Goal: Obtain resource: Download file/media

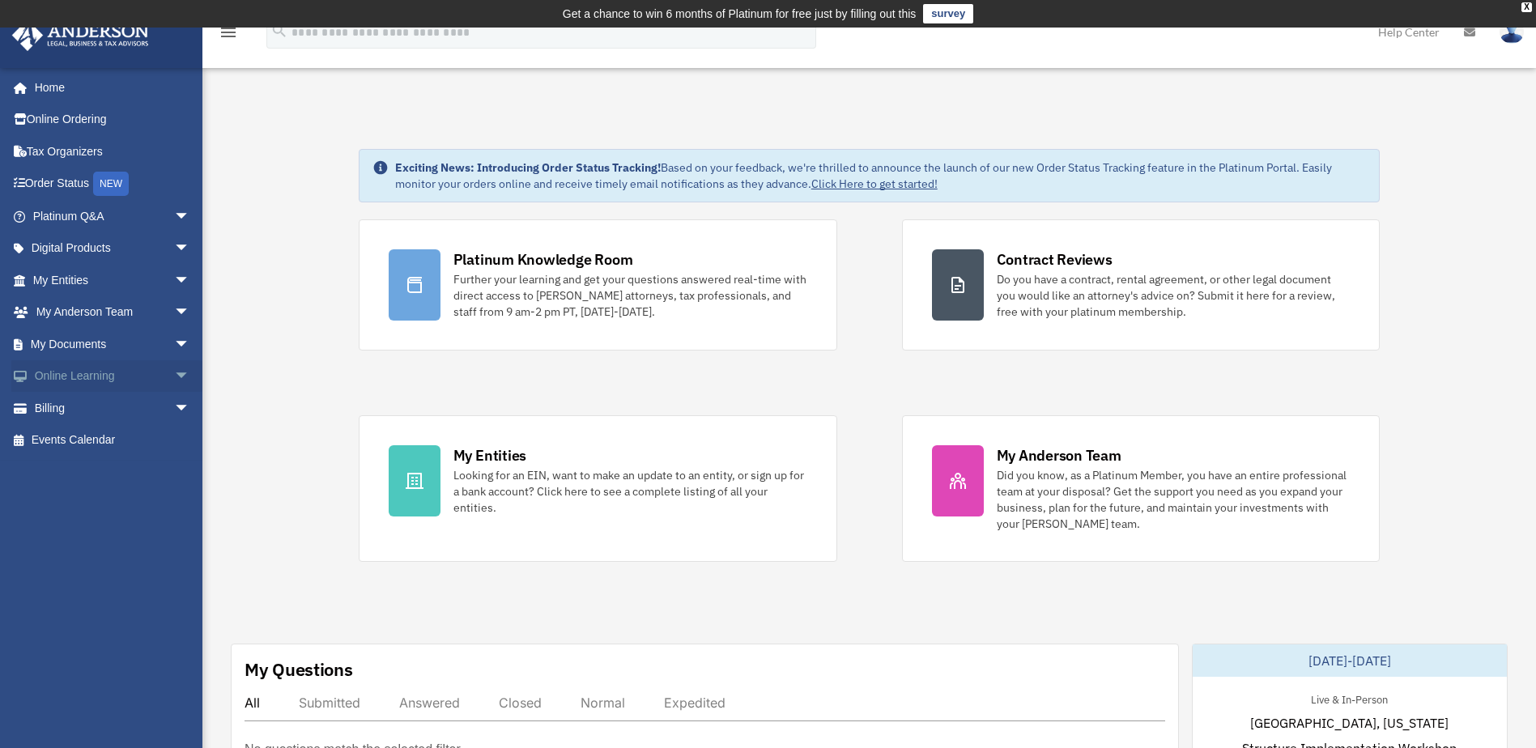
click at [154, 381] on link "Online Learning arrow_drop_down" at bounding box center [112, 376] width 203 height 32
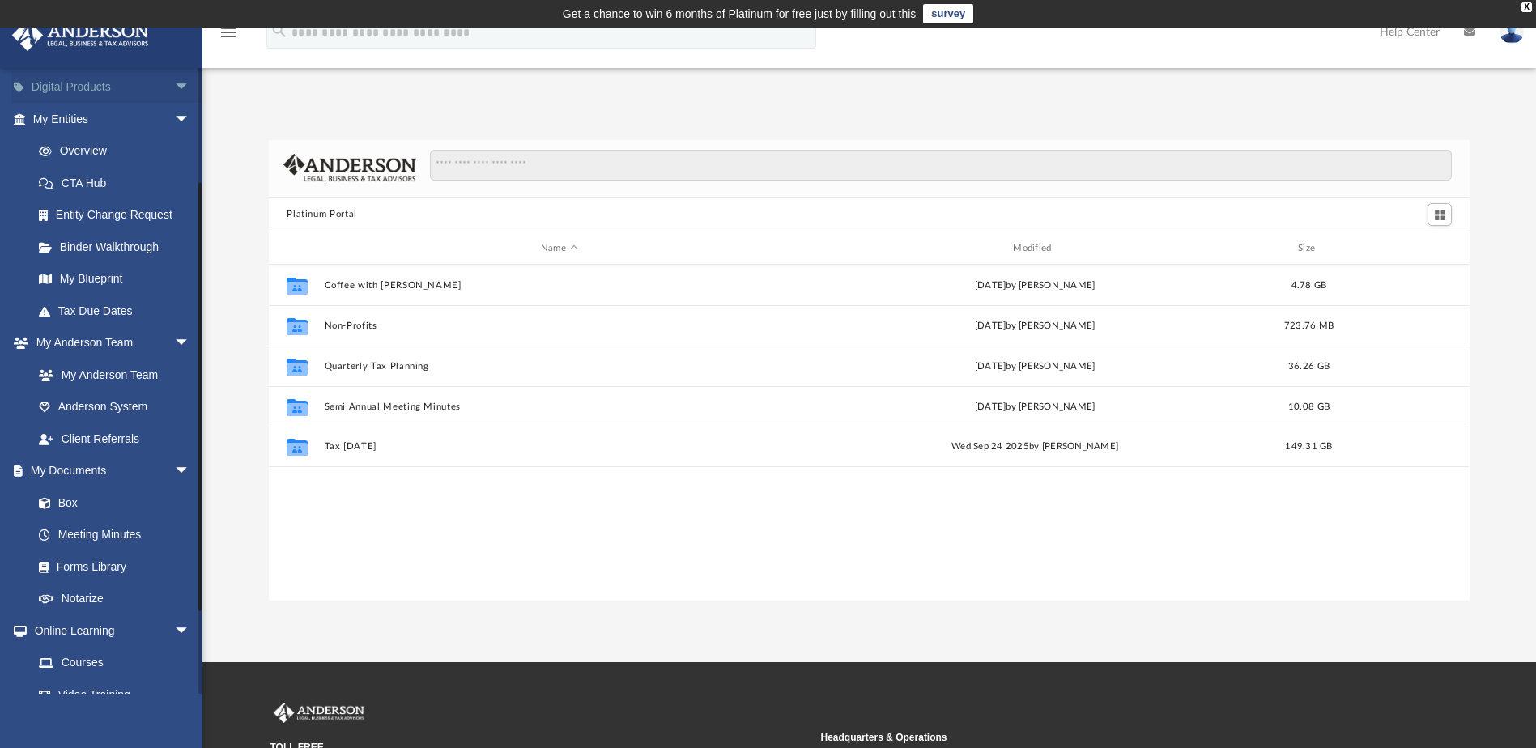
scroll to position [162, 0]
click at [101, 567] on link "Forms Library" at bounding box center [119, 566] width 192 height 32
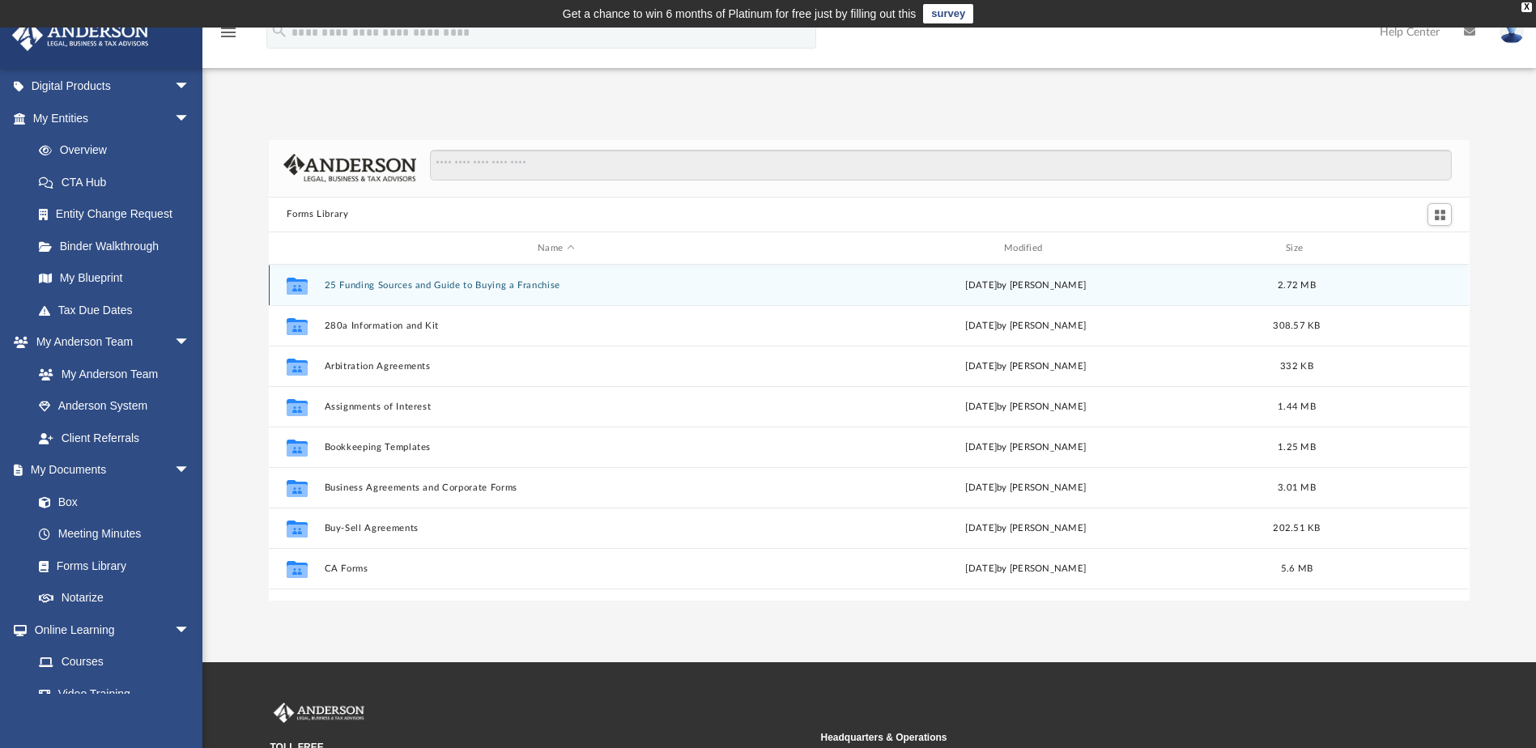
scroll to position [356, 1188]
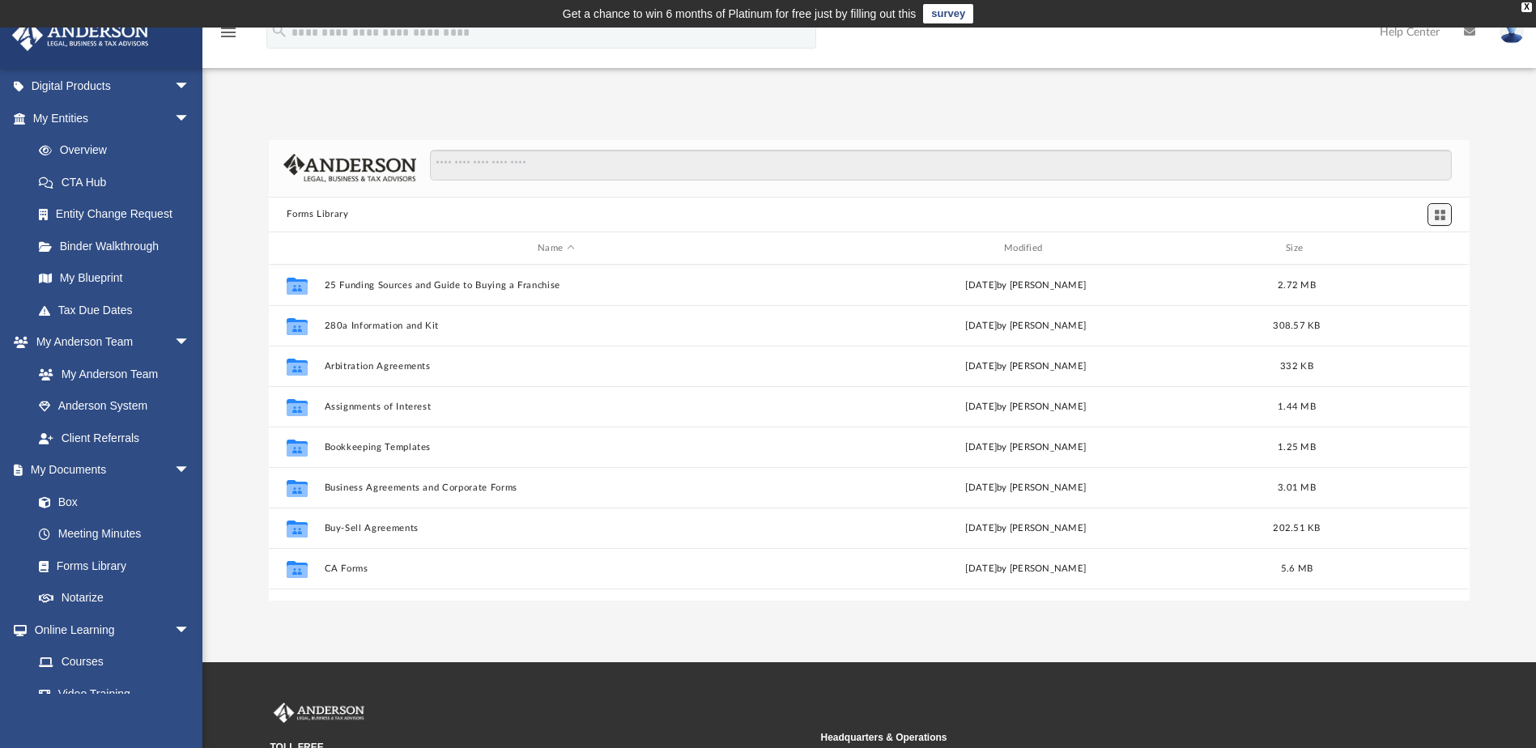
click at [1438, 212] on span "Switch to Grid View" at bounding box center [1440, 215] width 14 height 14
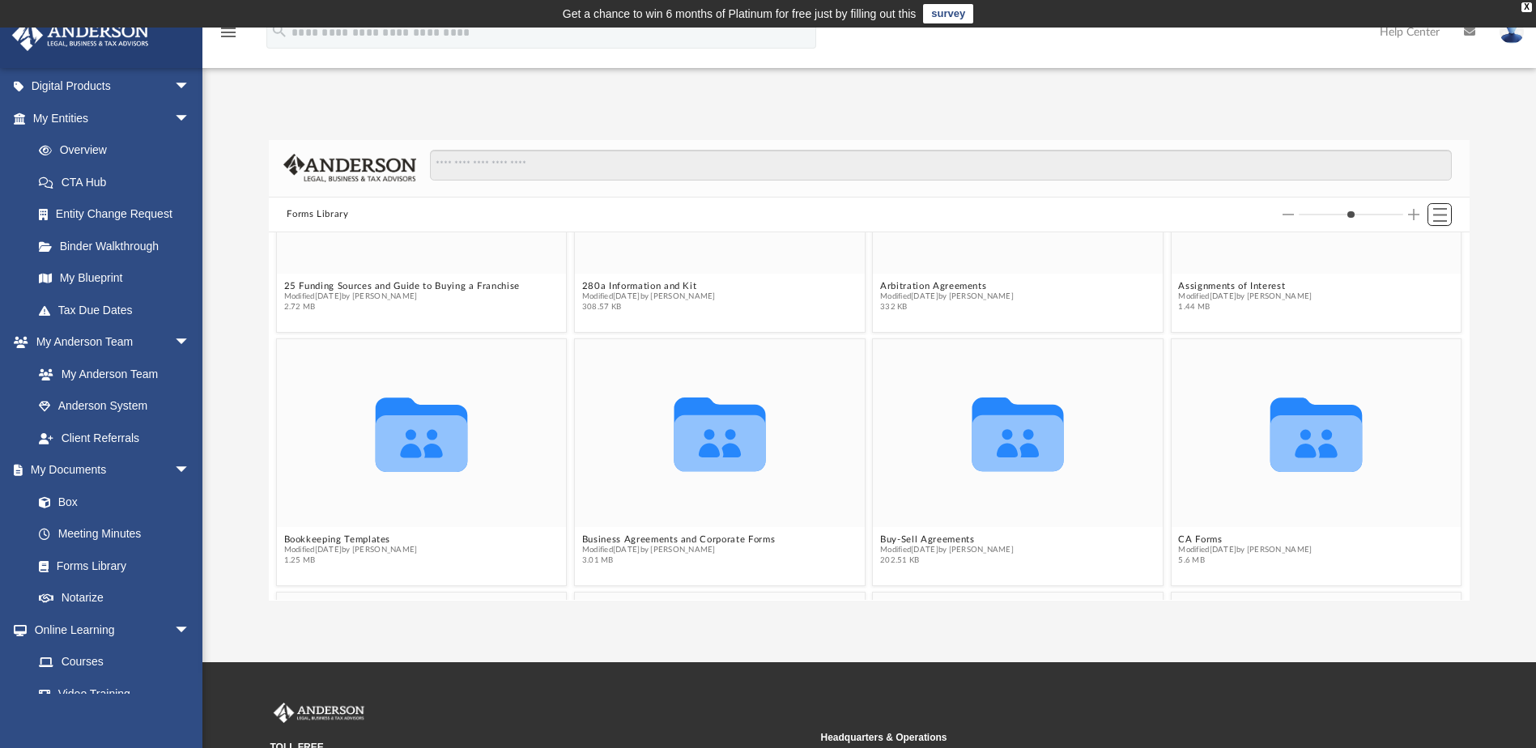
scroll to position [0, 0]
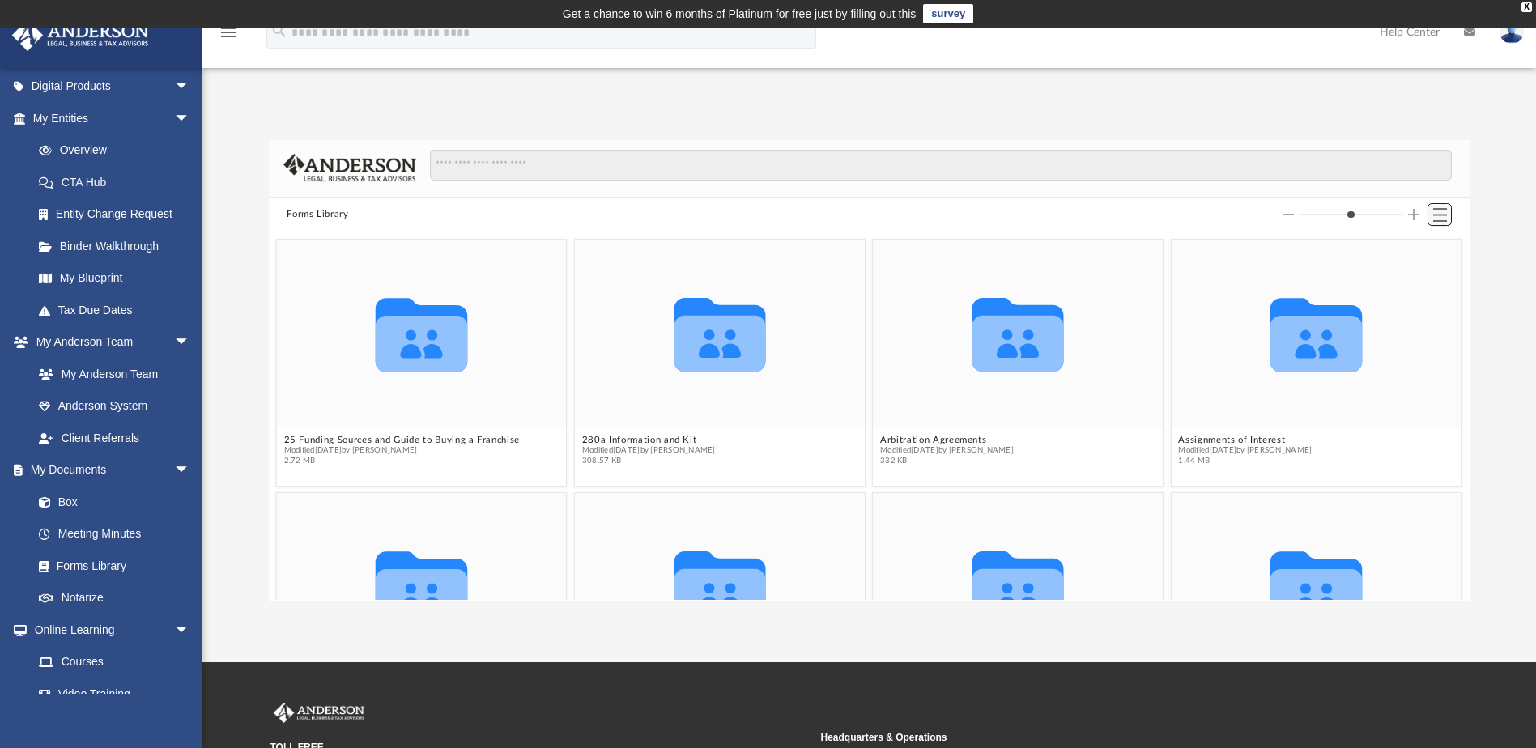
click at [1447, 214] on button "Switch to List View" at bounding box center [1439, 214] width 24 height 23
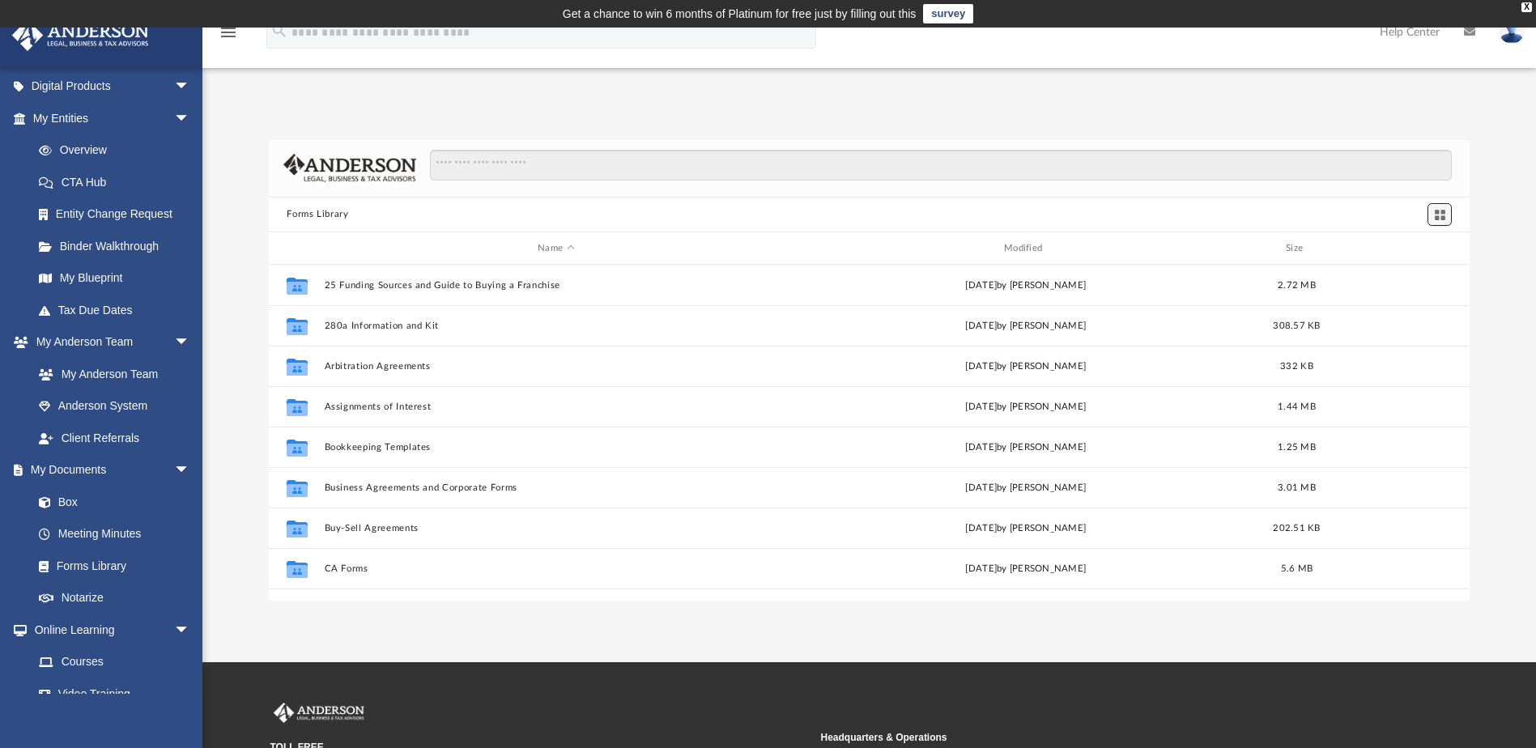
scroll to position [356, 1188]
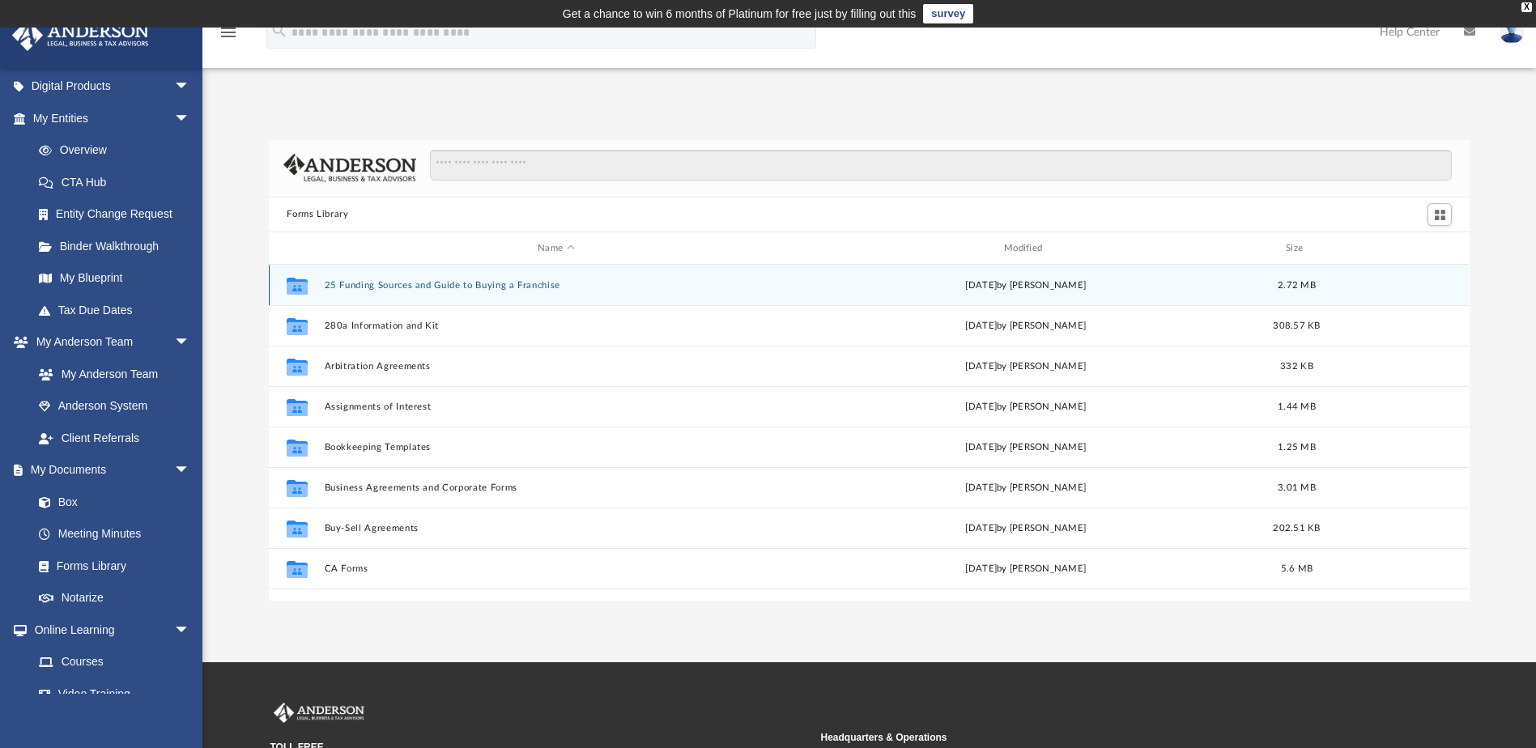
click at [369, 282] on button "25 Funding Sources and Guide to Buying a Franchise" at bounding box center [556, 285] width 463 height 11
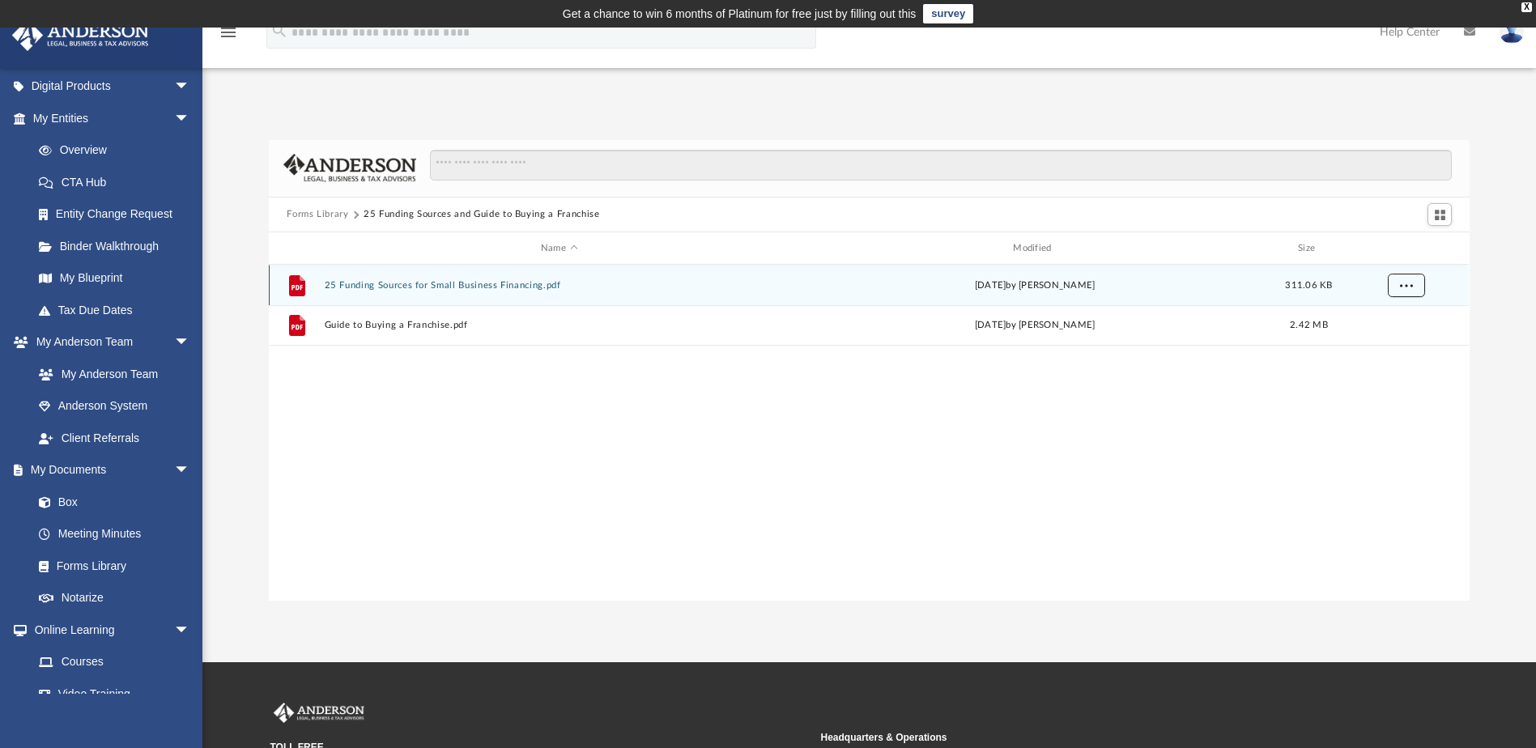
click at [1401, 283] on span "More options" at bounding box center [1406, 285] width 13 height 9
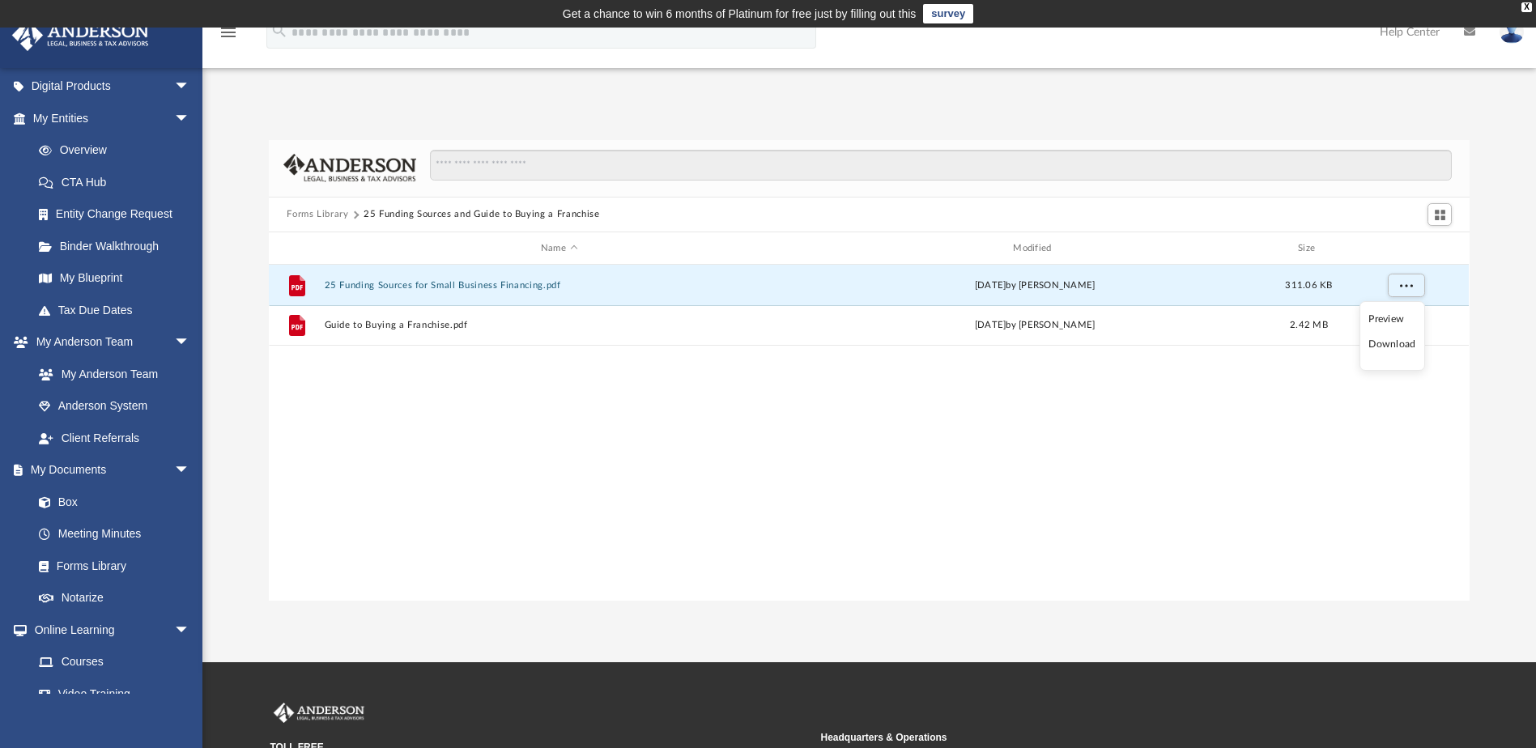
click at [1375, 416] on div "File 25 Funding Sources for Small Business Financing.pdf [DATE] by [PERSON_NAME…" at bounding box center [869, 432] width 1200 height 335
click at [1438, 217] on span "Switch to Grid View" at bounding box center [1440, 215] width 14 height 14
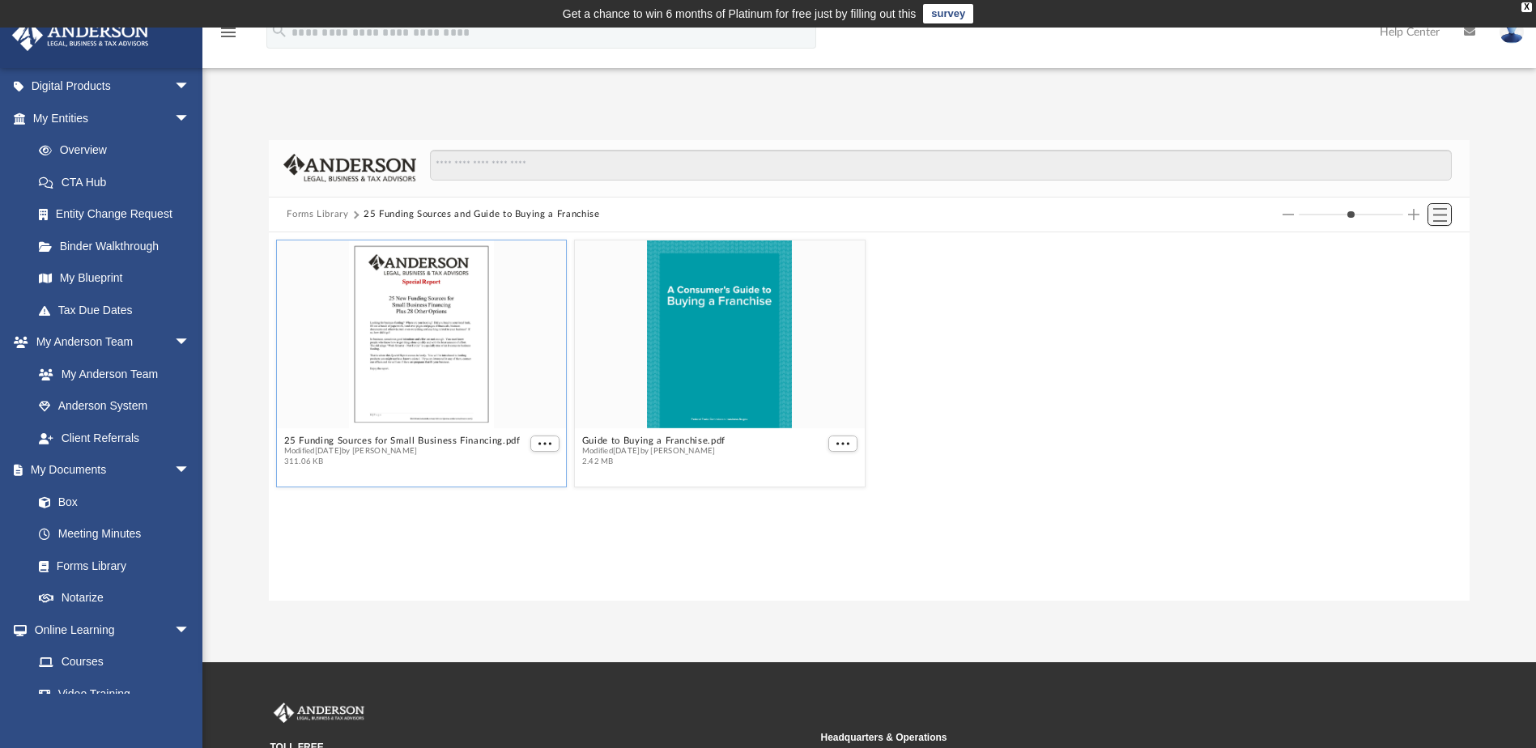
click at [1438, 217] on span "Switch to List View" at bounding box center [1440, 215] width 14 height 14
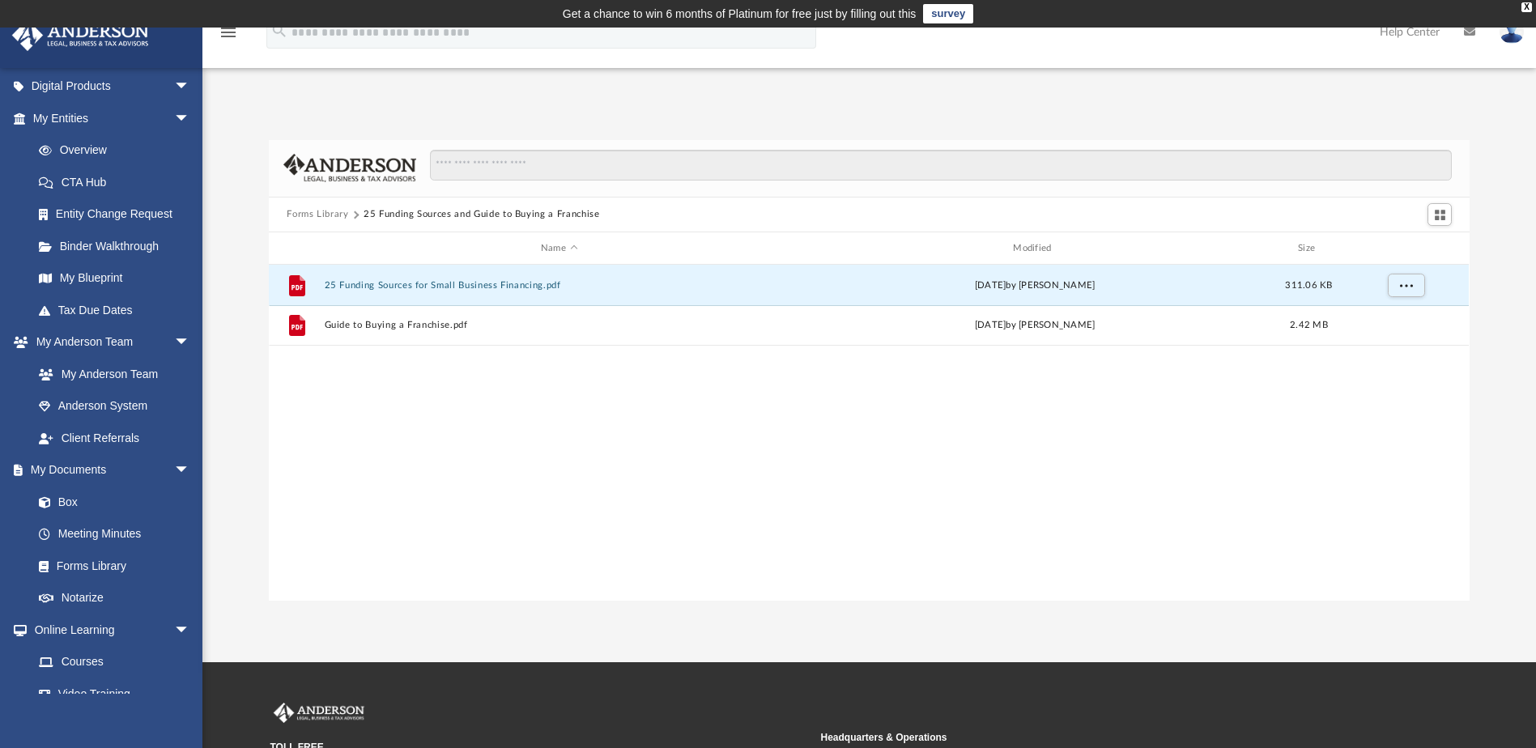
click at [315, 210] on button "Forms Library" at bounding box center [318, 214] width 62 height 15
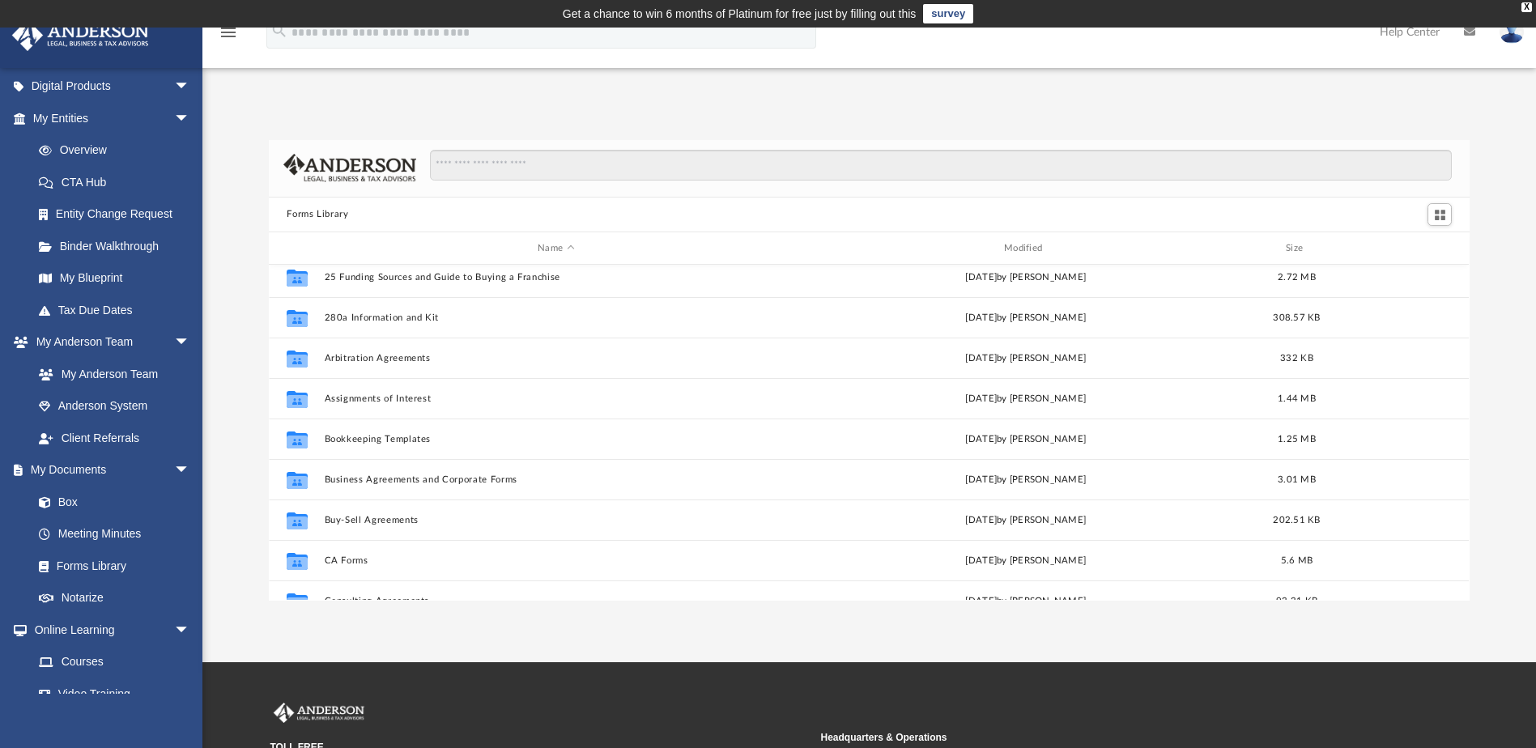
scroll to position [0, 0]
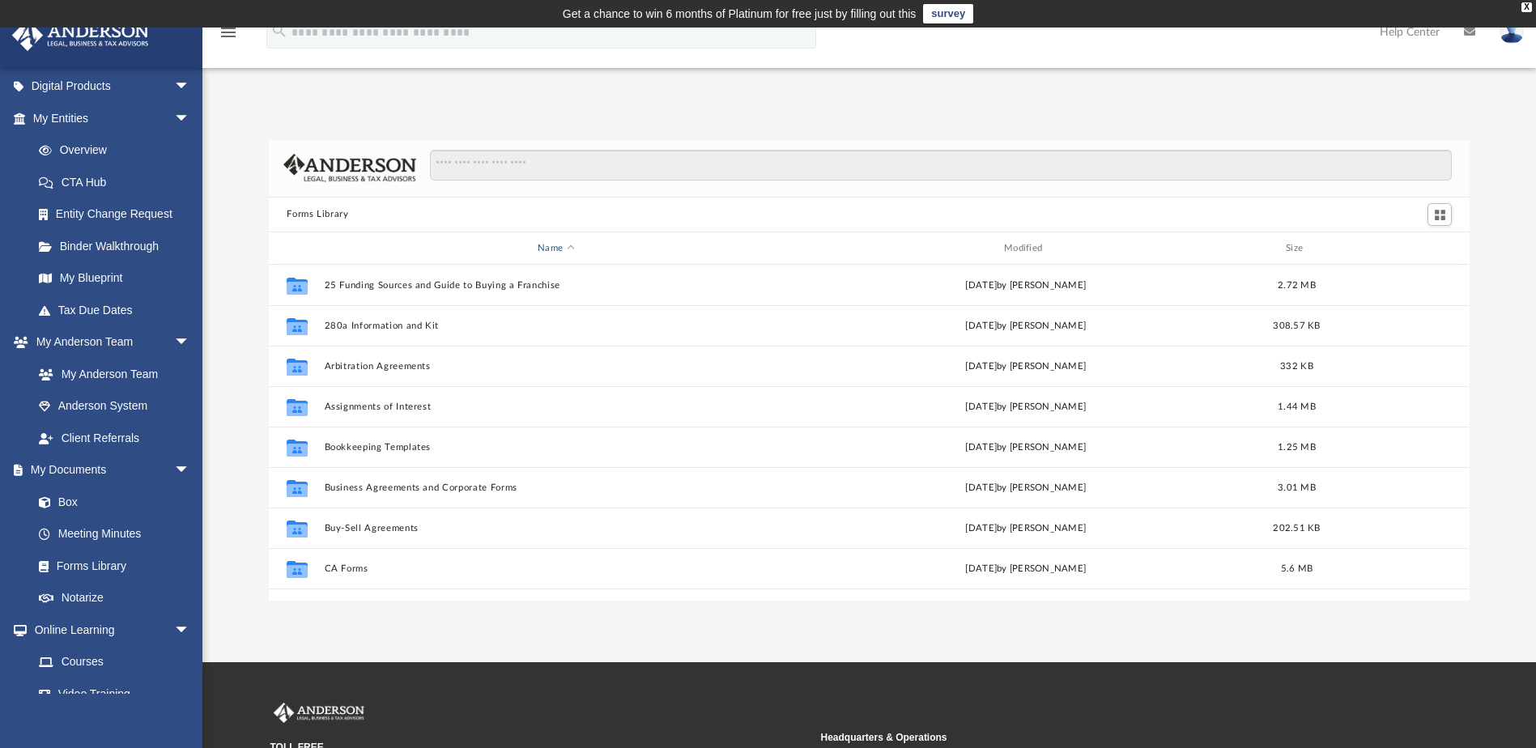
click at [468, 249] on div "Name" at bounding box center [555, 248] width 463 height 15
click at [564, 252] on div "Name" at bounding box center [555, 248] width 463 height 15
click at [1448, 220] on button "Switch to Grid View" at bounding box center [1439, 214] width 24 height 23
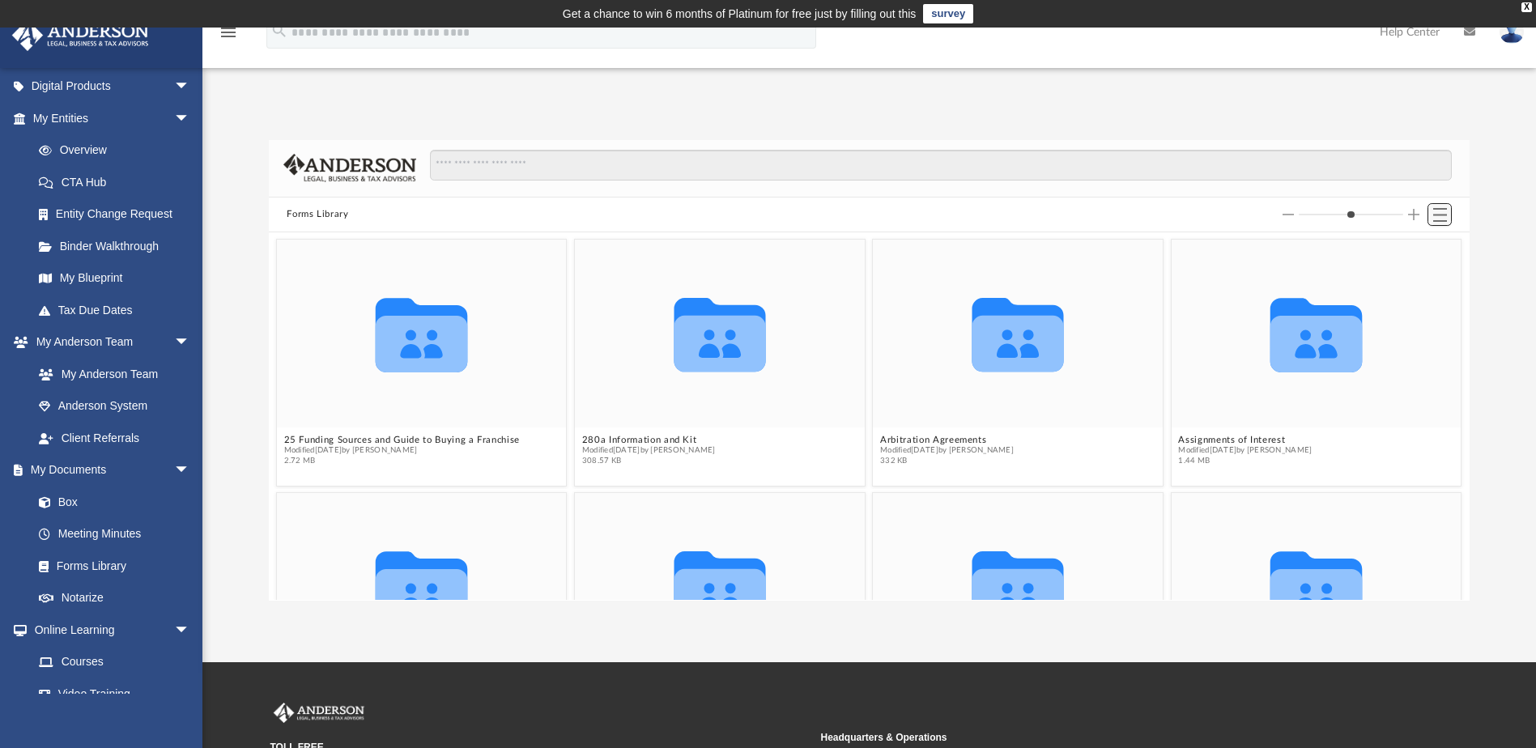
scroll to position [356, 1188]
drag, startPoint x: 1448, startPoint y: 217, endPoint x: 1486, endPoint y: 190, distance: 46.5
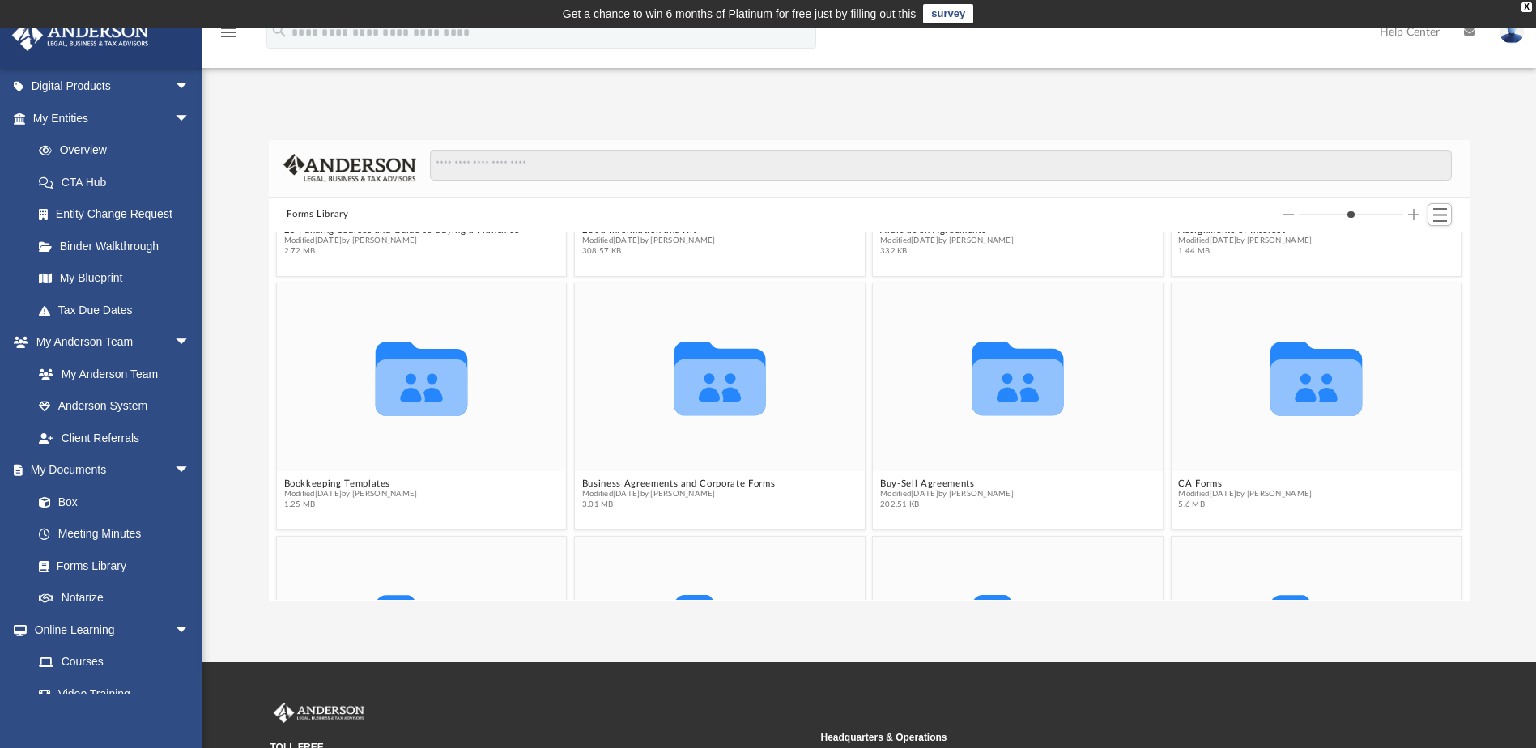
scroll to position [0, 0]
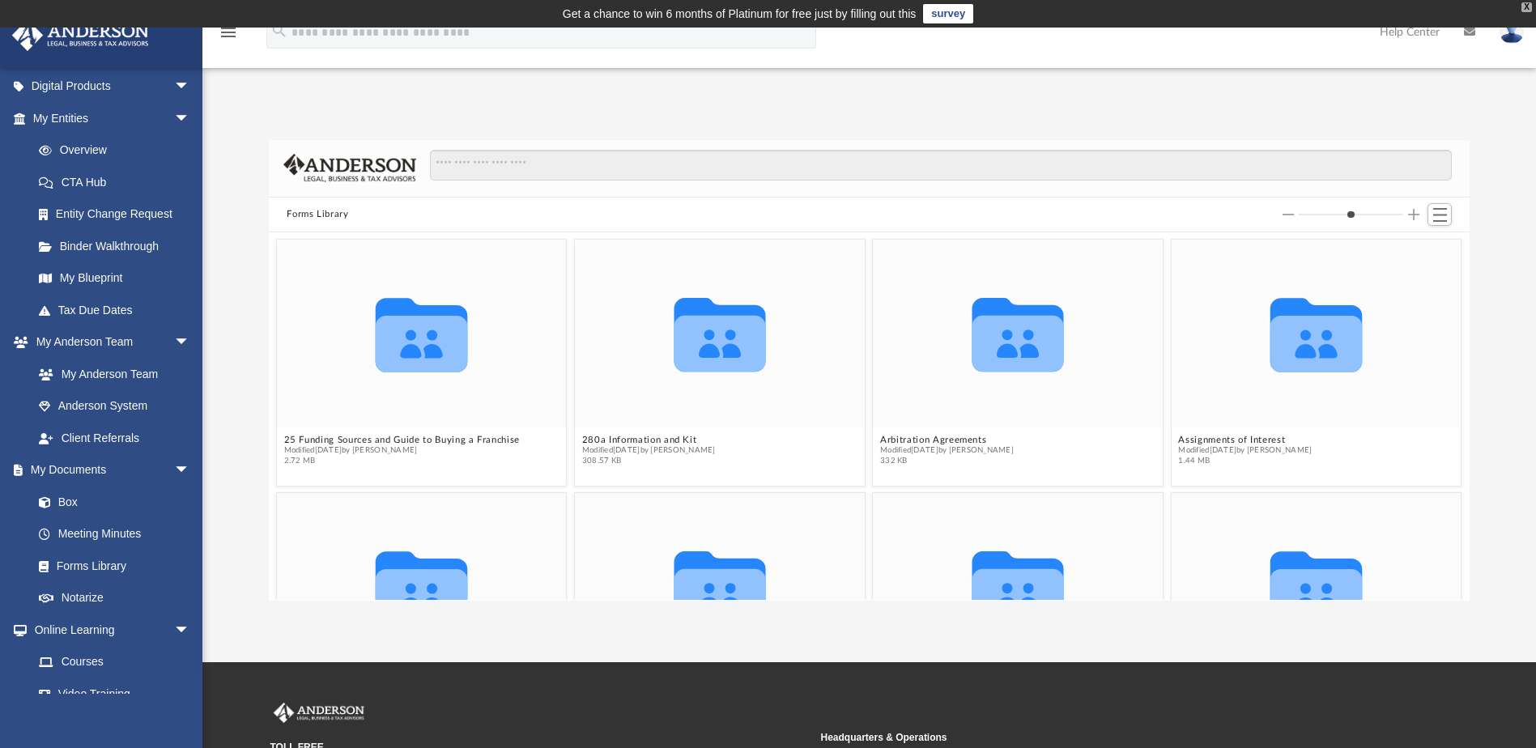
click at [1525, 9] on div "X" at bounding box center [1526, 7] width 11 height 10
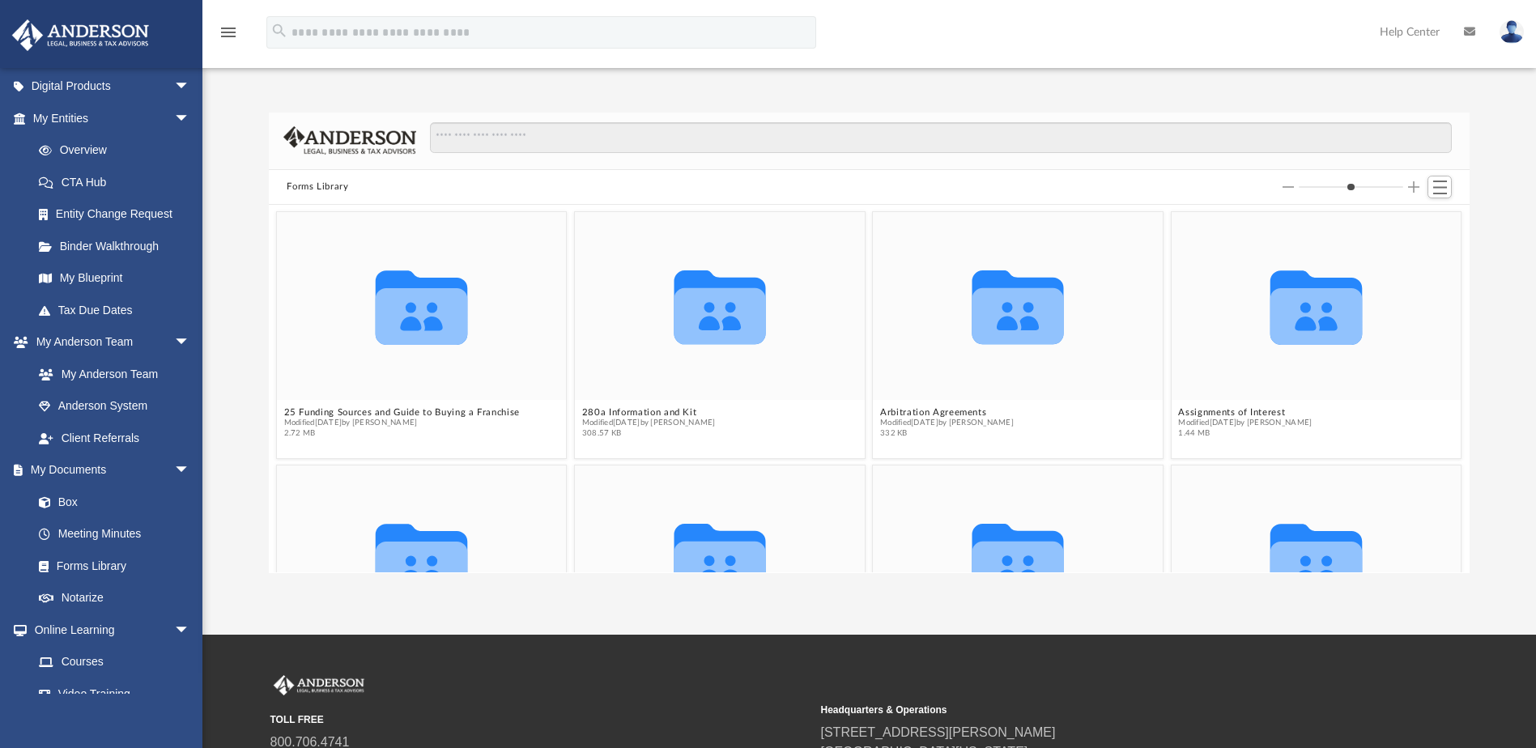
click at [229, 38] on icon "menu" at bounding box center [228, 32] width 19 height 19
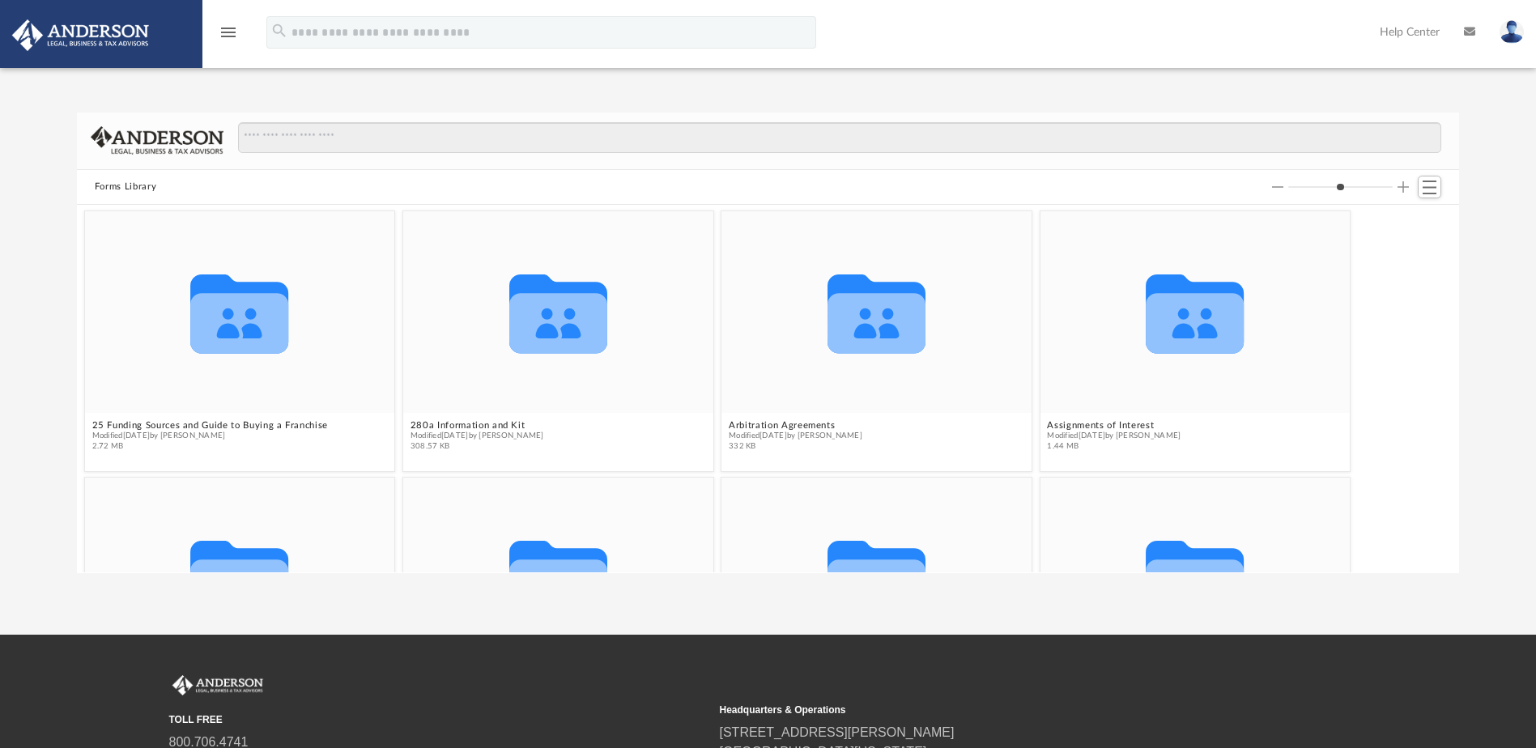
scroll to position [356, 1371]
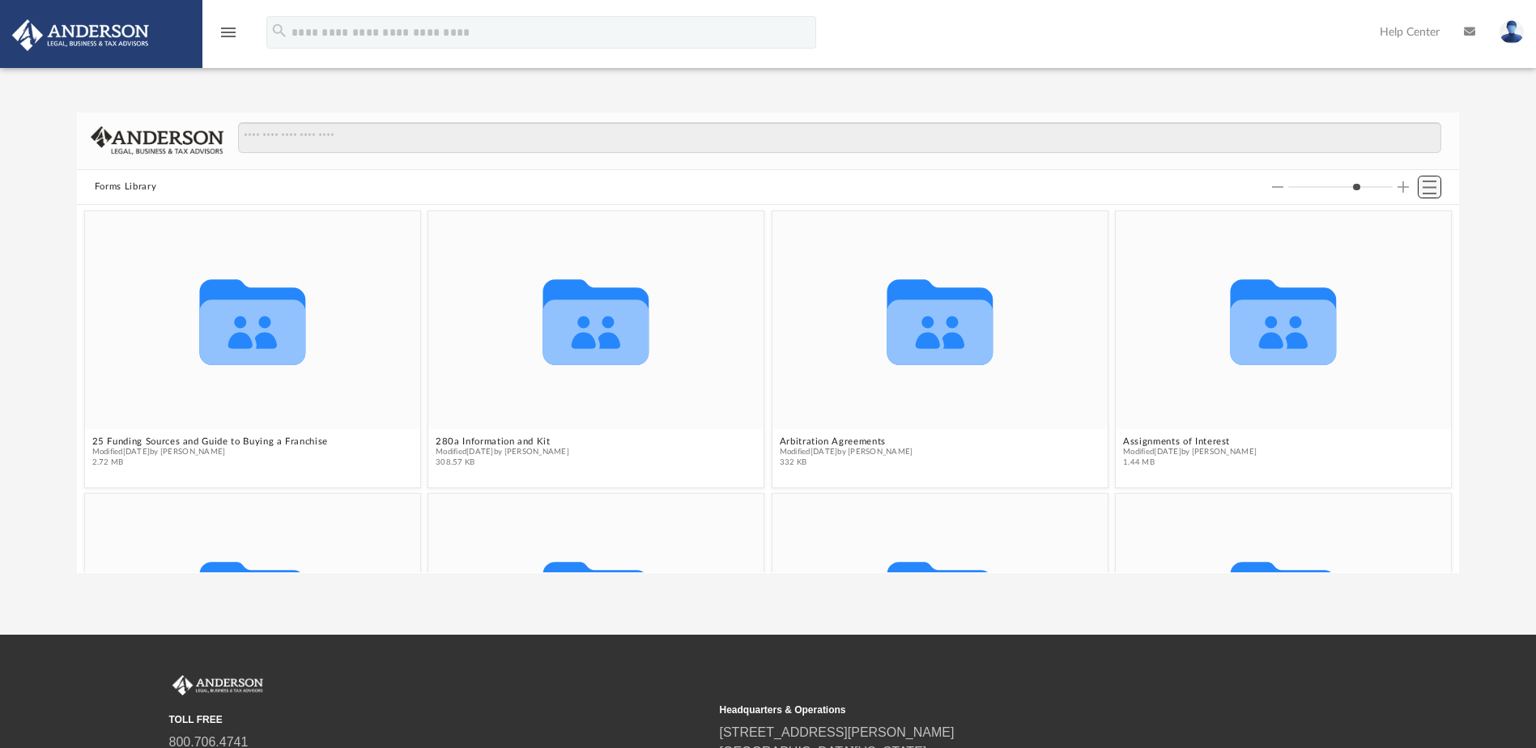
click at [1427, 185] on span "Switch to List View" at bounding box center [1429, 188] width 14 height 14
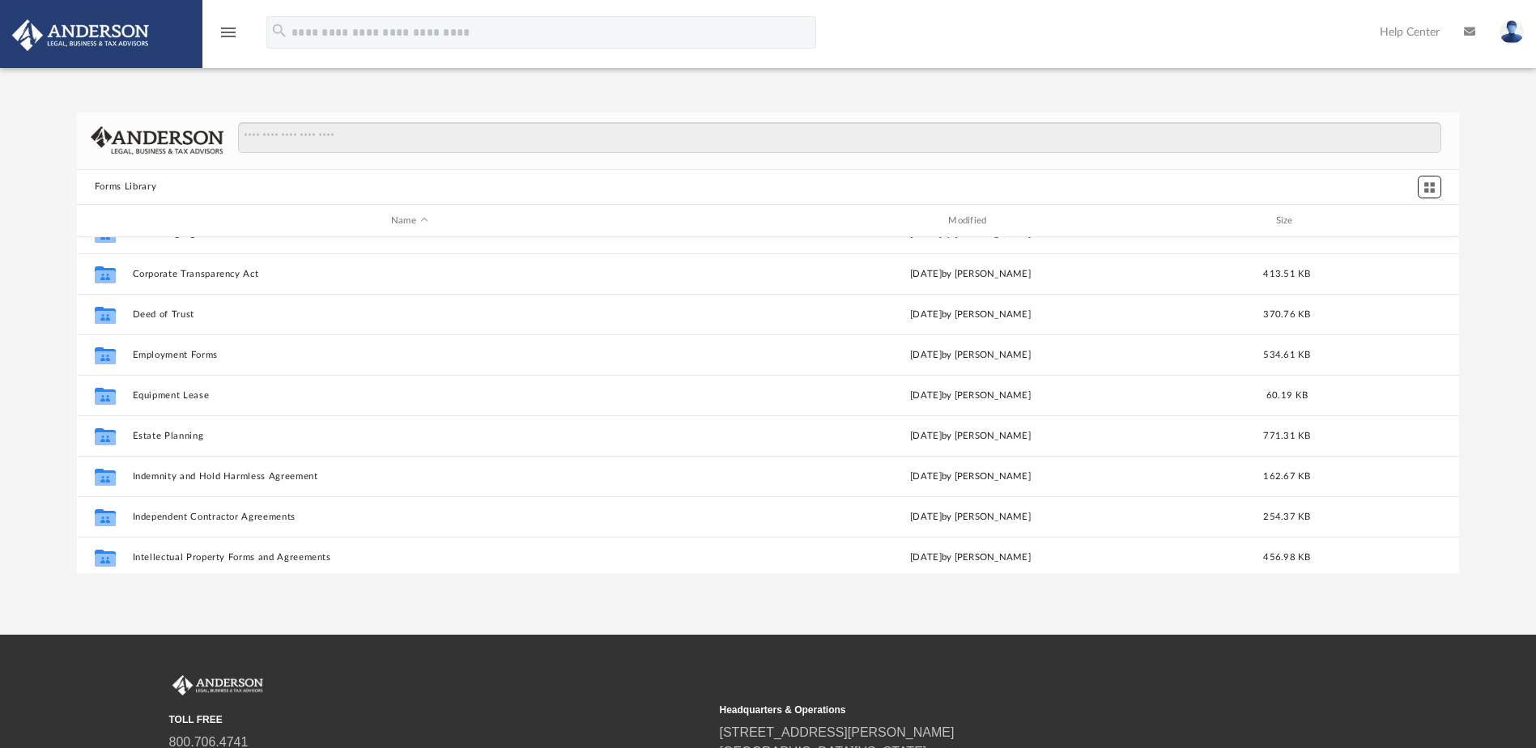
scroll to position [0, 0]
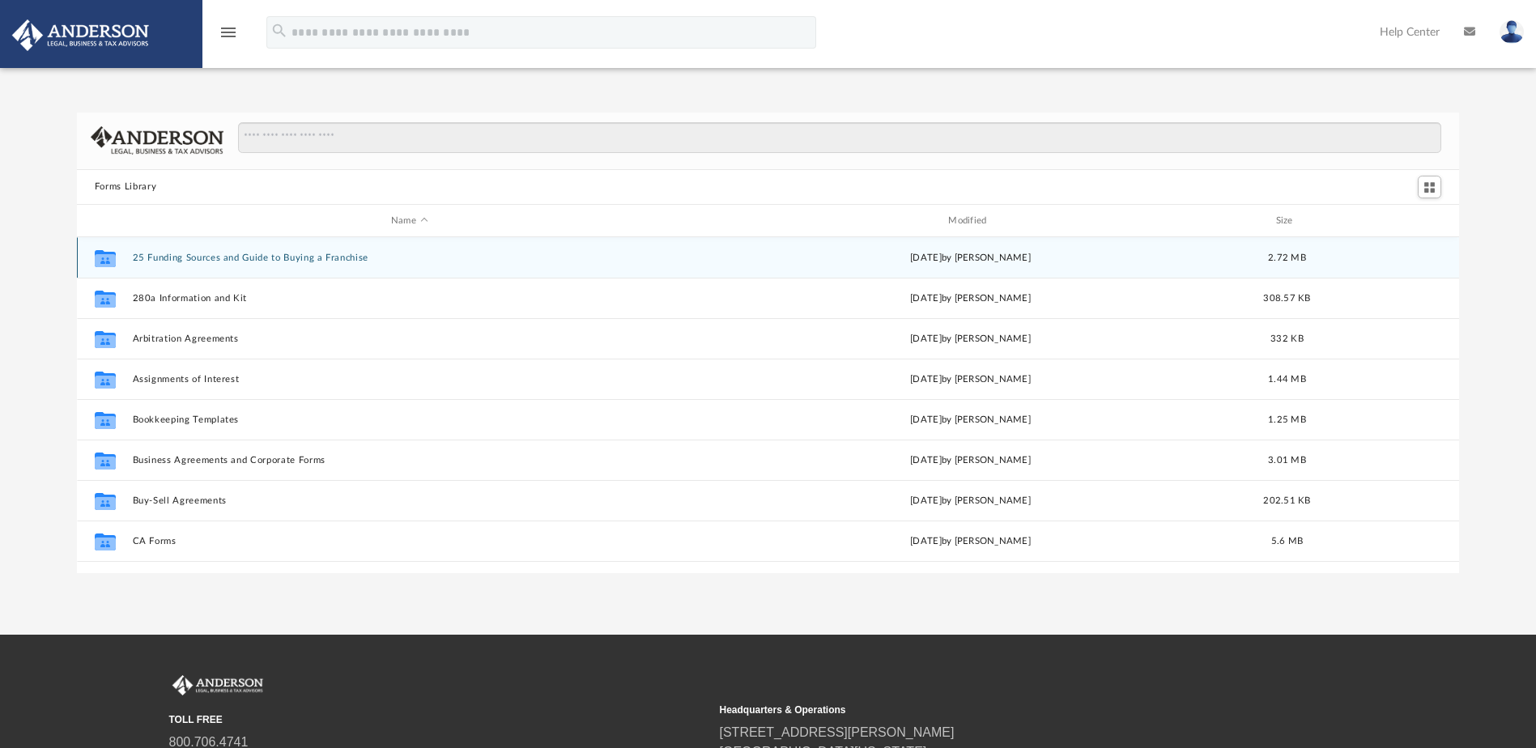
click at [296, 254] on button "25 Funding Sources and Guide to Buying a Franchise" at bounding box center [409, 258] width 554 height 11
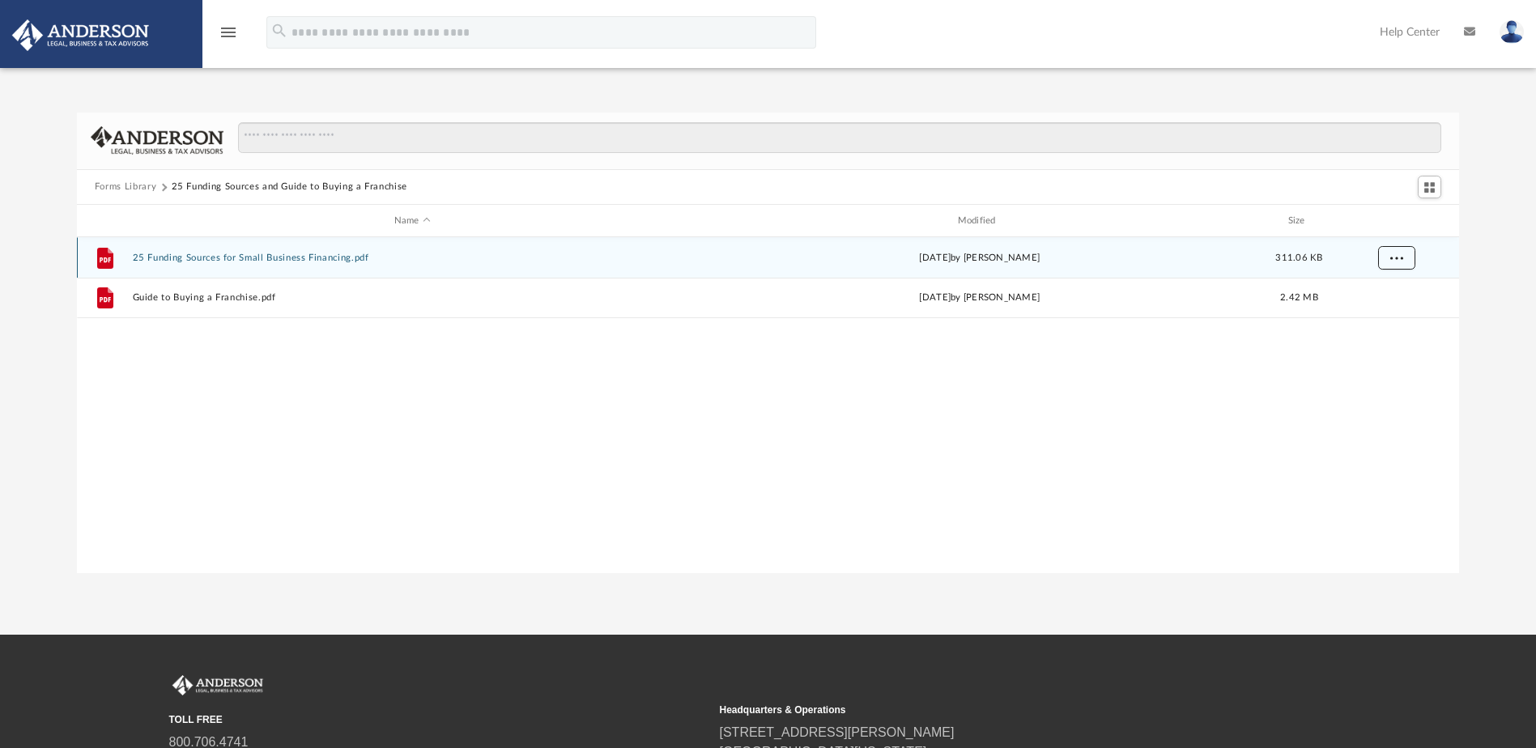
click at [1405, 261] on button "More options" at bounding box center [1395, 258] width 37 height 24
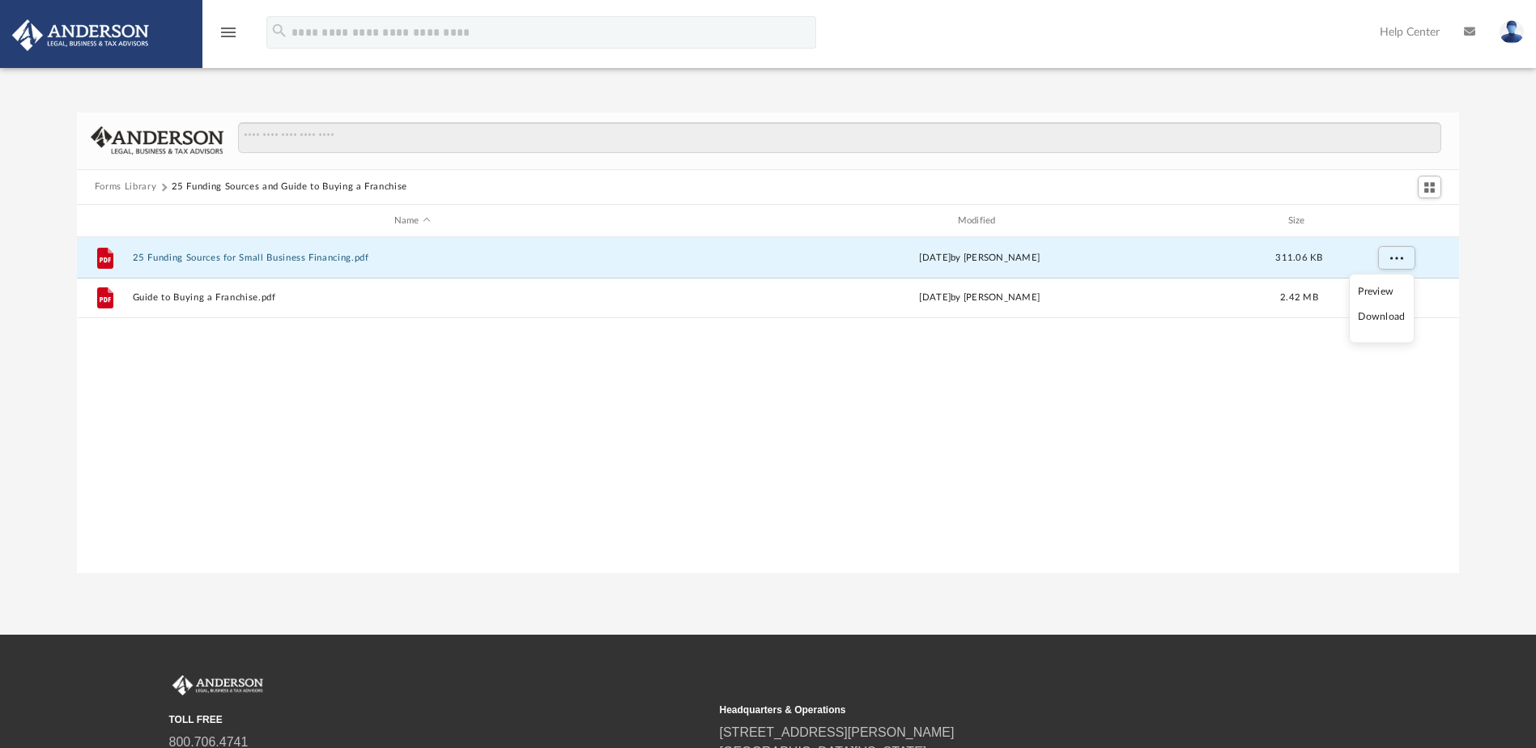
click at [1404, 311] on li "Download" at bounding box center [1381, 316] width 47 height 17
click at [1394, 261] on span "More options" at bounding box center [1395, 257] width 13 height 9
click at [1377, 317] on li "Download" at bounding box center [1381, 316] width 47 height 17
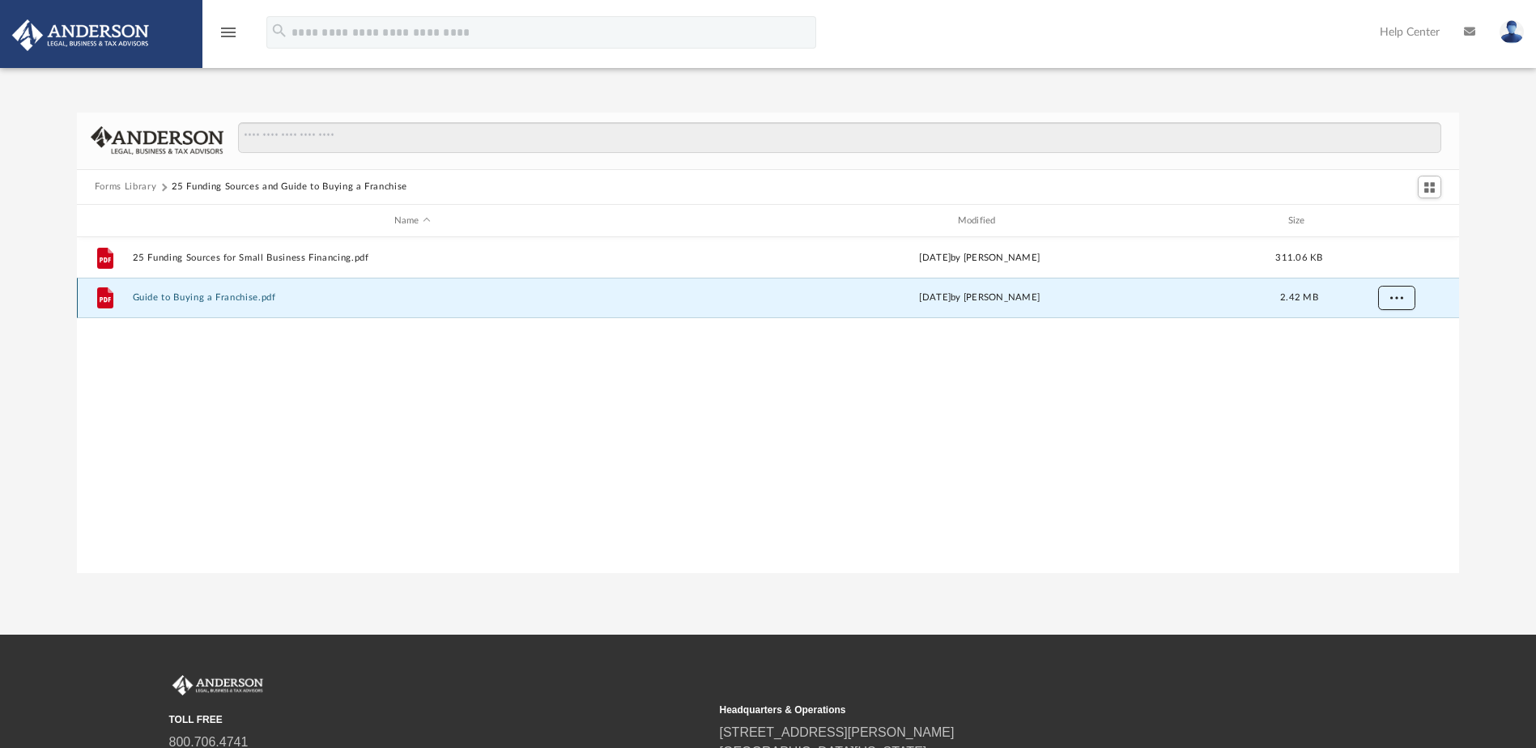
click at [1388, 304] on button "More options" at bounding box center [1395, 299] width 37 height 24
click at [1371, 356] on li "Download" at bounding box center [1381, 356] width 47 height 17
click at [127, 185] on button "Forms Library" at bounding box center [126, 187] width 62 height 15
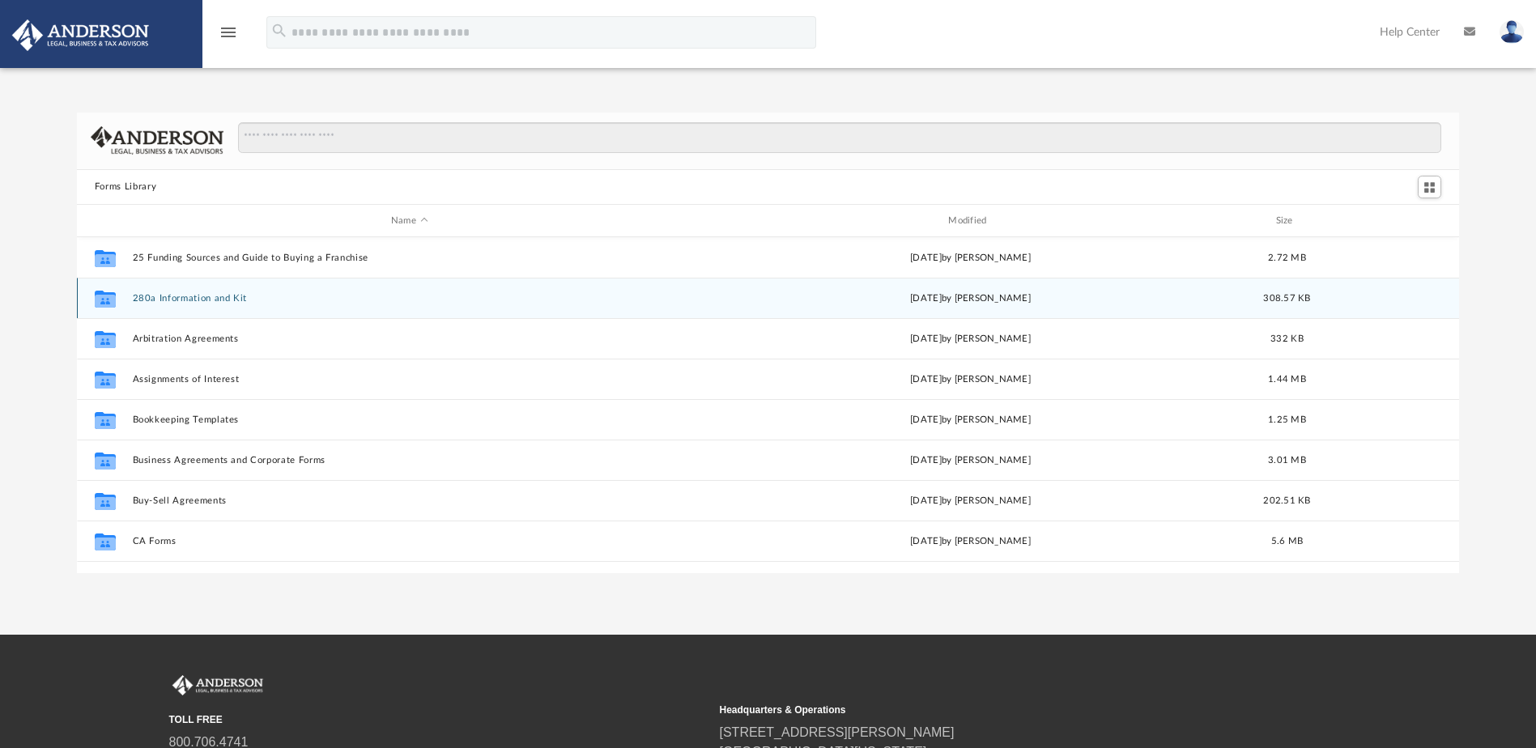
click at [176, 295] on button "280a Information and Kit" at bounding box center [409, 298] width 554 height 11
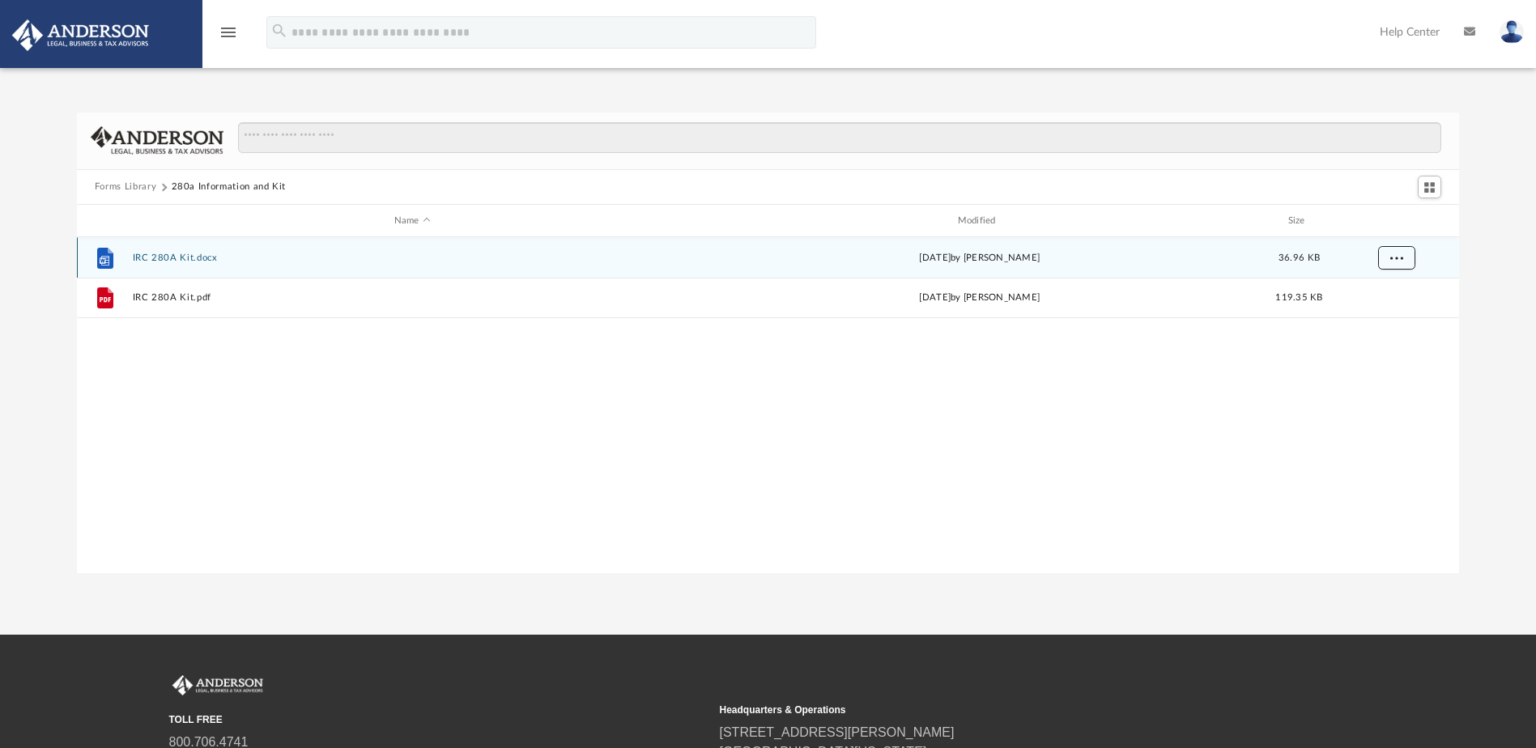
click at [1405, 257] on button "More options" at bounding box center [1395, 258] width 37 height 24
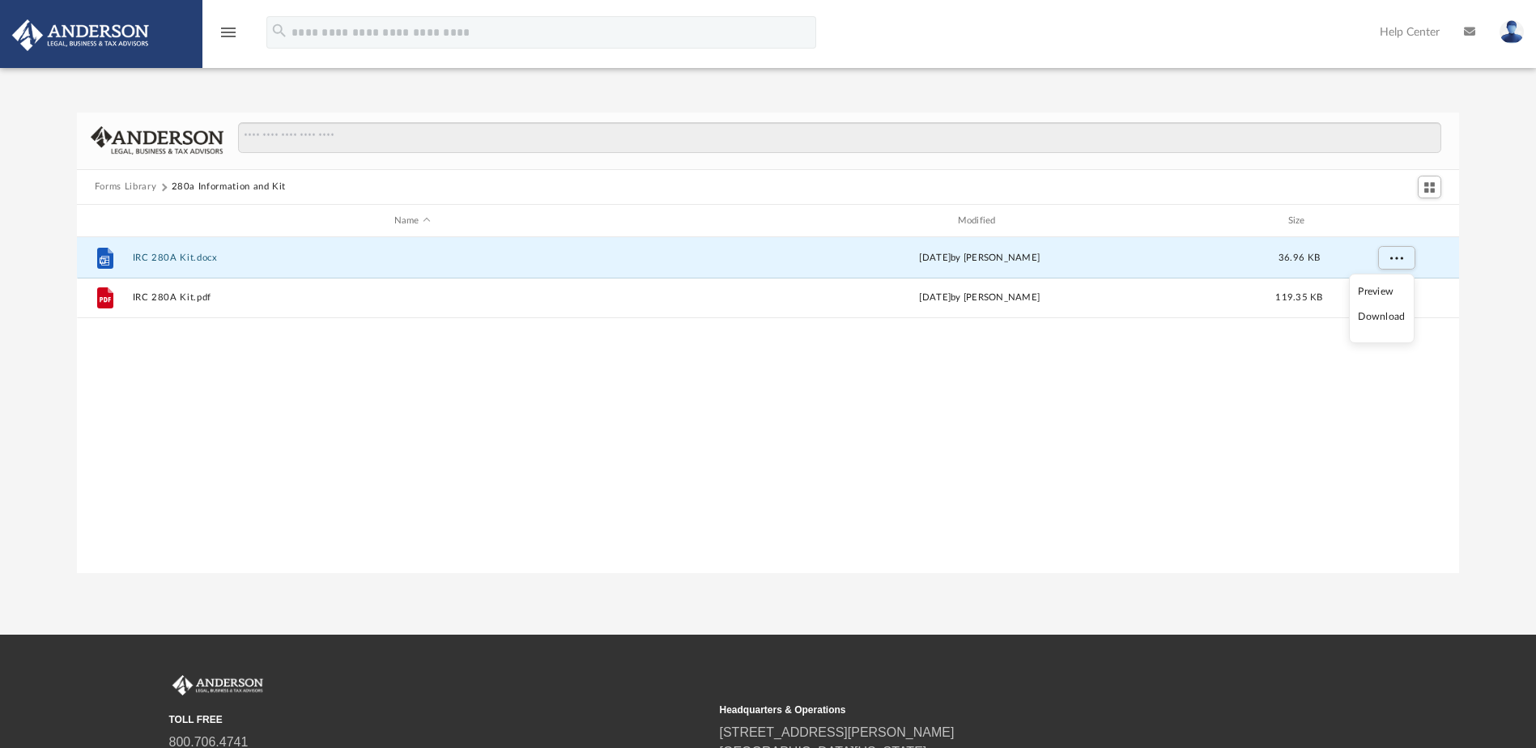
click at [1395, 315] on li "Download" at bounding box center [1381, 316] width 47 height 17
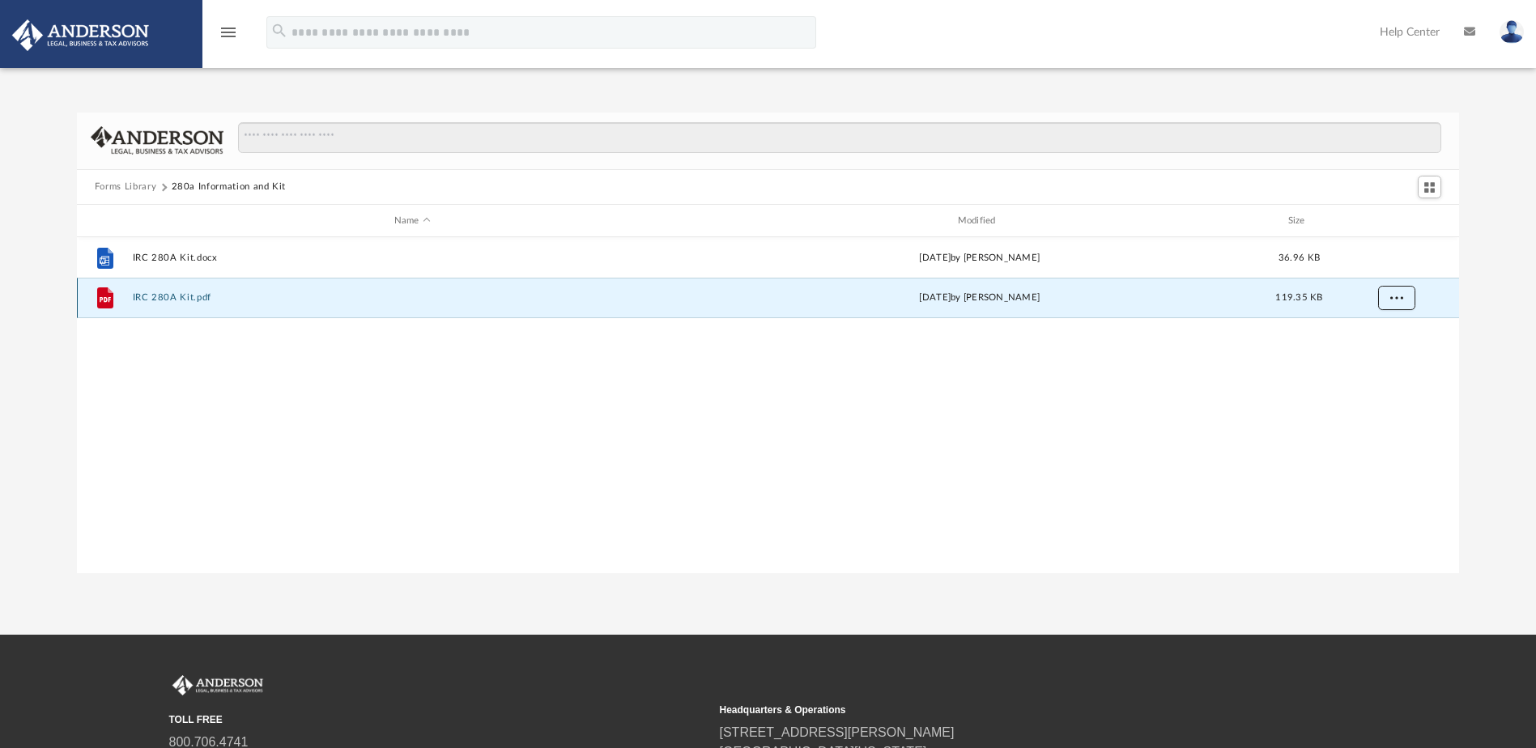
click at [1398, 300] on span "More options" at bounding box center [1395, 297] width 13 height 9
click at [1394, 351] on li "Download" at bounding box center [1381, 356] width 47 height 17
click at [1397, 293] on span "More options" at bounding box center [1395, 297] width 13 height 9
click at [1388, 356] on li "Download" at bounding box center [1381, 356] width 47 height 17
click at [134, 187] on button "Forms Library" at bounding box center [126, 187] width 62 height 15
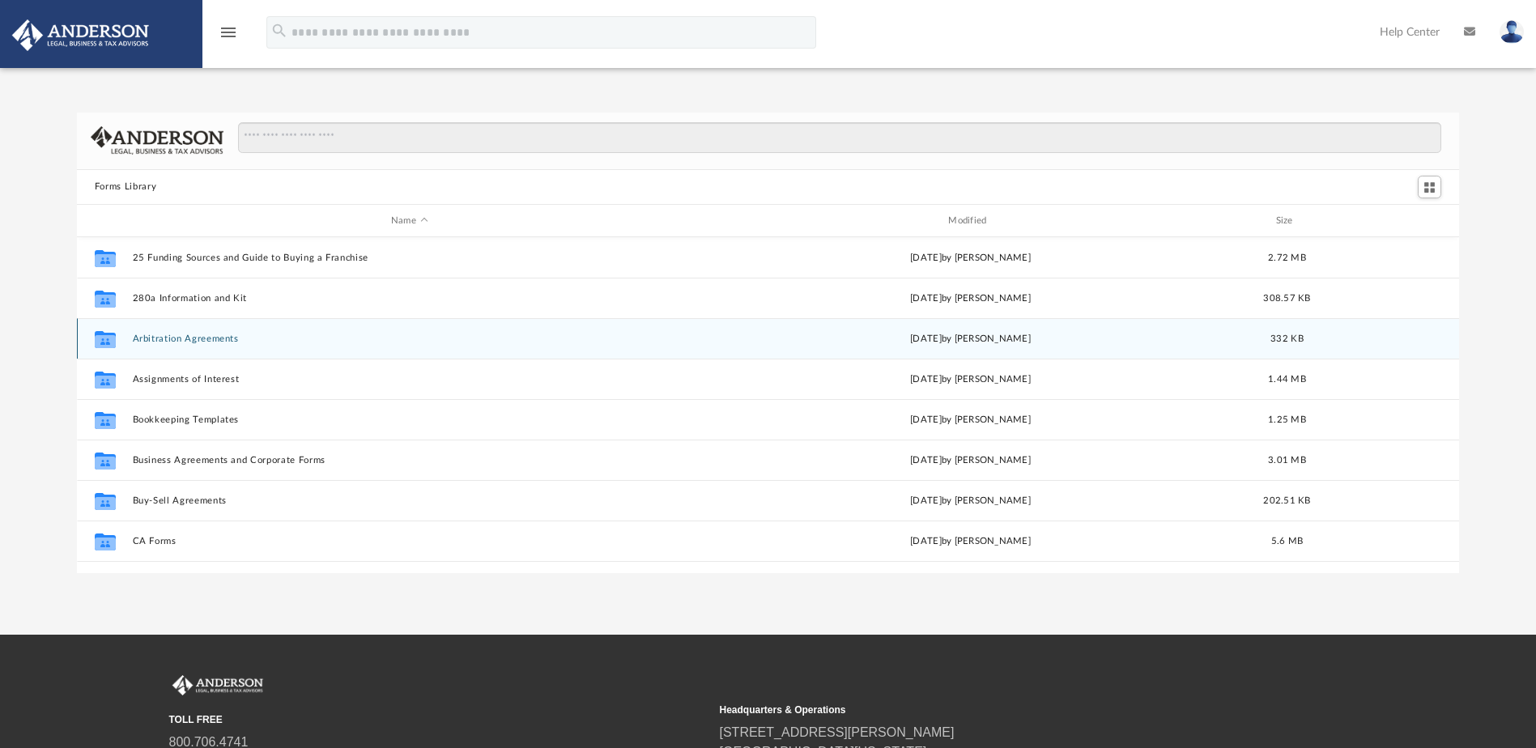
click at [159, 337] on button "Arbitration Agreements" at bounding box center [409, 339] width 554 height 11
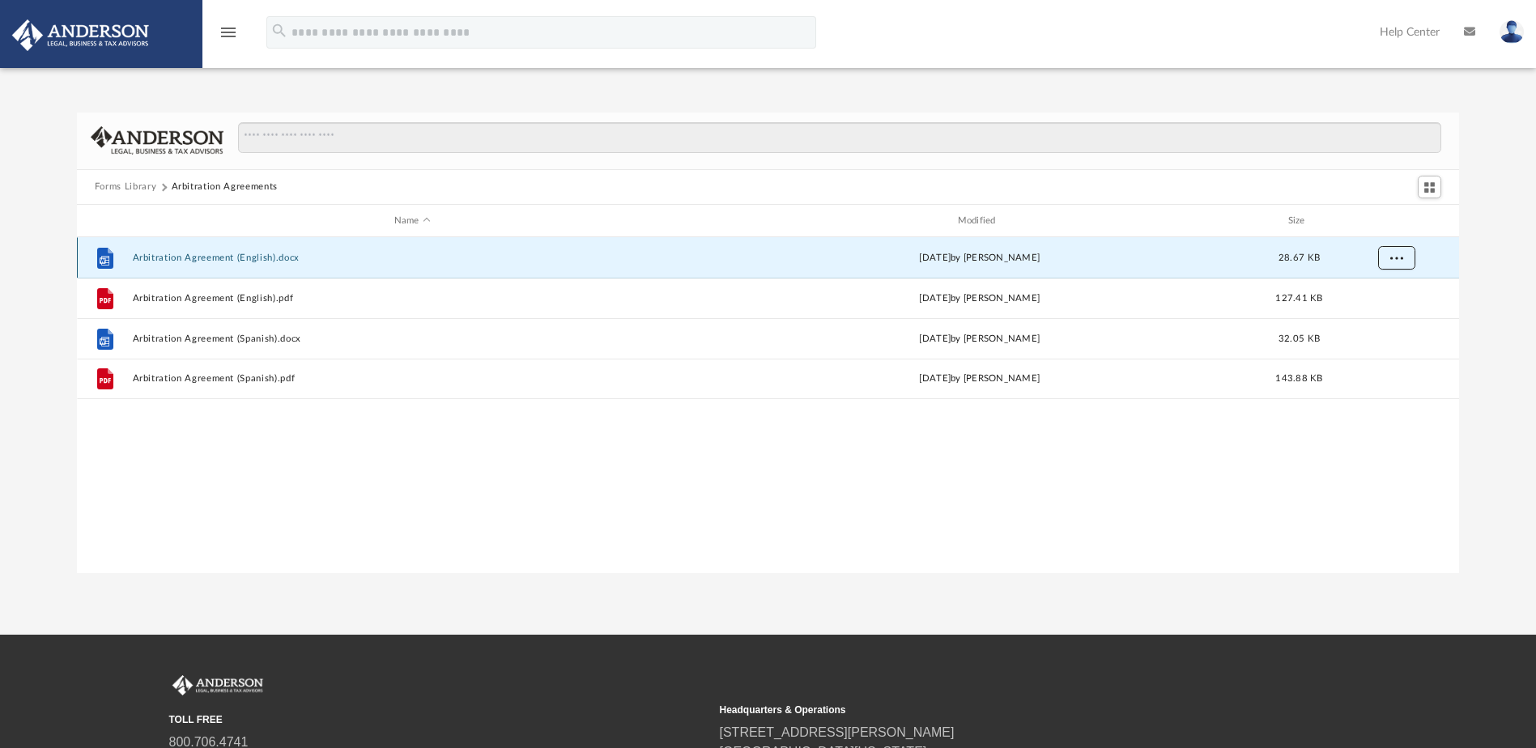
click at [1407, 255] on button "More options" at bounding box center [1395, 258] width 37 height 24
click at [1377, 318] on li "Download" at bounding box center [1381, 316] width 47 height 17
drag, startPoint x: 1393, startPoint y: 541, endPoint x: 1398, endPoint y: 516, distance: 25.6
click at [1393, 541] on div "File Arbitration Agreement (English).docx [DATE] by [PERSON_NAME] 28.67 KB File…" at bounding box center [768, 404] width 1382 height 335
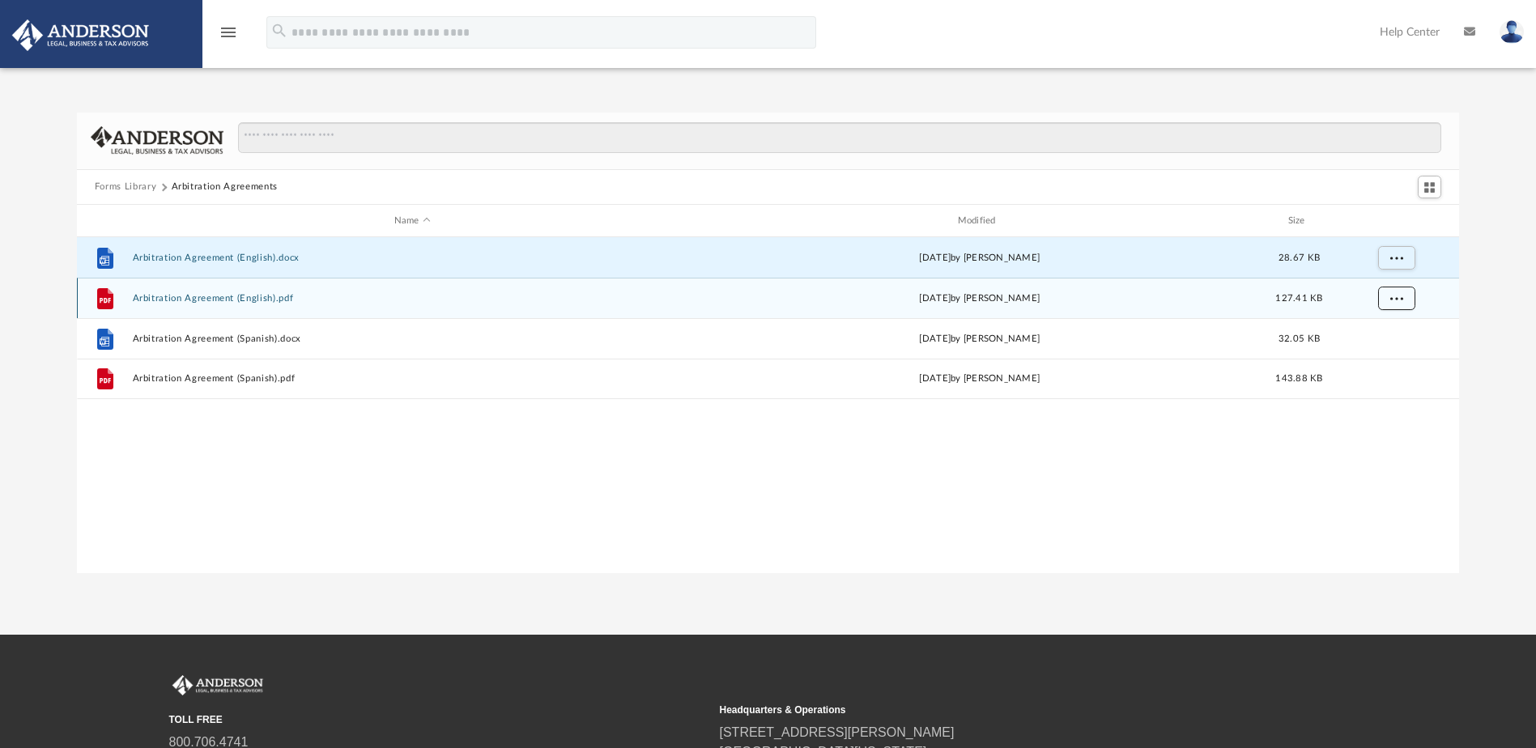
click at [1392, 301] on span "More options" at bounding box center [1395, 298] width 13 height 9
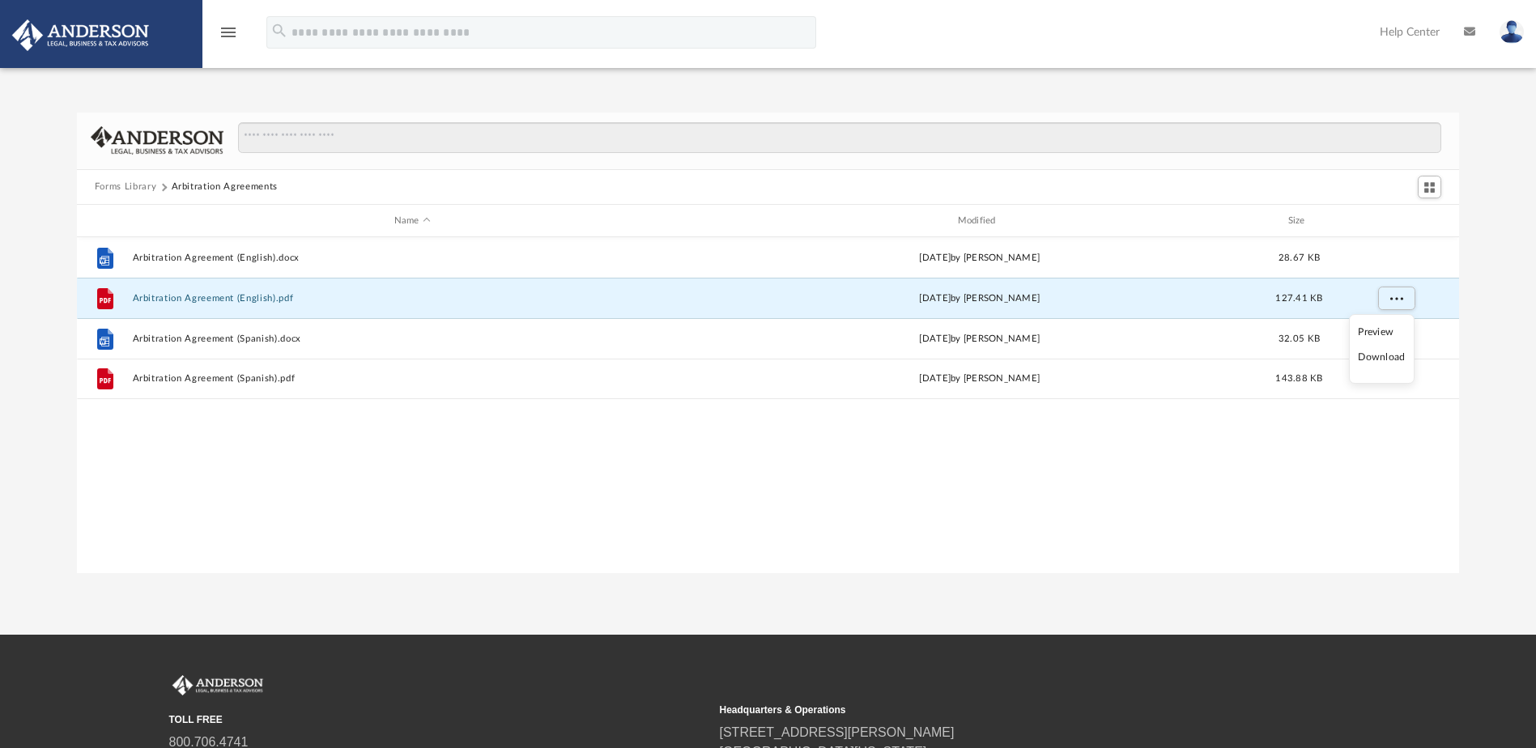
click at [1393, 354] on li "Download" at bounding box center [1381, 357] width 47 height 17
click at [1368, 517] on div "File Arbitration Agreement (English).docx [DATE] by [PERSON_NAME] 28.67 KB File…" at bounding box center [768, 404] width 1382 height 335
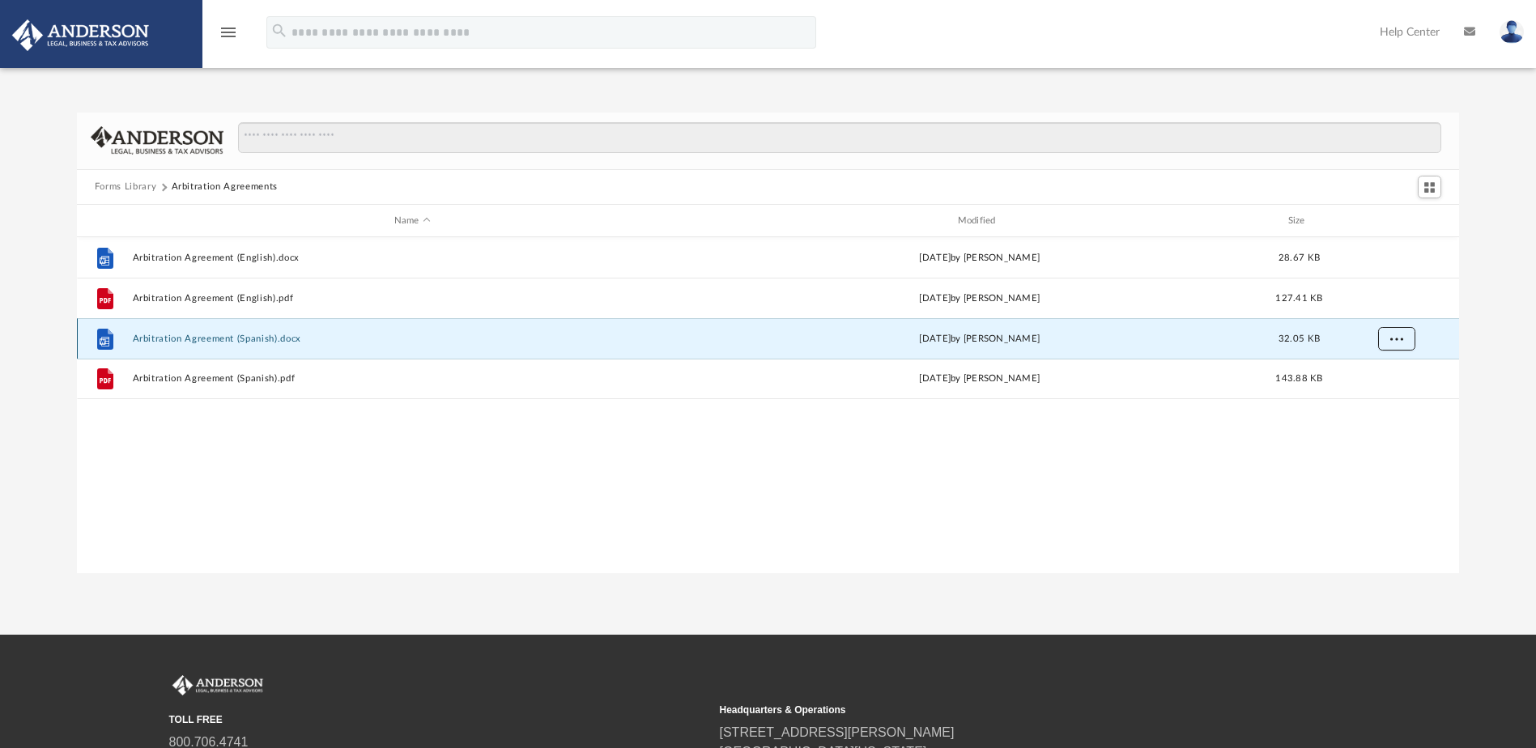
click at [1394, 342] on button "More options" at bounding box center [1395, 339] width 37 height 24
click at [1383, 399] on li "Download" at bounding box center [1381, 397] width 47 height 17
click at [1378, 525] on div "File Arbitration Agreement (English).docx [DATE] by [PERSON_NAME] 28.67 KB File…" at bounding box center [768, 404] width 1382 height 335
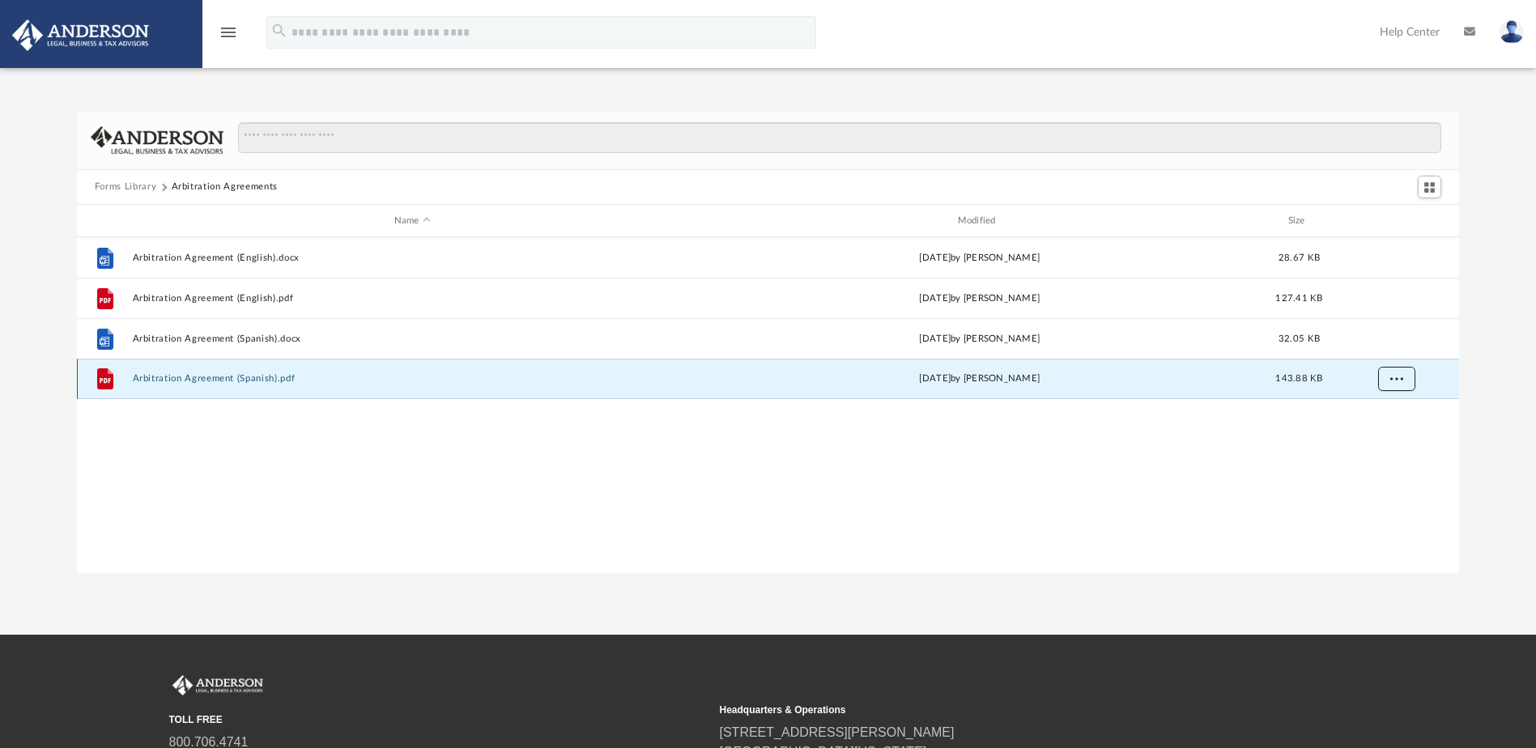
click at [1404, 376] on button "More options" at bounding box center [1395, 380] width 37 height 24
click at [1392, 439] on li "Download" at bounding box center [1381, 437] width 47 height 17
click at [198, 469] on div "File Arbitration Agreement (English).docx [DATE] by [PERSON_NAME] 28.67 KB File…" at bounding box center [768, 404] width 1382 height 335
click at [131, 182] on button "Forms Library" at bounding box center [126, 187] width 62 height 15
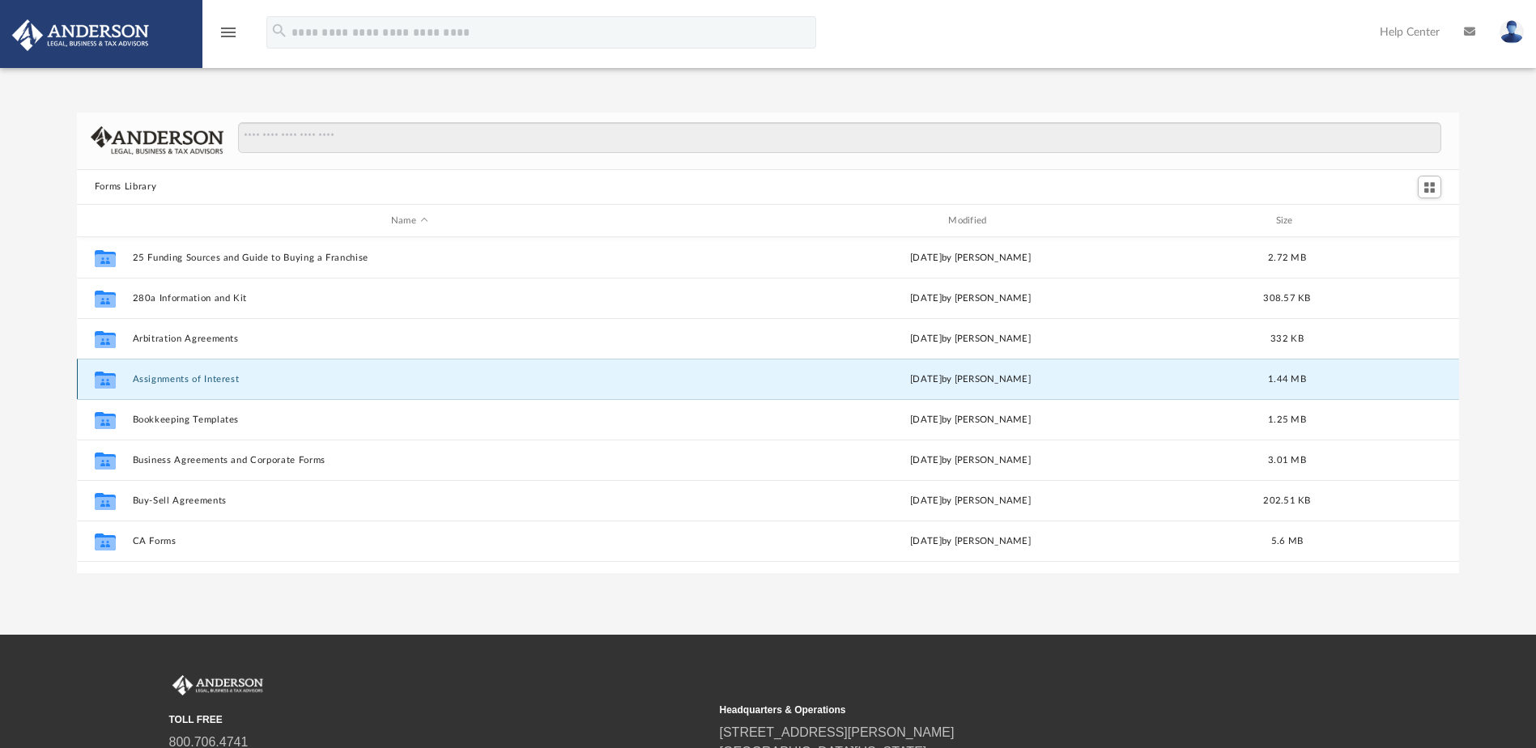
click at [208, 375] on button "Assignments of Interest" at bounding box center [409, 379] width 554 height 11
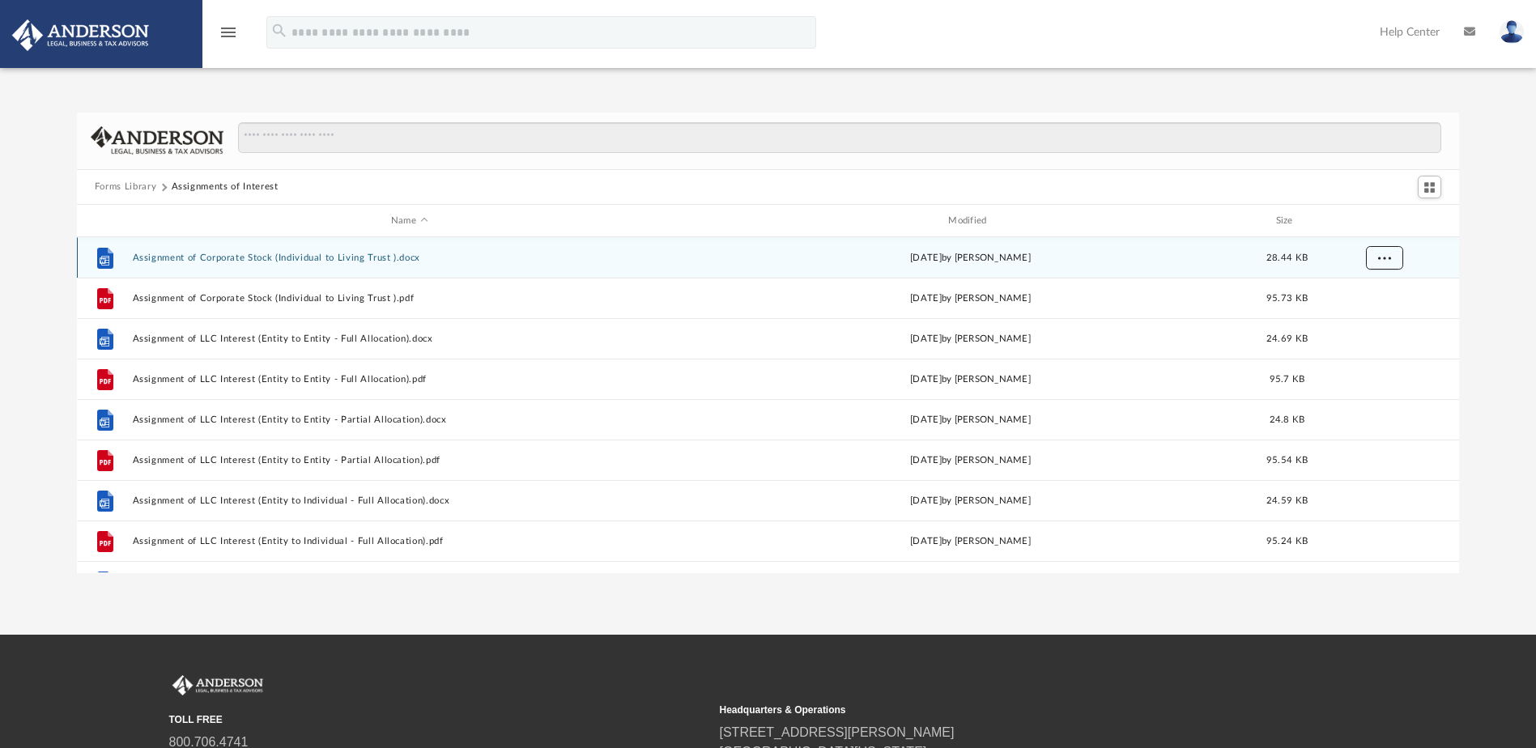
click at [1380, 259] on span "More options" at bounding box center [1383, 257] width 13 height 9
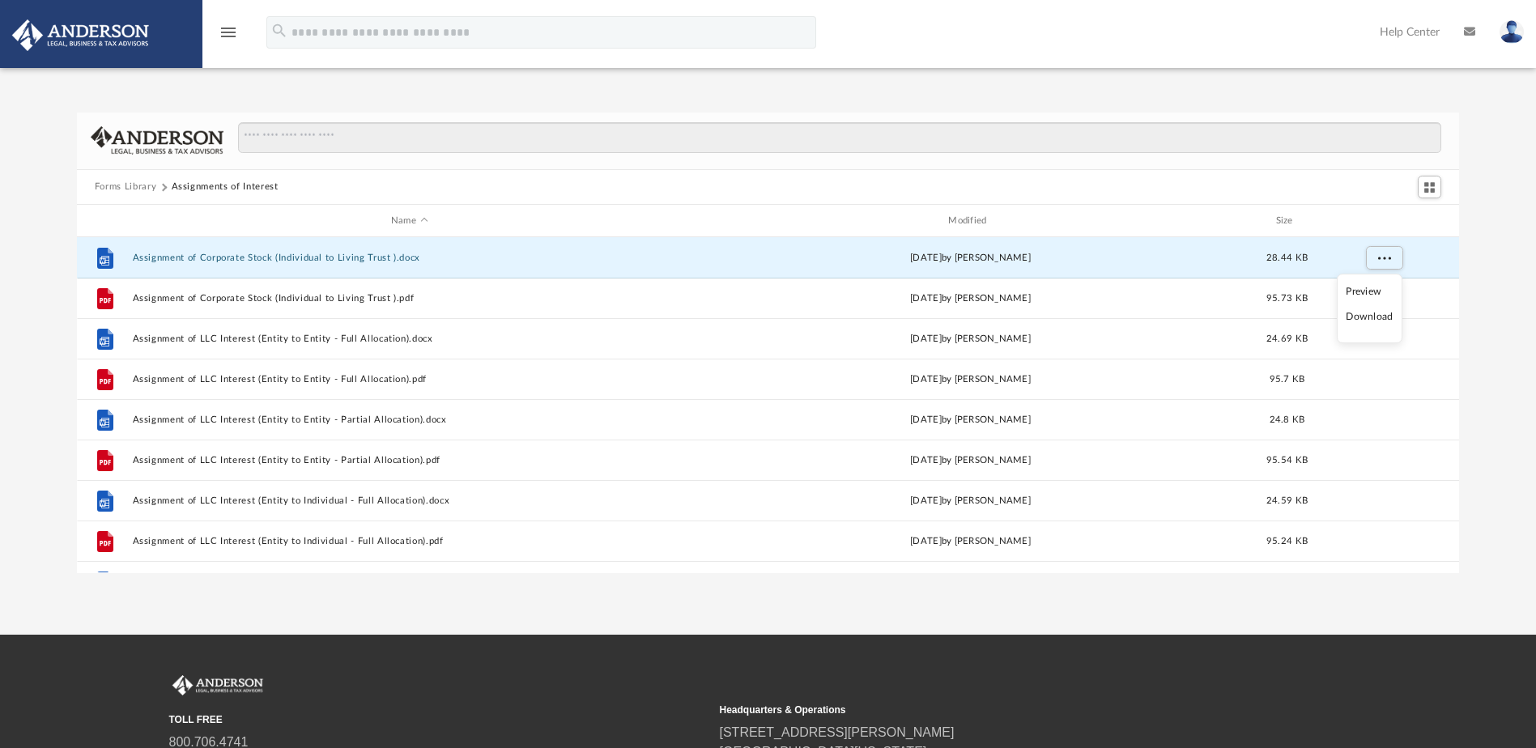
click at [1375, 317] on li "Download" at bounding box center [1369, 316] width 47 height 17
click at [1486, 230] on div "Forms Library Assignments of Interest Name Modified Size File Assignment of Cor…" at bounding box center [768, 343] width 1536 height 461
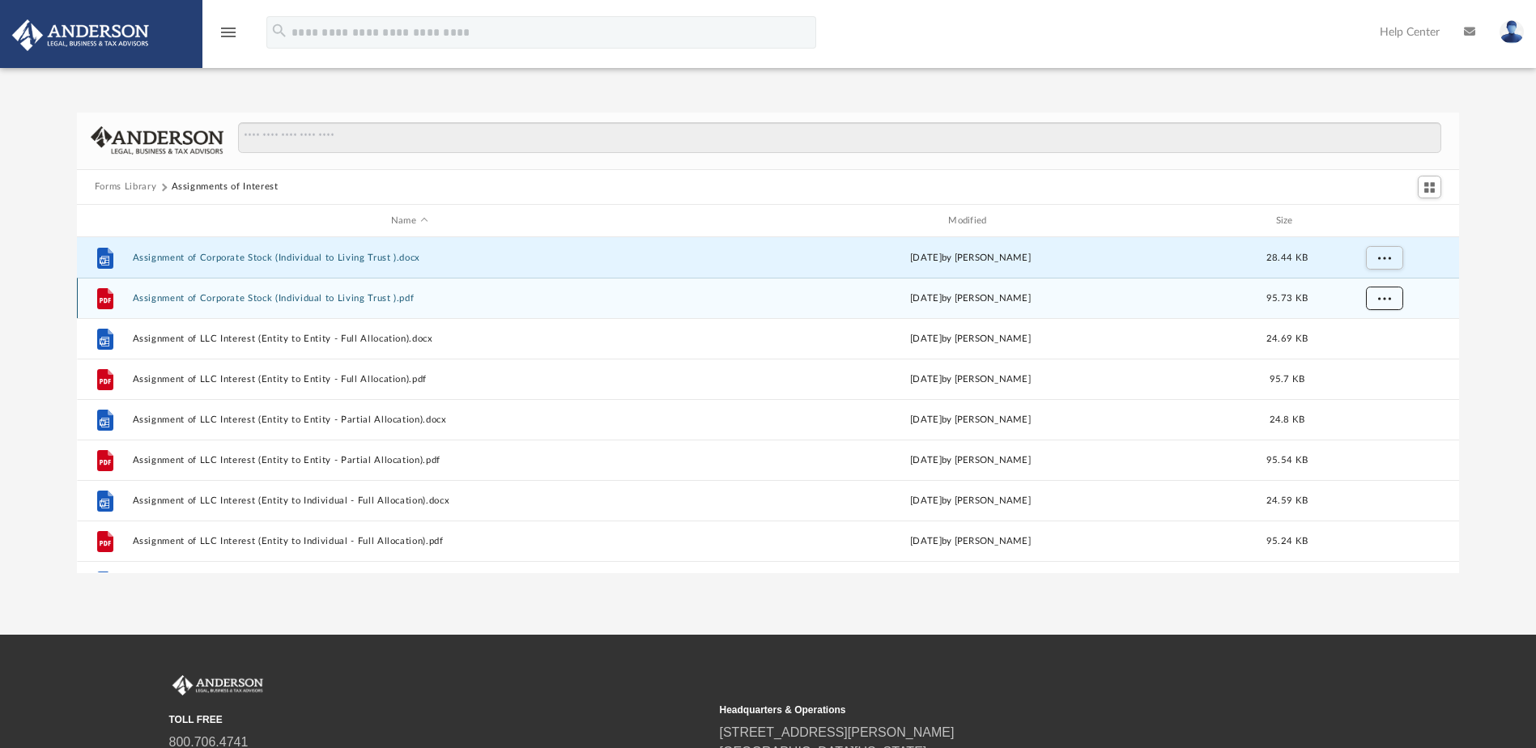
click at [1378, 294] on span "More options" at bounding box center [1383, 298] width 13 height 9
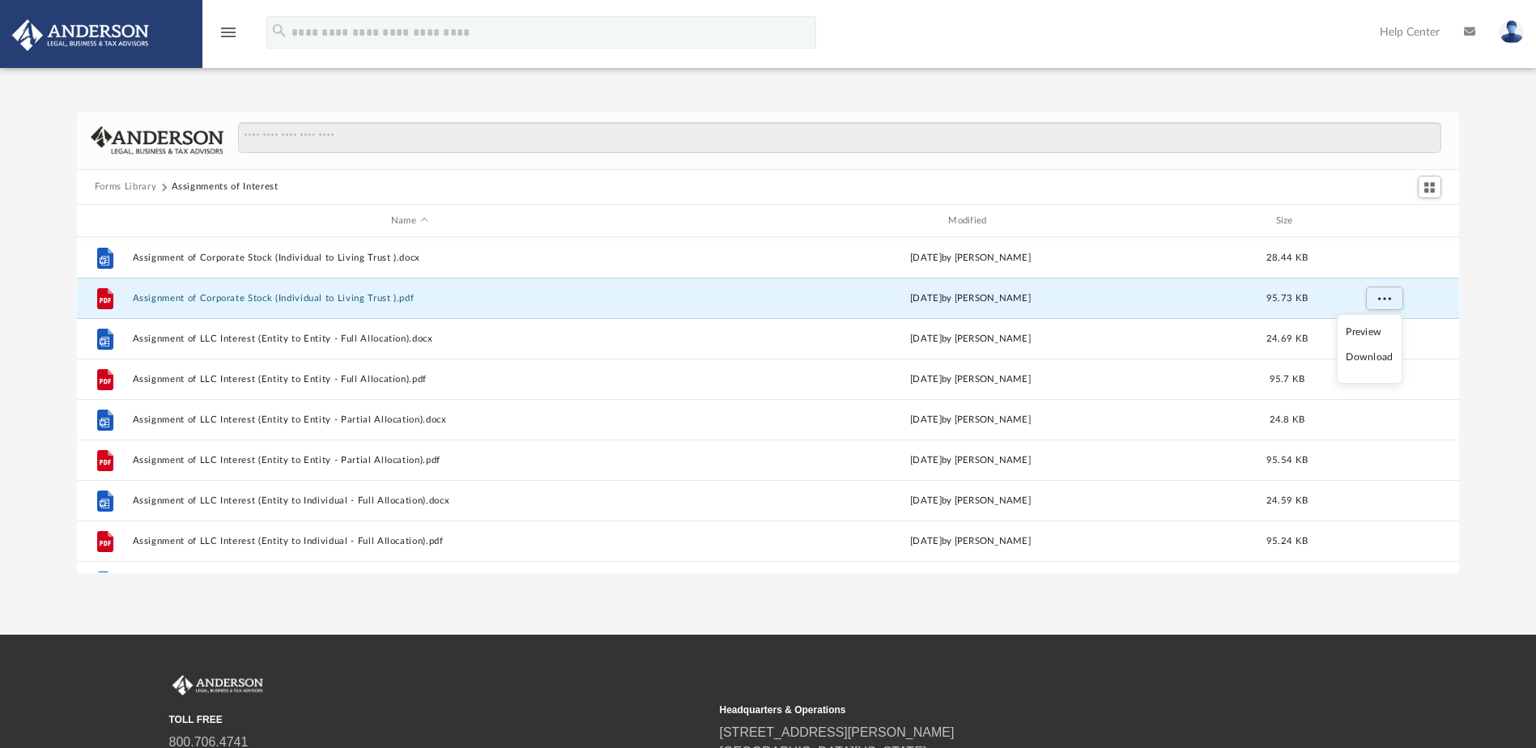
click at [1361, 355] on li "Download" at bounding box center [1369, 357] width 47 height 17
click at [1500, 312] on div "Forms Library Assignments of Interest Name Modified Size File Assignment of Cor…" at bounding box center [768, 343] width 1536 height 461
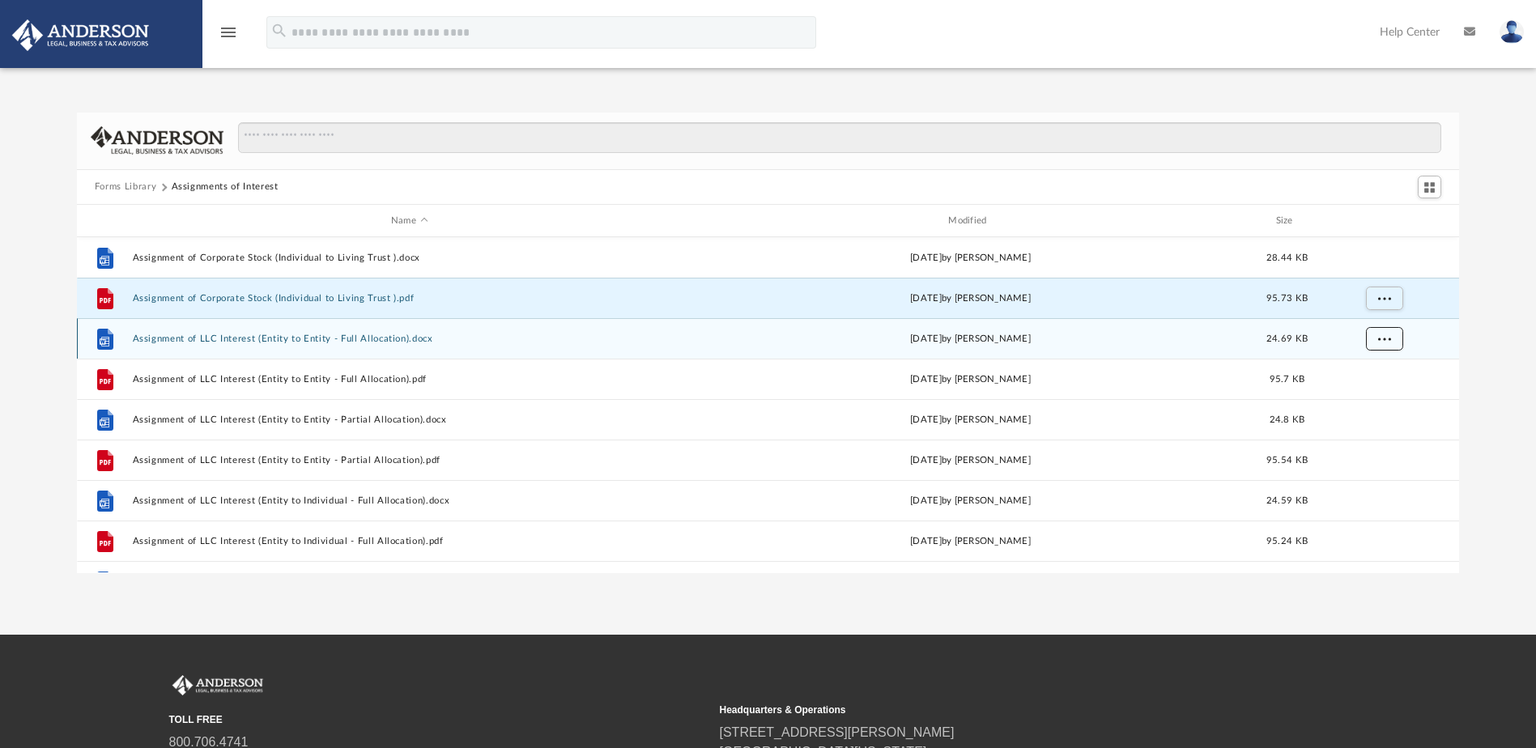
click at [1390, 342] on span "More options" at bounding box center [1383, 338] width 13 height 9
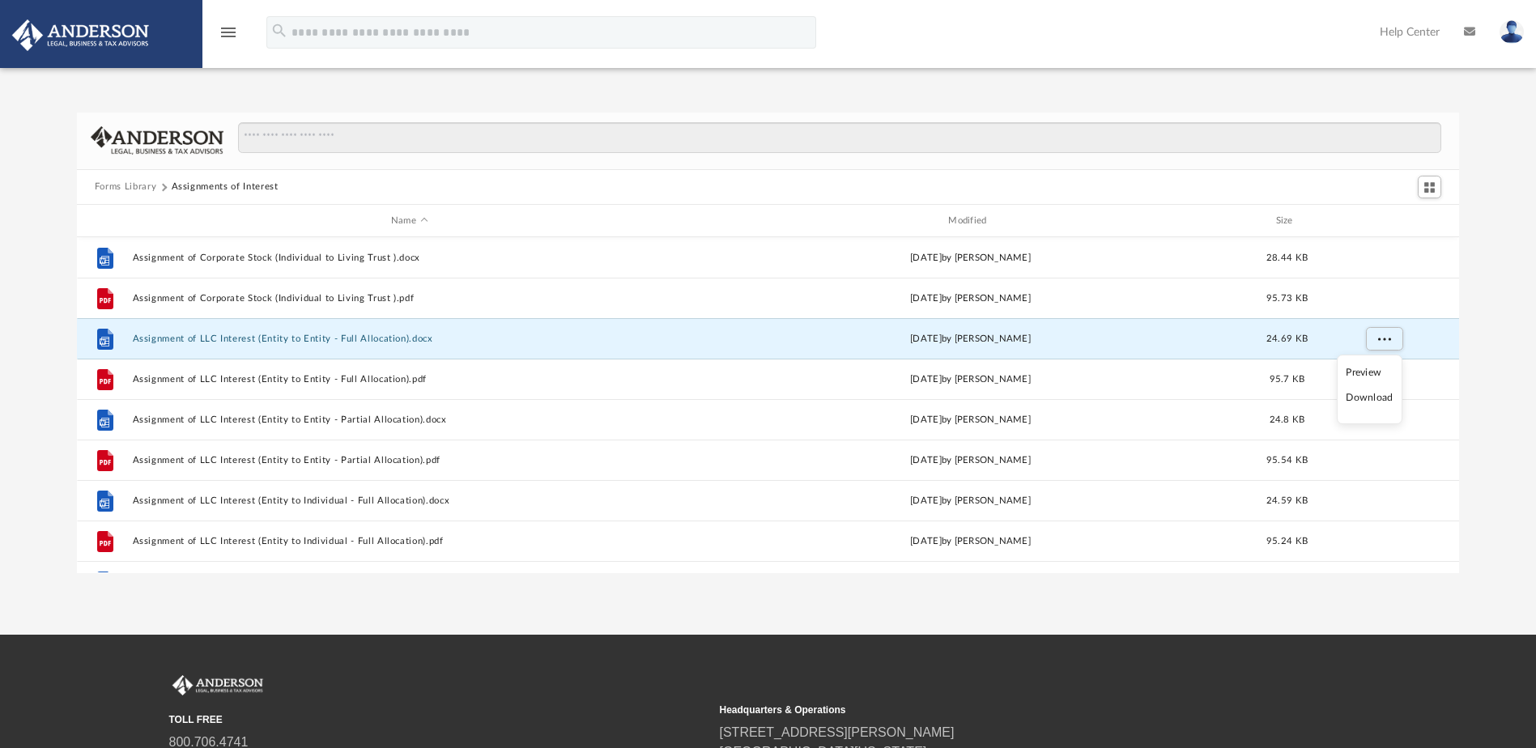
click at [1363, 397] on li "Download" at bounding box center [1369, 397] width 47 height 17
click at [1506, 351] on div "Forms Library Assignments of Interest Name Modified Size File Assignment of Cor…" at bounding box center [768, 343] width 1536 height 461
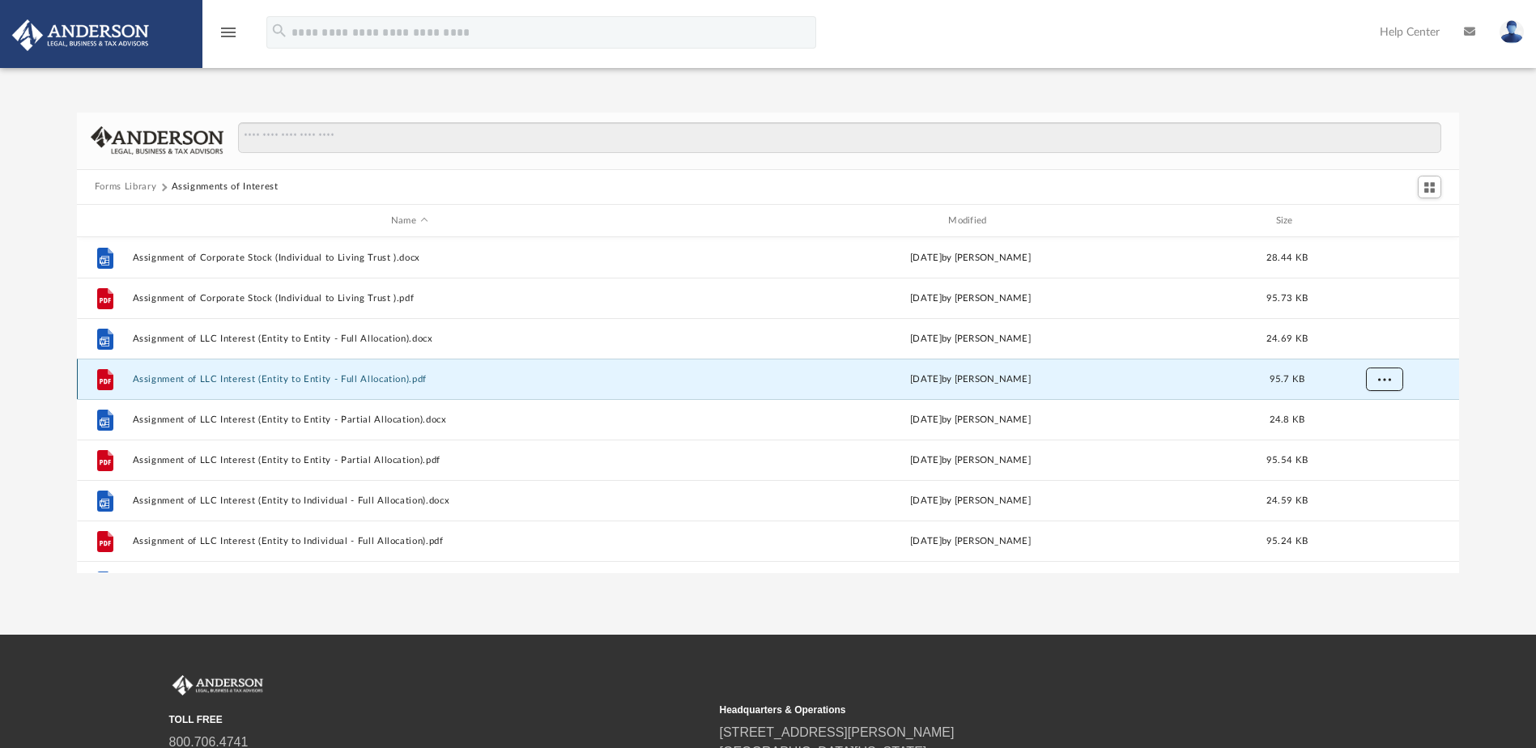
click at [1388, 381] on span "More options" at bounding box center [1383, 379] width 13 height 9
click at [1375, 438] on li "Download" at bounding box center [1369, 438] width 47 height 17
click at [1501, 405] on div "Forms Library Assignments of Interest Name Modified Size File Assignment of Cor…" at bounding box center [768, 343] width 1536 height 461
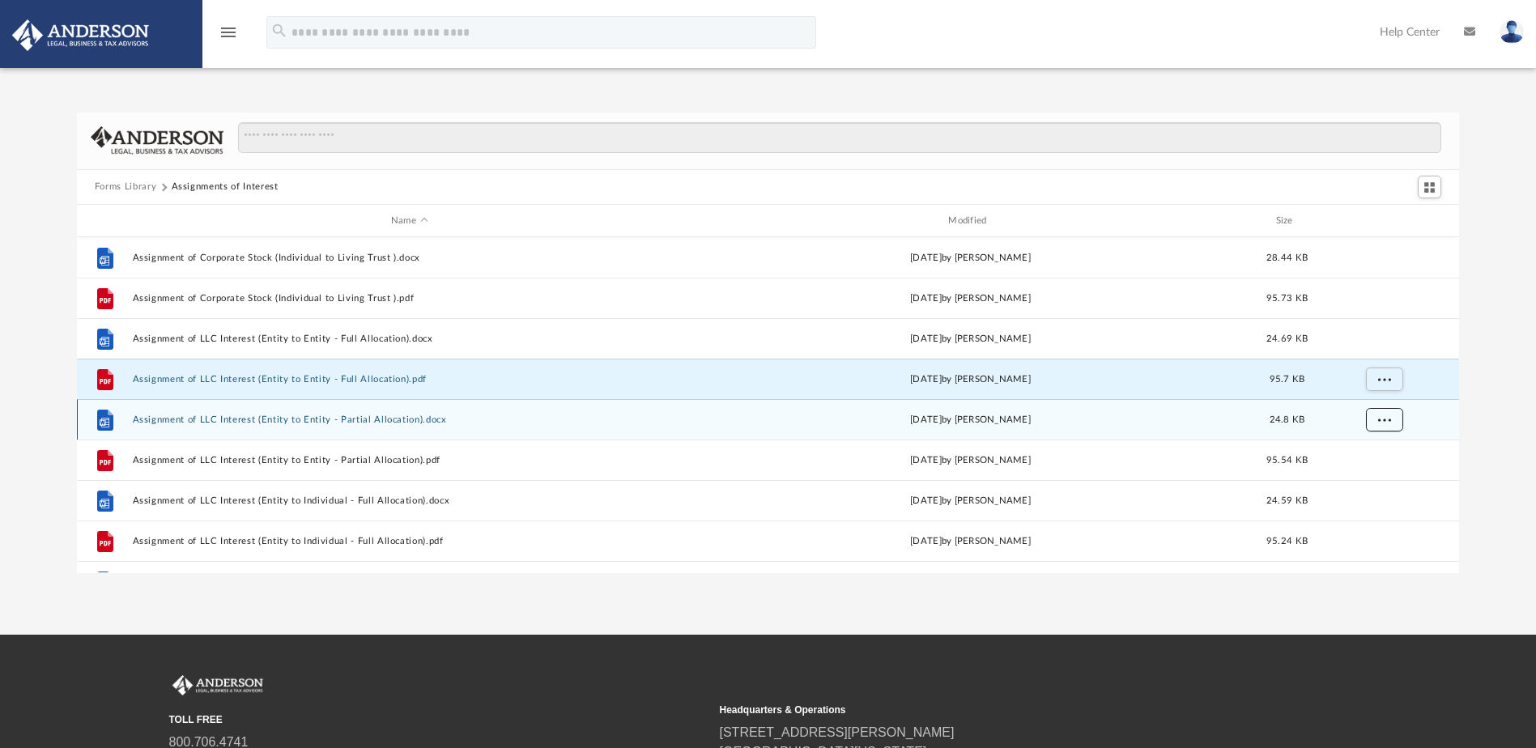
click at [1381, 422] on span "More options" at bounding box center [1383, 419] width 13 height 9
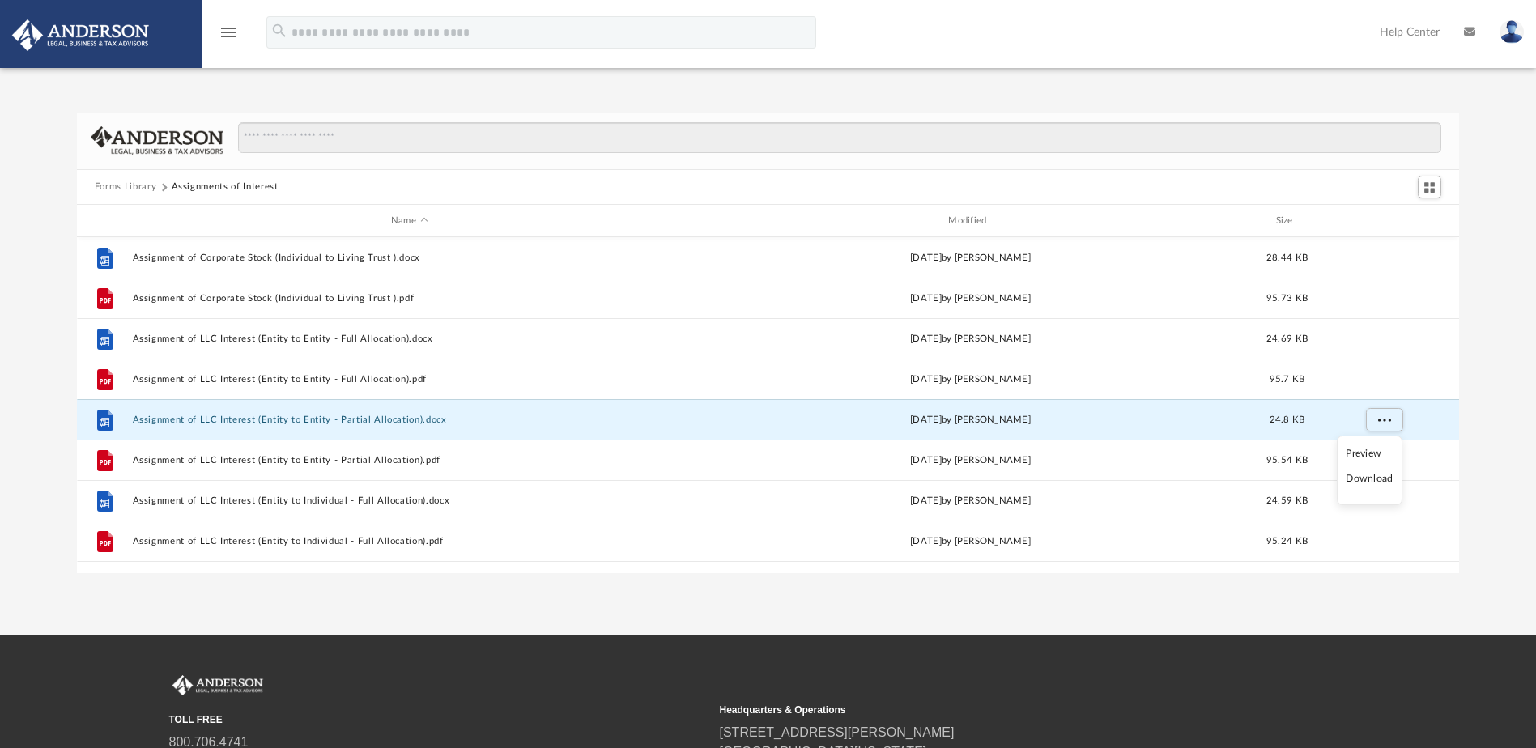
click at [1371, 480] on li "Download" at bounding box center [1369, 478] width 47 height 17
click at [1504, 449] on div "Forms Library Assignments of Interest Name Modified Size File Assignment of Cor…" at bounding box center [768, 343] width 1536 height 461
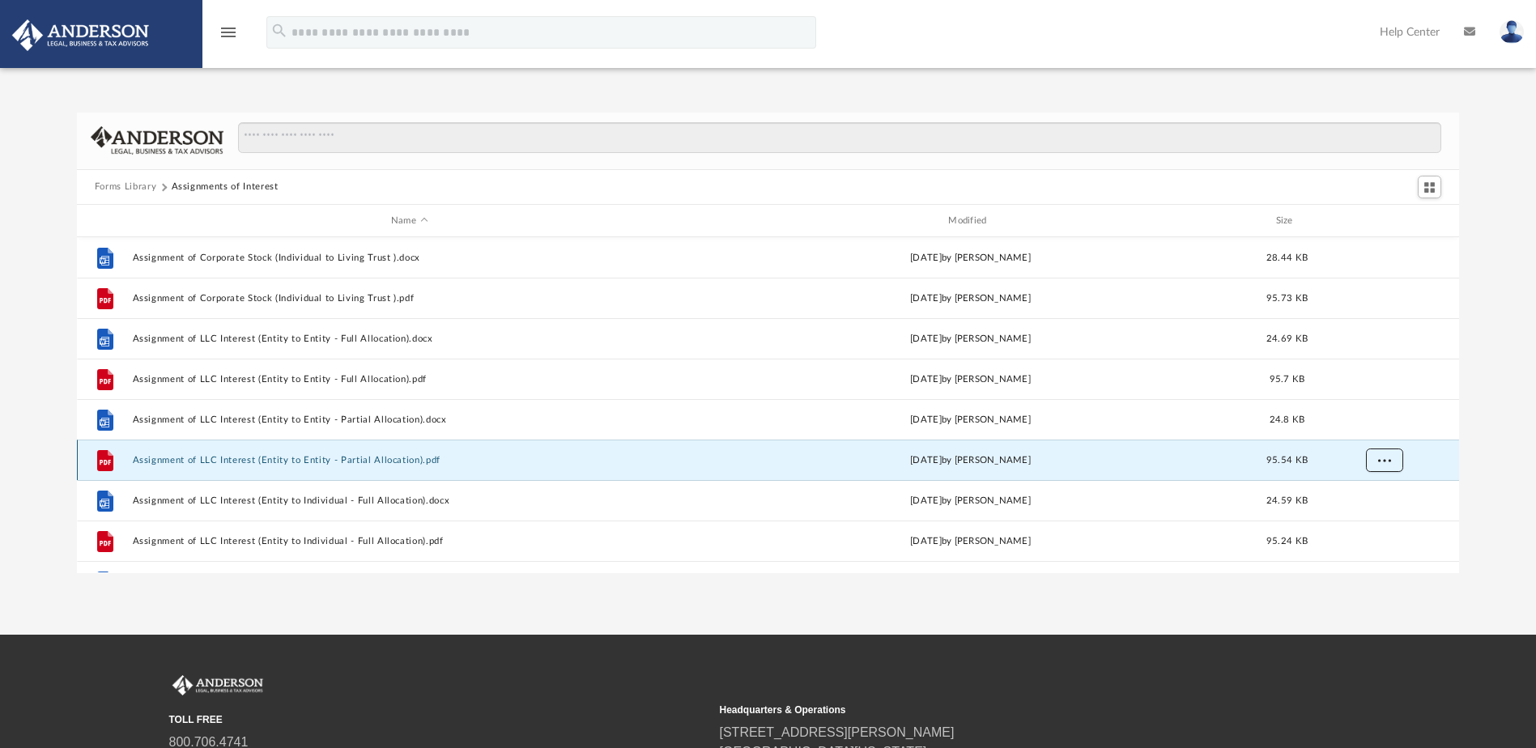
click at [1395, 462] on button "More options" at bounding box center [1383, 461] width 37 height 24
click at [1377, 520] on li "Download" at bounding box center [1369, 519] width 47 height 17
click at [1496, 493] on div "Forms Library Assignments of Interest Name Modified Size File Assignment of Cor…" at bounding box center [768, 343] width 1536 height 461
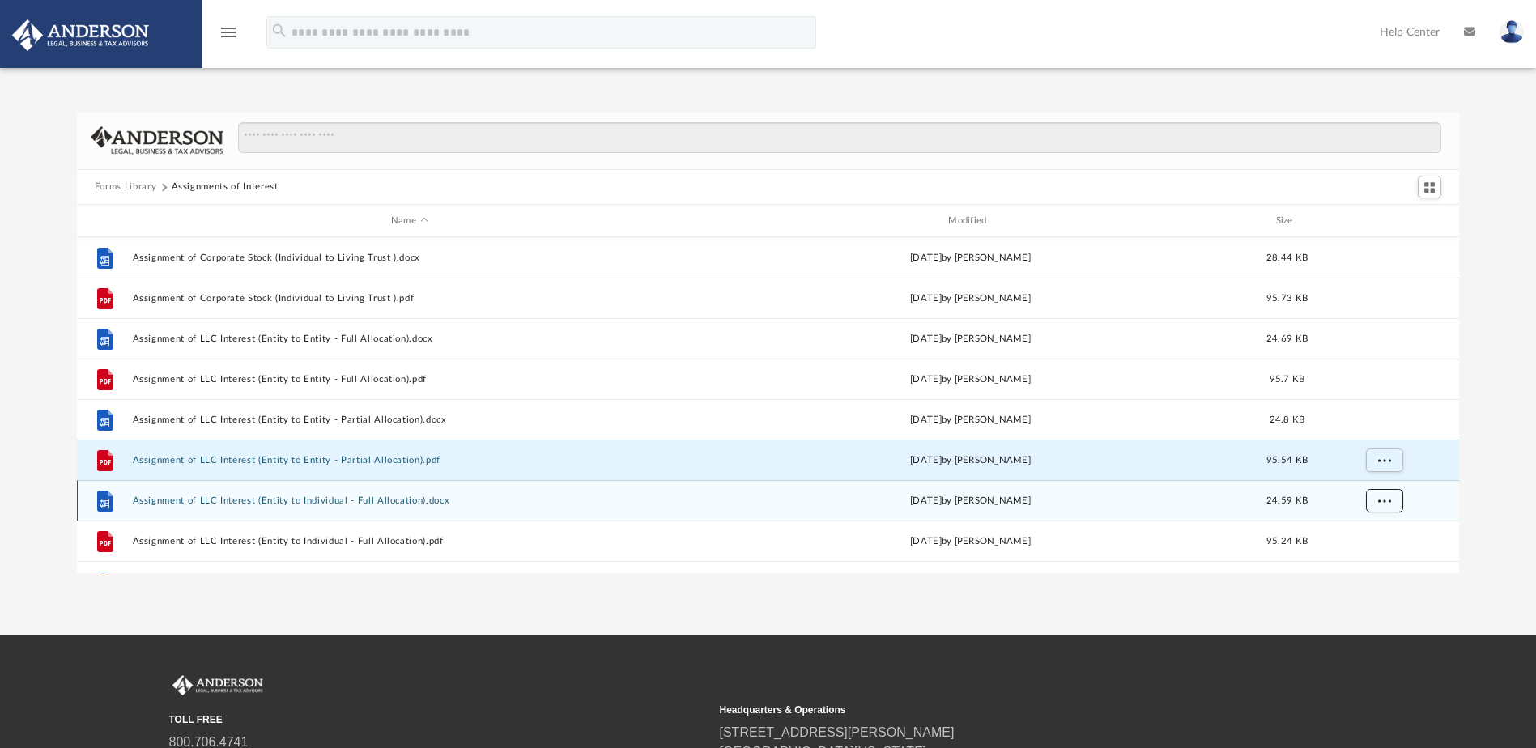
click at [1390, 497] on span "More options" at bounding box center [1383, 500] width 13 height 9
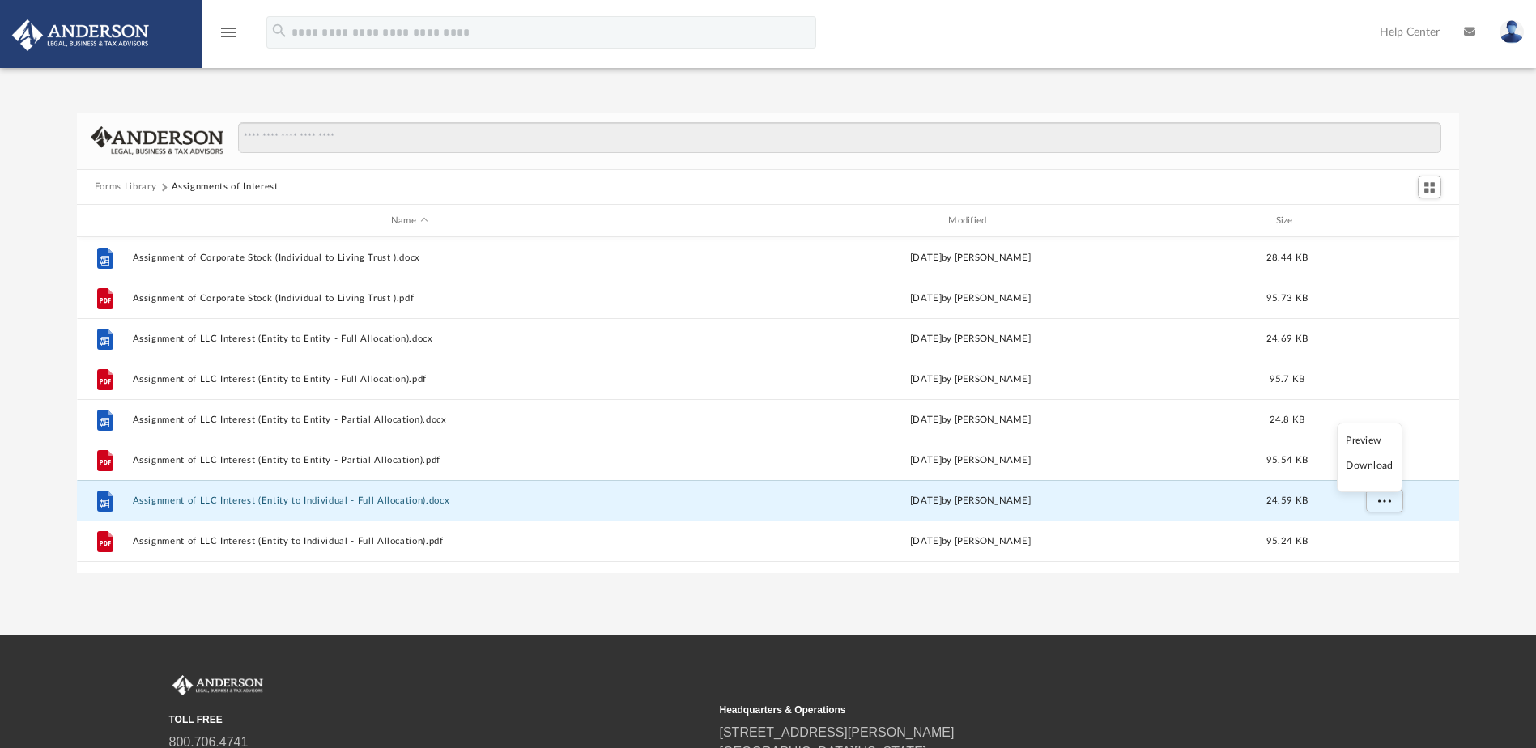
click at [1385, 467] on li "Download" at bounding box center [1369, 465] width 47 height 17
click at [1496, 483] on div "Forms Library Assignments of Interest Name Modified Size File Assignment of Cor…" at bounding box center [768, 343] width 1536 height 461
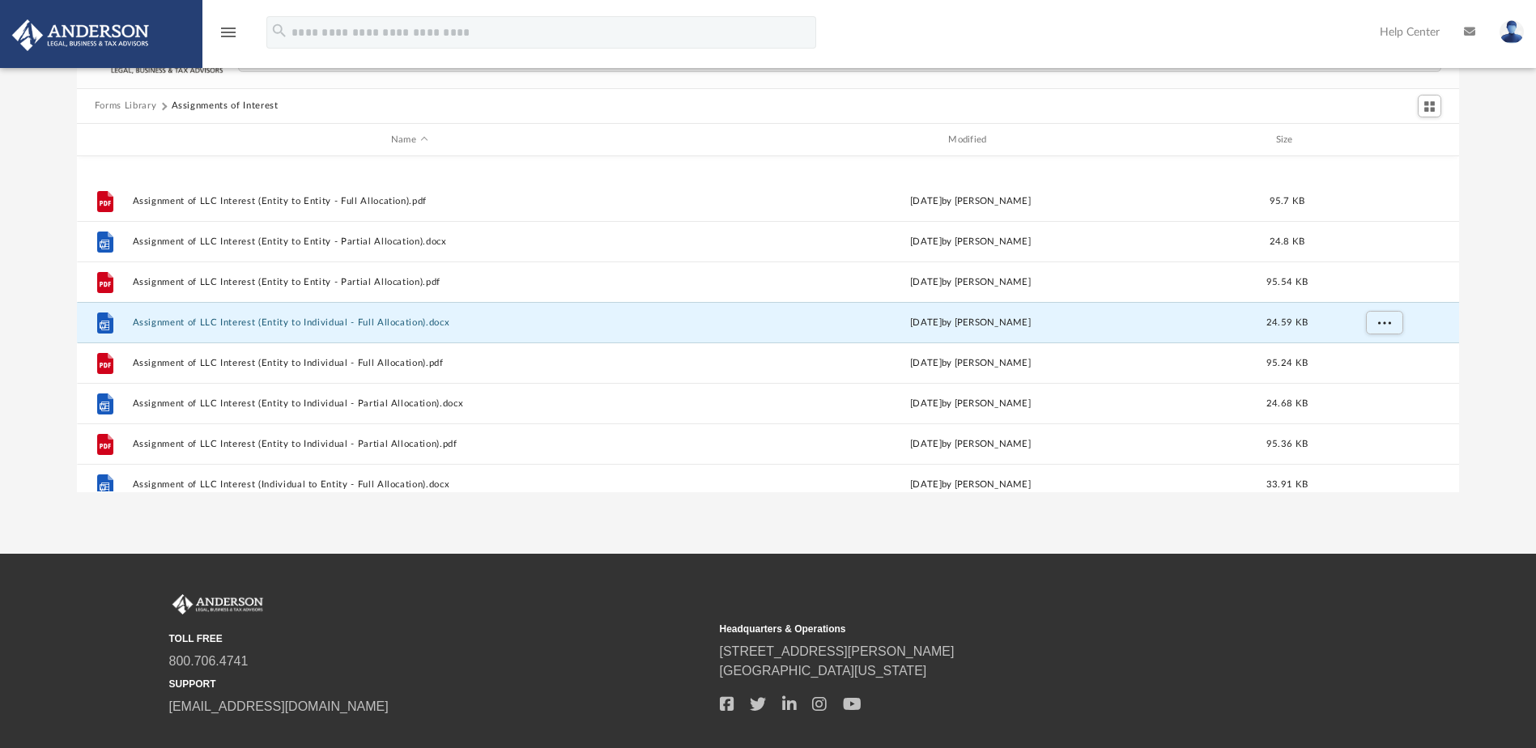
scroll to position [249, 0]
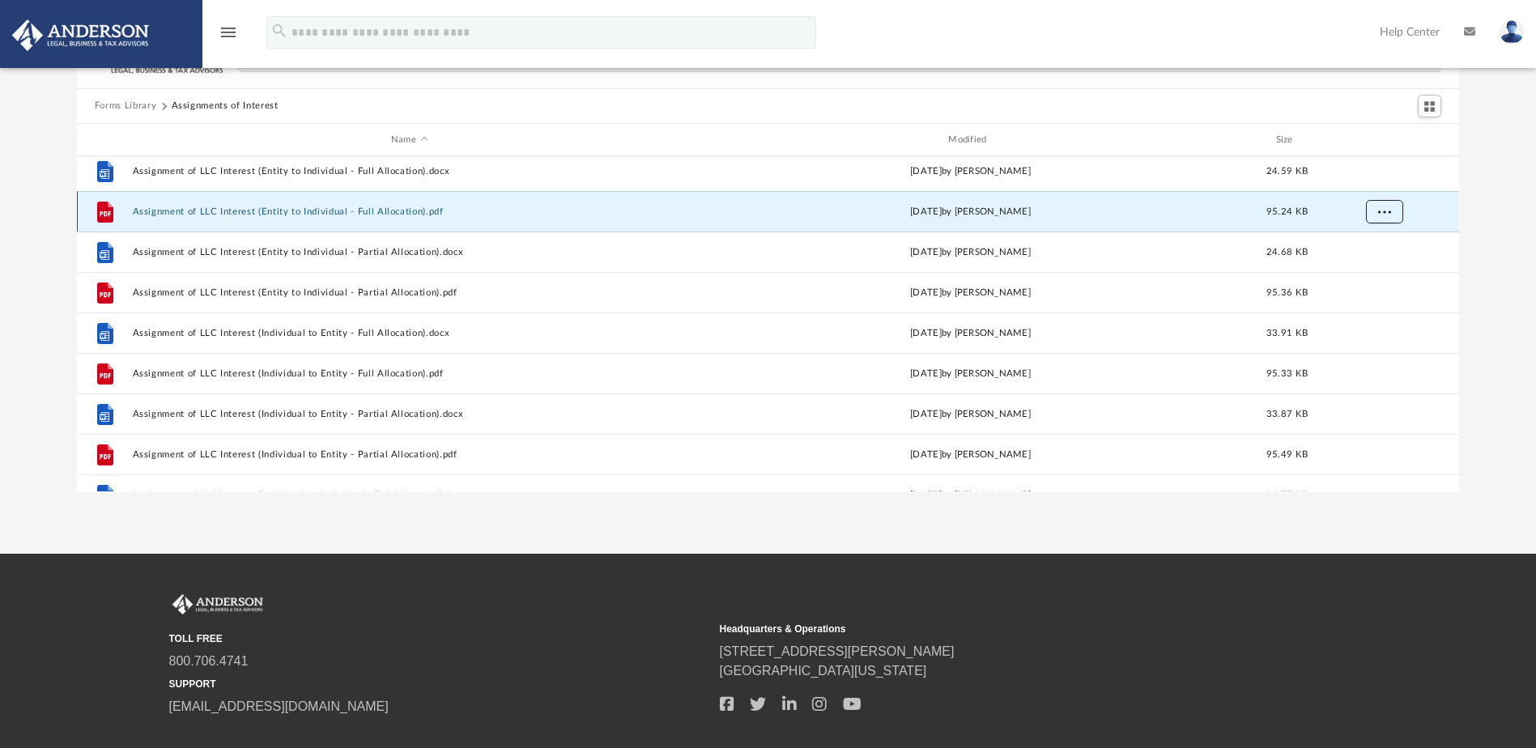
click at [1388, 211] on span "More options" at bounding box center [1383, 211] width 13 height 9
click at [1365, 273] on li "Download" at bounding box center [1369, 270] width 47 height 17
click at [1493, 249] on div "Forms Library Assignments of Interest Name Modified Size File Assignment of LLC…" at bounding box center [768, 262] width 1536 height 461
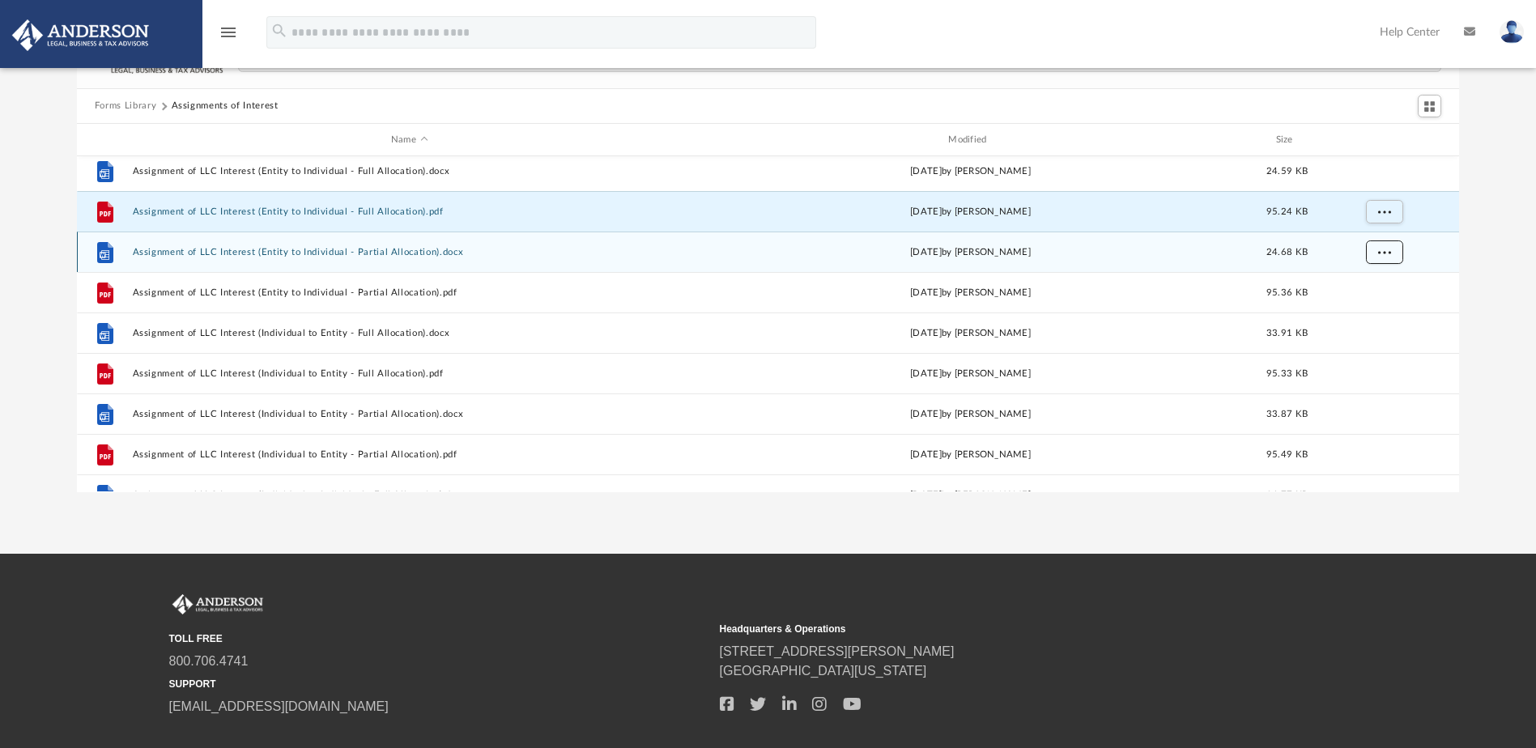
click at [1386, 251] on span "More options" at bounding box center [1383, 252] width 13 height 9
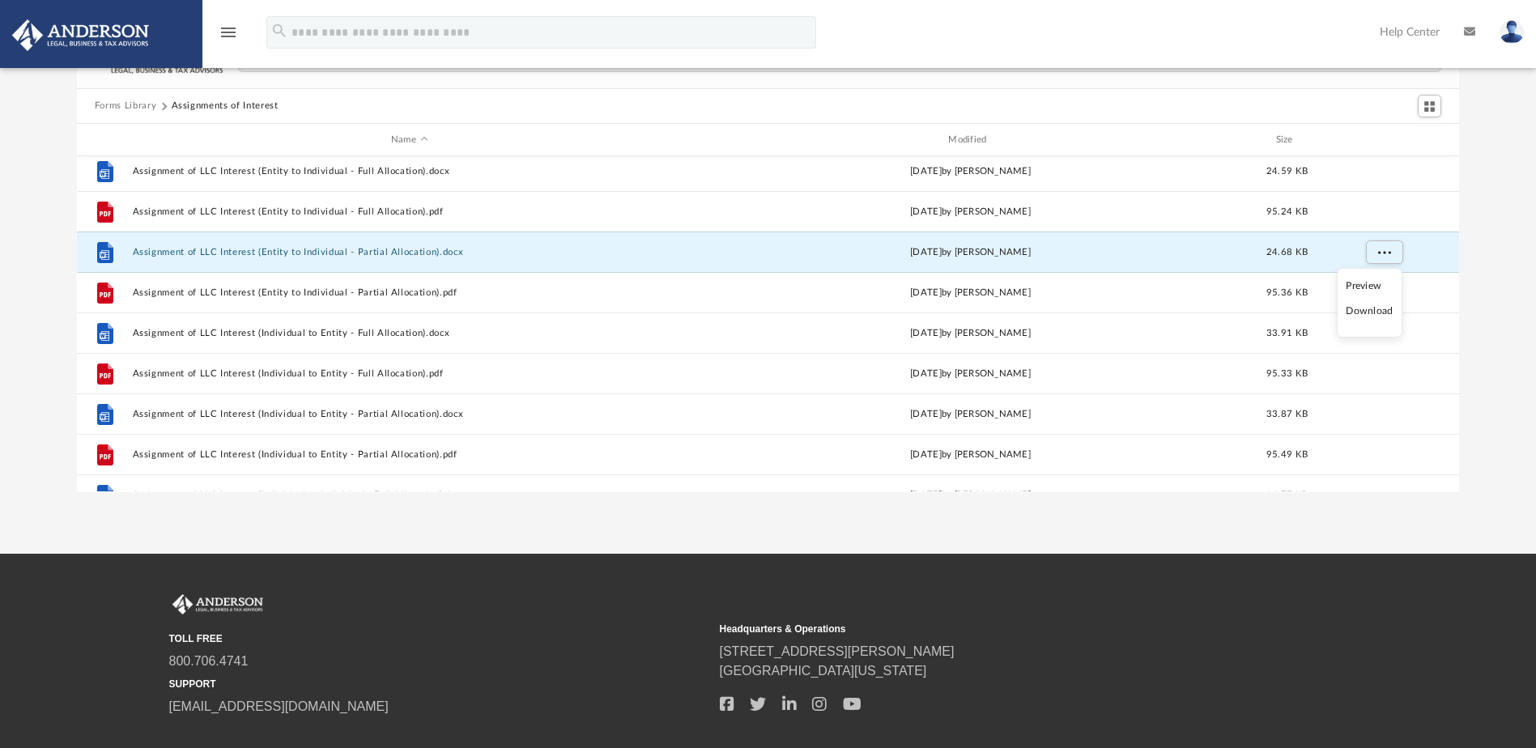
click at [1381, 311] on li "Download" at bounding box center [1369, 311] width 47 height 17
click at [1498, 283] on div "Forms Library Assignments of Interest Name Modified Size File Assignment of LLC…" at bounding box center [768, 262] width 1536 height 461
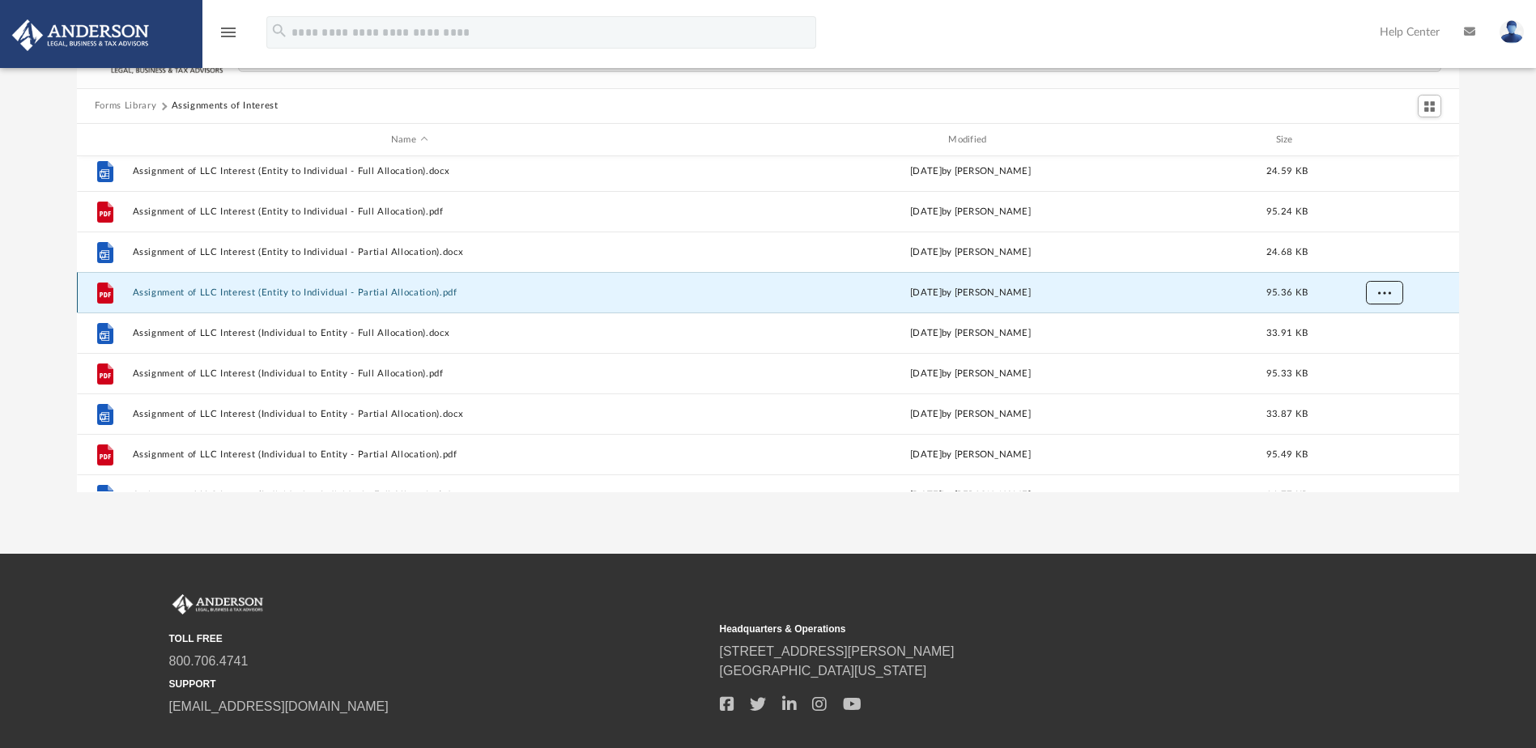
click at [1389, 291] on span "More options" at bounding box center [1383, 292] width 13 height 9
click at [1379, 348] on li "Download" at bounding box center [1369, 351] width 47 height 17
click at [1505, 318] on div "Forms Library Assignments of Interest Name Modified Size File Assignment of LLC…" at bounding box center [768, 262] width 1536 height 461
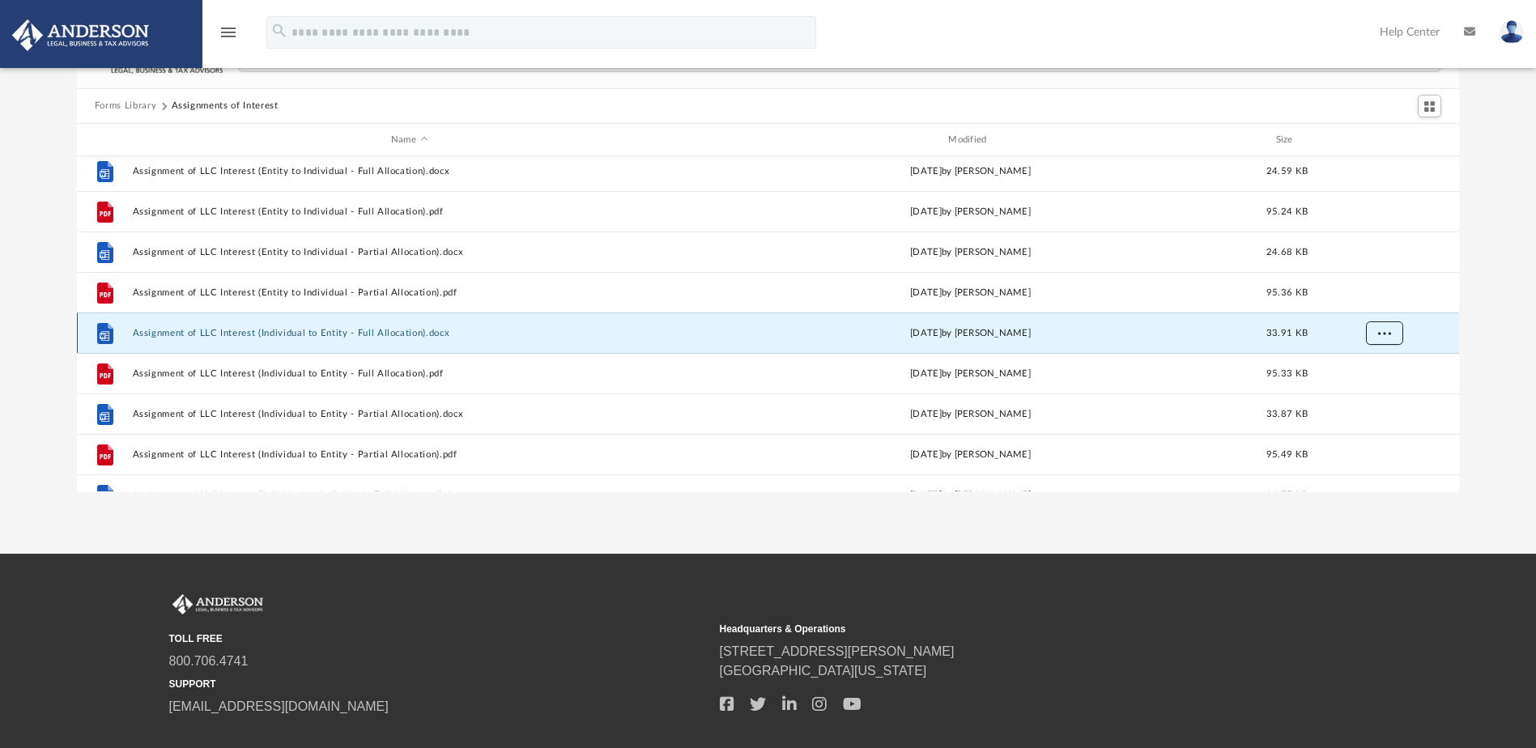
click at [1394, 334] on button "More options" at bounding box center [1383, 333] width 37 height 24
click at [1376, 393] on li "Download" at bounding box center [1369, 392] width 47 height 17
click at [1493, 342] on div "Forms Library Assignments of Interest Name Modified Size File Assignment of LLC…" at bounding box center [768, 262] width 1536 height 461
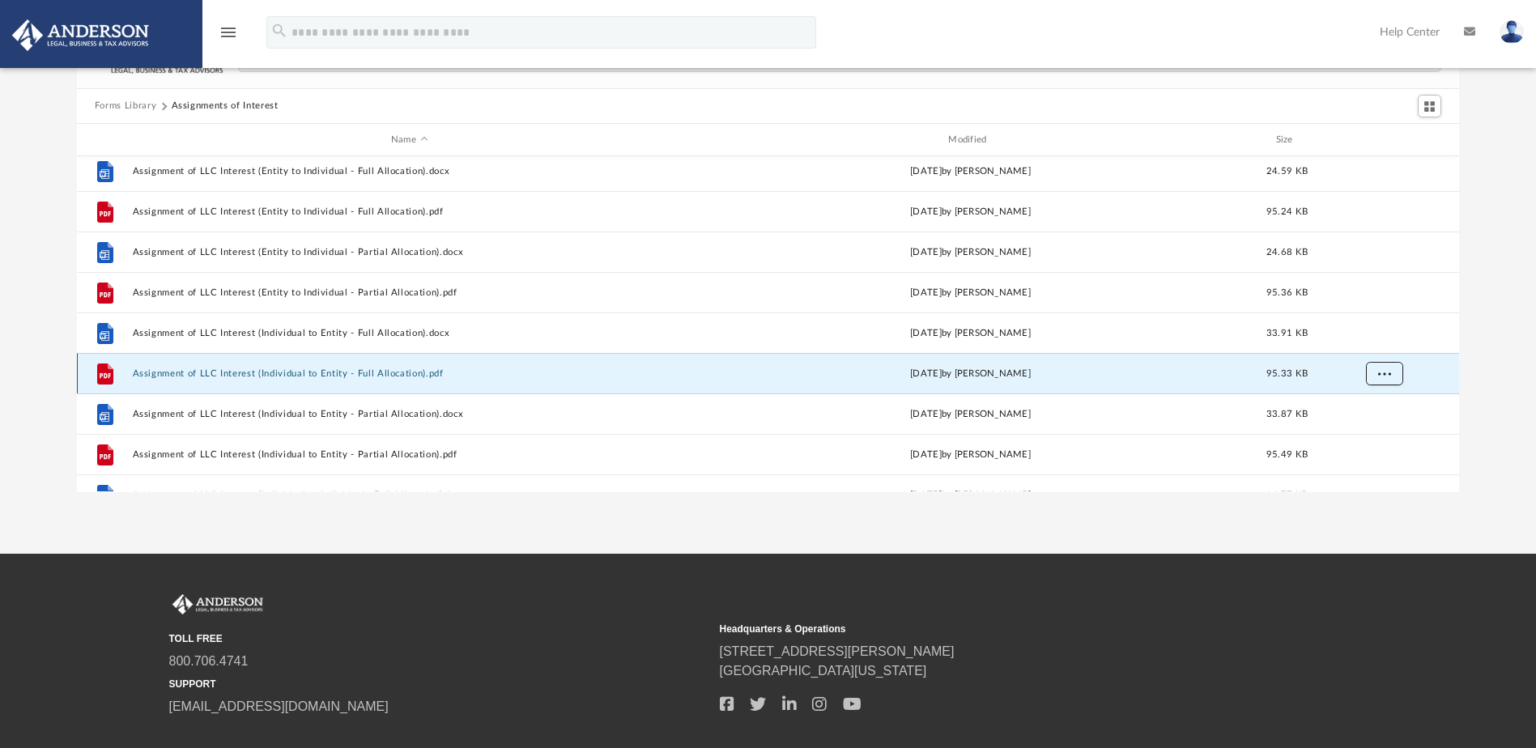
click at [1387, 370] on span "More options" at bounding box center [1383, 373] width 13 height 9
click at [1375, 432] on li "Download" at bounding box center [1369, 432] width 47 height 17
click at [1513, 393] on div "Forms Library Assignments of Interest Name Modified Size File Assignment of LLC…" at bounding box center [768, 262] width 1536 height 461
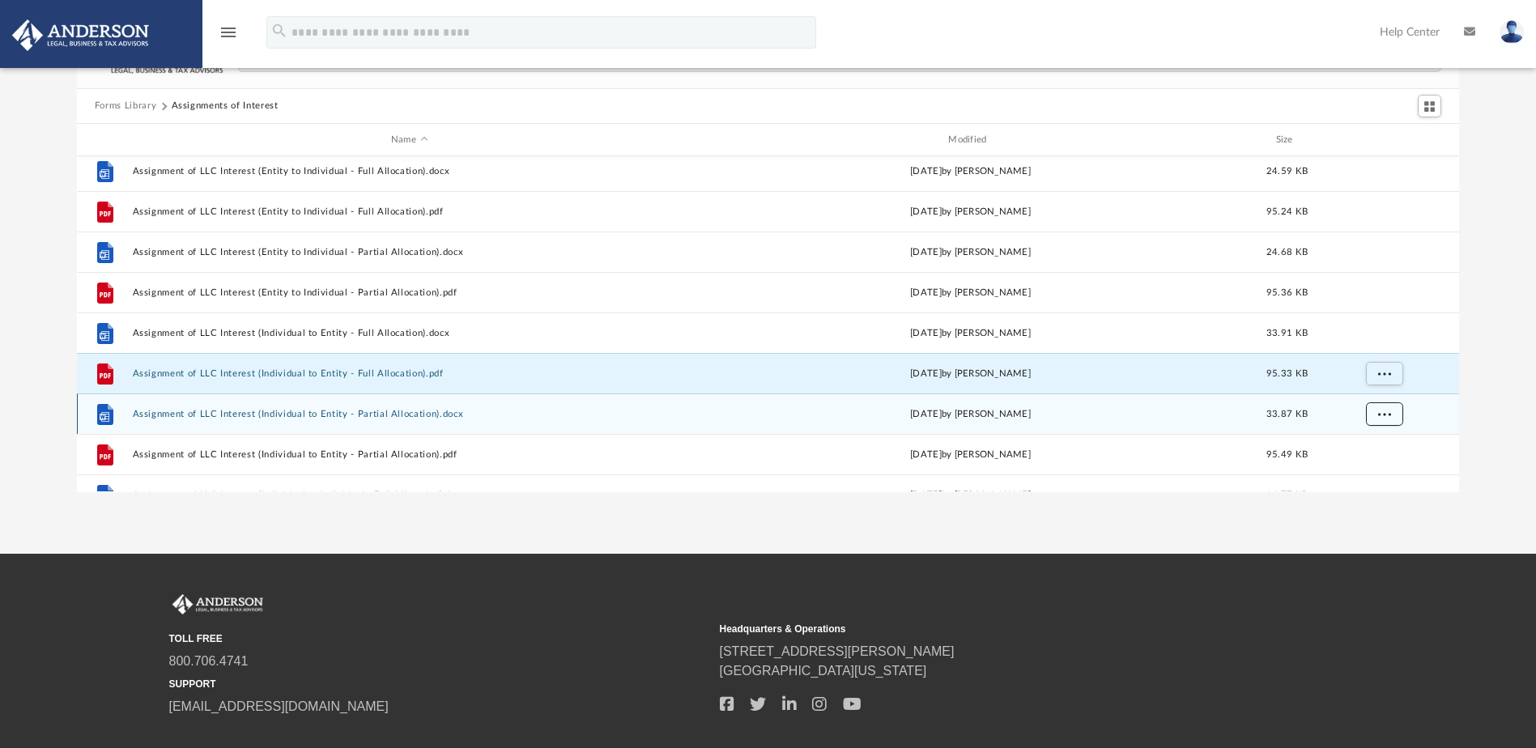
click at [1396, 417] on button "More options" at bounding box center [1383, 414] width 37 height 24
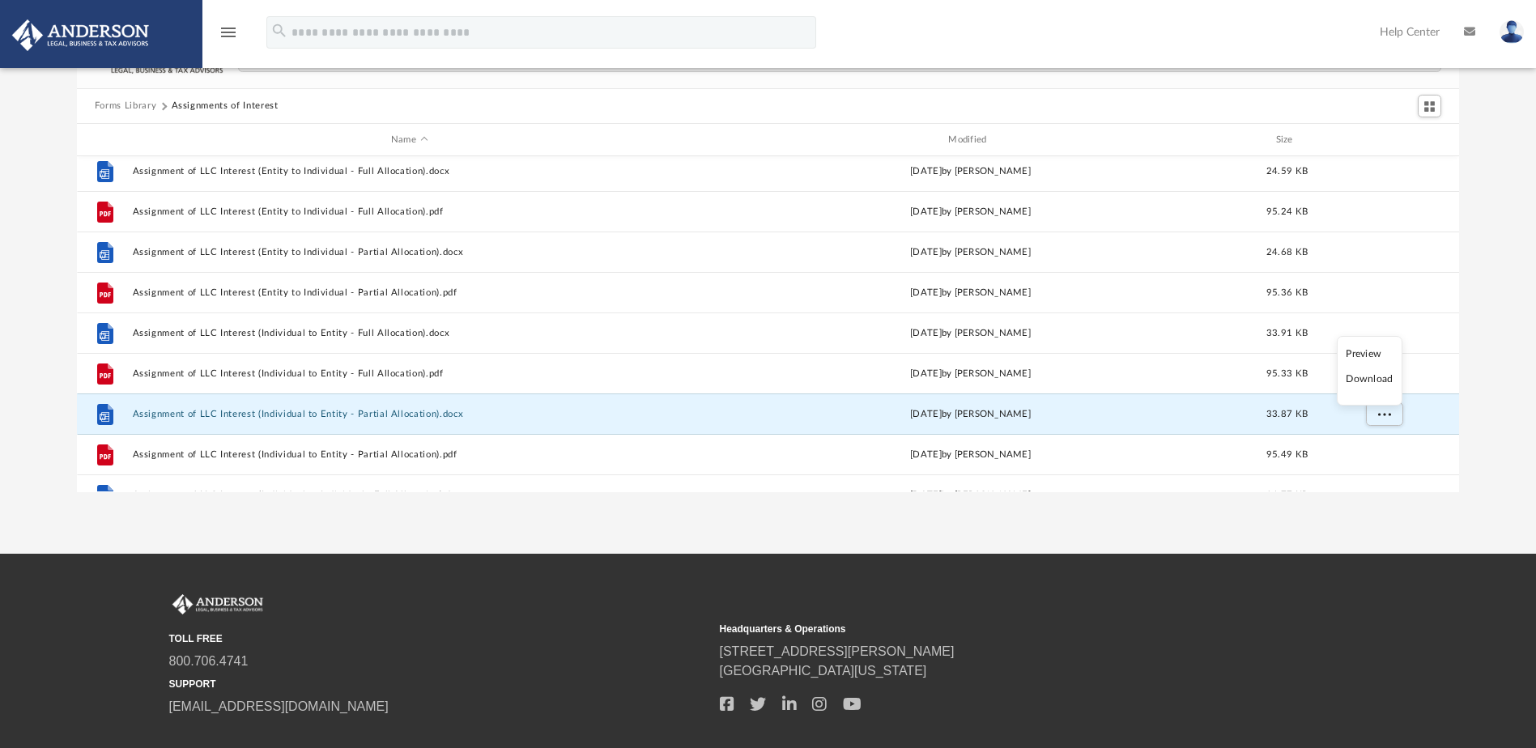
click at [1381, 378] on li "Download" at bounding box center [1369, 379] width 47 height 17
click at [1495, 407] on div "Forms Library Assignments of Interest Name Modified Size File Assignment of LLC…" at bounding box center [768, 262] width 1536 height 461
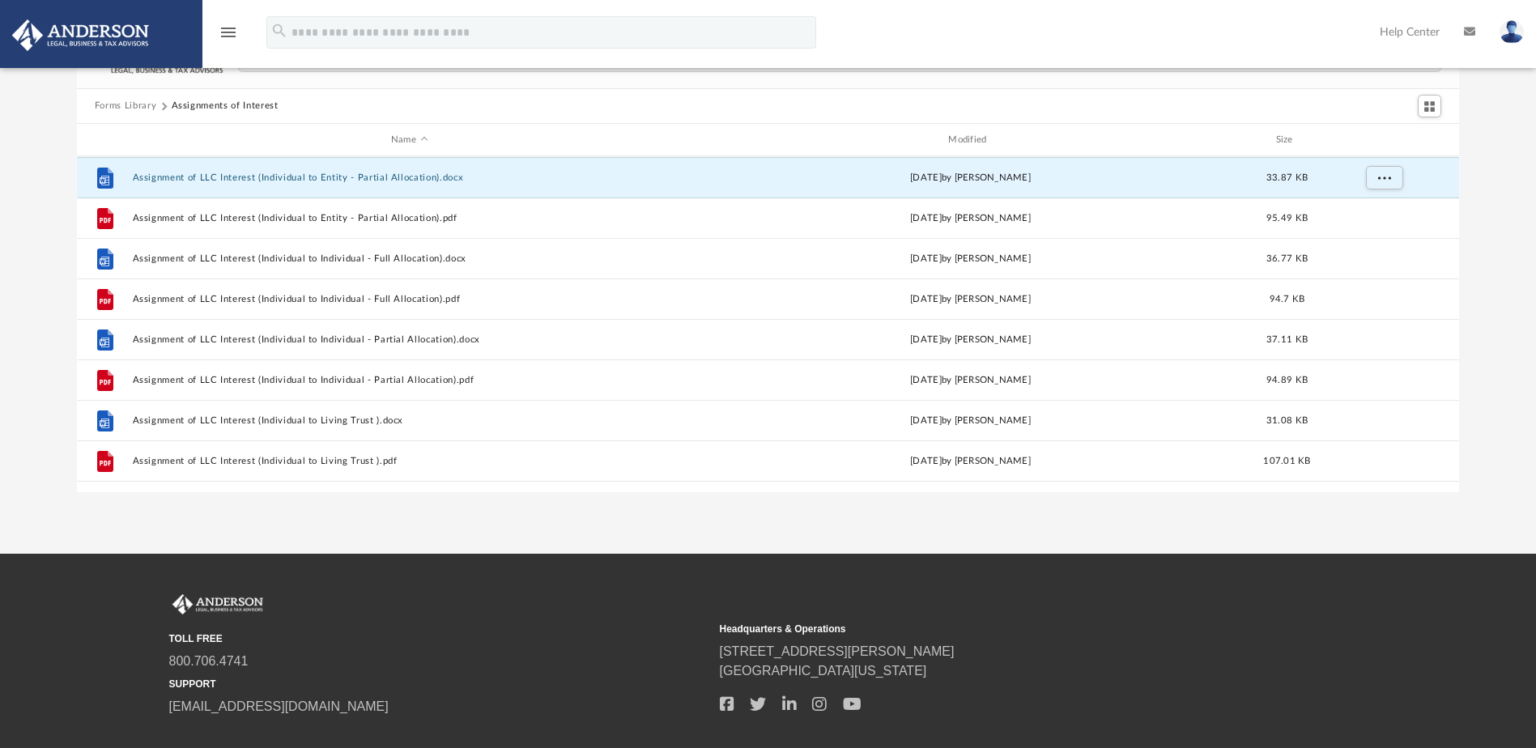
scroll to position [491, 0]
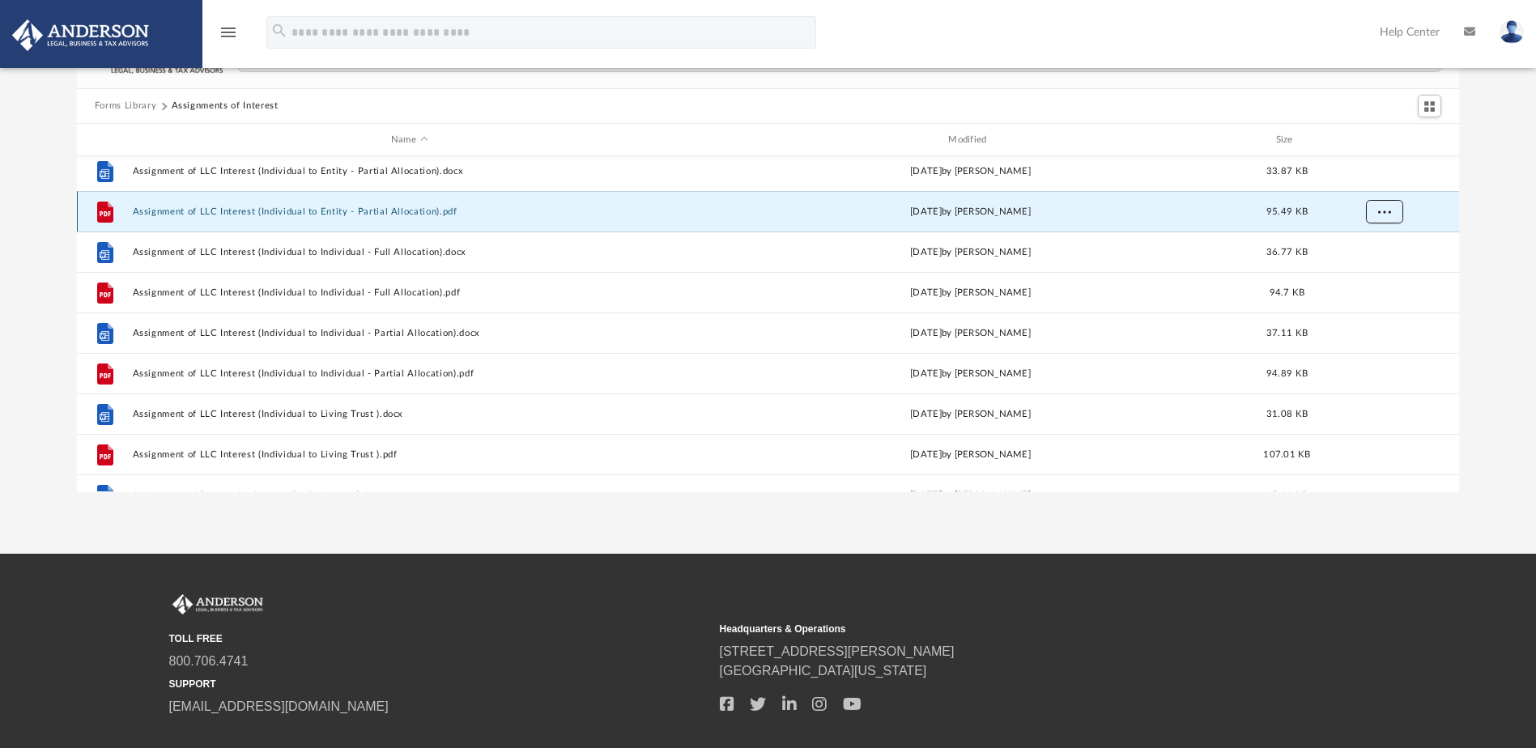
click at [1384, 211] on span "More options" at bounding box center [1383, 211] width 13 height 9
click at [1370, 274] on li "Download" at bounding box center [1369, 270] width 47 height 17
click at [1494, 246] on div "Forms Library Assignments of Interest Name Modified Size File Assignment of LLC…" at bounding box center [768, 262] width 1536 height 461
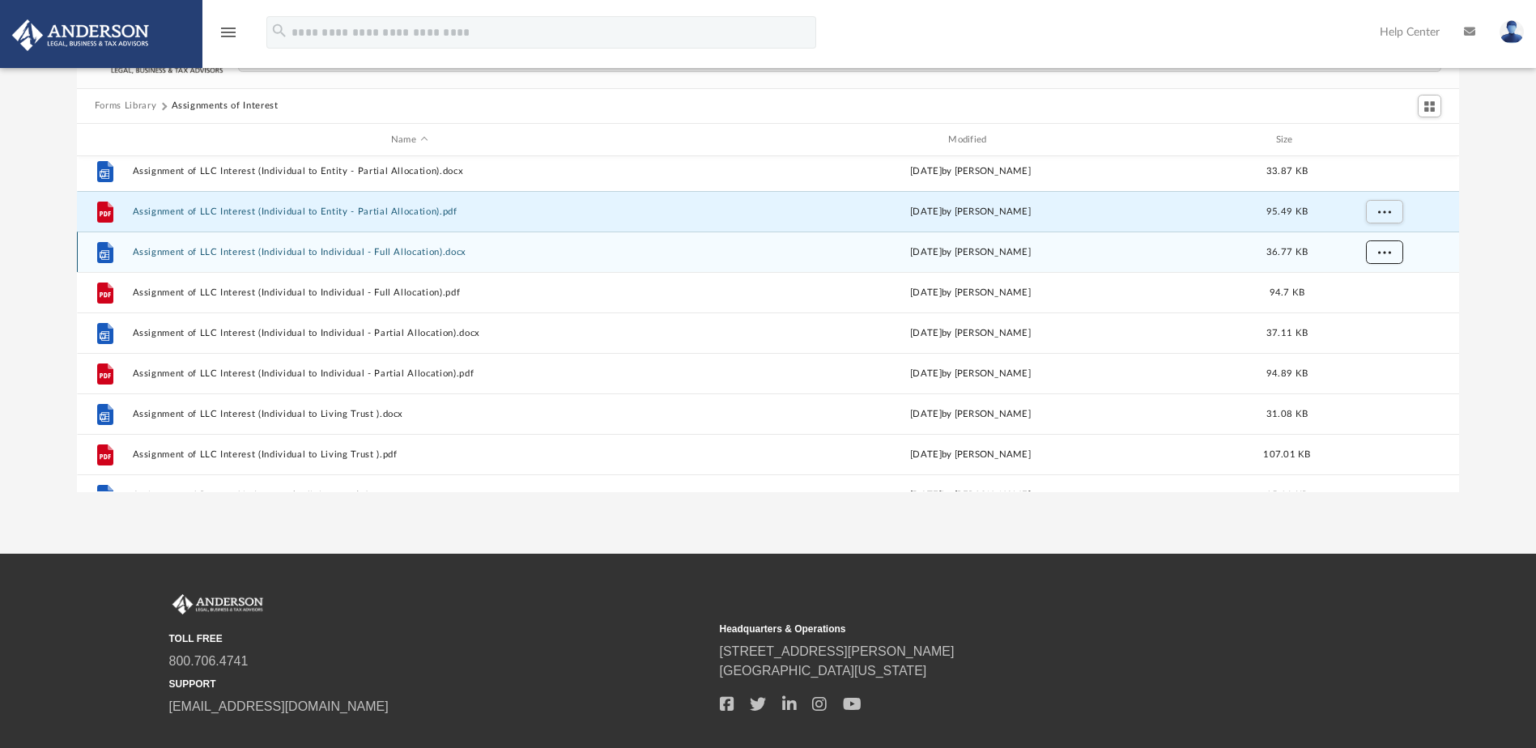
click at [1385, 256] on button "More options" at bounding box center [1383, 252] width 37 height 24
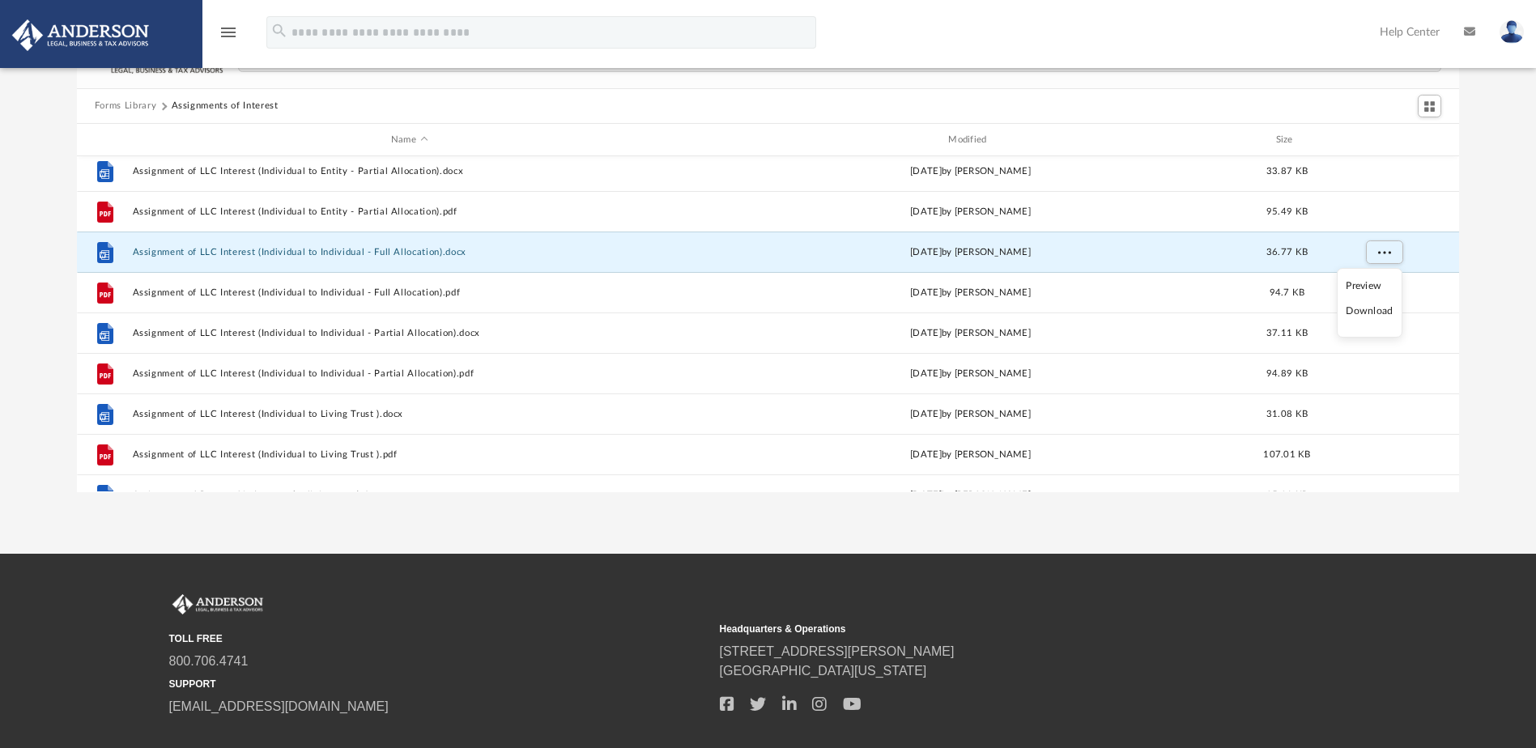
click at [1383, 311] on li "Download" at bounding box center [1369, 311] width 47 height 17
click at [1499, 291] on div "Forms Library Assignments of Interest Name Modified Size File Assignment of LLC…" at bounding box center [768, 262] width 1536 height 461
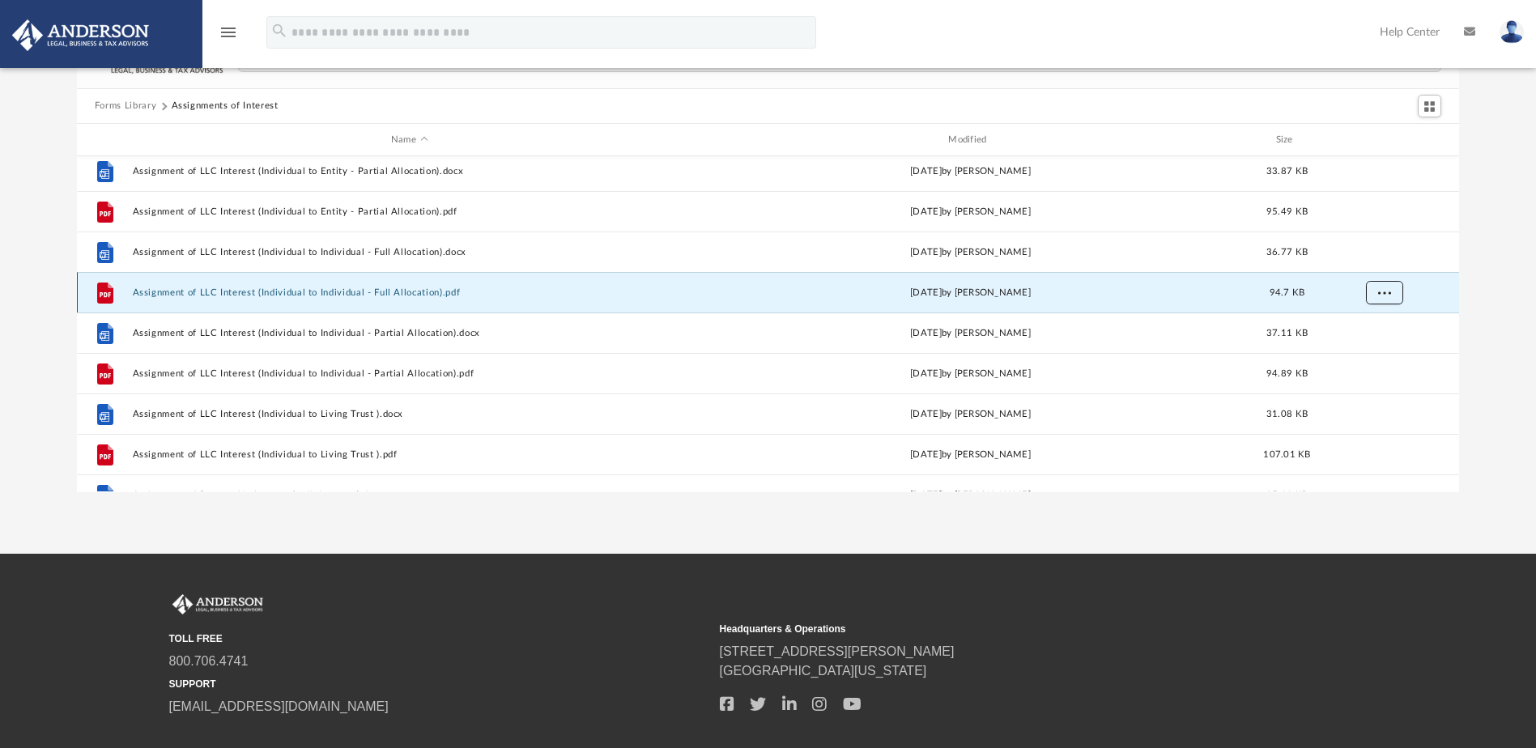
click at [1393, 291] on button "More options" at bounding box center [1383, 293] width 37 height 24
click at [1373, 354] on li "Download" at bounding box center [1369, 351] width 47 height 17
click at [1499, 319] on div "Forms Library Assignments of Interest Name Modified Size File Assignment of LLC…" at bounding box center [768, 262] width 1536 height 461
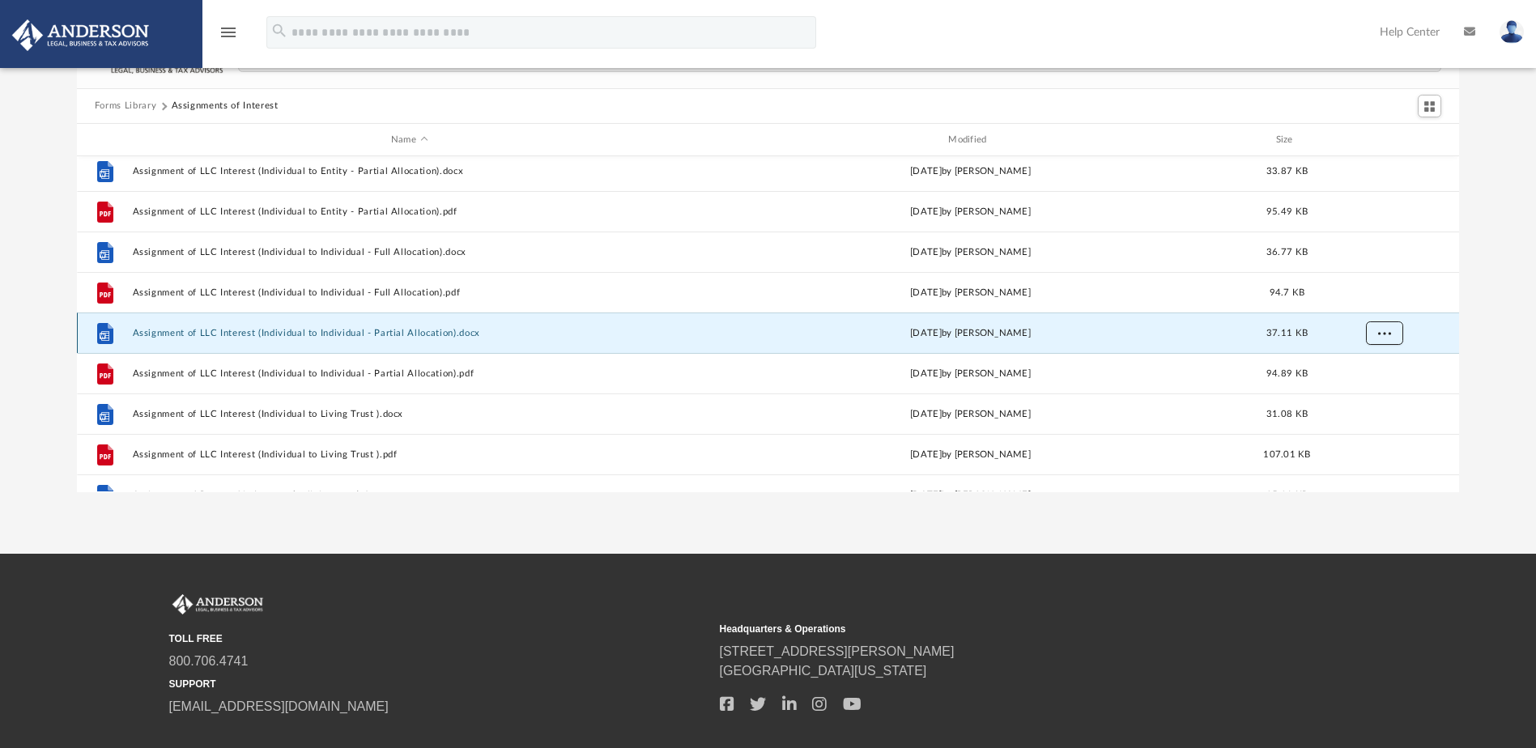
click at [1384, 335] on span "More options" at bounding box center [1383, 333] width 13 height 9
click at [1375, 393] on li "Download" at bounding box center [1369, 392] width 47 height 17
click at [1509, 353] on div "Forms Library Assignments of Interest Name Modified Size File Assignment of LLC…" at bounding box center [768, 262] width 1536 height 461
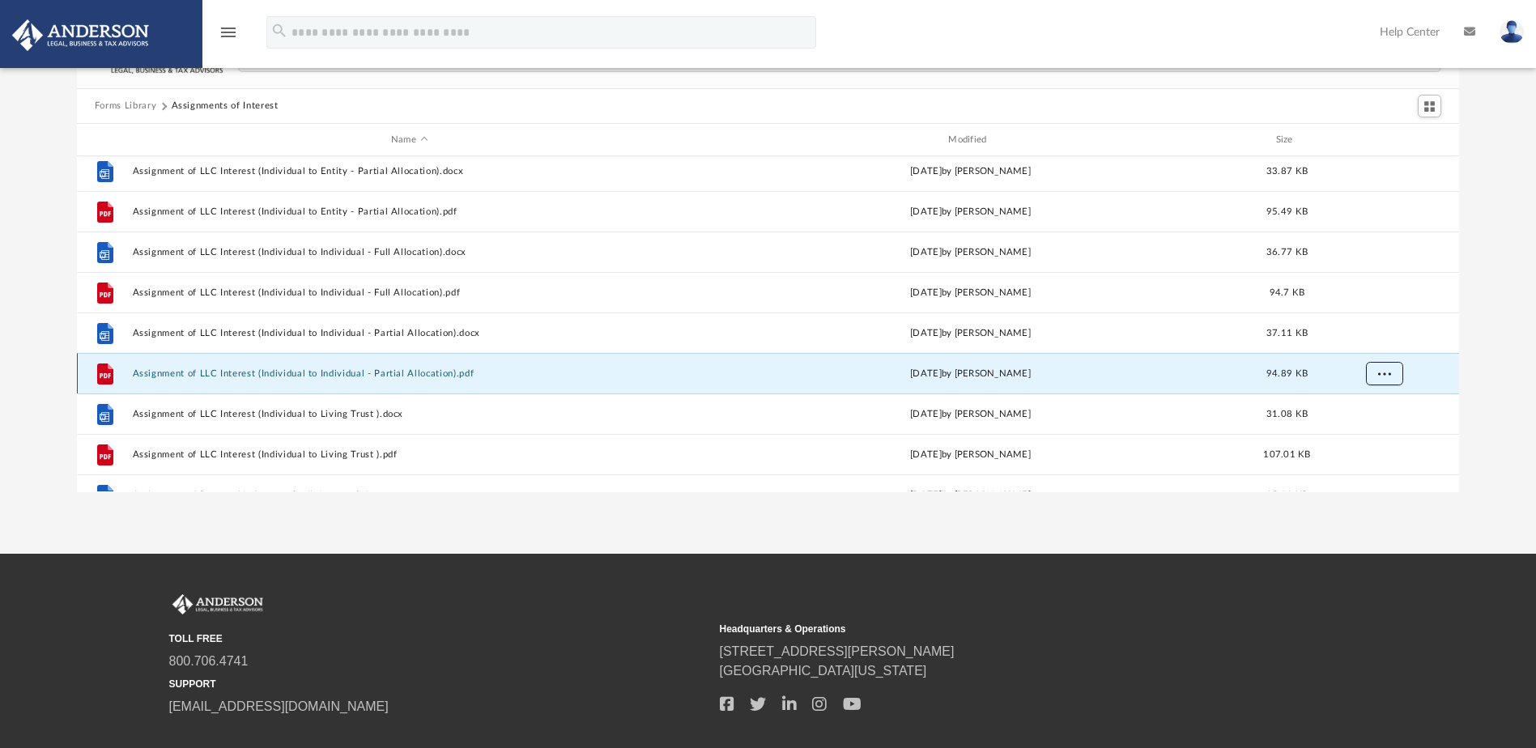
click at [1392, 373] on button "More options" at bounding box center [1383, 374] width 37 height 24
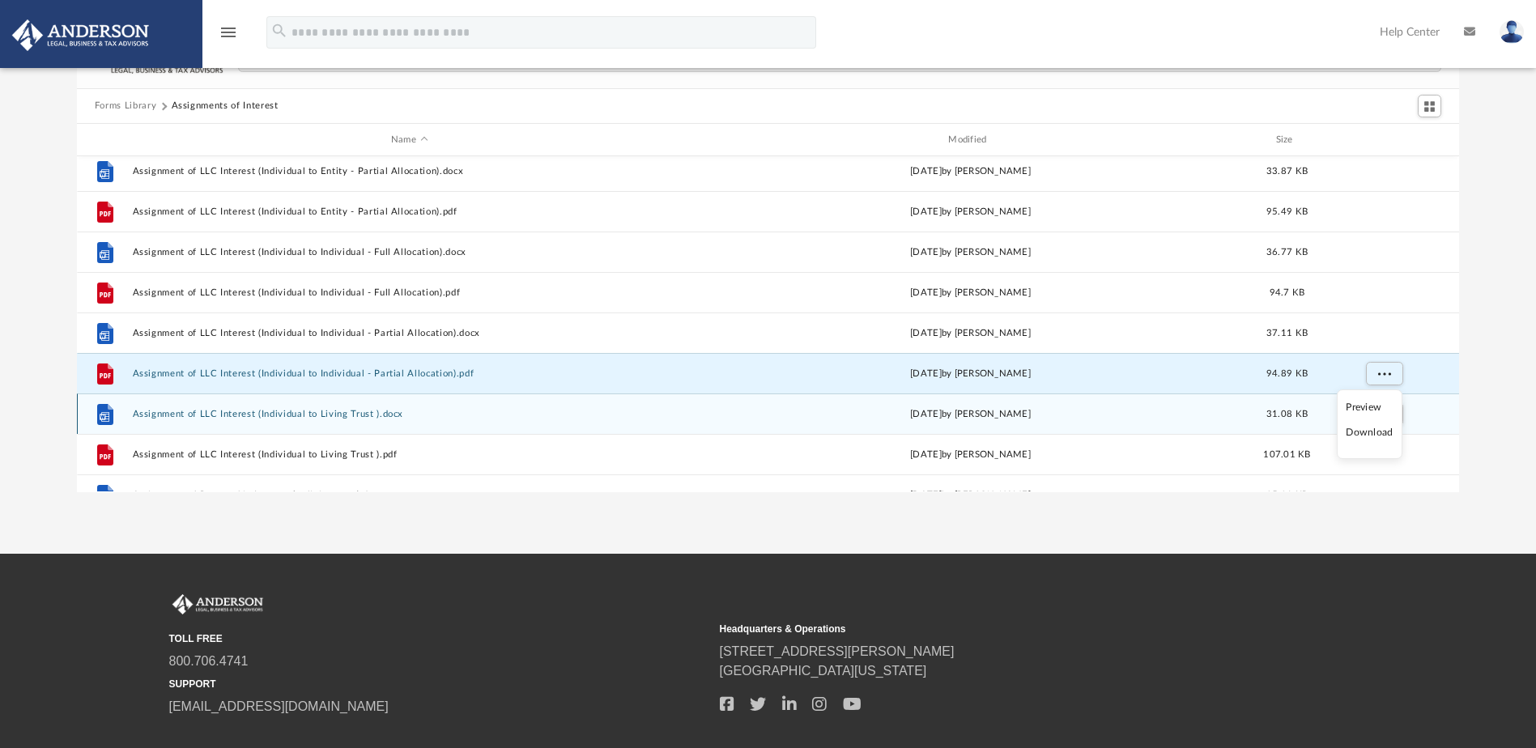
click at [1375, 429] on li "Download" at bounding box center [1369, 432] width 47 height 17
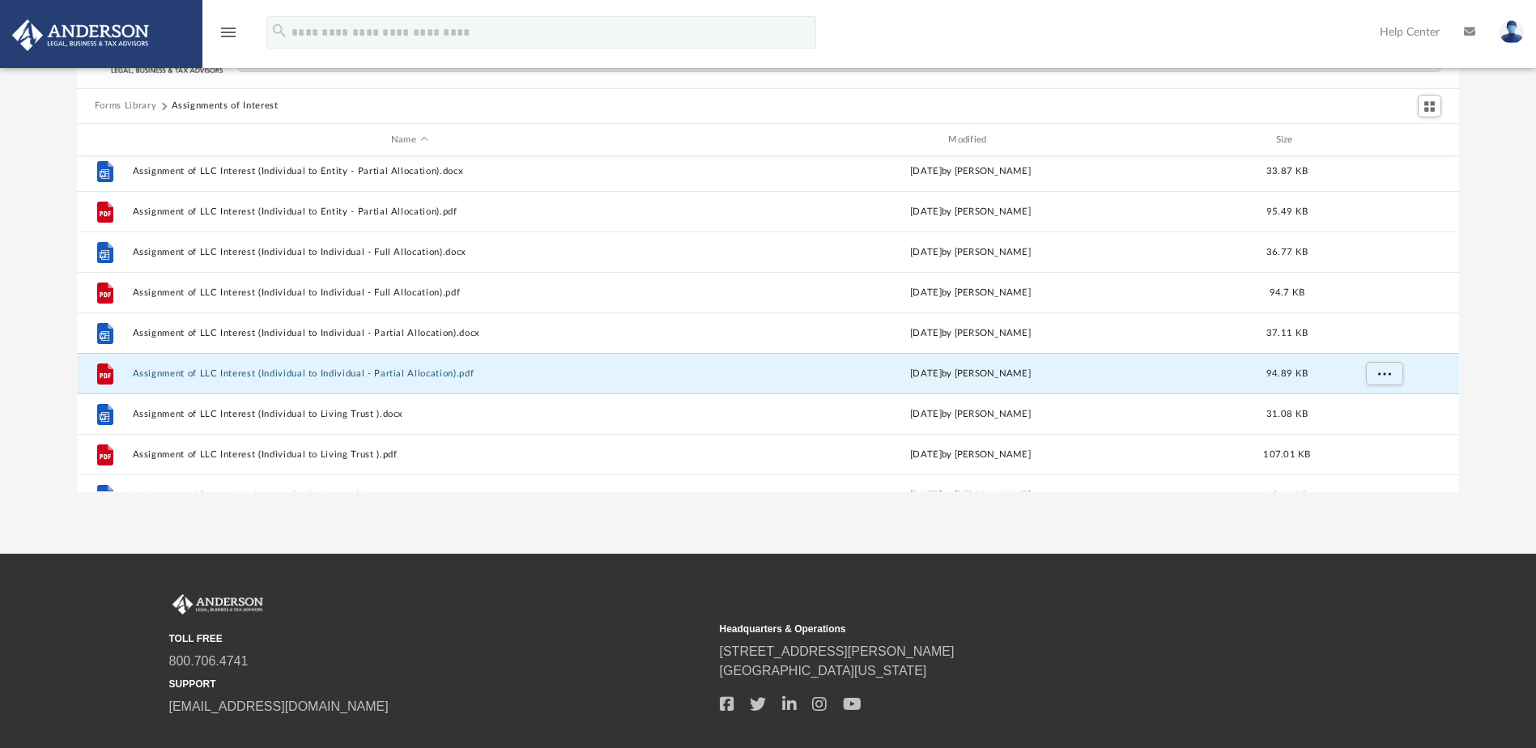
click at [1496, 349] on div "Forms Library Assignments of Interest Name Modified Size File Assignment of LLC…" at bounding box center [768, 262] width 1536 height 461
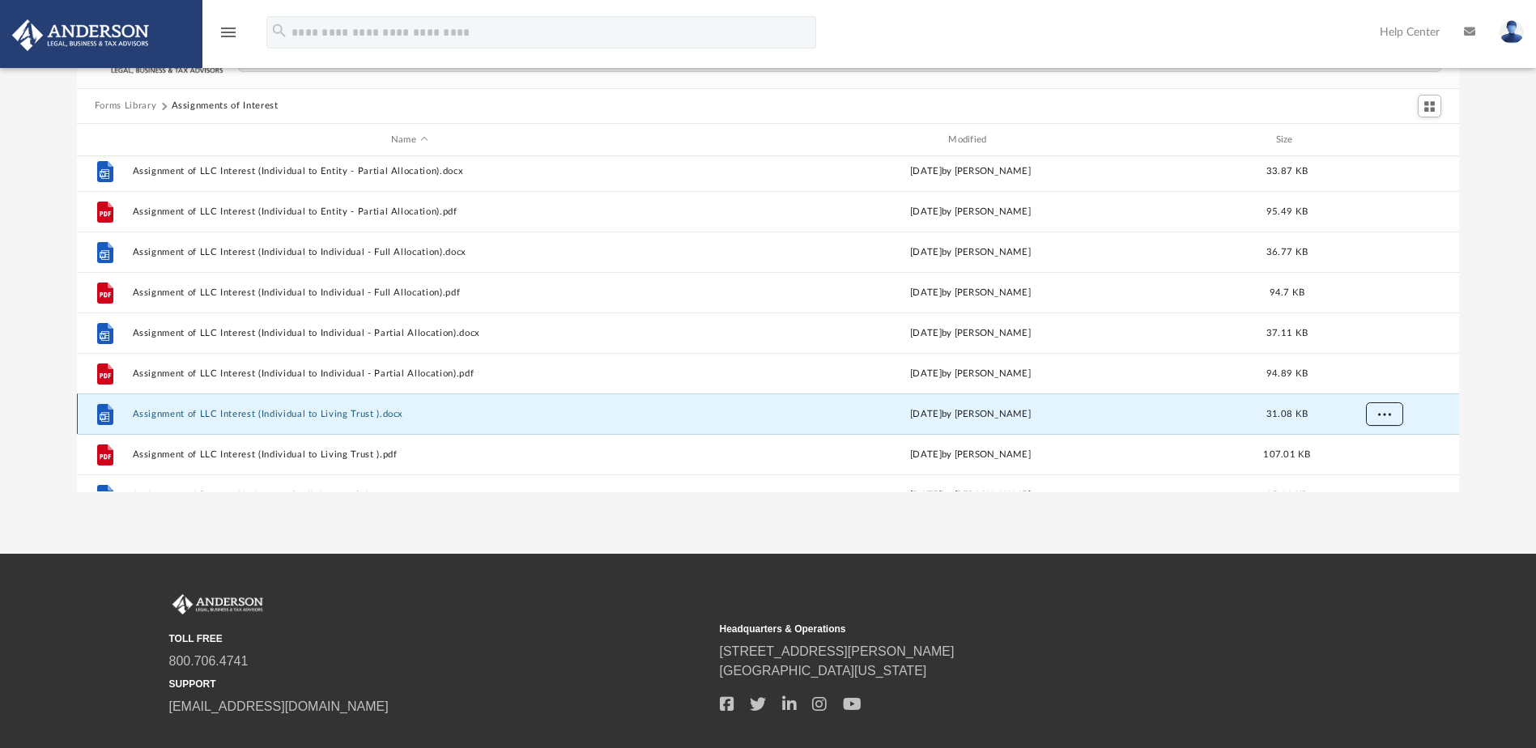
click at [1394, 414] on button "More options" at bounding box center [1383, 414] width 37 height 24
click at [1380, 381] on li "Download" at bounding box center [1369, 379] width 47 height 17
click at [1494, 401] on div "Forms Library Assignments of Interest Name Modified Size File Assignment of LLC…" at bounding box center [768, 262] width 1536 height 461
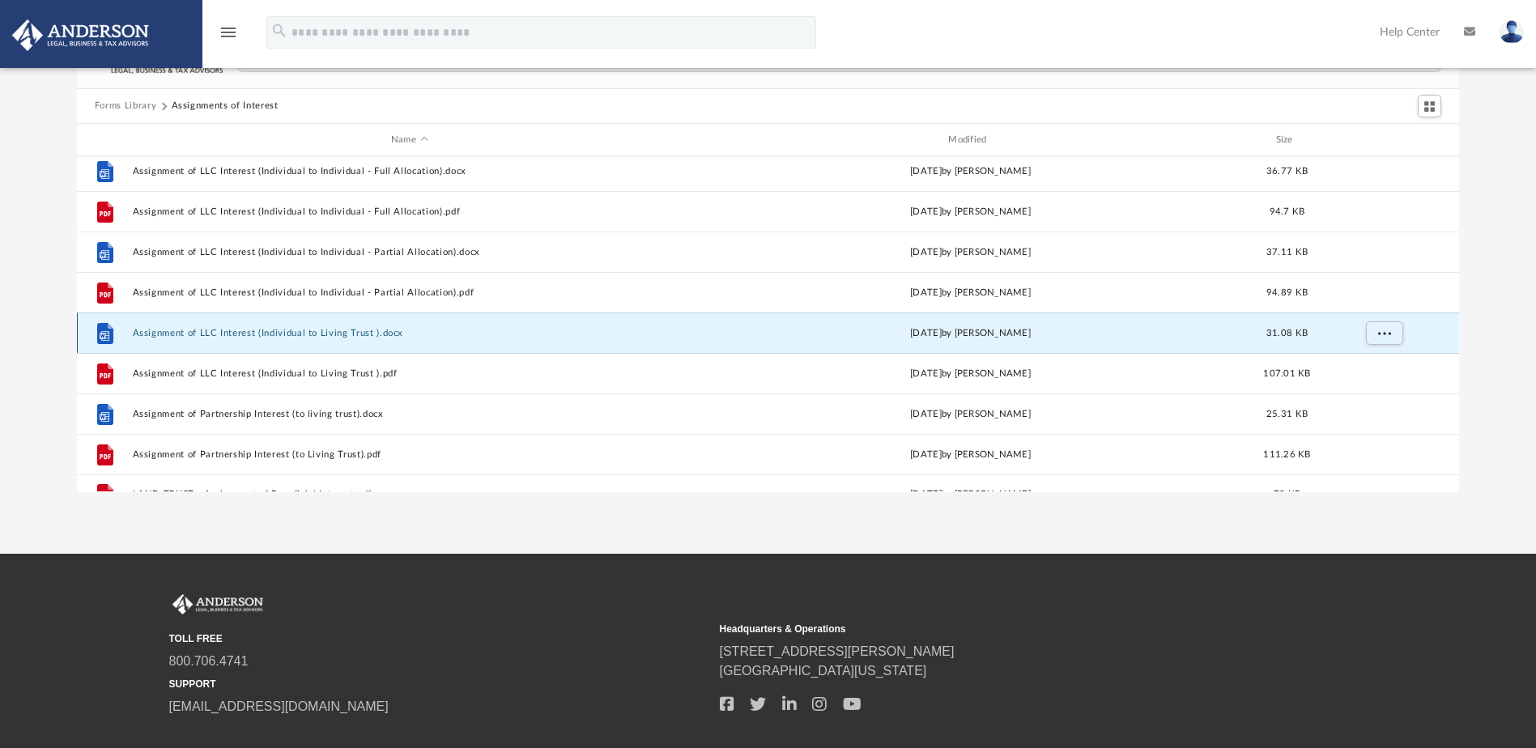
scroll to position [596, 0]
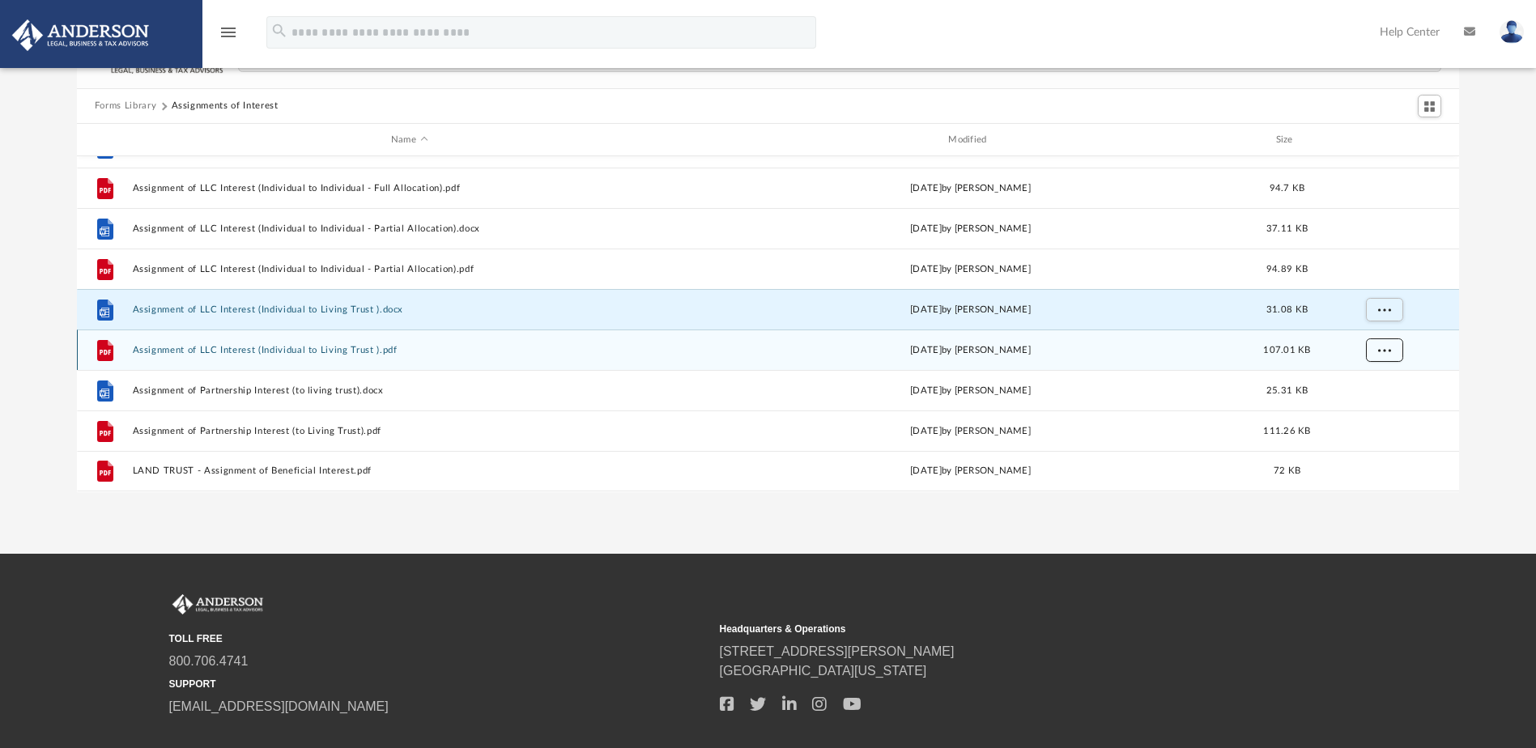
click at [1396, 355] on button "More options" at bounding box center [1383, 350] width 37 height 24
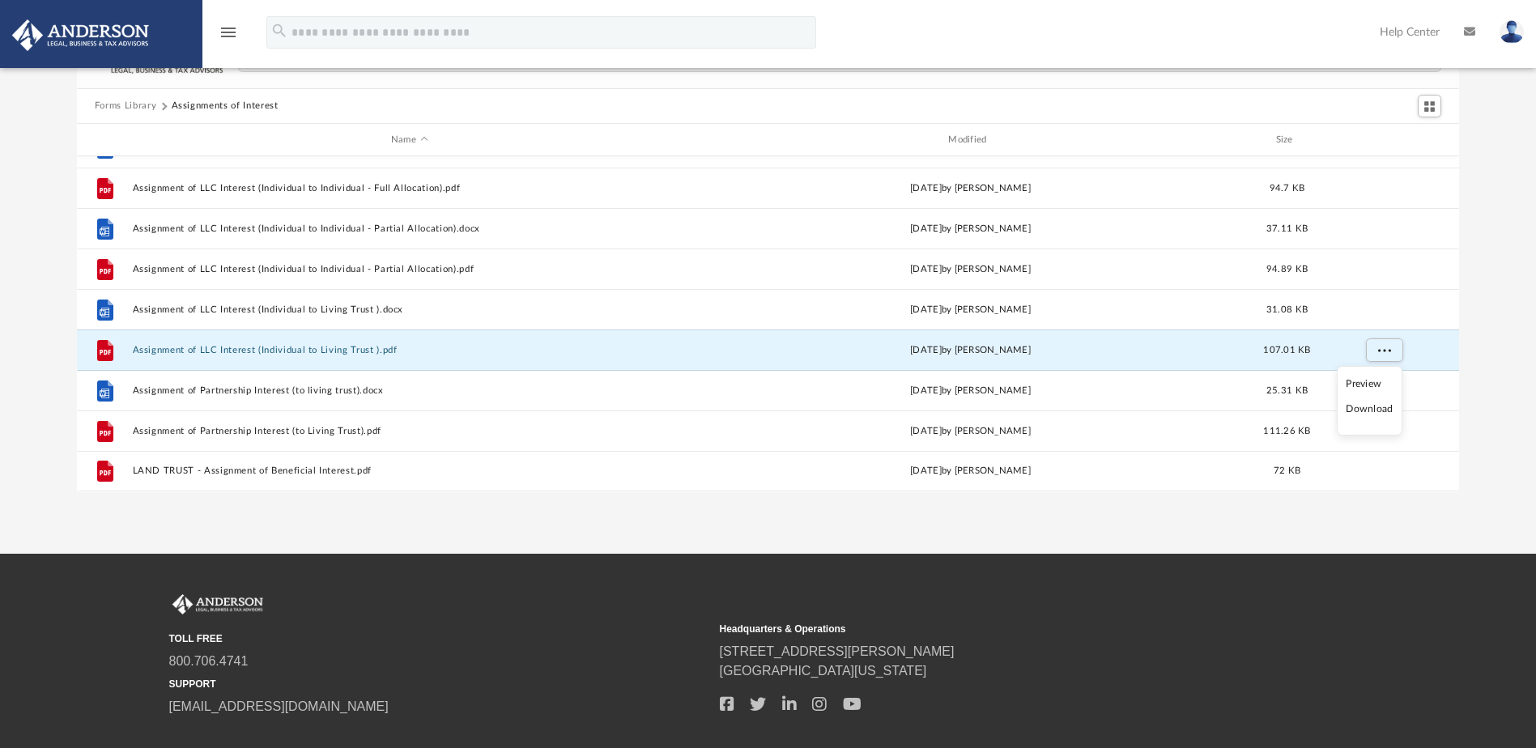
click at [1377, 411] on li "Download" at bounding box center [1369, 409] width 47 height 17
click at [1499, 377] on div "Forms Library Assignments of Interest Name Modified Size File Assignment of LLC…" at bounding box center [768, 262] width 1536 height 461
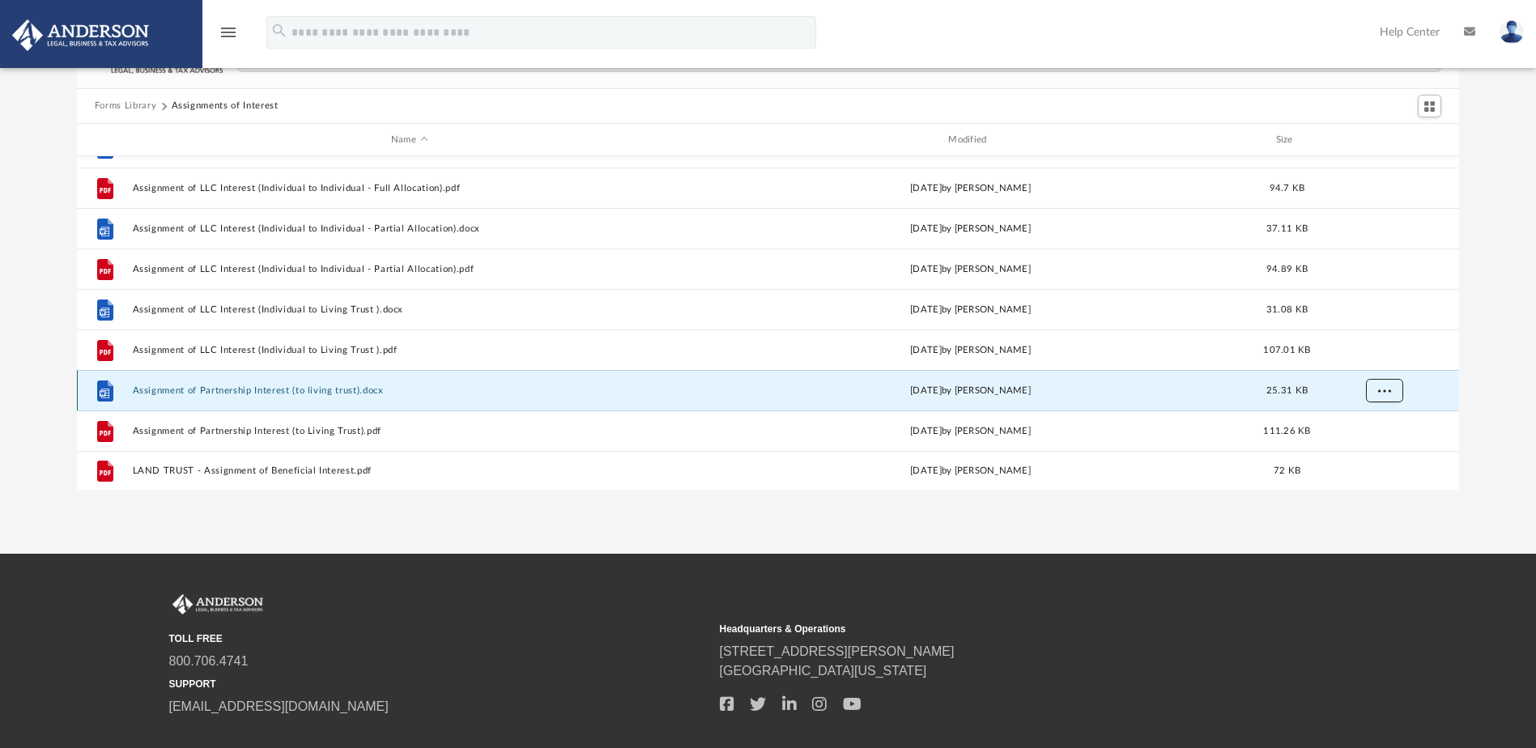
click at [1392, 390] on button "More options" at bounding box center [1383, 391] width 37 height 24
click at [1375, 448] on li "Download" at bounding box center [1369, 449] width 47 height 17
click at [1499, 404] on div "Forms Library Assignments of Interest Name Modified Size File Assignment of LLC…" at bounding box center [768, 262] width 1536 height 461
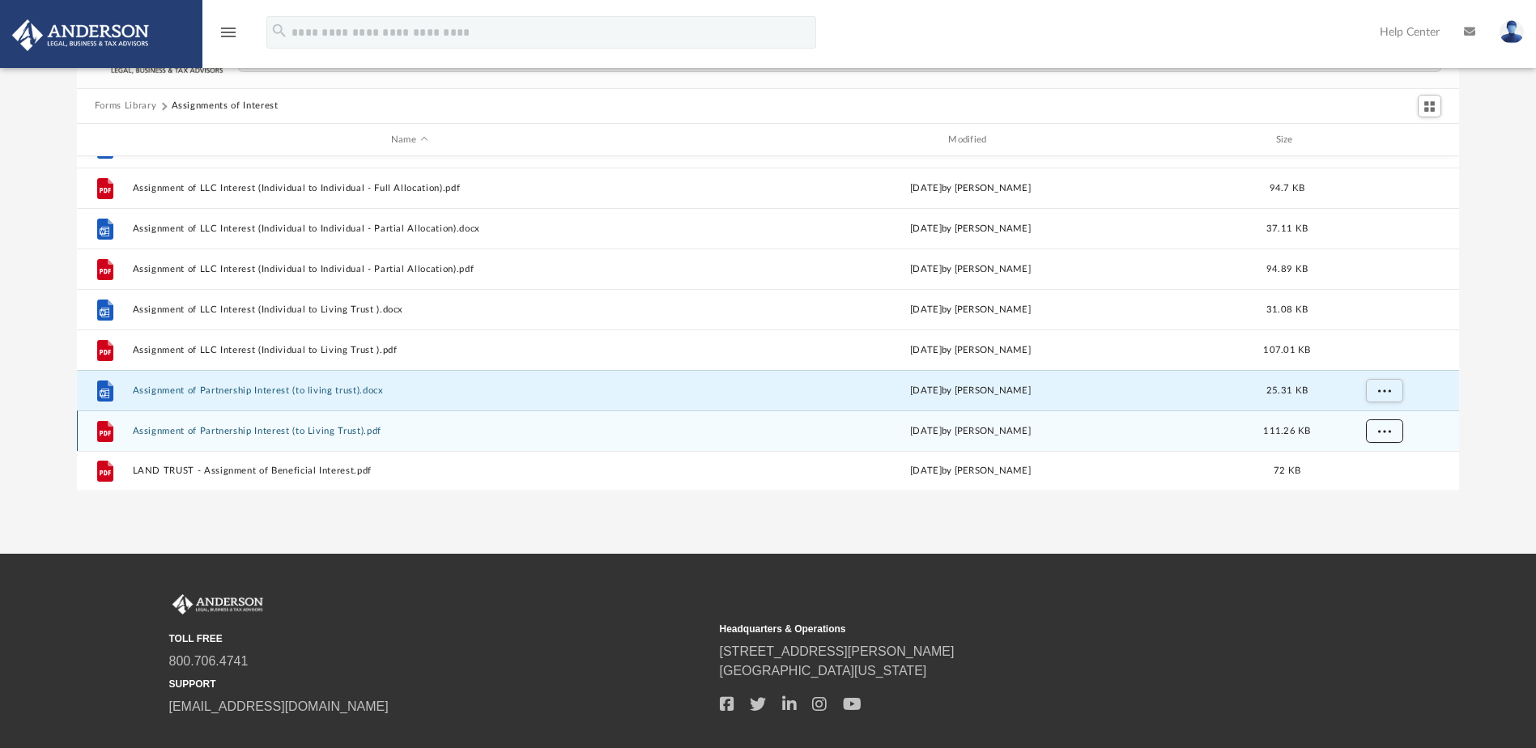
click at [1389, 434] on span "More options" at bounding box center [1383, 431] width 13 height 9
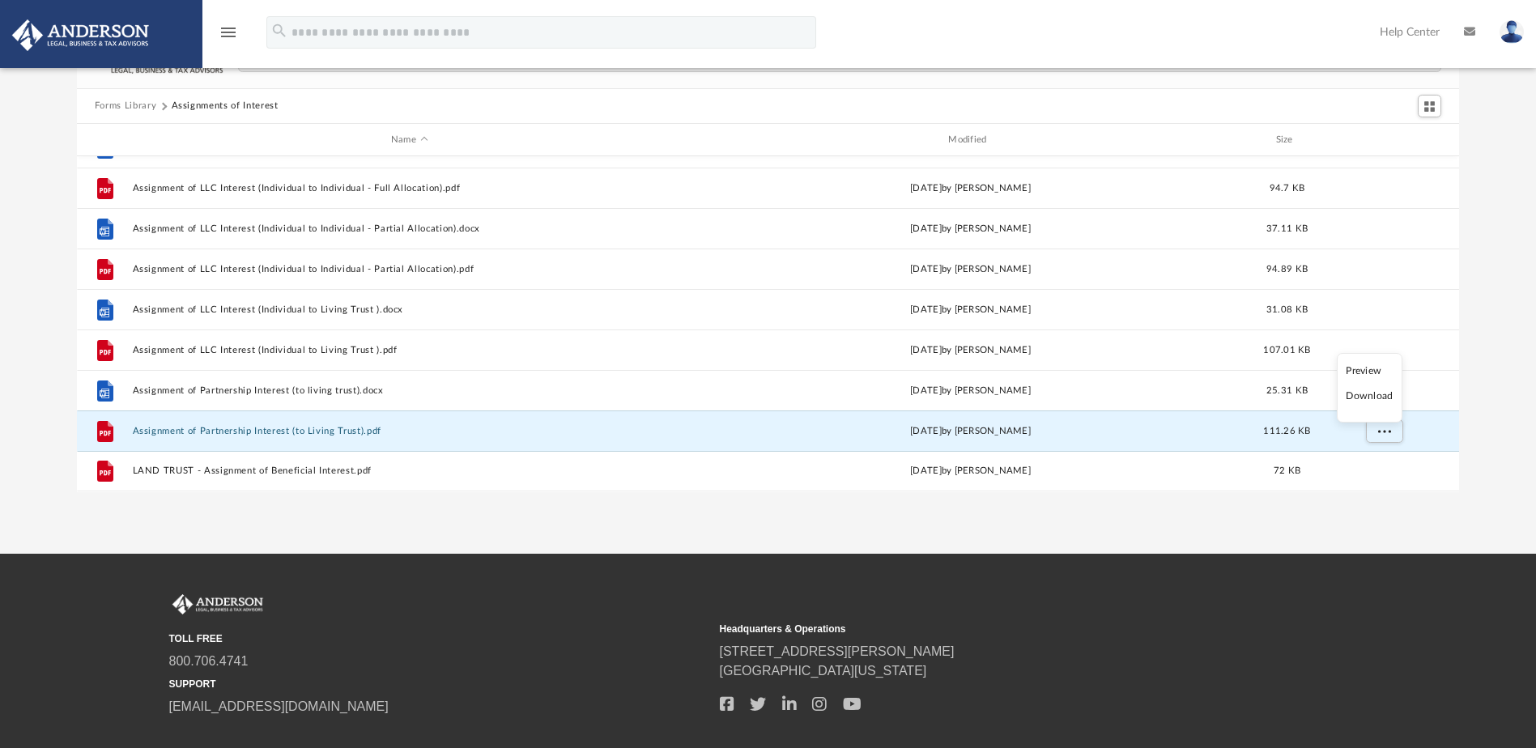
click at [1384, 399] on li "Download" at bounding box center [1369, 396] width 47 height 17
click at [1511, 411] on div "Forms Library Assignments of Interest Name Modified Size File Assignment of LLC…" at bounding box center [768, 262] width 1536 height 461
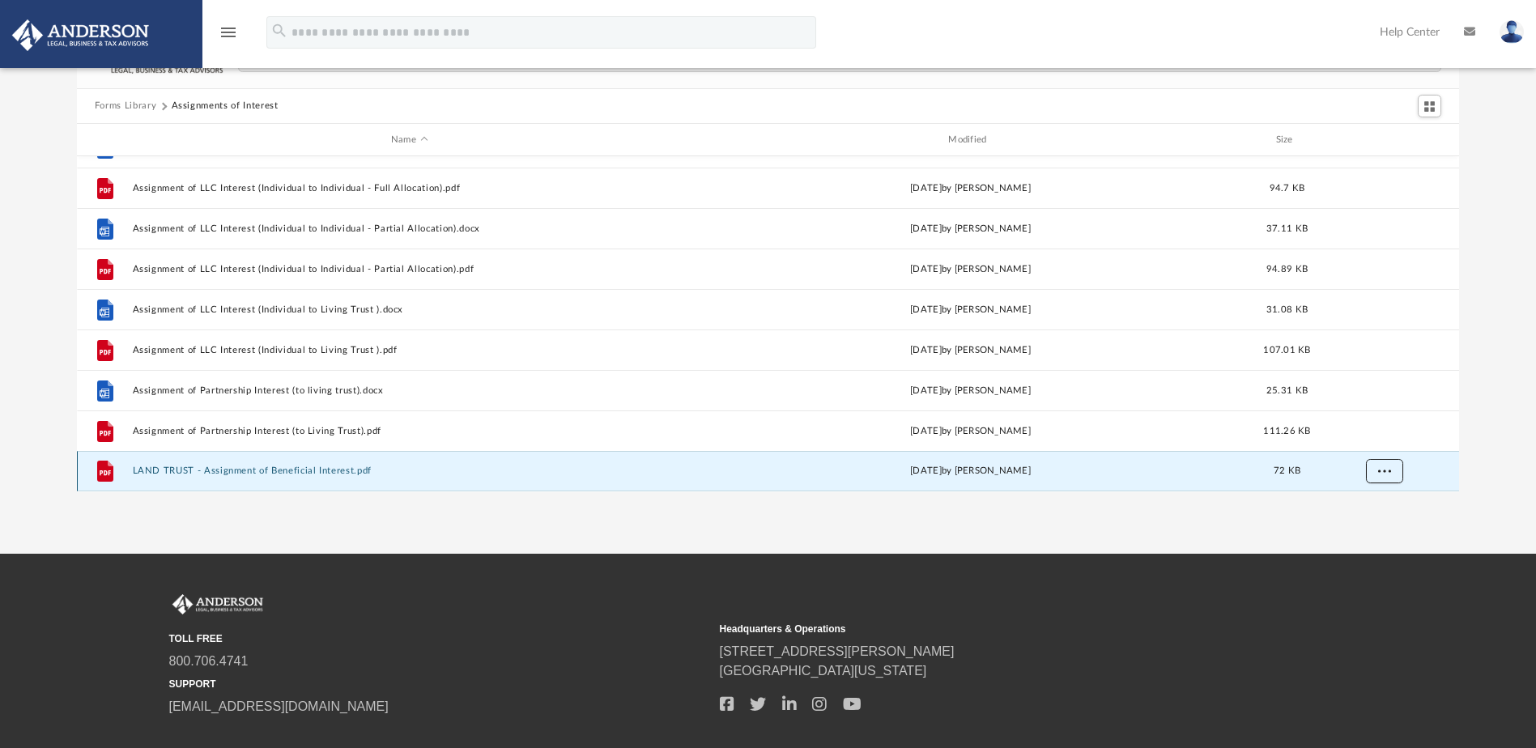
click at [1384, 470] on span "More options" at bounding box center [1383, 470] width 13 height 9
click at [1378, 436] on li "Download" at bounding box center [1369, 436] width 47 height 17
click at [1501, 416] on div "Forms Library Assignments of Interest Name Modified Size File Assignment of LLC…" at bounding box center [768, 262] width 1536 height 461
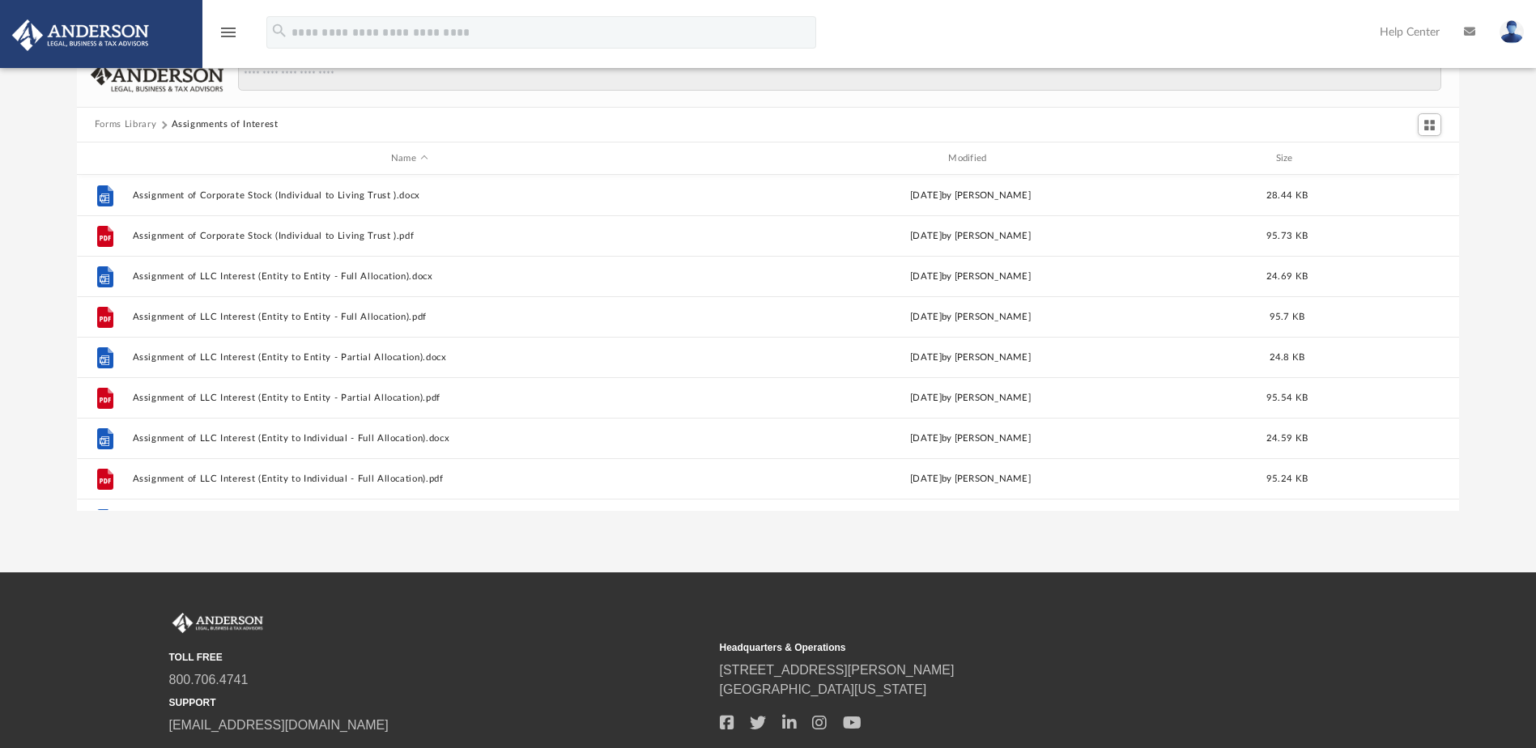
scroll to position [0, 0]
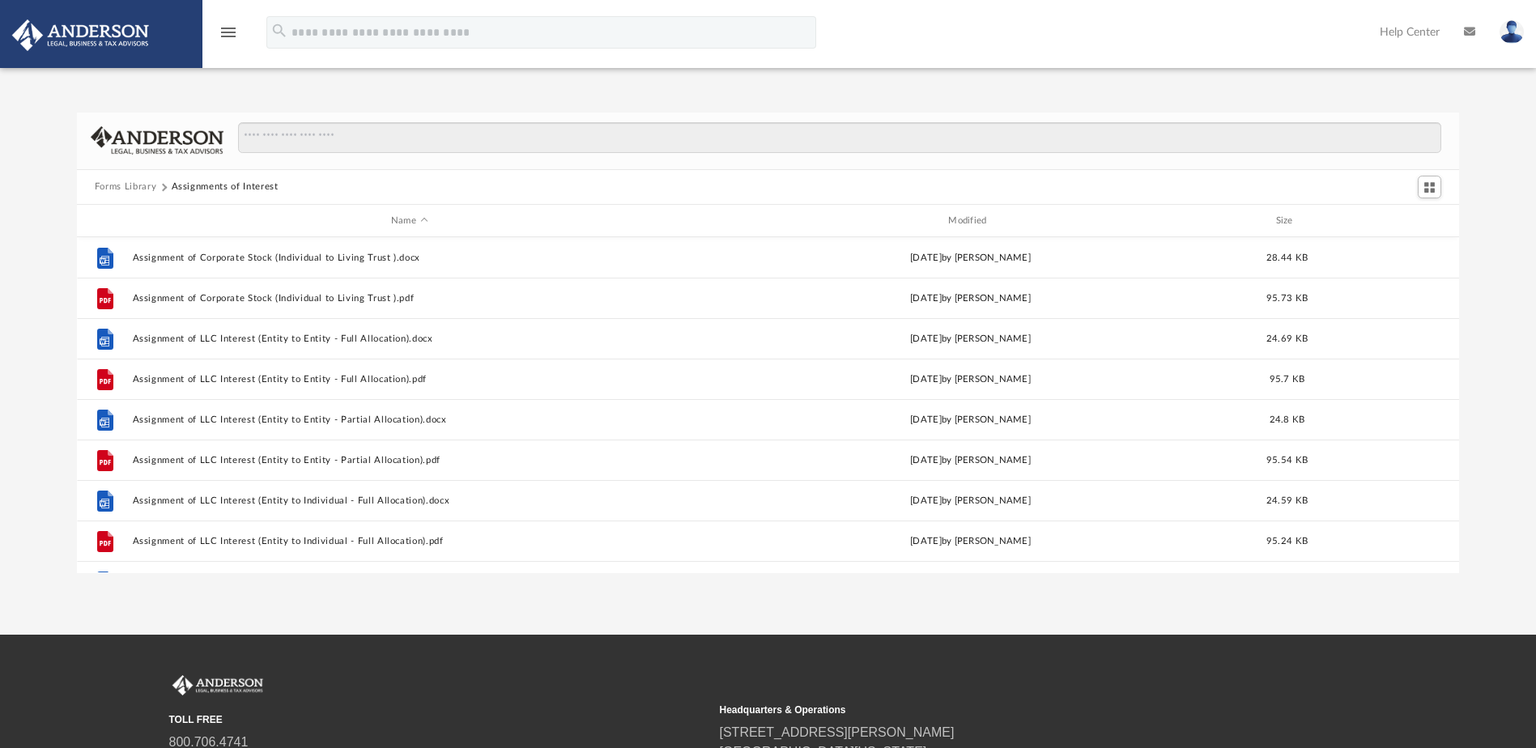
click at [136, 185] on button "Forms Library" at bounding box center [126, 187] width 62 height 15
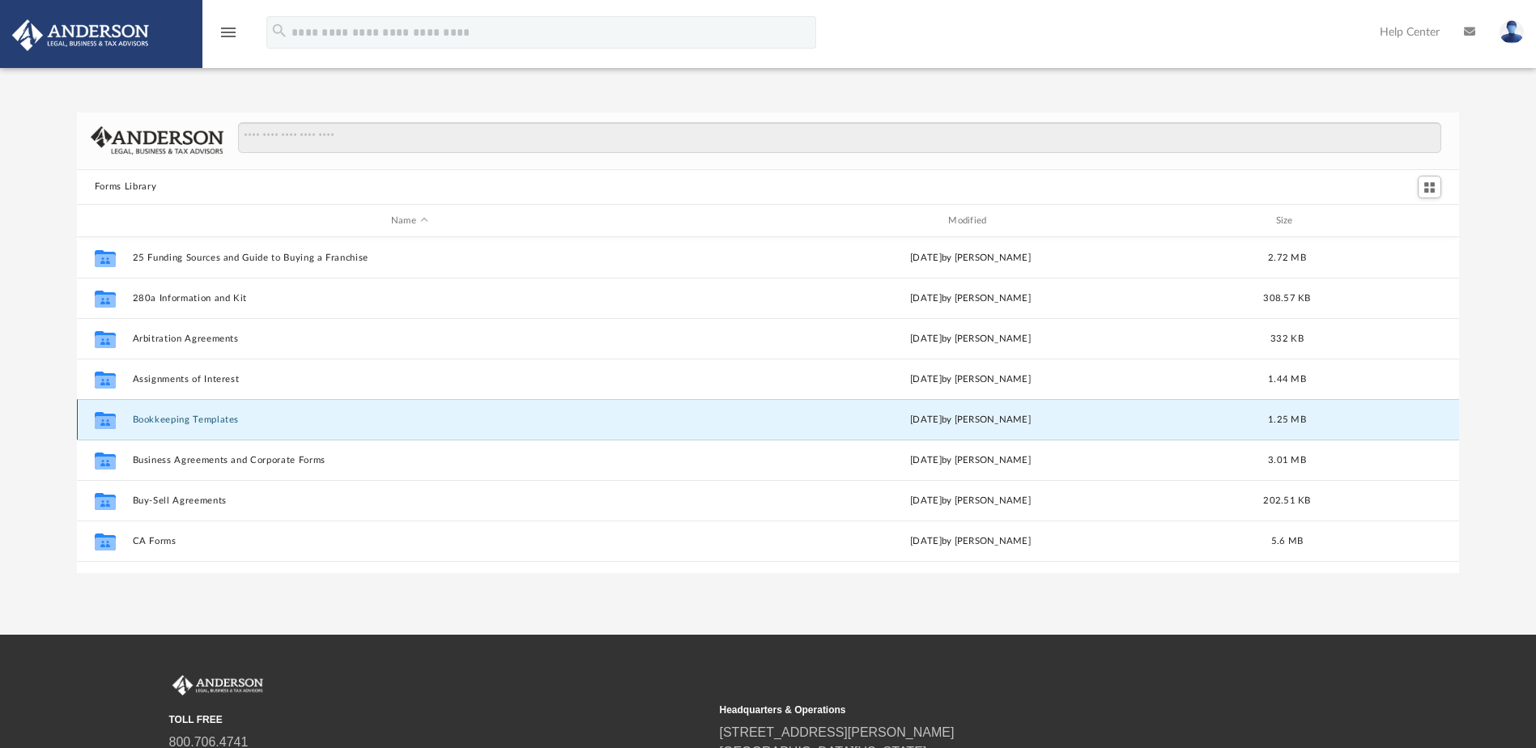
click at [198, 416] on button "Bookkeeping Templates" at bounding box center [409, 420] width 554 height 11
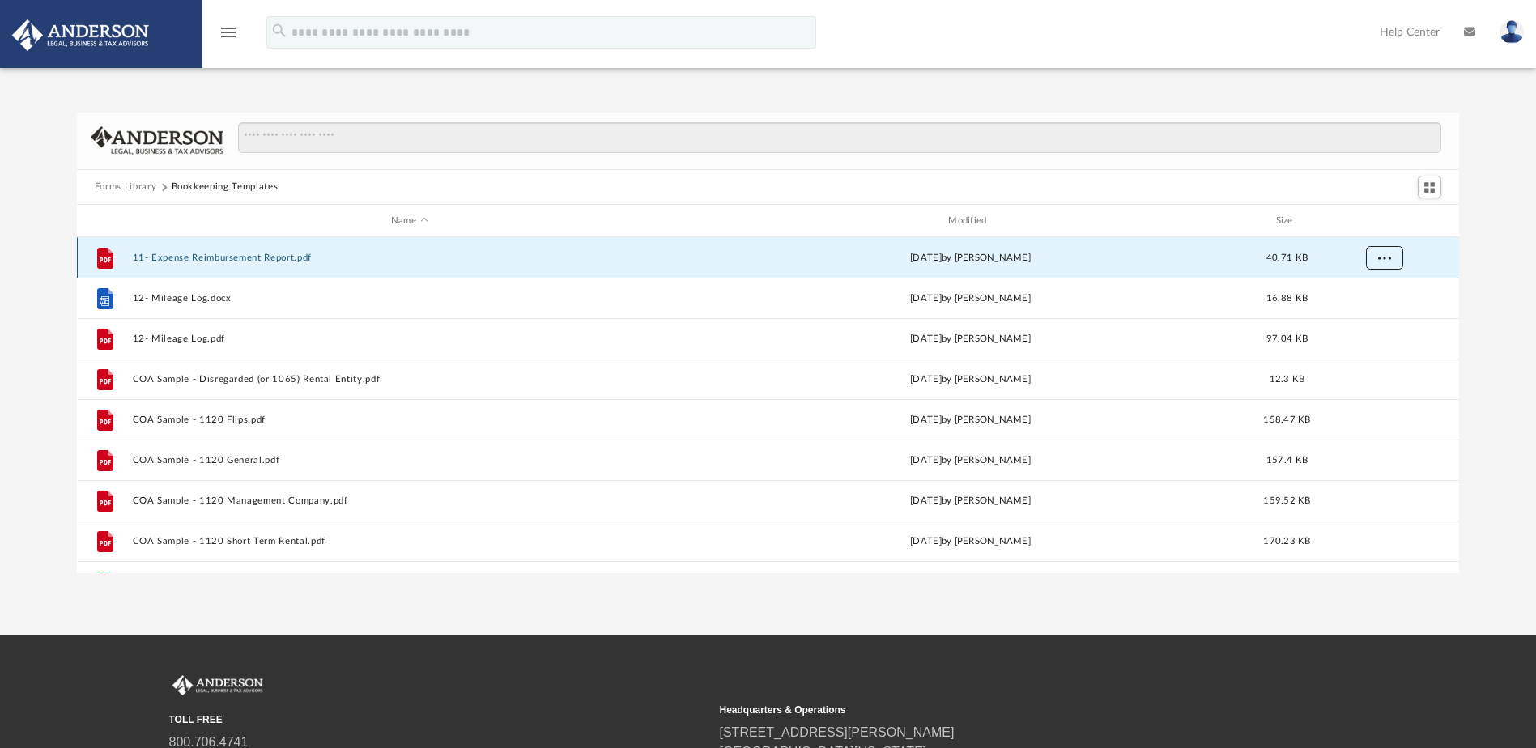
click at [1386, 257] on span "More options" at bounding box center [1383, 257] width 13 height 9
click at [1371, 317] on li "Download" at bounding box center [1369, 316] width 47 height 17
click at [1492, 294] on div "Forms Library Bookkeeping Templates Name Modified Size File 11- Expense Reimbur…" at bounding box center [768, 343] width 1536 height 461
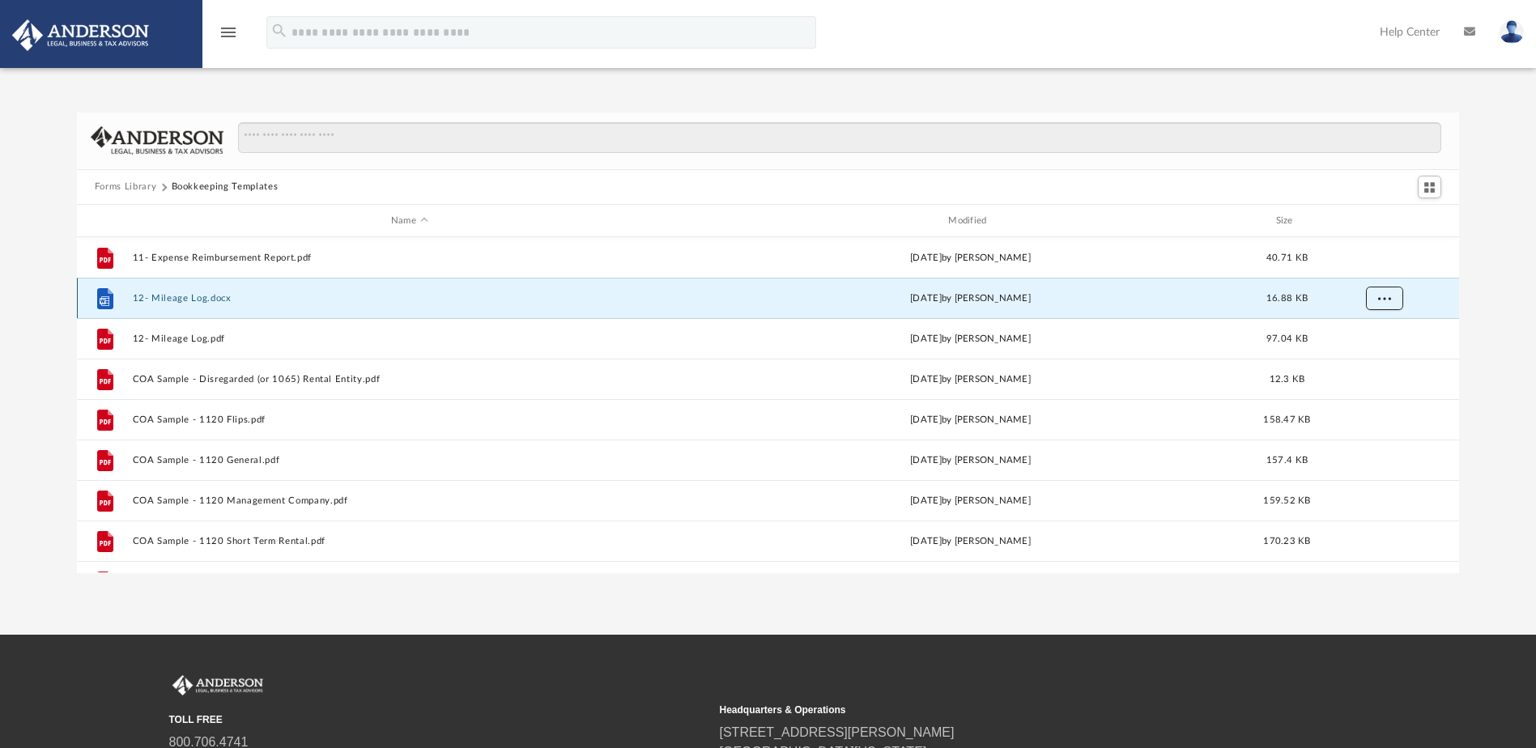
click at [1385, 295] on span "More options" at bounding box center [1383, 298] width 13 height 9
click at [1367, 357] on li "Download" at bounding box center [1369, 357] width 47 height 17
click at [1503, 350] on div "Forms Library Bookkeeping Templates Name Modified Size File 11- Expense Reimbur…" at bounding box center [768, 343] width 1536 height 461
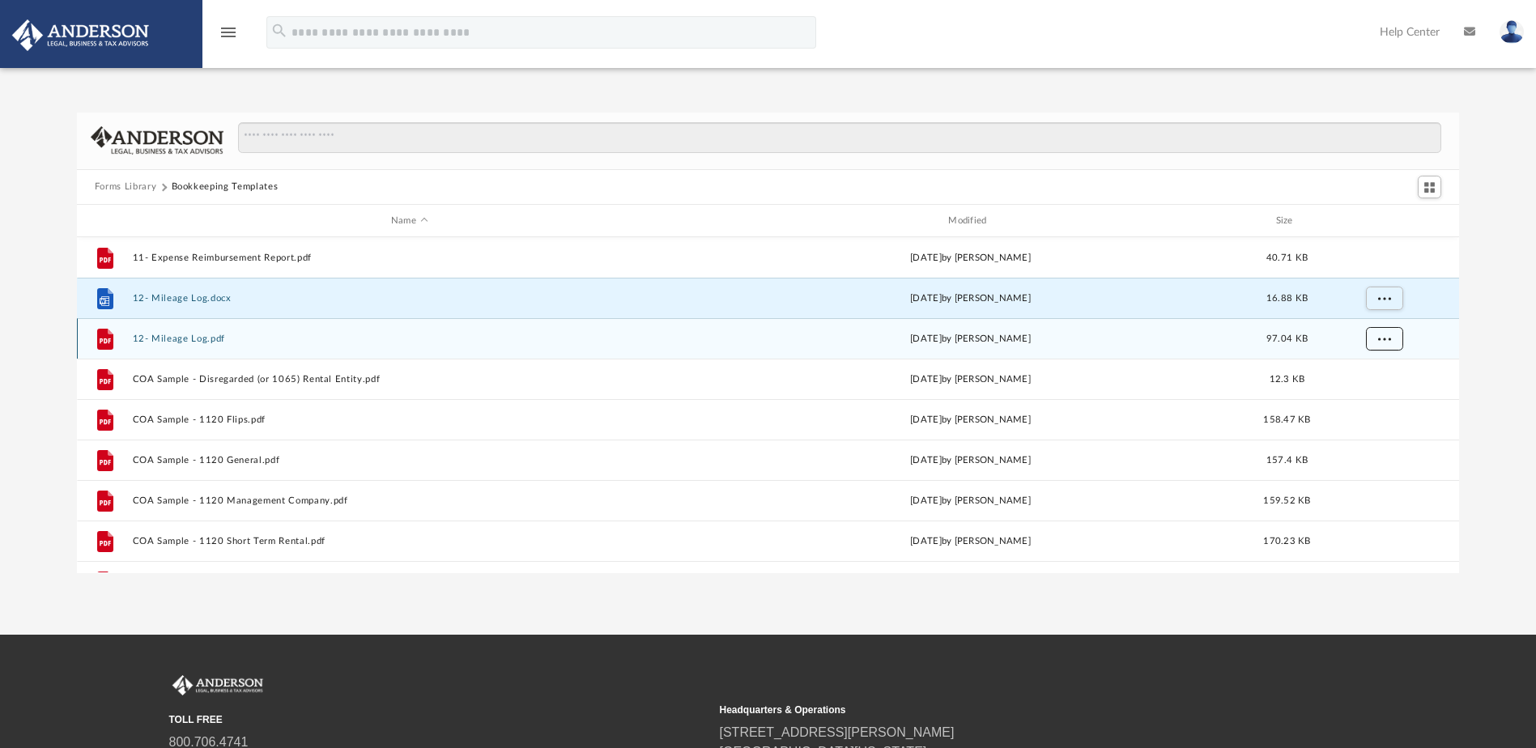
click at [1384, 336] on span "More options" at bounding box center [1383, 338] width 13 height 9
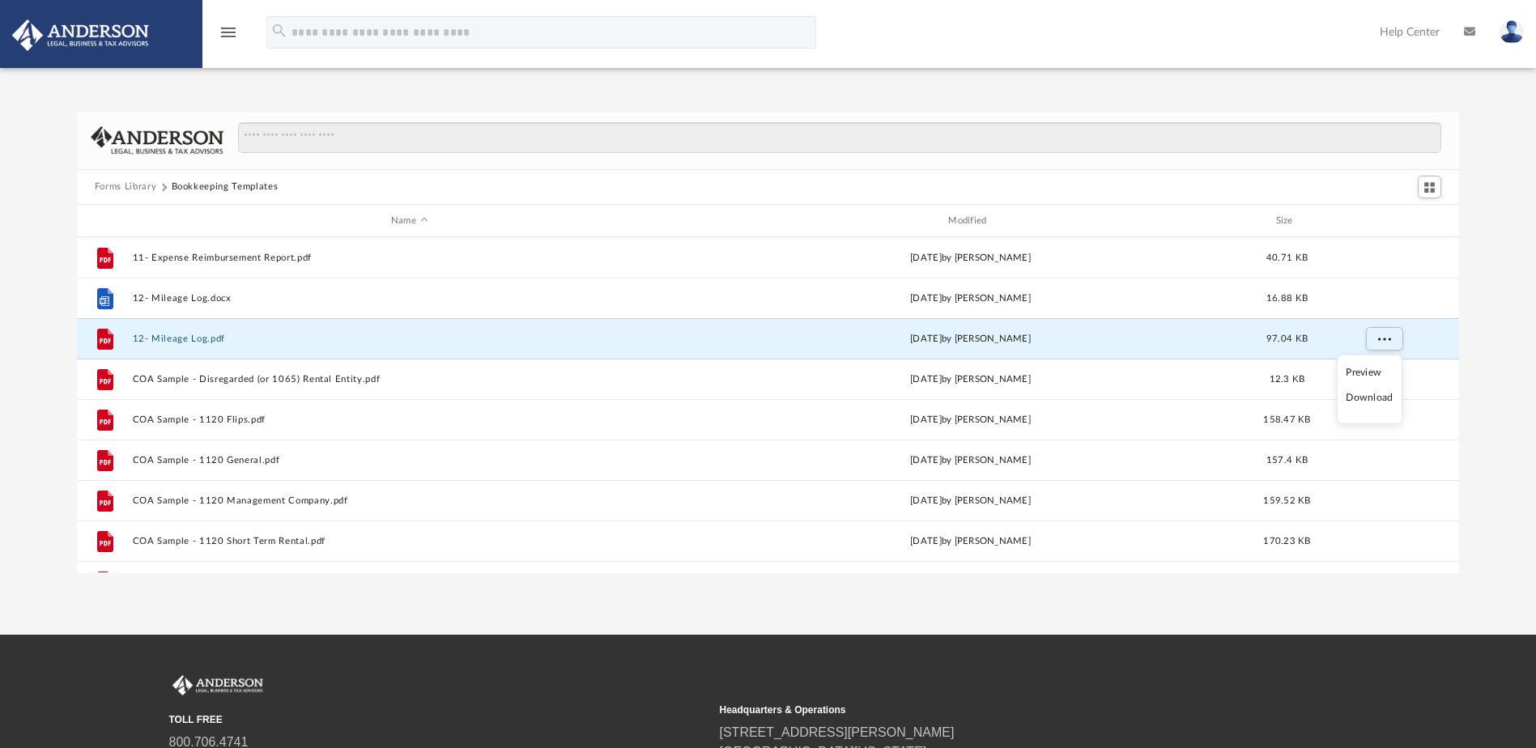
click at [1365, 402] on li "Download" at bounding box center [1369, 397] width 47 height 17
click at [1486, 364] on div "Forms Library Bookkeeping Templates Name Modified Size File 11- Expense Reimbur…" at bounding box center [768, 343] width 1536 height 461
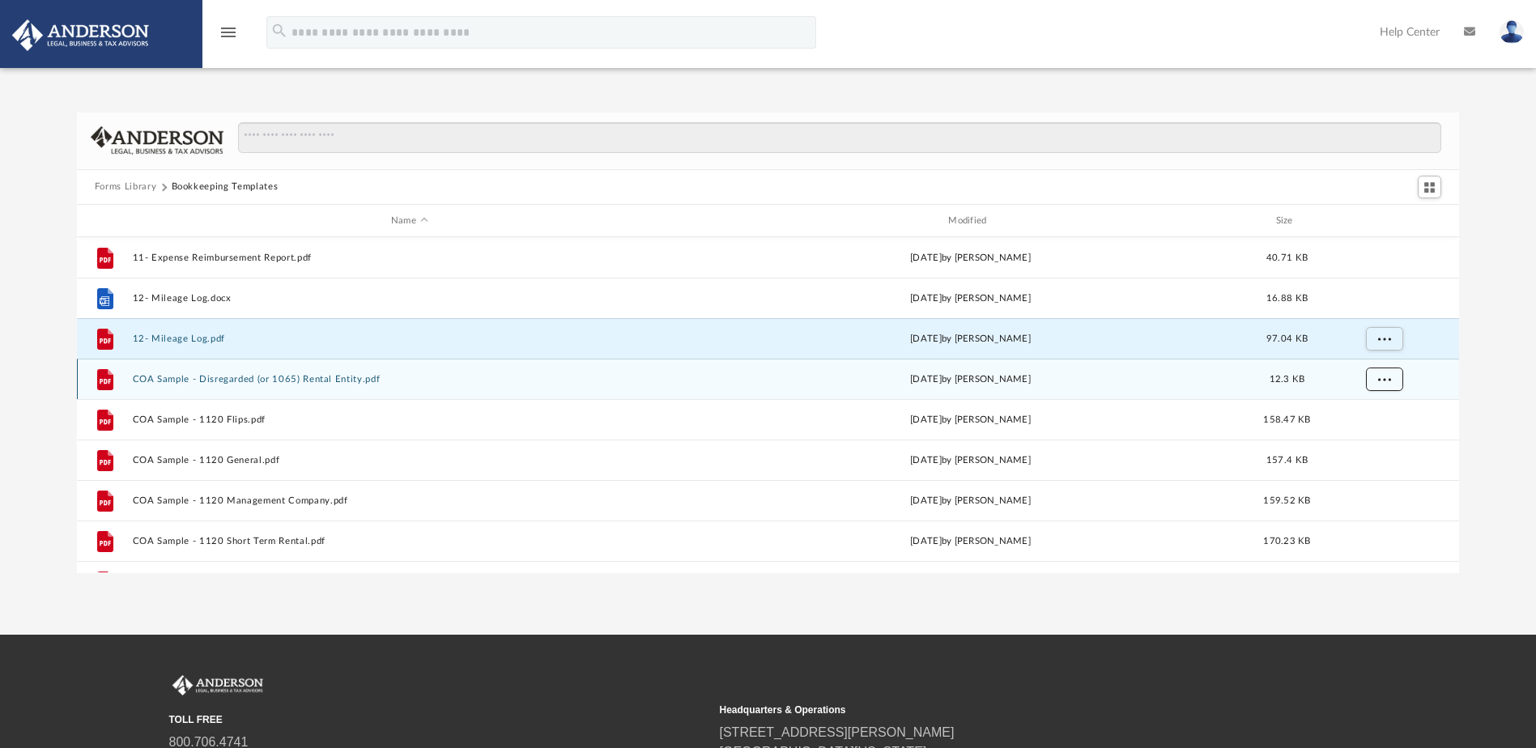
click at [1384, 381] on span "More options" at bounding box center [1383, 379] width 13 height 9
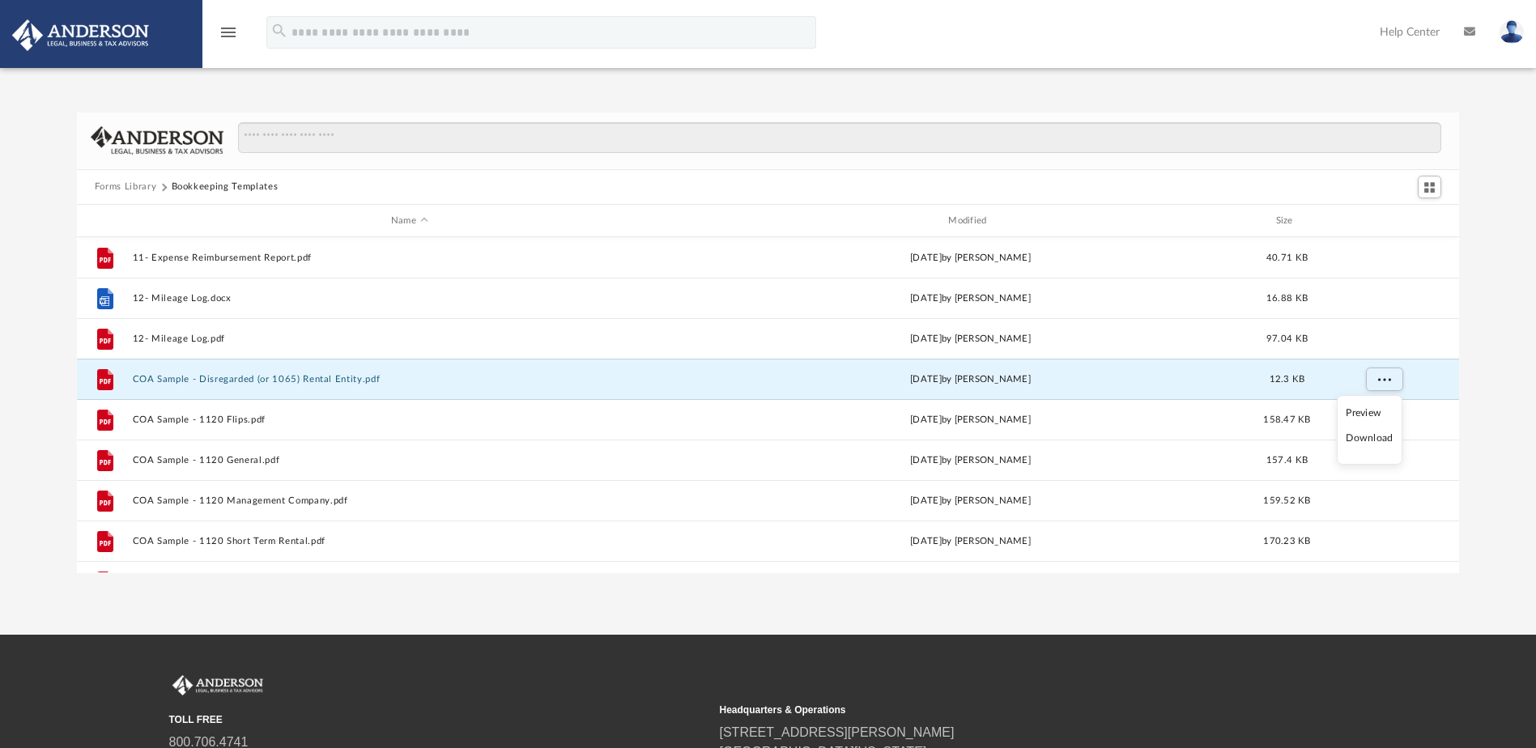
click at [1369, 438] on li "Download" at bounding box center [1369, 438] width 47 height 17
click at [1498, 396] on div "Forms Library Bookkeeping Templates Name Modified Size File 11- Expense Reimbur…" at bounding box center [768, 343] width 1536 height 461
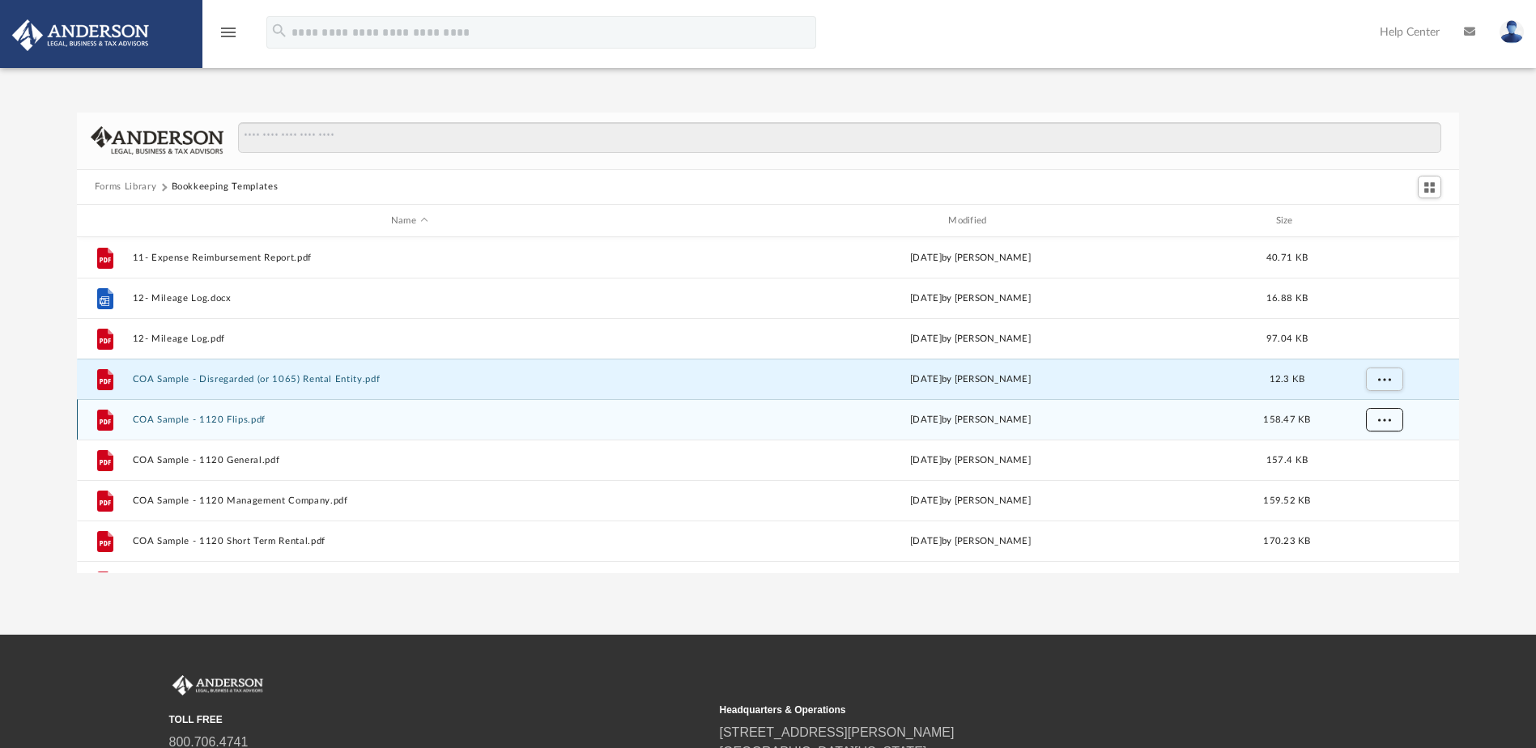
click at [1384, 417] on span "More options" at bounding box center [1383, 419] width 13 height 9
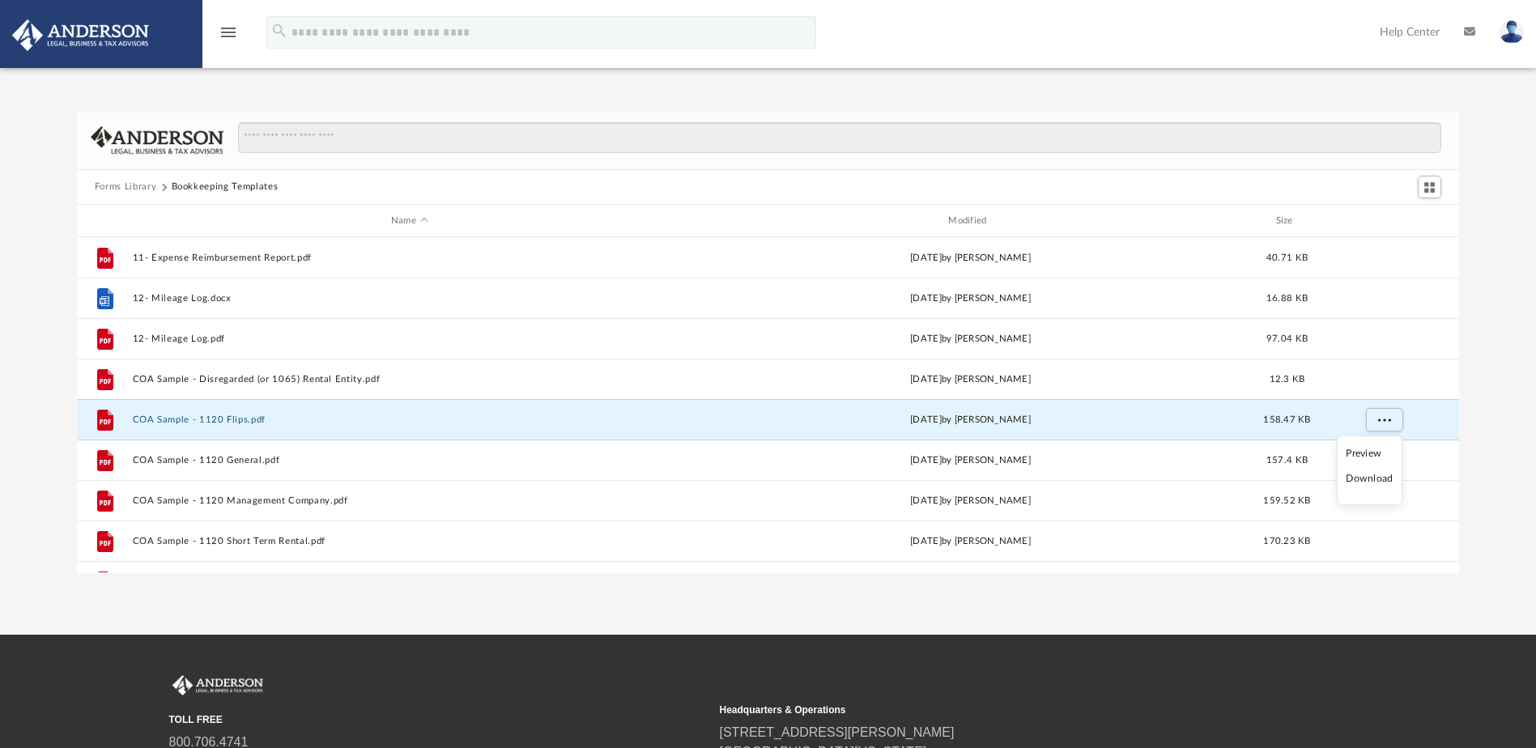
click at [1378, 478] on li "Download" at bounding box center [1369, 478] width 47 height 17
click at [1503, 434] on div "Forms Library Bookkeeping Templates Name Modified Size File 11- Expense Reimbur…" at bounding box center [768, 343] width 1536 height 461
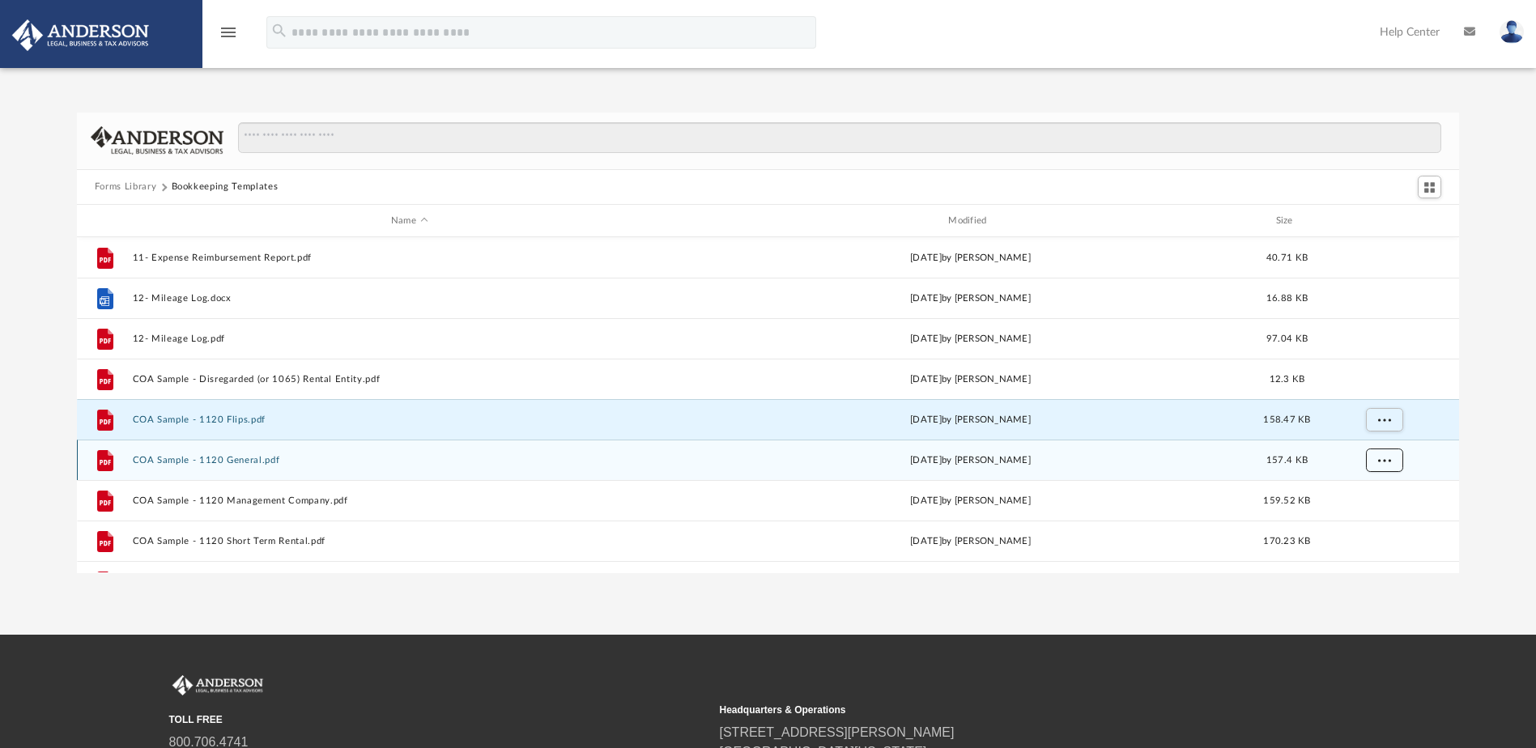
click at [1386, 465] on button "More options" at bounding box center [1383, 461] width 37 height 24
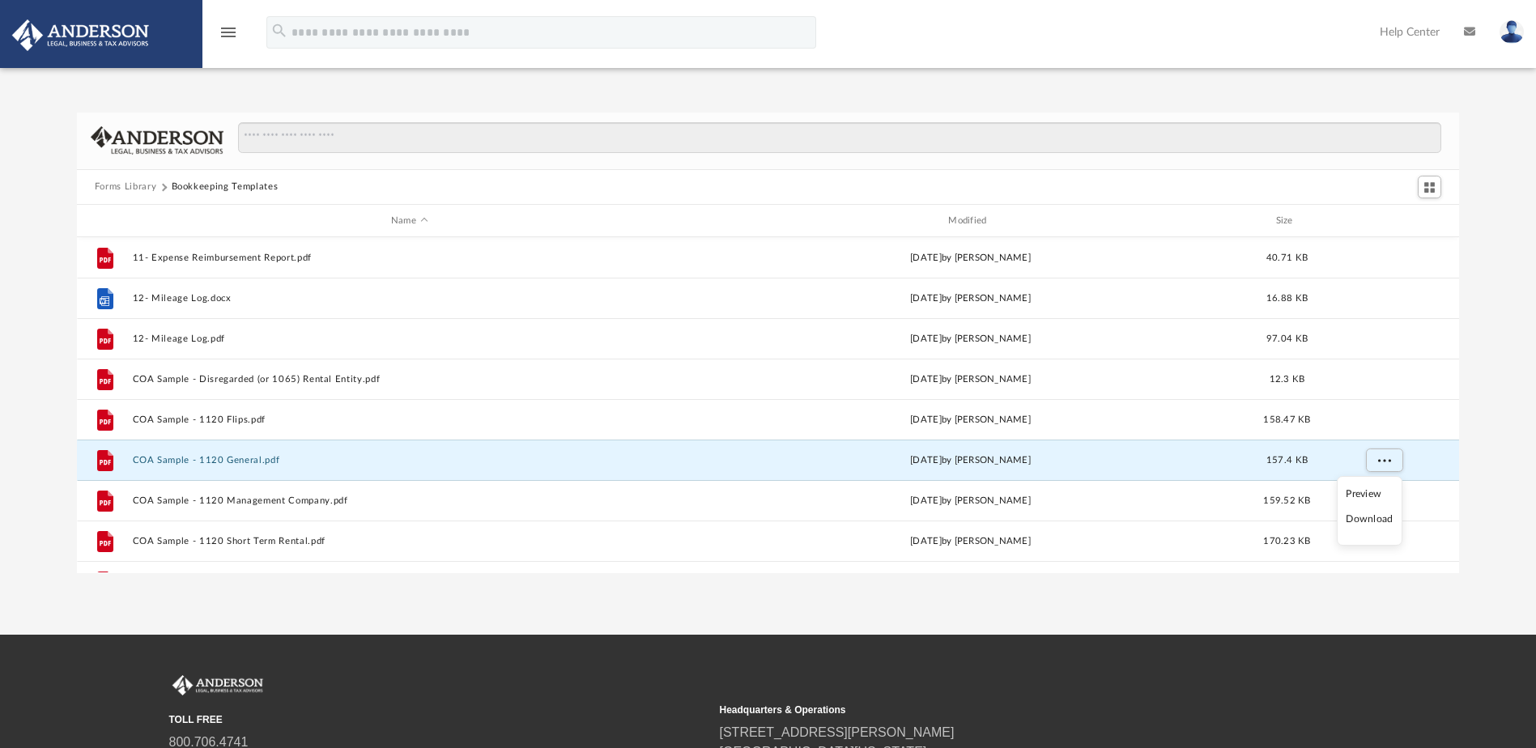
click at [1376, 517] on li "Download" at bounding box center [1369, 519] width 47 height 17
click at [1491, 473] on div "Forms Library Bookkeeping Templates Name Modified Size File 11- Expense Reimbur…" at bounding box center [768, 343] width 1536 height 461
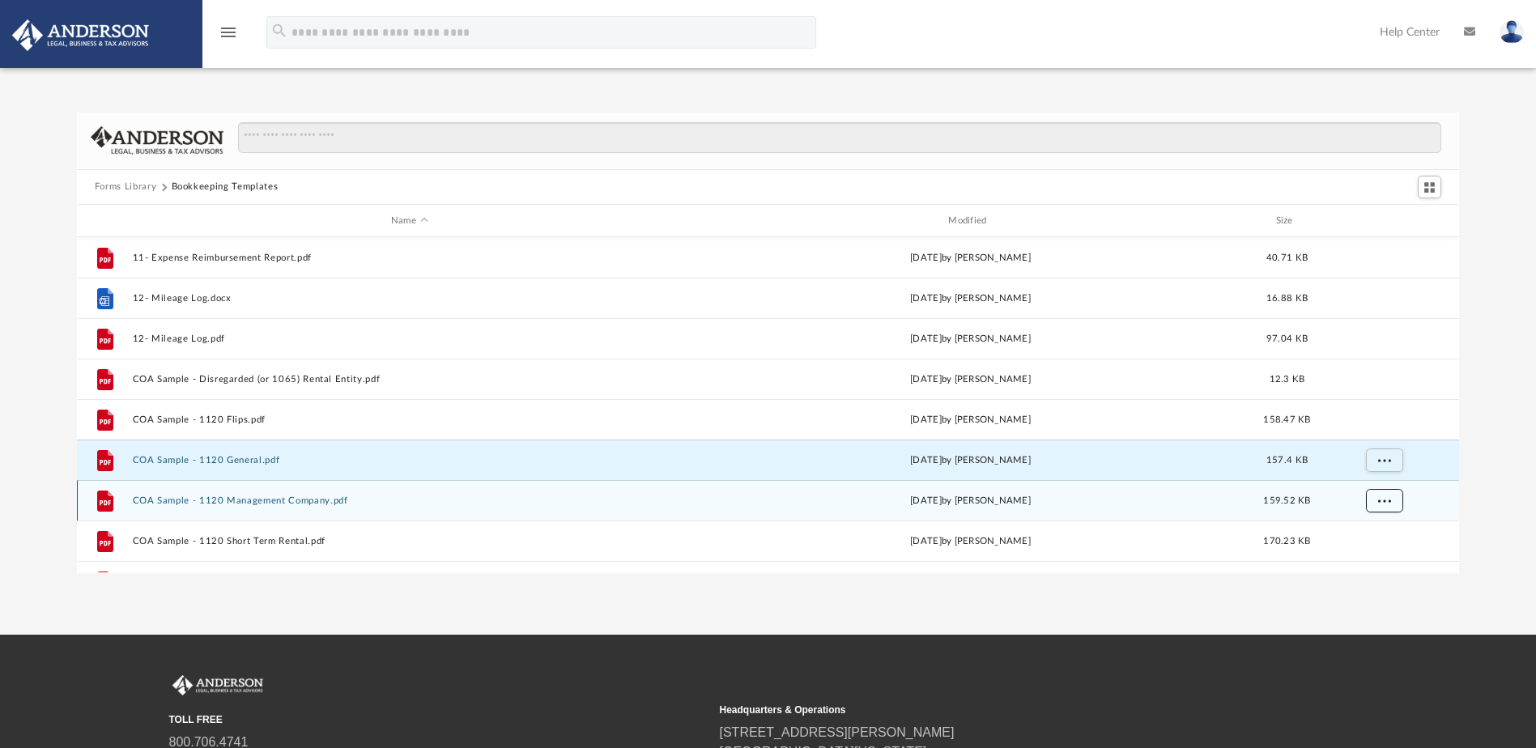
click at [1387, 500] on span "More options" at bounding box center [1383, 500] width 13 height 9
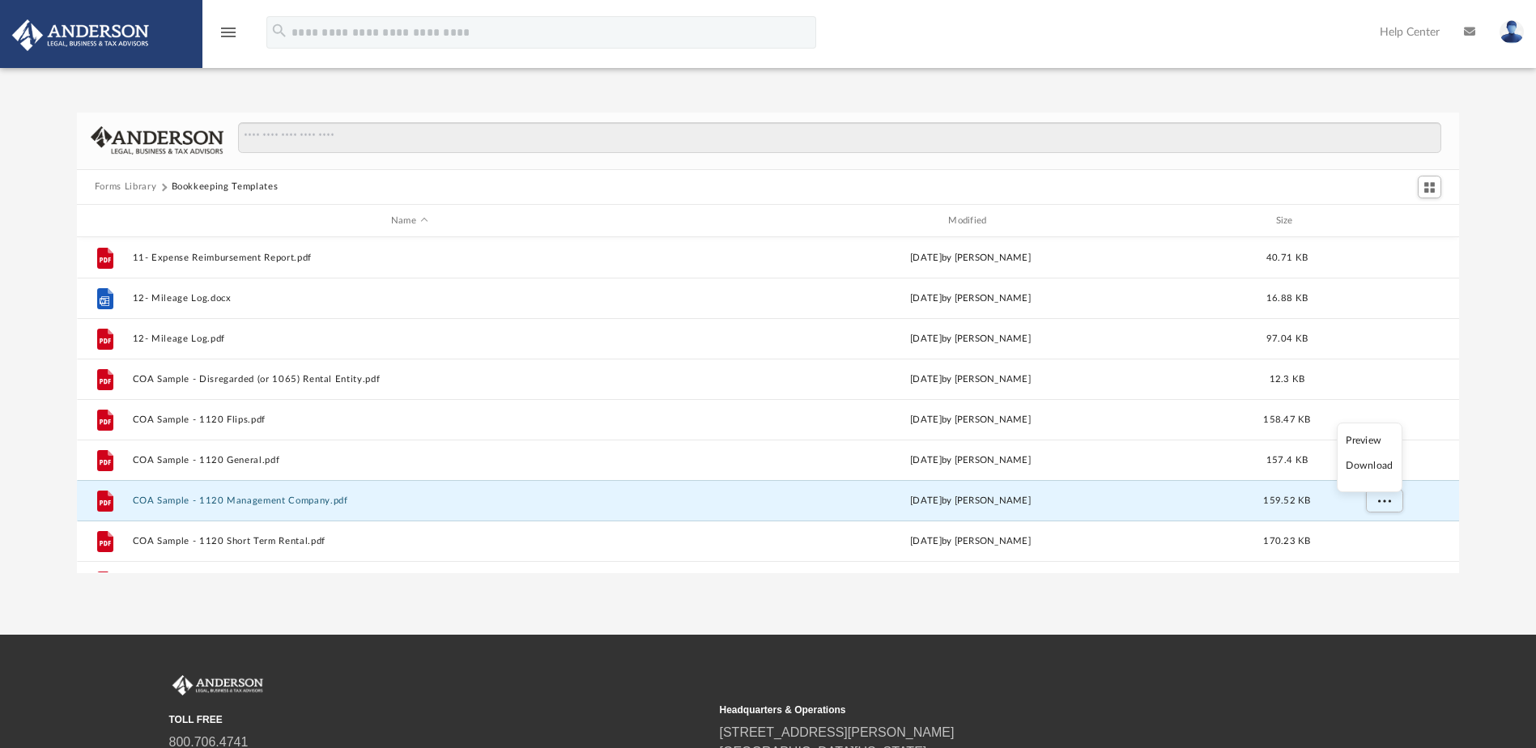
click at [1371, 466] on li "Download" at bounding box center [1369, 465] width 47 height 17
click at [1499, 495] on div "Forms Library Bookkeeping Templates Name Modified Size File 11- Expense Reimbur…" at bounding box center [768, 343] width 1536 height 461
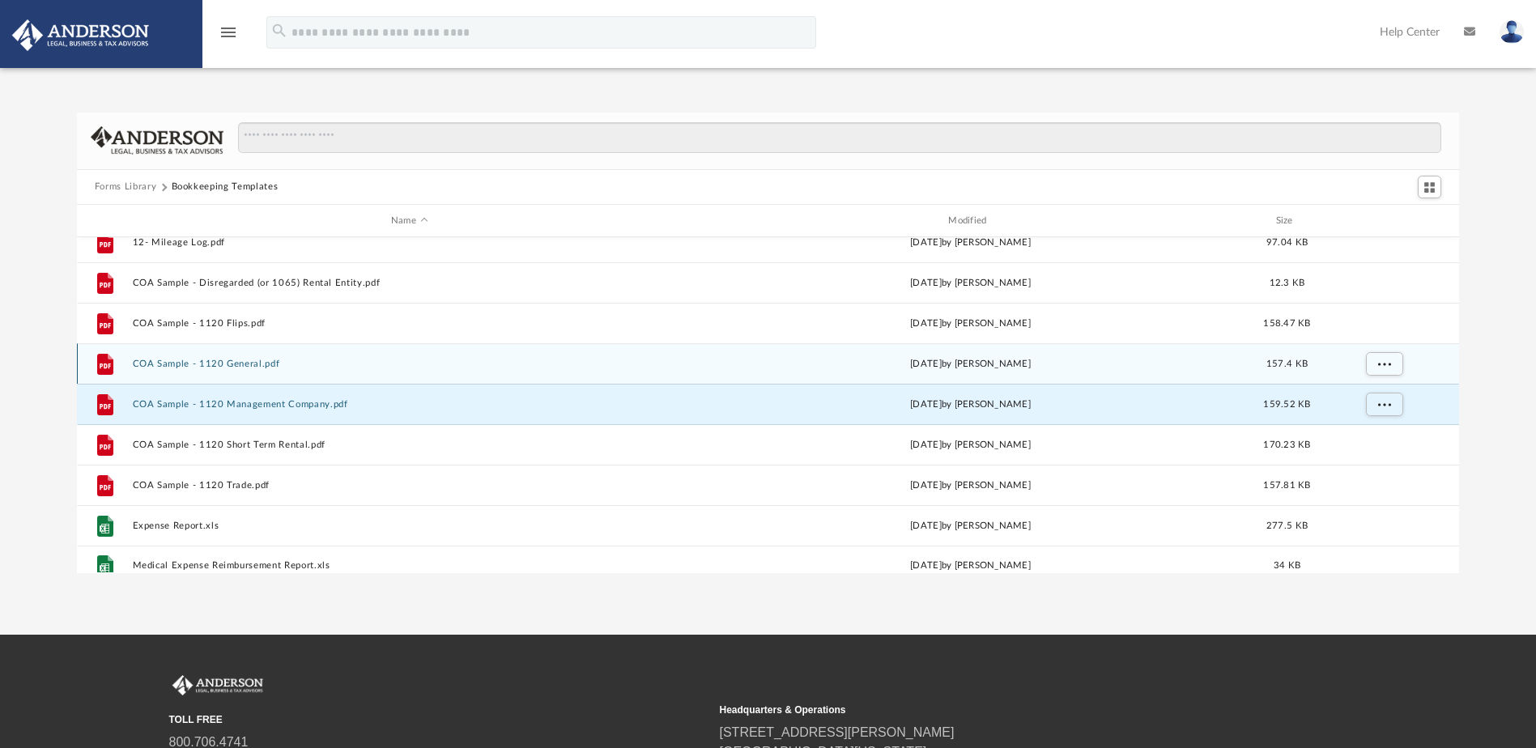
scroll to position [110, 0]
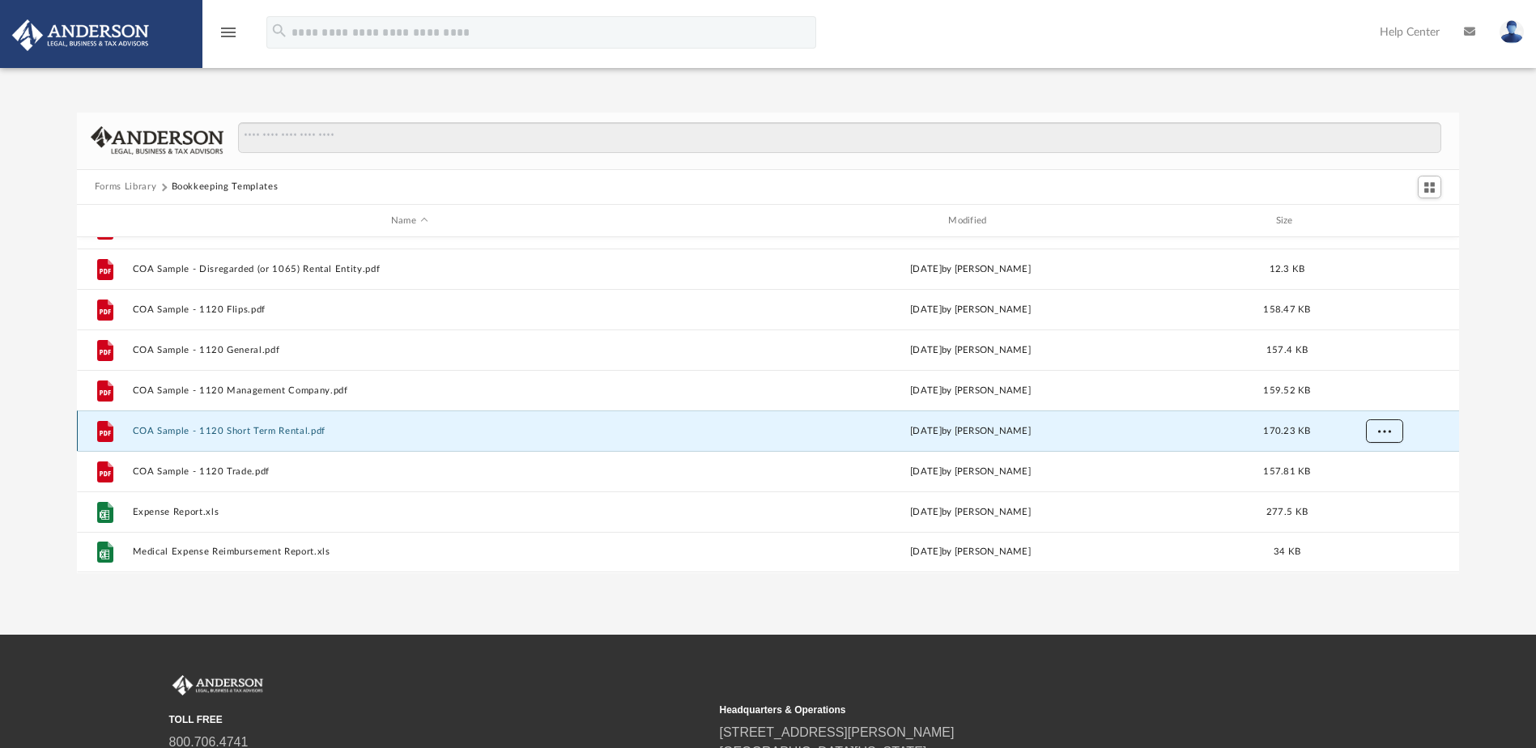
click at [1390, 437] on button "More options" at bounding box center [1383, 431] width 37 height 24
click at [1375, 490] on li "Download" at bounding box center [1369, 490] width 47 height 17
click at [1494, 452] on div "Forms Library Bookkeeping Templates Name Modified Size File 12- Mileage Log.doc…" at bounding box center [768, 343] width 1536 height 461
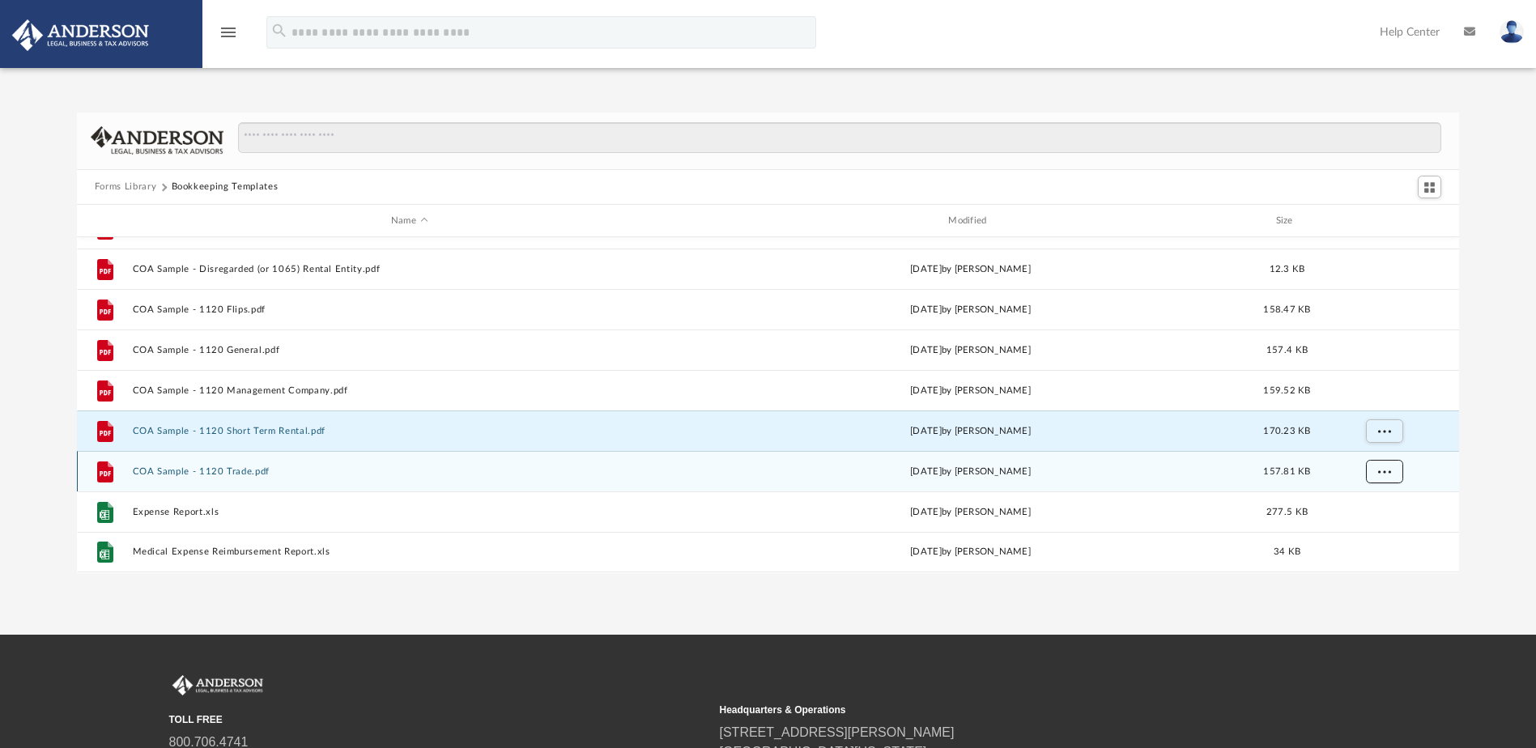
click at [1392, 470] on button "More options" at bounding box center [1383, 472] width 37 height 24
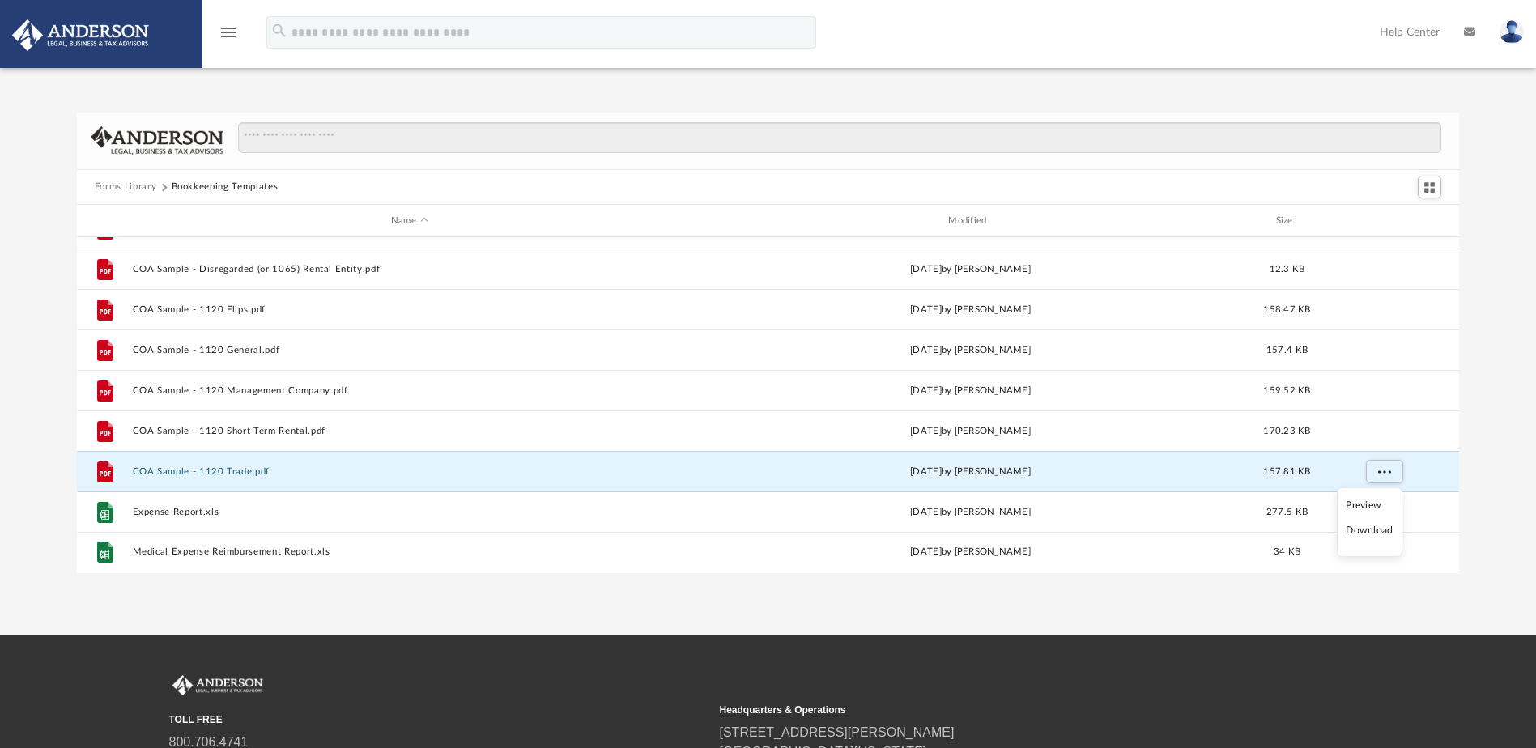
click at [1375, 530] on li "Download" at bounding box center [1369, 530] width 47 height 17
click at [1483, 512] on div "Forms Library Bookkeeping Templates Name Modified Size File 12- Mileage Log.doc…" at bounding box center [768, 343] width 1536 height 461
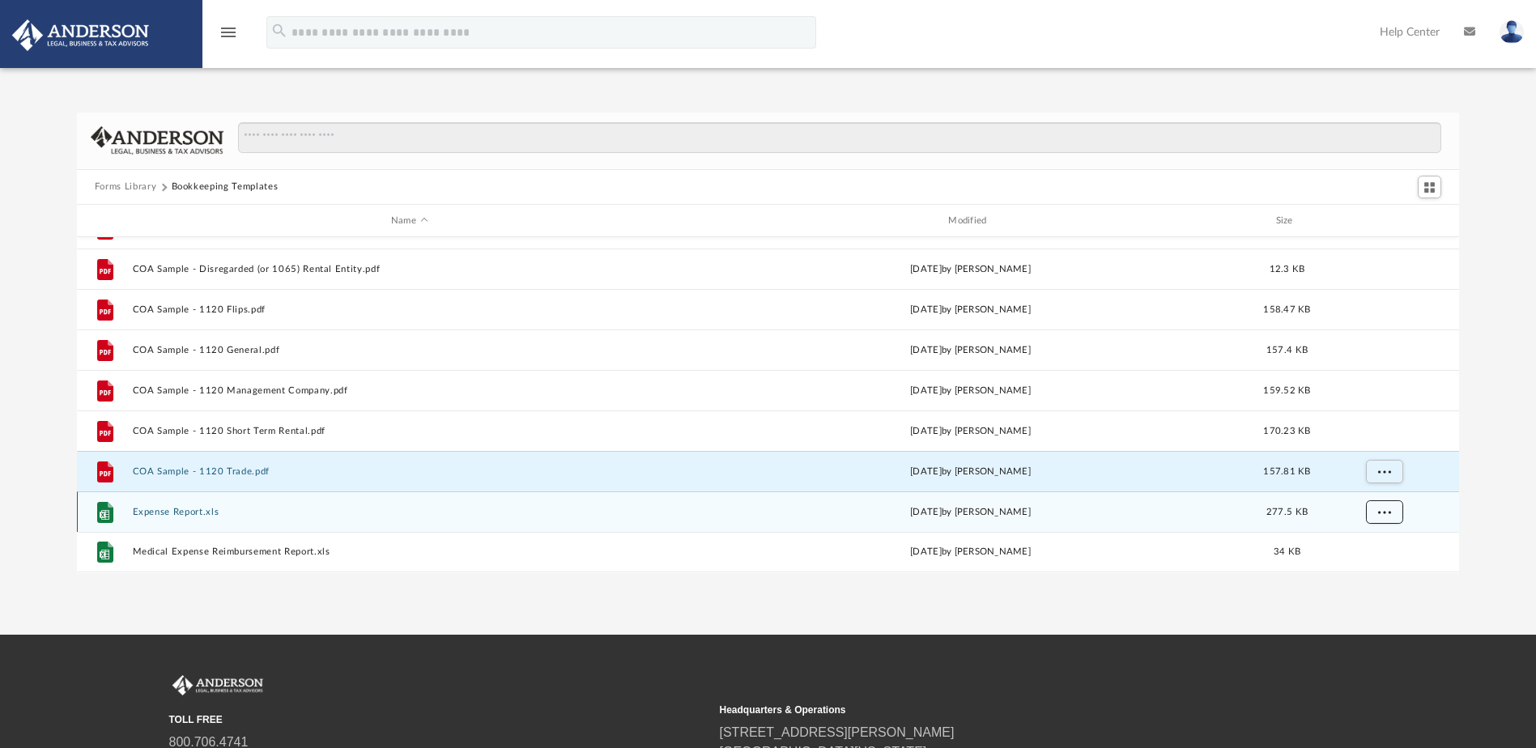
click at [1385, 504] on button "More options" at bounding box center [1383, 512] width 37 height 24
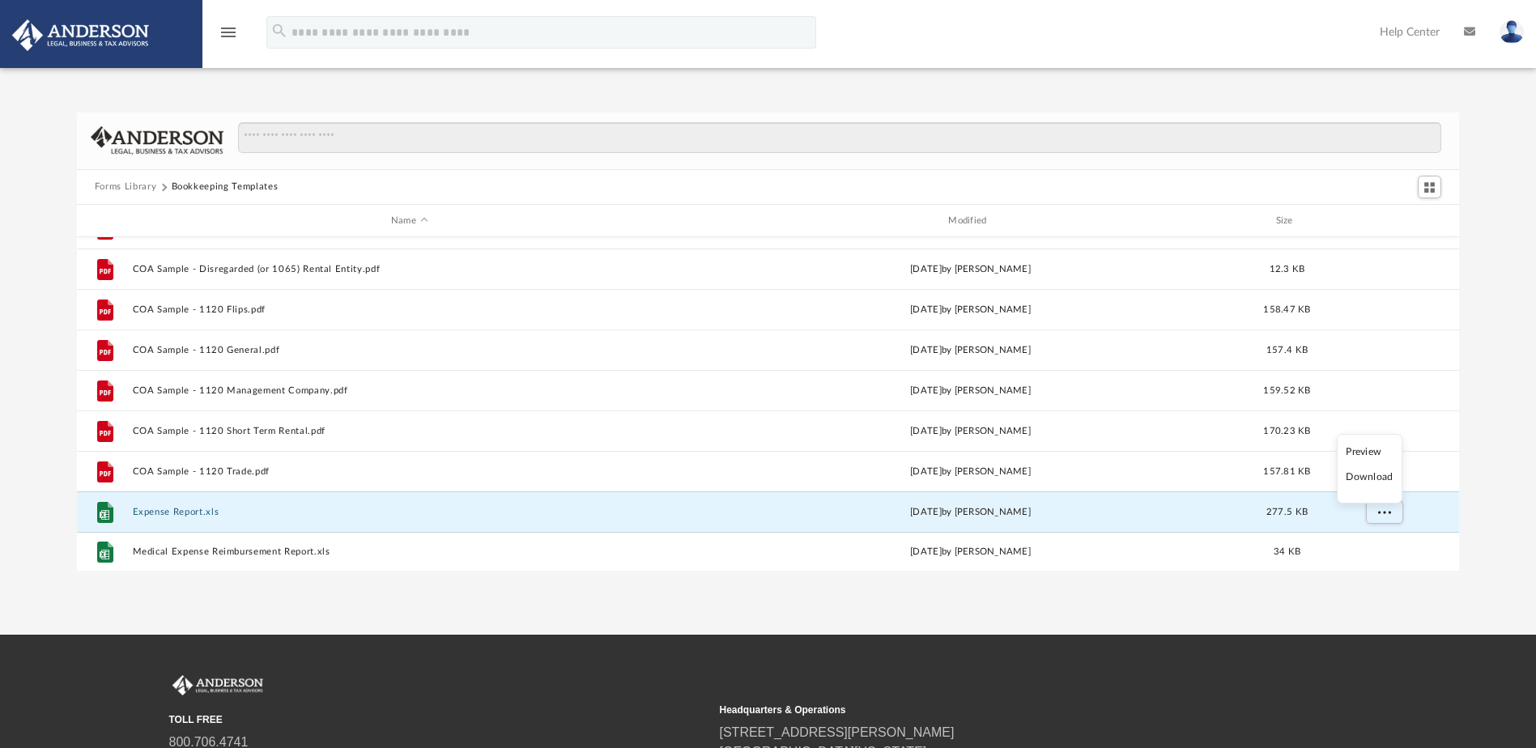
click at [1367, 474] on li "Download" at bounding box center [1369, 477] width 47 height 17
click at [1486, 457] on div "Forms Library Bookkeeping Templates Name Modified Size File 12- Mileage Log.doc…" at bounding box center [768, 343] width 1536 height 461
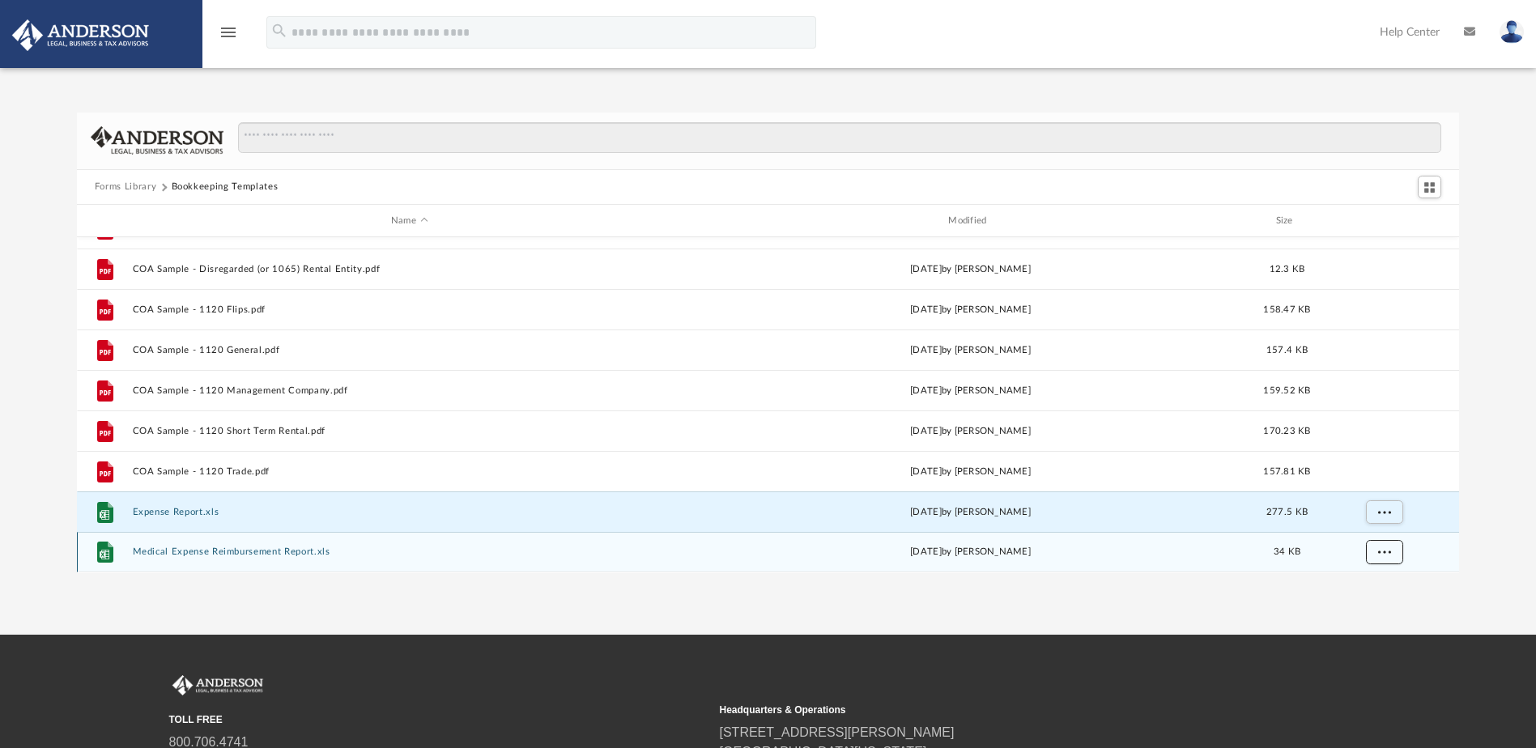
click at [1381, 548] on span "More options" at bounding box center [1383, 551] width 13 height 9
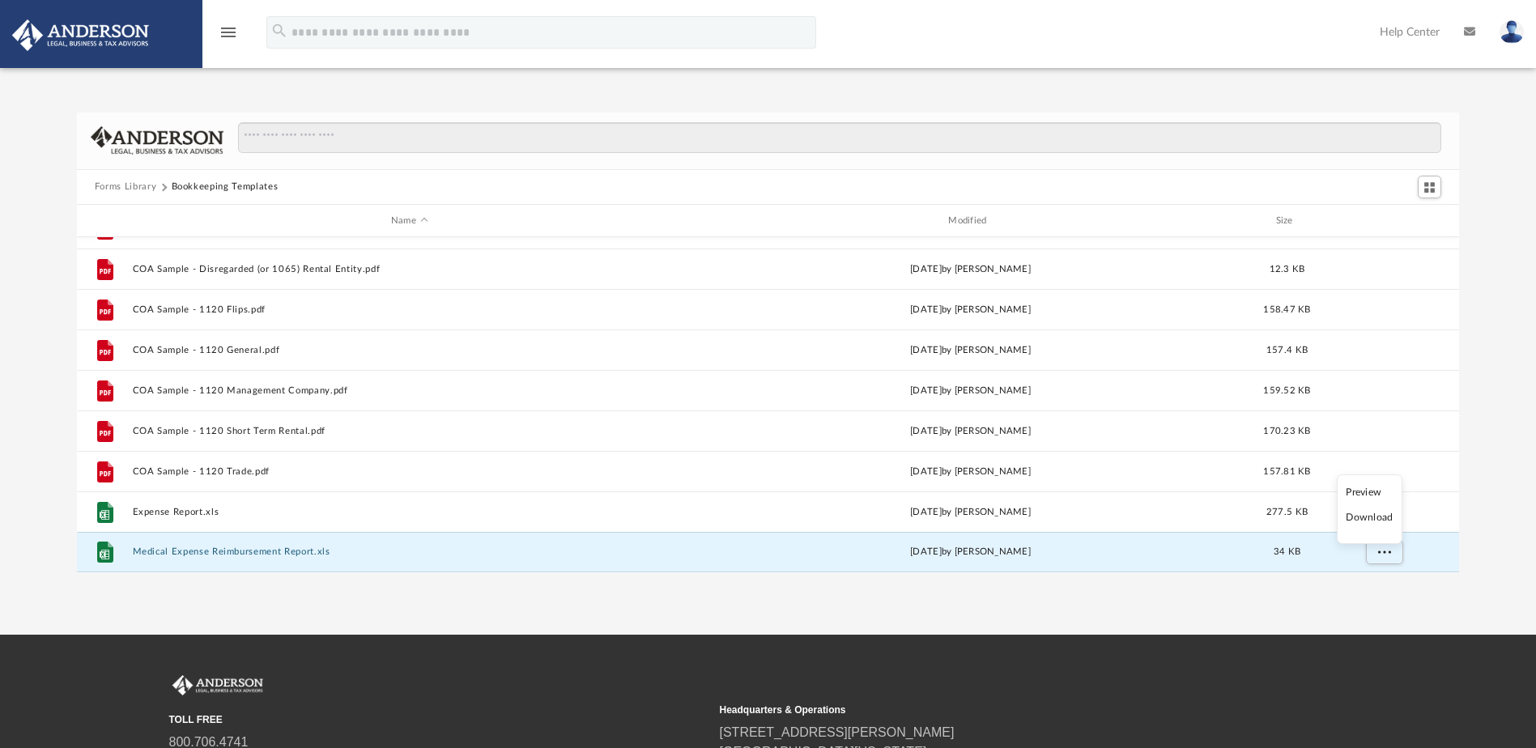
click at [1375, 516] on li "Download" at bounding box center [1369, 517] width 47 height 17
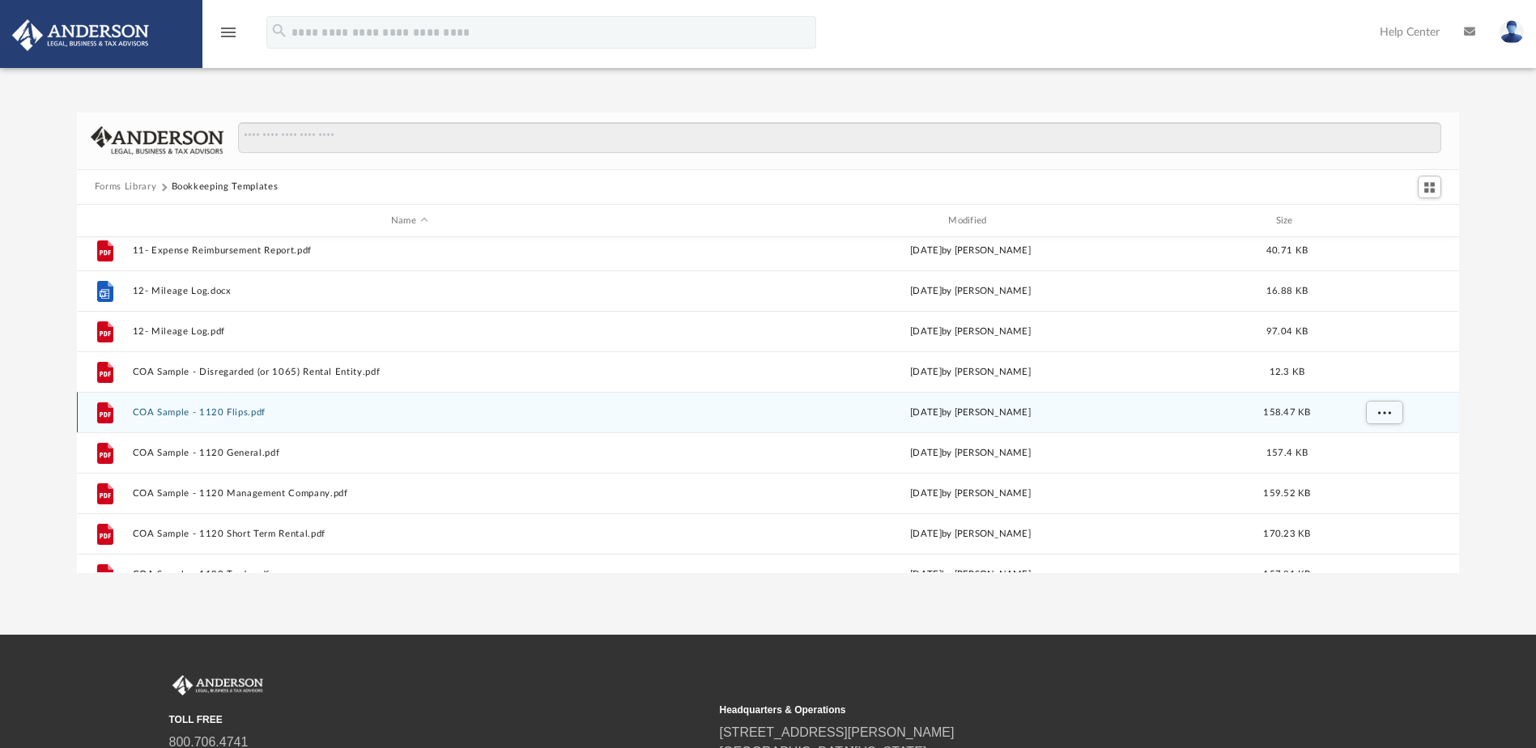
scroll to position [0, 0]
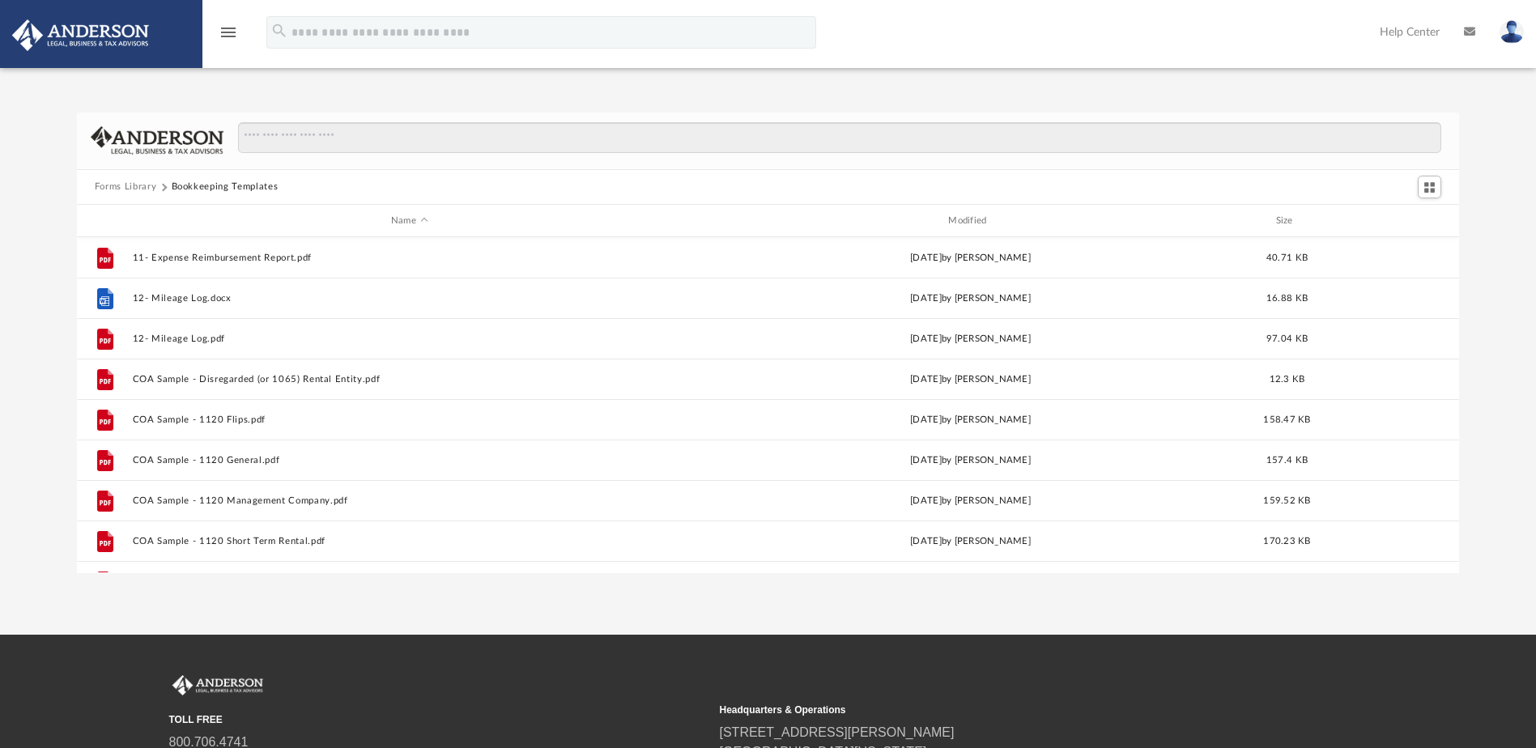
click at [146, 181] on button "Forms Library" at bounding box center [126, 187] width 62 height 15
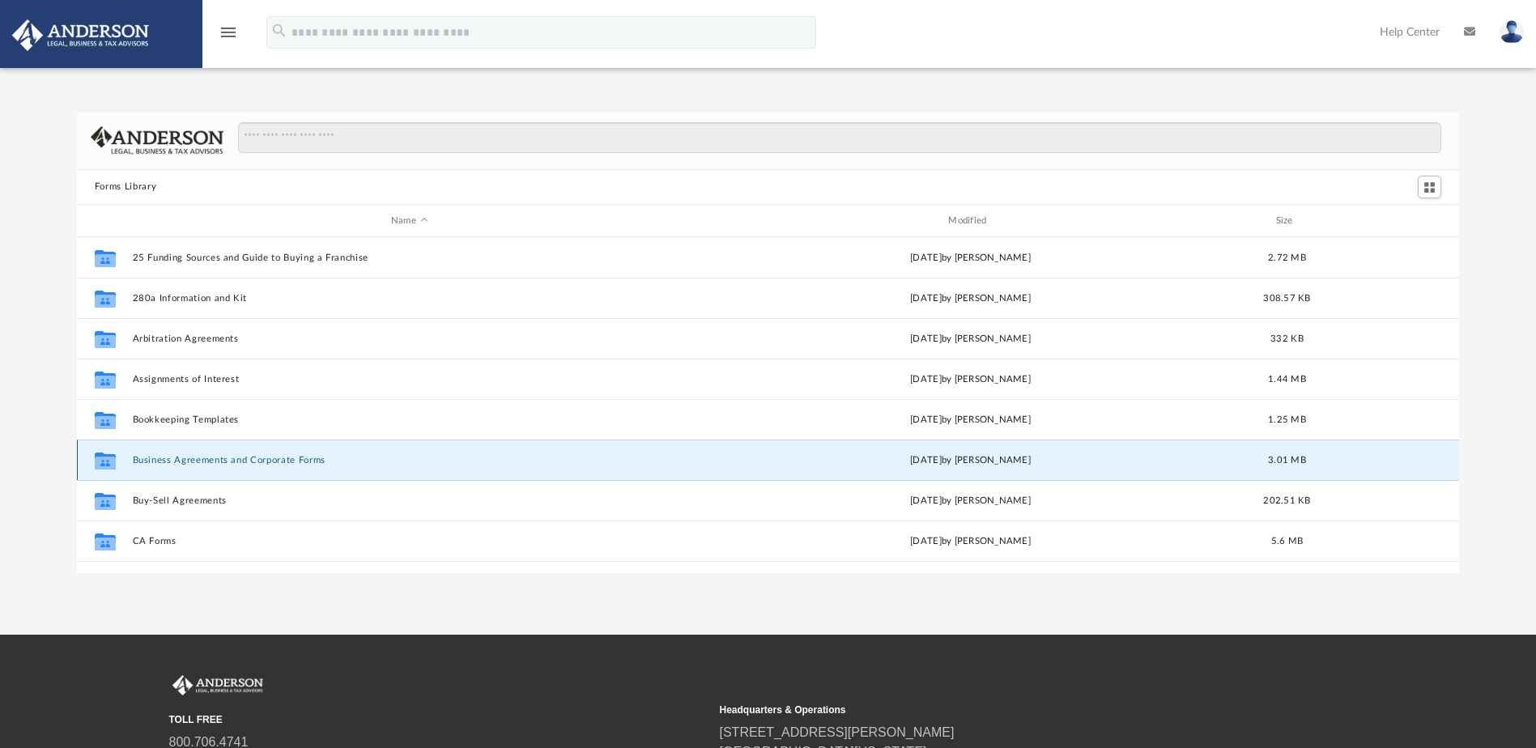
click at [202, 455] on button "Business Agreements and Corporate Forms" at bounding box center [409, 460] width 554 height 11
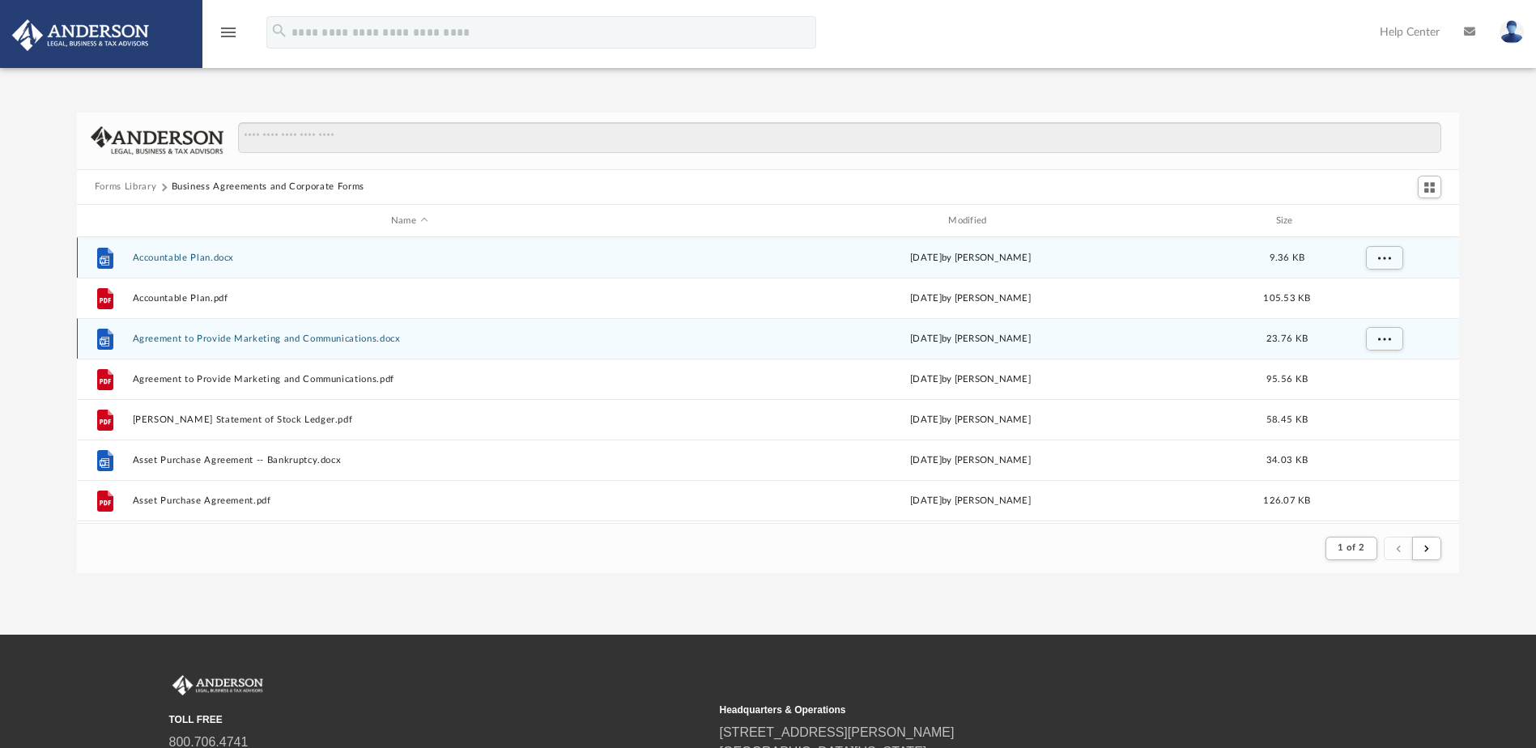
scroll to position [306, 1371]
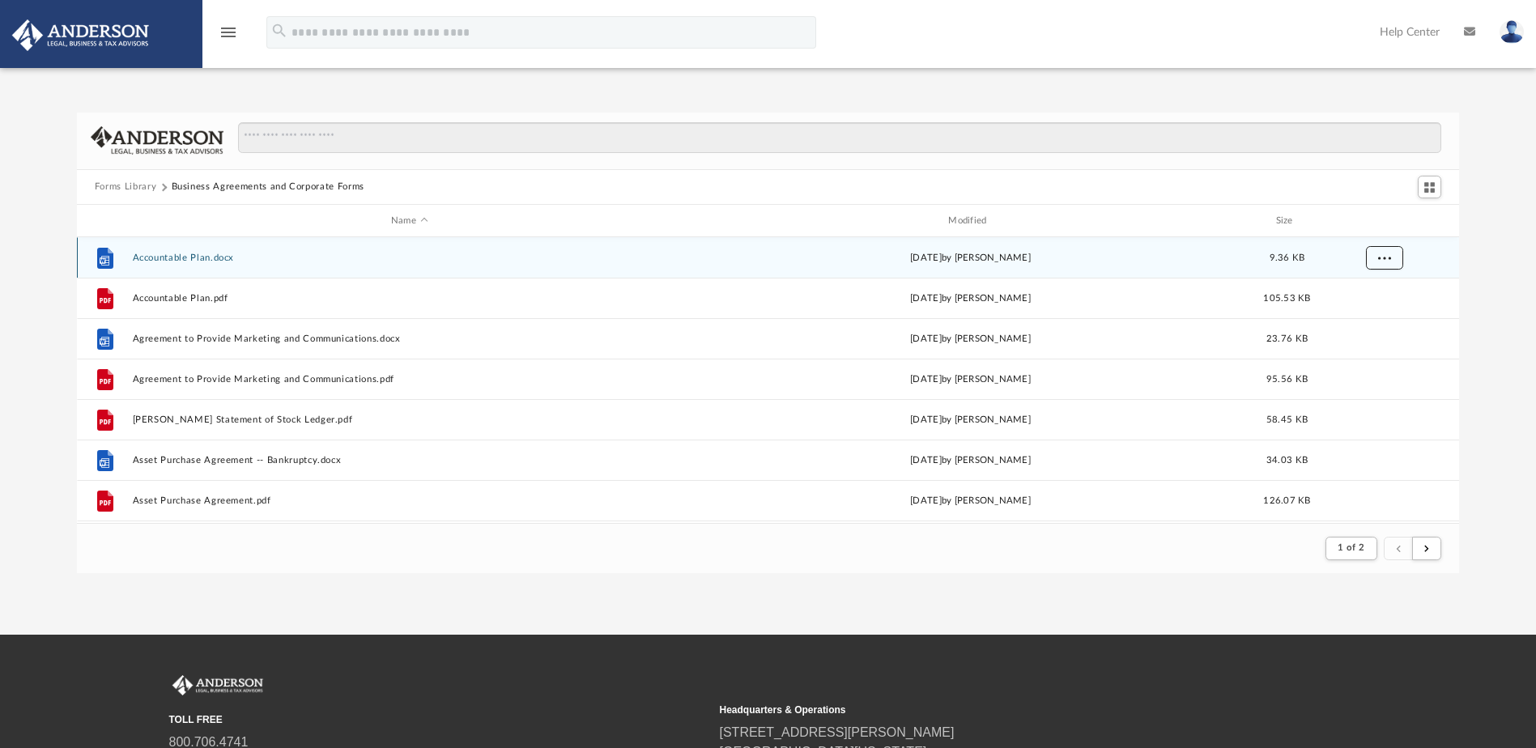
click at [1396, 255] on button "More options" at bounding box center [1383, 258] width 37 height 24
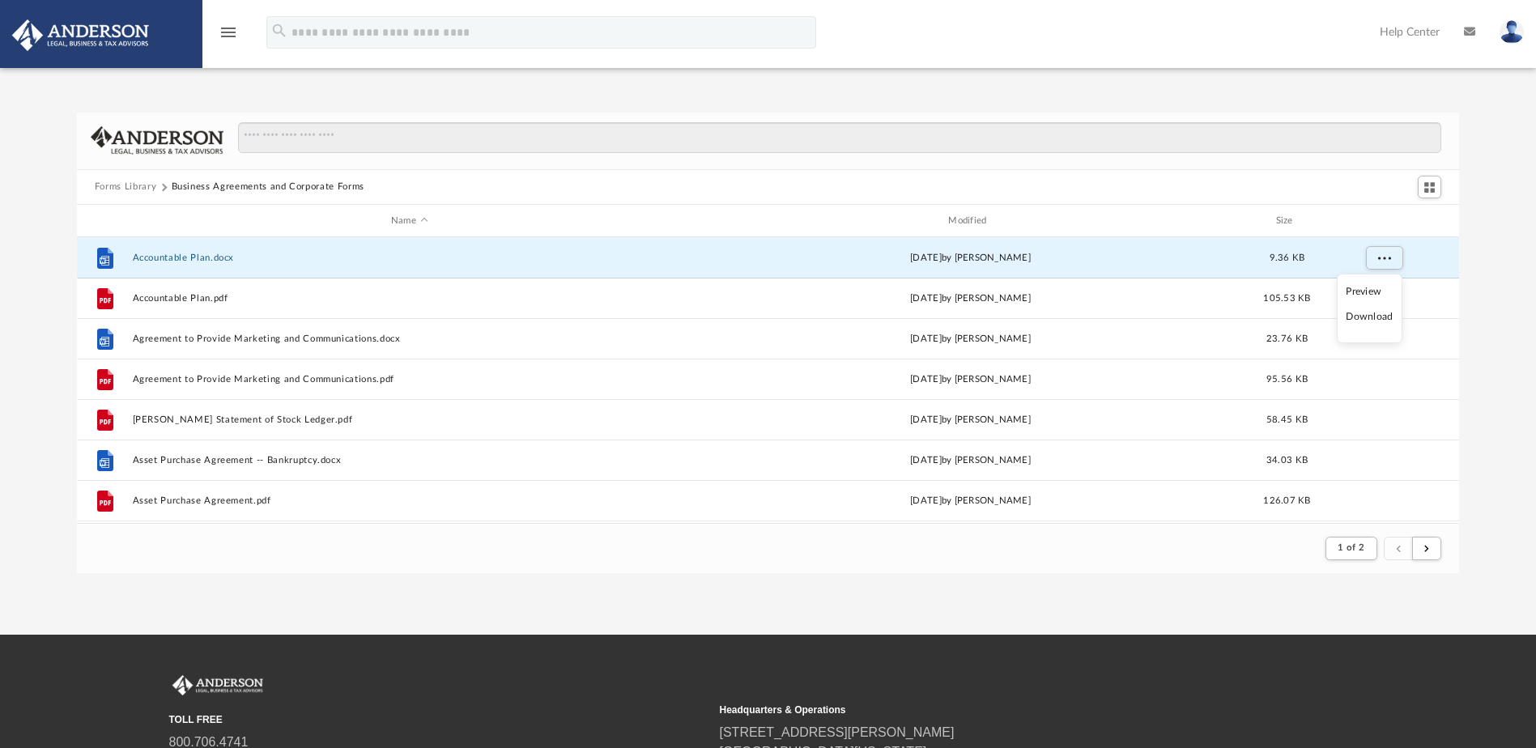
click at [1373, 320] on li "Download" at bounding box center [1369, 316] width 47 height 17
drag, startPoint x: 1490, startPoint y: 261, endPoint x: 1481, endPoint y: 261, distance: 9.7
click at [1490, 261] on div "Forms Library Business Agreements and Corporate Forms Name Modified Size File A…" at bounding box center [768, 343] width 1536 height 461
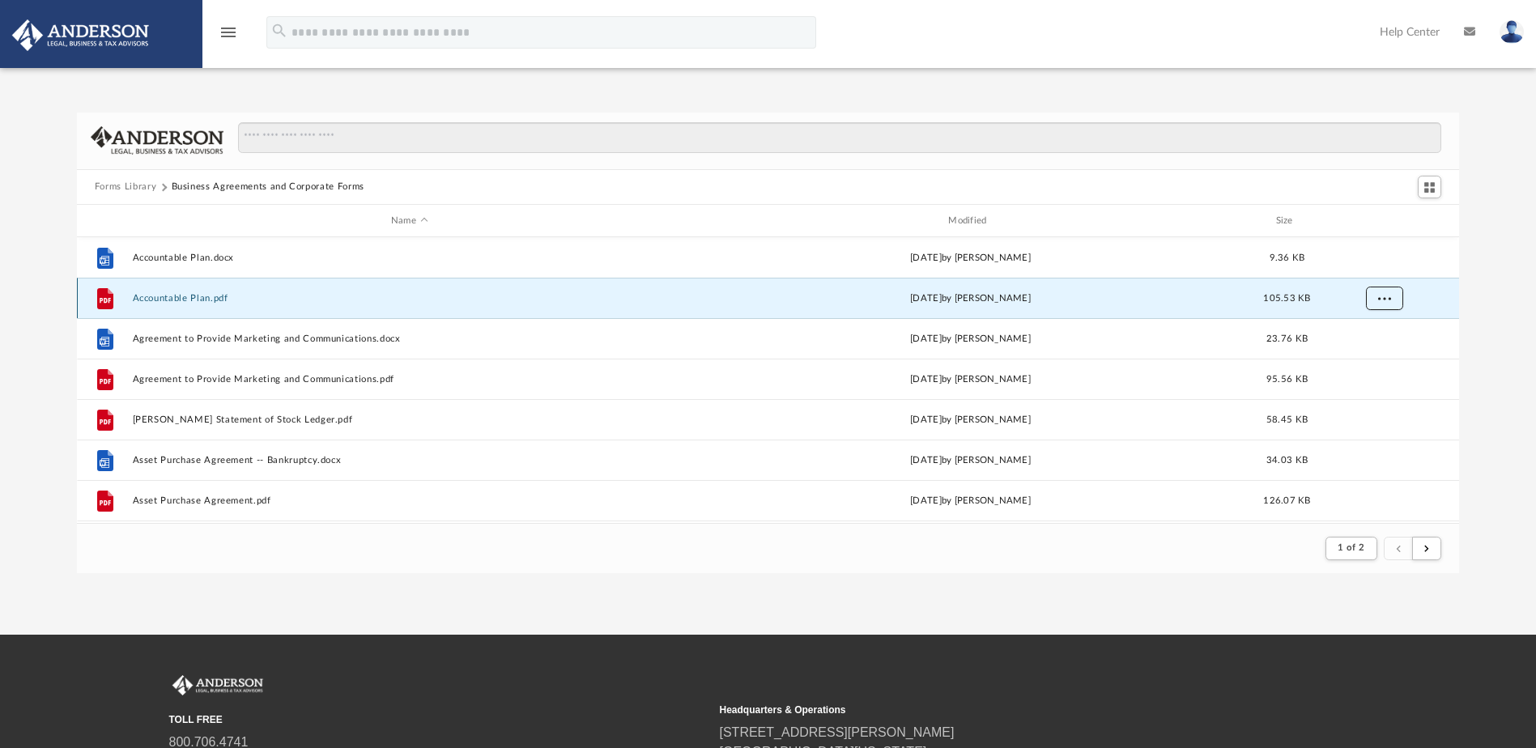
click at [1383, 299] on span "More options" at bounding box center [1383, 298] width 13 height 9
click at [1373, 362] on li "Download" at bounding box center [1369, 357] width 47 height 17
click at [1491, 348] on div "Forms Library Business Agreements and Corporate Forms Name Modified Size File A…" at bounding box center [768, 343] width 1536 height 461
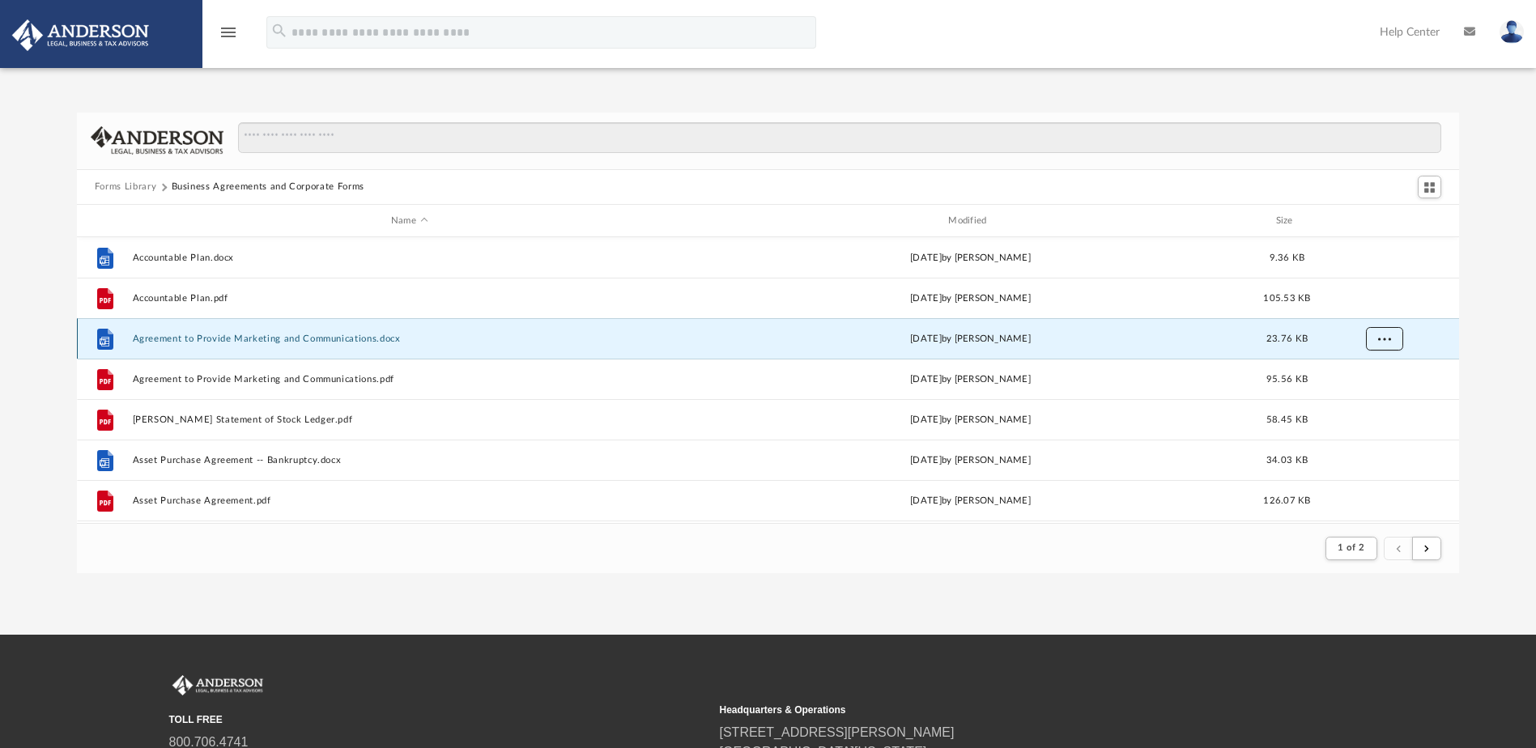
click at [1384, 337] on span "More options" at bounding box center [1383, 338] width 13 height 9
click at [1370, 399] on li "Download" at bounding box center [1369, 397] width 47 height 17
click at [1491, 382] on div "Forms Library Business Agreements and Corporate Forms Name Modified Size File A…" at bounding box center [768, 343] width 1536 height 461
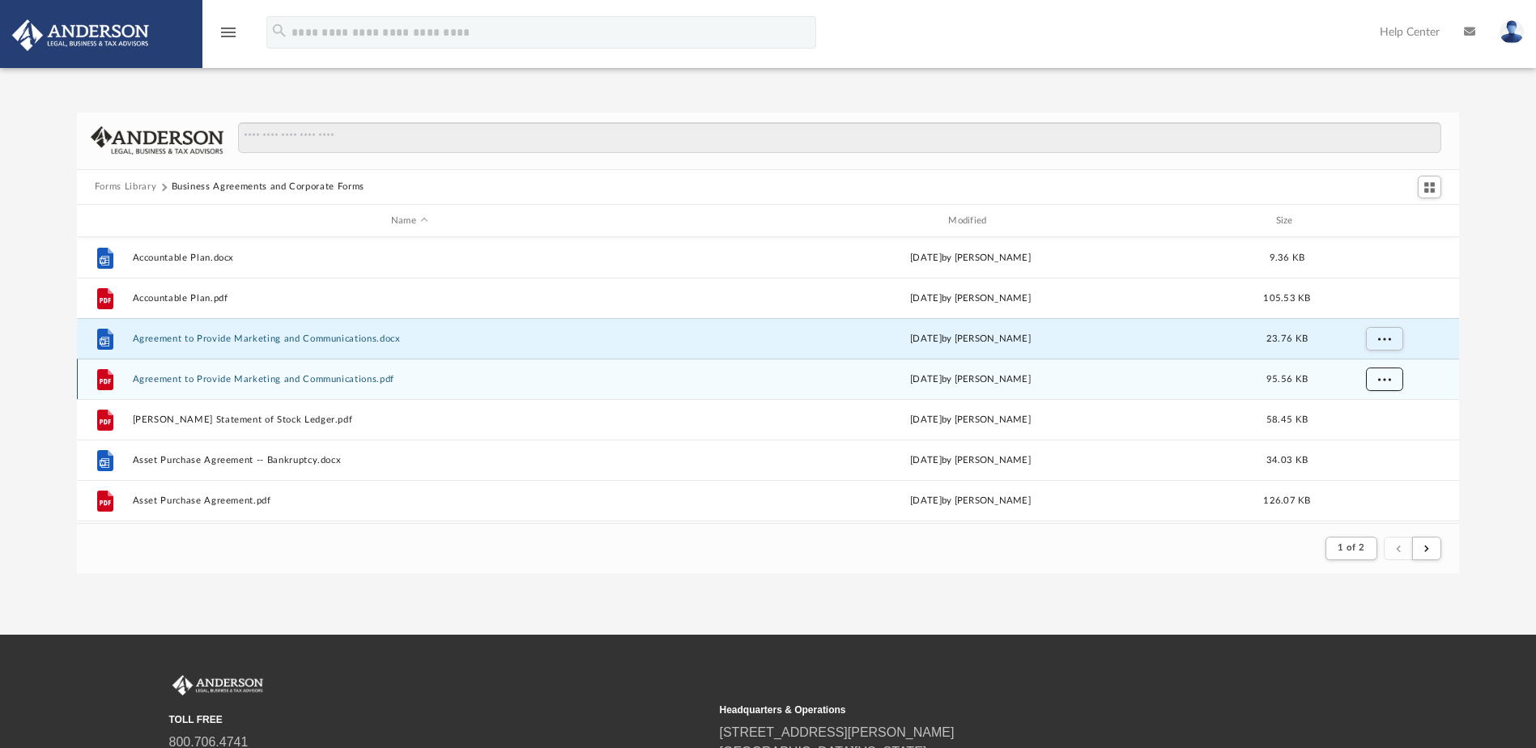
click at [1384, 373] on button "More options" at bounding box center [1383, 380] width 37 height 24
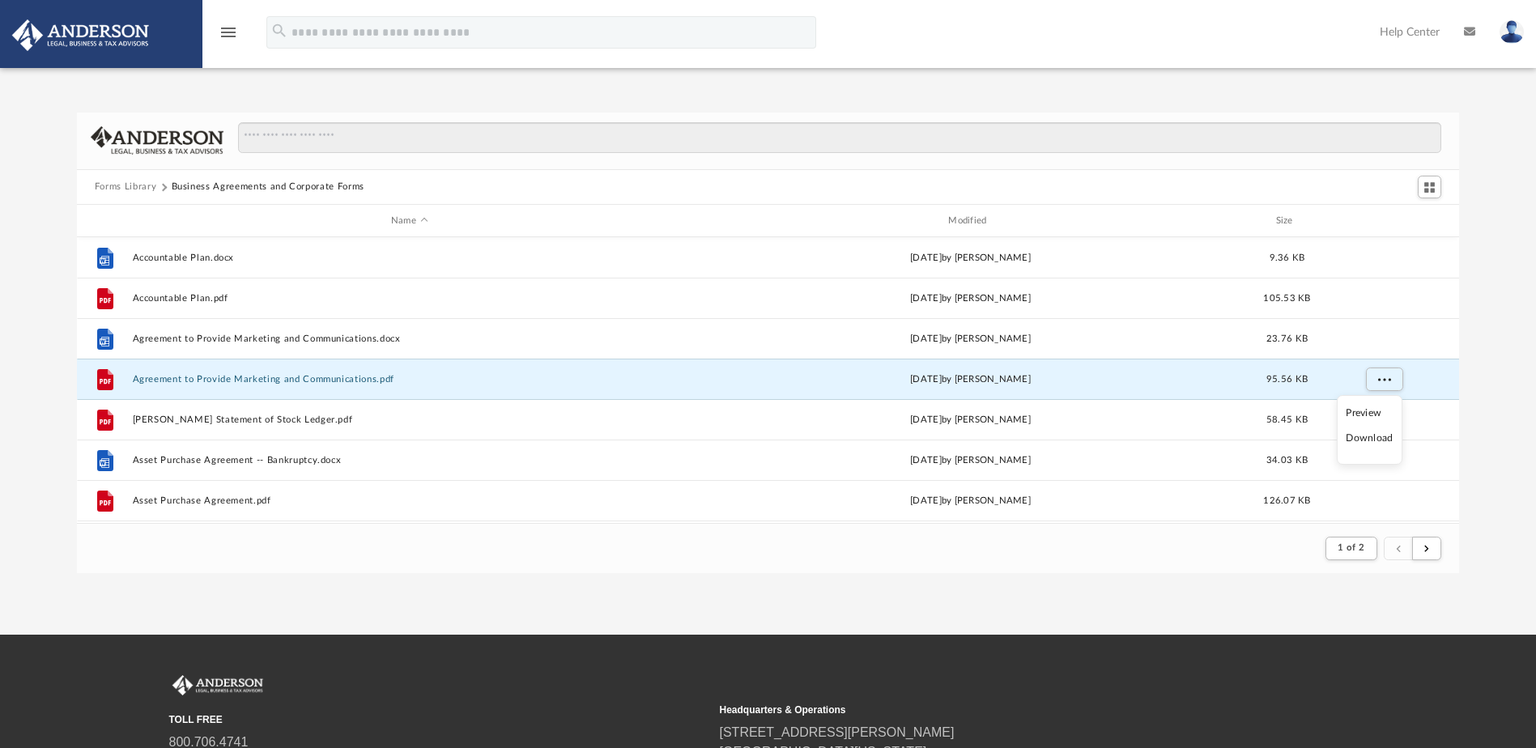
click at [1365, 442] on li "Download" at bounding box center [1369, 438] width 47 height 17
click at [1488, 406] on div "Forms Library Business Agreements and Corporate Forms Name Modified Size File A…" at bounding box center [768, 343] width 1536 height 461
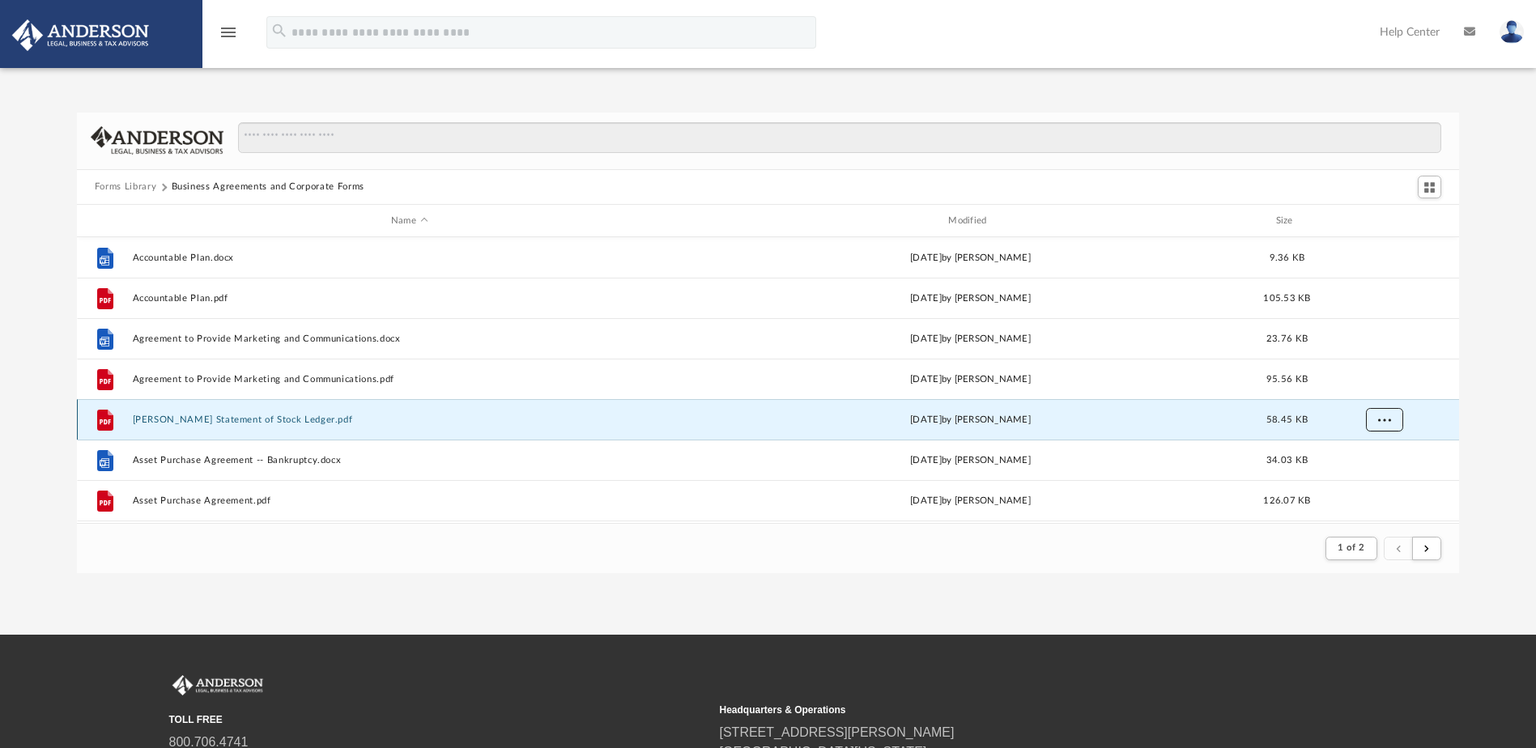
click at [1393, 417] on button "More options" at bounding box center [1383, 420] width 37 height 24
click at [1375, 482] on li "Download" at bounding box center [1369, 478] width 47 height 17
click at [1502, 429] on div "Forms Library Business Agreements and Corporate Forms Name Modified Size File A…" at bounding box center [768, 343] width 1536 height 461
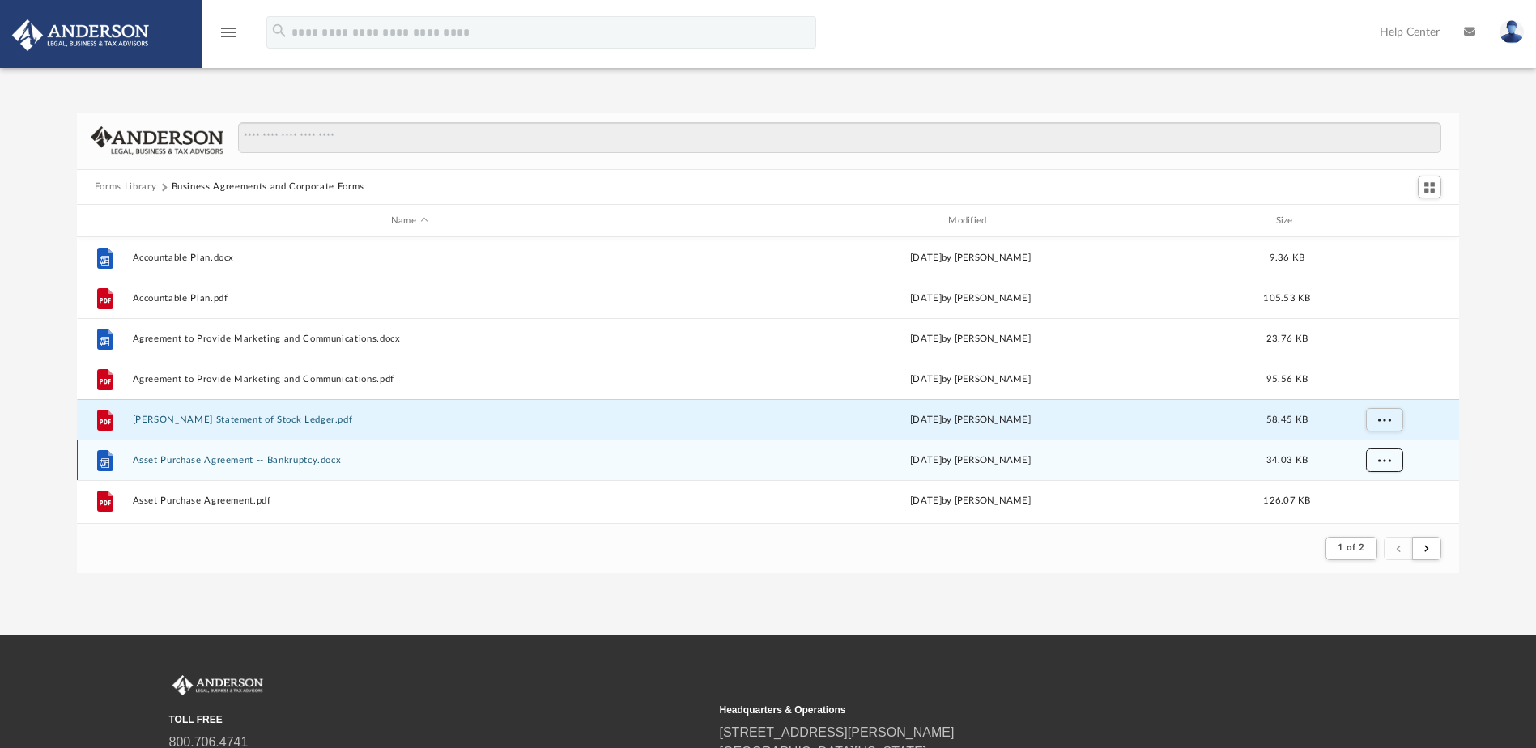
click at [1370, 460] on button "More options" at bounding box center [1383, 461] width 37 height 24
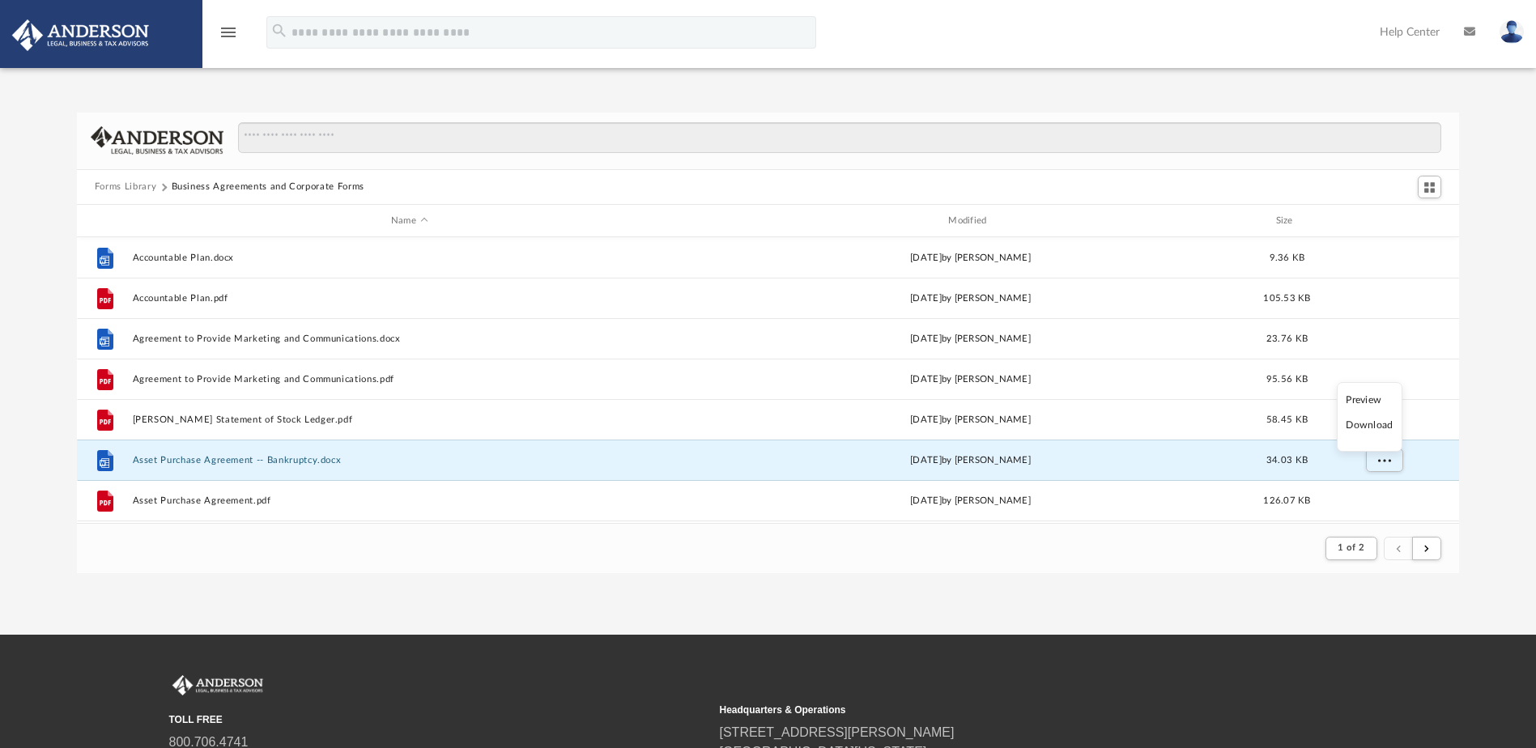
click at [1378, 429] on li "Download" at bounding box center [1369, 425] width 47 height 17
click at [1486, 434] on div "Forms Library Business Agreements and Corporate Forms Name Modified Size File A…" at bounding box center [768, 343] width 1536 height 461
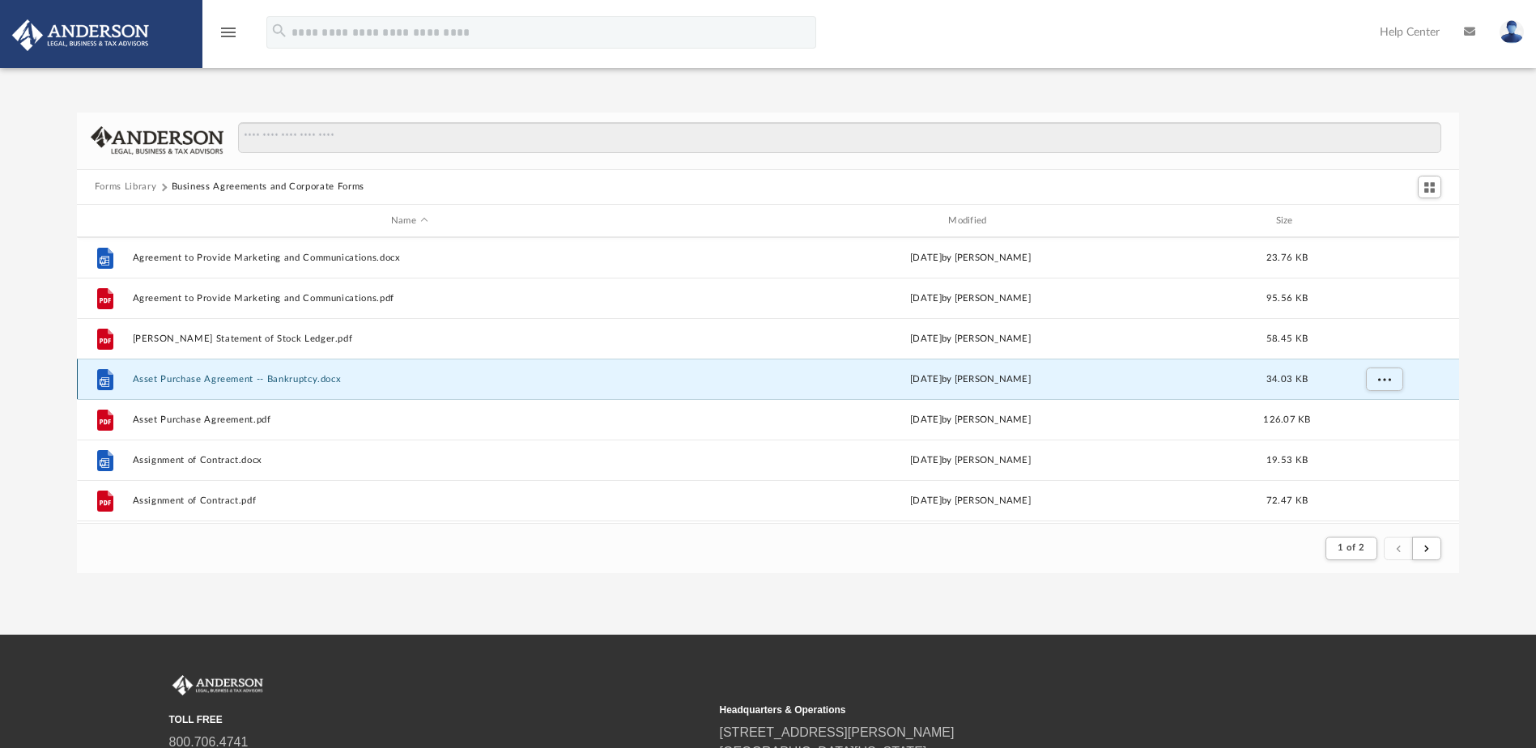
scroll to position [162, 0]
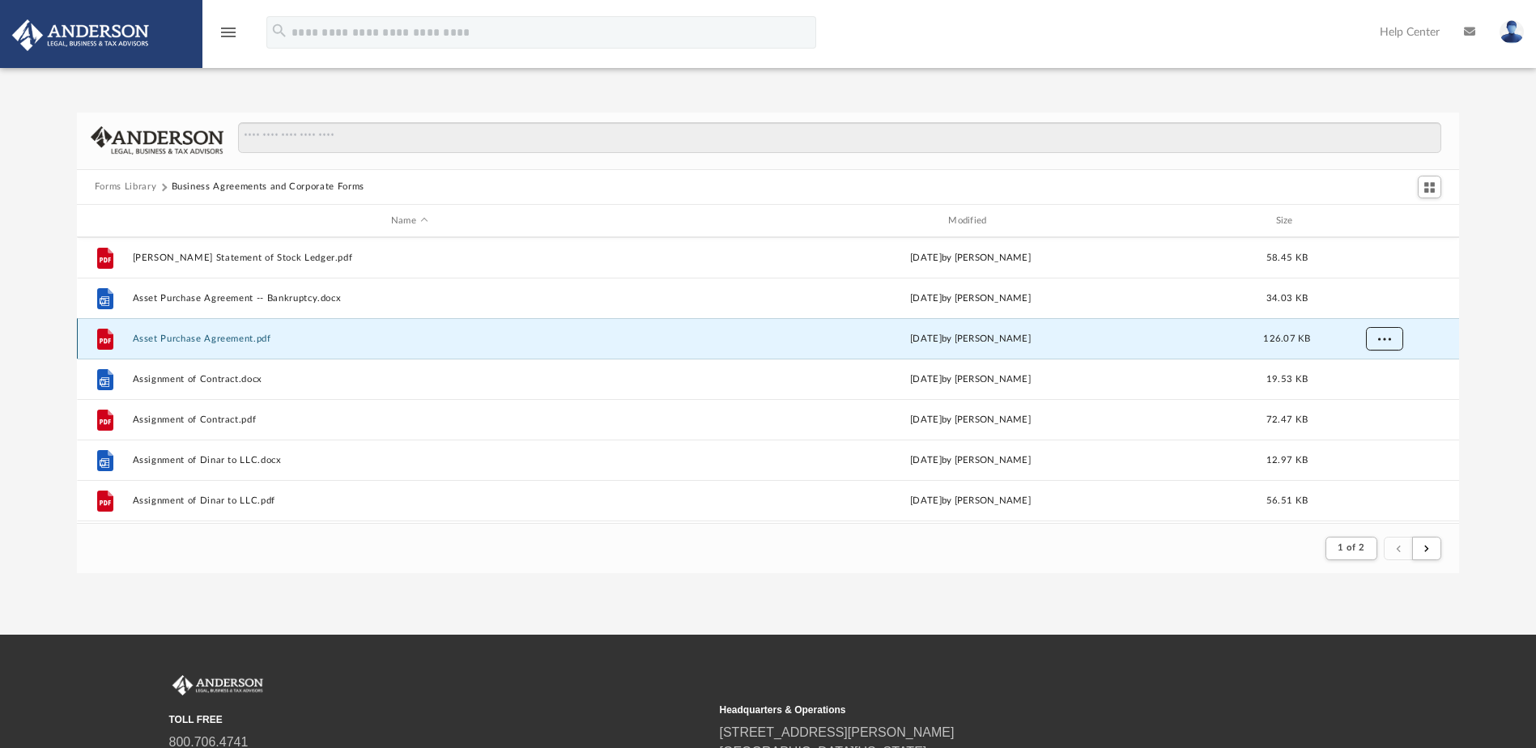
click at [1388, 338] on span "More options" at bounding box center [1383, 338] width 13 height 9
click at [1360, 398] on li "Download" at bounding box center [1369, 397] width 47 height 17
click at [1487, 385] on div "Forms Library Business Agreements and Corporate Forms Name Modified Size File A…" at bounding box center [768, 343] width 1536 height 461
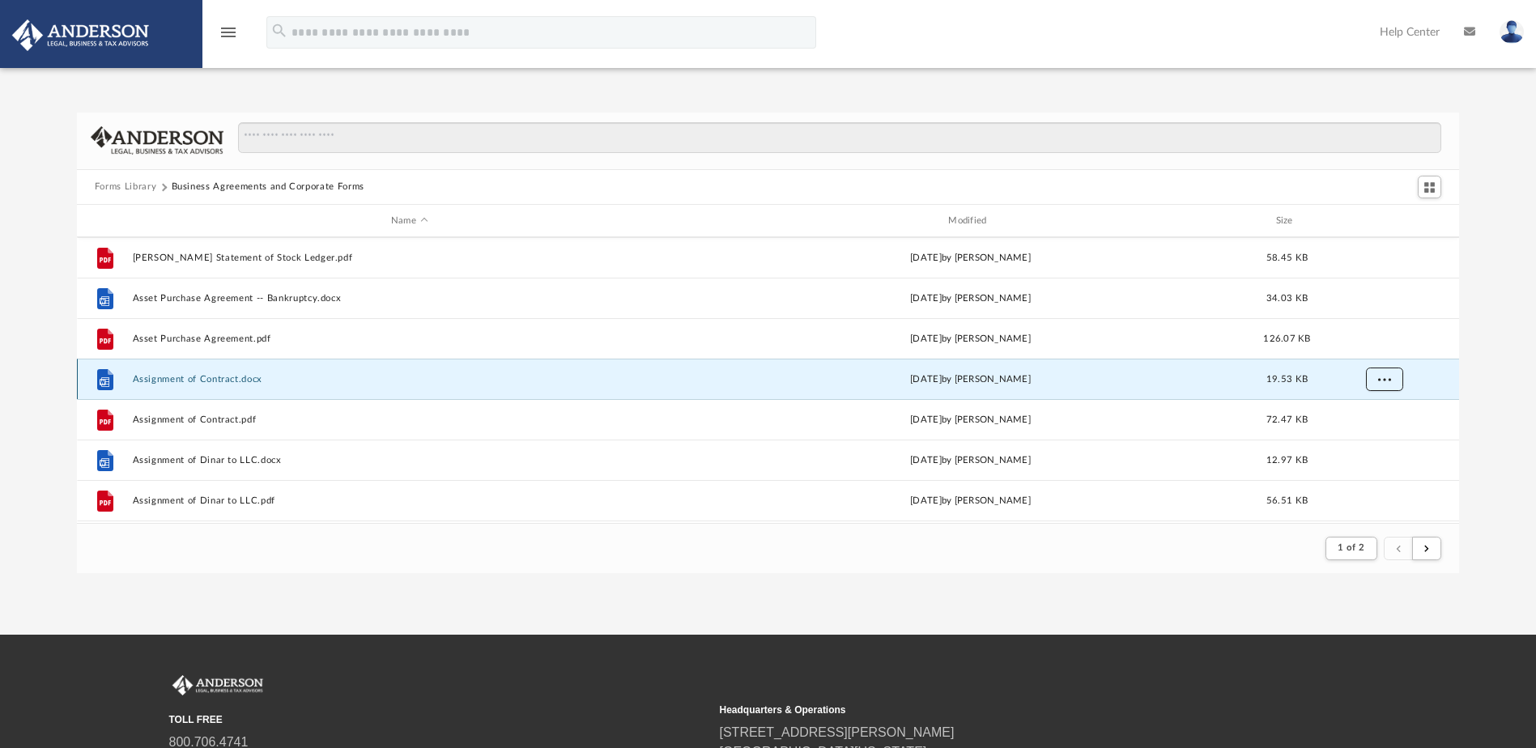
click at [1392, 379] on button "More options" at bounding box center [1383, 380] width 37 height 24
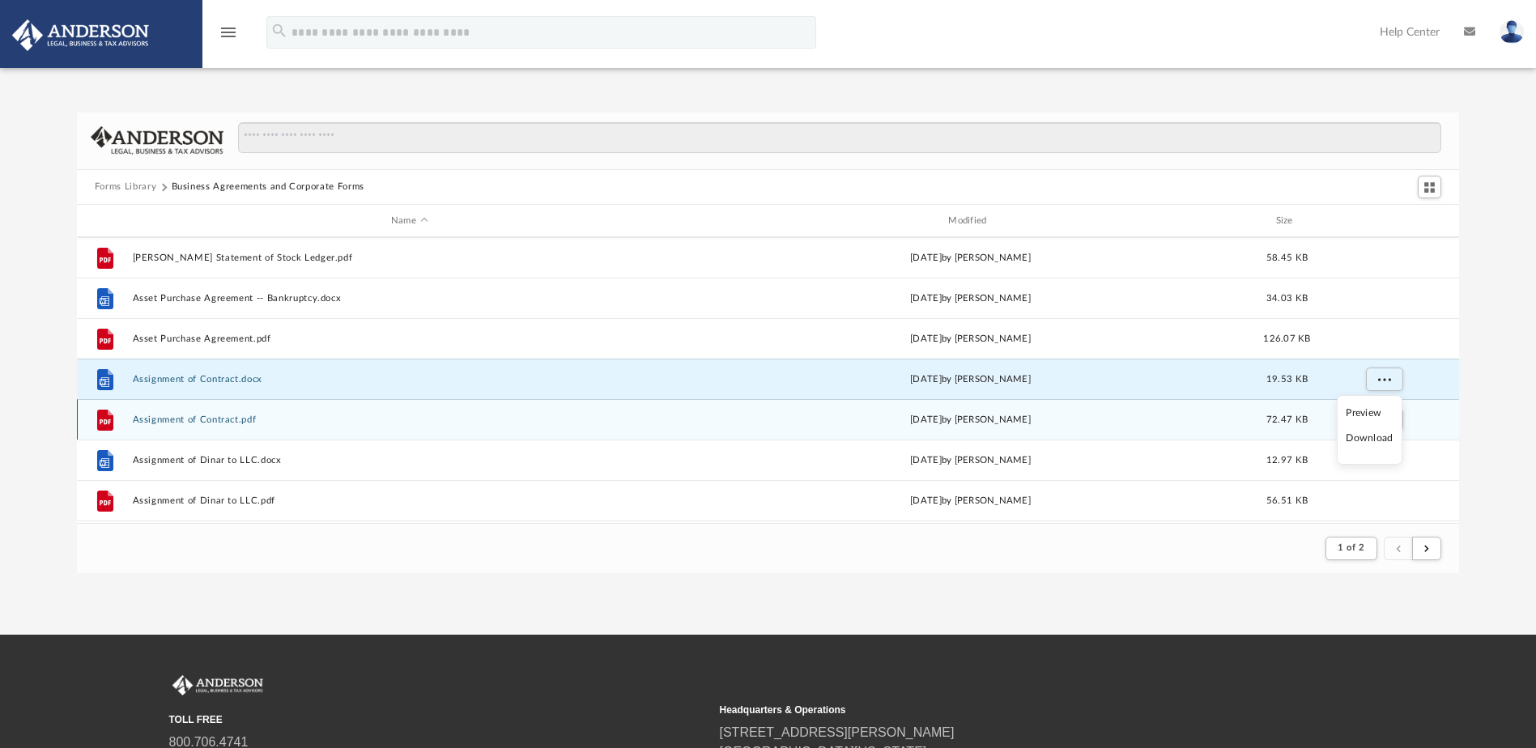
click at [1378, 437] on li "Download" at bounding box center [1369, 438] width 47 height 17
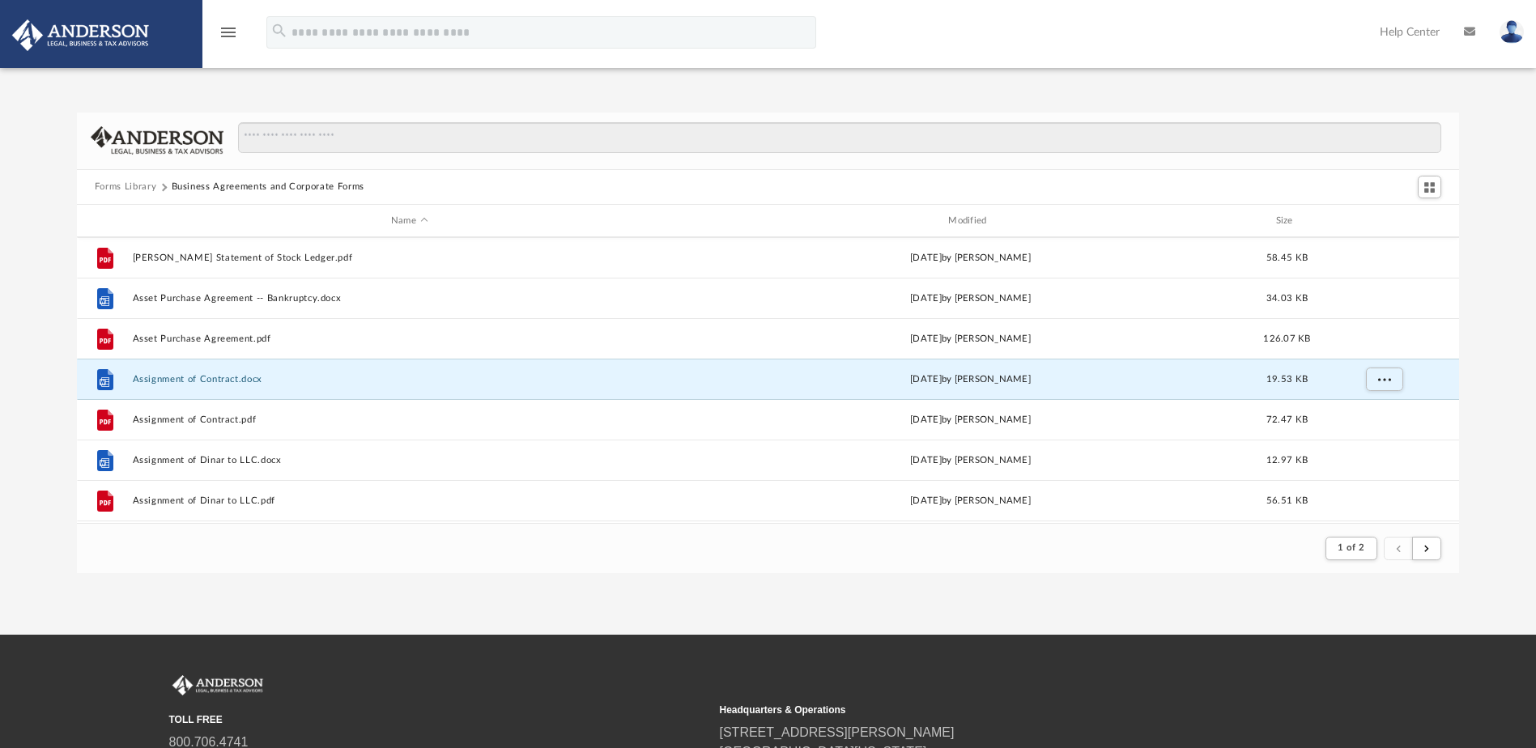
click at [1491, 415] on div "Forms Library Business Agreements and Corporate Forms Name Modified Size File A…" at bounding box center [768, 343] width 1536 height 461
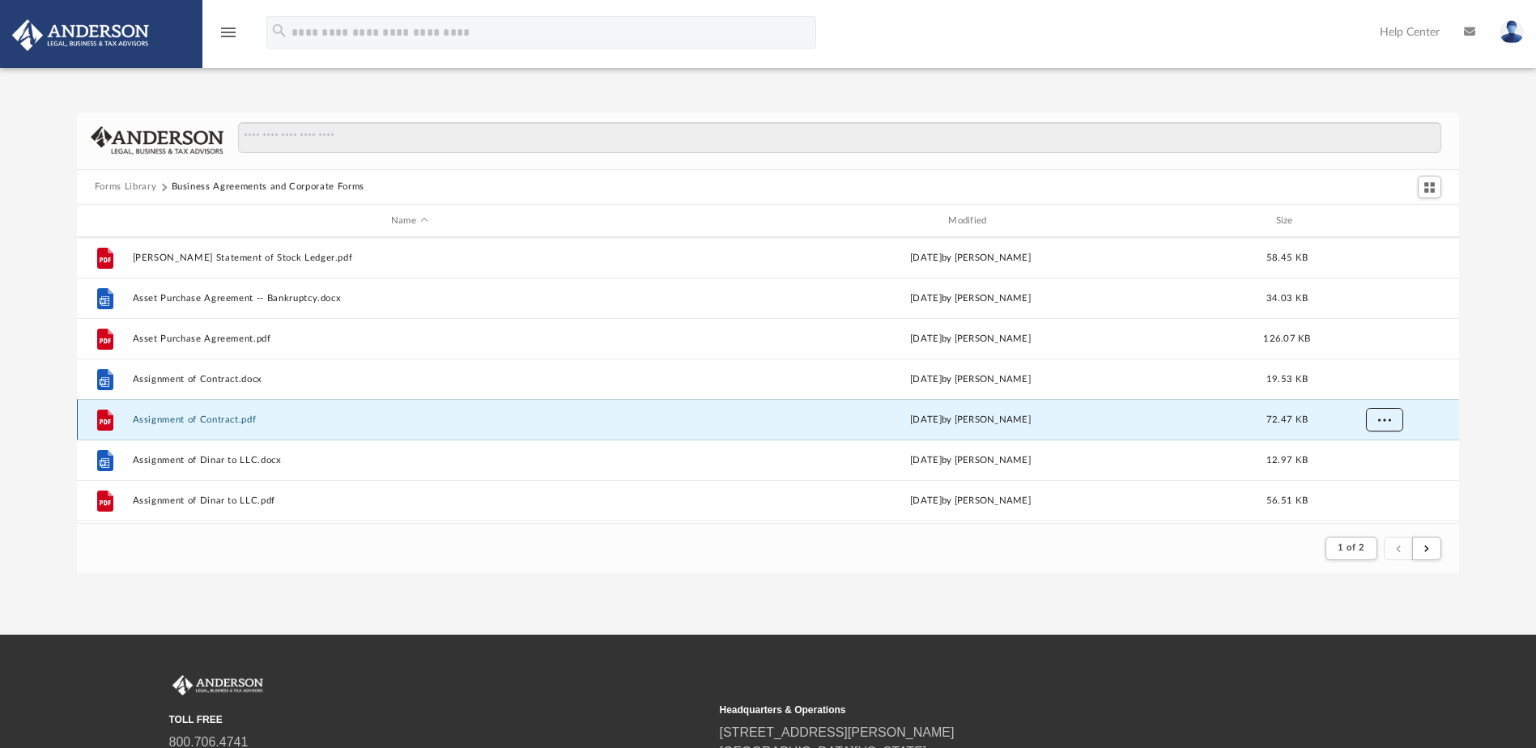
click at [1381, 414] on button "More options" at bounding box center [1383, 420] width 37 height 24
click at [1378, 478] on li "Download" at bounding box center [1369, 478] width 47 height 17
click at [1499, 431] on div "Forms Library Business Agreements and Corporate Forms Name Modified Size File A…" at bounding box center [768, 343] width 1536 height 461
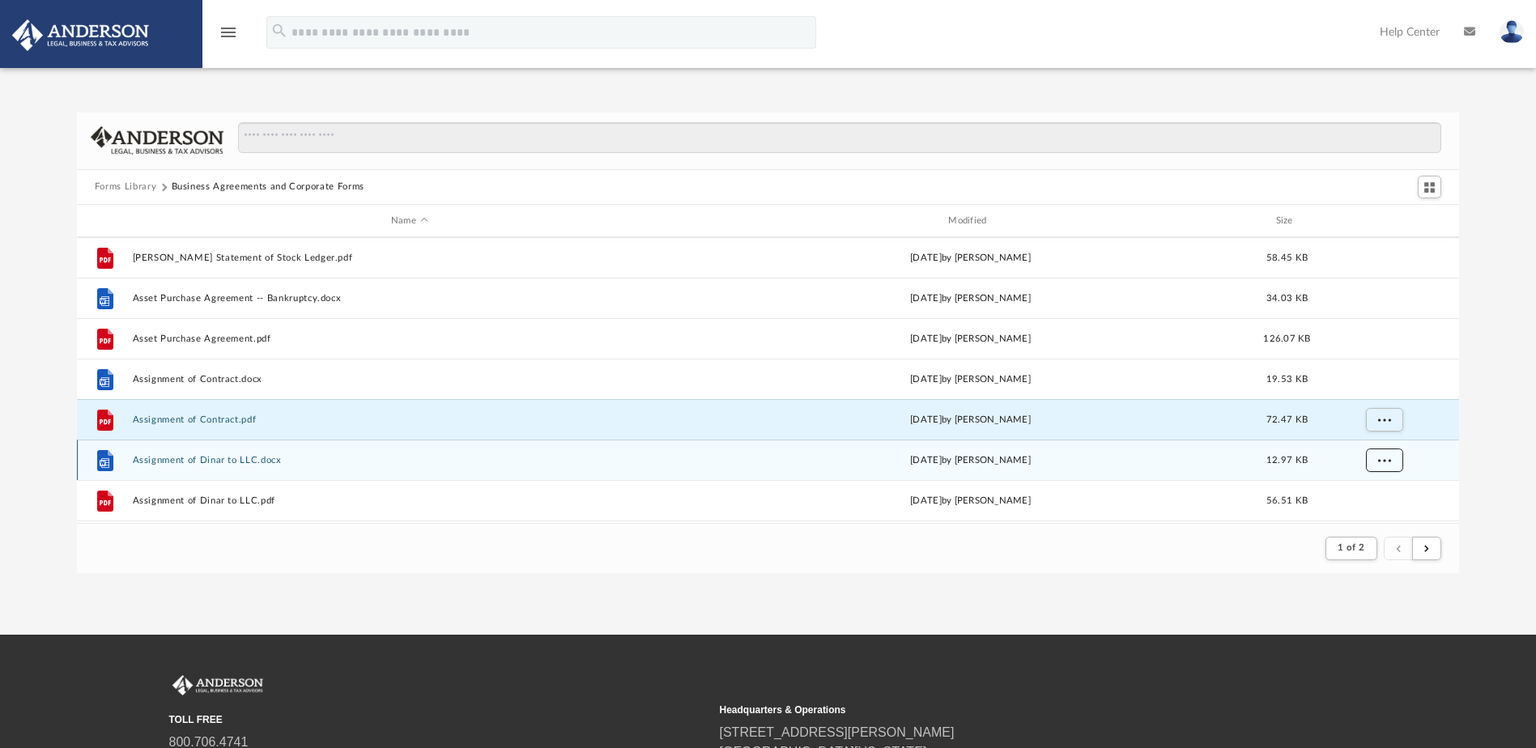
click at [1383, 462] on span "More options" at bounding box center [1383, 460] width 13 height 9
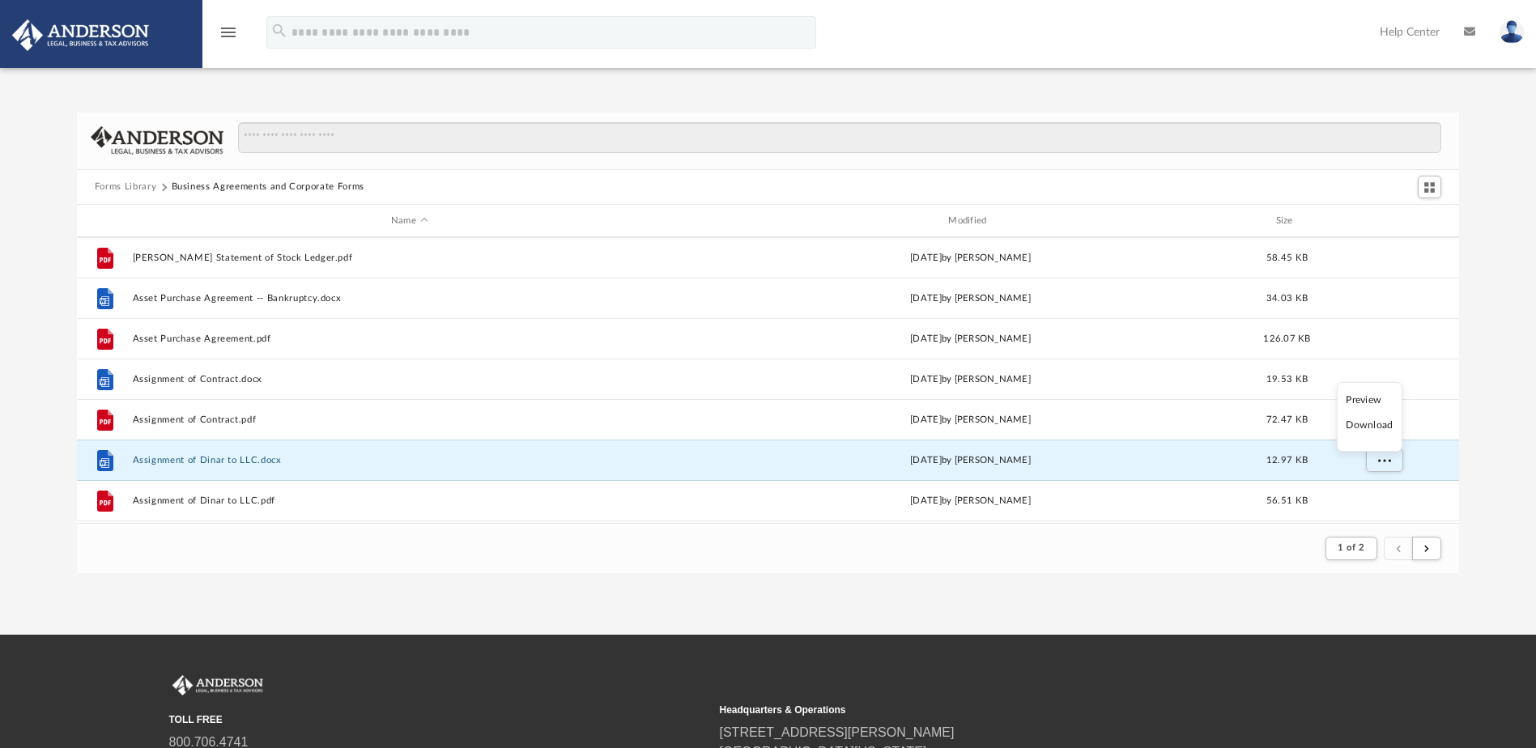
click at [1373, 428] on li "Download" at bounding box center [1369, 425] width 47 height 17
click at [1480, 407] on div "Forms Library Business Agreements and Corporate Forms Name Modified Size File A…" at bounding box center [768, 343] width 1536 height 461
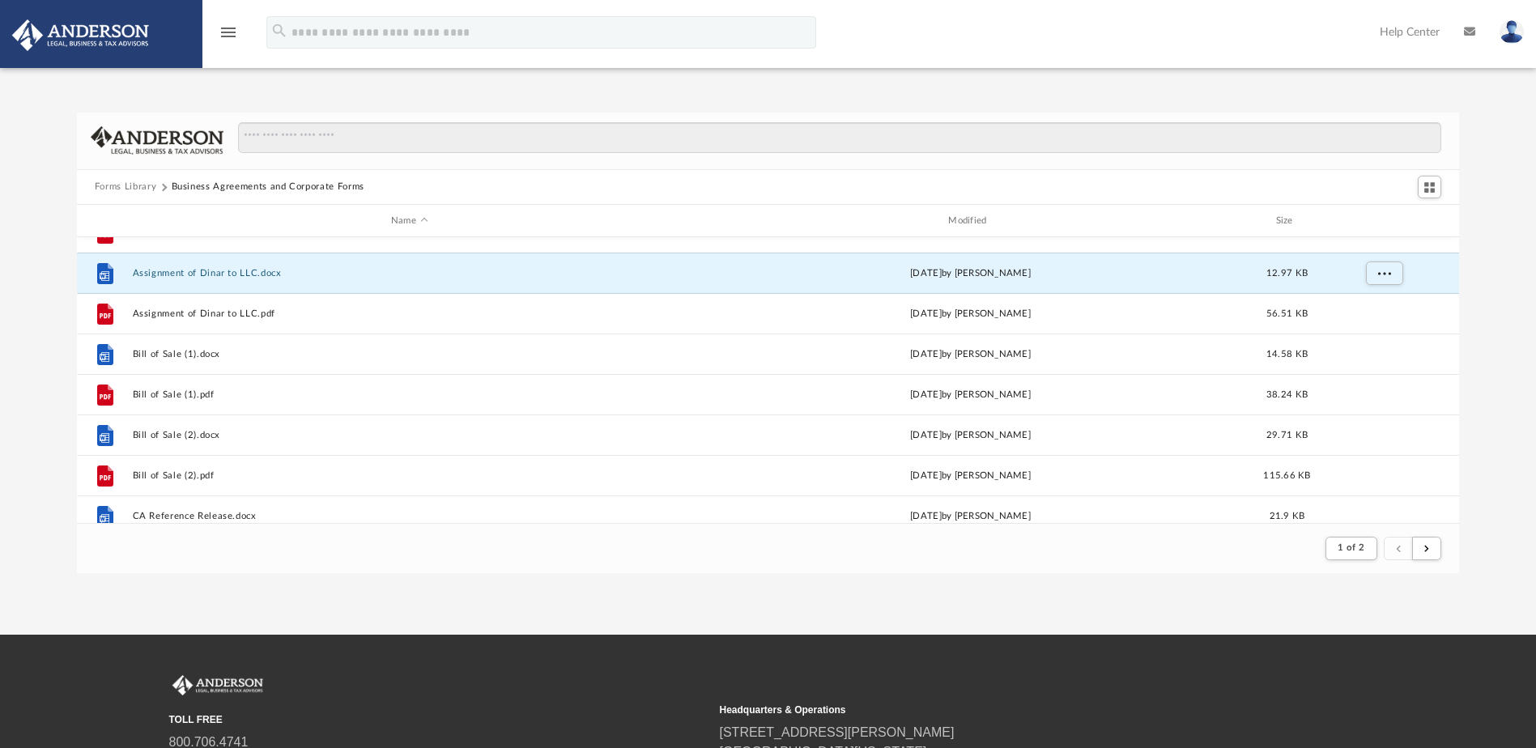
scroll to position [324, 0]
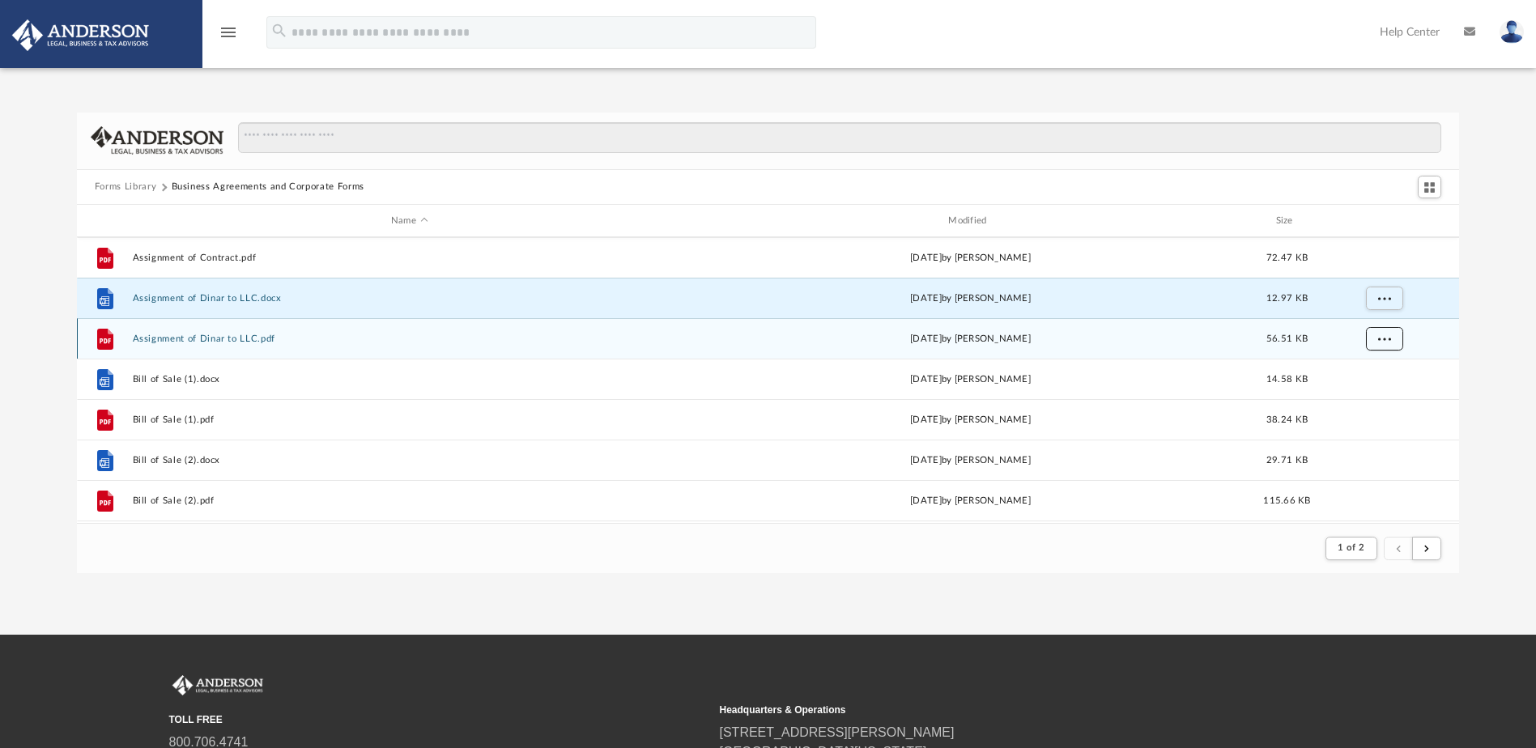
click at [1387, 340] on span "More options" at bounding box center [1383, 338] width 13 height 9
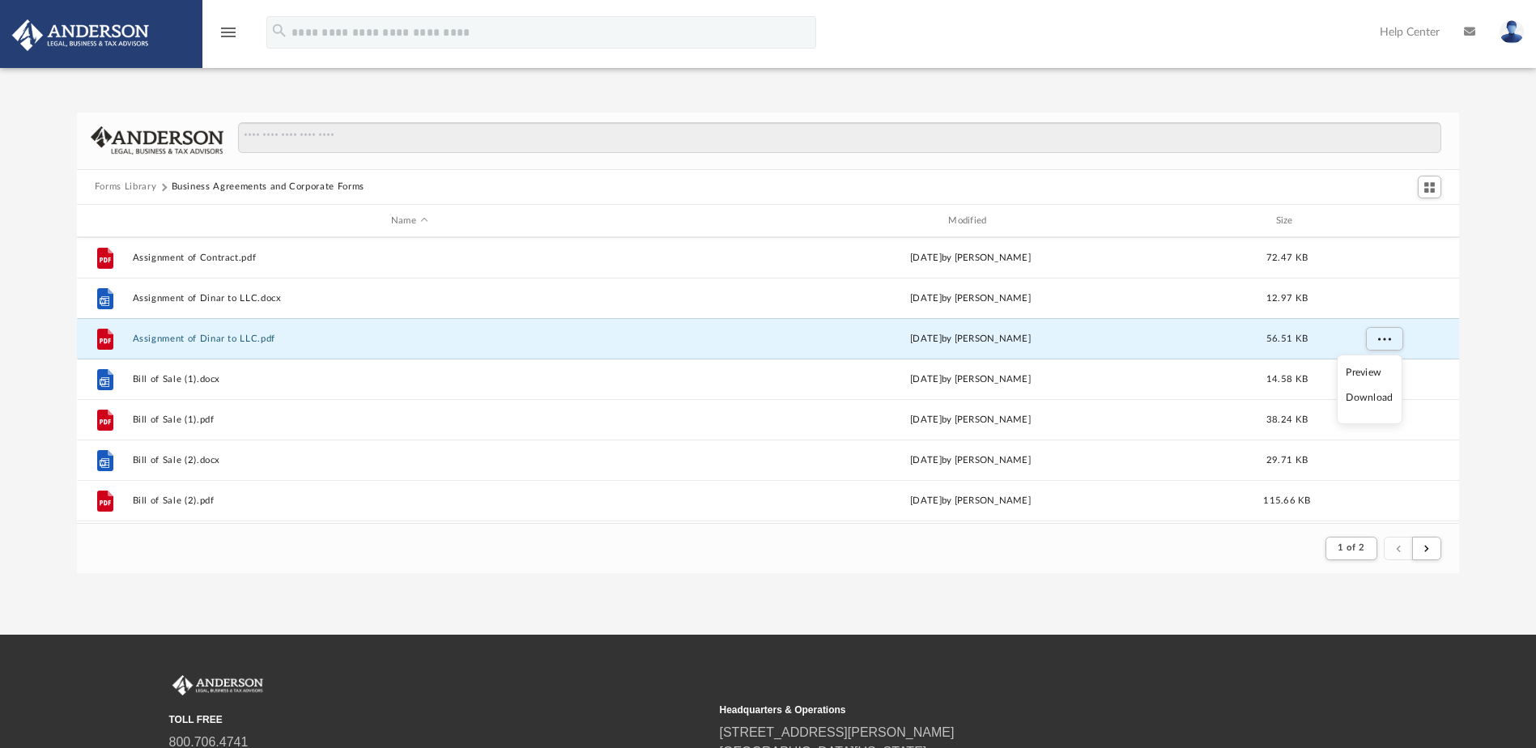
click at [1376, 398] on li "Download" at bounding box center [1369, 397] width 47 height 17
click at [1485, 367] on div "Forms Library Business Agreements and Corporate Forms Name Modified Size File A…" at bounding box center [768, 343] width 1536 height 461
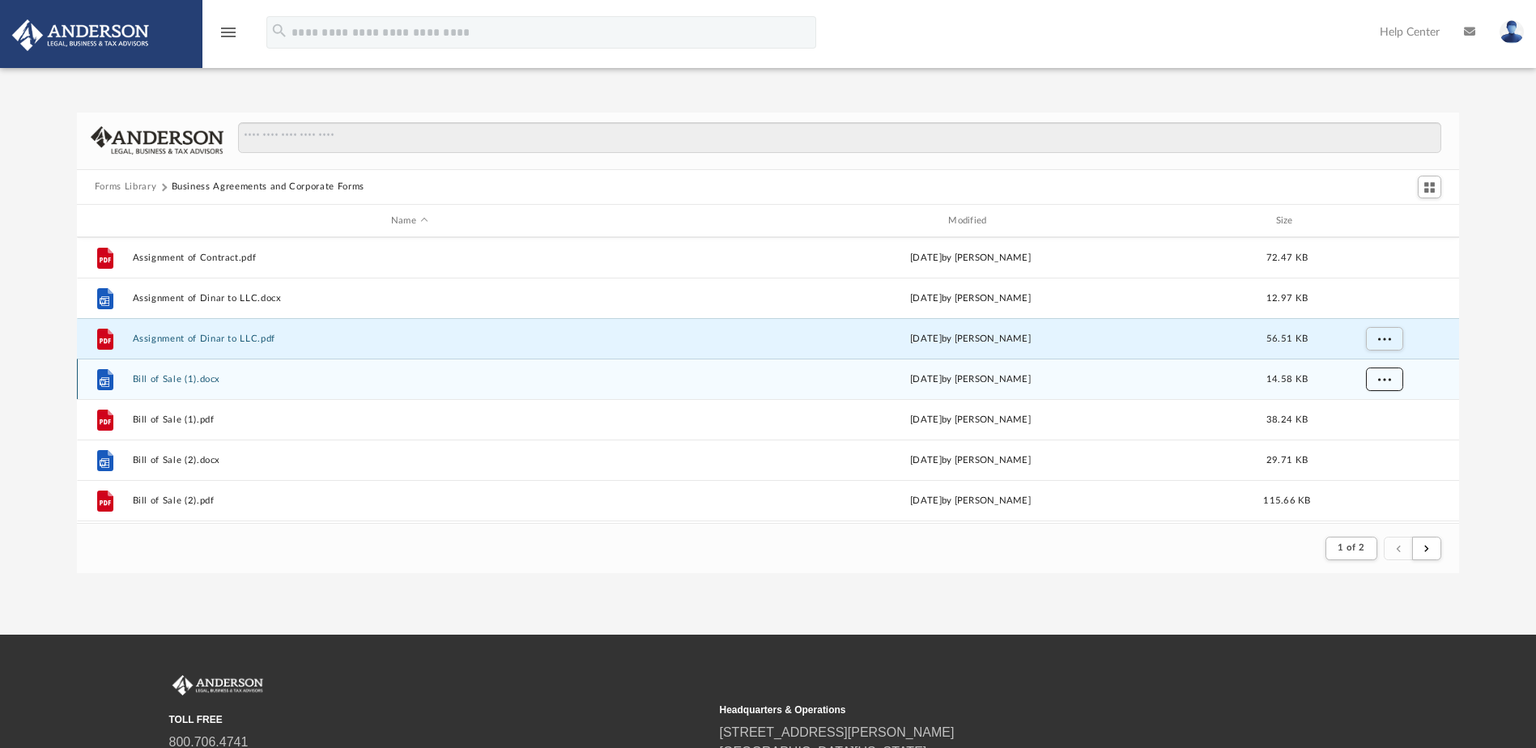
click at [1394, 378] on button "More options" at bounding box center [1383, 380] width 37 height 24
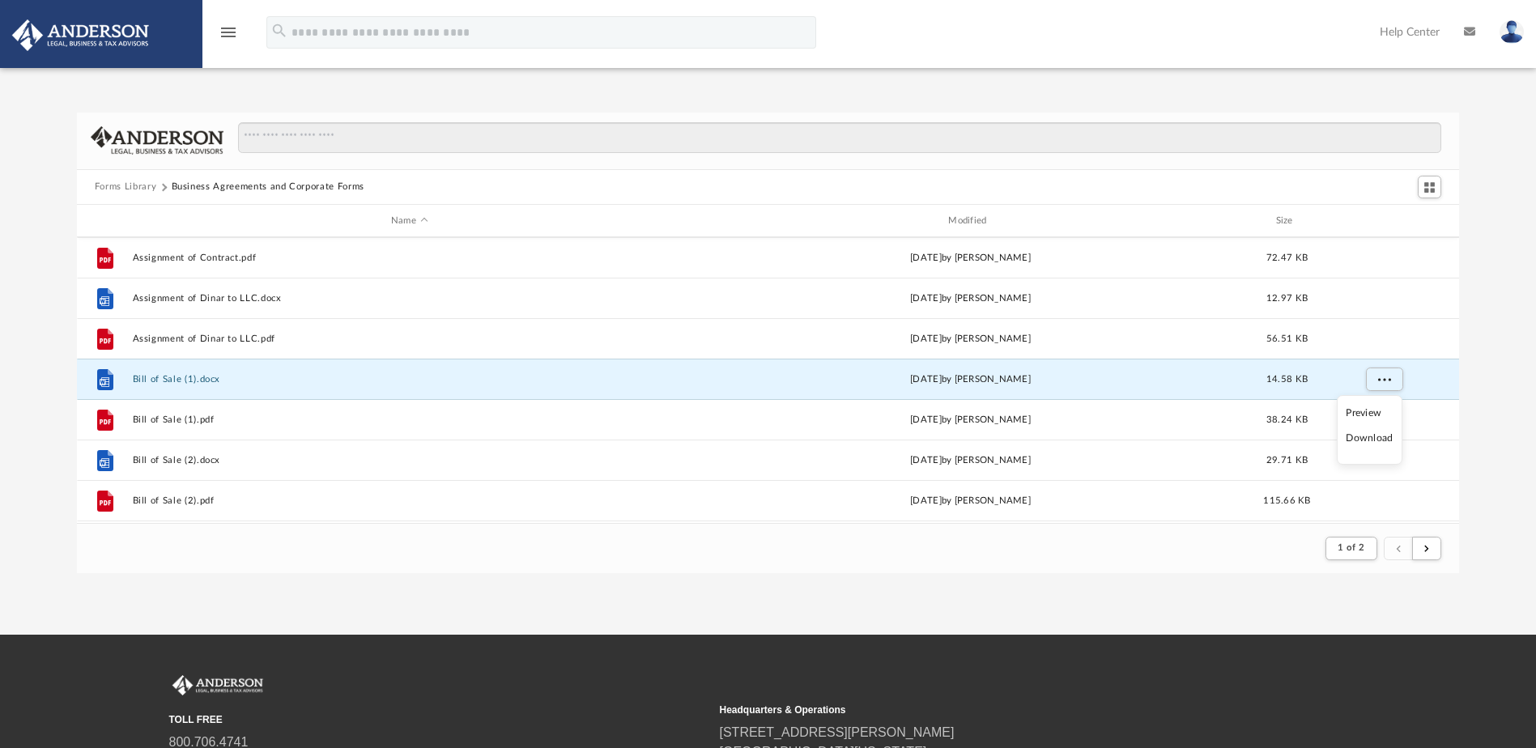
click at [1380, 437] on li "Download" at bounding box center [1369, 438] width 47 height 17
click at [1494, 404] on div "Forms Library Business Agreements and Corporate Forms Name Modified Size File A…" at bounding box center [768, 343] width 1536 height 461
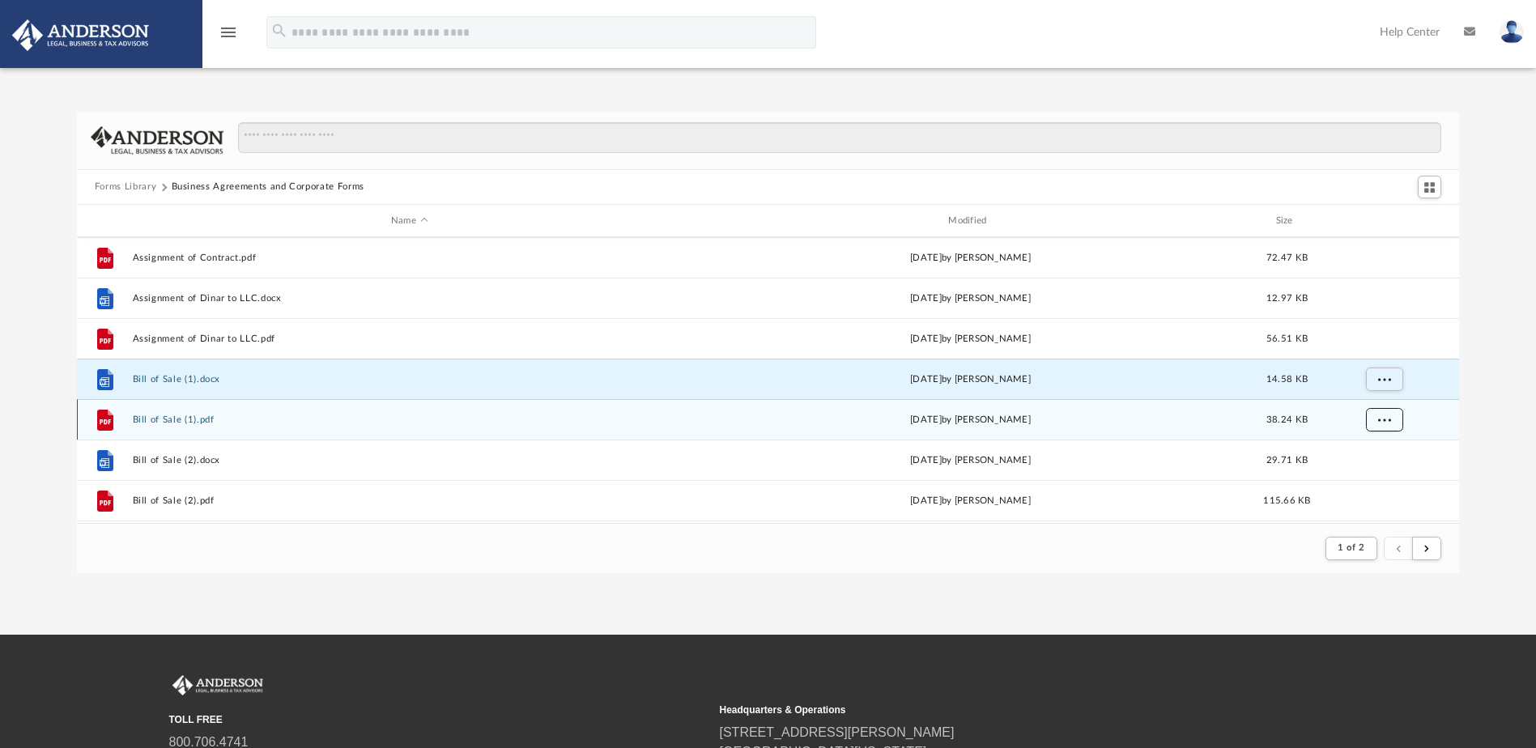
click at [1393, 419] on button "More options" at bounding box center [1383, 420] width 37 height 24
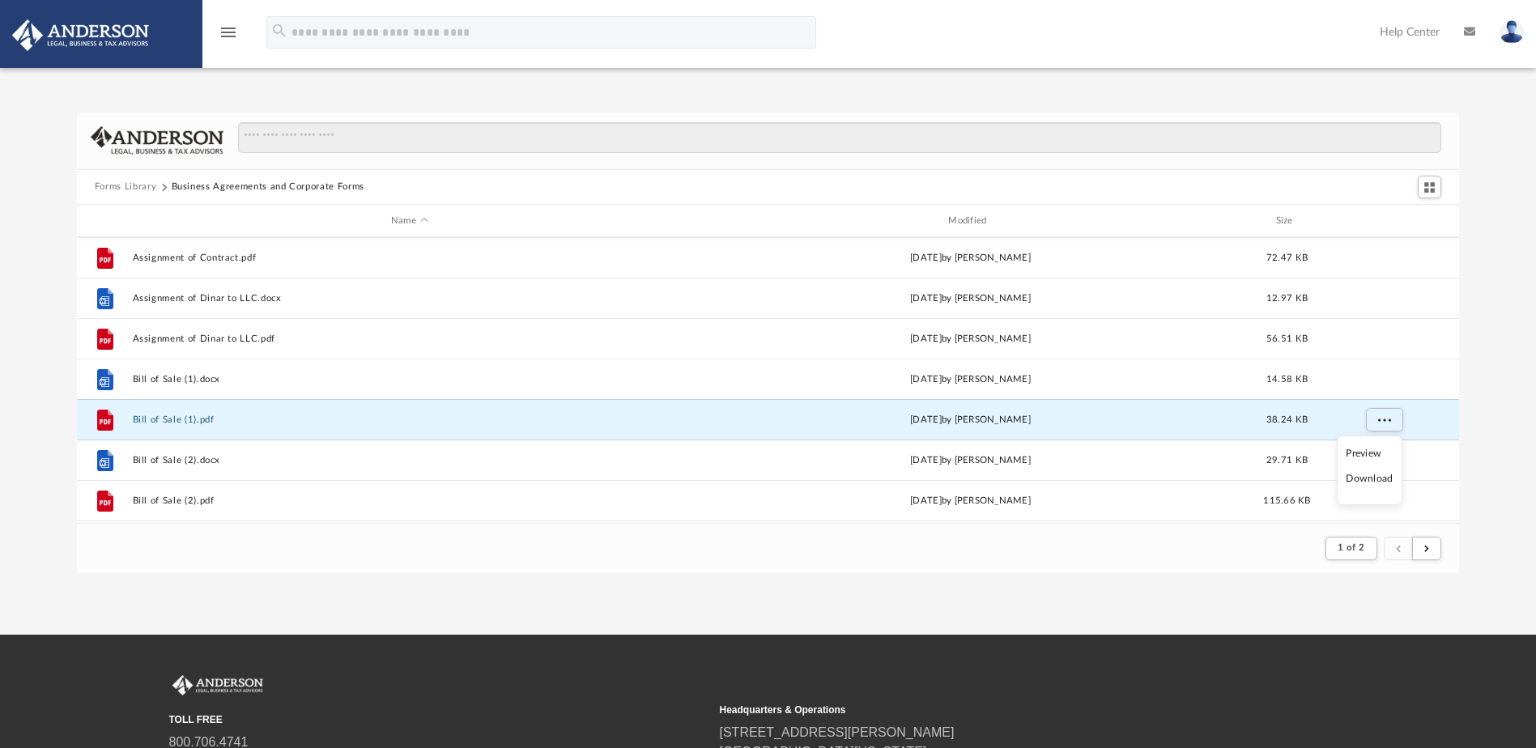
click at [1375, 477] on li "Download" at bounding box center [1369, 478] width 47 height 17
click at [1490, 430] on div "Forms Library Business Agreements and Corporate Forms Name Modified Size File A…" at bounding box center [768, 343] width 1536 height 461
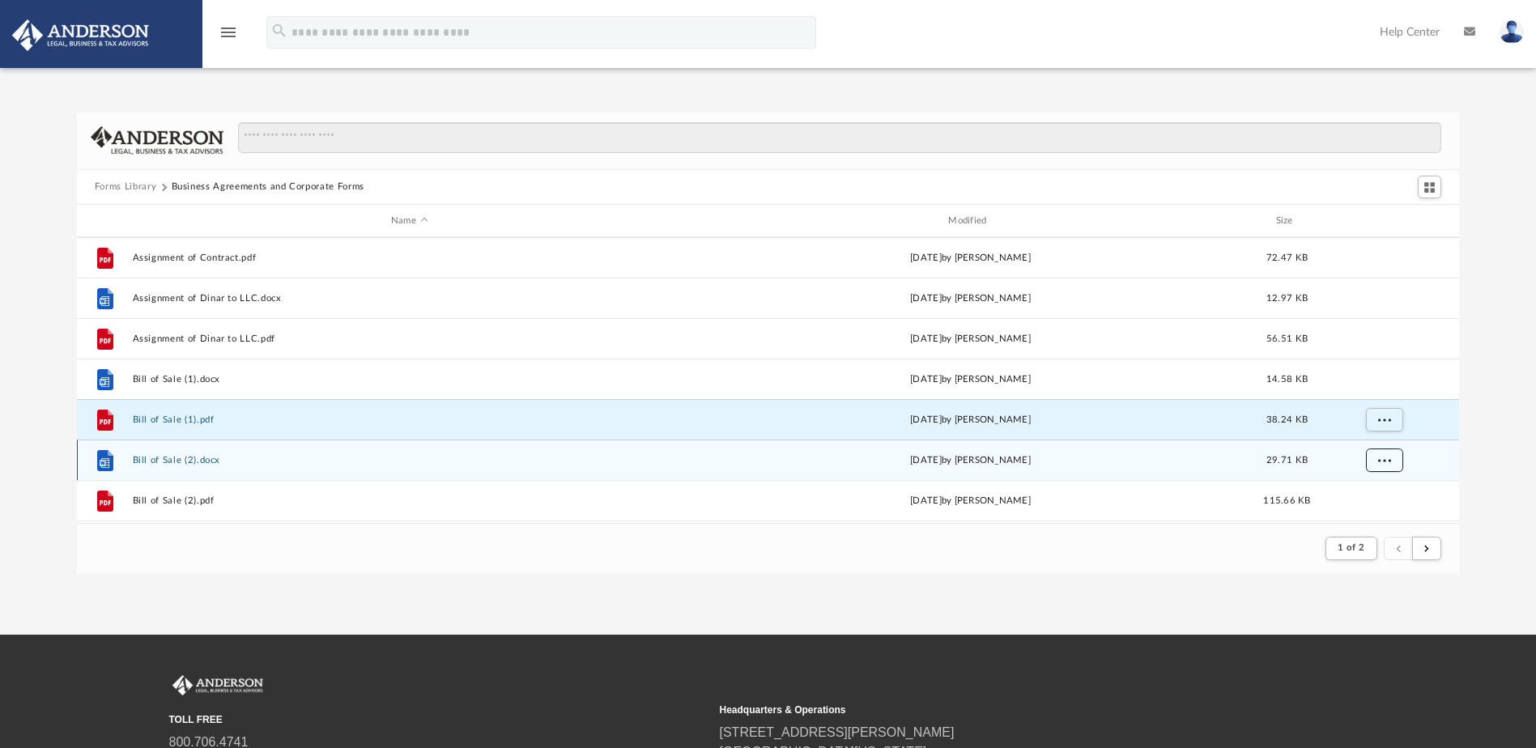
click at [1387, 465] on button "More options" at bounding box center [1383, 461] width 37 height 24
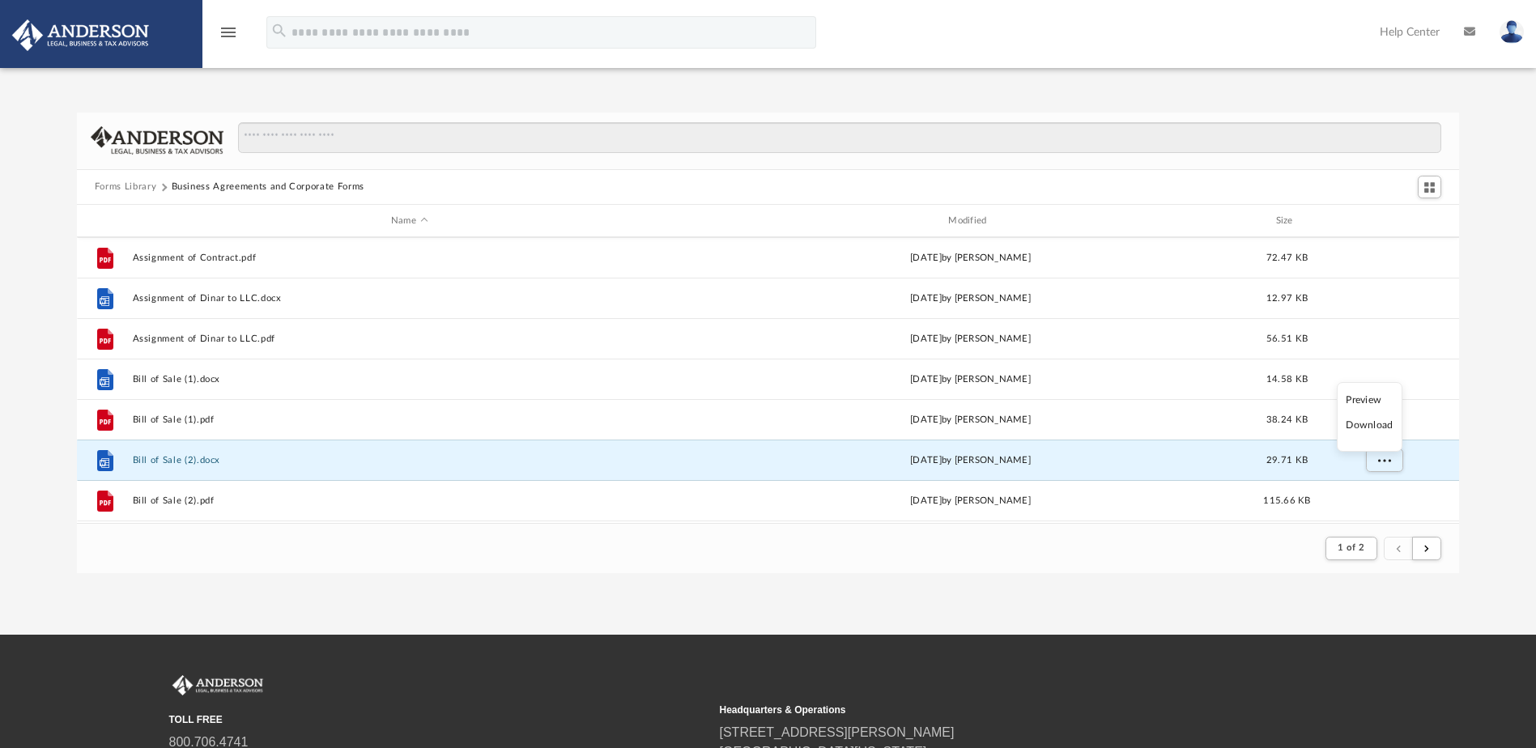
click at [1379, 423] on li "Download" at bounding box center [1369, 425] width 47 height 17
click at [1499, 393] on div "Forms Library Business Agreements and Corporate Forms Name Modified Size File A…" at bounding box center [768, 343] width 1536 height 461
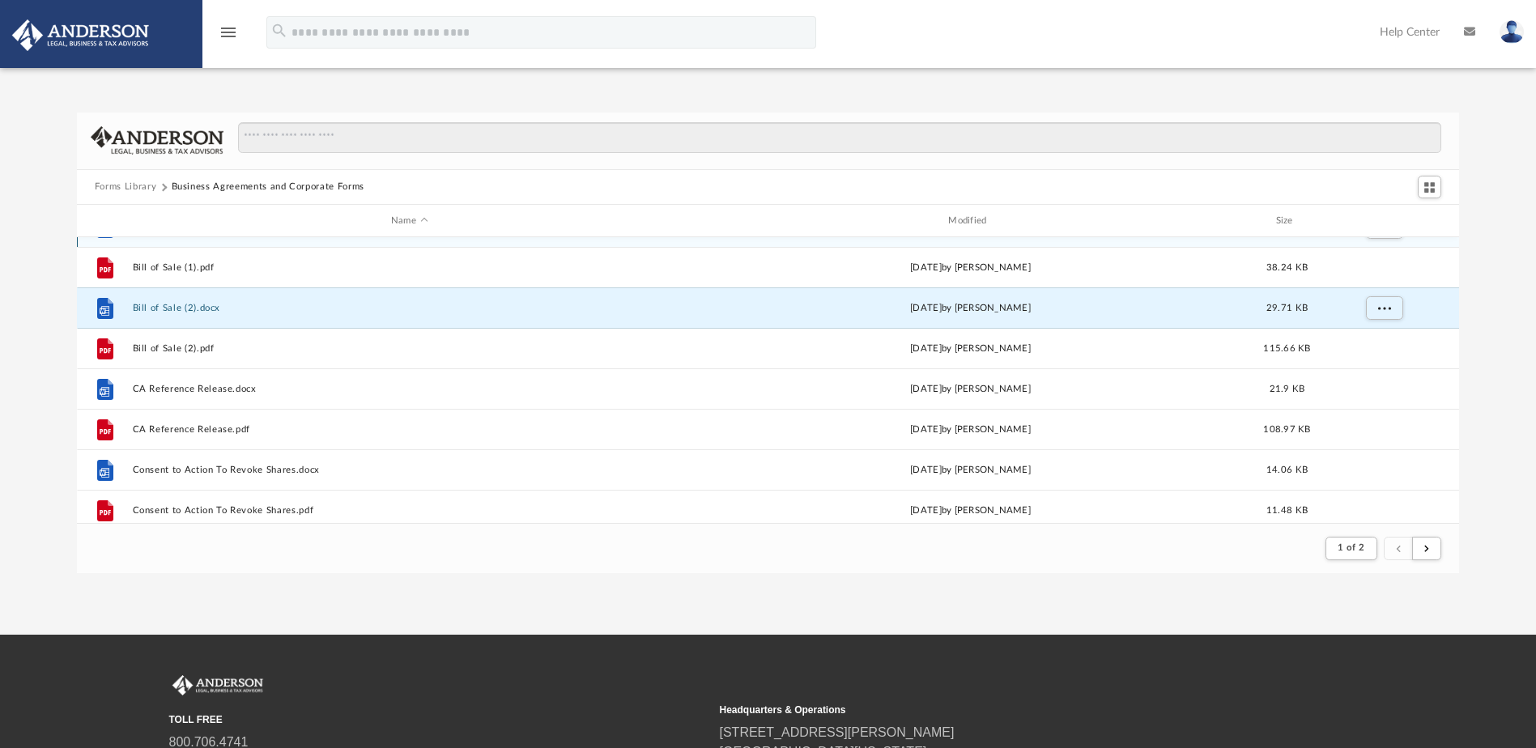
scroll to position [486, 0]
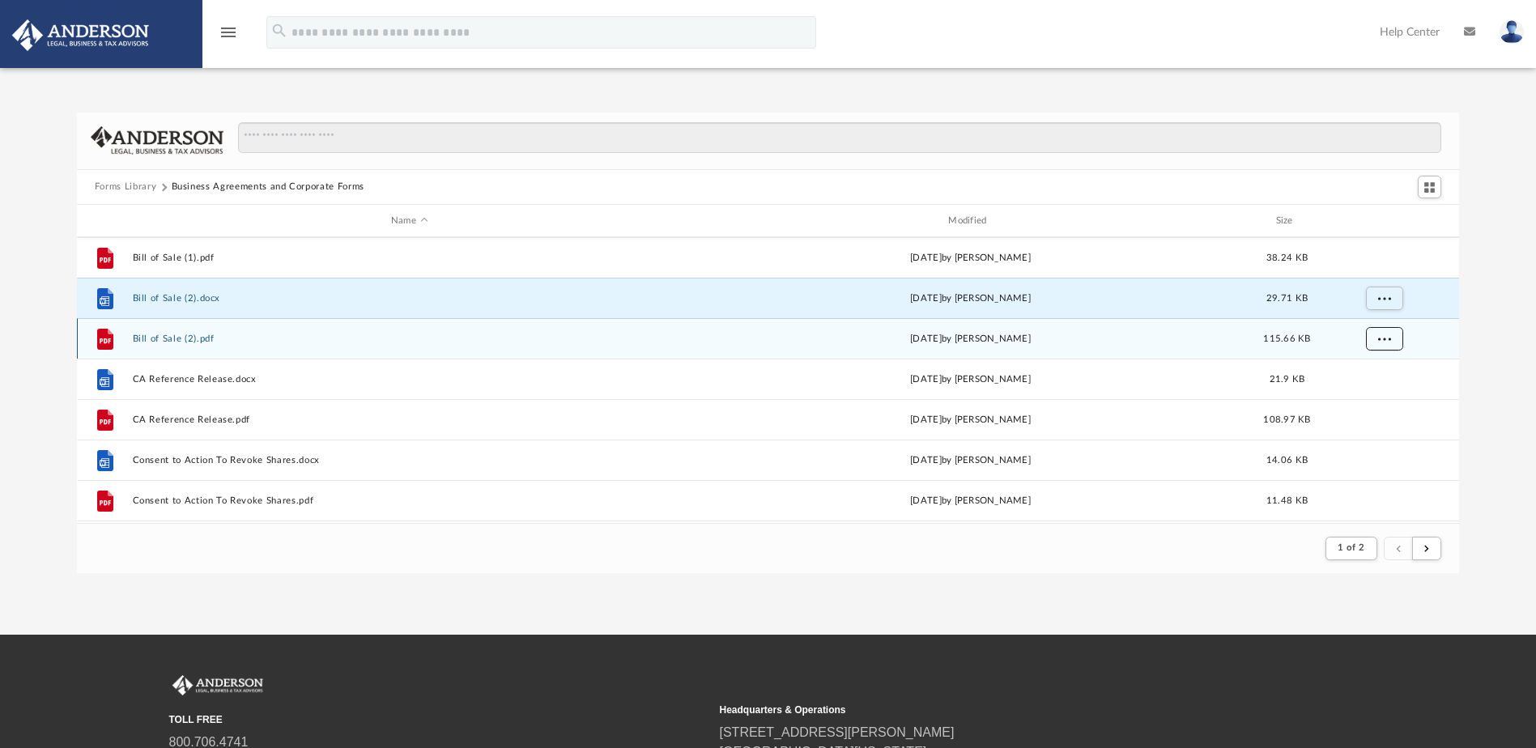
click at [1390, 346] on button "More options" at bounding box center [1383, 339] width 37 height 24
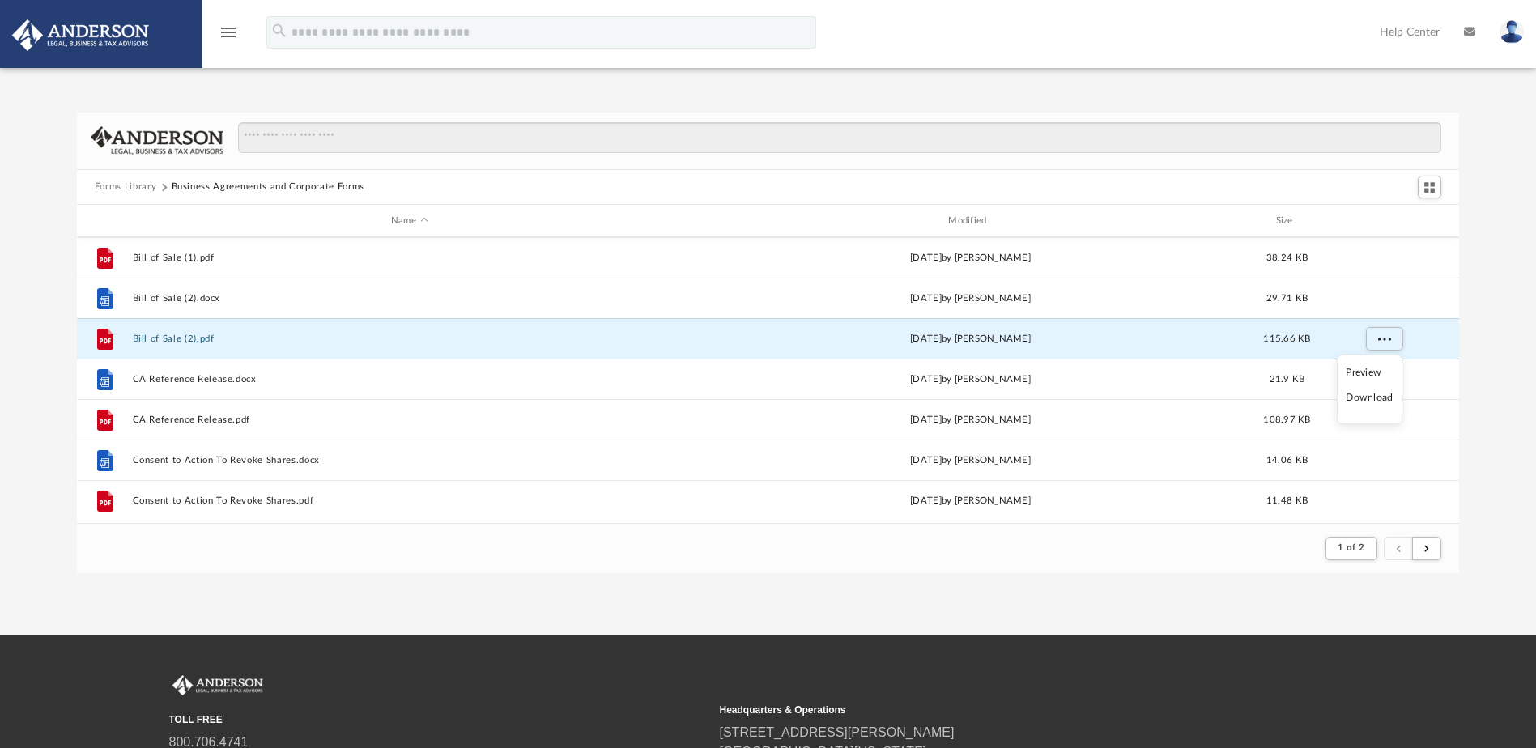
click at [1378, 398] on li "Download" at bounding box center [1369, 397] width 47 height 17
click at [1494, 378] on div "Forms Library Business Agreements and Corporate Forms Name Modified Size File B…" at bounding box center [768, 343] width 1536 height 461
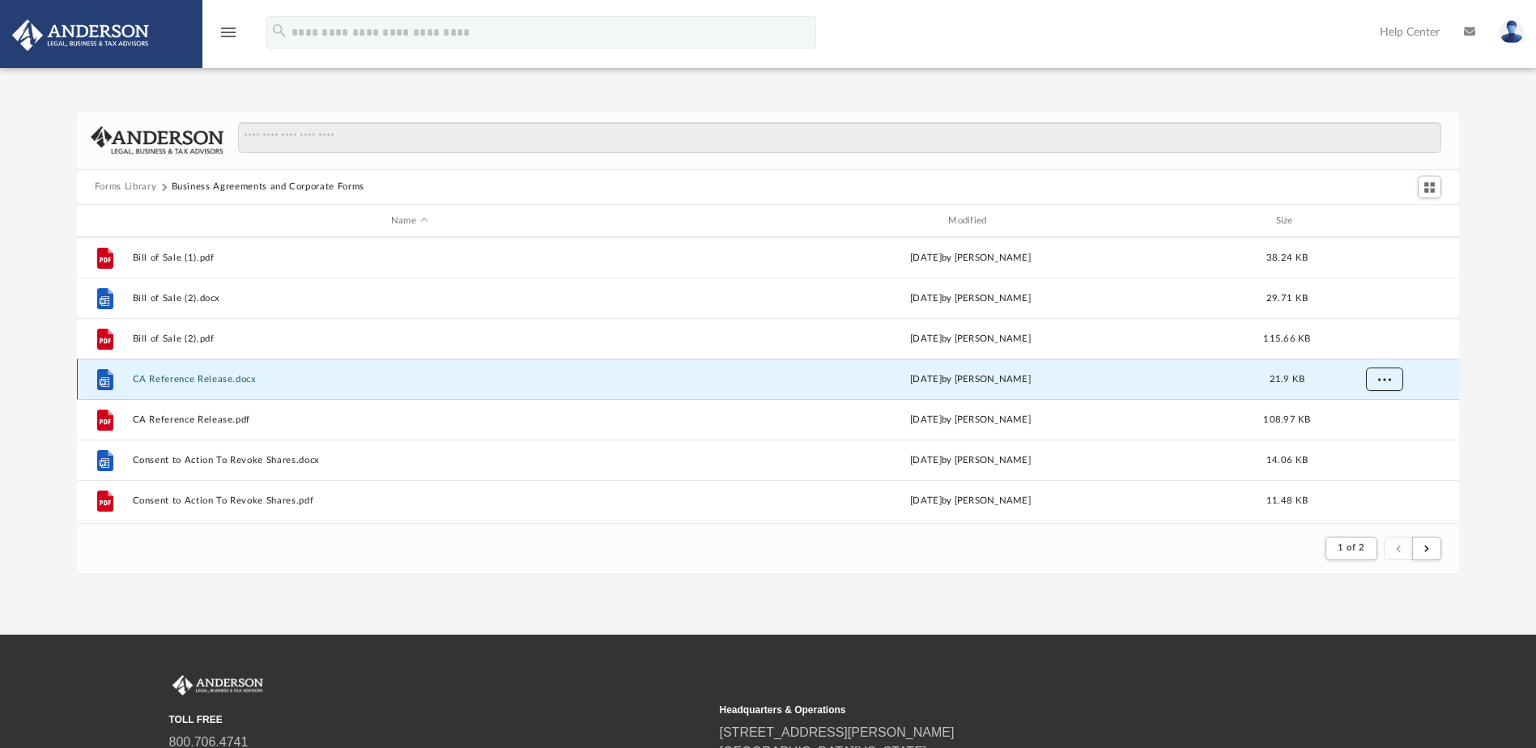
click at [1384, 376] on span "More options" at bounding box center [1383, 379] width 13 height 9
click at [1374, 437] on li "Download" at bounding box center [1369, 438] width 47 height 17
click at [1490, 413] on div "Forms Library Business Agreements and Corporate Forms Name Modified Size File B…" at bounding box center [768, 343] width 1536 height 461
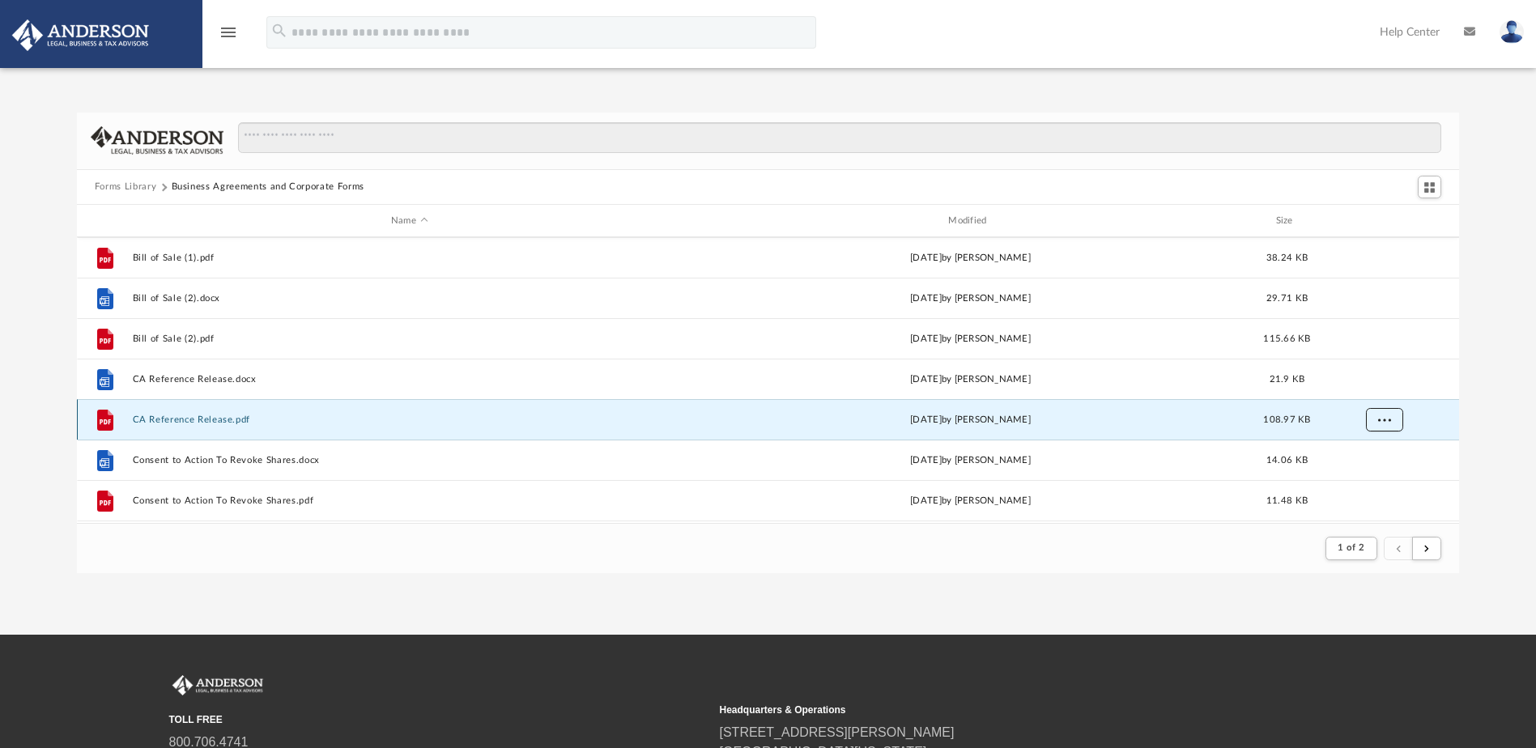
click at [1385, 419] on span "More options" at bounding box center [1383, 419] width 13 height 9
click at [1380, 480] on li "Download" at bounding box center [1369, 478] width 47 height 17
click at [1492, 426] on div "Forms Library Business Agreements and Corporate Forms Name Modified Size File B…" at bounding box center [768, 343] width 1536 height 461
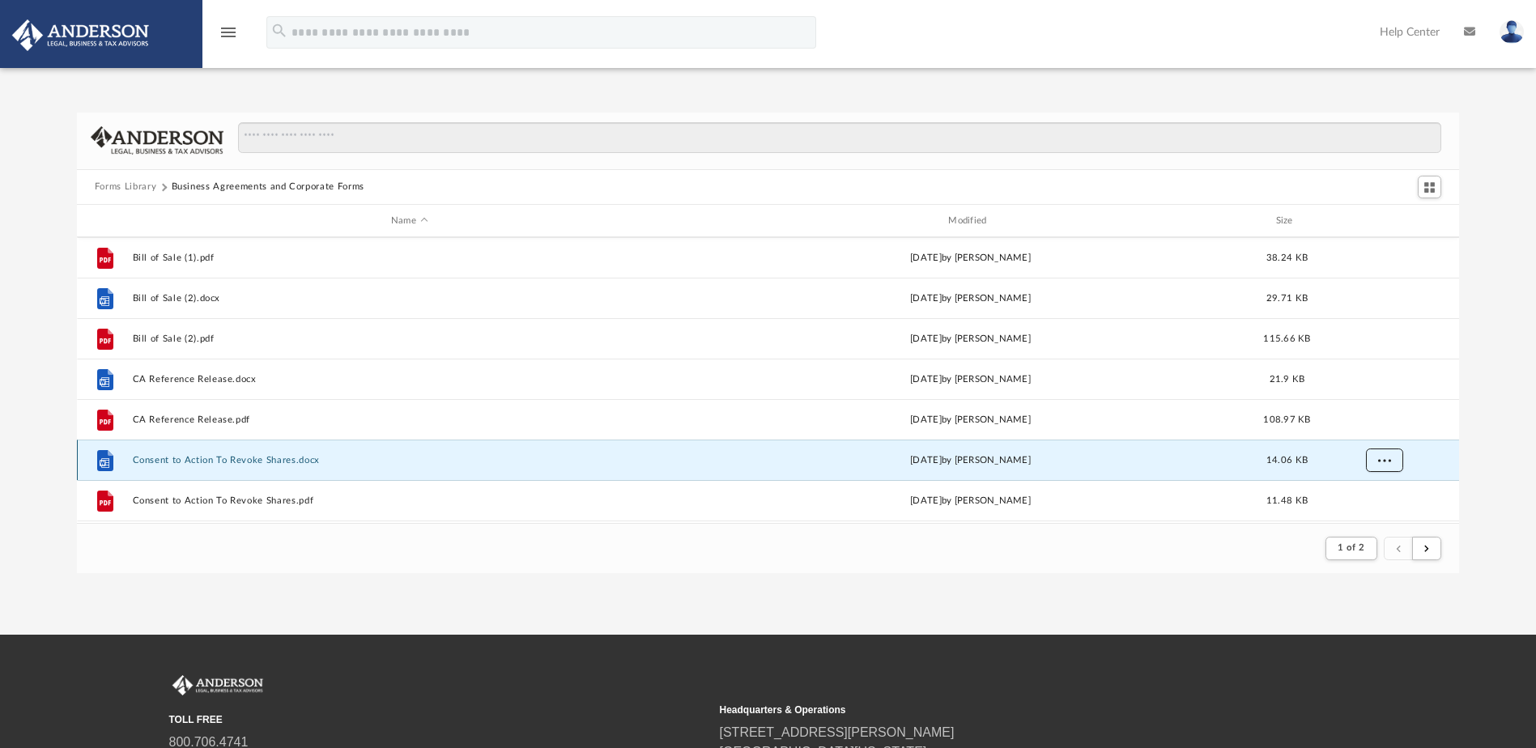
click at [1387, 460] on span "More options" at bounding box center [1383, 460] width 13 height 9
click at [1382, 427] on li "Download" at bounding box center [1369, 425] width 47 height 17
click at [1491, 431] on div "Forms Library Business Agreements and Corporate Forms Name Modified Size File B…" at bounding box center [768, 343] width 1536 height 461
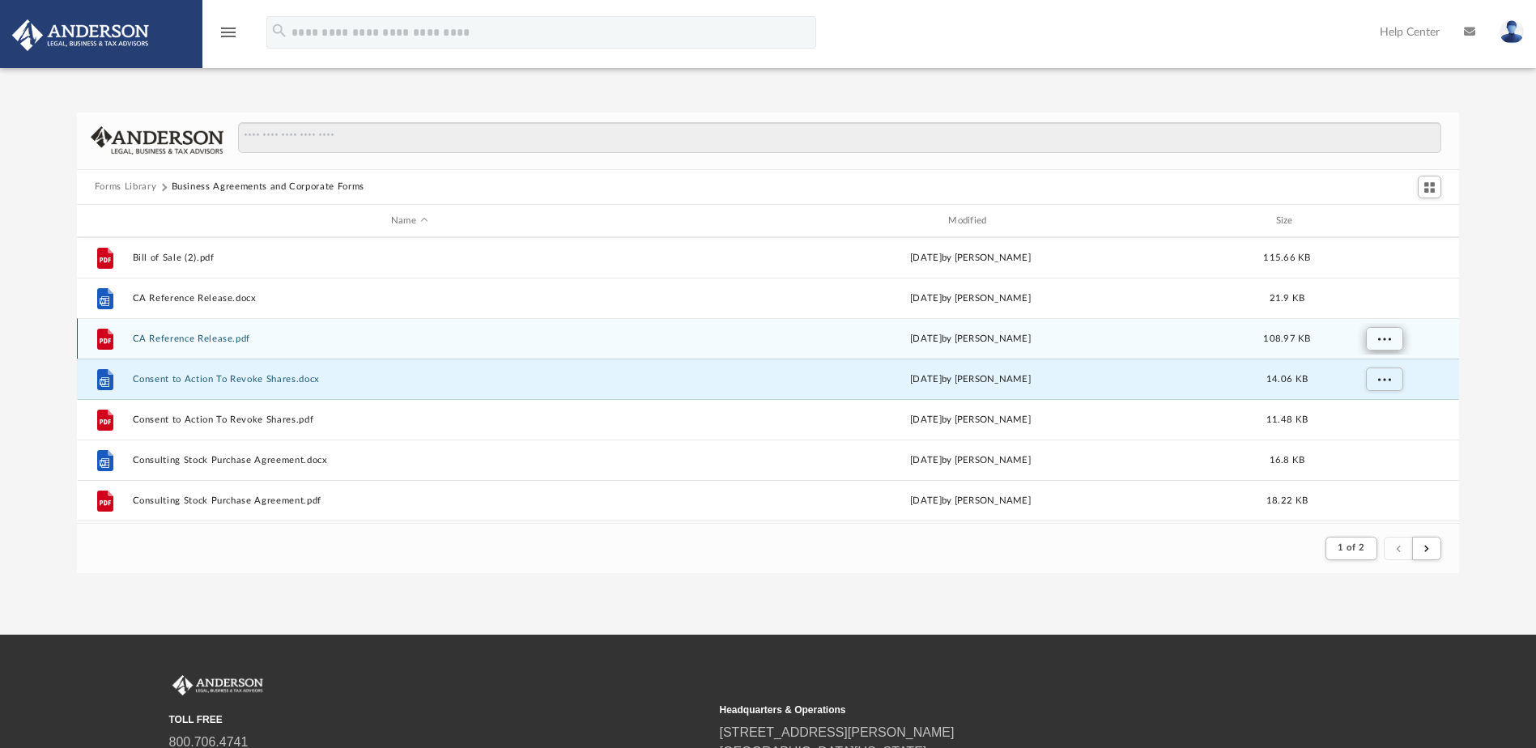
scroll to position [648, 0]
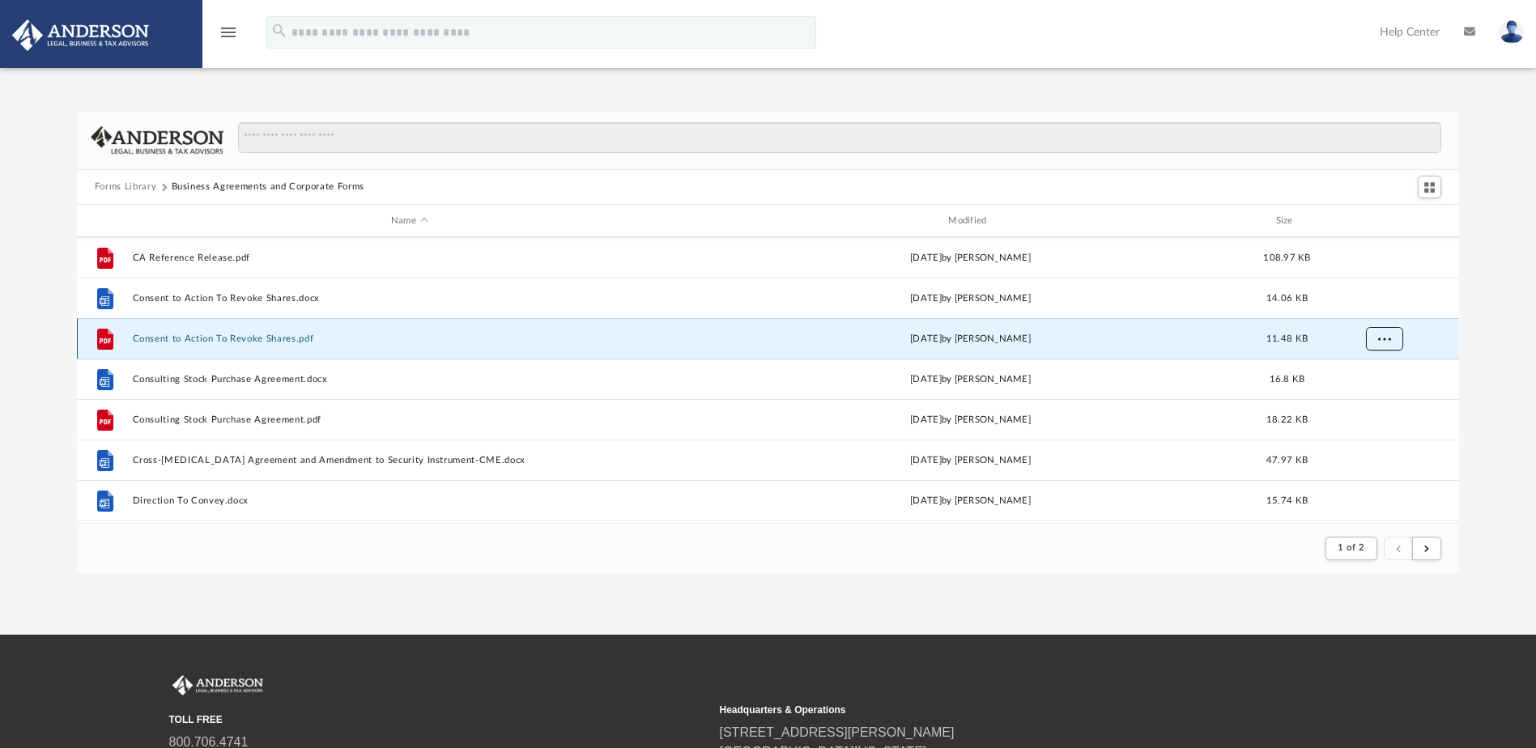
click at [1388, 342] on button "More options" at bounding box center [1383, 339] width 37 height 24
click at [1375, 398] on li "Download" at bounding box center [1369, 397] width 47 height 17
click at [1488, 380] on div "Forms Library Business Agreements and Corporate Forms Name Modified Size File C…" at bounding box center [768, 343] width 1536 height 461
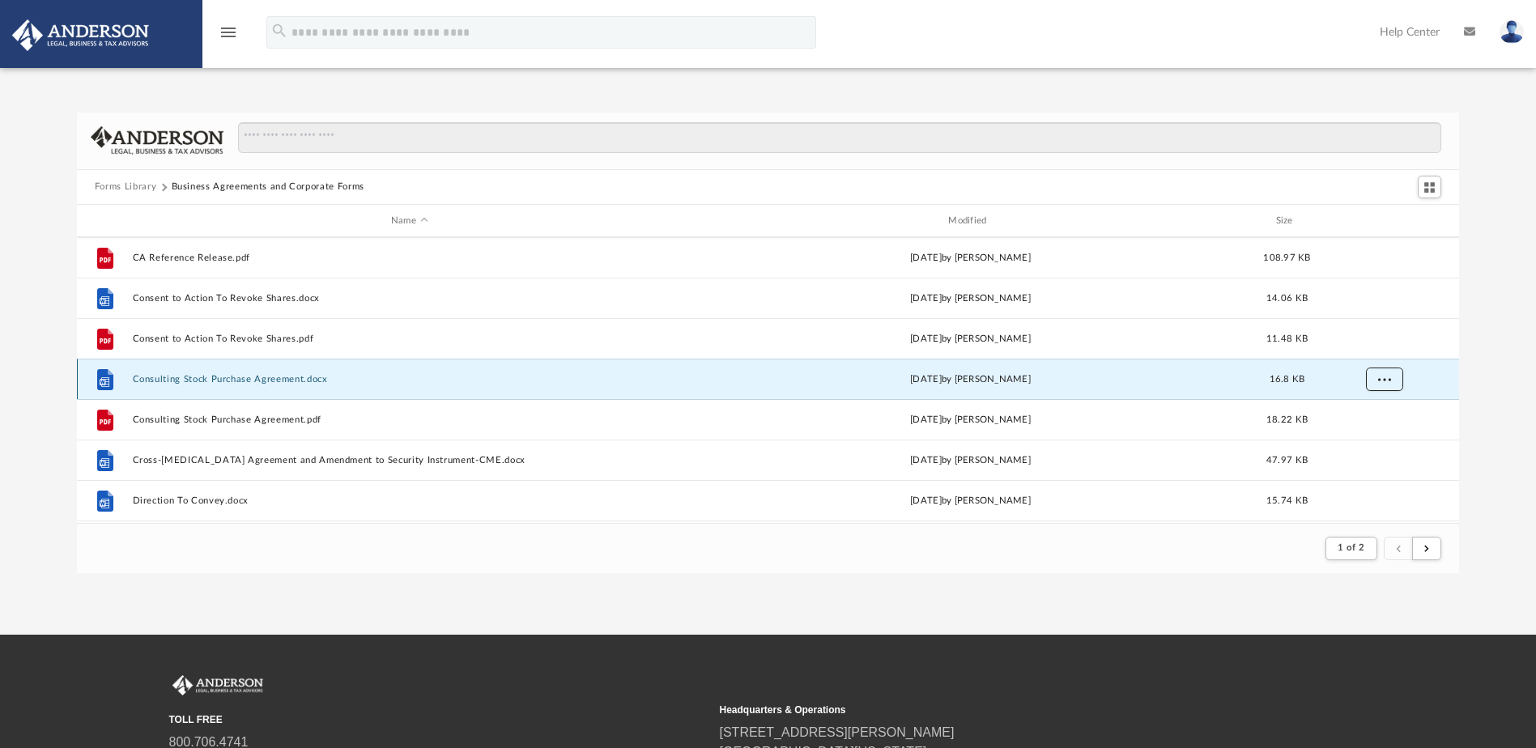
click at [1388, 376] on span "More options" at bounding box center [1383, 379] width 13 height 9
click at [1383, 440] on li "Download" at bounding box center [1369, 438] width 47 height 17
click at [1482, 407] on div "Forms Library Business Agreements and Corporate Forms Name Modified Size File C…" at bounding box center [768, 343] width 1536 height 461
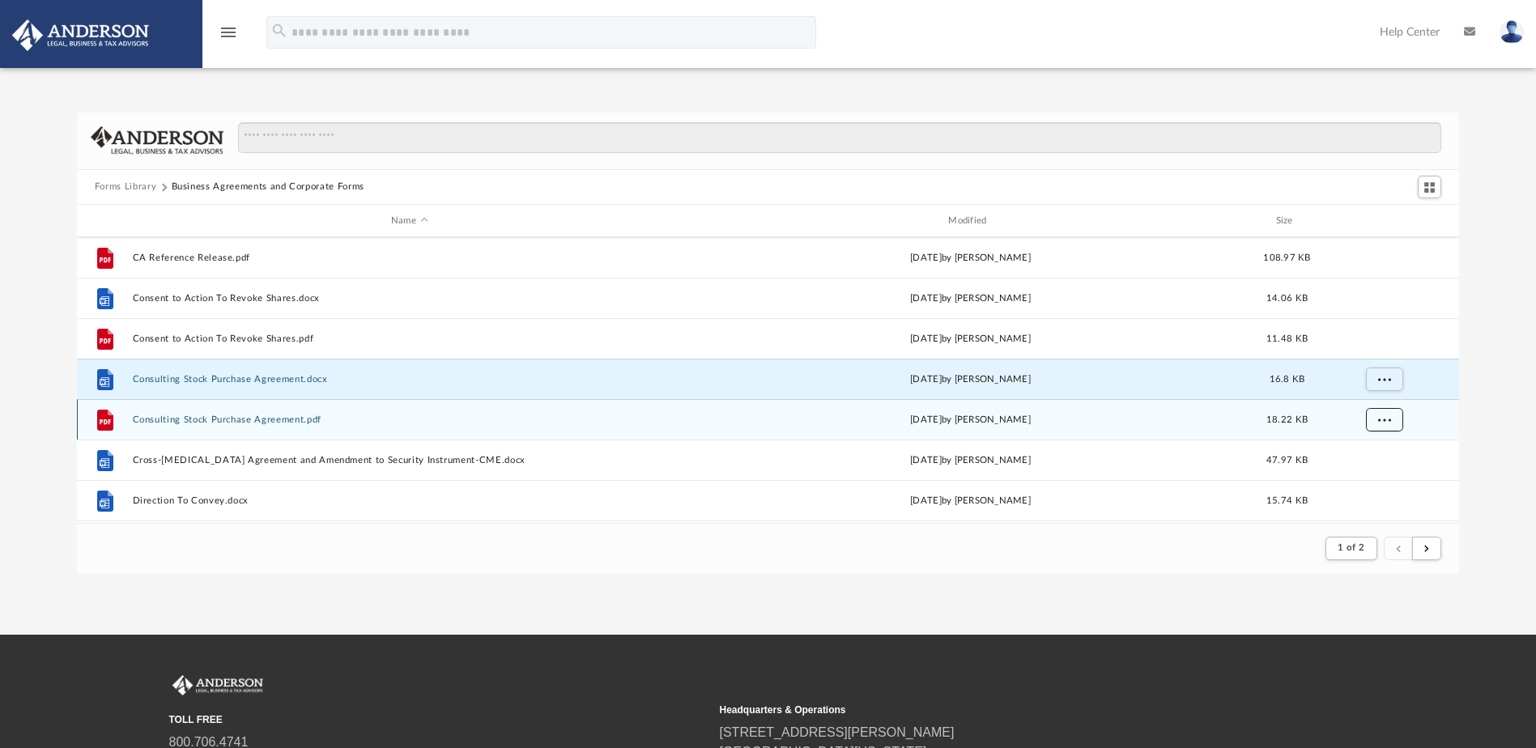
click at [1383, 416] on span "More options" at bounding box center [1383, 419] width 13 height 9
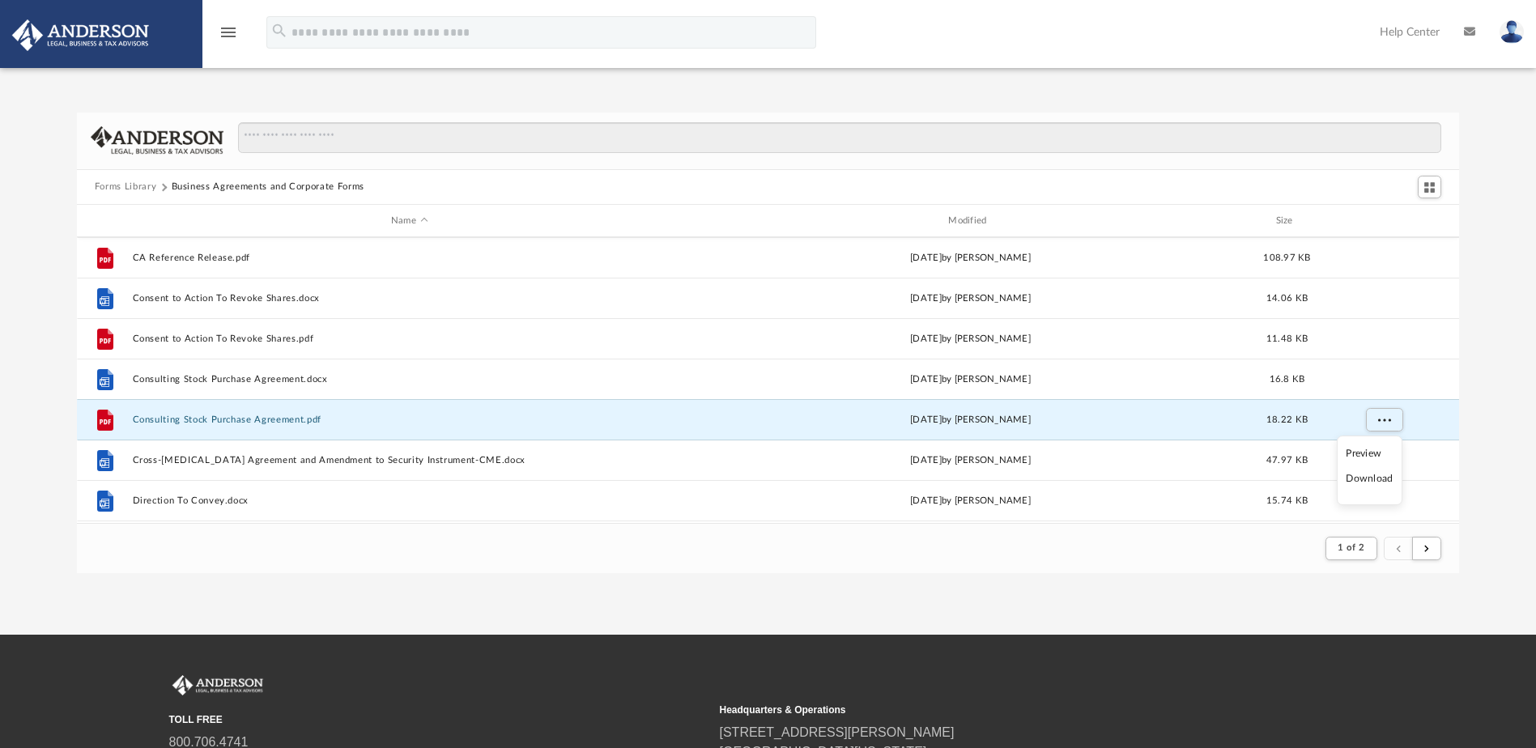
click at [1373, 478] on li "Download" at bounding box center [1369, 478] width 47 height 17
click at [1507, 435] on div "Forms Library Business Agreements and Corporate Forms Name Modified Size File C…" at bounding box center [768, 343] width 1536 height 461
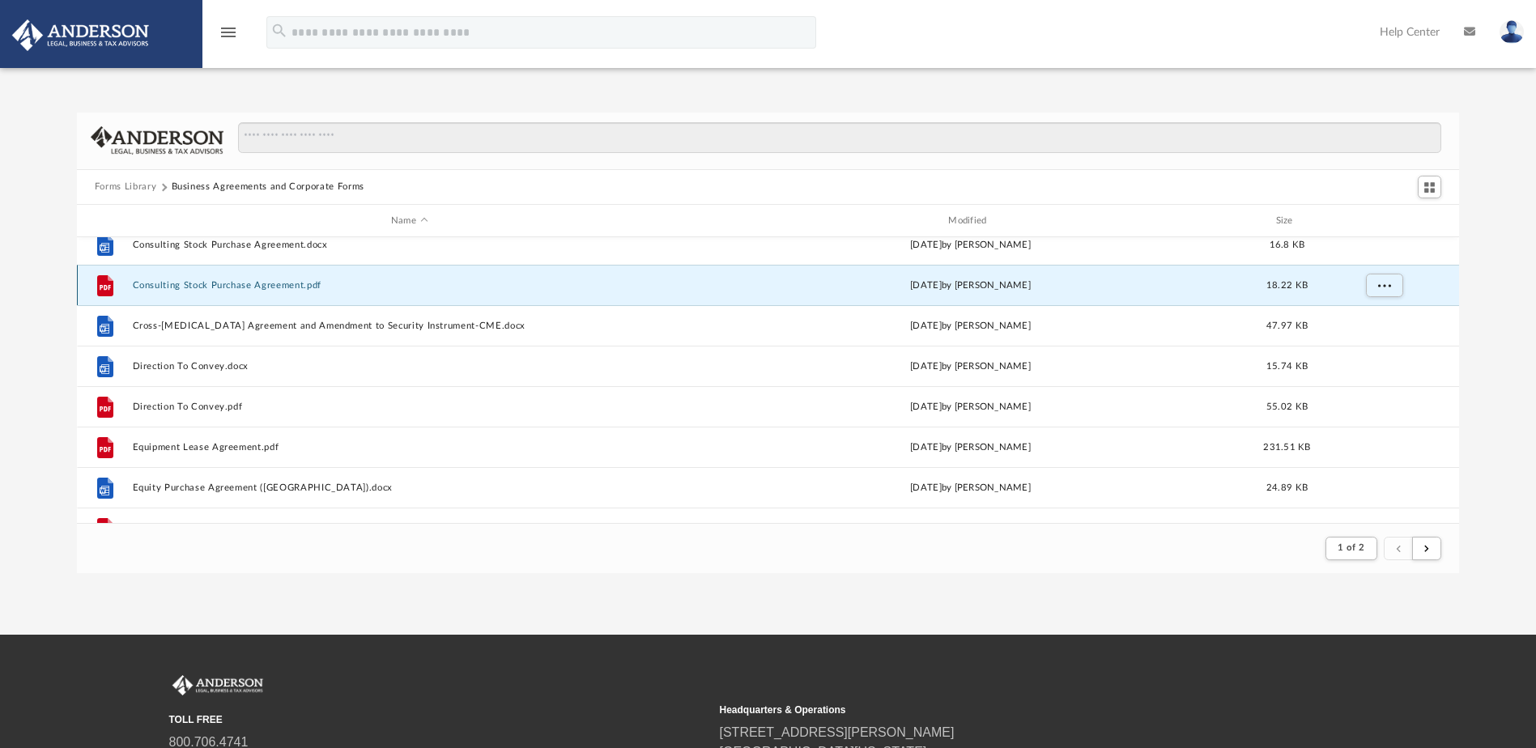
scroll to position [810, 0]
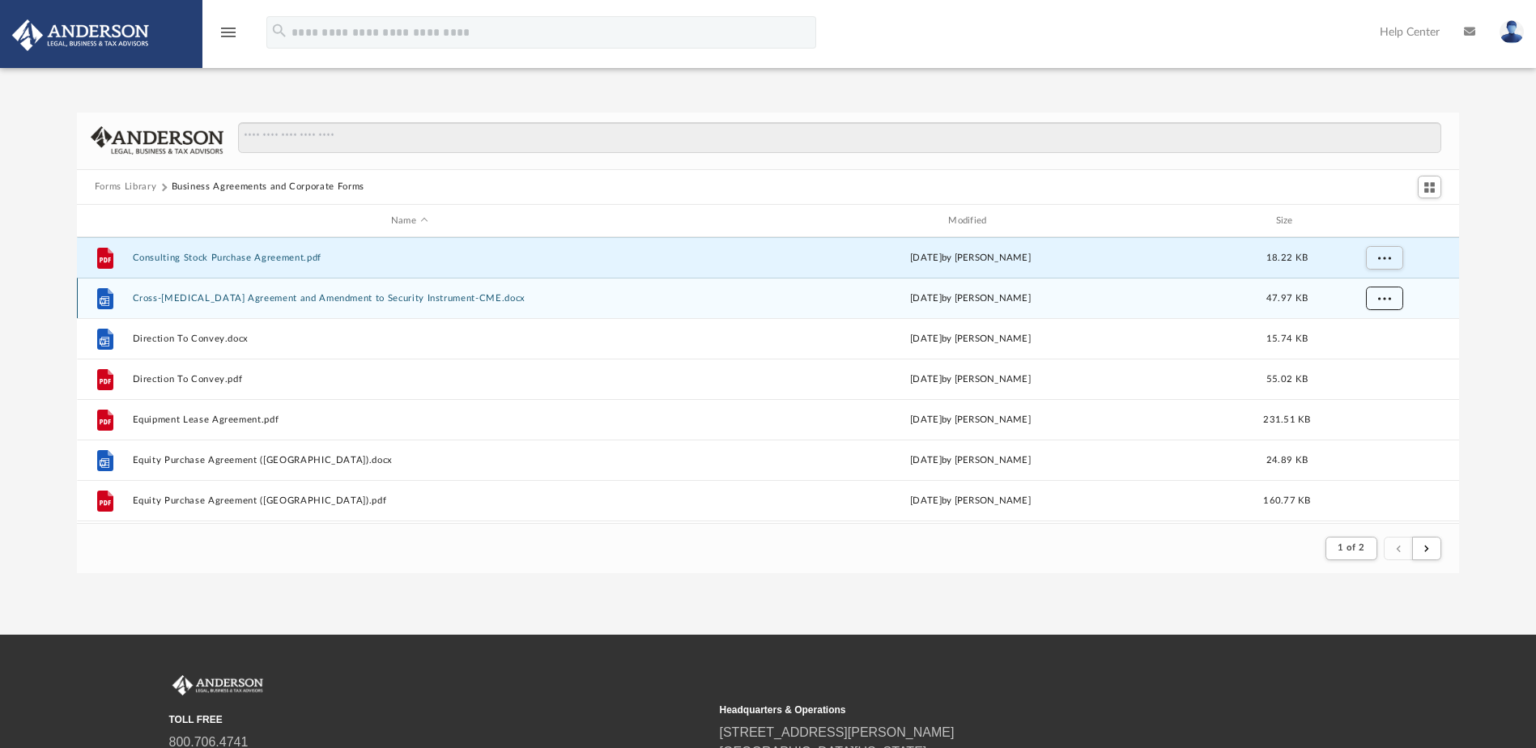
click at [1384, 305] on button "More options" at bounding box center [1383, 299] width 37 height 24
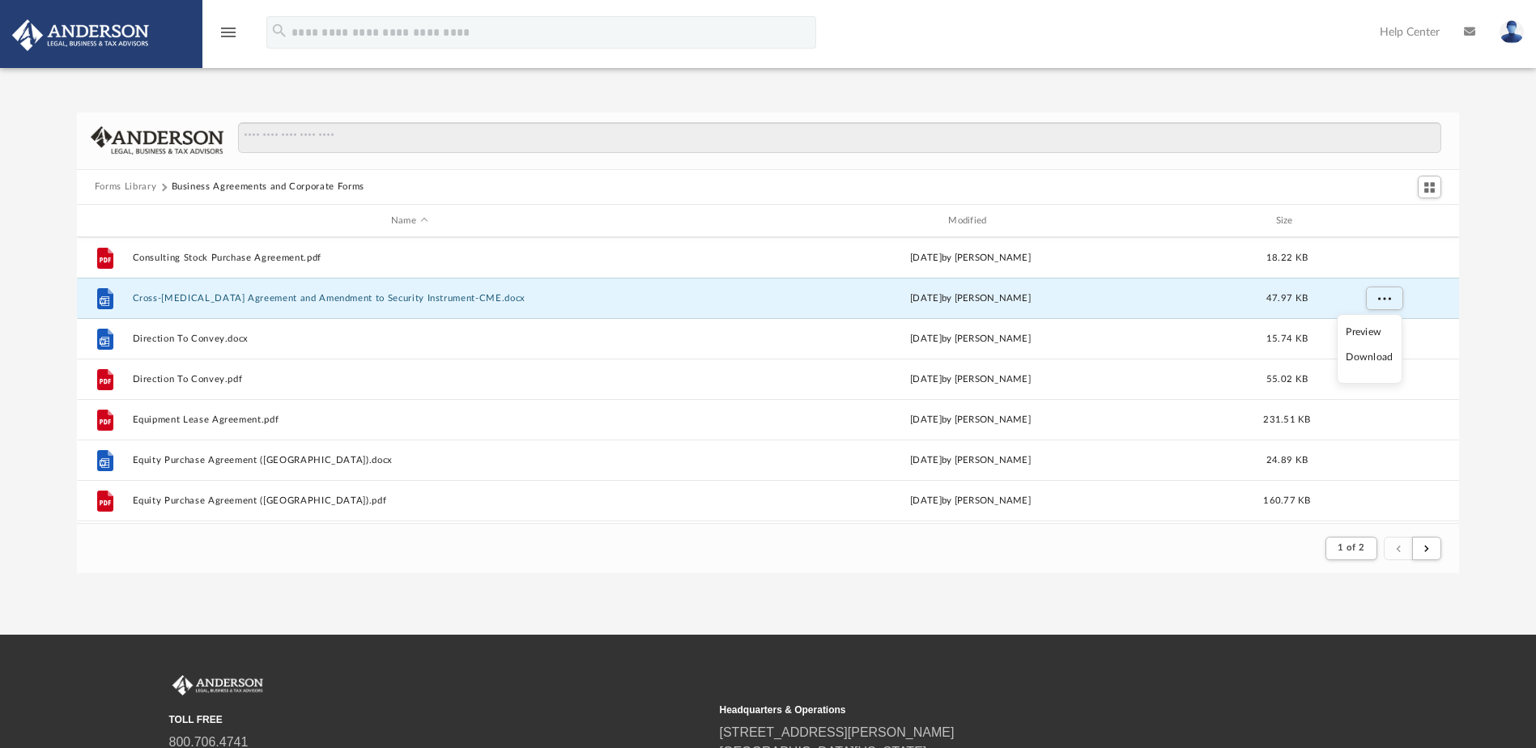
click at [1375, 360] on li "Download" at bounding box center [1369, 357] width 47 height 17
click at [1493, 348] on div "Forms Library Business Agreements and Corporate Forms Name Modified Size File C…" at bounding box center [768, 343] width 1536 height 461
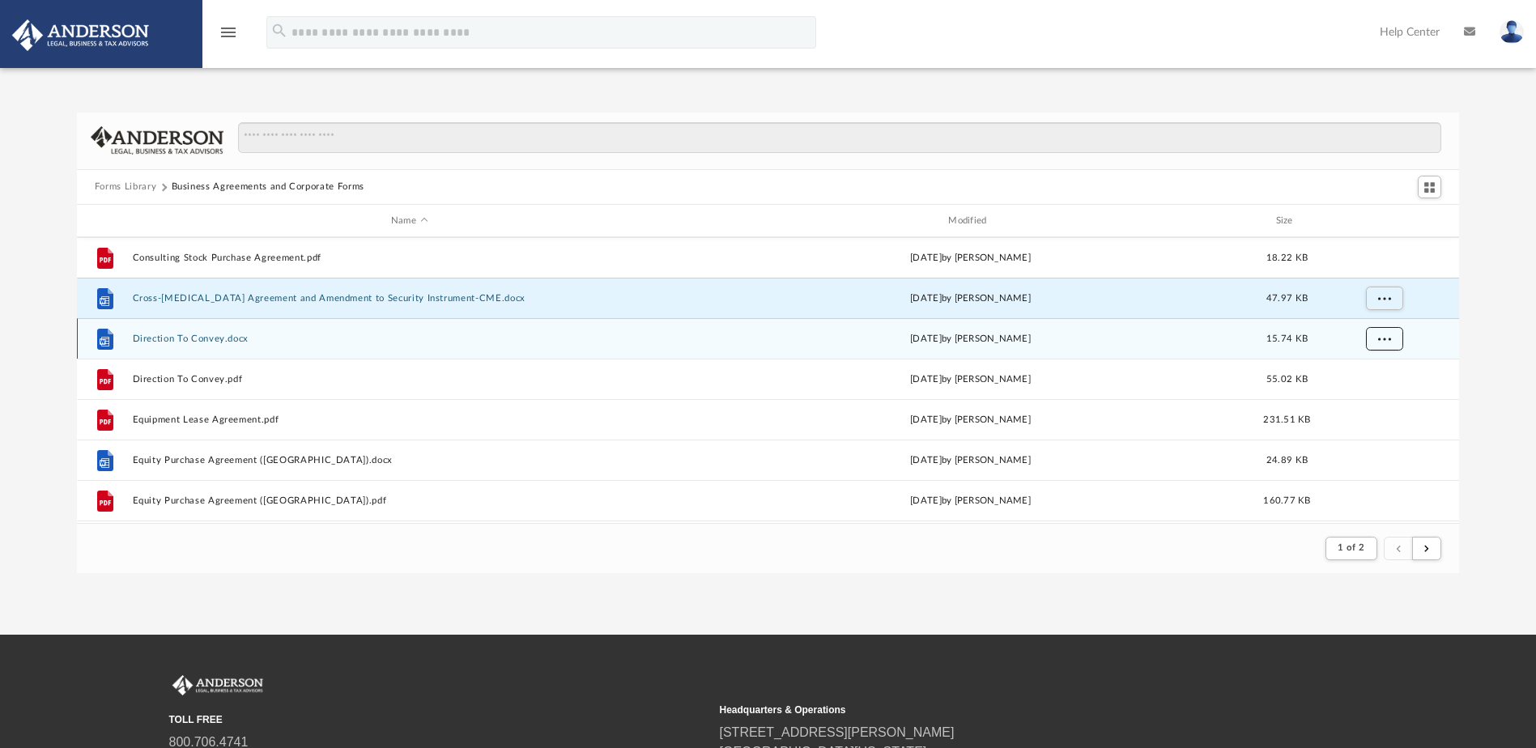
click at [1382, 342] on button "More options" at bounding box center [1383, 339] width 37 height 24
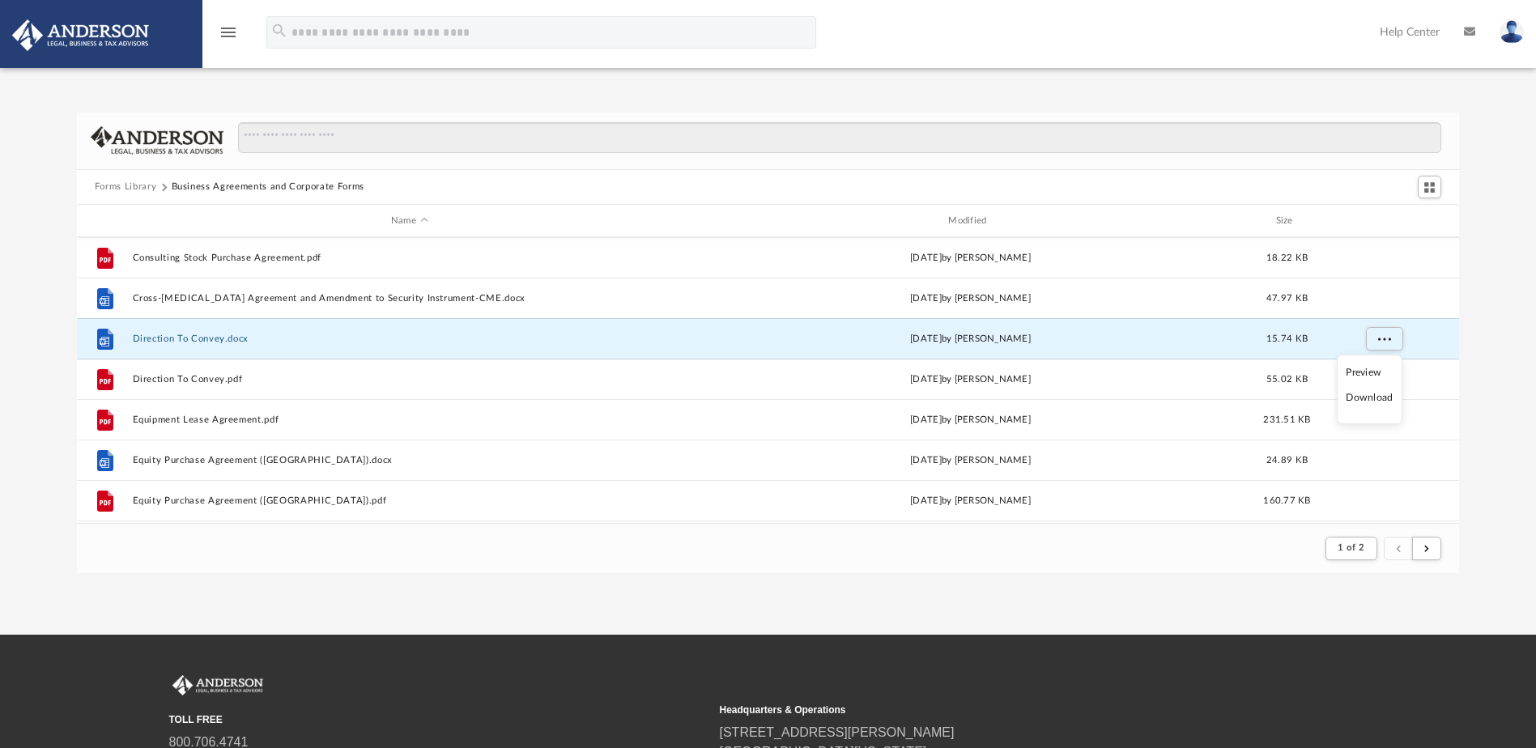
click at [1380, 399] on li "Download" at bounding box center [1369, 397] width 47 height 17
click at [1512, 382] on div "Forms Library Business Agreements and Corporate Forms Name Modified Size File C…" at bounding box center [768, 343] width 1536 height 461
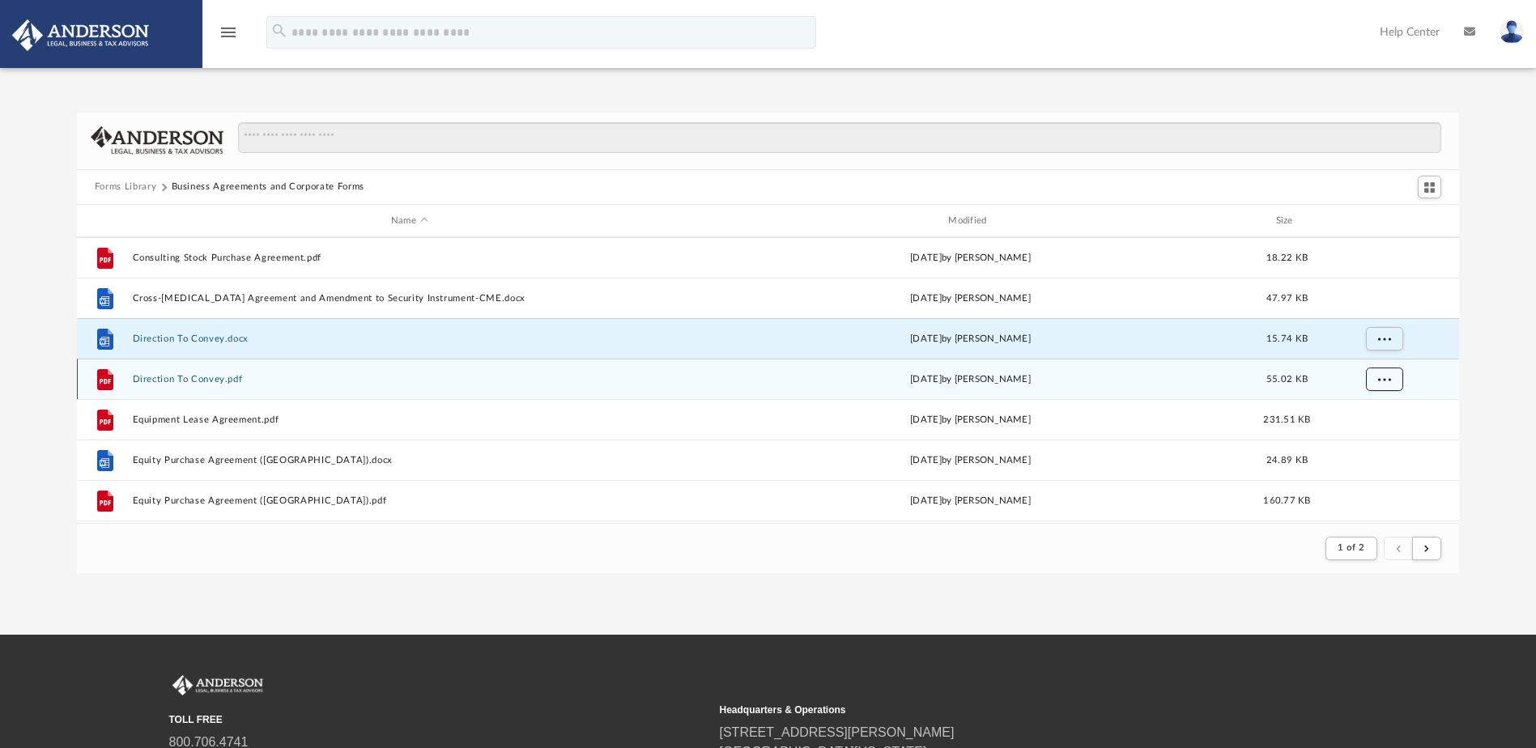
click at [1389, 376] on span "More options" at bounding box center [1383, 379] width 13 height 9
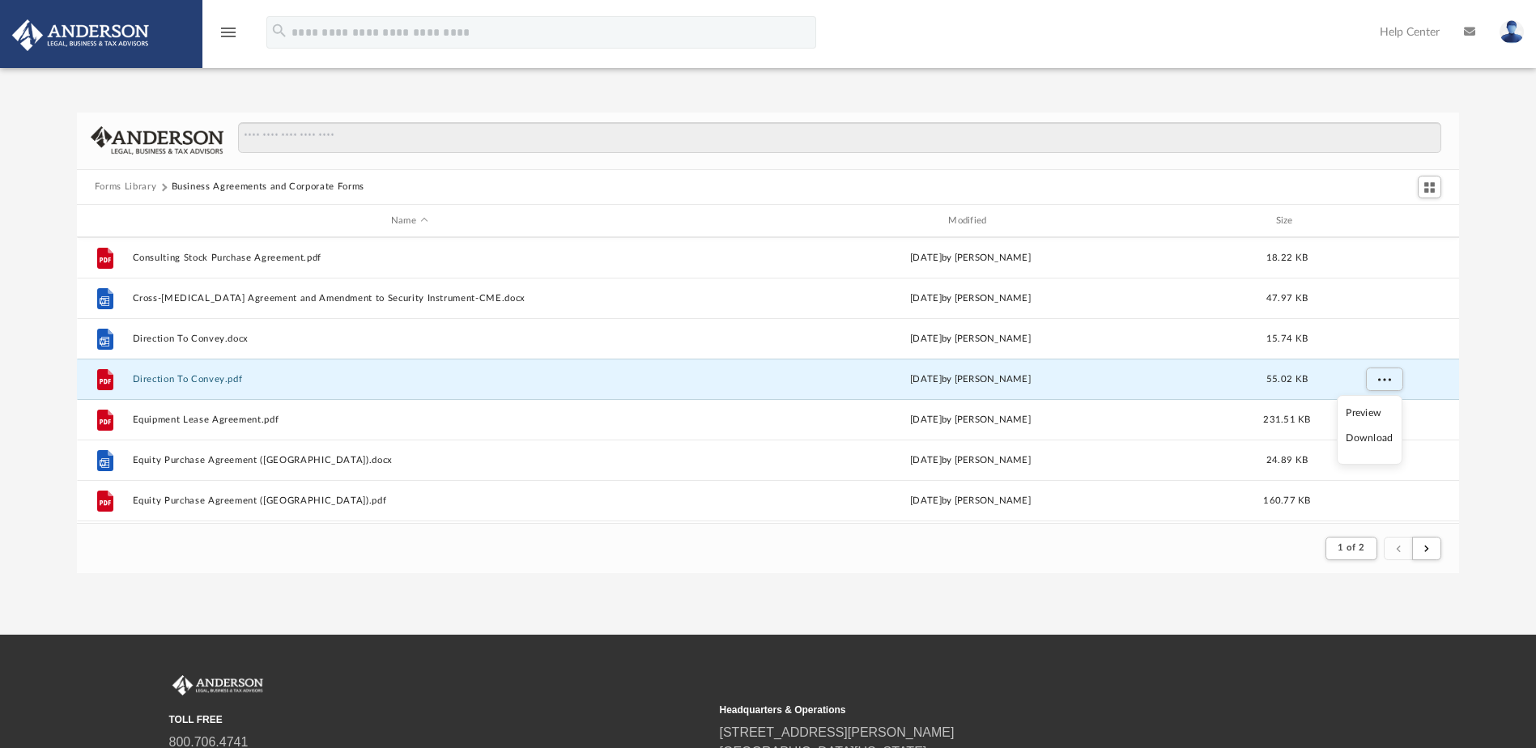
click at [1380, 432] on li "Download" at bounding box center [1369, 438] width 47 height 17
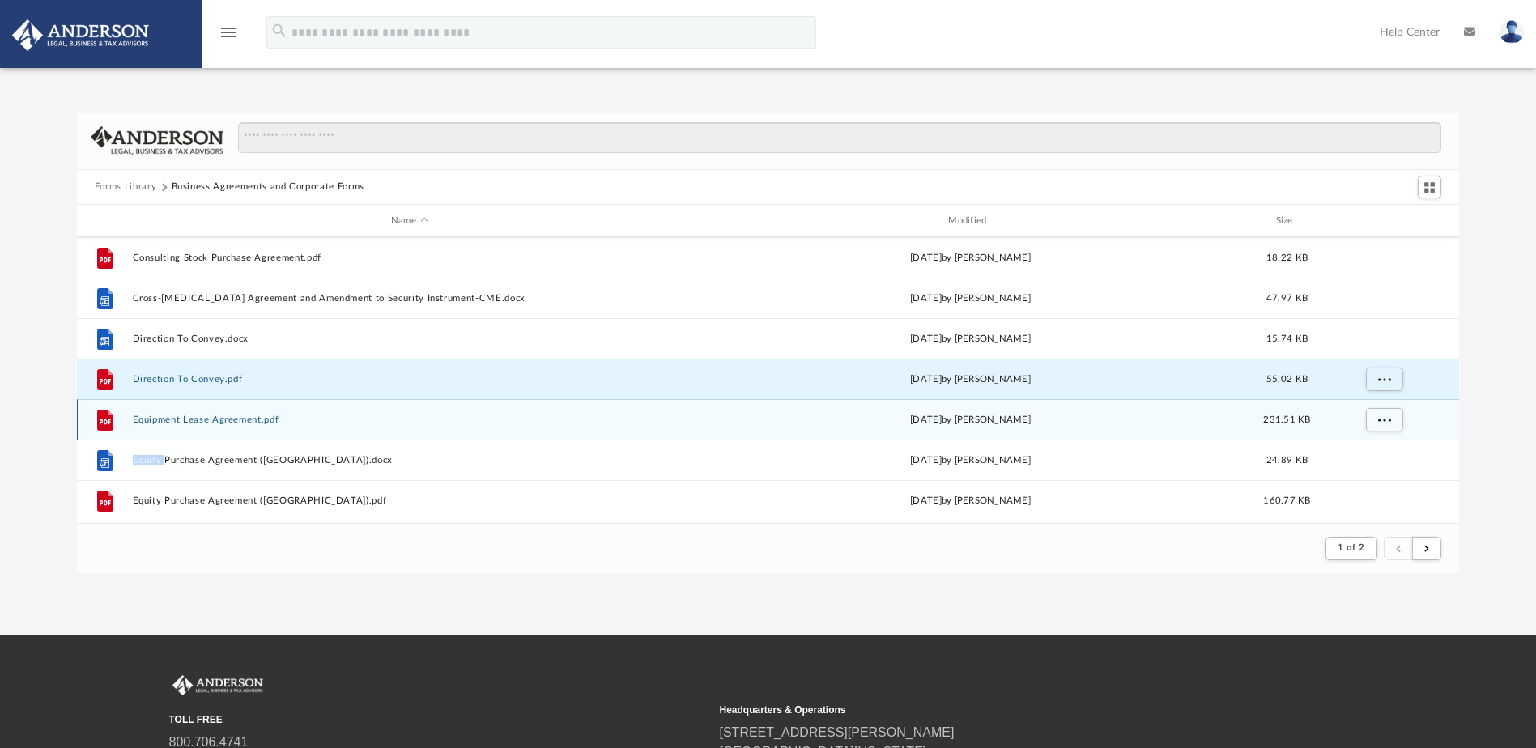
click at [1380, 432] on div "grid" at bounding box center [1382, 420] width 113 height 31
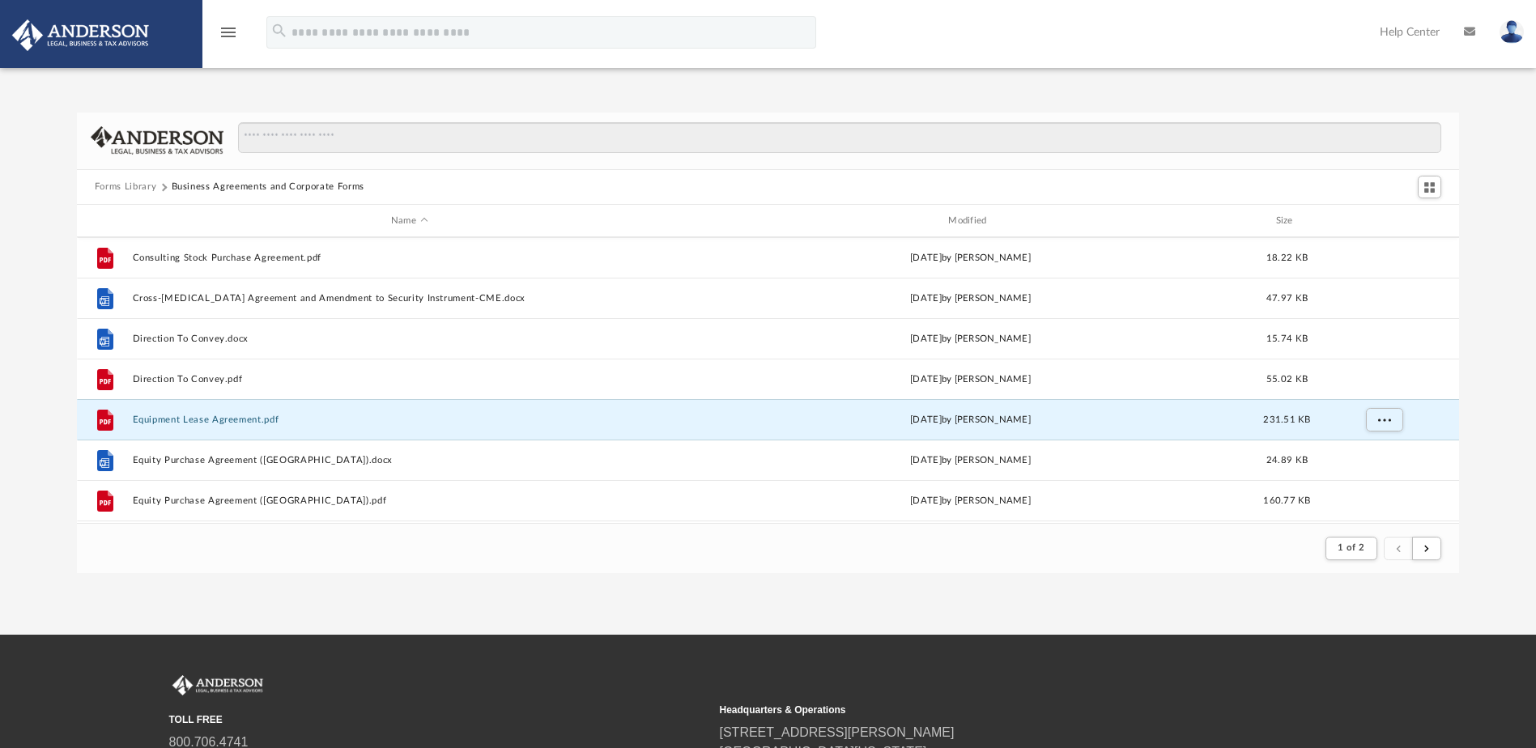
drag, startPoint x: 1380, startPoint y: 432, endPoint x: 1482, endPoint y: 466, distance: 107.3
click at [1497, 474] on div "Forms Library Business Agreements and Corporate Forms Name Modified Size File C…" at bounding box center [768, 343] width 1536 height 461
click at [1390, 419] on span "More options" at bounding box center [1383, 419] width 13 height 9
click at [1384, 478] on li "Download" at bounding box center [1369, 478] width 47 height 17
click at [1495, 449] on div "Forms Library Business Agreements and Corporate Forms Name Modified Size File C…" at bounding box center [768, 343] width 1536 height 461
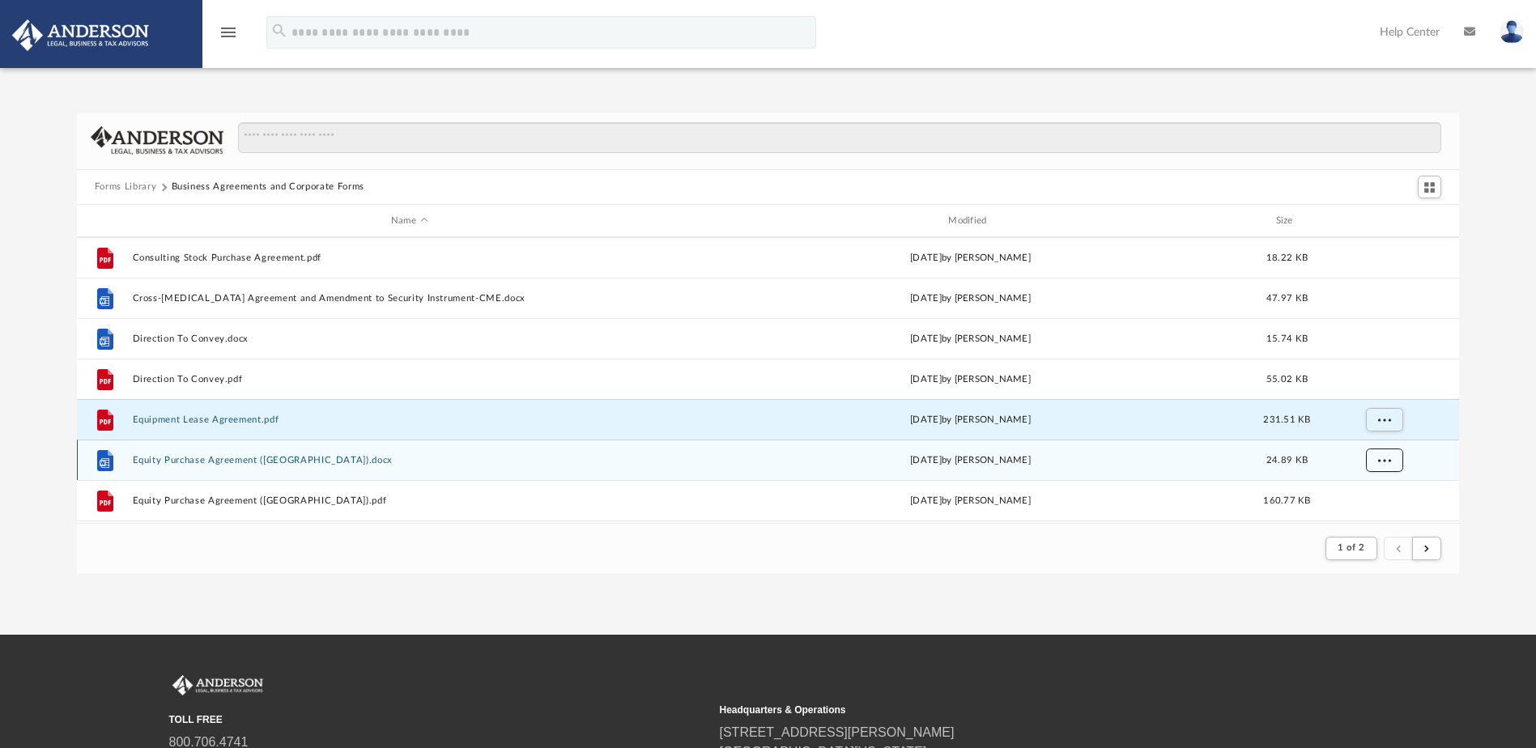
click at [1378, 457] on span "More options" at bounding box center [1383, 460] width 13 height 9
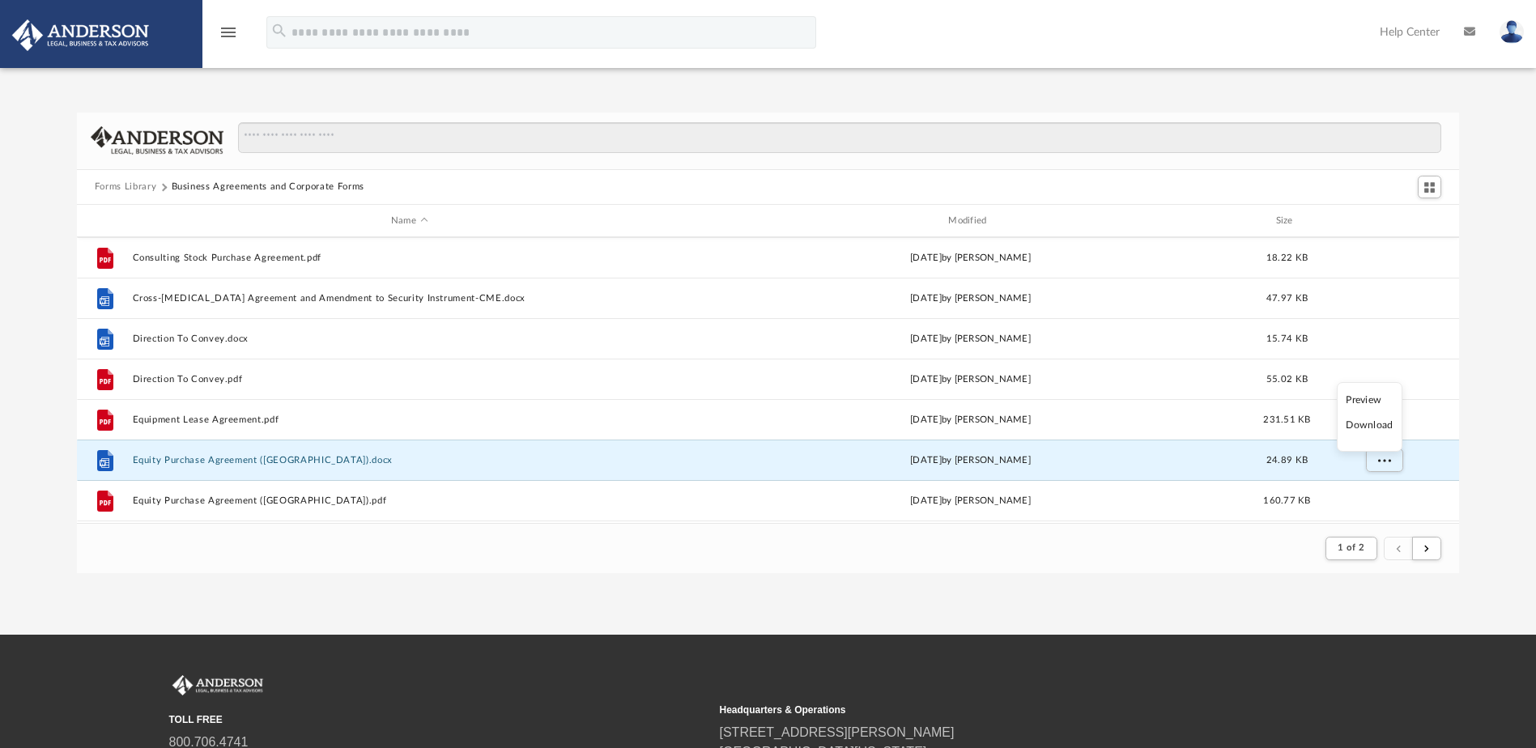
click at [1380, 426] on li "Download" at bounding box center [1369, 425] width 47 height 17
click at [1490, 489] on div "Forms Library Business Agreements and Corporate Forms Name Modified Size File C…" at bounding box center [768, 343] width 1536 height 461
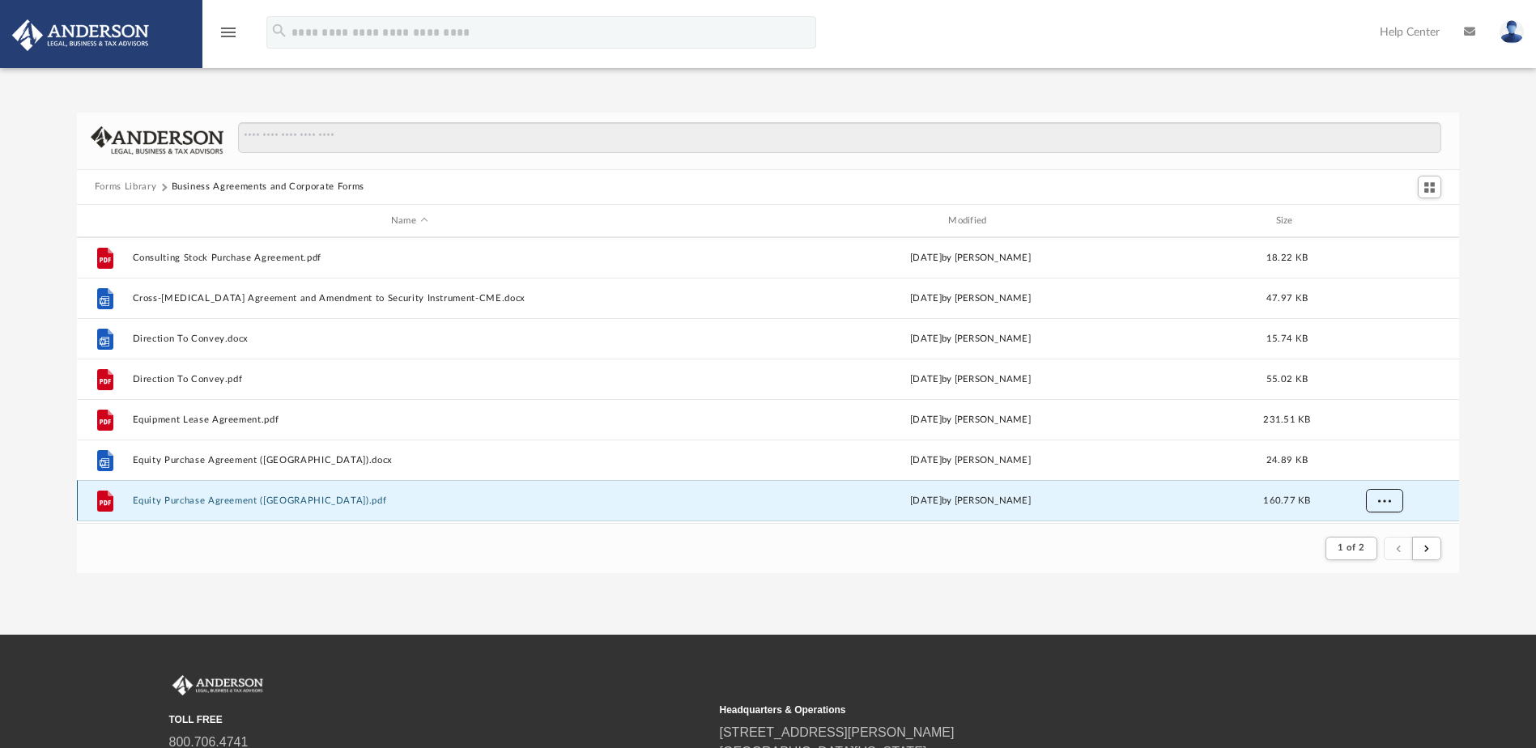
click at [1382, 500] on span "More options" at bounding box center [1383, 500] width 13 height 9
click at [1383, 466] on li "Download" at bounding box center [1369, 465] width 47 height 17
click at [1495, 420] on div "Forms Library Business Agreements and Corporate Forms Name Modified Size File C…" at bounding box center [768, 343] width 1536 height 461
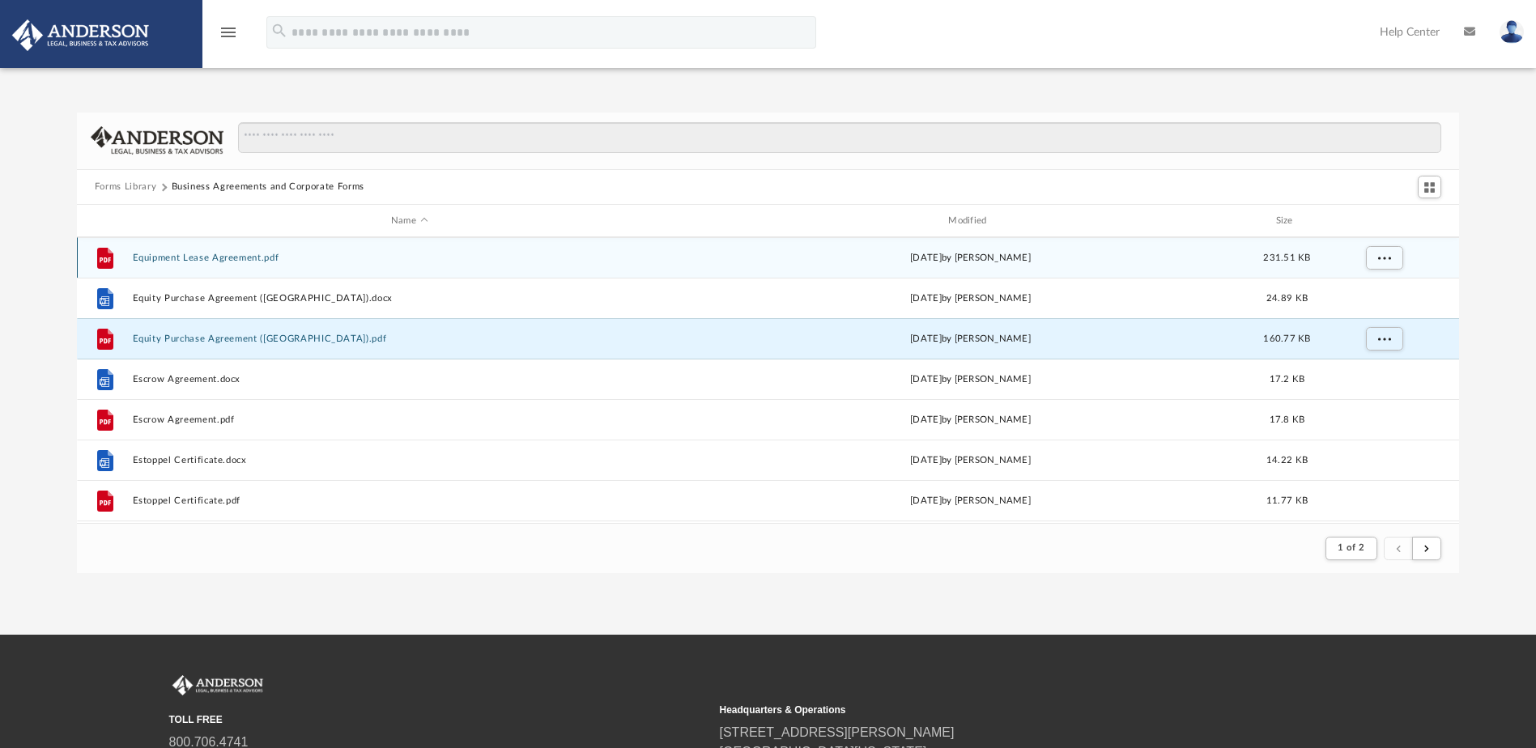
scroll to position [1052, 0]
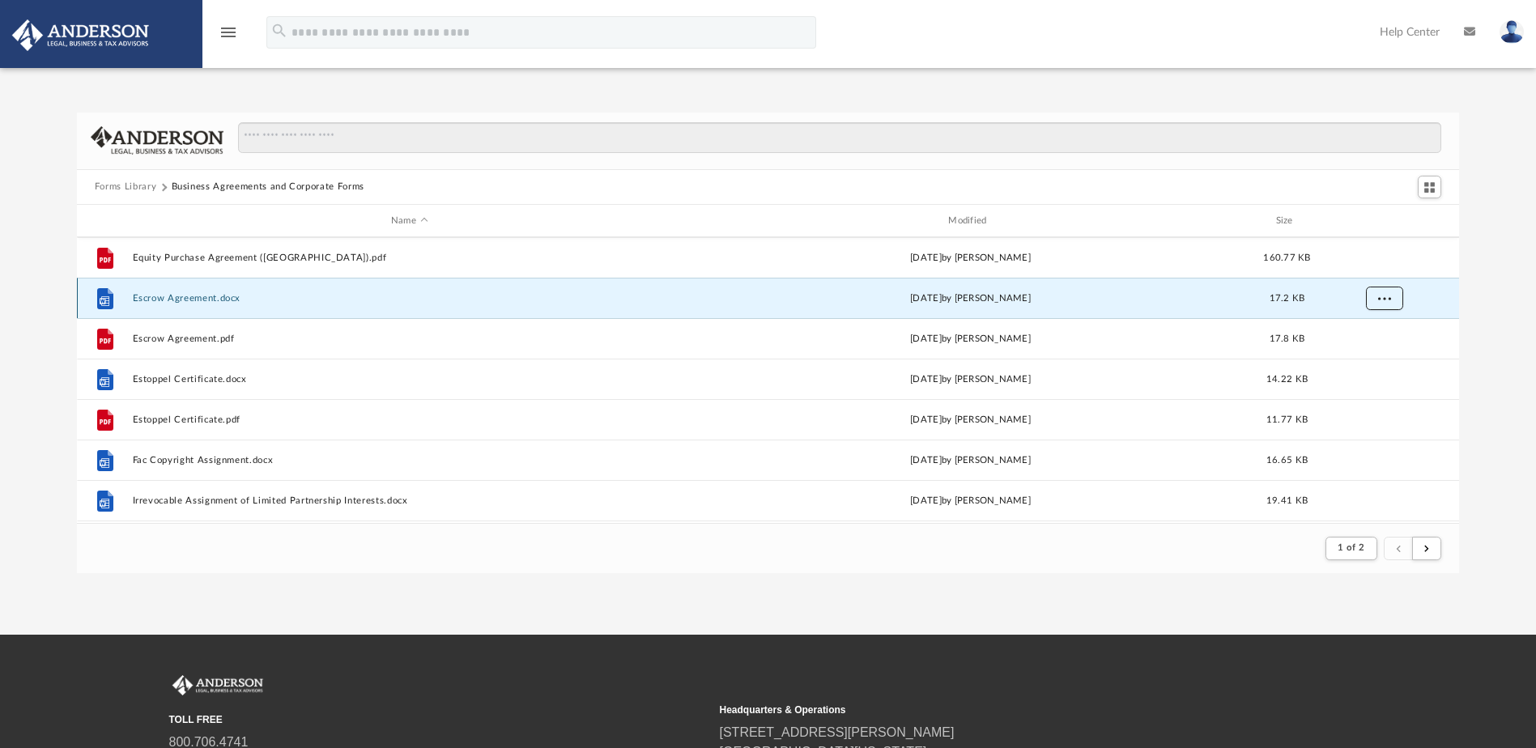
click at [1383, 304] on button "More options" at bounding box center [1383, 299] width 37 height 24
click at [1371, 359] on li "Download" at bounding box center [1369, 357] width 47 height 17
click at [1483, 329] on div "Forms Library Business Agreements and Corporate Forms Name Modified Size File E…" at bounding box center [768, 343] width 1536 height 461
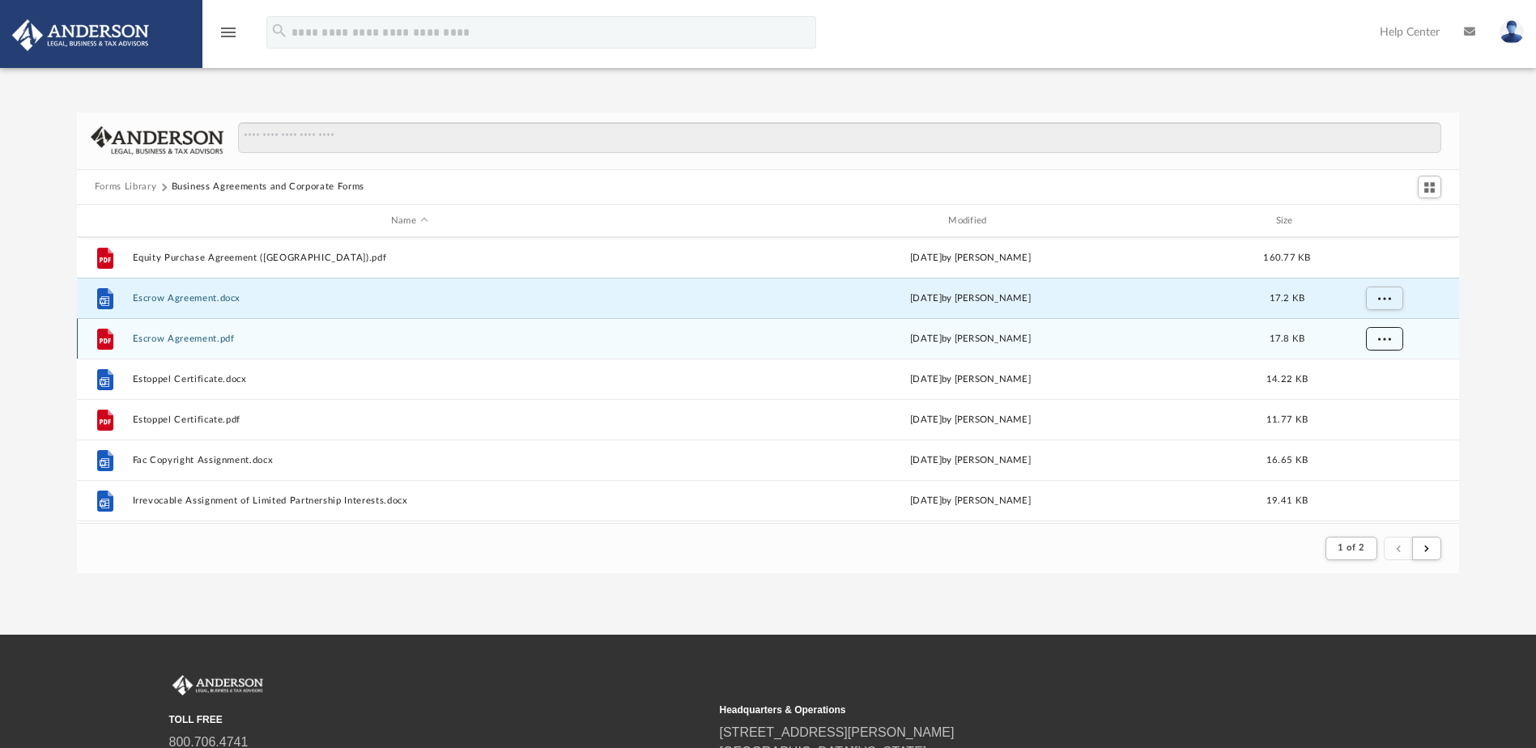
click at [1377, 339] on button "More options" at bounding box center [1383, 339] width 37 height 24
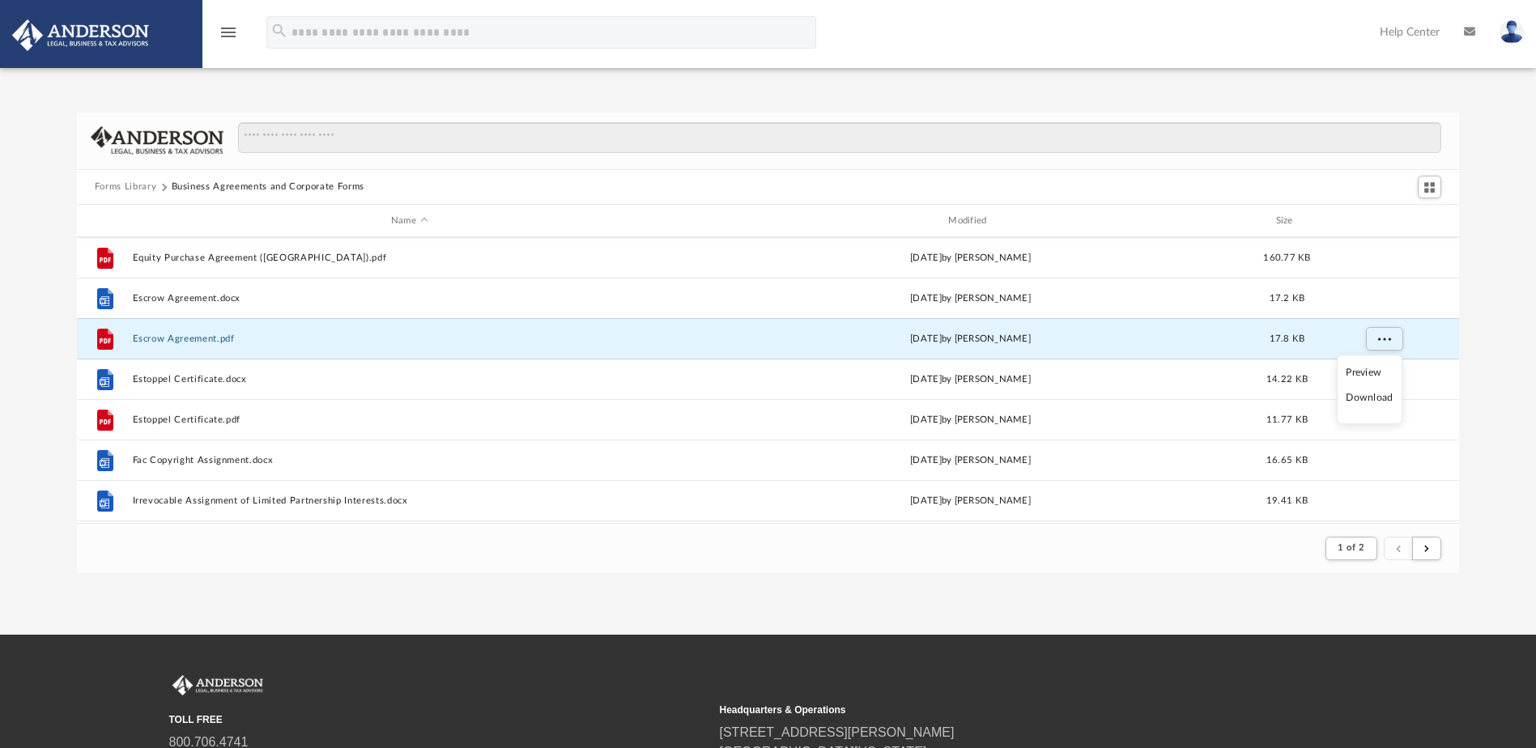
click at [1375, 398] on li "Download" at bounding box center [1369, 397] width 47 height 17
click at [1504, 364] on div "Forms Library Business Agreements and Corporate Forms Name Modified Size File E…" at bounding box center [768, 343] width 1536 height 461
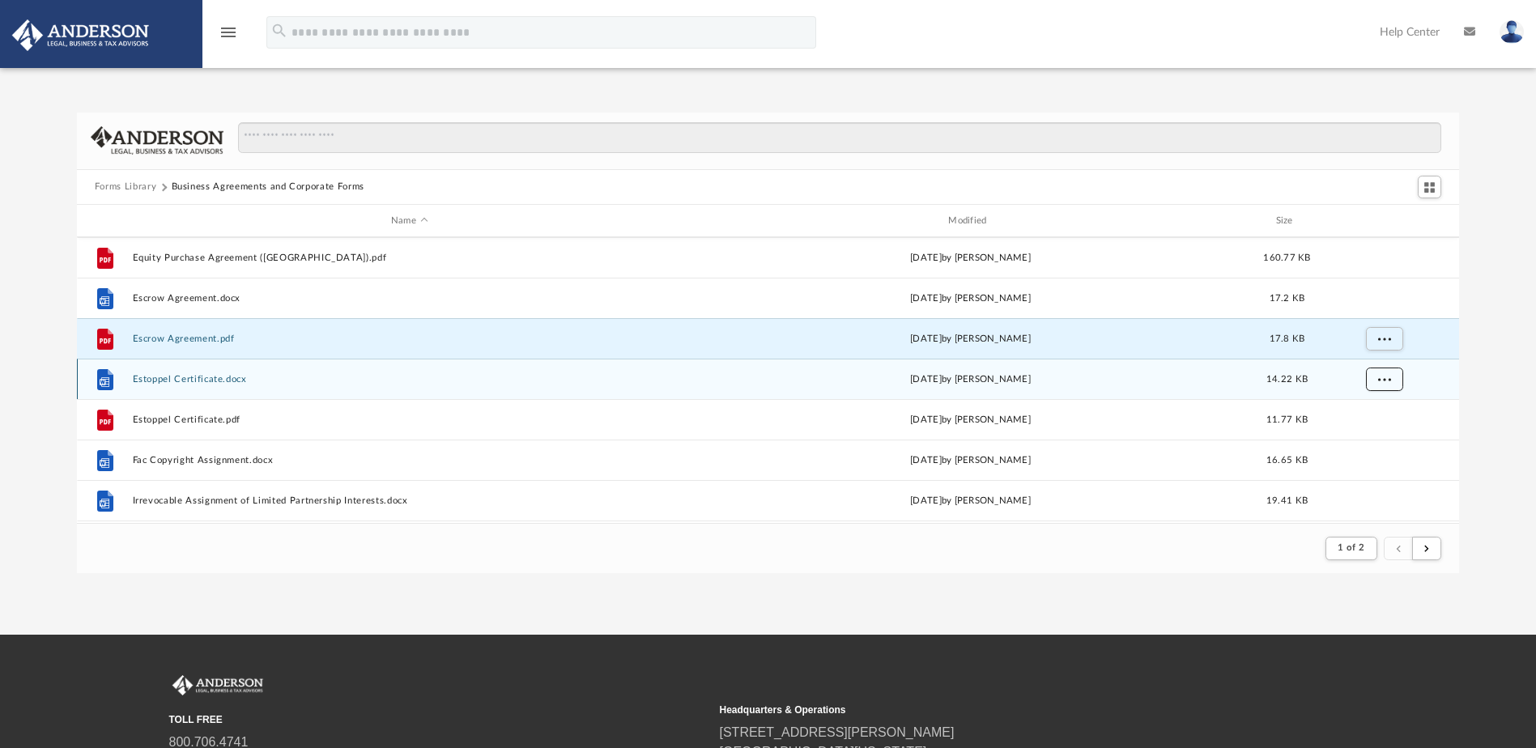
click at [1384, 381] on span "More options" at bounding box center [1383, 379] width 13 height 9
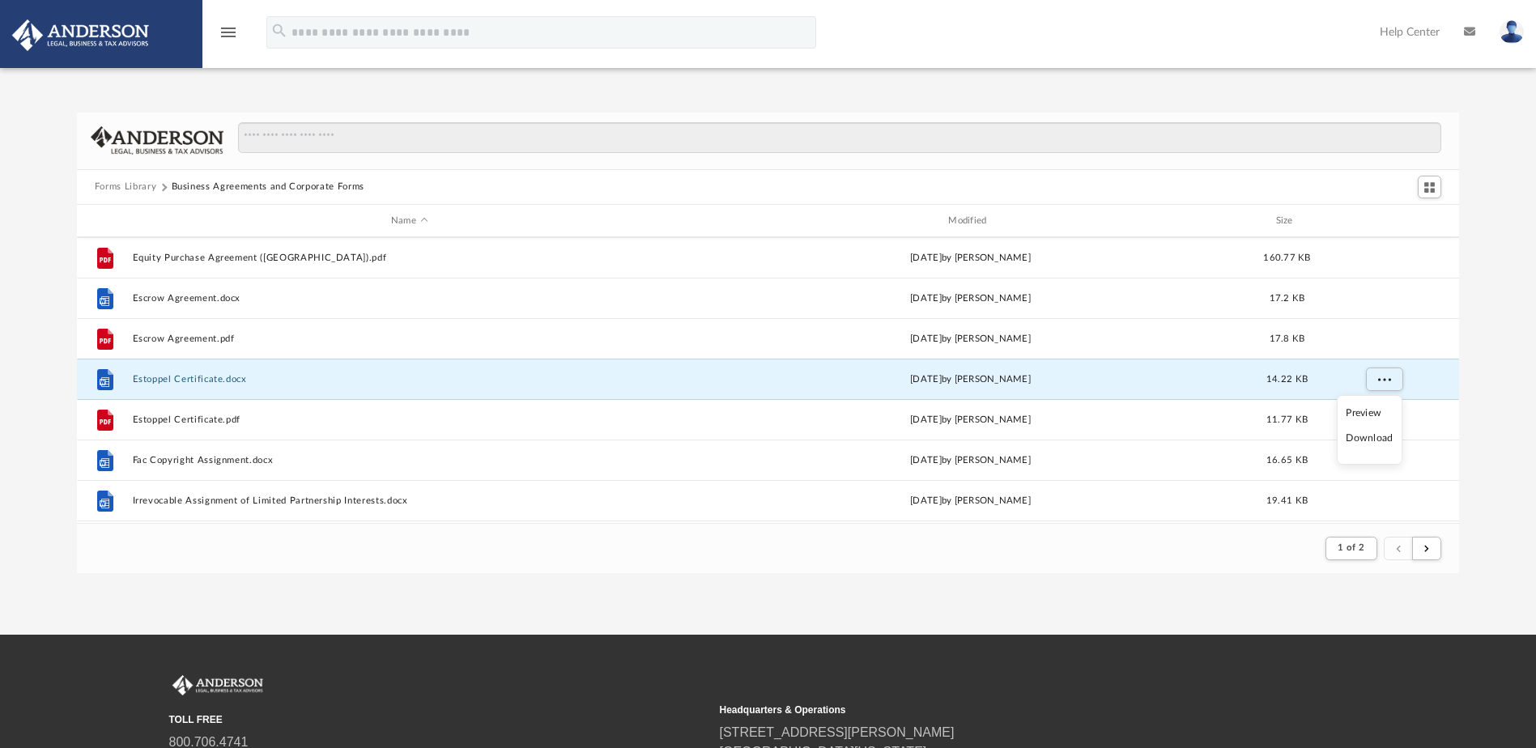
click at [1383, 439] on li "Download" at bounding box center [1369, 438] width 47 height 17
click at [1491, 390] on div "Forms Library Business Agreements and Corporate Forms Name Modified Size File E…" at bounding box center [768, 343] width 1536 height 461
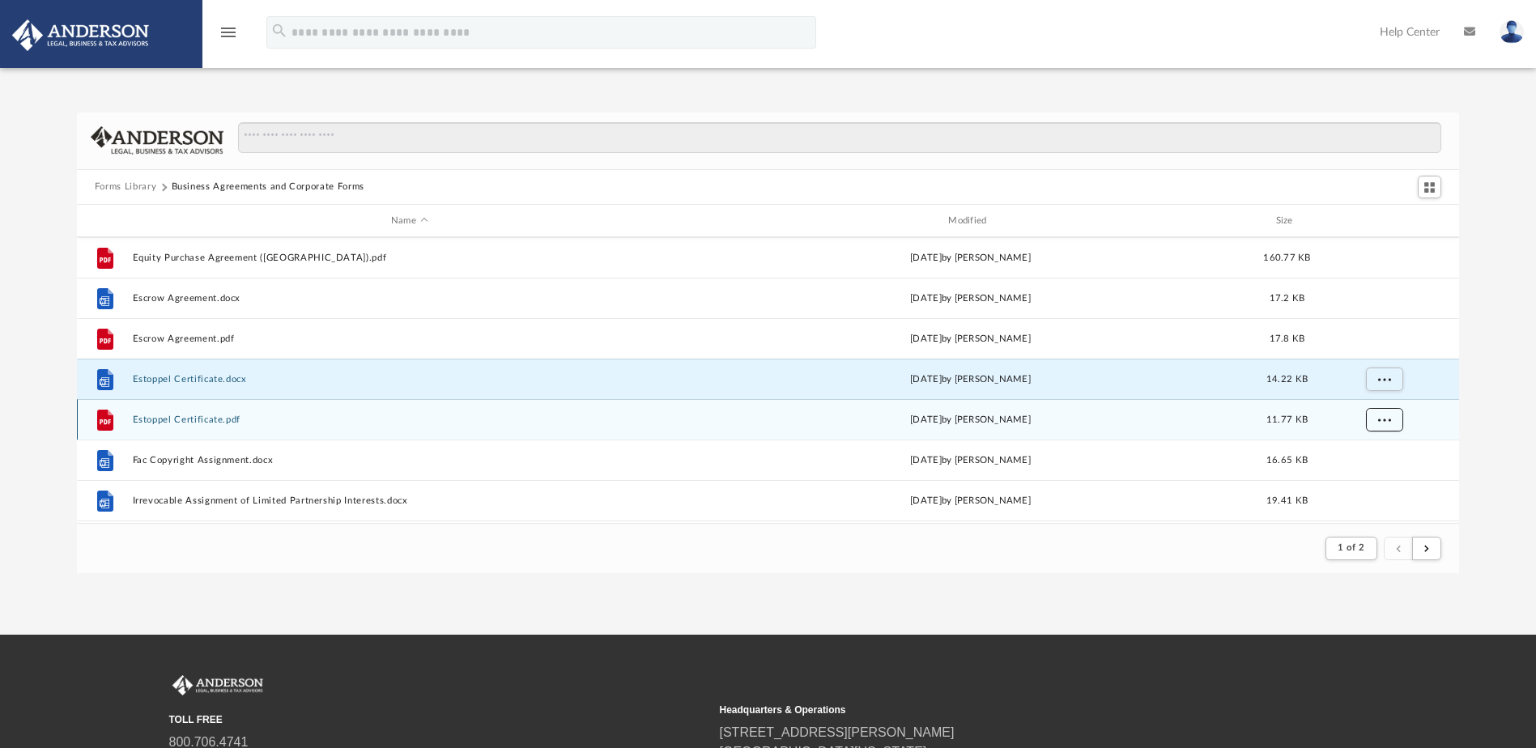
click at [1383, 418] on span "More options" at bounding box center [1383, 419] width 13 height 9
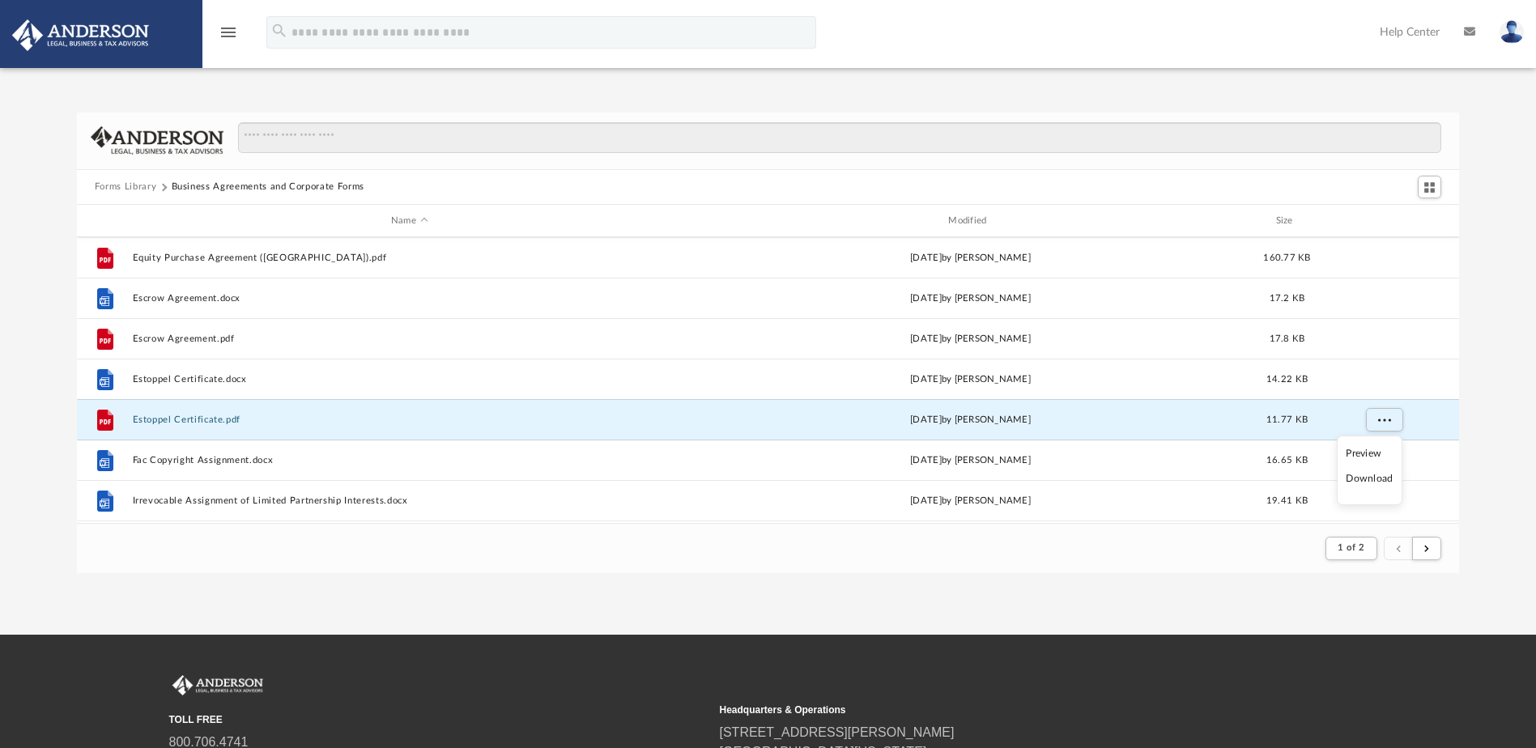
click at [1375, 480] on li "Download" at bounding box center [1369, 478] width 47 height 17
click at [1492, 405] on div "Forms Library Business Agreements and Corporate Forms Name Modified Size File E…" at bounding box center [768, 343] width 1536 height 461
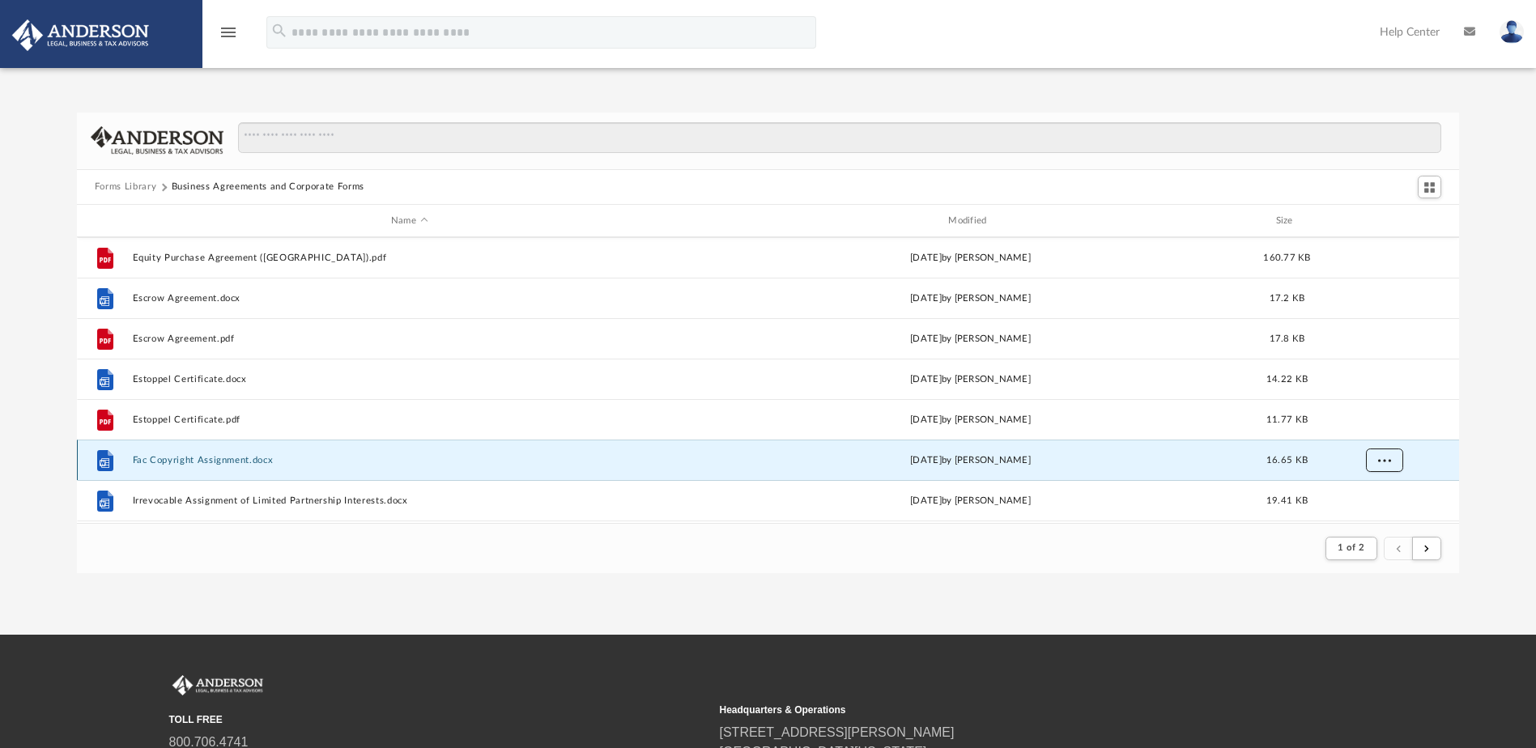
click at [1387, 458] on span "More options" at bounding box center [1383, 460] width 13 height 9
click at [1365, 423] on li "Download" at bounding box center [1369, 425] width 47 height 17
click at [1491, 386] on div "Forms Library Business Agreements and Corporate Forms Name Modified Size File E…" at bounding box center [768, 343] width 1536 height 461
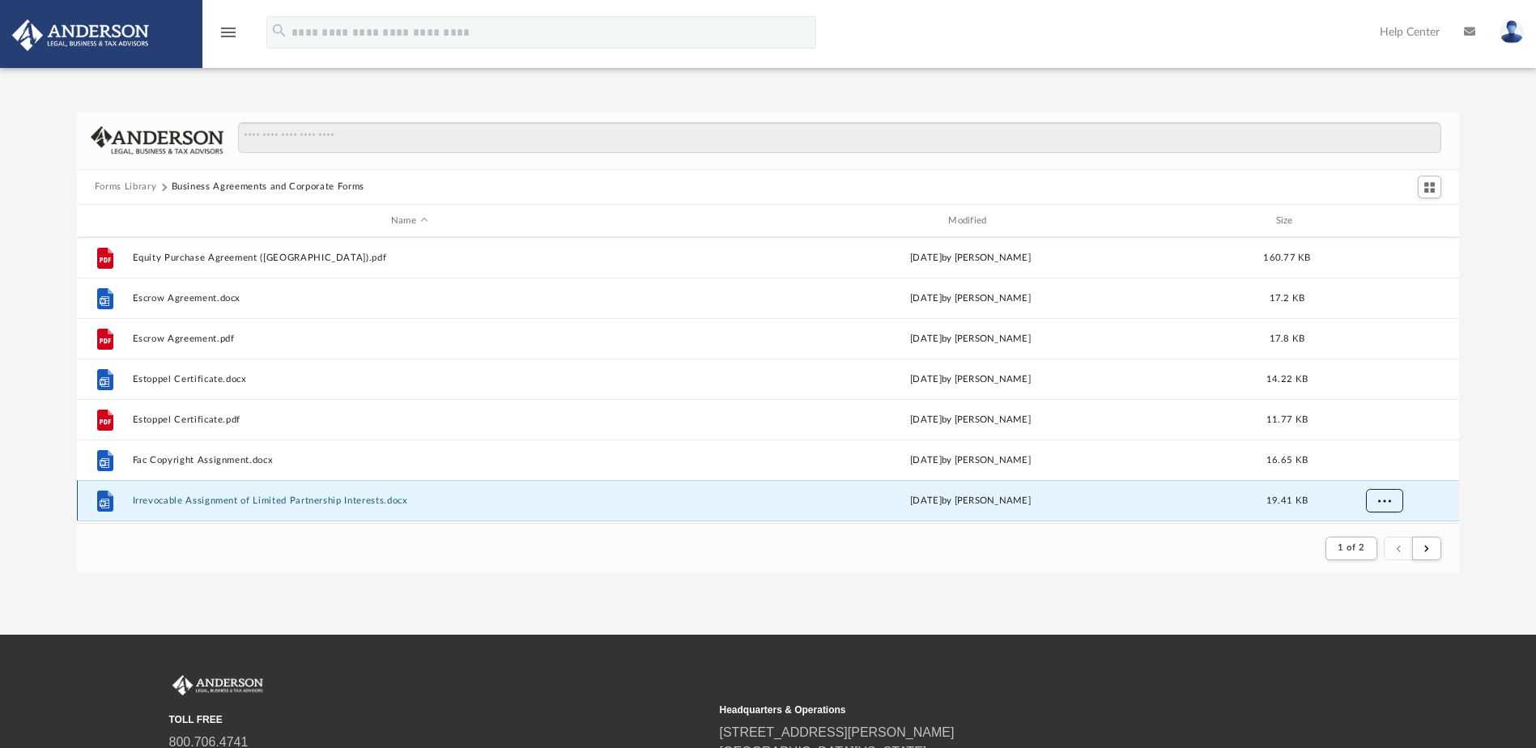
click at [1384, 493] on button "More options" at bounding box center [1383, 501] width 37 height 24
click at [1386, 466] on li "Download" at bounding box center [1369, 465] width 47 height 17
click at [1490, 419] on div "Forms Library Business Agreements and Corporate Forms Name Modified Size File E…" at bounding box center [768, 343] width 1536 height 461
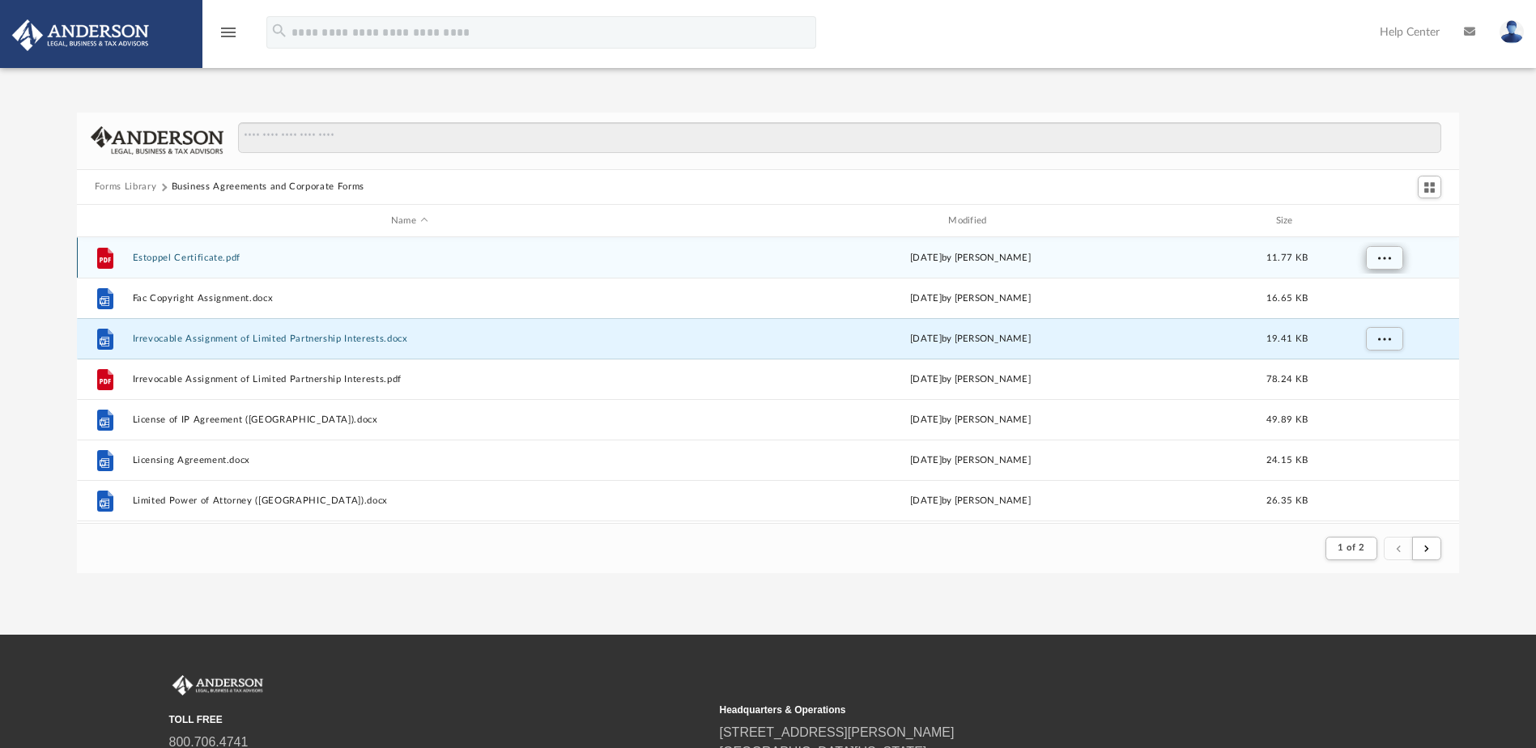
scroll to position [1295, 0]
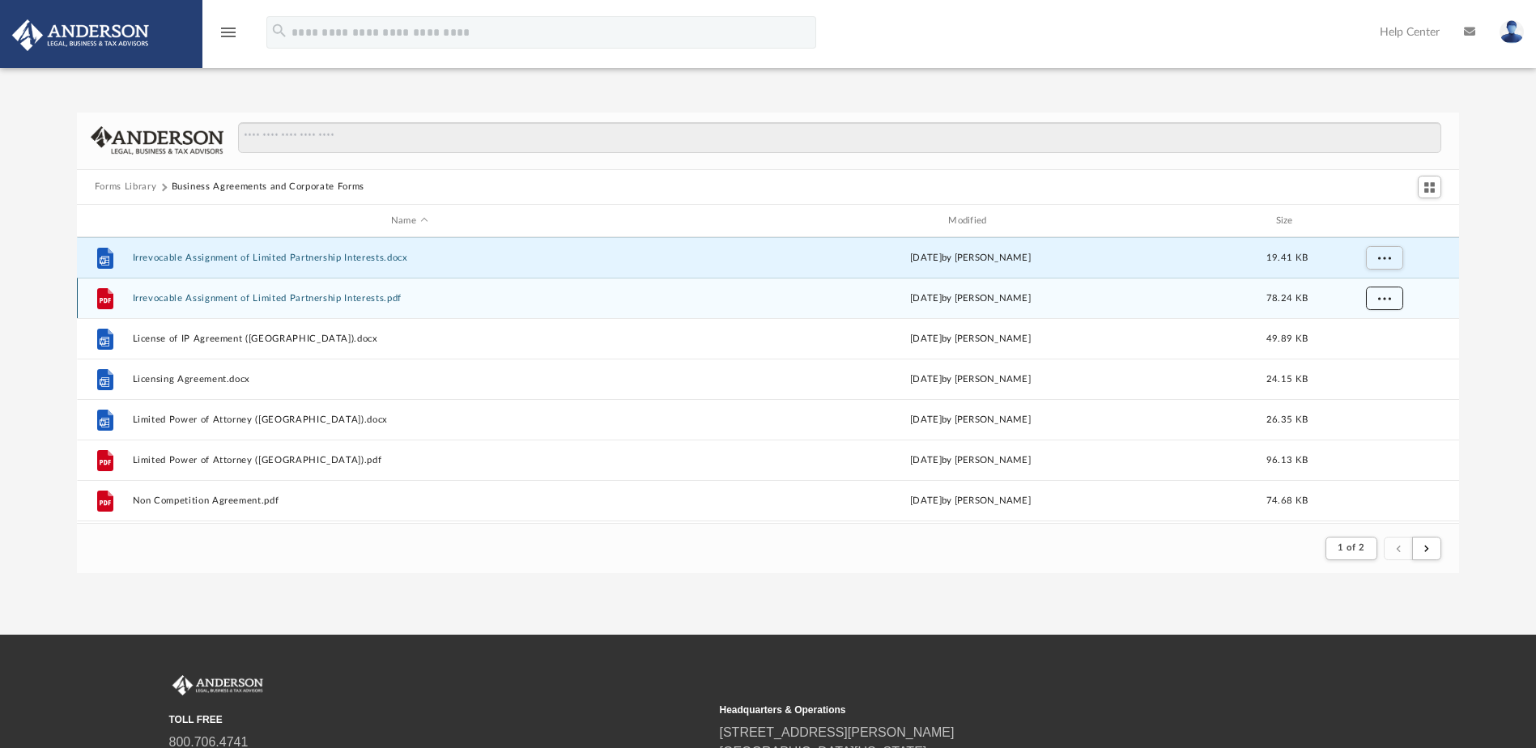
click at [1385, 297] on span "More options" at bounding box center [1383, 298] width 13 height 9
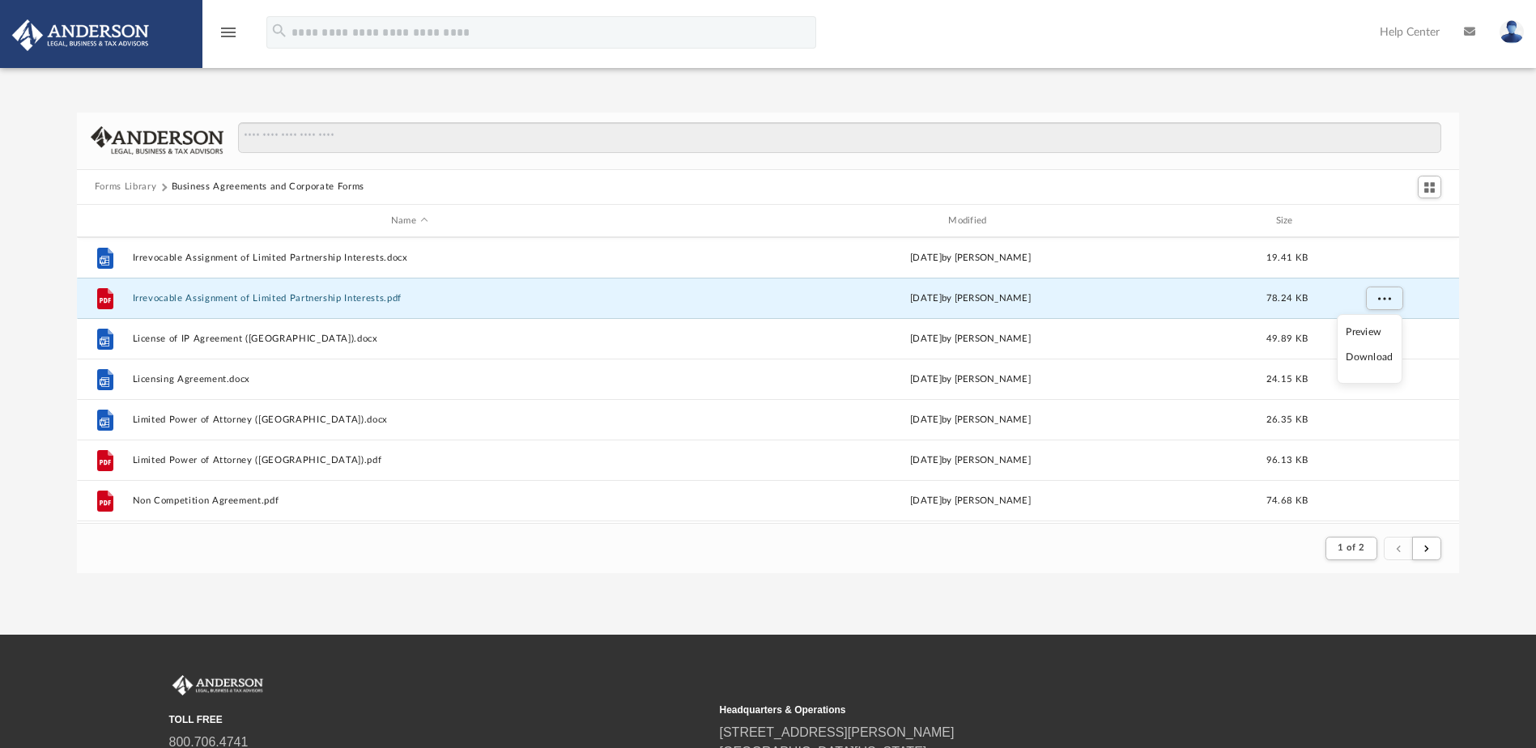
click at [1364, 358] on li "Download" at bounding box center [1369, 357] width 47 height 17
click at [1486, 325] on div "Forms Library Business Agreements and Corporate Forms Name Modified Size File F…" at bounding box center [768, 343] width 1536 height 461
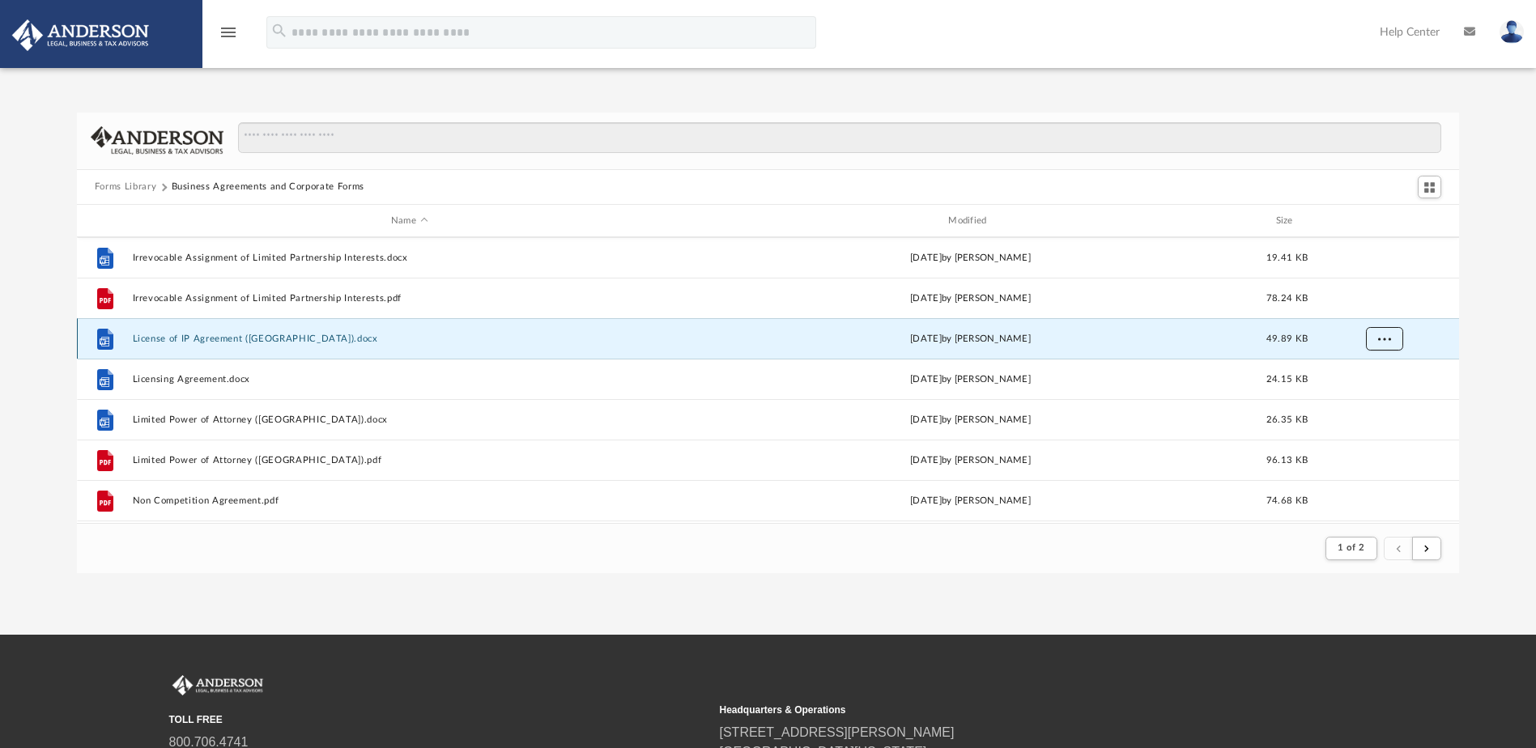
click at [1384, 336] on span "More options" at bounding box center [1383, 338] width 13 height 9
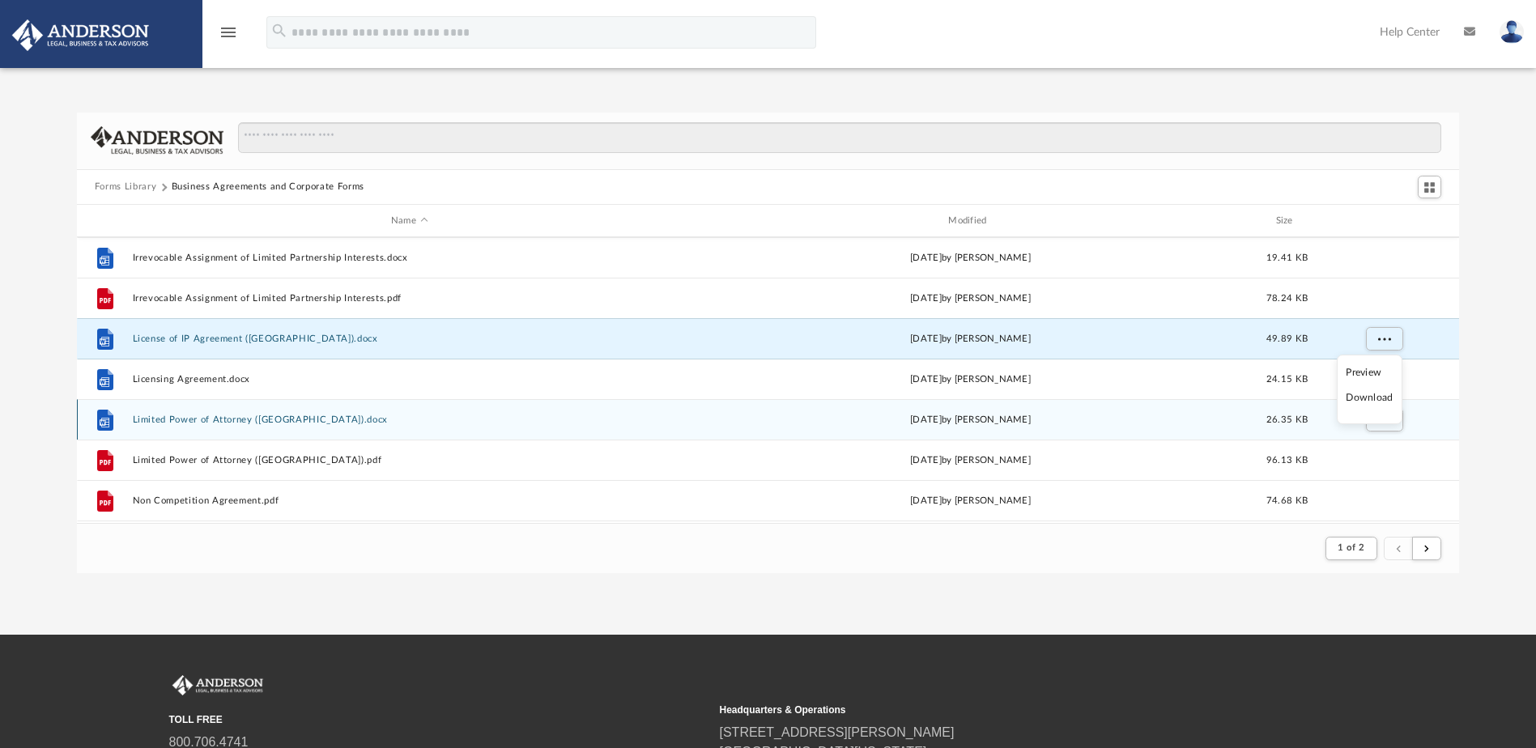
click at [1368, 402] on li "Download" at bounding box center [1369, 397] width 47 height 17
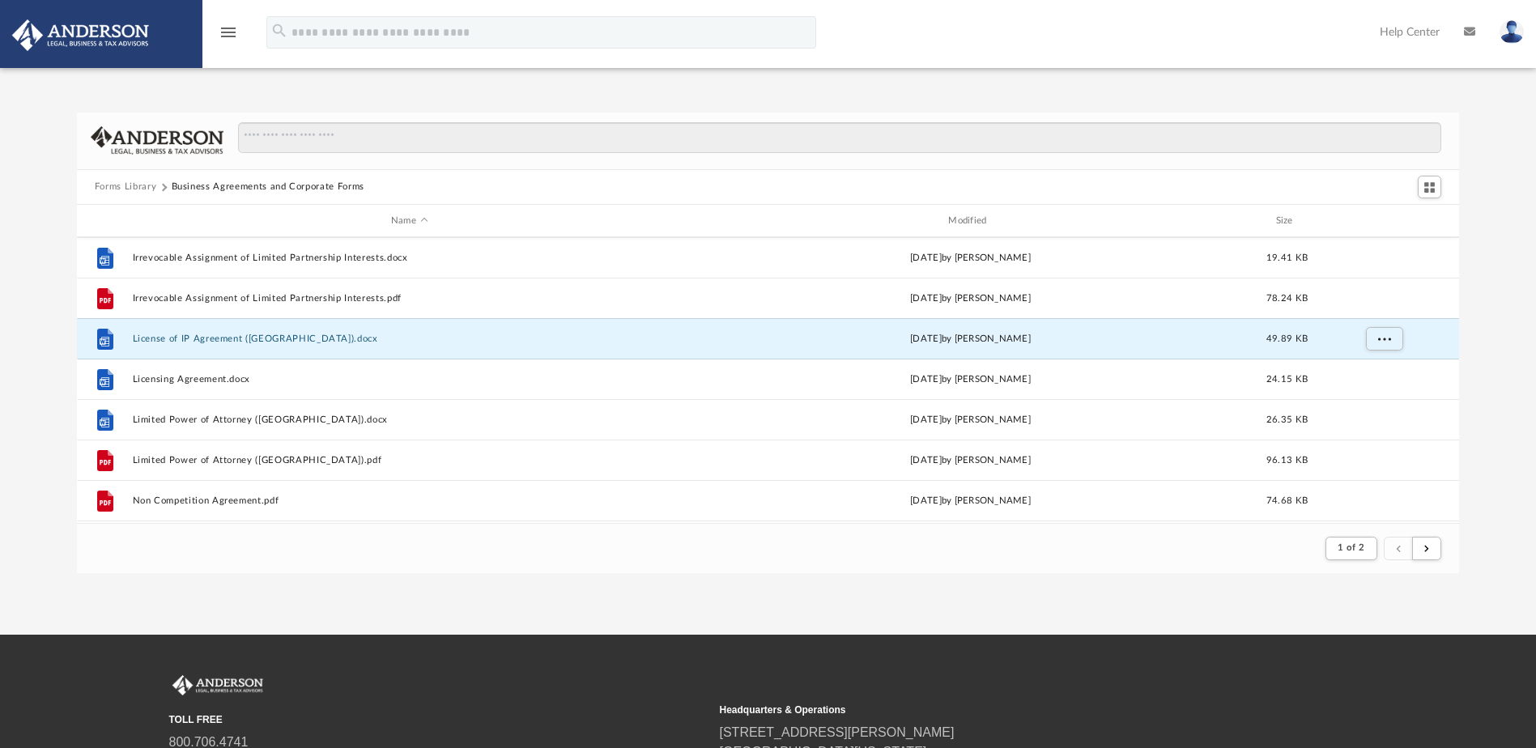
click at [1507, 374] on div "Forms Library Business Agreements and Corporate Forms Name Modified Size File F…" at bounding box center [768, 343] width 1536 height 461
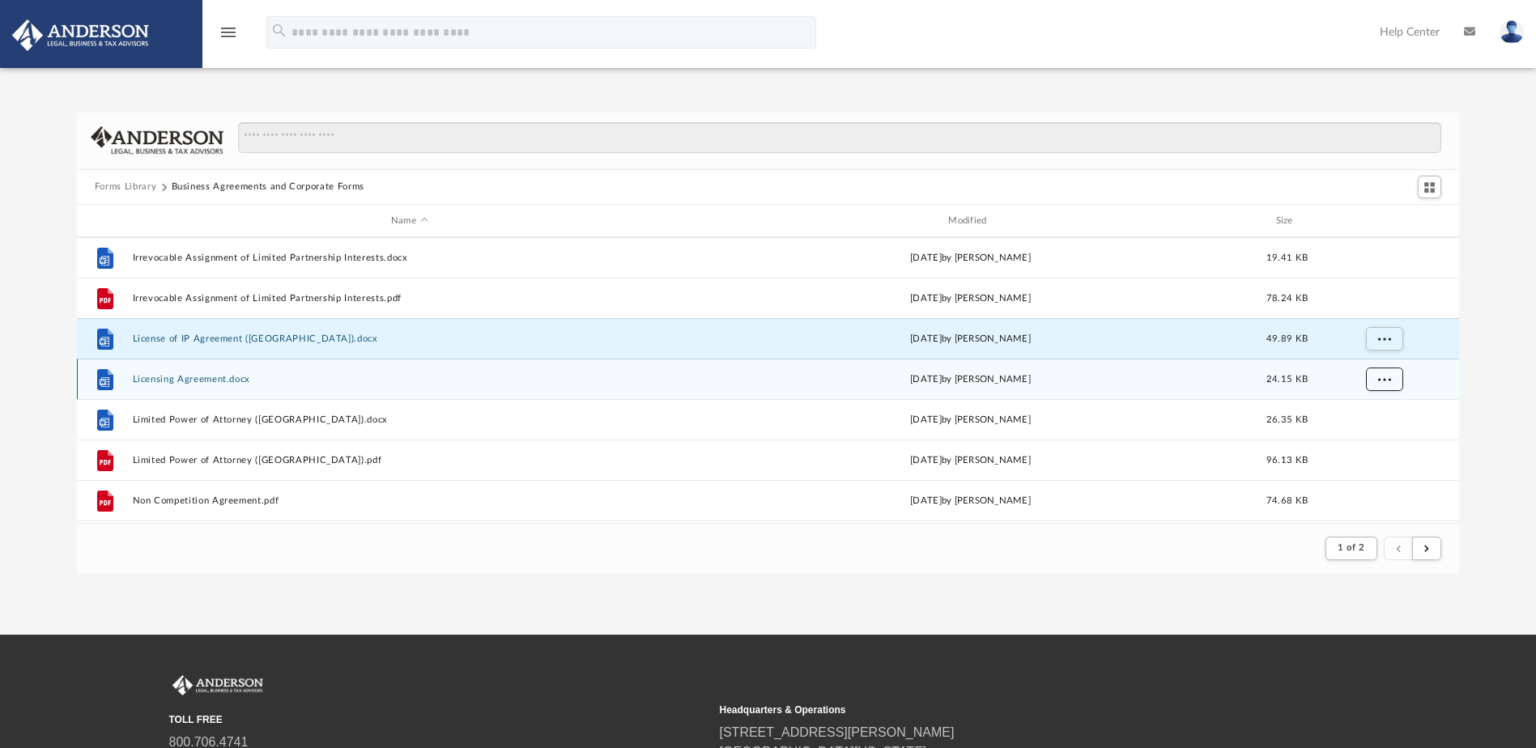
click at [1380, 381] on span "More options" at bounding box center [1383, 379] width 13 height 9
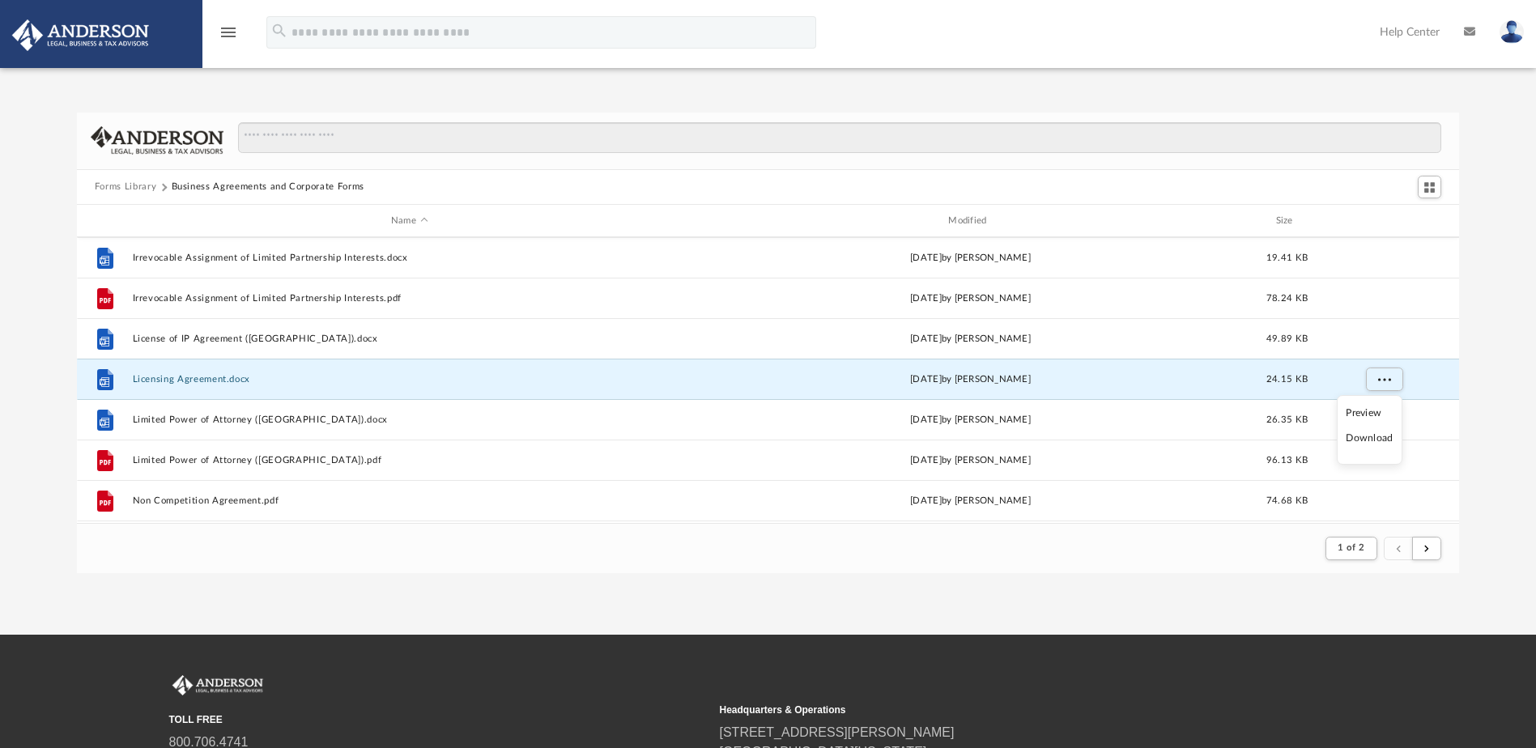
click at [1385, 440] on li "Download" at bounding box center [1369, 438] width 47 height 17
click at [1490, 395] on div "Forms Library Business Agreements and Corporate Forms Name Modified Size File F…" at bounding box center [768, 343] width 1536 height 461
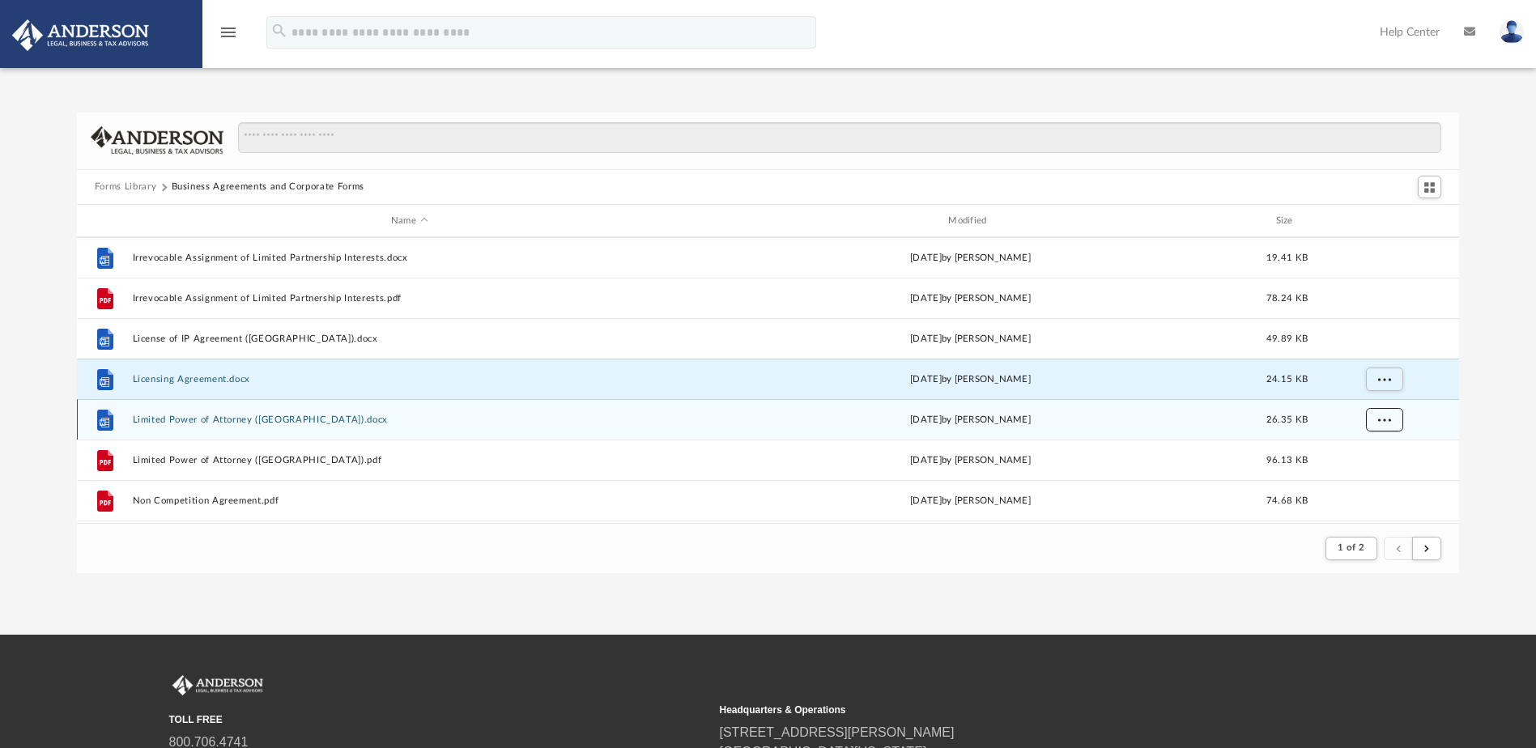
click at [1392, 415] on button "More options" at bounding box center [1383, 420] width 37 height 24
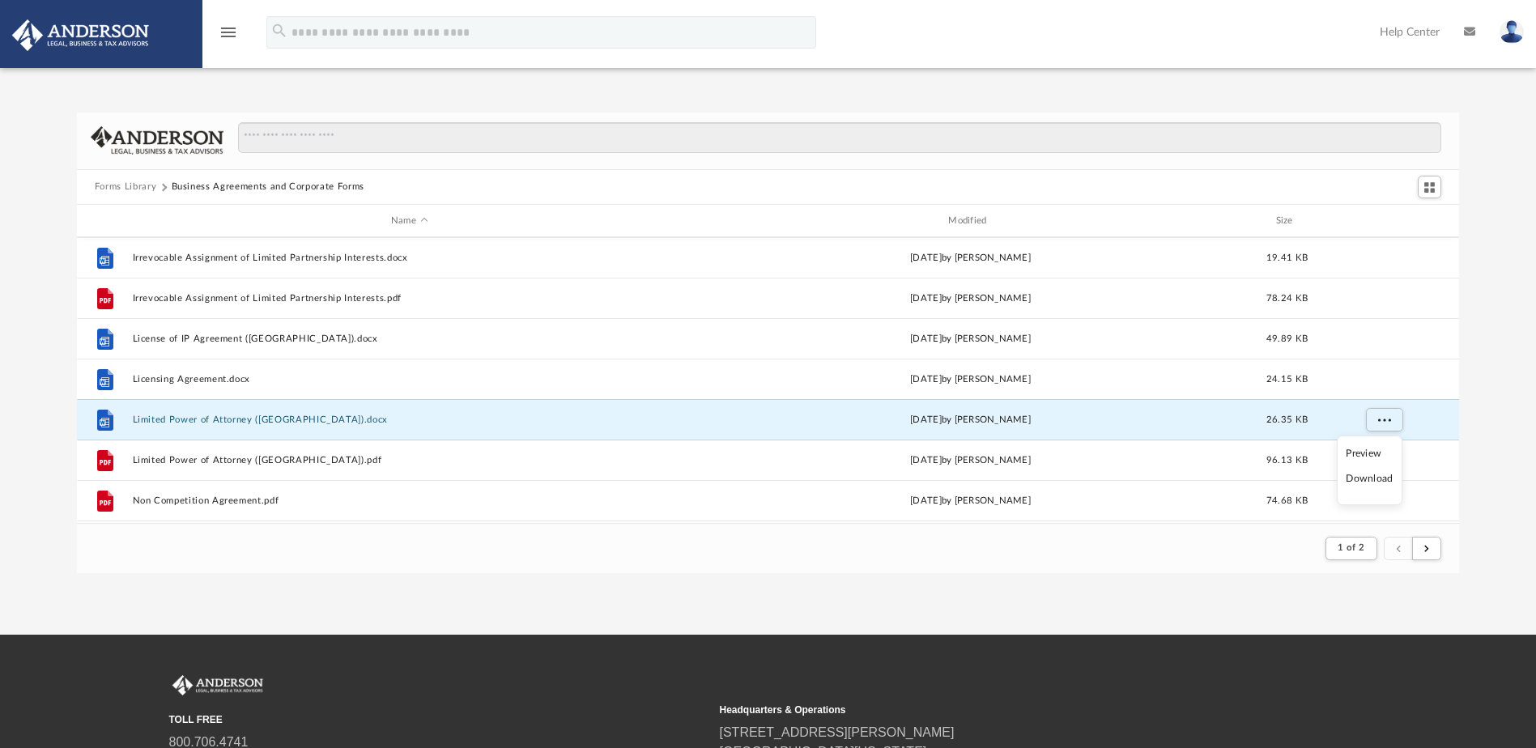
click at [1373, 478] on li "Download" at bounding box center [1369, 478] width 47 height 17
click at [1497, 432] on div "Forms Library Business Agreements and Corporate Forms Name Modified Size File F…" at bounding box center [768, 343] width 1536 height 461
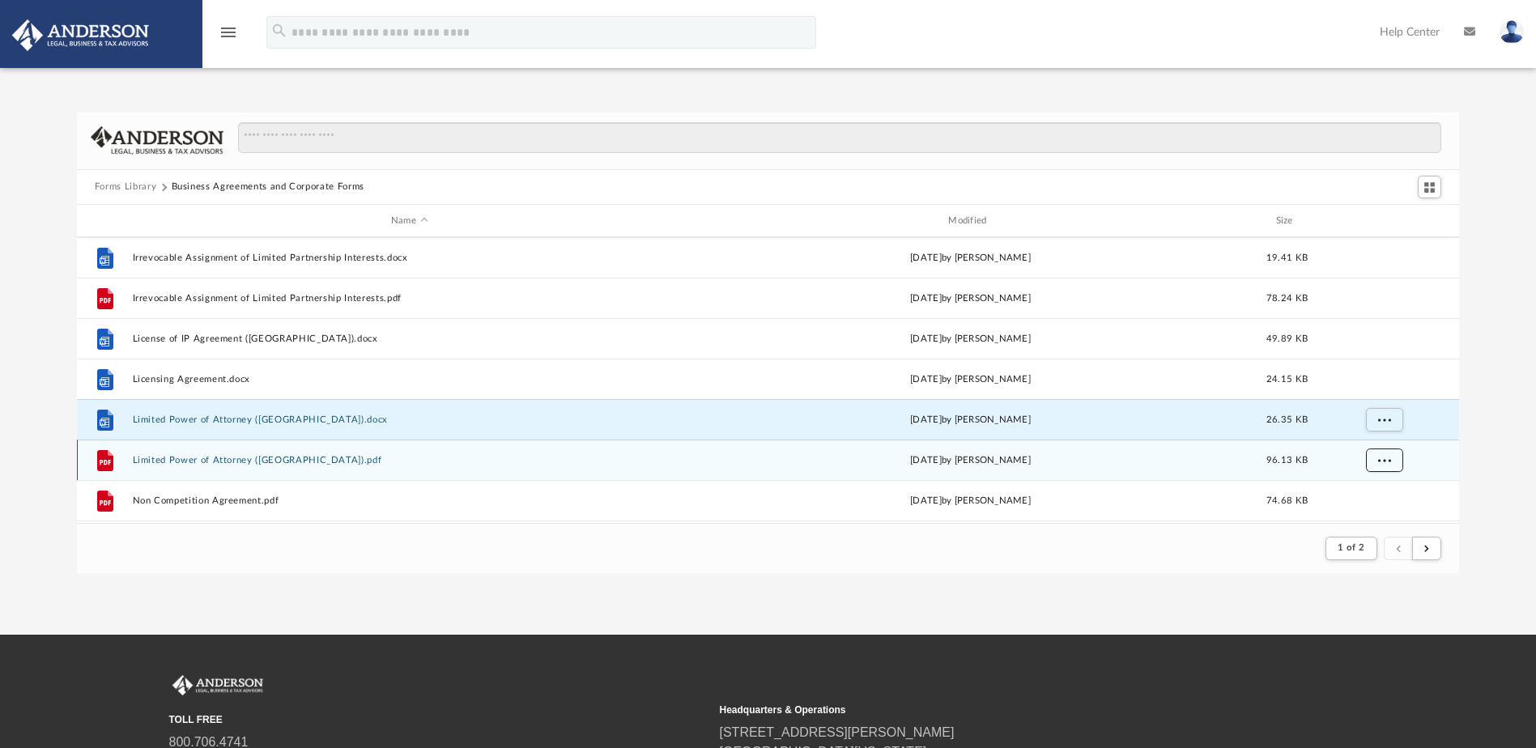
click at [1391, 462] on button "More options" at bounding box center [1383, 461] width 37 height 24
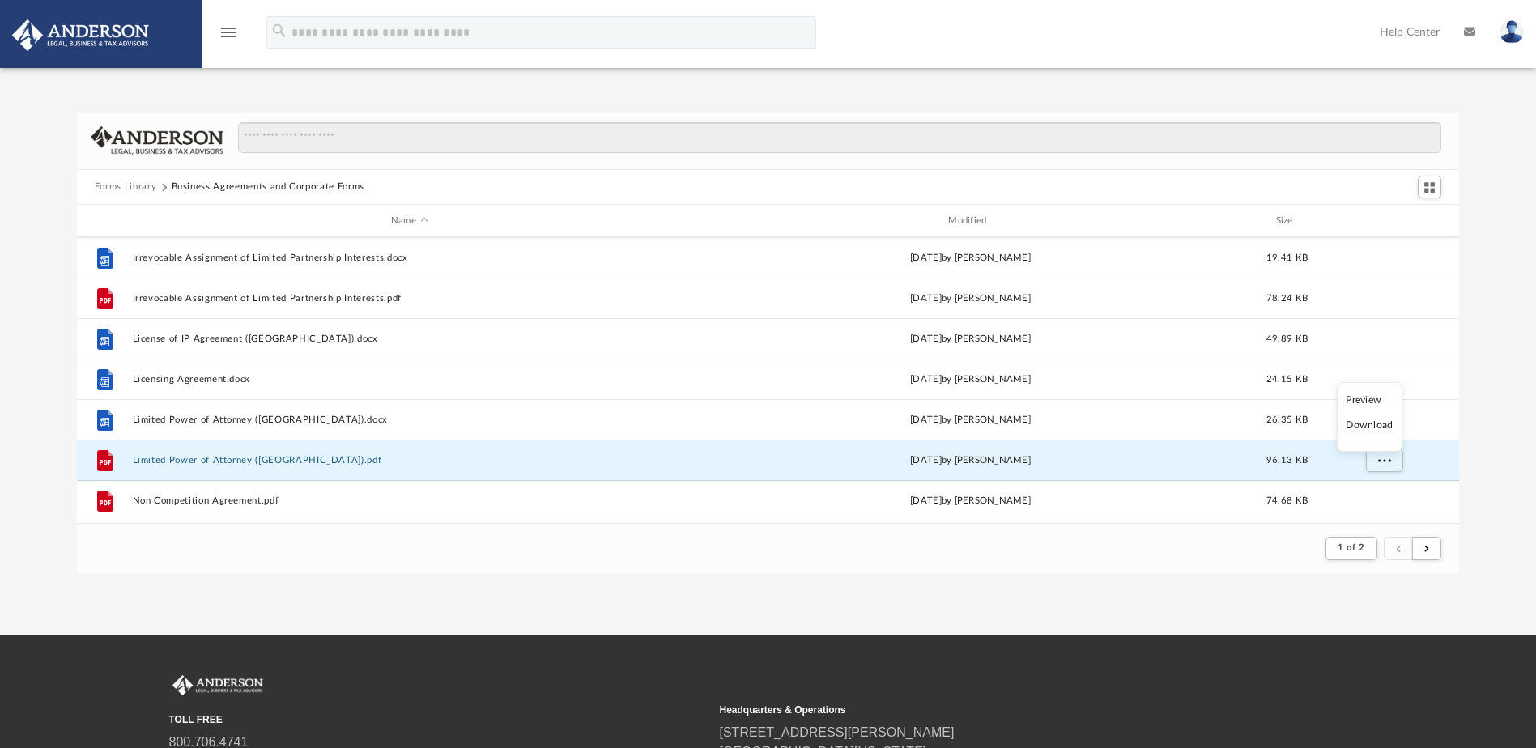
click at [1382, 426] on li "Download" at bounding box center [1369, 425] width 47 height 17
click at [1487, 466] on div "Forms Library Business Agreements and Corporate Forms Name Modified Size File F…" at bounding box center [768, 343] width 1536 height 461
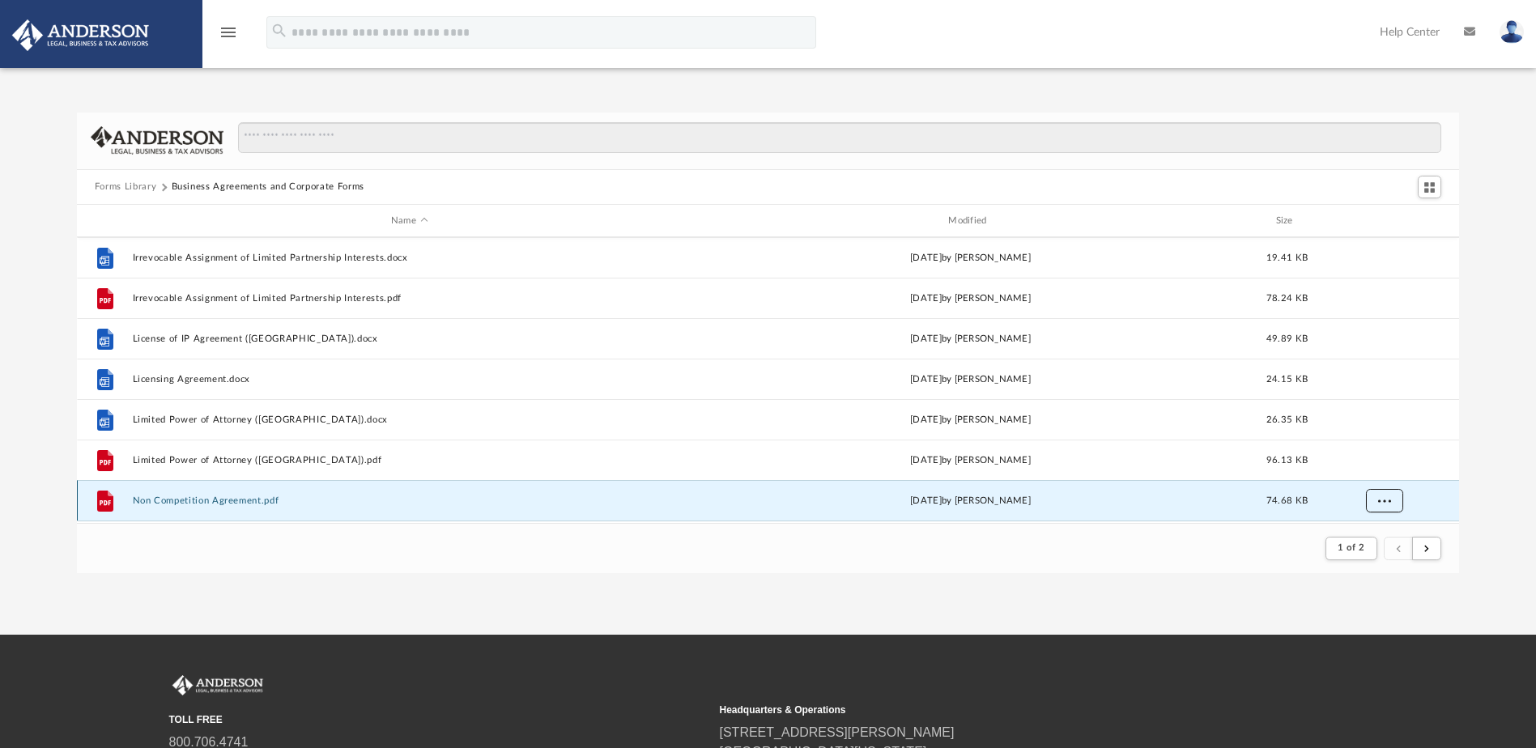
click at [1392, 496] on button "More options" at bounding box center [1383, 501] width 37 height 24
click at [1380, 468] on li "Download" at bounding box center [1369, 465] width 47 height 17
click at [1502, 468] on div "Forms Library Business Agreements and Corporate Forms Name Modified Size File F…" at bounding box center [768, 343] width 1536 height 461
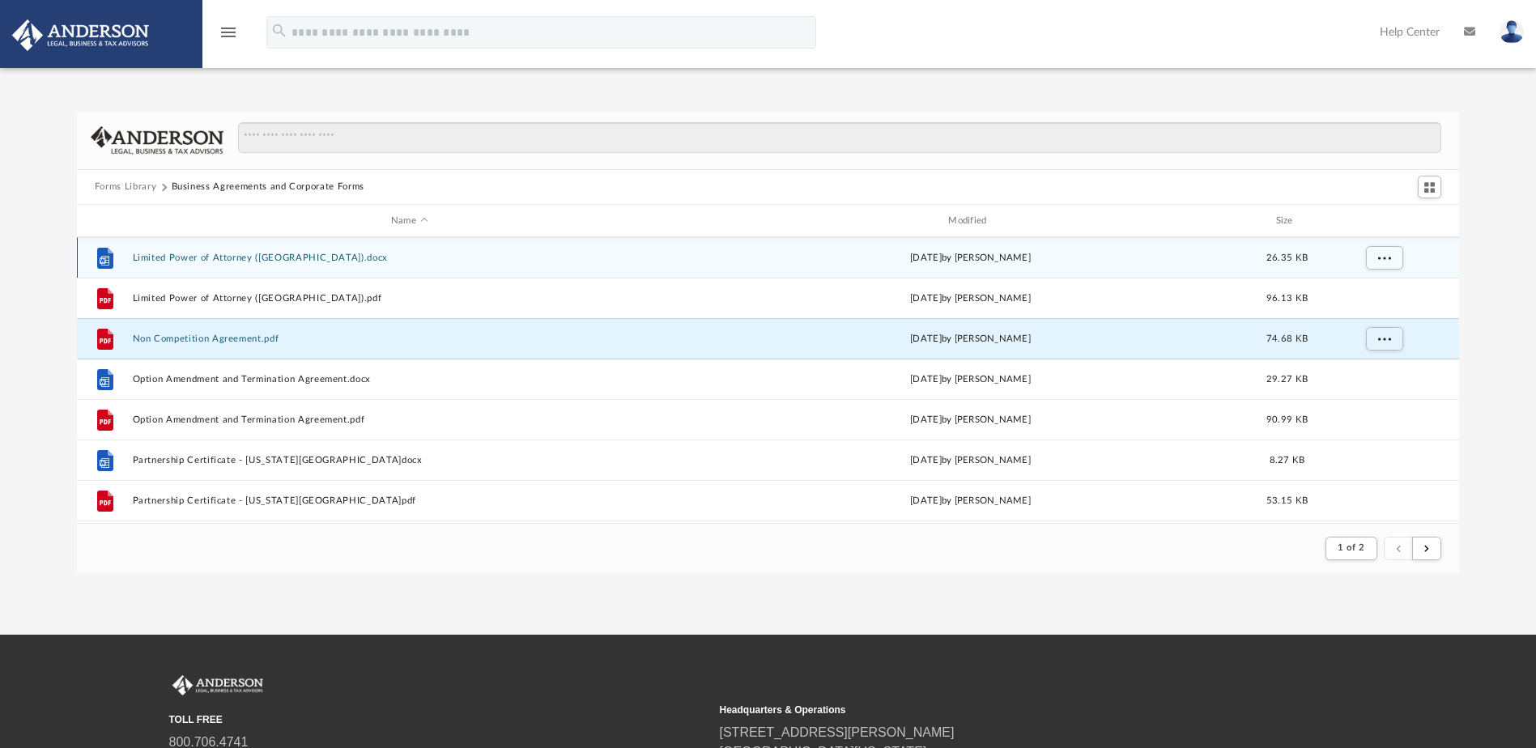
scroll to position [1538, 0]
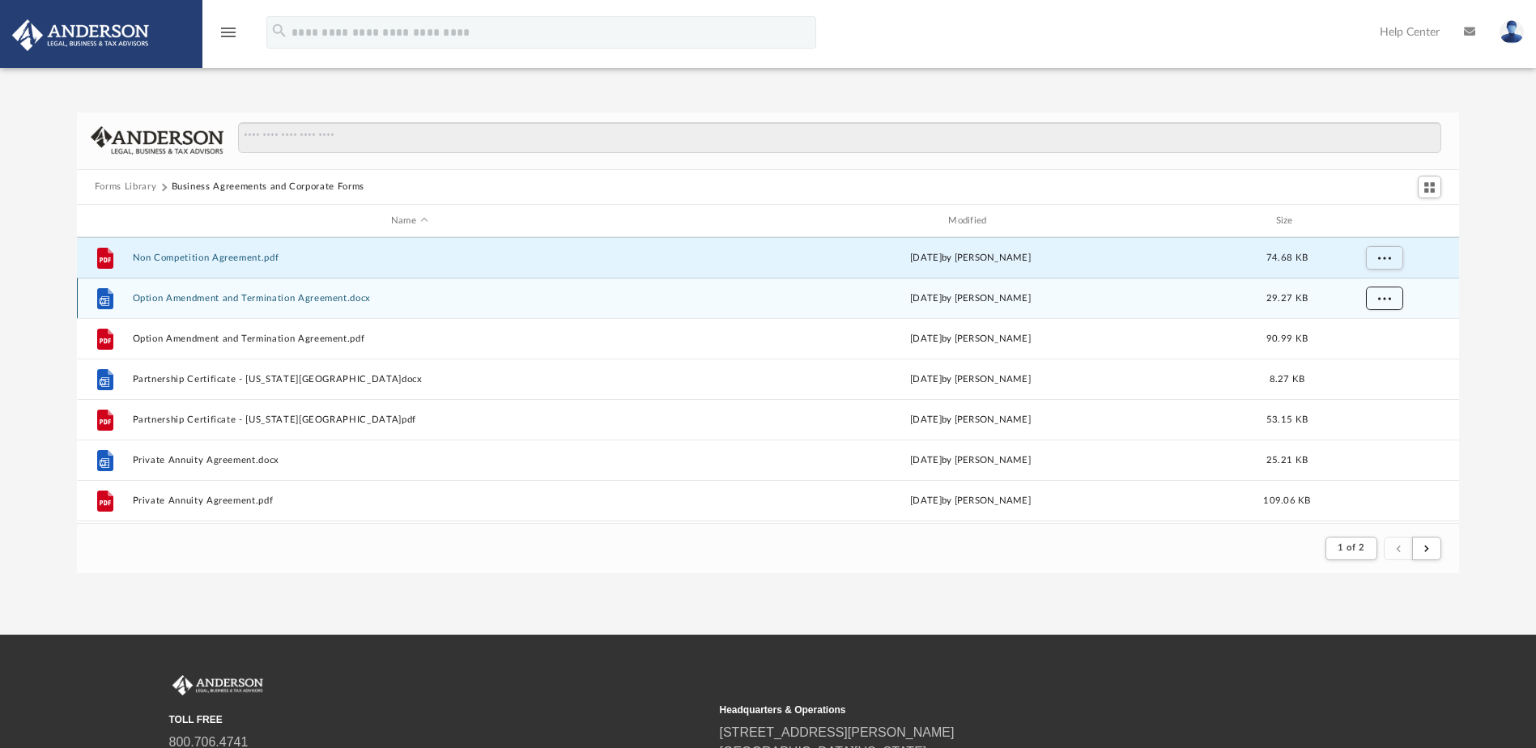
click at [1384, 300] on span "More options" at bounding box center [1383, 298] width 13 height 9
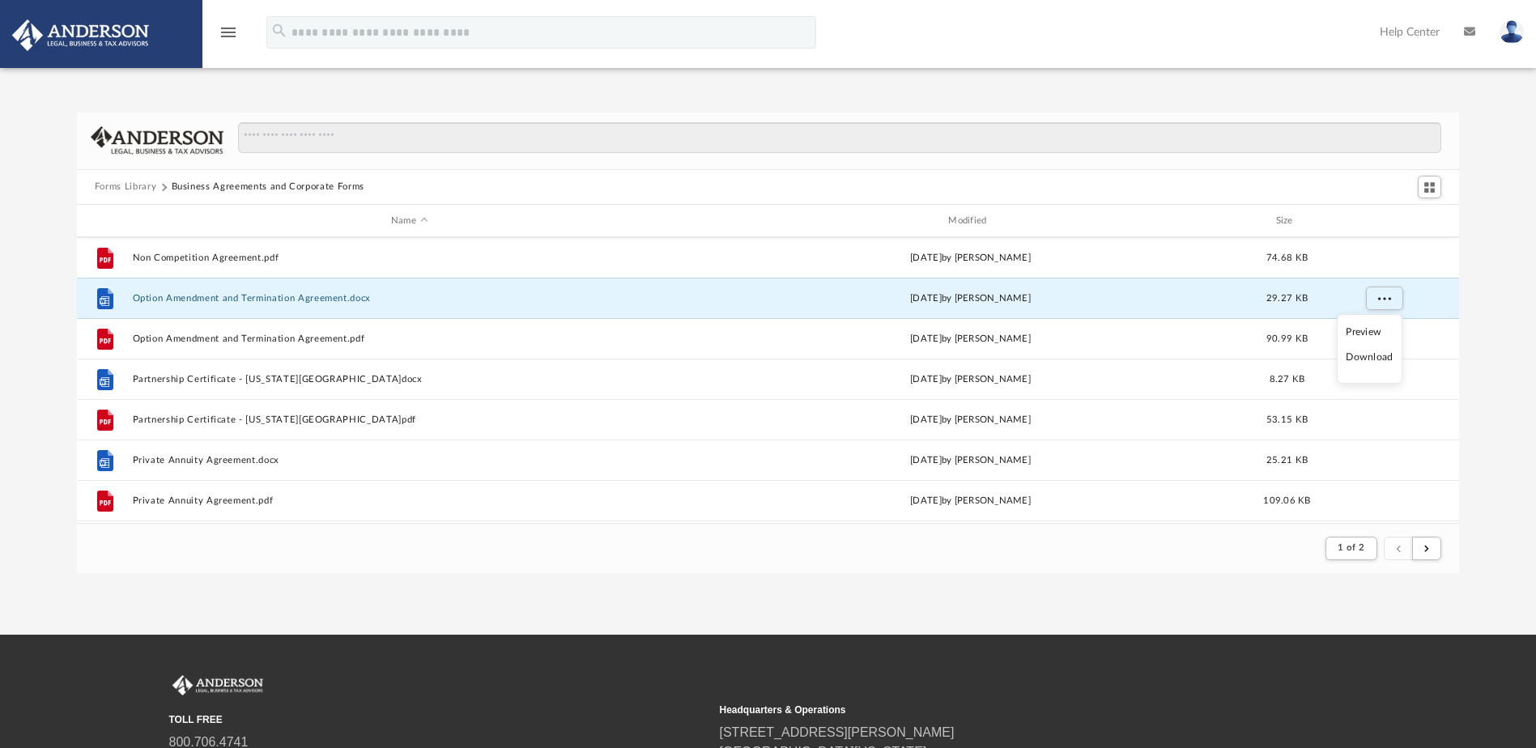
click at [1372, 359] on li "Download" at bounding box center [1369, 357] width 47 height 17
click at [1491, 323] on div "Forms Library Business Agreements and Corporate Forms Name Modified Size File L…" at bounding box center [768, 343] width 1536 height 461
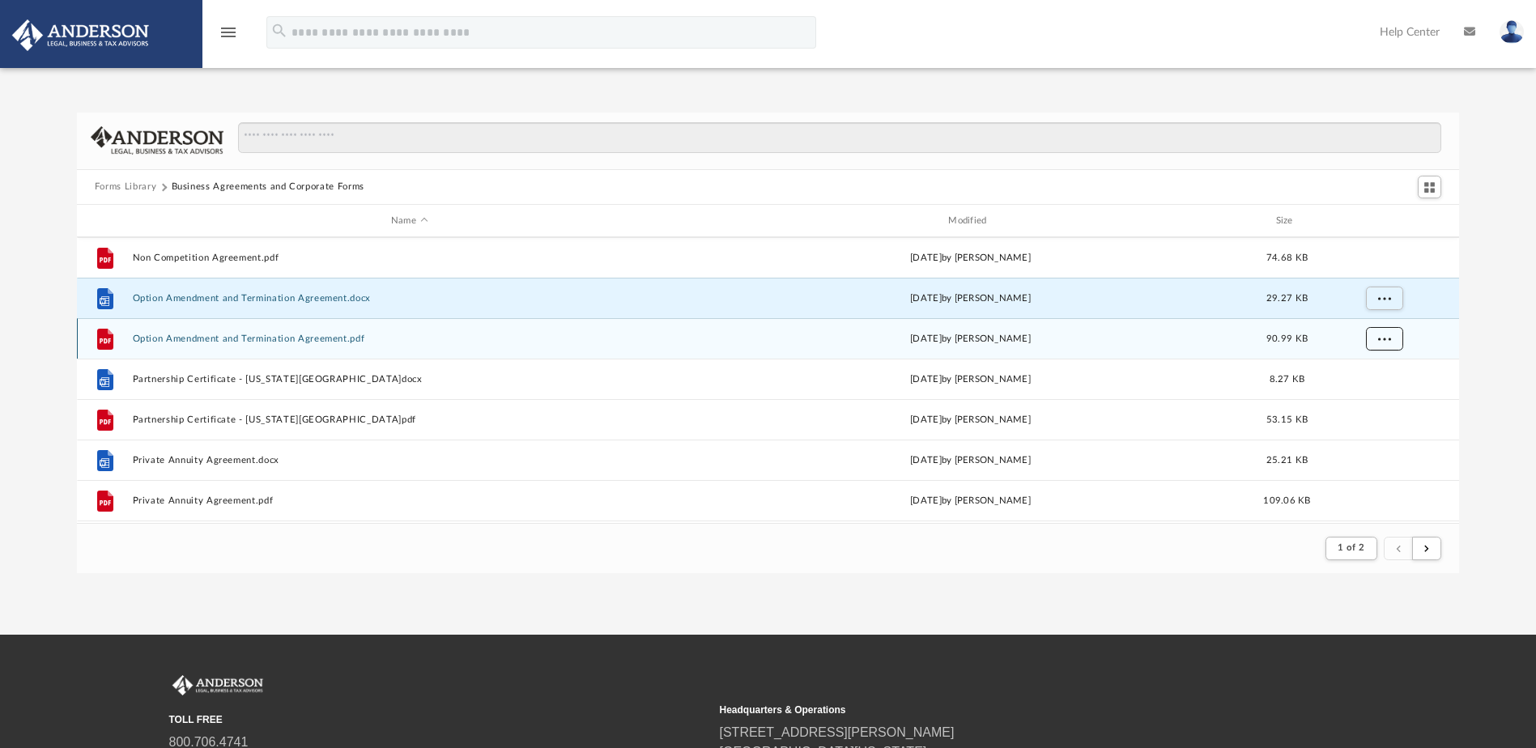
click at [1392, 334] on button "More options" at bounding box center [1383, 339] width 37 height 24
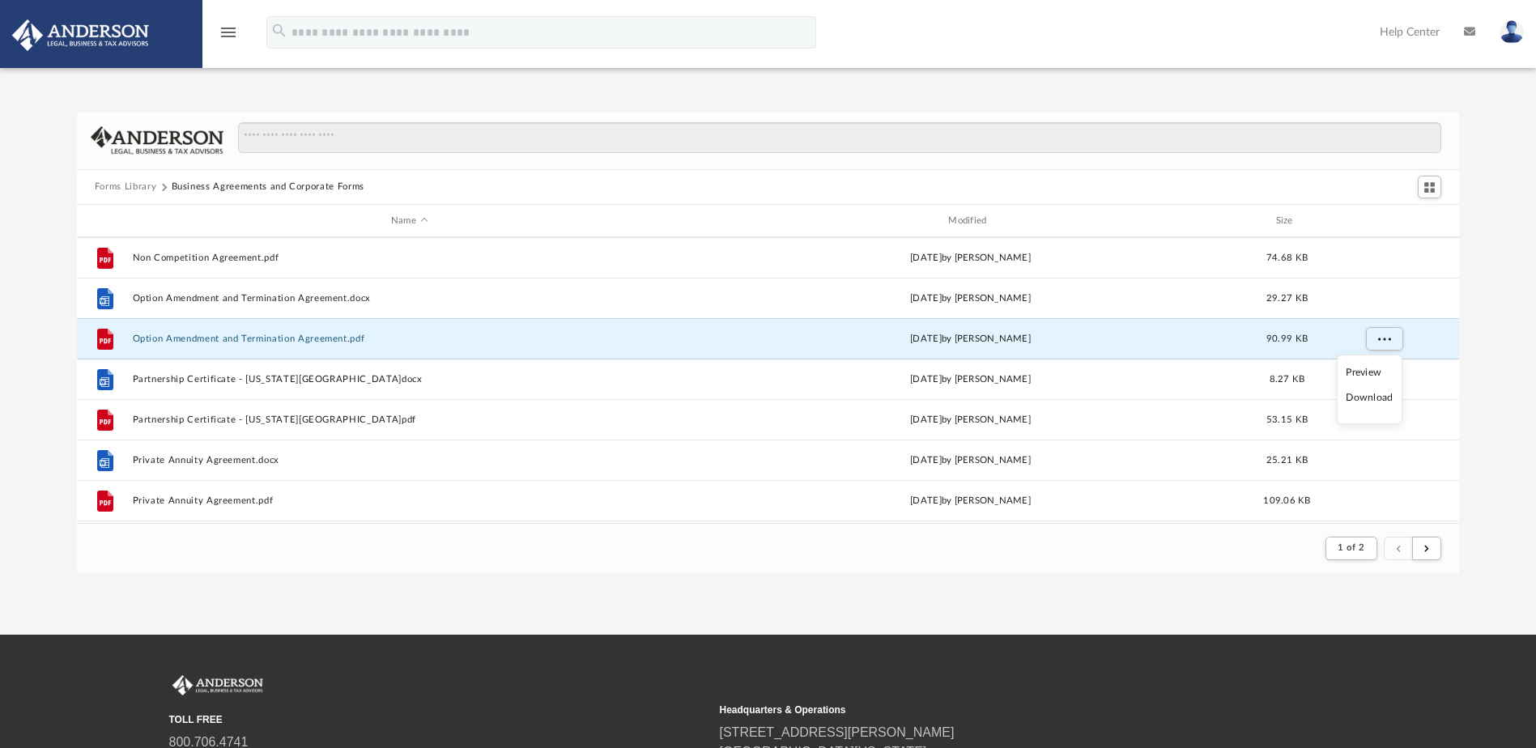
click at [1375, 398] on li "Download" at bounding box center [1369, 397] width 47 height 17
click at [1498, 357] on div "Forms Library Business Agreements and Corporate Forms Name Modified Size File L…" at bounding box center [768, 343] width 1536 height 461
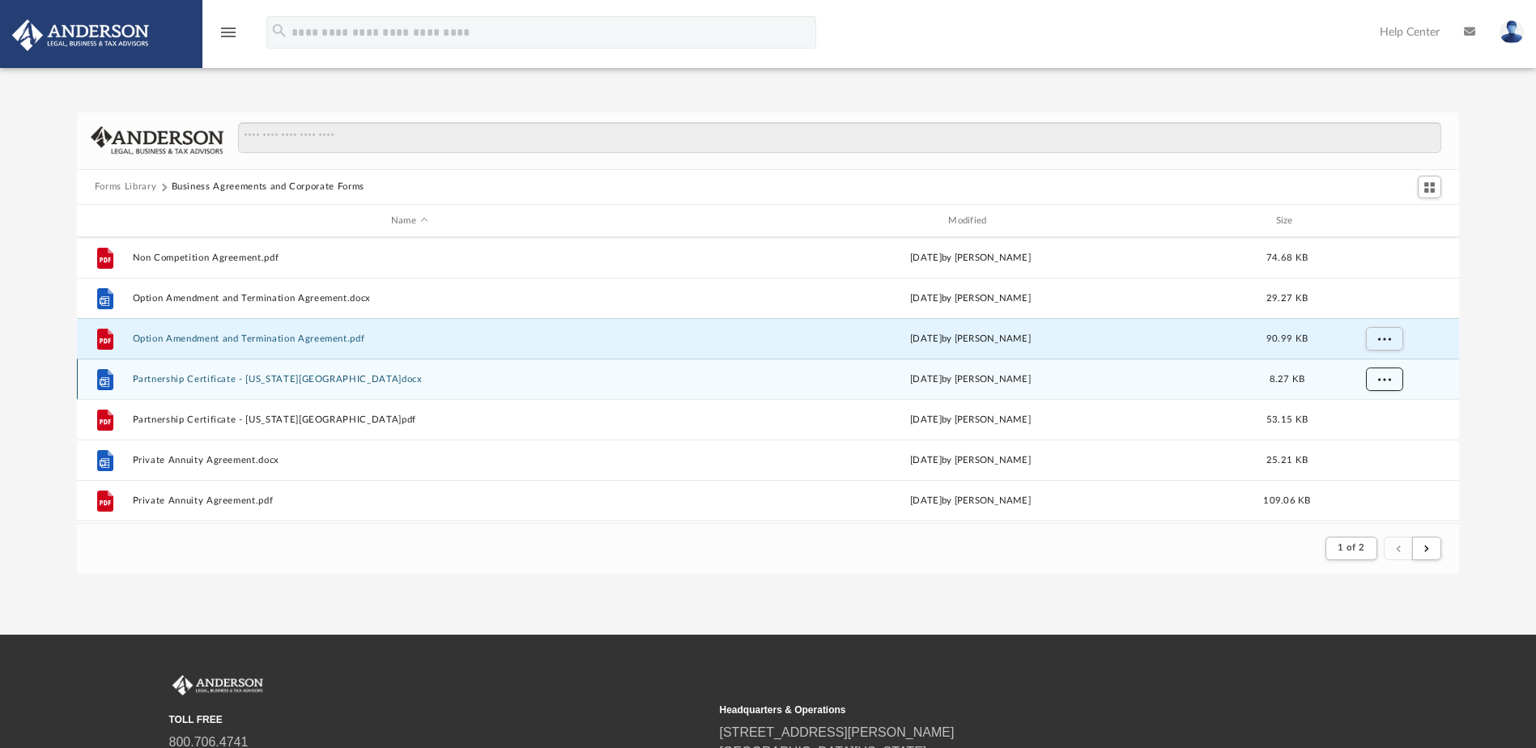
click at [1384, 376] on span "More options" at bounding box center [1383, 379] width 13 height 9
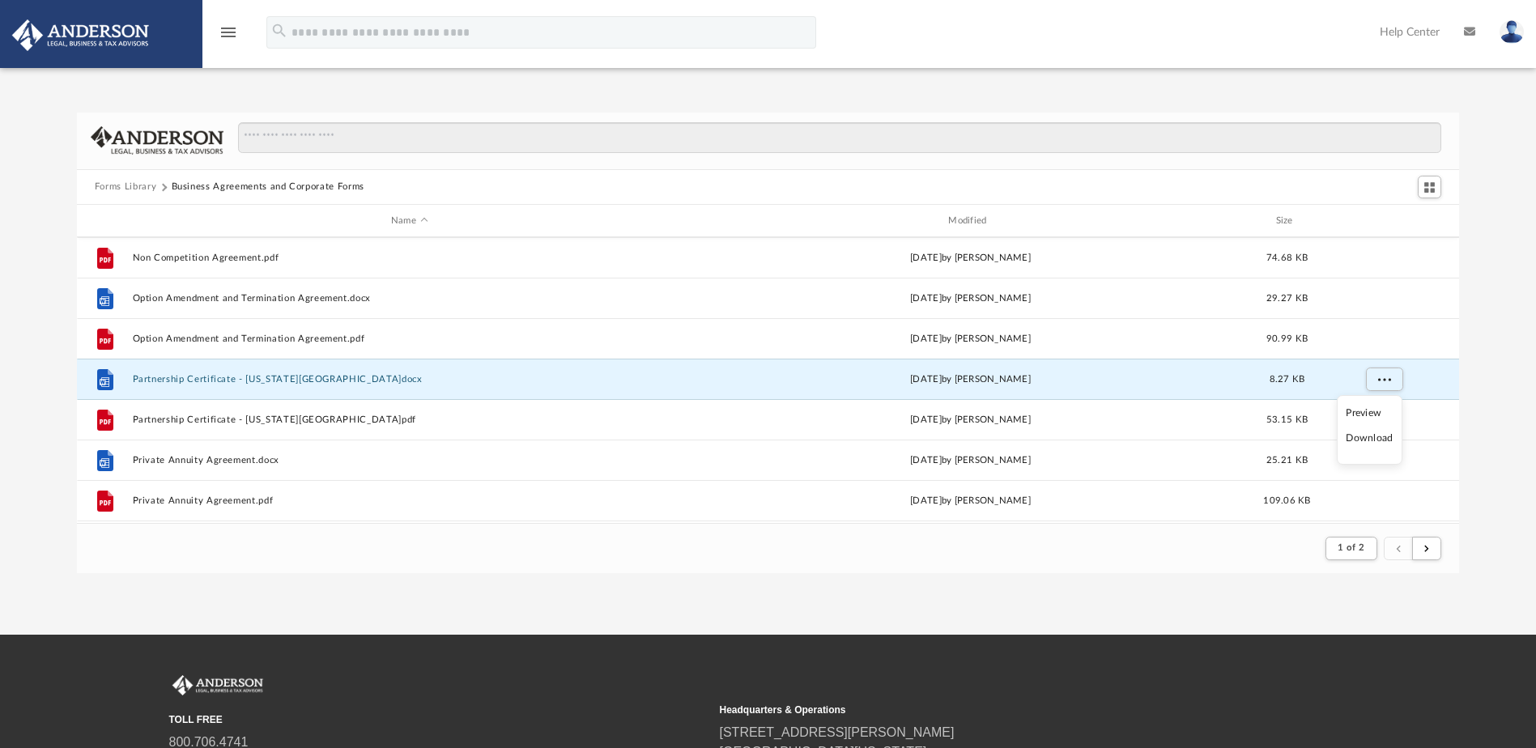
click at [1368, 439] on li "Download" at bounding box center [1369, 438] width 47 height 17
click at [1486, 402] on div "Forms Library Business Agreements and Corporate Forms Name Modified Size File L…" at bounding box center [768, 343] width 1536 height 461
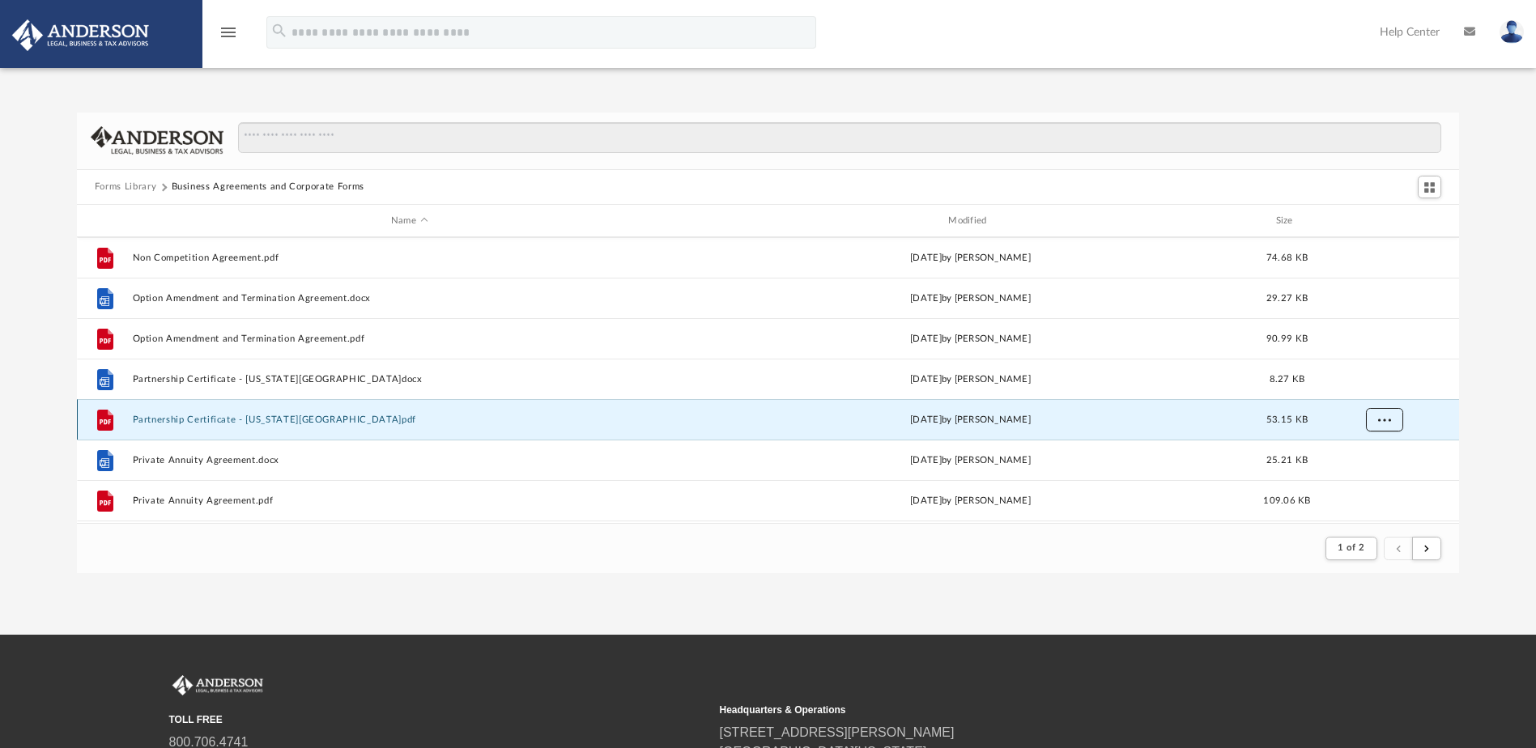
click at [1383, 418] on span "More options" at bounding box center [1383, 419] width 13 height 9
click at [1379, 478] on li "Download" at bounding box center [1369, 478] width 47 height 17
click at [1492, 423] on div "Forms Library Business Agreements and Corporate Forms Name Modified Size File L…" at bounding box center [768, 343] width 1536 height 461
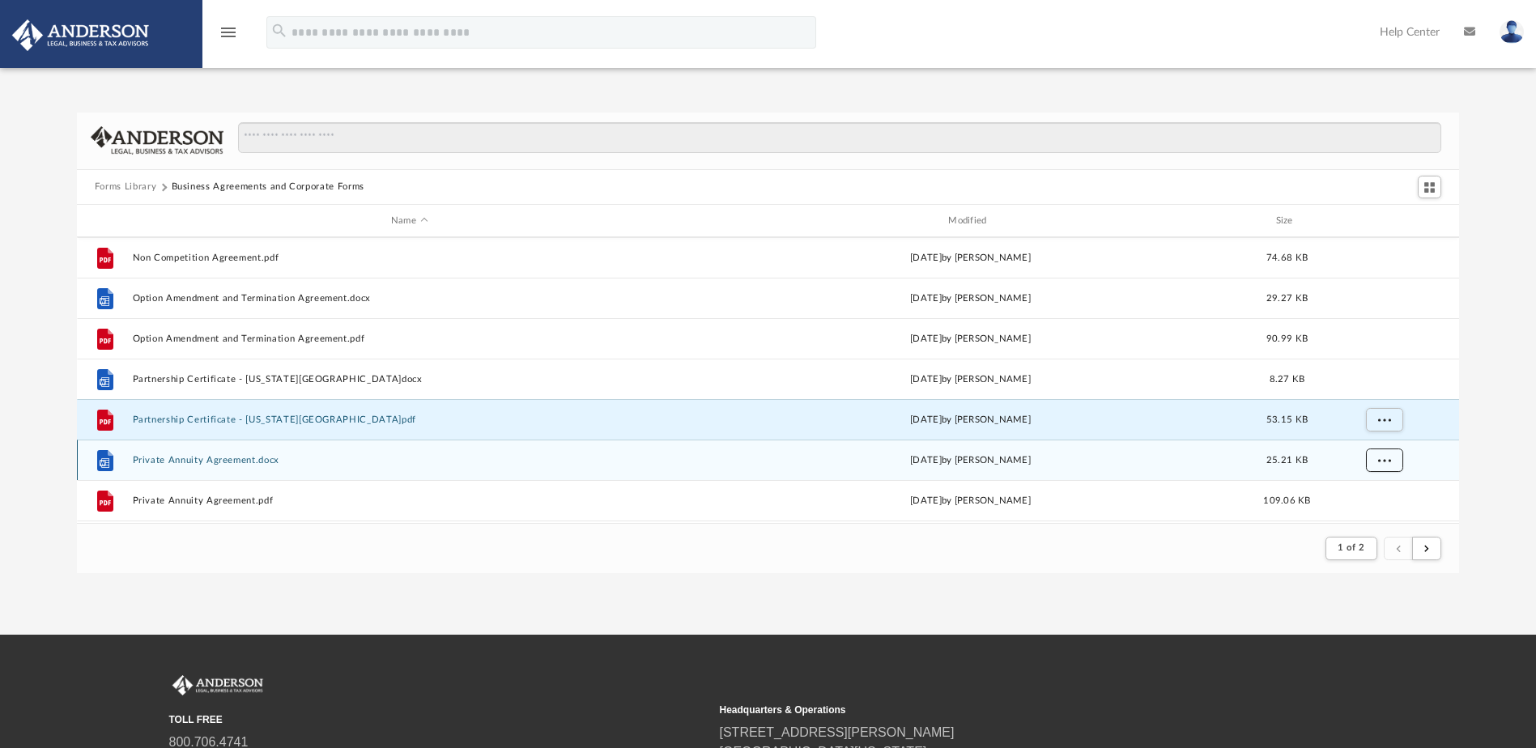
click at [1396, 457] on button "More options" at bounding box center [1383, 461] width 37 height 24
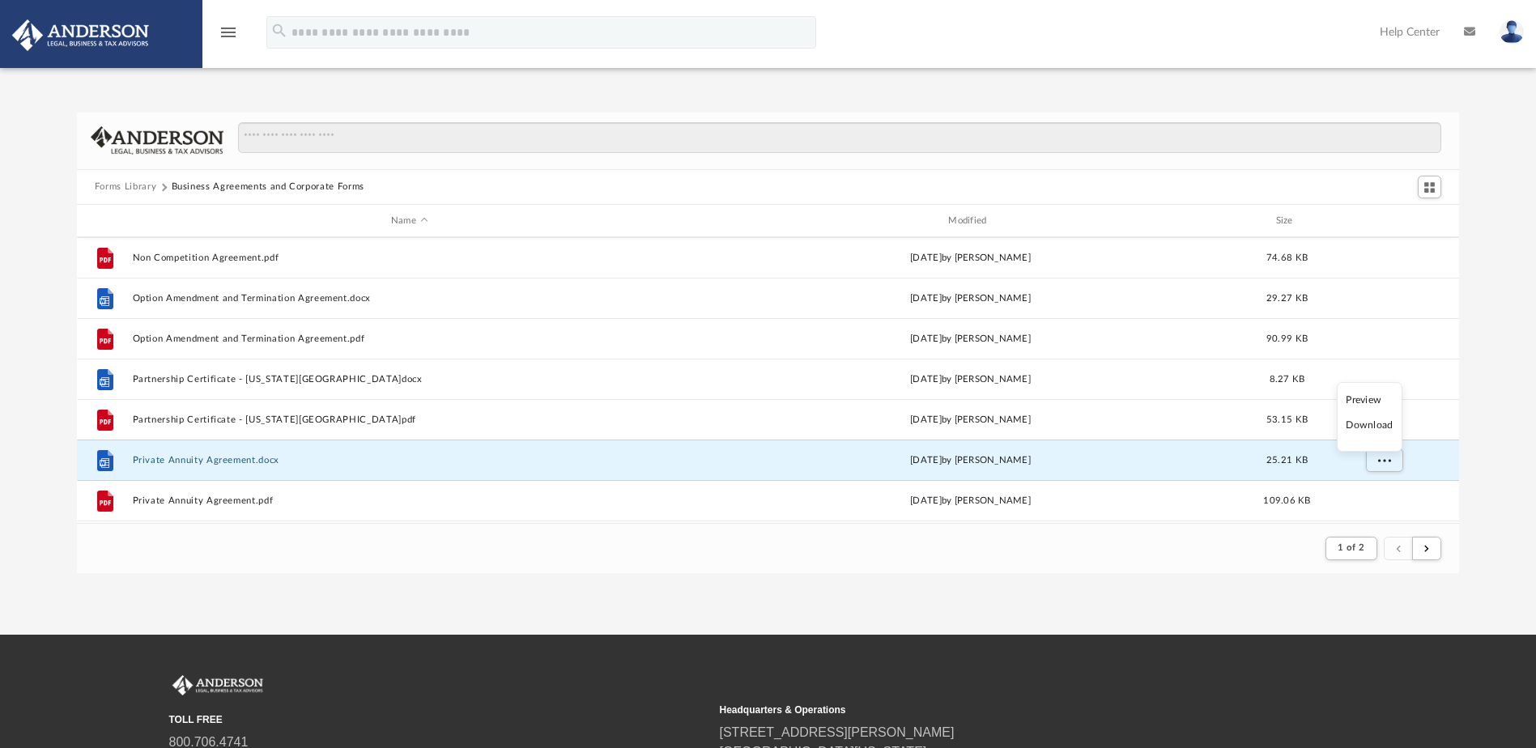
click at [1372, 429] on li "Download" at bounding box center [1369, 425] width 47 height 17
click at [1490, 416] on div "Forms Library Business Agreements and Corporate Forms Name Modified Size File L…" at bounding box center [768, 343] width 1536 height 461
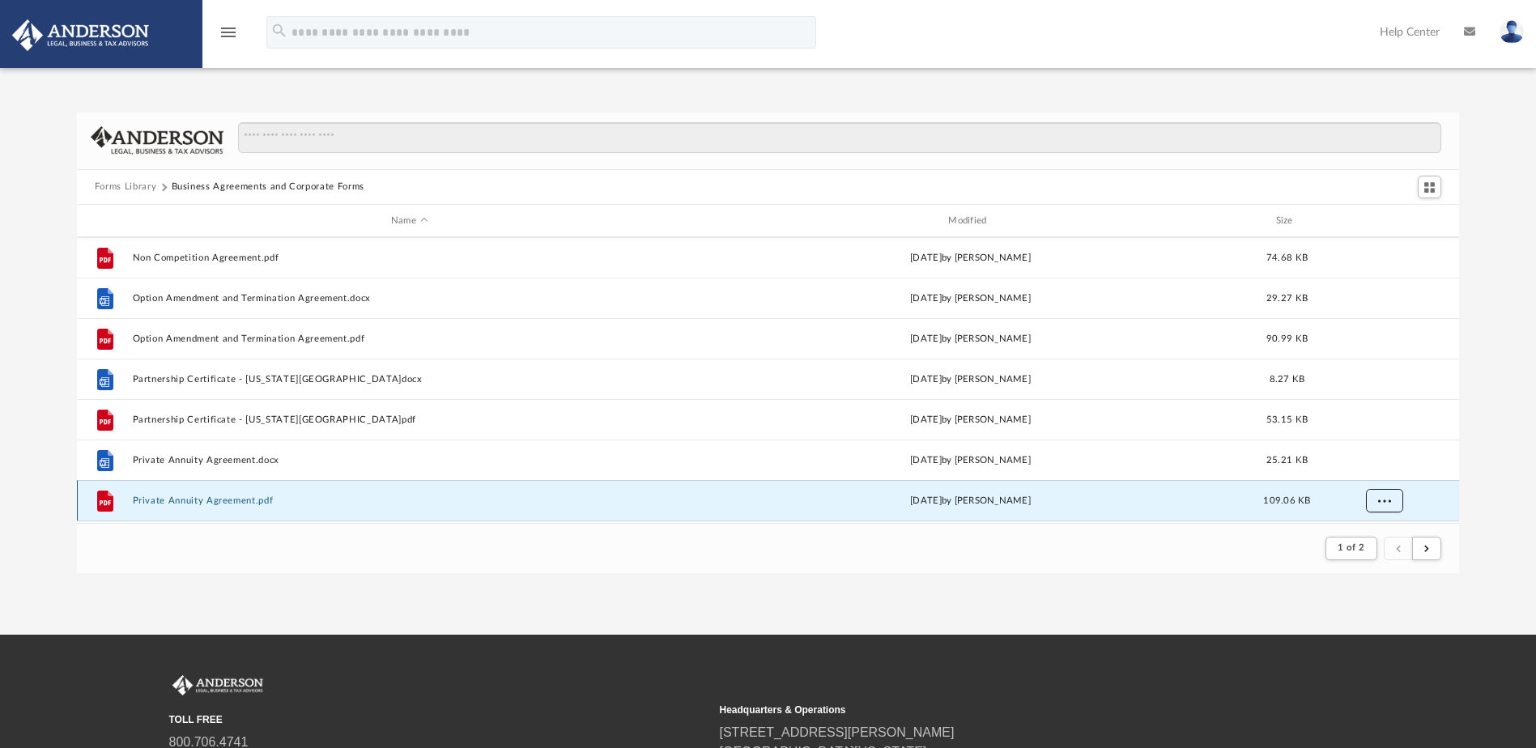
click at [1374, 504] on button "More options" at bounding box center [1383, 501] width 37 height 24
click at [1384, 466] on li "Download" at bounding box center [1369, 465] width 47 height 17
click at [1503, 441] on div "Forms Library Business Agreements and Corporate Forms Name Modified Size File L…" at bounding box center [768, 343] width 1536 height 461
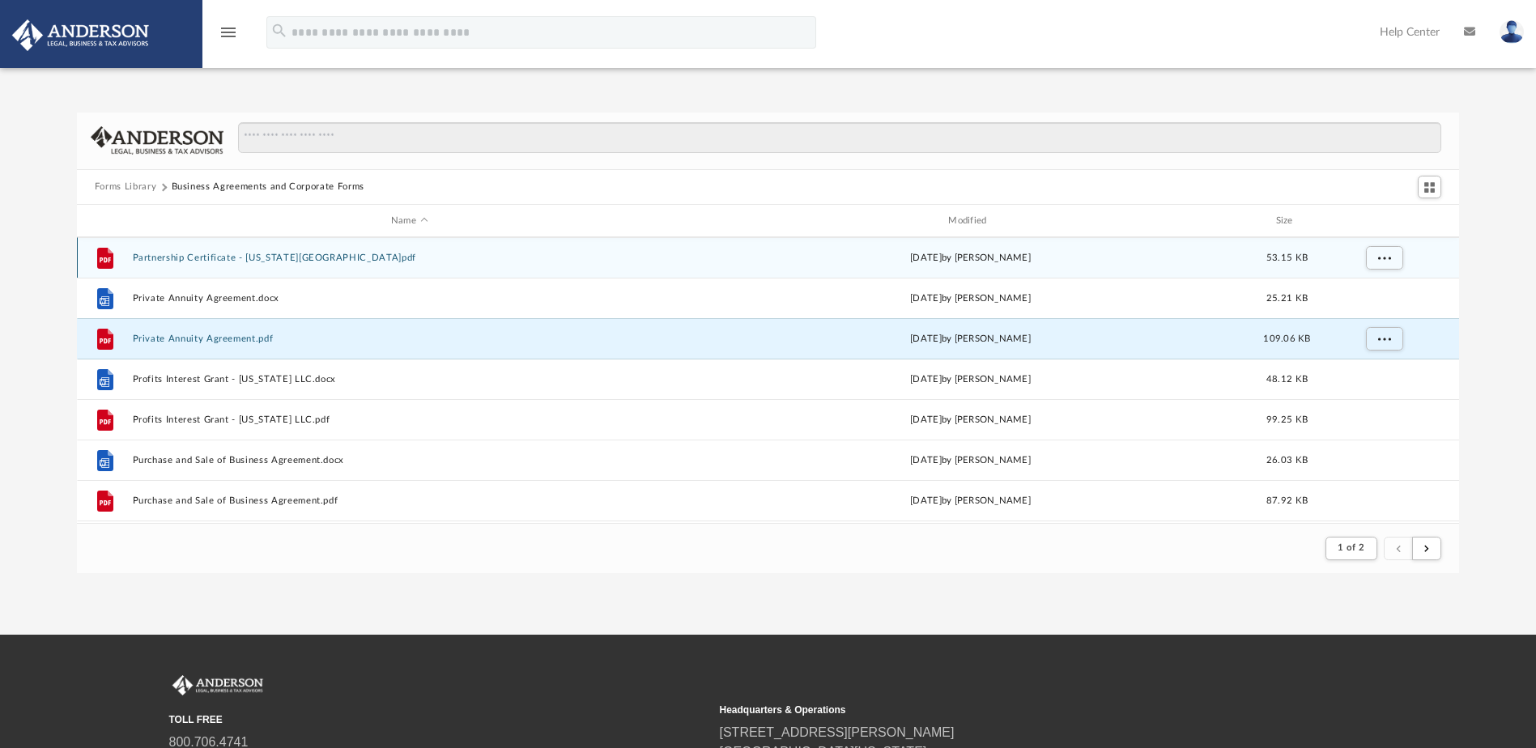
scroll to position [1738, 0]
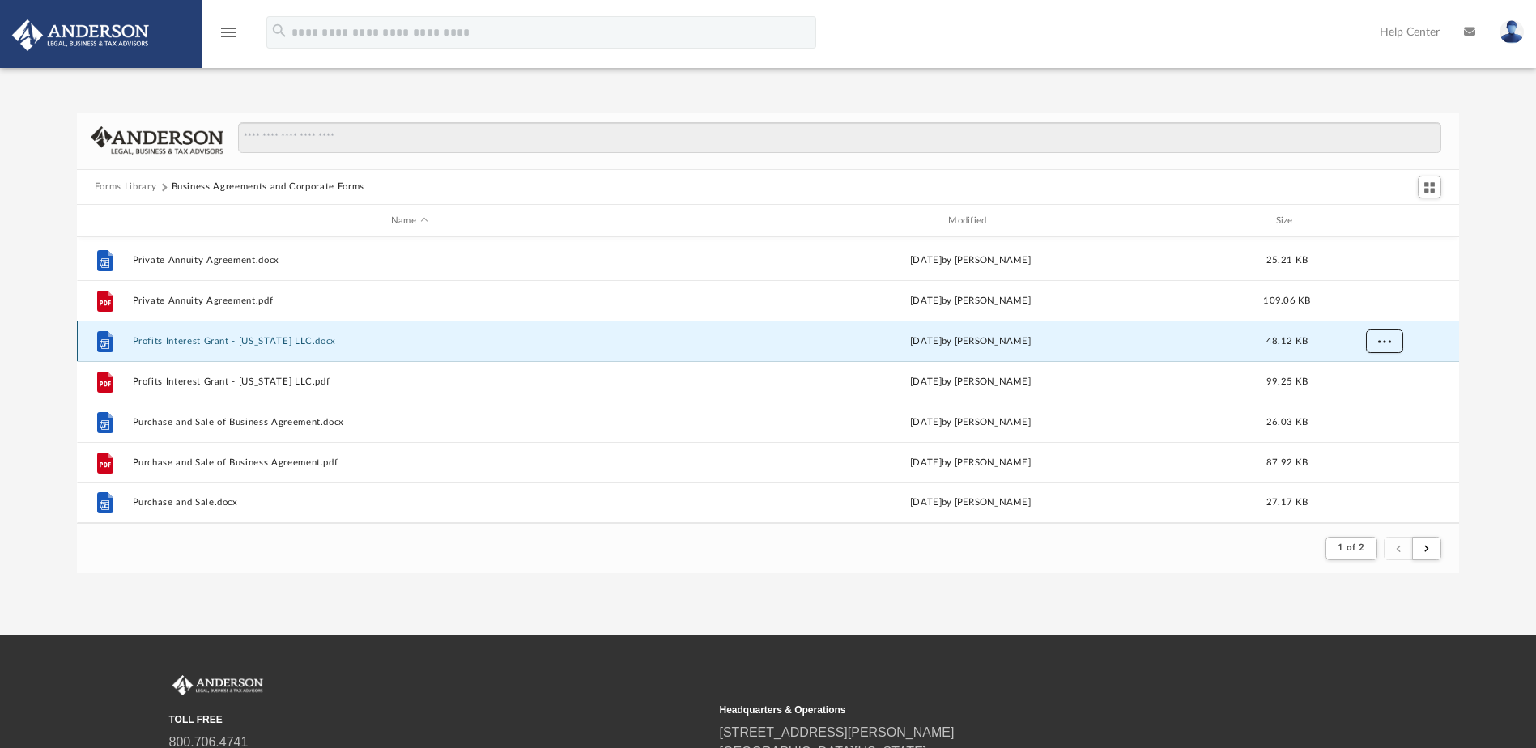
click at [1389, 343] on span "More options" at bounding box center [1383, 341] width 13 height 9
click at [1367, 402] on li "Download" at bounding box center [1369, 400] width 47 height 17
click at [1493, 347] on div "Forms Library Business Agreements and Corporate Forms Name Modified Size File P…" at bounding box center [768, 343] width 1536 height 461
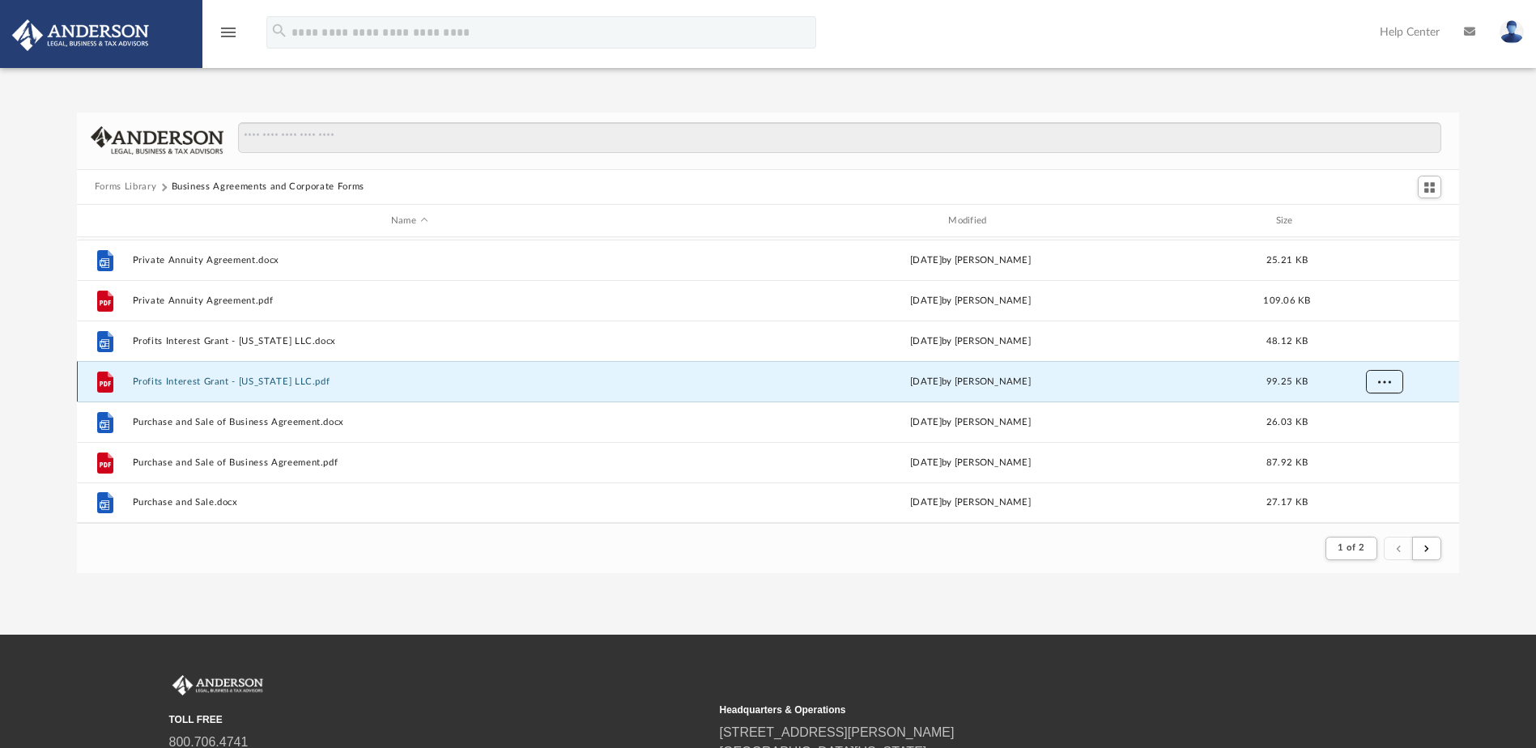
click at [1385, 380] on span "More options" at bounding box center [1383, 381] width 13 height 9
click at [1365, 440] on li "Download" at bounding box center [1369, 440] width 47 height 17
click at [1482, 397] on div "Forms Library Business Agreements and Corporate Forms Name Modified Size File P…" at bounding box center [768, 343] width 1536 height 461
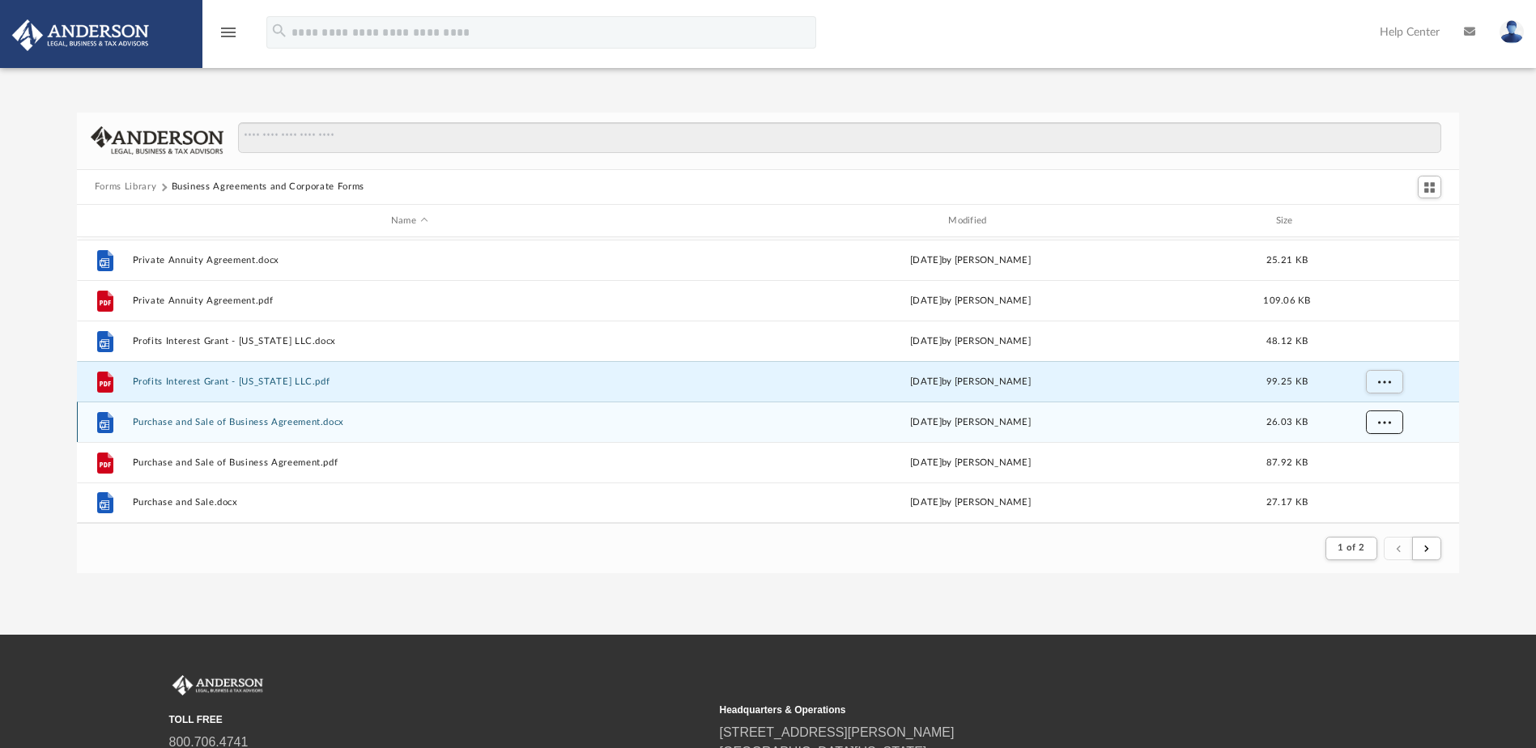
click at [1385, 421] on span "More options" at bounding box center [1383, 422] width 13 height 9
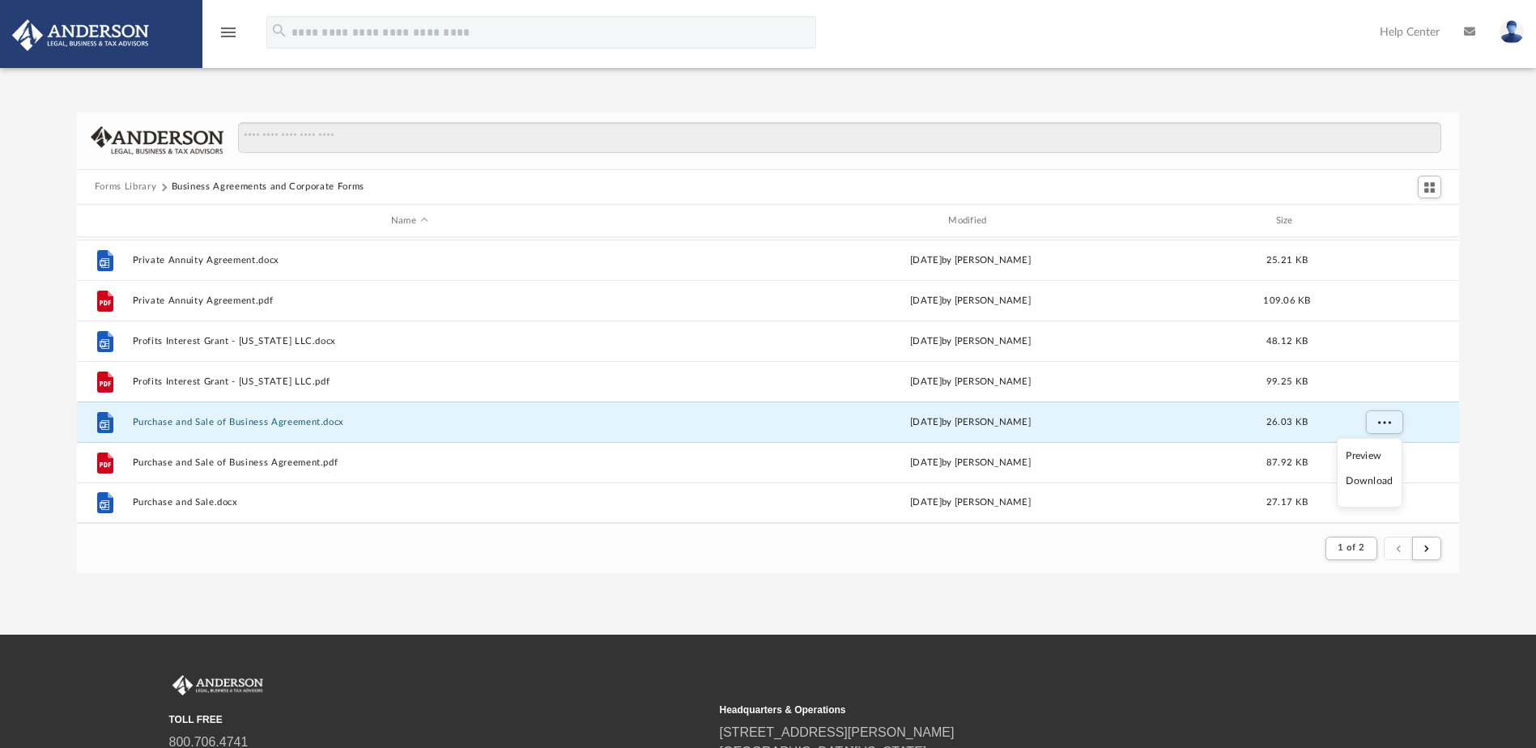
click at [1364, 485] on li "Download" at bounding box center [1369, 481] width 47 height 17
click at [1484, 418] on div "Forms Library Business Agreements and Corporate Forms Name Modified Size File P…" at bounding box center [768, 343] width 1536 height 461
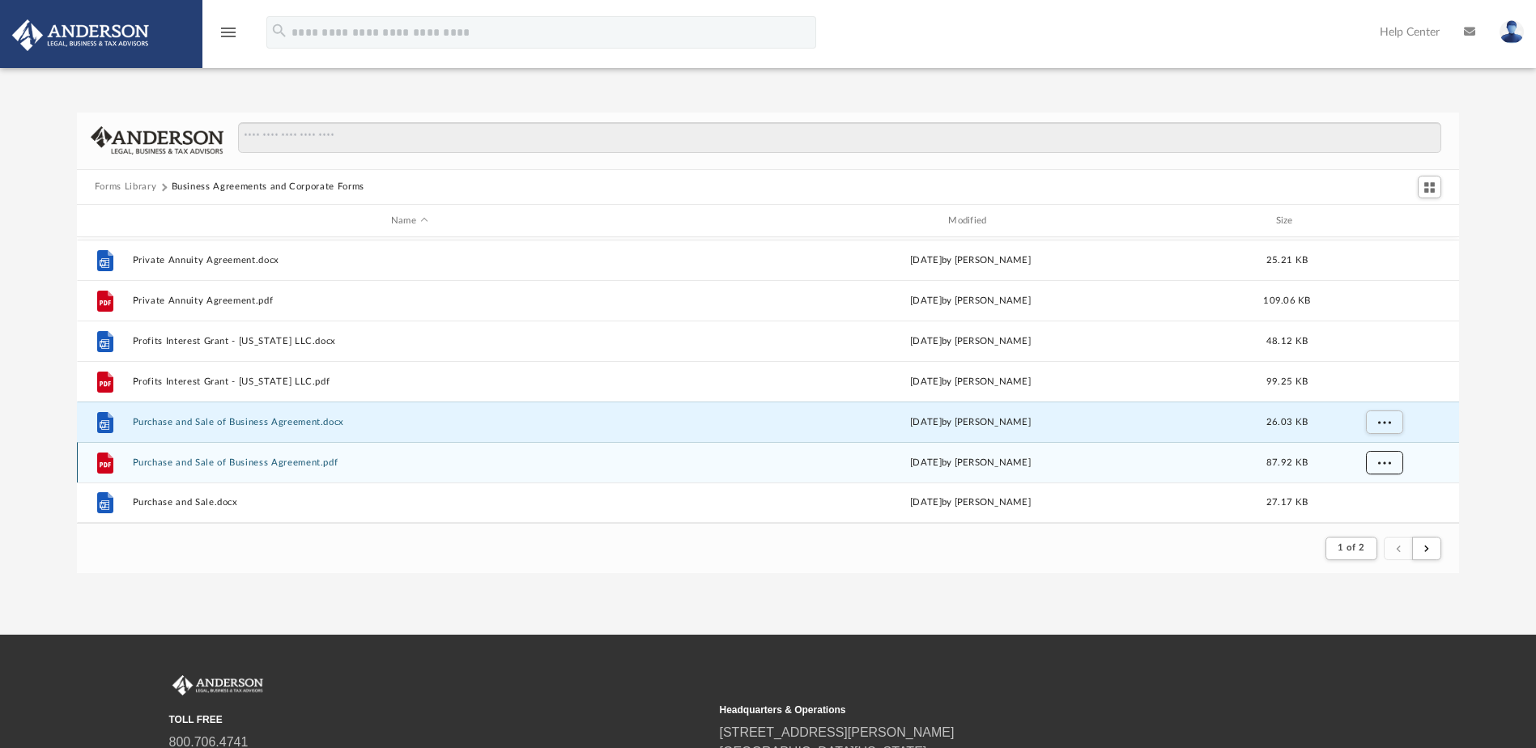
click at [1382, 465] on span "More options" at bounding box center [1383, 462] width 13 height 9
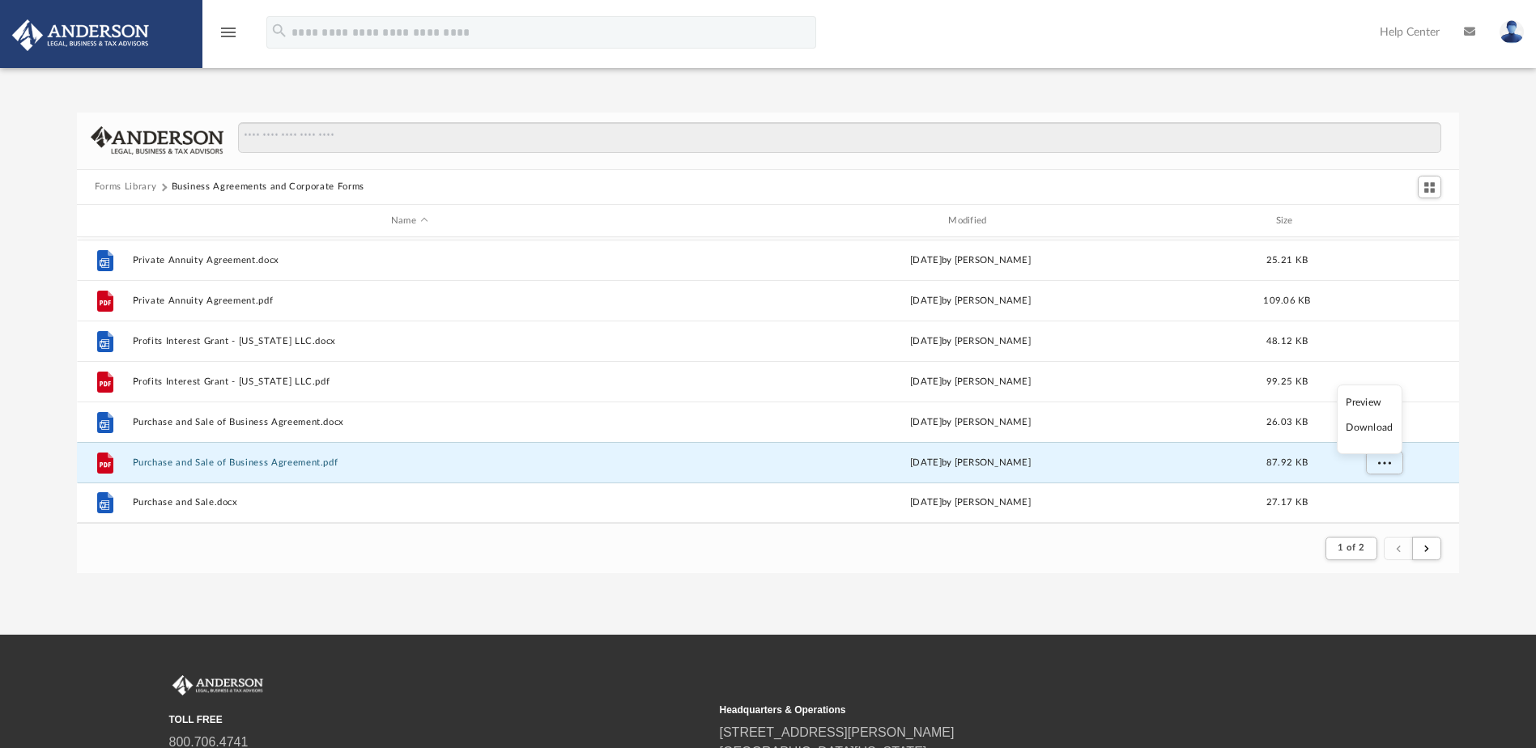
click at [1375, 430] on li "Download" at bounding box center [1369, 427] width 47 height 17
click at [1487, 429] on div "Forms Library Business Agreements and Corporate Forms Name Modified Size File P…" at bounding box center [768, 343] width 1536 height 461
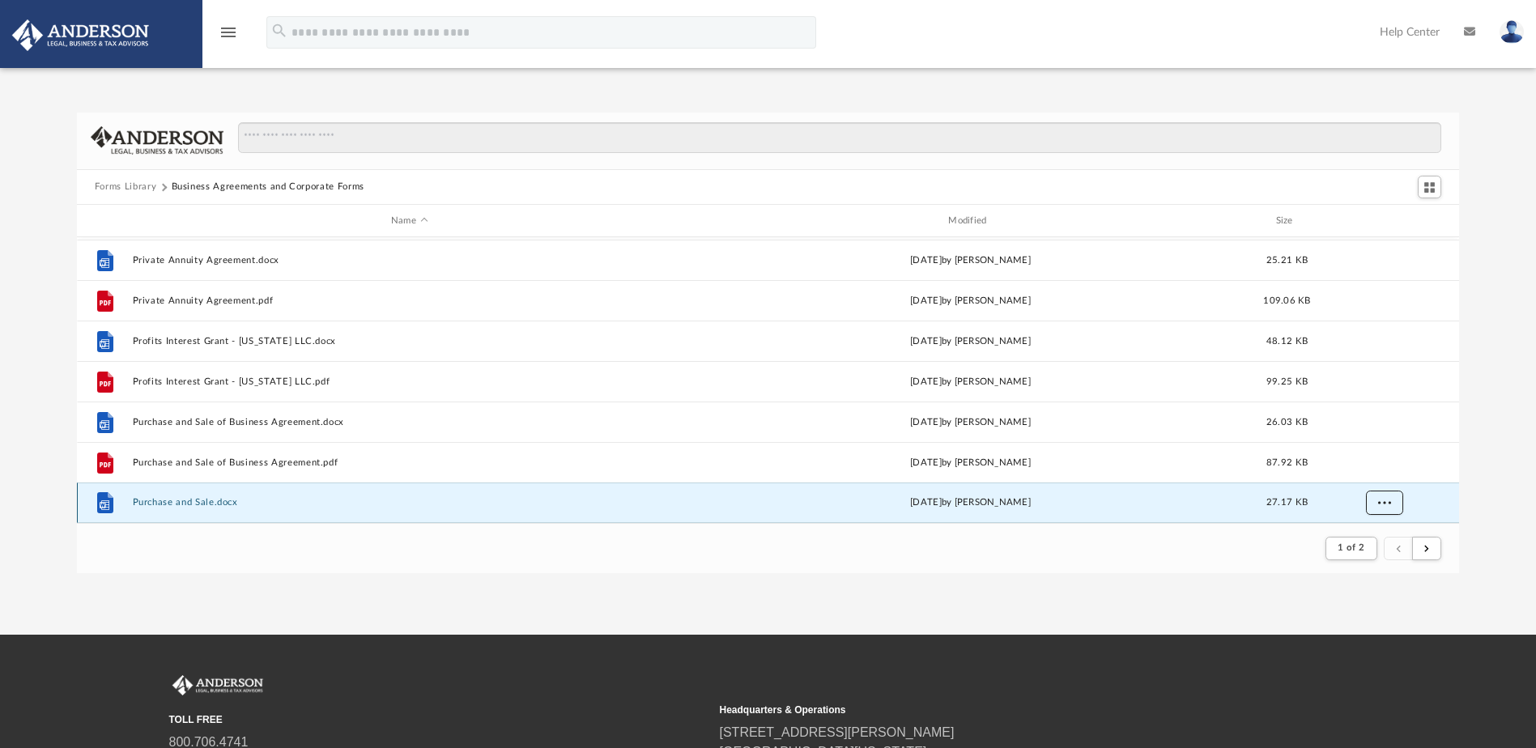
click at [1375, 500] on button "More options" at bounding box center [1383, 503] width 37 height 24
click at [1386, 466] on li "Download" at bounding box center [1369, 468] width 47 height 17
drag, startPoint x: 762, startPoint y: 563, endPoint x: 648, endPoint y: 517, distance: 122.1
click at [762, 563] on footer "1 of 2" at bounding box center [768, 547] width 1382 height 49
click at [129, 185] on button "Forms Library" at bounding box center [126, 187] width 62 height 15
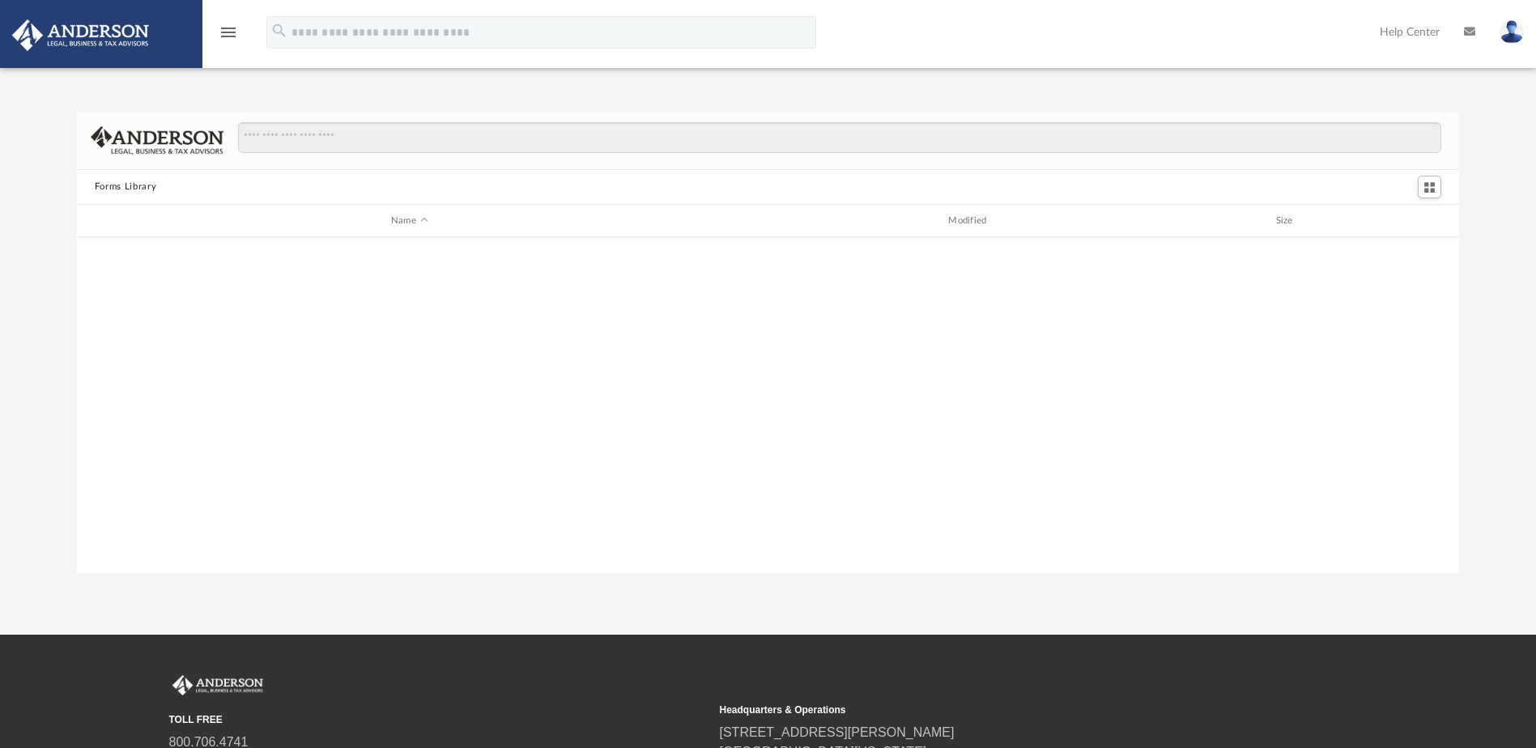
scroll to position [356, 1371]
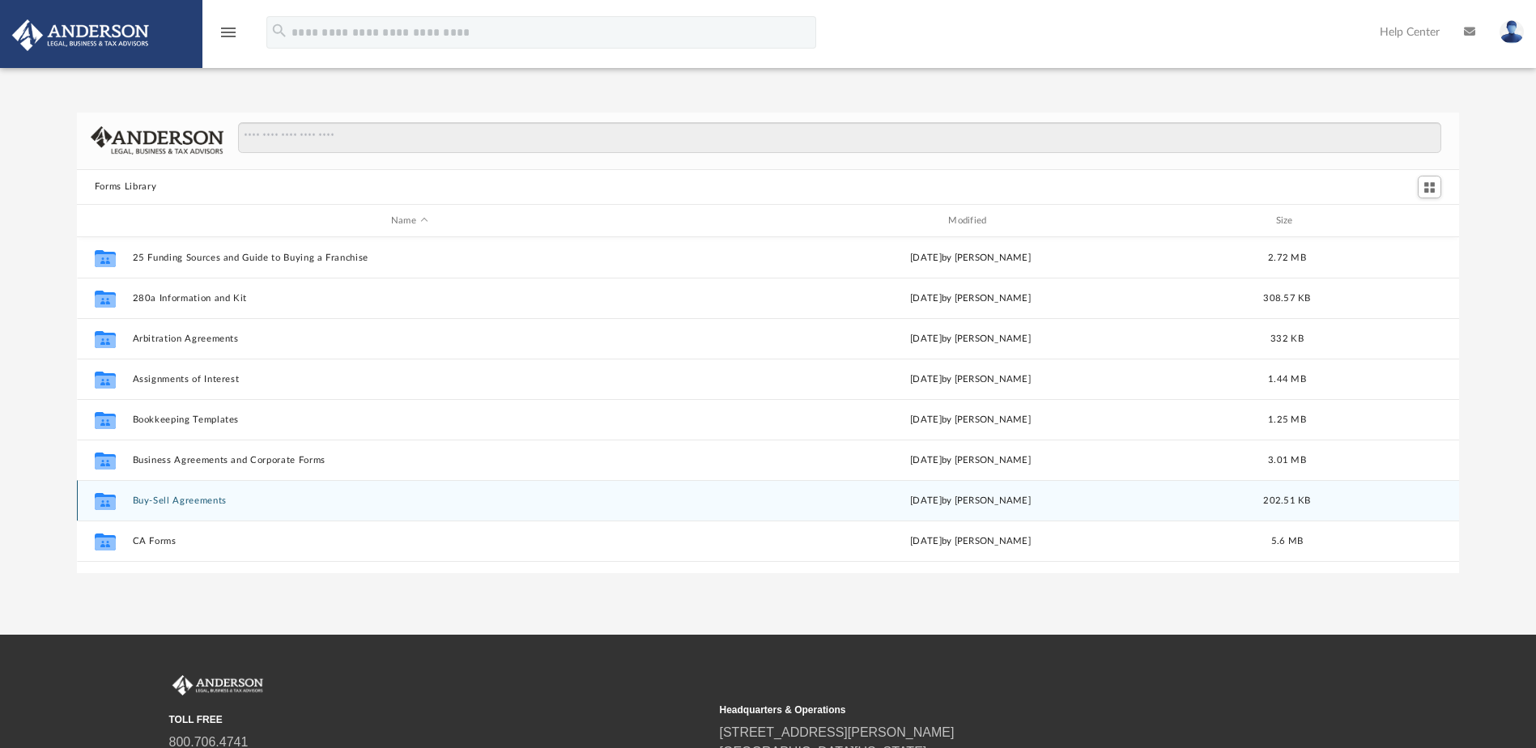
click at [190, 502] on button "Buy-Sell Agreements" at bounding box center [409, 500] width 554 height 11
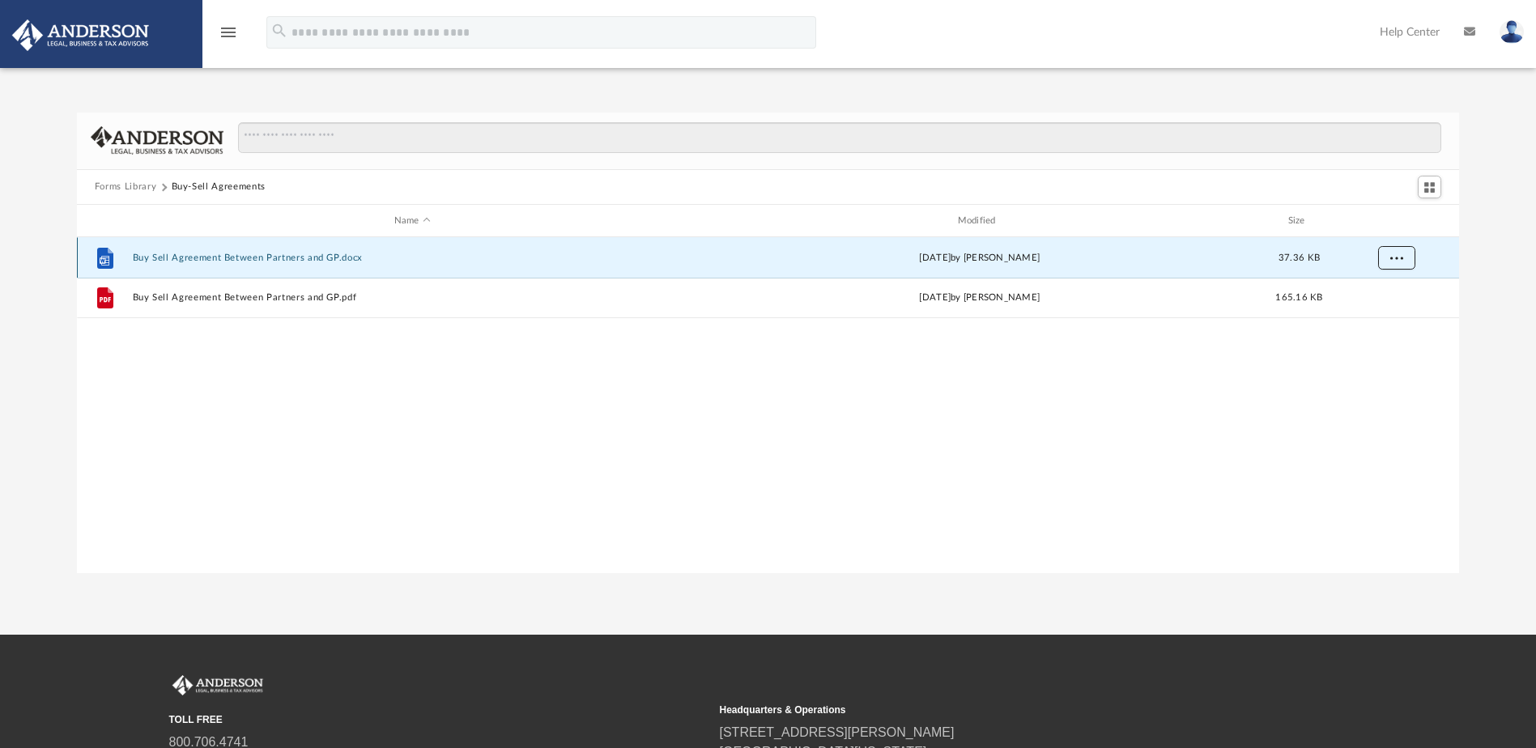
click at [1401, 255] on span "More options" at bounding box center [1395, 257] width 13 height 9
click at [1375, 321] on li "Download" at bounding box center [1381, 316] width 47 height 17
click at [1492, 321] on div "Forms Library Buy-Sell Agreements Name Modified Size File Buy Sell Agreement Be…" at bounding box center [768, 343] width 1536 height 461
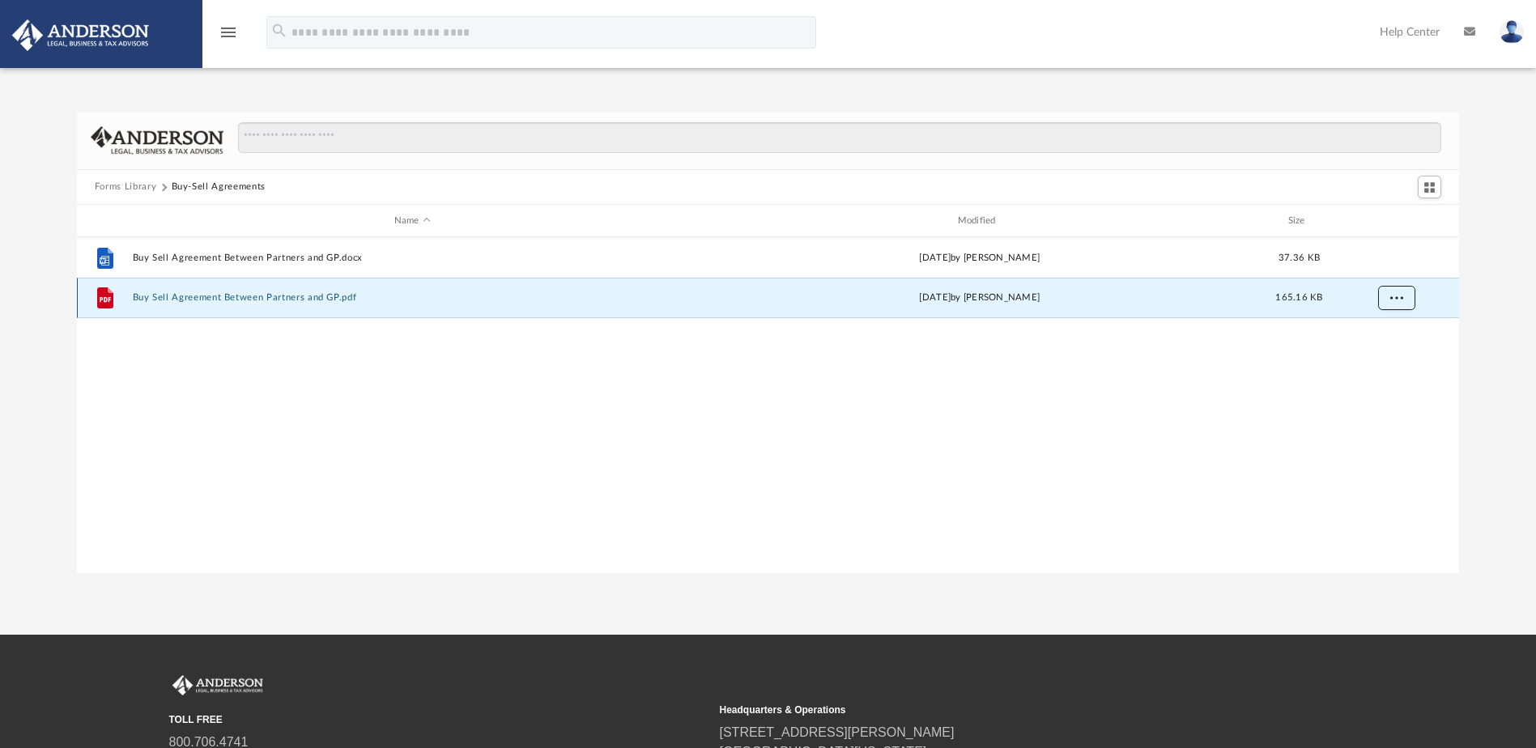
click at [1400, 296] on span "More options" at bounding box center [1395, 297] width 13 height 9
click at [1366, 357] on li "Download" at bounding box center [1381, 356] width 47 height 17
click at [121, 183] on button "Forms Library" at bounding box center [126, 187] width 62 height 15
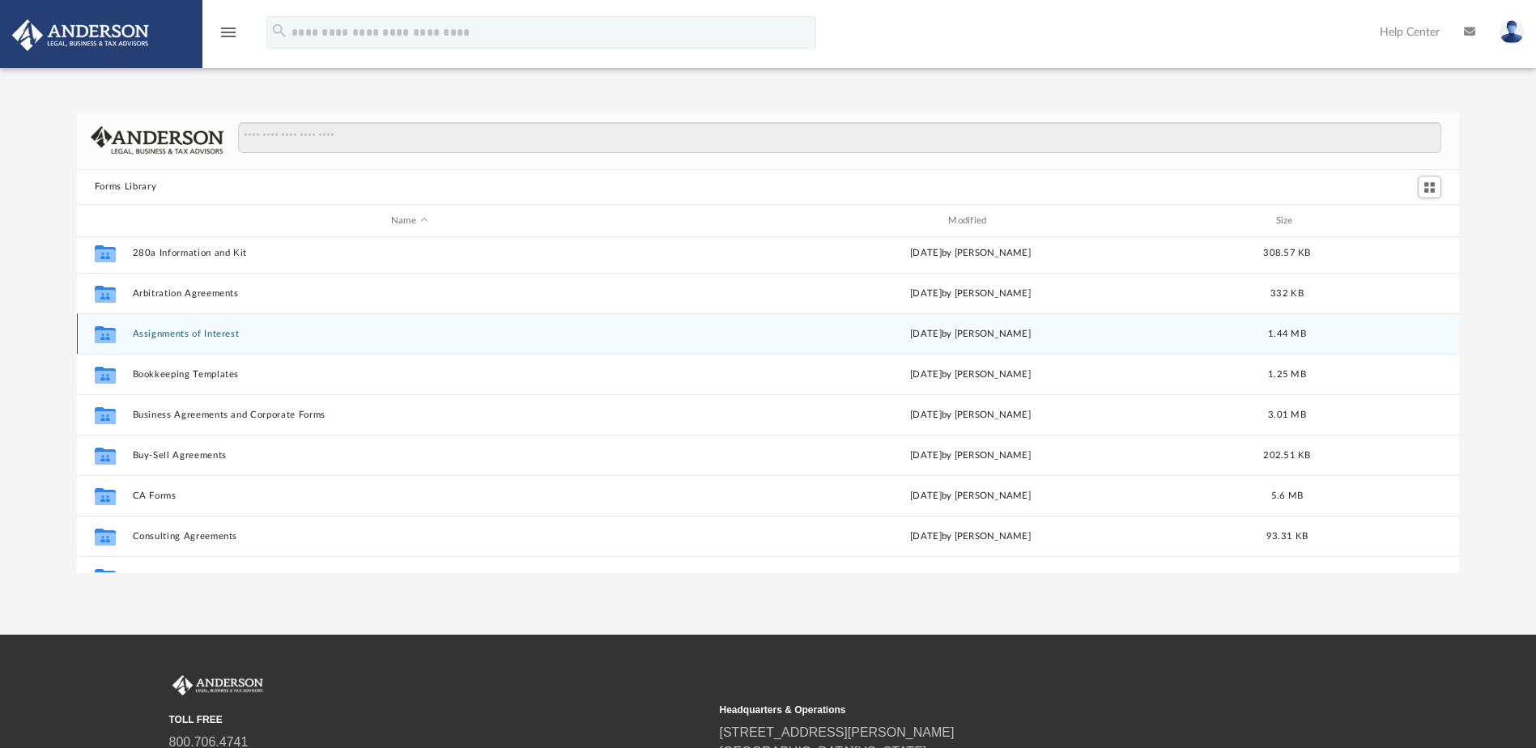
scroll to position [81, 0]
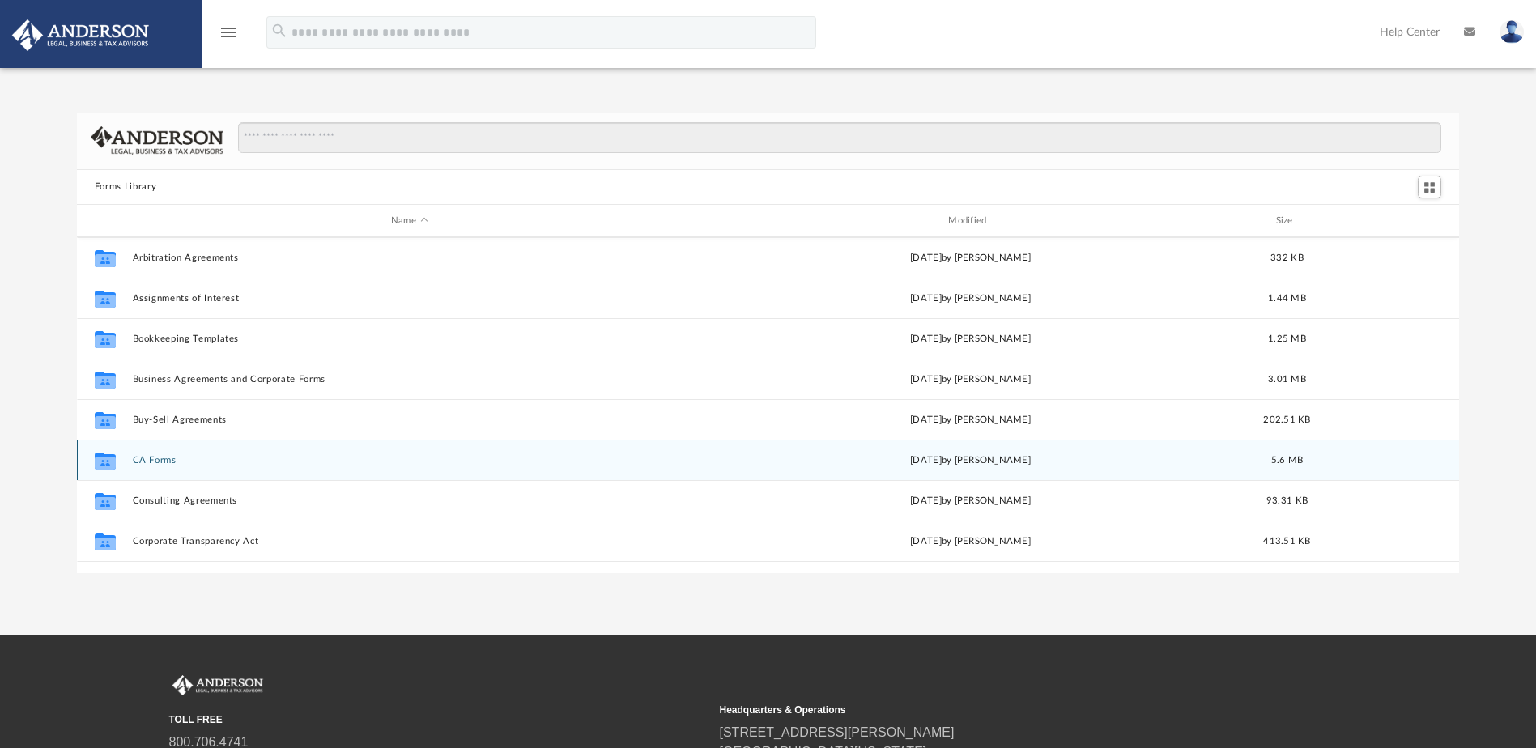
click at [164, 465] on button "CA Forms" at bounding box center [409, 460] width 554 height 11
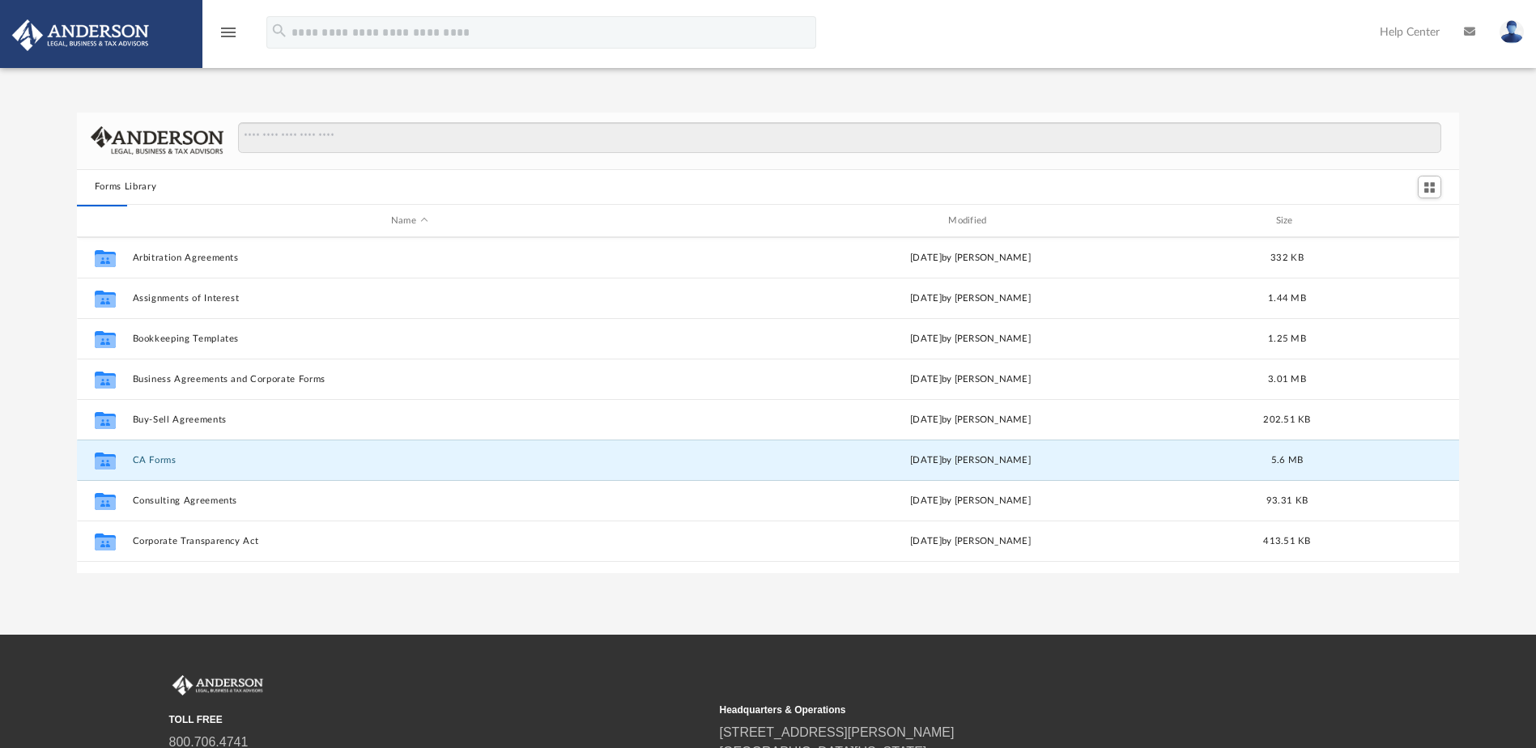
scroll to position [0, 0]
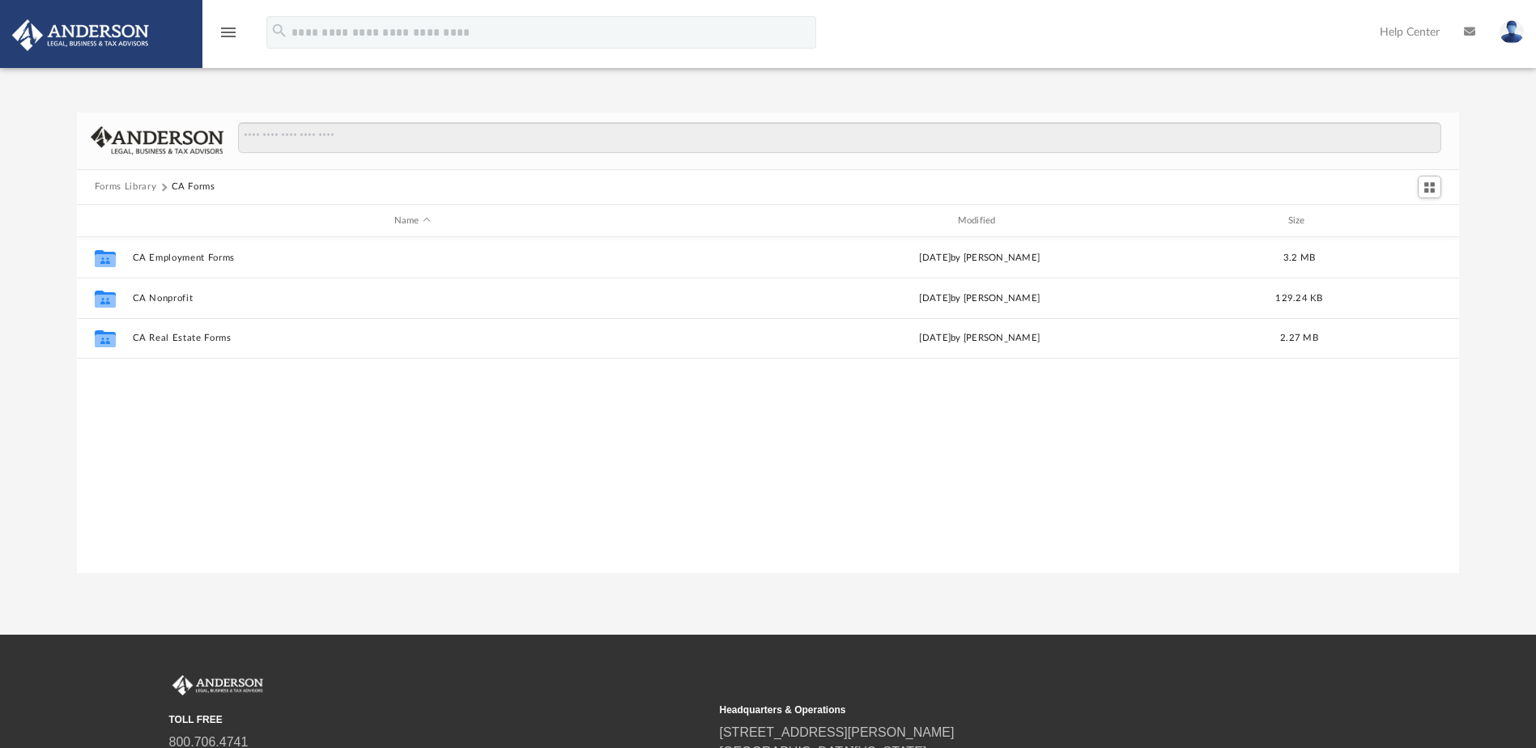
click at [1482, 262] on div "Forms Library CA Forms Name Modified Size Collaborated Folder CA Employment For…" at bounding box center [768, 343] width 1536 height 461
drag, startPoint x: 937, startPoint y: 447, endPoint x: 878, endPoint y: 419, distance: 65.5
click at [930, 444] on div "Collaborated Folder CA Employment Forms [DATE] by [PERSON_NAME] 3.2 MB Collabor…" at bounding box center [768, 404] width 1382 height 335
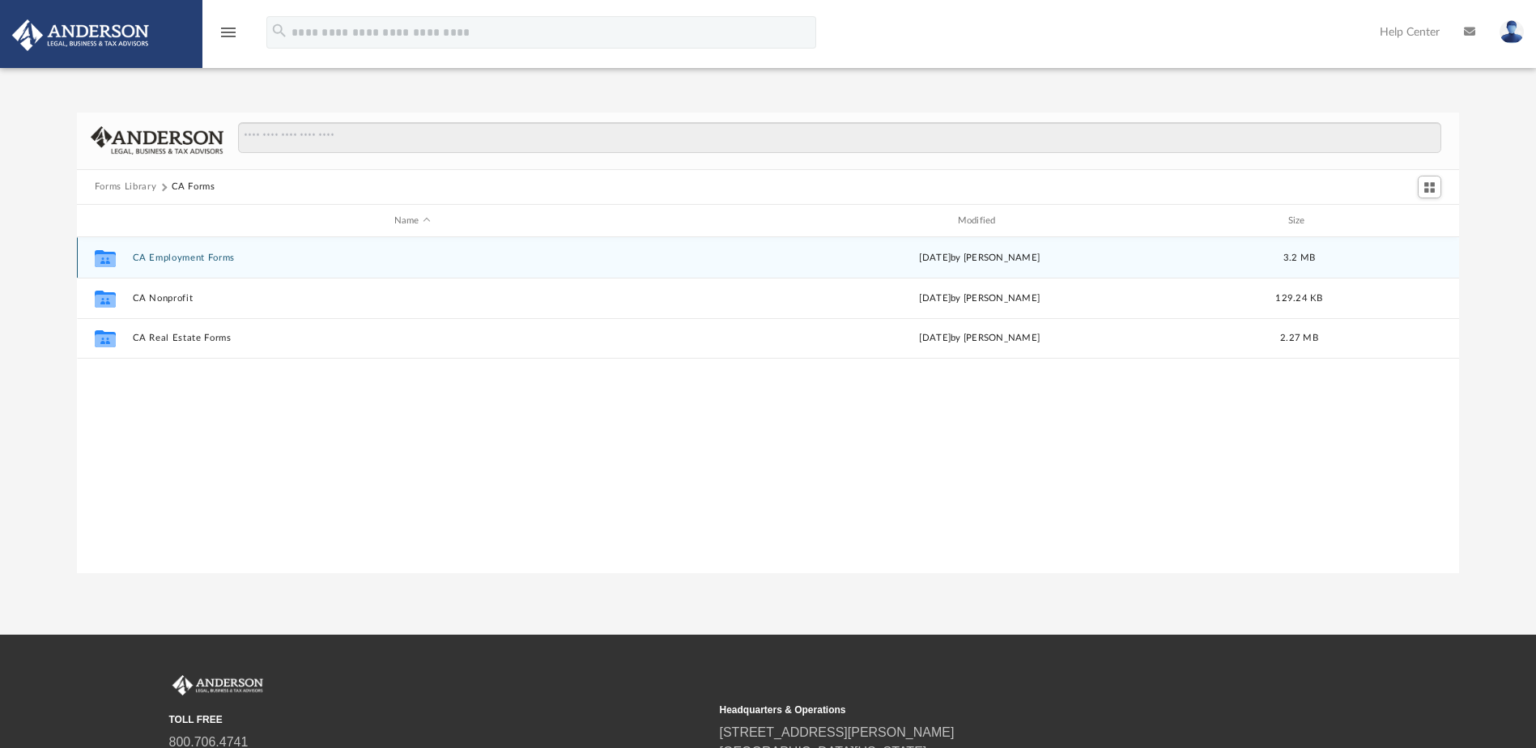
click at [181, 257] on button "CA Employment Forms" at bounding box center [412, 258] width 560 height 11
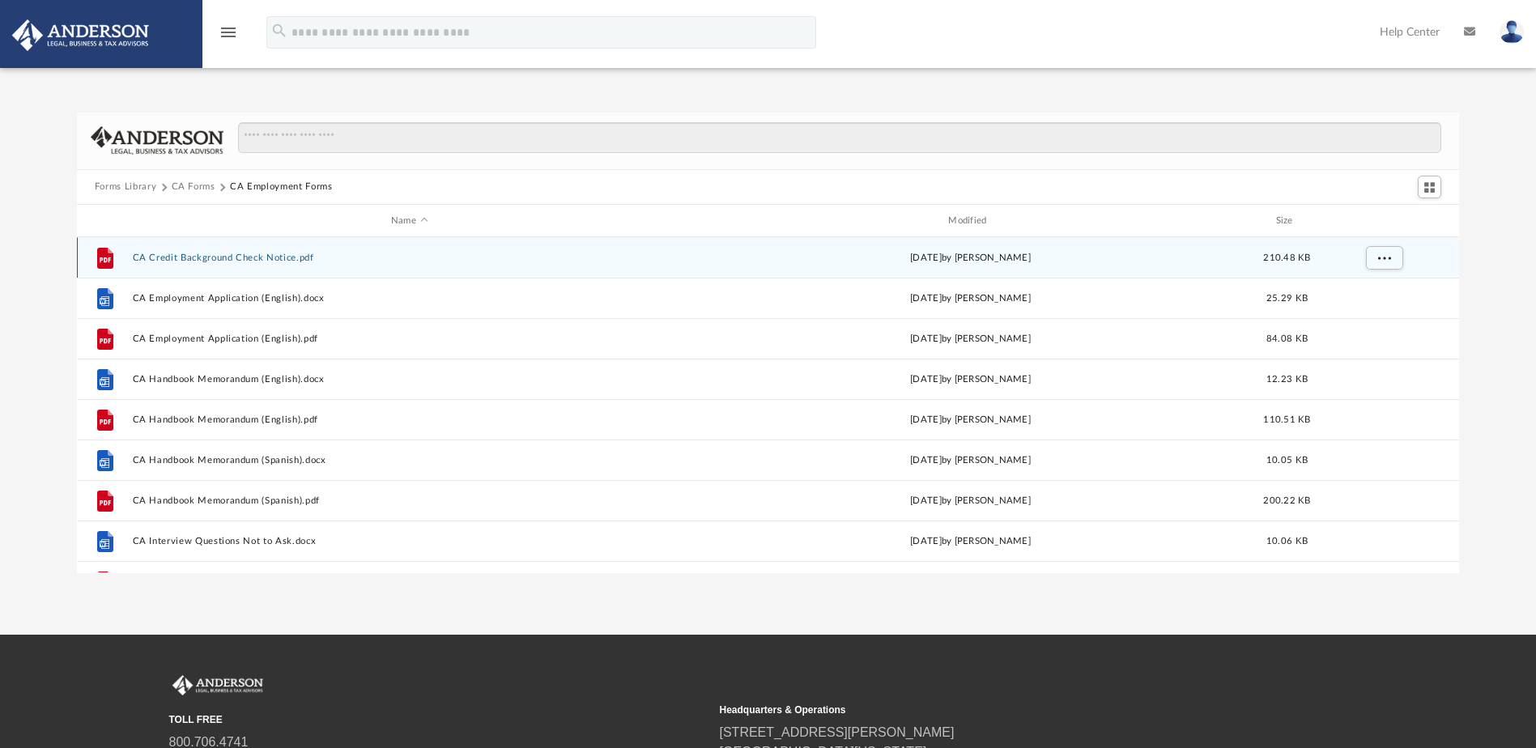
click at [271, 258] on button "CA Credit Background Check Notice.pdf" at bounding box center [409, 258] width 554 height 11
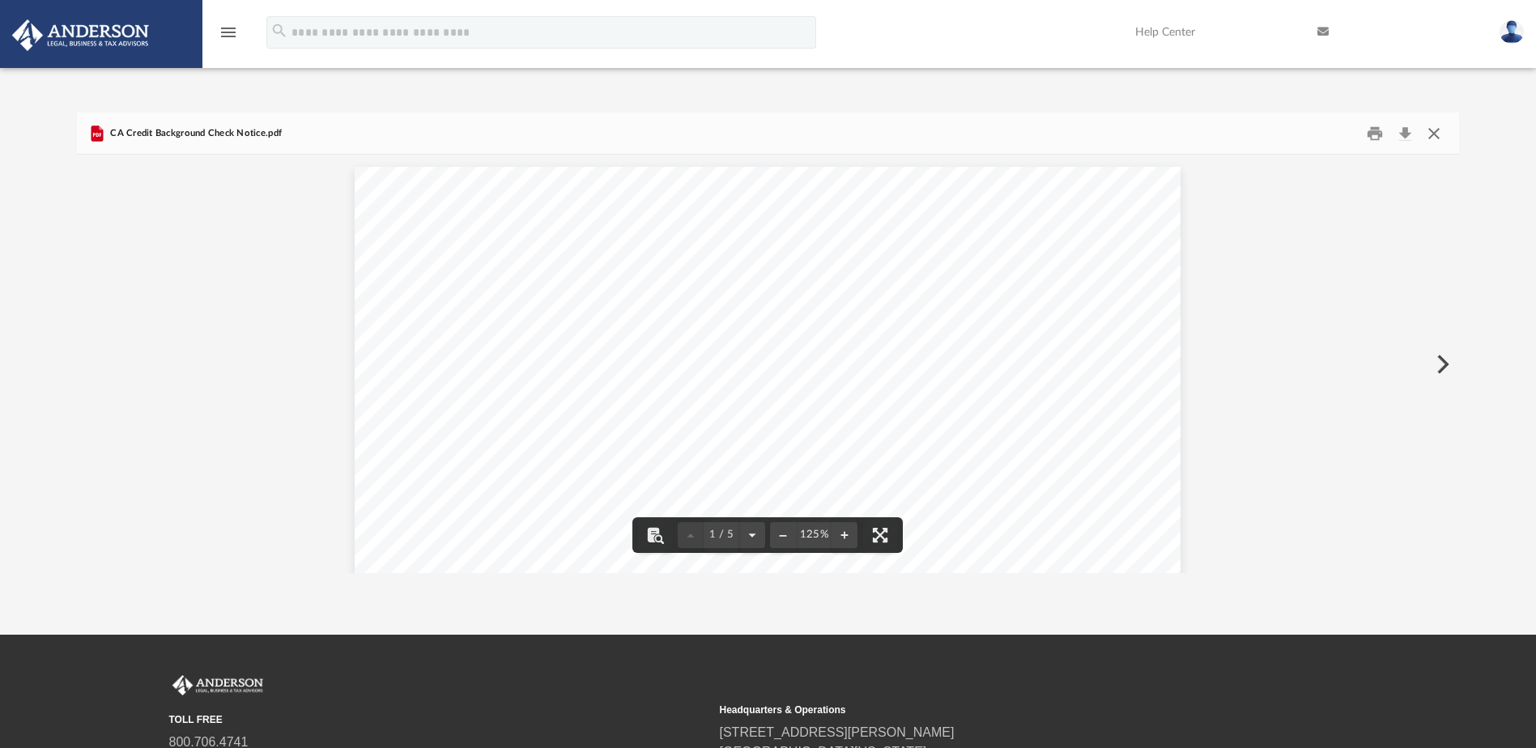
click at [1432, 136] on button "Close" at bounding box center [1433, 133] width 29 height 25
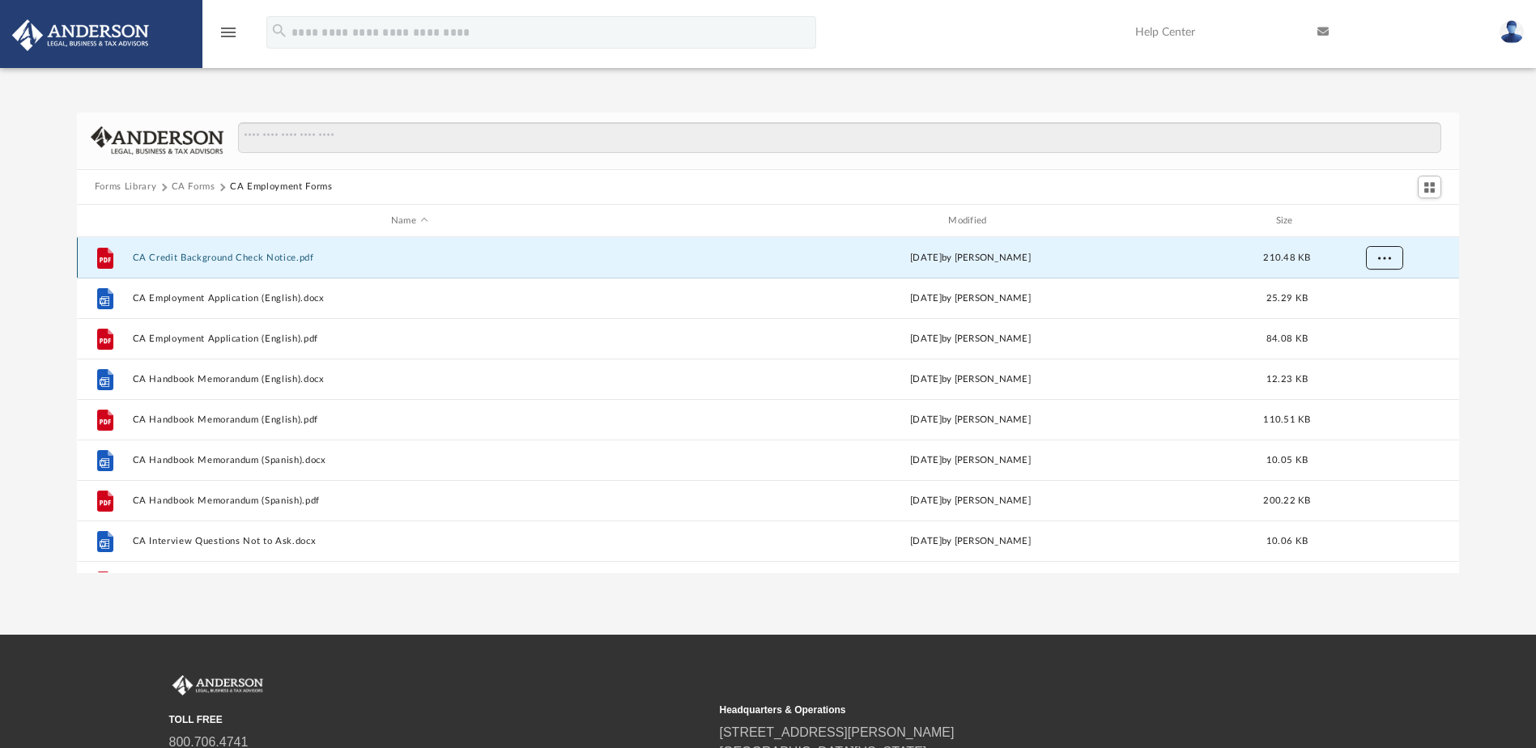
click at [1389, 260] on span "More options" at bounding box center [1383, 257] width 13 height 9
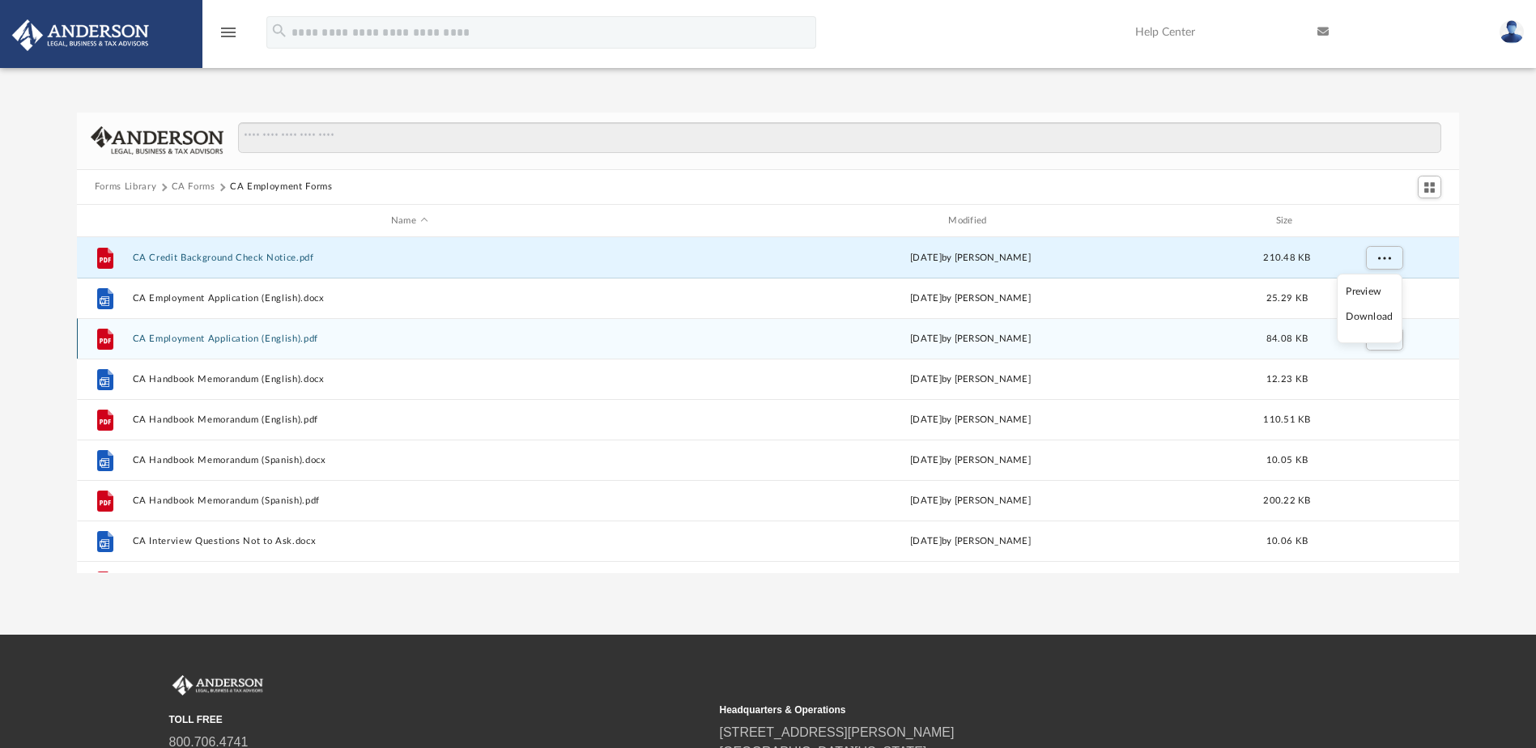
click at [1374, 319] on li "Download" at bounding box center [1369, 316] width 47 height 17
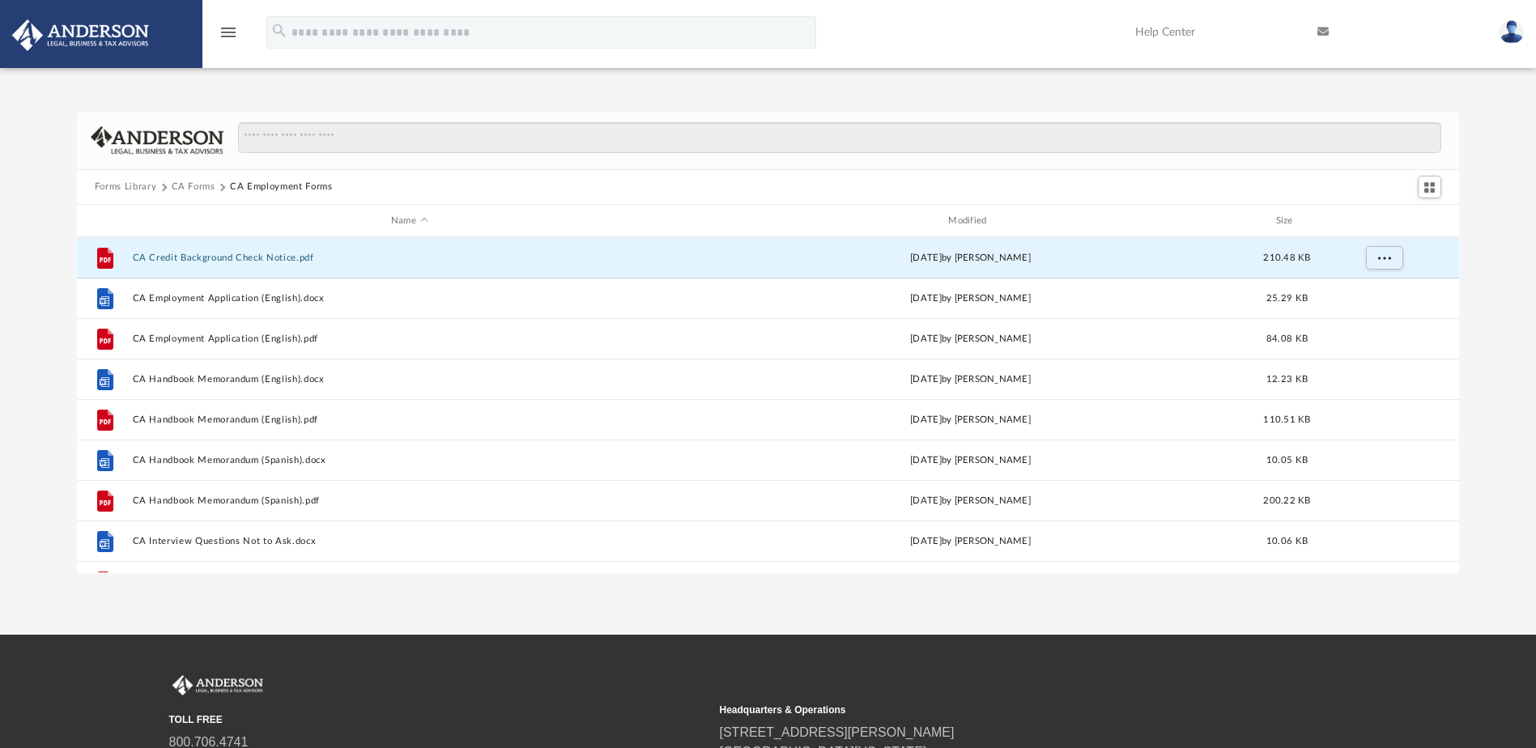
click at [1506, 284] on div "Forms Library [GEOGRAPHIC_DATA] Forms CA Employment Forms Name Modified Size Fi…" at bounding box center [768, 343] width 1536 height 461
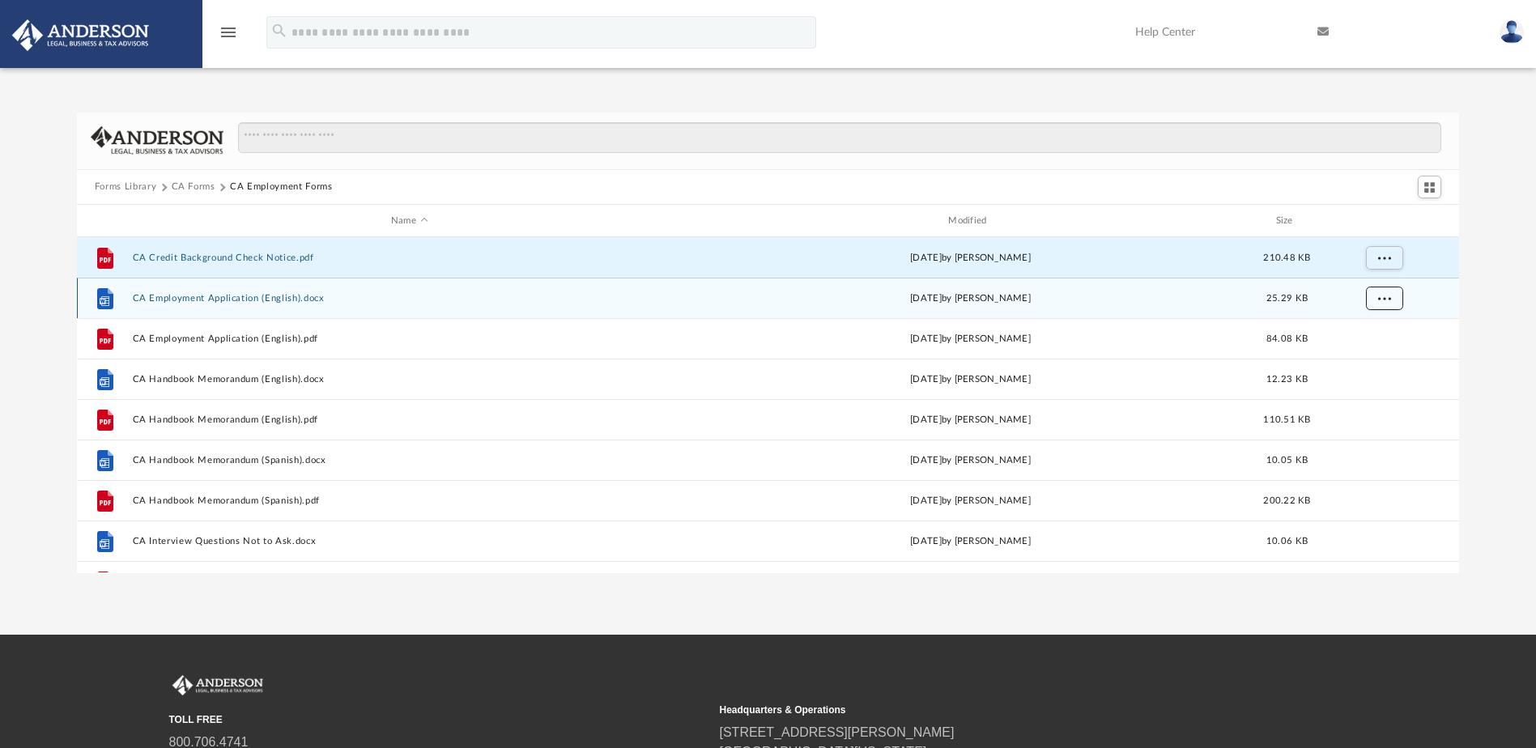
click at [1388, 297] on span "More options" at bounding box center [1383, 298] width 13 height 9
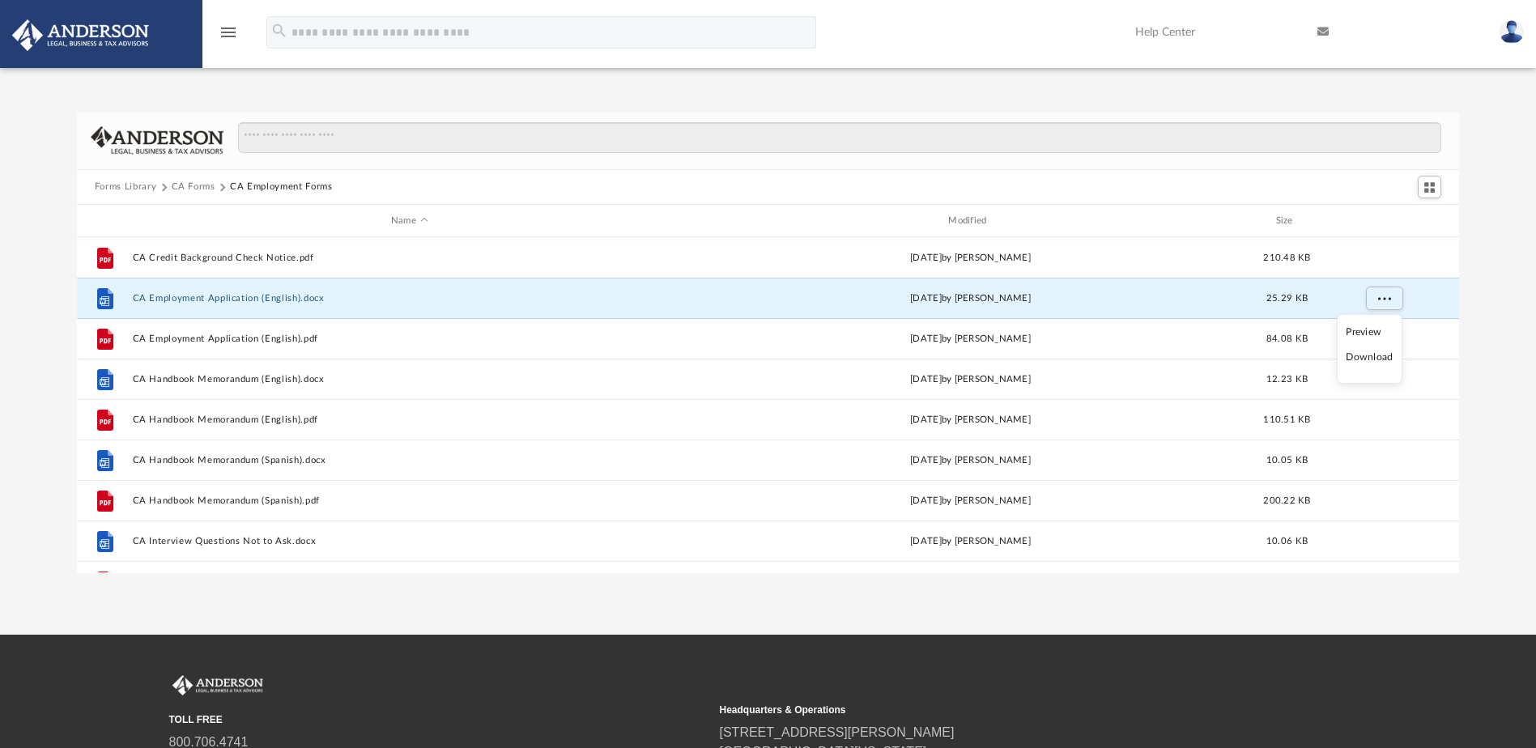
click at [1370, 355] on li "Download" at bounding box center [1369, 357] width 47 height 17
click at [1511, 308] on div "Forms Library [GEOGRAPHIC_DATA] Forms CA Employment Forms Name Modified Size Fi…" at bounding box center [768, 343] width 1536 height 461
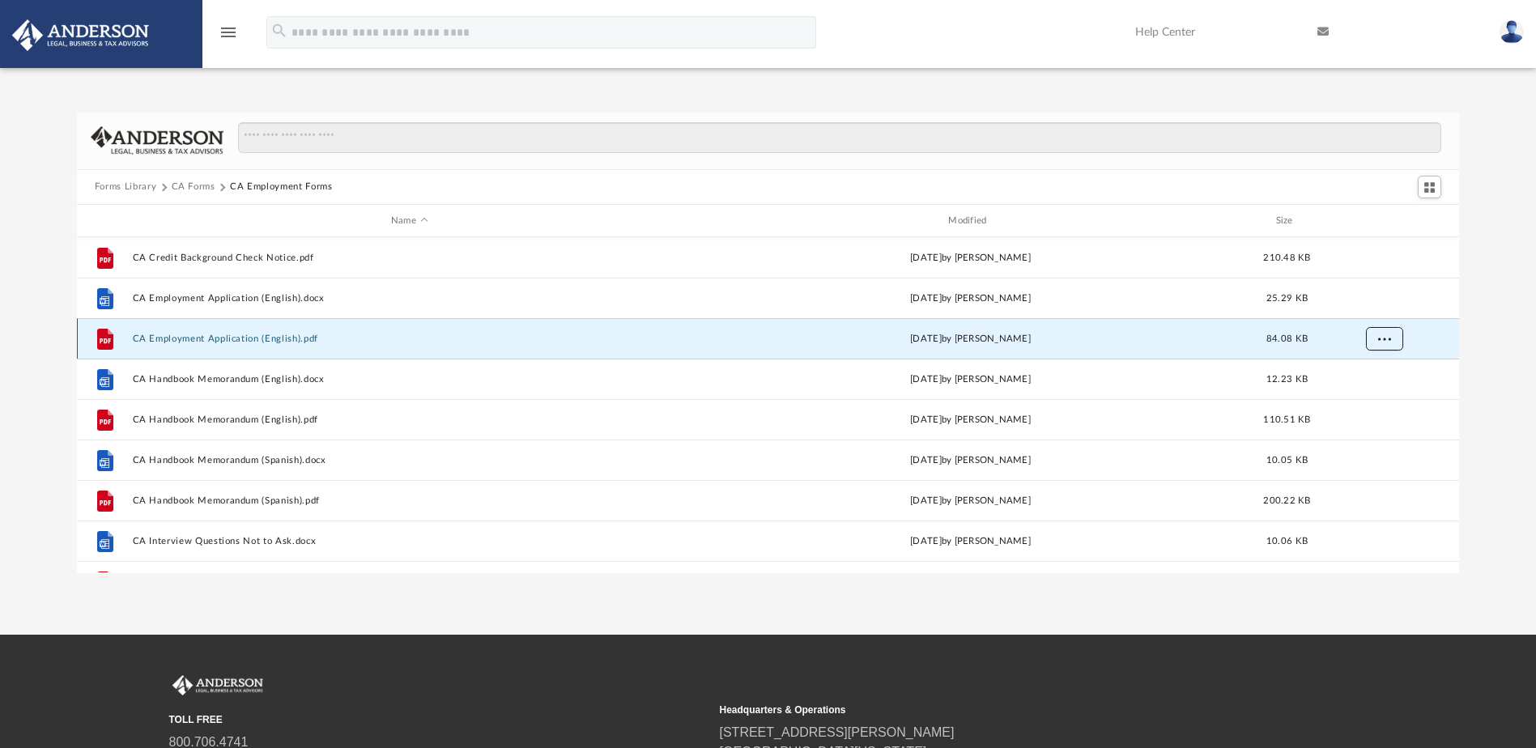
click at [1384, 341] on span "More options" at bounding box center [1383, 338] width 13 height 9
click at [1368, 396] on li "Download" at bounding box center [1369, 397] width 47 height 17
click at [1490, 359] on div "Forms Library [GEOGRAPHIC_DATA] Forms CA Employment Forms Name Modified Size Fi…" at bounding box center [768, 343] width 1536 height 461
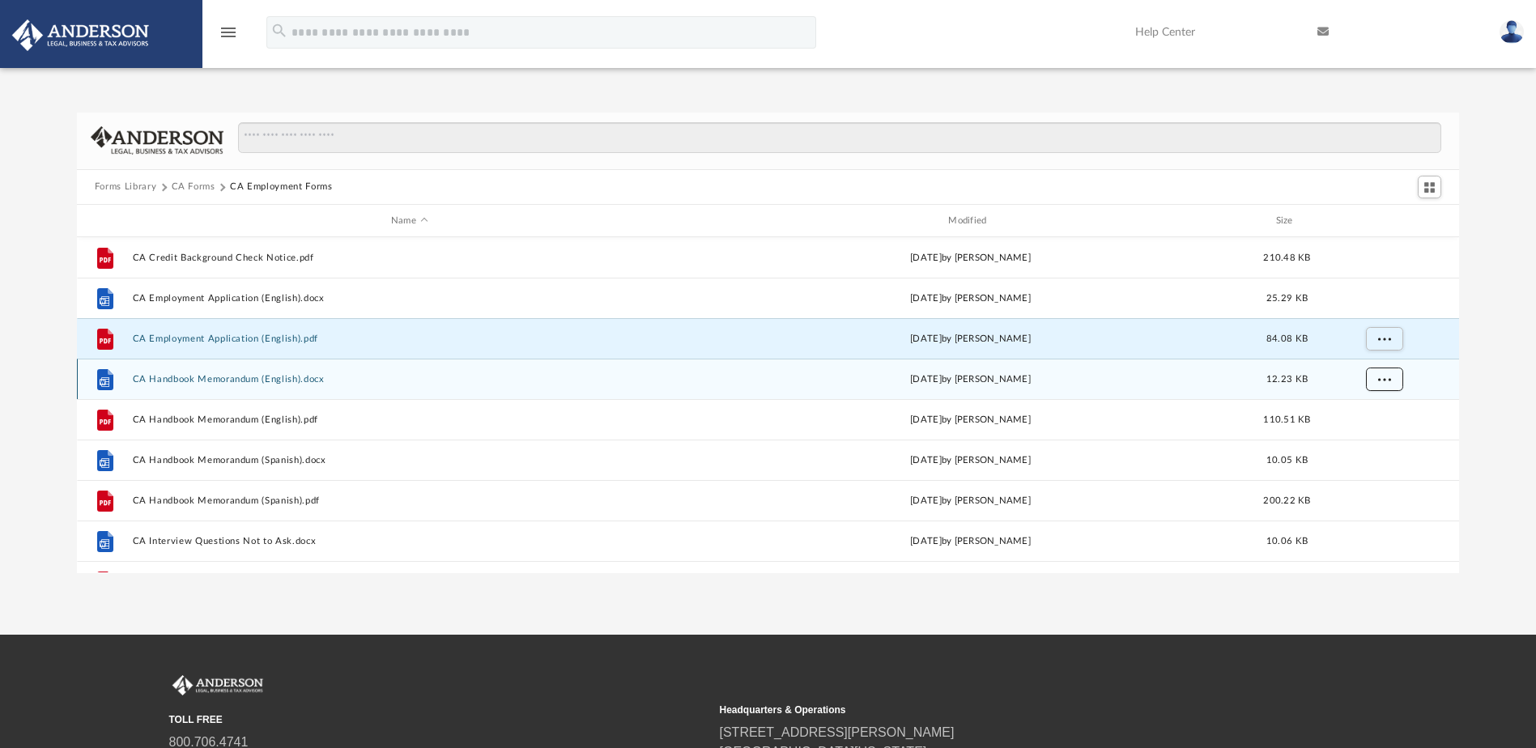
click at [1380, 380] on span "More options" at bounding box center [1383, 379] width 13 height 9
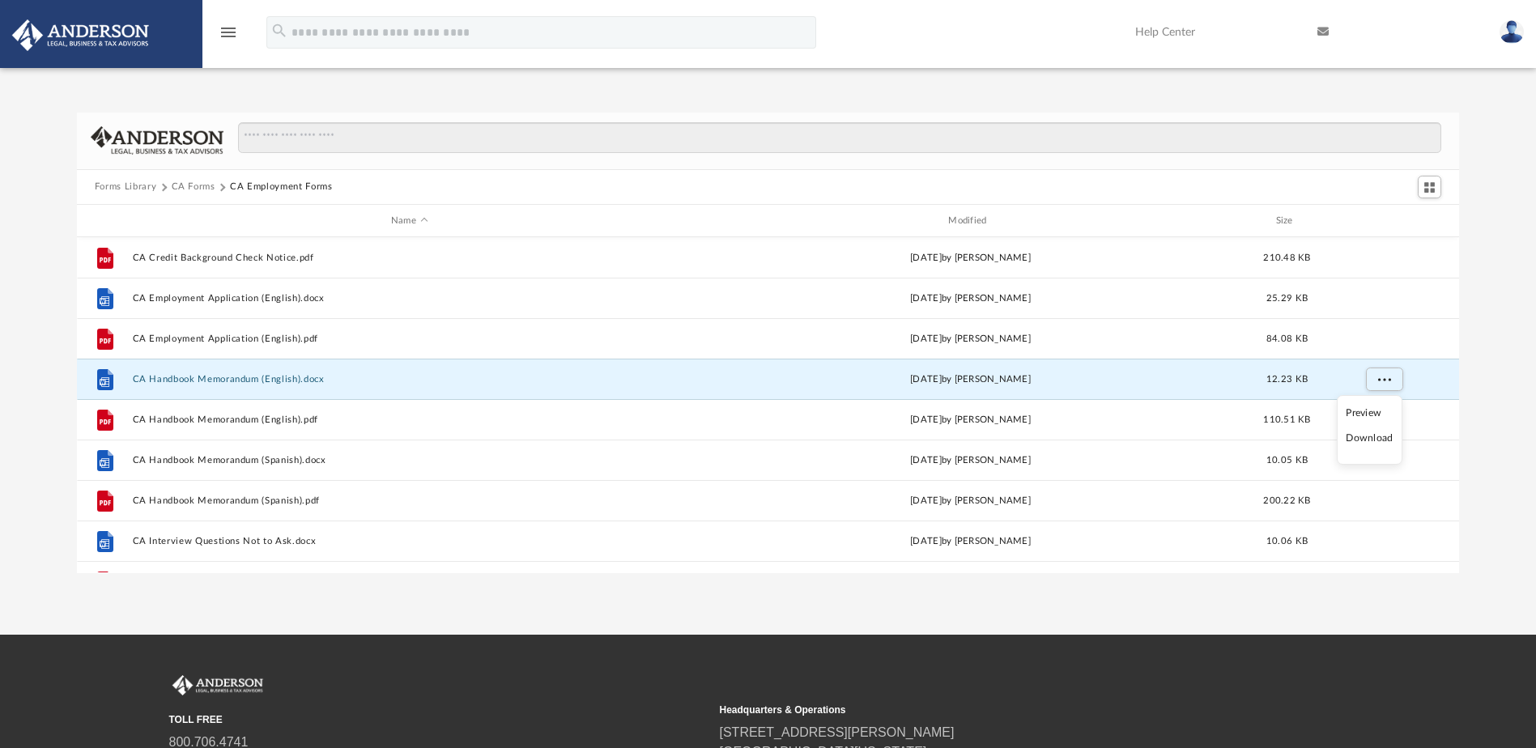
click at [1368, 439] on li "Download" at bounding box center [1369, 438] width 47 height 17
click at [1491, 409] on div "Forms Library [GEOGRAPHIC_DATA] Forms CA Employment Forms Name Modified Size Fi…" at bounding box center [768, 343] width 1536 height 461
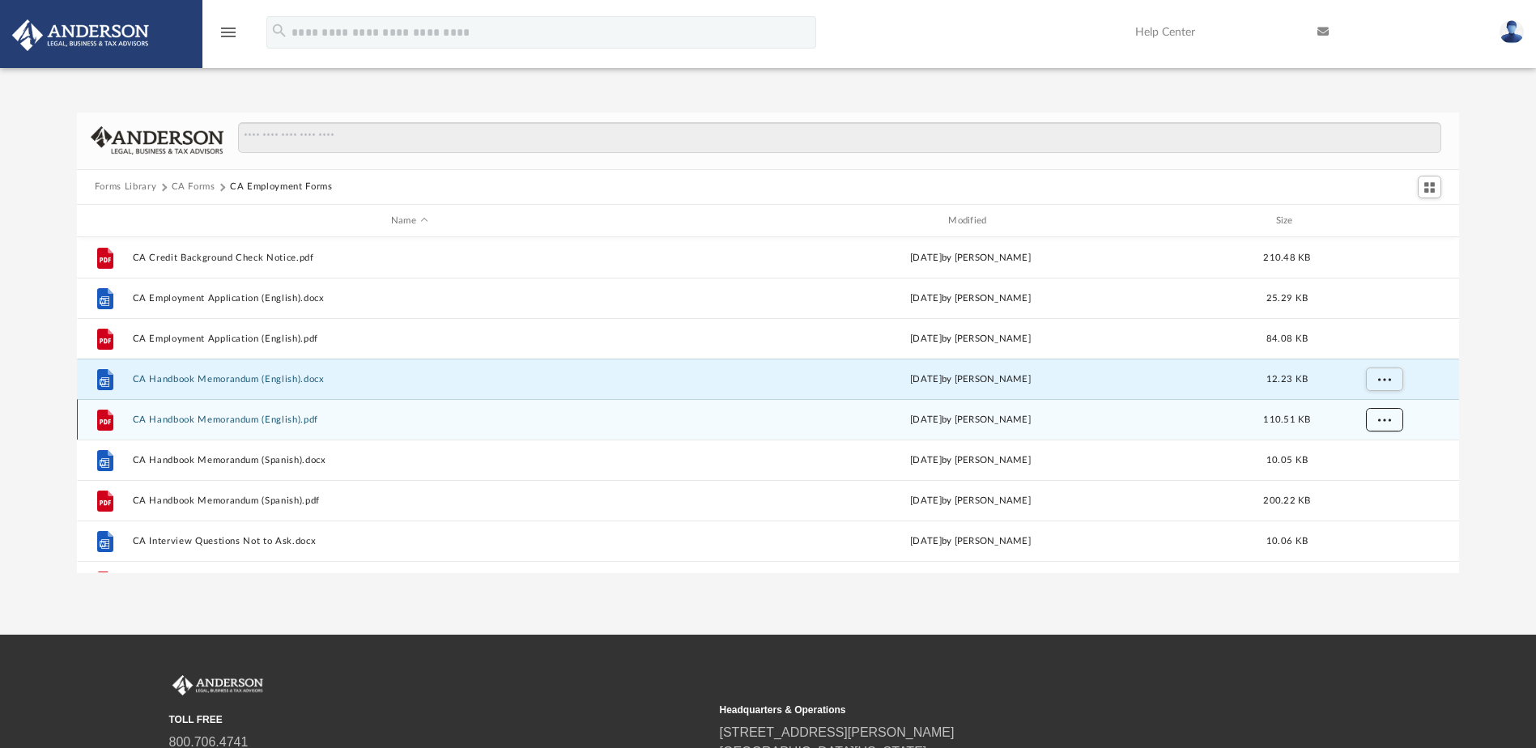
click at [1383, 424] on button "More options" at bounding box center [1383, 420] width 37 height 24
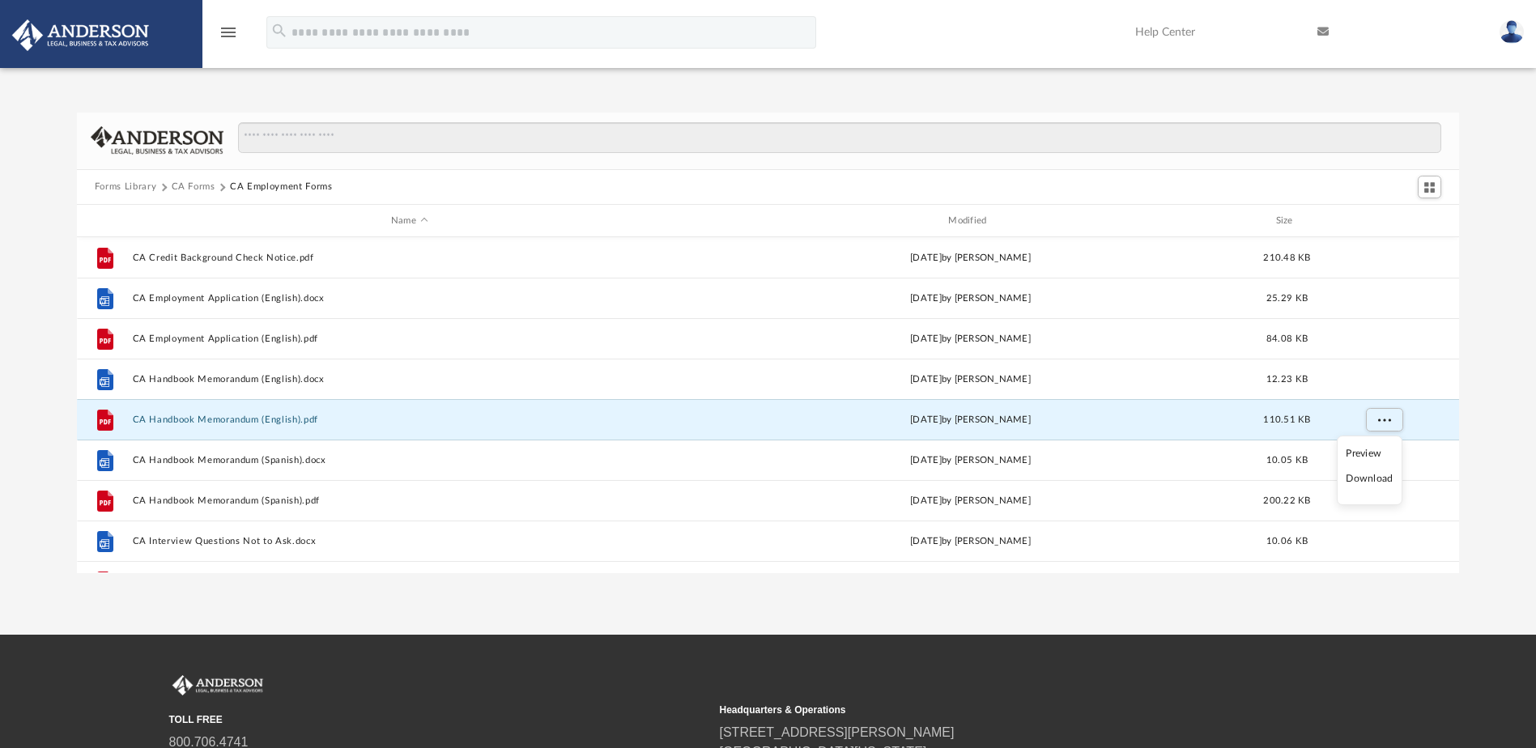
click at [1374, 482] on li "Download" at bounding box center [1369, 478] width 47 height 17
click at [1502, 420] on div "Forms Library [GEOGRAPHIC_DATA] Forms CA Employment Forms Name Modified Size Fi…" at bounding box center [768, 343] width 1536 height 461
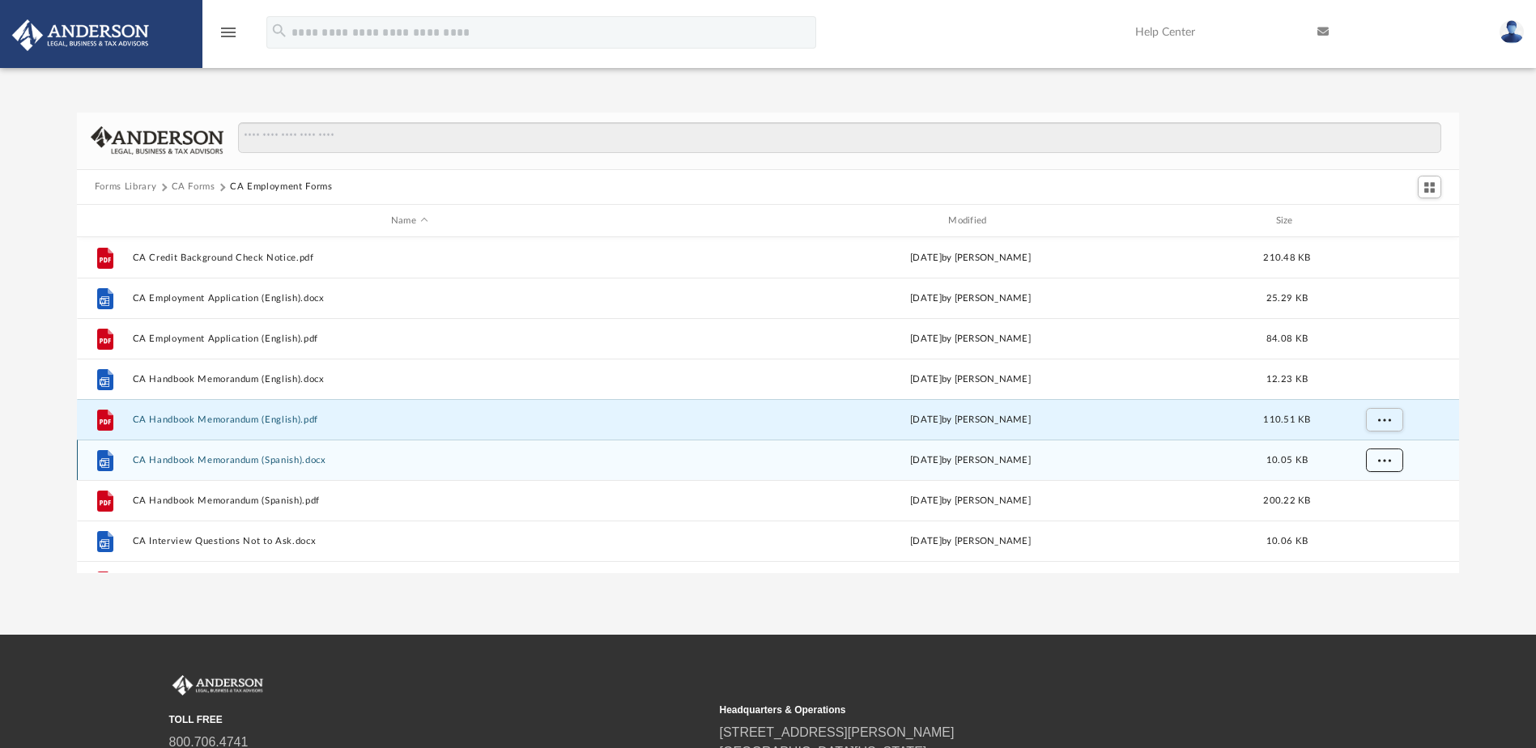
click at [1379, 465] on button "More options" at bounding box center [1383, 461] width 37 height 24
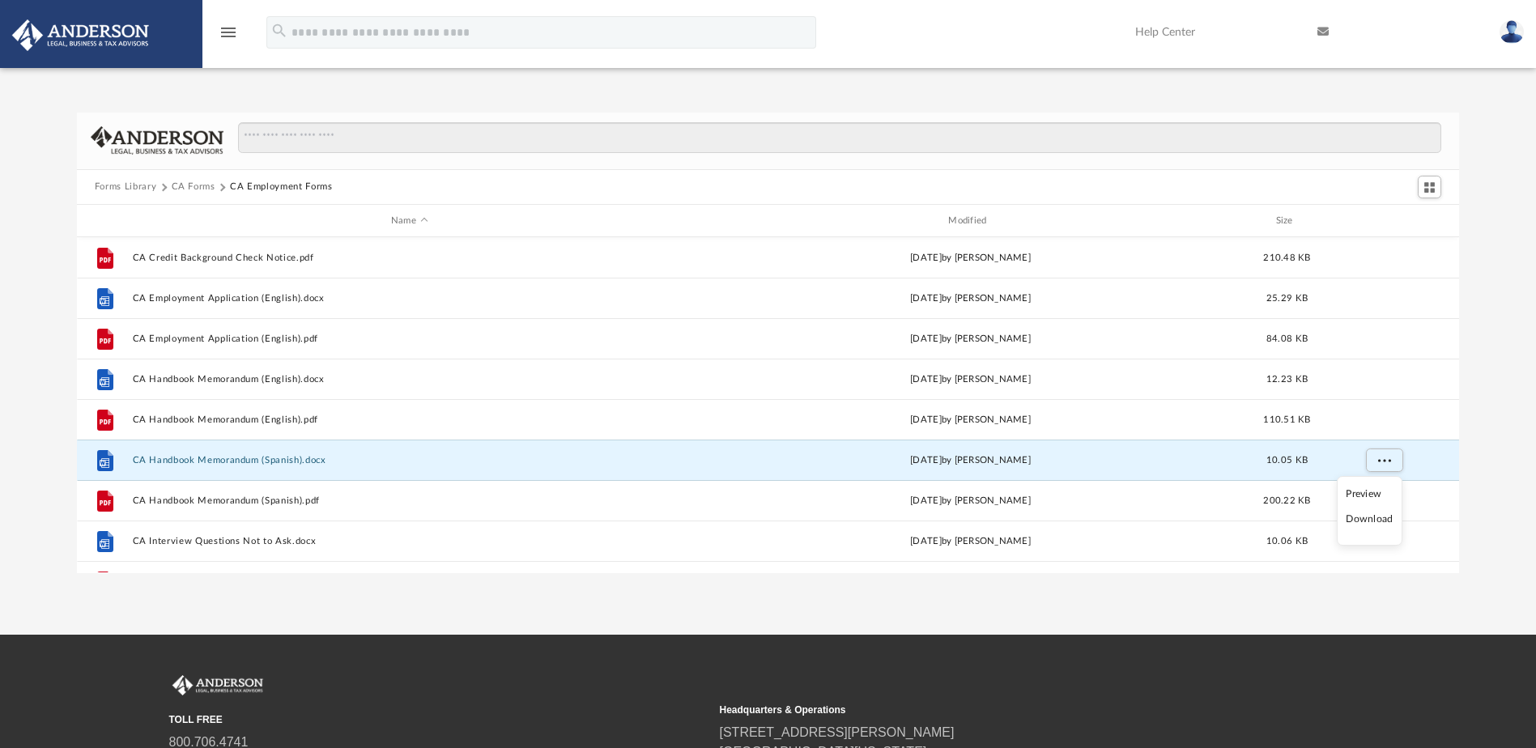
click at [1364, 522] on li "Download" at bounding box center [1369, 519] width 47 height 17
click at [1494, 451] on div "Forms Library [GEOGRAPHIC_DATA] Forms CA Employment Forms Name Modified Size Fi…" at bounding box center [768, 343] width 1536 height 461
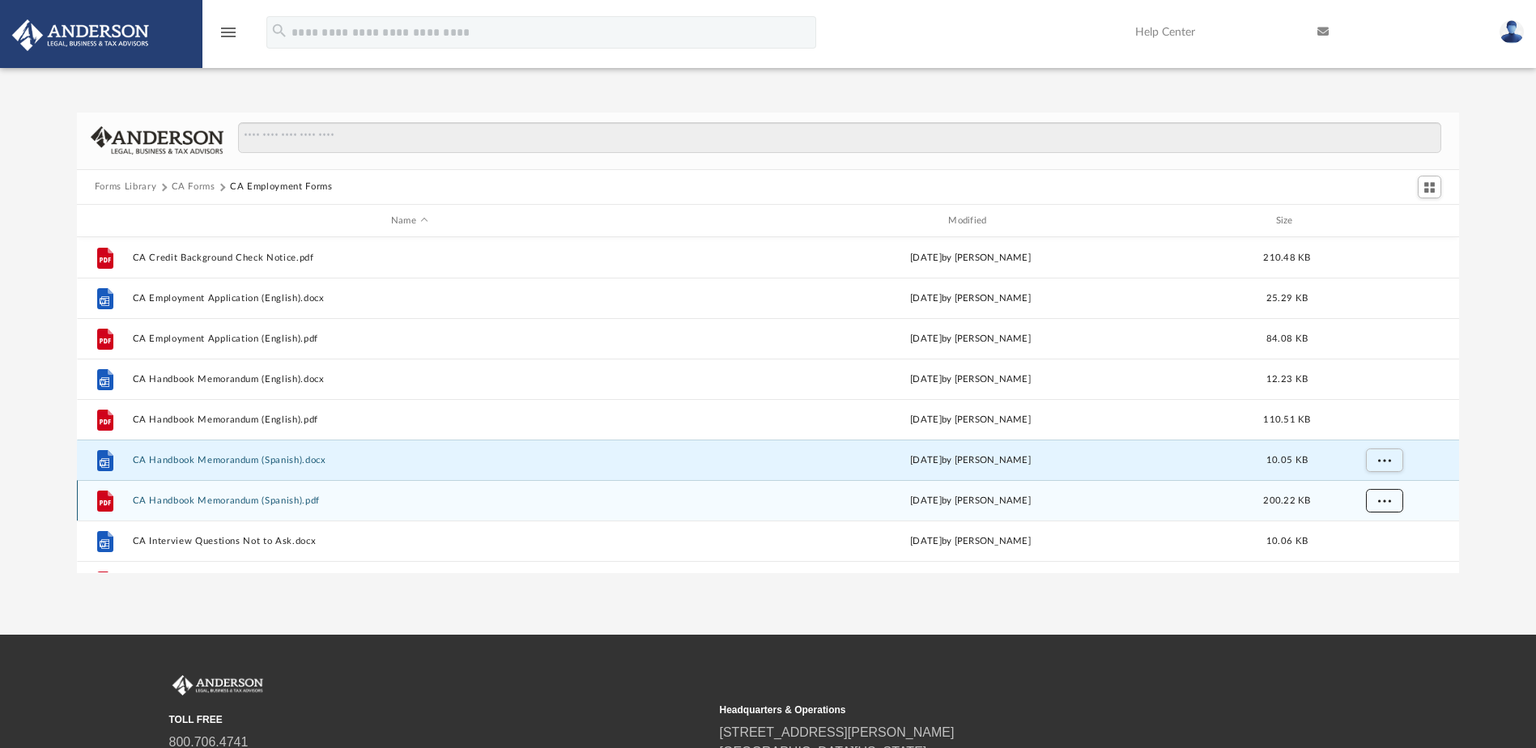
click at [1384, 498] on span "More options" at bounding box center [1383, 500] width 13 height 9
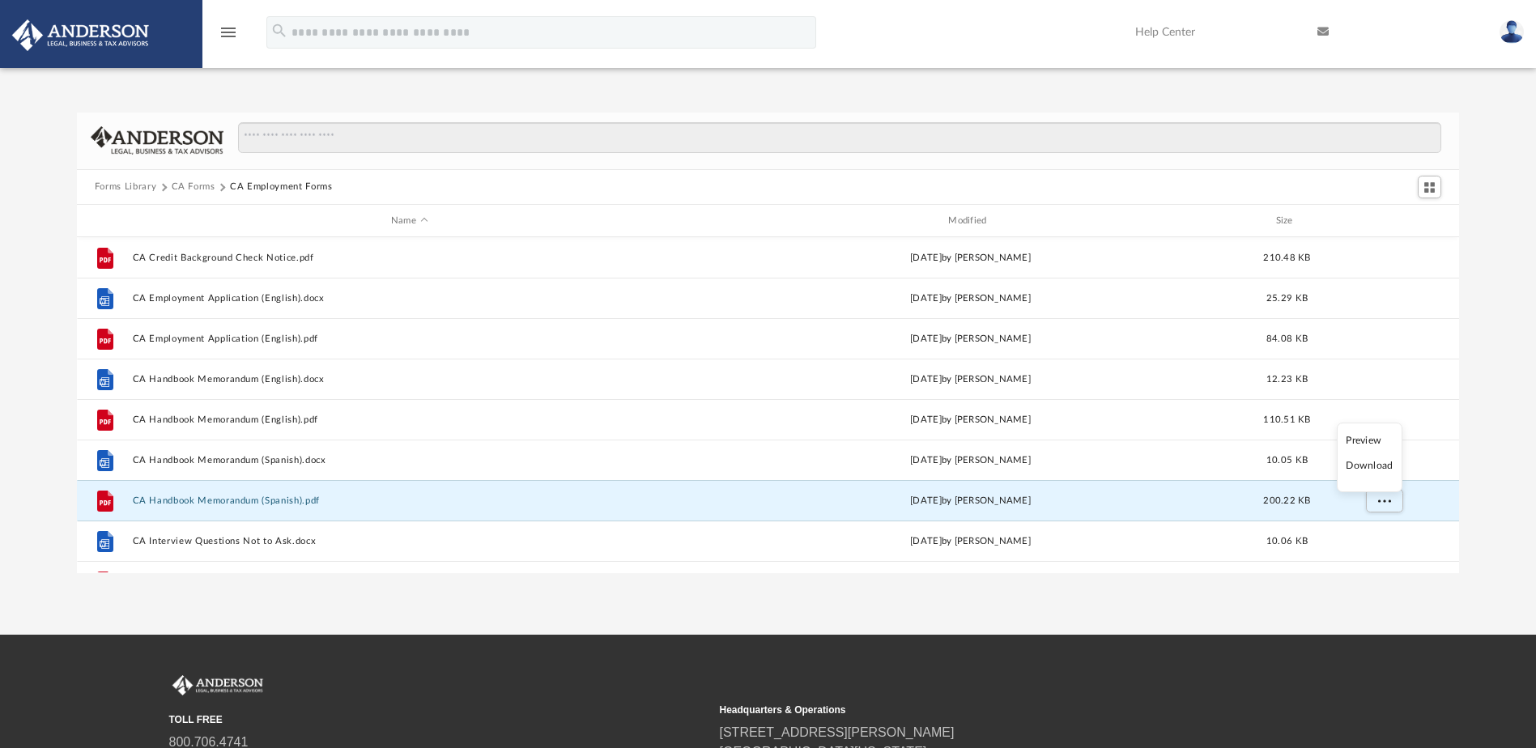
click at [1380, 470] on li "Download" at bounding box center [1369, 465] width 47 height 17
click at [1501, 437] on div "Forms Library [GEOGRAPHIC_DATA] Forms CA Employment Forms Name Modified Size Fi…" at bounding box center [768, 343] width 1536 height 461
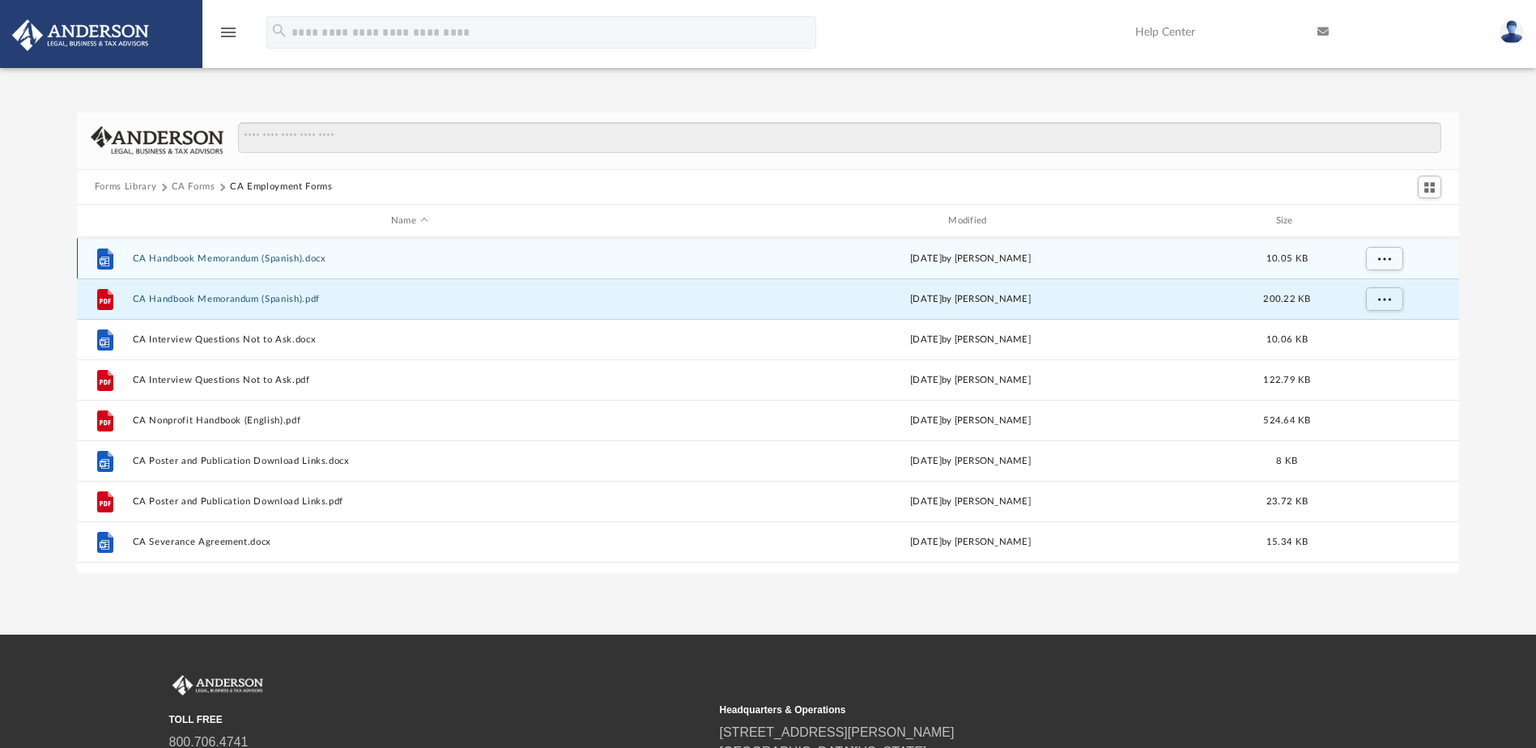
scroll to position [243, 0]
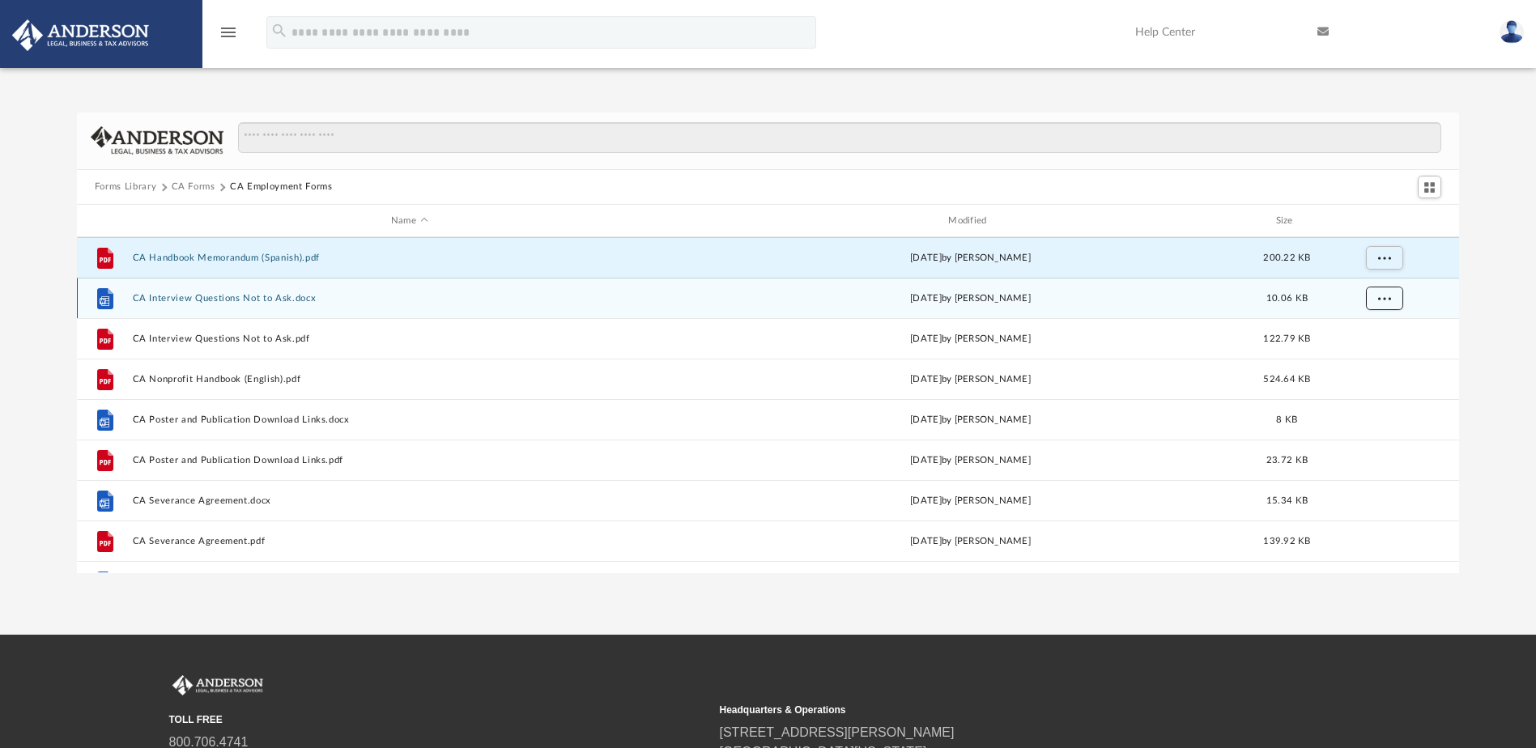
click at [1390, 304] on button "More options" at bounding box center [1383, 299] width 37 height 24
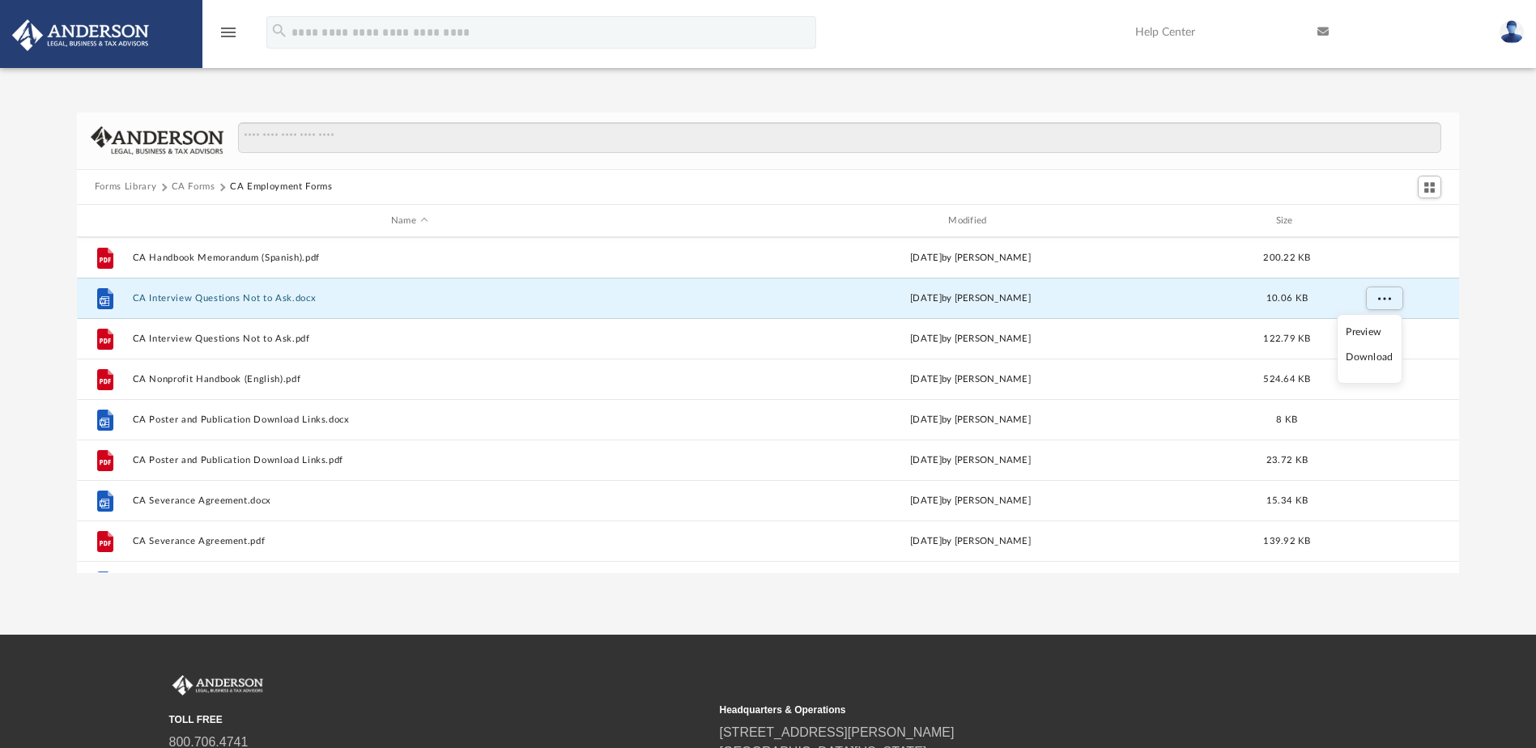
click at [1379, 359] on li "Download" at bounding box center [1369, 357] width 47 height 17
click at [1496, 332] on div "Forms Library CA Forms CA Employment Forms Name Modified Size File CA Handbook …" at bounding box center [768, 343] width 1536 height 461
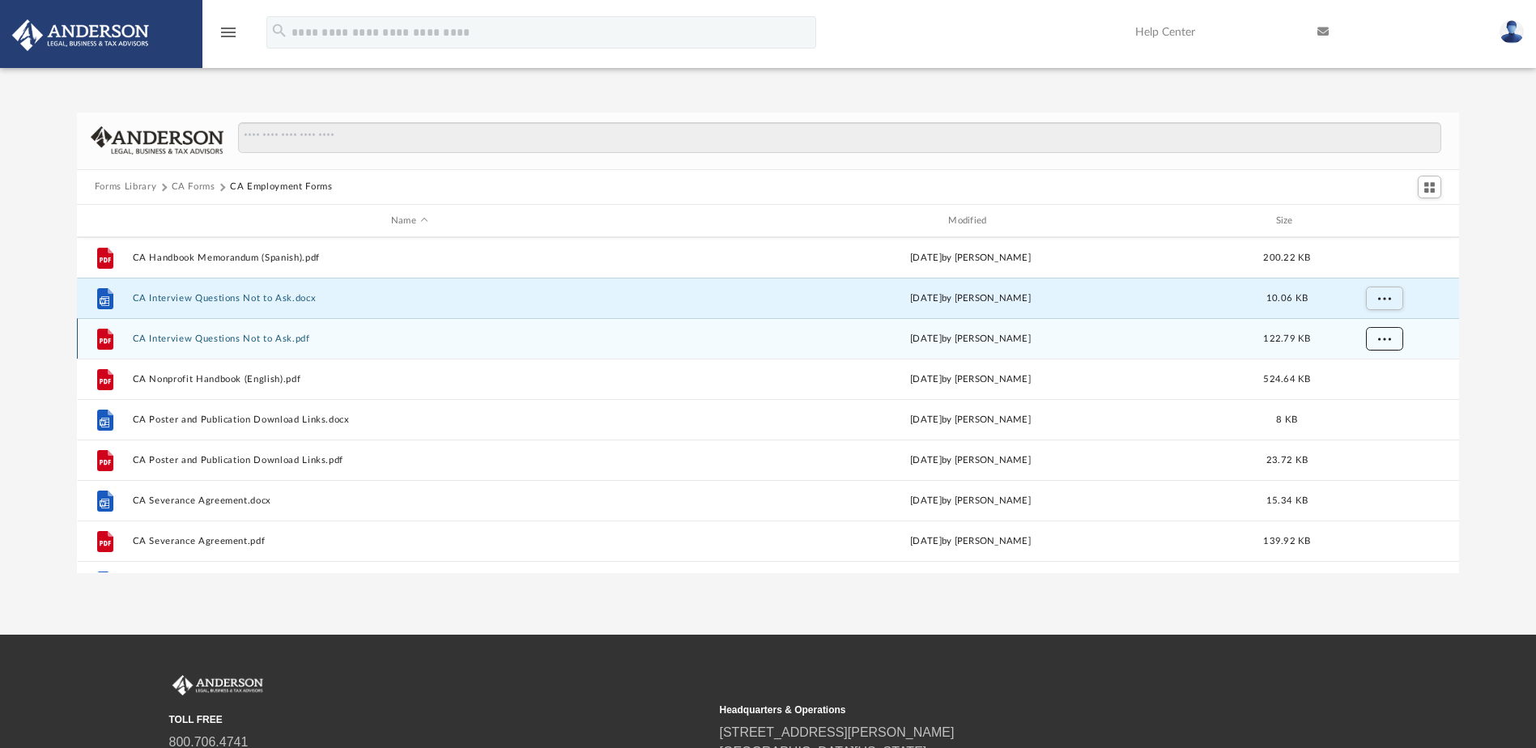
click at [1394, 342] on button "More options" at bounding box center [1383, 339] width 37 height 24
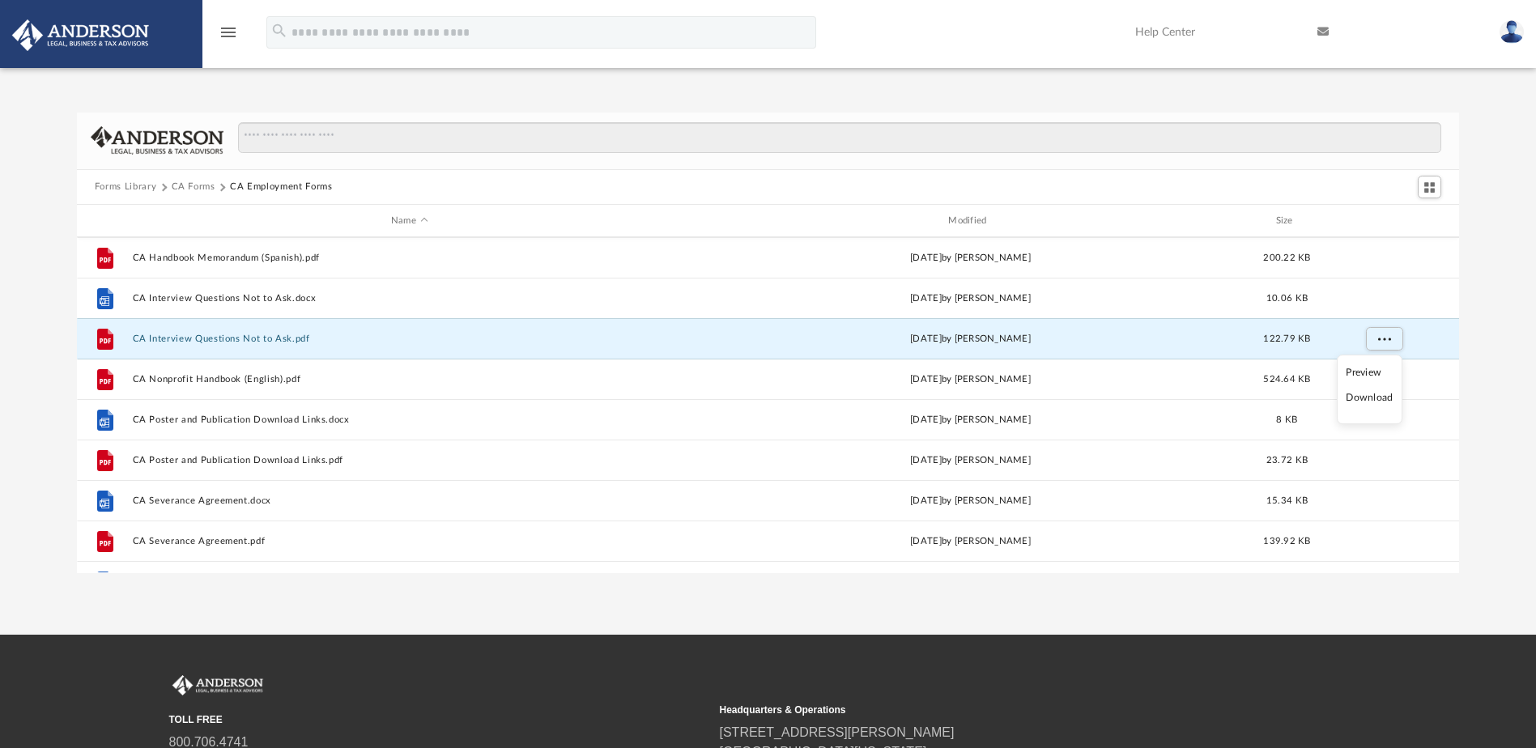
click at [1372, 400] on li "Download" at bounding box center [1369, 397] width 47 height 17
click at [1495, 330] on div "Forms Library CA Forms CA Employment Forms Name Modified Size File CA Handbook …" at bounding box center [768, 343] width 1536 height 461
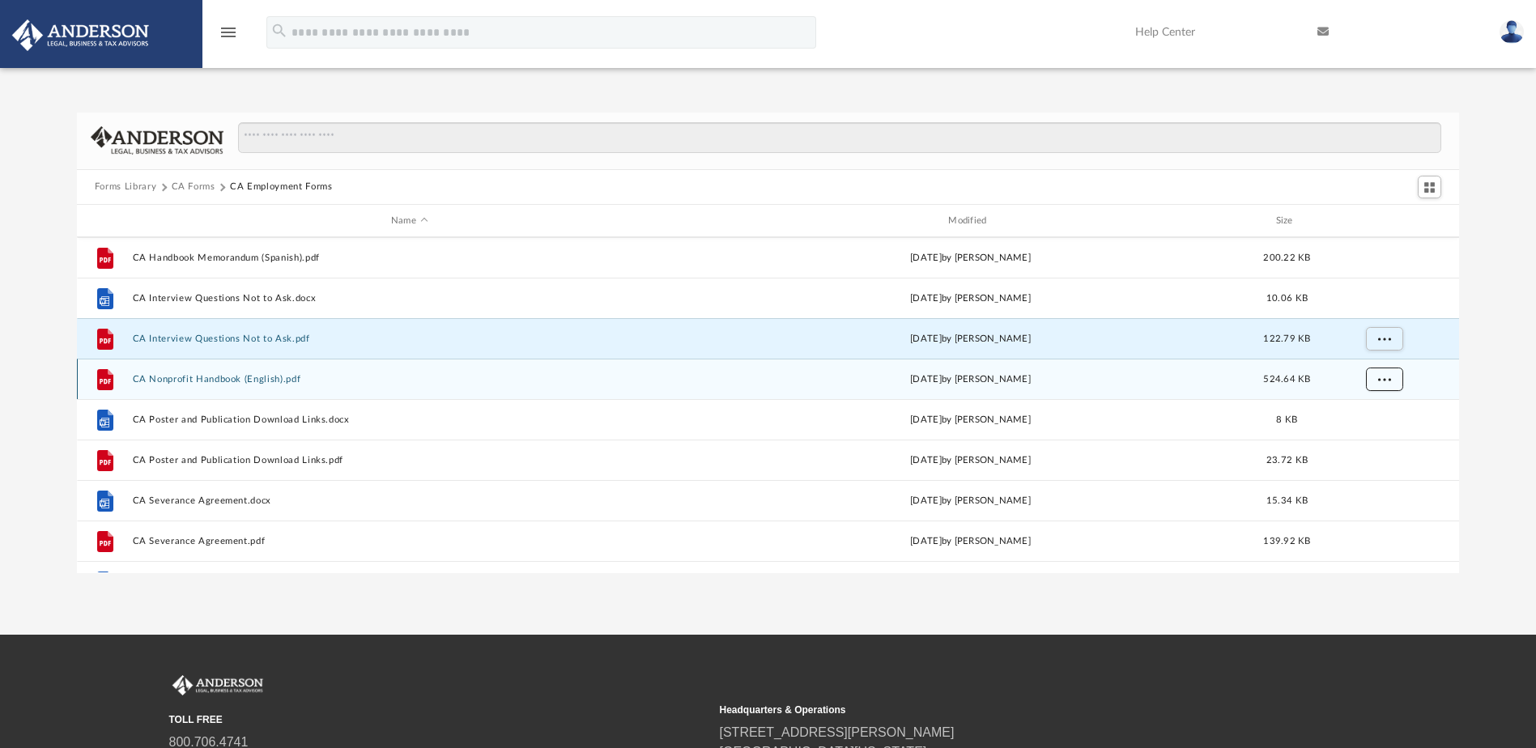
click at [1382, 382] on span "More options" at bounding box center [1383, 379] width 13 height 9
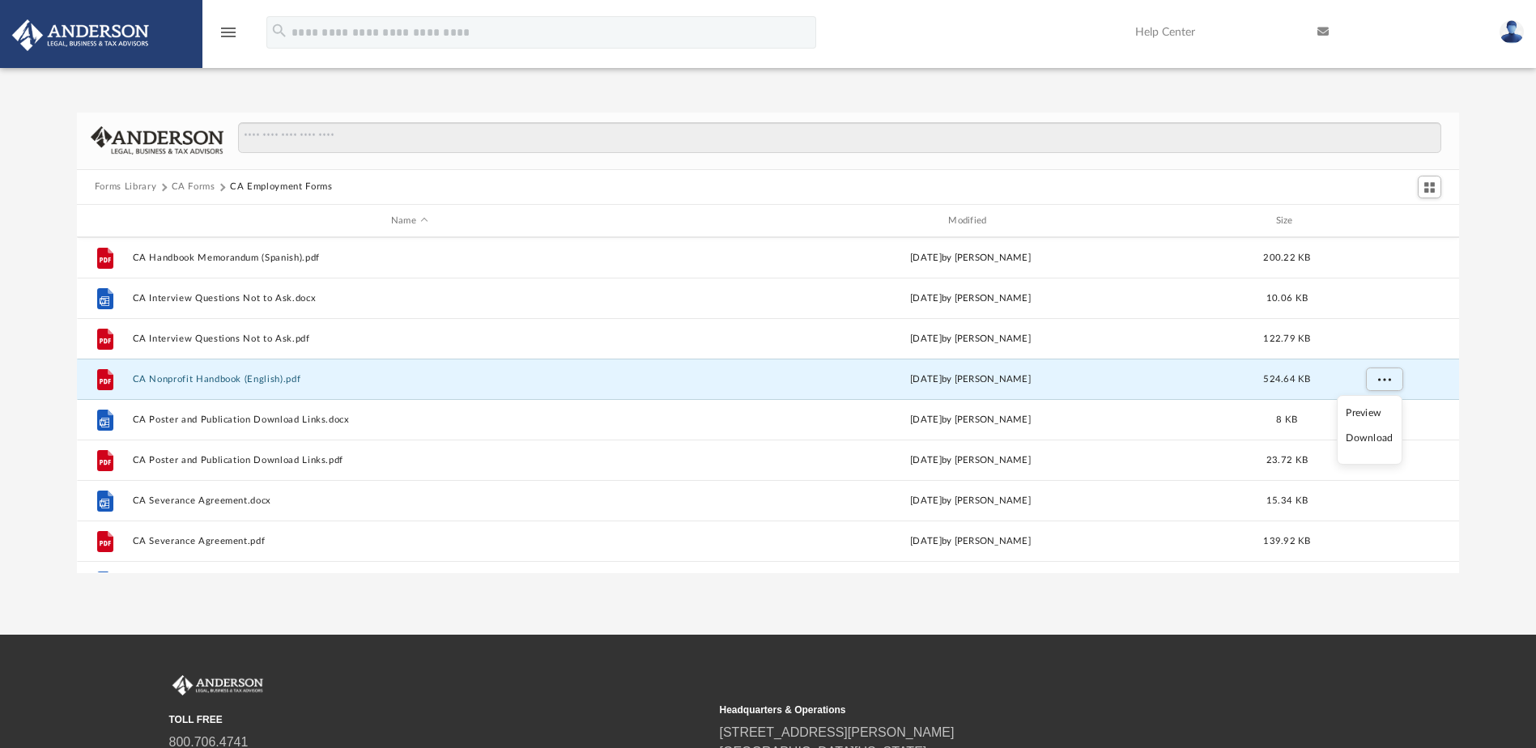
click at [1379, 432] on li "Download" at bounding box center [1369, 438] width 47 height 17
click at [1494, 363] on div "Forms Library CA Forms CA Employment Forms Name Modified Size File CA Handbook …" at bounding box center [768, 343] width 1536 height 461
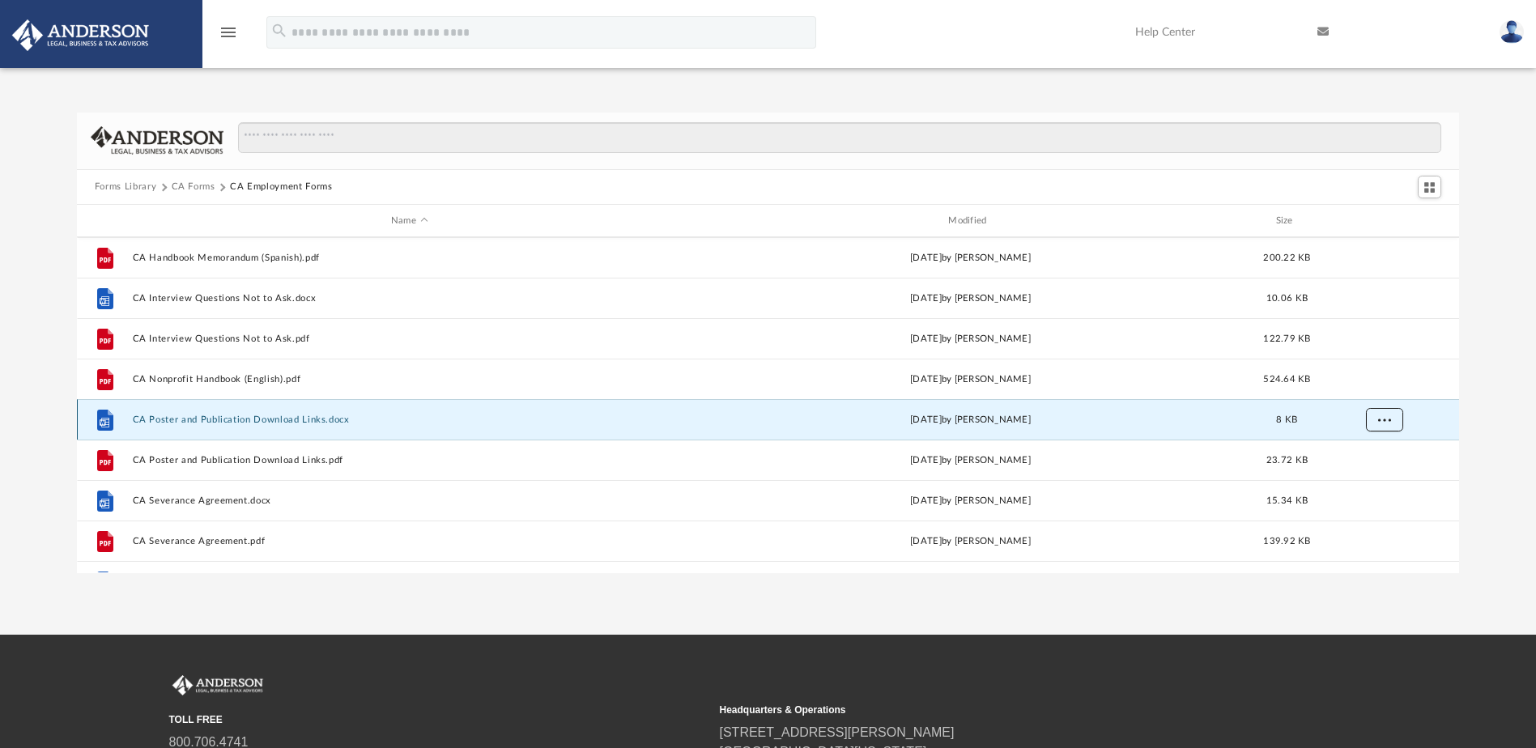
click at [1396, 423] on button "More options" at bounding box center [1383, 420] width 37 height 24
click at [1371, 480] on li "Download" at bounding box center [1369, 478] width 47 height 17
click at [1493, 439] on div "Forms Library CA Forms CA Employment Forms Name Modified Size File CA Handbook …" at bounding box center [768, 343] width 1536 height 461
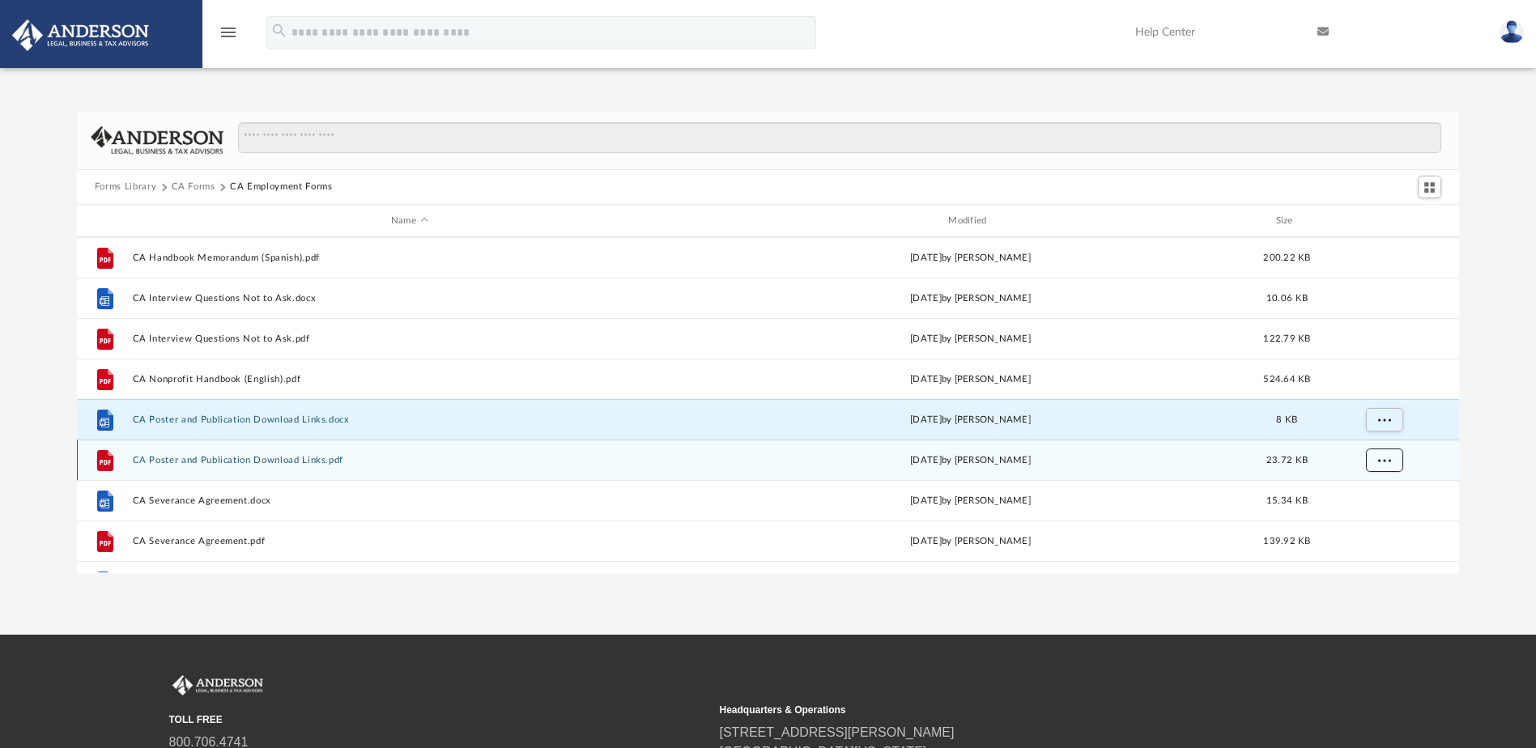
click at [1392, 463] on button "More options" at bounding box center [1383, 461] width 37 height 24
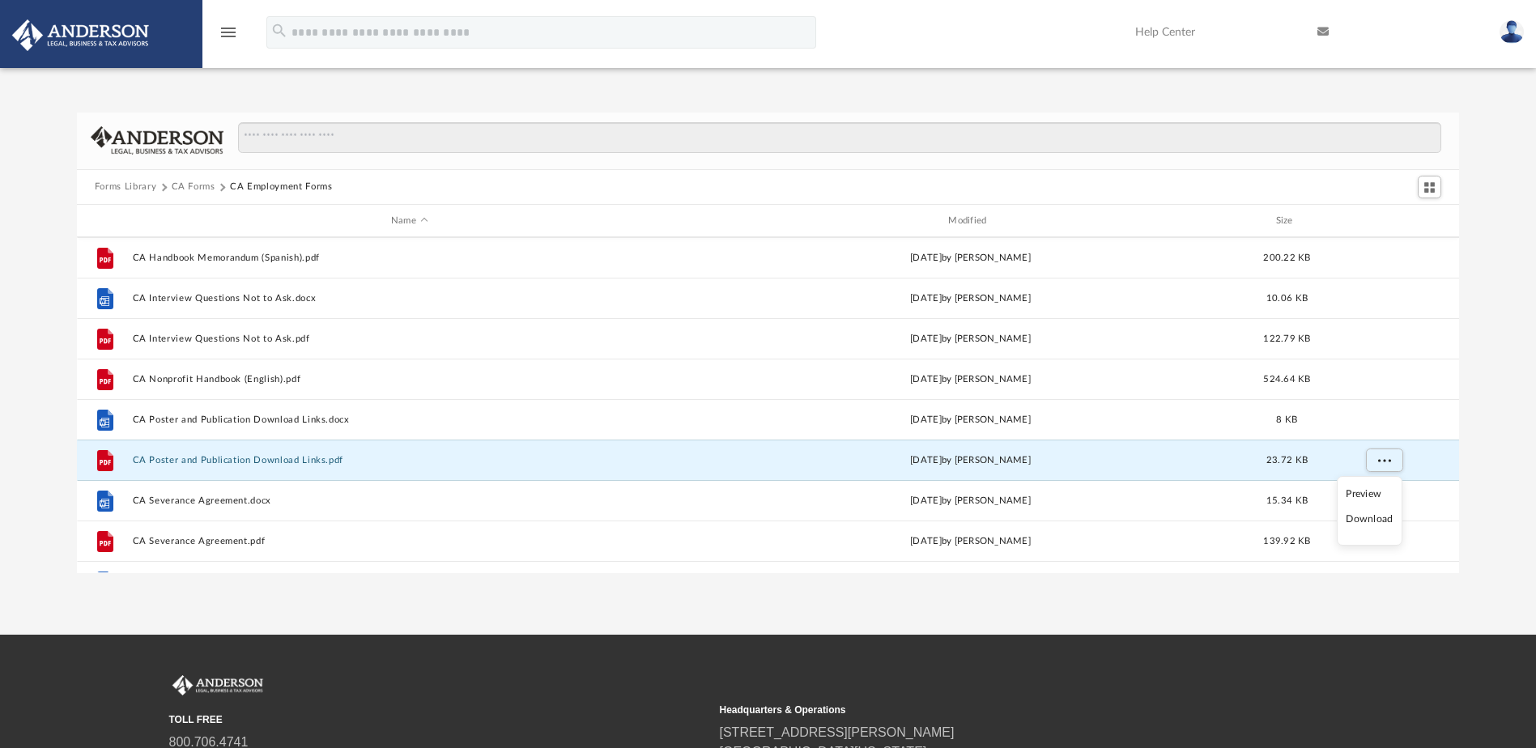
click at [1374, 520] on li "Download" at bounding box center [1369, 519] width 47 height 17
click at [1501, 459] on div "Forms Library CA Forms CA Employment Forms Name Modified Size File CA Handbook …" at bounding box center [768, 343] width 1536 height 461
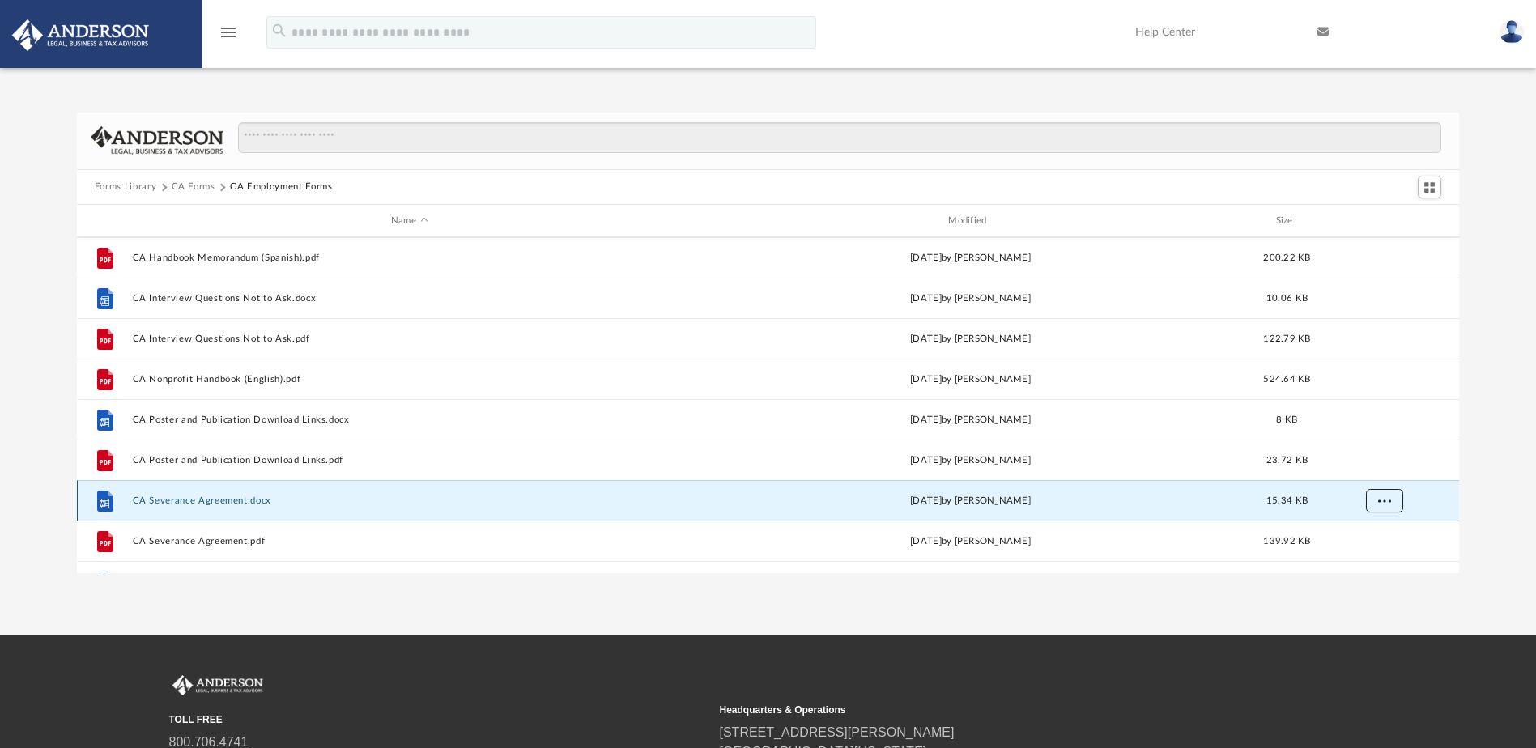
click at [1397, 495] on button "More options" at bounding box center [1383, 501] width 37 height 24
click at [1382, 466] on li "Download" at bounding box center [1369, 465] width 47 height 17
click at [1492, 462] on div "Forms Library CA Forms CA Employment Forms Name Modified Size File CA Handbook …" at bounding box center [768, 343] width 1536 height 461
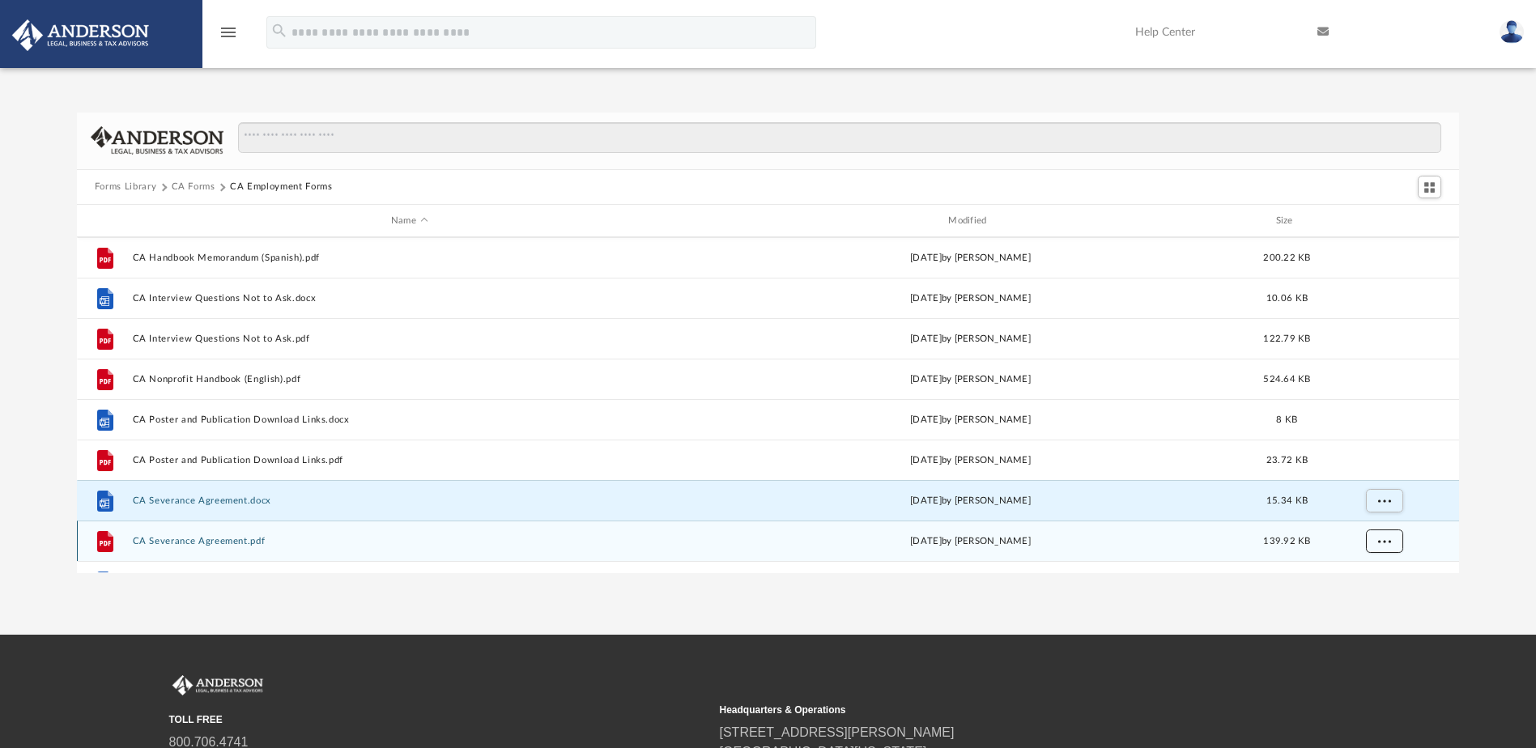
click at [1392, 543] on button "More options" at bounding box center [1383, 541] width 37 height 24
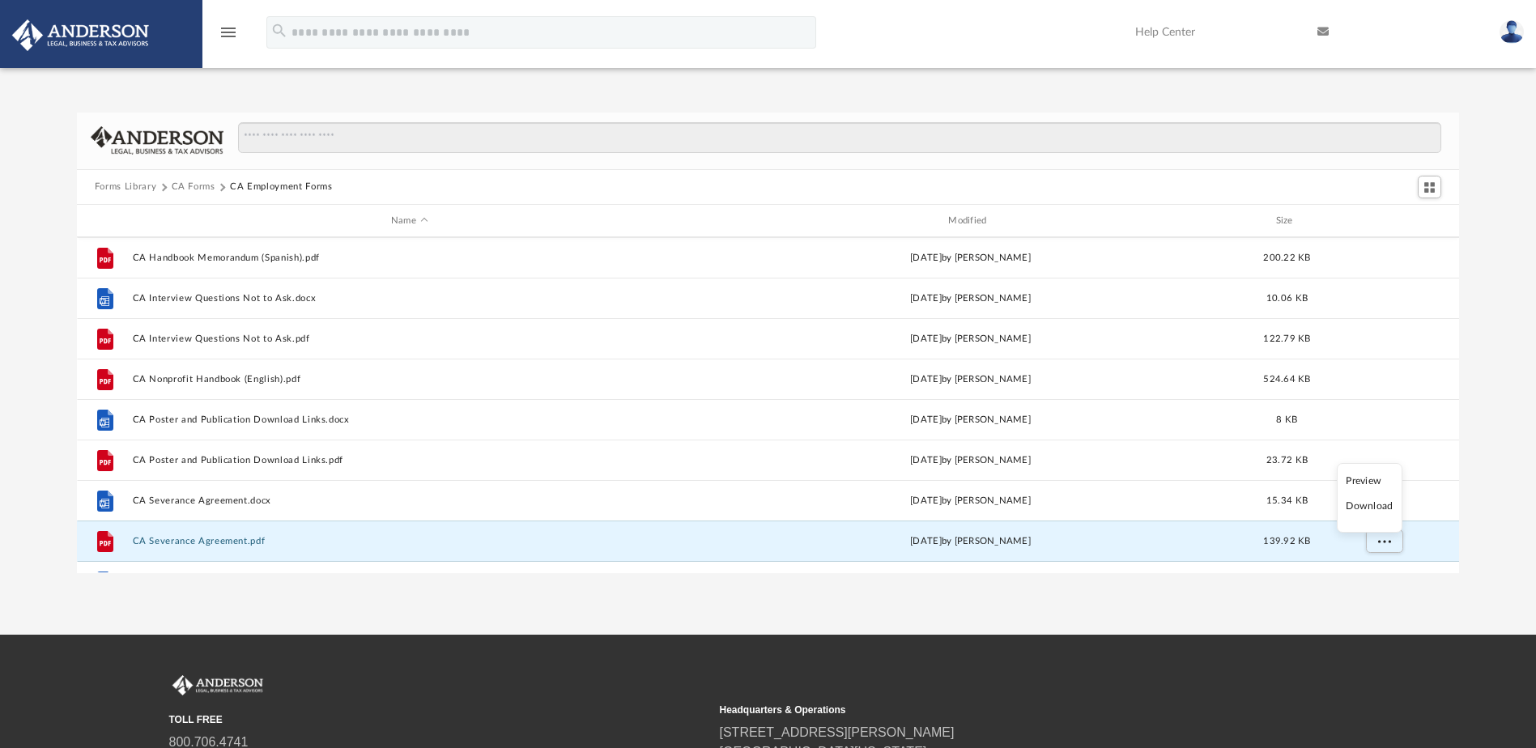
click at [1392, 508] on li "Download" at bounding box center [1369, 506] width 47 height 17
click at [1495, 472] on div "Forms Library CA Forms CA Employment Forms Name Modified Size File CA Handbook …" at bounding box center [768, 343] width 1536 height 461
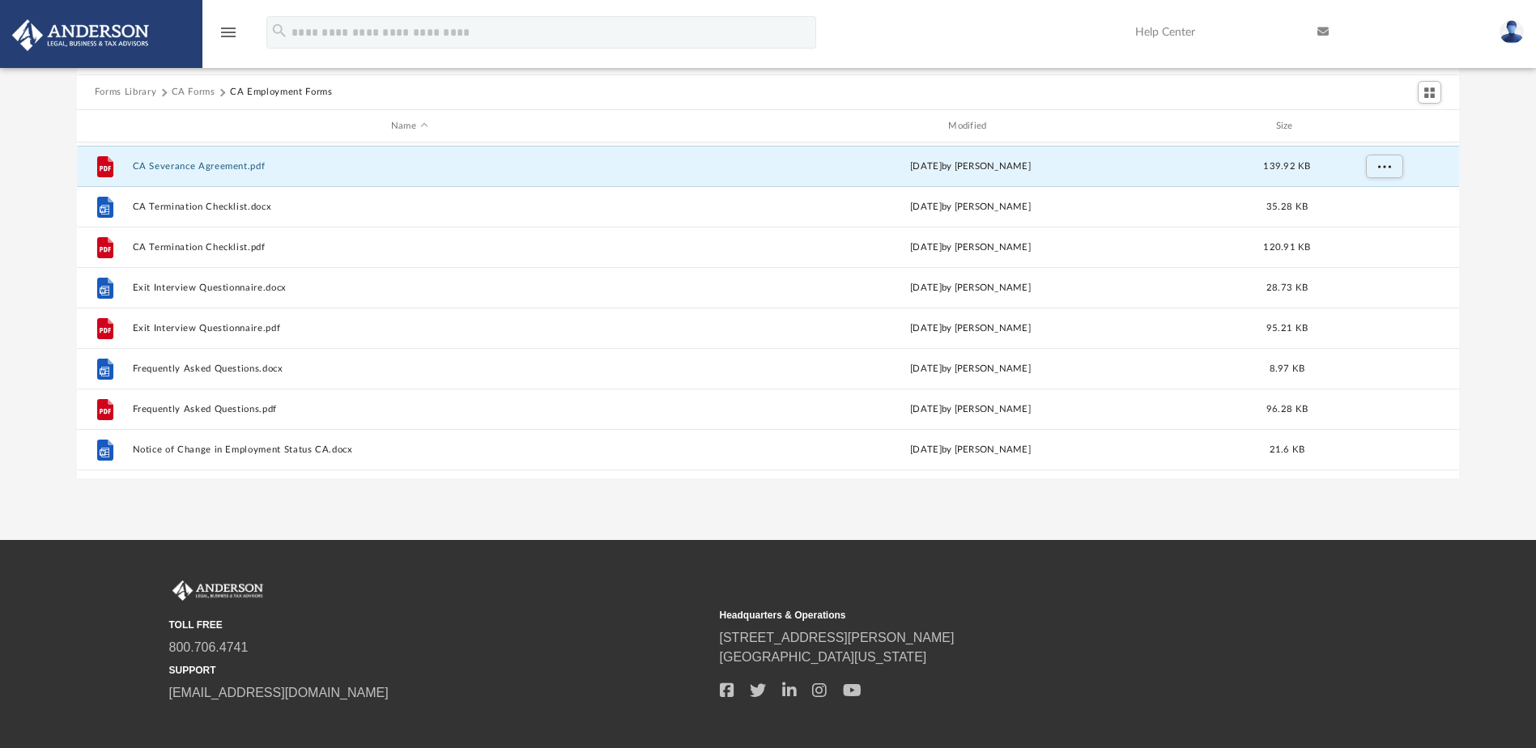
scroll to position [538, 0]
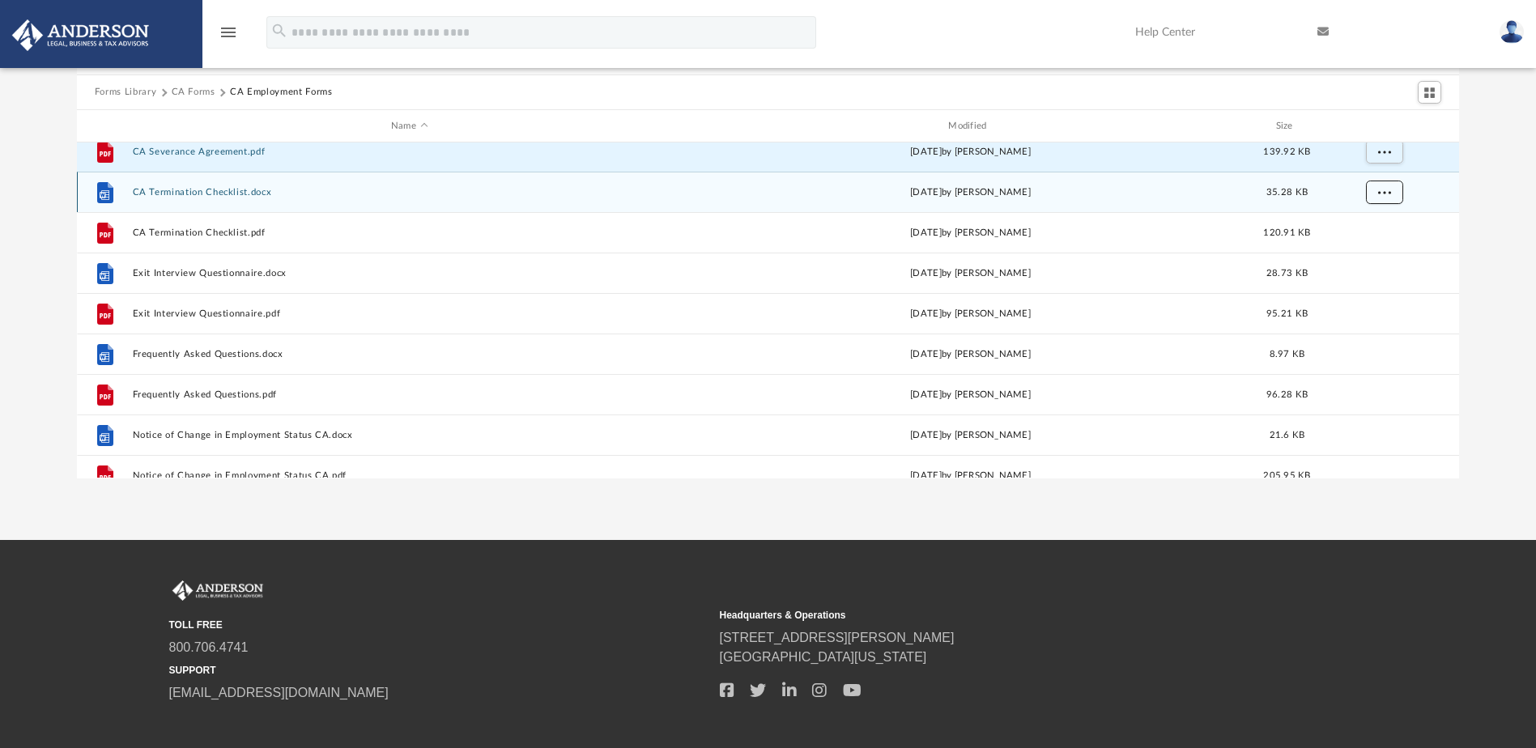
click at [1383, 199] on button "More options" at bounding box center [1383, 193] width 37 height 24
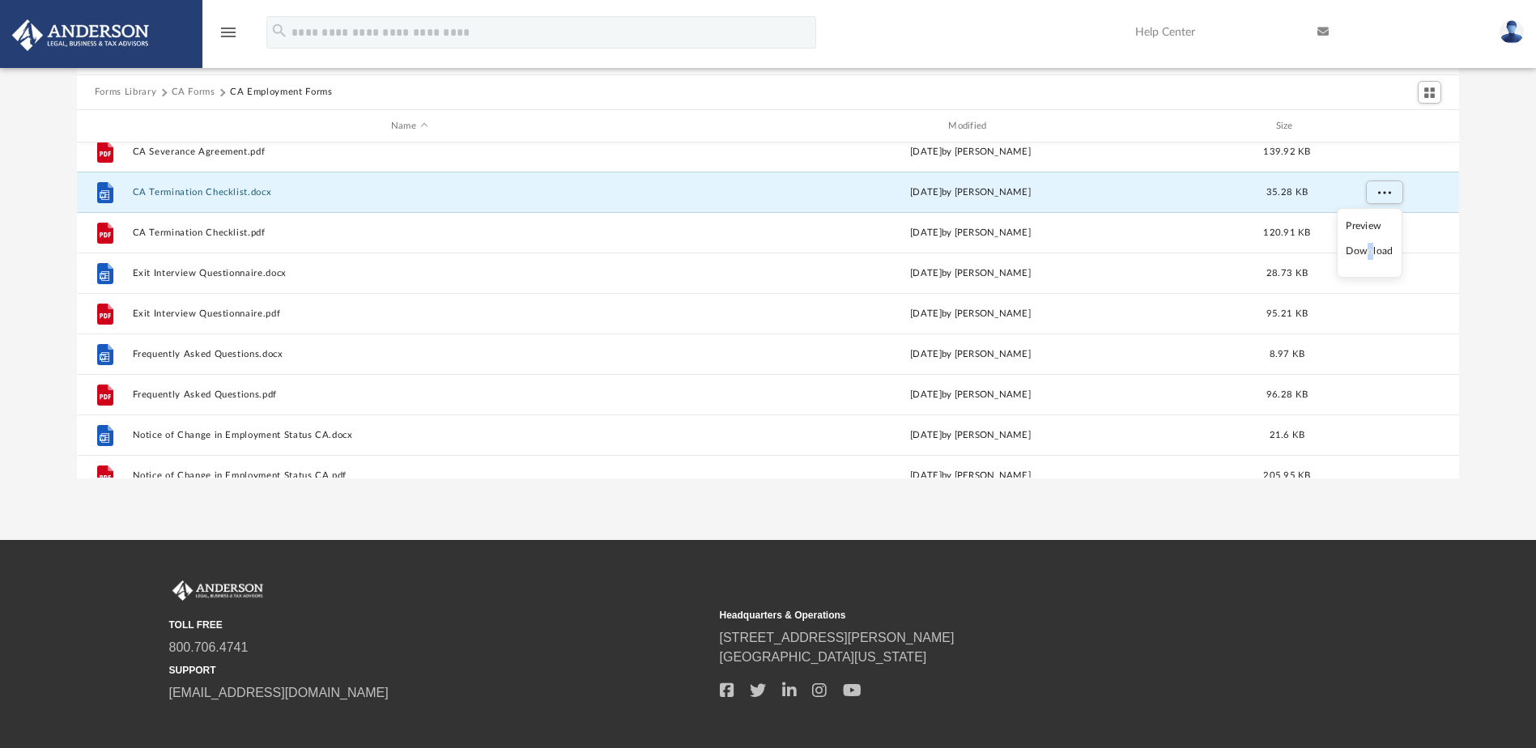
click at [1373, 251] on li "Download" at bounding box center [1369, 251] width 47 height 17
click at [1507, 206] on div "Forms Library [GEOGRAPHIC_DATA] Forms CA Employment Forms Name Modified Size Fi…" at bounding box center [768, 248] width 1536 height 461
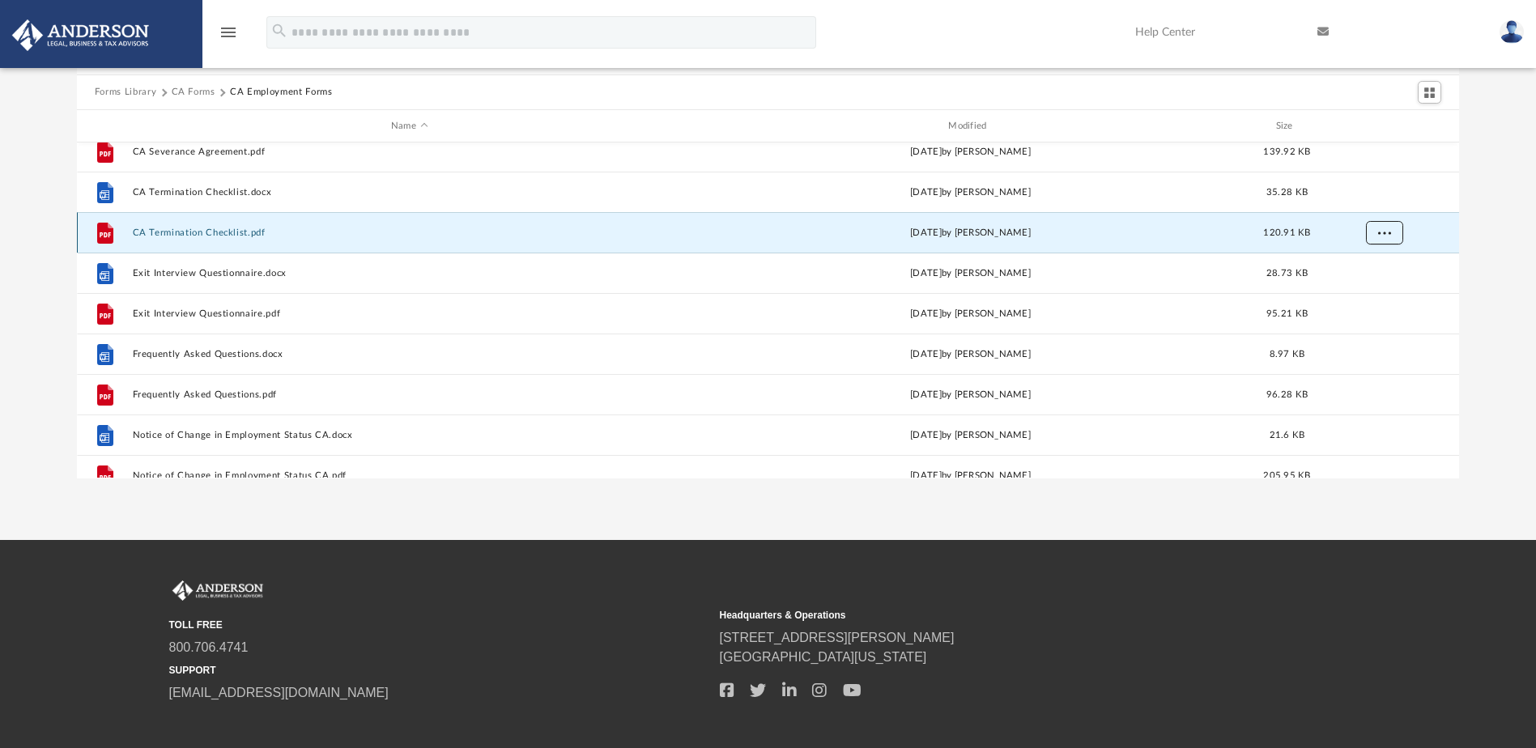
click at [1379, 228] on span "More options" at bounding box center [1383, 232] width 13 height 9
click at [1370, 291] on li "Download" at bounding box center [1369, 291] width 47 height 17
click at [1494, 267] on div "Forms Library [GEOGRAPHIC_DATA] Forms CA Employment Forms Name Modified Size Fi…" at bounding box center [768, 248] width 1536 height 461
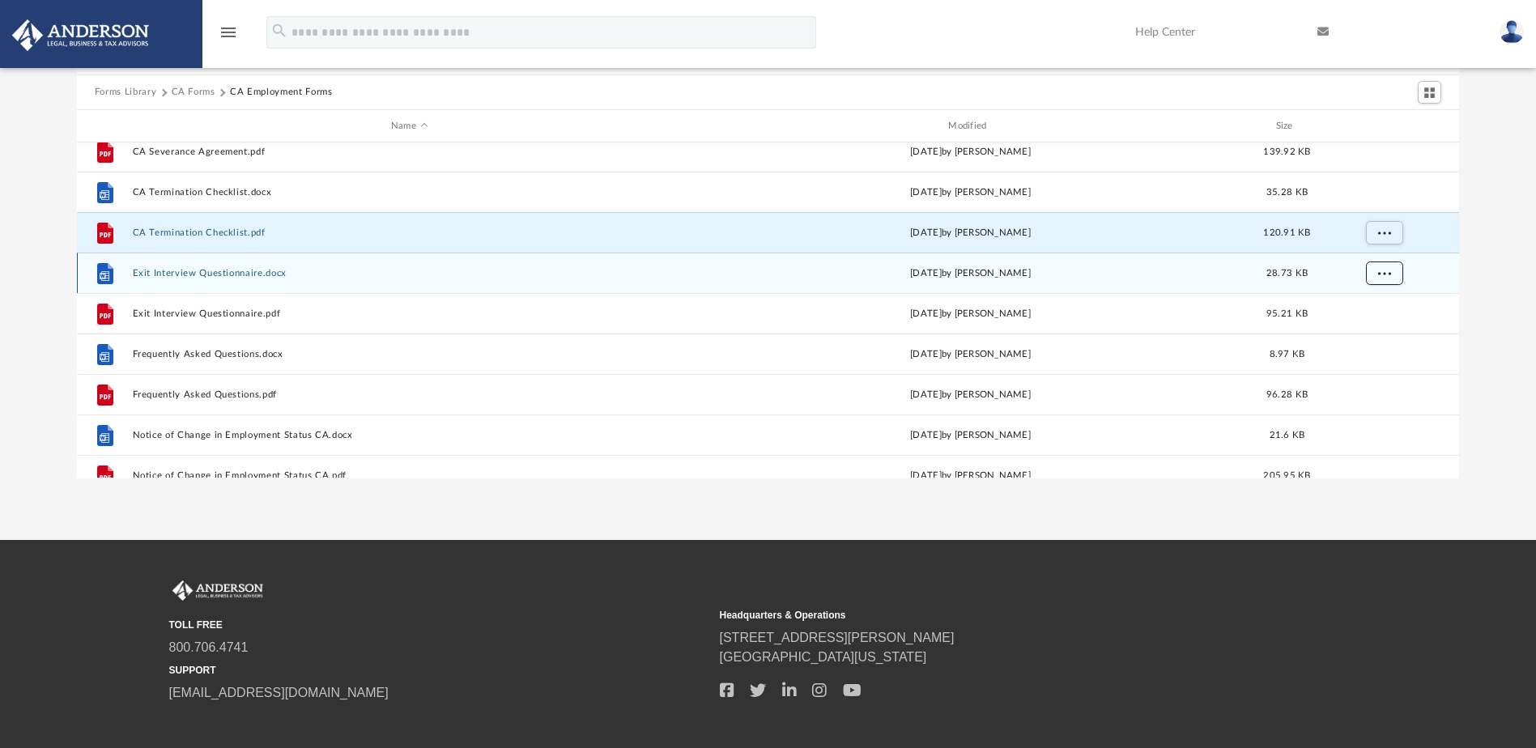
click at [1392, 268] on button "More options" at bounding box center [1383, 273] width 37 height 24
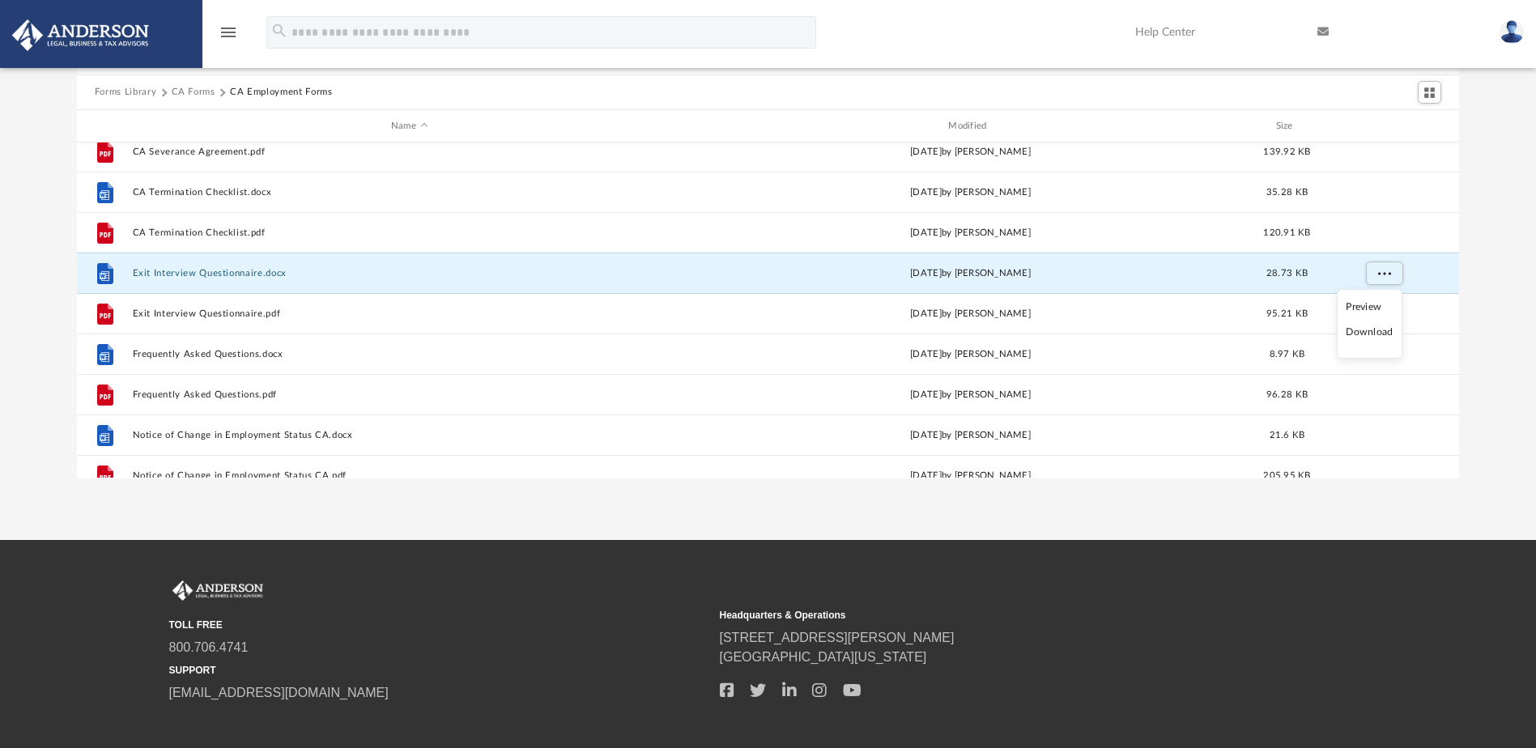
click at [1361, 331] on li "Download" at bounding box center [1369, 332] width 47 height 17
click at [1485, 291] on div "Forms Library [GEOGRAPHIC_DATA] Forms CA Employment Forms Name Modified Size Fi…" at bounding box center [768, 248] width 1536 height 461
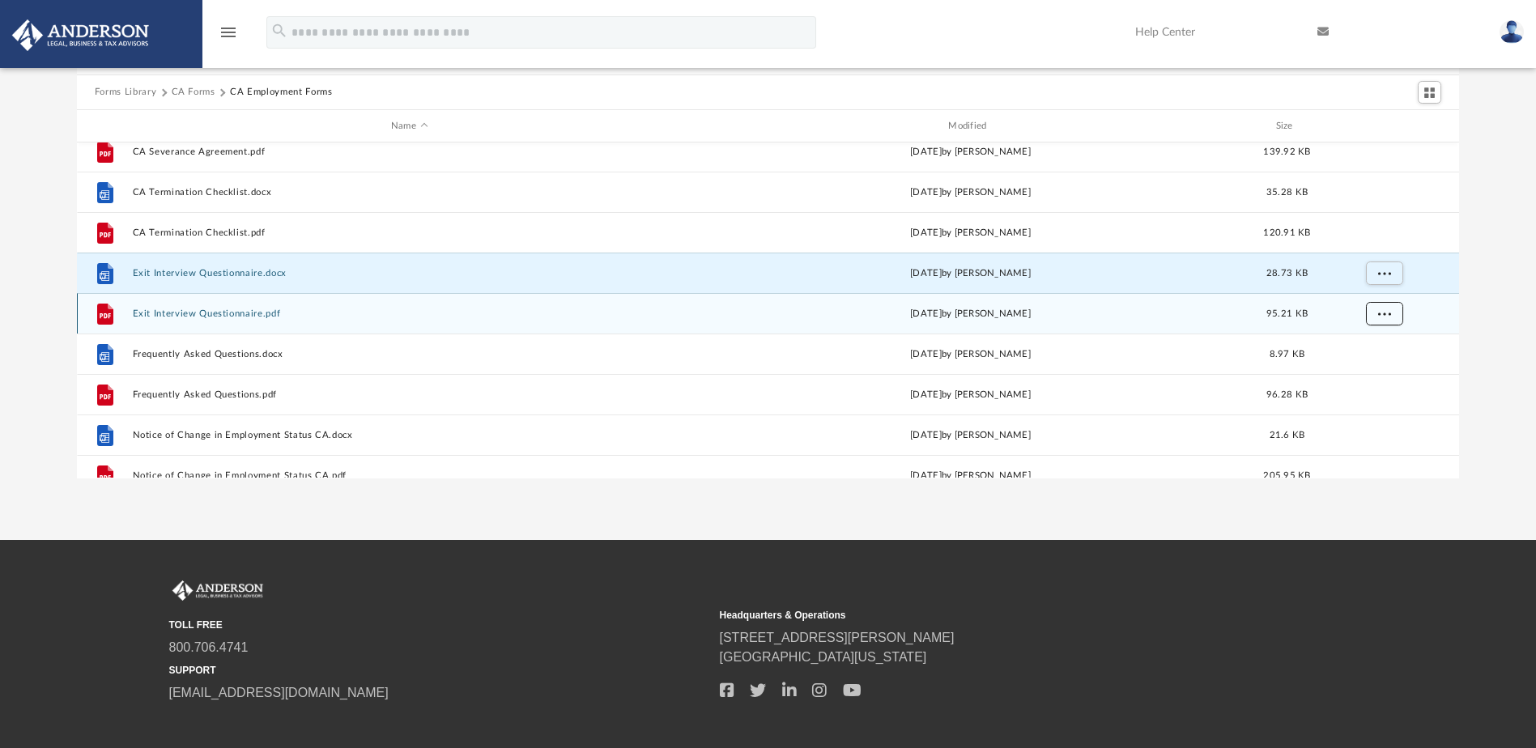
click at [1384, 312] on span "More options" at bounding box center [1383, 313] width 13 height 9
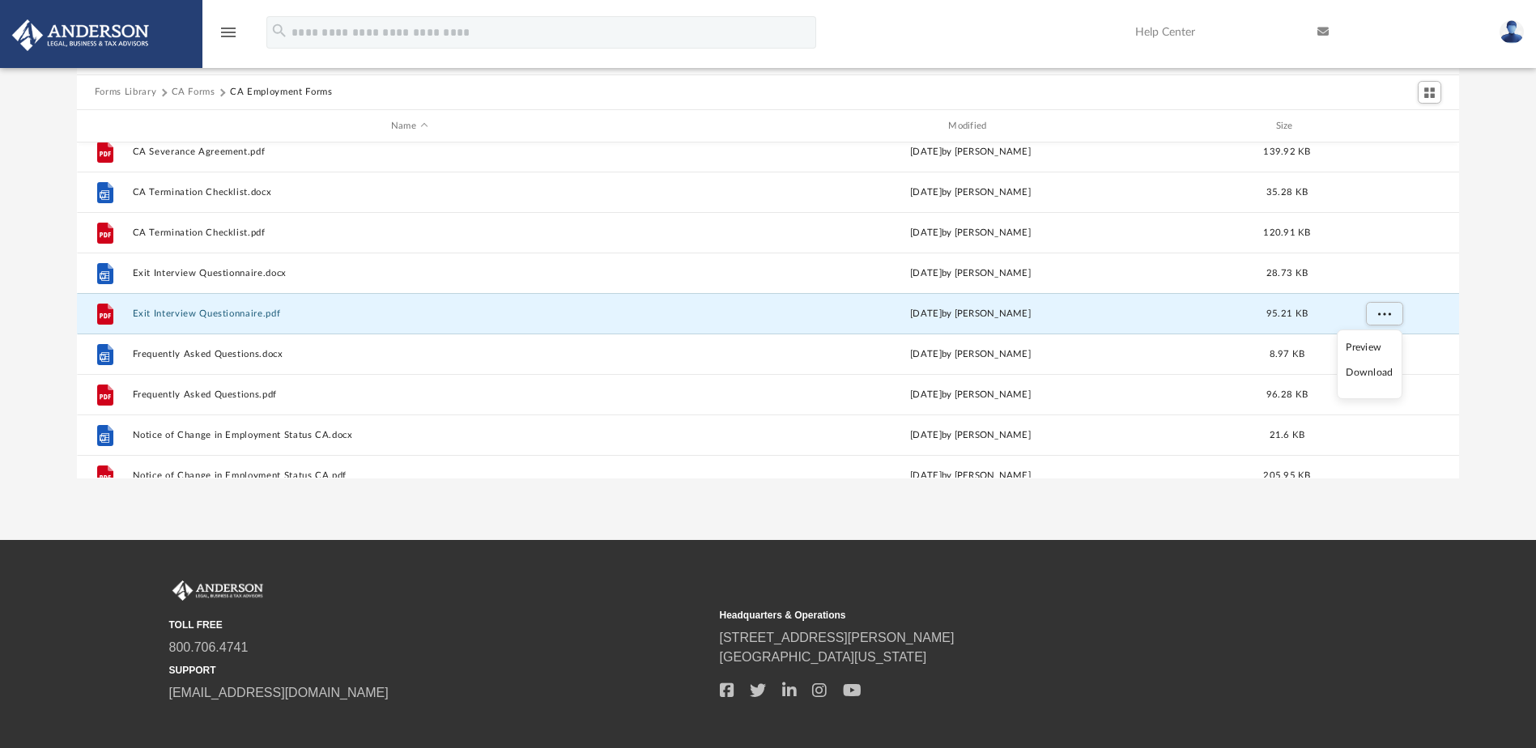
click at [1371, 370] on li "Download" at bounding box center [1369, 372] width 47 height 17
click at [1496, 325] on div "Forms Library [GEOGRAPHIC_DATA] Forms CA Employment Forms Name Modified Size Fi…" at bounding box center [768, 248] width 1536 height 461
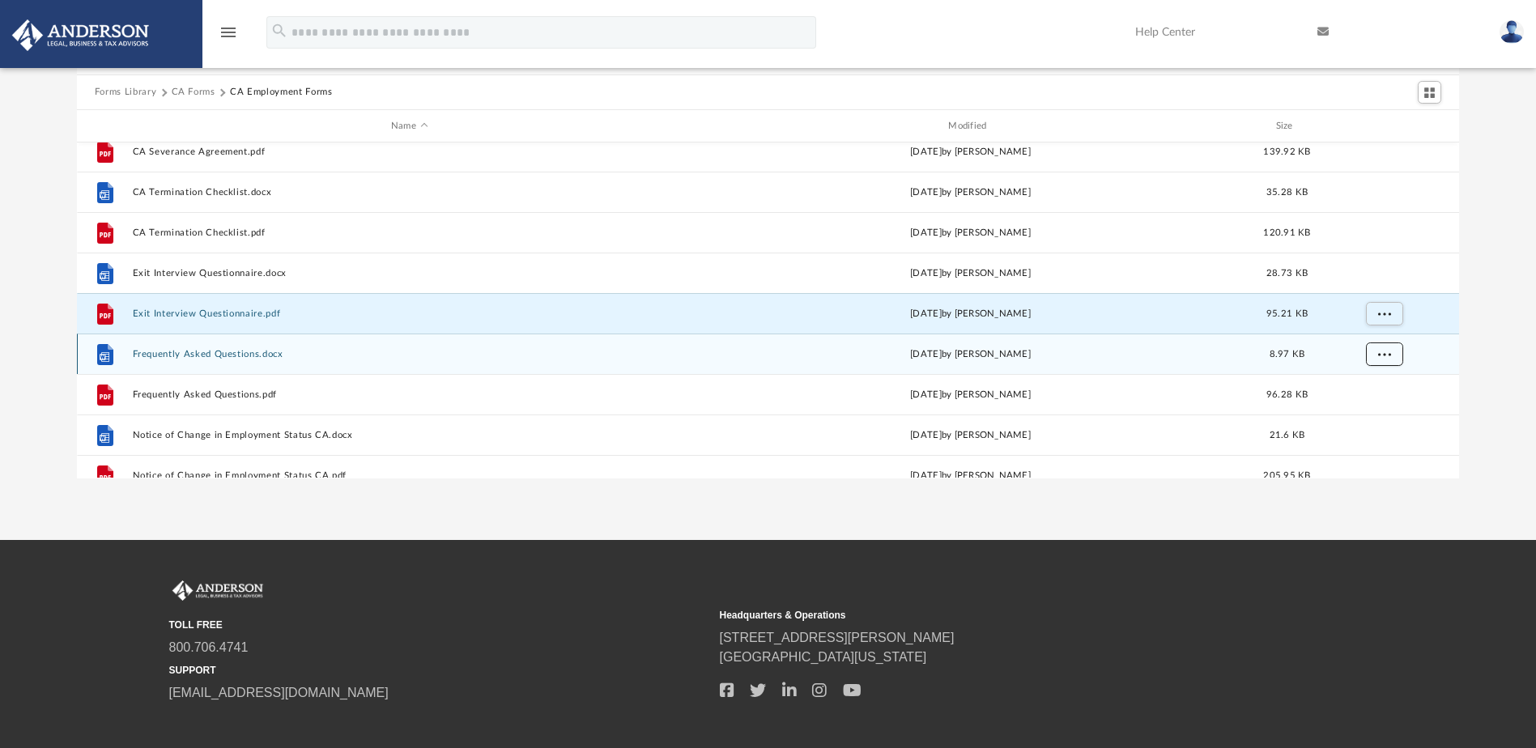
click at [1377, 352] on button "More options" at bounding box center [1383, 354] width 37 height 24
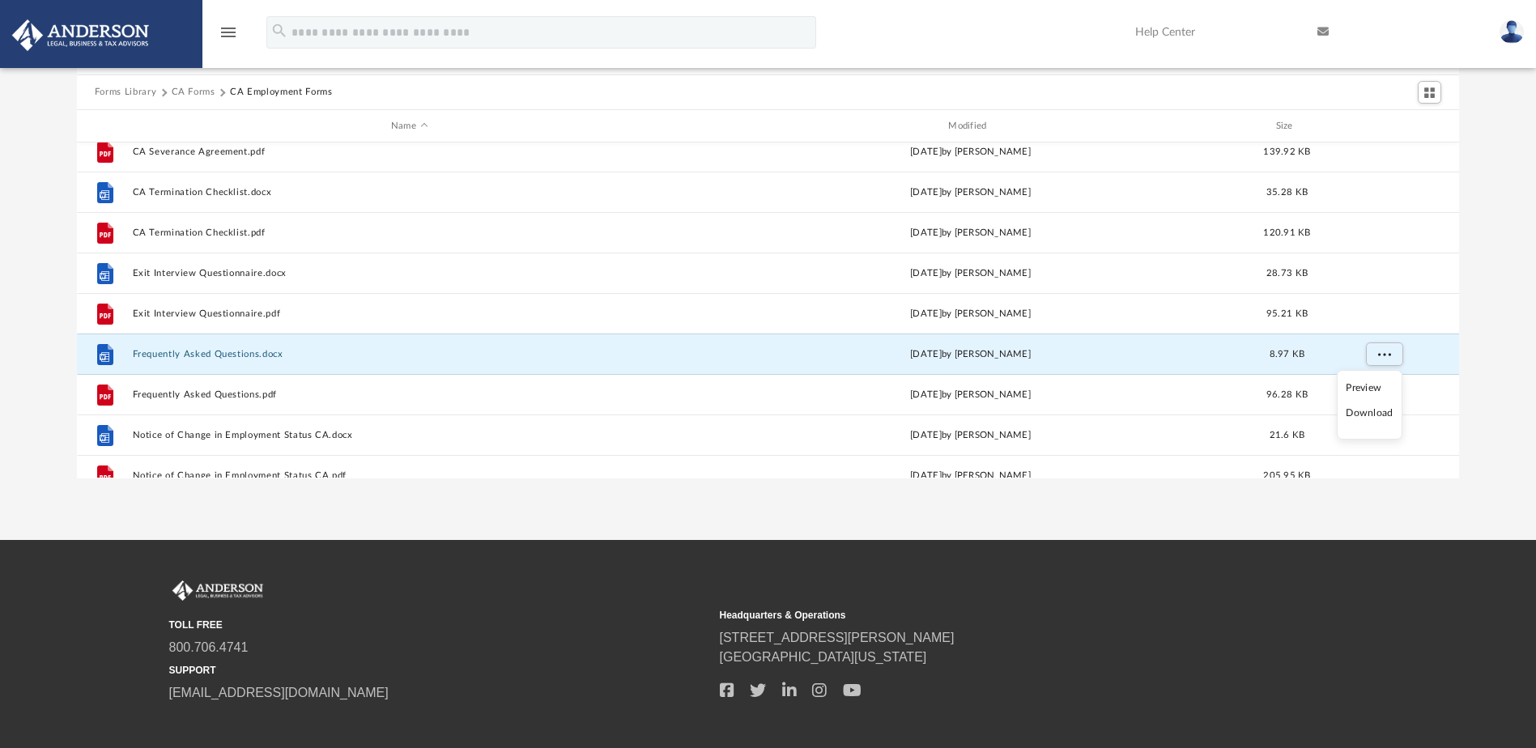
click at [1370, 414] on li "Download" at bounding box center [1369, 413] width 47 height 17
click at [1488, 373] on div "Forms Library [GEOGRAPHIC_DATA] Forms CA Employment Forms Name Modified Size Fi…" at bounding box center [768, 248] width 1536 height 461
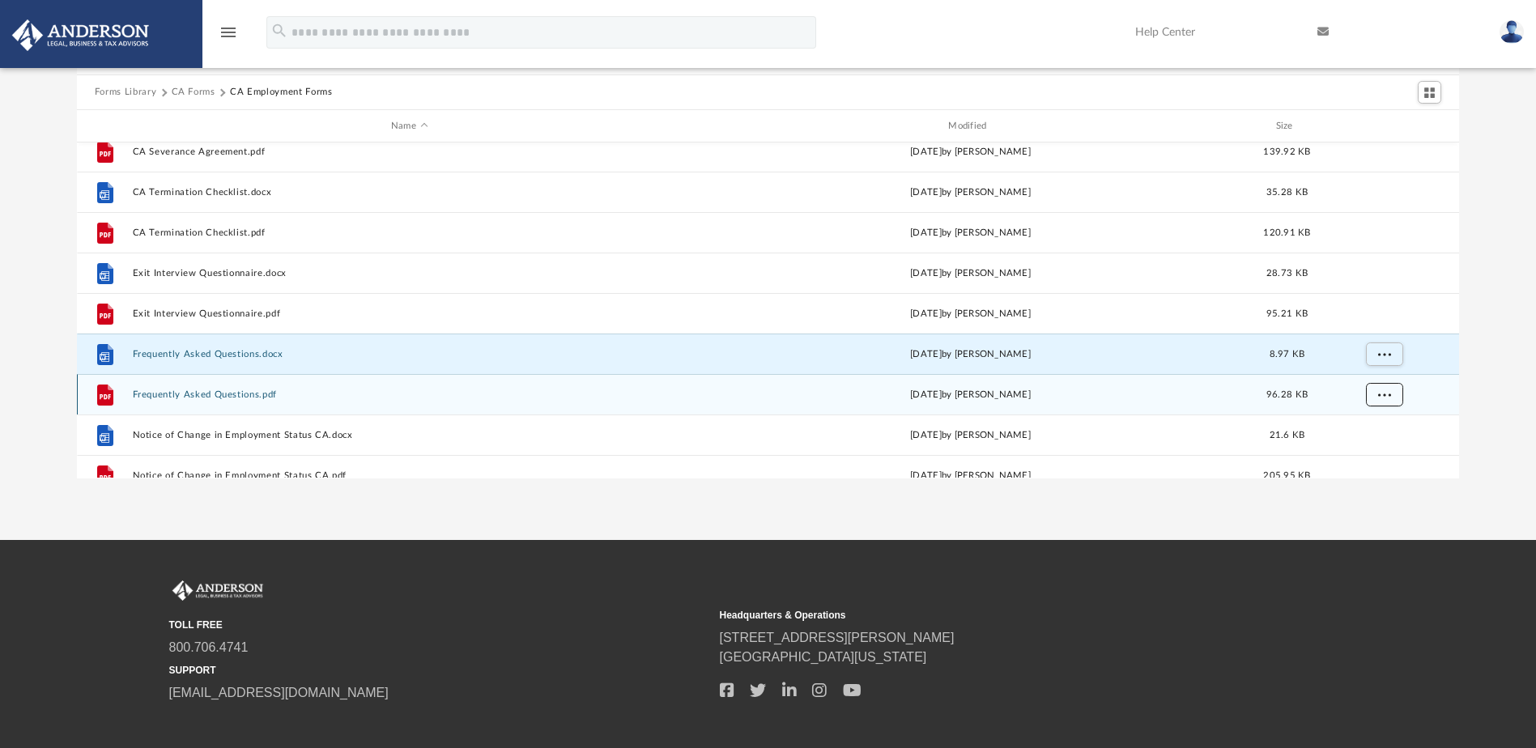
click at [1392, 393] on button "More options" at bounding box center [1383, 395] width 37 height 24
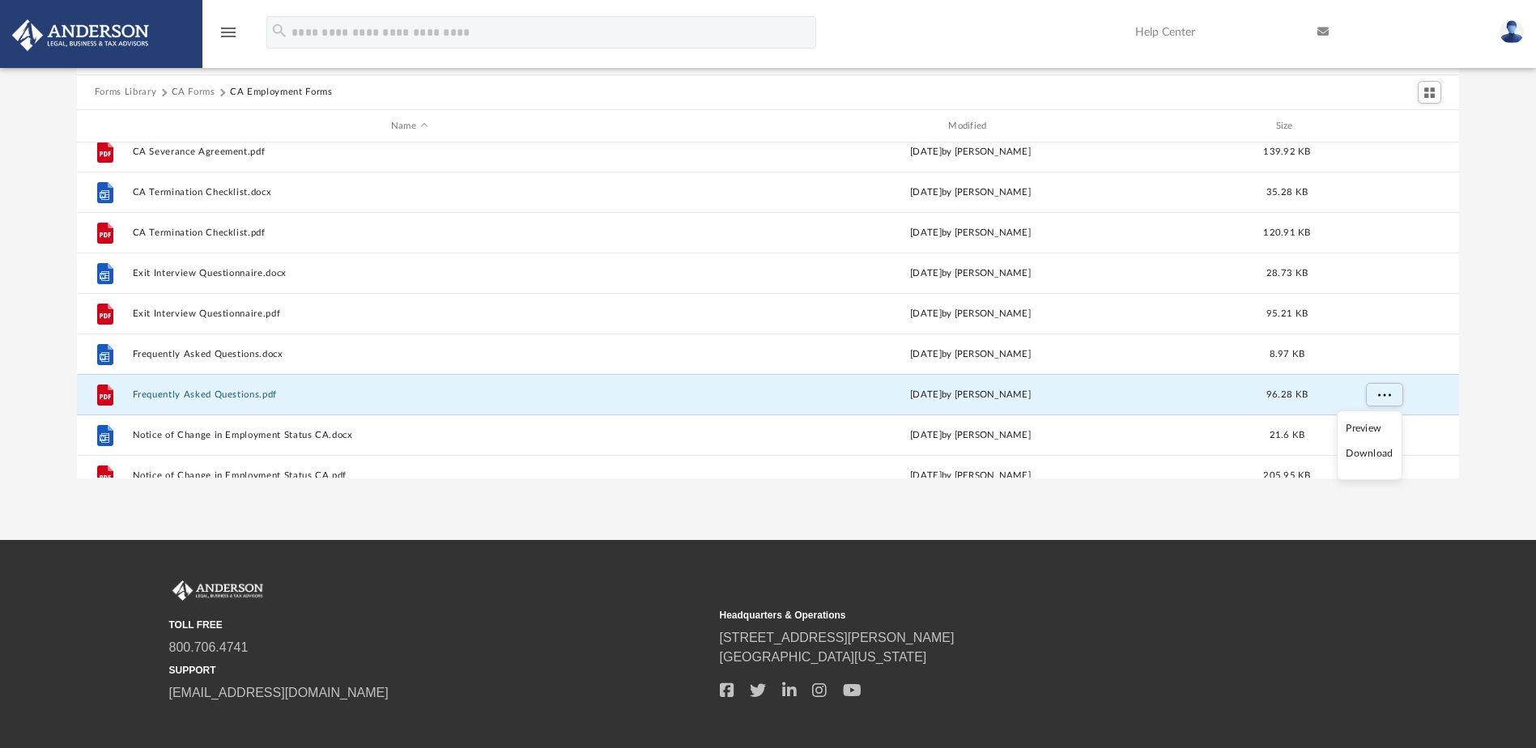
click at [1381, 456] on li "Download" at bounding box center [1369, 453] width 47 height 17
click at [1494, 402] on div "Forms Library [GEOGRAPHIC_DATA] Forms CA Employment Forms Name Modified Size Fi…" at bounding box center [768, 248] width 1536 height 461
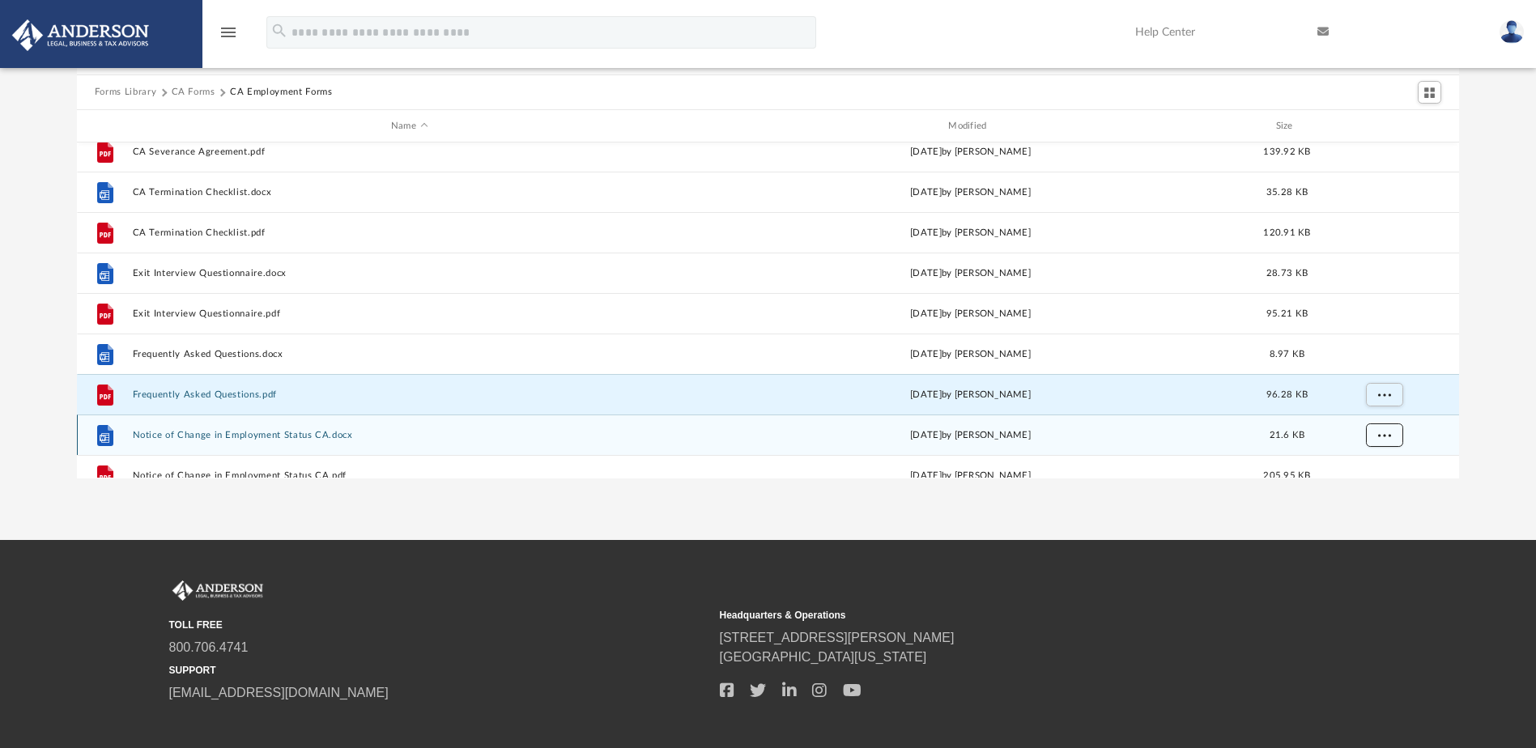
click at [1380, 433] on span "More options" at bounding box center [1383, 435] width 13 height 9
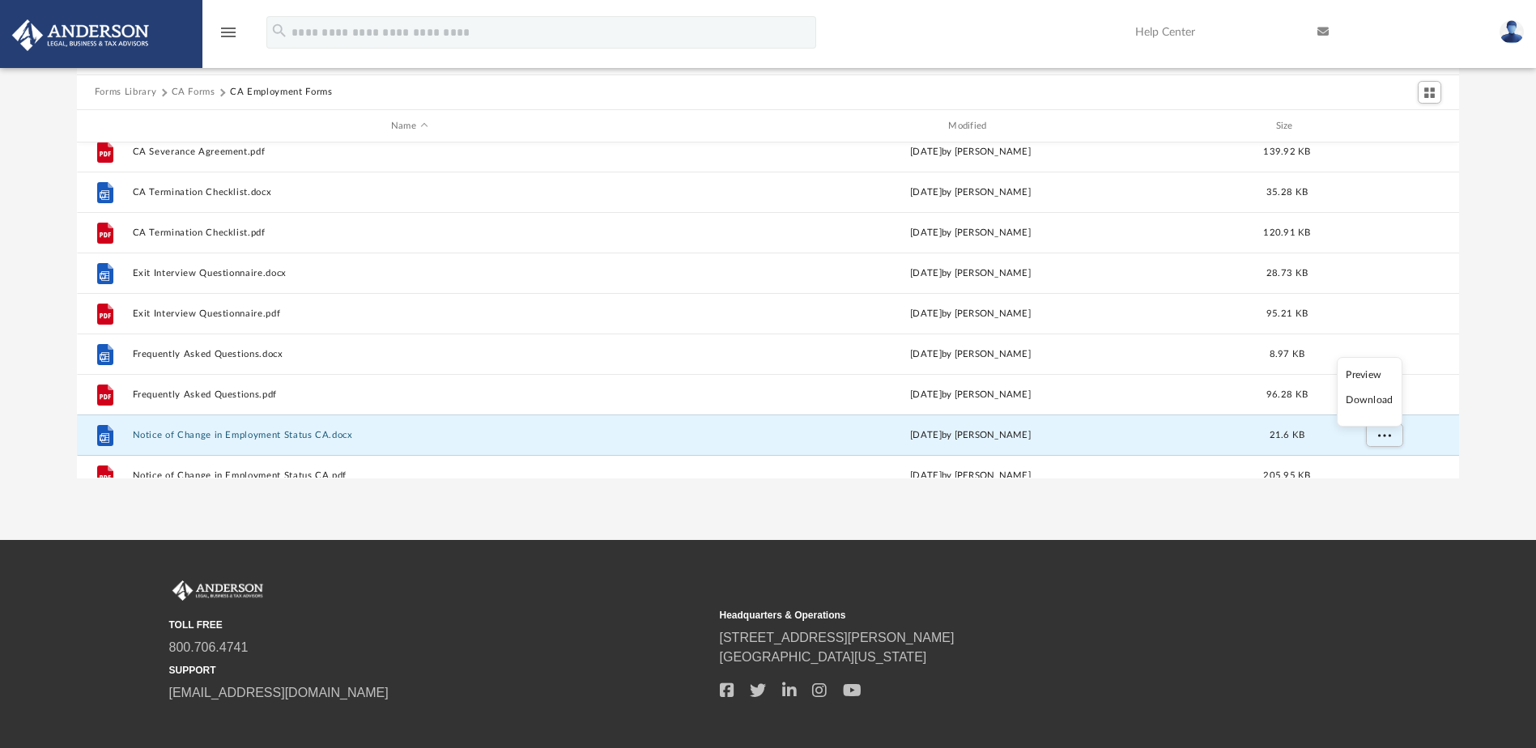
click at [1389, 400] on li "Download" at bounding box center [1369, 400] width 47 height 17
click at [1504, 397] on div "Forms Library [GEOGRAPHIC_DATA] Forms CA Employment Forms Name Modified Size Fi…" at bounding box center [768, 248] width 1536 height 461
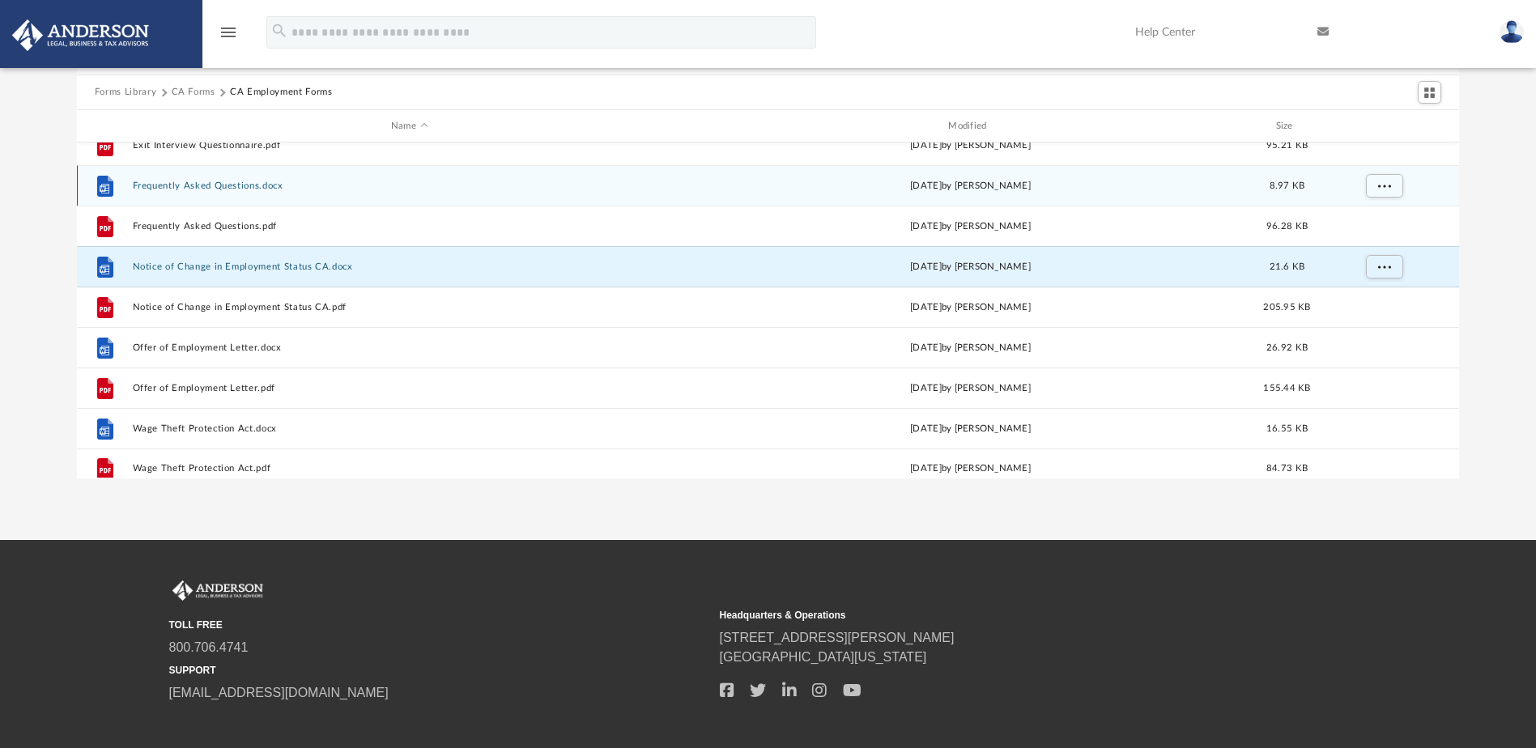
scroll to position [717, 0]
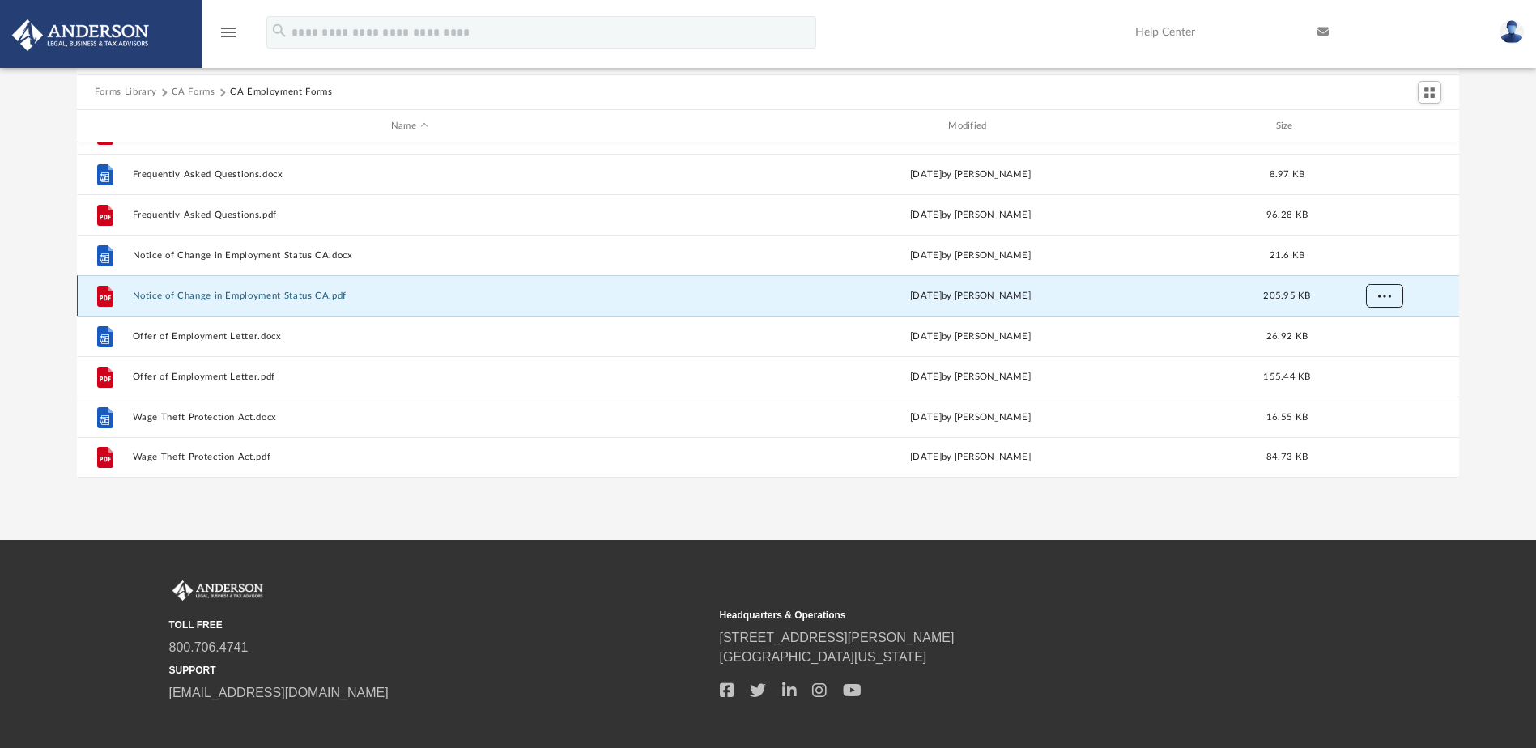
click at [1396, 296] on button "More options" at bounding box center [1383, 296] width 37 height 24
click at [1375, 358] on li "Download" at bounding box center [1369, 355] width 47 height 17
click at [1486, 329] on div "Forms Library [GEOGRAPHIC_DATA] Forms CA Employment Forms Name Modified Size Fi…" at bounding box center [768, 248] width 1536 height 461
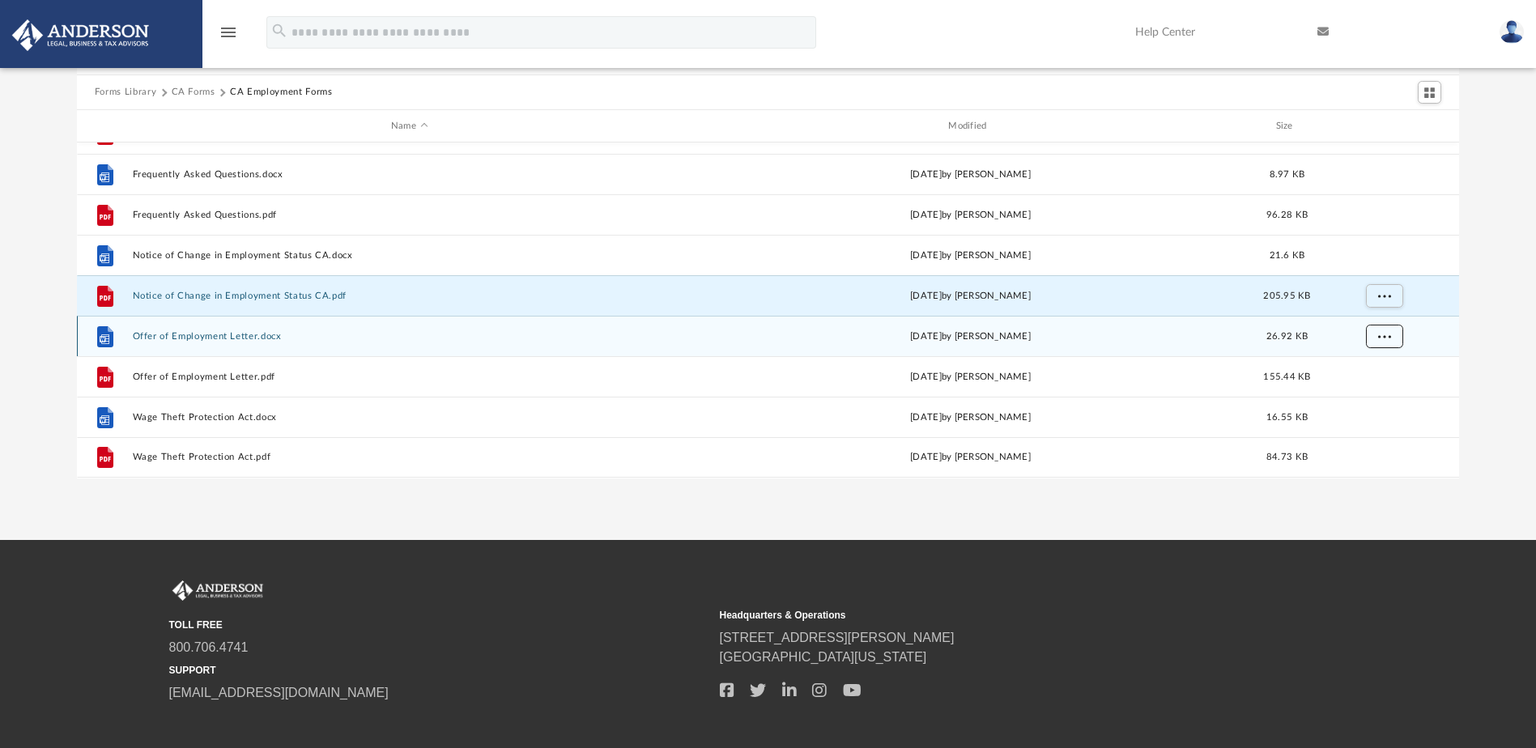
click at [1391, 339] on button "More options" at bounding box center [1383, 337] width 37 height 24
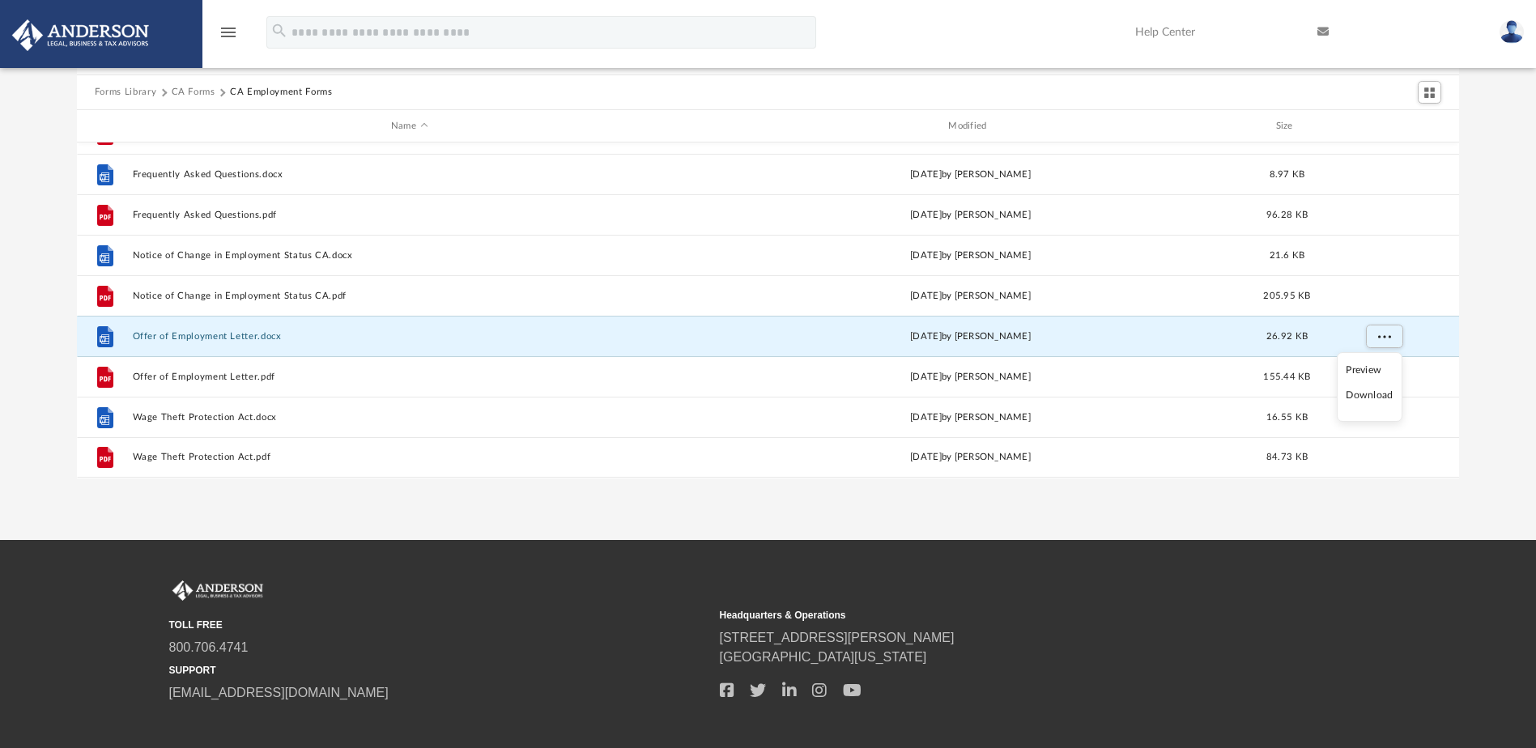
click at [1379, 398] on li "Download" at bounding box center [1369, 395] width 47 height 17
click at [1490, 380] on div "Forms Library [GEOGRAPHIC_DATA] Forms CA Employment Forms Name Modified Size Fi…" at bounding box center [768, 248] width 1536 height 461
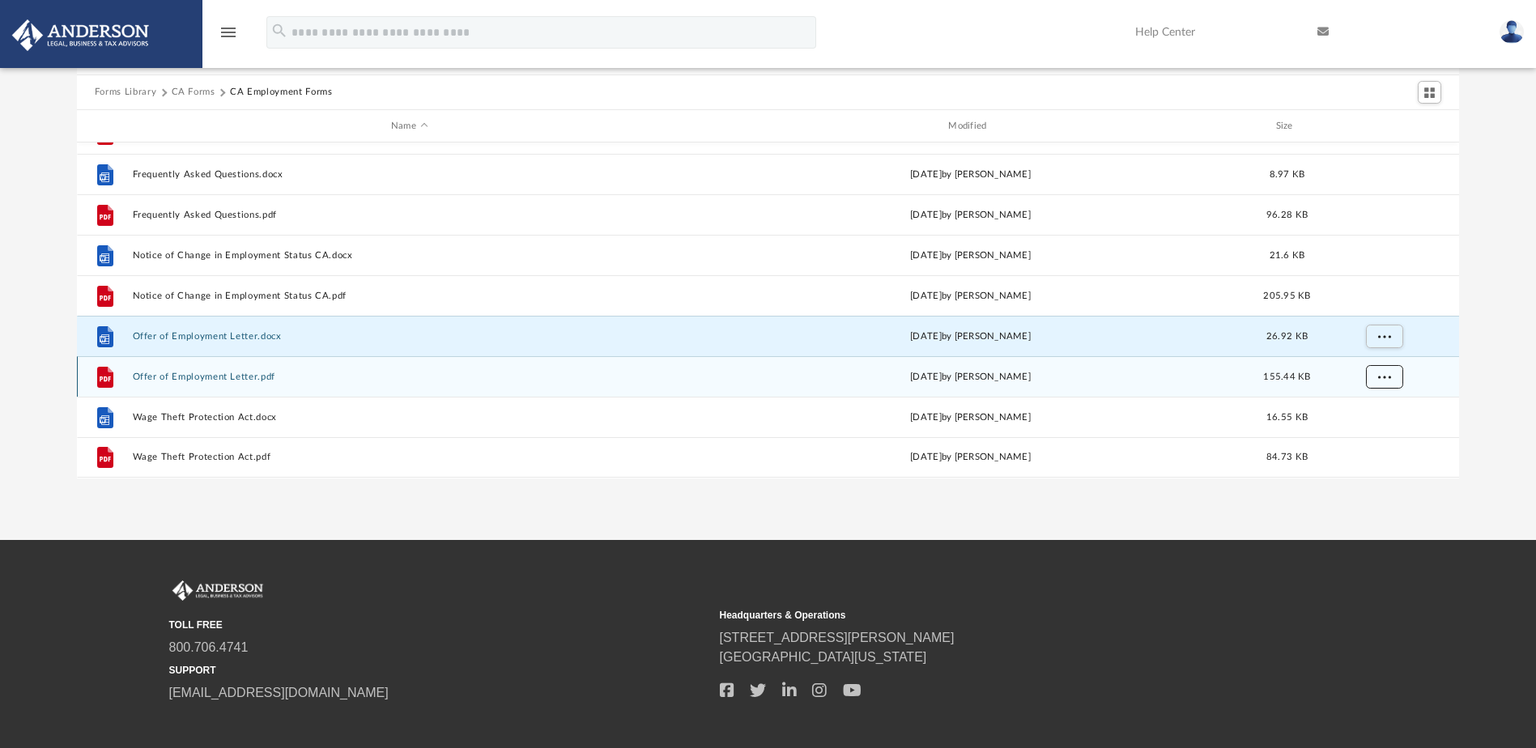
click at [1391, 376] on button "More options" at bounding box center [1383, 377] width 37 height 24
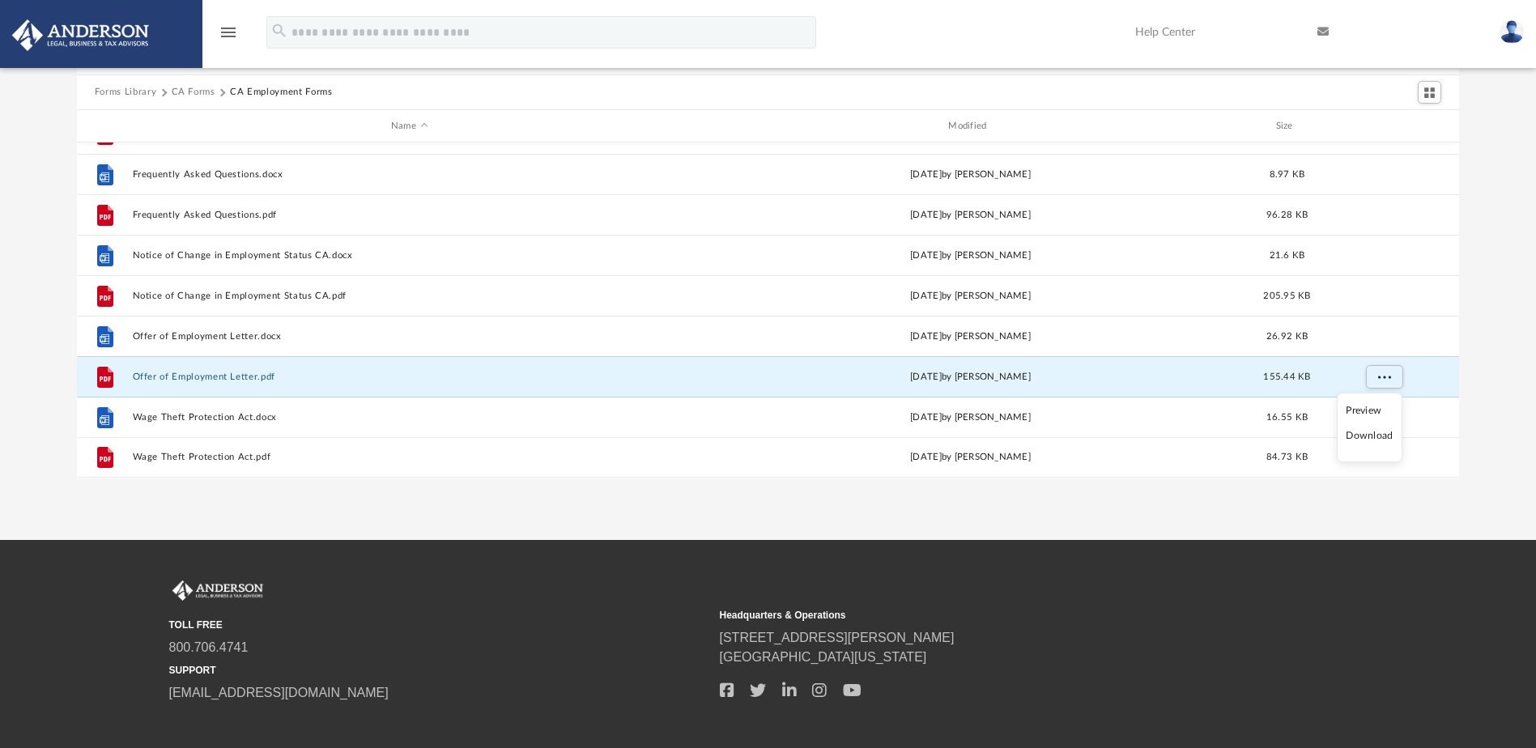
click at [1380, 436] on li "Download" at bounding box center [1369, 435] width 47 height 17
click at [1489, 388] on div "Forms Library [GEOGRAPHIC_DATA] Forms CA Employment Forms Name Modified Size Fi…" at bounding box center [768, 248] width 1536 height 461
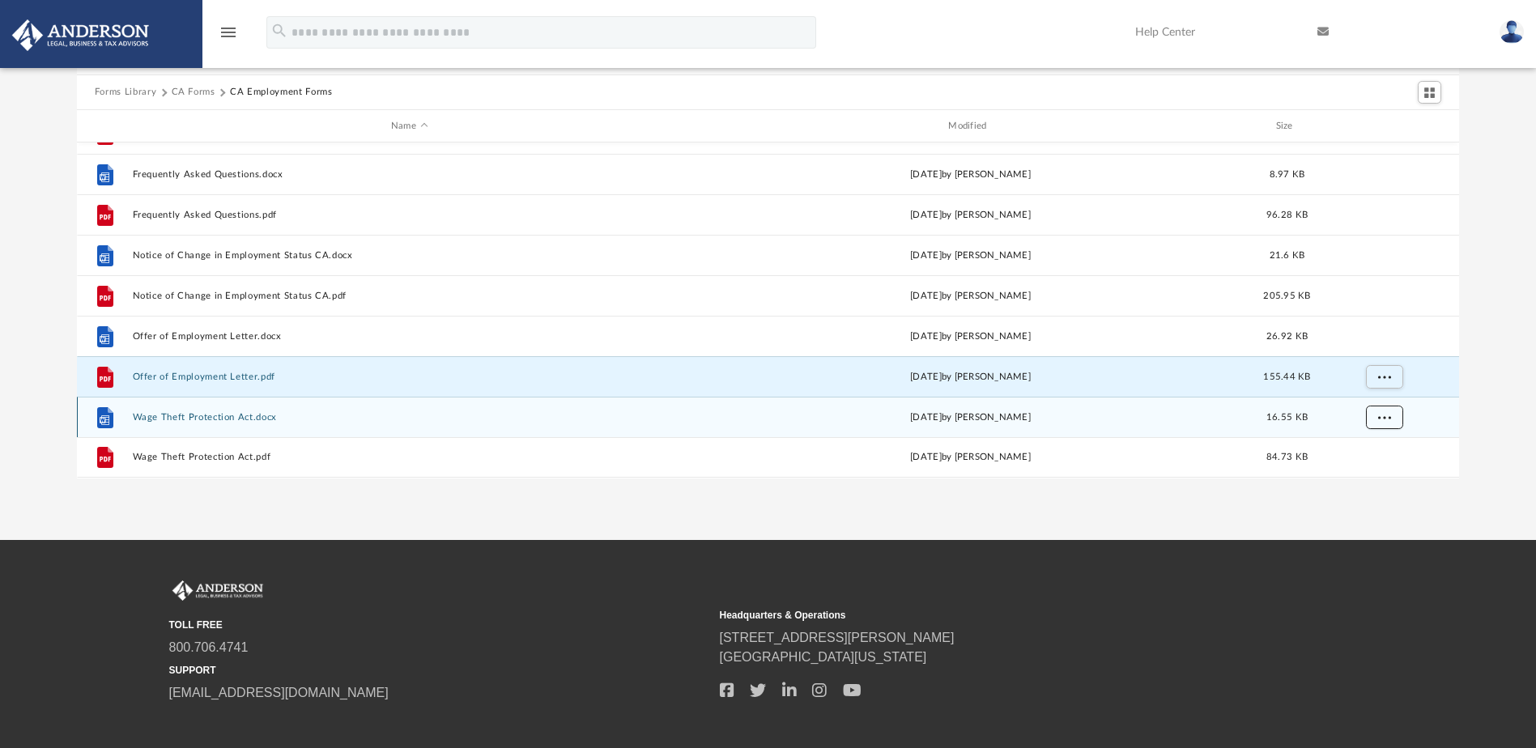
click at [1388, 413] on span "More options" at bounding box center [1383, 417] width 13 height 9
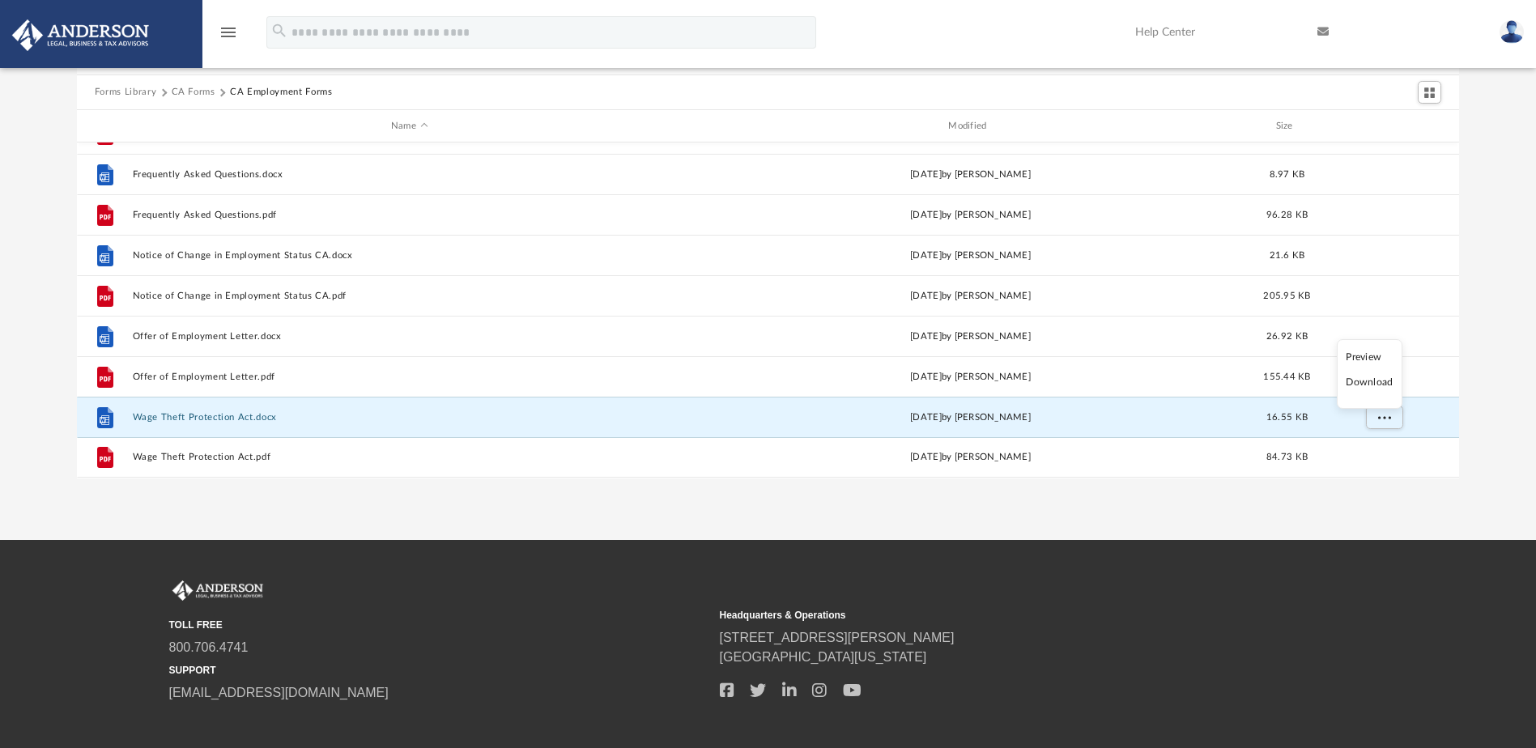
click at [1384, 385] on li "Download" at bounding box center [1369, 382] width 47 height 17
click at [1507, 408] on div "Forms Library [GEOGRAPHIC_DATA] Forms CA Employment Forms Name Modified Size Fi…" at bounding box center [768, 248] width 1536 height 461
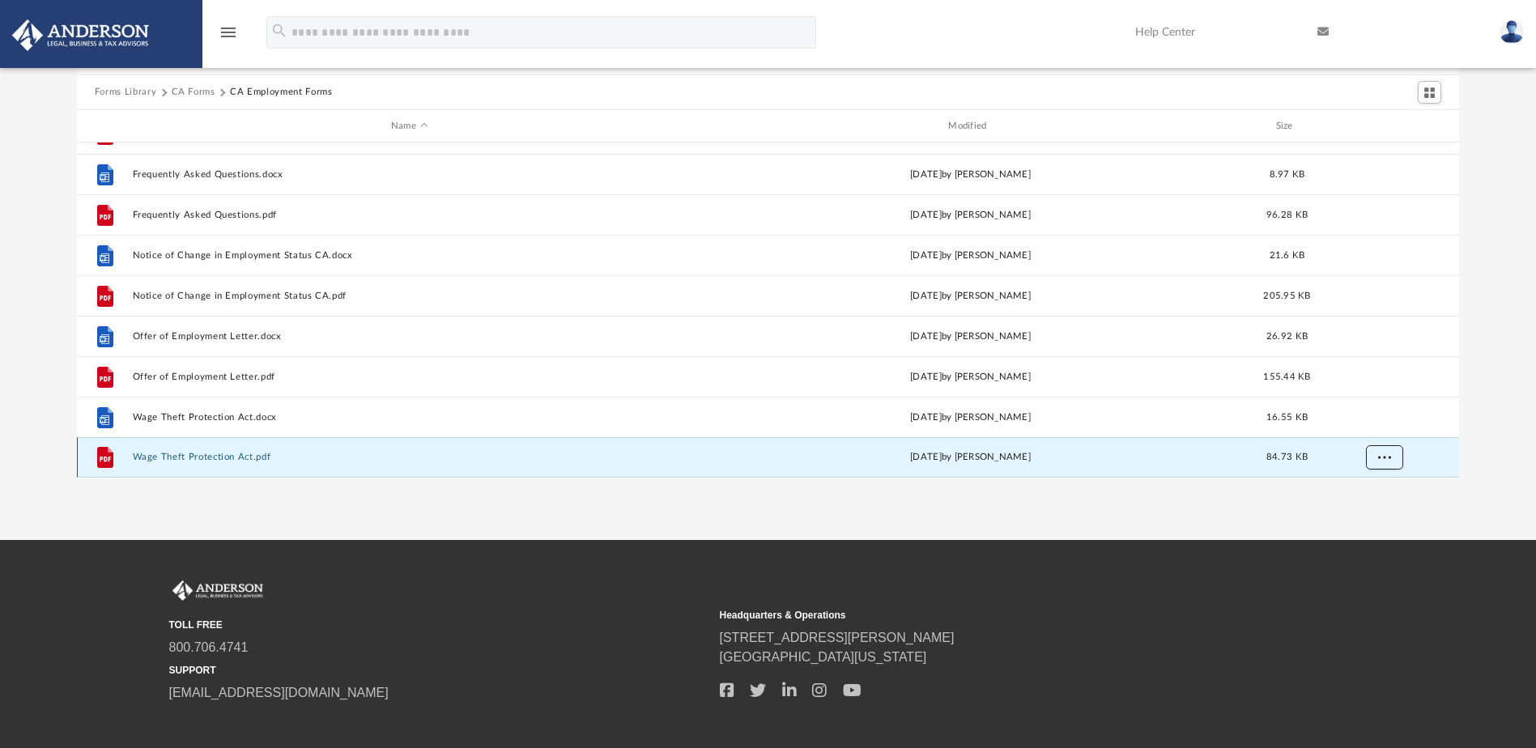
click at [1388, 455] on span "More options" at bounding box center [1383, 457] width 13 height 9
click at [1386, 422] on li "Download" at bounding box center [1369, 423] width 47 height 17
click at [188, 91] on button "CA Forms" at bounding box center [194, 92] width 44 height 15
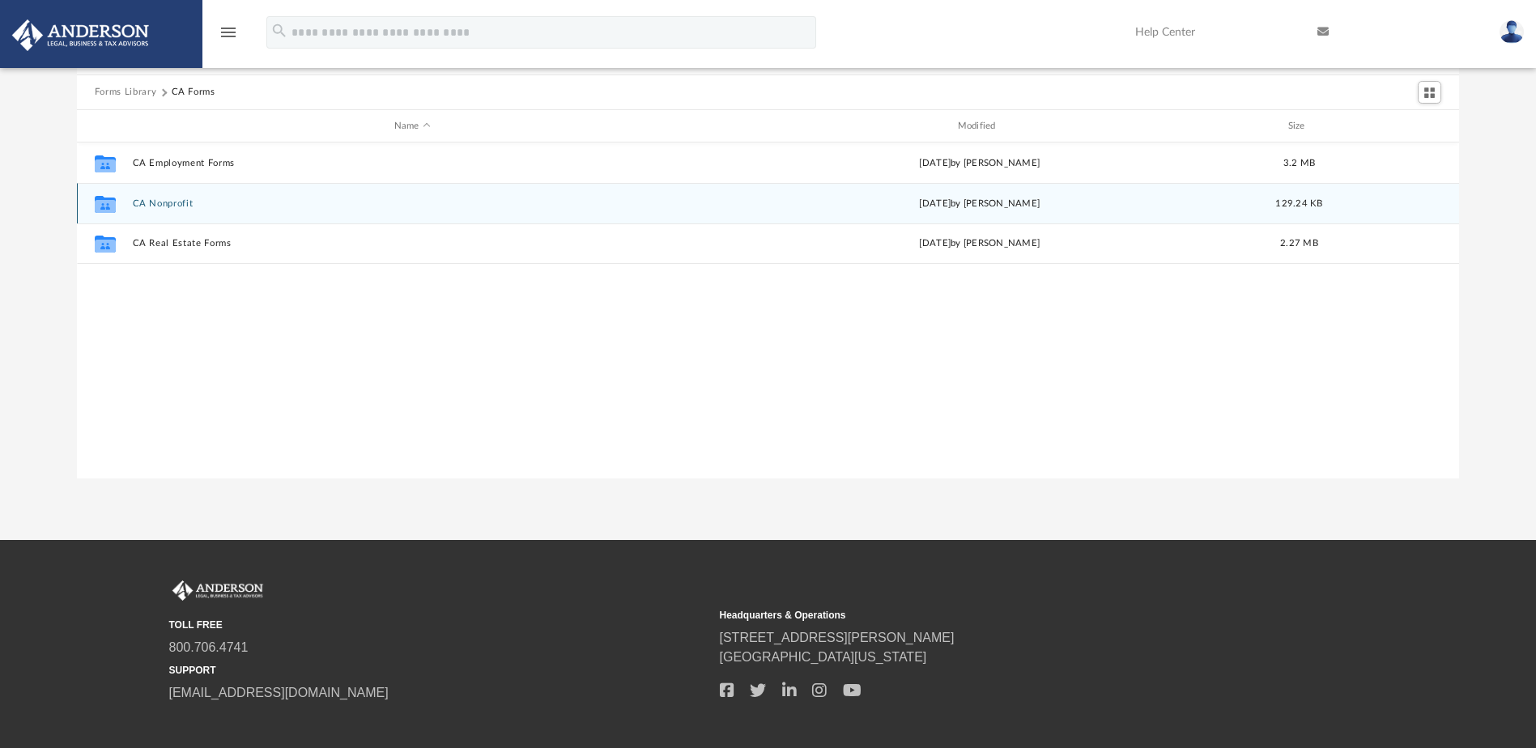
scroll to position [0, 0]
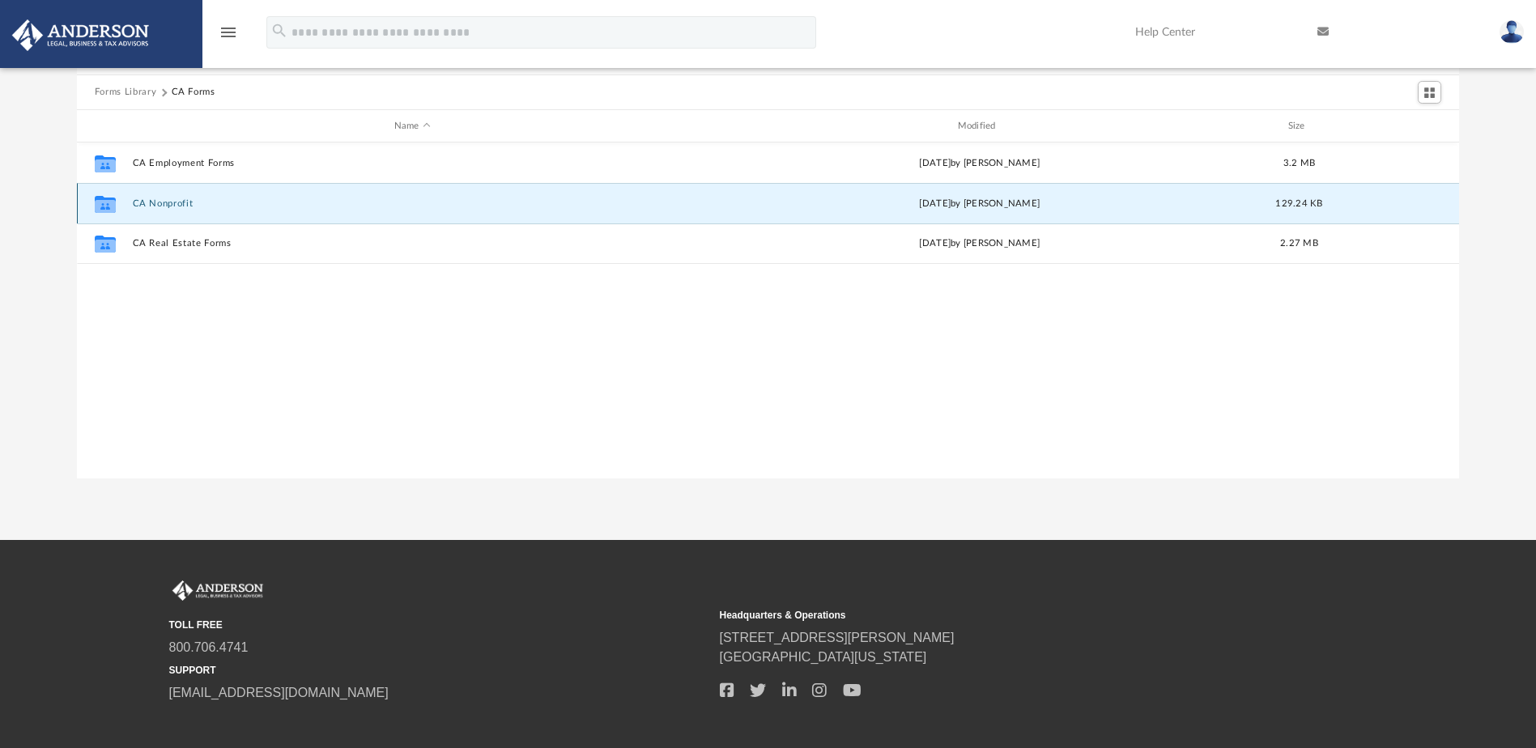
click at [177, 202] on button "CA Nonprofit" at bounding box center [412, 203] width 560 height 11
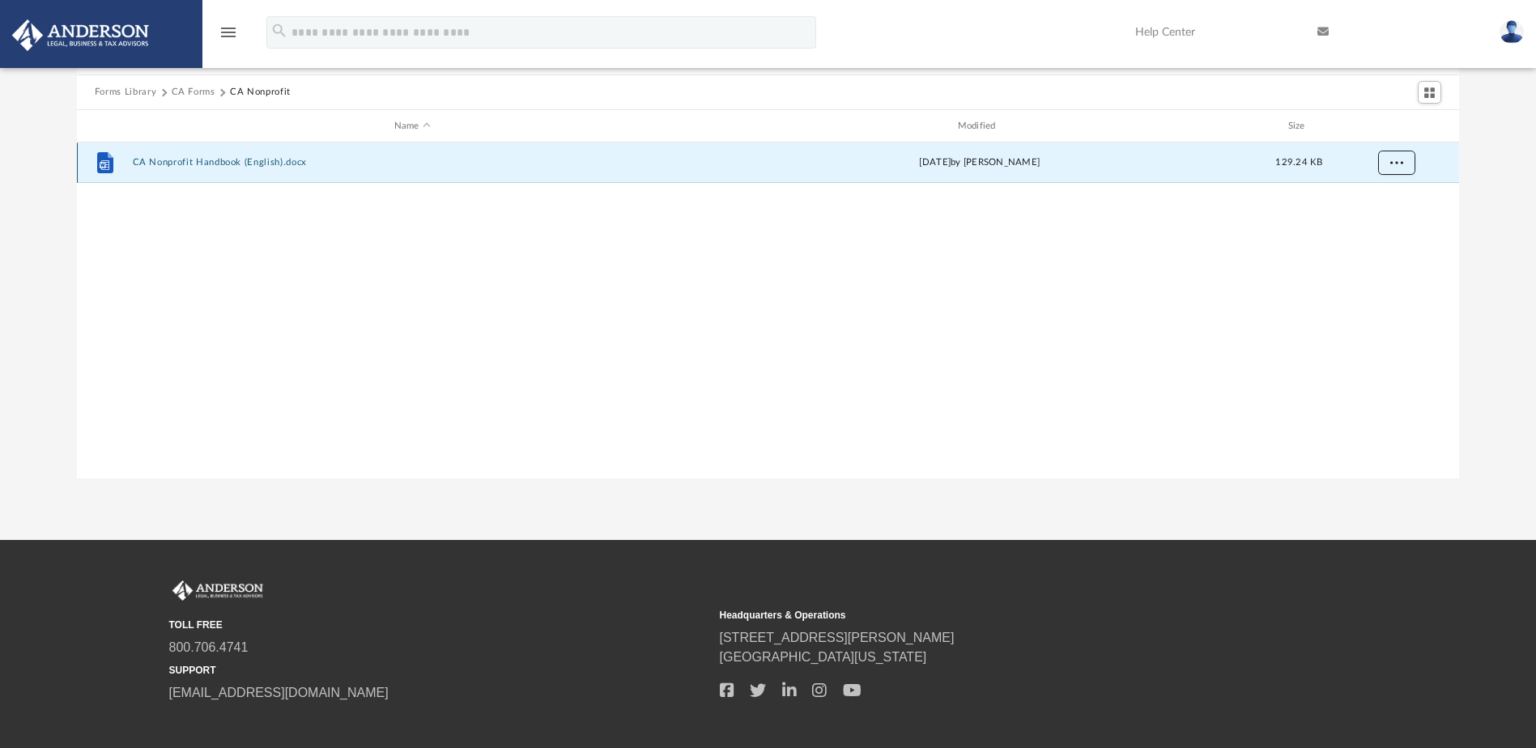
click at [1401, 165] on span "More options" at bounding box center [1395, 162] width 13 height 9
click at [1384, 220] on li "Download" at bounding box center [1381, 221] width 47 height 17
drag, startPoint x: 707, startPoint y: 263, endPoint x: 405, endPoint y: 167, distance: 317.0
click at [707, 263] on div "File CA Nonprofit Handbook (English).docx [DATE] by [PERSON_NAME] 129.24 KB" at bounding box center [768, 309] width 1382 height 335
click at [189, 85] on button "CA Forms" at bounding box center [194, 92] width 44 height 15
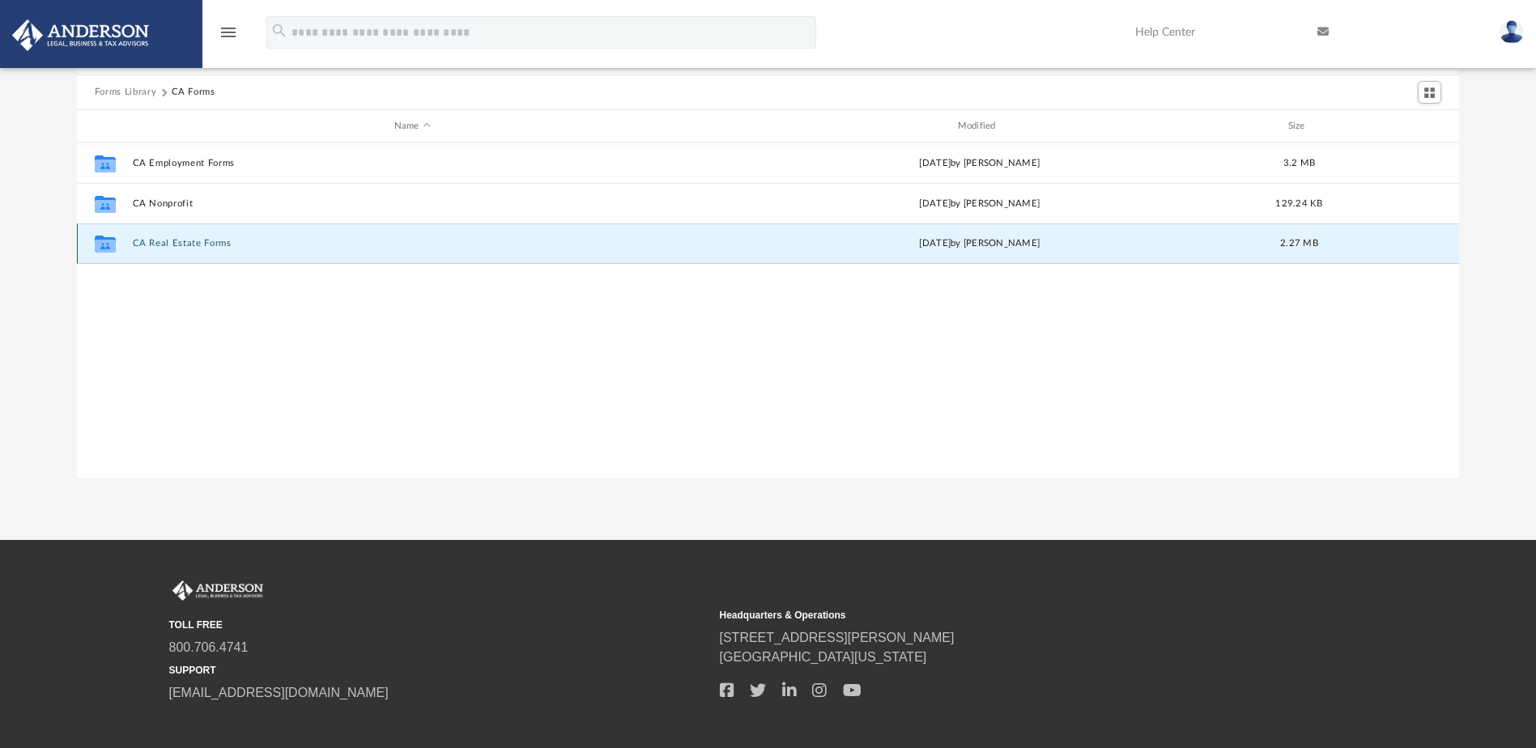
click at [168, 243] on button "CA Real Estate Forms" at bounding box center [412, 244] width 560 height 11
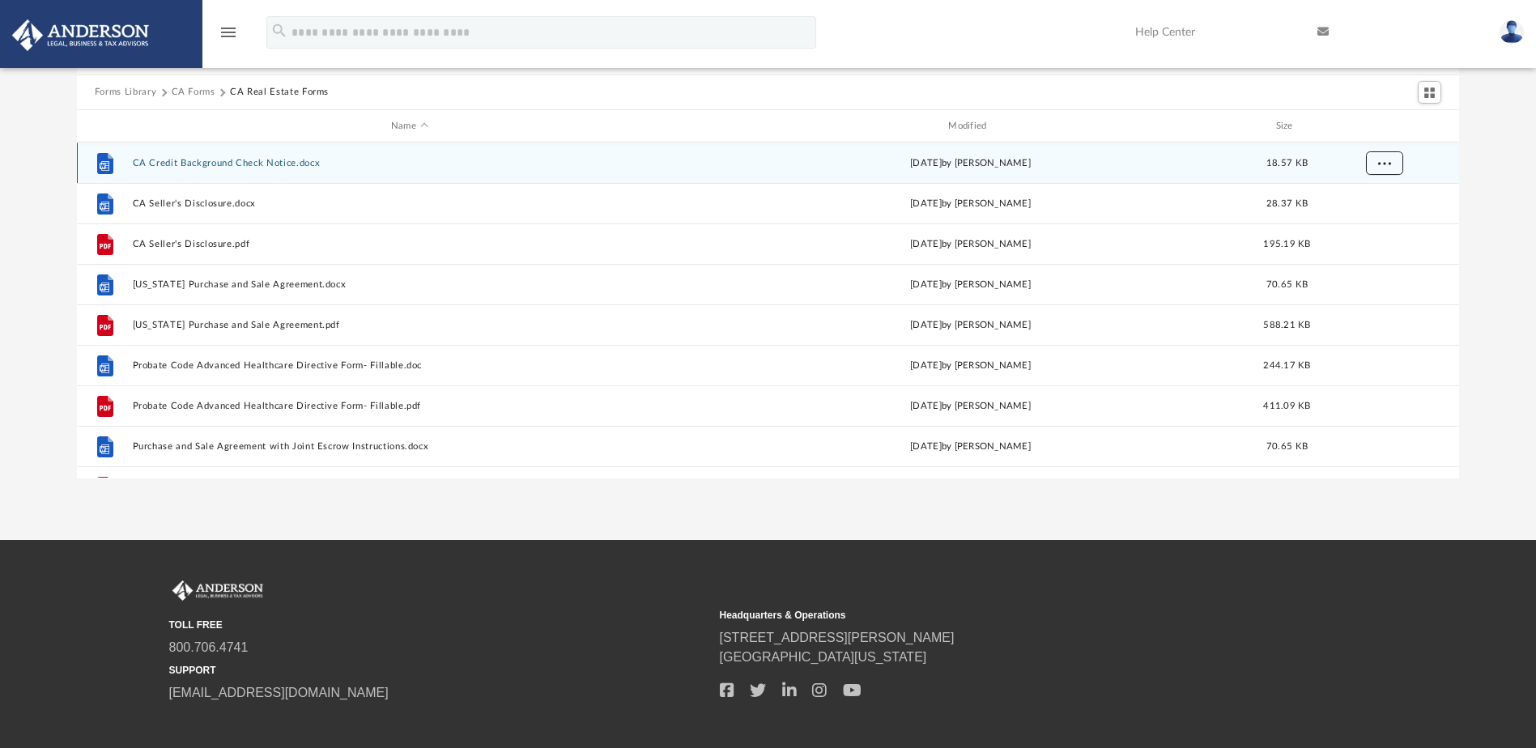
click at [1376, 166] on button "More options" at bounding box center [1383, 163] width 37 height 24
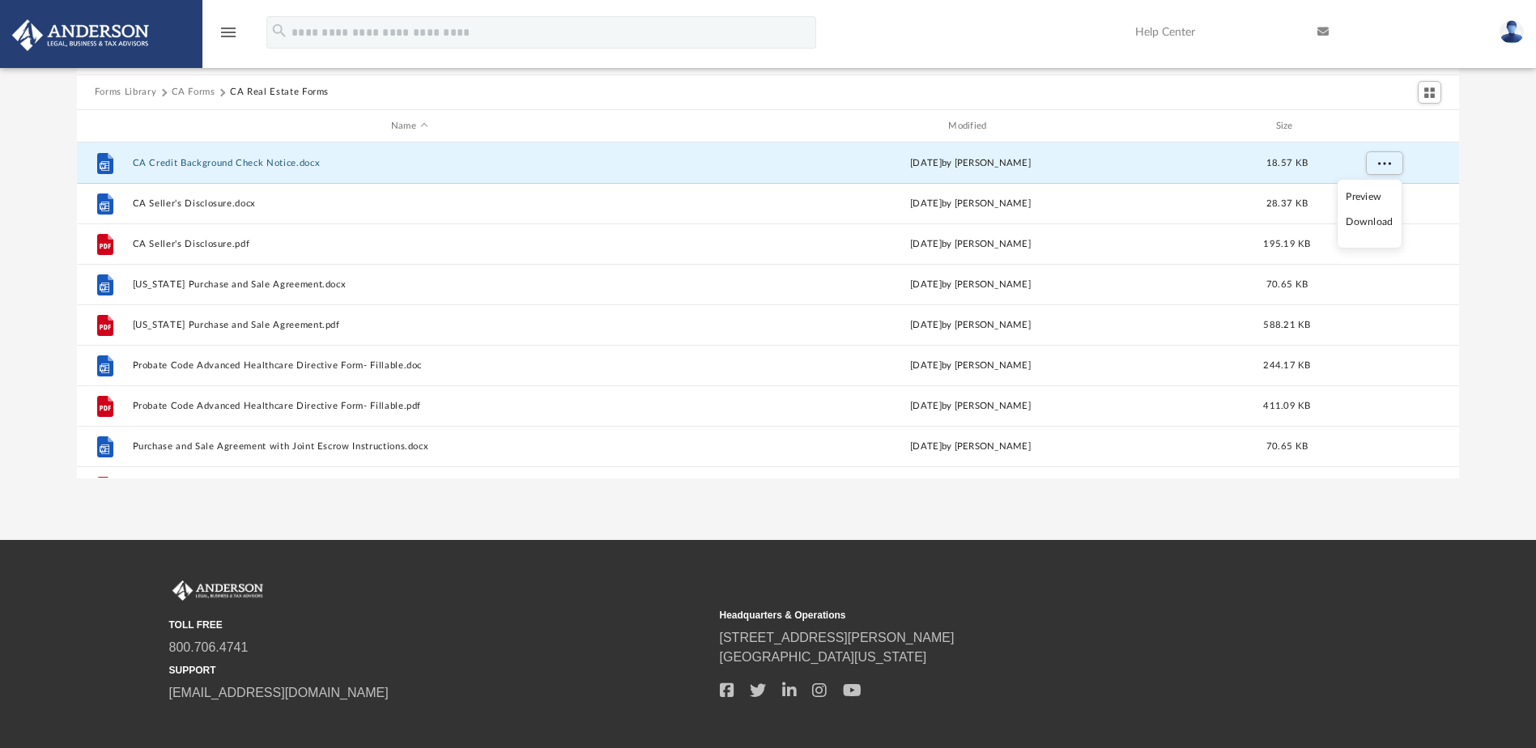
click at [1363, 220] on li "Download" at bounding box center [1369, 222] width 47 height 17
click at [1480, 185] on div "Forms Library [GEOGRAPHIC_DATA] Forms CA Real Estate Forms Name Modified Size F…" at bounding box center [768, 248] width 1536 height 461
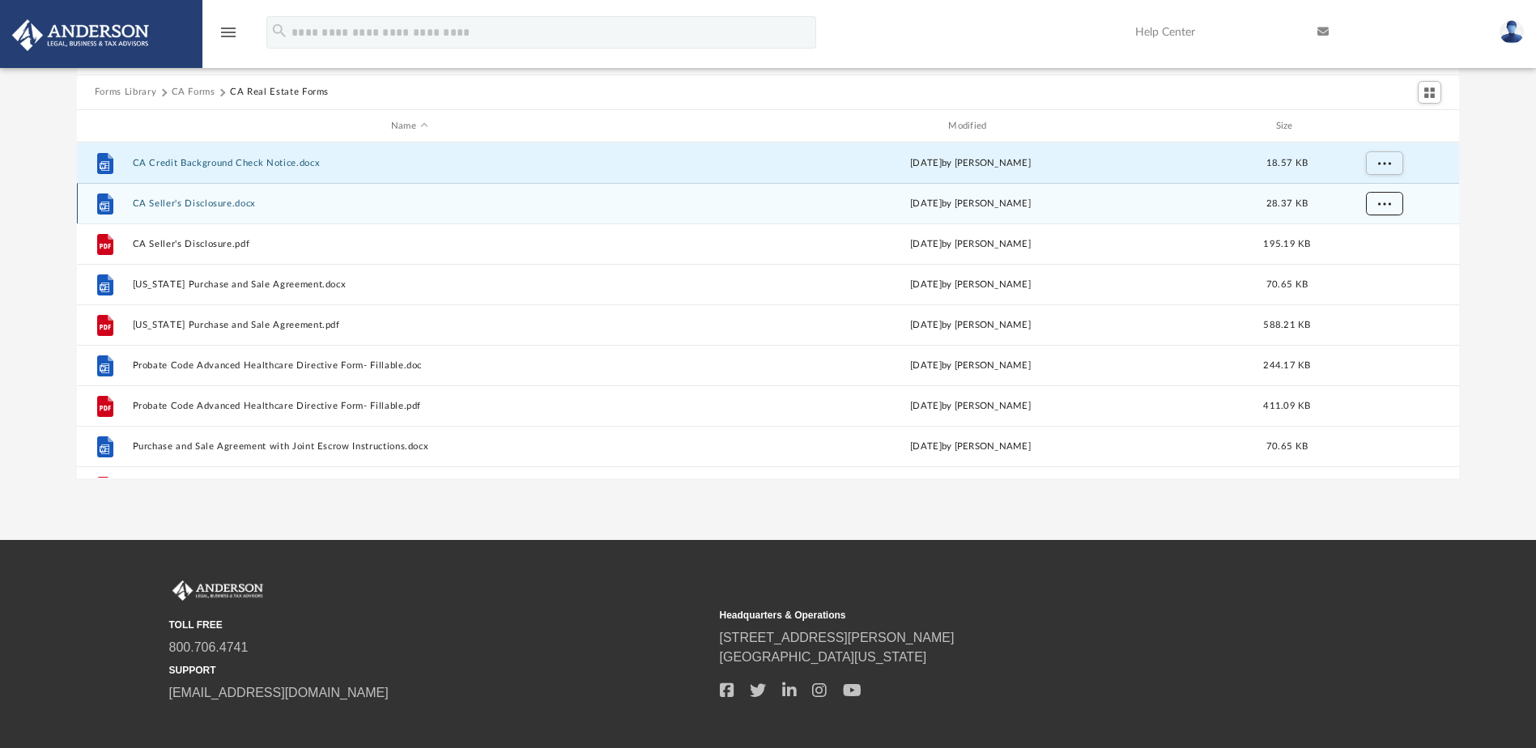
click at [1380, 202] on span "More options" at bounding box center [1383, 203] width 13 height 9
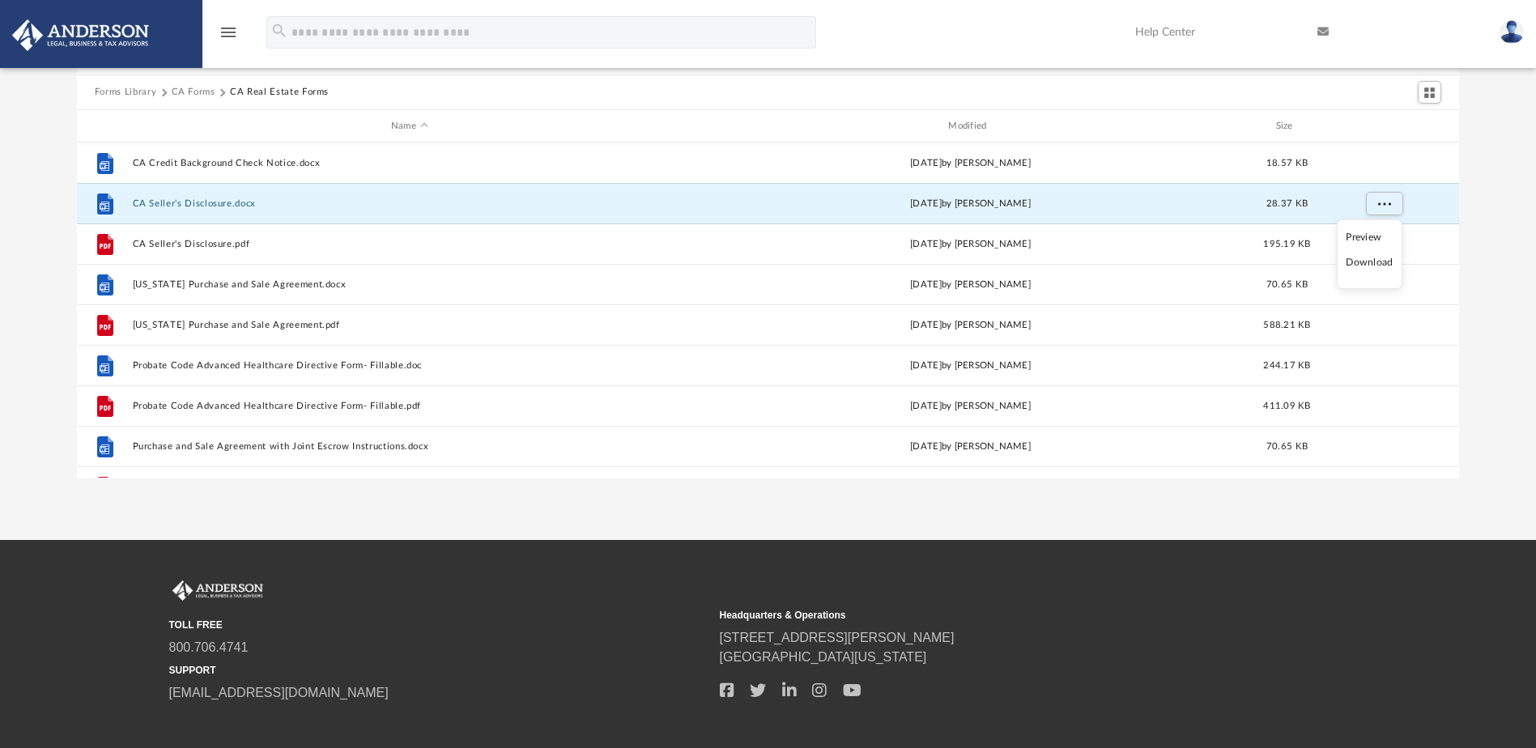
click at [1368, 261] on li "Download" at bounding box center [1369, 262] width 47 height 17
click at [1499, 236] on div "Forms Library [GEOGRAPHIC_DATA] Forms CA Real Estate Forms Name Modified Size F…" at bounding box center [768, 248] width 1536 height 461
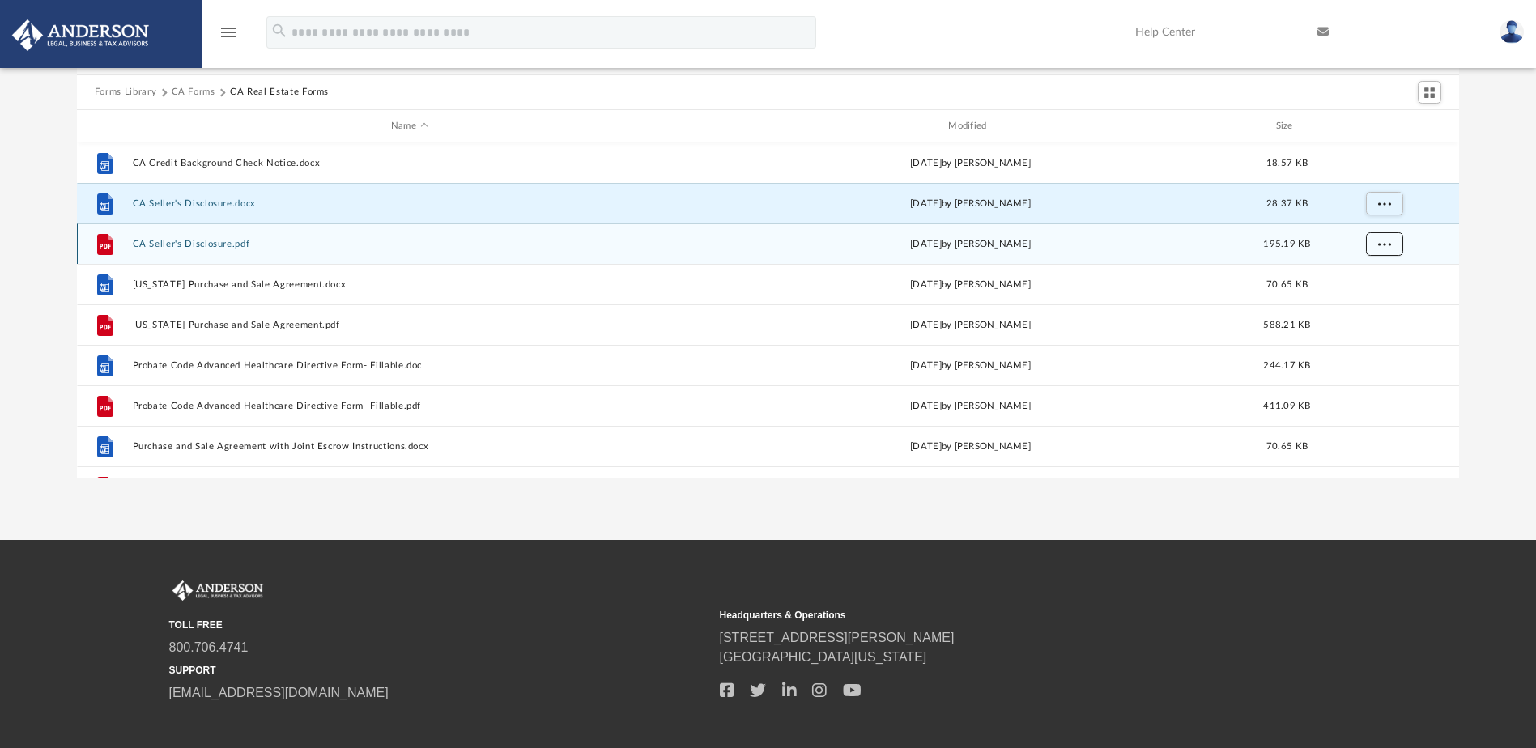
click at [1383, 244] on span "More options" at bounding box center [1383, 244] width 13 height 9
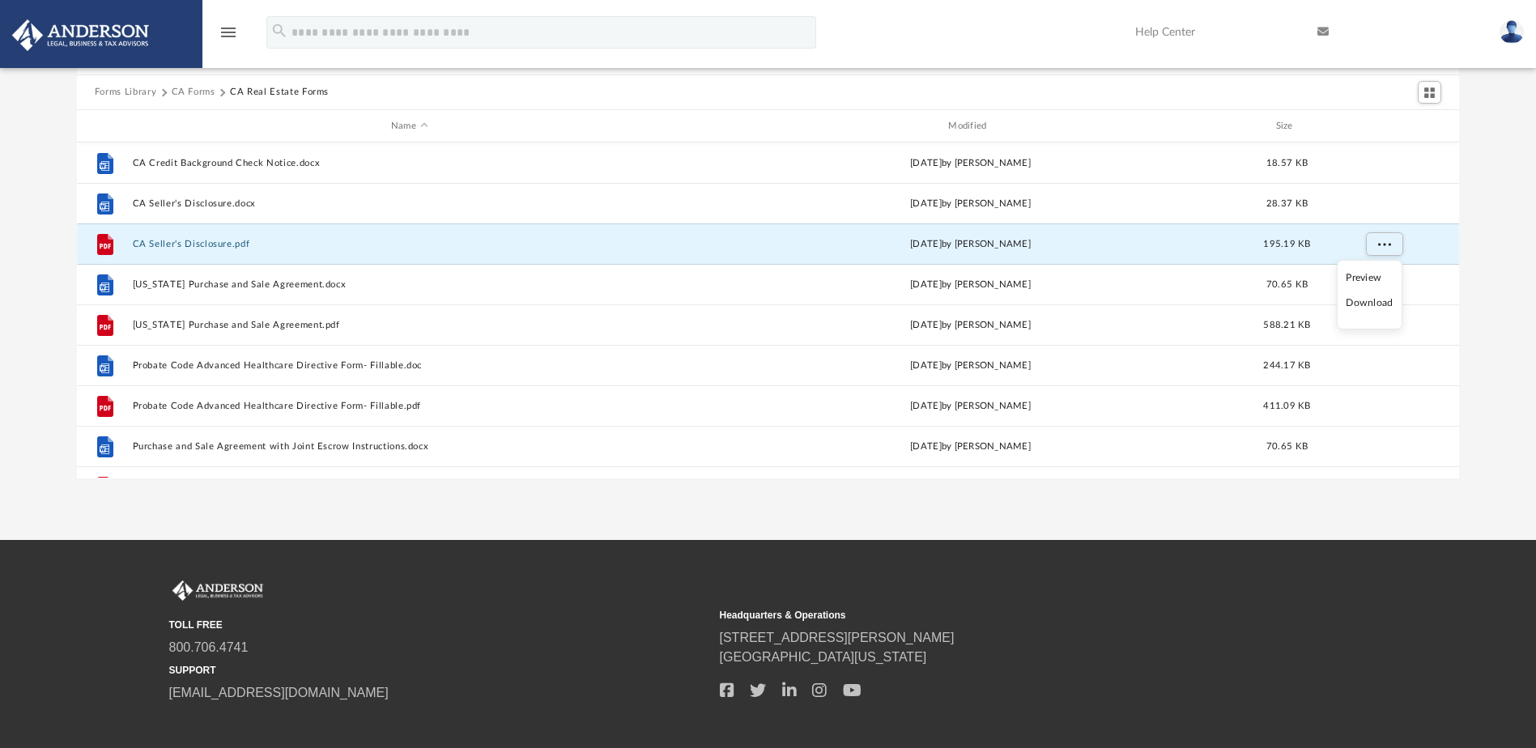
click at [1371, 302] on li "Download" at bounding box center [1369, 303] width 47 height 17
click at [1501, 244] on div "Forms Library [GEOGRAPHIC_DATA] Forms CA Real Estate Forms Name Modified Size F…" at bounding box center [768, 248] width 1536 height 461
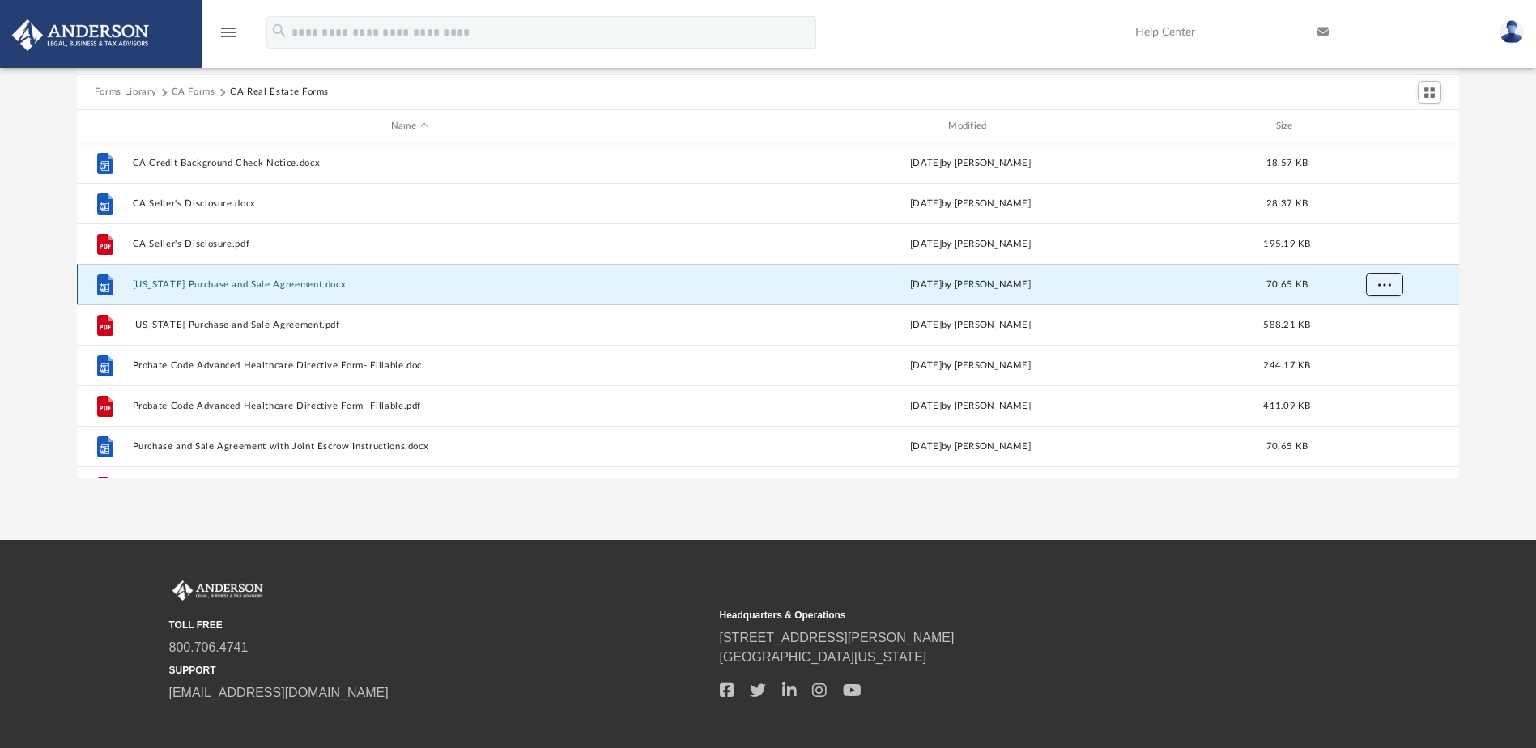
click at [1380, 289] on button "More options" at bounding box center [1383, 285] width 37 height 24
click at [1371, 347] on li "Download" at bounding box center [1369, 343] width 47 height 17
click at [1509, 303] on div "Forms Library [GEOGRAPHIC_DATA] Forms CA Real Estate Forms Name Modified Size F…" at bounding box center [768, 248] width 1536 height 461
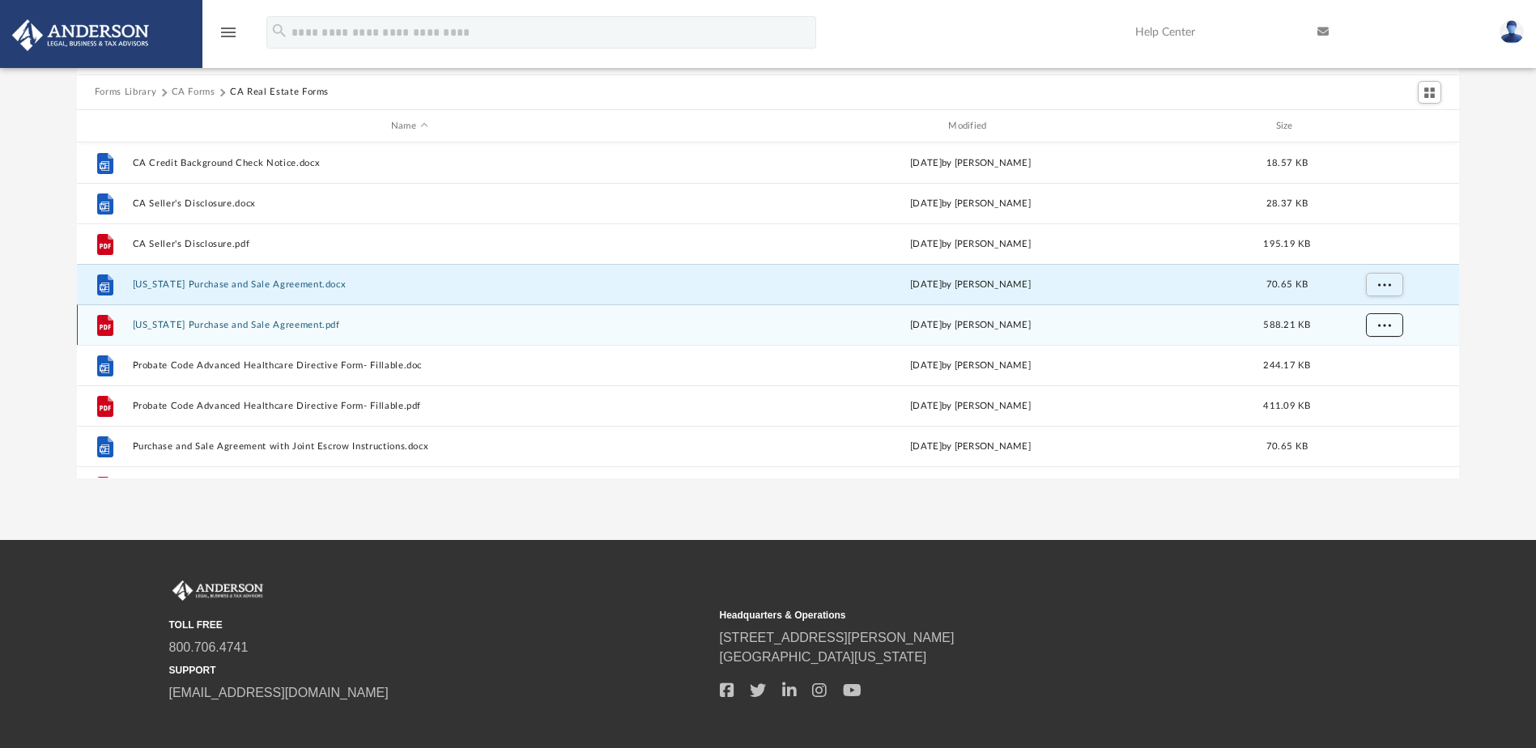
click at [1384, 318] on button "More options" at bounding box center [1383, 325] width 37 height 24
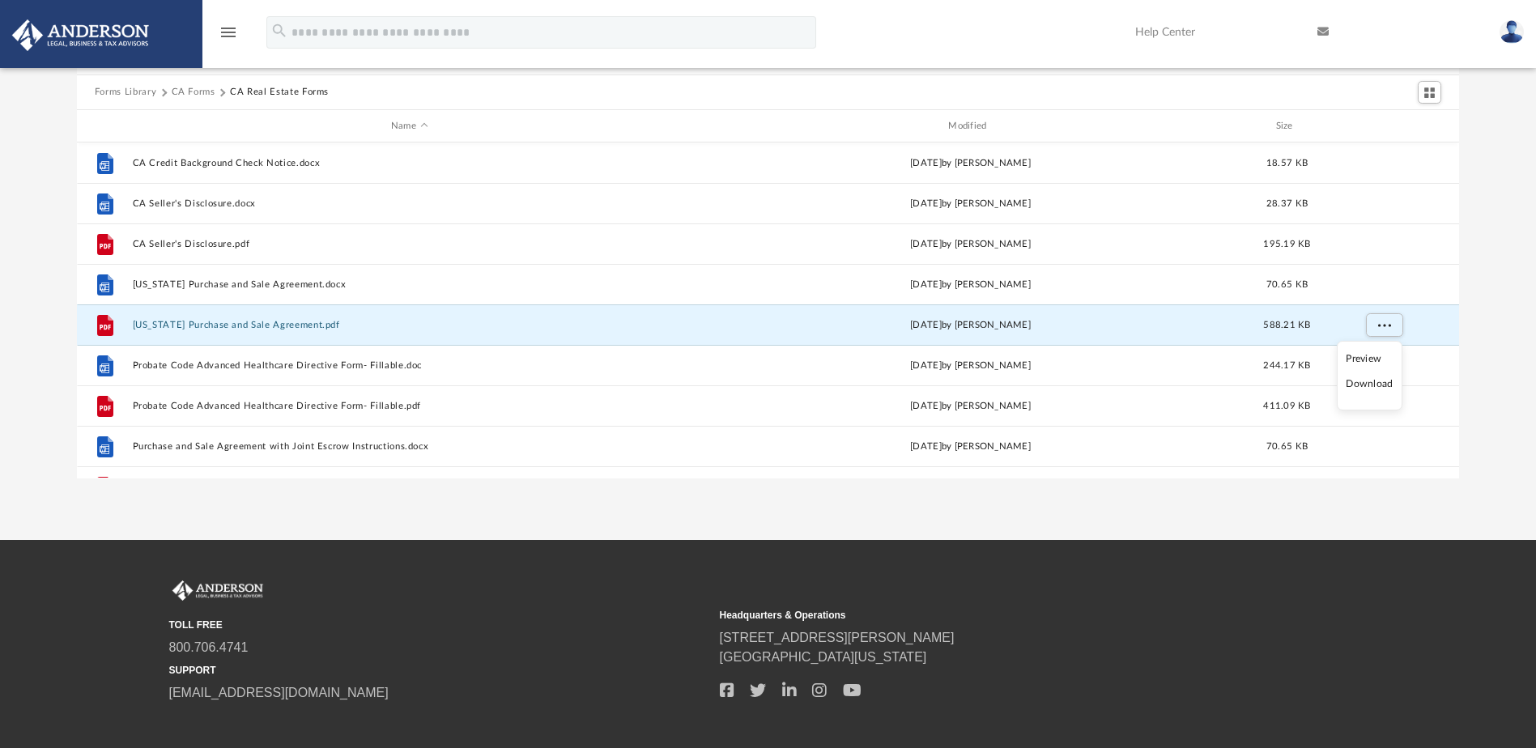
click at [1375, 382] on li "Download" at bounding box center [1369, 384] width 47 height 17
click at [1477, 317] on div "Forms Library [GEOGRAPHIC_DATA] Forms CA Real Estate Forms Name Modified Size F…" at bounding box center [768, 248] width 1536 height 461
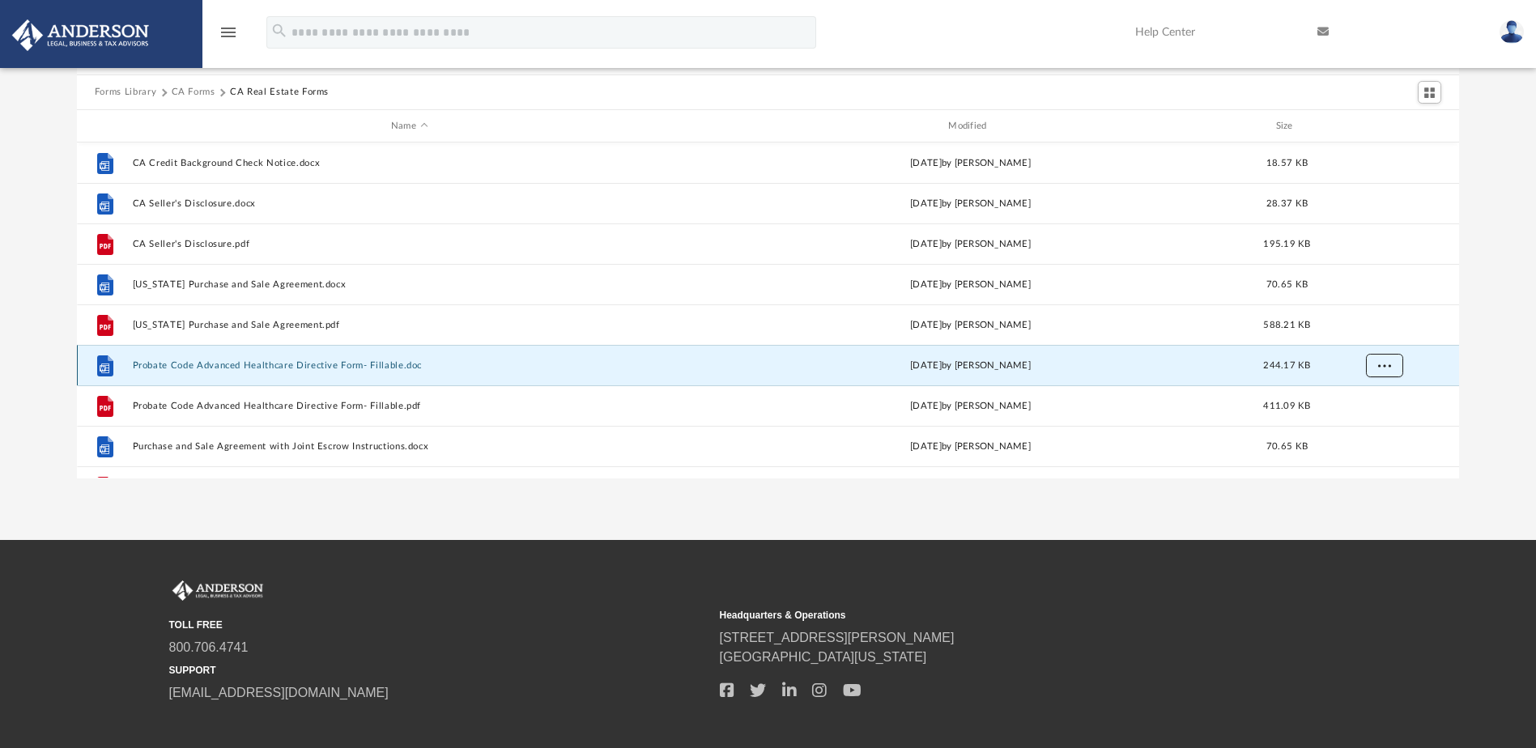
click at [1385, 364] on span "More options" at bounding box center [1383, 365] width 13 height 9
click at [1367, 425] on li "Download" at bounding box center [1369, 424] width 47 height 17
click at [1499, 376] on div "Forms Library [GEOGRAPHIC_DATA] Forms CA Real Estate Forms Name Modified Size F…" at bounding box center [768, 248] width 1536 height 461
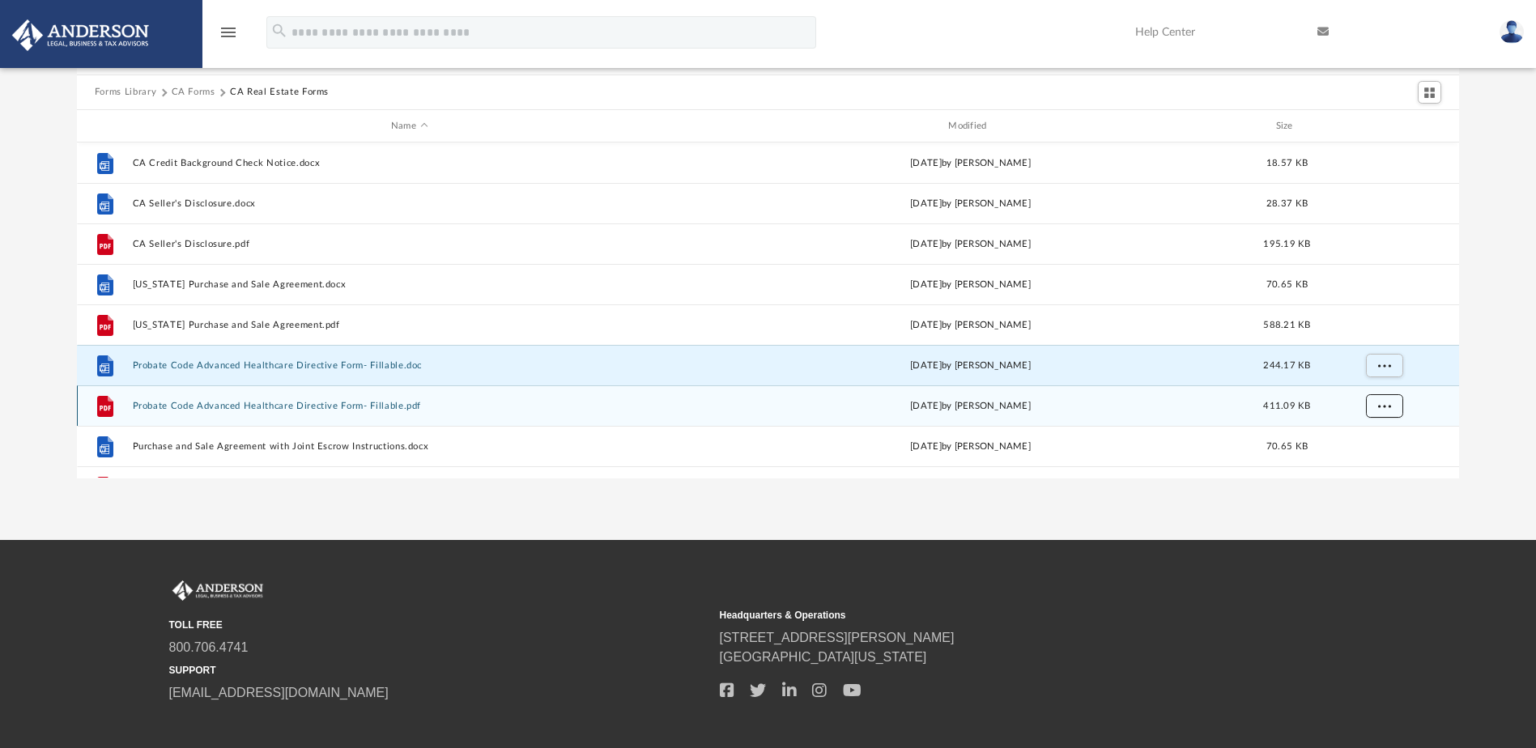
click at [1386, 402] on span "More options" at bounding box center [1383, 406] width 13 height 9
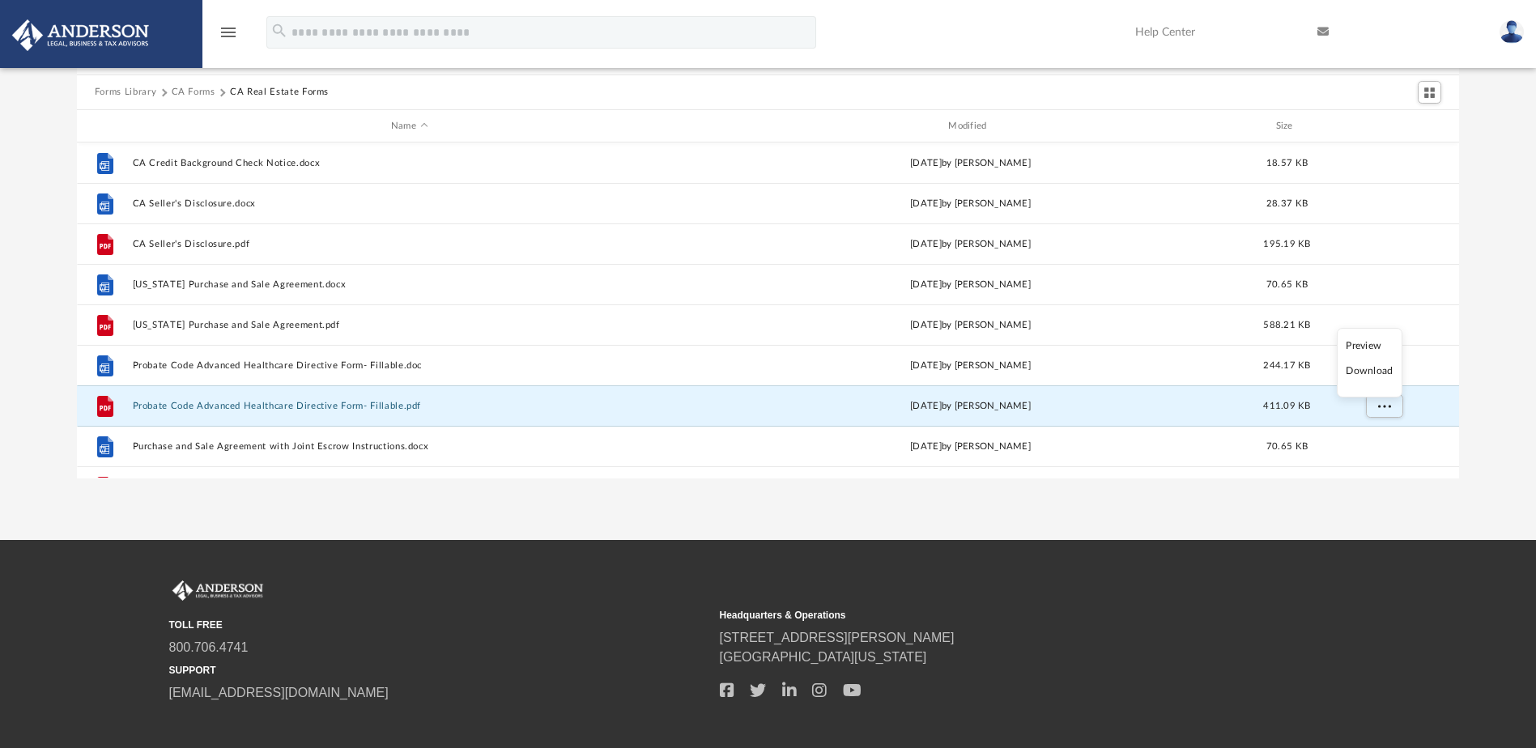
click at [1382, 371] on li "Download" at bounding box center [1369, 371] width 47 height 17
click at [1493, 371] on div "Forms Library [GEOGRAPHIC_DATA] Forms CA Real Estate Forms Name Modified Size F…" at bounding box center [768, 248] width 1536 height 461
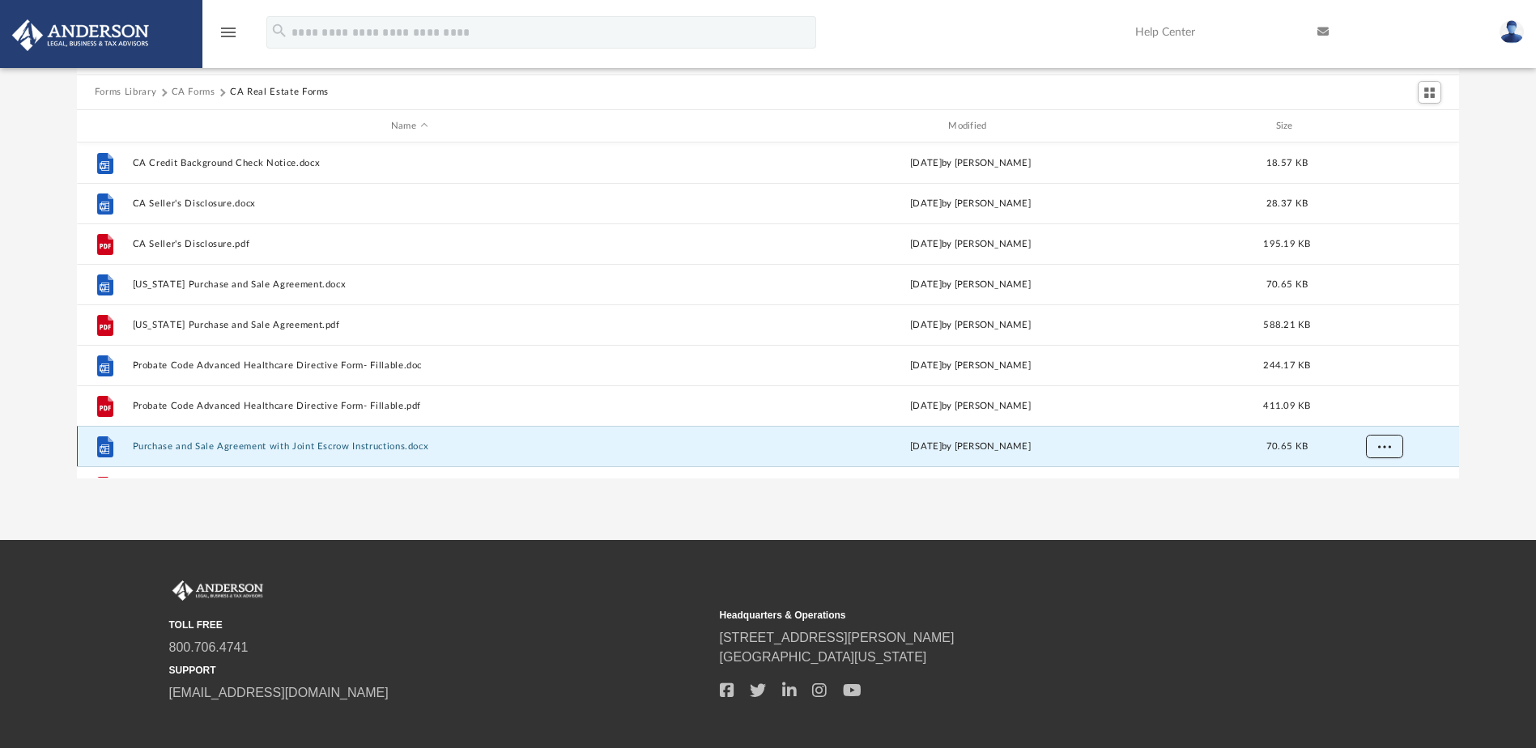
click at [1378, 448] on span "More options" at bounding box center [1383, 446] width 13 height 9
click at [1381, 414] on li "Download" at bounding box center [1369, 411] width 47 height 17
click at [1513, 343] on div "Forms Library [GEOGRAPHIC_DATA] Forms CA Real Estate Forms Name Modified Size F…" at bounding box center [768, 248] width 1536 height 461
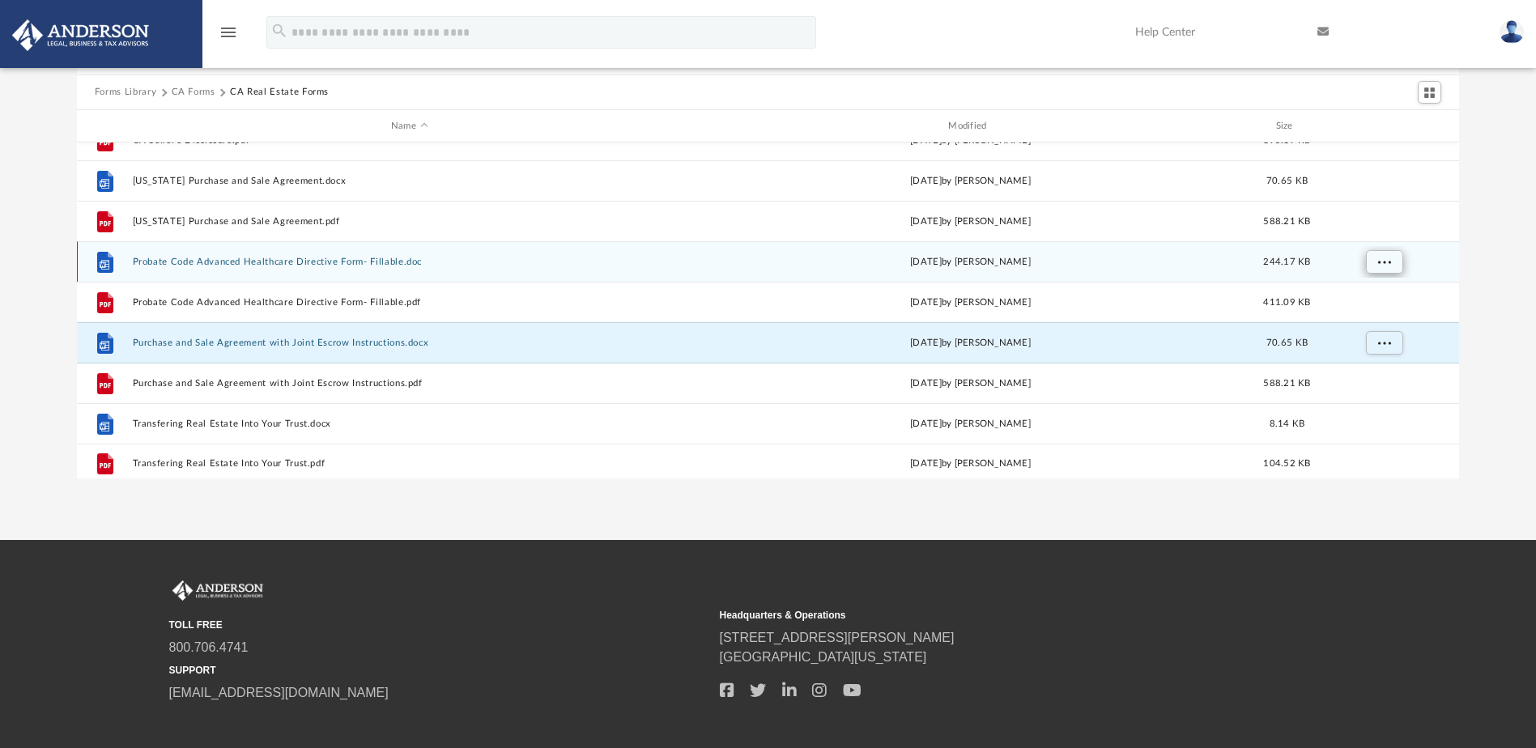
scroll to position [110, 0]
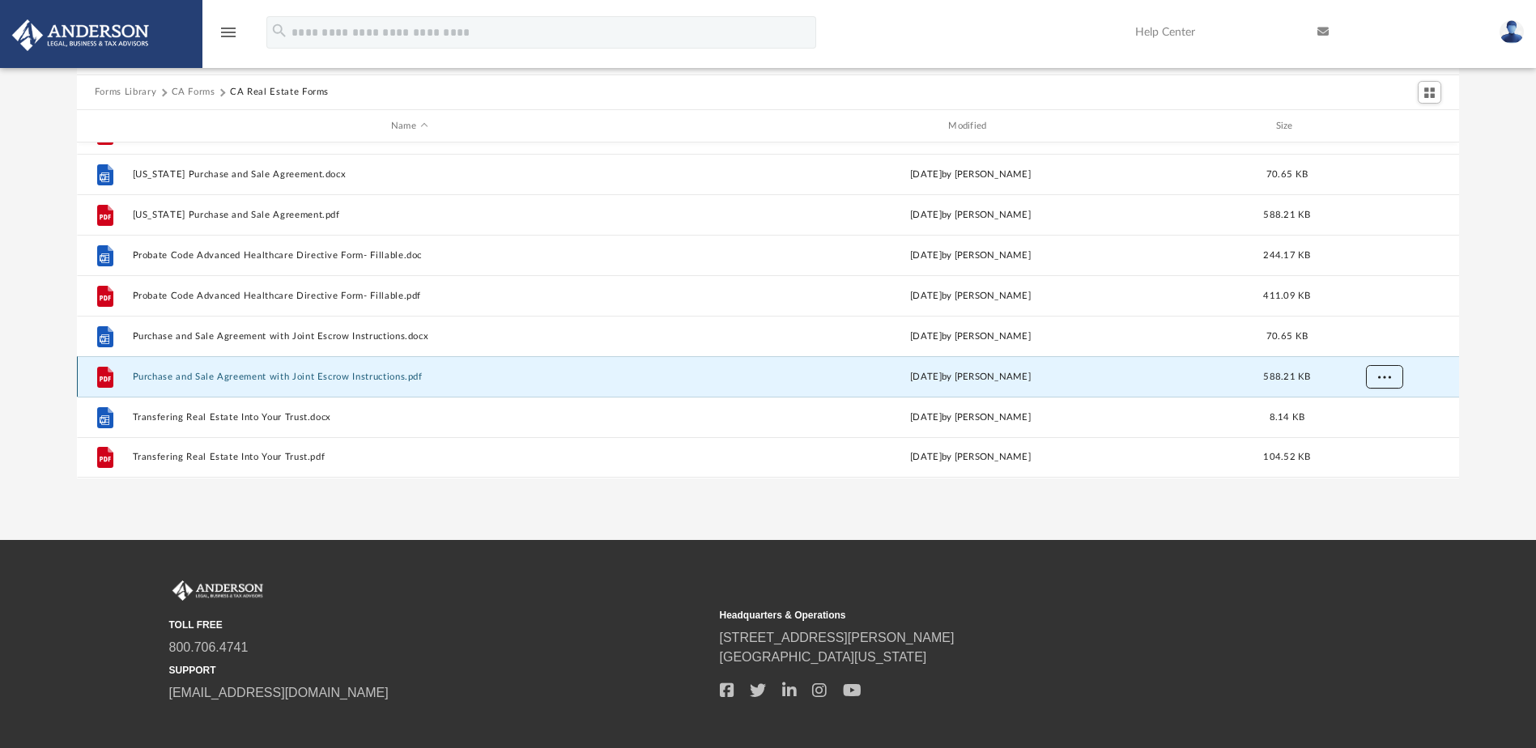
click at [1382, 370] on button "More options" at bounding box center [1383, 377] width 37 height 24
click at [1377, 439] on li "Download" at bounding box center [1369, 435] width 47 height 17
click at [1498, 382] on div "Forms Library [GEOGRAPHIC_DATA] Forms CA Real Estate Forms Name Modified Size F…" at bounding box center [768, 248] width 1536 height 461
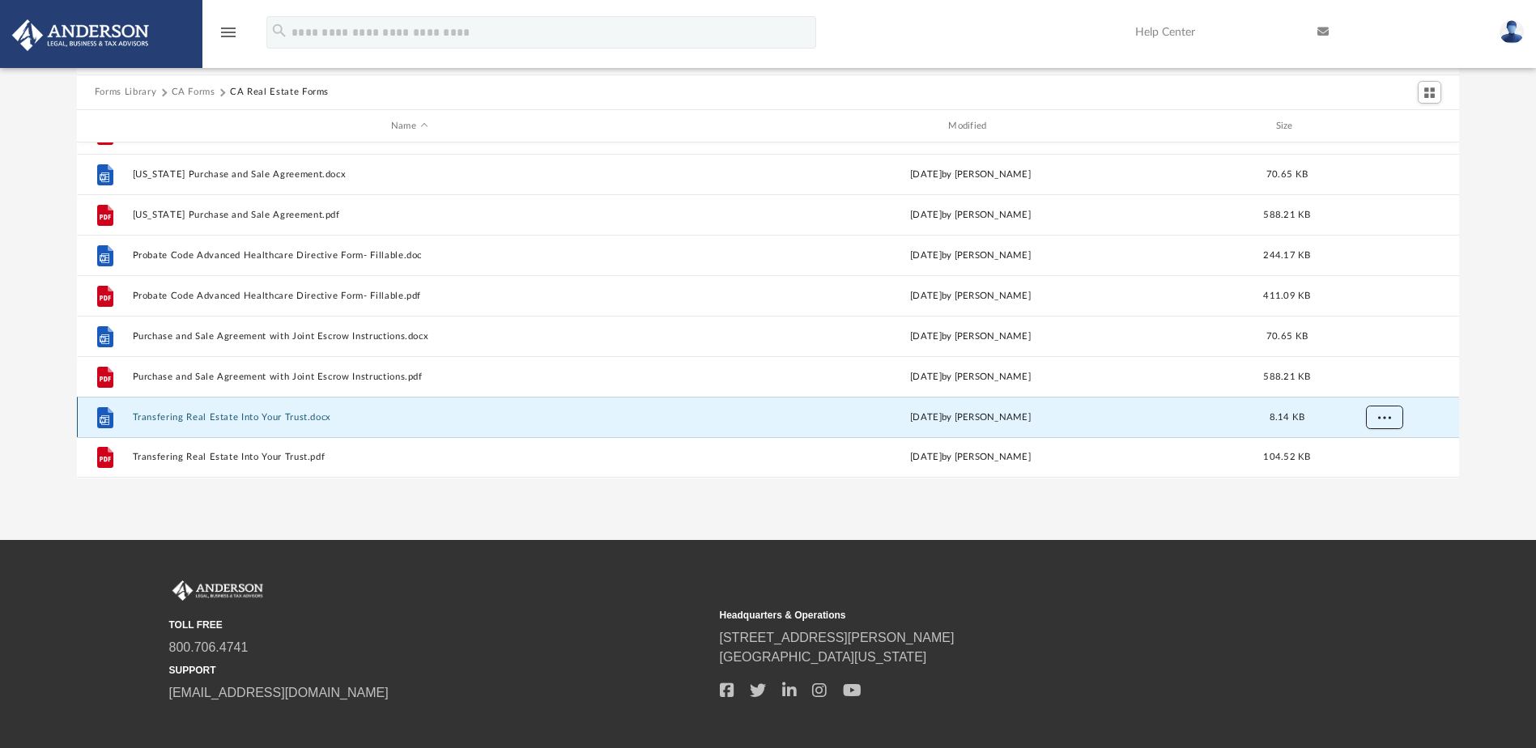
click at [1389, 416] on span "More options" at bounding box center [1383, 417] width 13 height 9
click at [1379, 385] on li "Download" at bounding box center [1369, 382] width 47 height 17
click at [1494, 402] on div "Forms Library [GEOGRAPHIC_DATA] Forms CA Real Estate Forms Name Modified Size F…" at bounding box center [768, 248] width 1536 height 461
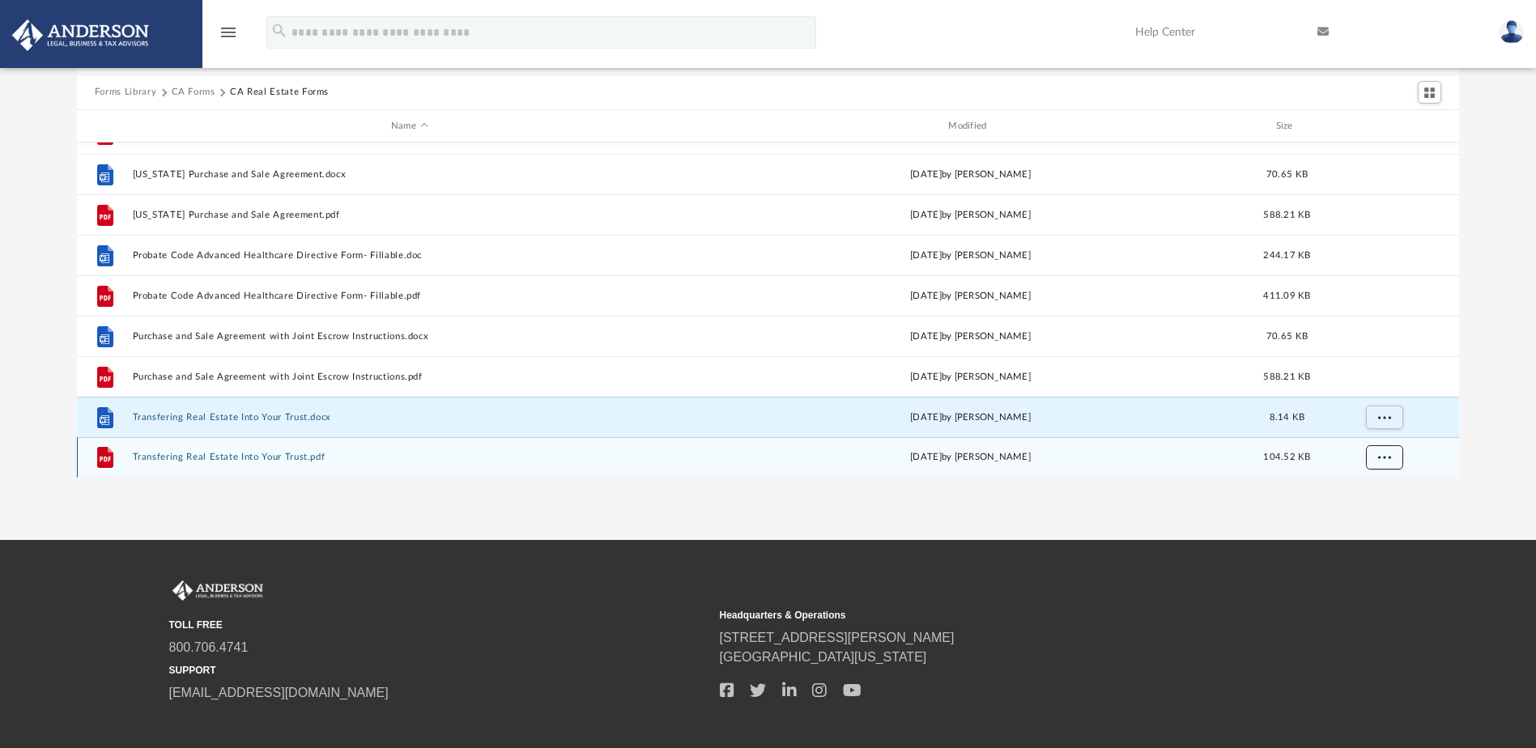
click at [1390, 450] on button "More options" at bounding box center [1383, 458] width 37 height 24
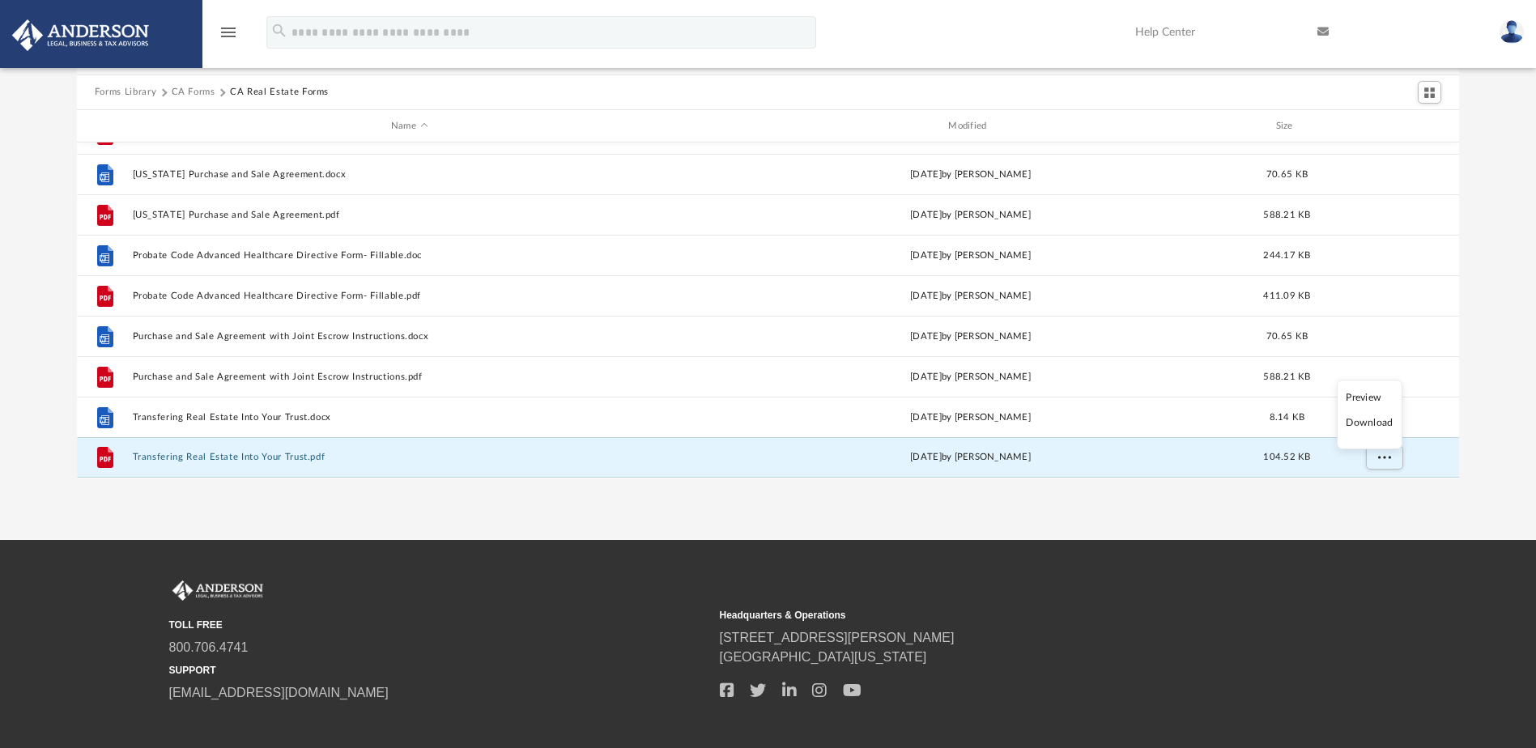
click at [1384, 427] on li "Download" at bounding box center [1369, 423] width 47 height 17
click at [187, 93] on button "CA Forms" at bounding box center [194, 92] width 44 height 15
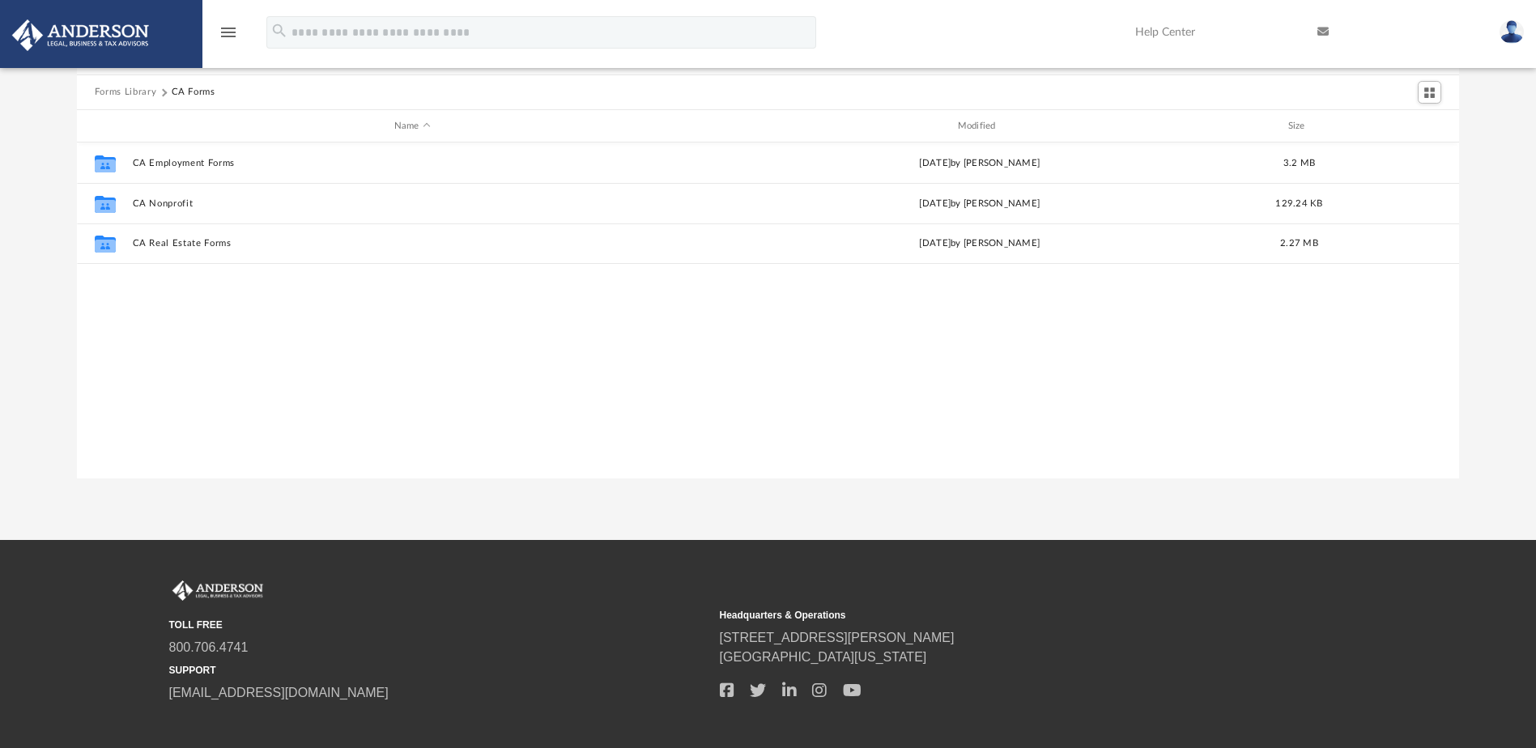
scroll to position [0, 0]
click at [132, 96] on button "Forms Library" at bounding box center [126, 92] width 62 height 15
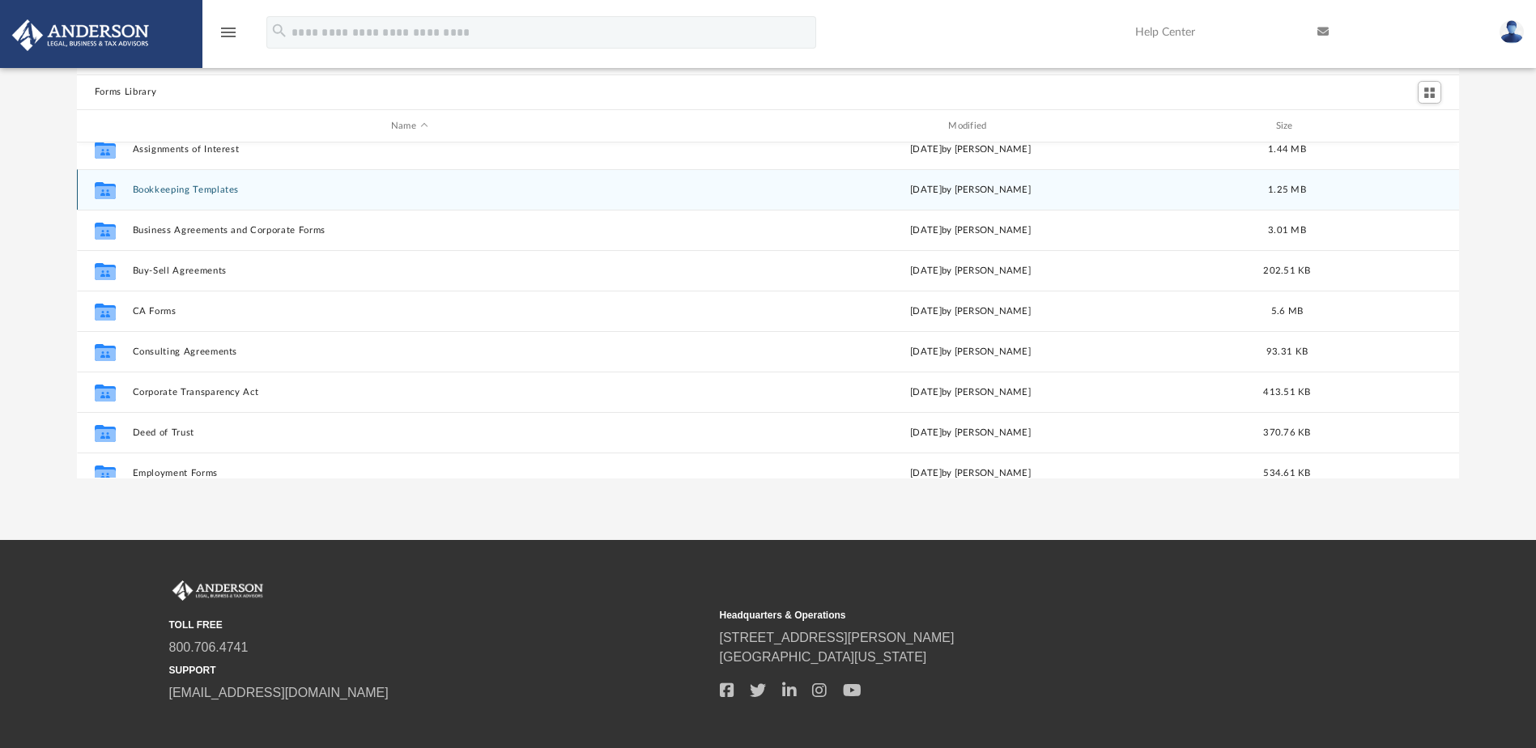
scroll to position [162, 0]
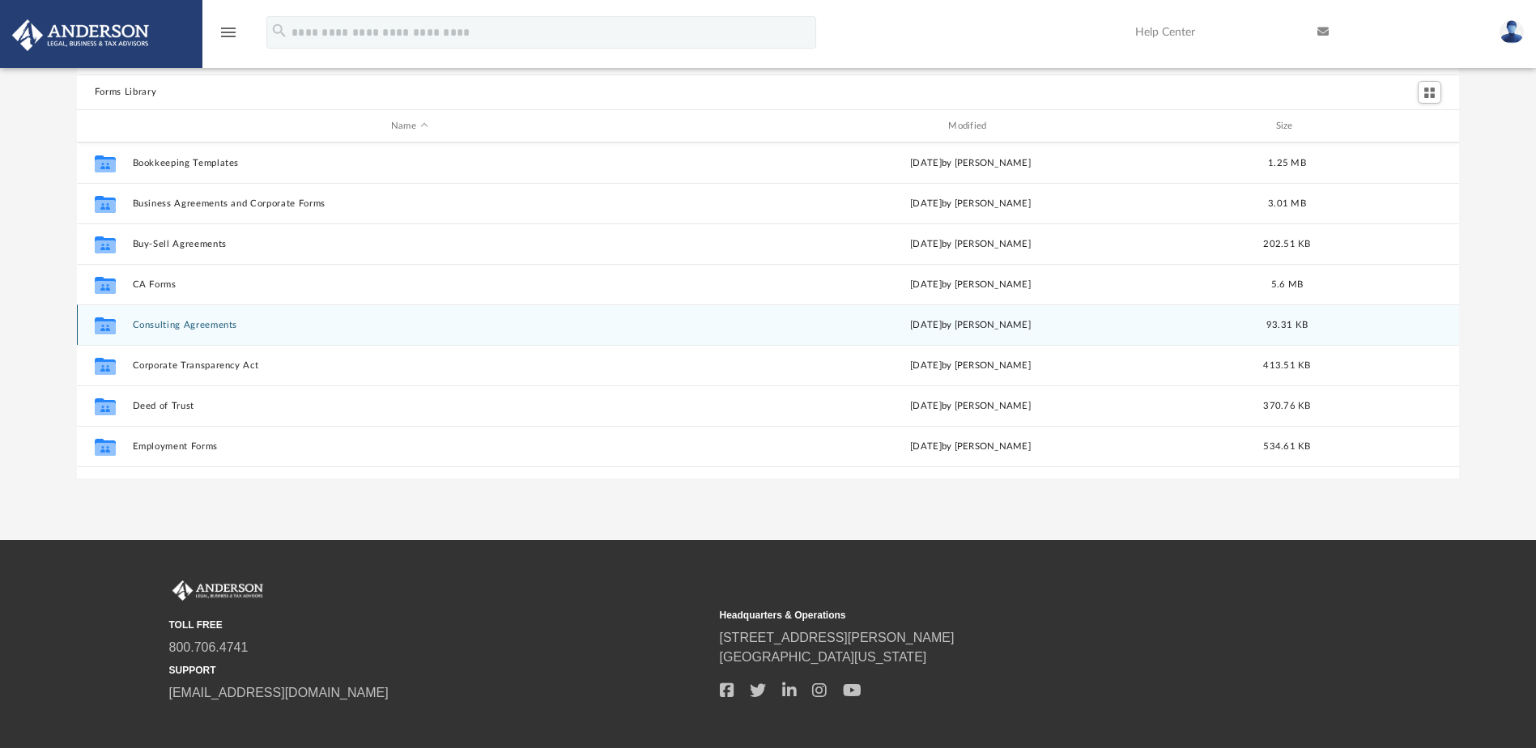
click at [205, 327] on button "Consulting Agreements" at bounding box center [409, 325] width 554 height 11
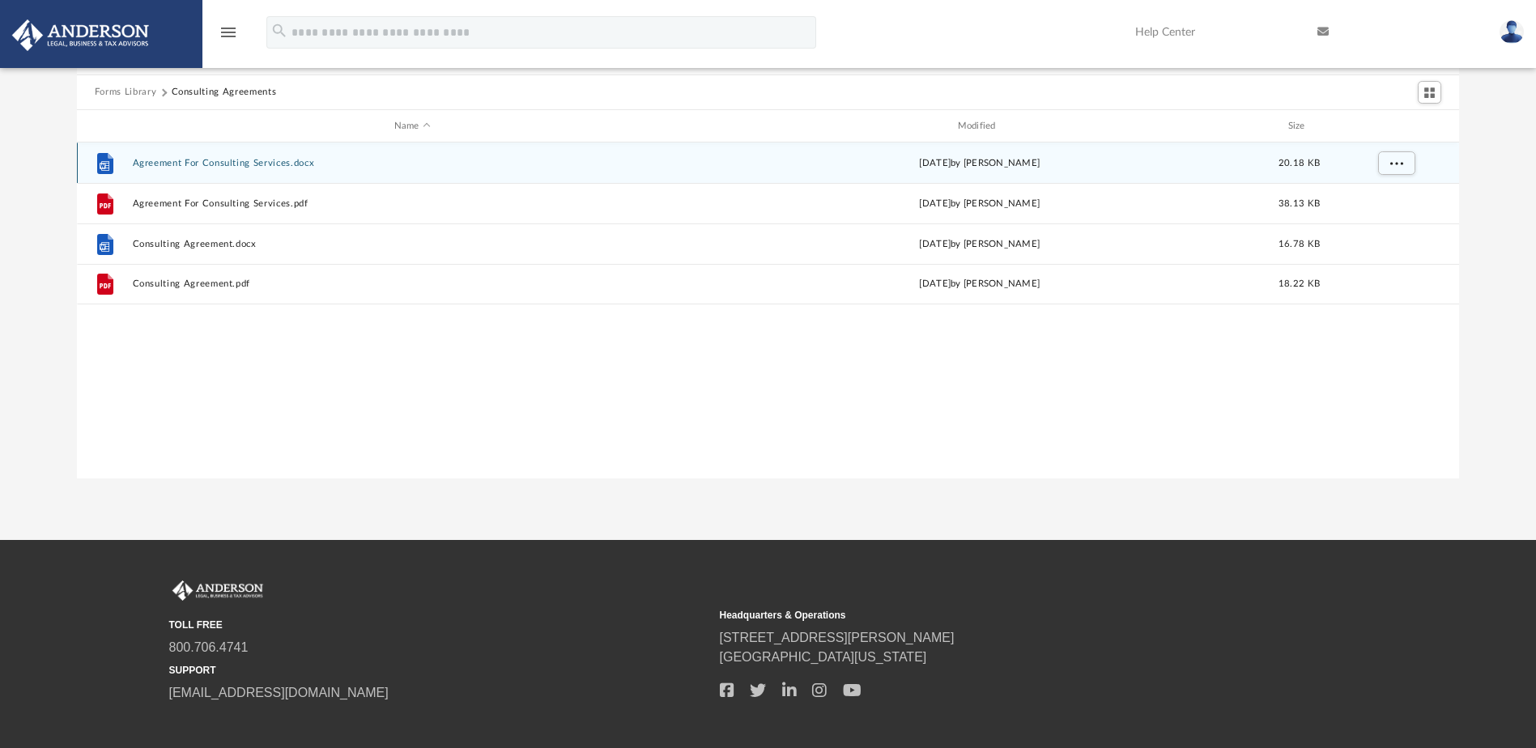
scroll to position [0, 0]
click at [1406, 168] on button "More options" at bounding box center [1395, 163] width 37 height 24
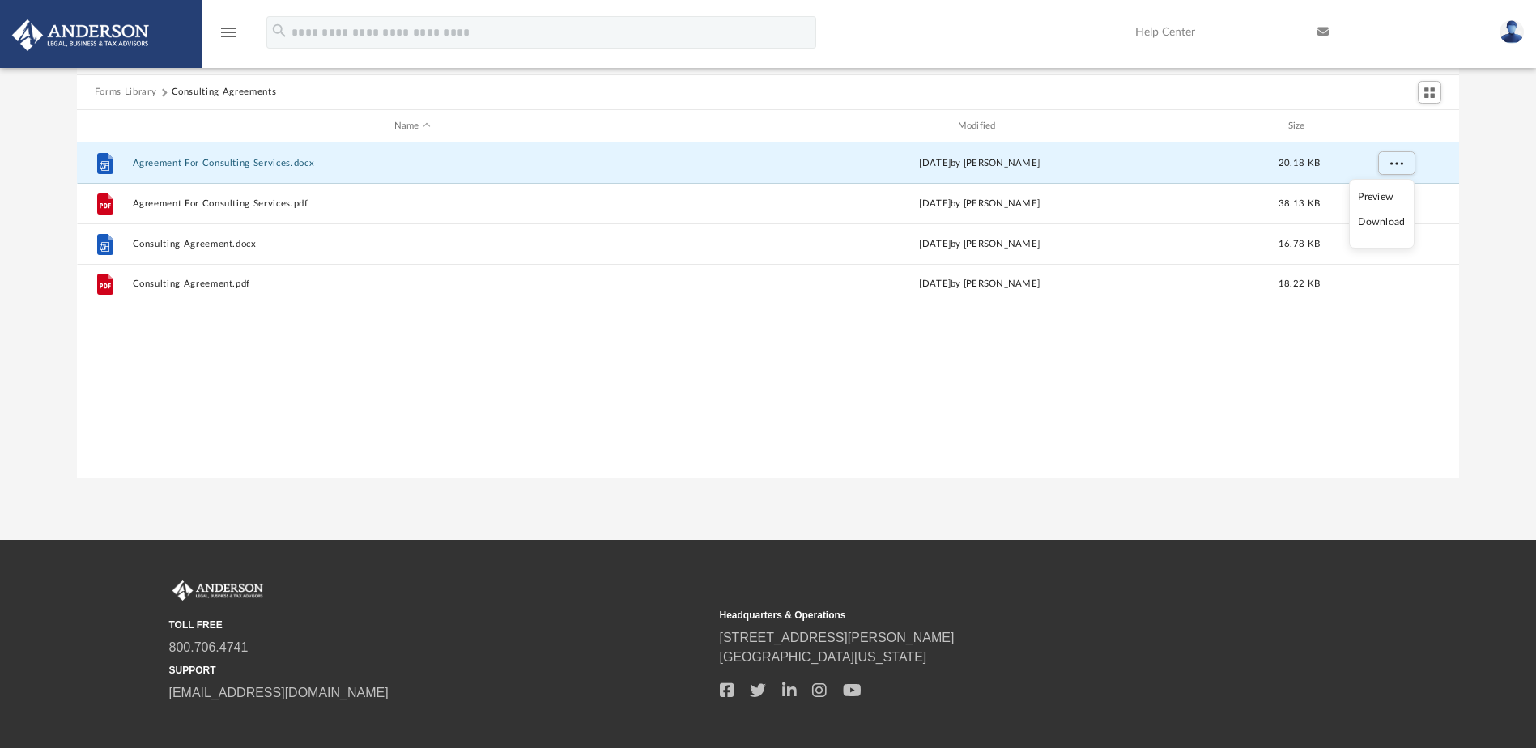
click at [1384, 224] on li "Download" at bounding box center [1381, 222] width 47 height 17
click at [1506, 177] on div "Forms Library Consulting Agreements Name Modified Size File Agreement For Consu…" at bounding box center [768, 248] width 1536 height 461
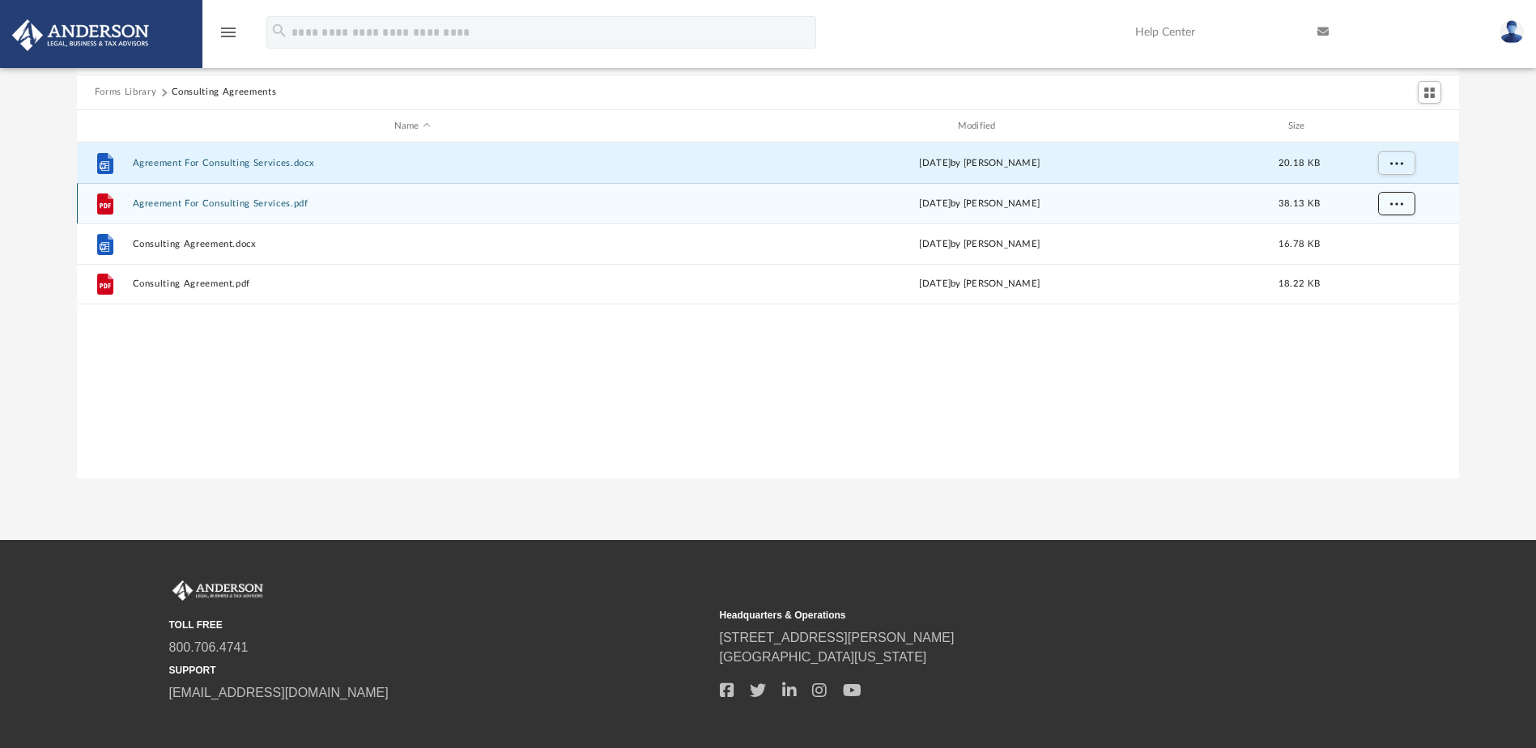
click at [1401, 202] on span "More options" at bounding box center [1395, 203] width 13 height 9
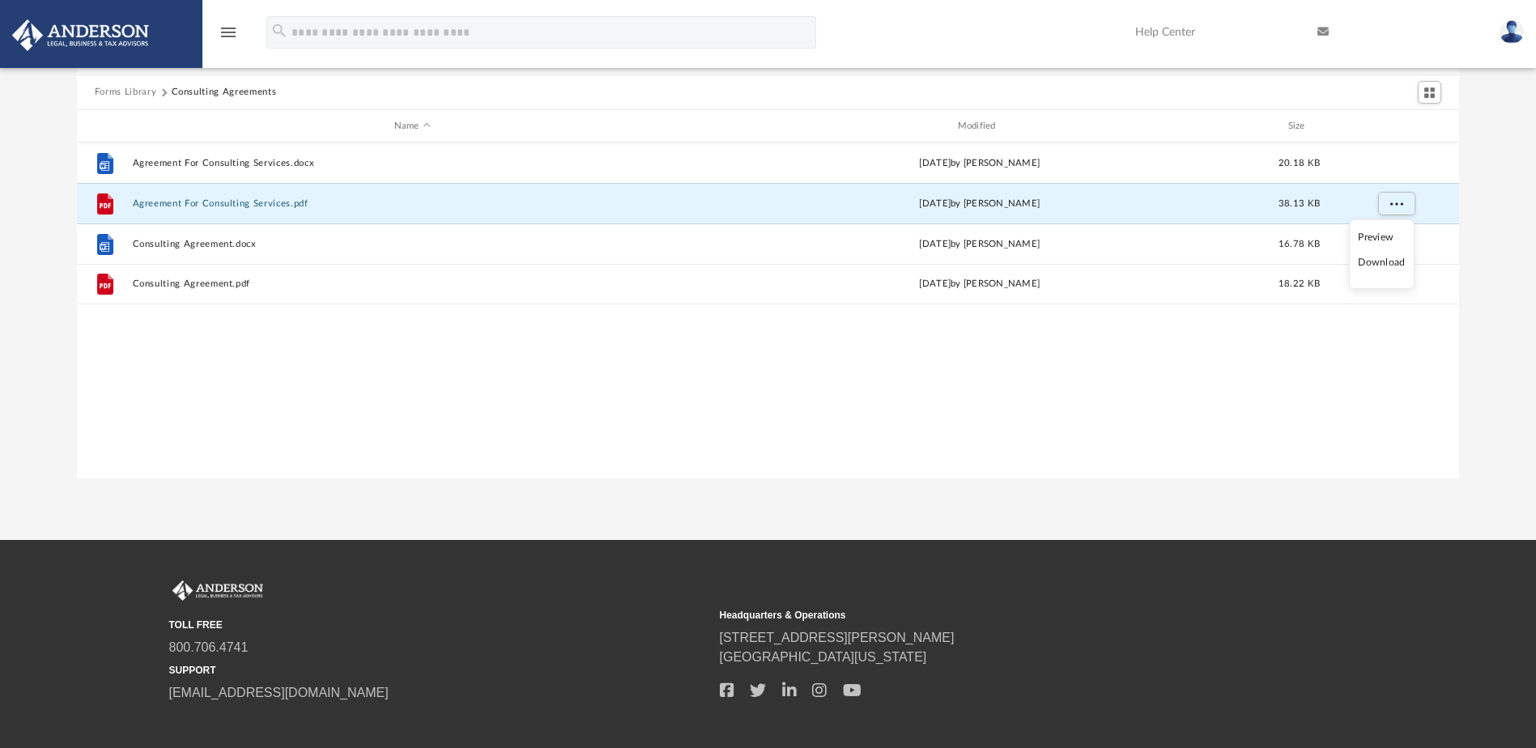
click at [1377, 266] on li "Download" at bounding box center [1381, 262] width 47 height 17
click at [1490, 223] on div "Forms Library Consulting Agreements Name Modified Size File Agreement For Consu…" at bounding box center [768, 248] width 1536 height 461
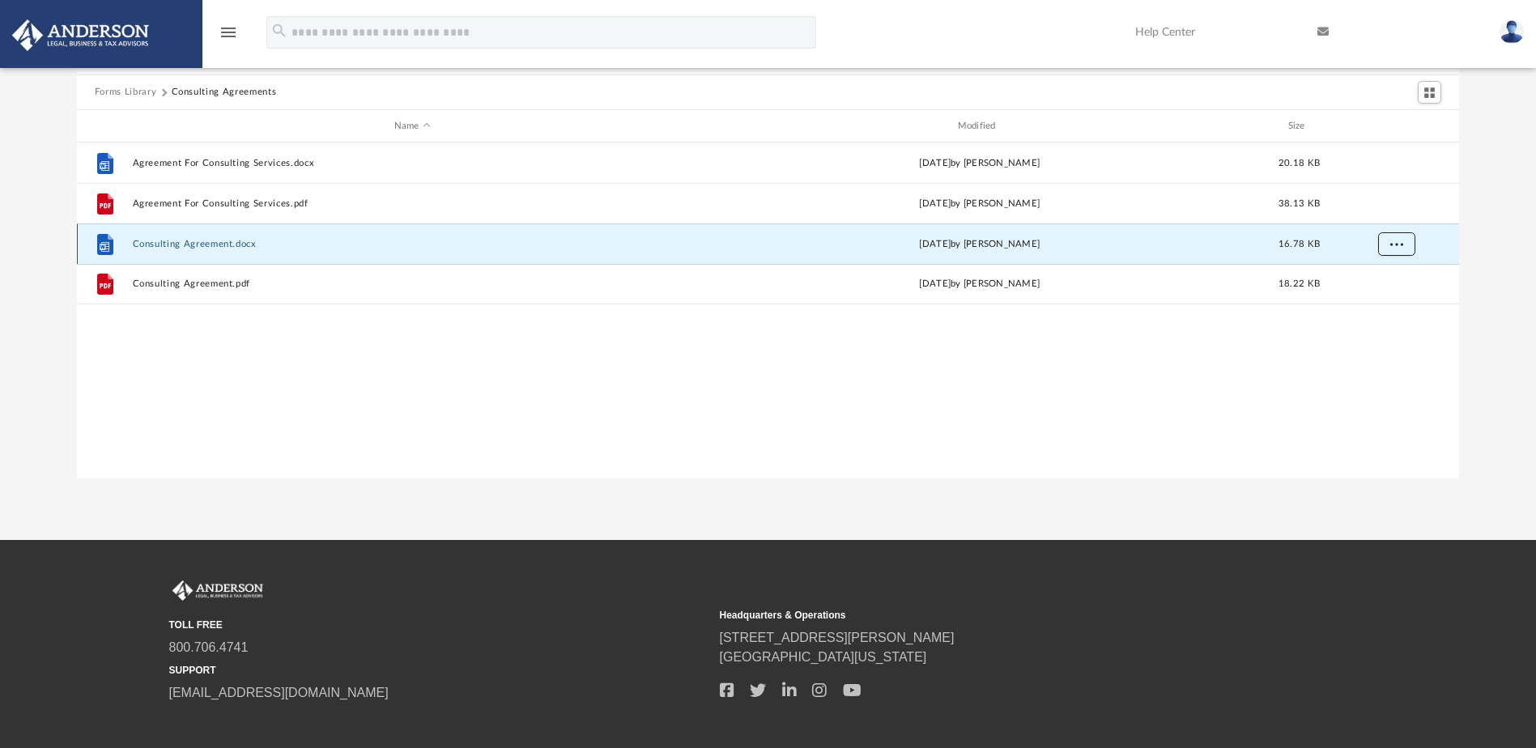
click at [1396, 243] on span "More options" at bounding box center [1395, 244] width 13 height 9
click at [1369, 305] on li "Download" at bounding box center [1381, 303] width 47 height 17
click at [1477, 264] on div "Forms Library Consulting Agreements Name Modified Size File Agreement For Consu…" at bounding box center [768, 248] width 1536 height 461
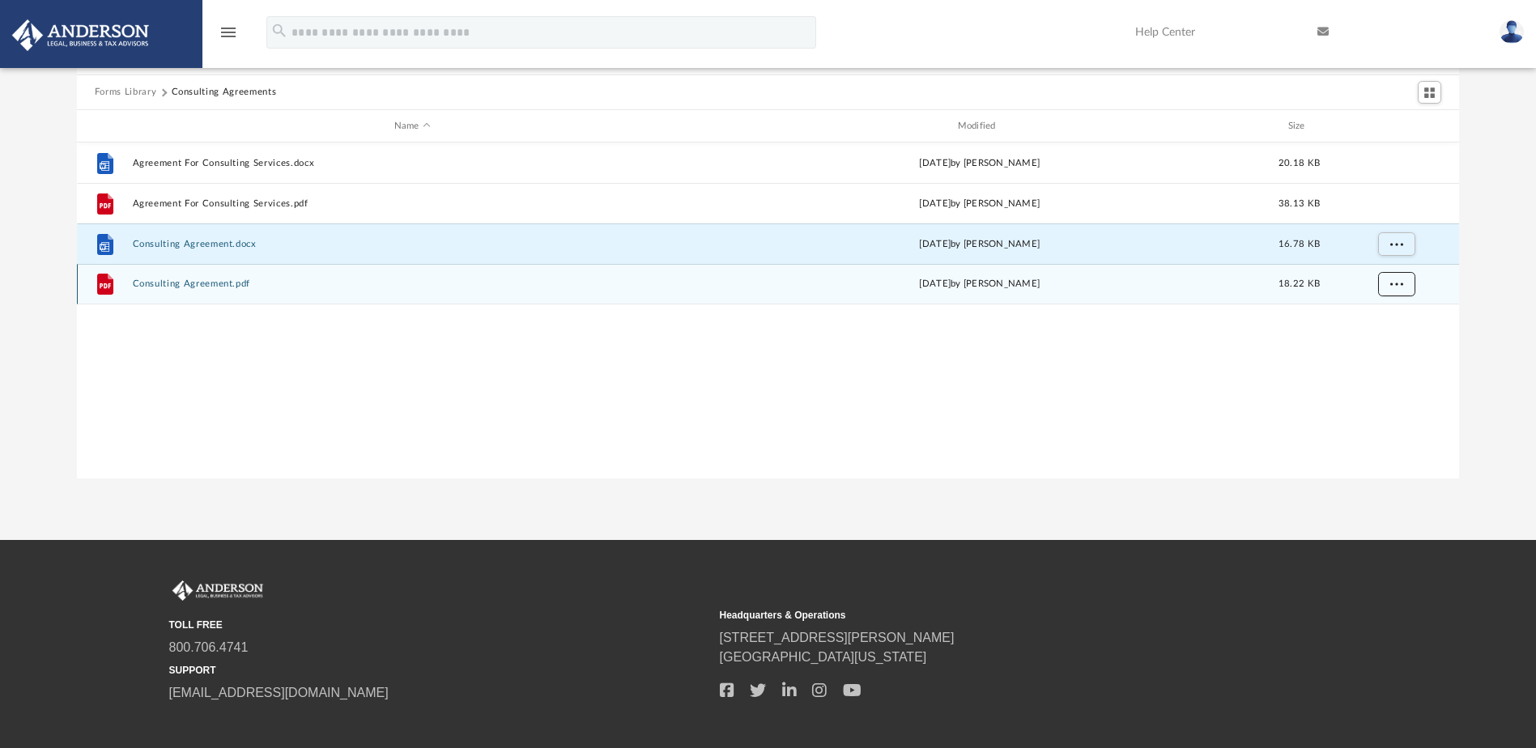
click at [1392, 284] on span "More options" at bounding box center [1395, 283] width 13 height 9
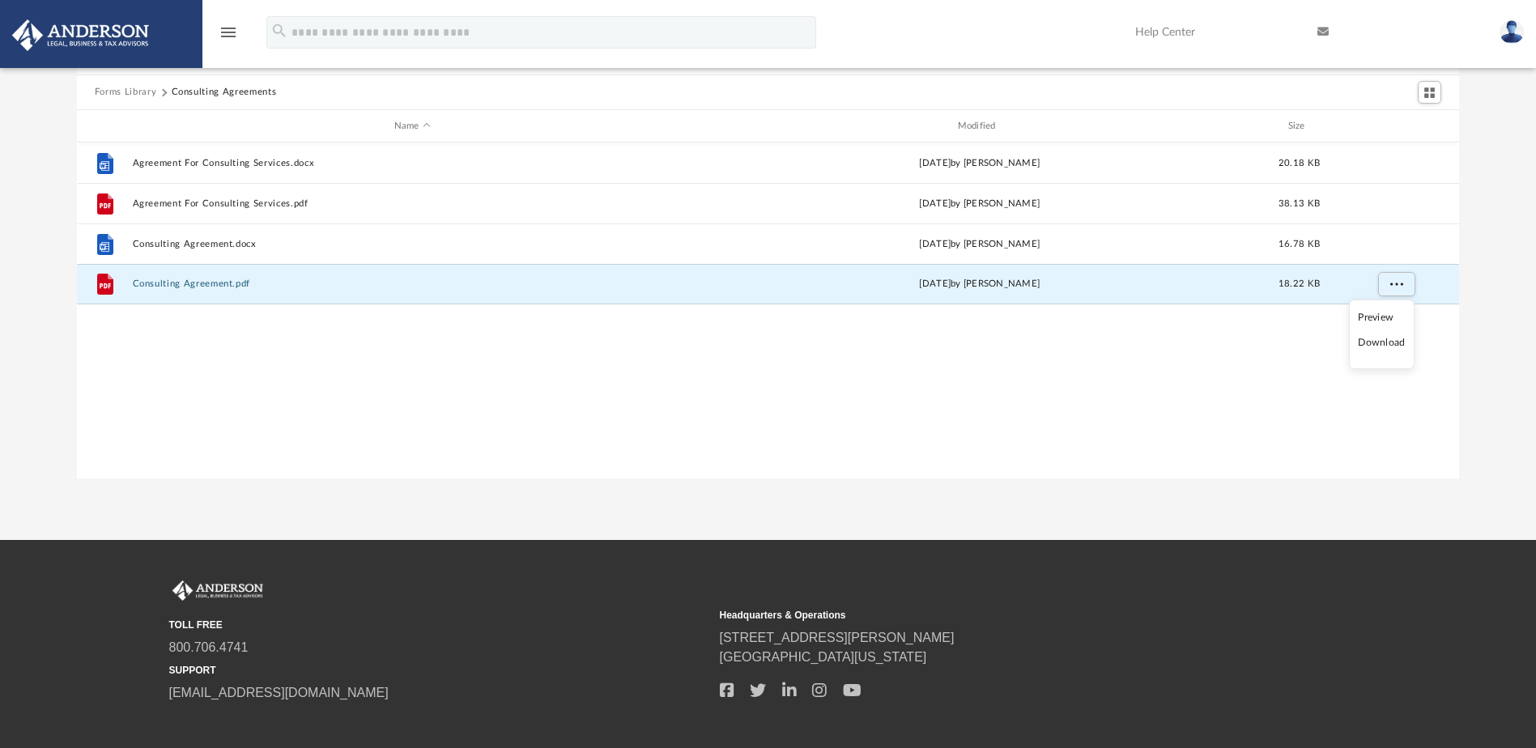
click at [1380, 342] on li "Download" at bounding box center [1381, 342] width 47 height 17
click at [128, 92] on button "Forms Library" at bounding box center [126, 92] width 62 height 15
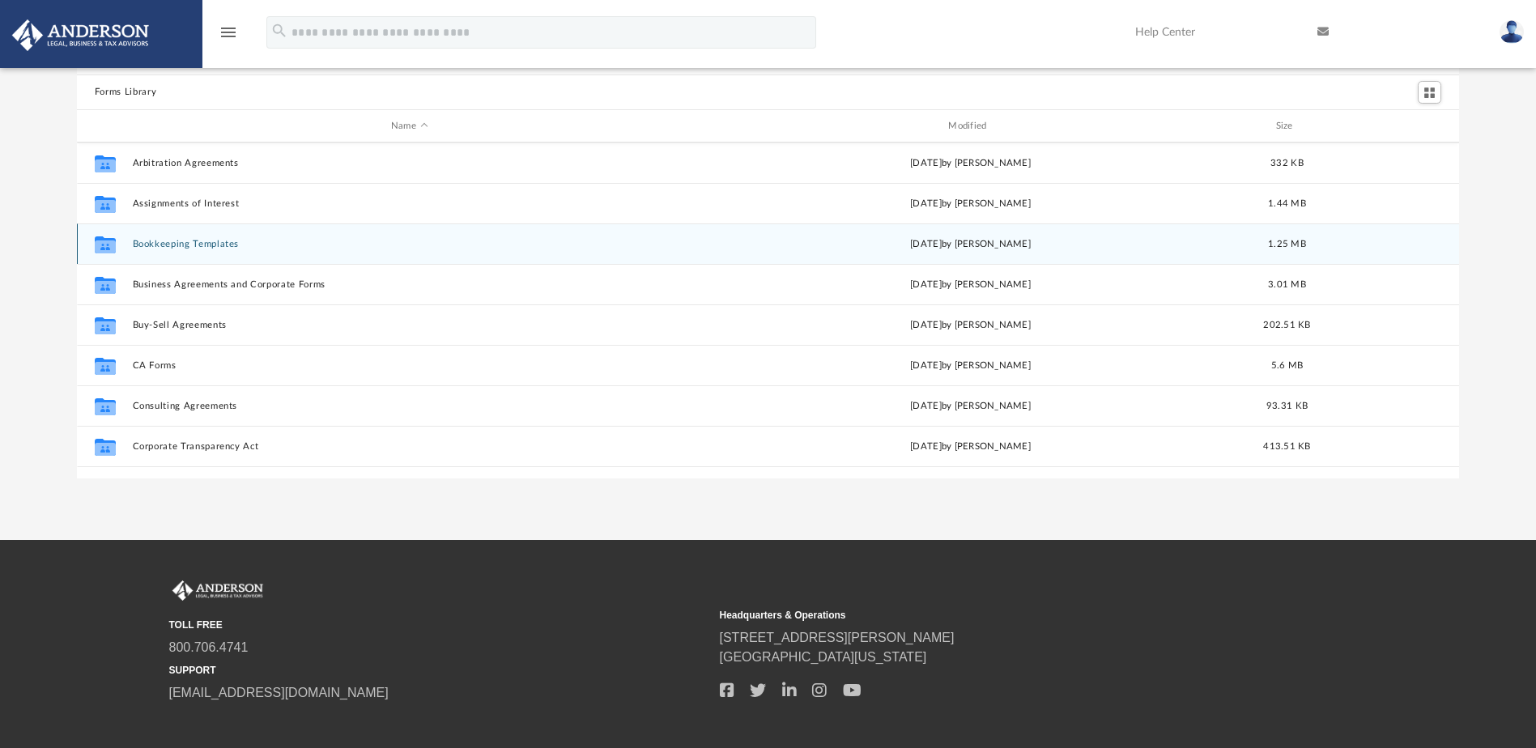
scroll to position [162, 0]
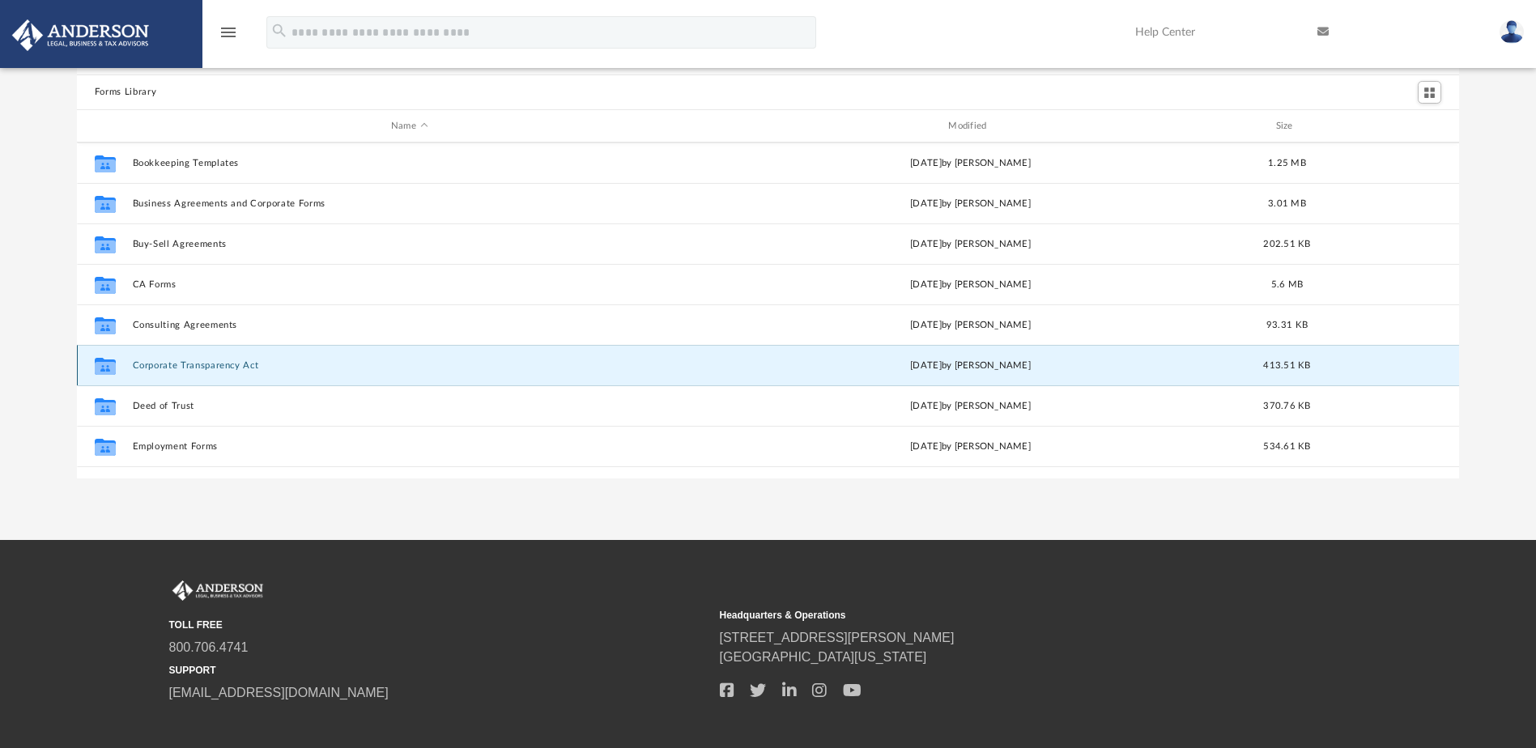
click at [185, 368] on button "Corporate Transparency Act" at bounding box center [409, 365] width 554 height 11
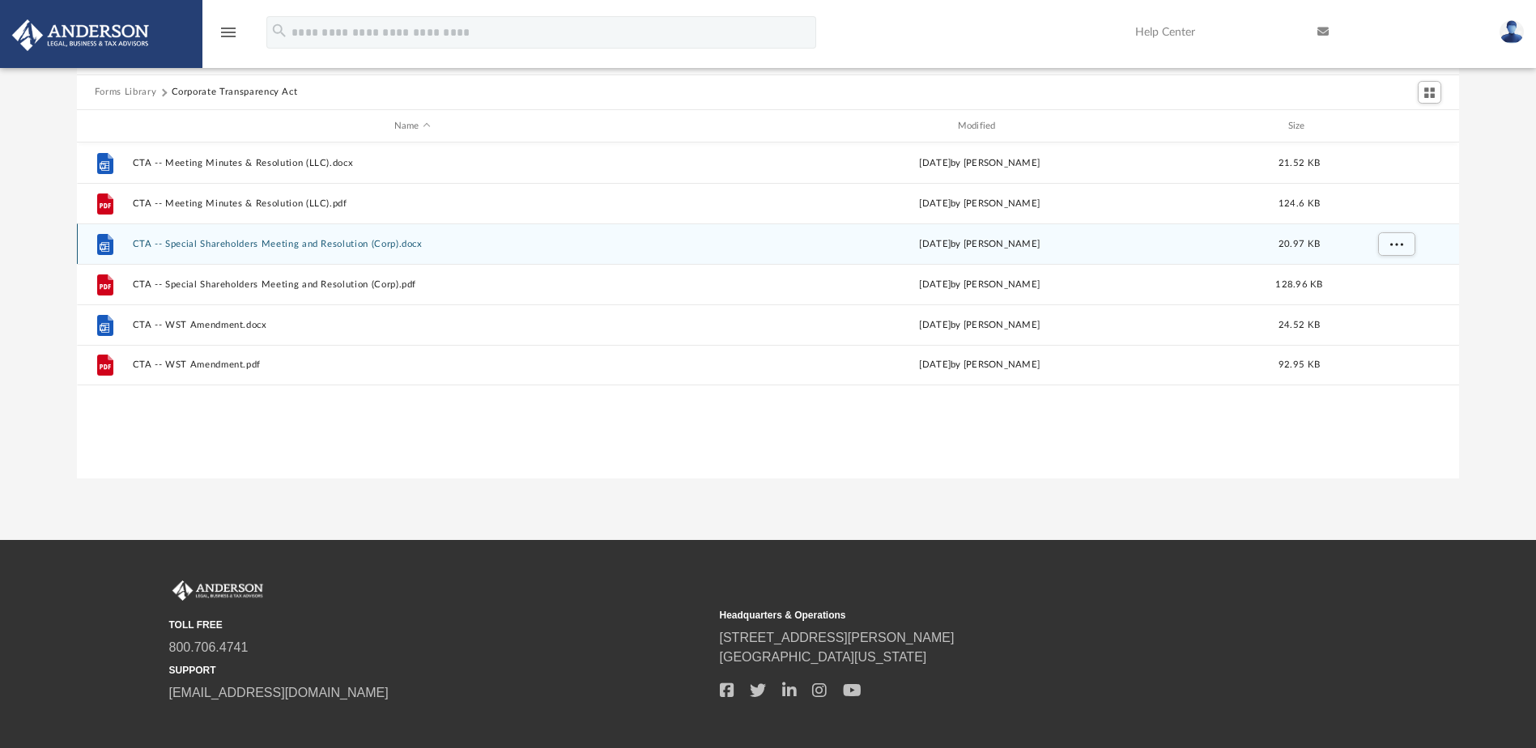
scroll to position [0, 0]
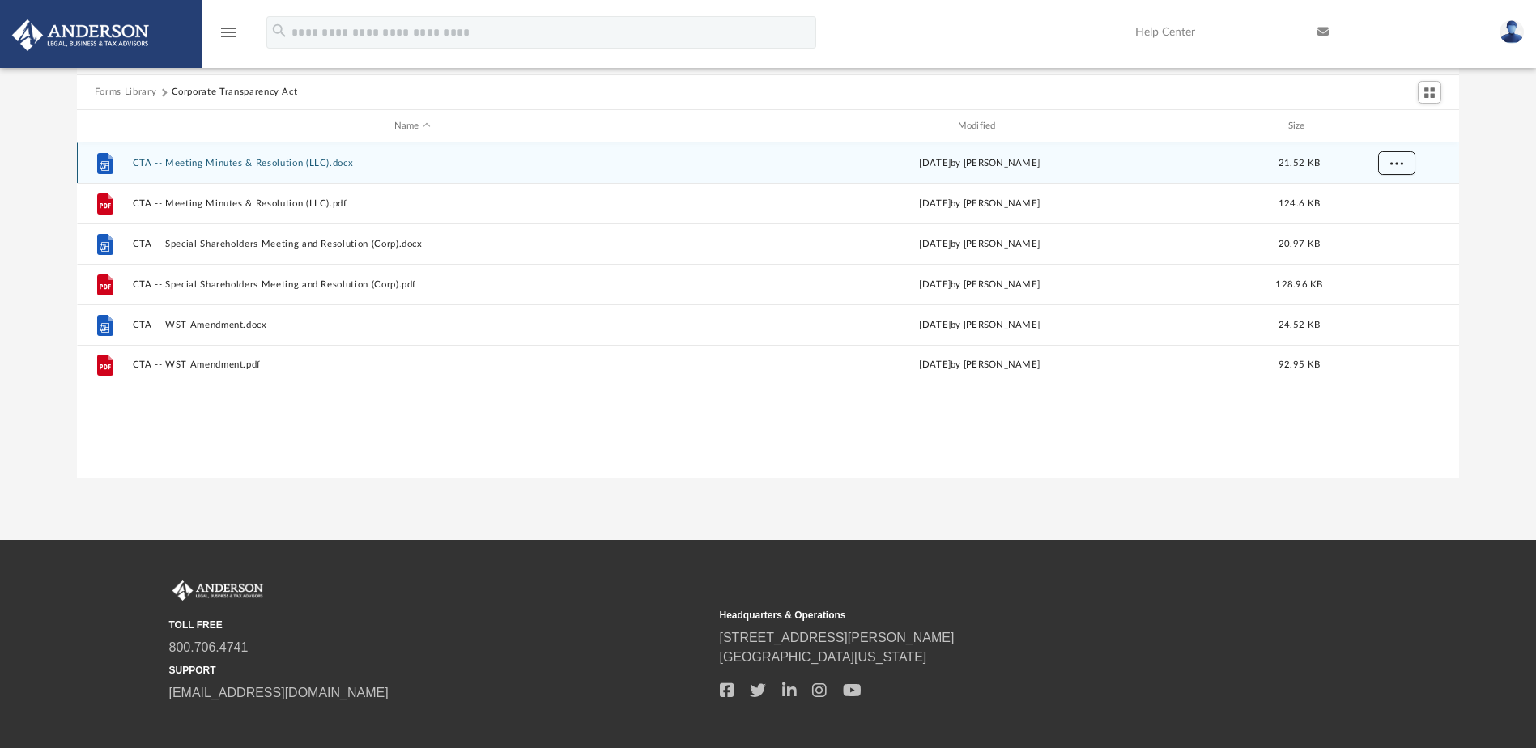
click at [1397, 161] on span "More options" at bounding box center [1395, 163] width 13 height 9
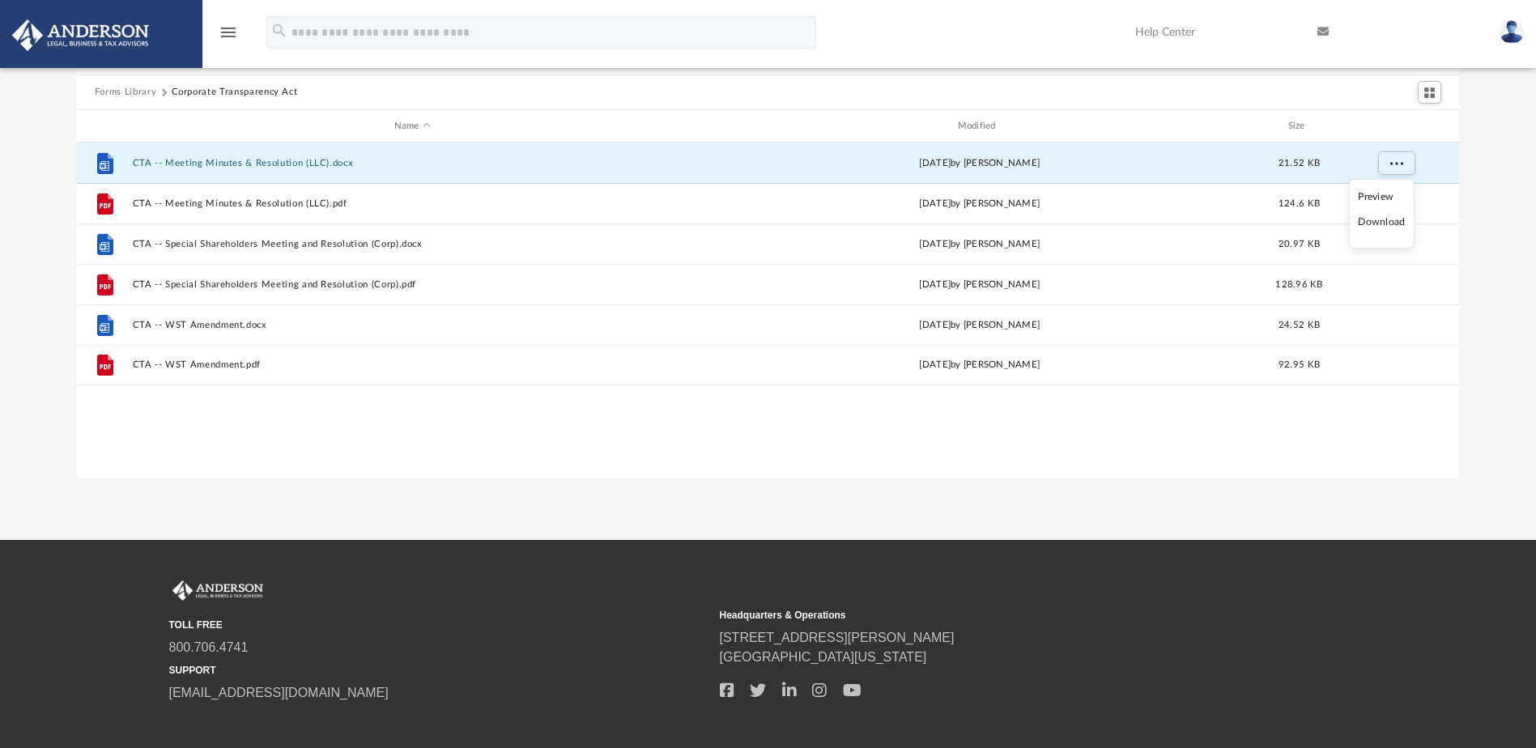
click at [1386, 223] on li "Download" at bounding box center [1381, 222] width 47 height 17
click at [1496, 174] on div "Forms Library Corporate Transparency Act Name Modified Size File CTA -- Meeting…" at bounding box center [768, 248] width 1536 height 461
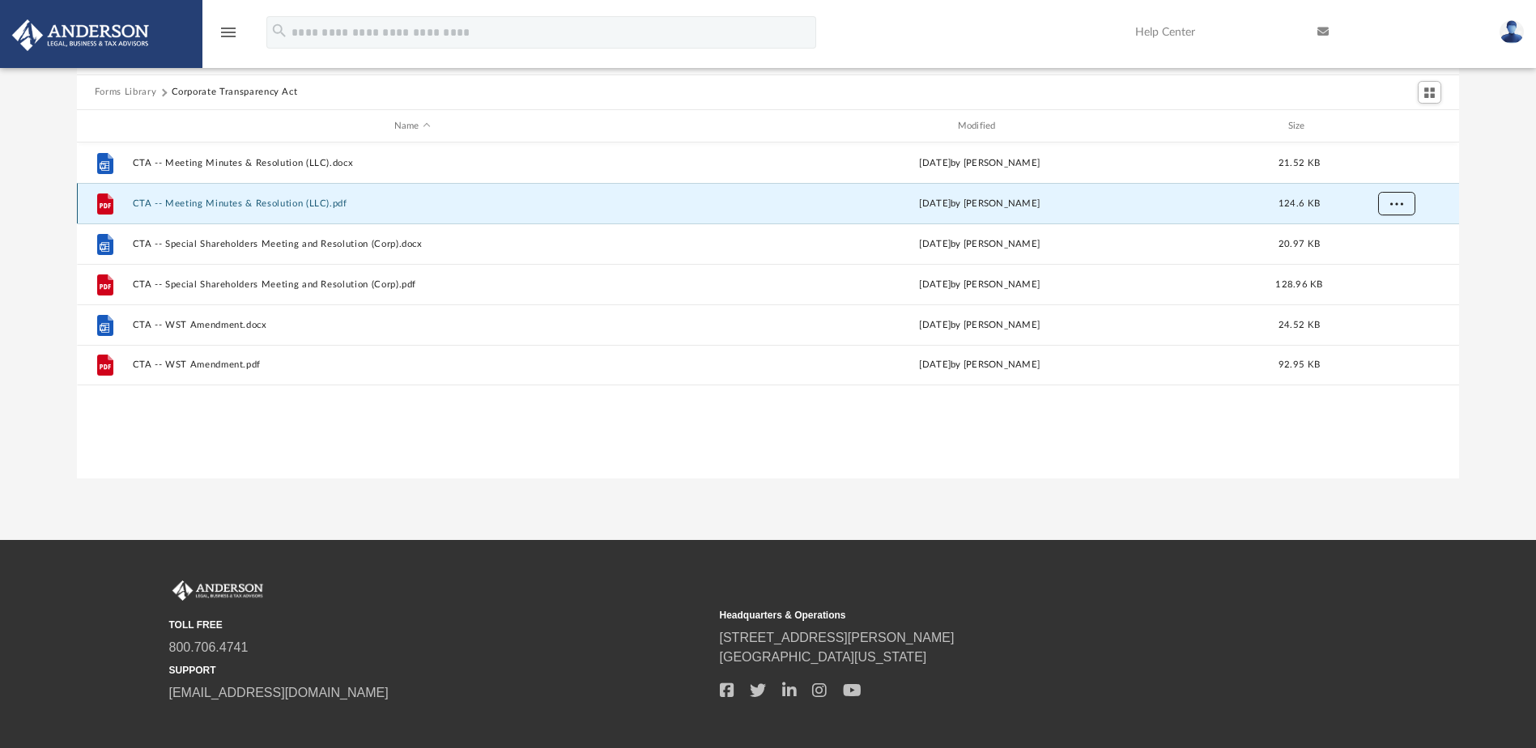
click at [1400, 204] on span "More options" at bounding box center [1395, 203] width 13 height 9
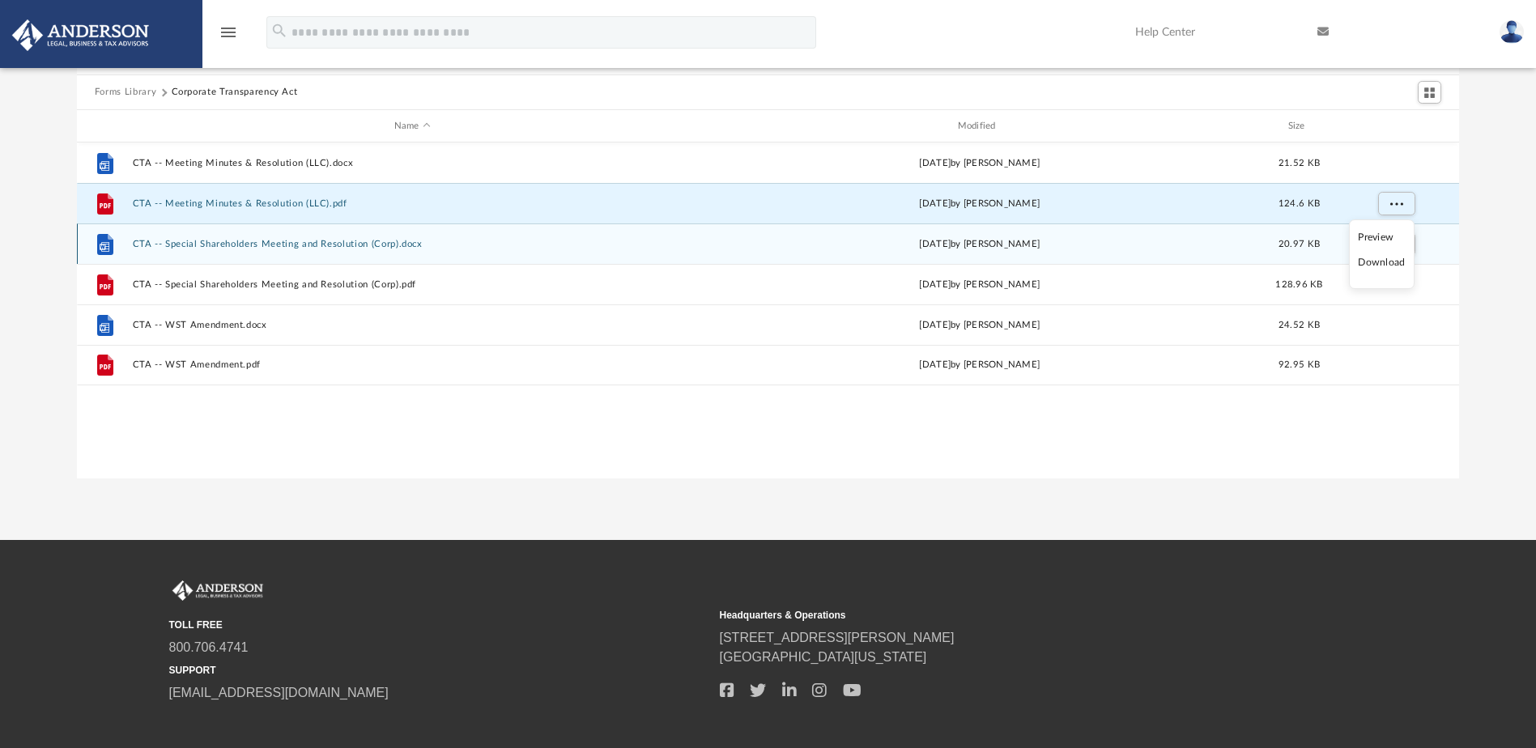
click at [1379, 263] on li "Download" at bounding box center [1381, 262] width 47 height 17
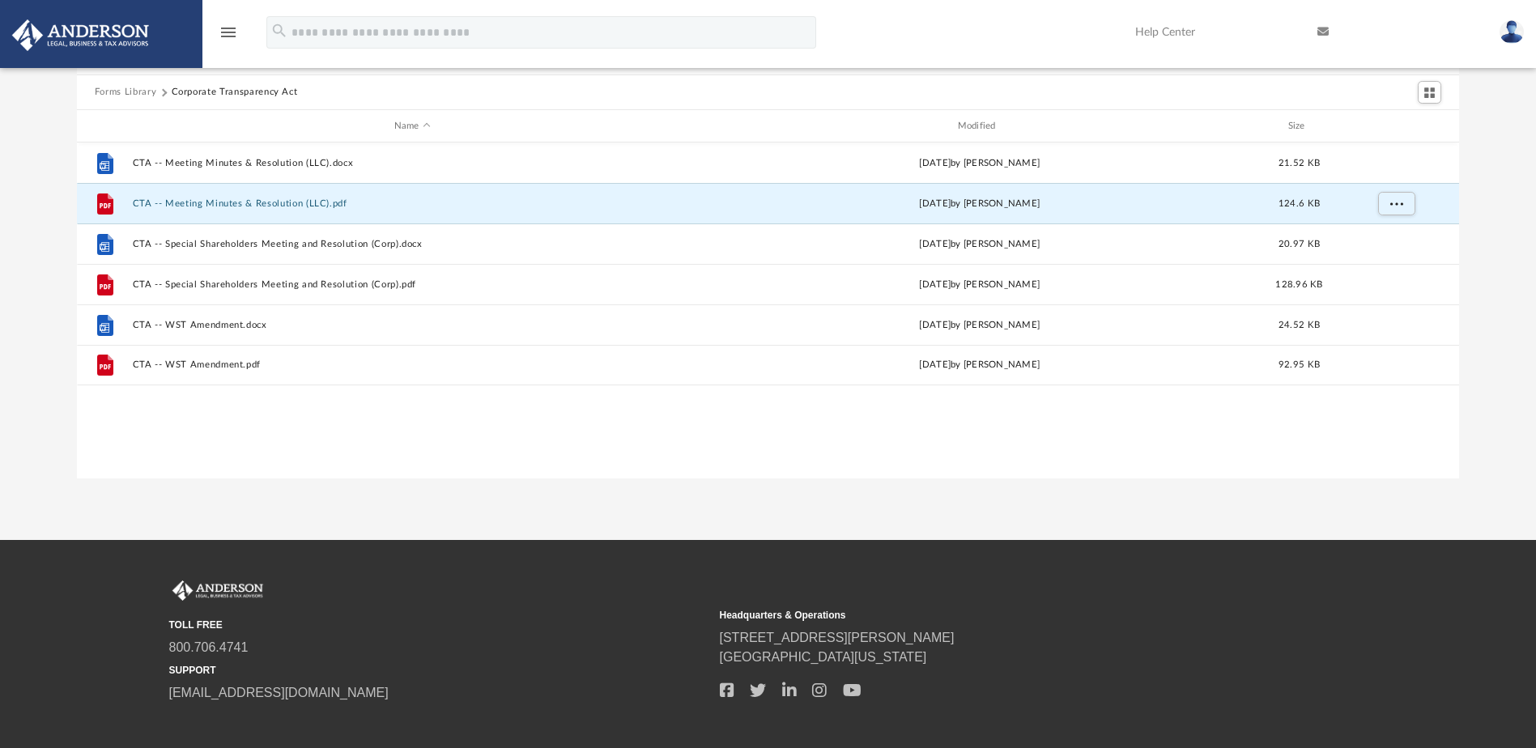
click at [1485, 228] on div "Forms Library Corporate Transparency Act Name Modified Size File CTA -- Meeting…" at bounding box center [768, 248] width 1536 height 461
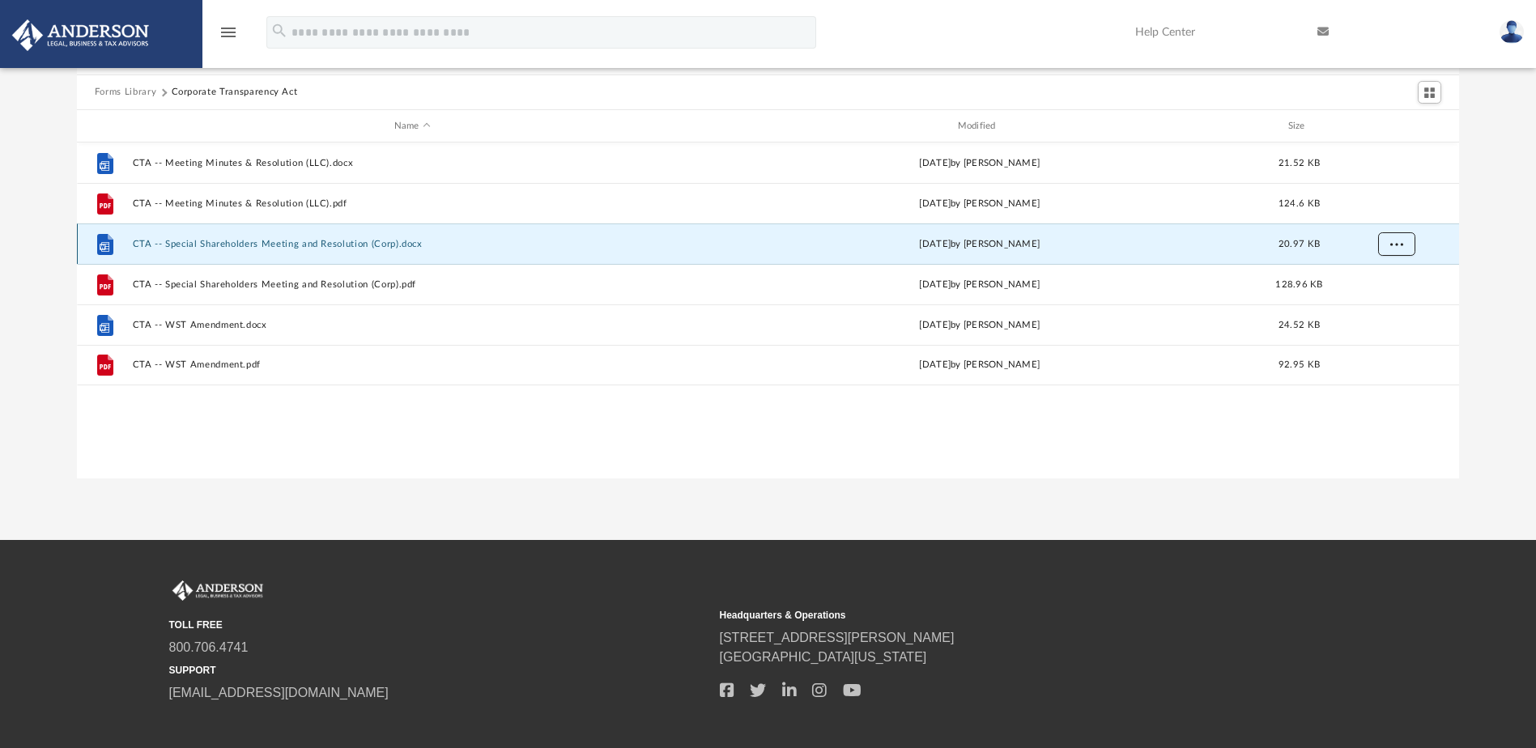
click at [1395, 246] on span "More options" at bounding box center [1395, 244] width 13 height 9
click at [1385, 303] on li "Download" at bounding box center [1381, 303] width 47 height 17
click at [1492, 284] on div "Forms Library Corporate Transparency Act Name Modified Size File CTA -- Meeting…" at bounding box center [768, 248] width 1536 height 461
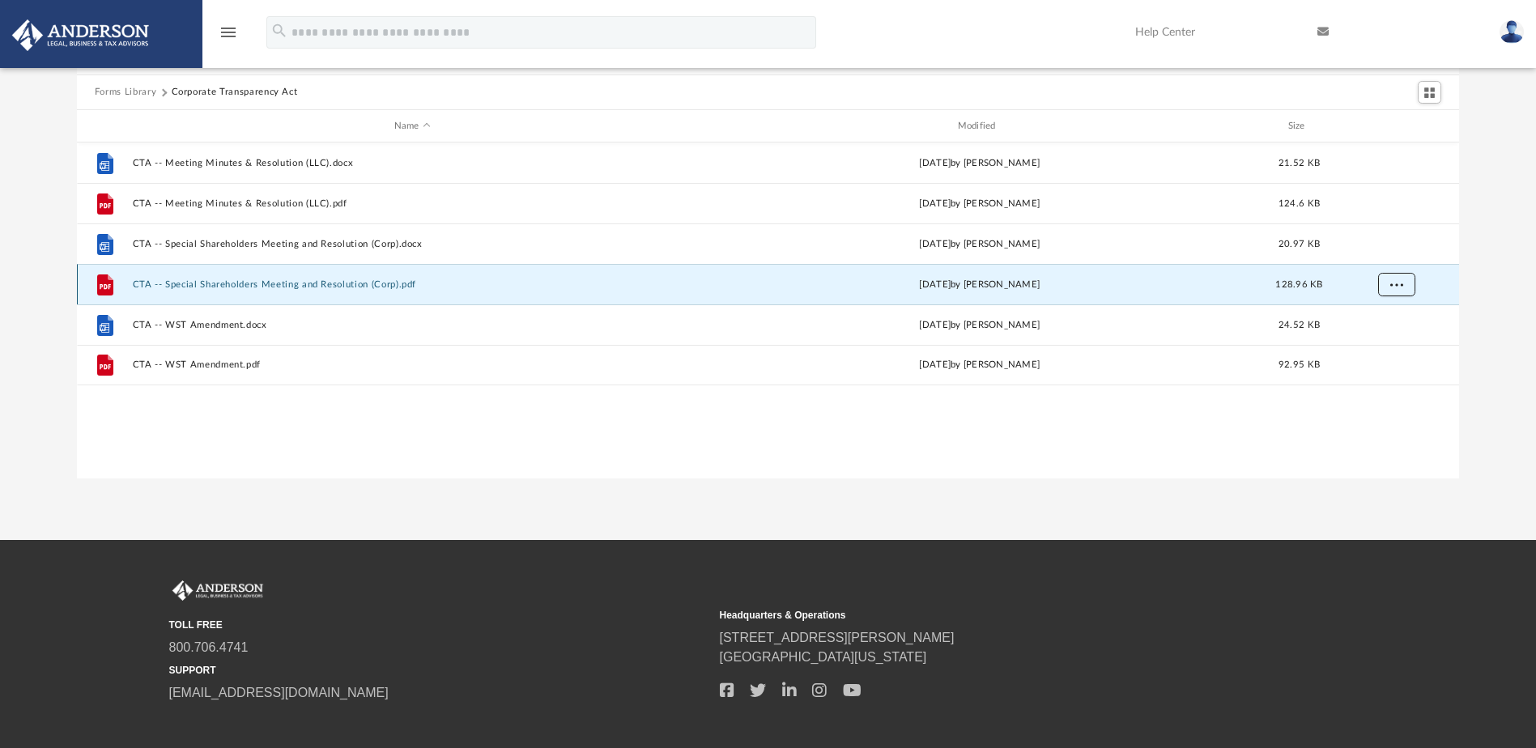
click at [1412, 281] on button "More options" at bounding box center [1395, 285] width 37 height 24
click at [1385, 342] on li "Download" at bounding box center [1381, 343] width 47 height 17
click at [1476, 288] on div "Forms Library Corporate Transparency Act Name Modified Size File CTA -- Meeting…" at bounding box center [768, 248] width 1536 height 461
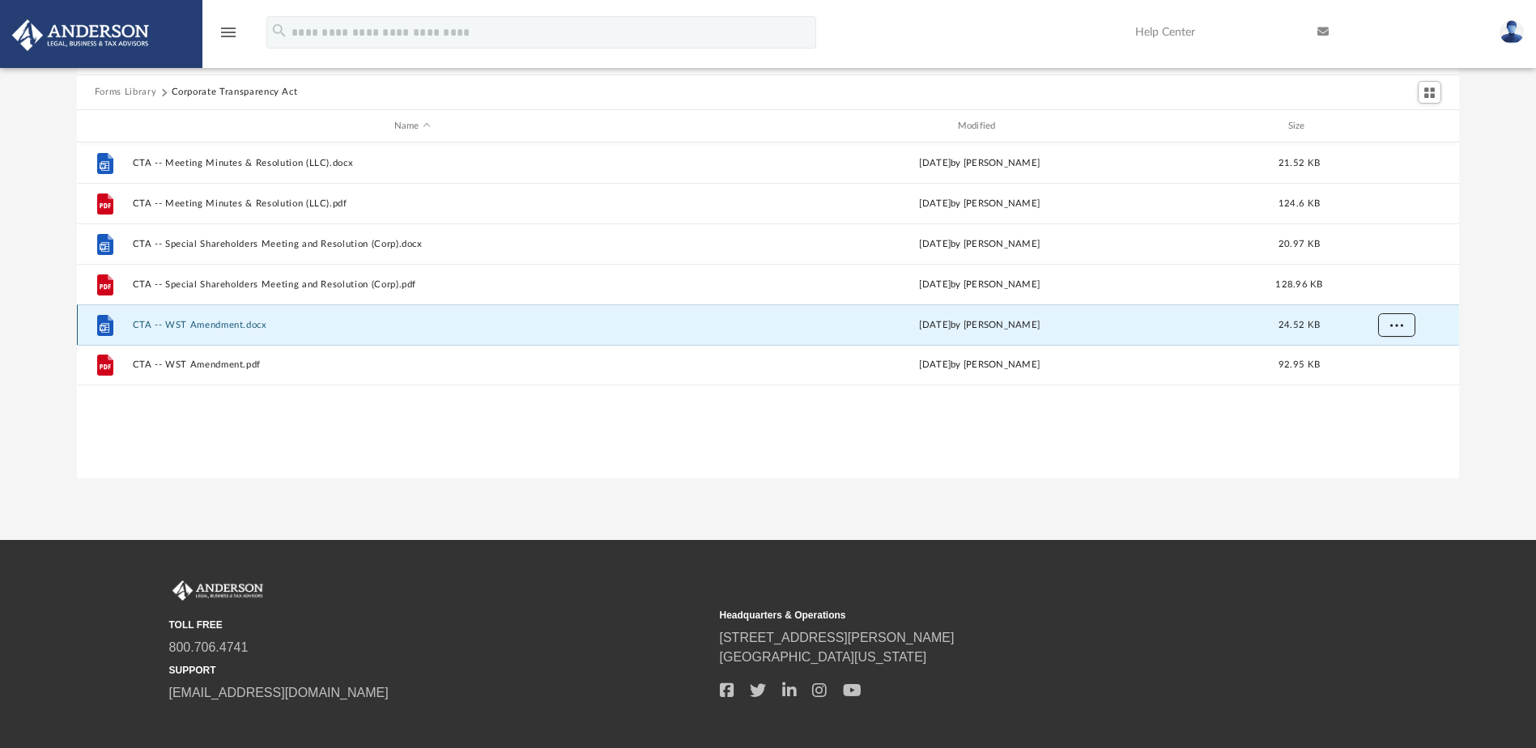
click at [1394, 323] on span "More options" at bounding box center [1395, 325] width 13 height 9
click at [1379, 381] on li "Download" at bounding box center [1381, 384] width 47 height 17
click at [1479, 325] on div "Forms Library Corporate Transparency Act Name Modified Size File CTA -- Meeting…" at bounding box center [768, 248] width 1536 height 461
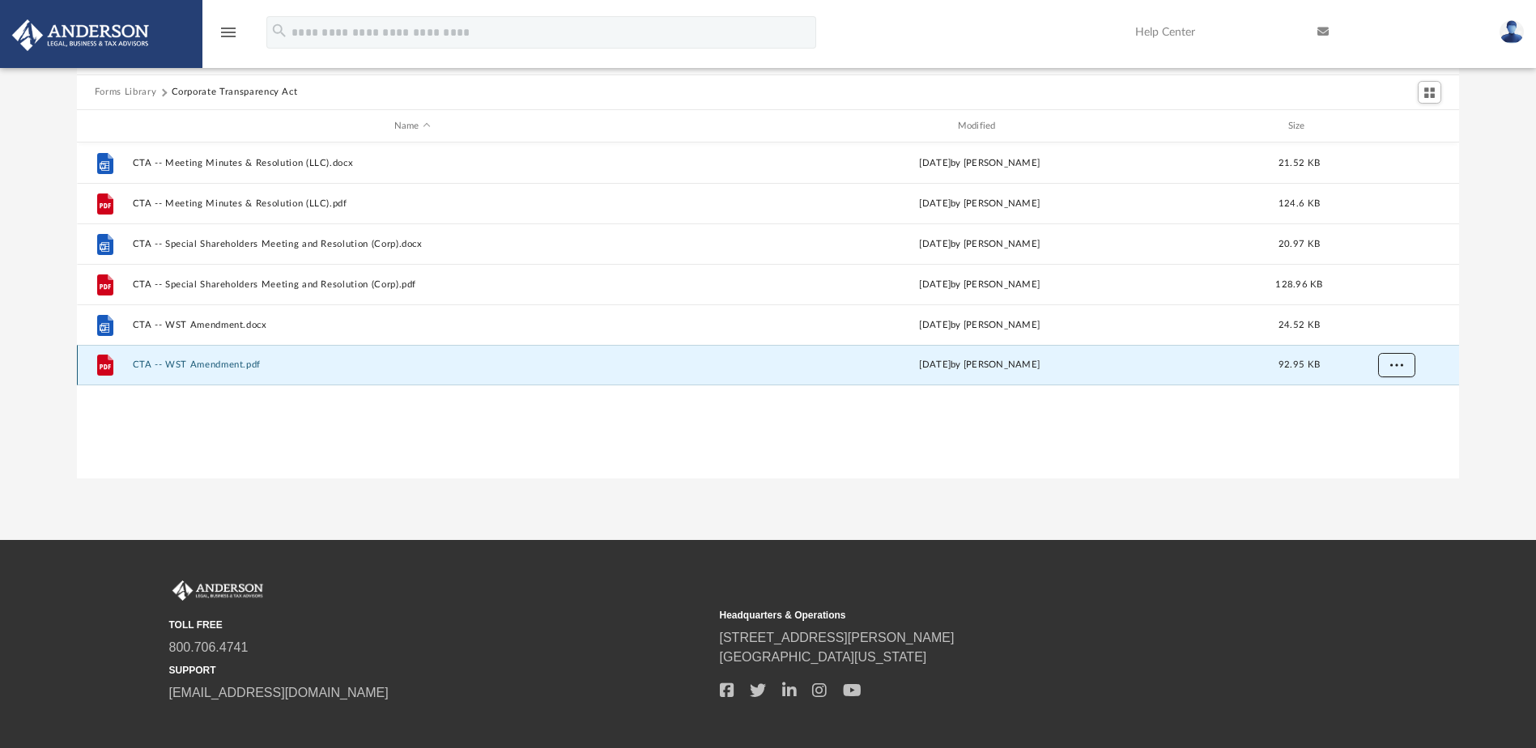
click at [1384, 368] on button "More options" at bounding box center [1395, 366] width 37 height 24
click at [1363, 422] on li "Download" at bounding box center [1381, 423] width 47 height 17
click at [130, 89] on button "Forms Library" at bounding box center [126, 92] width 62 height 15
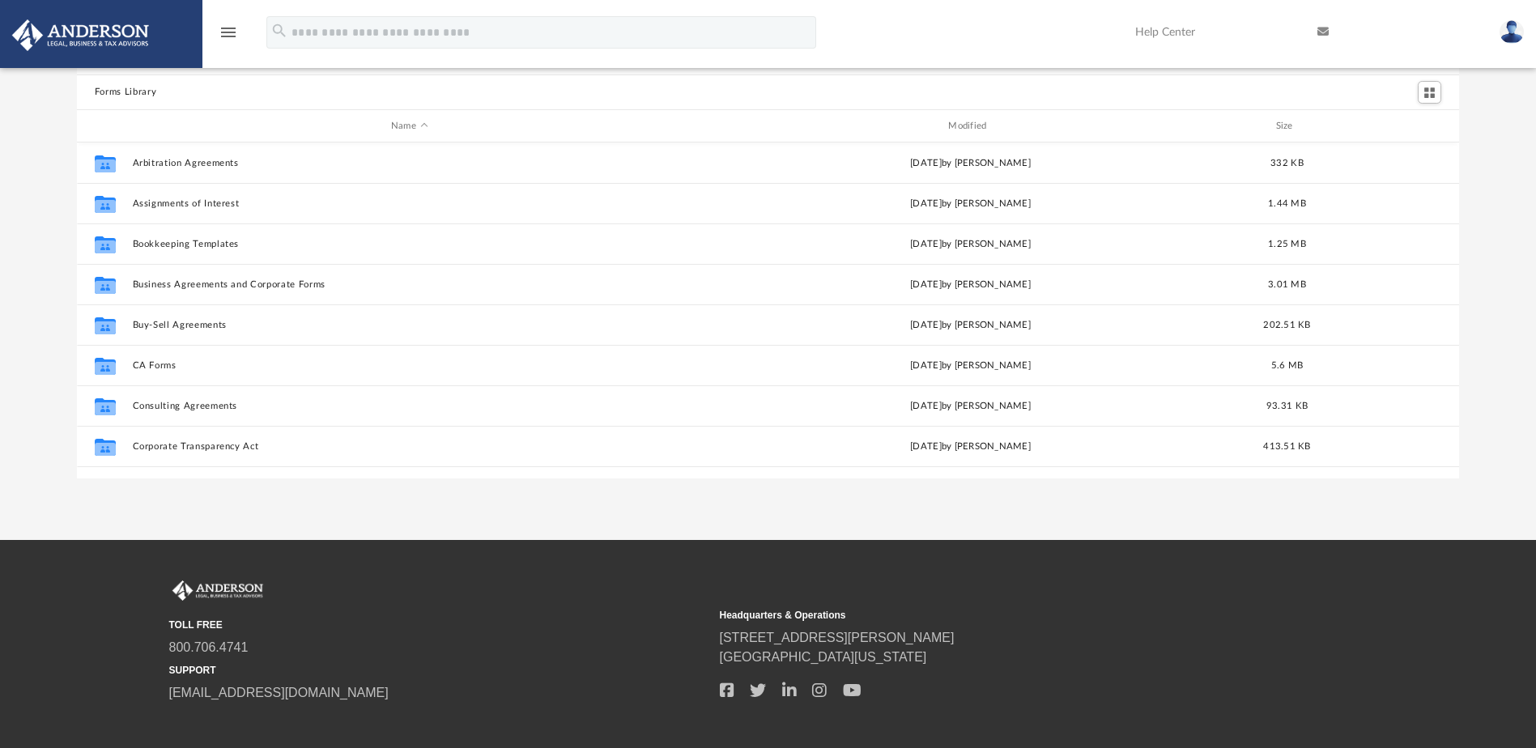
scroll to position [162, 0]
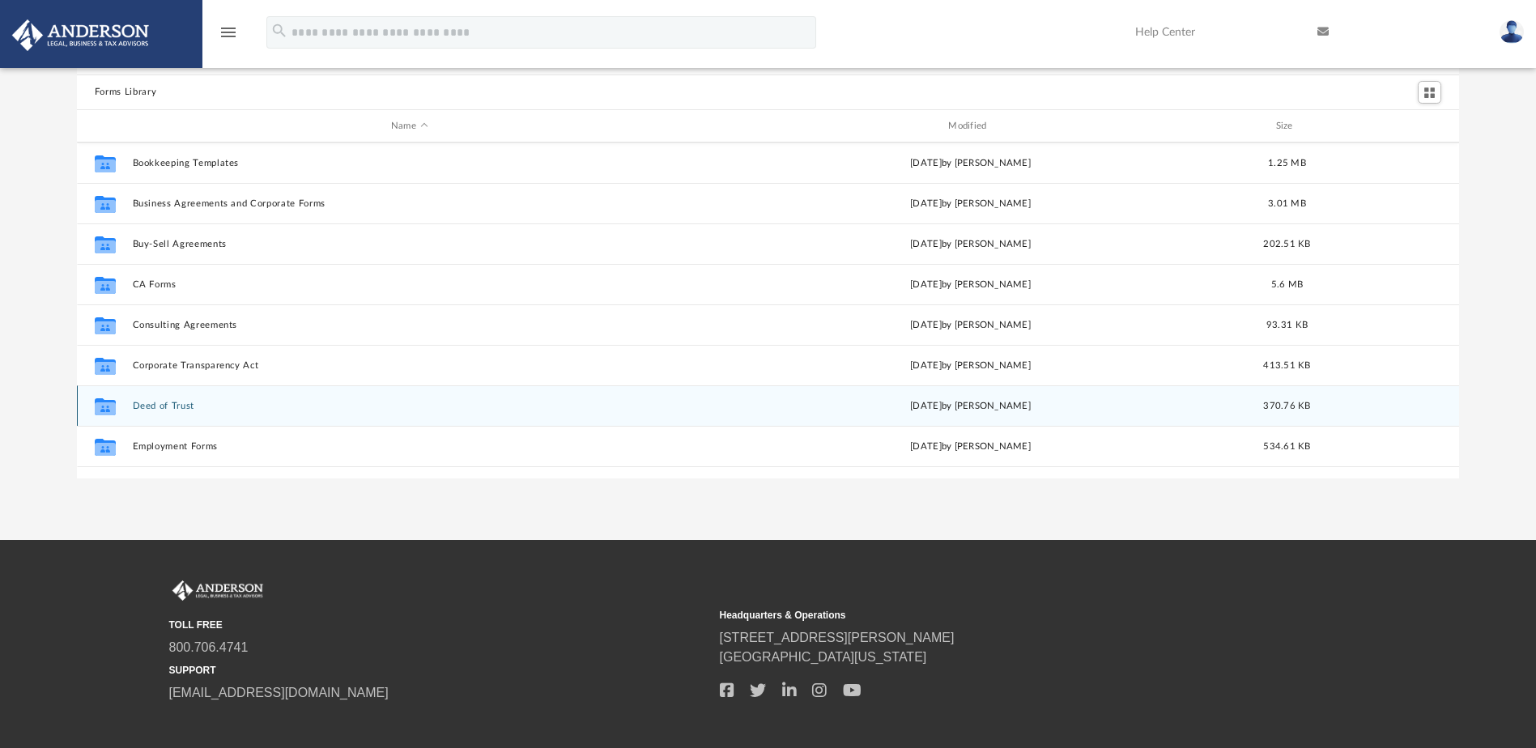
click at [182, 410] on button "Deed of Trust" at bounding box center [409, 406] width 554 height 11
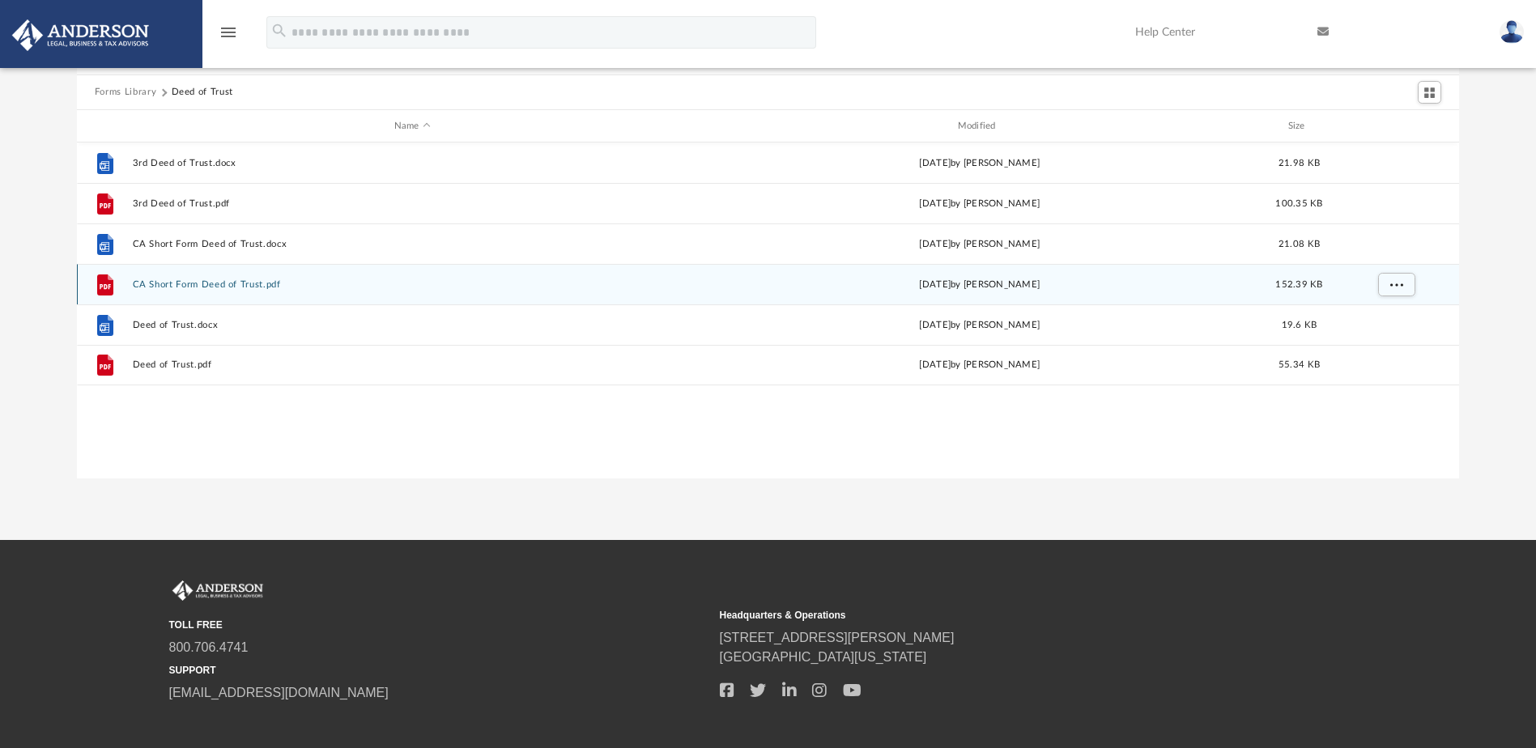
scroll to position [0, 0]
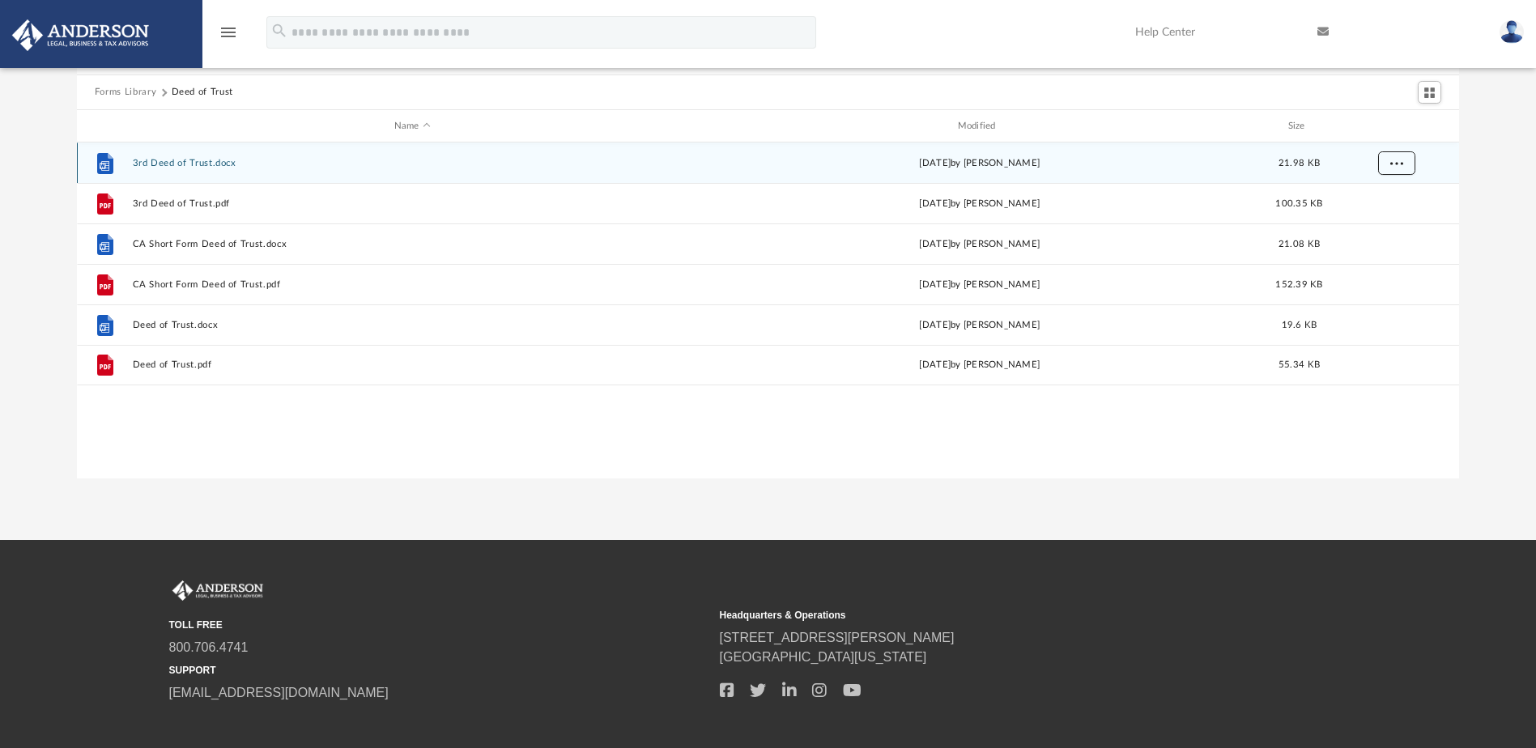
click at [1394, 155] on button "More options" at bounding box center [1395, 163] width 37 height 24
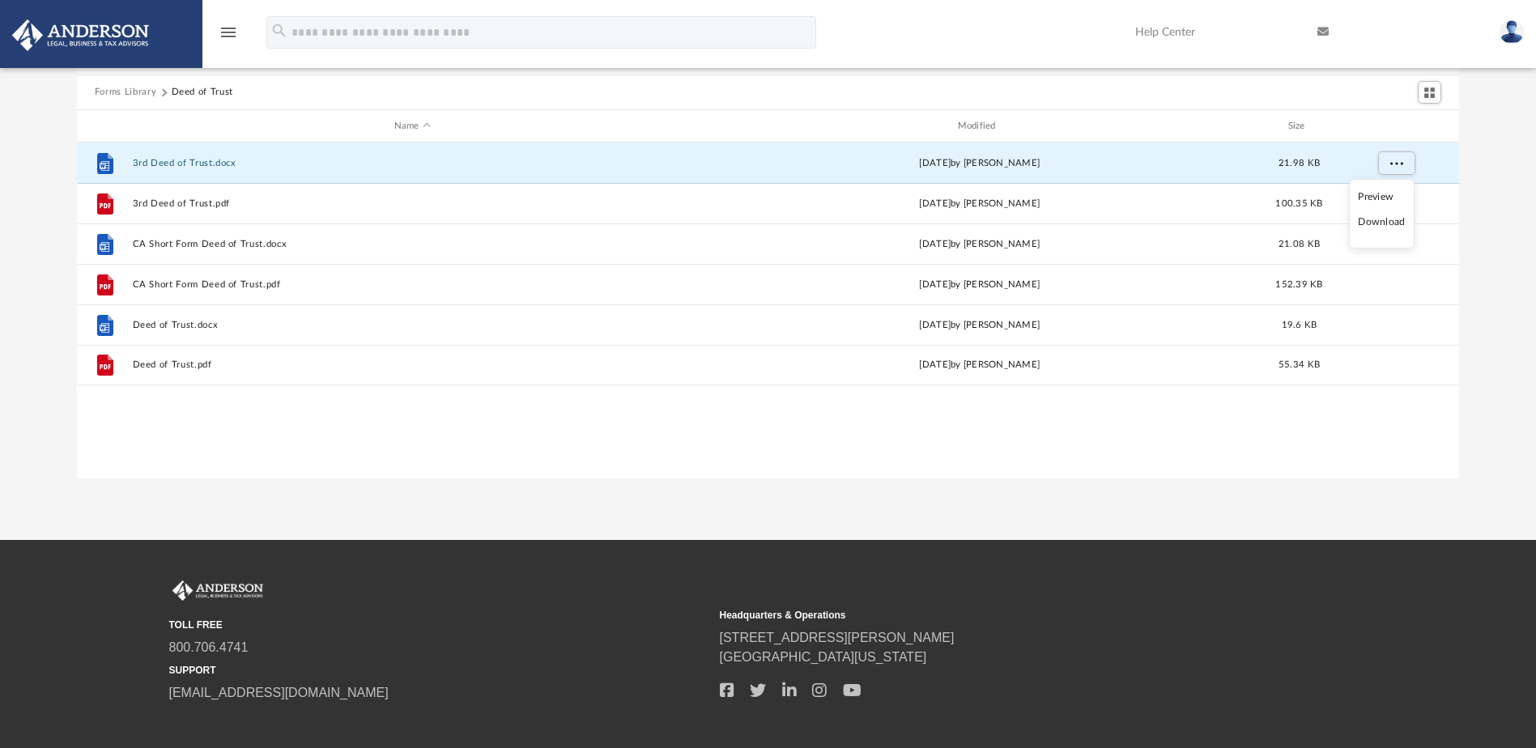
click at [1378, 222] on li "Download" at bounding box center [1381, 222] width 47 height 17
click at [1478, 198] on div "Forms Library Deed of Trust Name Modified Size File 3rd Deed of Trust.docx [DAT…" at bounding box center [768, 248] width 1536 height 461
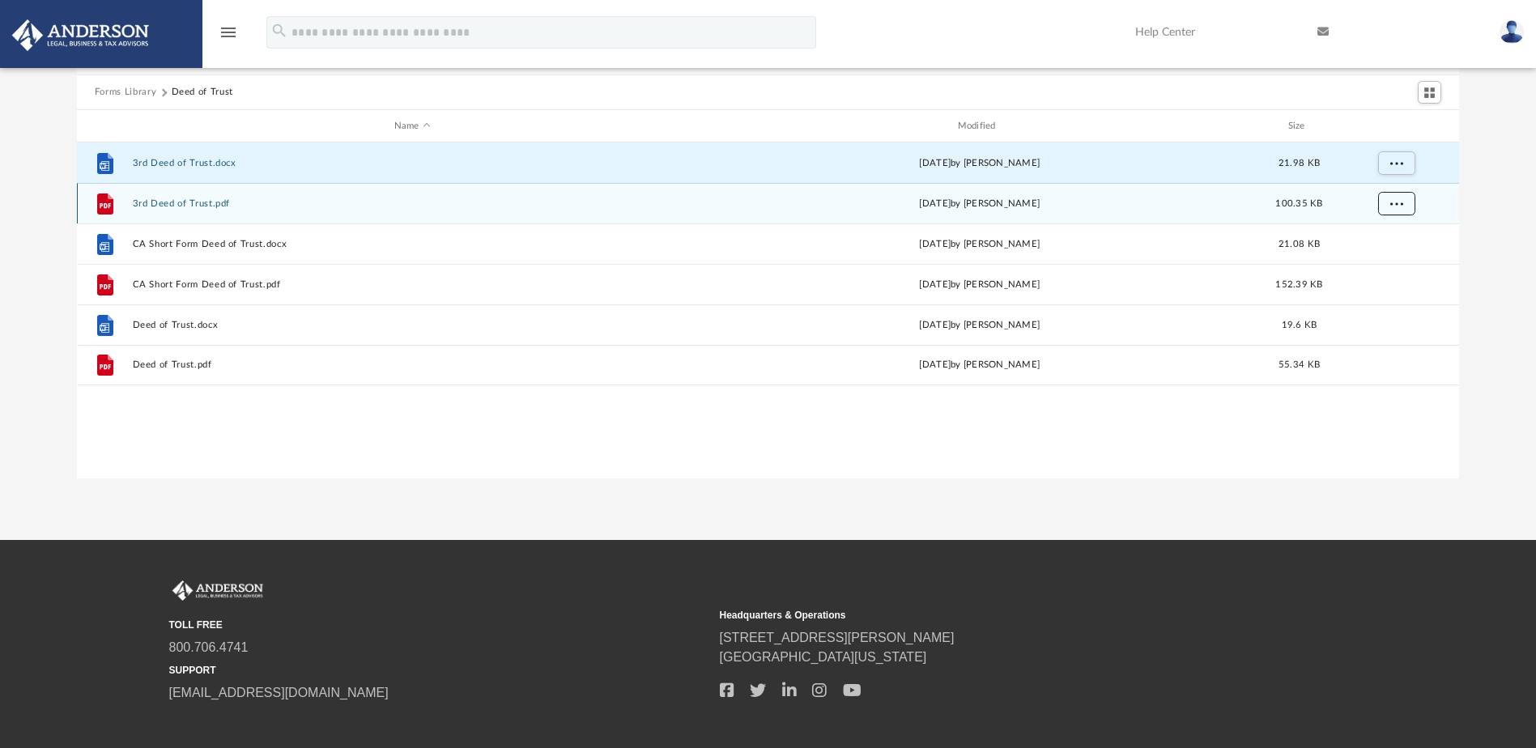
click at [1392, 206] on span "More options" at bounding box center [1395, 203] width 13 height 9
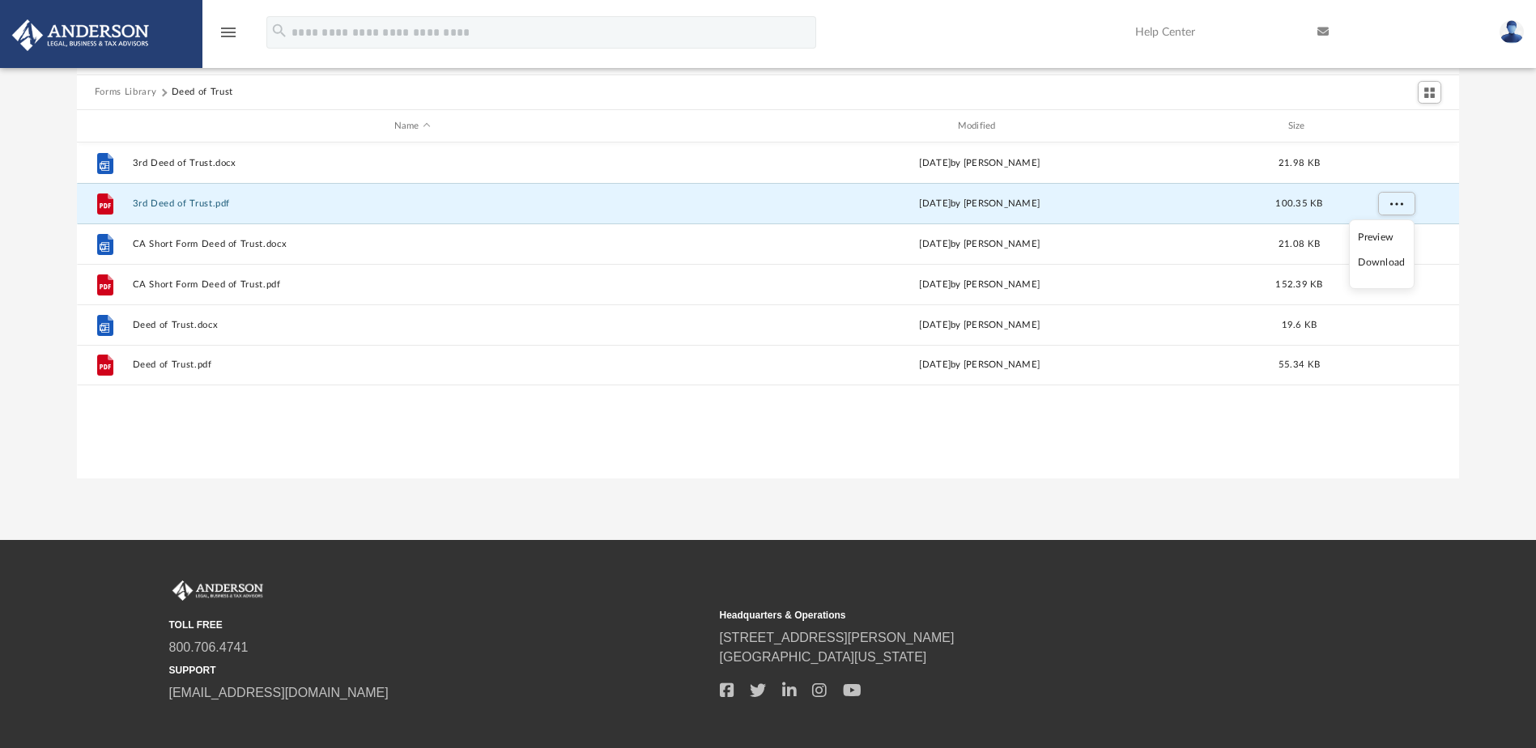
click at [1388, 261] on li "Download" at bounding box center [1381, 262] width 47 height 17
click at [1488, 249] on div "Forms Library Deed of Trust Name Modified Size File 3rd Deed of Trust.docx [DAT…" at bounding box center [768, 248] width 1536 height 461
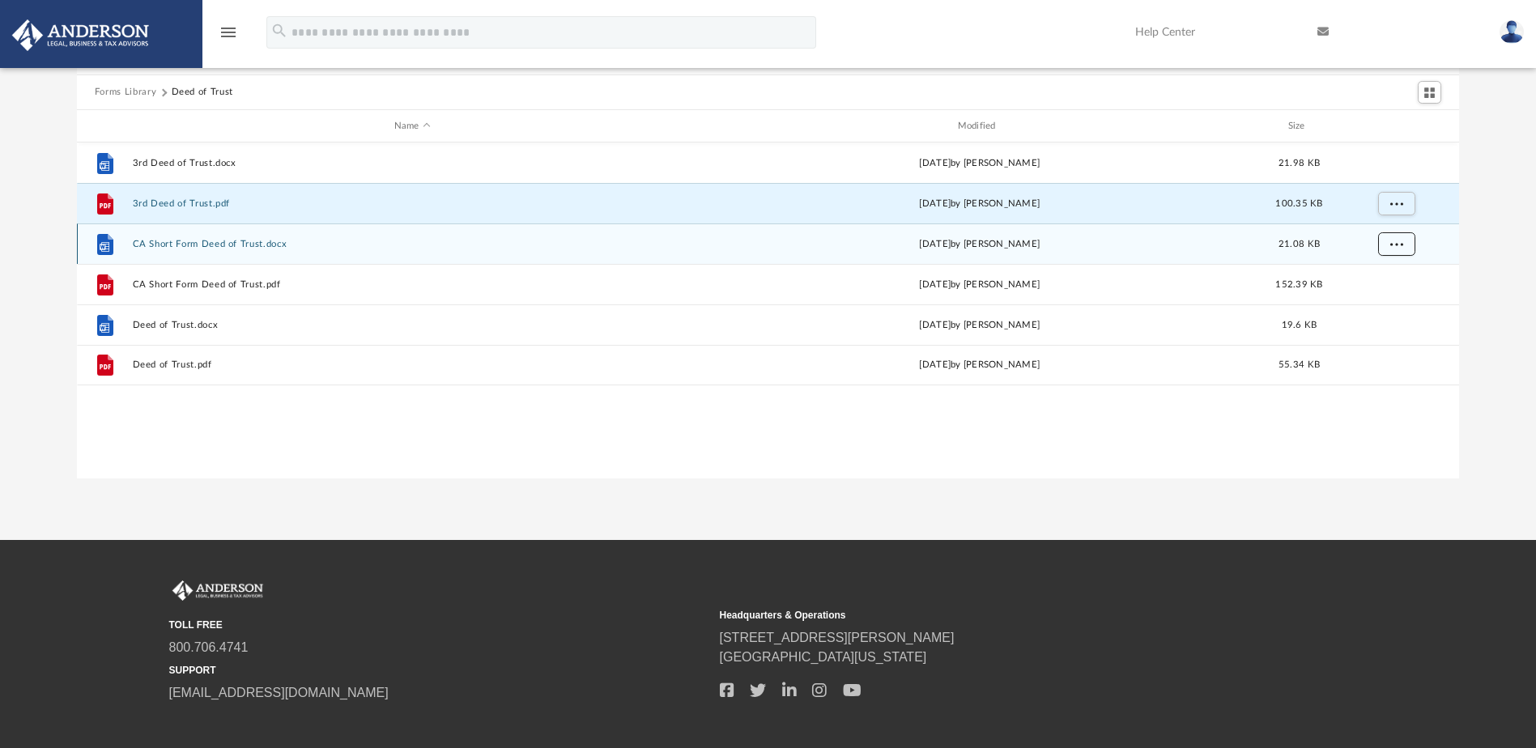
click at [1405, 244] on button "More options" at bounding box center [1395, 244] width 37 height 24
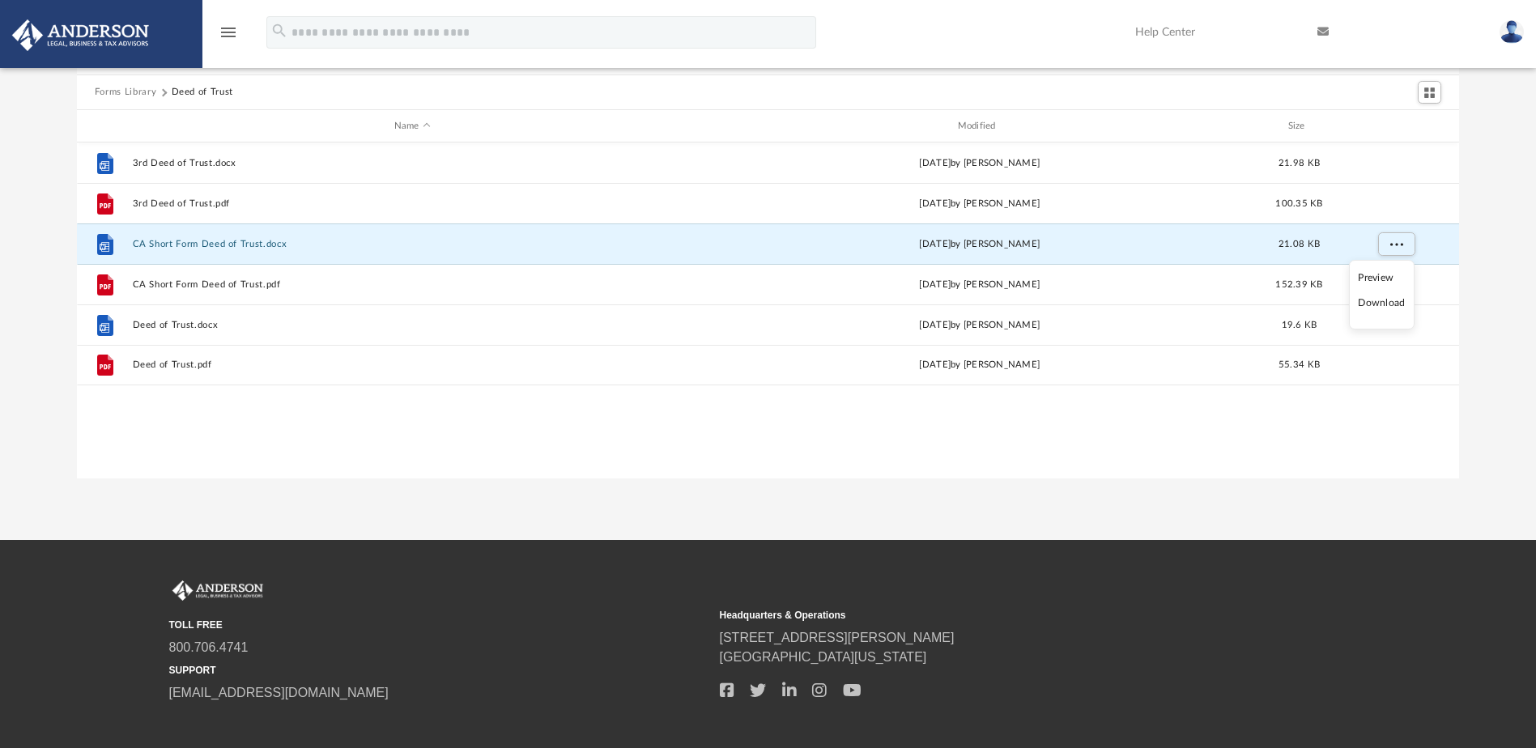
click at [1380, 305] on li "Download" at bounding box center [1381, 303] width 47 height 17
click at [1477, 290] on div "Forms Library Deed of Trust Name Modified Size File 3rd Deed of Trust.docx [DAT…" at bounding box center [768, 248] width 1536 height 461
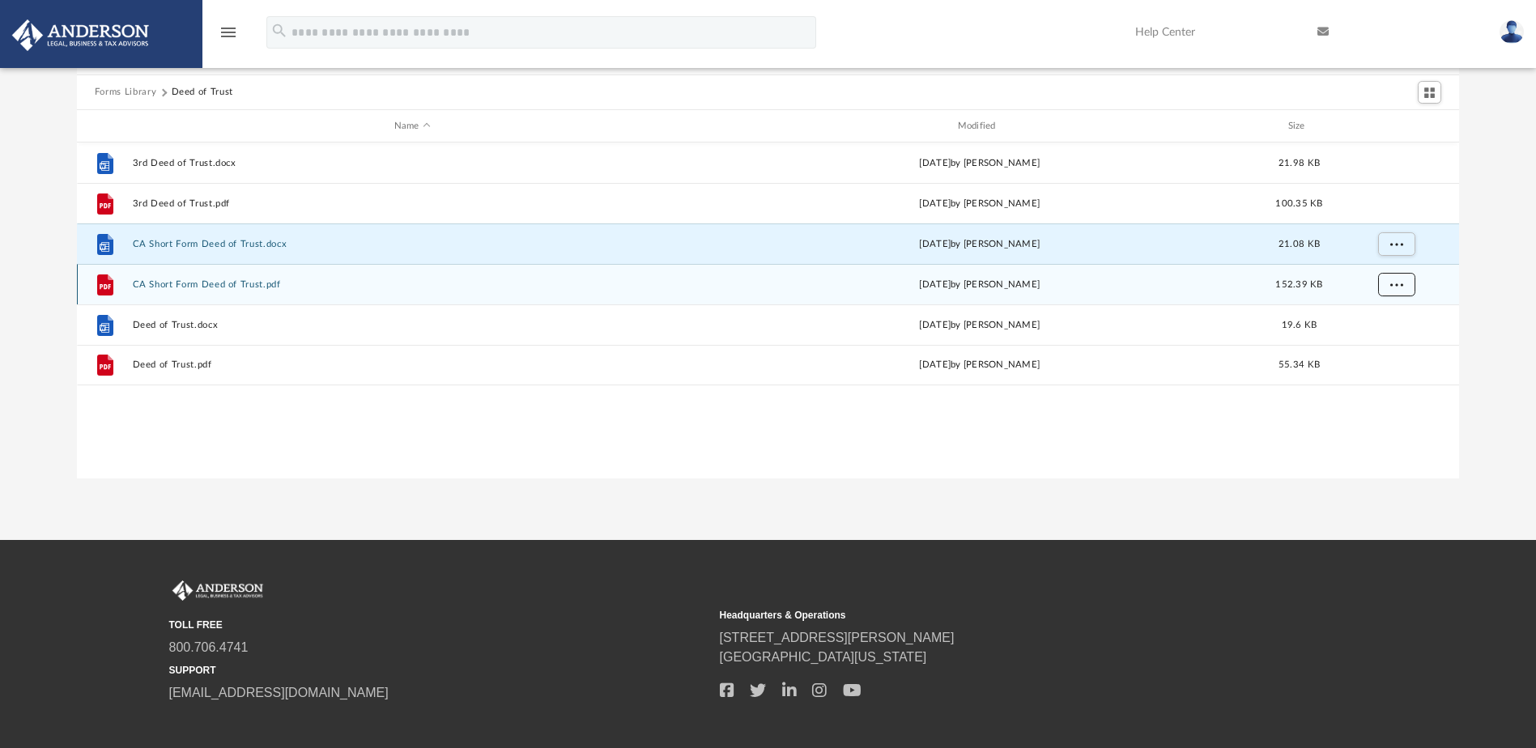
click at [1405, 287] on button "More options" at bounding box center [1395, 285] width 37 height 24
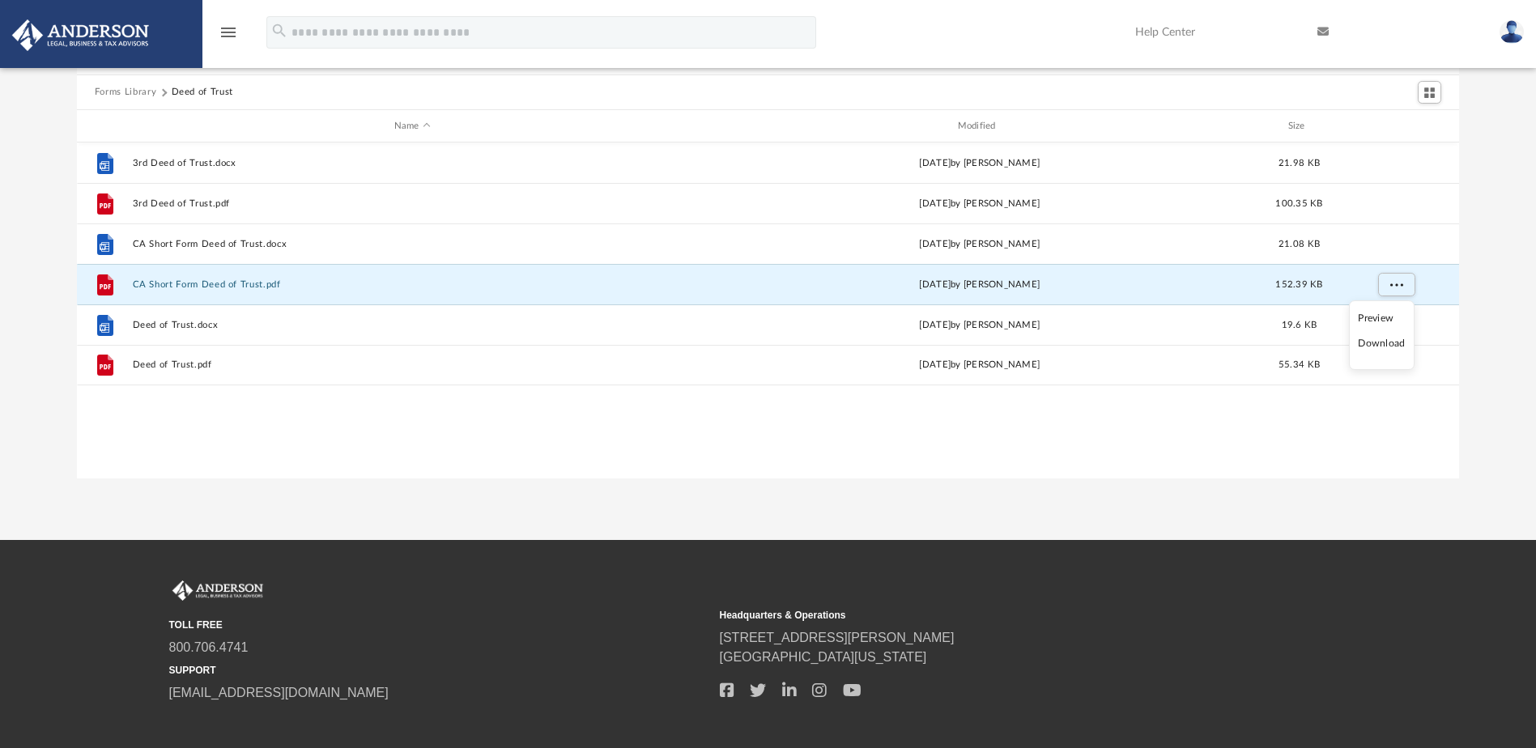
click at [1388, 341] on li "Download" at bounding box center [1381, 343] width 47 height 17
click at [1477, 324] on div "Forms Library Deed of Trust Name Modified Size File 3rd Deed of Trust.docx [DAT…" at bounding box center [768, 248] width 1536 height 461
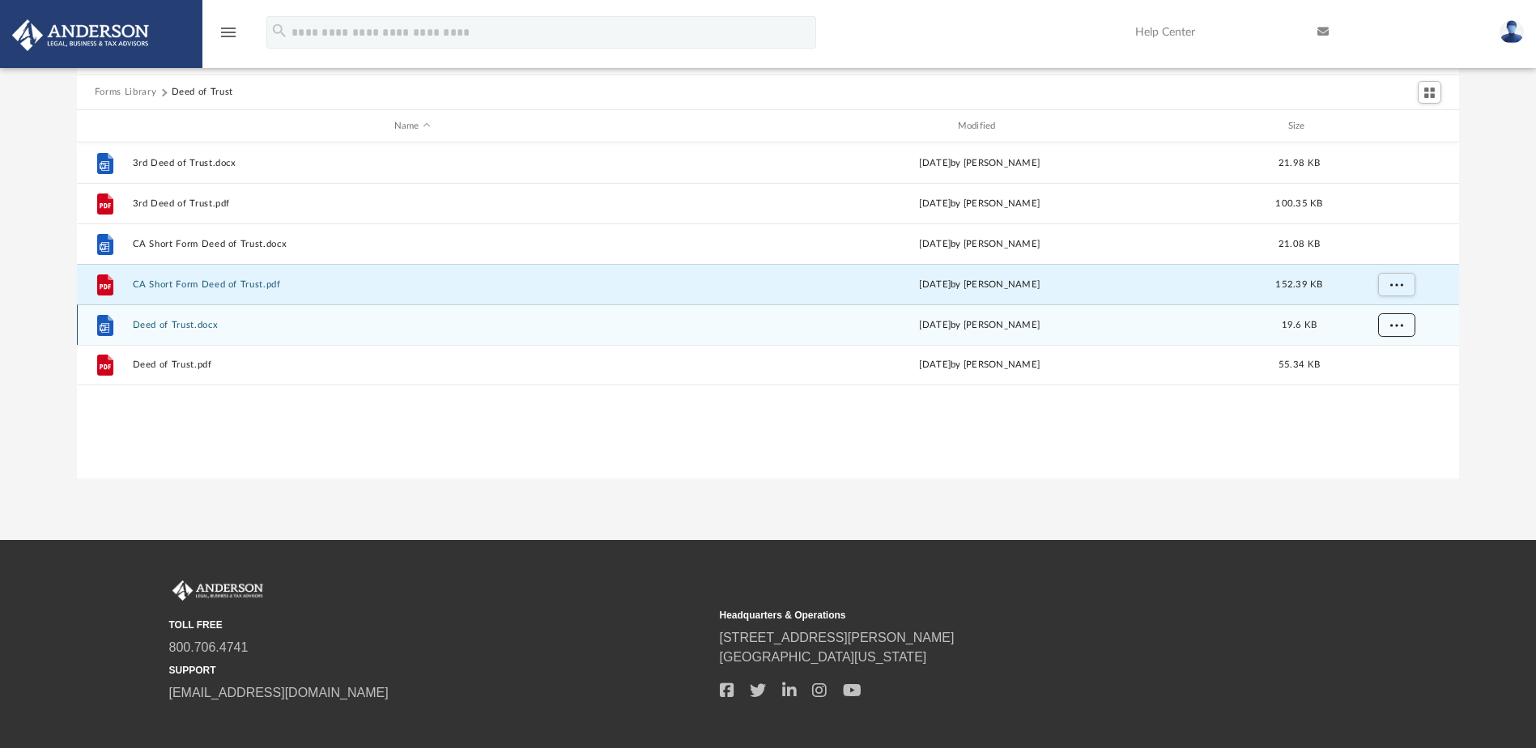
click at [1403, 329] on button "More options" at bounding box center [1395, 325] width 37 height 24
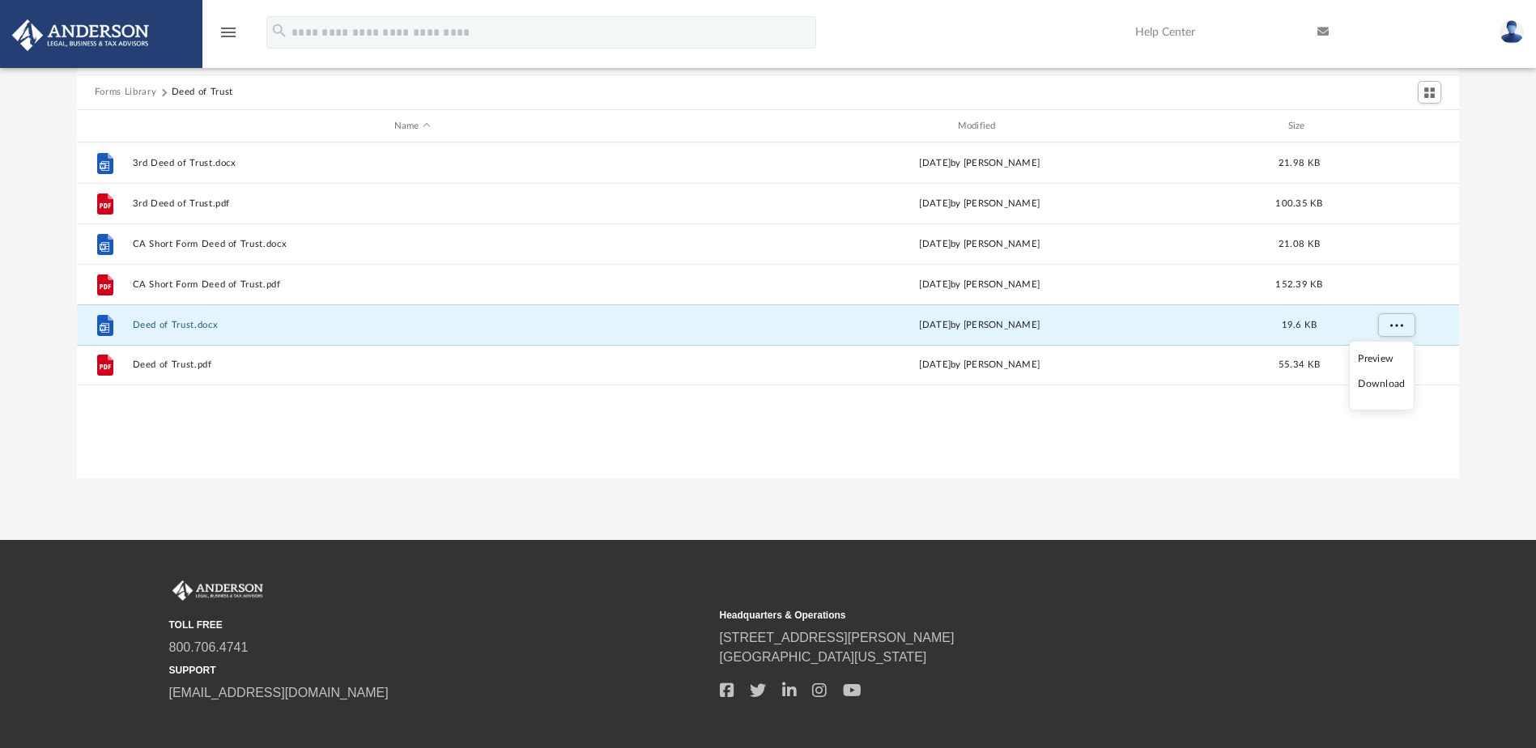
click at [1388, 383] on li "Download" at bounding box center [1381, 384] width 47 height 17
click at [1491, 336] on div "Forms Library Deed of Trust Name Modified Size File 3rd Deed of Trust.docx [DAT…" at bounding box center [768, 248] width 1536 height 461
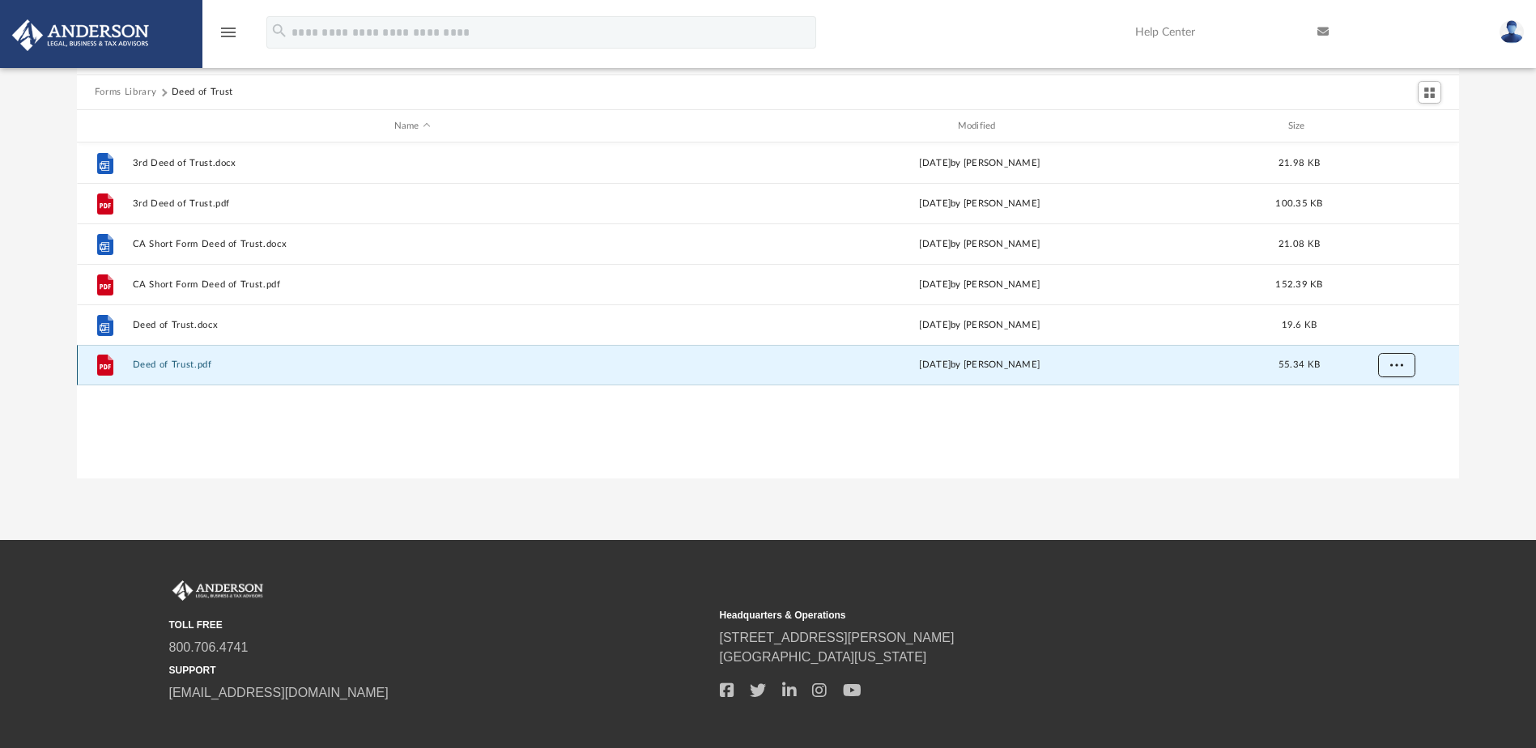
click at [1407, 365] on button "More options" at bounding box center [1395, 366] width 37 height 24
click at [1387, 423] on li "Download" at bounding box center [1381, 423] width 47 height 17
click at [137, 93] on button "Forms Library" at bounding box center [126, 92] width 62 height 15
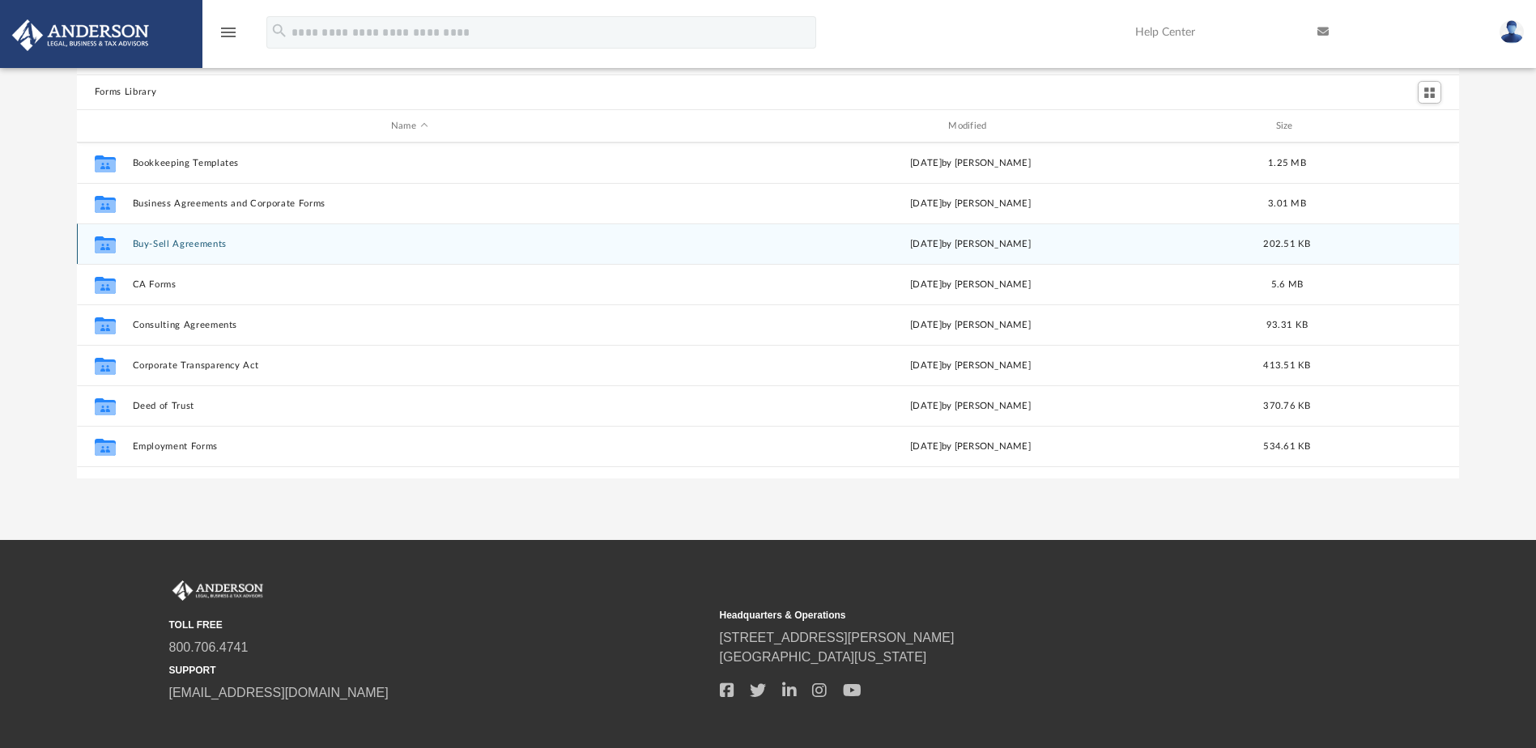
scroll to position [243, 0]
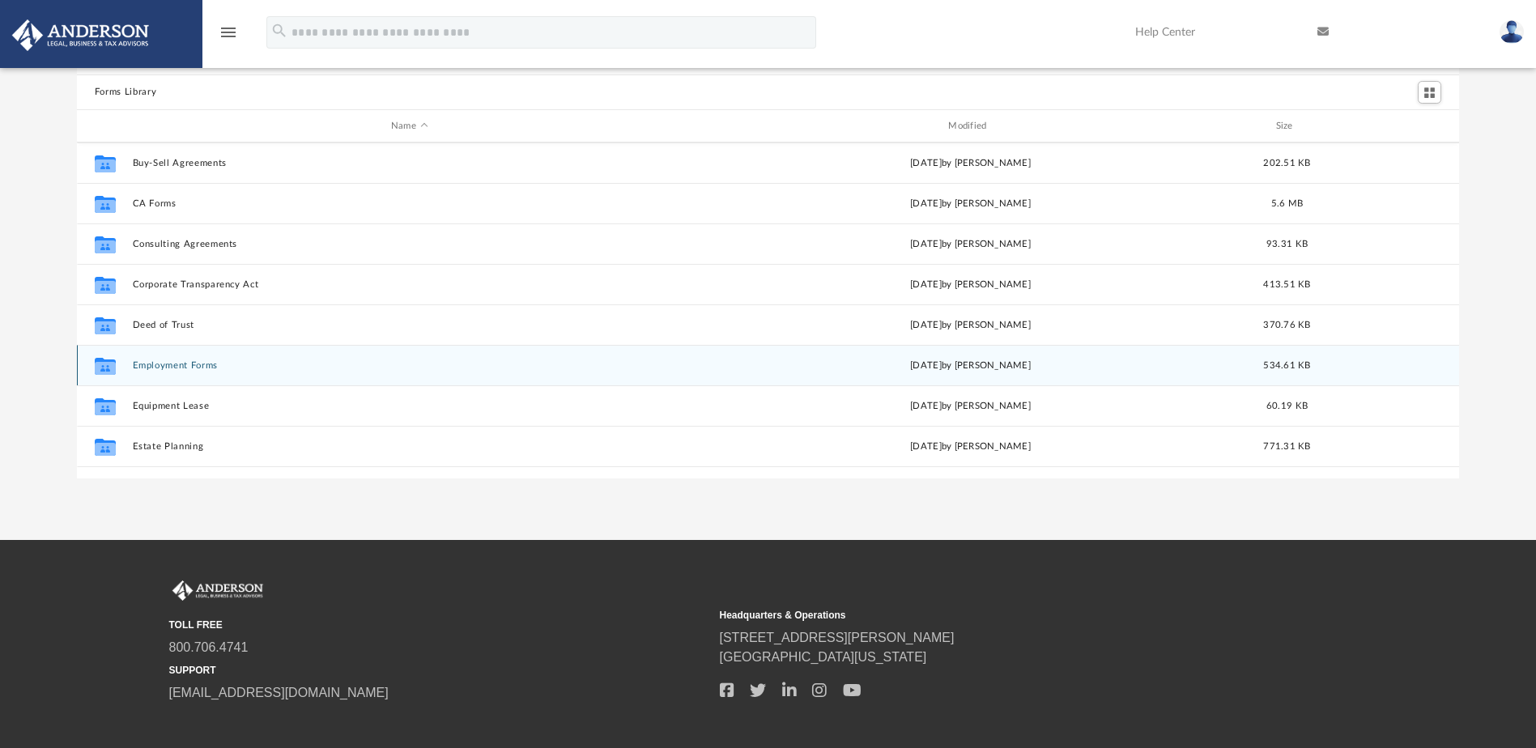
click at [176, 363] on button "Employment Forms" at bounding box center [409, 365] width 554 height 11
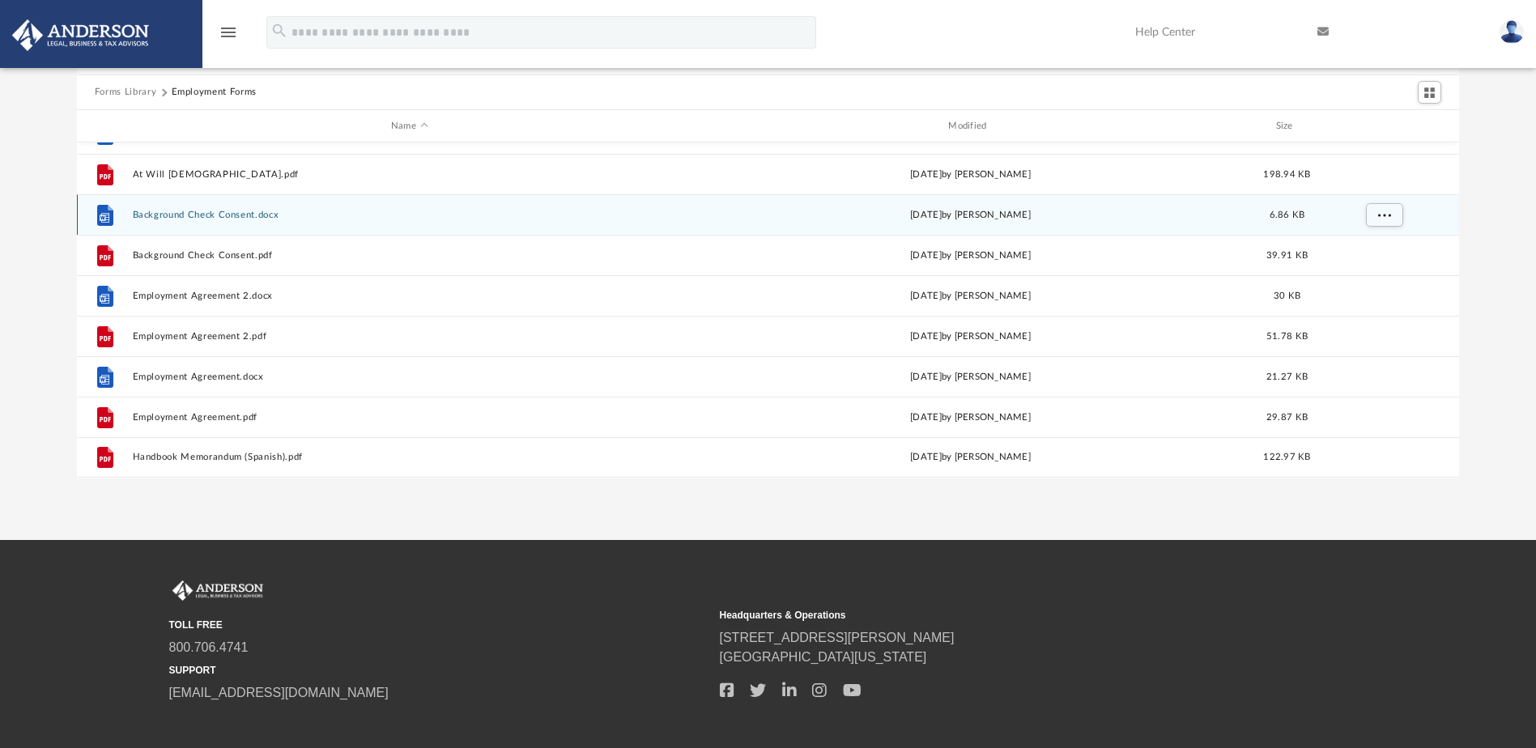
scroll to position [0, 0]
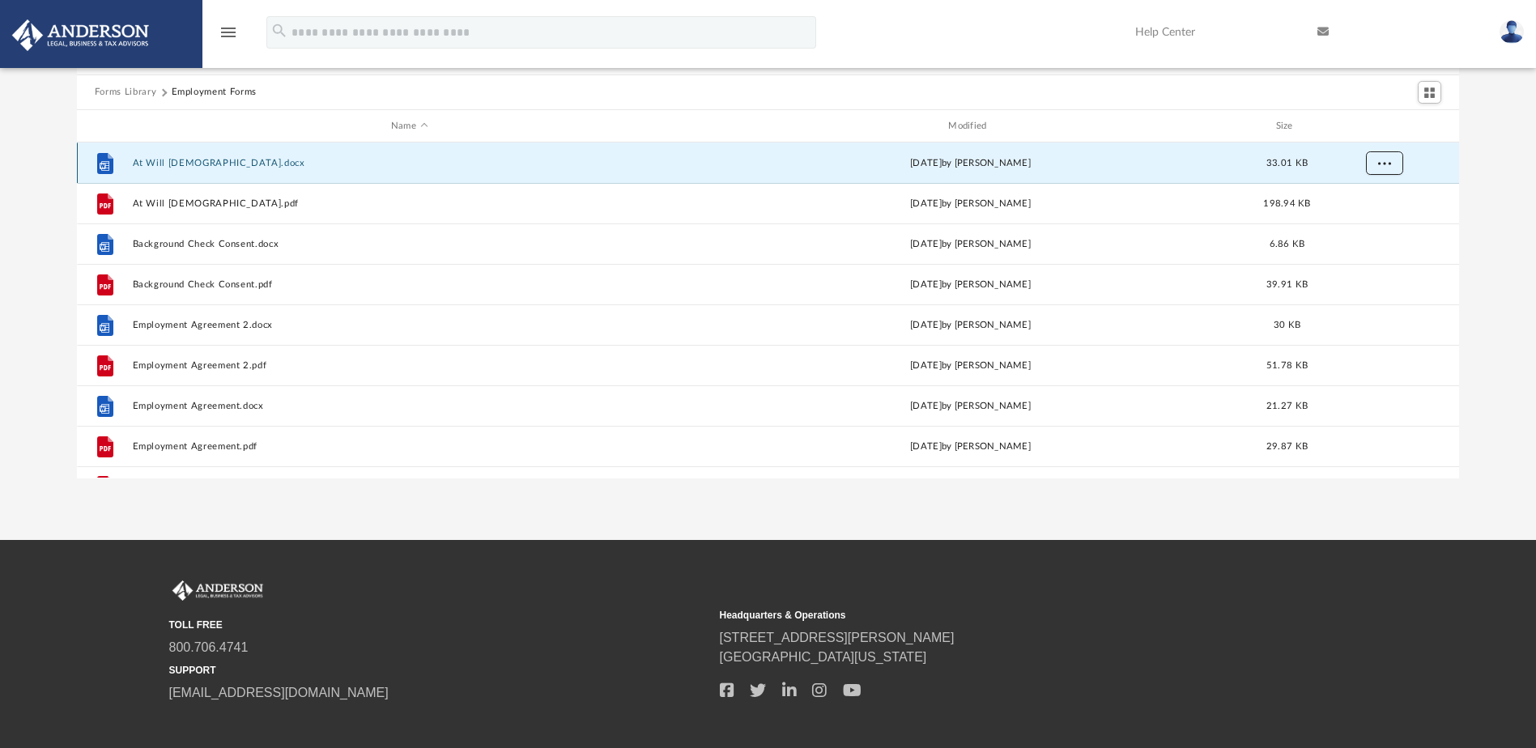
click at [1388, 164] on span "More options" at bounding box center [1383, 163] width 13 height 9
click at [1369, 226] on li "Download" at bounding box center [1369, 222] width 47 height 17
click at [1496, 173] on div "Forms Library Employment Forms Name Modified Size File At Will [DEMOGRAPHIC_DAT…" at bounding box center [768, 248] width 1536 height 461
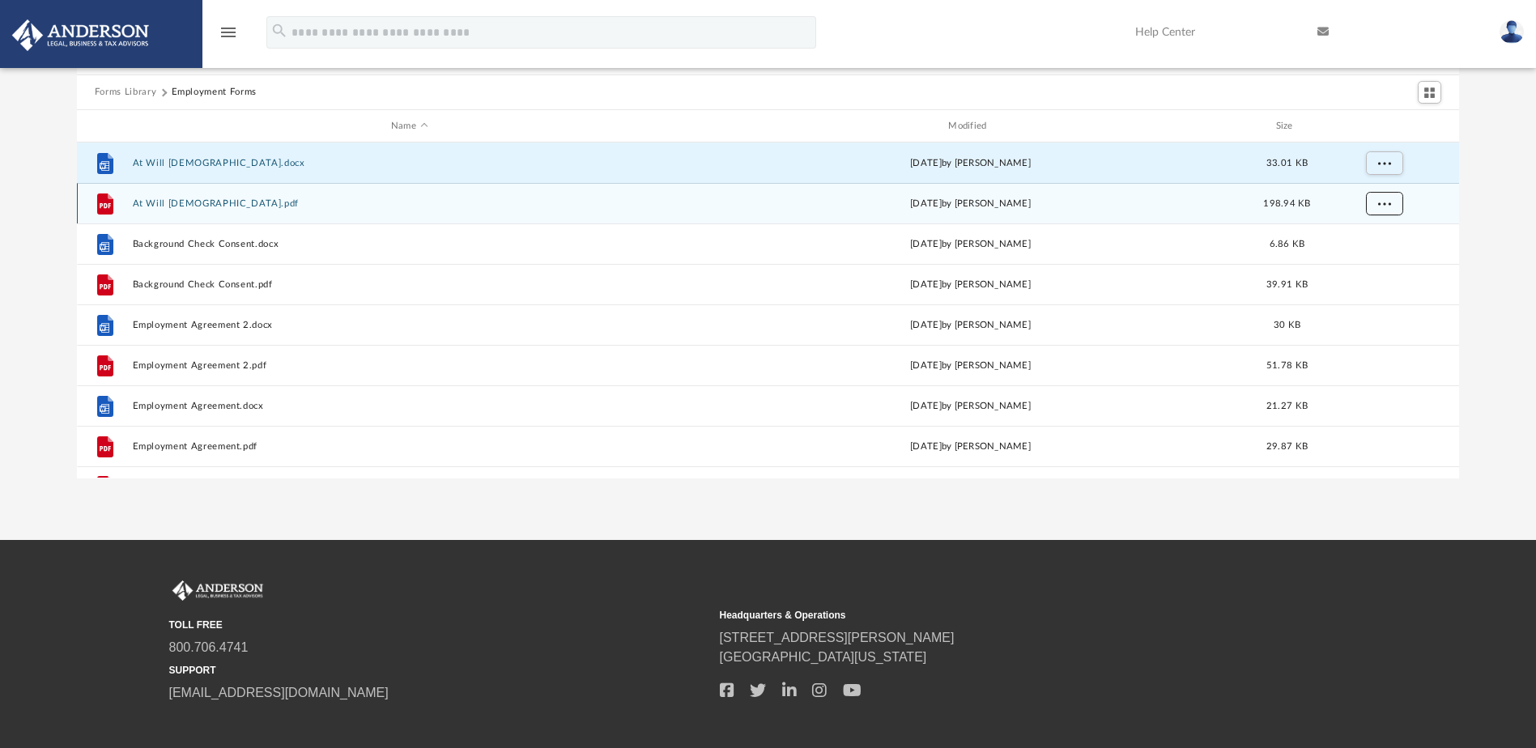
click at [1384, 204] on span "More options" at bounding box center [1383, 203] width 13 height 9
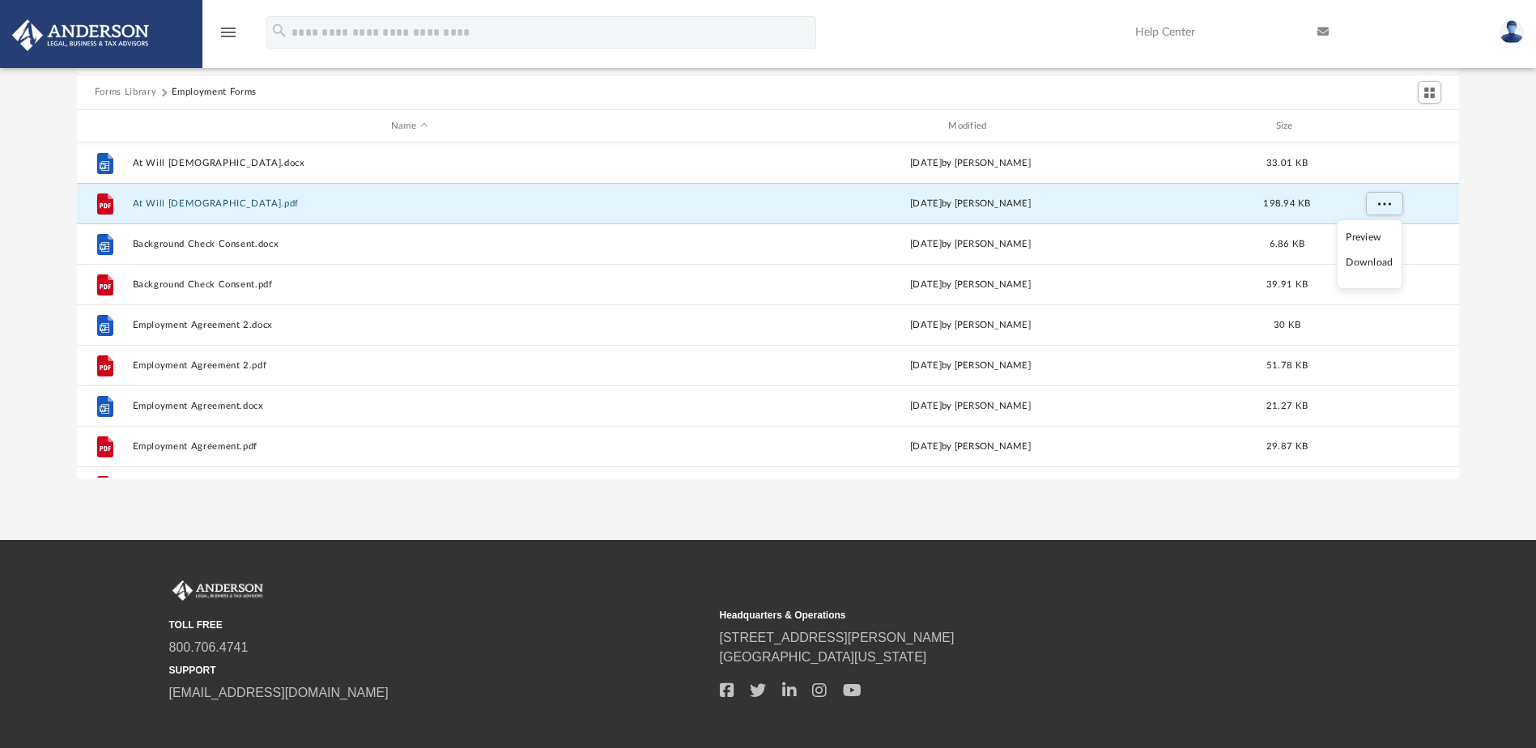
click at [1366, 261] on li "Download" at bounding box center [1369, 262] width 47 height 17
click at [1472, 244] on div "Forms Library Employment Forms Name Modified Size File At Will [DEMOGRAPHIC_DAT…" at bounding box center [768, 248] width 1536 height 461
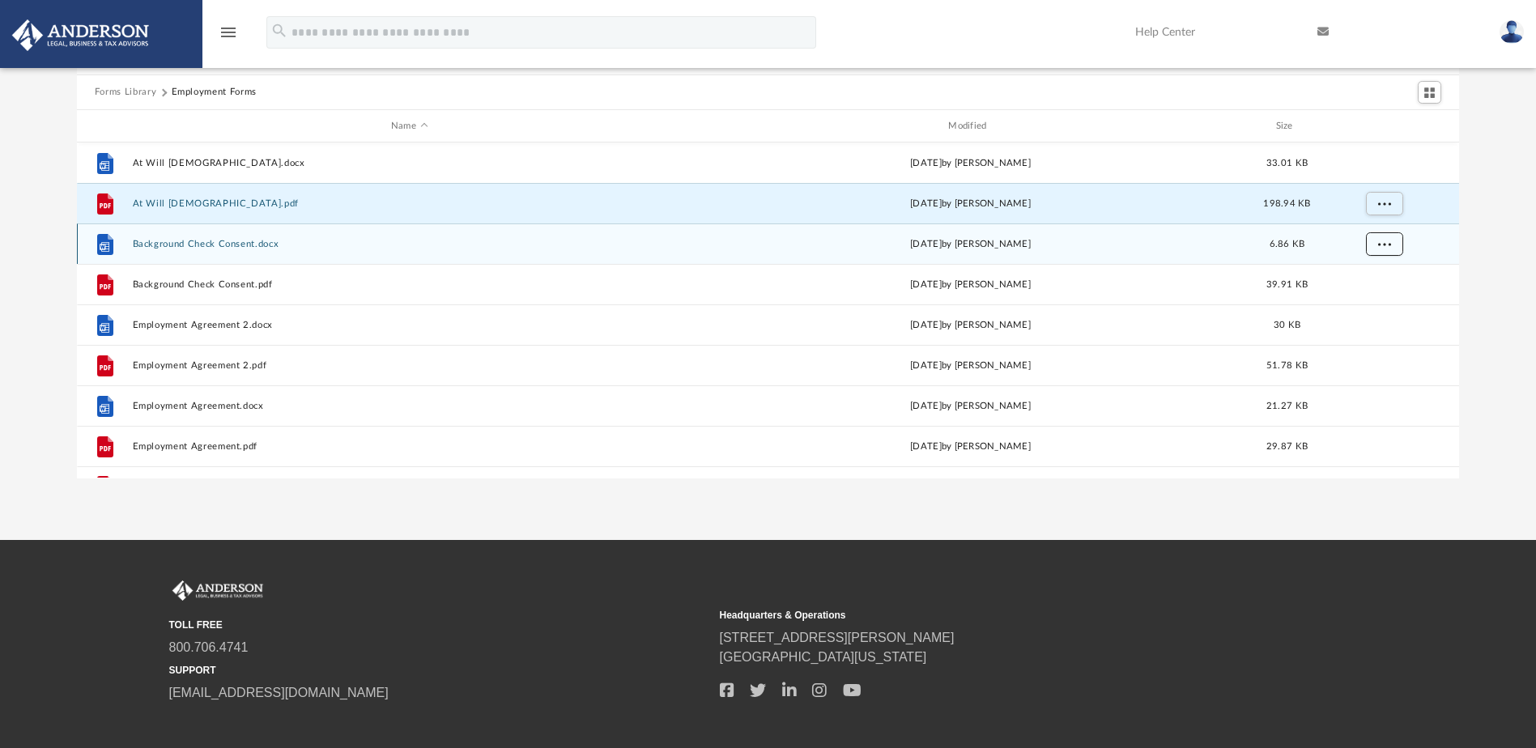
click at [1384, 240] on span "More options" at bounding box center [1383, 244] width 13 height 9
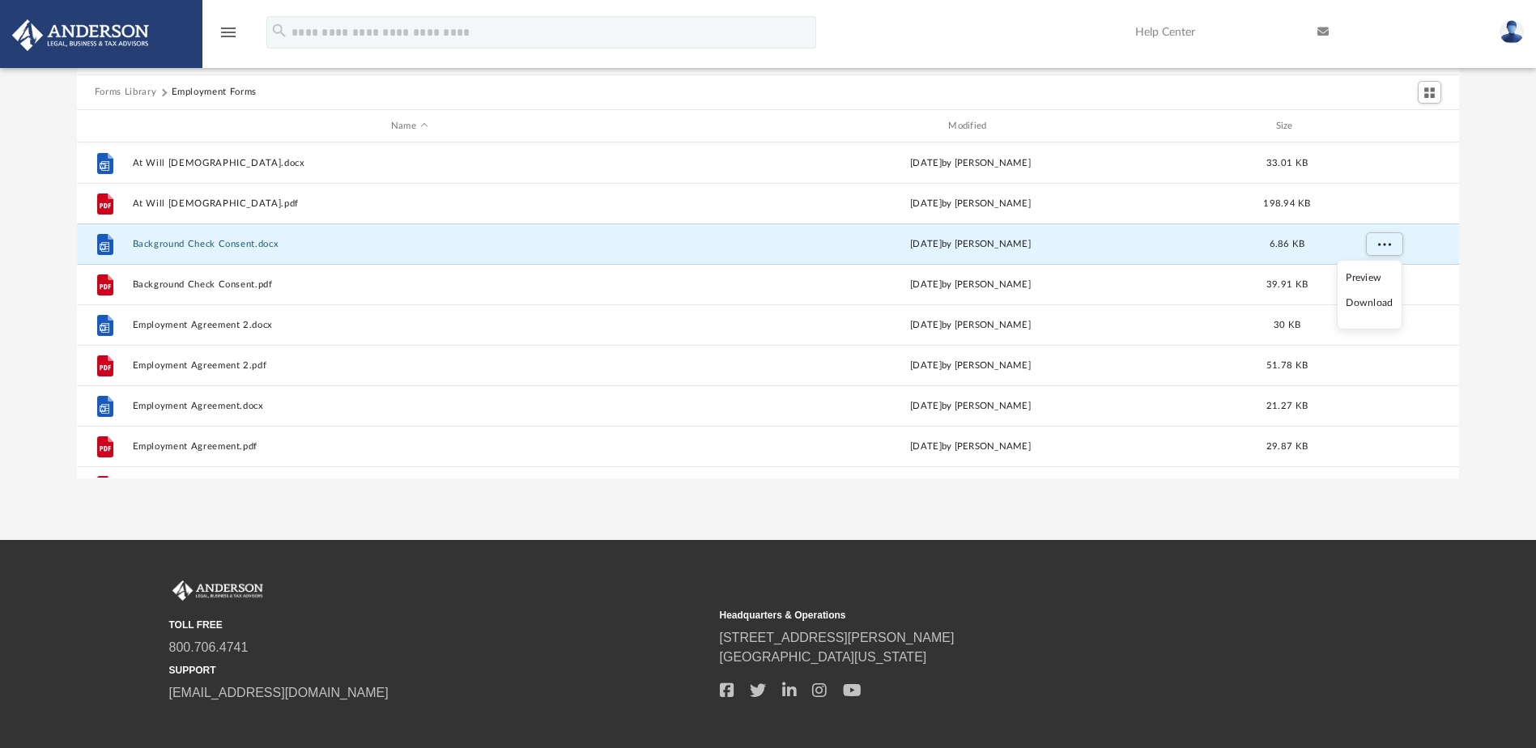
click at [1374, 302] on li "Download" at bounding box center [1369, 303] width 47 height 17
click at [1476, 279] on div "Forms Library Employment Forms Name Modified Size File At Will [DEMOGRAPHIC_DAT…" at bounding box center [768, 248] width 1536 height 461
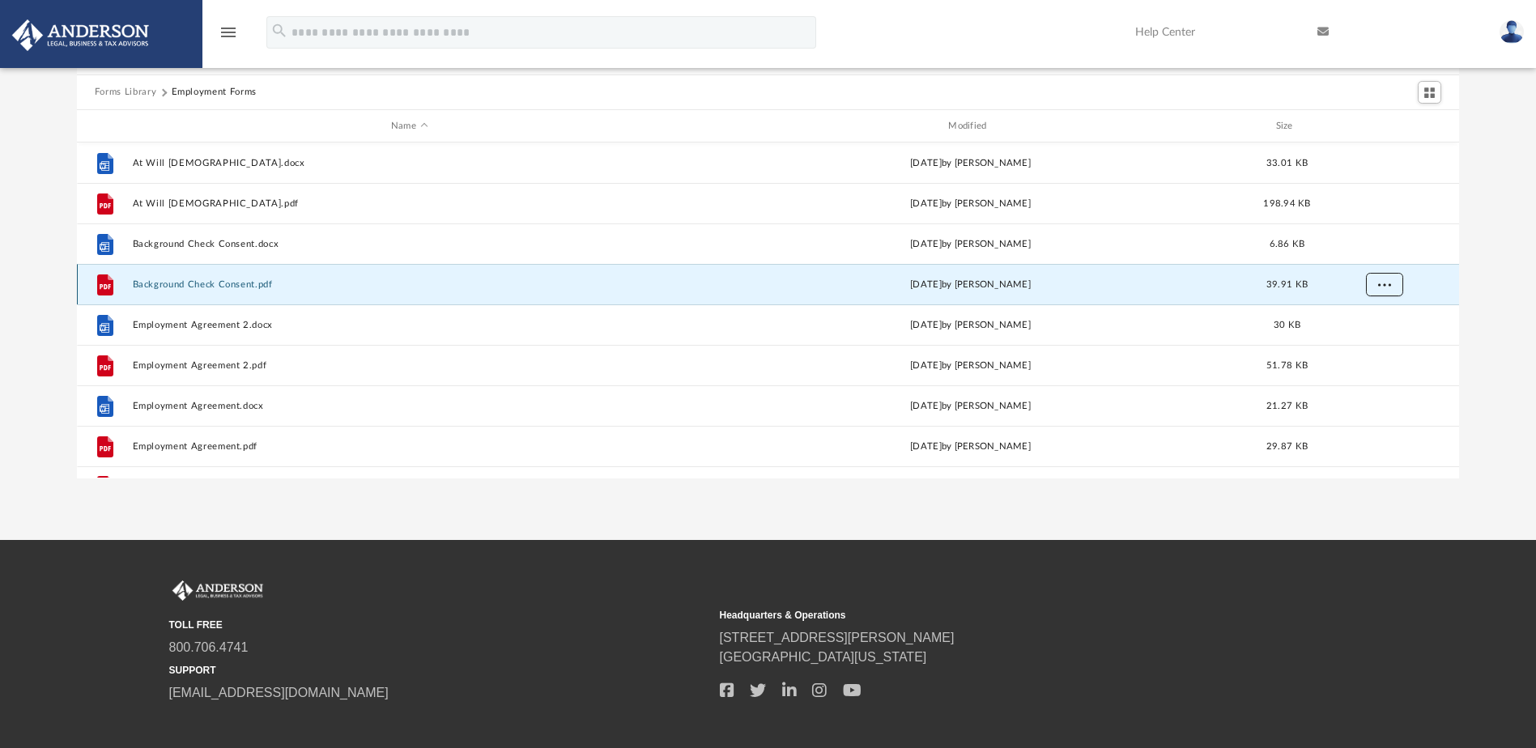
click at [1387, 290] on button "More options" at bounding box center [1383, 285] width 37 height 24
click at [1365, 346] on li "Download" at bounding box center [1369, 343] width 47 height 17
click at [1476, 316] on div "Forms Library Employment Forms Name Modified Size File At Will [DEMOGRAPHIC_DAT…" at bounding box center [768, 248] width 1536 height 461
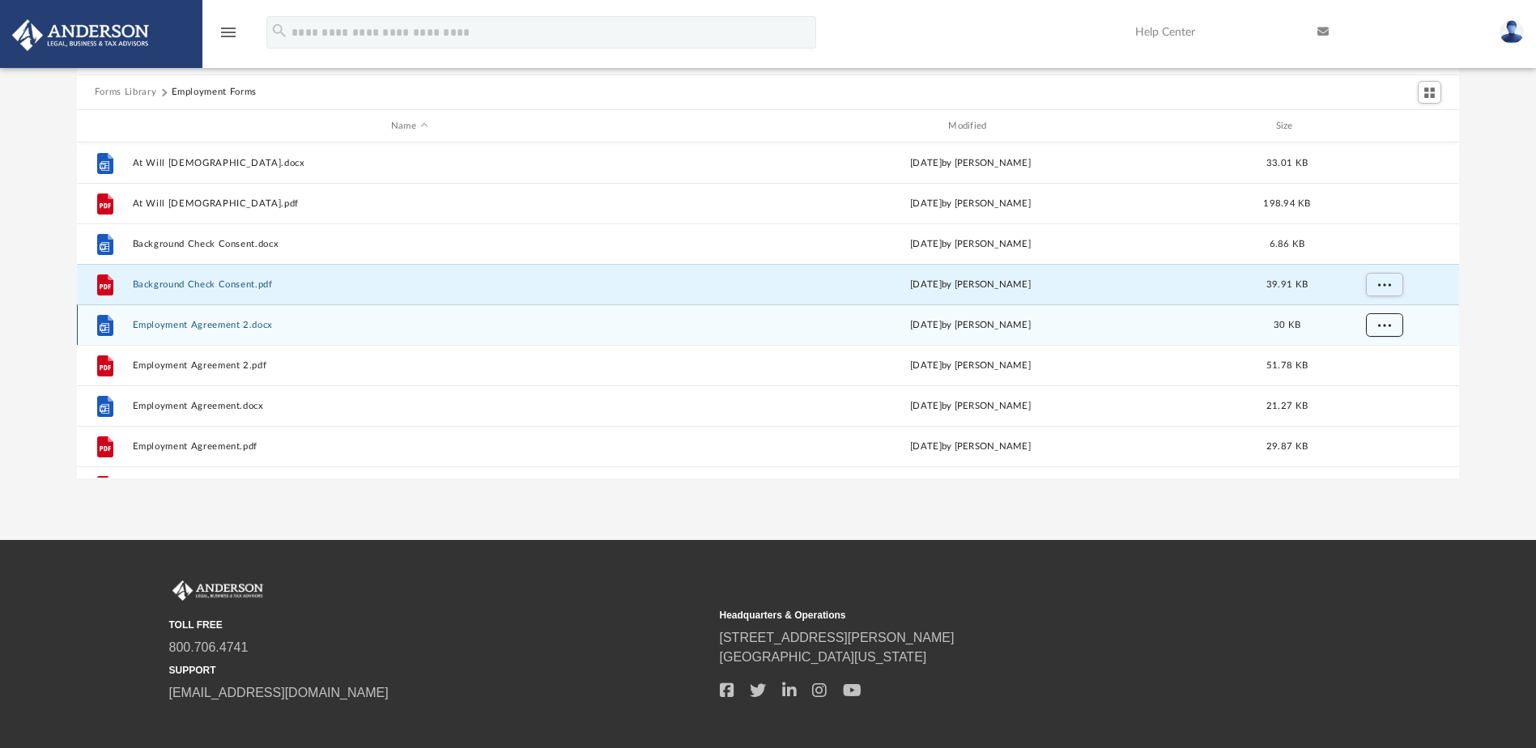
click at [1388, 325] on span "More options" at bounding box center [1383, 325] width 13 height 9
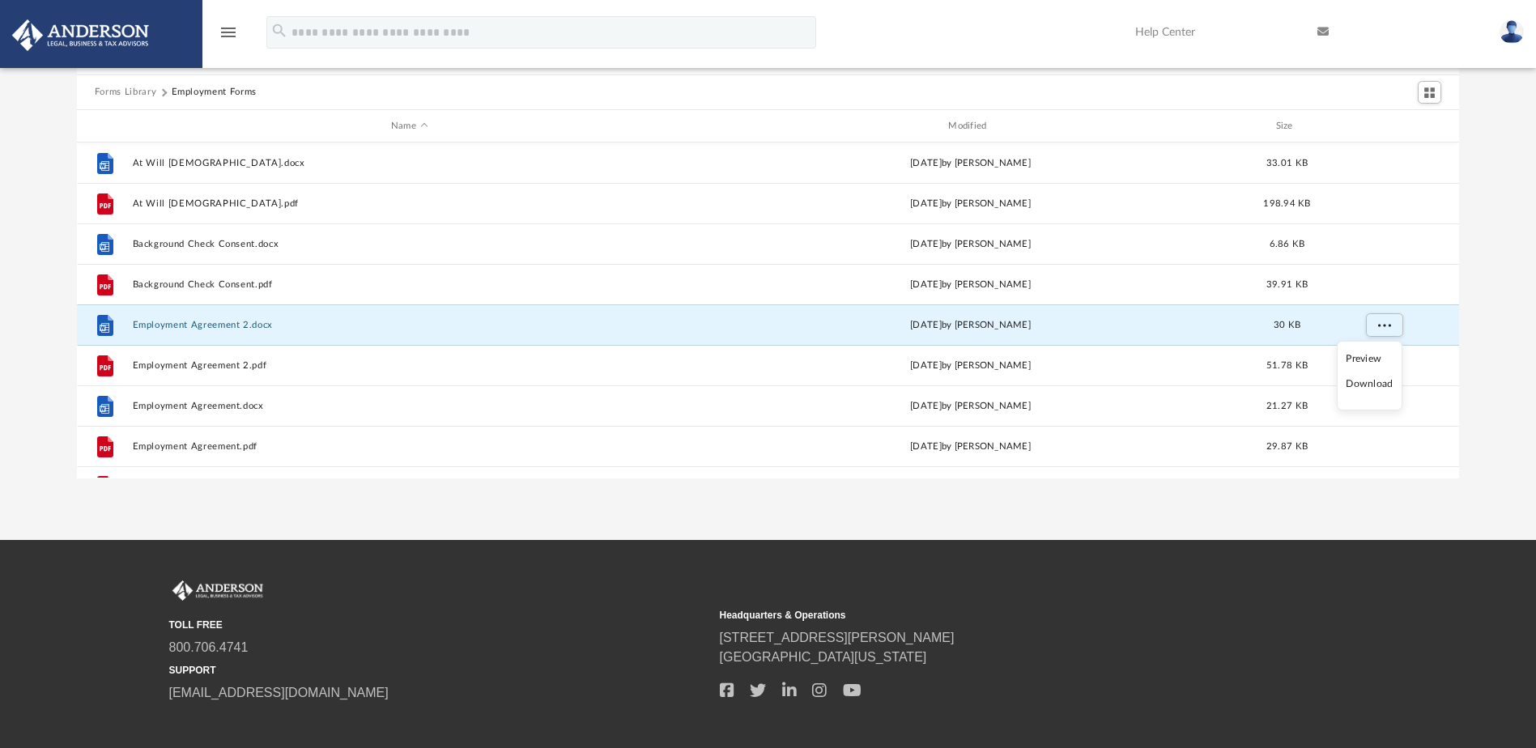
click at [1370, 384] on li "Download" at bounding box center [1369, 384] width 47 height 17
click at [1485, 365] on div "Forms Library Employment Forms Name Modified Size File At Will [DEMOGRAPHIC_DAT…" at bounding box center [768, 248] width 1536 height 461
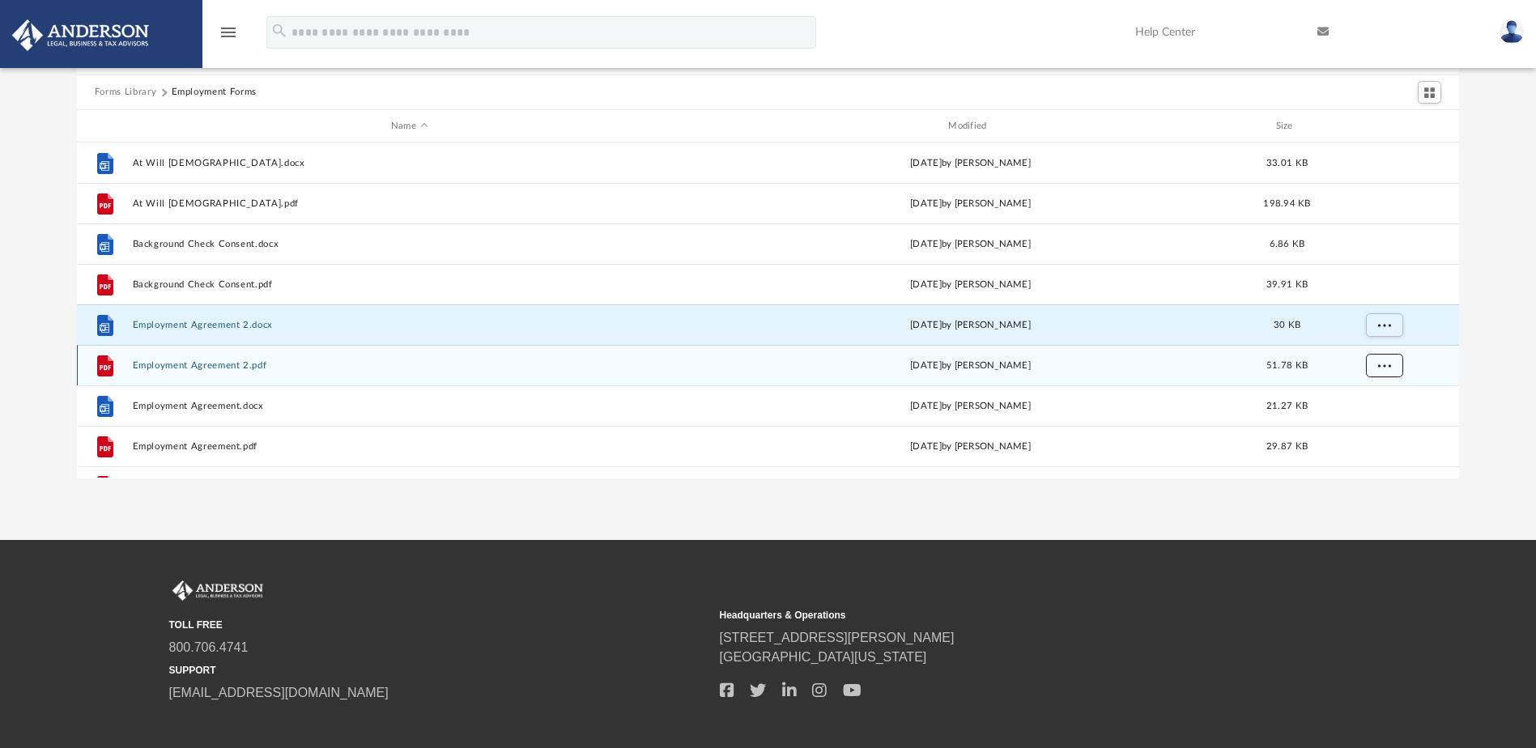
click at [1388, 367] on span "More options" at bounding box center [1383, 365] width 13 height 9
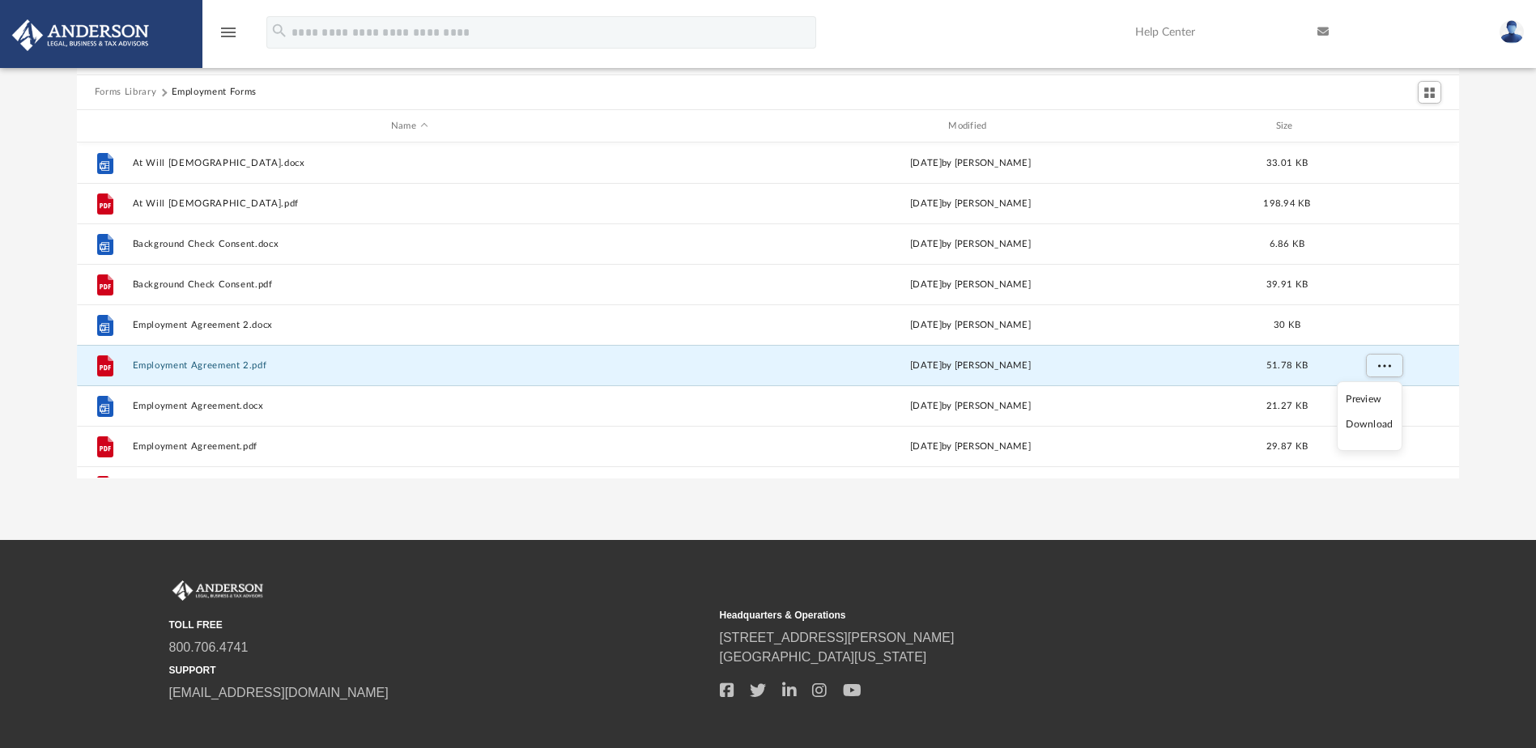
click at [1371, 426] on li "Download" at bounding box center [1369, 424] width 47 height 17
click at [1469, 404] on div "Forms Library Employment Forms Name Modified Size File At Will [DEMOGRAPHIC_DAT…" at bounding box center [768, 248] width 1536 height 461
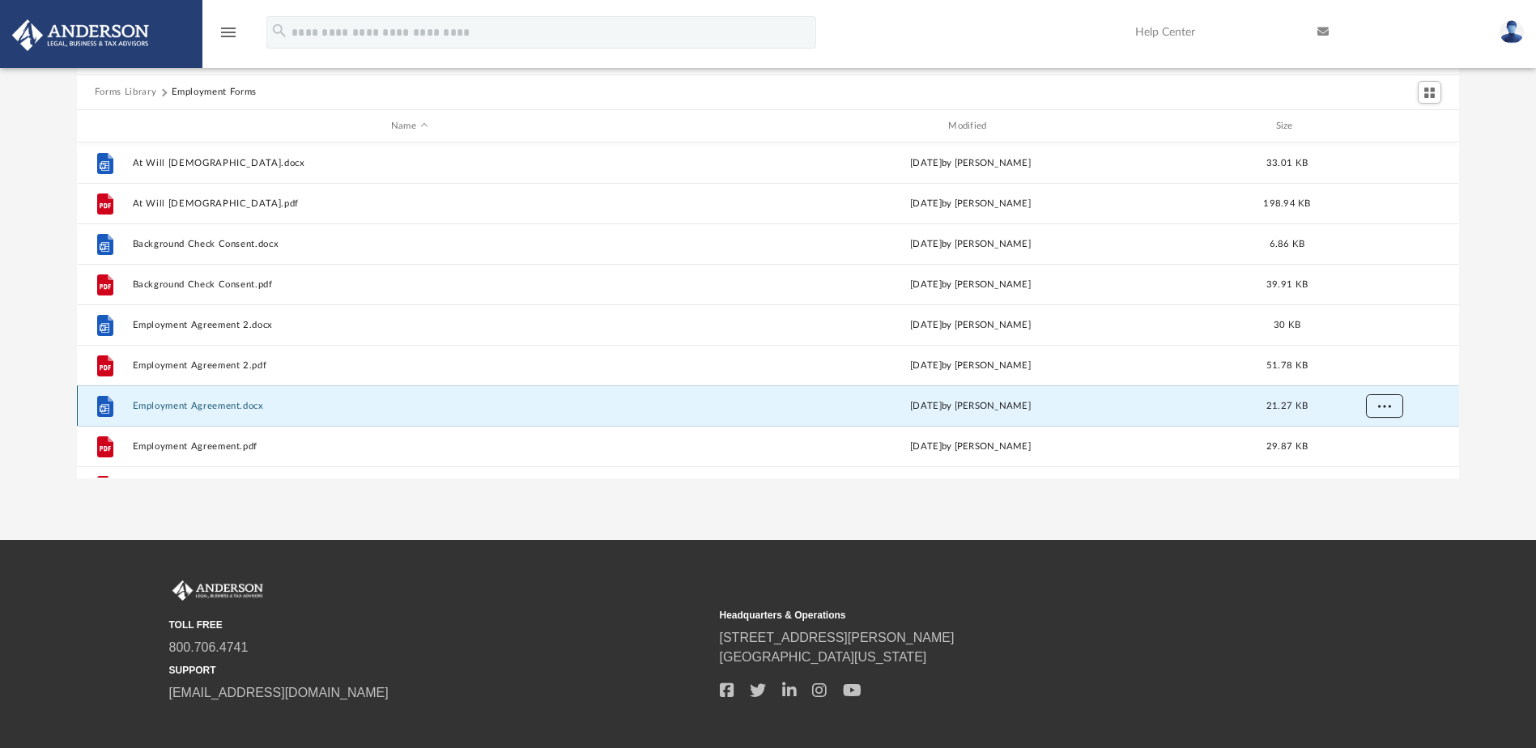
click at [1392, 402] on button "More options" at bounding box center [1383, 406] width 37 height 24
click at [1372, 375] on li "Download" at bounding box center [1369, 371] width 47 height 17
click at [1489, 357] on div "Forms Library Employment Forms Name Modified Size File At Will [DEMOGRAPHIC_DAT…" at bounding box center [768, 248] width 1536 height 461
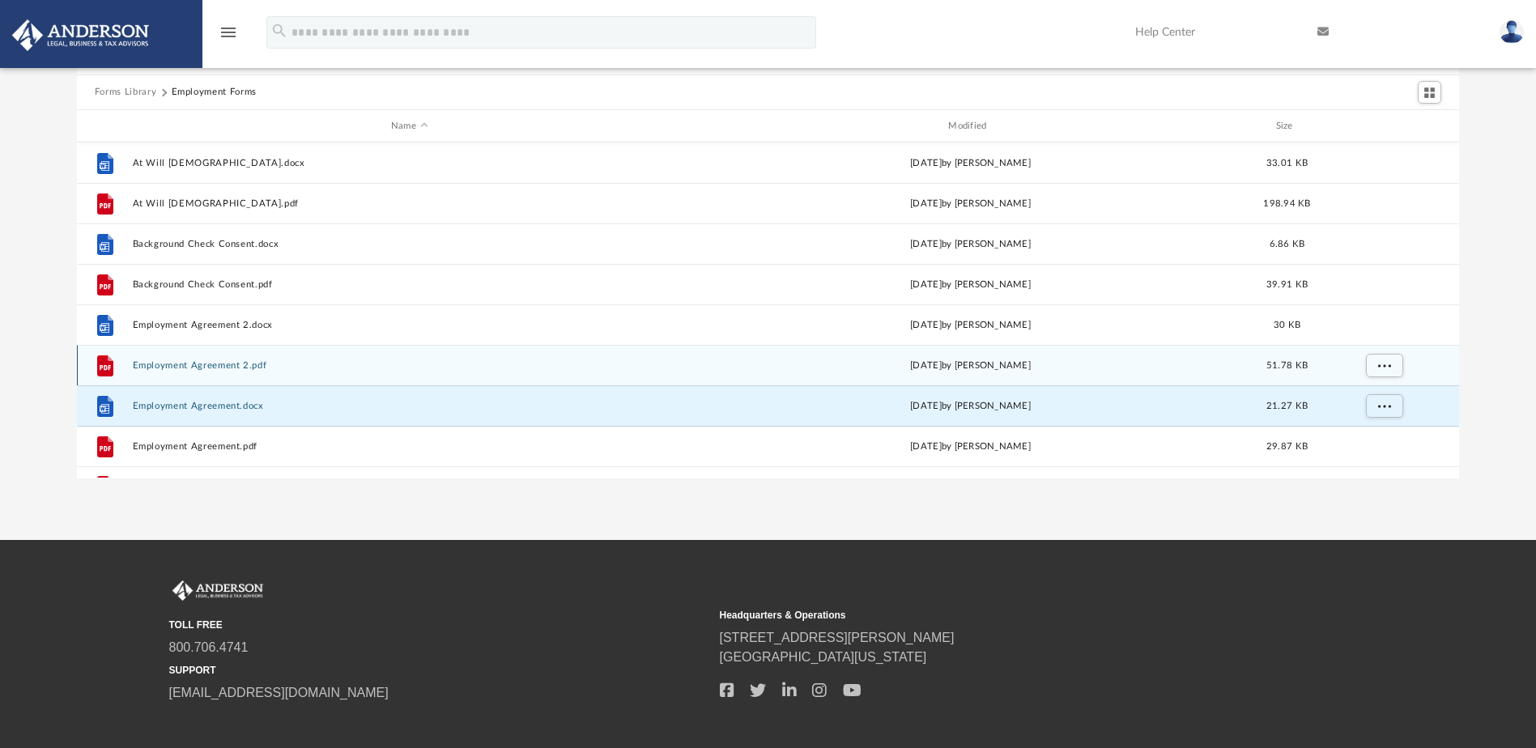
scroll to position [29, 0]
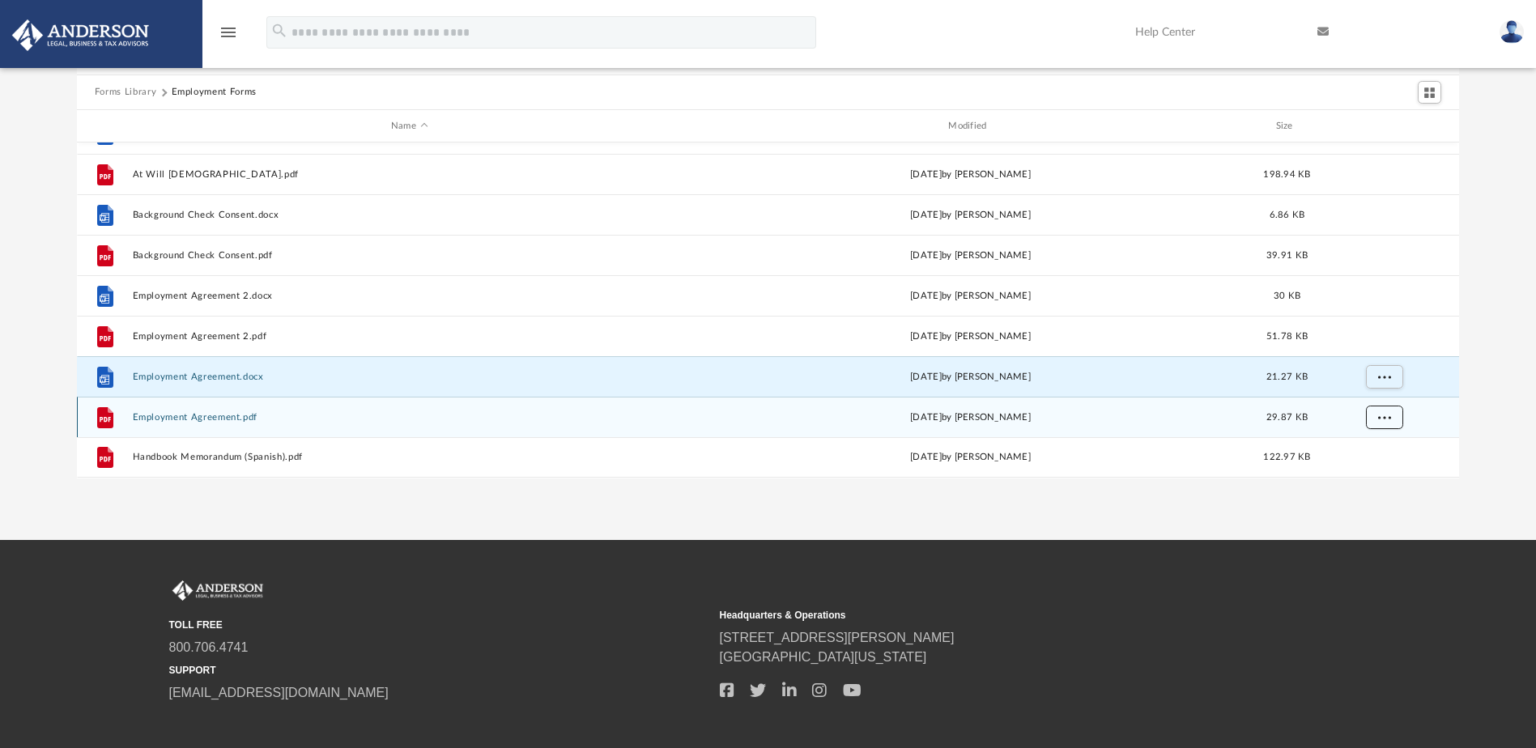
click at [1389, 416] on span "More options" at bounding box center [1383, 417] width 13 height 9
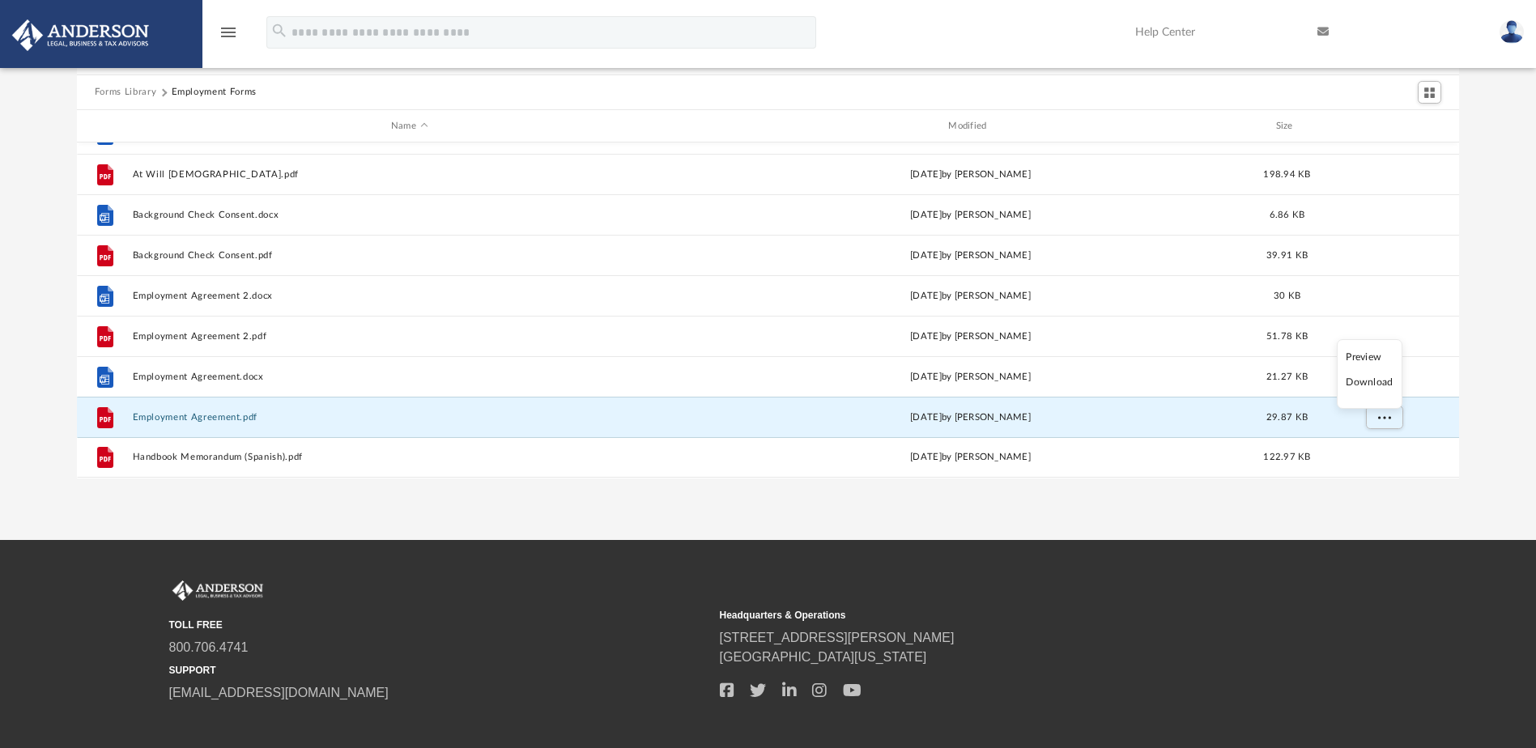
click at [1379, 380] on li "Download" at bounding box center [1369, 382] width 47 height 17
click at [1489, 409] on div "Forms Library Employment Forms Name Modified Size File At Will [DEMOGRAPHIC_DAT…" at bounding box center [768, 248] width 1536 height 461
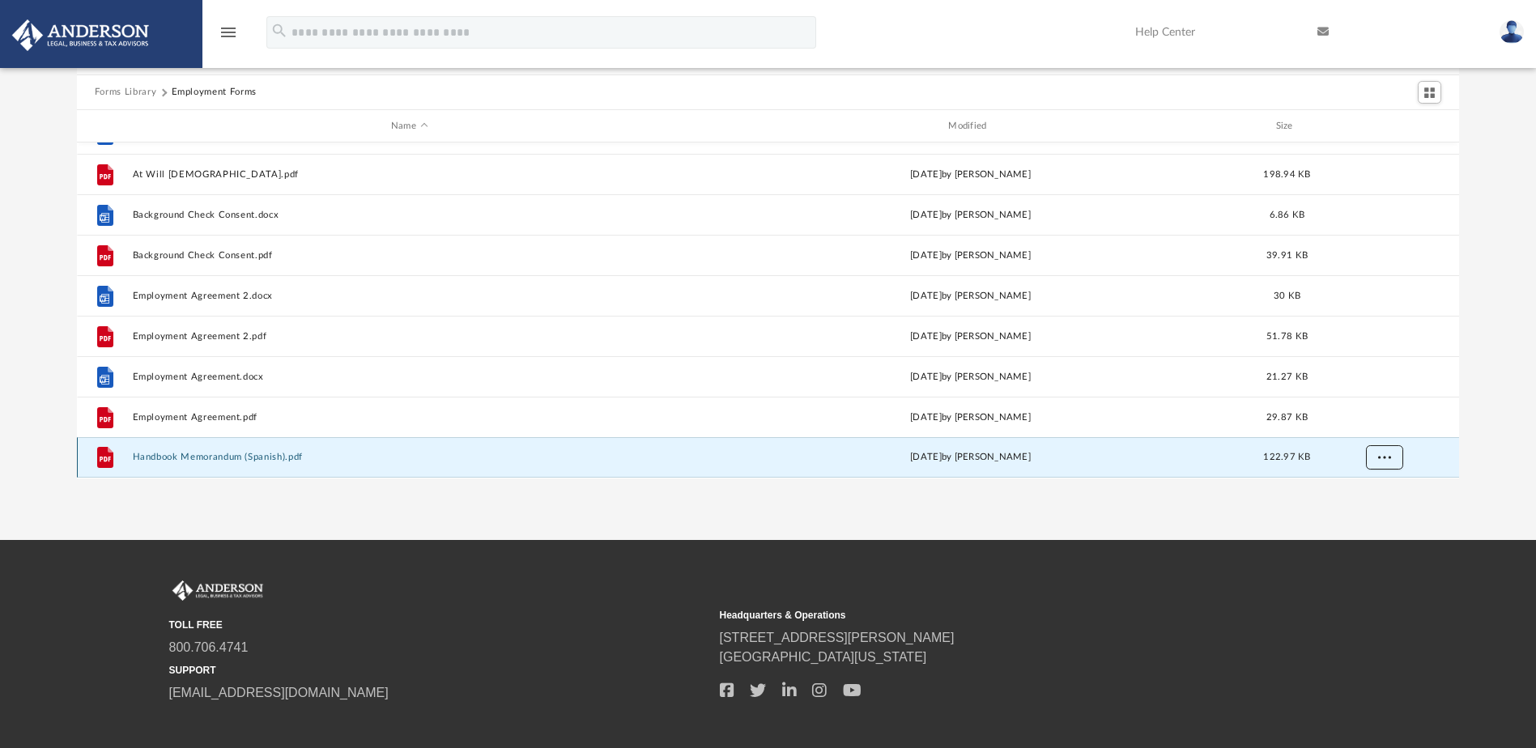
click at [1385, 460] on span "More options" at bounding box center [1383, 457] width 13 height 9
click at [1380, 425] on li "Download" at bounding box center [1369, 423] width 47 height 17
click at [1504, 408] on div "Forms Library Employment Forms Name Modified Size File At Will [DEMOGRAPHIC_DAT…" at bounding box center [768, 248] width 1536 height 461
click at [125, 87] on button "Forms Library" at bounding box center [126, 92] width 62 height 15
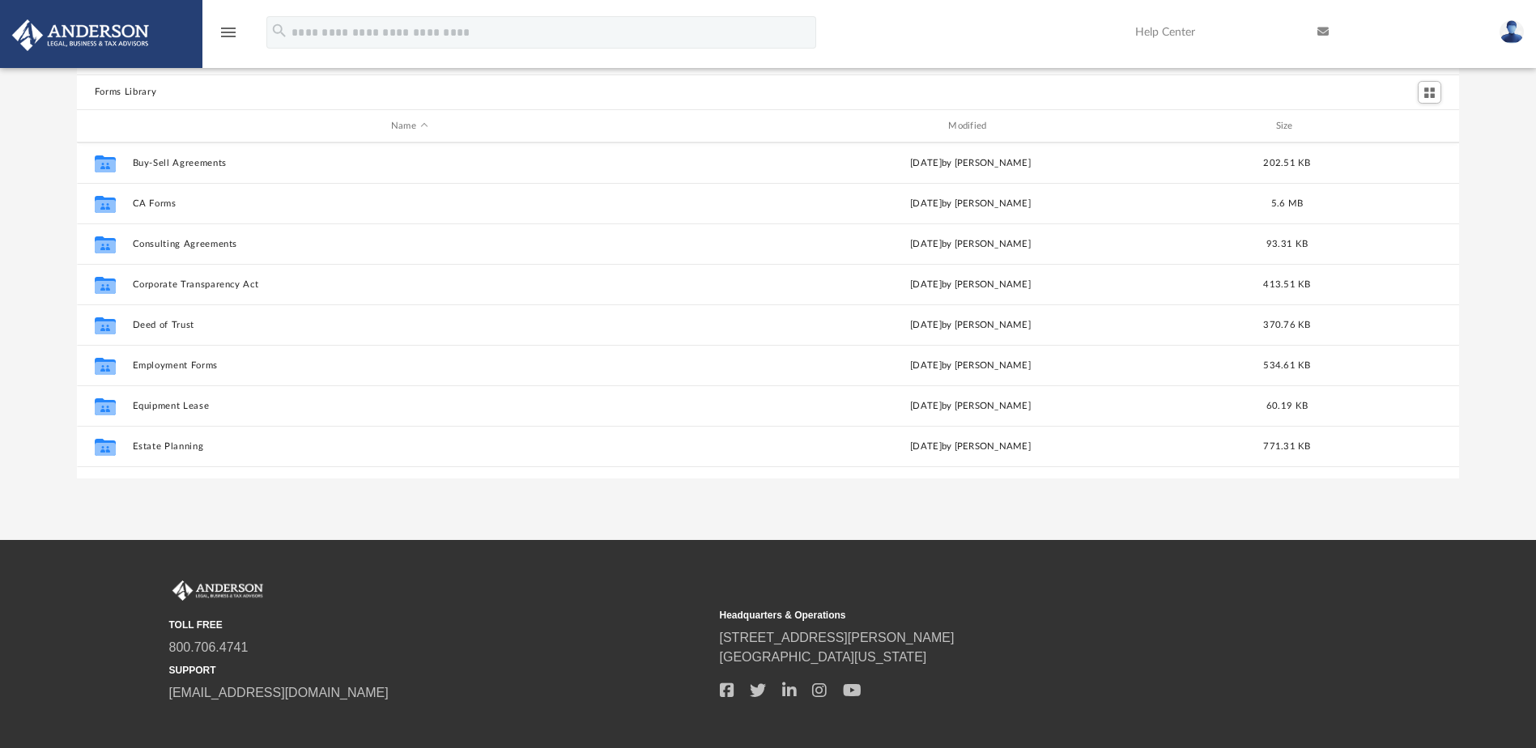
scroll to position [324, 0]
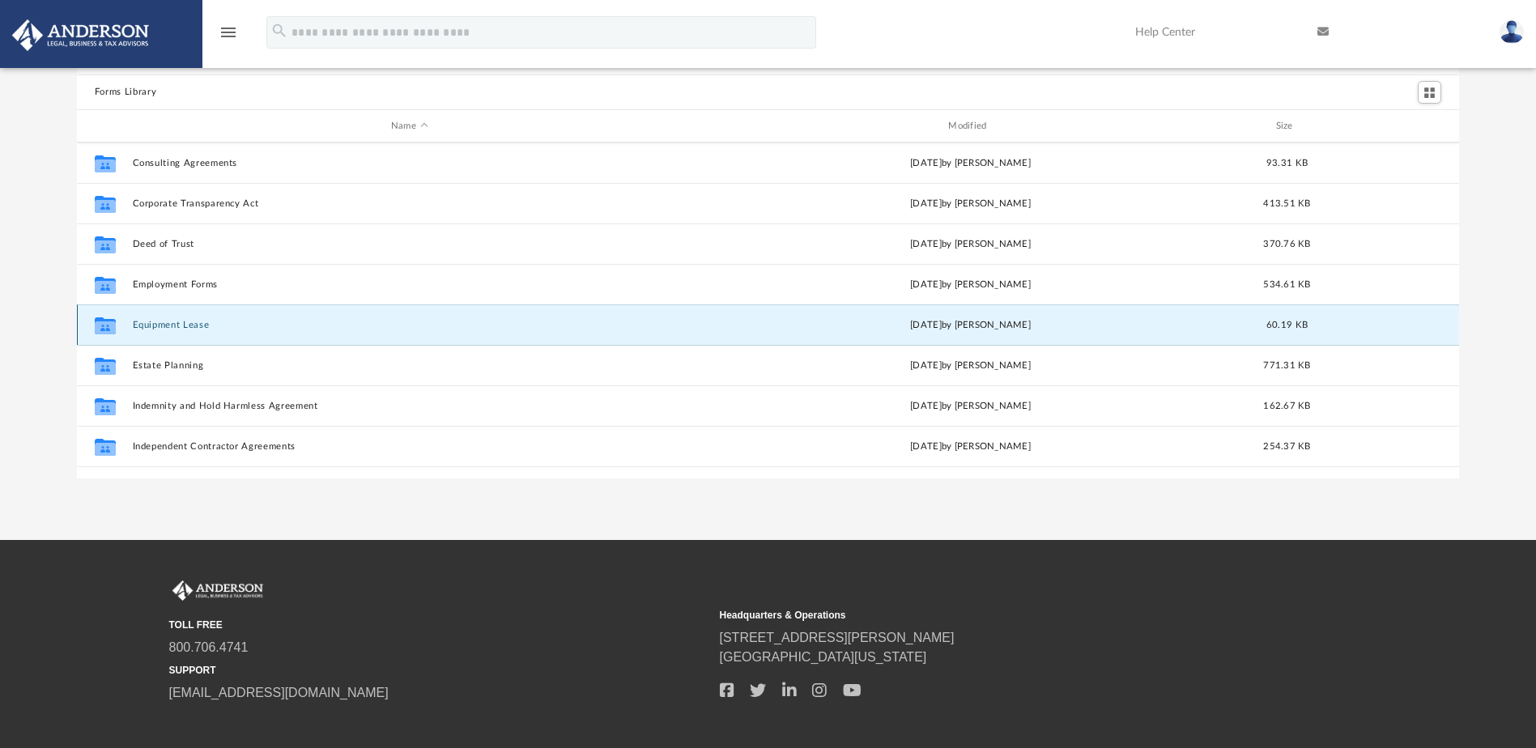
click at [196, 321] on button "Equipment Lease" at bounding box center [409, 325] width 554 height 11
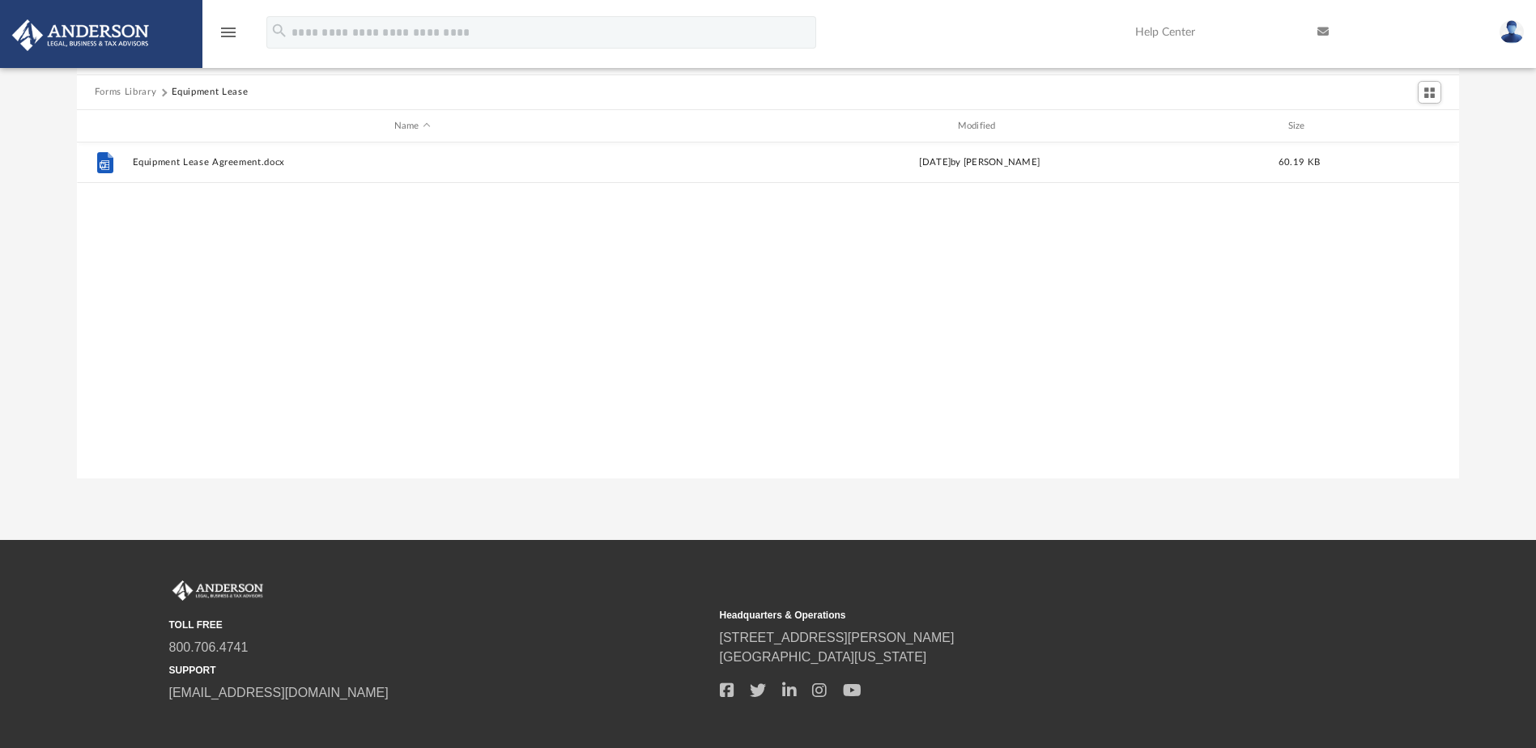
scroll to position [0, 0]
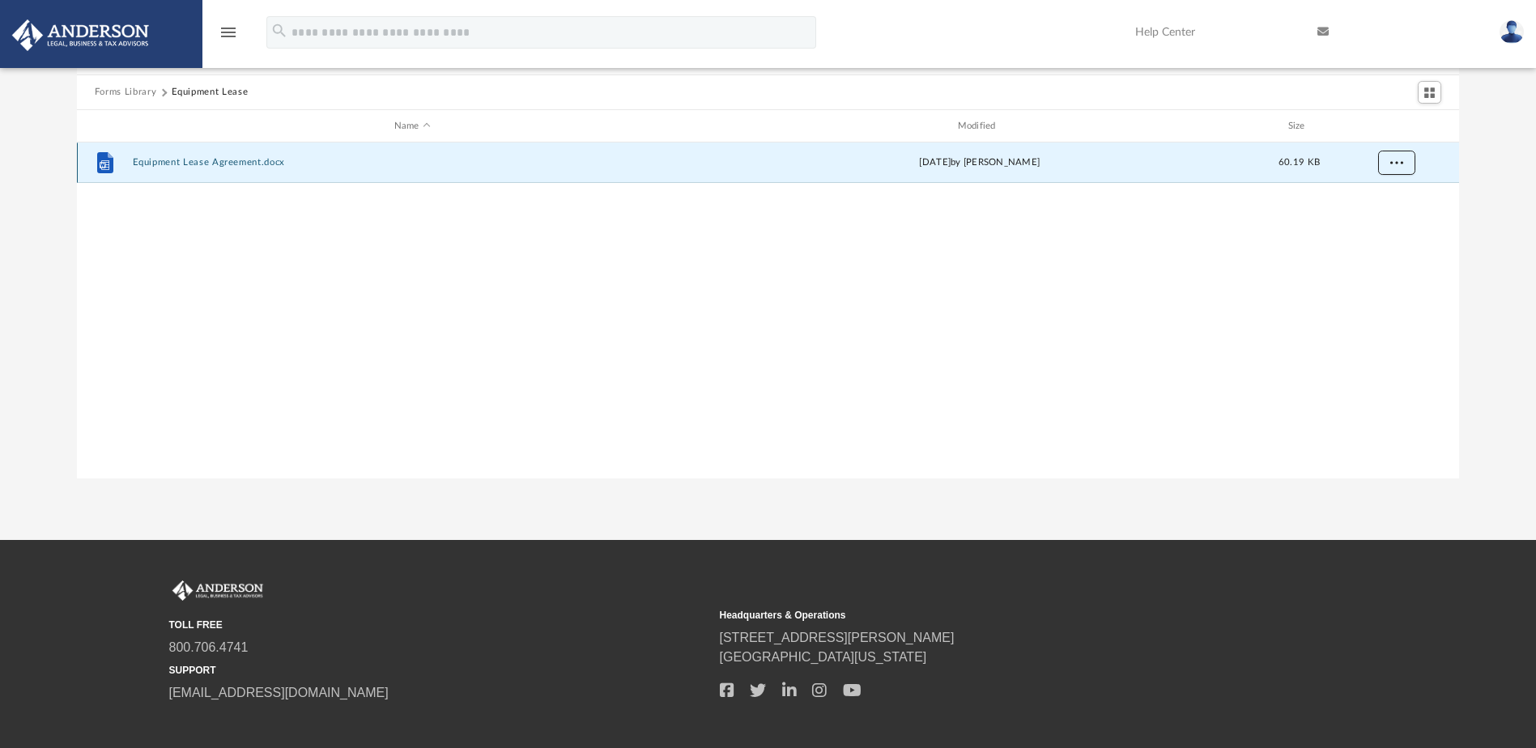
click at [1394, 159] on span "More options" at bounding box center [1395, 162] width 13 height 9
click at [1371, 223] on li "Download" at bounding box center [1381, 221] width 47 height 17
click at [130, 91] on button "Forms Library" at bounding box center [126, 92] width 62 height 15
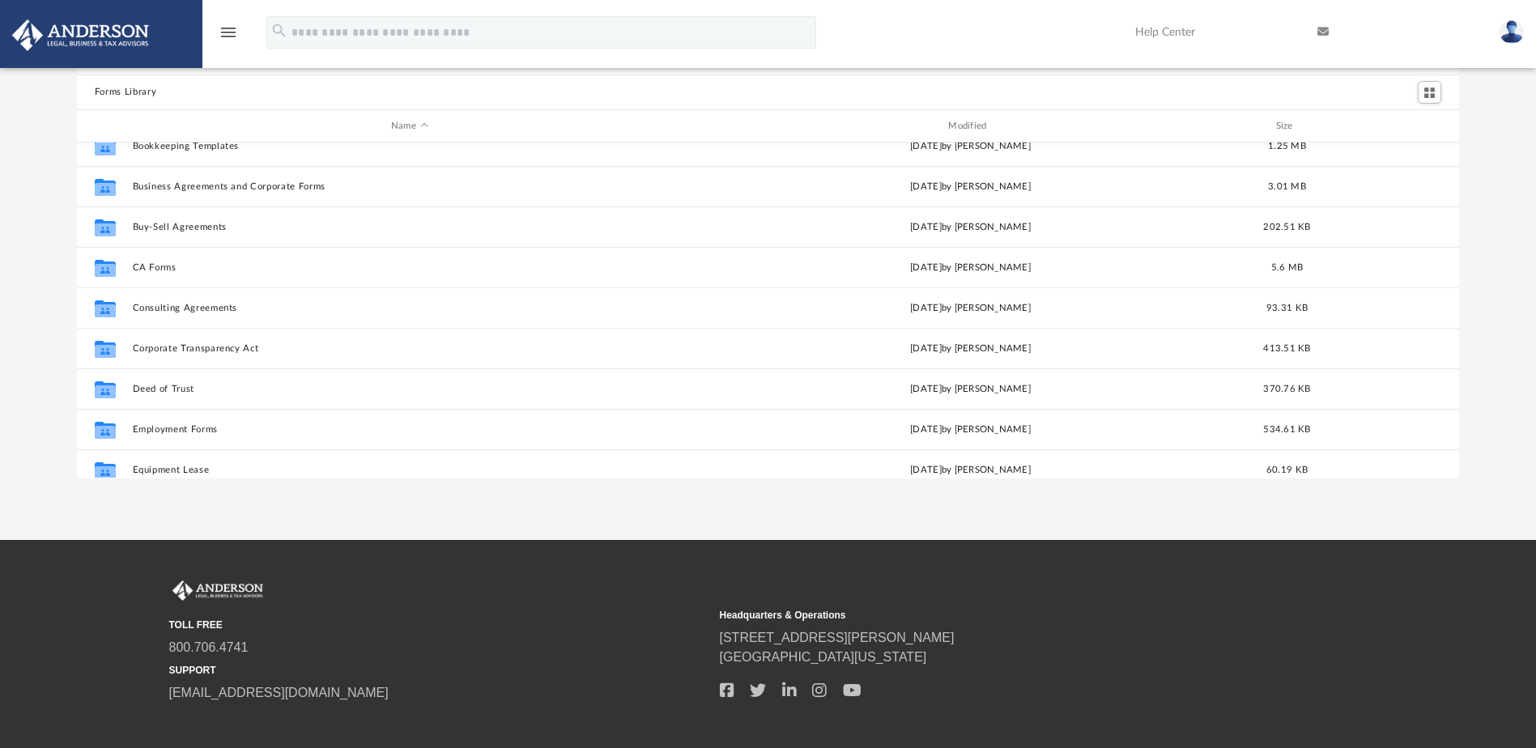
scroll to position [324, 0]
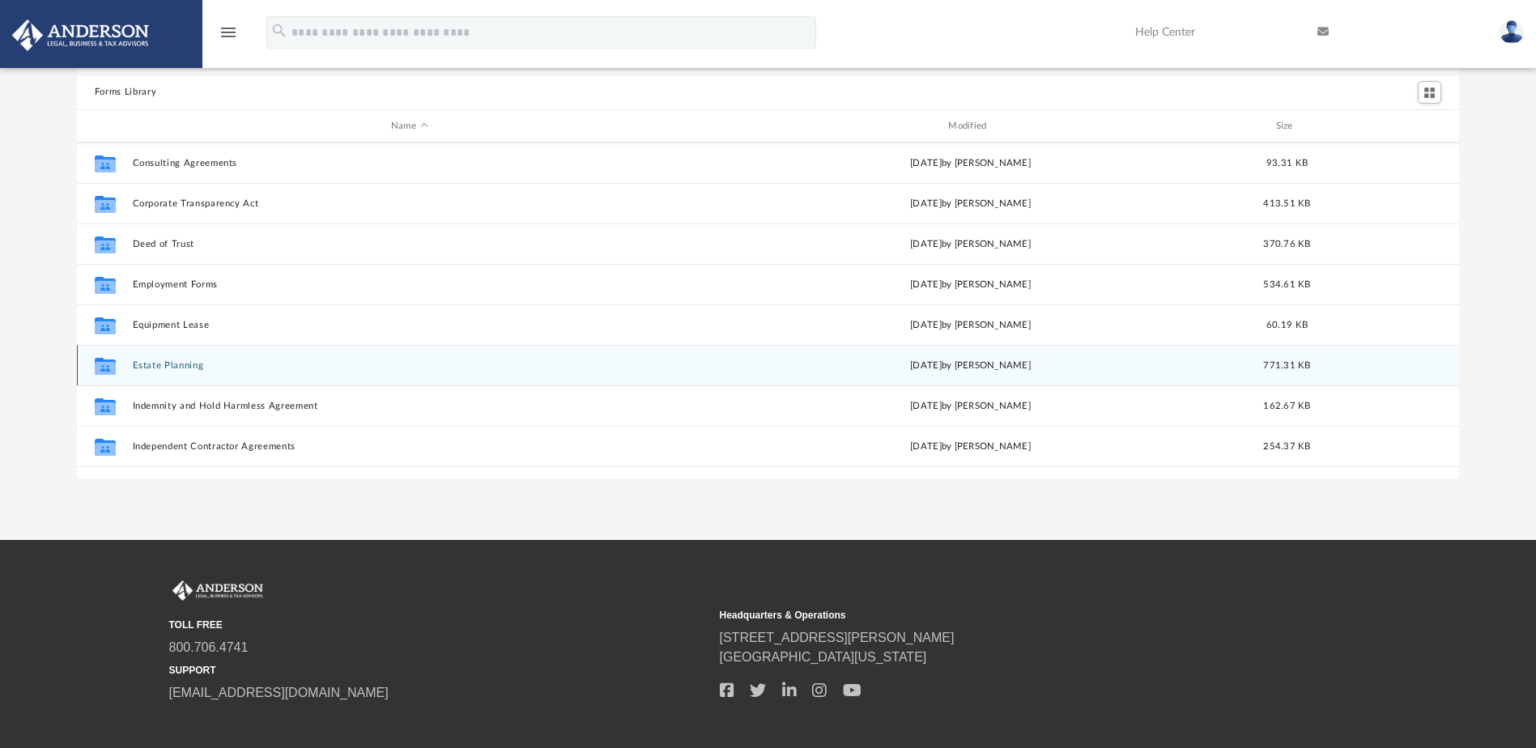
click at [150, 367] on button "Estate Planning" at bounding box center [409, 365] width 554 height 11
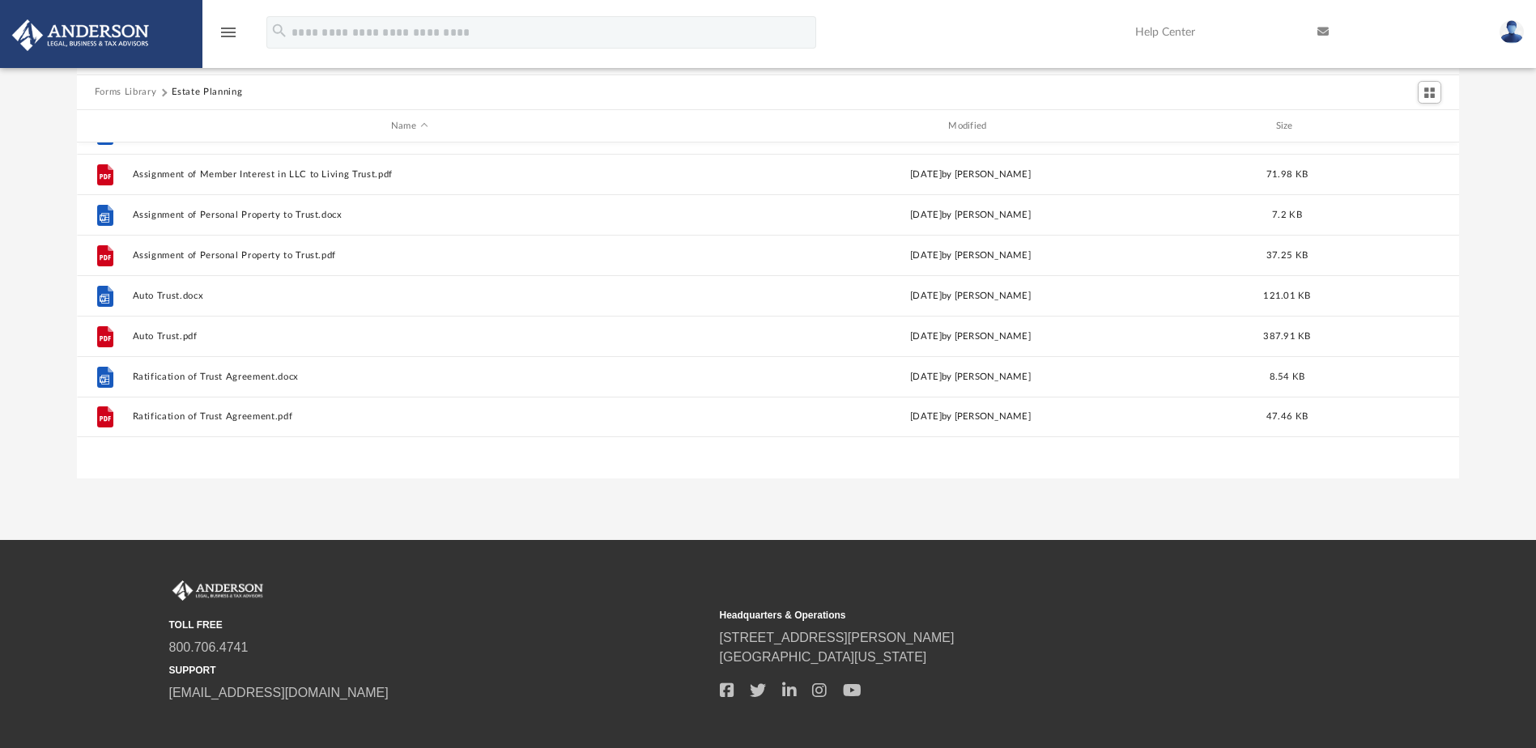
scroll to position [0, 0]
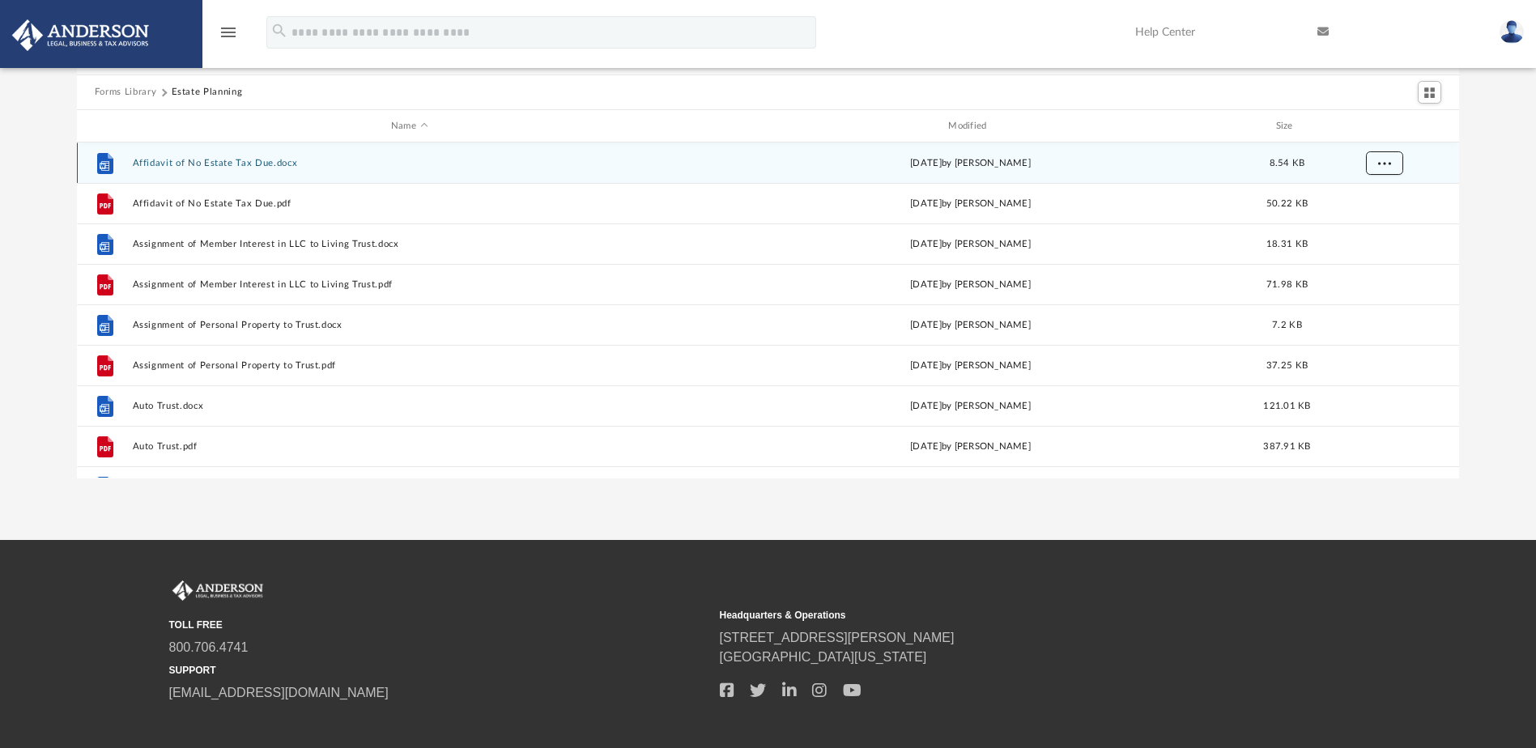
click at [1384, 160] on span "More options" at bounding box center [1383, 163] width 13 height 9
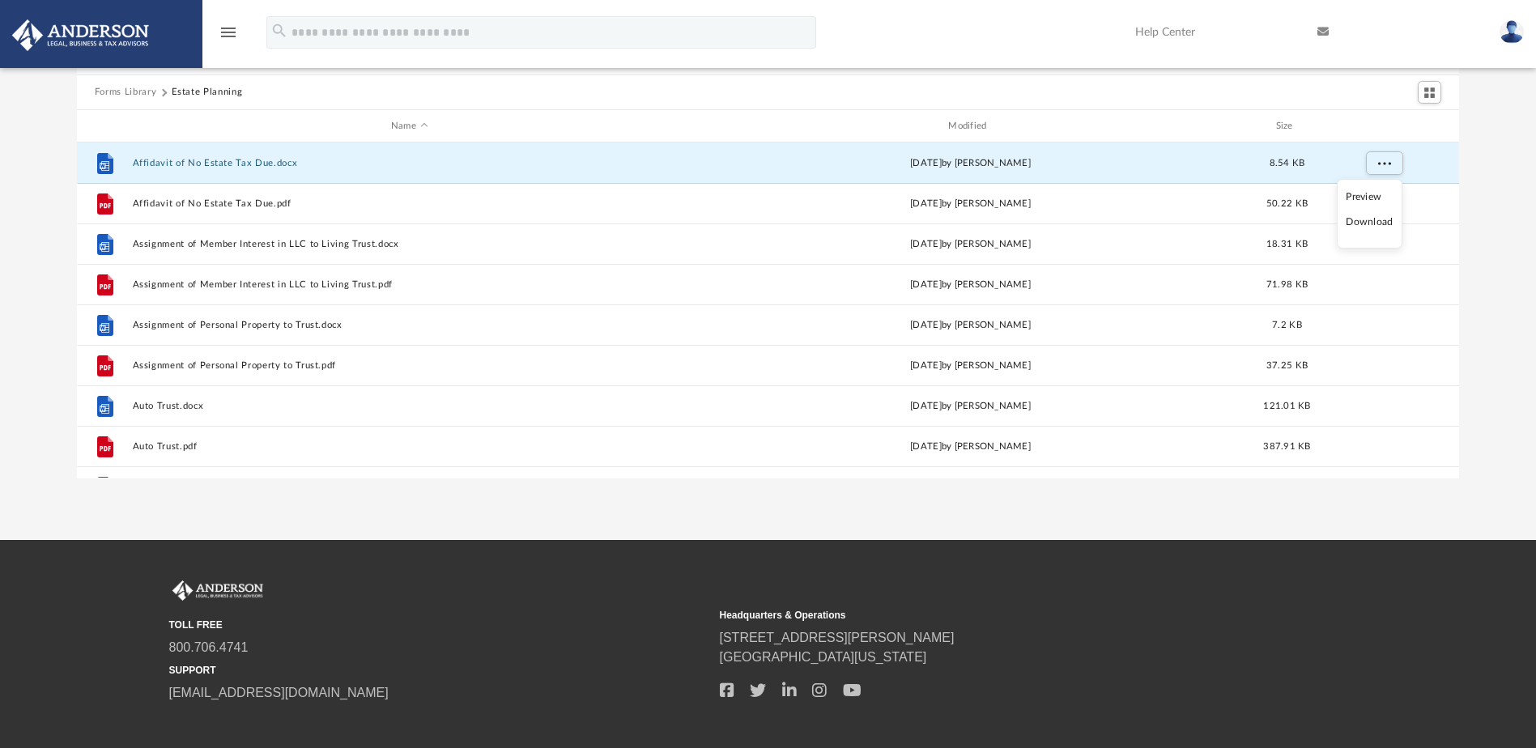
click at [1380, 222] on li "Download" at bounding box center [1369, 222] width 47 height 17
click at [1487, 188] on div "Forms Library Estate Planning Name Modified Size File Affidavit of No Estate Ta…" at bounding box center [768, 248] width 1536 height 461
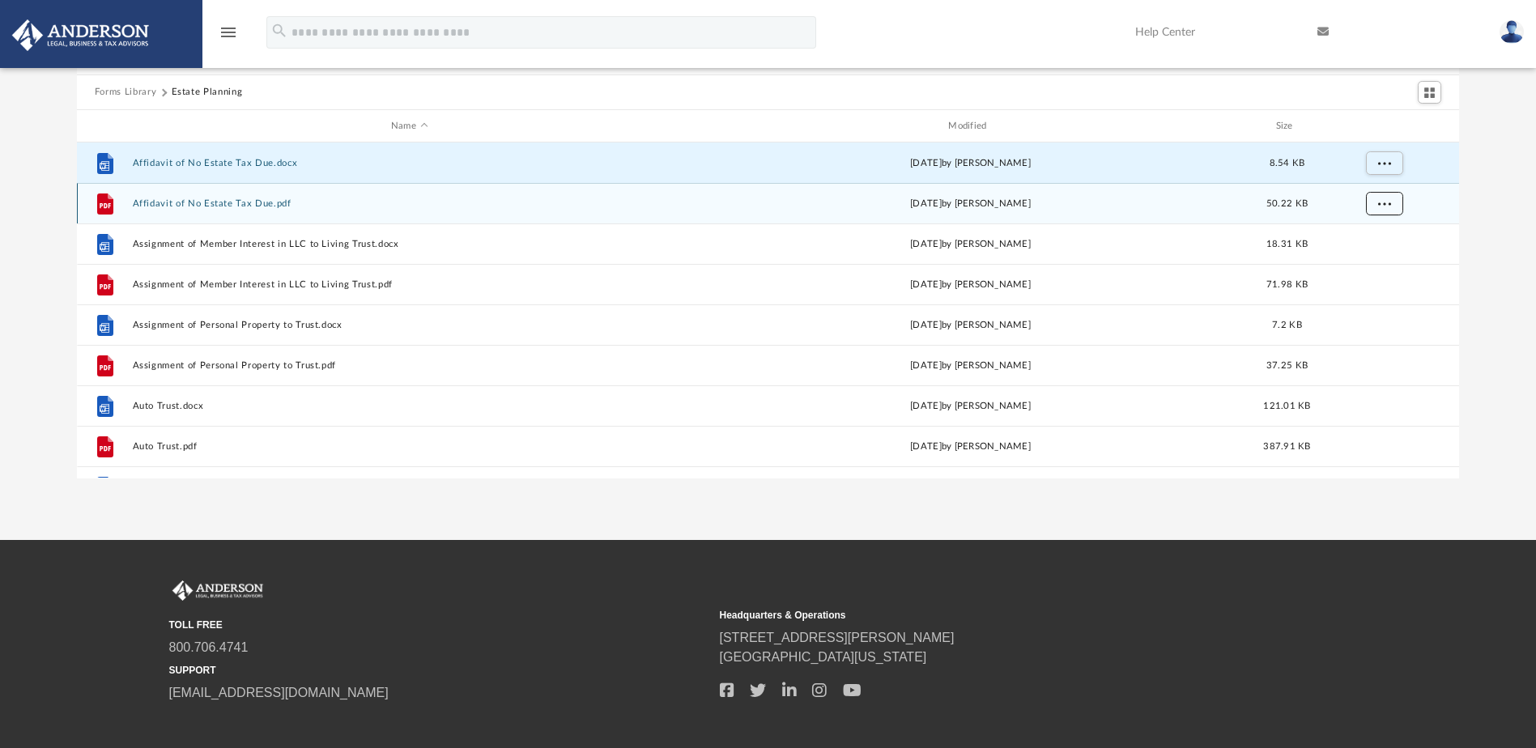
click at [1381, 204] on span "More options" at bounding box center [1383, 203] width 13 height 9
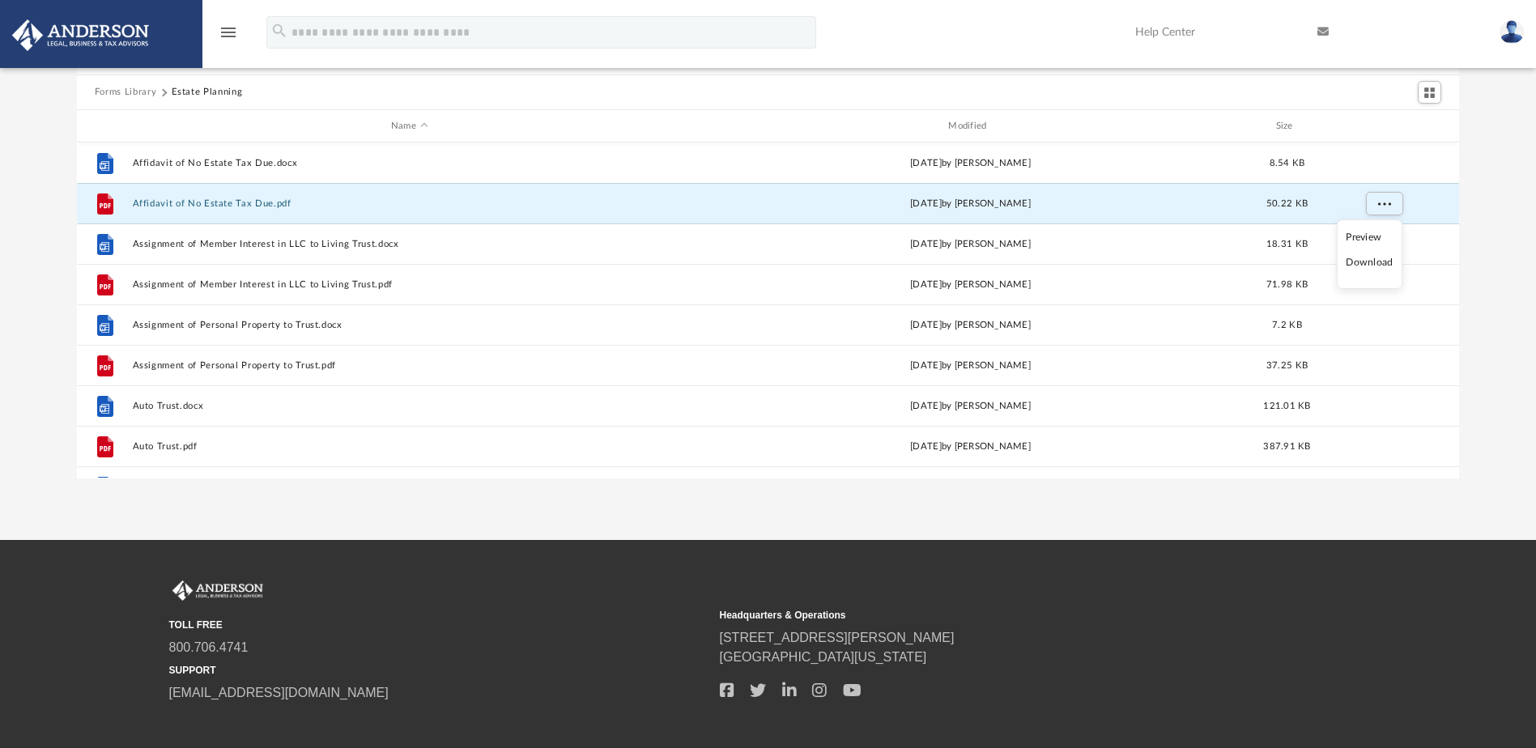
click at [1375, 262] on li "Download" at bounding box center [1369, 262] width 47 height 17
click at [1494, 241] on div "Forms Library Estate Planning Name Modified Size File Affidavit of No Estate Ta…" at bounding box center [768, 248] width 1536 height 461
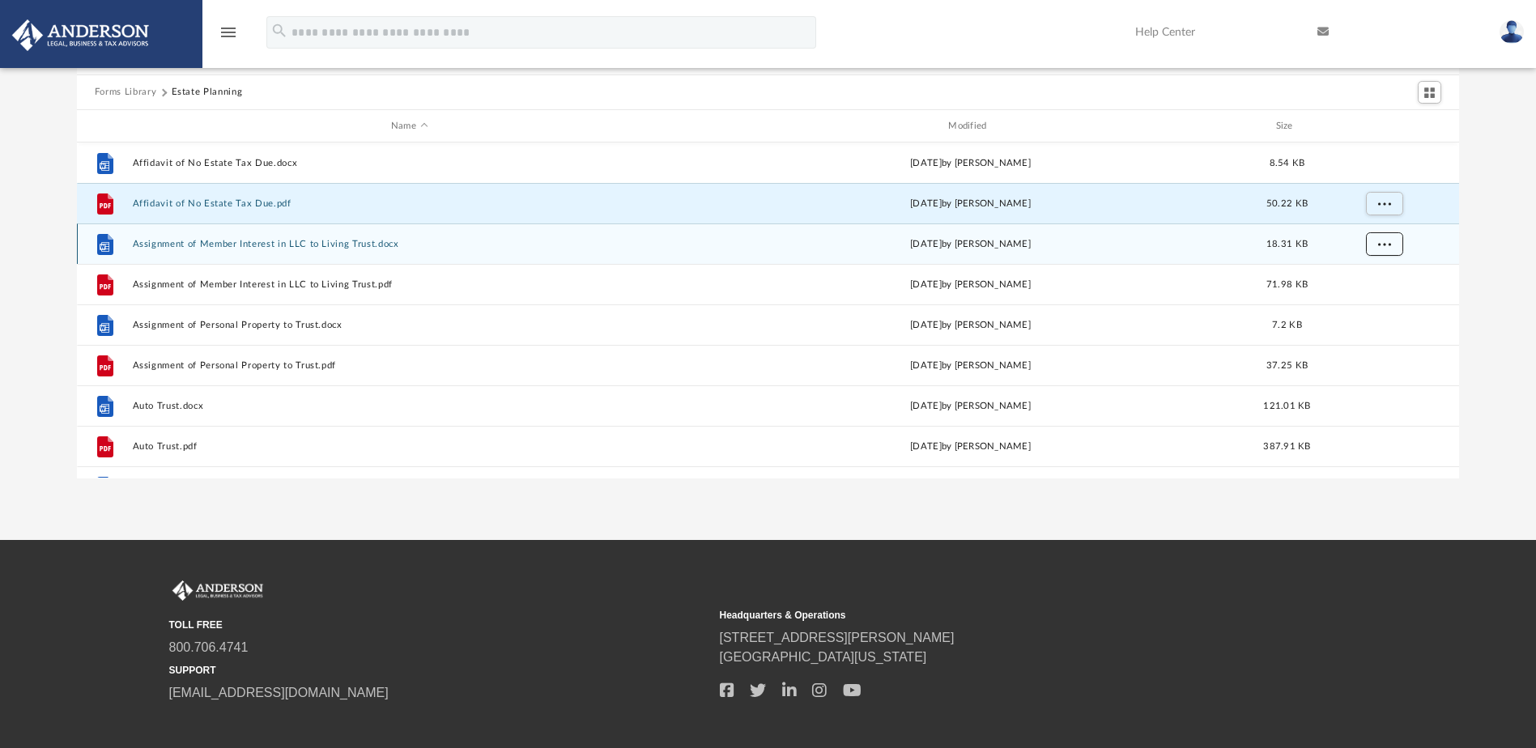
click at [1392, 249] on button "More options" at bounding box center [1383, 244] width 37 height 24
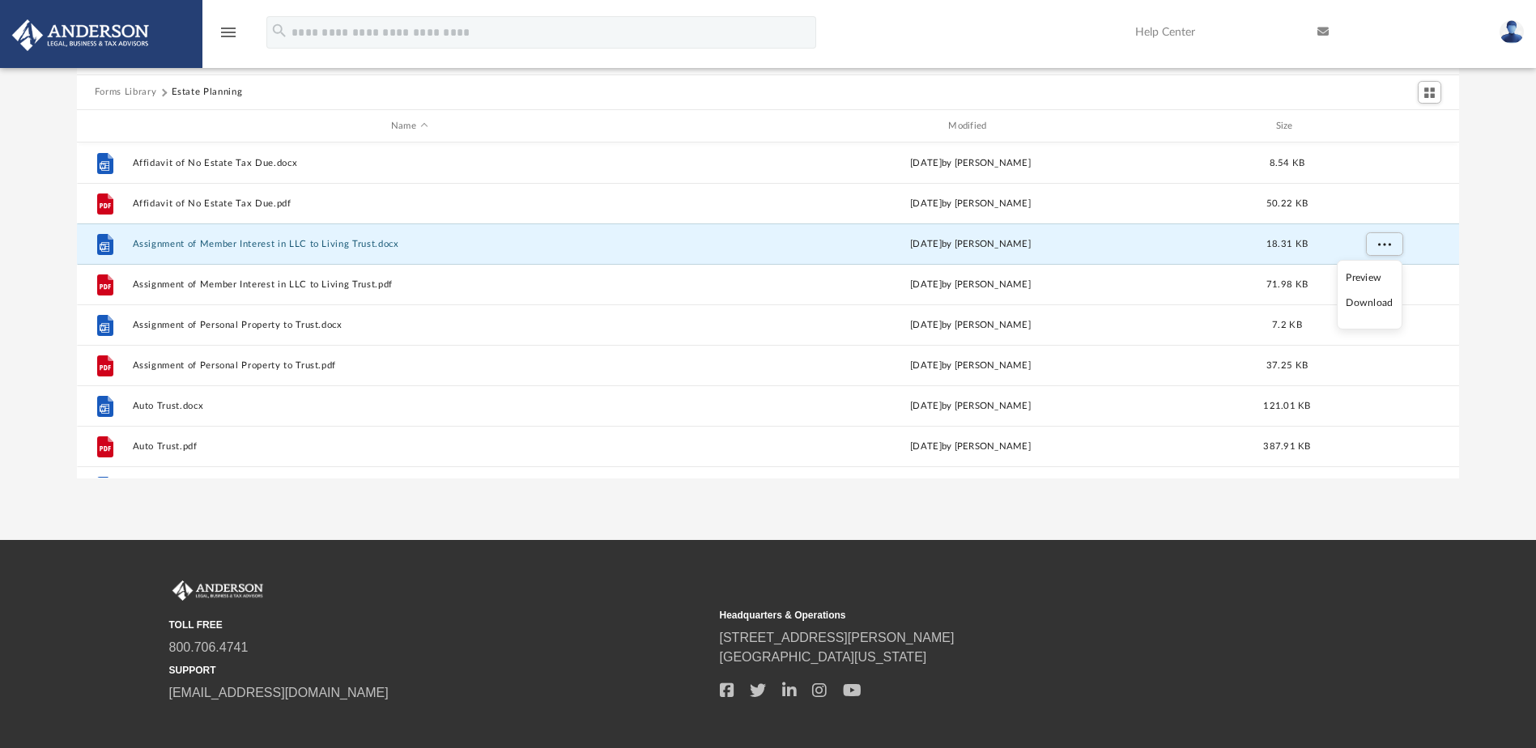
click at [1382, 301] on li "Download" at bounding box center [1369, 303] width 47 height 17
click at [1496, 277] on div "Forms Library Estate Planning Name Modified Size File Affidavit of No Estate Ta…" at bounding box center [768, 248] width 1536 height 461
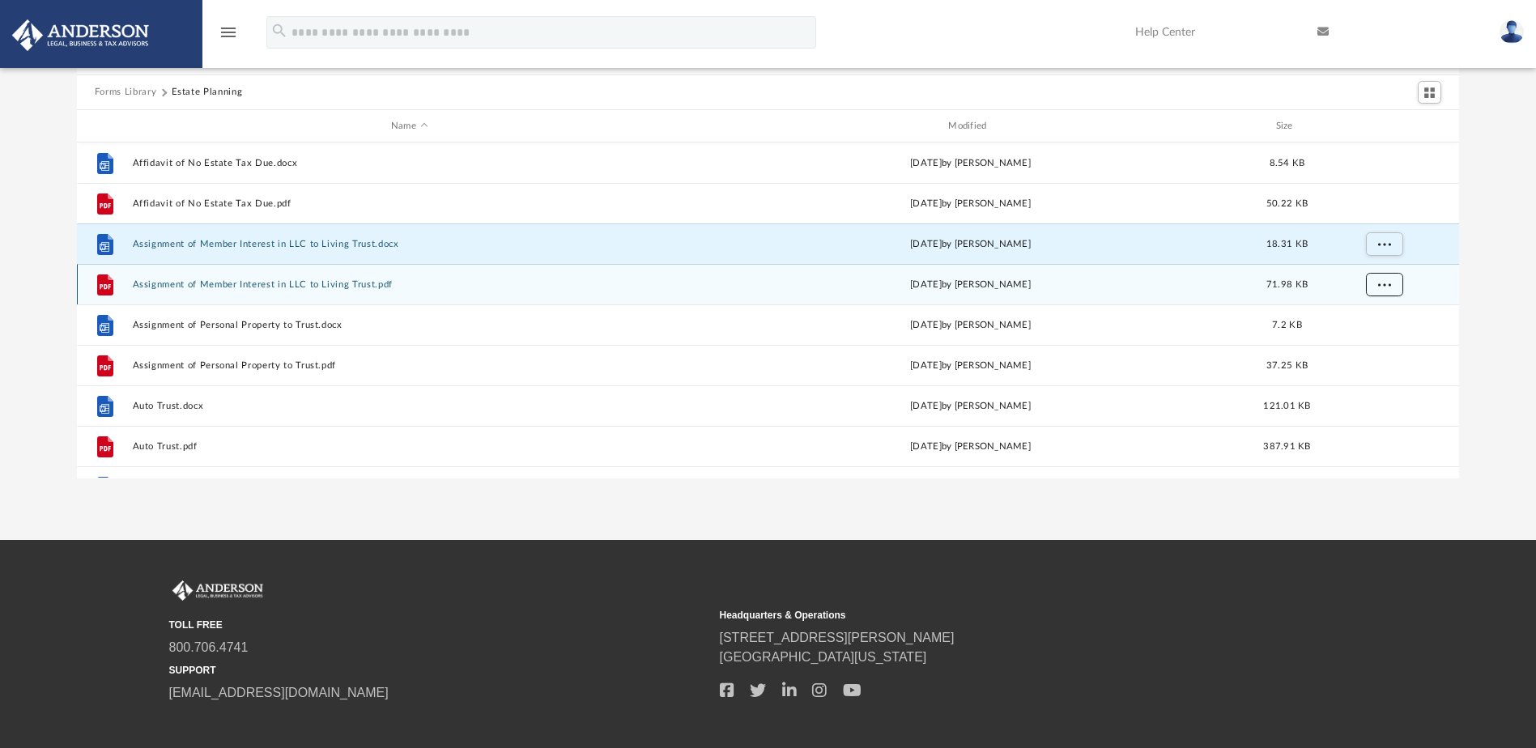
click at [1388, 283] on span "More options" at bounding box center [1383, 284] width 13 height 9
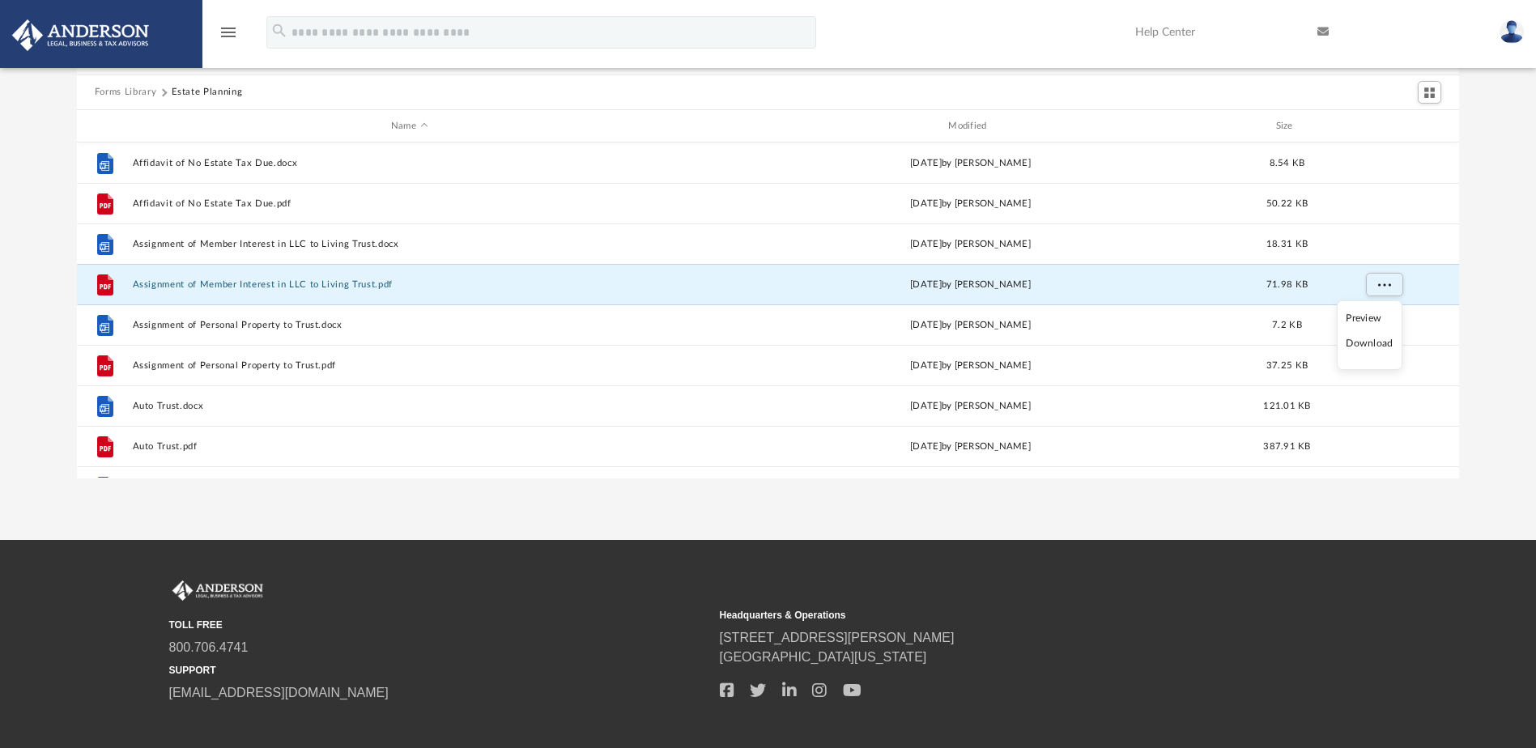
click at [1374, 342] on li "Download" at bounding box center [1369, 343] width 47 height 17
click at [1493, 310] on div "Forms Library Estate Planning Name Modified Size File Affidavit of No Estate Ta…" at bounding box center [768, 248] width 1536 height 461
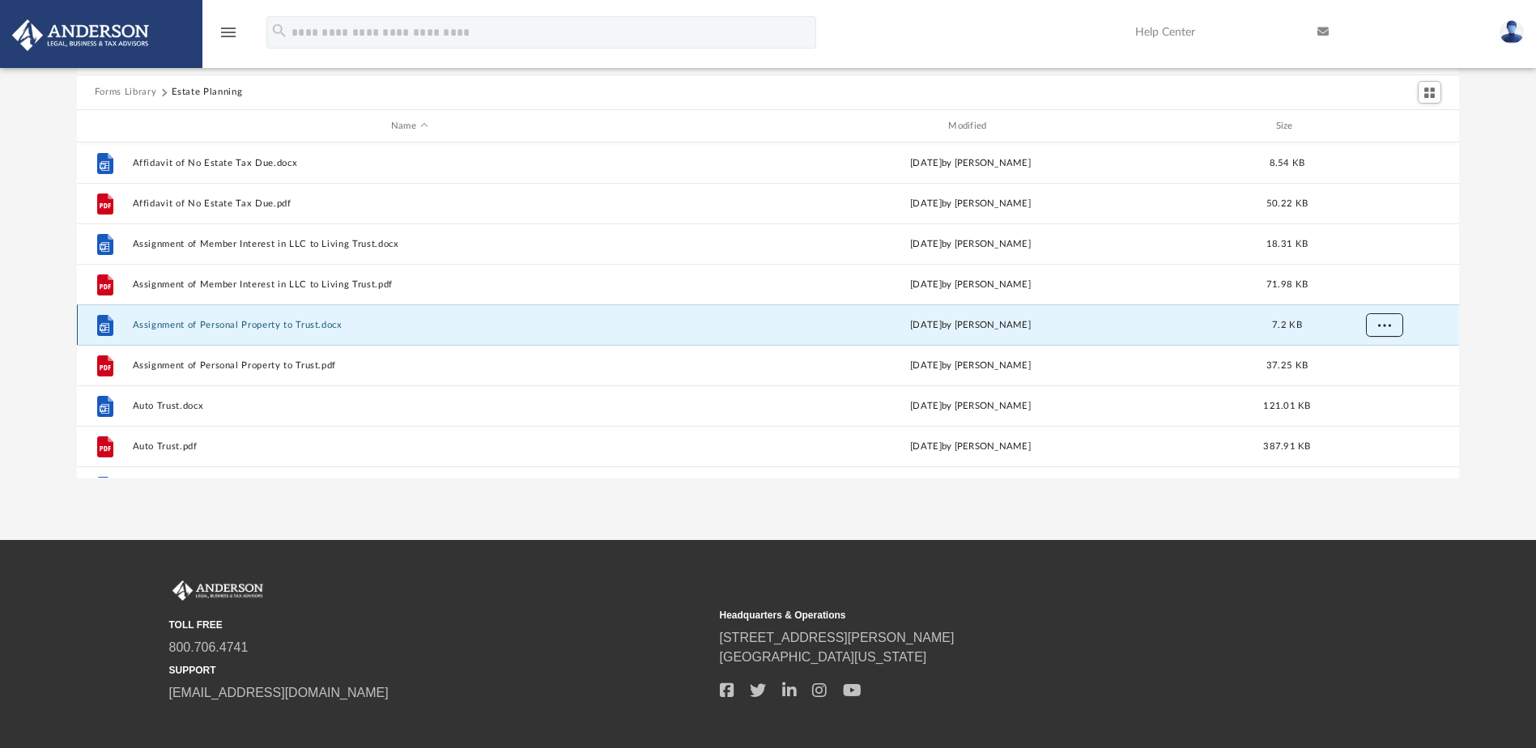
click at [1388, 328] on span "More options" at bounding box center [1383, 325] width 13 height 9
click at [1385, 384] on li "Download" at bounding box center [1369, 384] width 47 height 17
click at [1477, 336] on div "Forms Library Estate Planning Name Modified Size File Affidavit of No Estate Ta…" at bounding box center [768, 248] width 1536 height 461
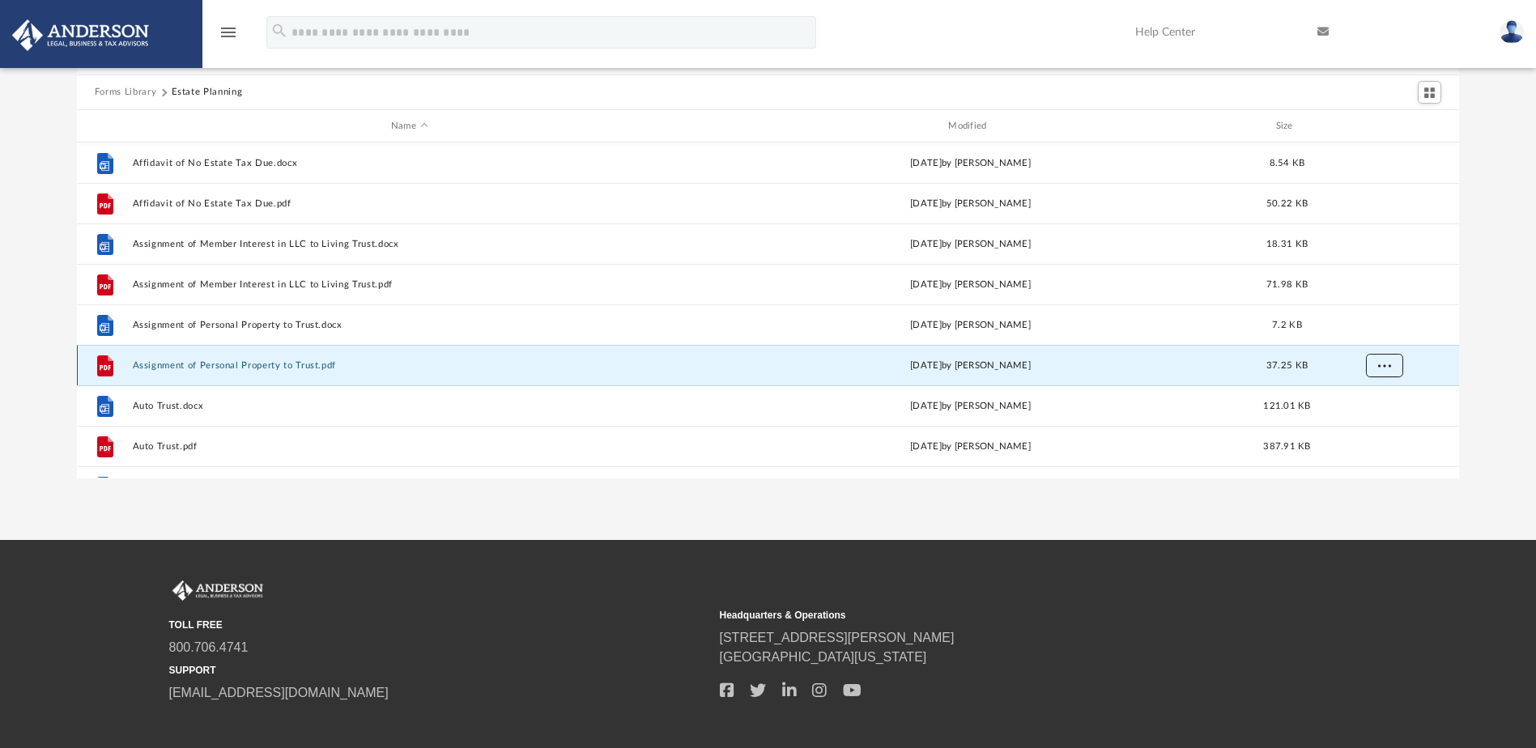
click at [1396, 368] on button "More options" at bounding box center [1383, 366] width 37 height 24
click at [1358, 424] on li "Download" at bounding box center [1369, 424] width 47 height 17
click at [1494, 379] on div "Forms Library Estate Planning Name Modified Size File Affidavit of No Estate Ta…" at bounding box center [768, 248] width 1536 height 461
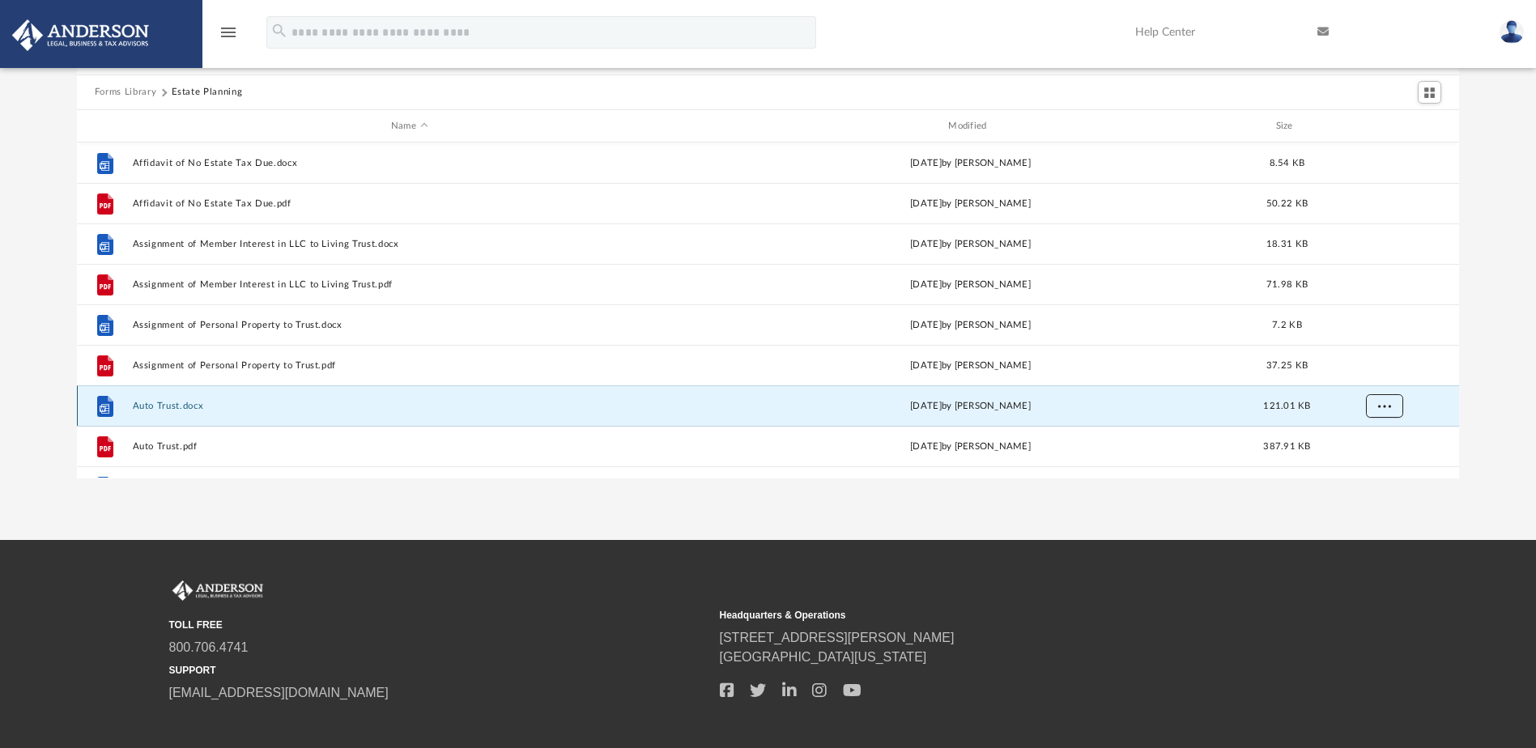
click at [1380, 408] on span "More options" at bounding box center [1383, 406] width 13 height 9
click at [1375, 372] on li "Download" at bounding box center [1369, 371] width 47 height 17
click at [1499, 414] on div "Forms Library Estate Planning Name Modified Size File Affidavit of No Estate Ta…" at bounding box center [768, 248] width 1536 height 461
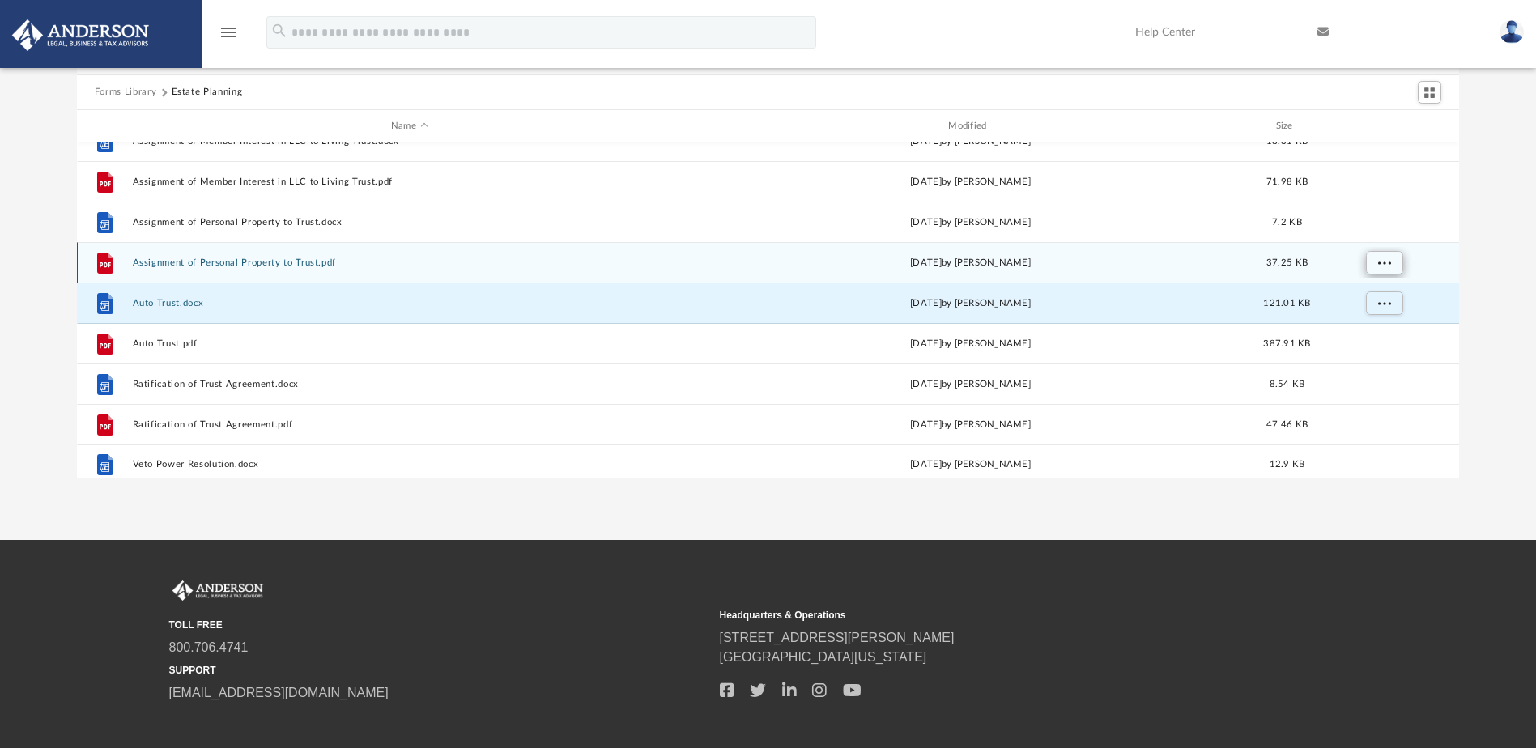
scroll to position [110, 0]
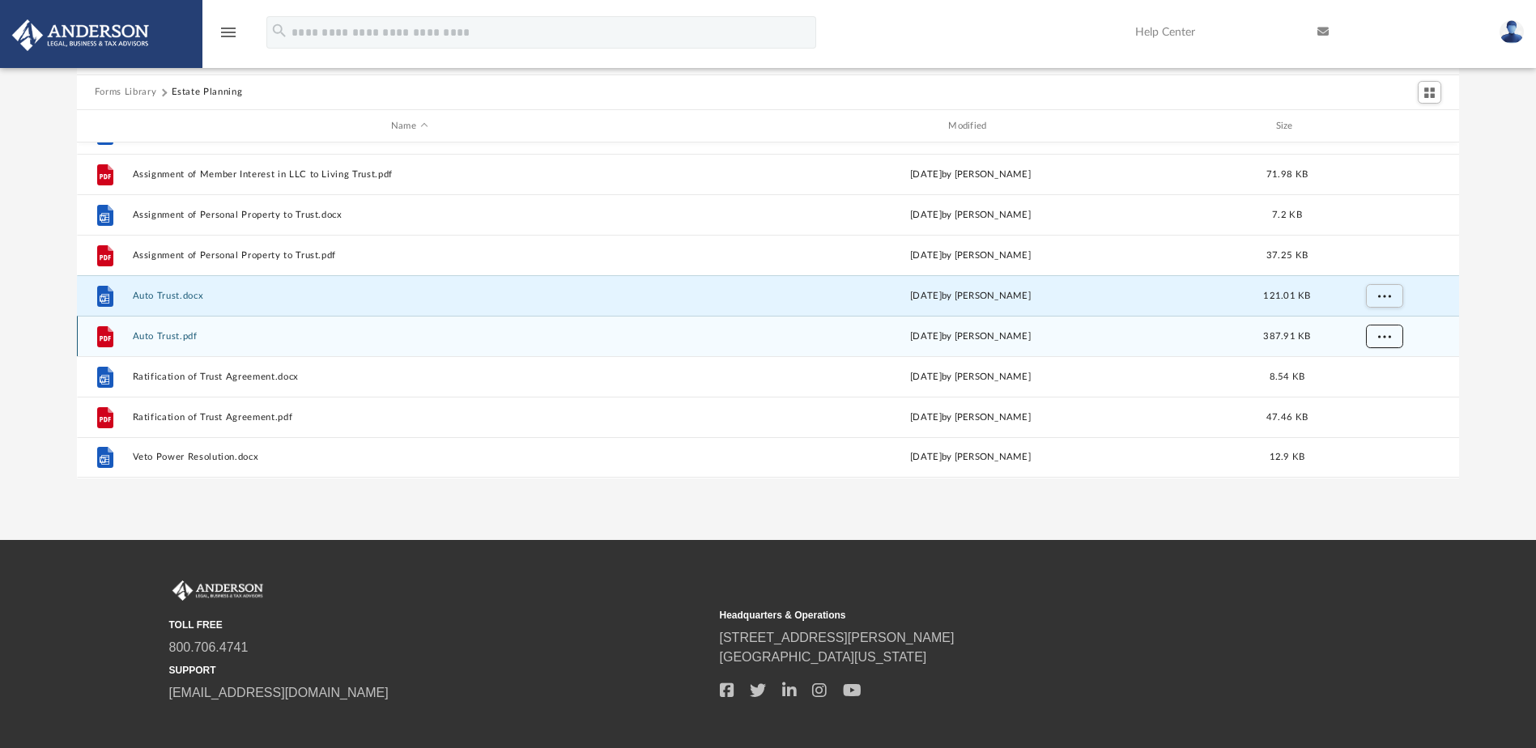
click at [1390, 338] on span "More options" at bounding box center [1383, 336] width 13 height 9
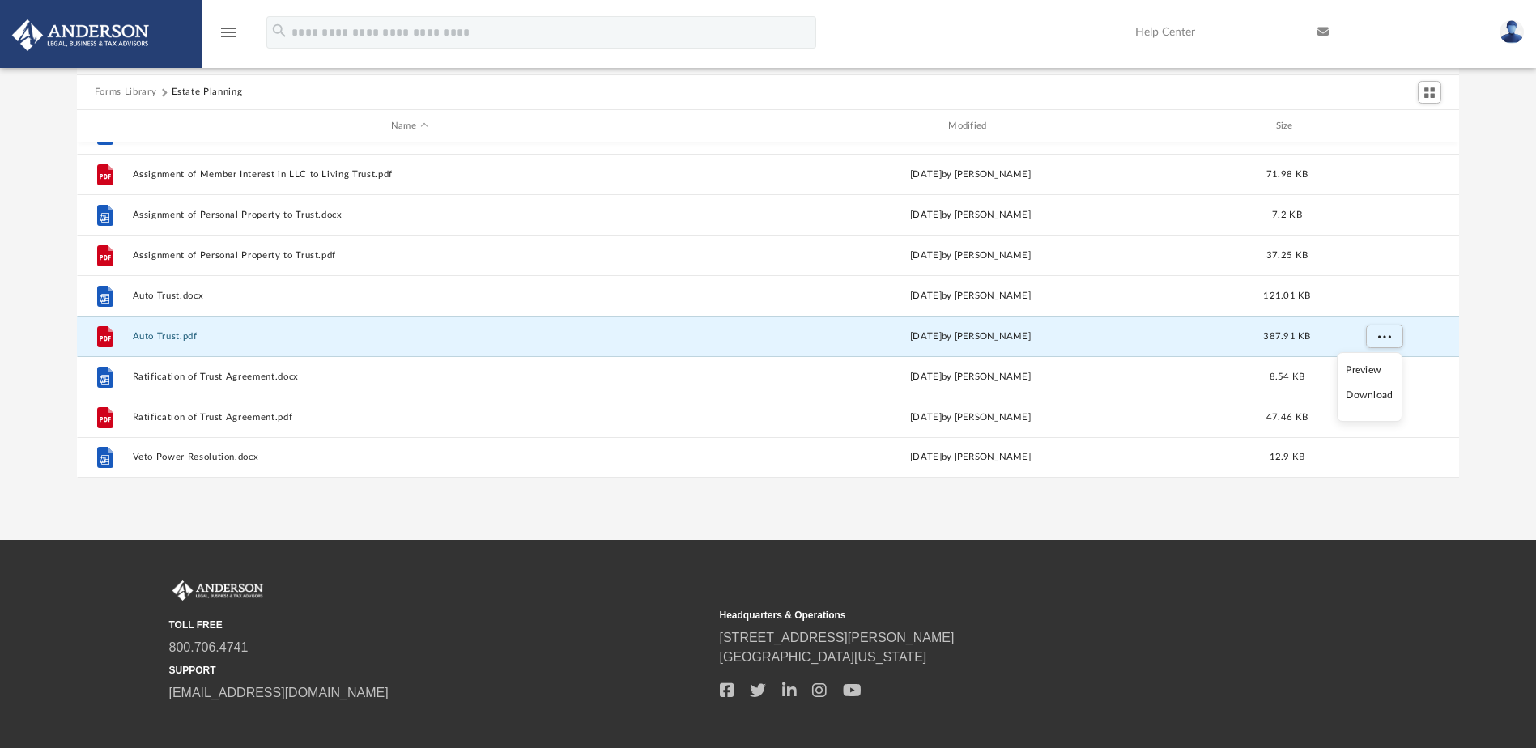
click at [1375, 394] on li "Download" at bounding box center [1369, 395] width 47 height 17
click at [1501, 376] on div "Forms Library Estate Planning Name Modified Size File Affidavit of No Estate Ta…" at bounding box center [768, 248] width 1536 height 461
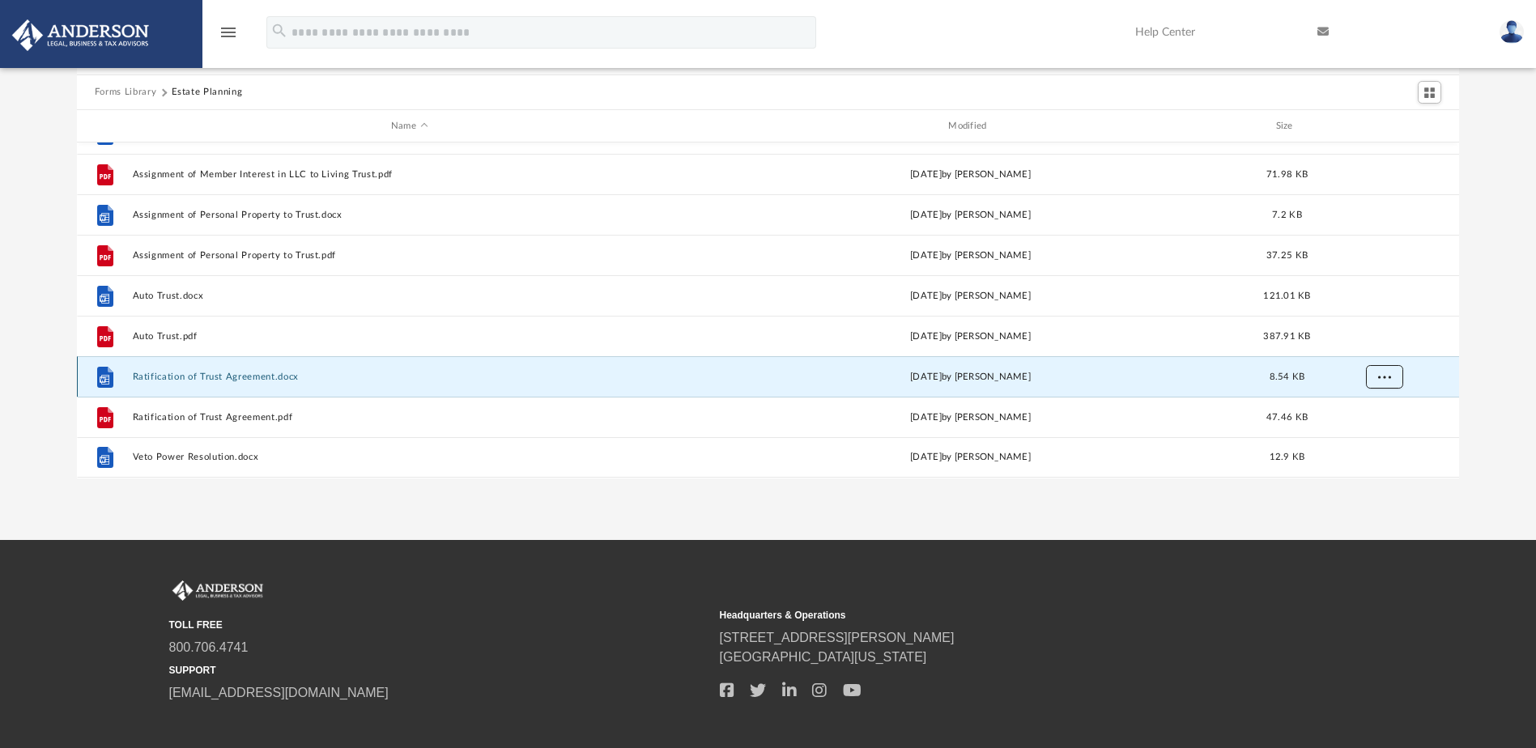
click at [1392, 370] on button "More options" at bounding box center [1383, 377] width 37 height 24
click at [1364, 437] on li "Download" at bounding box center [1369, 435] width 47 height 17
click at [1483, 402] on div "Forms Library Estate Planning Name Modified Size File Affidavit of No Estate Ta…" at bounding box center [768, 248] width 1536 height 461
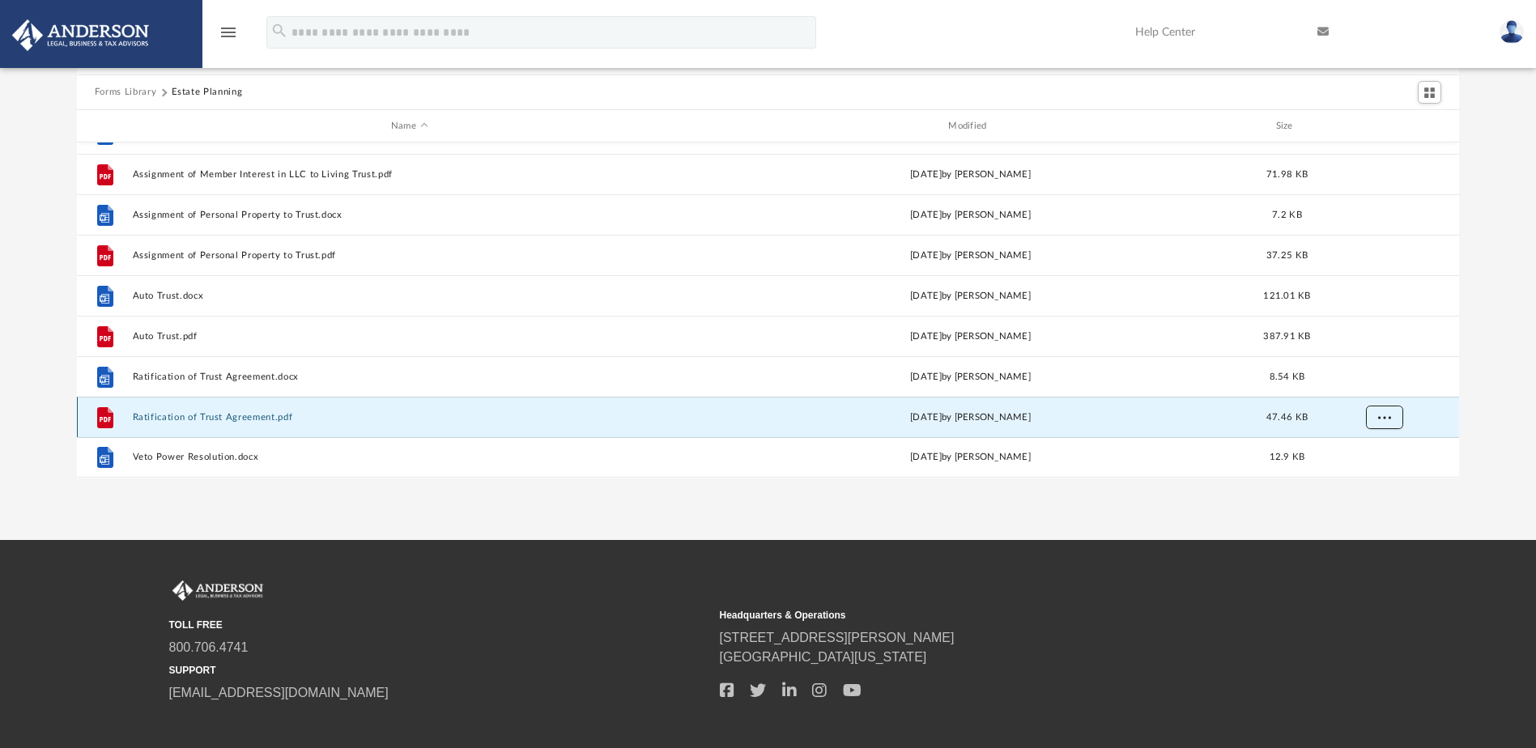
click at [1382, 415] on span "More options" at bounding box center [1383, 417] width 13 height 9
click at [1382, 384] on li "Download" at bounding box center [1369, 382] width 47 height 17
click at [1490, 419] on div "Forms Library Estate Planning Name Modified Size File Affidavit of No Estate Ta…" at bounding box center [768, 248] width 1536 height 461
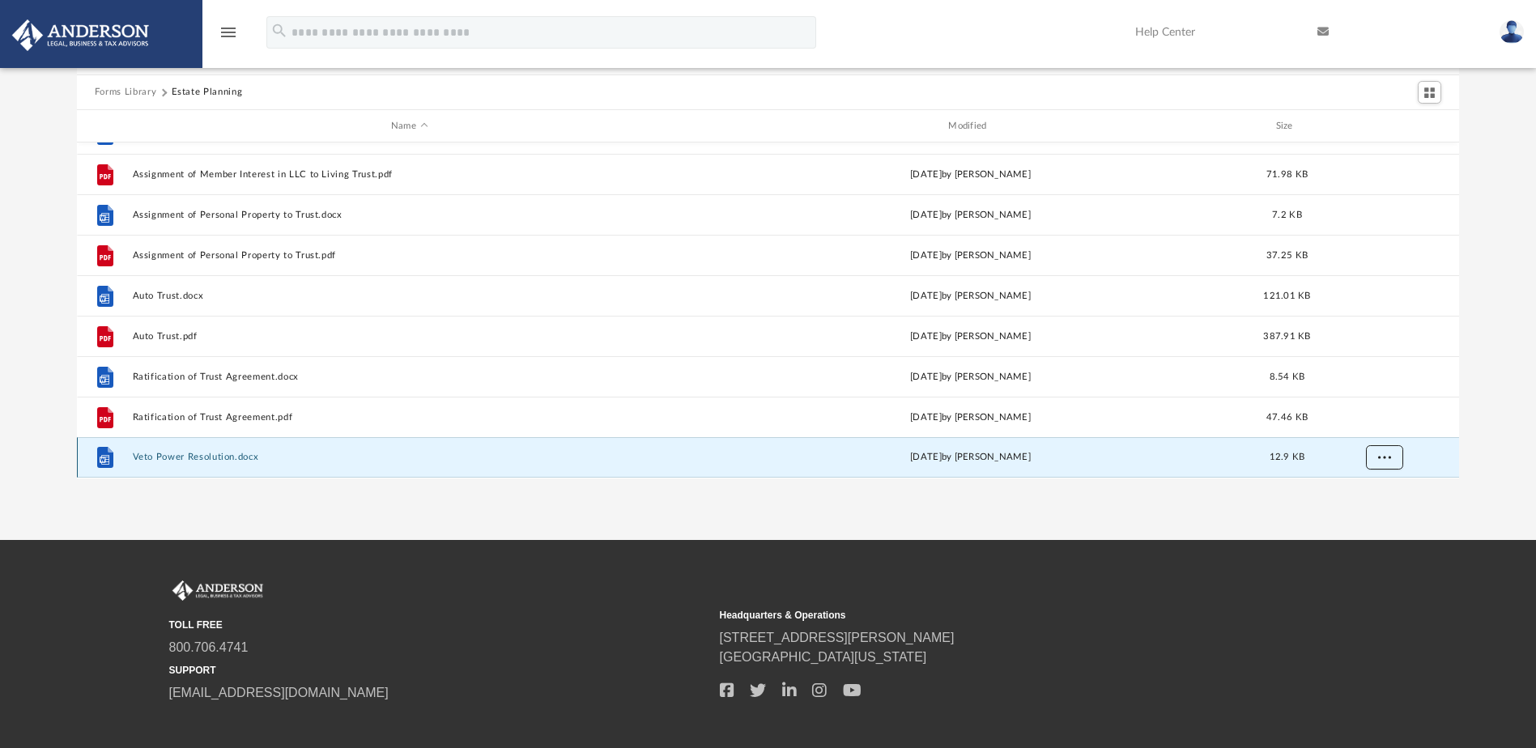
click at [1384, 451] on button "More options" at bounding box center [1383, 458] width 37 height 24
click at [1384, 424] on li "Download" at bounding box center [1369, 423] width 47 height 17
click at [1507, 393] on div "Forms Library Estate Planning Name Modified Size File Affidavit of No Estate Ta…" at bounding box center [768, 248] width 1536 height 461
click at [130, 91] on button "Forms Library" at bounding box center [126, 92] width 62 height 15
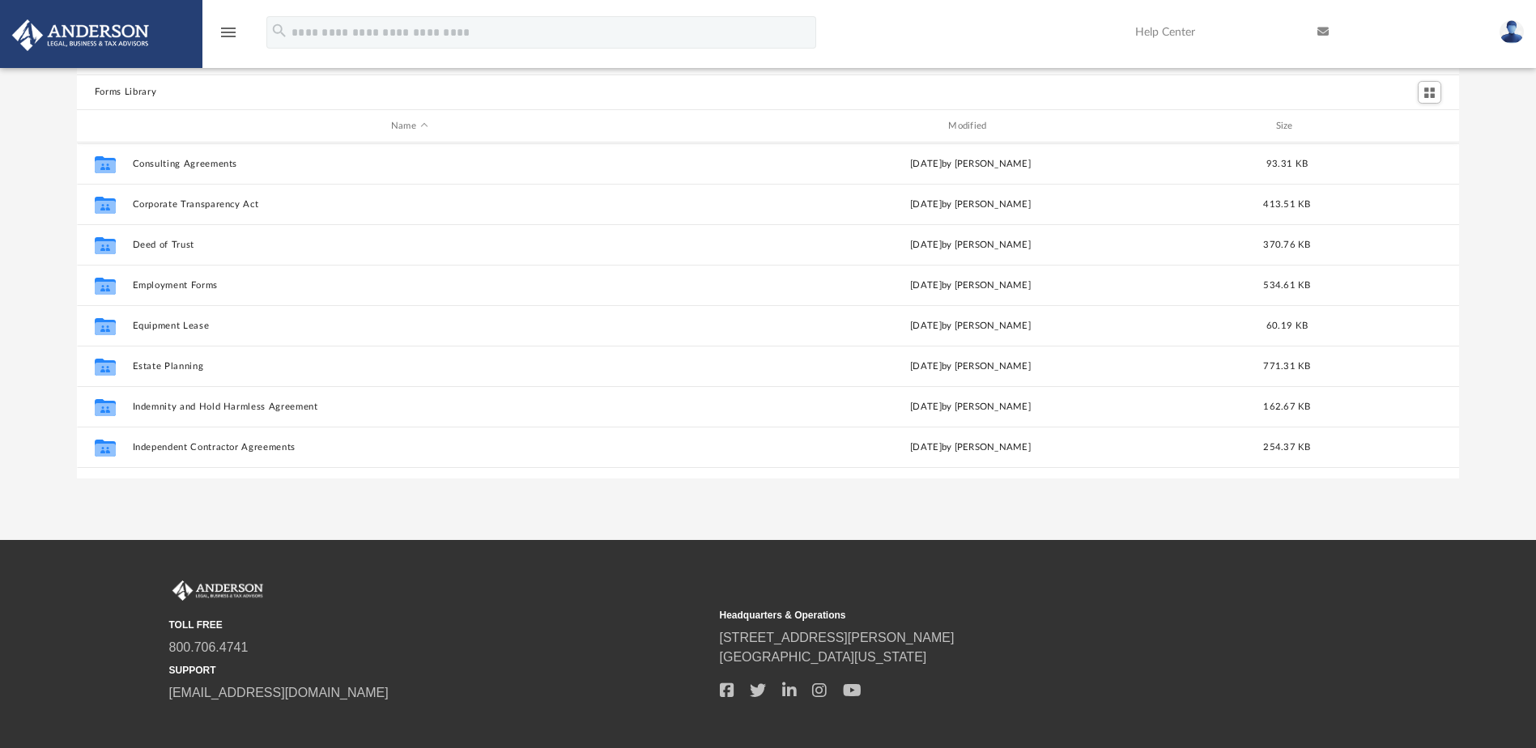
scroll to position [324, 0]
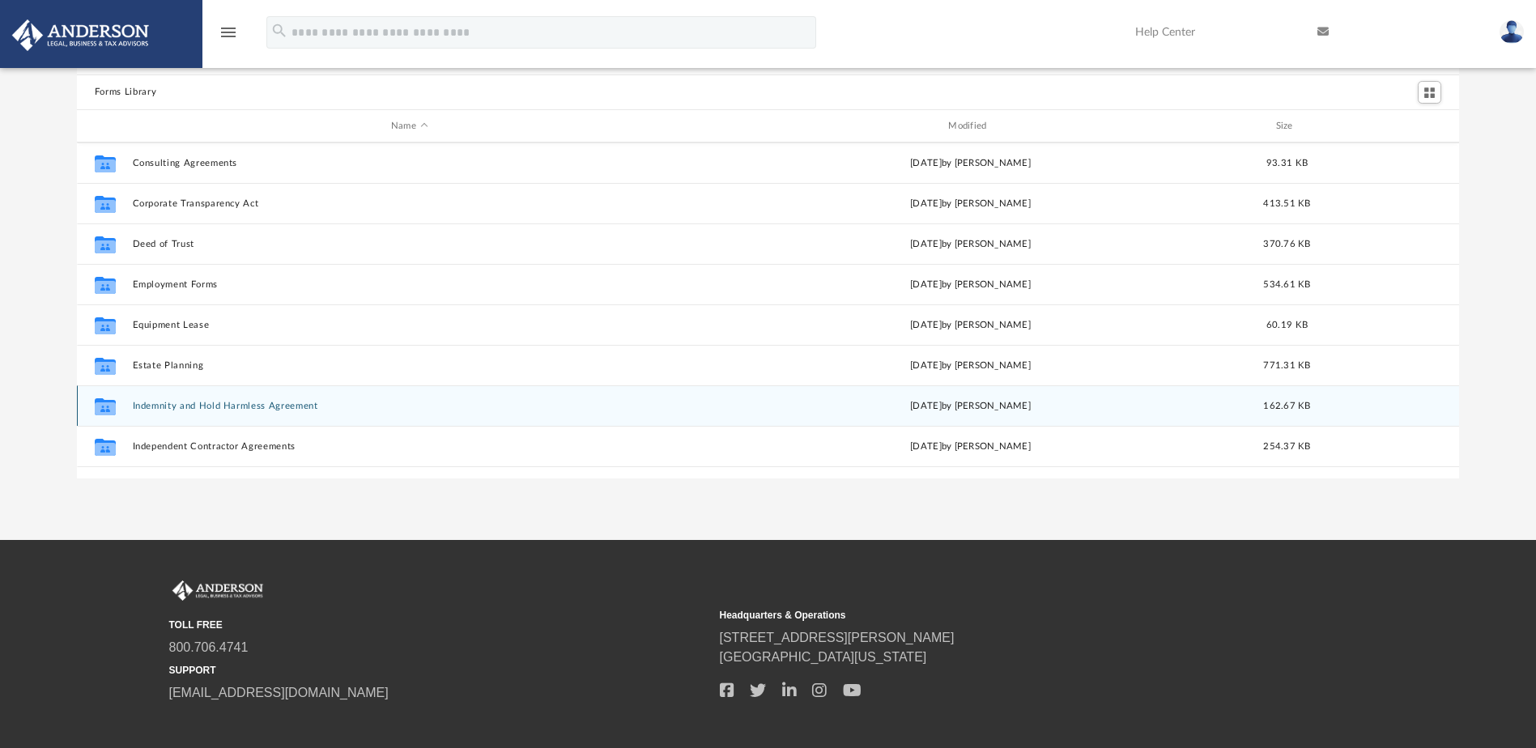
click at [272, 405] on button "Indemnity and Hold Harmless Agreement" at bounding box center [409, 406] width 554 height 11
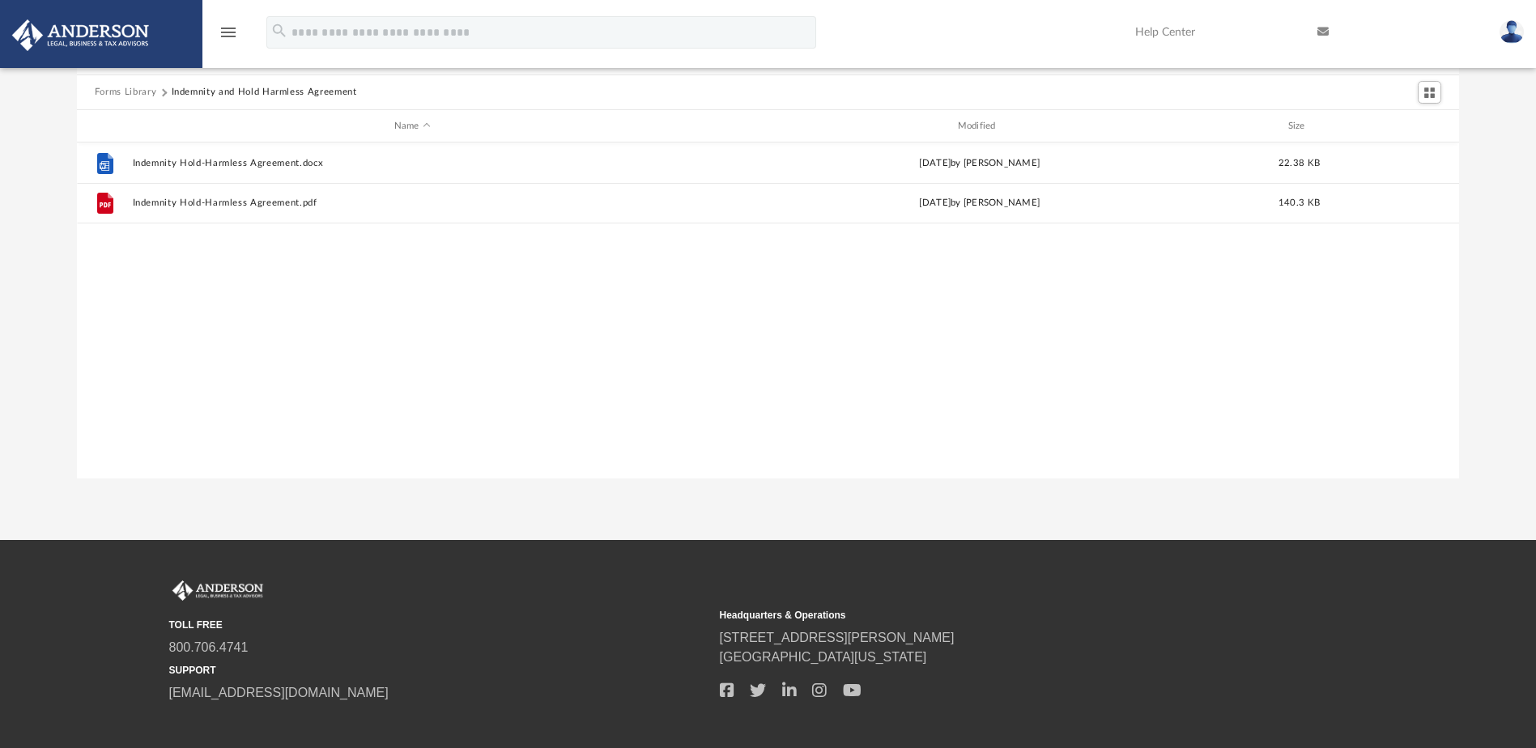
scroll to position [0, 0]
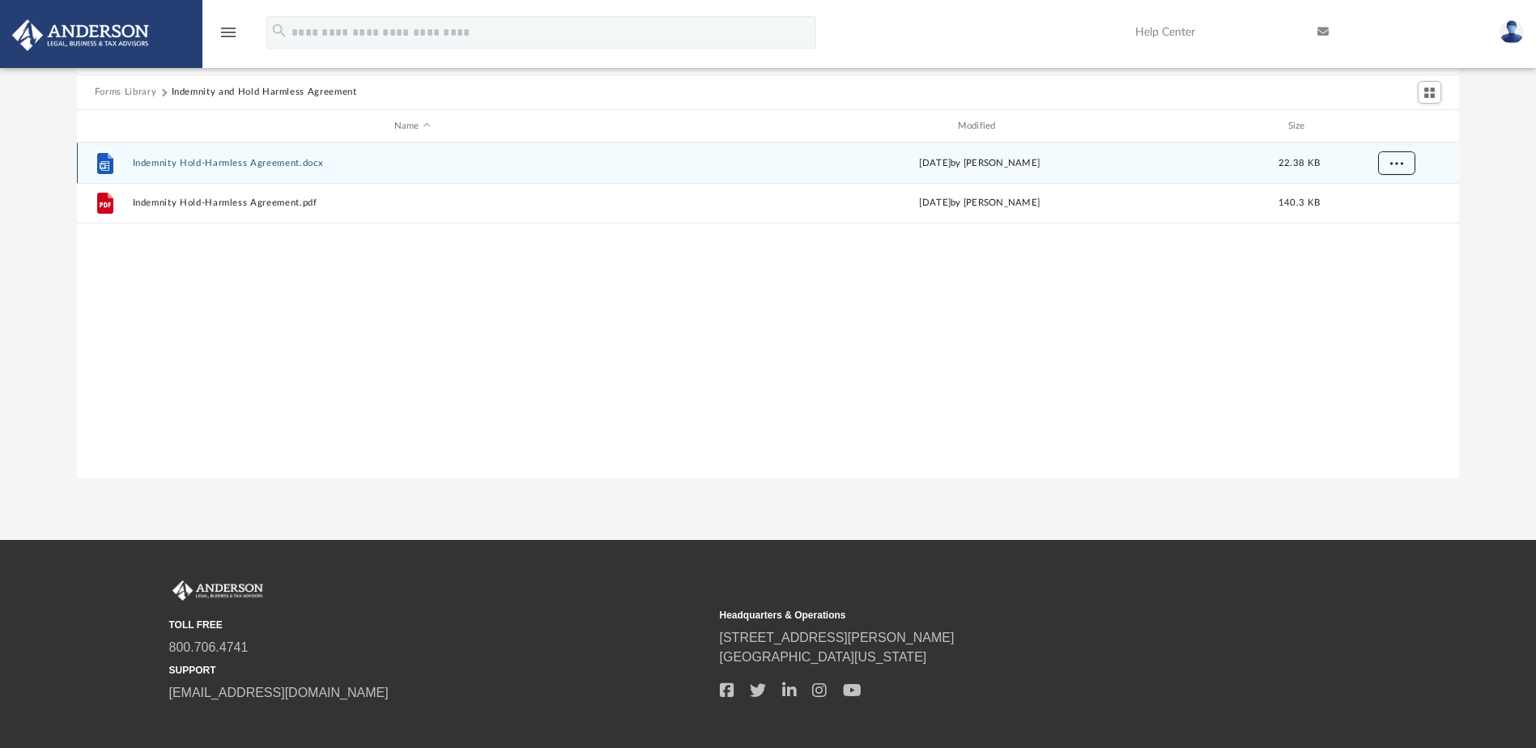
click at [1392, 155] on button "More options" at bounding box center [1395, 163] width 37 height 24
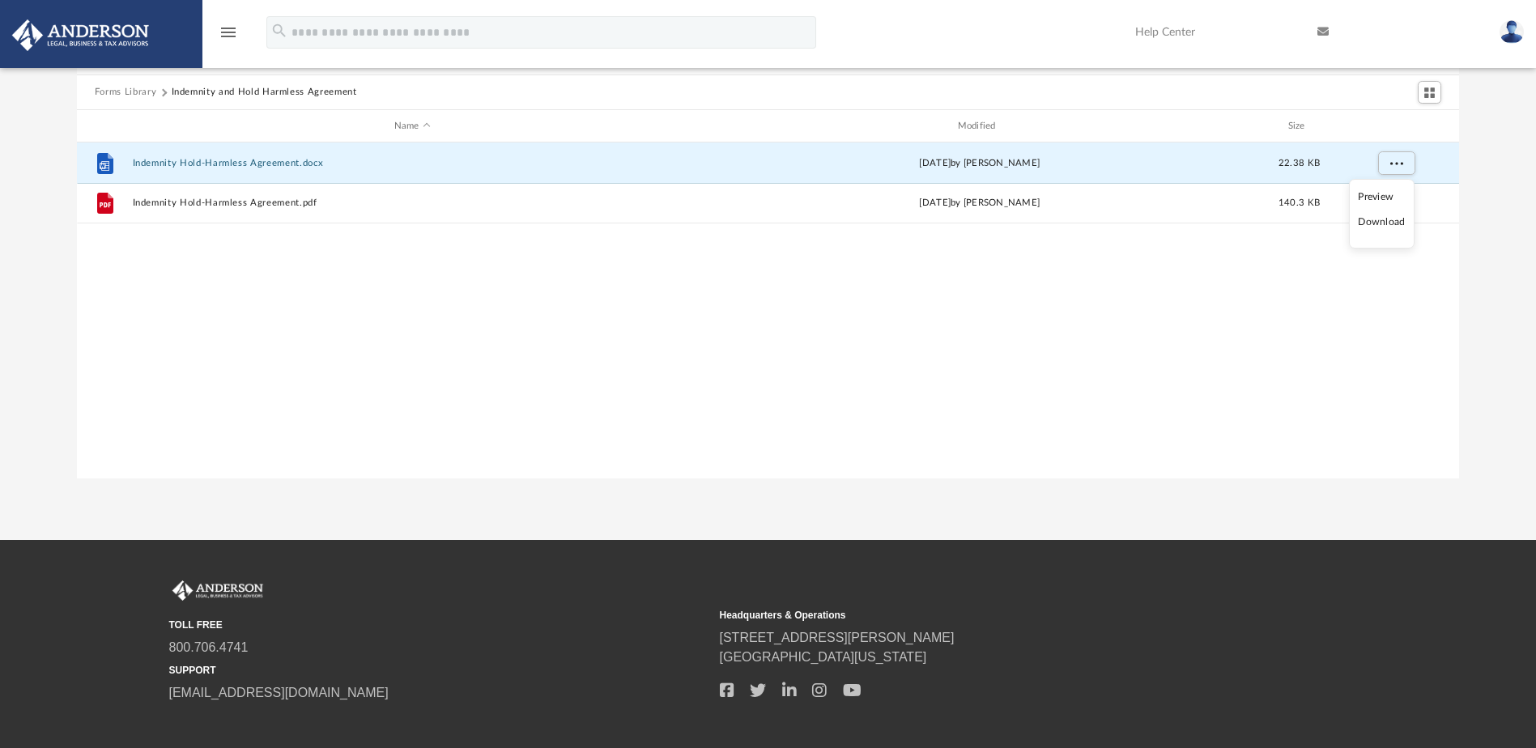
click at [1391, 228] on li "Download" at bounding box center [1381, 222] width 47 height 17
click at [1488, 205] on div "Forms Library Indemnity and Hold Harmless Agreement Name Modified Size File Ind…" at bounding box center [768, 248] width 1536 height 461
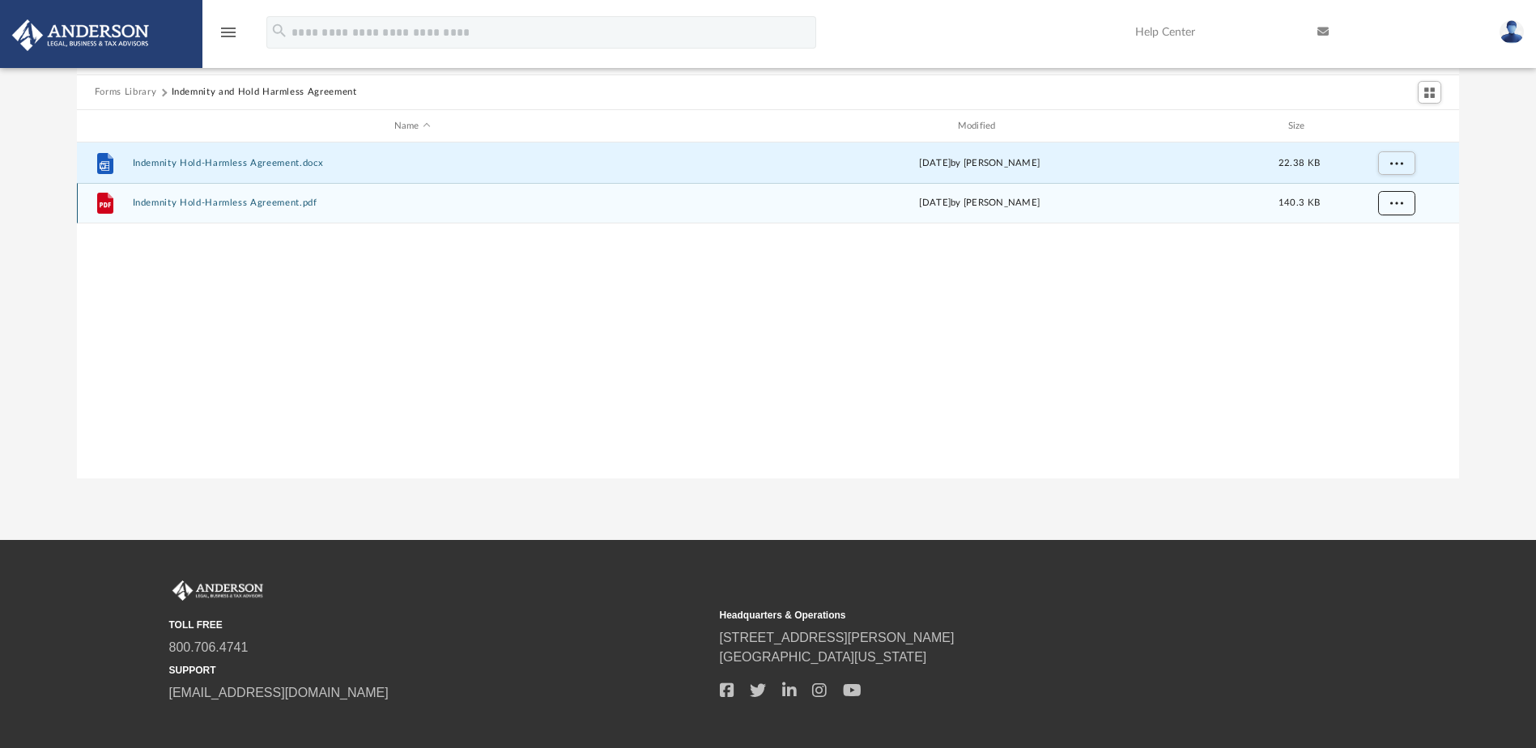
click at [1380, 203] on button "More options" at bounding box center [1395, 204] width 37 height 24
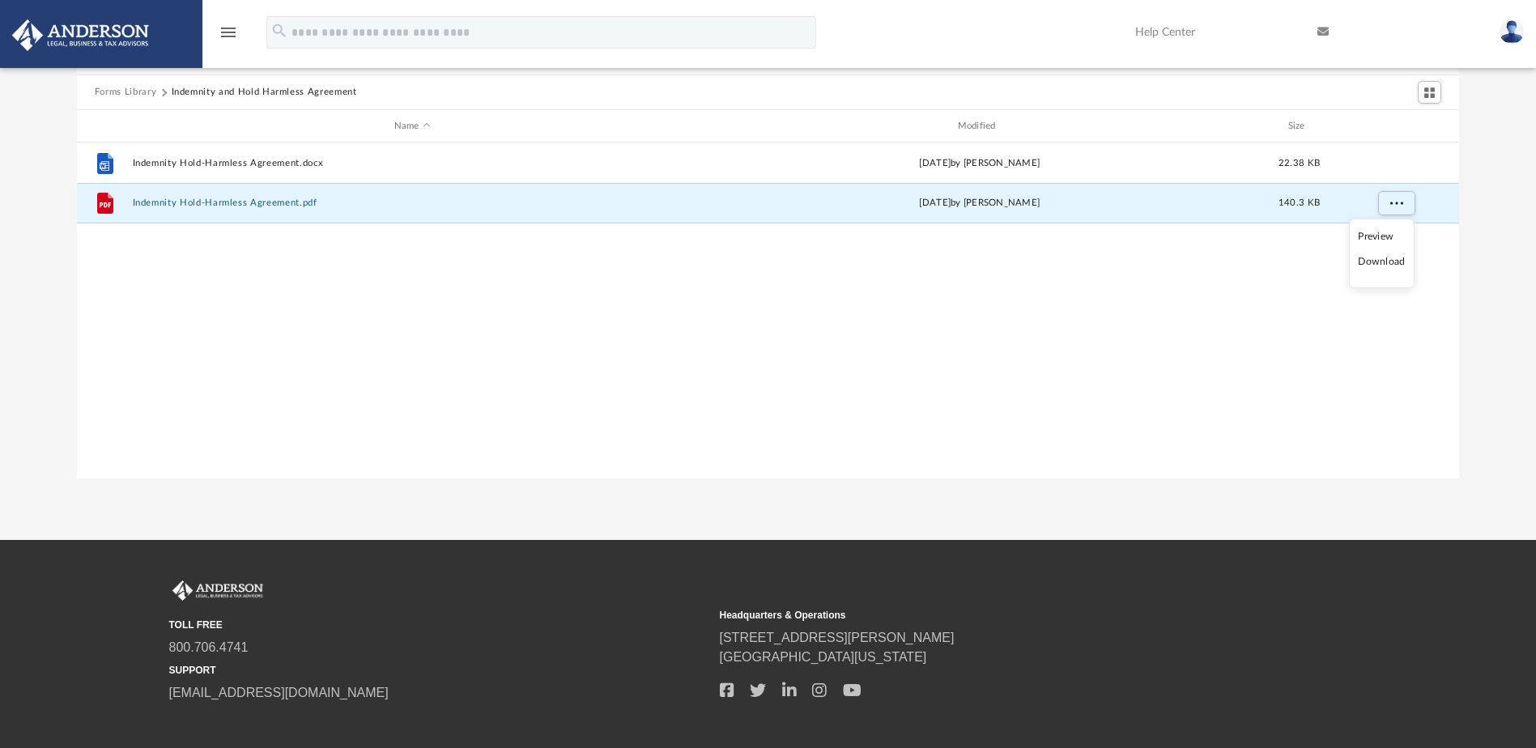
click at [1378, 257] on li "Download" at bounding box center [1381, 261] width 47 height 17
click at [136, 94] on button "Forms Library" at bounding box center [126, 92] width 62 height 15
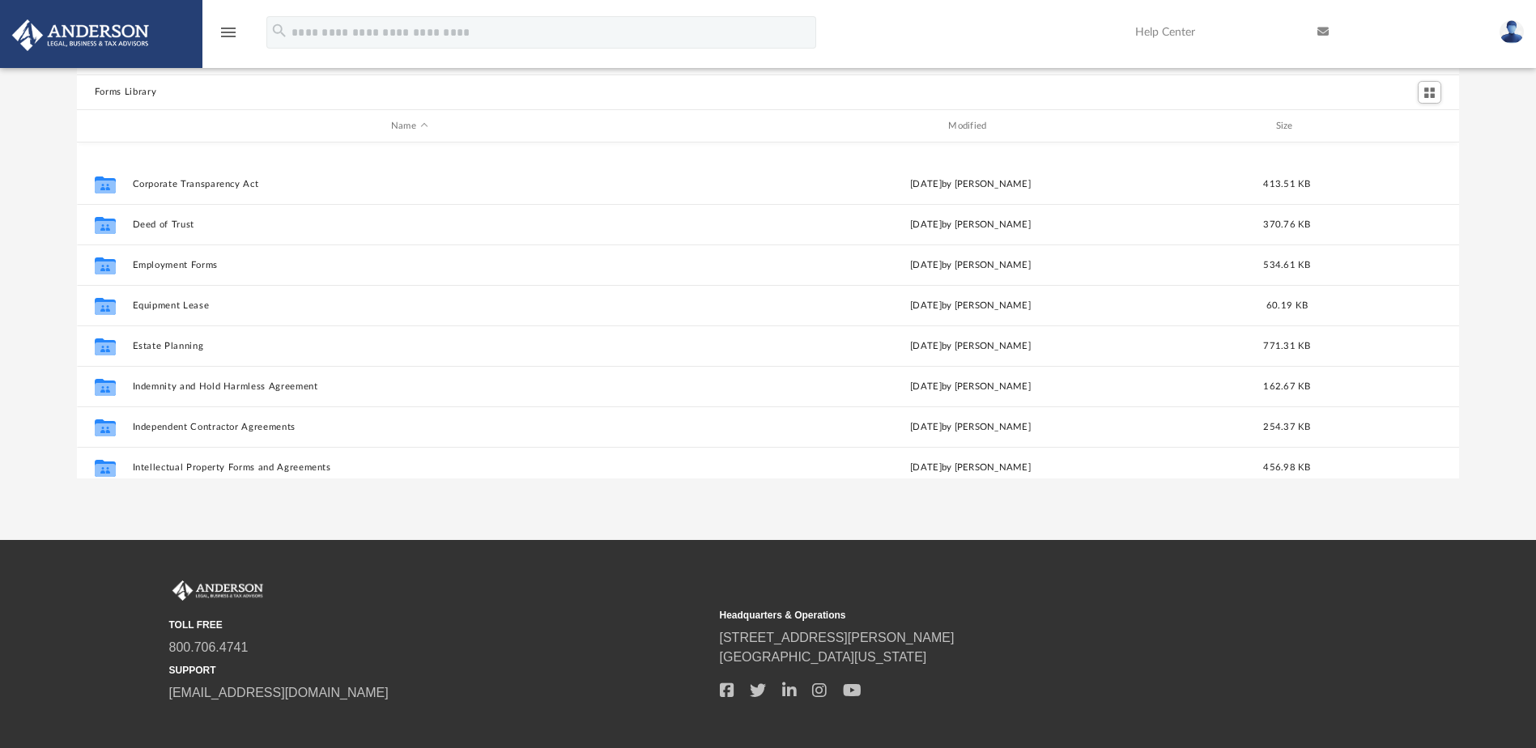
scroll to position [405, 0]
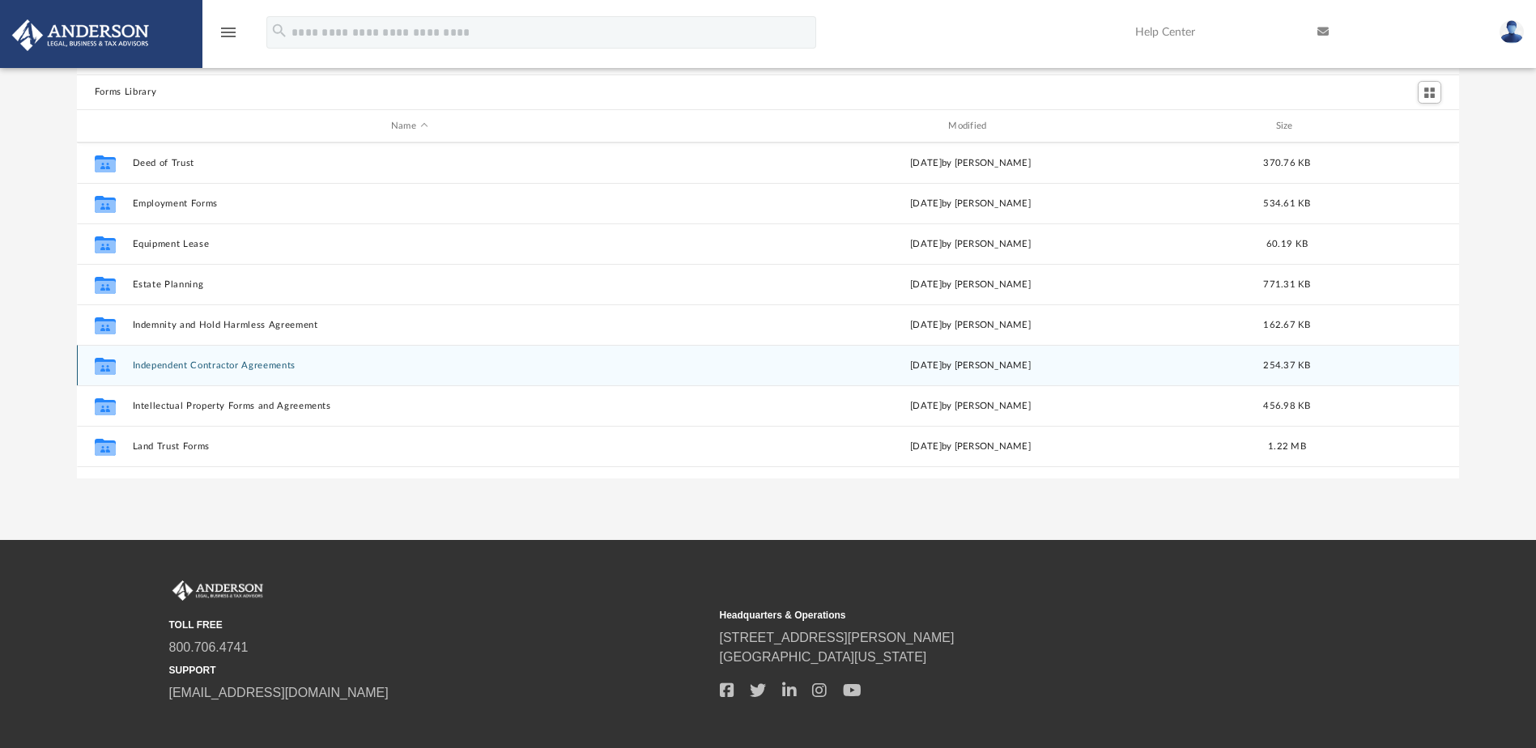
click at [221, 360] on button "Independent Contractor Agreements" at bounding box center [409, 365] width 554 height 11
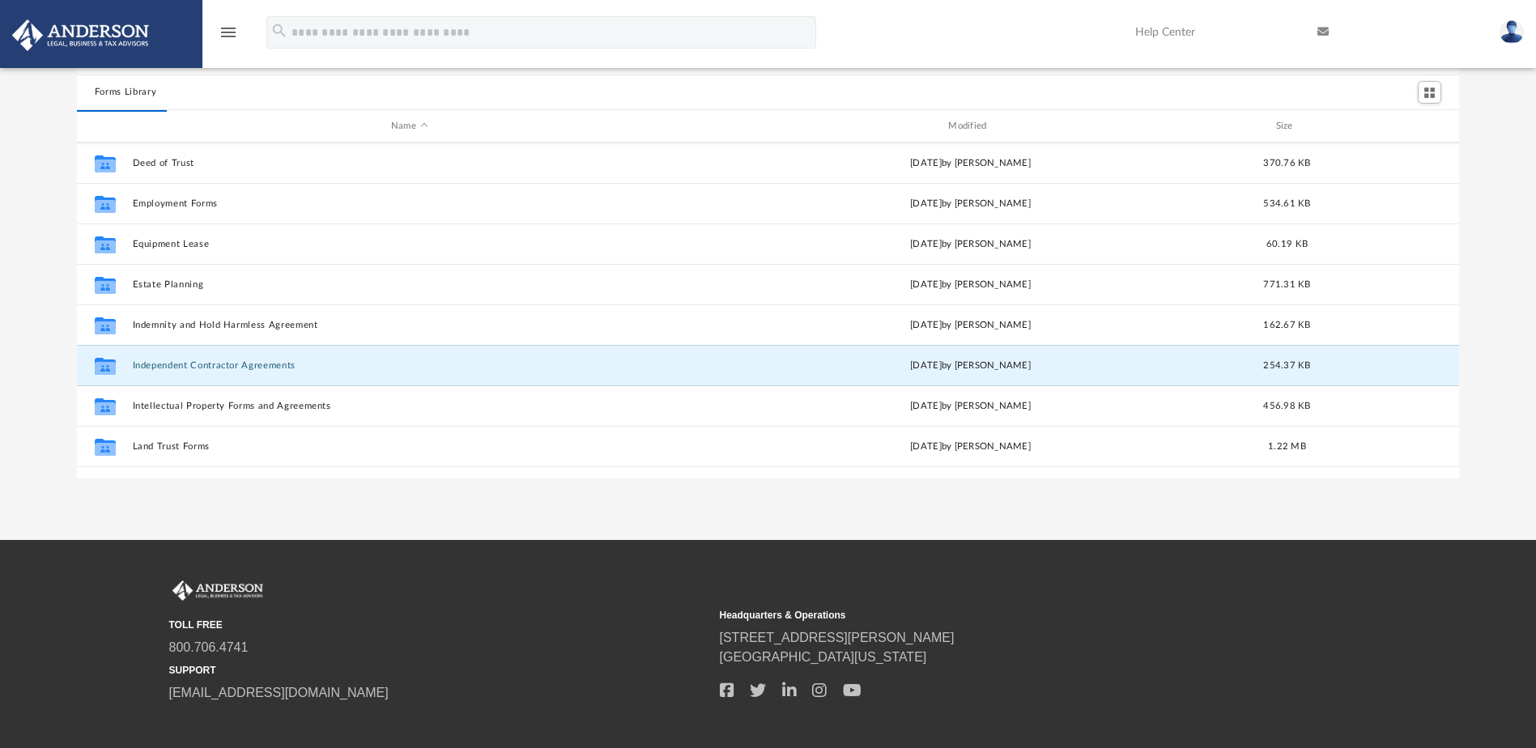
scroll to position [0, 0]
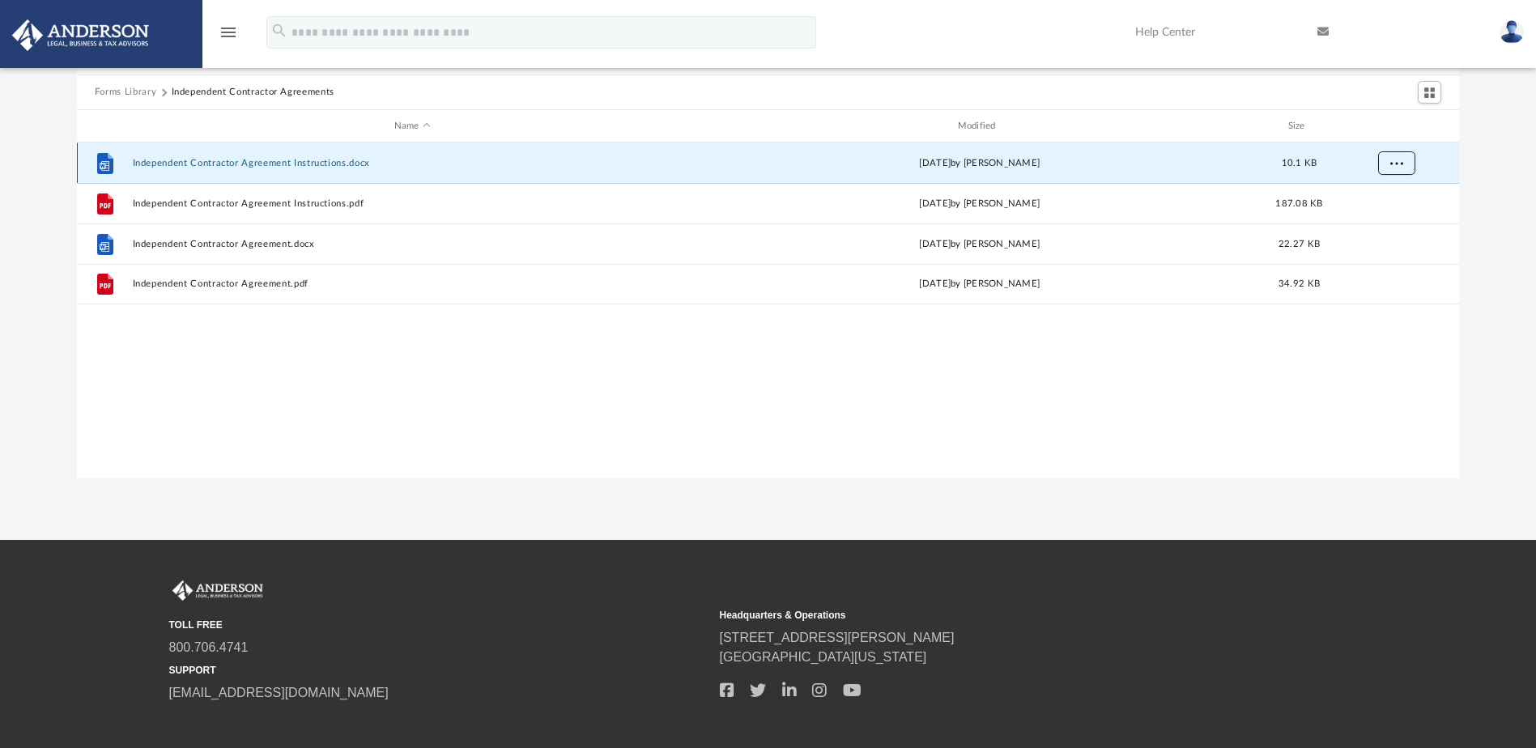
click at [1398, 166] on span "More options" at bounding box center [1395, 163] width 13 height 9
click at [1394, 223] on li "Download" at bounding box center [1381, 222] width 47 height 17
click at [1489, 184] on div "Forms Library Independent Contractor Agreements Name Modified Size File Indepen…" at bounding box center [768, 248] width 1536 height 461
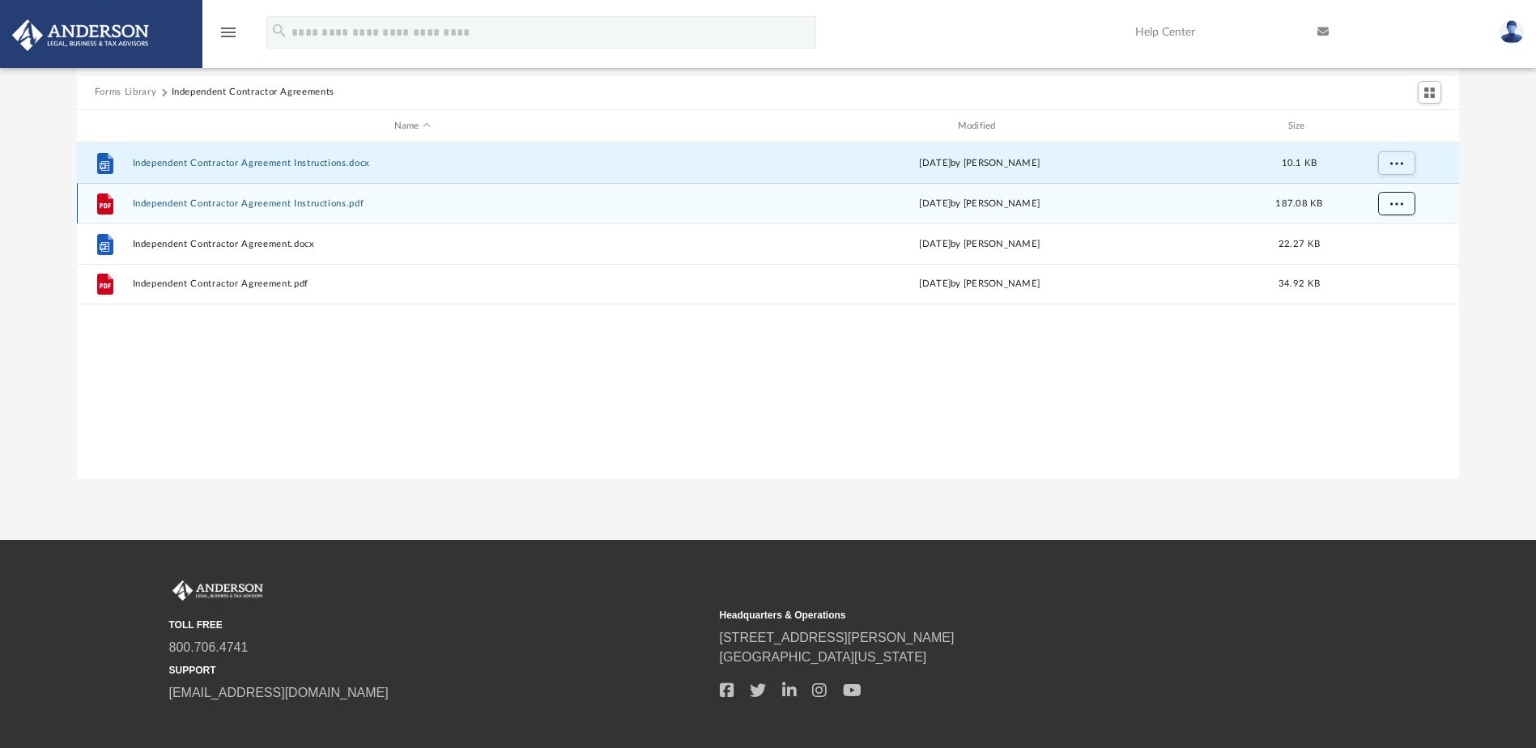
click at [1392, 200] on span "More options" at bounding box center [1395, 203] width 13 height 9
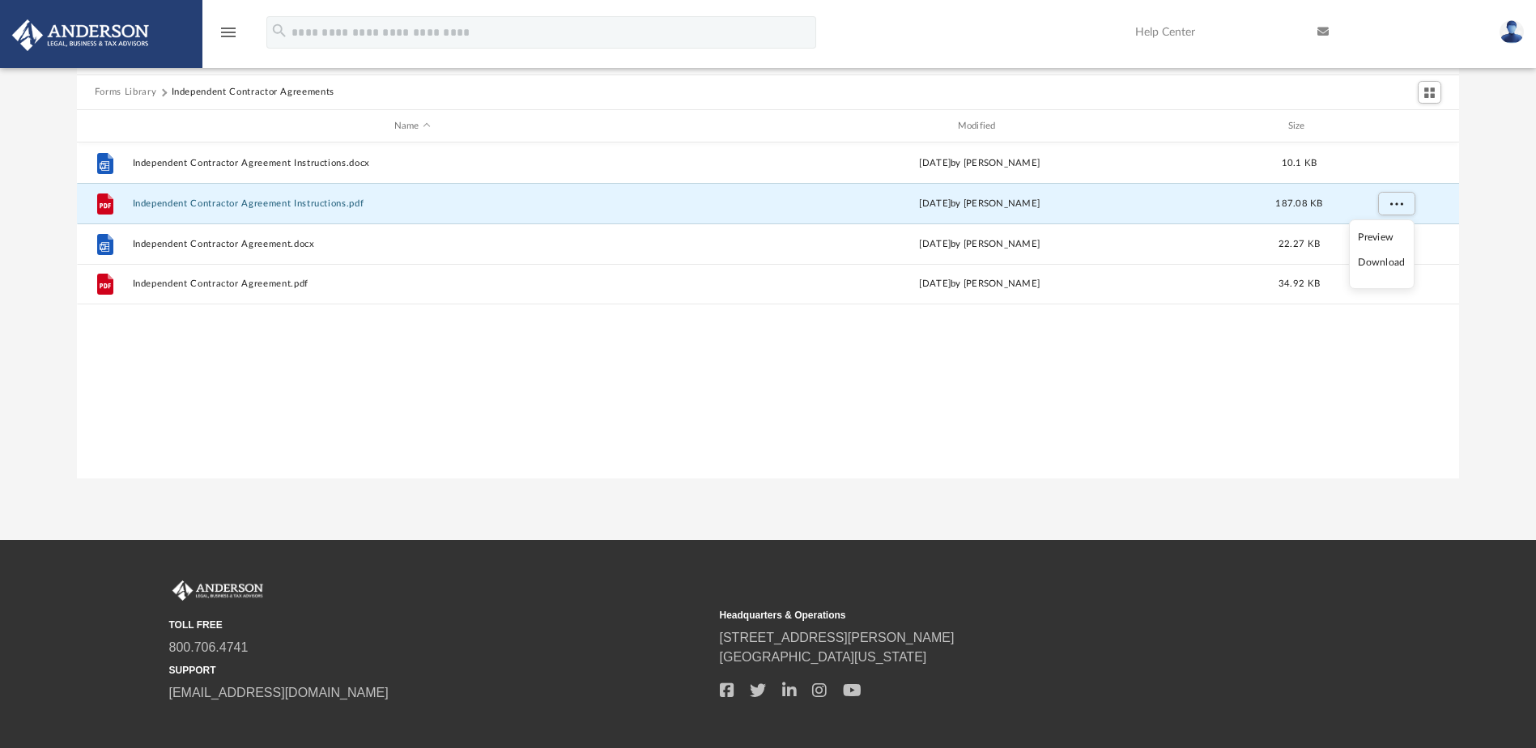
click at [1386, 262] on li "Download" at bounding box center [1381, 262] width 47 height 17
click at [1494, 223] on div "Forms Library Independent Contractor Agreements Name Modified Size File Indepen…" at bounding box center [768, 248] width 1536 height 461
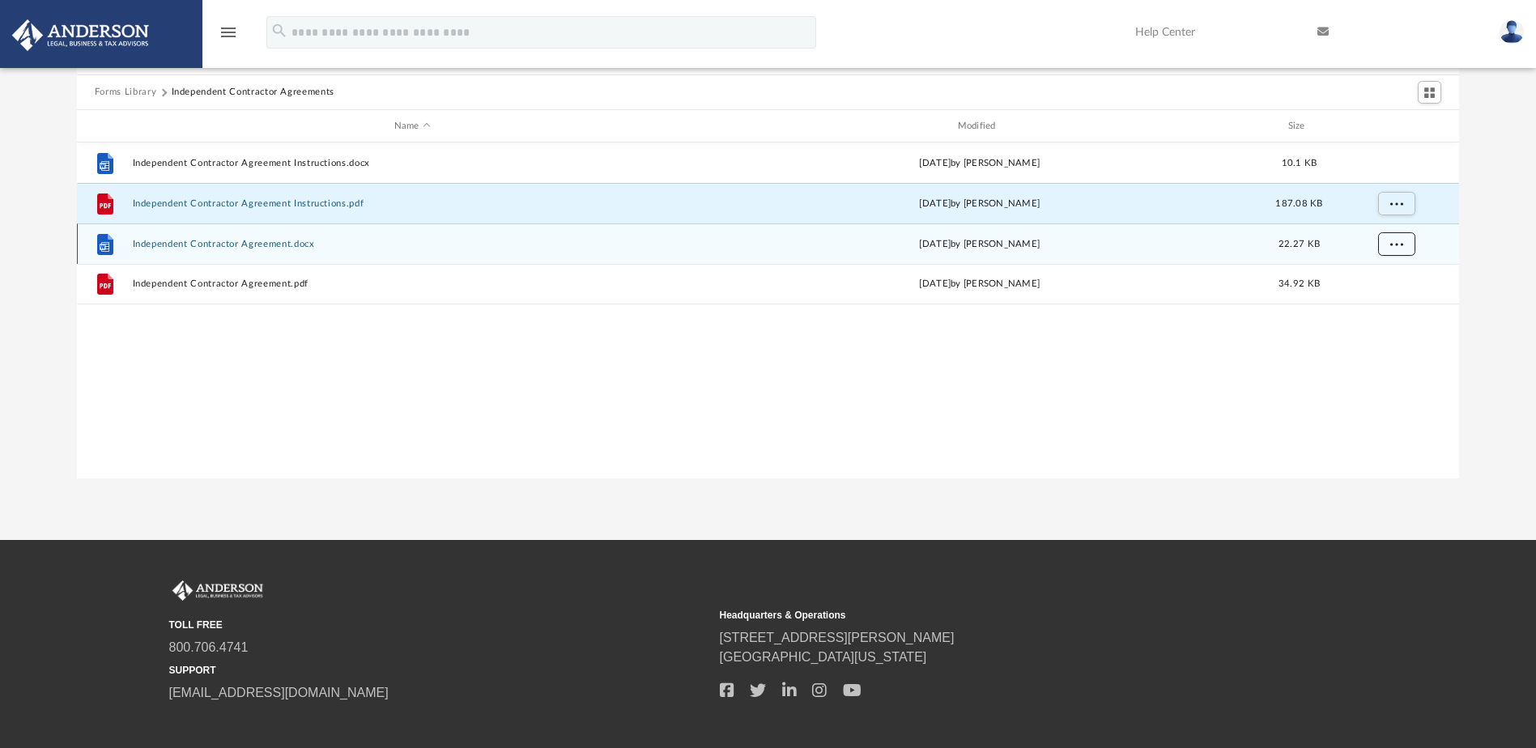
click at [1393, 240] on span "More options" at bounding box center [1395, 244] width 13 height 9
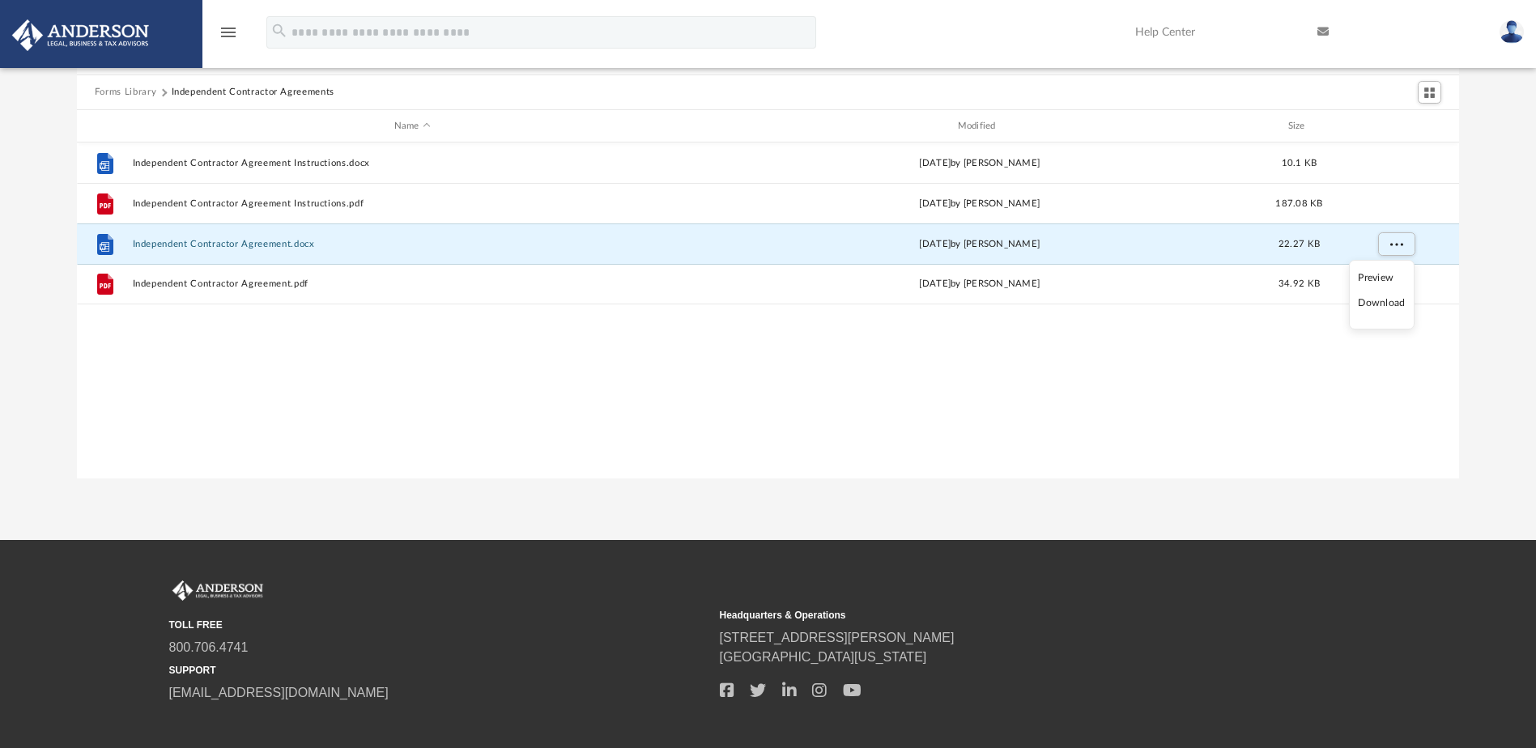
click at [1384, 302] on li "Download" at bounding box center [1381, 303] width 47 height 17
click at [1490, 251] on div "Forms Library Independent Contractor Agreements Name Modified Size File Indepen…" at bounding box center [768, 248] width 1536 height 461
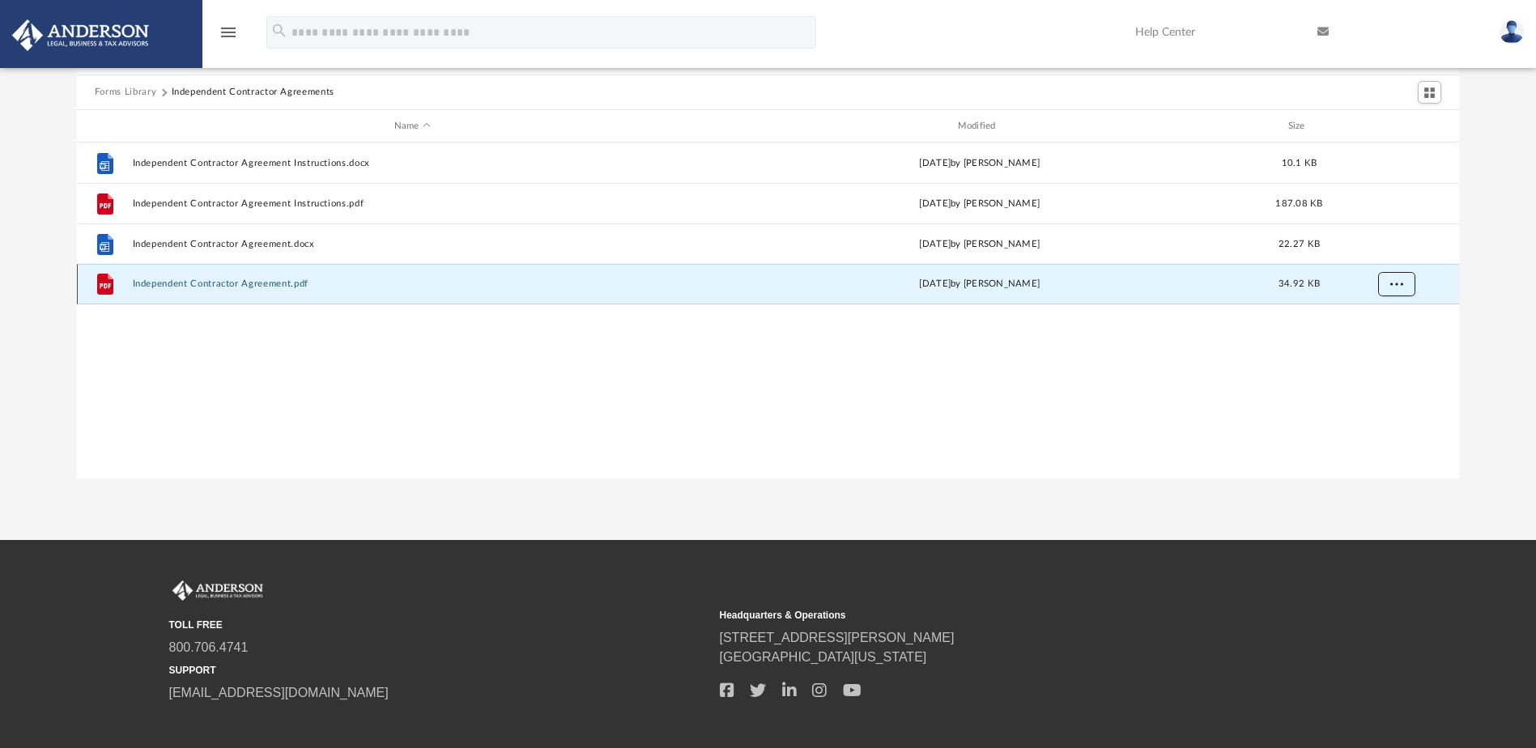
click at [1392, 287] on span "More options" at bounding box center [1395, 283] width 13 height 9
click at [1394, 339] on li "Download" at bounding box center [1381, 342] width 47 height 17
click at [1494, 287] on div "Forms Library Independent Contractor Agreements Name Modified Size File Indepen…" at bounding box center [768, 248] width 1536 height 461
click at [126, 91] on button "Forms Library" at bounding box center [126, 92] width 62 height 15
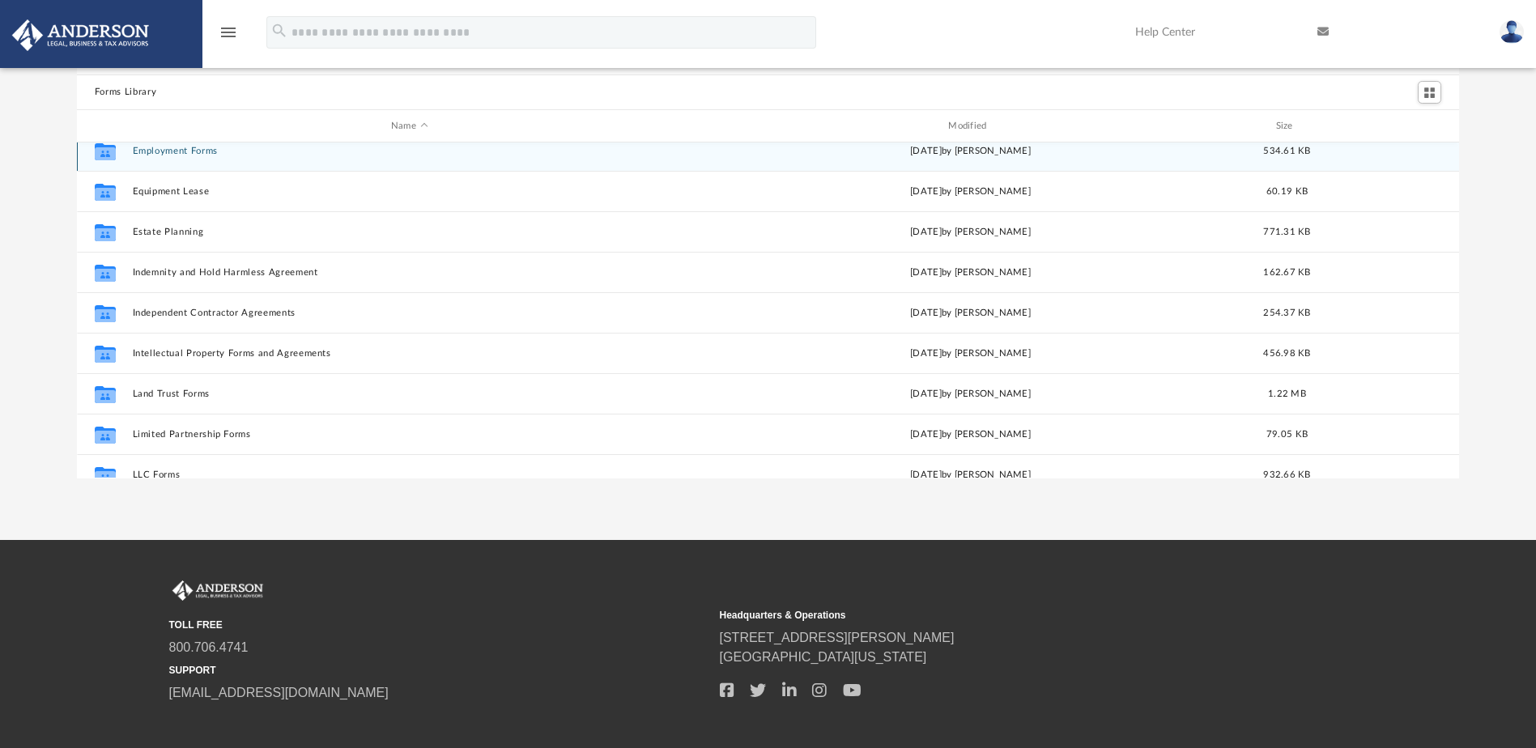
scroll to position [486, 0]
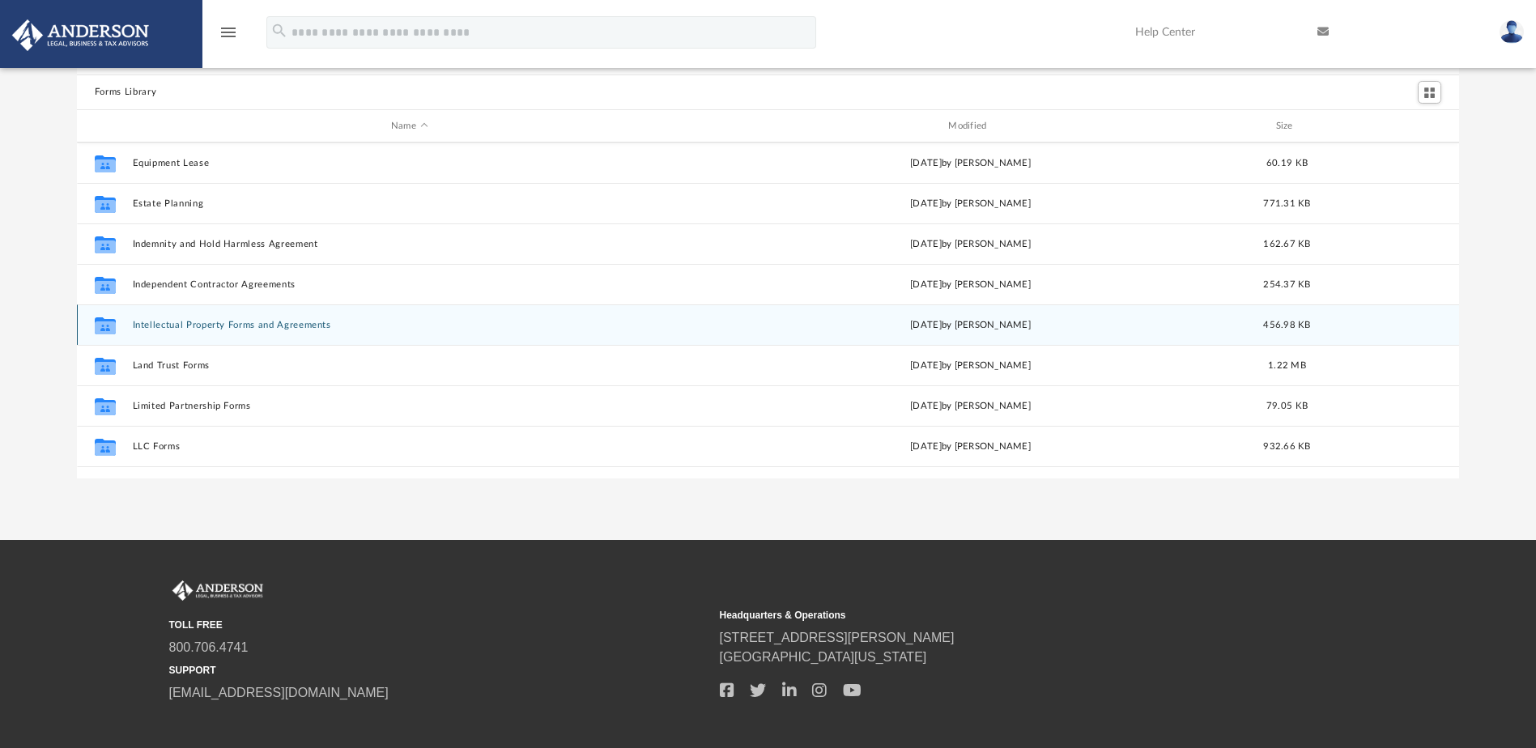
click at [153, 324] on button "Intellectual Property Forms and Agreements" at bounding box center [409, 325] width 554 height 11
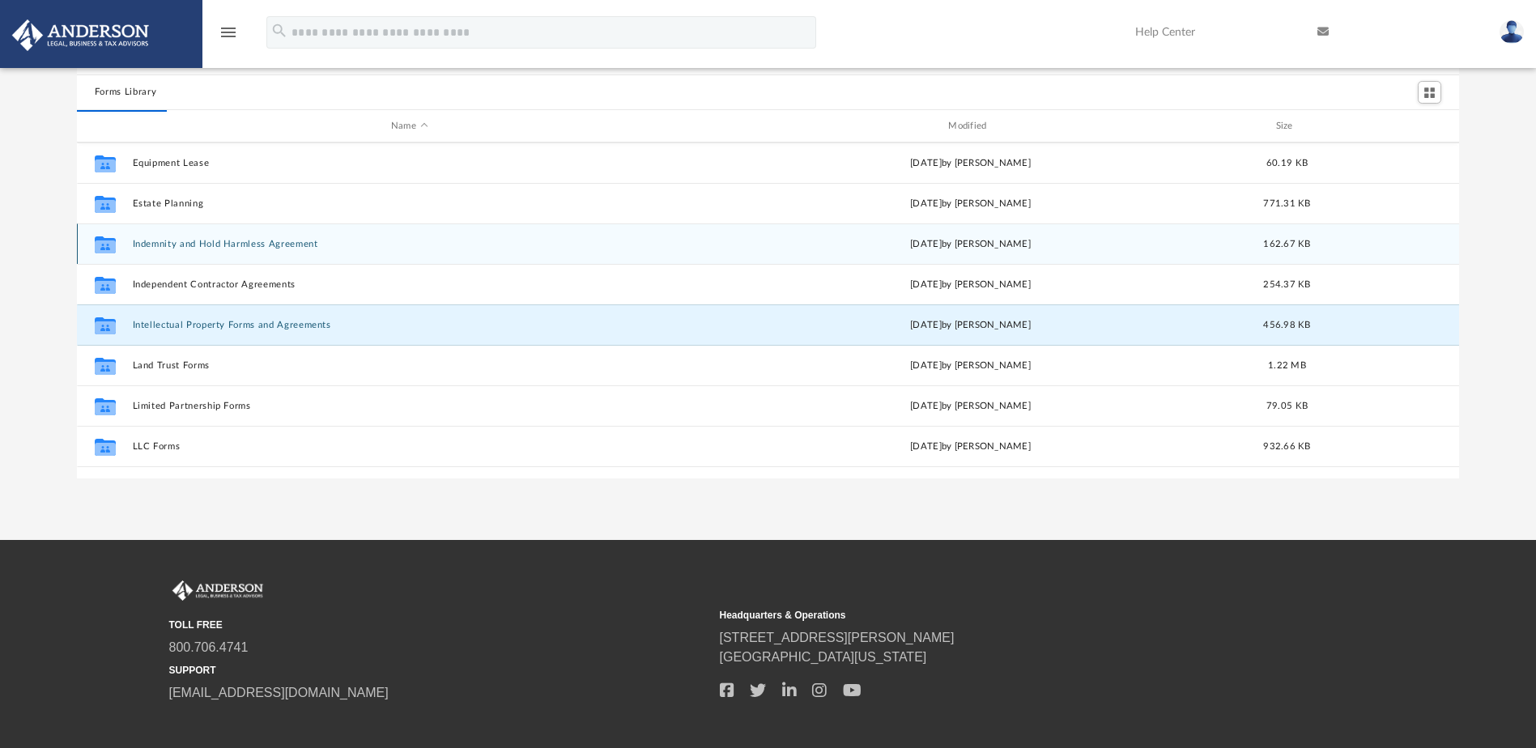
scroll to position [0, 0]
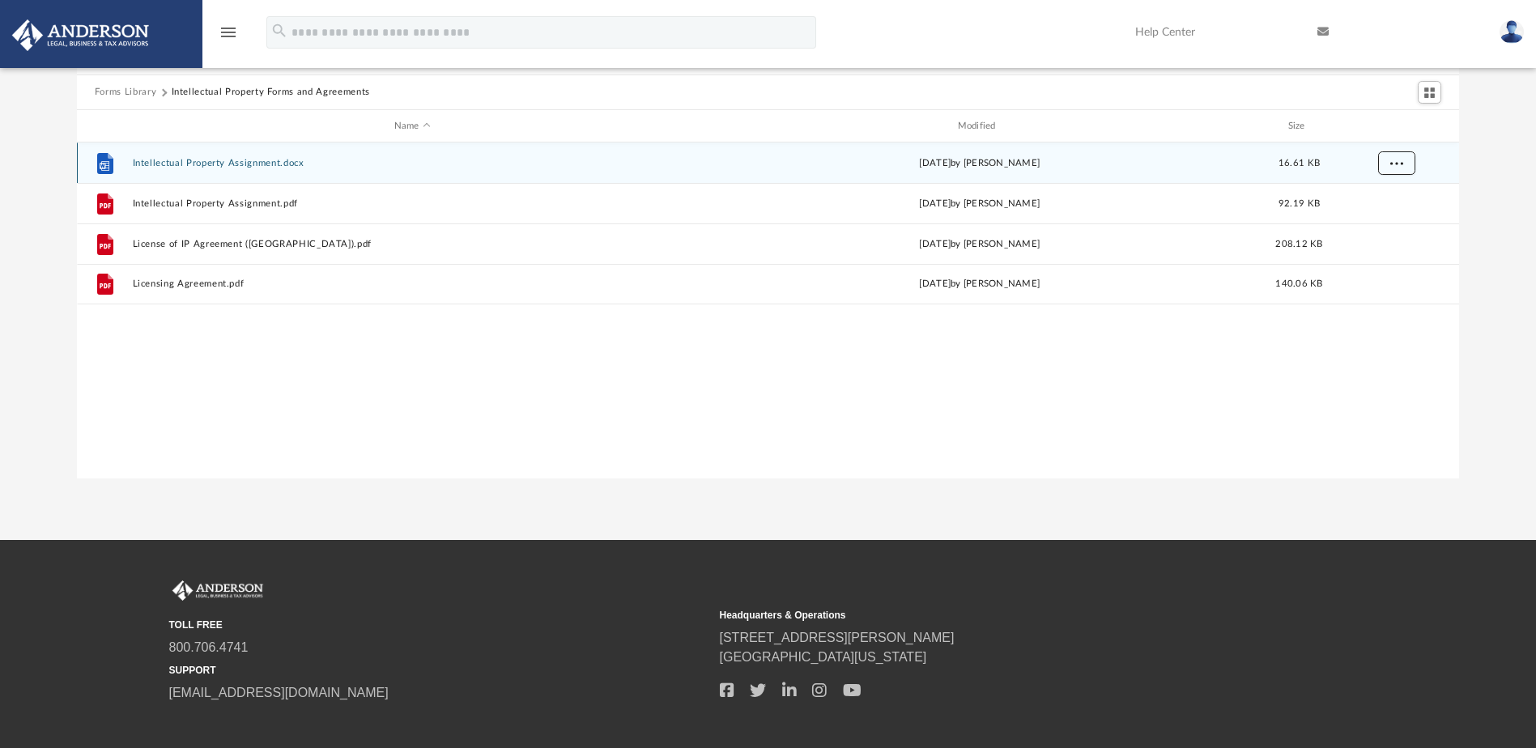
click at [1411, 166] on button "More options" at bounding box center [1395, 163] width 37 height 24
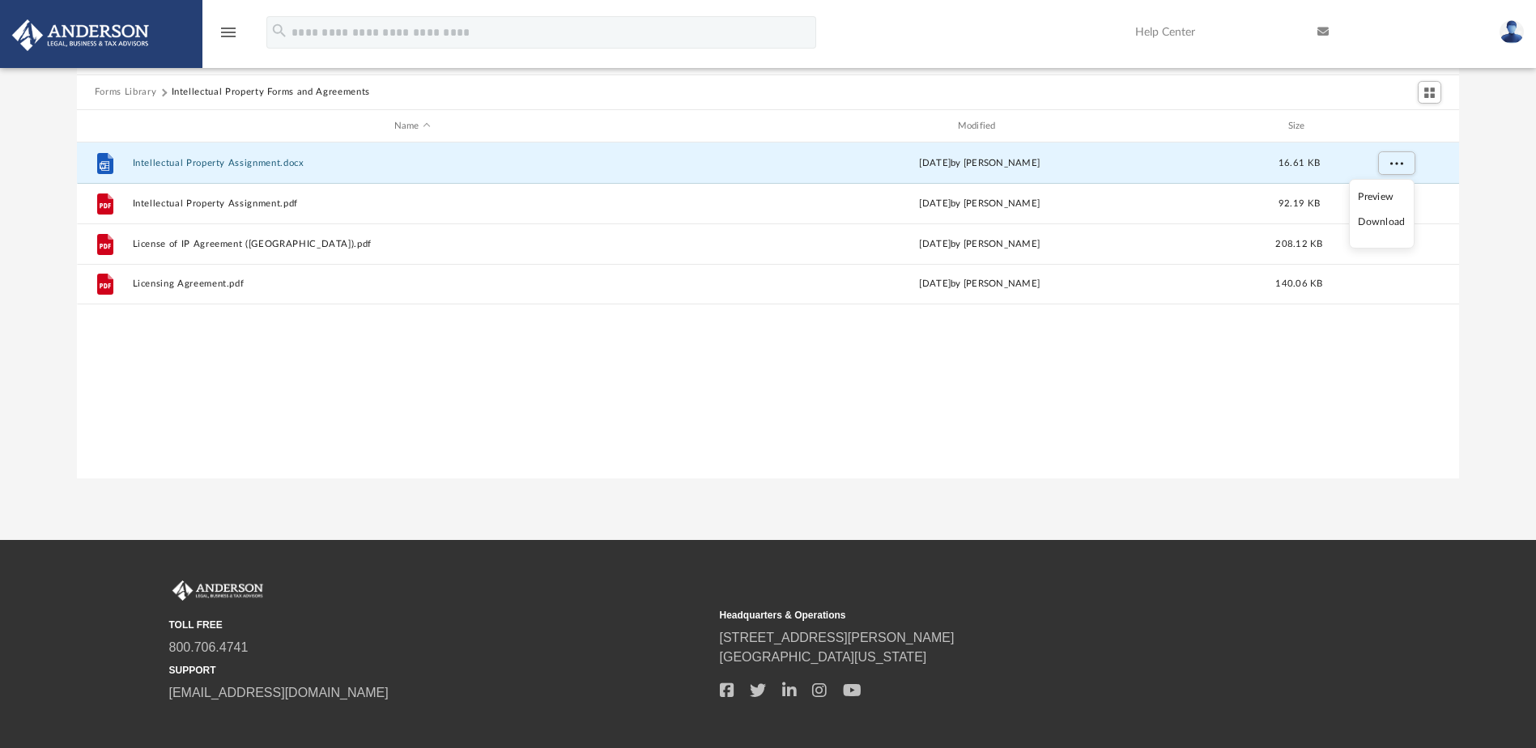
click at [1390, 221] on li "Download" at bounding box center [1381, 222] width 47 height 17
drag, startPoint x: 1508, startPoint y: 238, endPoint x: 1488, endPoint y: 233, distance: 20.8
click at [1508, 238] on div "Forms Library Intellectual Property Forms and Agreements Name Modified Size Fil…" at bounding box center [768, 248] width 1536 height 461
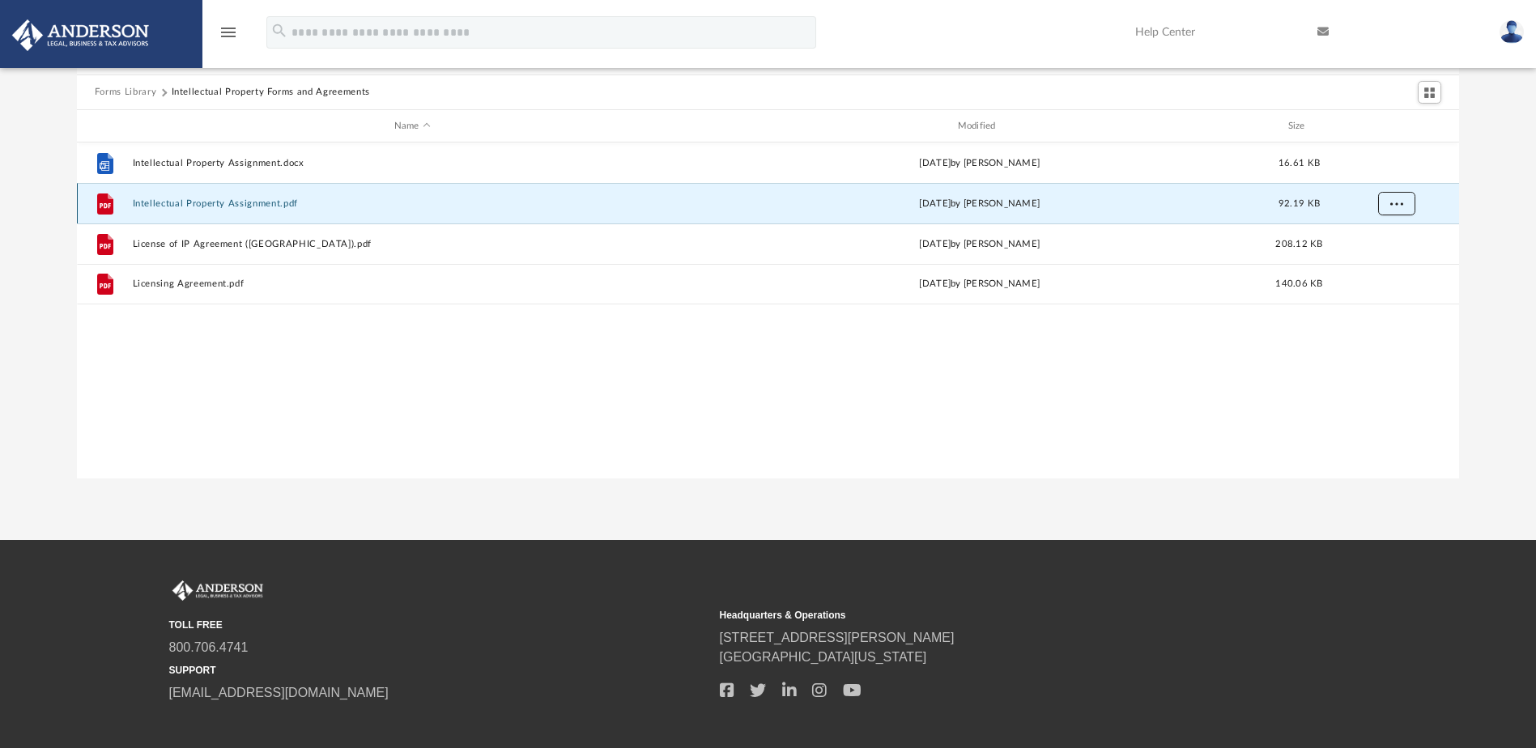
click at [1388, 201] on button "More options" at bounding box center [1395, 204] width 37 height 24
click at [1375, 266] on li "Download" at bounding box center [1381, 262] width 47 height 17
click at [1490, 256] on div "Forms Library Intellectual Property Forms and Agreements Name Modified Size Fil…" at bounding box center [768, 248] width 1536 height 461
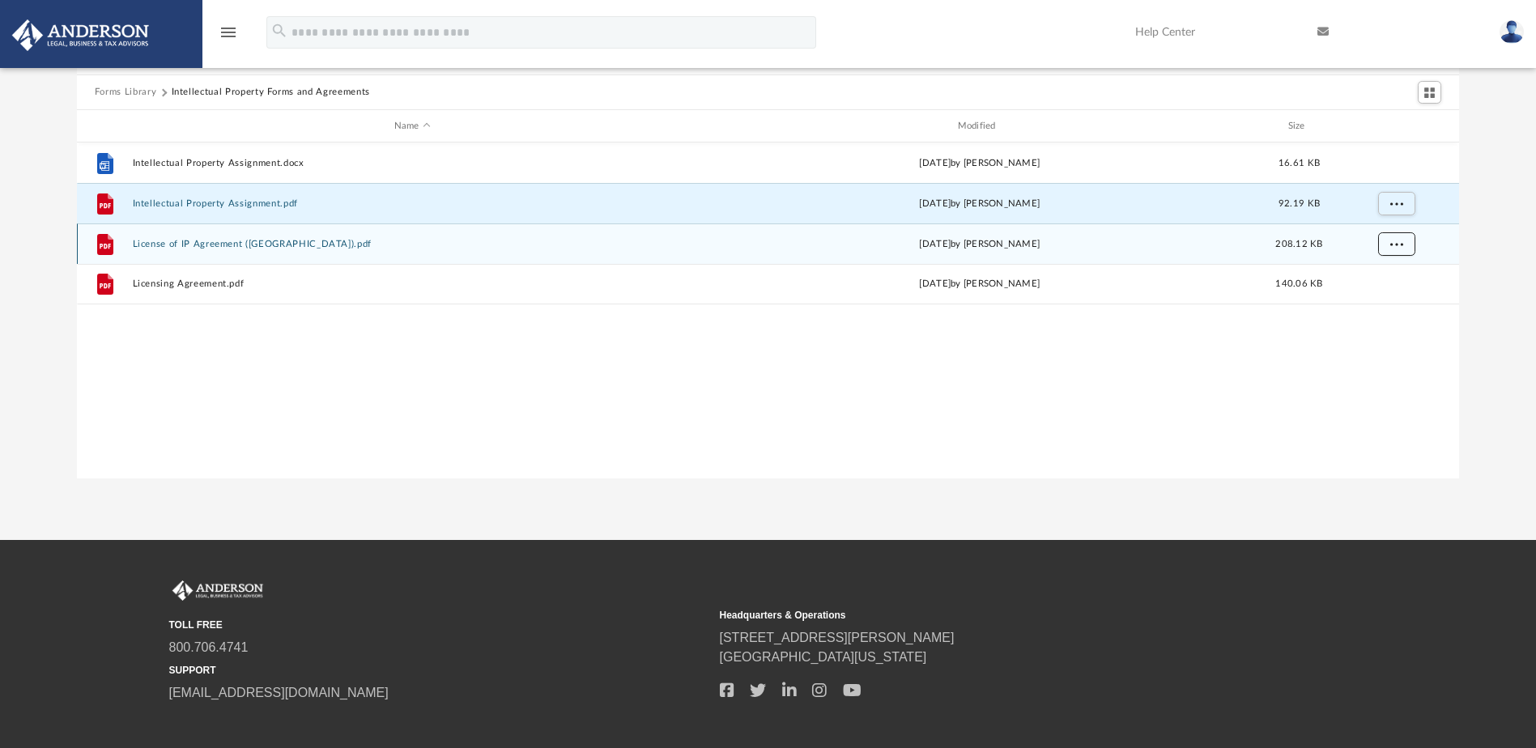
click at [1397, 247] on span "More options" at bounding box center [1395, 244] width 13 height 9
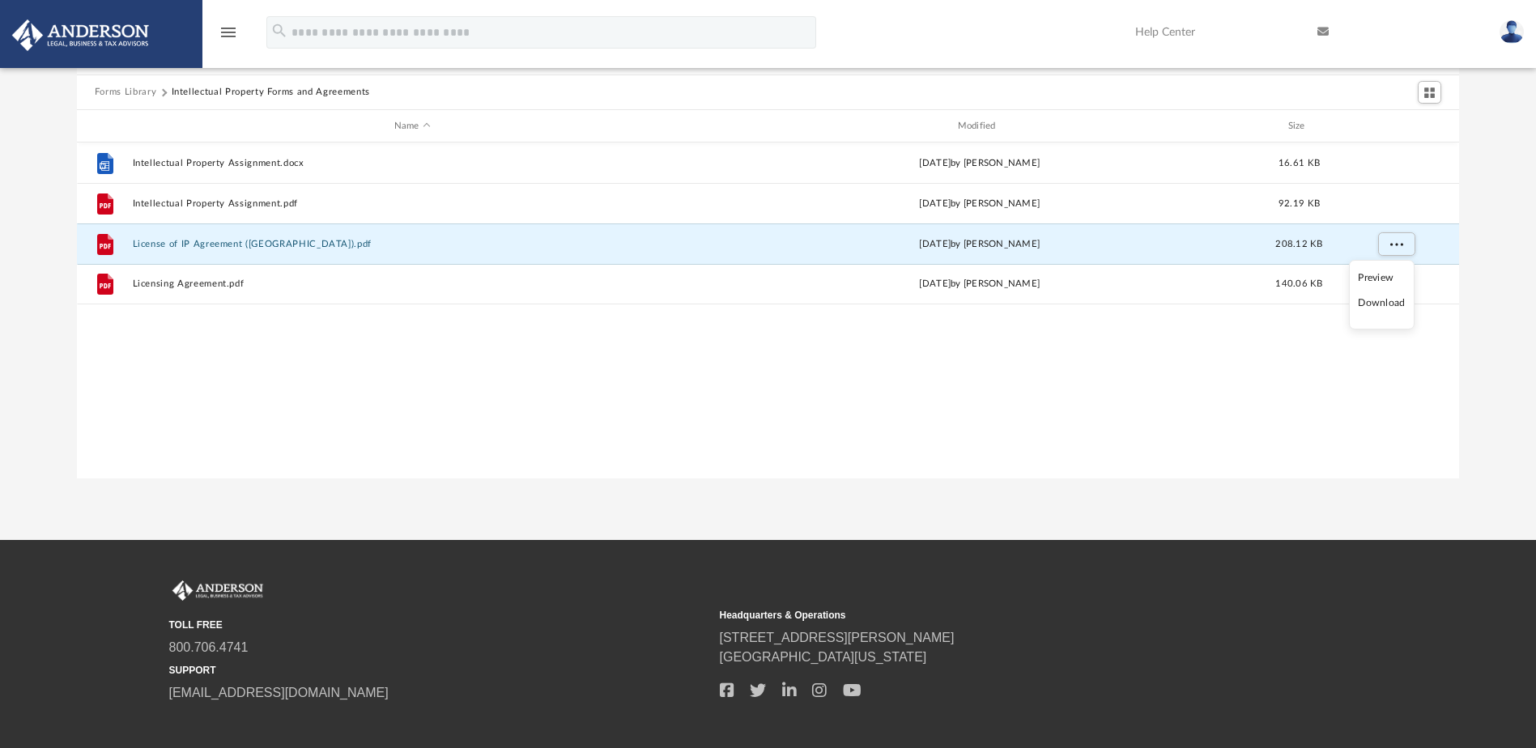
click at [1383, 304] on li "Download" at bounding box center [1381, 303] width 47 height 17
drag, startPoint x: 1503, startPoint y: 276, endPoint x: 1486, endPoint y: 276, distance: 17.0
click at [1503, 276] on div "Forms Library Intellectual Property Forms and Agreements Name Modified Size Fil…" at bounding box center [768, 248] width 1536 height 461
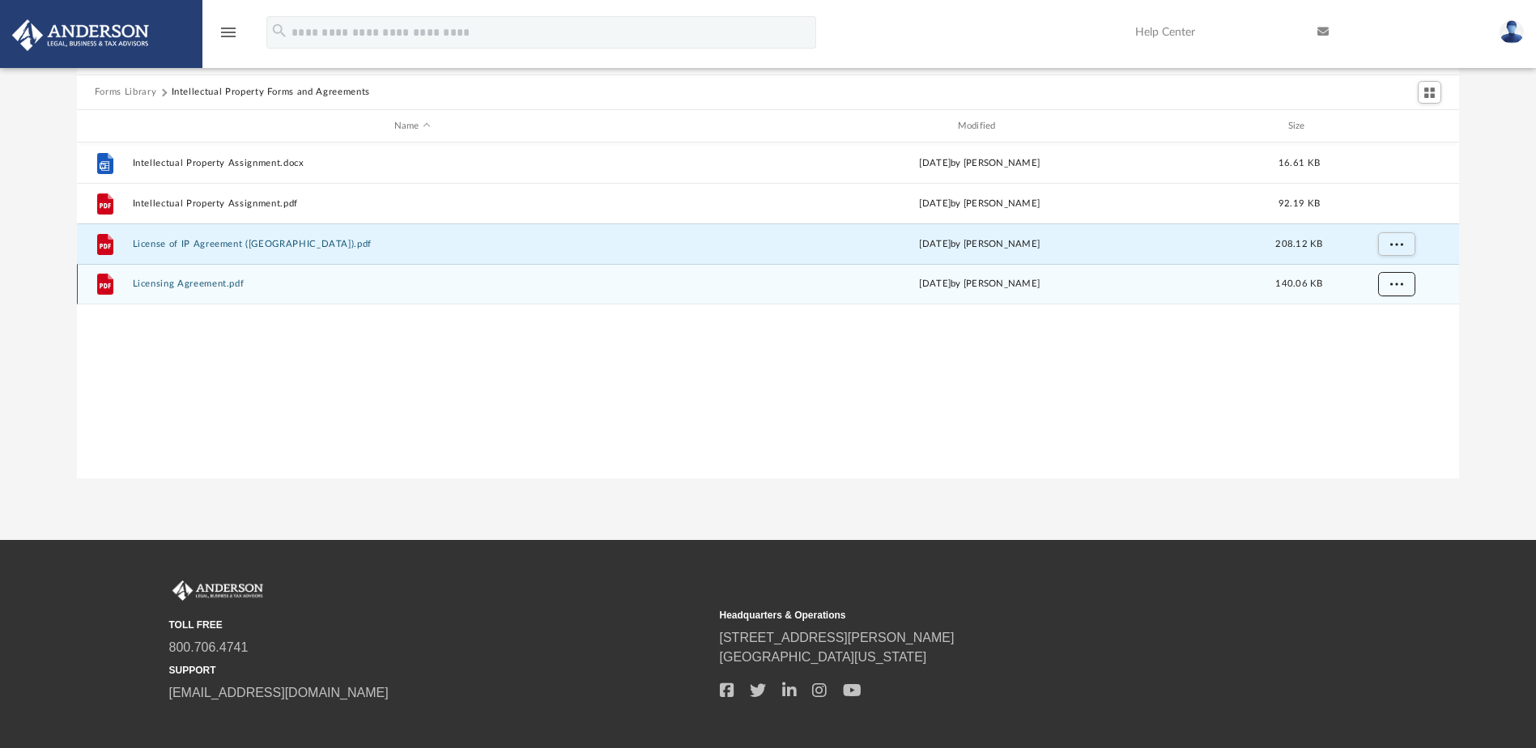
click at [1401, 274] on button "More options" at bounding box center [1395, 285] width 37 height 24
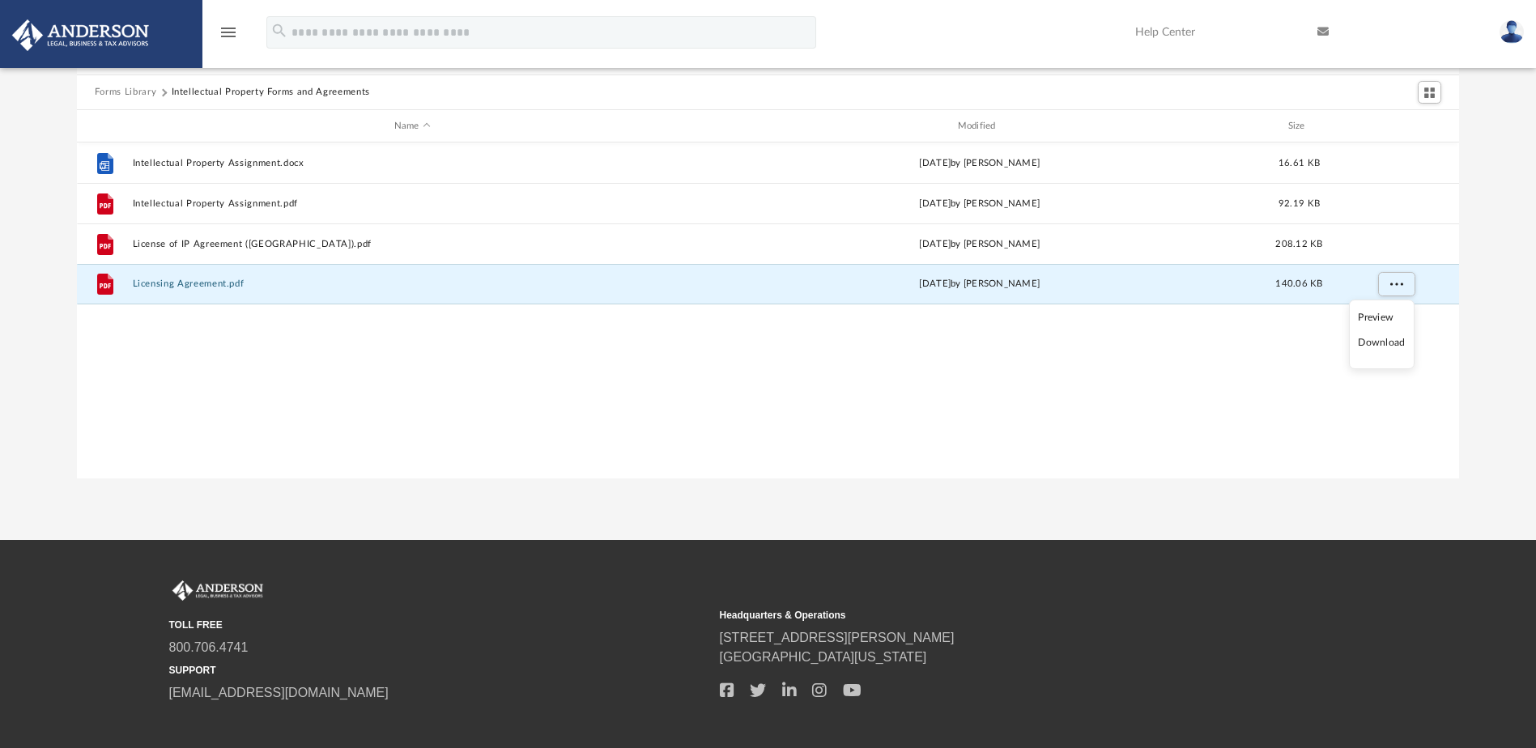
click at [1385, 341] on li "Download" at bounding box center [1381, 342] width 47 height 17
click at [134, 95] on button "Forms Library" at bounding box center [126, 92] width 62 height 15
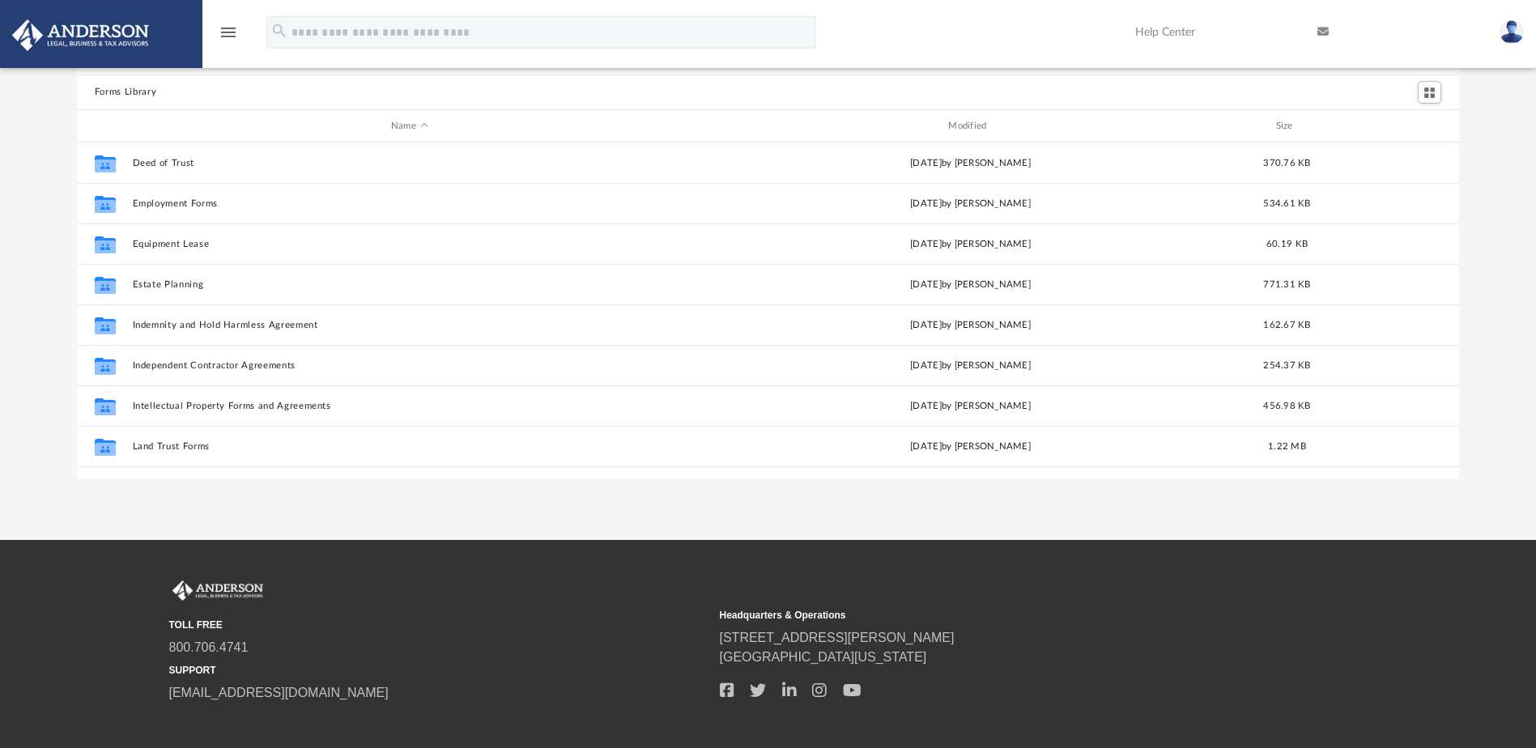
scroll to position [486, 0]
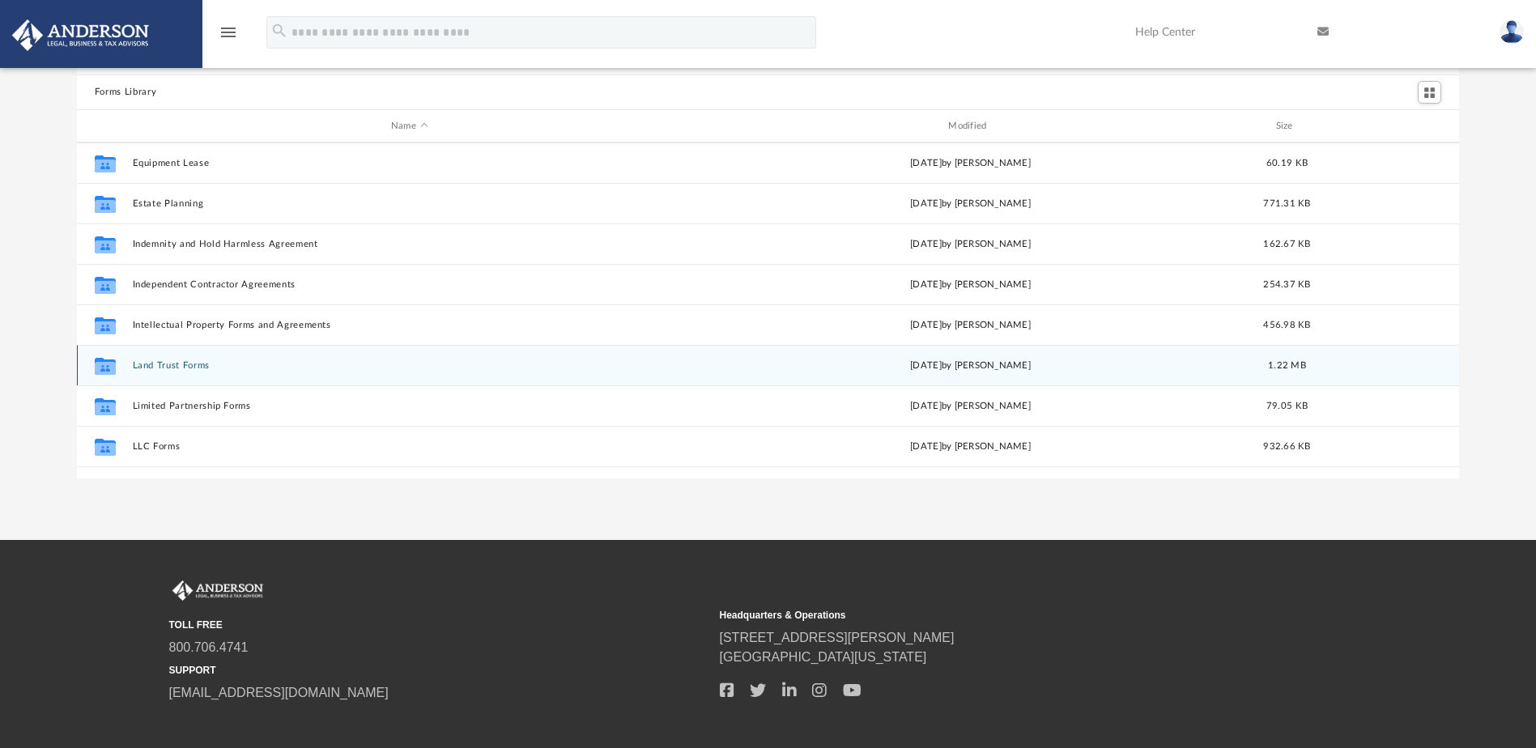
click at [205, 366] on button "Land Trust Forms" at bounding box center [409, 365] width 554 height 11
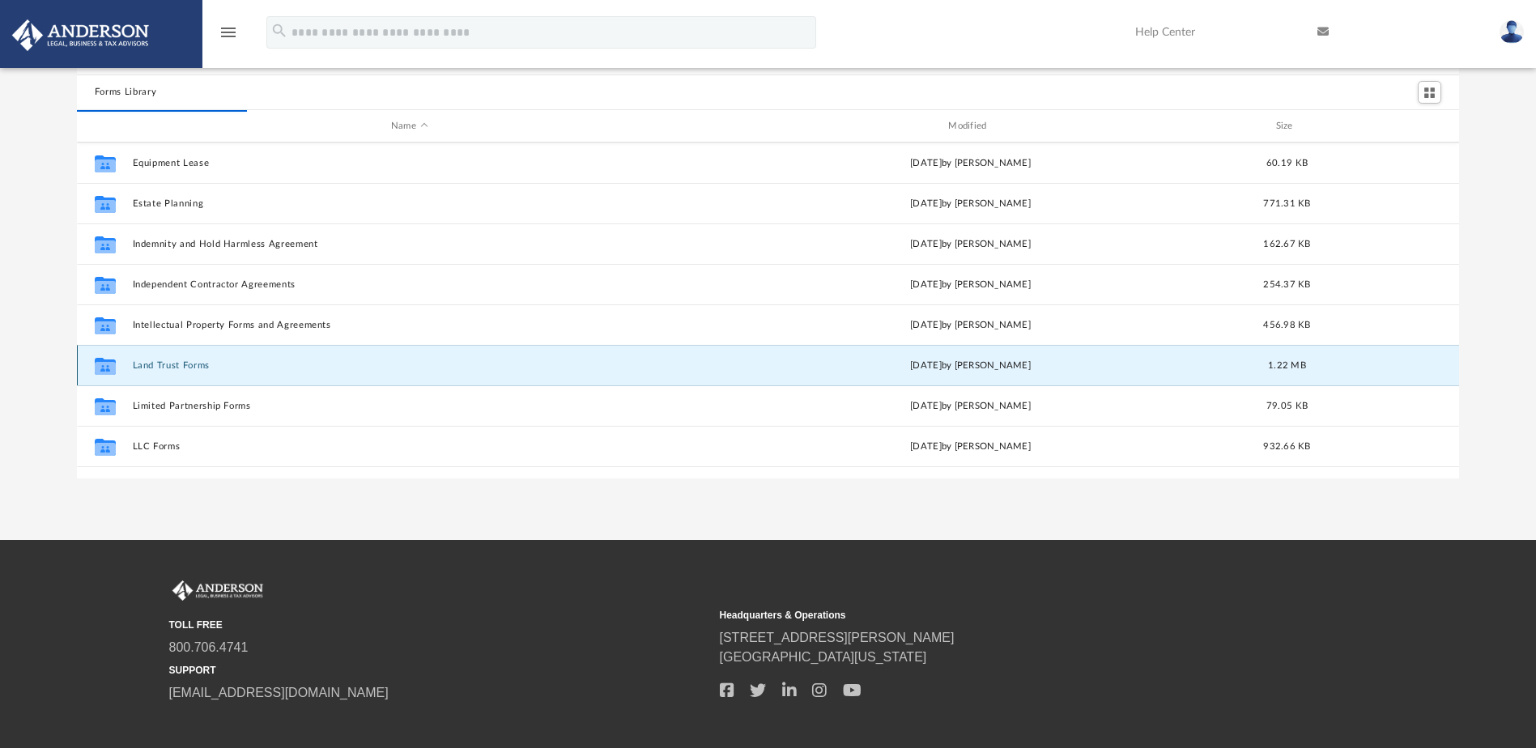
click at [161, 369] on button "Land Trust Forms" at bounding box center [409, 365] width 554 height 11
click at [176, 364] on button "Land Trust Forms" at bounding box center [409, 365] width 554 height 11
click at [222, 504] on div "App [EMAIL_ADDRESS][DOMAIN_NAME] Sign Out [EMAIL_ADDRESS][DOMAIN_NAME] Home Onl…" at bounding box center [768, 222] width 1536 height 635
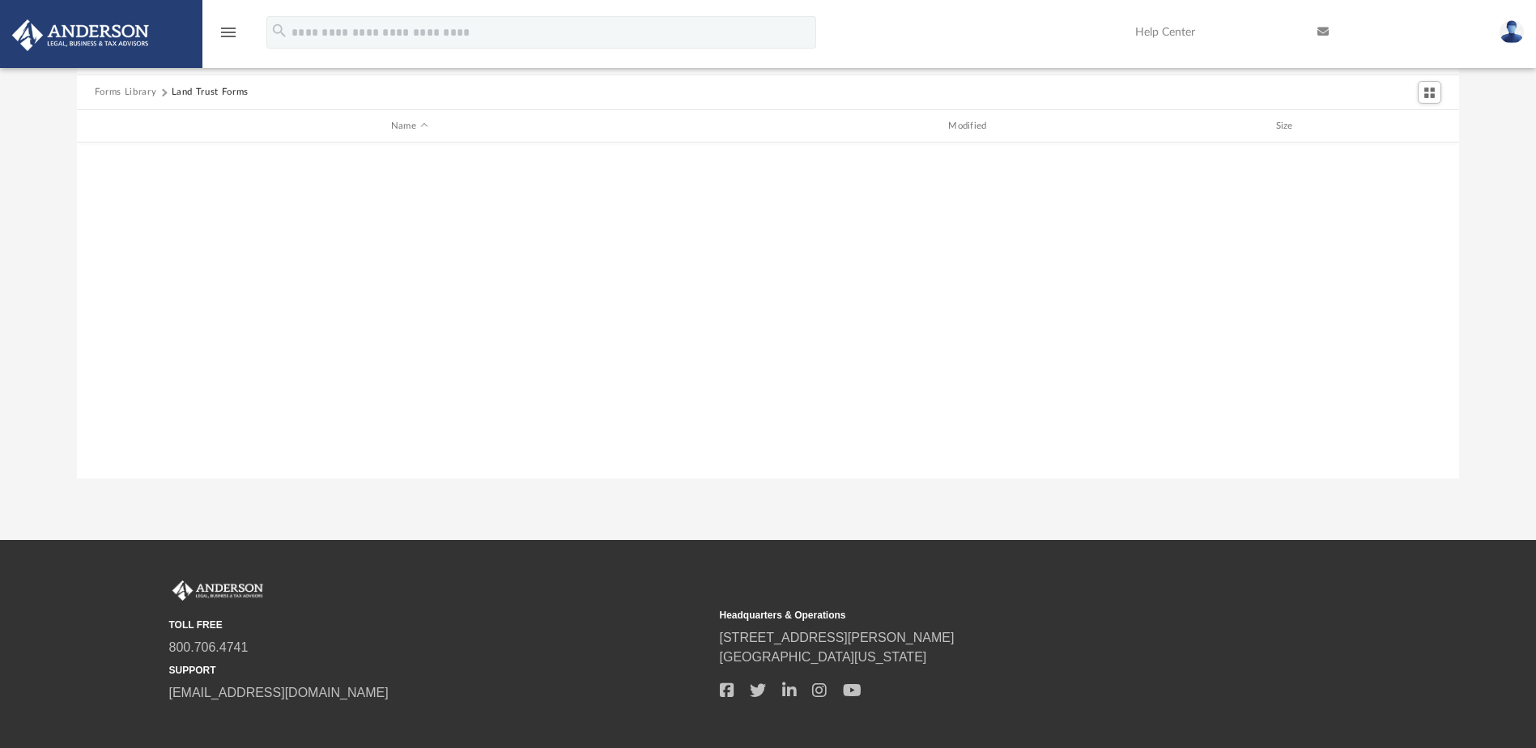
scroll to position [0, 0]
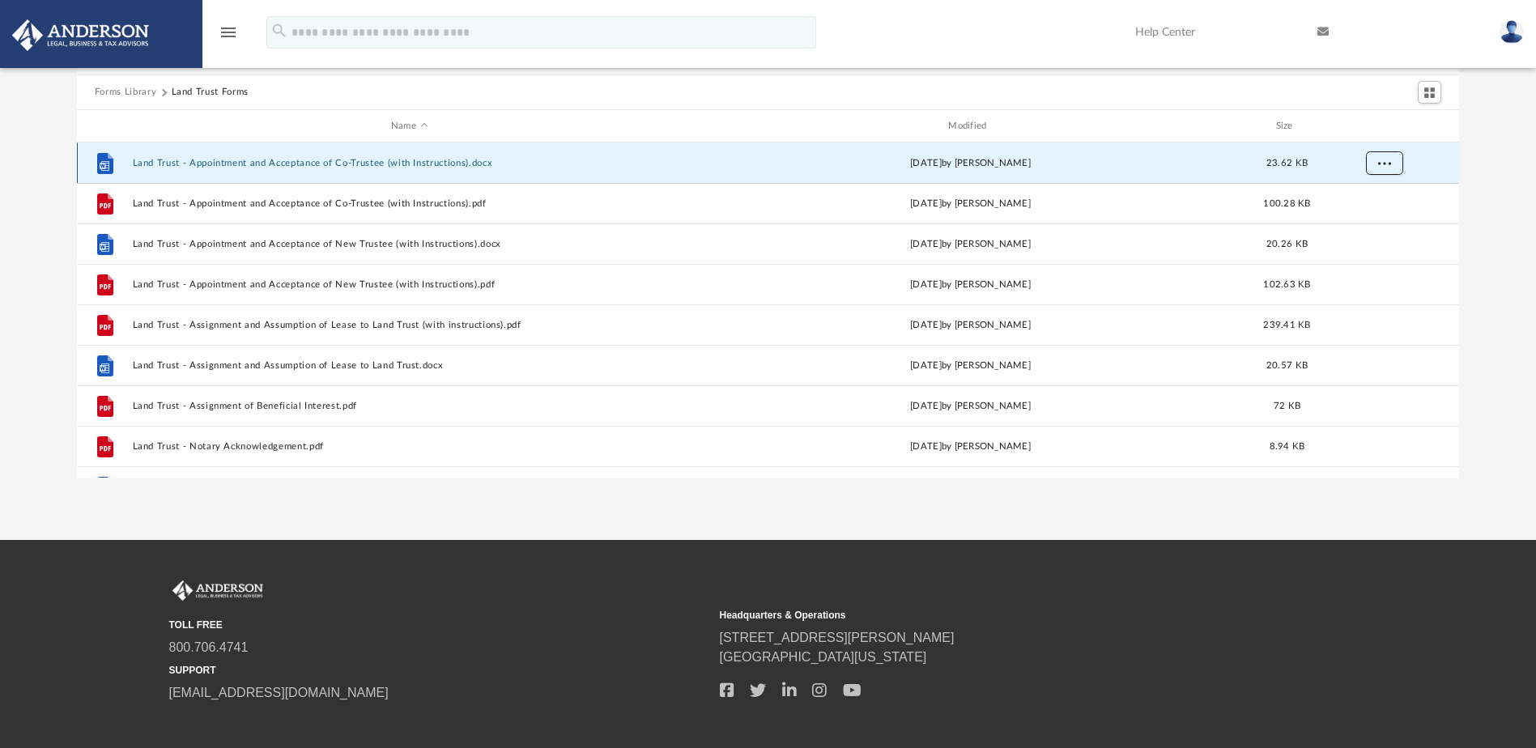
click at [1395, 162] on button "More options" at bounding box center [1383, 163] width 37 height 24
click at [1378, 219] on li "Download" at bounding box center [1369, 222] width 47 height 17
drag, startPoint x: 1474, startPoint y: 190, endPoint x: 1459, endPoint y: 193, distance: 15.7
click at [1474, 190] on div "Forms Library Land Trust Forms Name Modified Size File Land Trust - Appointment…" at bounding box center [768, 248] width 1536 height 461
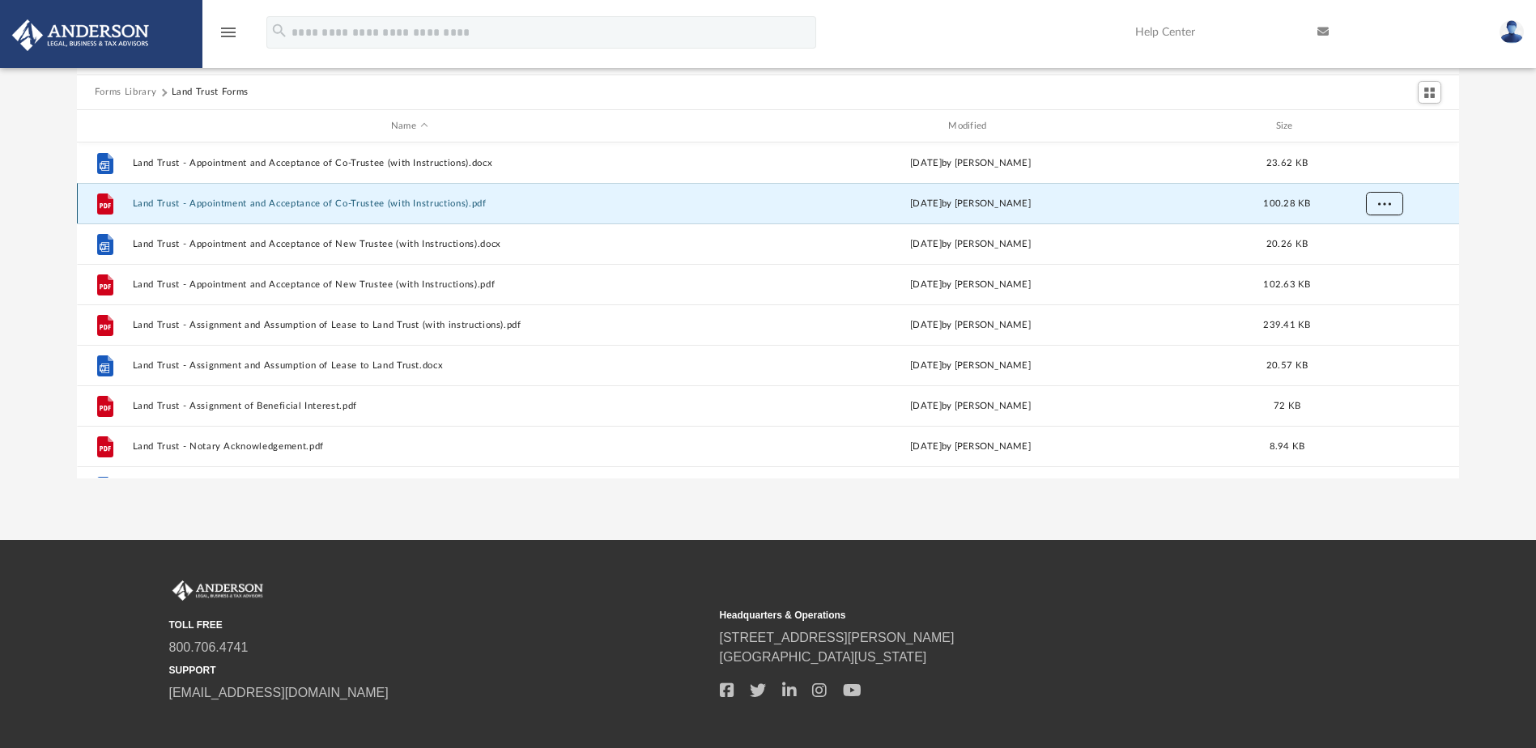
click at [1388, 206] on span "More options" at bounding box center [1383, 203] width 13 height 9
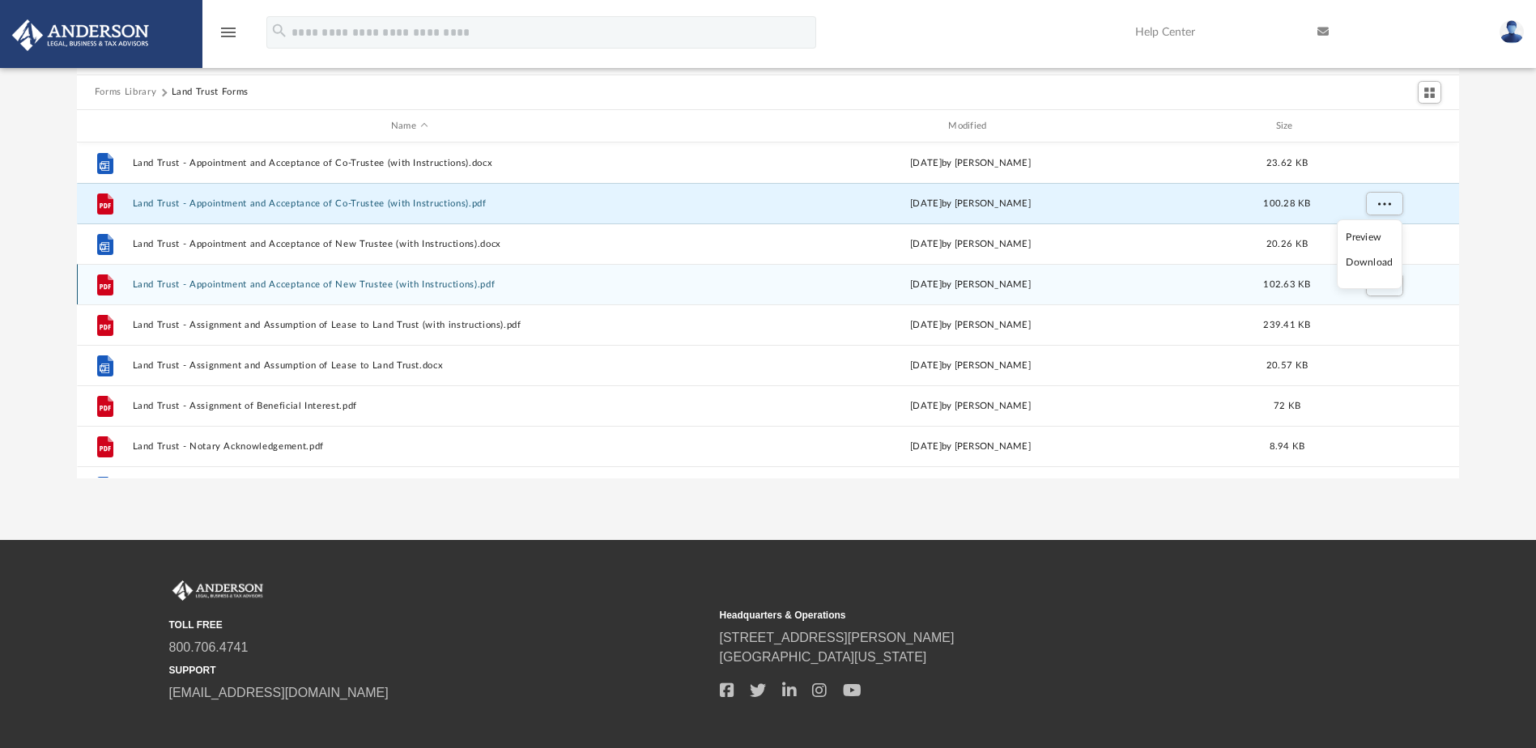
click at [1371, 265] on li "Download" at bounding box center [1369, 262] width 47 height 17
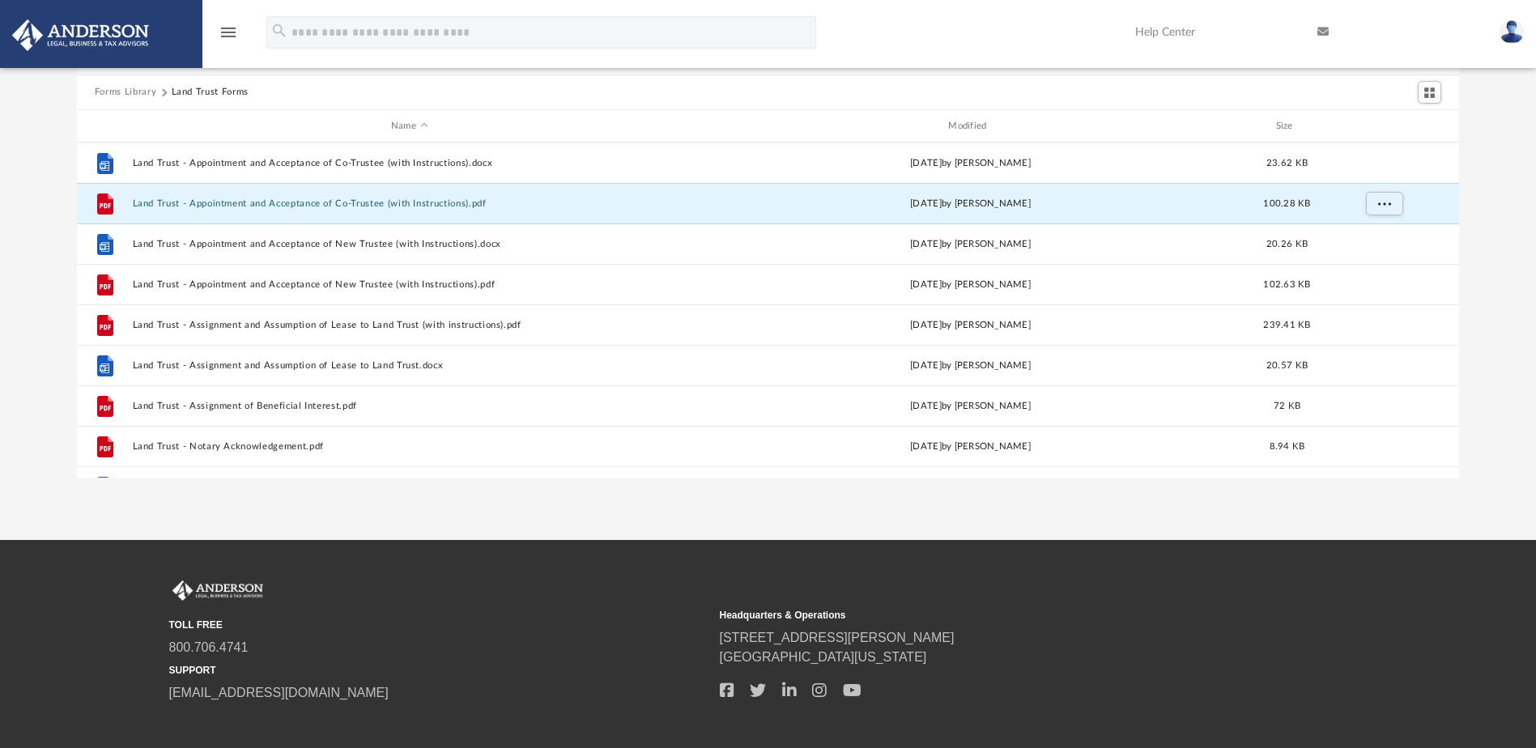
click at [1488, 226] on div "Forms Library Land Trust Forms Name Modified Size File Land Trust - Appointment…" at bounding box center [768, 248] width 1536 height 461
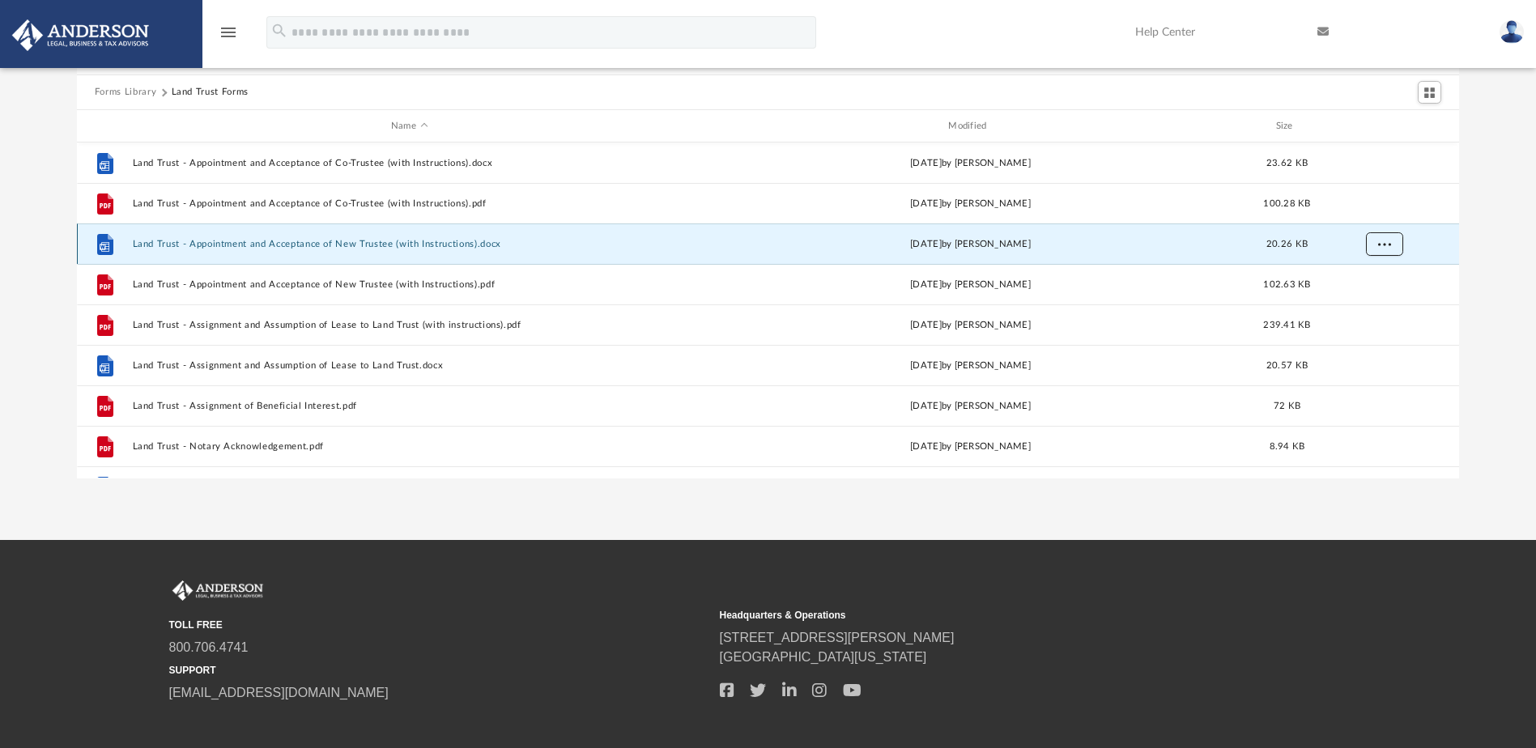
click at [1384, 240] on span "More options" at bounding box center [1383, 244] width 13 height 9
click at [1373, 304] on li "Download" at bounding box center [1369, 303] width 47 height 17
click at [1483, 278] on div "Forms Library Land Trust Forms Name Modified Size File Land Trust - Appointment…" at bounding box center [768, 248] width 1536 height 461
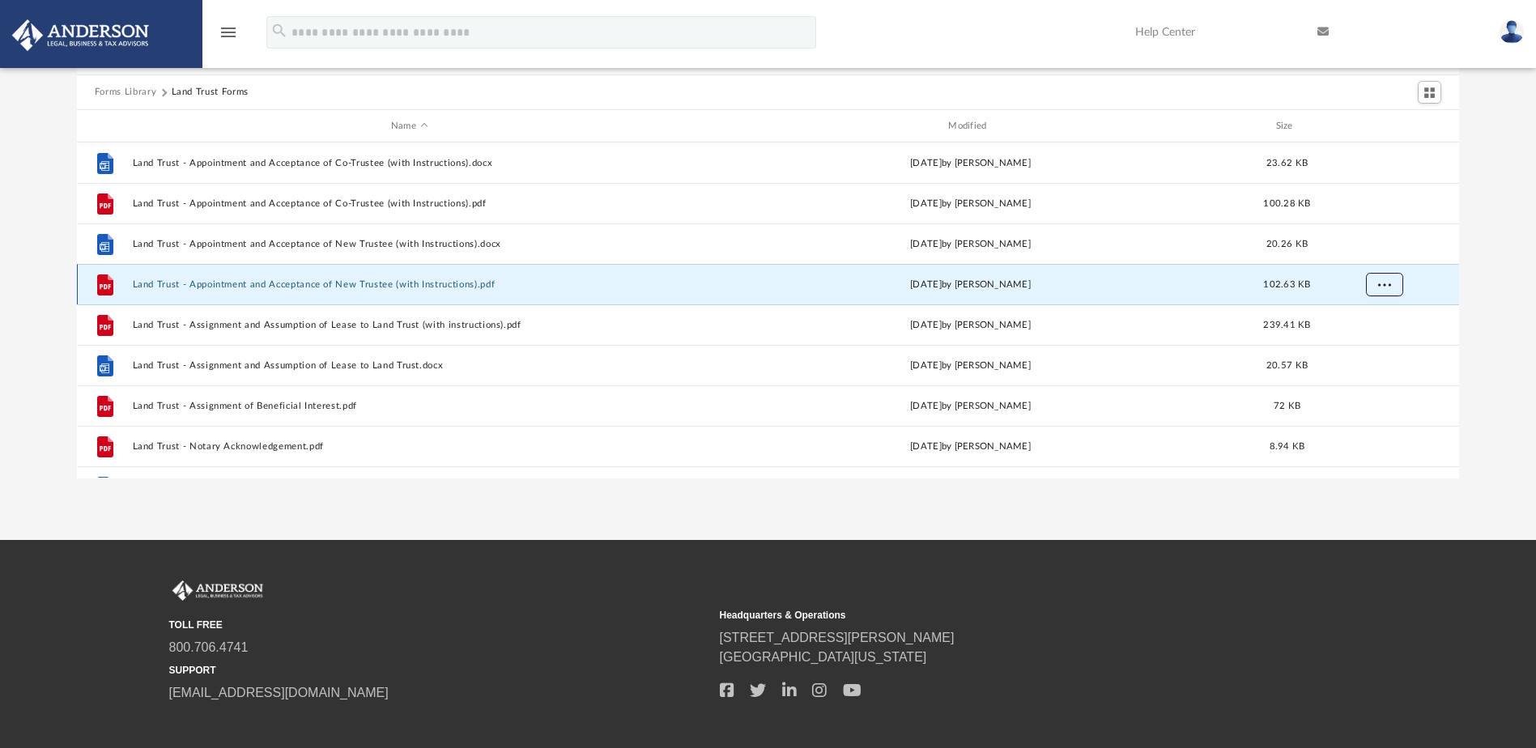
click at [1388, 283] on span "More options" at bounding box center [1383, 284] width 13 height 9
click at [1378, 342] on li "Download" at bounding box center [1369, 343] width 47 height 17
click at [1483, 321] on div "Forms Library Land Trust Forms Name Modified Size File Land Trust - Appointment…" at bounding box center [768, 248] width 1536 height 461
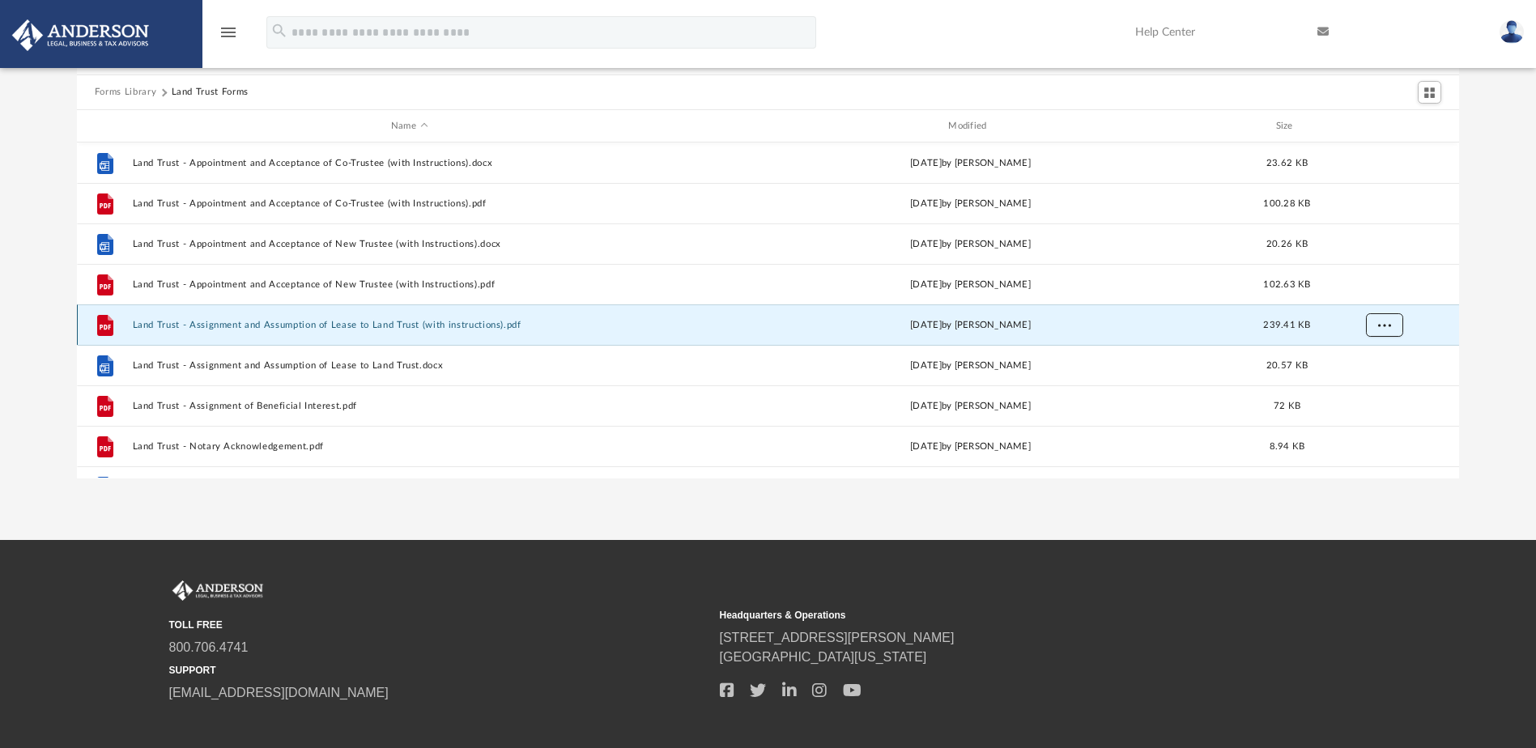
click at [1384, 323] on span "More options" at bounding box center [1383, 325] width 13 height 9
click at [1375, 387] on li "Download" at bounding box center [1369, 384] width 47 height 17
click at [1478, 368] on div "Forms Library Land Trust Forms Name Modified Size File Land Trust - Appointment…" at bounding box center [768, 248] width 1536 height 461
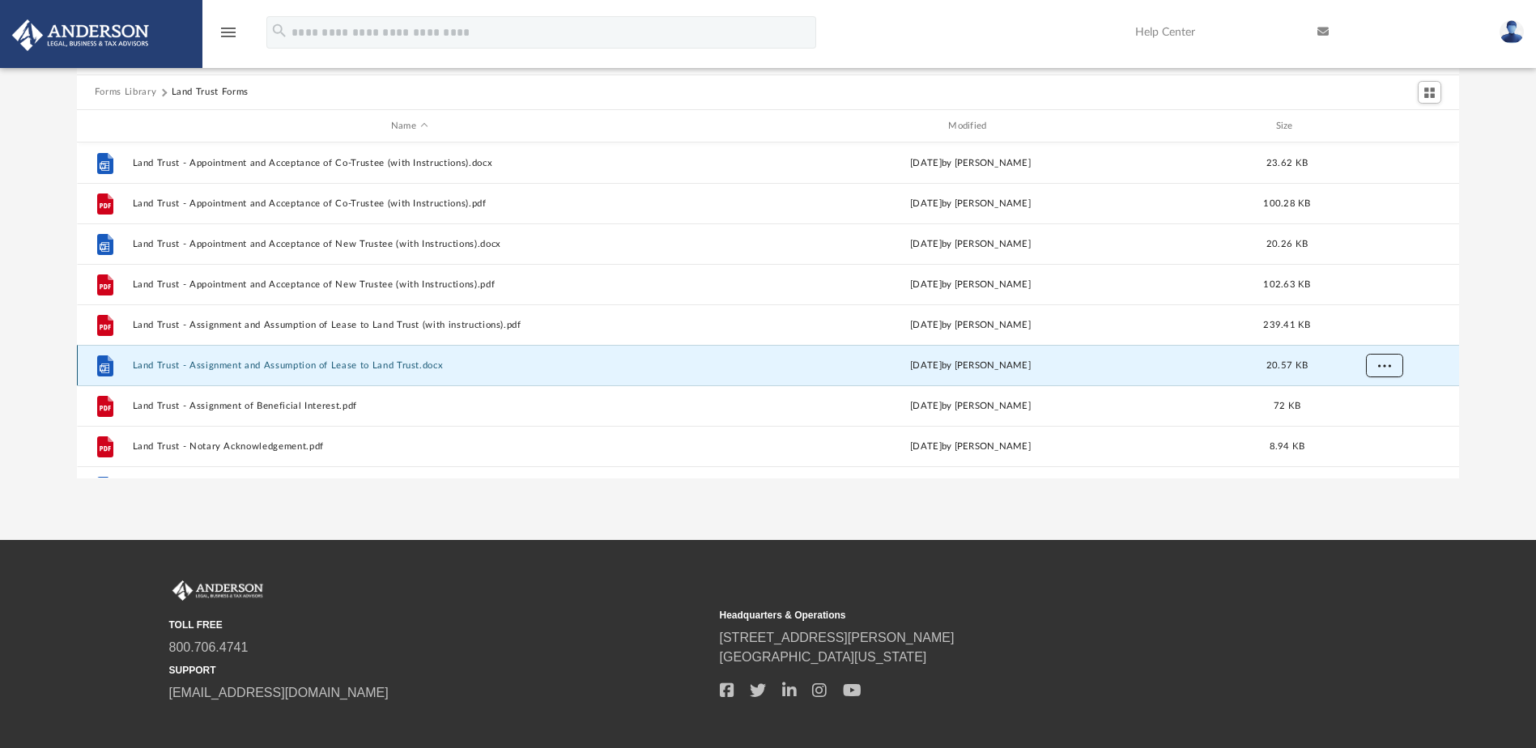
click at [1389, 364] on span "More options" at bounding box center [1383, 365] width 13 height 9
click at [1384, 426] on li "Download" at bounding box center [1369, 424] width 47 height 17
click at [1477, 406] on div "Forms Library Land Trust Forms Name Modified Size File Land Trust - Appointment…" at bounding box center [768, 248] width 1536 height 461
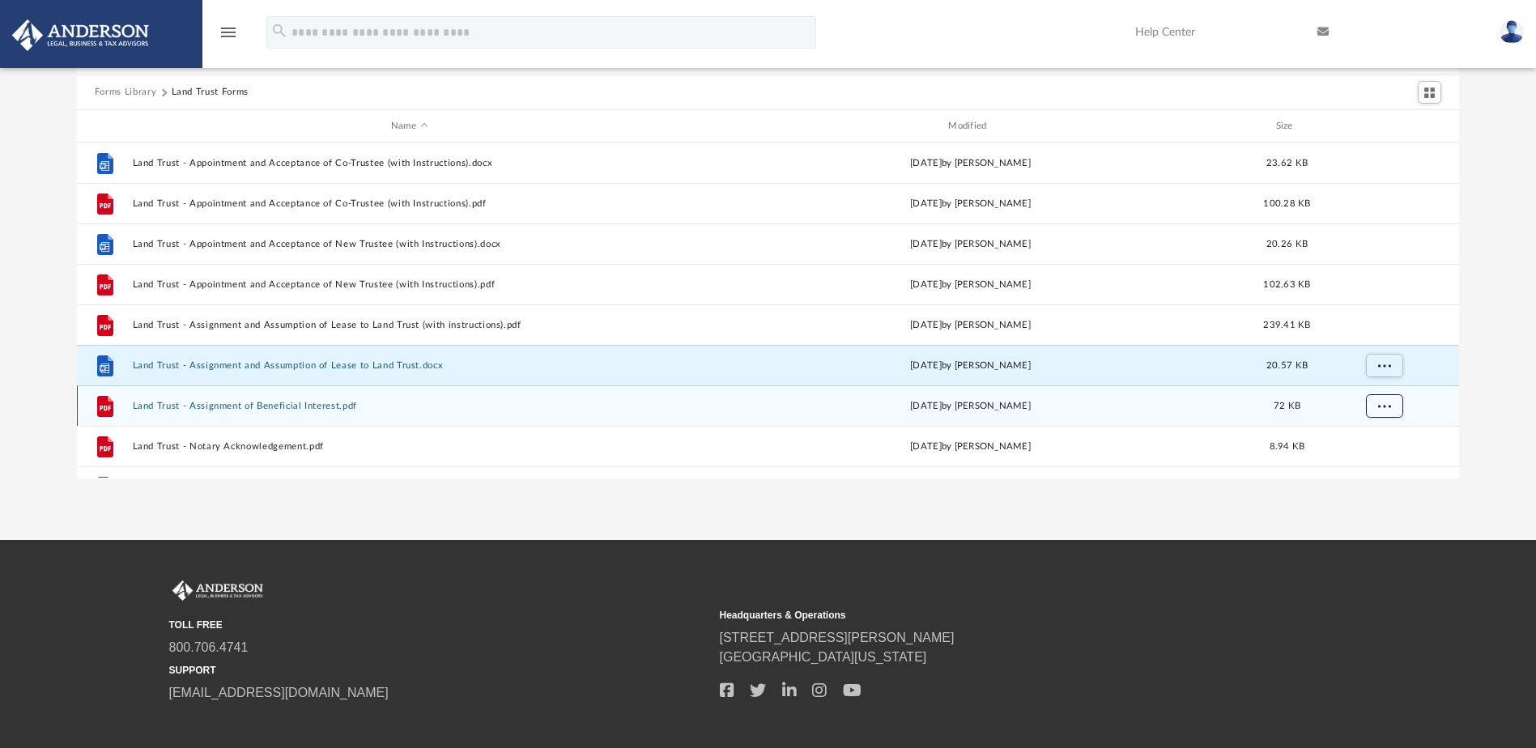
click at [1385, 414] on button "More options" at bounding box center [1383, 406] width 37 height 24
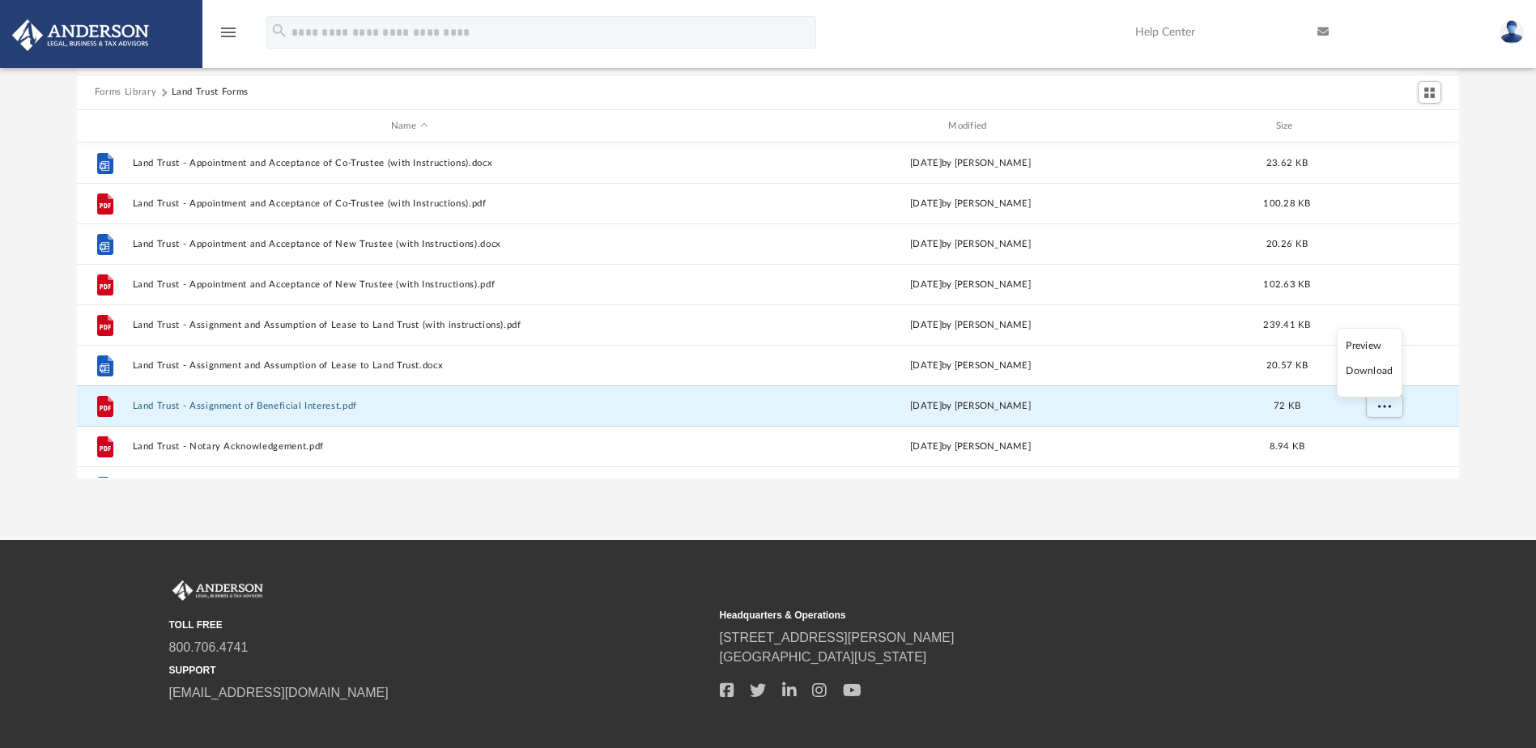
click at [1379, 376] on li "Download" at bounding box center [1369, 371] width 47 height 17
click at [1489, 440] on div "Forms Library Land Trust Forms Name Modified Size File Land Trust - Appointment…" at bounding box center [768, 248] width 1536 height 461
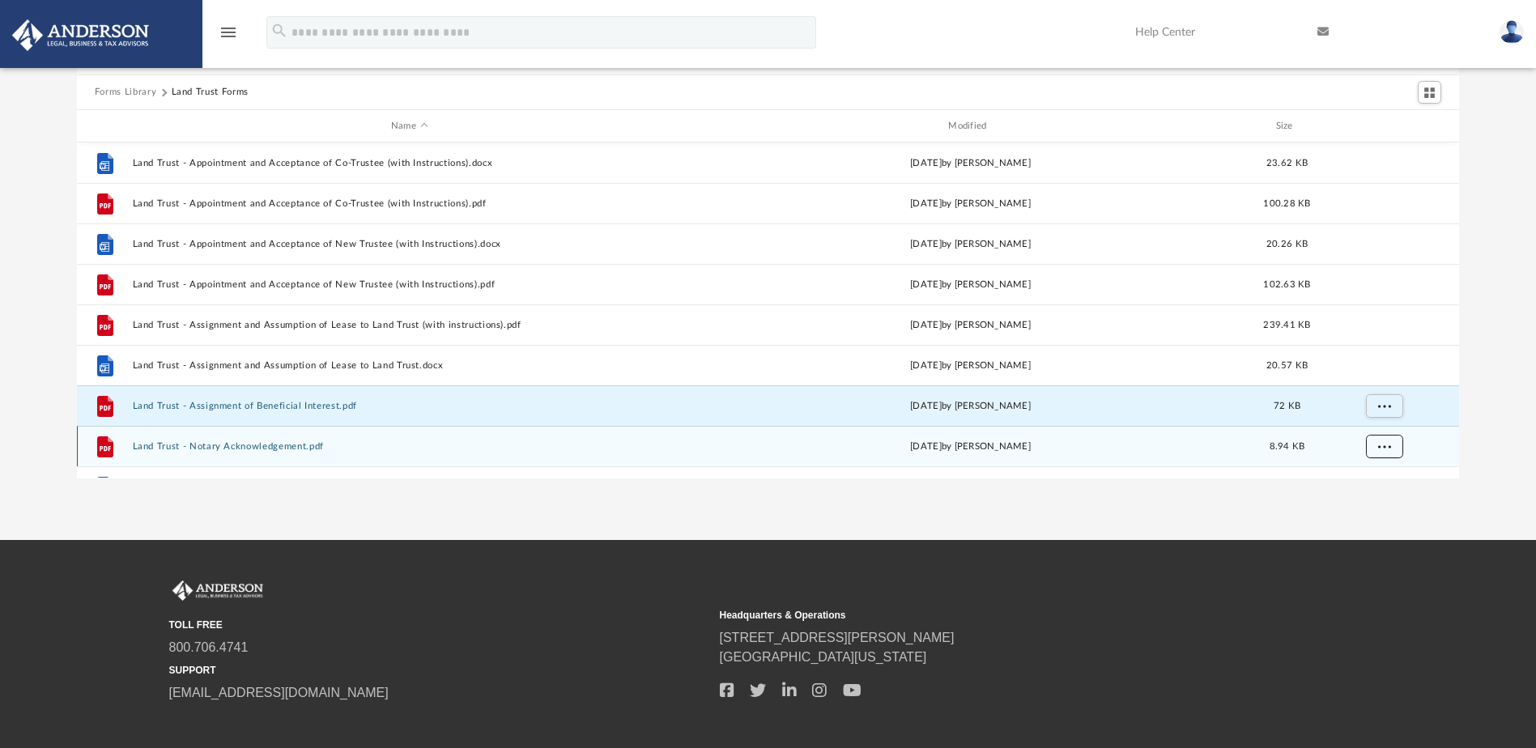
click at [1399, 449] on button "More options" at bounding box center [1383, 447] width 37 height 24
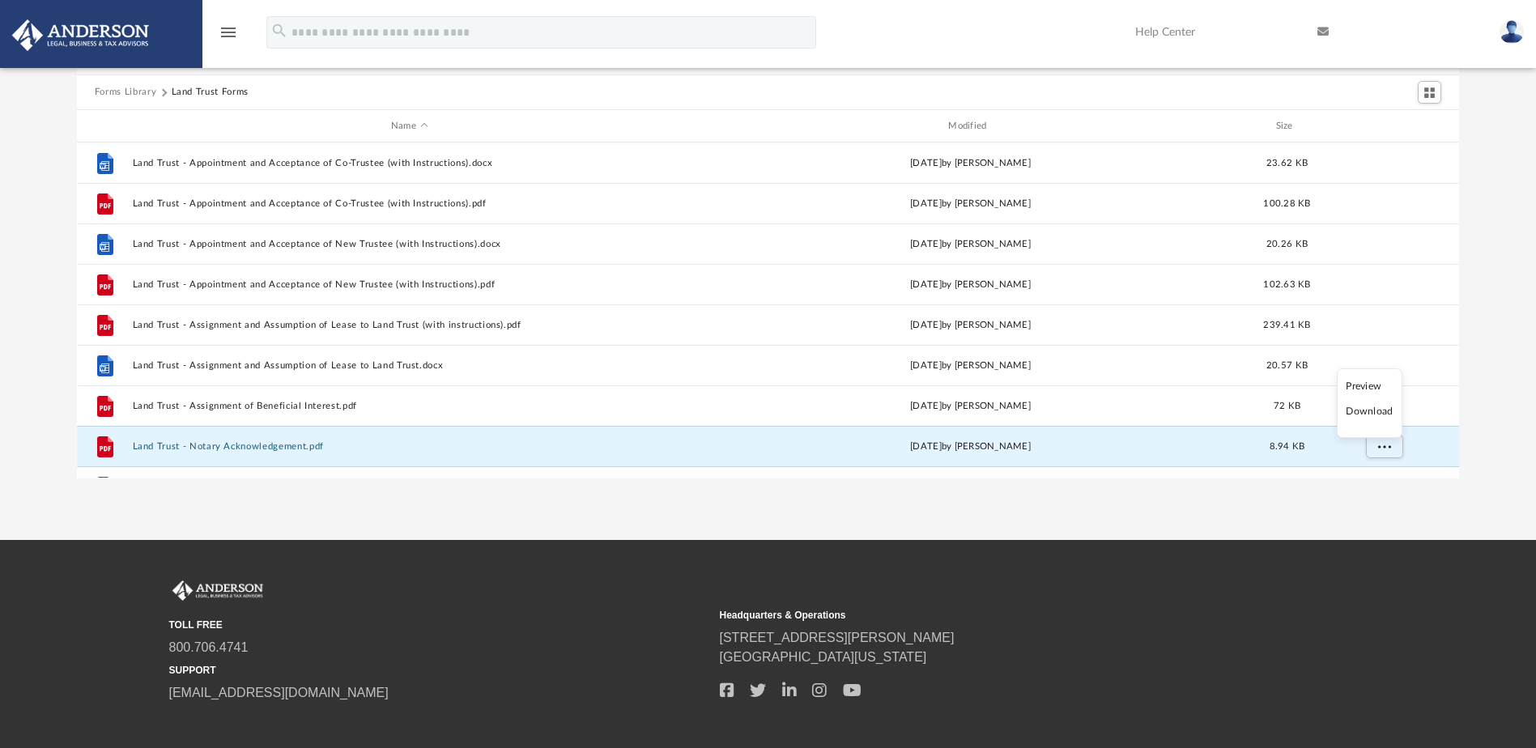
click at [1374, 415] on li "Download" at bounding box center [1369, 411] width 47 height 17
click at [1489, 406] on div "Forms Library Land Trust Forms Name Modified Size File Land Trust - Appointment…" at bounding box center [768, 248] width 1536 height 461
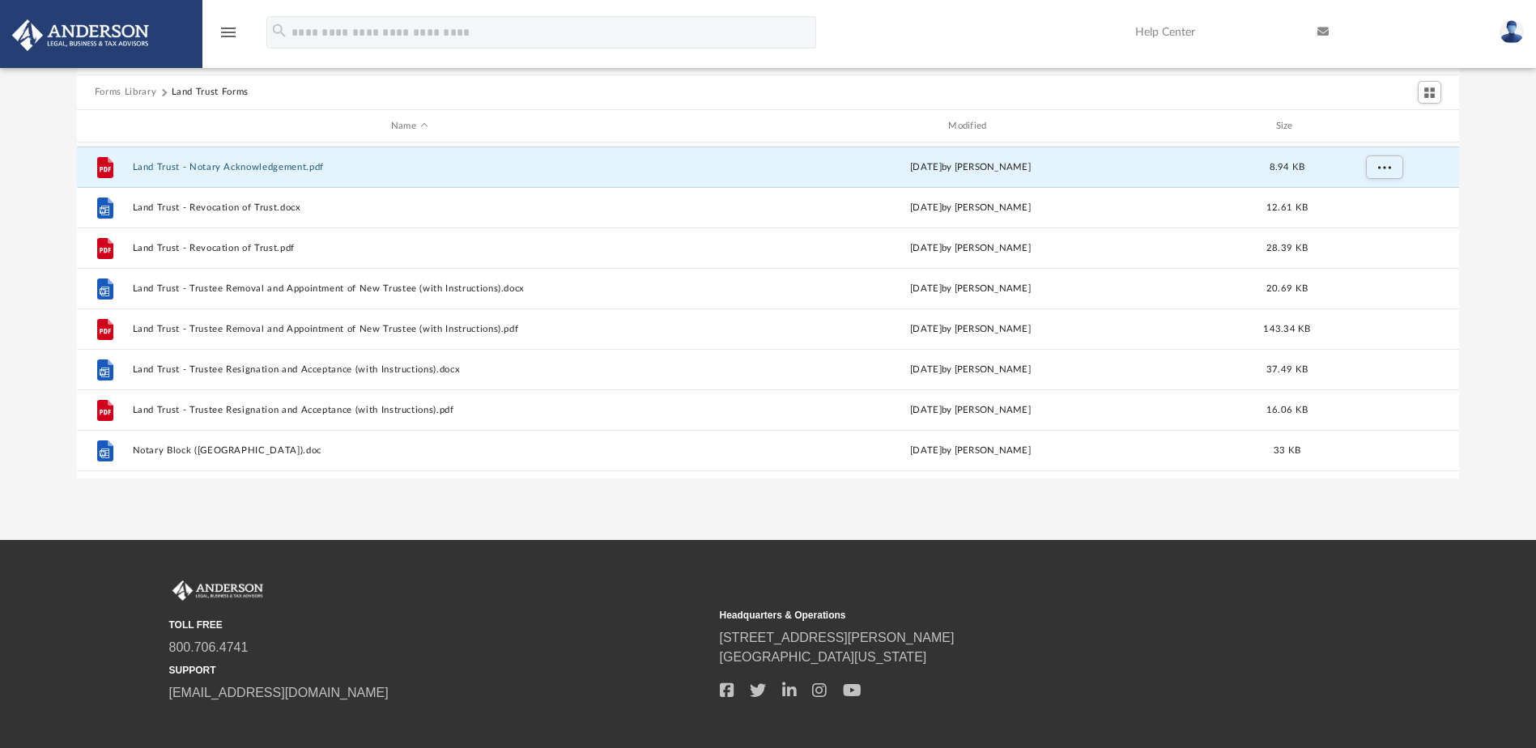
scroll to position [283, 0]
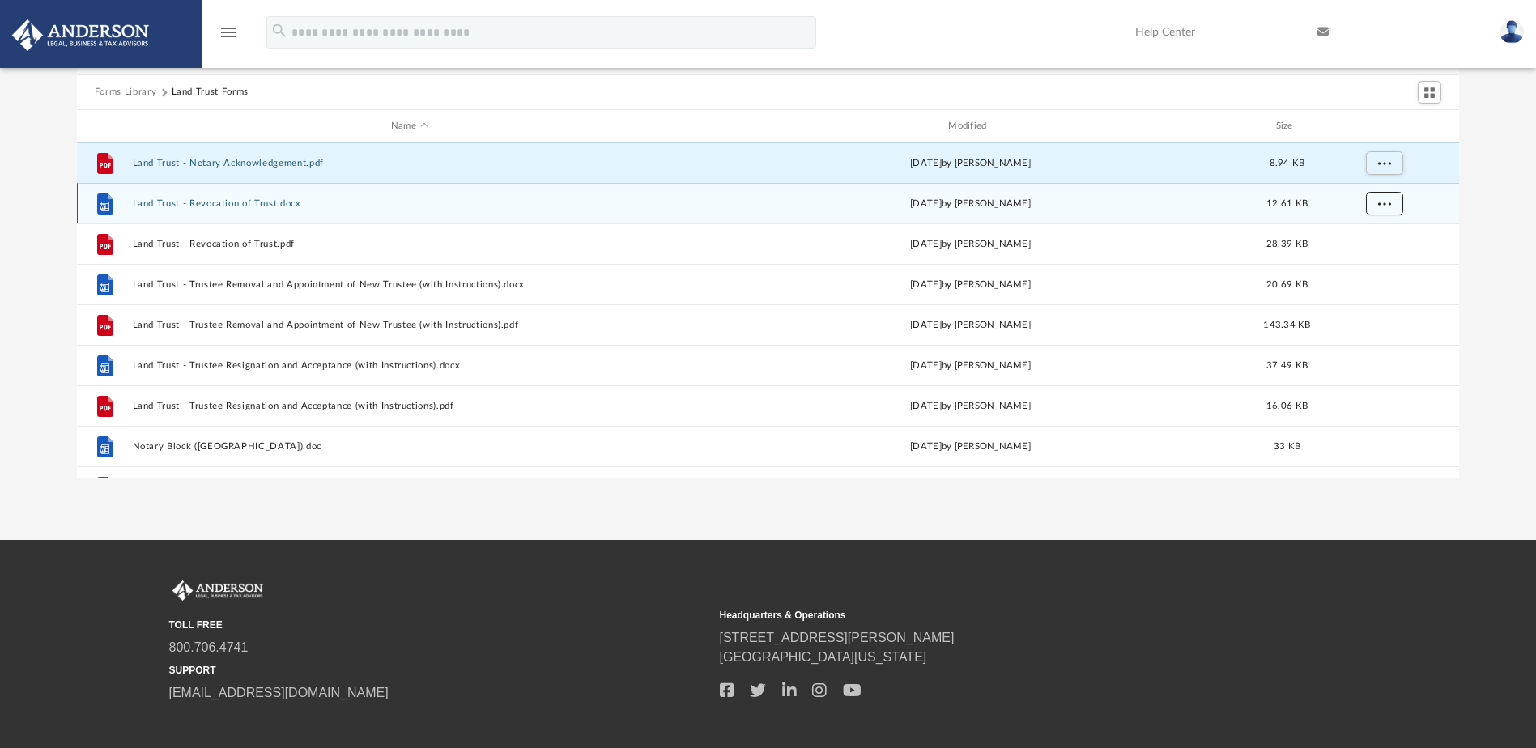
click at [1386, 208] on button "More options" at bounding box center [1383, 204] width 37 height 24
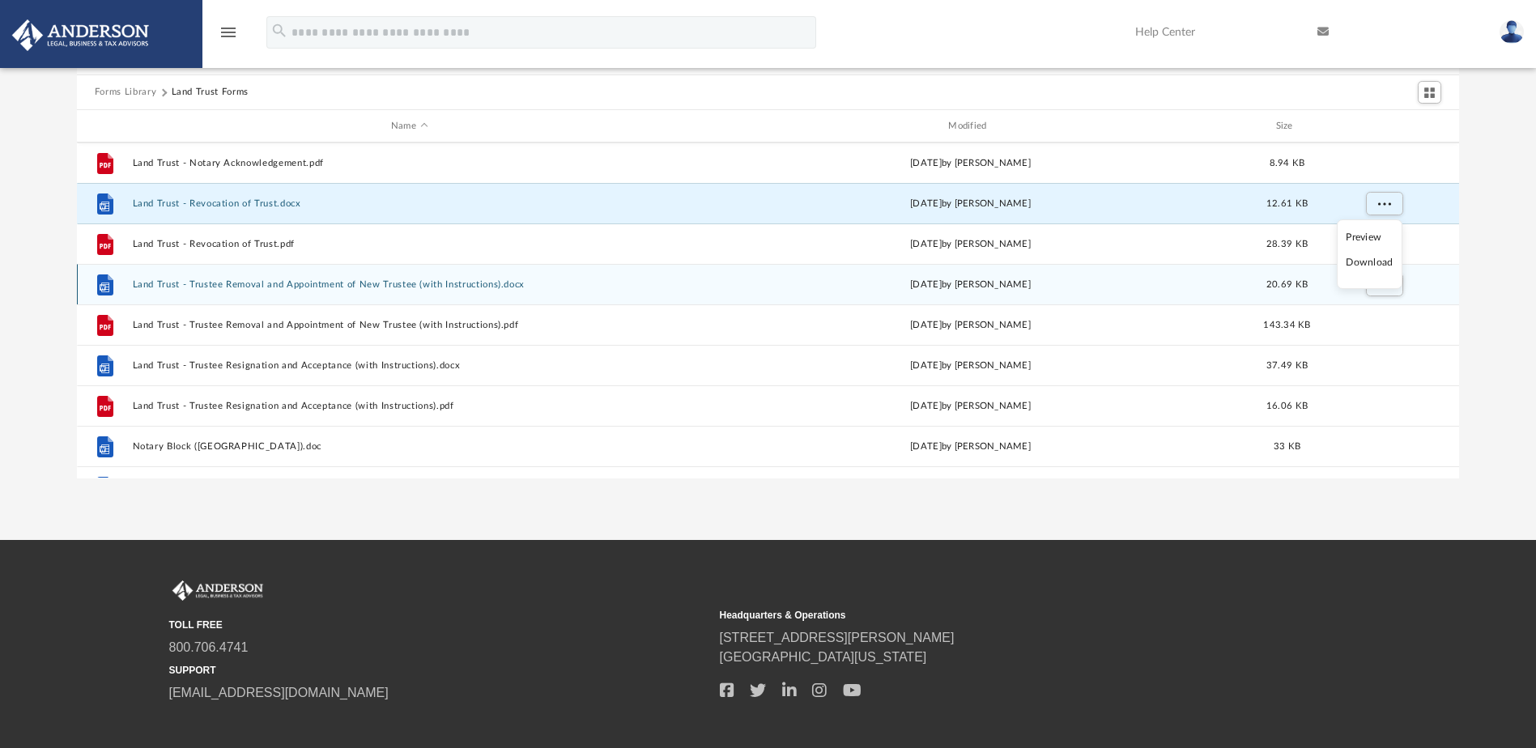
click at [1378, 264] on li "Download" at bounding box center [1369, 262] width 47 height 17
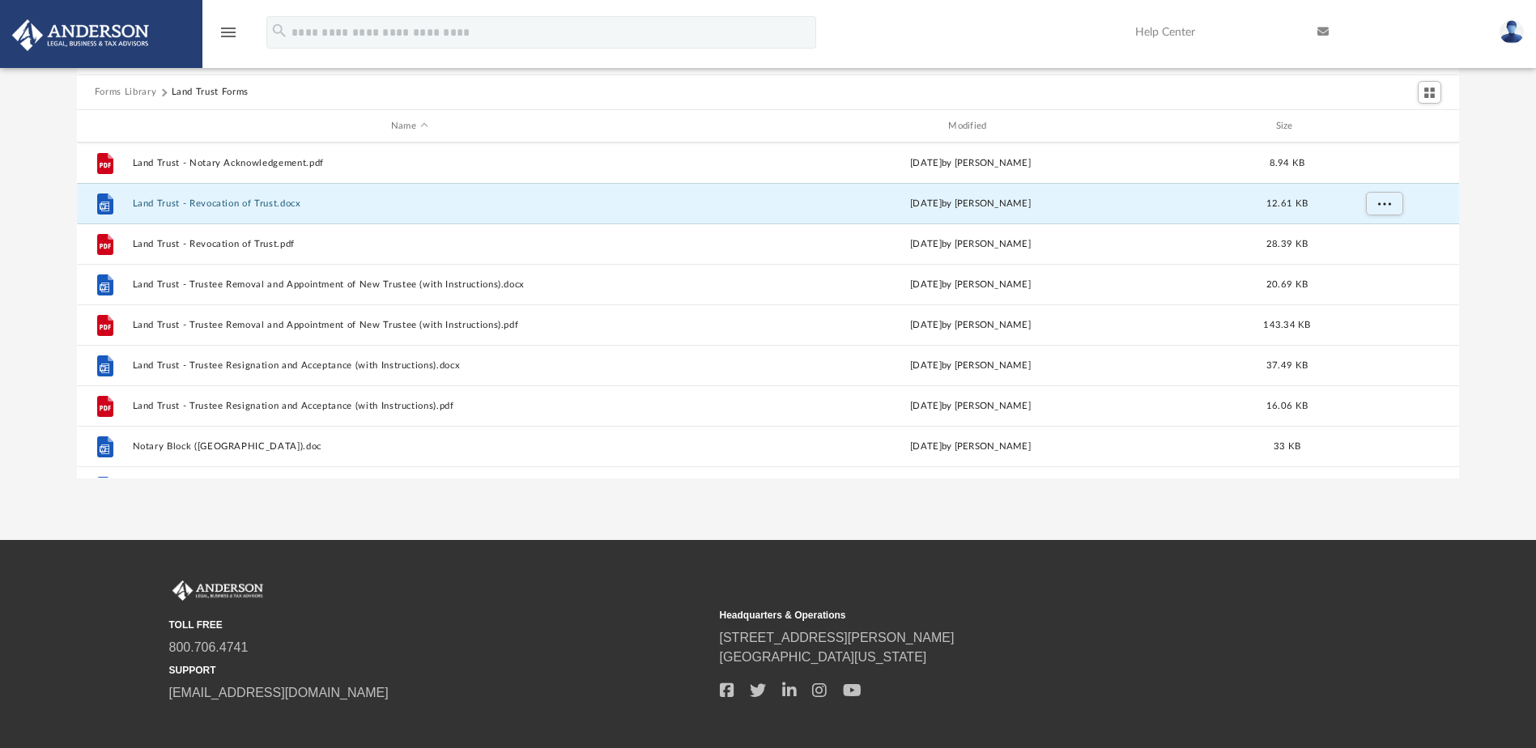
click at [1474, 231] on div "Forms Library Land Trust Forms Name Modified Size File Land Trust - Assignment …" at bounding box center [768, 248] width 1536 height 461
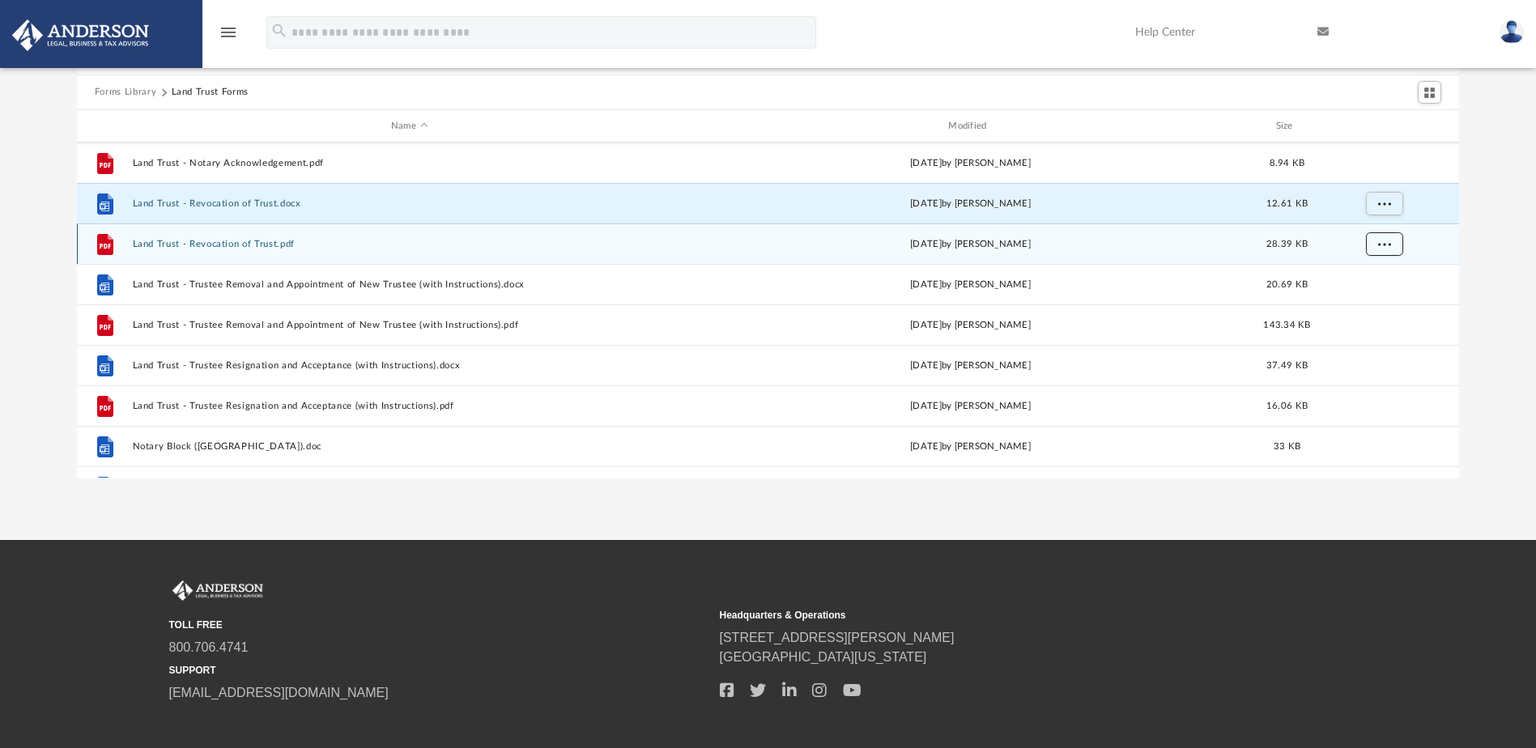
click at [1389, 247] on span "More options" at bounding box center [1383, 244] width 13 height 9
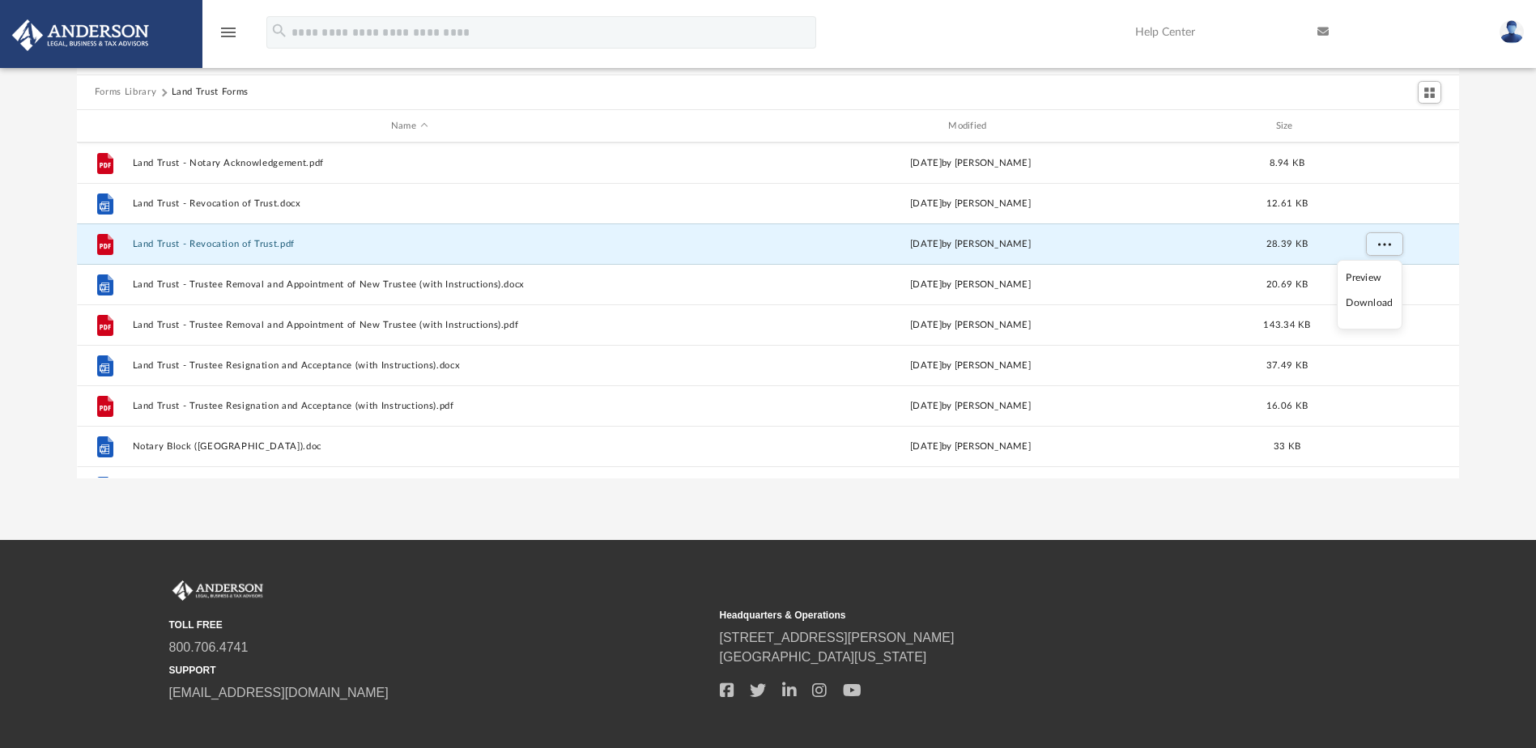
click at [1381, 305] on li "Download" at bounding box center [1369, 303] width 47 height 17
click at [1483, 280] on div "Forms Library Land Trust Forms Name Modified Size File Land Trust - Assignment …" at bounding box center [768, 248] width 1536 height 461
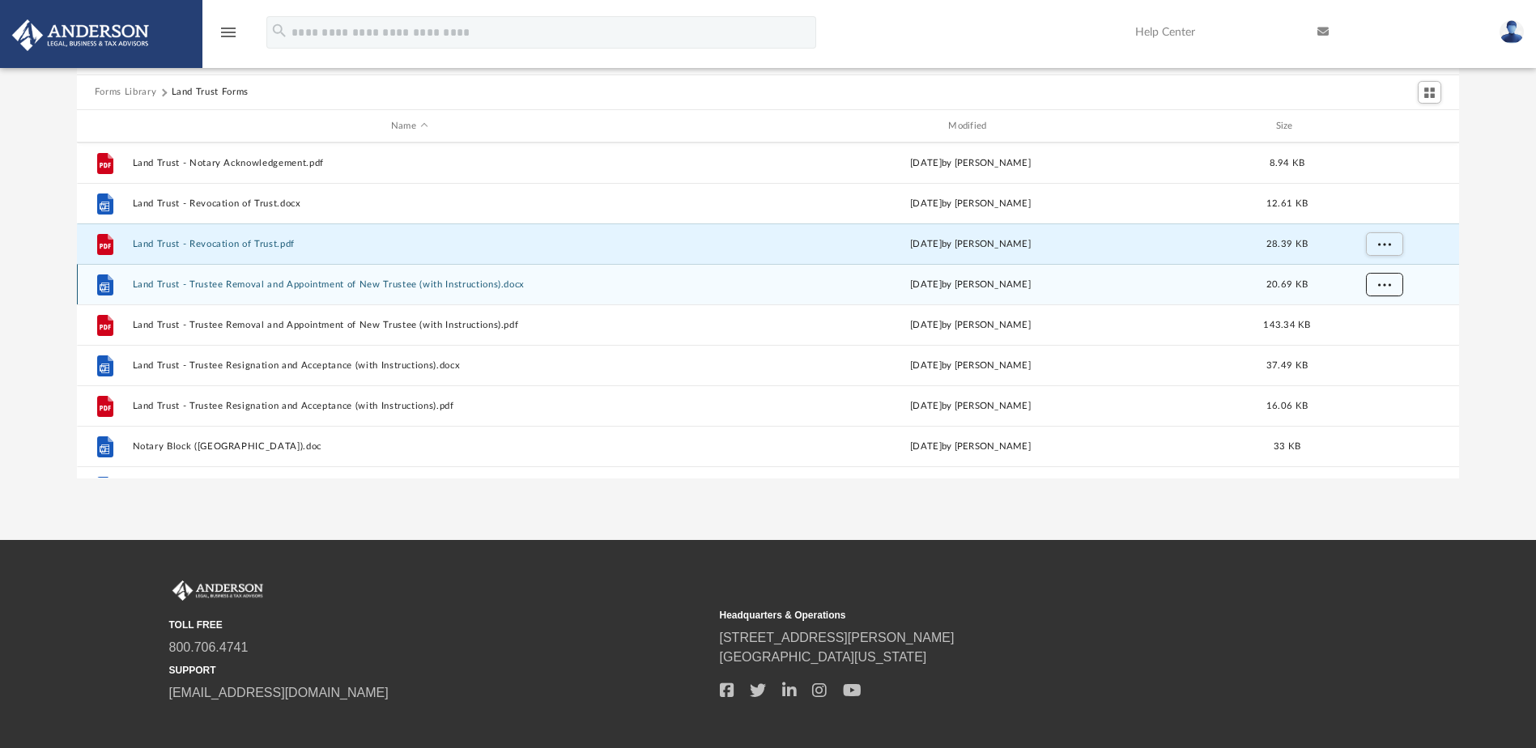
click at [1394, 280] on button "More options" at bounding box center [1383, 285] width 37 height 24
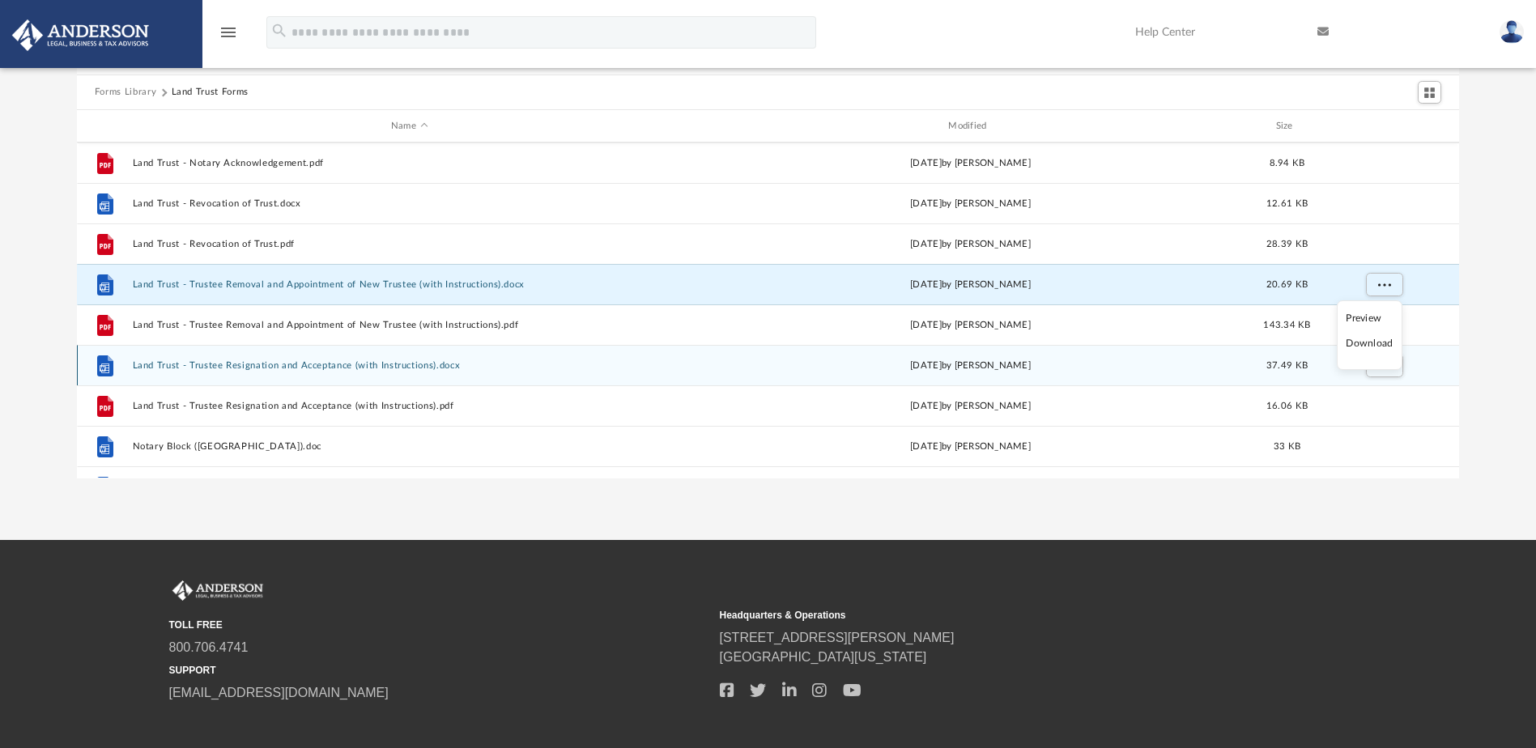
click at [1371, 348] on li "Download" at bounding box center [1369, 343] width 47 height 17
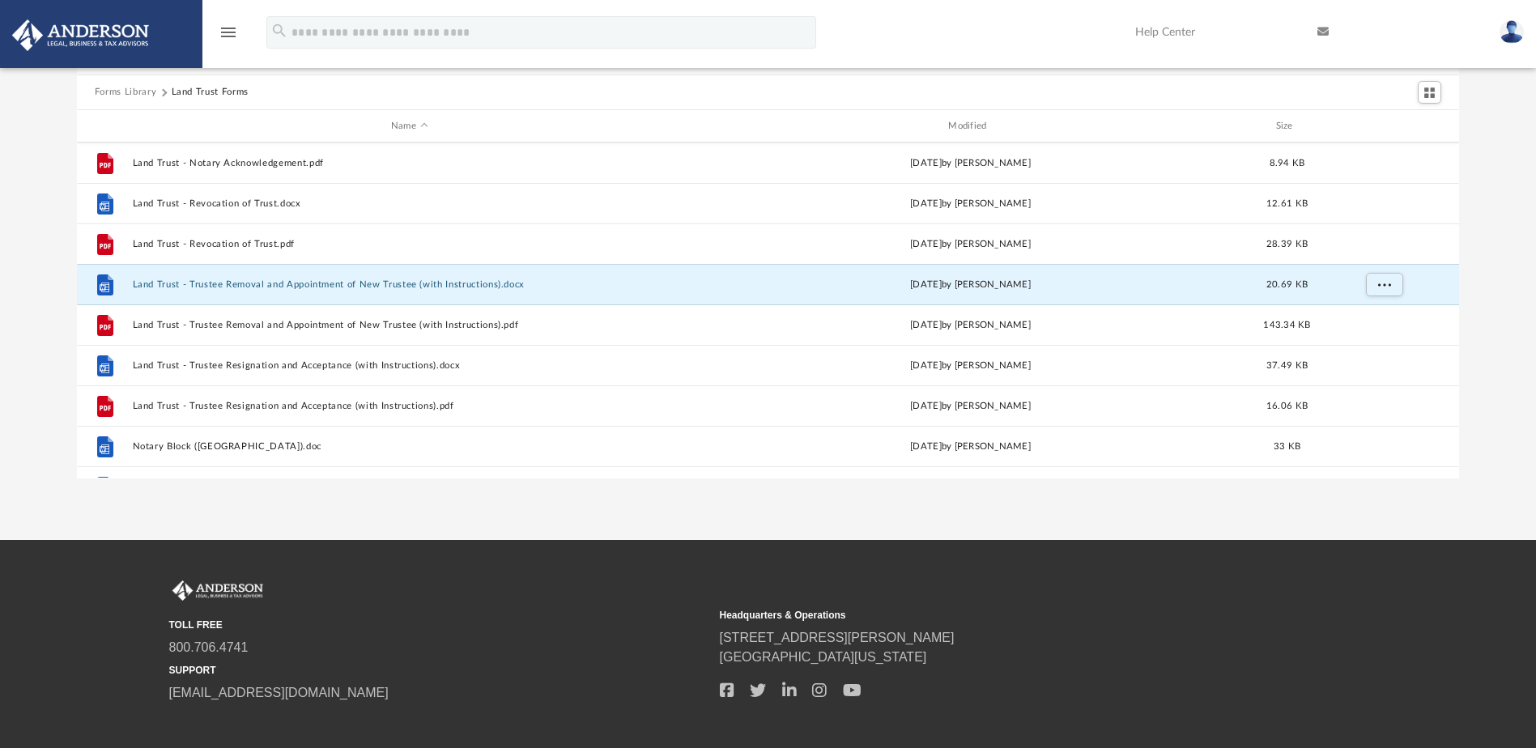
drag, startPoint x: 1486, startPoint y: 323, endPoint x: 1468, endPoint y: 321, distance: 18.8
click at [1486, 323] on div "Forms Library Land Trust Forms Name Modified Size File Land Trust - Assignment …" at bounding box center [768, 248] width 1536 height 461
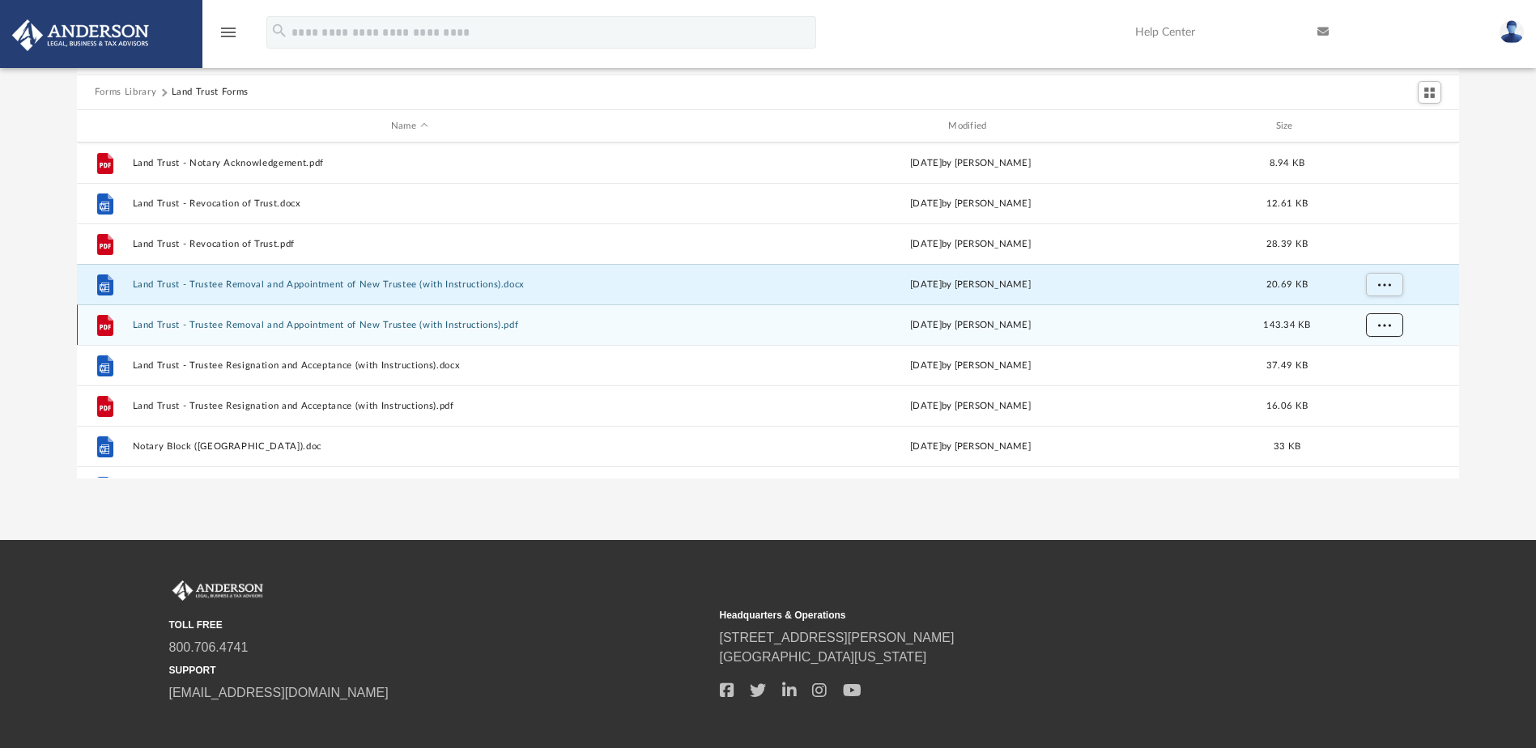
click at [1380, 321] on span "More options" at bounding box center [1383, 325] width 13 height 9
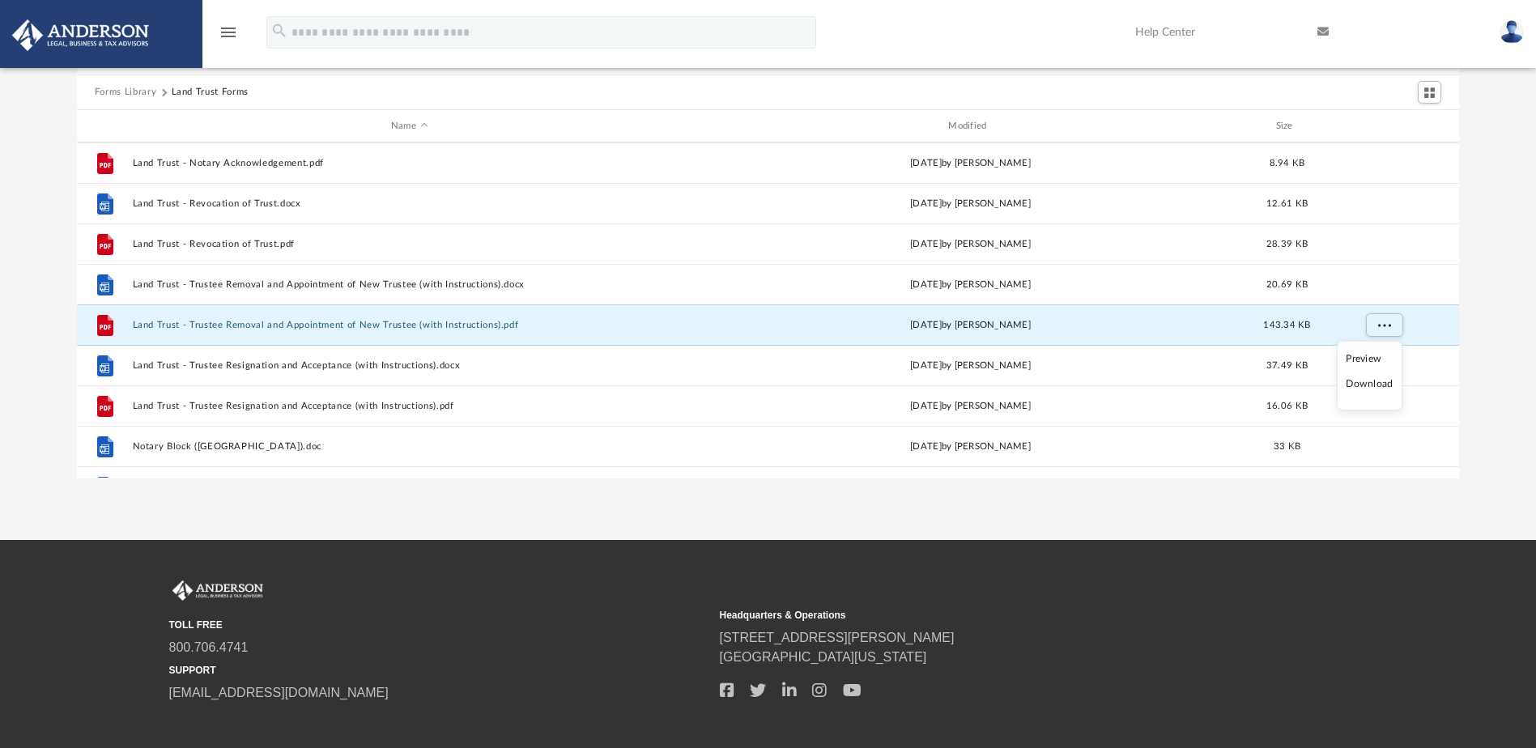
click at [1374, 385] on li "Download" at bounding box center [1369, 384] width 47 height 17
click at [1477, 359] on div "Forms Library Land Trust Forms Name Modified Size File Land Trust - Assignment …" at bounding box center [768, 248] width 1536 height 461
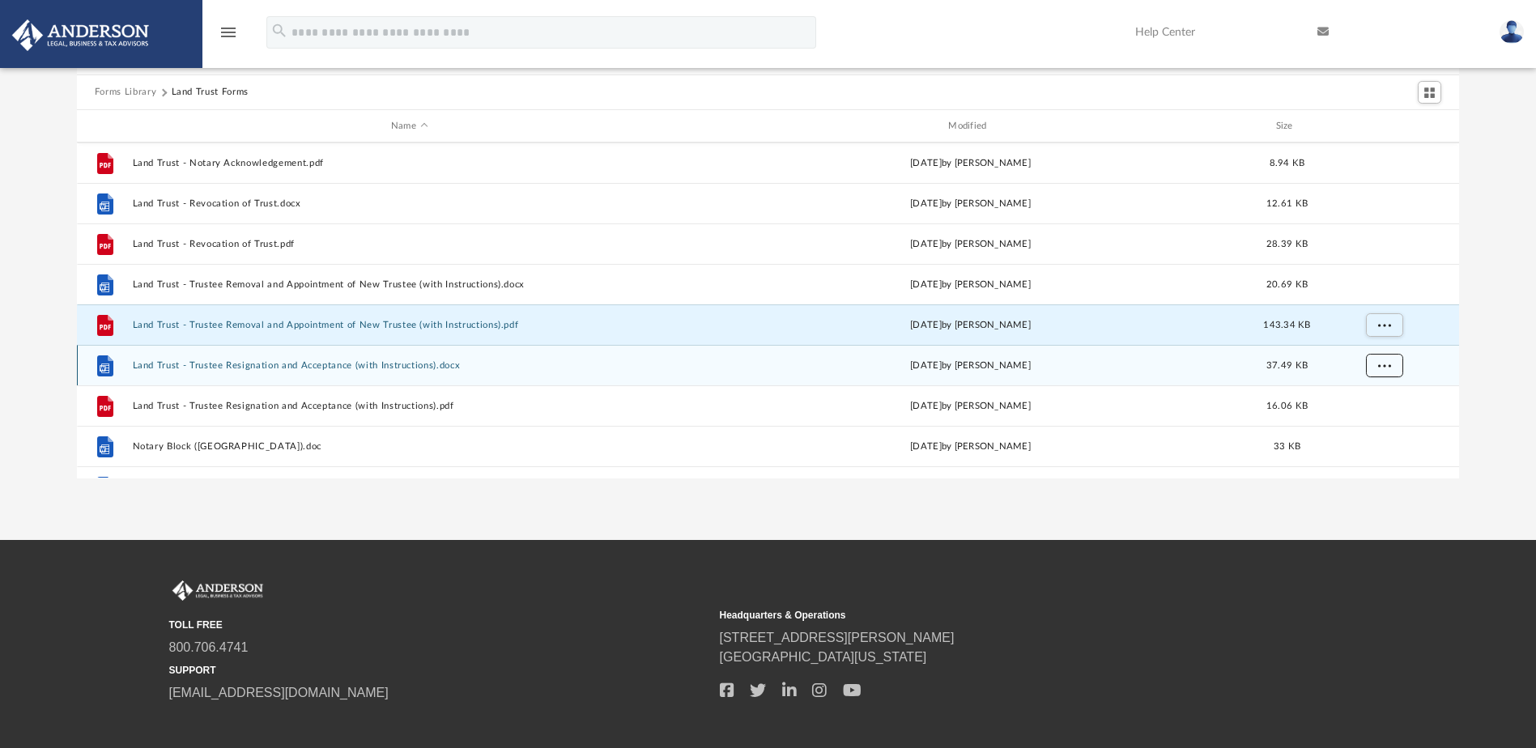
click at [1386, 366] on span "More options" at bounding box center [1383, 365] width 13 height 9
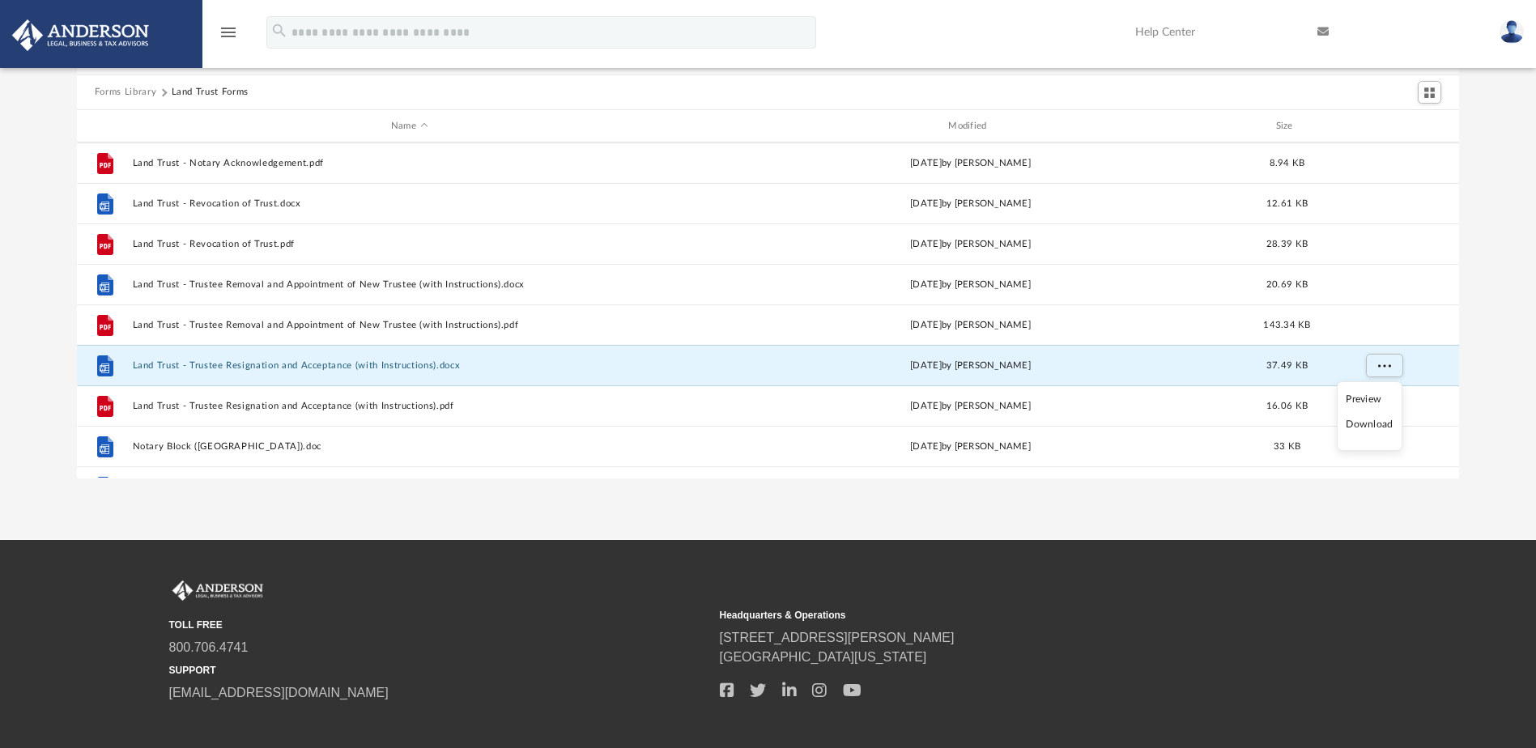
click at [1380, 427] on li "Download" at bounding box center [1369, 424] width 47 height 17
click at [1477, 404] on div "Forms Library Land Trust Forms Name Modified Size File Land Trust - Assignment …" at bounding box center [768, 248] width 1536 height 461
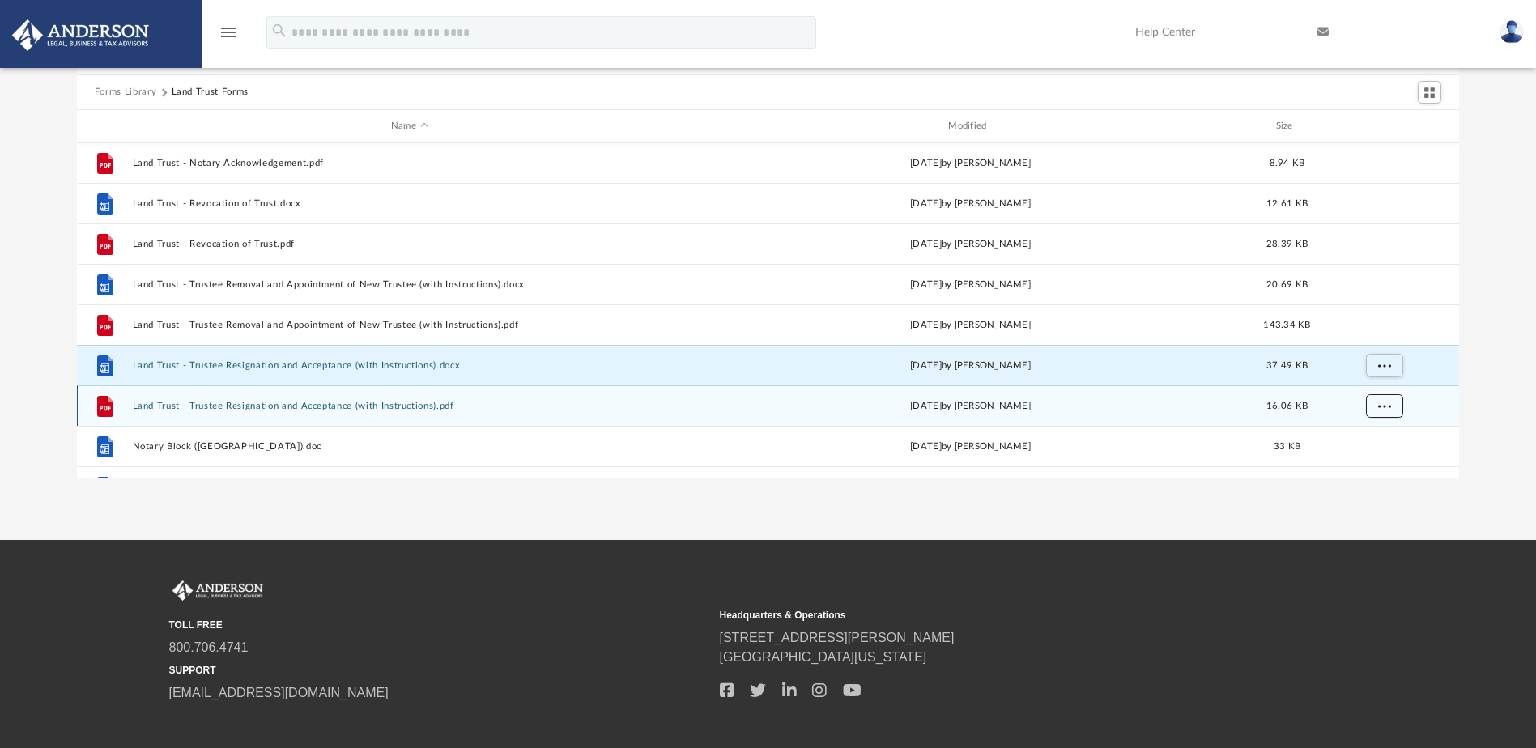
click at [1392, 404] on button "More options" at bounding box center [1383, 406] width 37 height 24
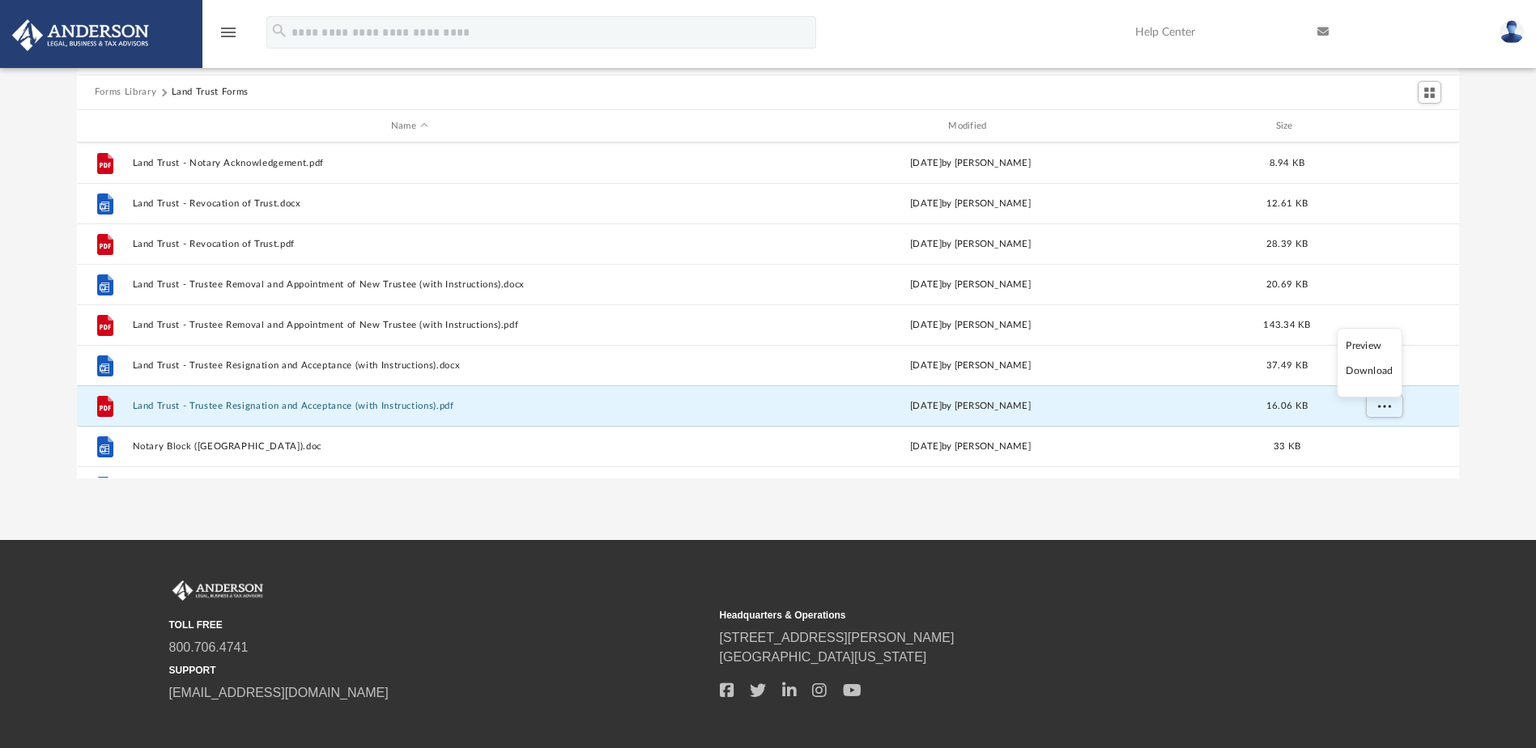
click at [1378, 374] on li "Download" at bounding box center [1369, 371] width 47 height 17
click at [1482, 403] on div "Forms Library Land Trust Forms Name Modified Size File Land Trust - Assignment …" at bounding box center [768, 248] width 1536 height 461
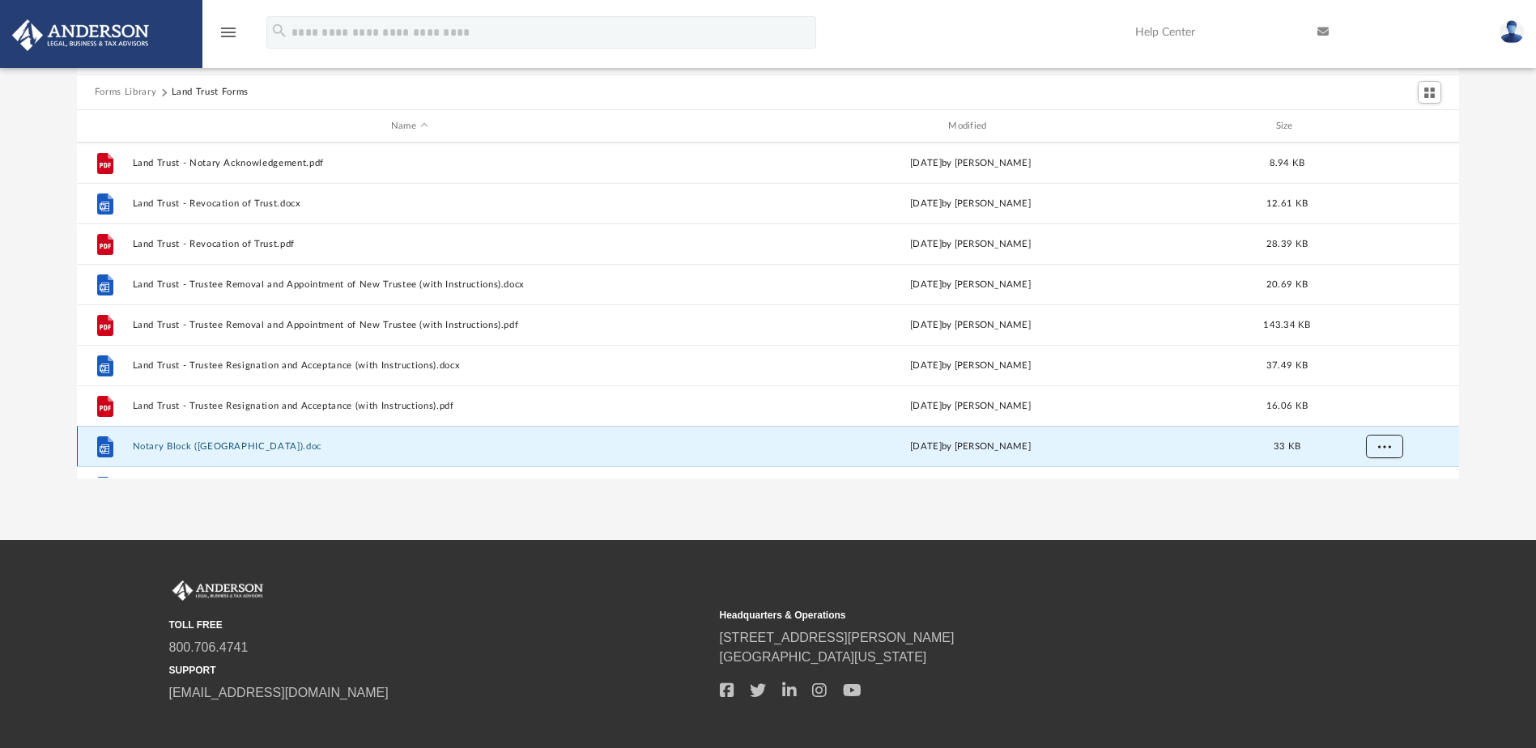
click at [1384, 446] on span "More options" at bounding box center [1383, 446] width 13 height 9
click at [1381, 412] on li "Download" at bounding box center [1369, 411] width 47 height 17
click at [1489, 423] on div "Forms Library Land Trust Forms Name Modified Size File Land Trust - Assignment …" at bounding box center [768, 248] width 1536 height 461
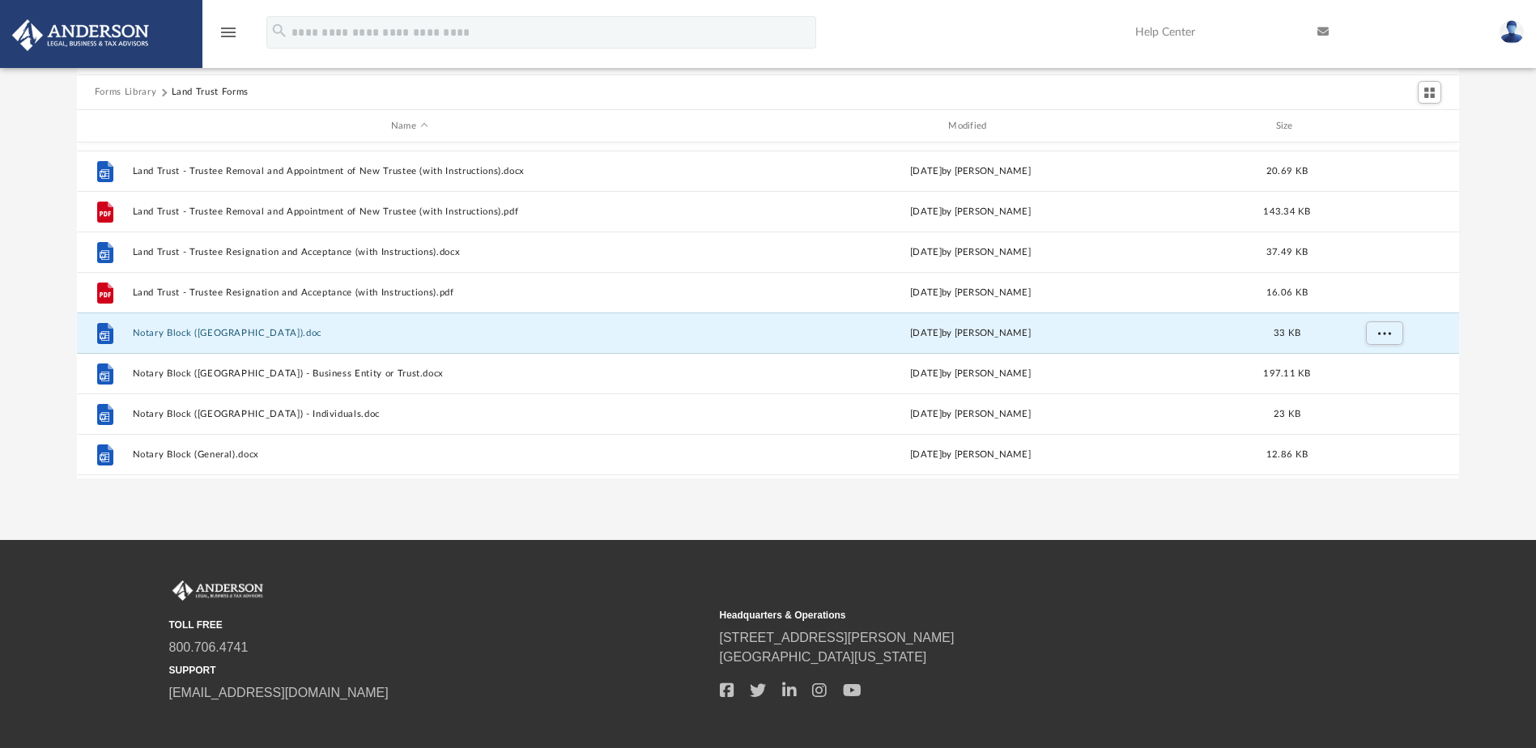
scroll to position [434, 0]
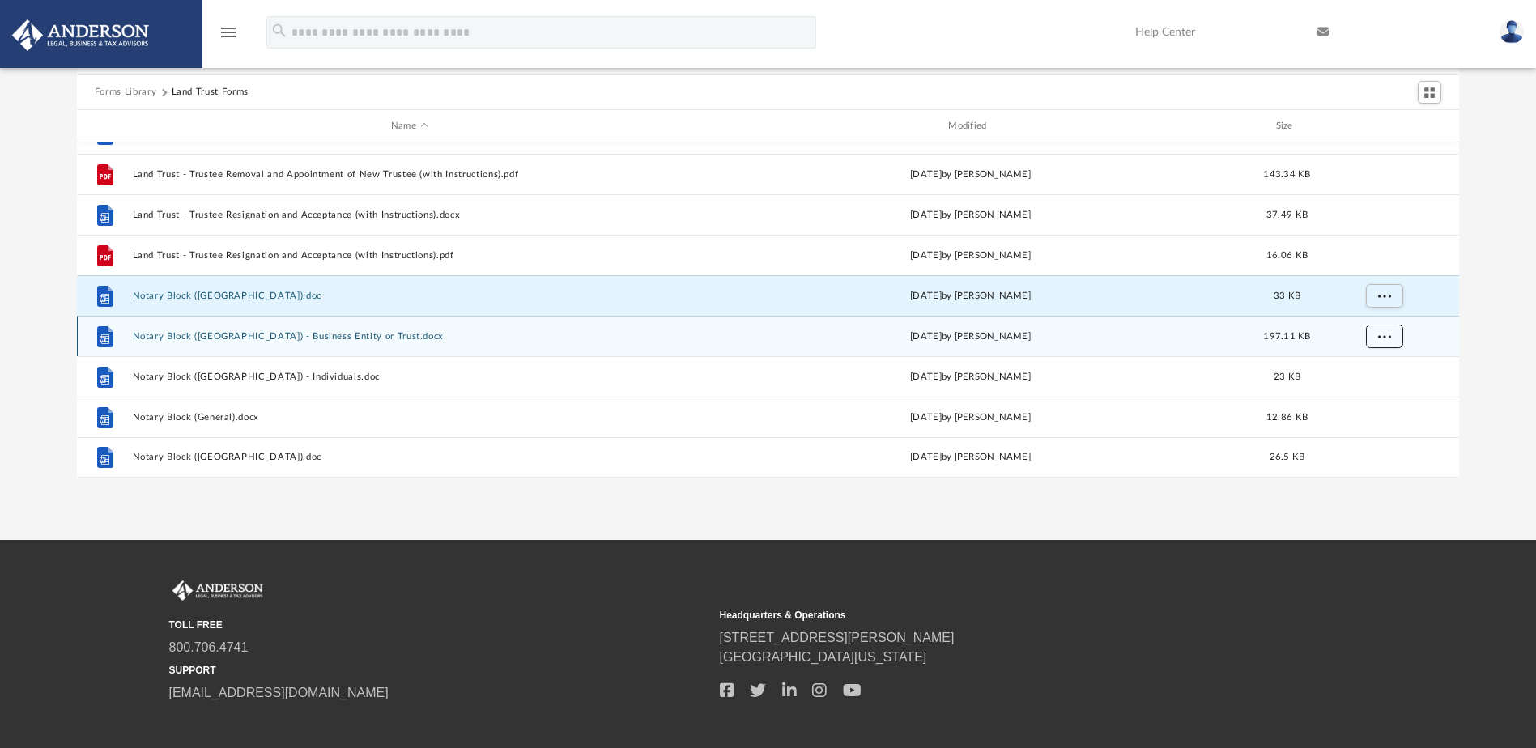
click at [1392, 339] on button "More options" at bounding box center [1383, 337] width 37 height 24
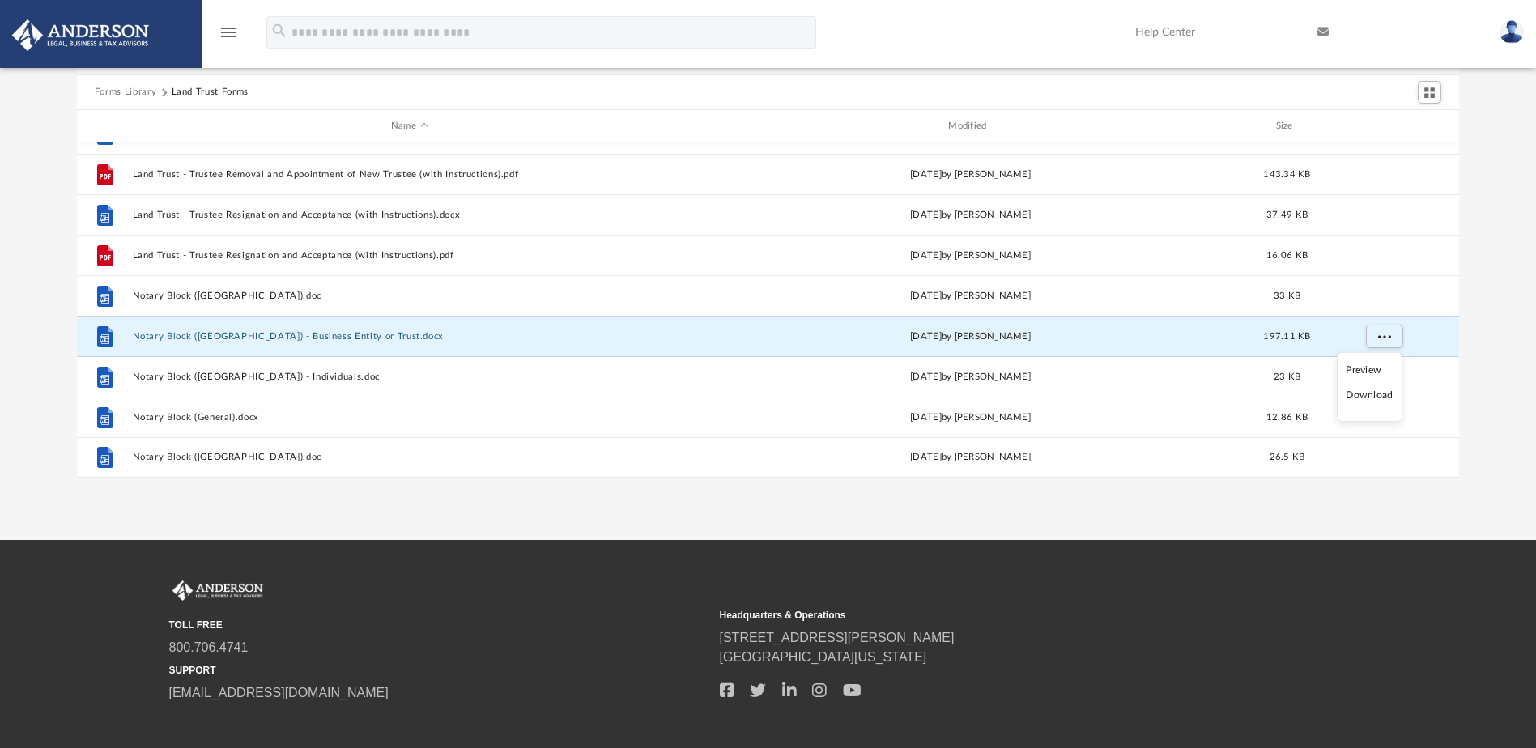
click at [1377, 397] on li "Download" at bounding box center [1369, 395] width 47 height 17
click at [1483, 396] on div "Forms Library Land Trust Forms Name Modified Size File Land Trust - Revocation …" at bounding box center [768, 248] width 1536 height 461
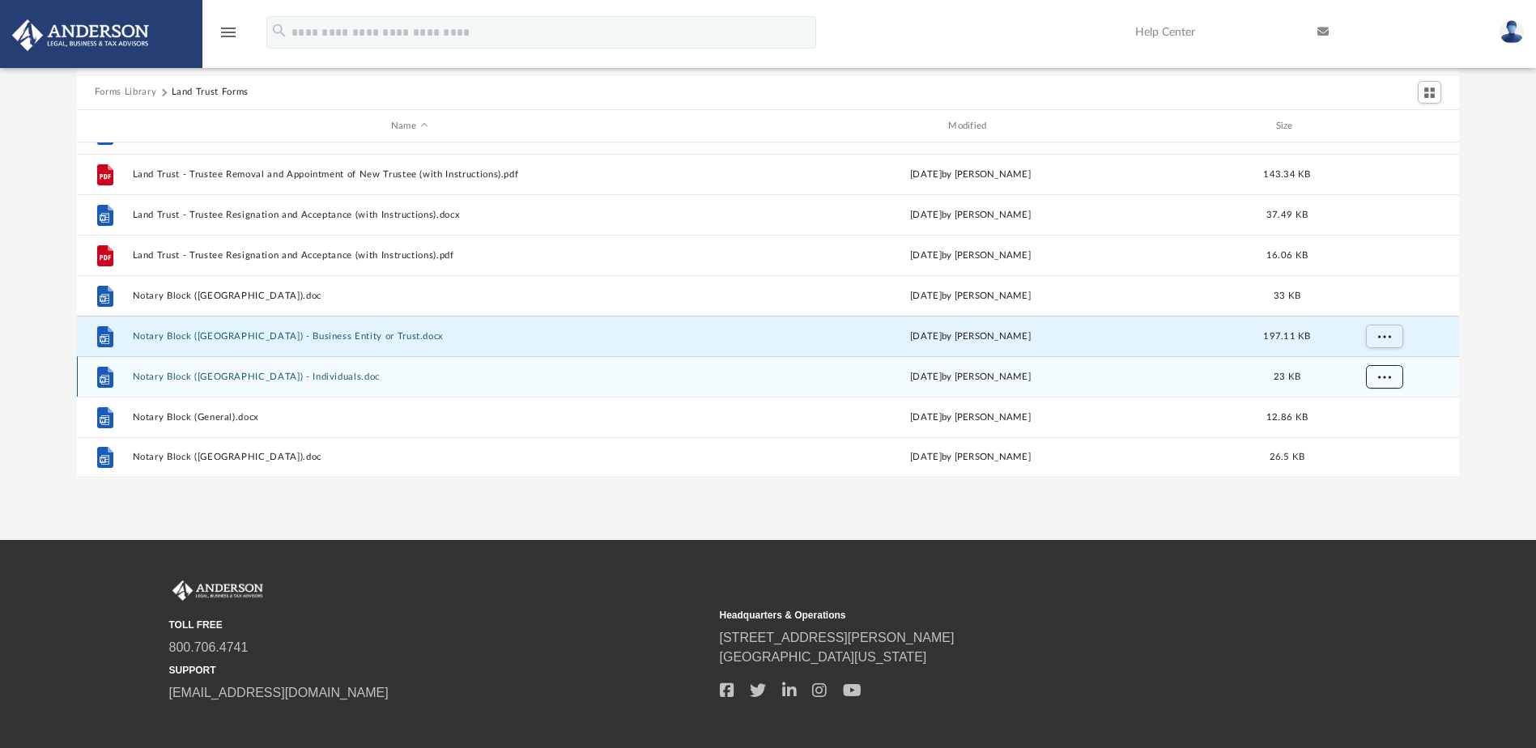
click at [1388, 372] on span "More options" at bounding box center [1383, 376] width 13 height 9
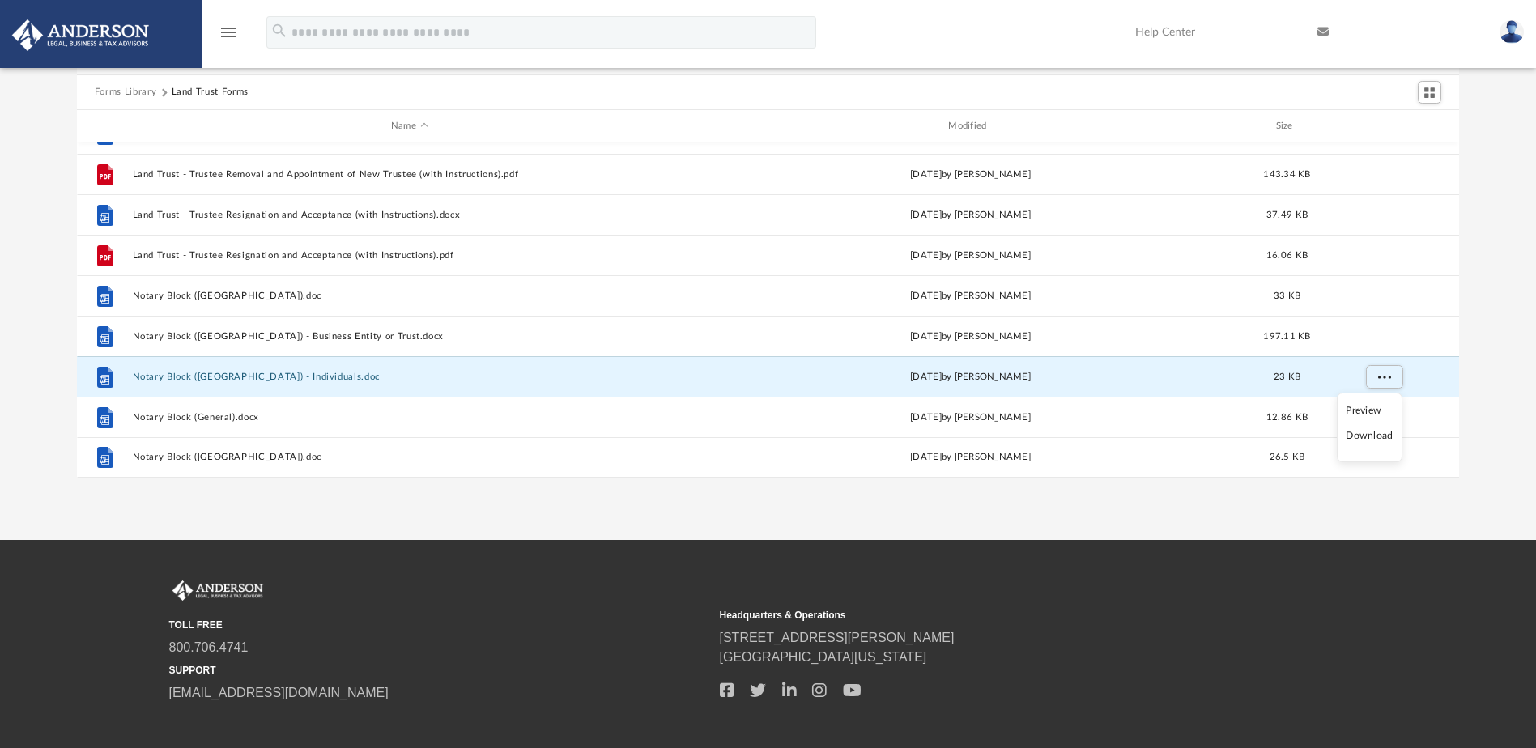
click at [1377, 437] on li "Download" at bounding box center [1369, 435] width 47 height 17
click at [1489, 419] on div "Forms Library Land Trust Forms Name Modified Size File Land Trust - Revocation …" at bounding box center [768, 248] width 1536 height 461
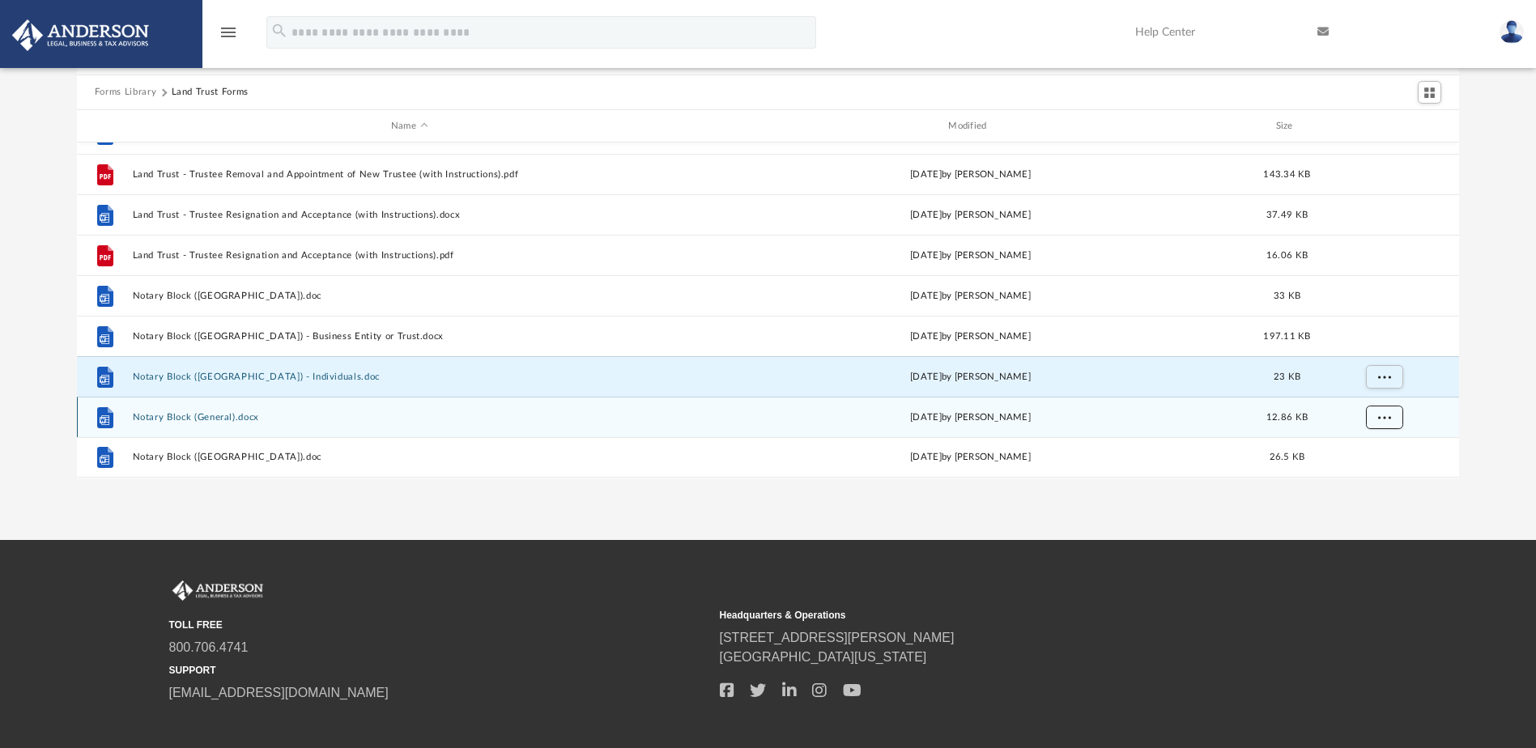
click at [1382, 419] on span "More options" at bounding box center [1383, 417] width 13 height 9
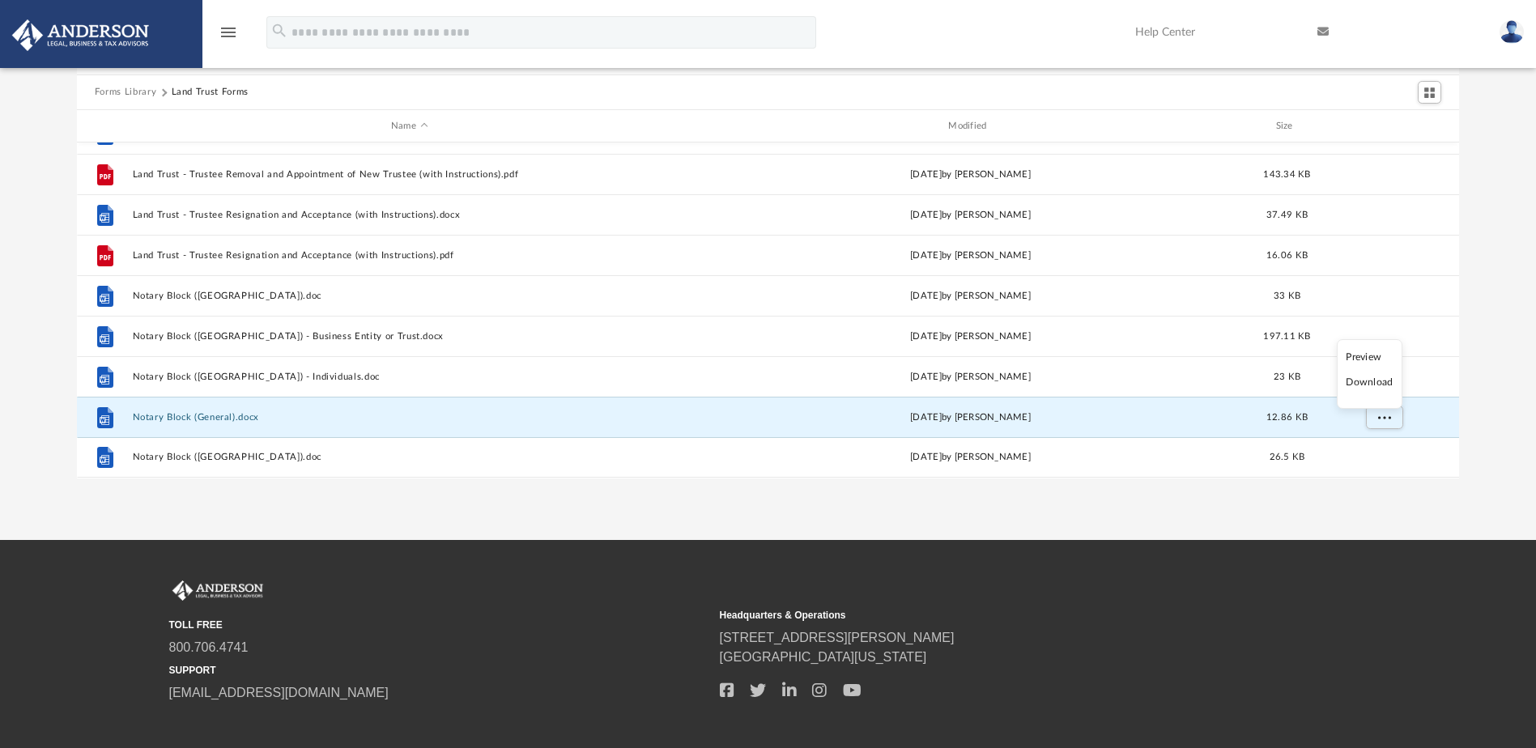
click at [1379, 384] on li "Download" at bounding box center [1369, 382] width 47 height 17
click at [1482, 440] on div "Forms Library Land Trust Forms Name Modified Size File Land Trust - Revocation …" at bounding box center [768, 248] width 1536 height 461
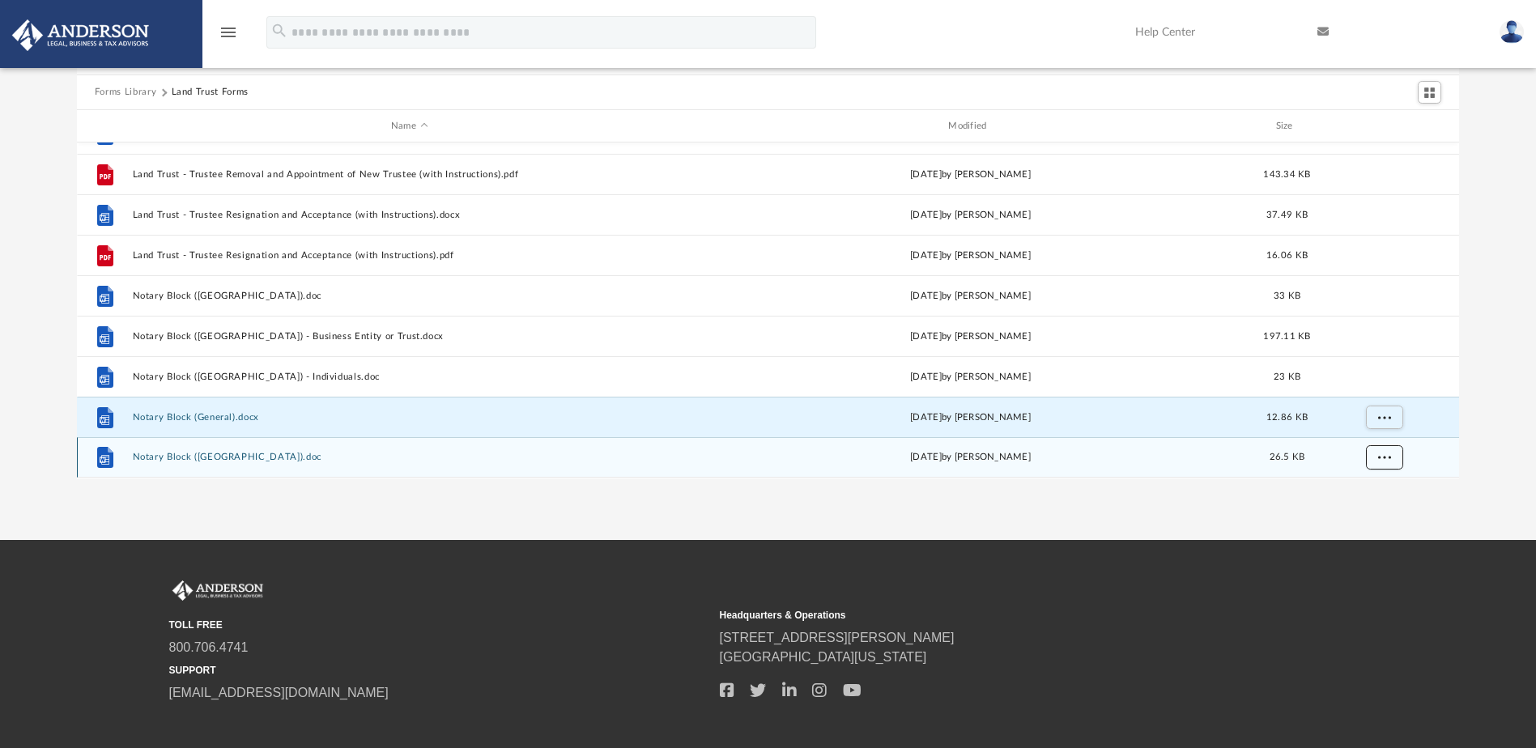
click at [1387, 450] on button "More options" at bounding box center [1383, 458] width 37 height 24
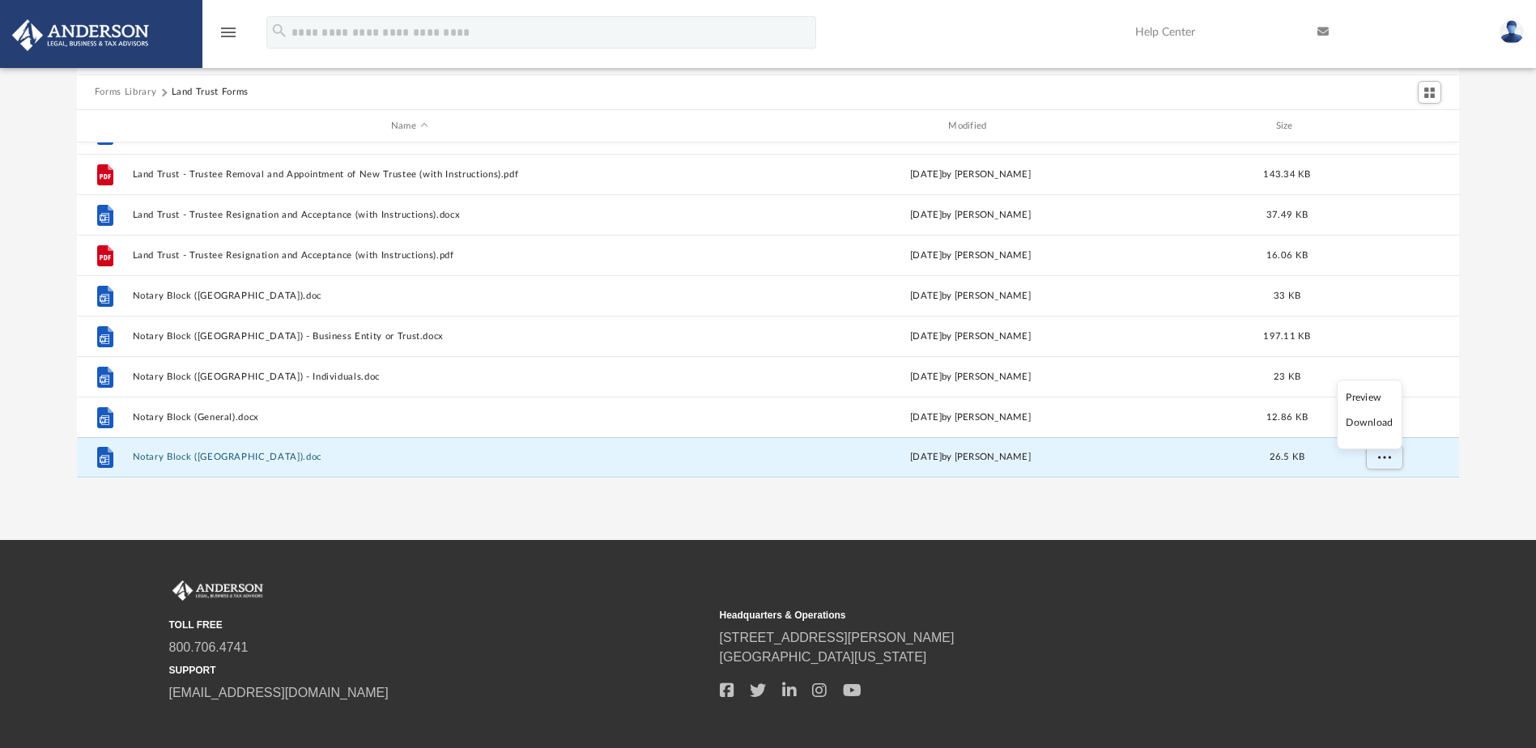
click at [1367, 426] on li "Download" at bounding box center [1369, 423] width 47 height 17
click at [125, 91] on button "Forms Library" at bounding box center [126, 92] width 62 height 15
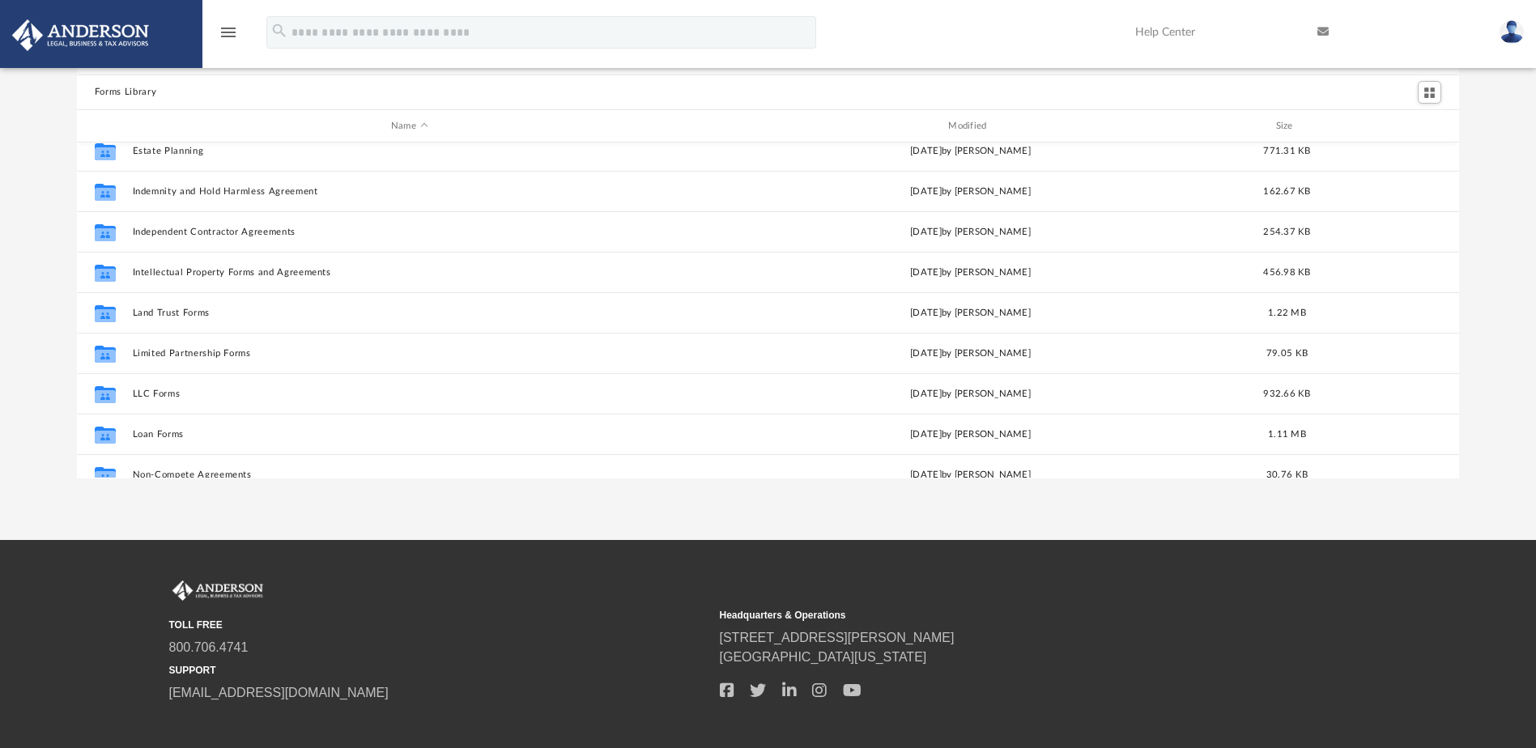
scroll to position [567, 0]
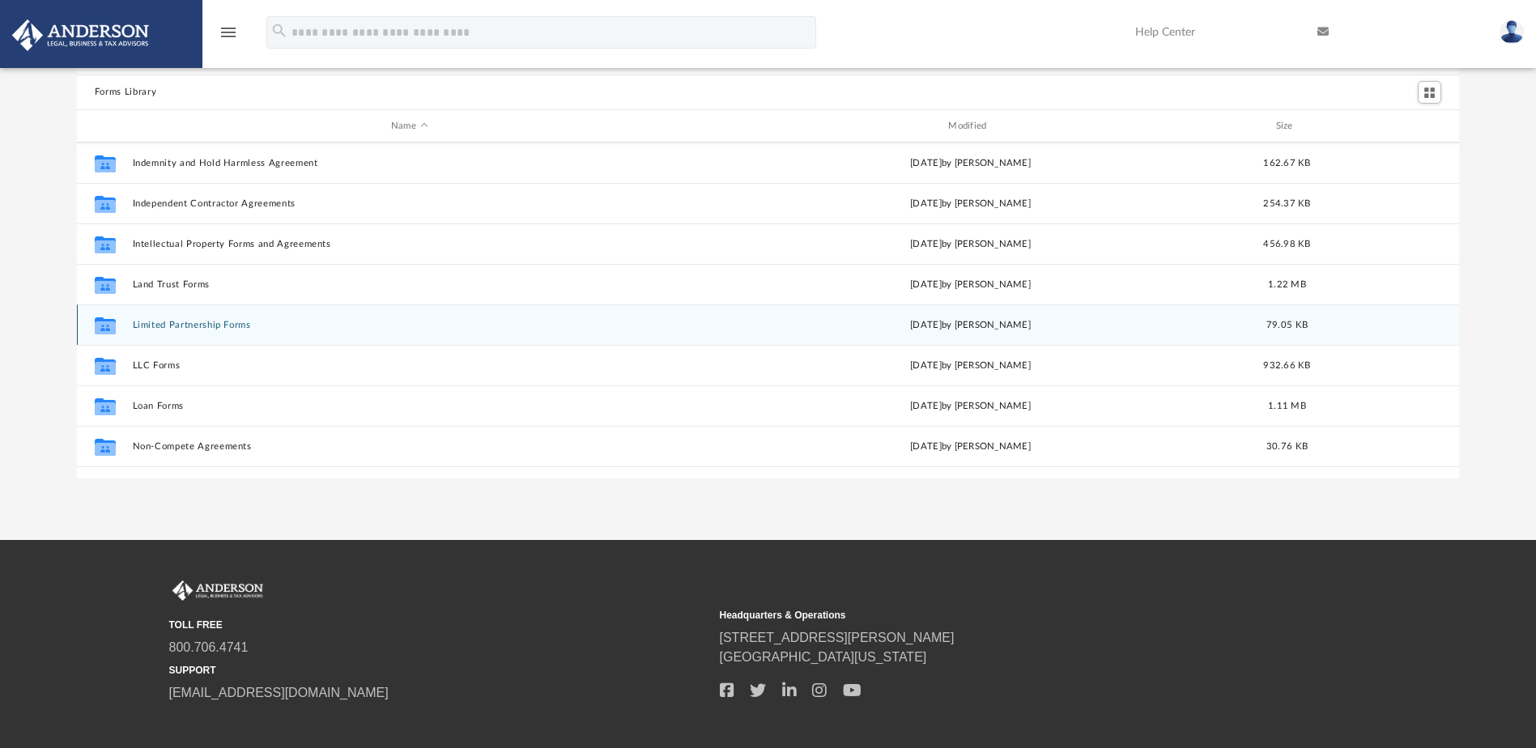
click at [222, 323] on button "Limited Partnership Forms" at bounding box center [409, 325] width 554 height 11
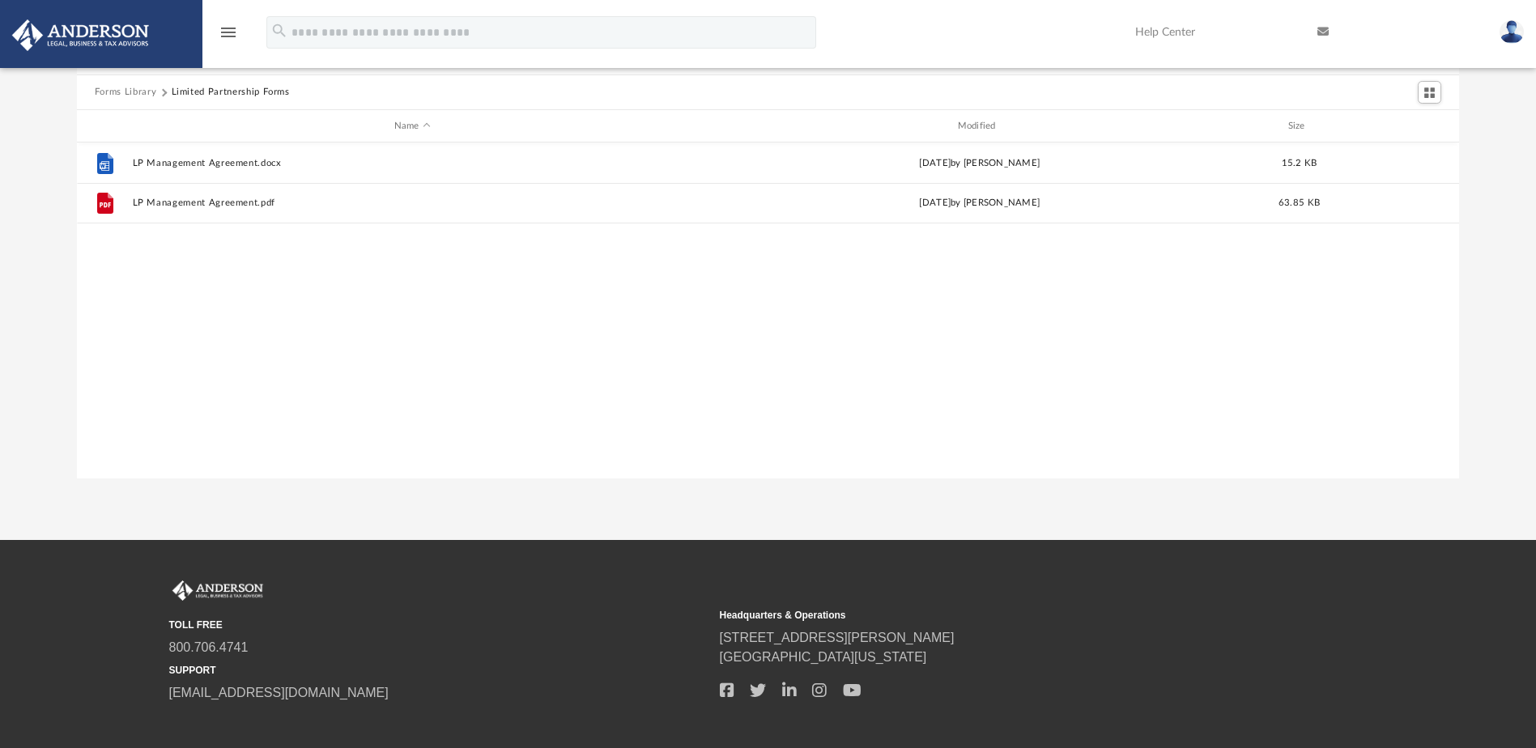
scroll to position [0, 0]
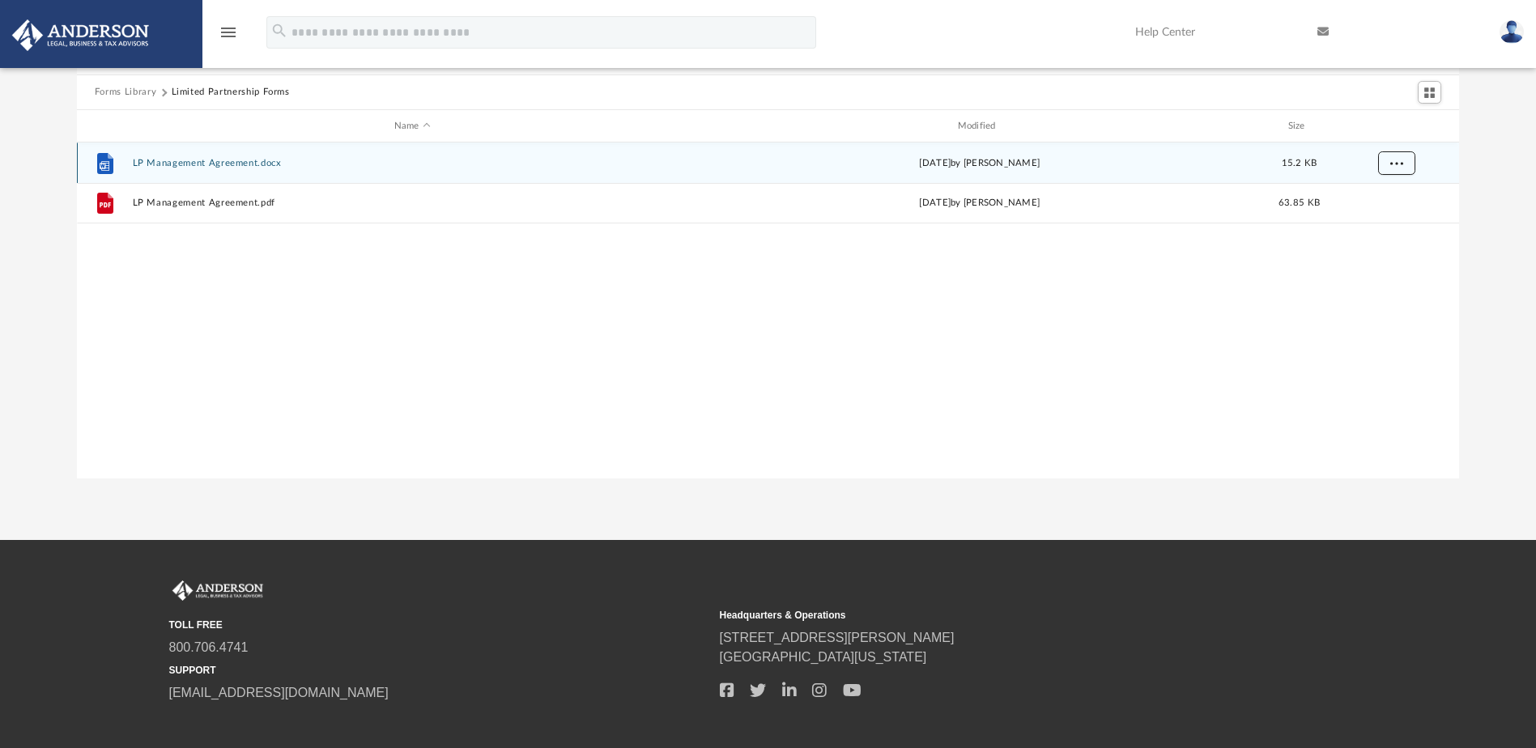
click at [1396, 159] on span "More options" at bounding box center [1395, 163] width 13 height 9
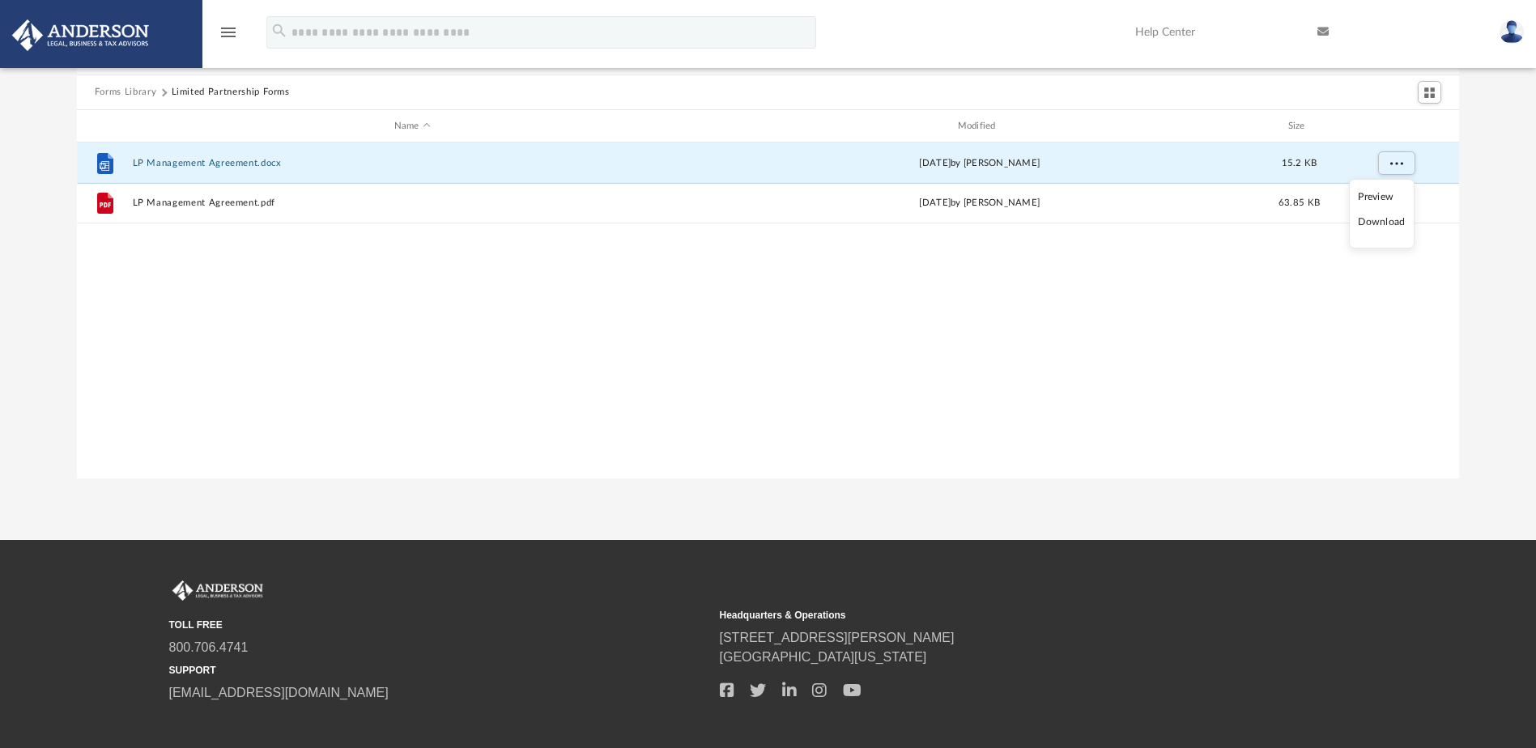
click at [1378, 227] on li "Download" at bounding box center [1381, 222] width 47 height 17
click at [1493, 173] on div "Forms Library Limited Partnership Forms Name Modified Size File LP Management A…" at bounding box center [768, 248] width 1536 height 461
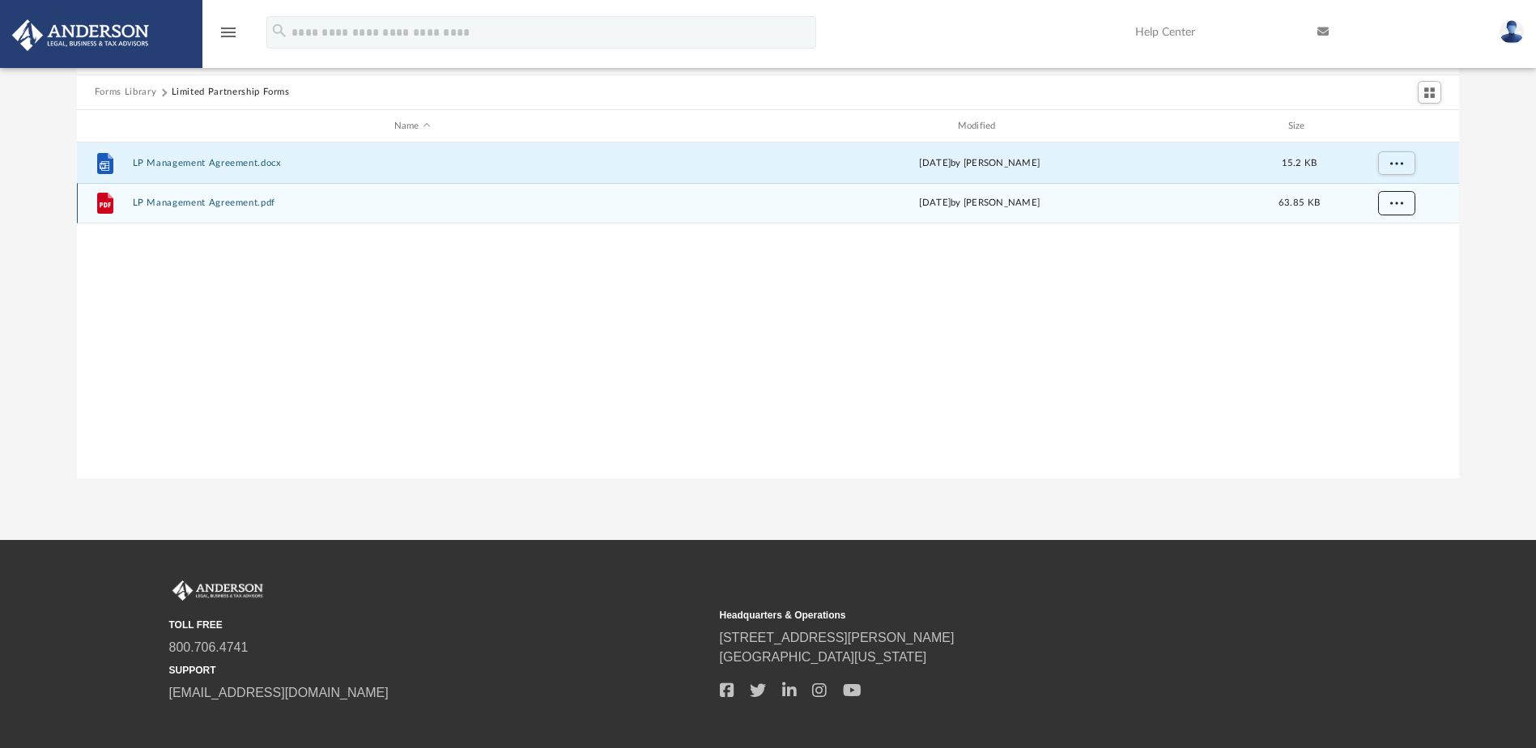
click at [1401, 206] on span "More options" at bounding box center [1395, 202] width 13 height 9
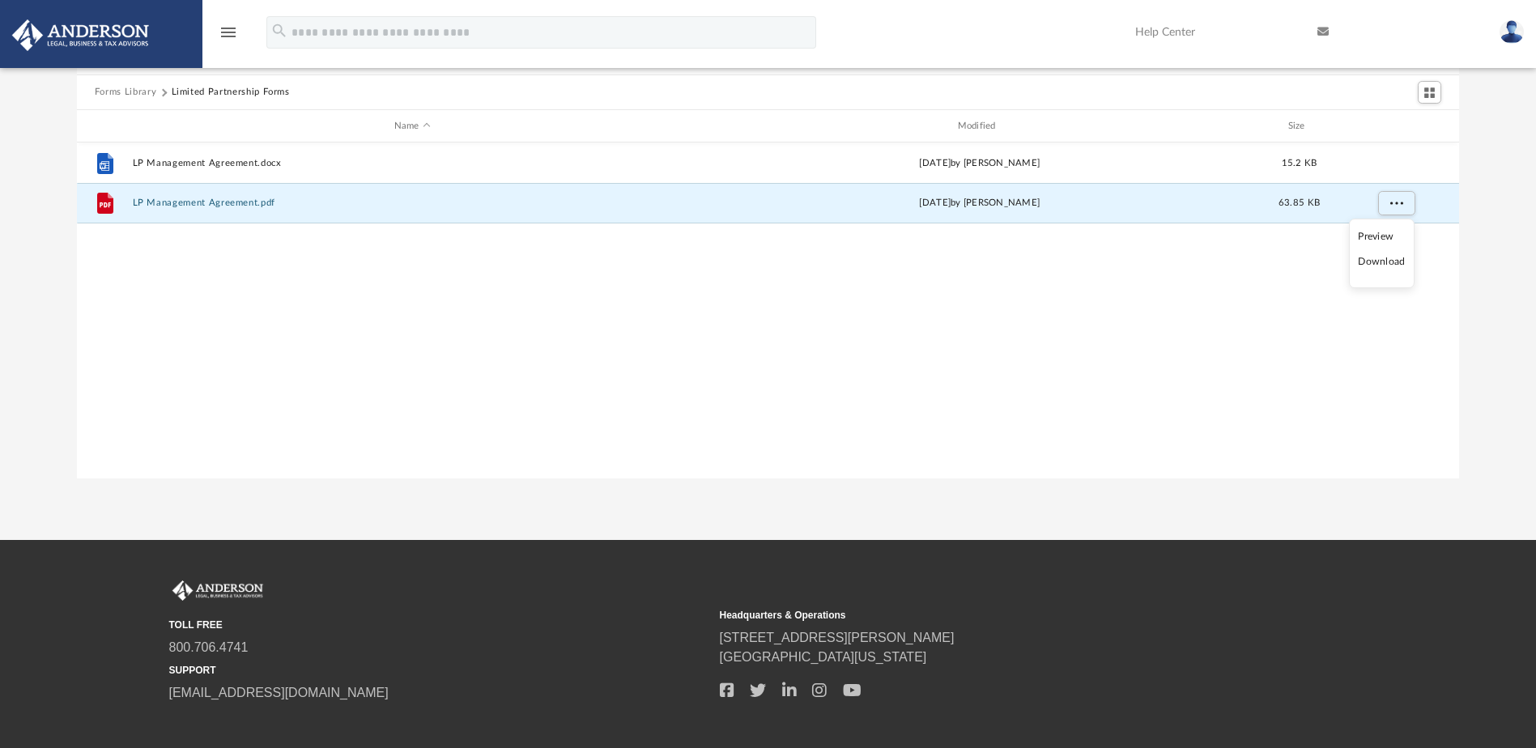
click at [1391, 261] on li "Download" at bounding box center [1381, 261] width 47 height 17
drag, startPoint x: 132, startPoint y: 94, endPoint x: 153, endPoint y: 91, distance: 21.3
click at [132, 94] on button "Forms Library" at bounding box center [126, 92] width 62 height 15
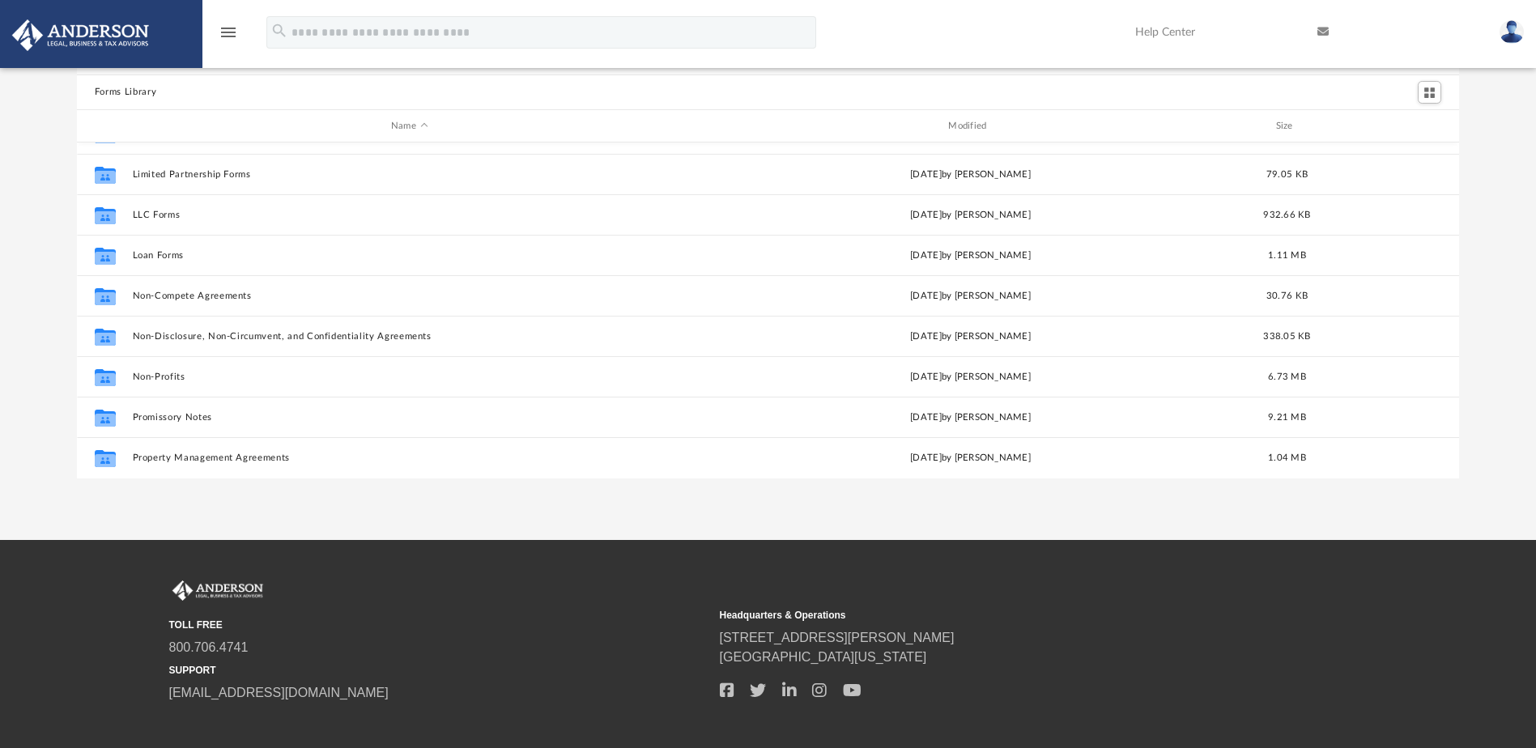
scroll to position [636, 0]
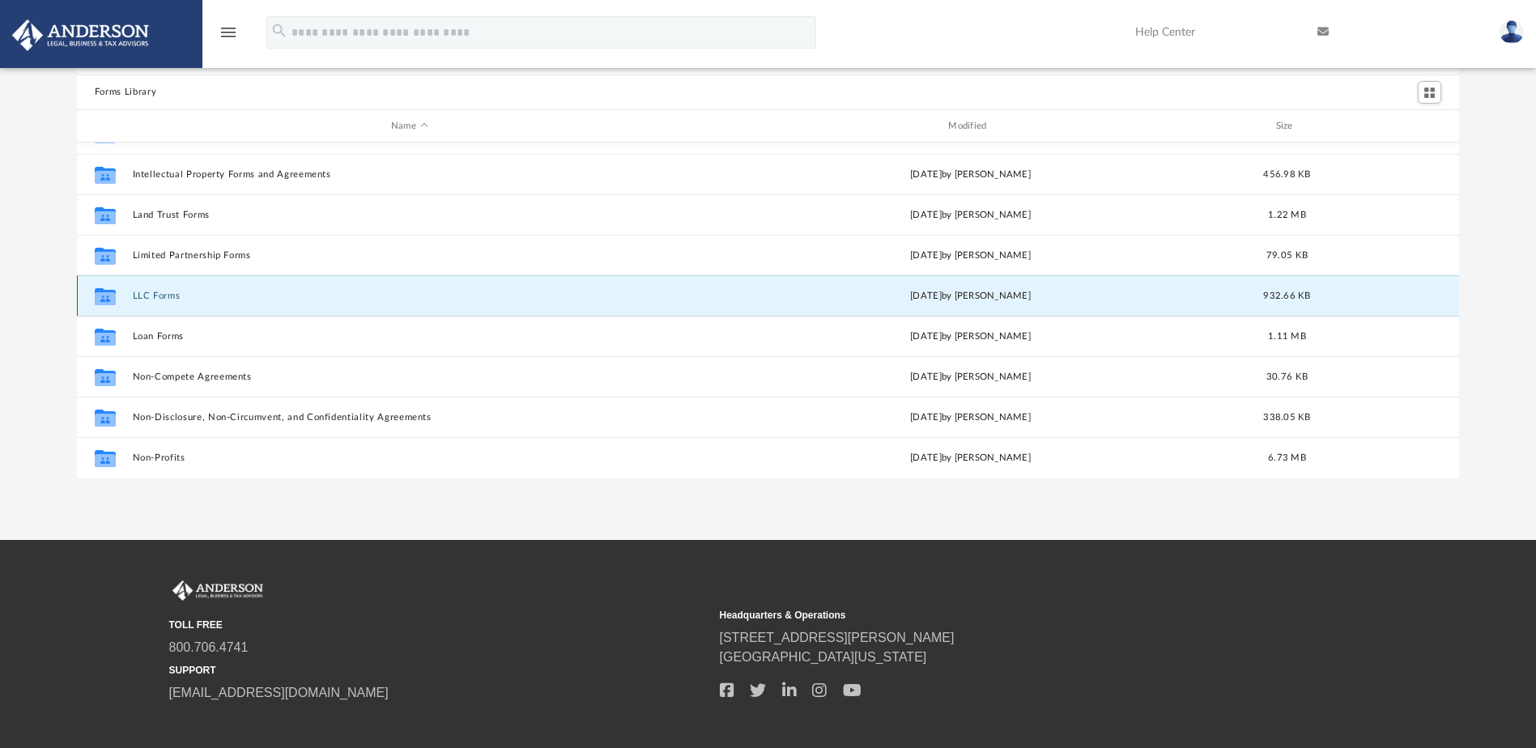
click at [172, 293] on button "LLC Forms" at bounding box center [409, 296] width 554 height 11
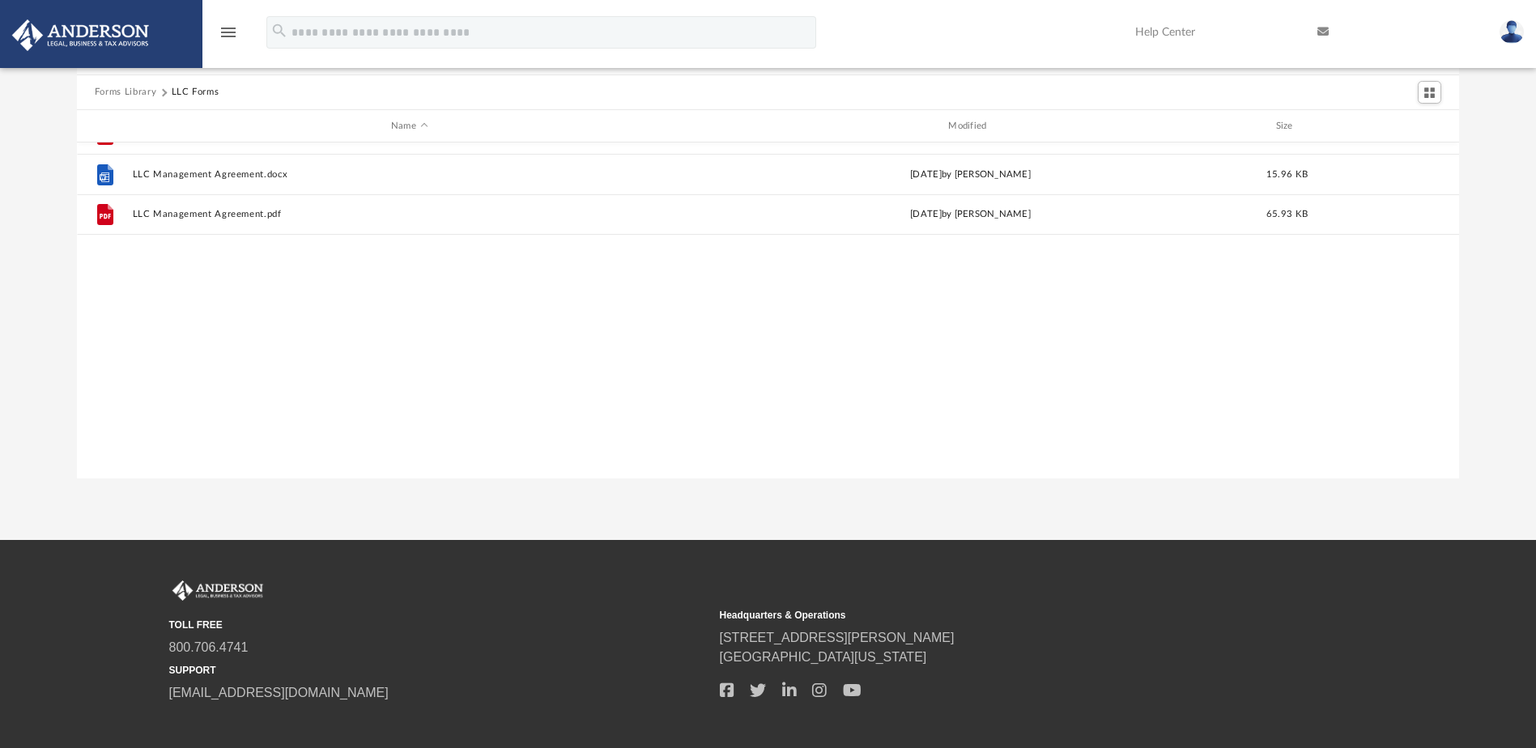
scroll to position [0, 0]
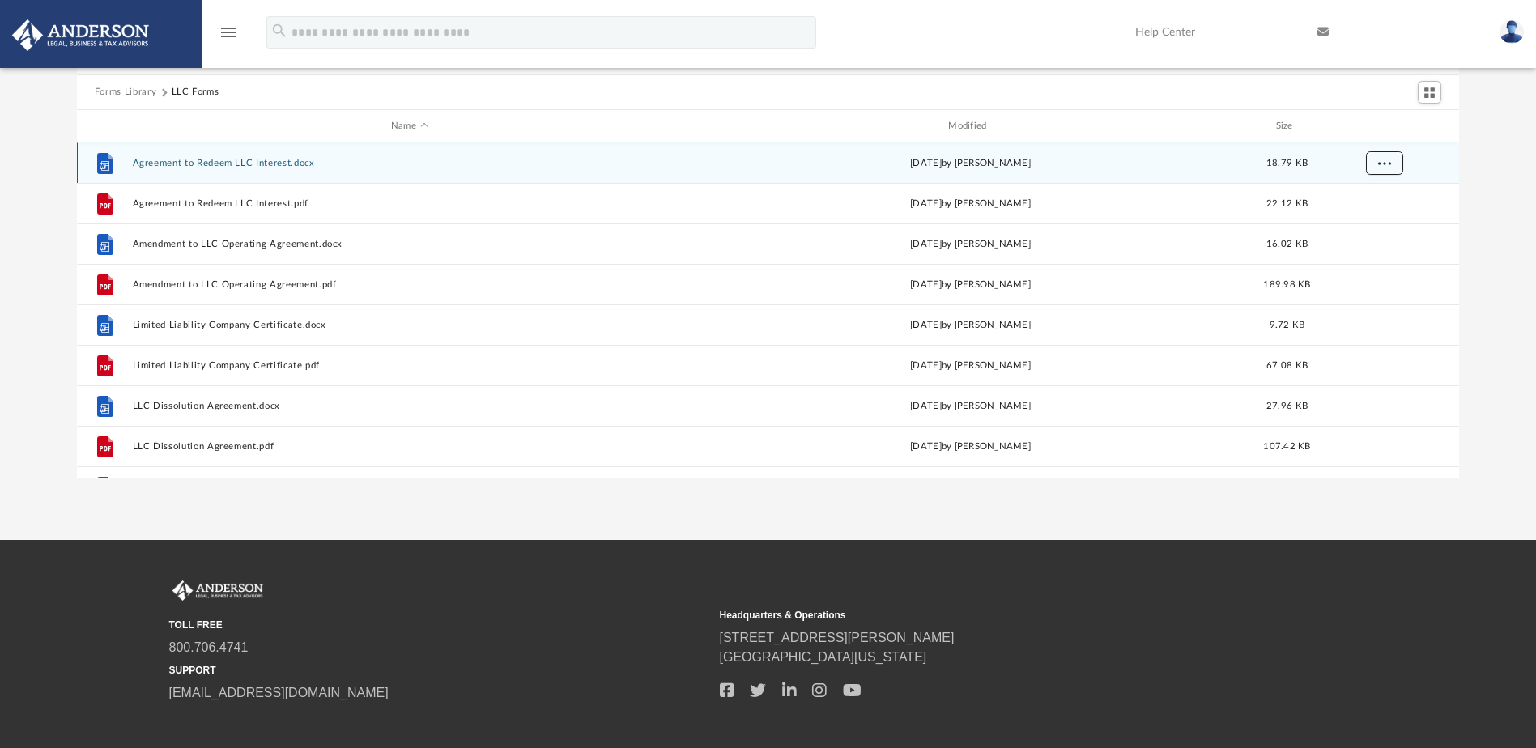
click at [1385, 161] on span "More options" at bounding box center [1383, 163] width 13 height 9
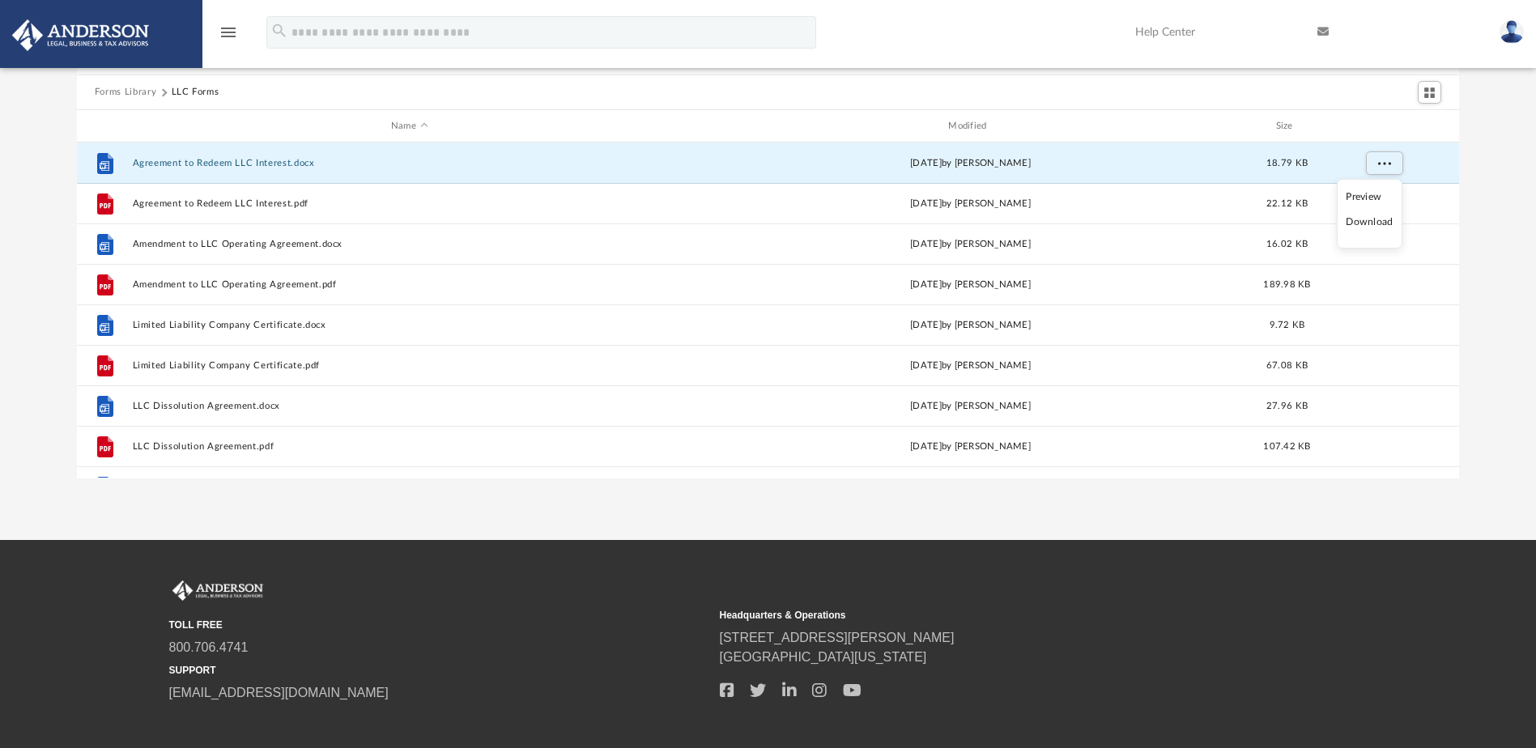
click at [1365, 225] on li "Download" at bounding box center [1369, 222] width 47 height 17
click at [1482, 164] on div "Forms Library LLC Forms Name Modified Size File Agreement to Redeem LLC Interes…" at bounding box center [768, 248] width 1536 height 461
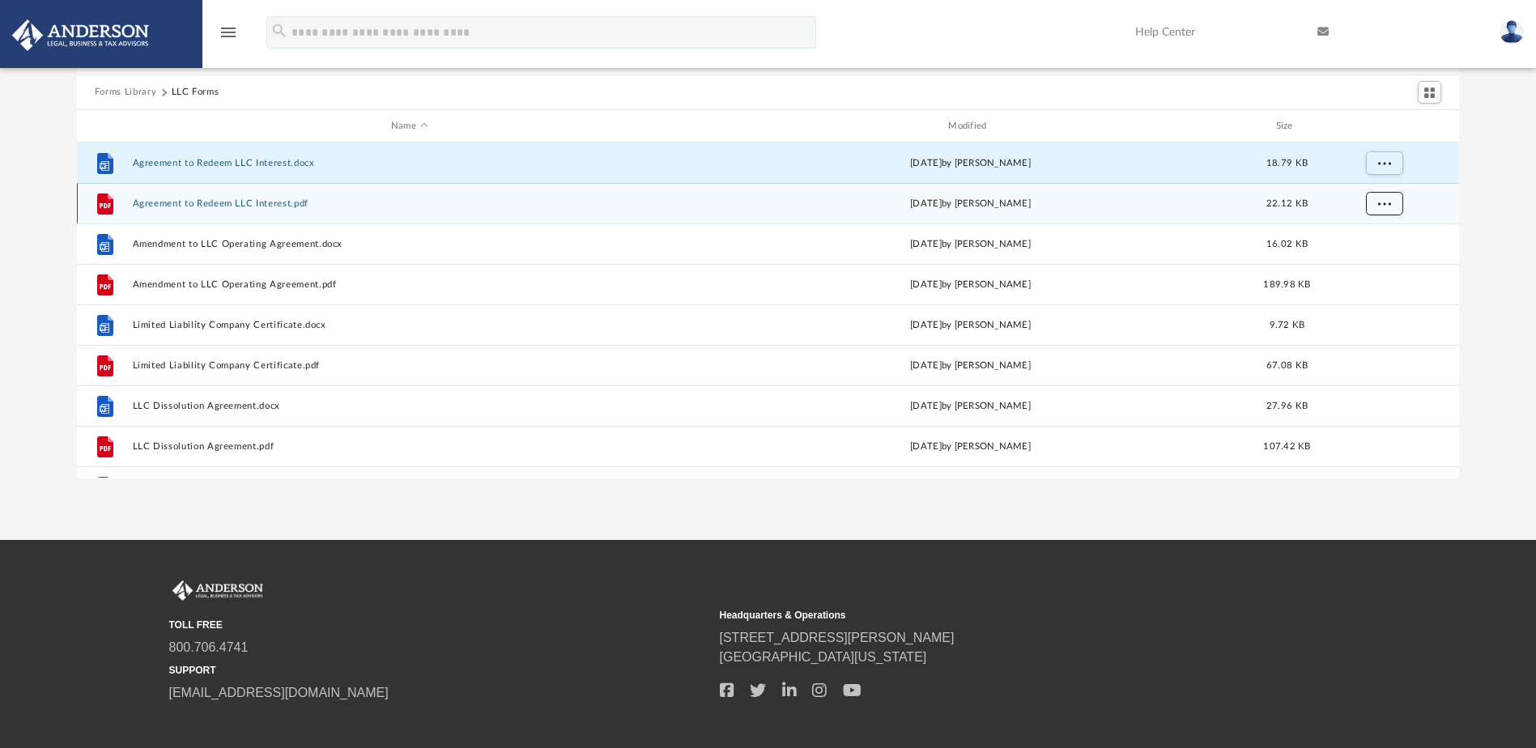
click at [1379, 199] on span "More options" at bounding box center [1383, 203] width 13 height 9
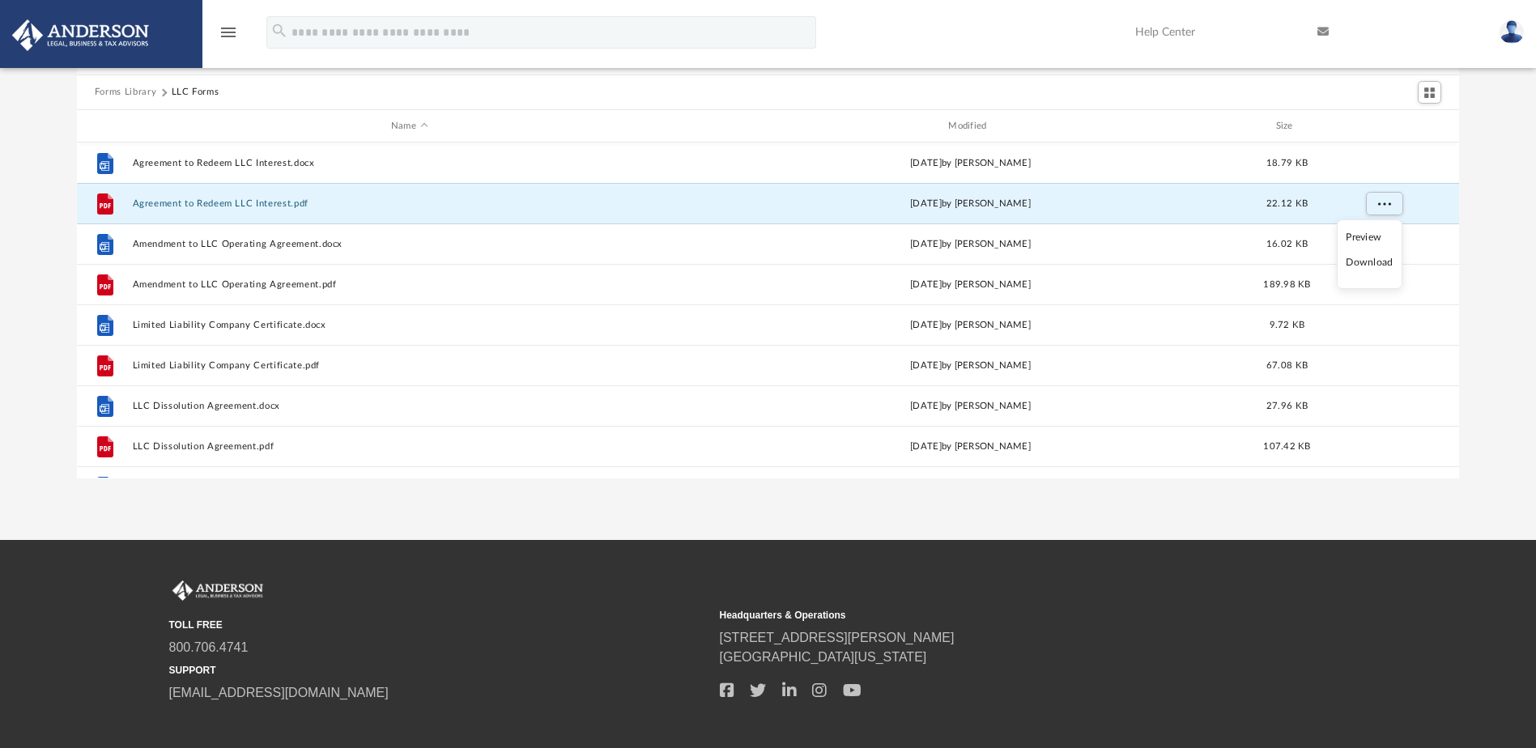
click at [1375, 268] on li "Download" at bounding box center [1369, 262] width 47 height 17
click at [1490, 266] on div "Forms Library LLC Forms Name Modified Size File Agreement to Redeem LLC Interes…" at bounding box center [768, 248] width 1536 height 461
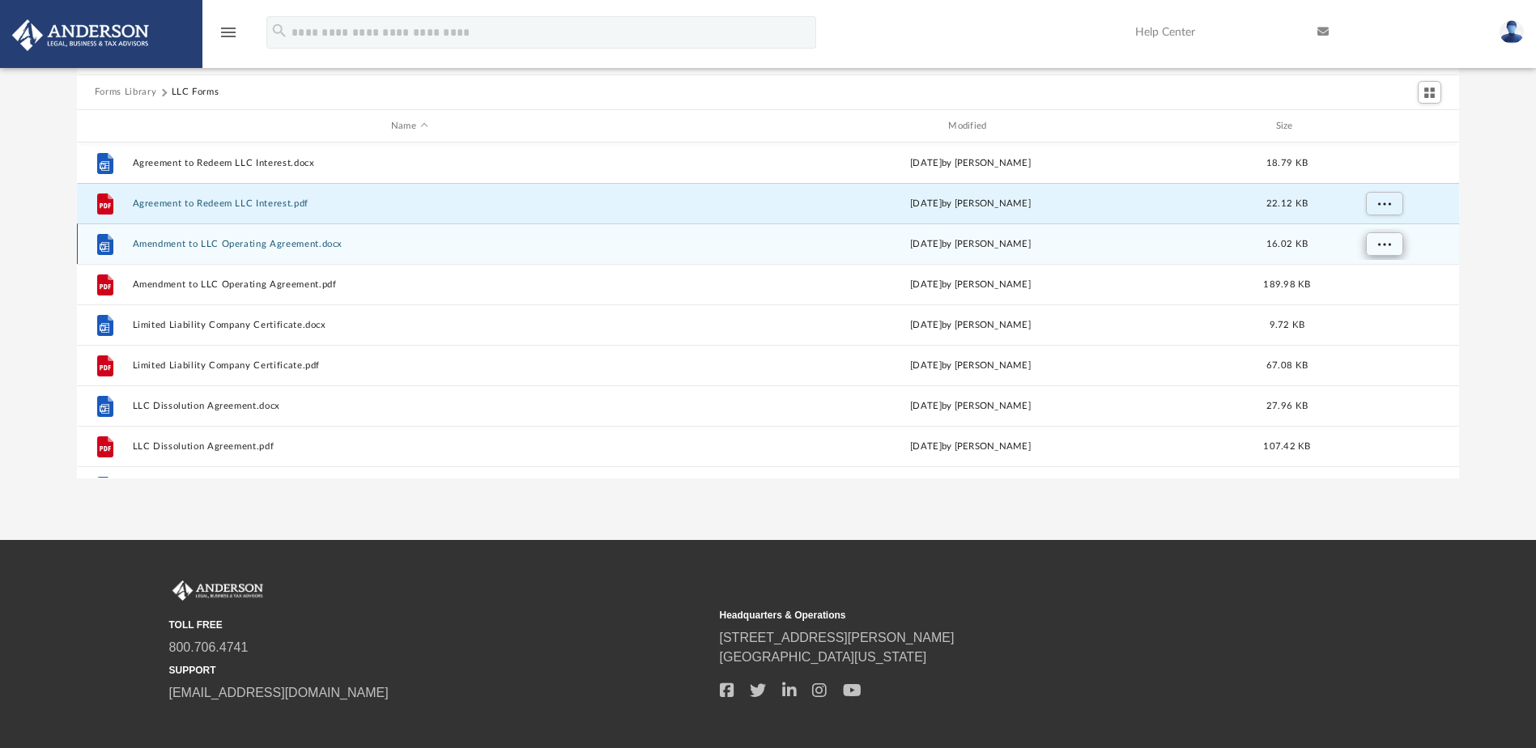
scroll to position [14, 0]
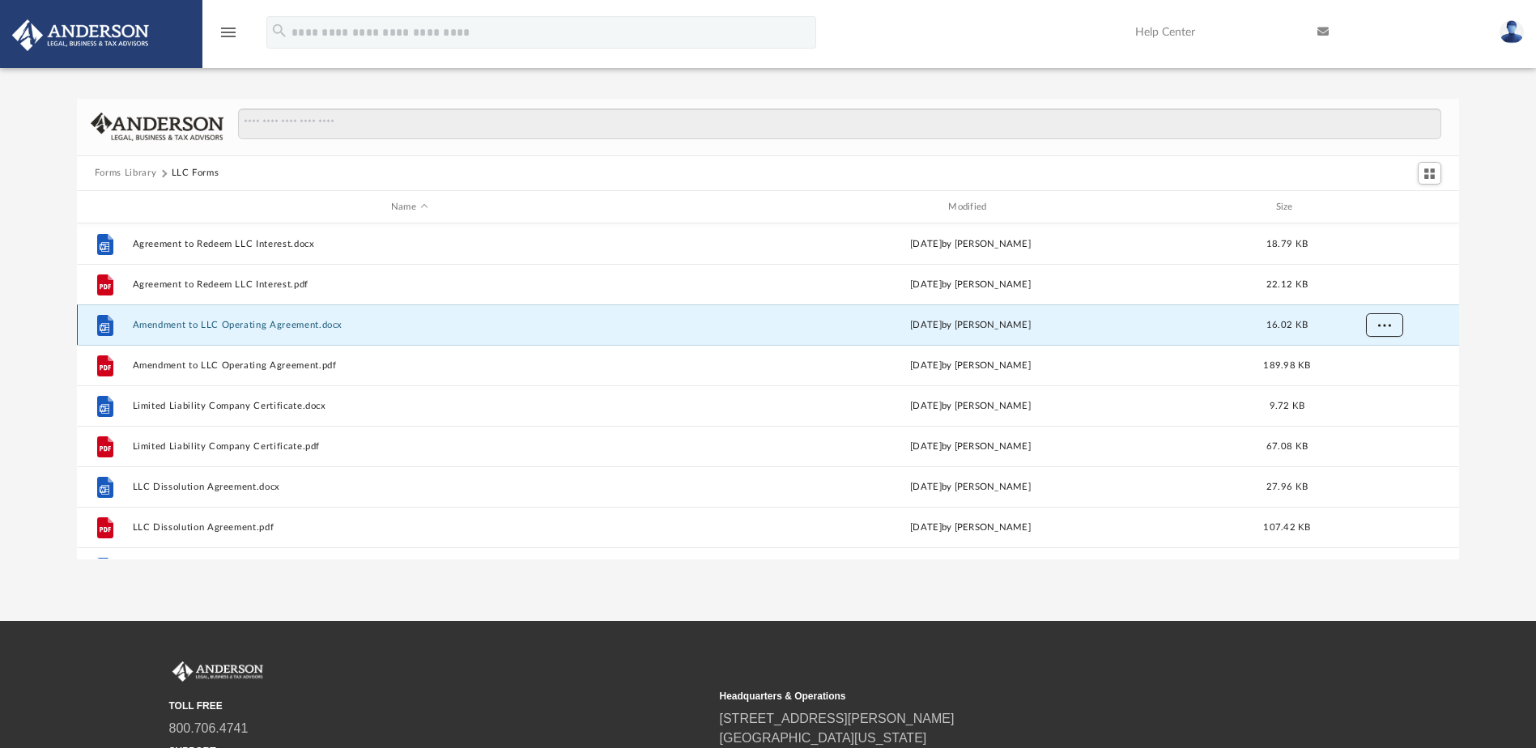
click at [1386, 319] on button "More options" at bounding box center [1383, 325] width 37 height 24
click at [1373, 381] on li "Download" at bounding box center [1369, 384] width 47 height 17
drag, startPoint x: 1486, startPoint y: 372, endPoint x: 1467, endPoint y: 368, distance: 19.7
click at [1486, 372] on div "Forms Library LLC Forms Name Modified Size File Agreement to Redeem LLC Interes…" at bounding box center [768, 329] width 1536 height 461
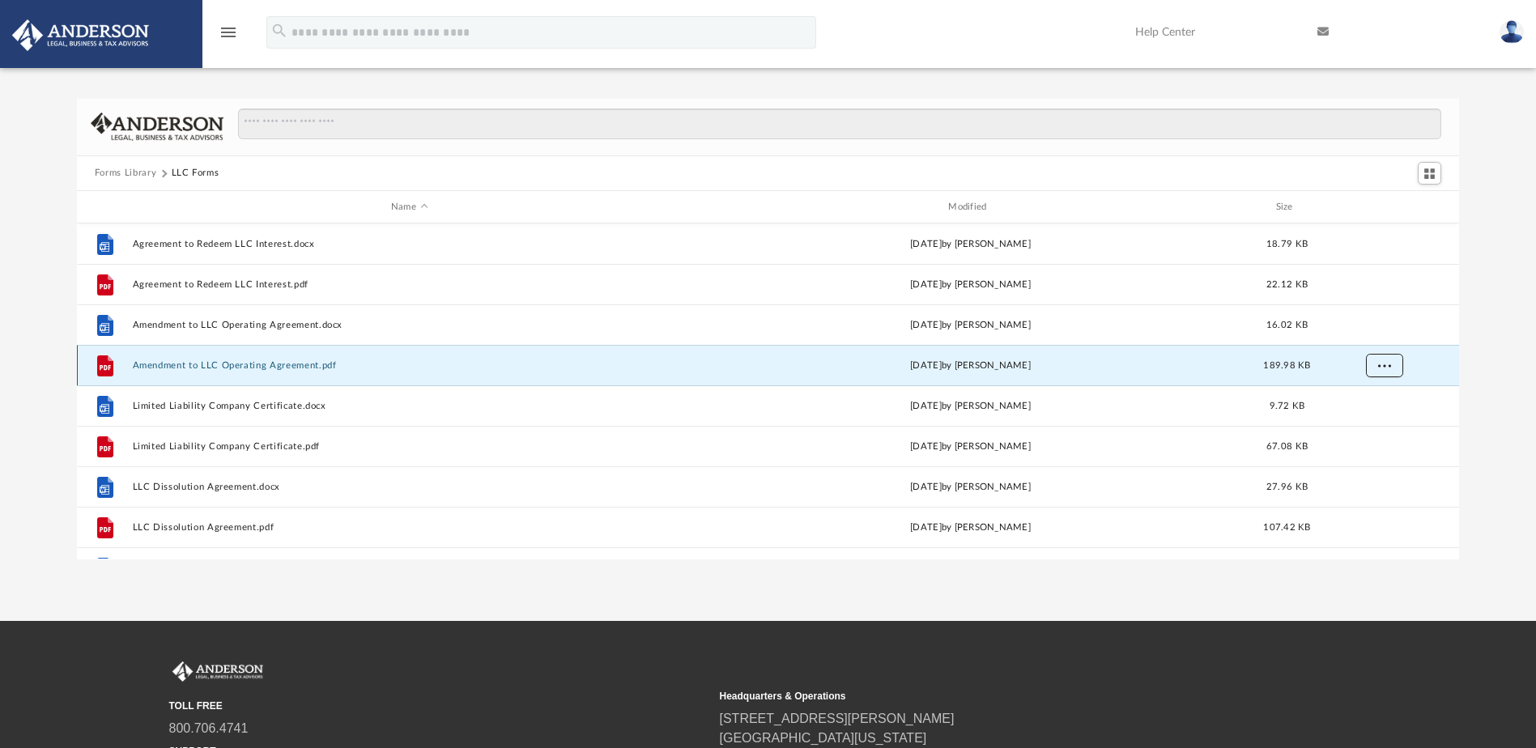
click at [1380, 362] on span "More options" at bounding box center [1383, 365] width 13 height 9
click at [1372, 430] on li "Download" at bounding box center [1369, 424] width 47 height 17
click at [1478, 396] on div "Forms Library LLC Forms Name Modified Size File Agreement to Redeem LLC Interes…" at bounding box center [768, 329] width 1536 height 461
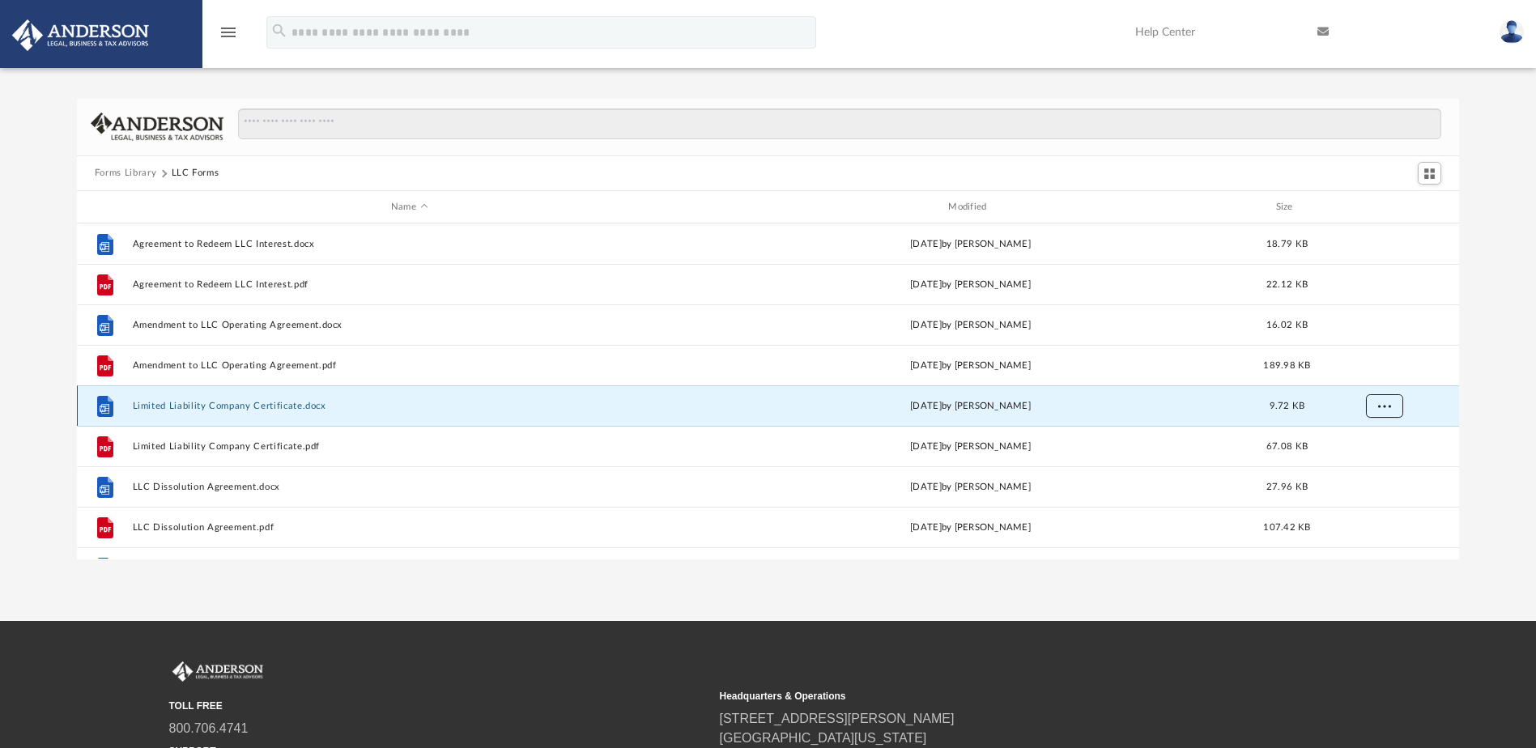
click at [1388, 405] on span "More options" at bounding box center [1383, 406] width 13 height 9
click at [1375, 461] on li "Download" at bounding box center [1369, 465] width 47 height 17
click at [1490, 430] on div "Forms Library LLC Forms Name Modified Size File Agreement to Redeem LLC Interes…" at bounding box center [768, 329] width 1536 height 461
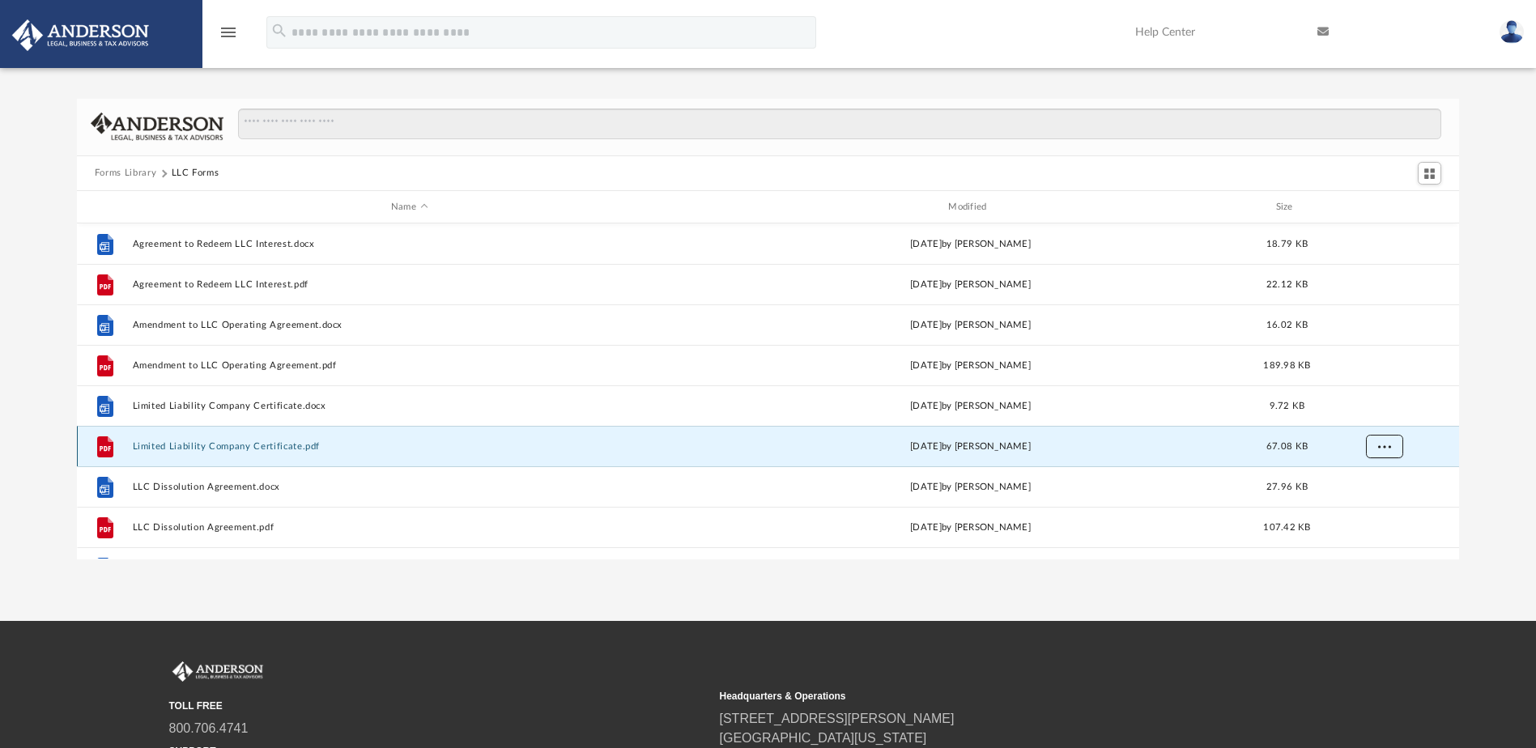
click at [1394, 449] on button "More options" at bounding box center [1383, 447] width 37 height 24
click at [1375, 510] on li "Download" at bounding box center [1369, 505] width 47 height 17
click at [1503, 493] on div "Forms Library LLC Forms Name Modified Size File Agreement to Redeem LLC Interes…" at bounding box center [768, 329] width 1536 height 461
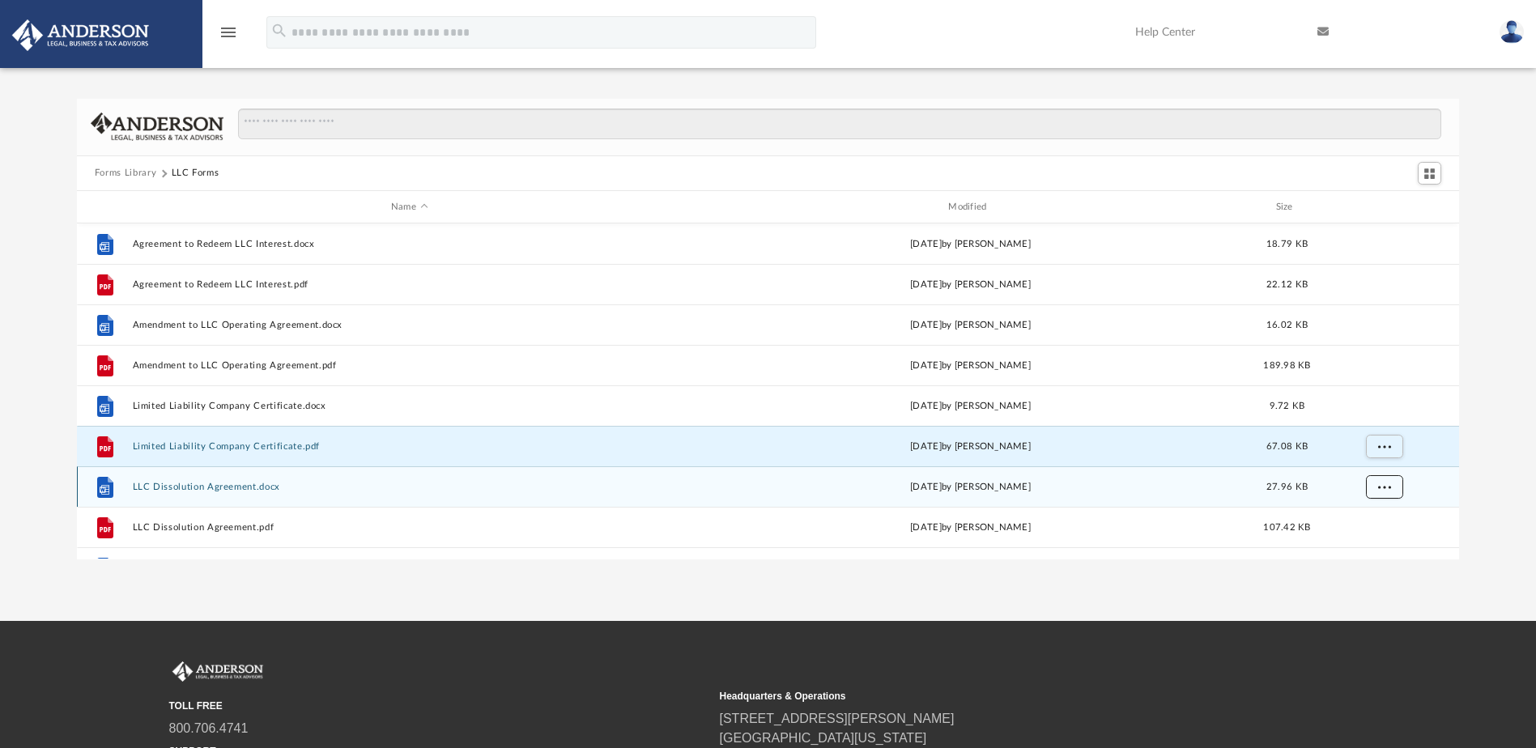
click at [1384, 483] on span "More options" at bounding box center [1383, 487] width 13 height 9
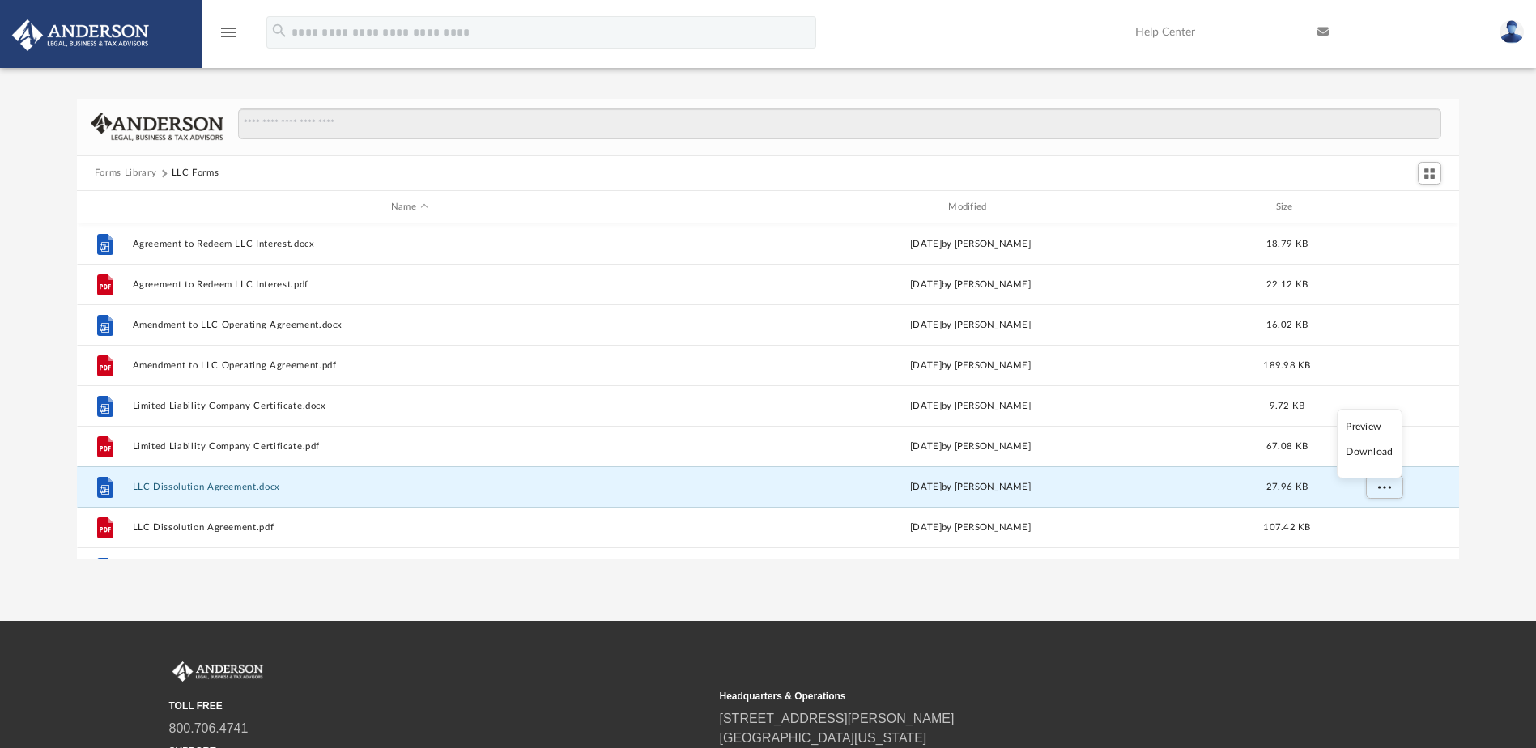
click at [1379, 451] on li "Download" at bounding box center [1369, 452] width 47 height 17
click at [1488, 467] on div "Forms Library LLC Forms Name Modified Size File Agreement to Redeem LLC Interes…" at bounding box center [768, 329] width 1536 height 461
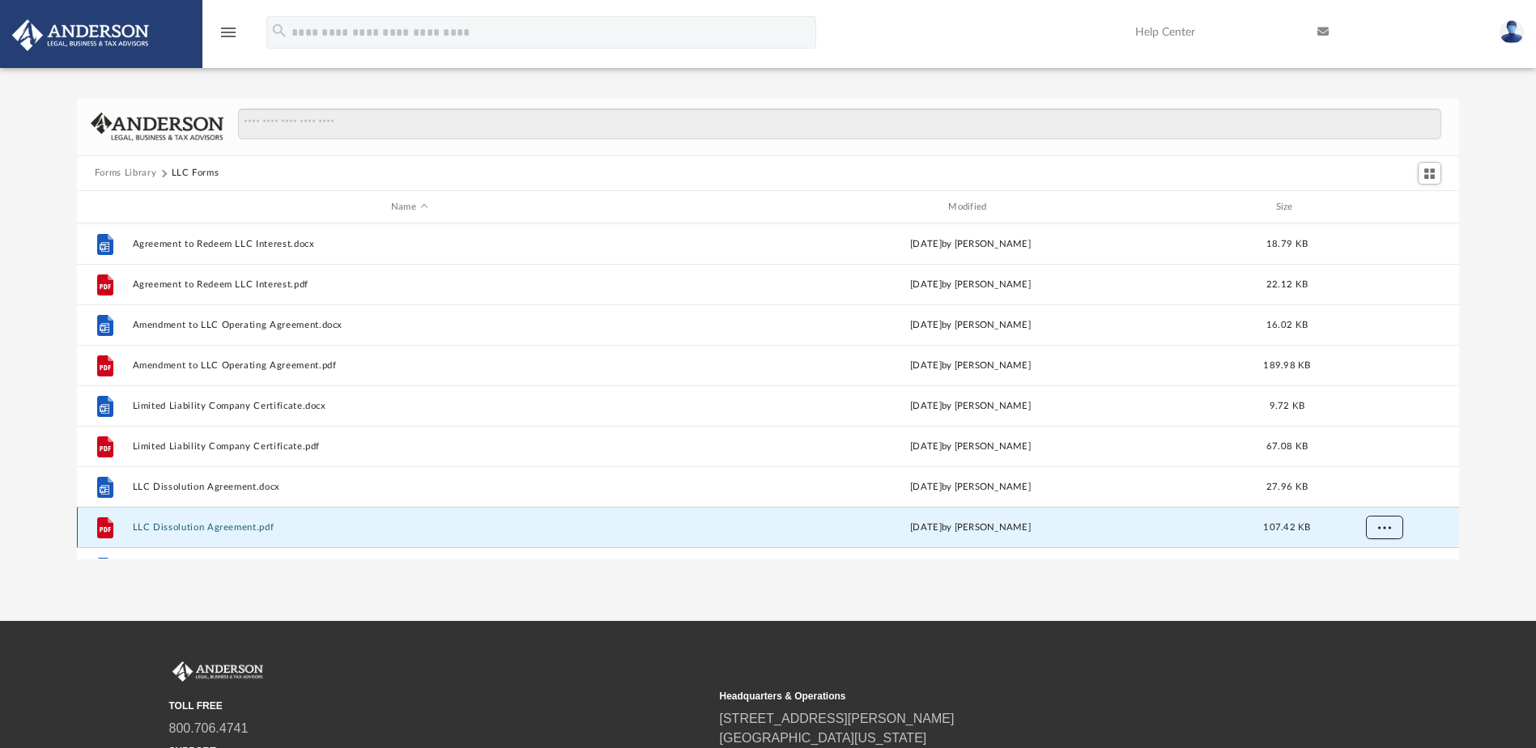
click at [1388, 525] on span "More options" at bounding box center [1383, 527] width 13 height 9
click at [1383, 488] on li "Download" at bounding box center [1369, 492] width 47 height 17
click at [1480, 466] on div "Forms Library LLC Forms Name Modified Size File Agreement to Redeem LLC Interes…" at bounding box center [768, 329] width 1536 height 461
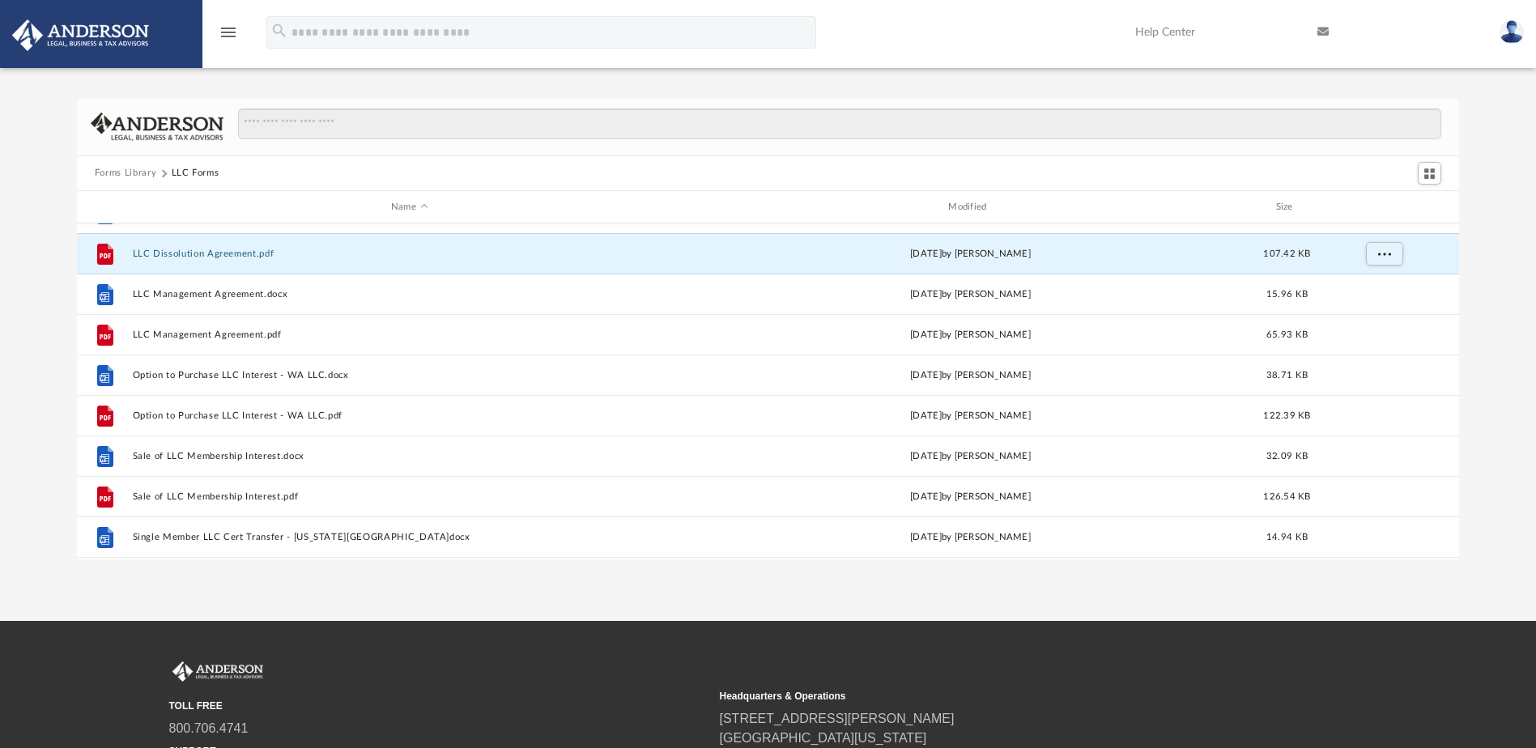
scroll to position [278, 0]
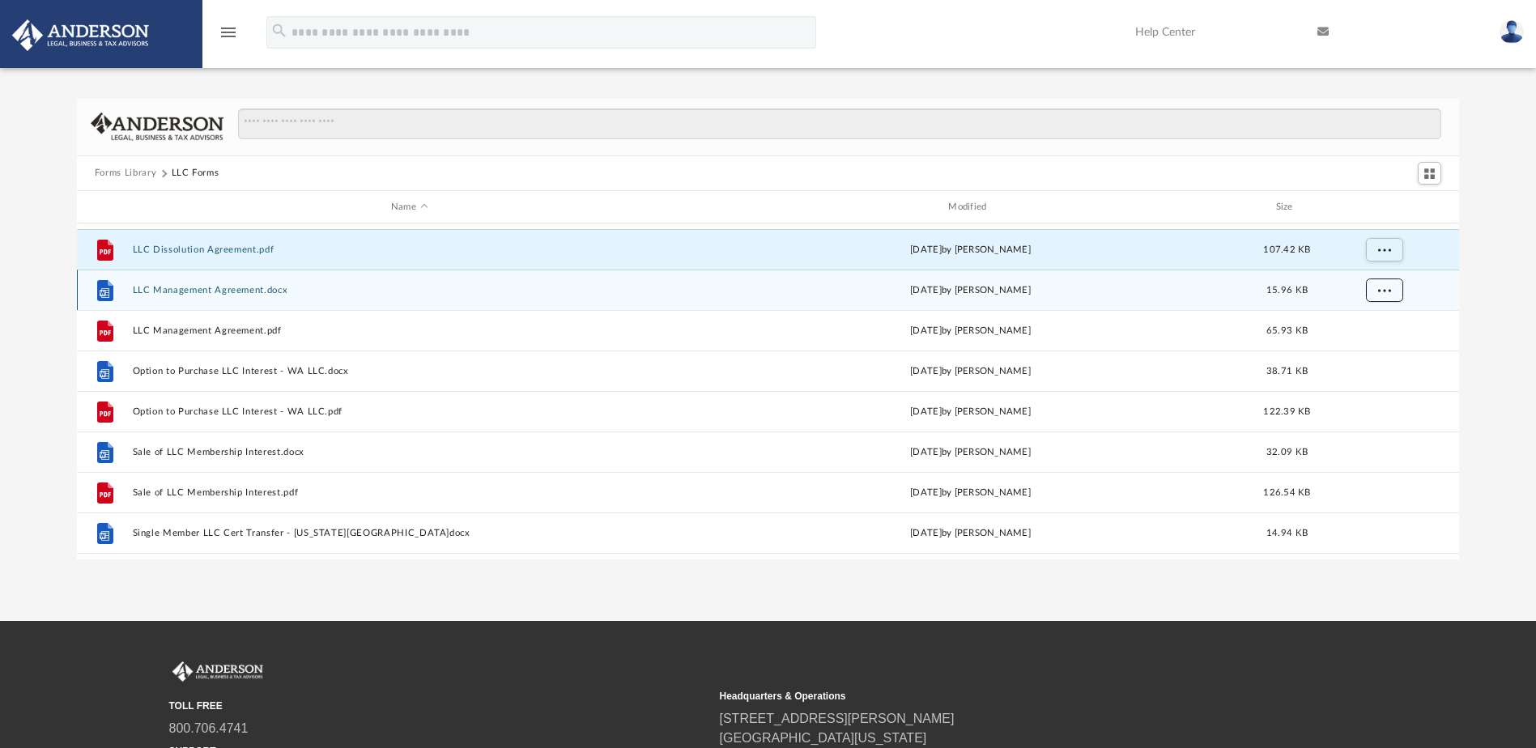
click at [1384, 284] on button "More options" at bounding box center [1383, 290] width 37 height 24
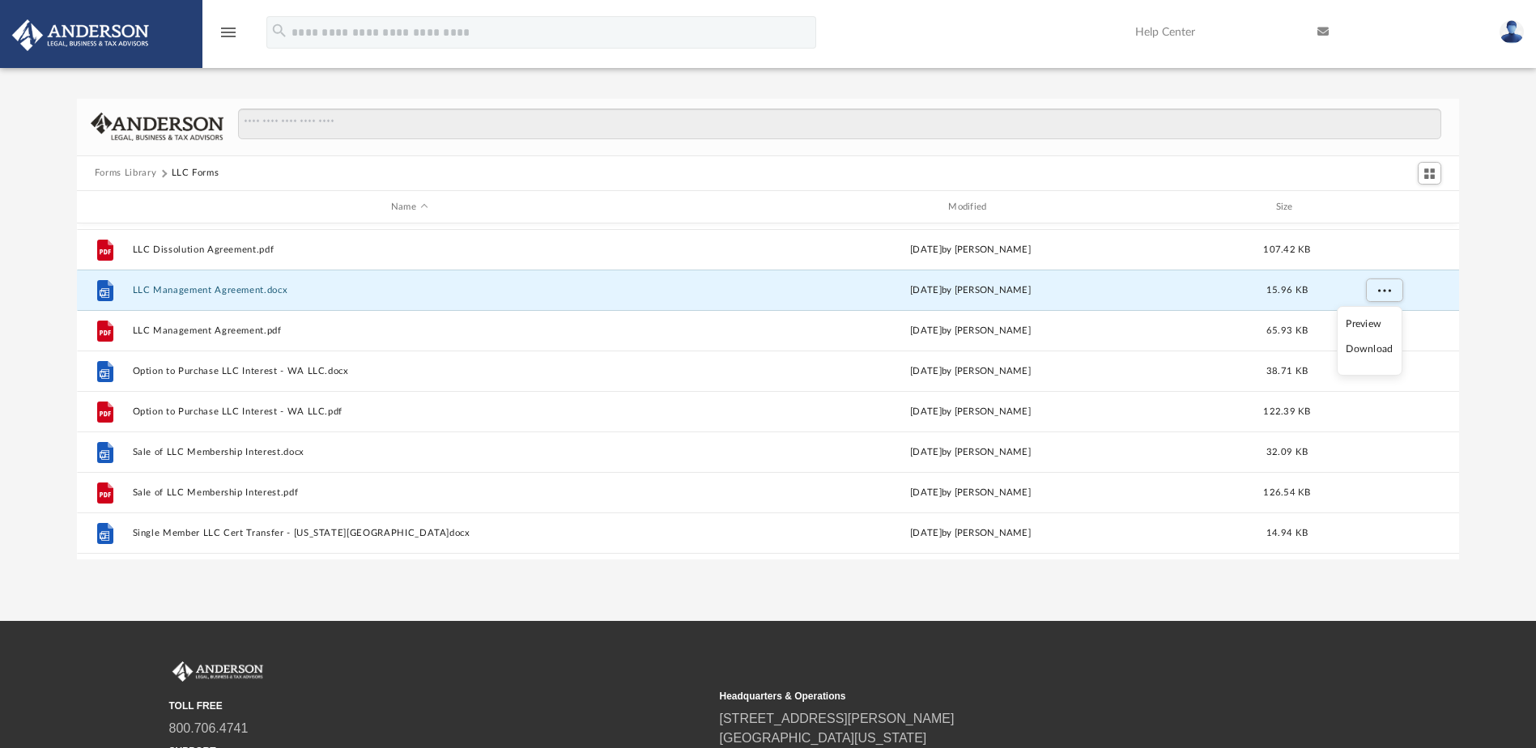
click at [1362, 348] on li "Download" at bounding box center [1369, 349] width 47 height 17
click at [1494, 337] on div "Forms Library LLC Forms Name Modified Size File Limited Liability Company Certi…" at bounding box center [768, 329] width 1536 height 461
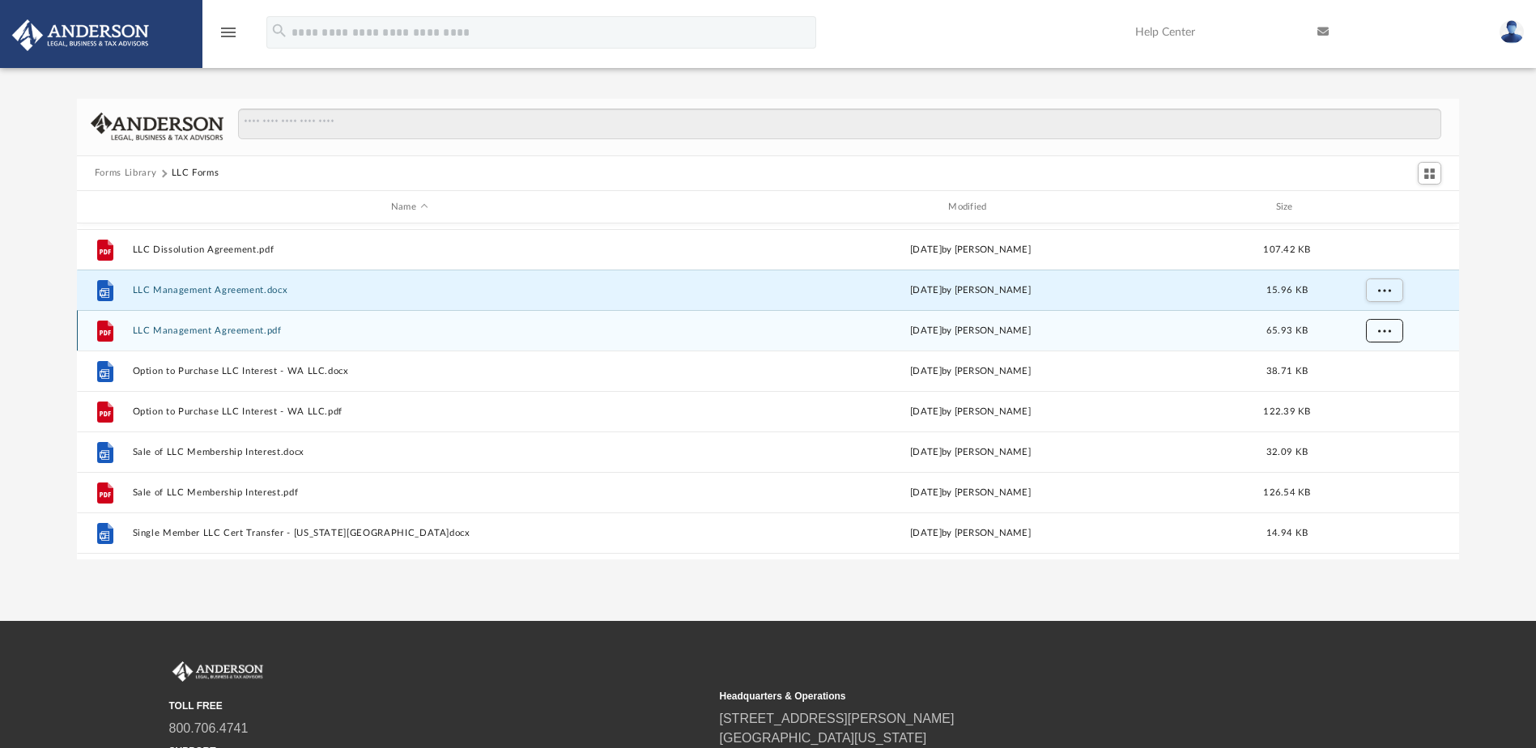
click at [1389, 323] on button "More options" at bounding box center [1383, 331] width 37 height 24
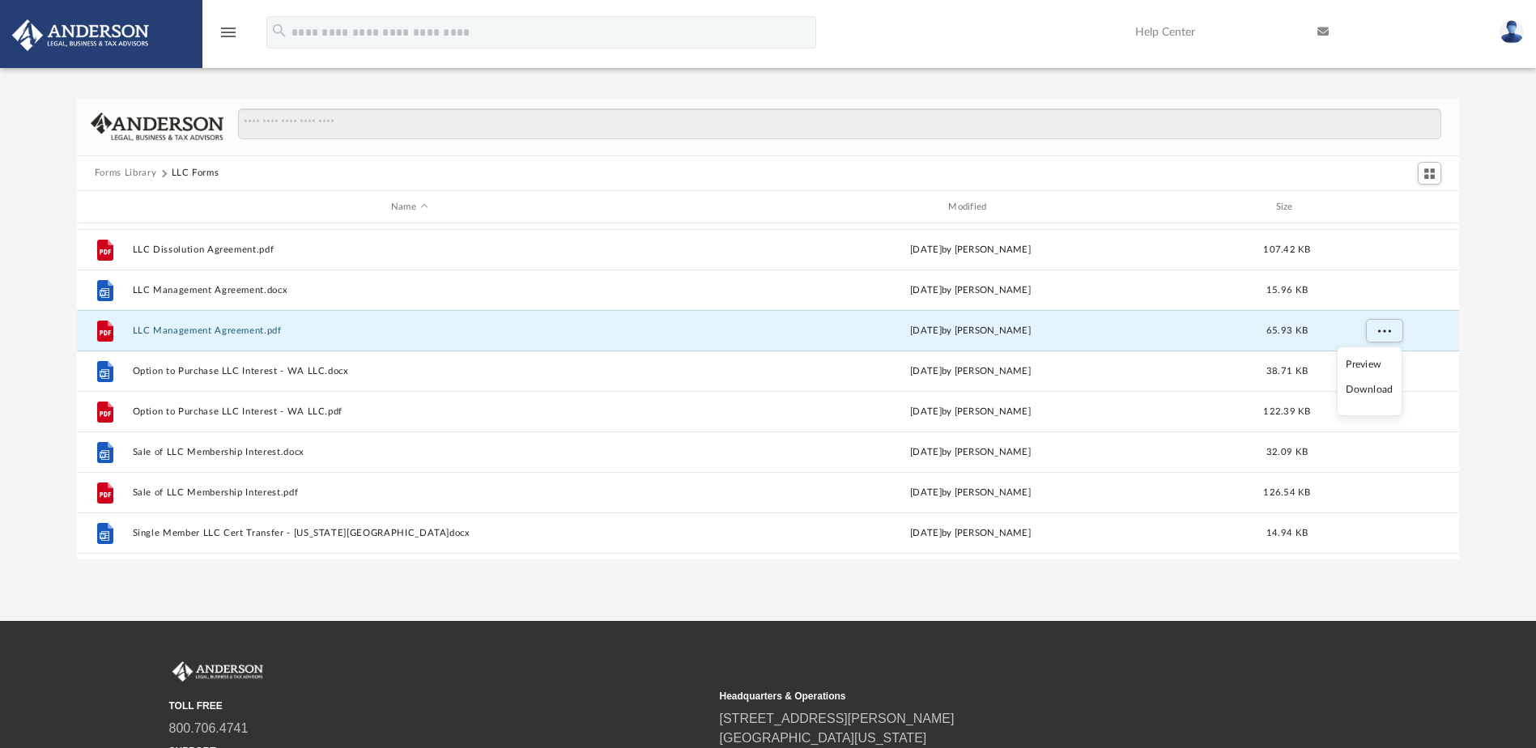
click at [1373, 393] on li "Download" at bounding box center [1369, 389] width 47 height 17
click at [1489, 385] on div "Forms Library LLC Forms Name Modified Size File Limited Liability Company Certi…" at bounding box center [768, 329] width 1536 height 461
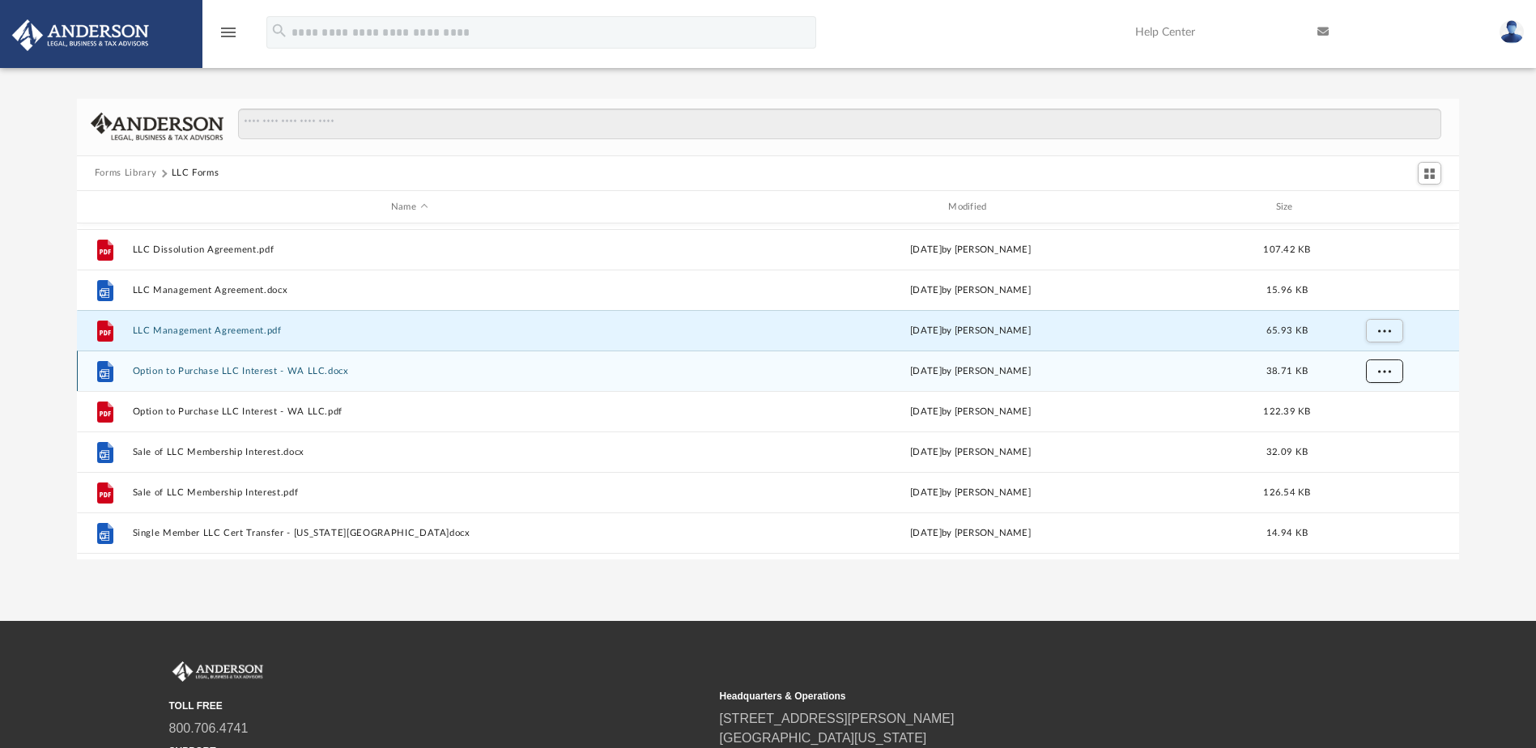
click at [1387, 368] on span "More options" at bounding box center [1383, 371] width 13 height 9
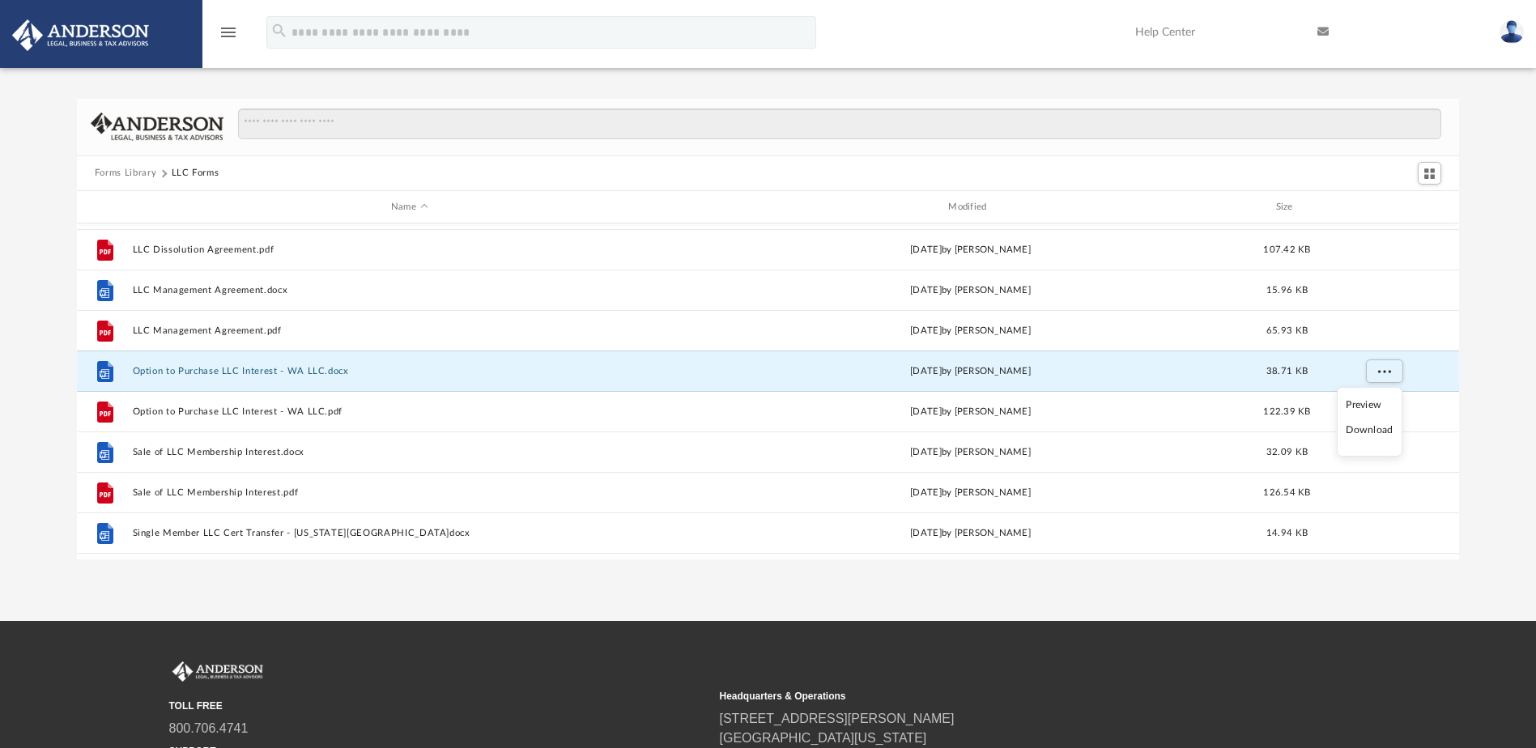
click at [1372, 431] on li "Download" at bounding box center [1369, 430] width 47 height 17
drag, startPoint x: 1488, startPoint y: 402, endPoint x: 1477, endPoint y: 402, distance: 11.3
click at [1488, 402] on div "Forms Library LLC Forms Name Modified Size File Limited Liability Company Certi…" at bounding box center [768, 329] width 1536 height 461
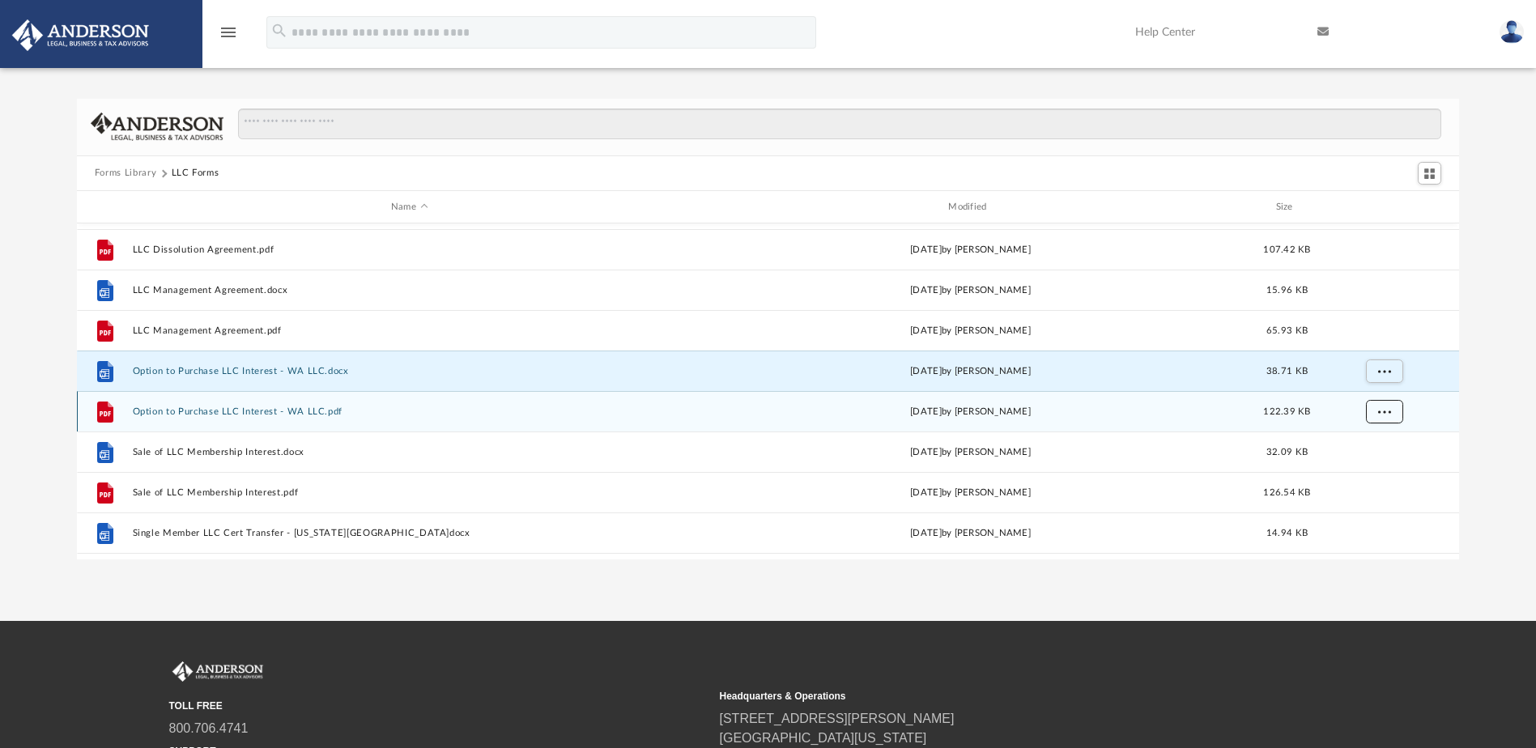
click at [1383, 412] on span "More options" at bounding box center [1383, 411] width 13 height 9
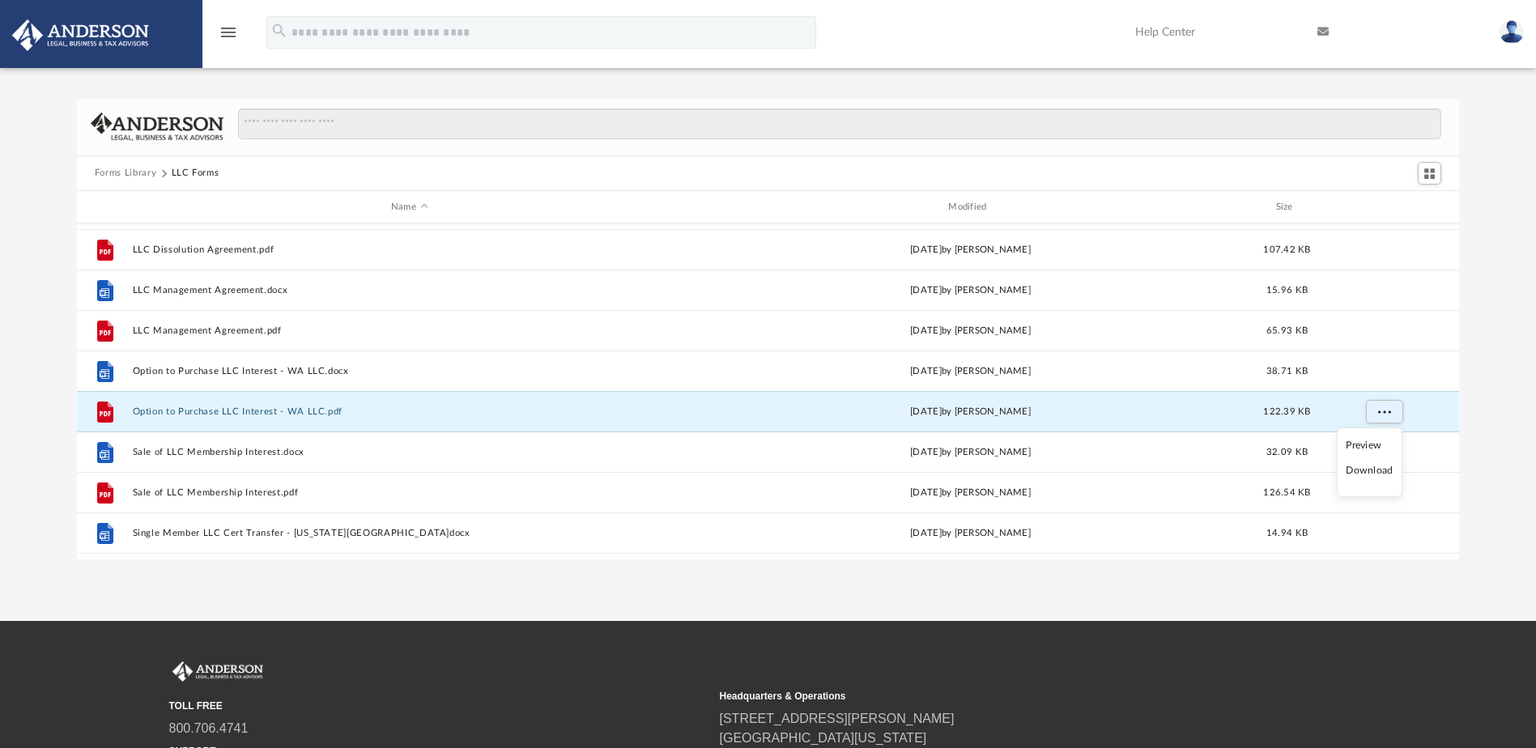
click at [1373, 471] on li "Download" at bounding box center [1369, 470] width 47 height 17
click at [1480, 442] on div "Forms Library LLC Forms Name Modified Size File Limited Liability Company Certi…" at bounding box center [768, 329] width 1536 height 461
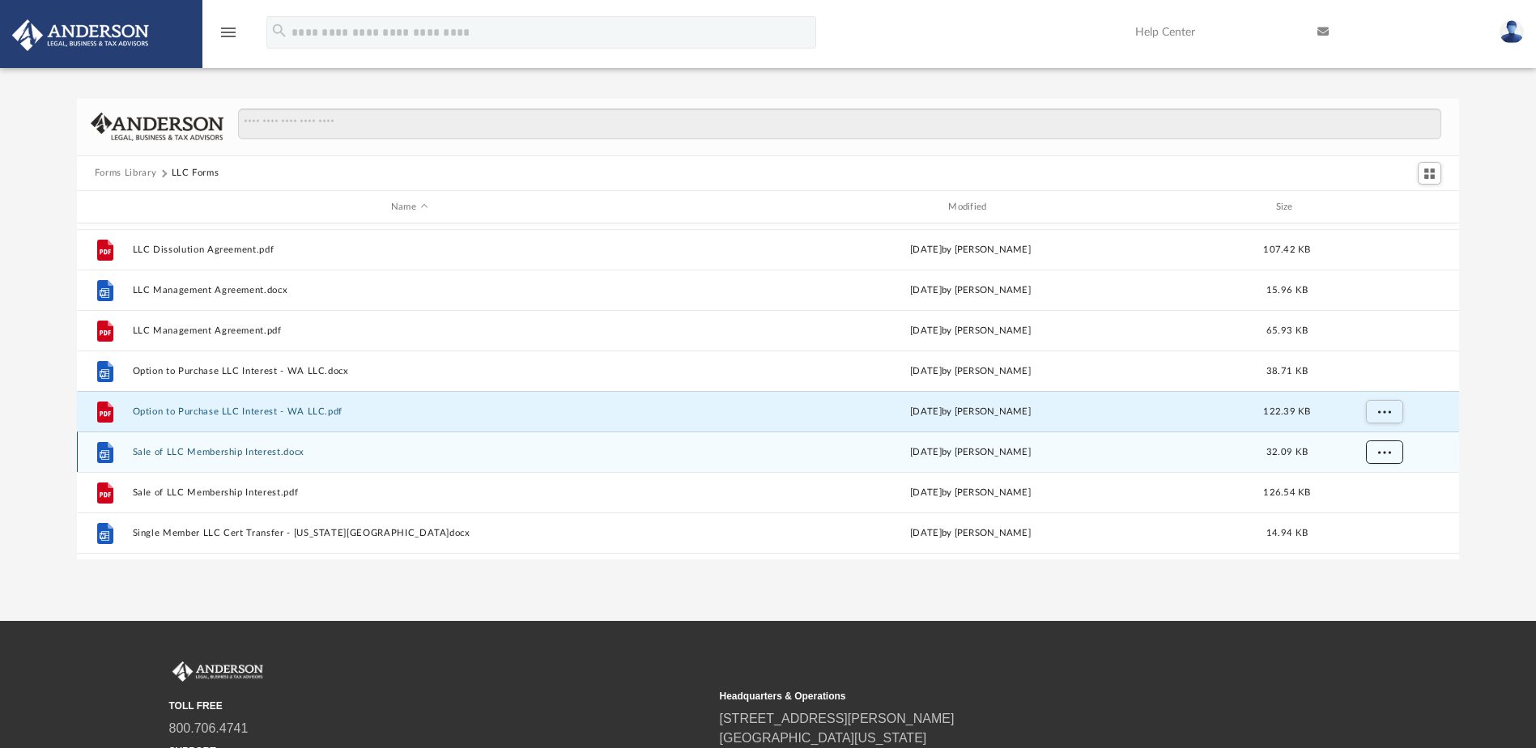
click at [1387, 457] on button "More options" at bounding box center [1383, 452] width 37 height 24
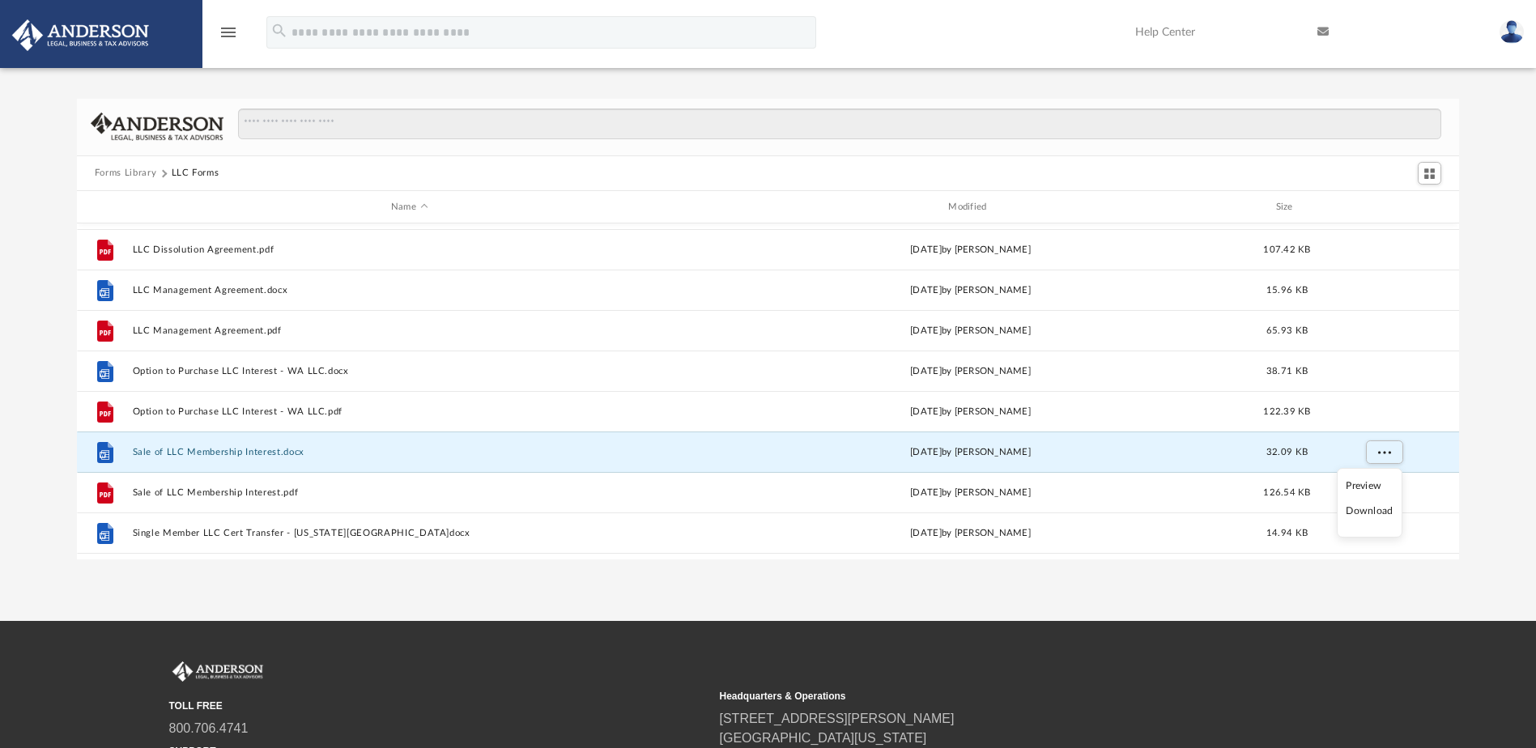
click at [1371, 512] on li "Download" at bounding box center [1369, 511] width 47 height 17
drag, startPoint x: 1496, startPoint y: 473, endPoint x: 1473, endPoint y: 476, distance: 22.9
click at [1496, 473] on div "Forms Library LLC Forms Name Modified Size File Limited Liability Company Certi…" at bounding box center [768, 329] width 1536 height 461
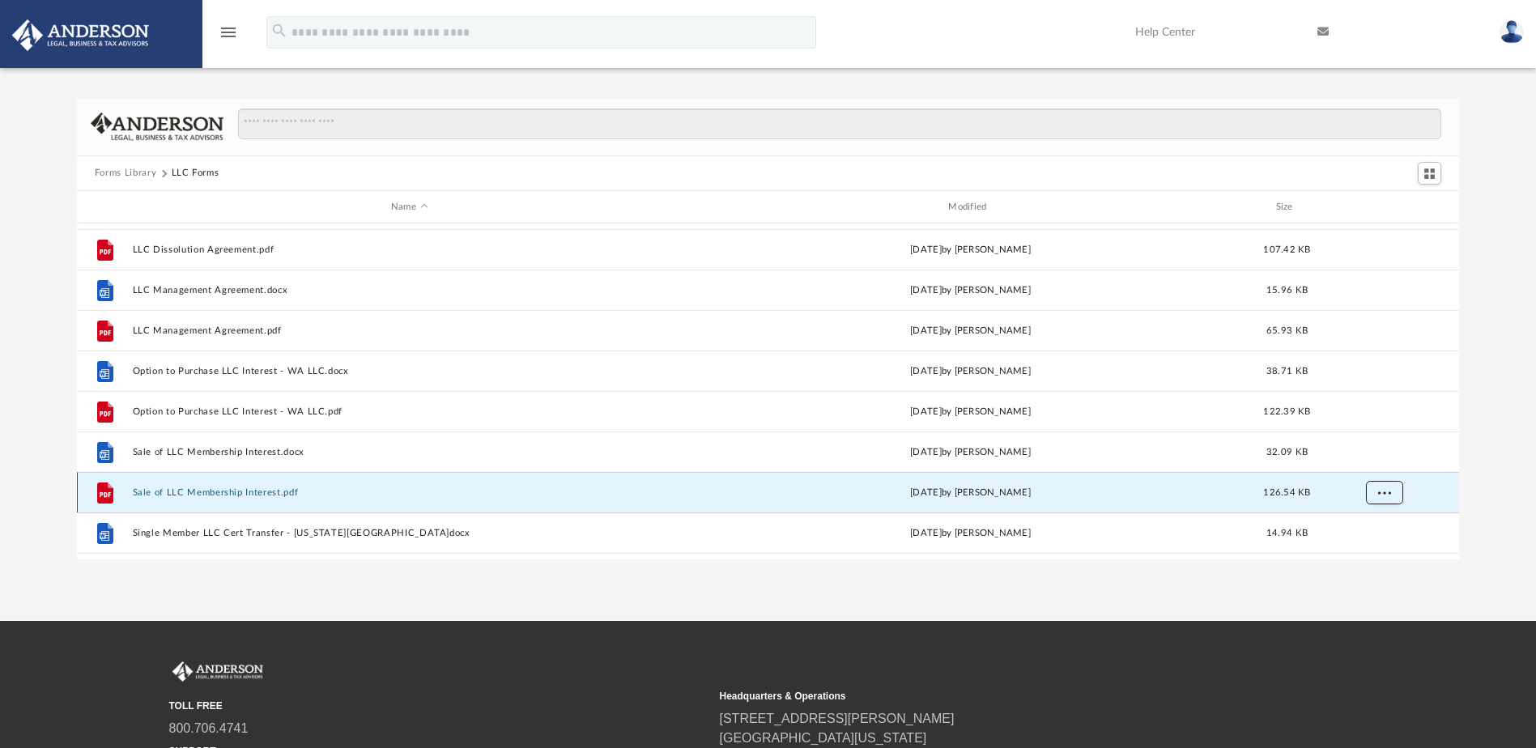
click at [1388, 491] on span "More options" at bounding box center [1383, 492] width 13 height 9
click at [1367, 457] on li "Download" at bounding box center [1369, 457] width 47 height 17
click at [1477, 446] on div "Forms Library LLC Forms Name Modified Size File Limited Liability Company Certi…" at bounding box center [768, 329] width 1536 height 461
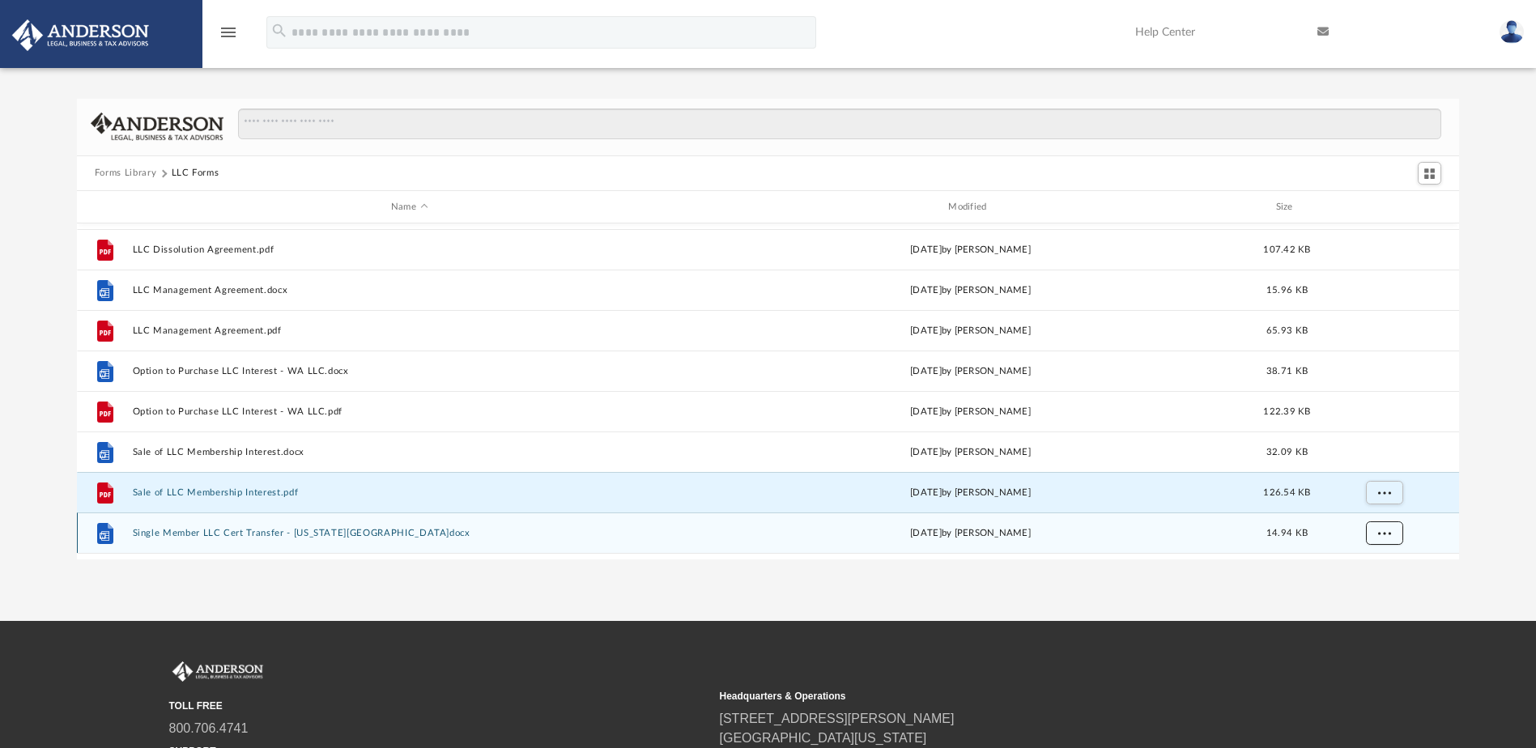
click at [1384, 530] on span "More options" at bounding box center [1383, 533] width 13 height 9
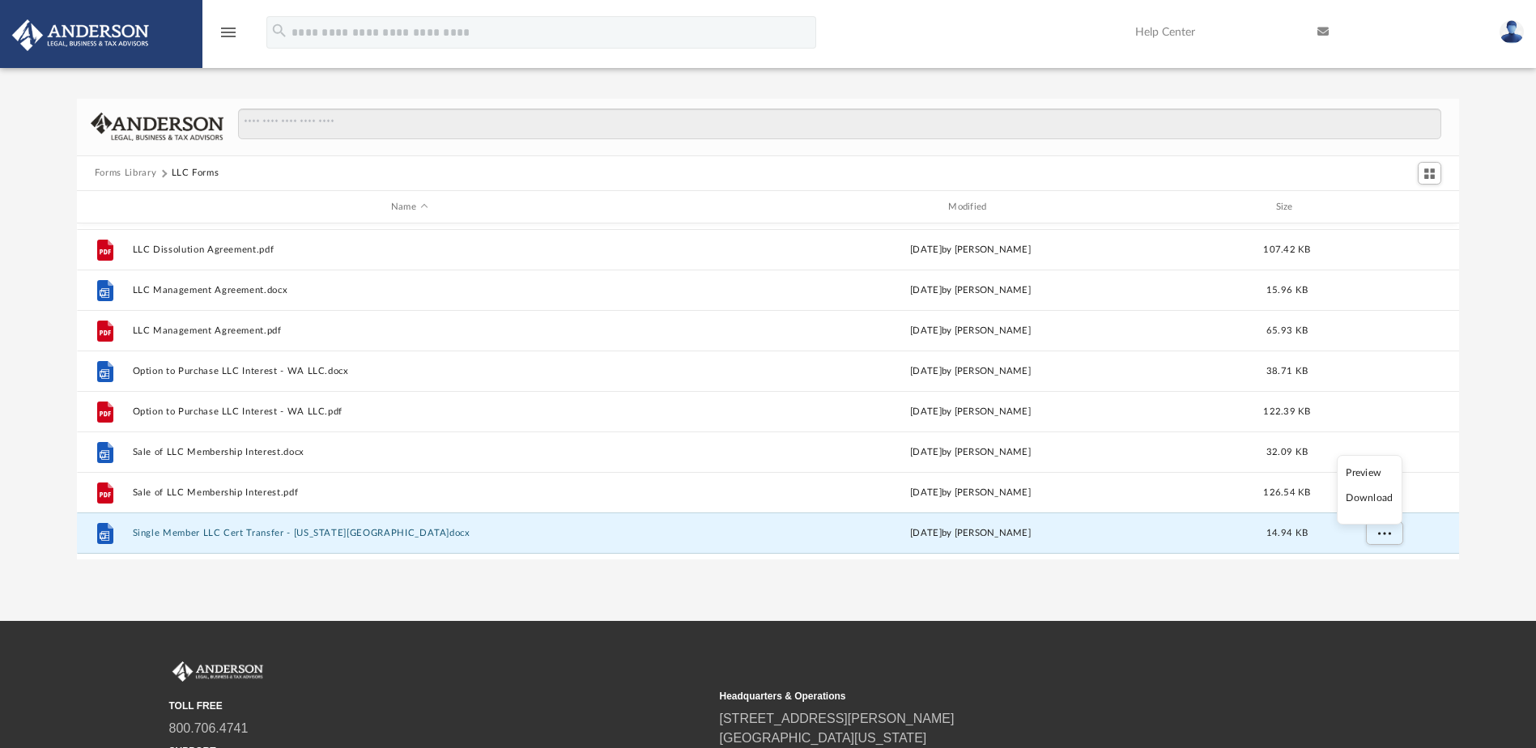
click at [1387, 500] on li "Download" at bounding box center [1369, 498] width 47 height 17
click at [1497, 493] on div "Forms Library LLC Forms Name Modified Size File Limited Liability Company Certi…" at bounding box center [768, 329] width 1536 height 461
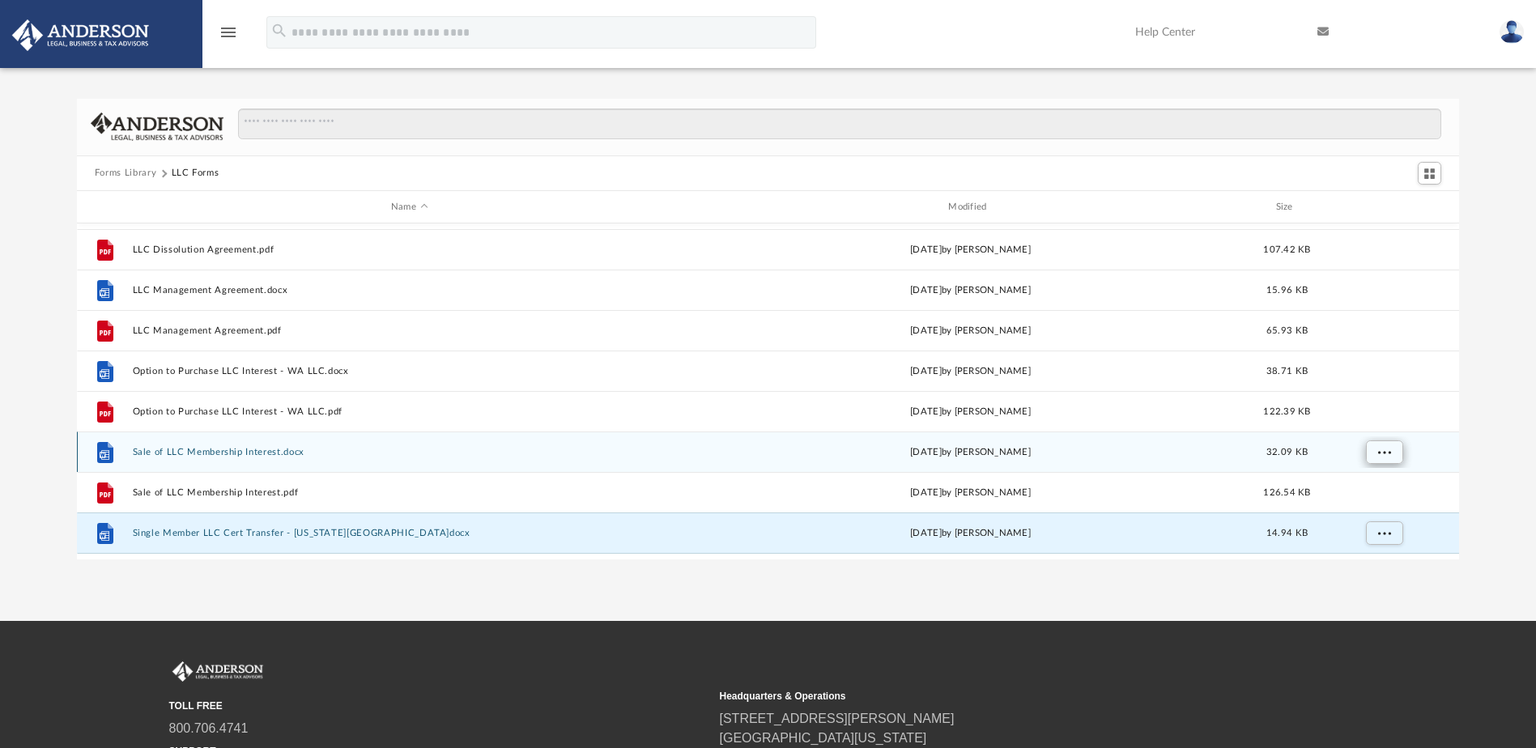
scroll to position [312, 0]
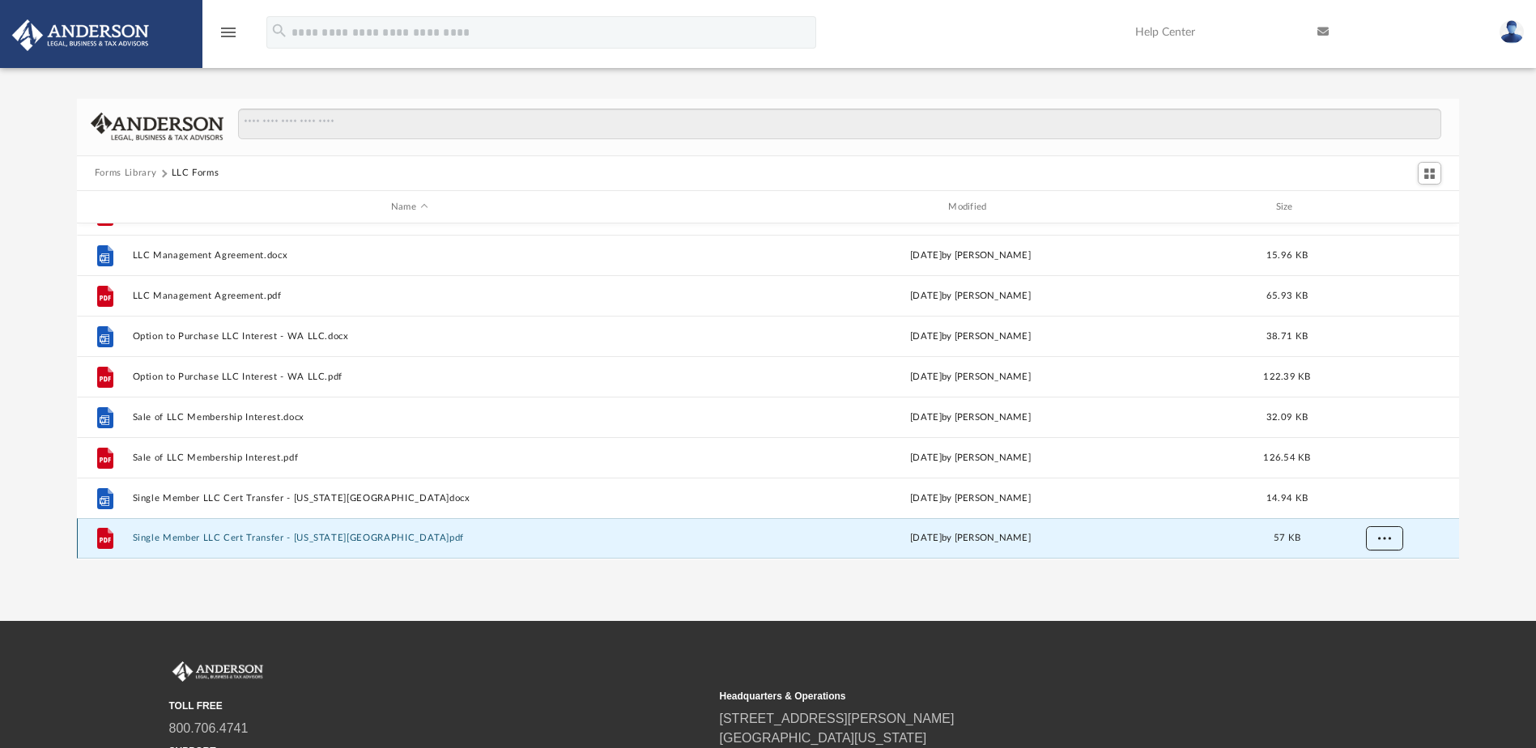
click at [1378, 536] on span "More options" at bounding box center [1383, 538] width 13 height 9
click at [1384, 505] on li "Download" at bounding box center [1369, 503] width 47 height 17
click at [121, 173] on button "Forms Library" at bounding box center [126, 173] width 62 height 15
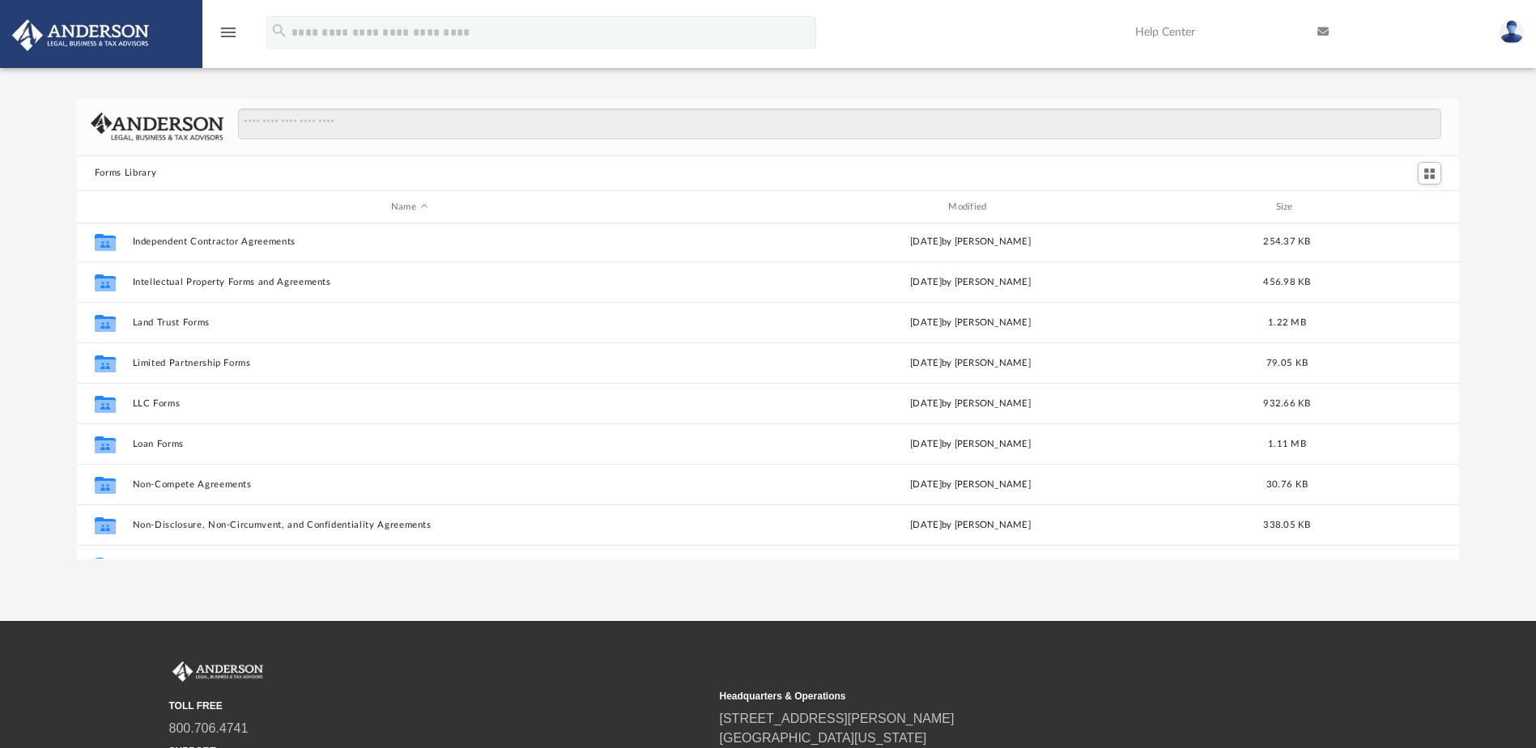
scroll to position [648, 0]
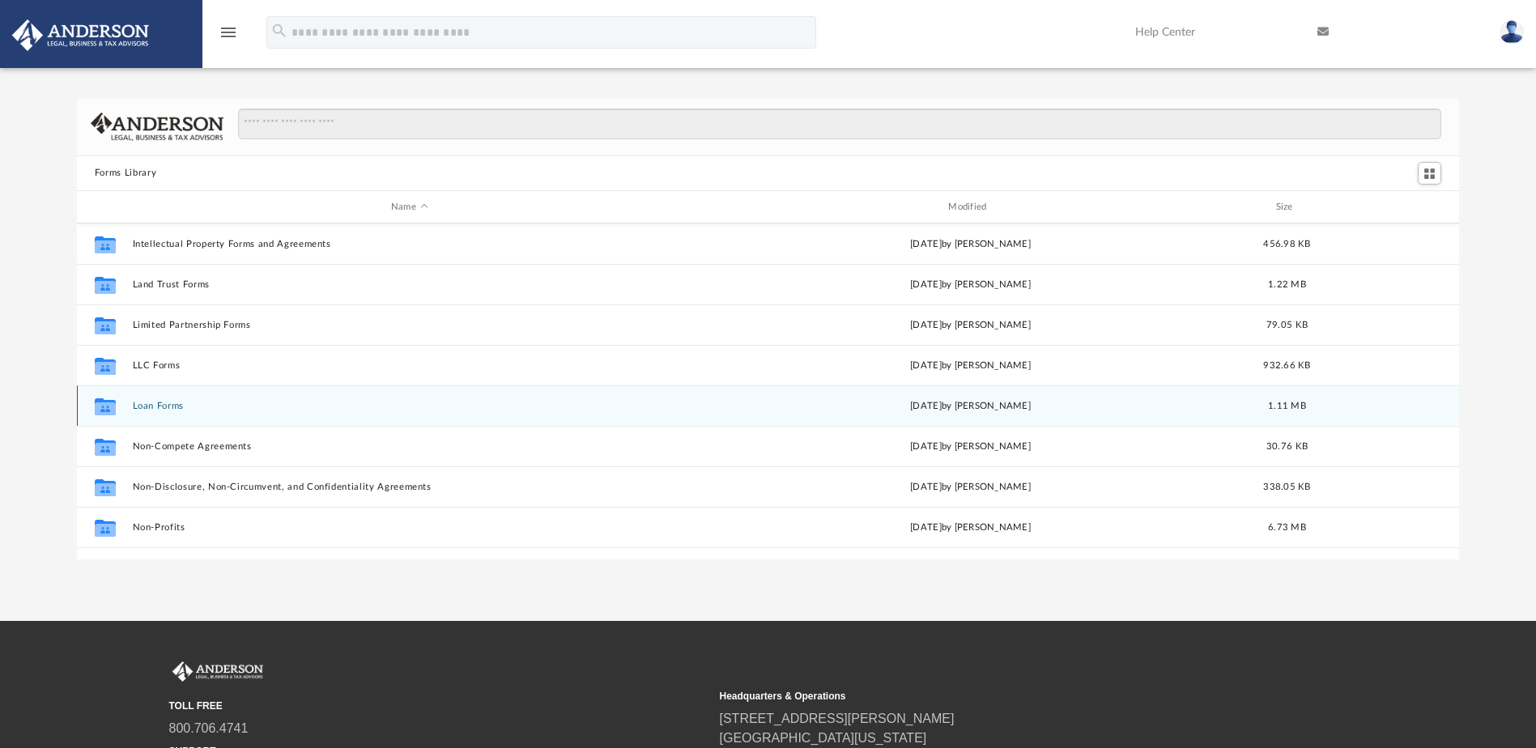
click at [169, 410] on button "Loan Forms" at bounding box center [409, 406] width 554 height 11
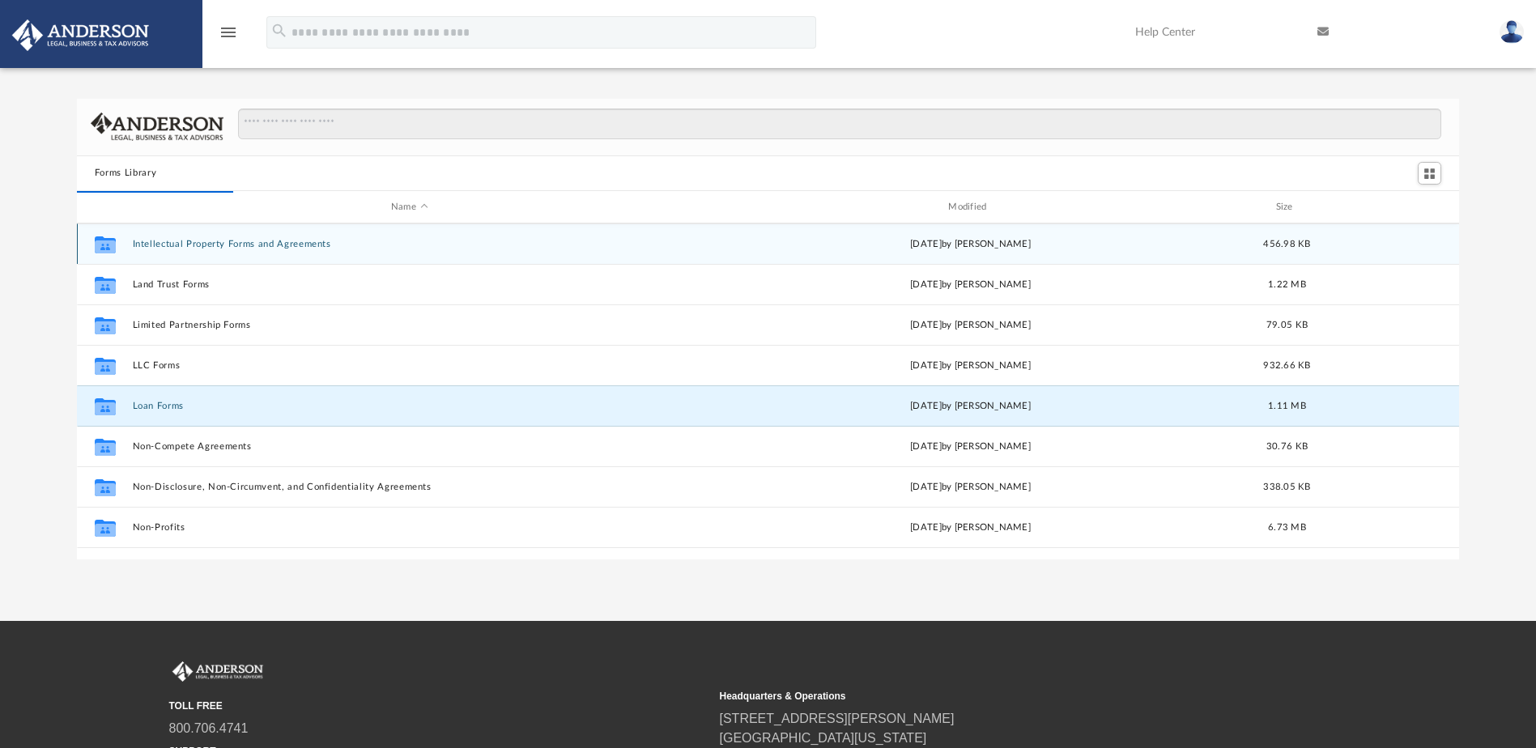
scroll to position [0, 0]
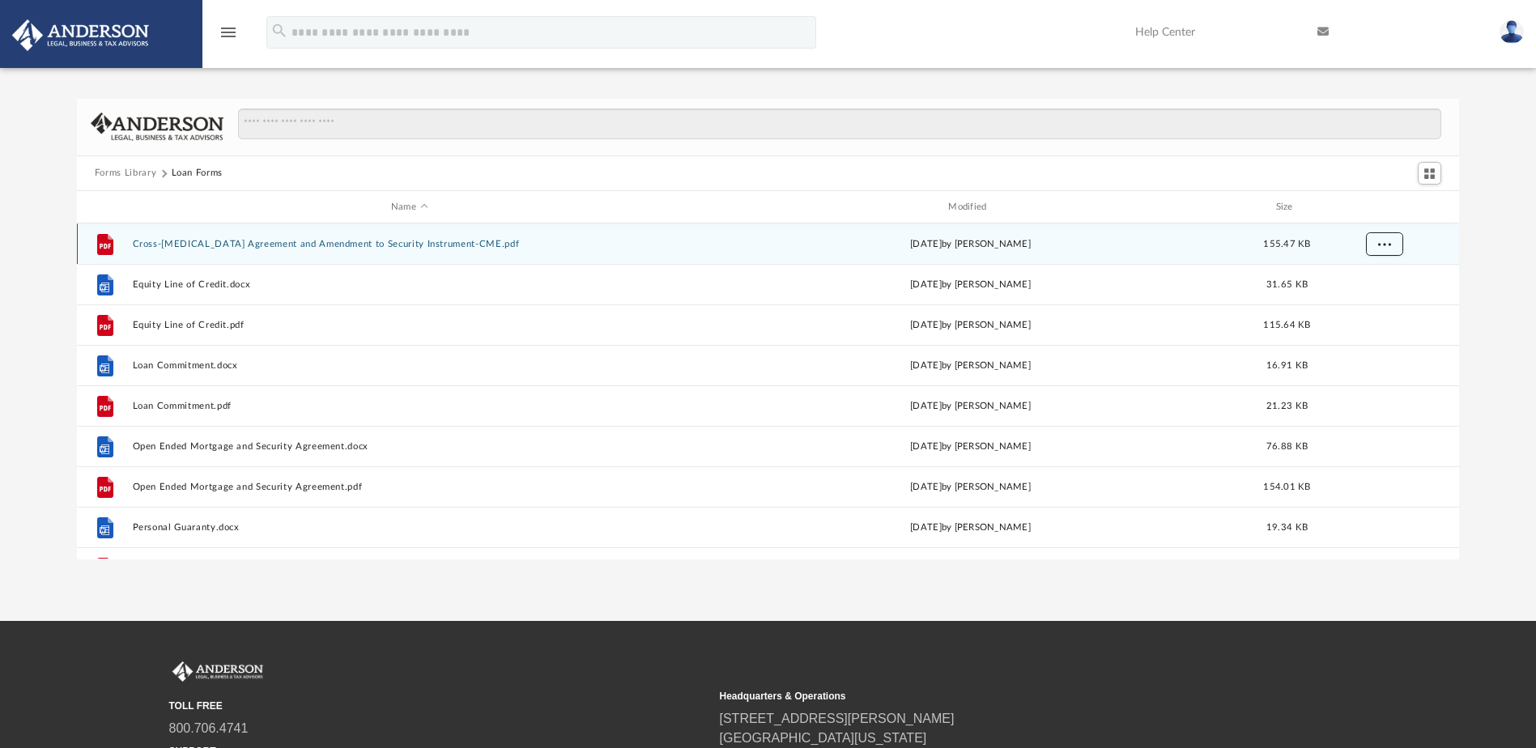
click at [1396, 240] on button "More options" at bounding box center [1383, 244] width 37 height 24
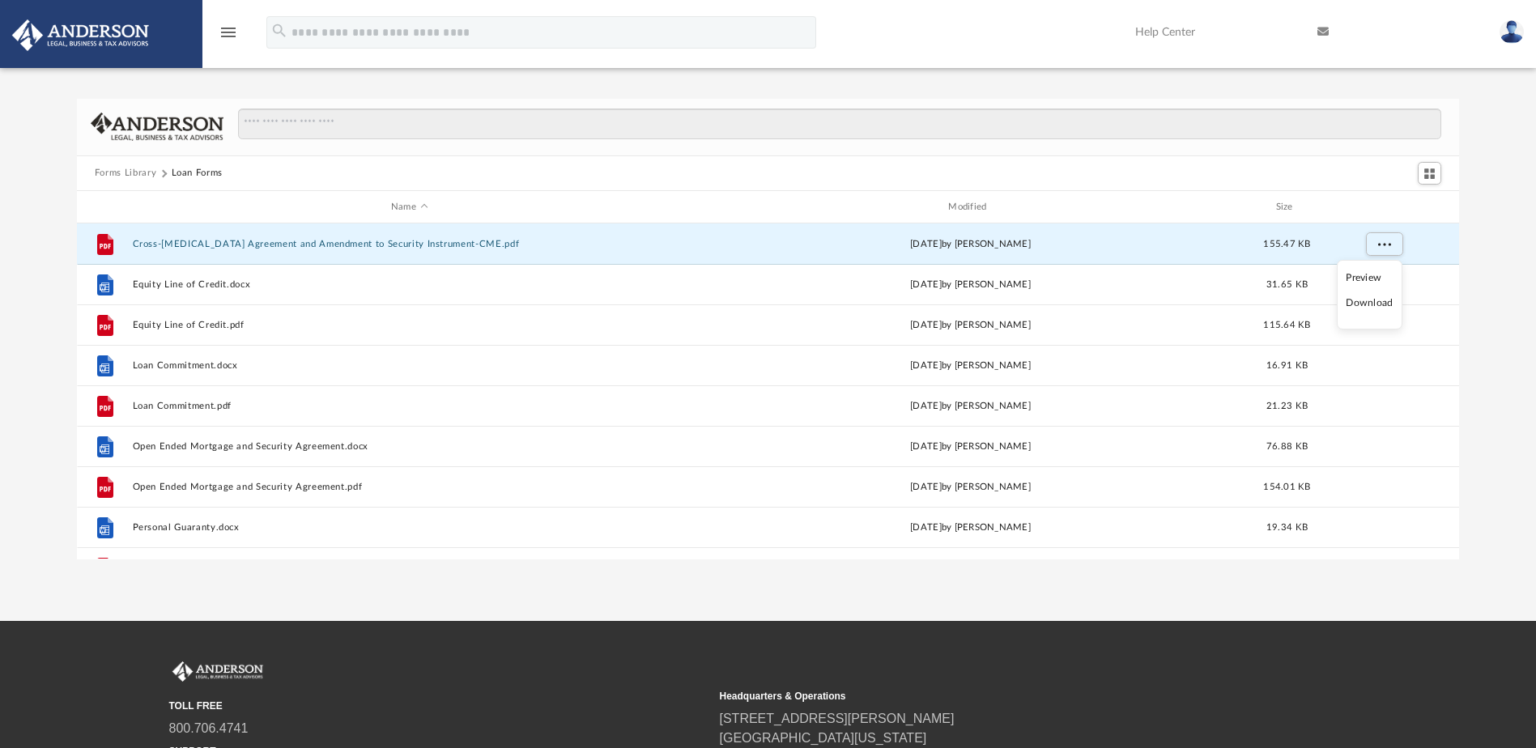
click at [1376, 306] on li "Download" at bounding box center [1369, 303] width 47 height 17
click at [1497, 255] on div "Forms Library Loan Forms Name Modified Size File Cross-[MEDICAL_DATA] Agreement…" at bounding box center [768, 329] width 1536 height 461
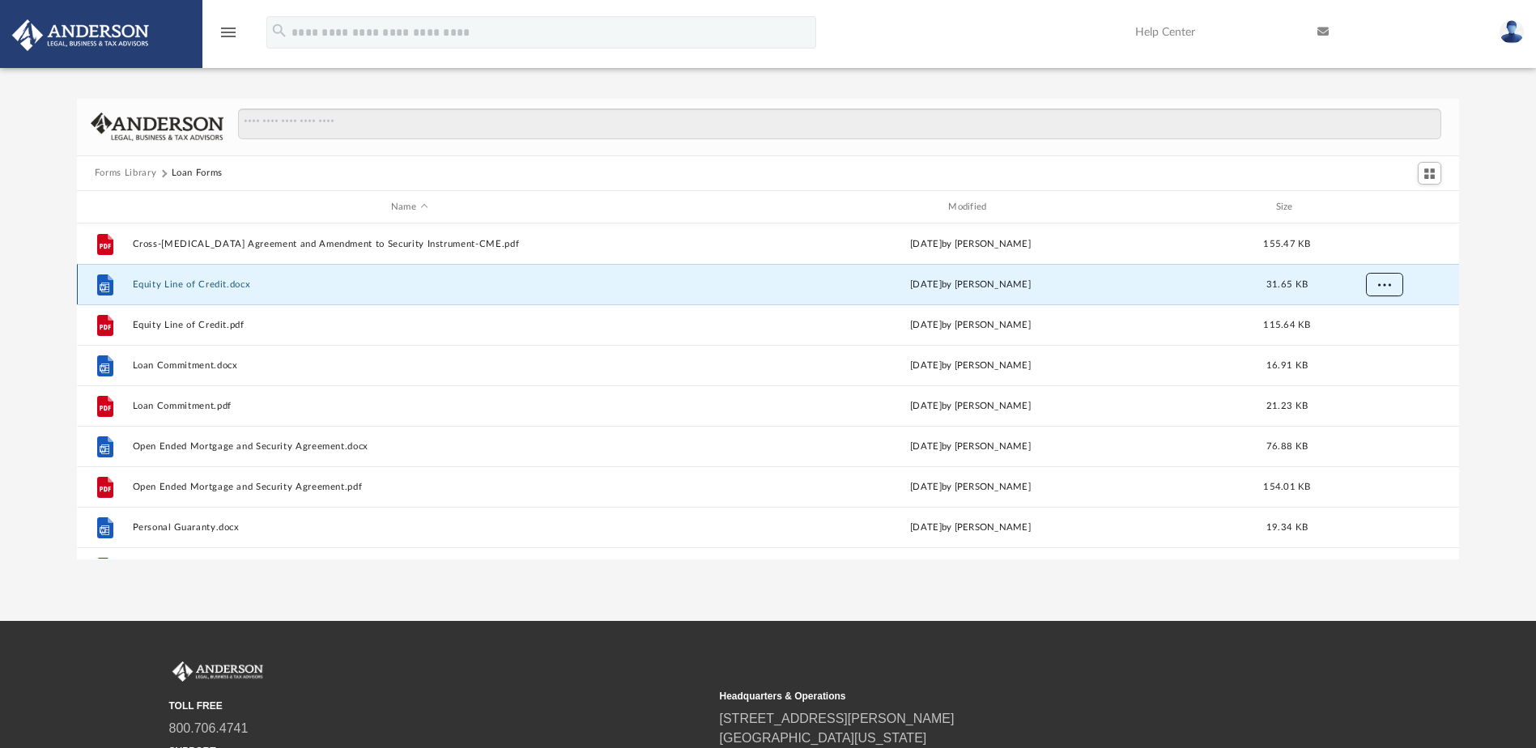
click at [1383, 287] on span "More options" at bounding box center [1383, 284] width 13 height 9
click at [1363, 345] on li "Download" at bounding box center [1369, 343] width 47 height 17
click at [1499, 329] on div "Forms Library Loan Forms Name Modified Size File Cross-[MEDICAL_DATA] Agreement…" at bounding box center [768, 329] width 1536 height 461
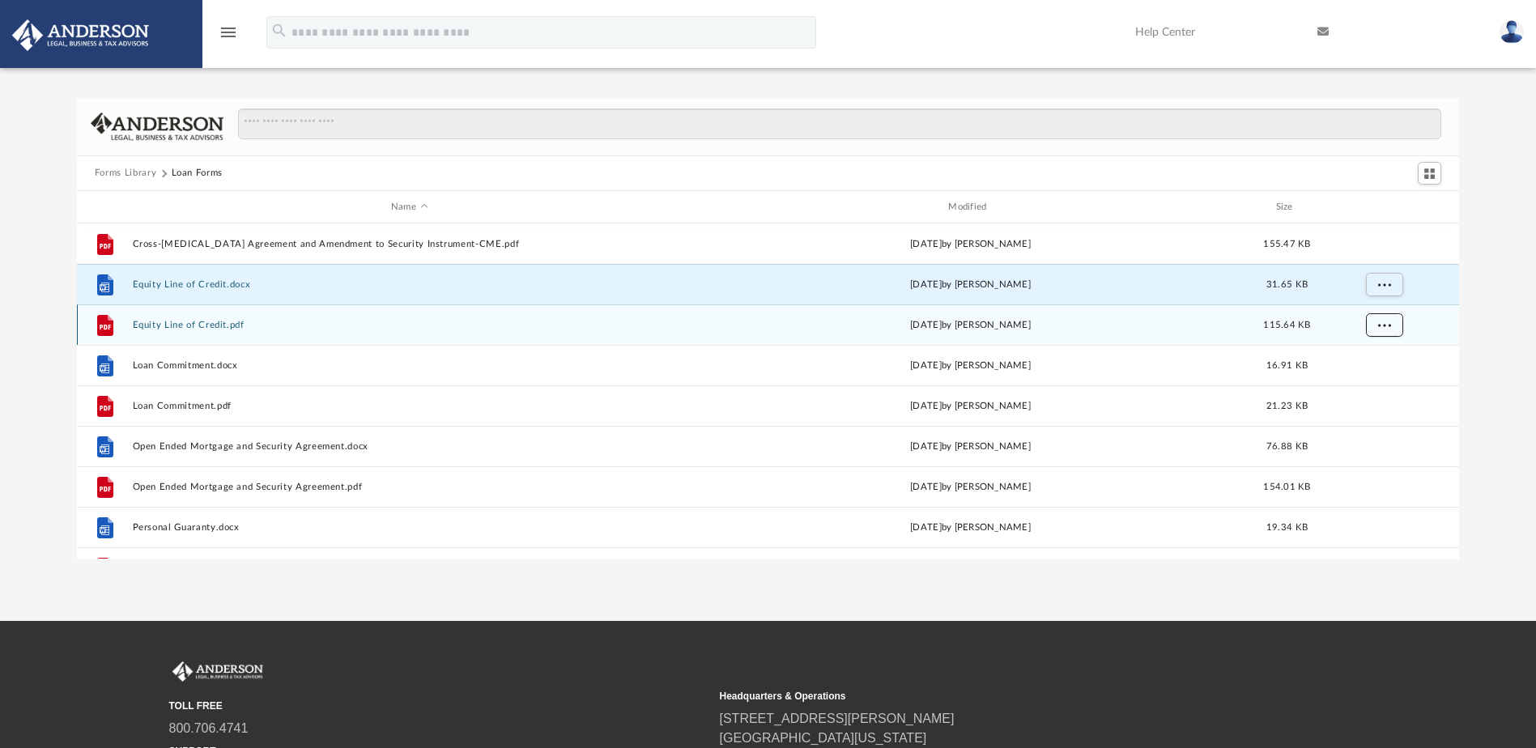
click at [1388, 328] on span "More options" at bounding box center [1383, 325] width 13 height 9
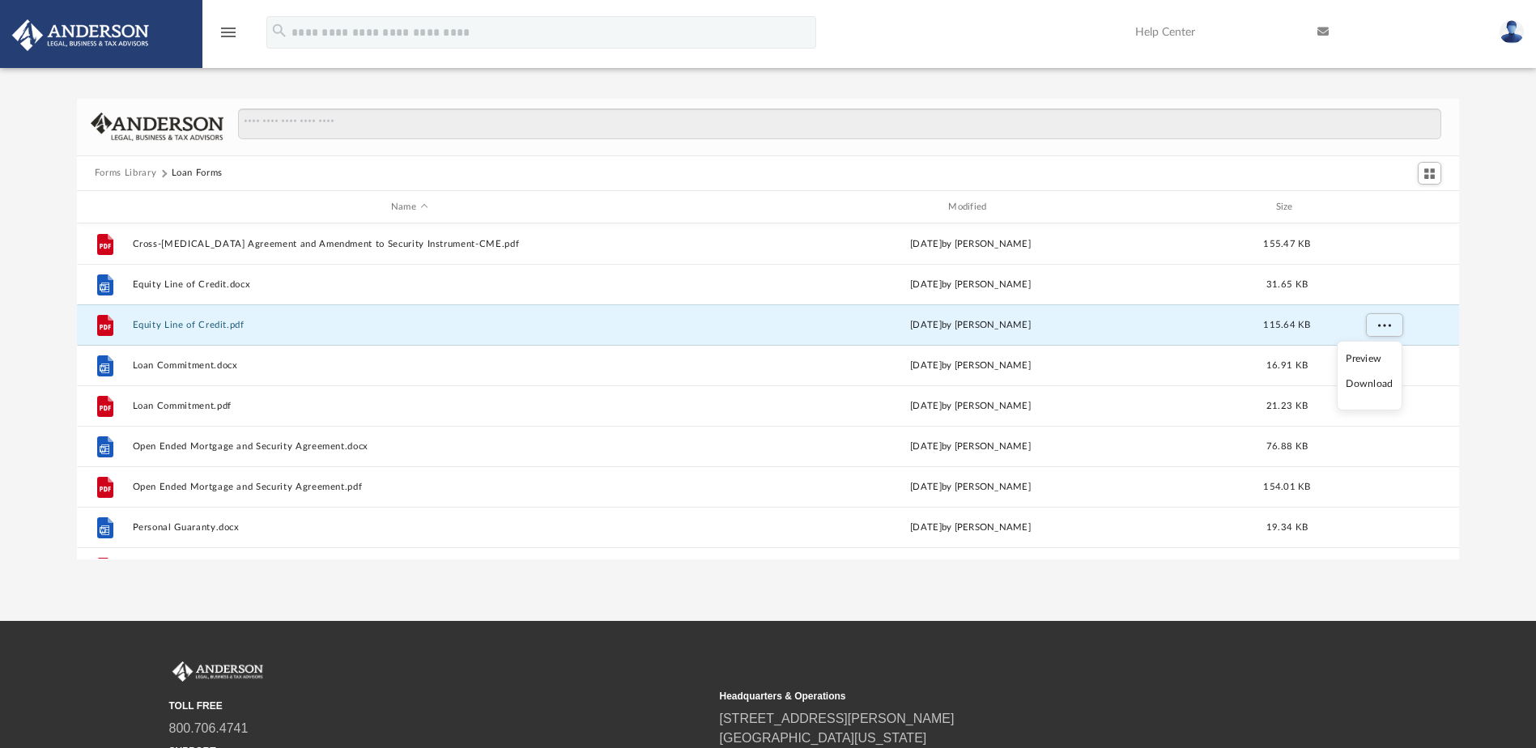
click at [1379, 382] on li "Download" at bounding box center [1369, 384] width 47 height 17
click at [1508, 351] on div "Forms Library Loan Forms Name Modified Size File Cross-[MEDICAL_DATA] Agreement…" at bounding box center [768, 329] width 1536 height 461
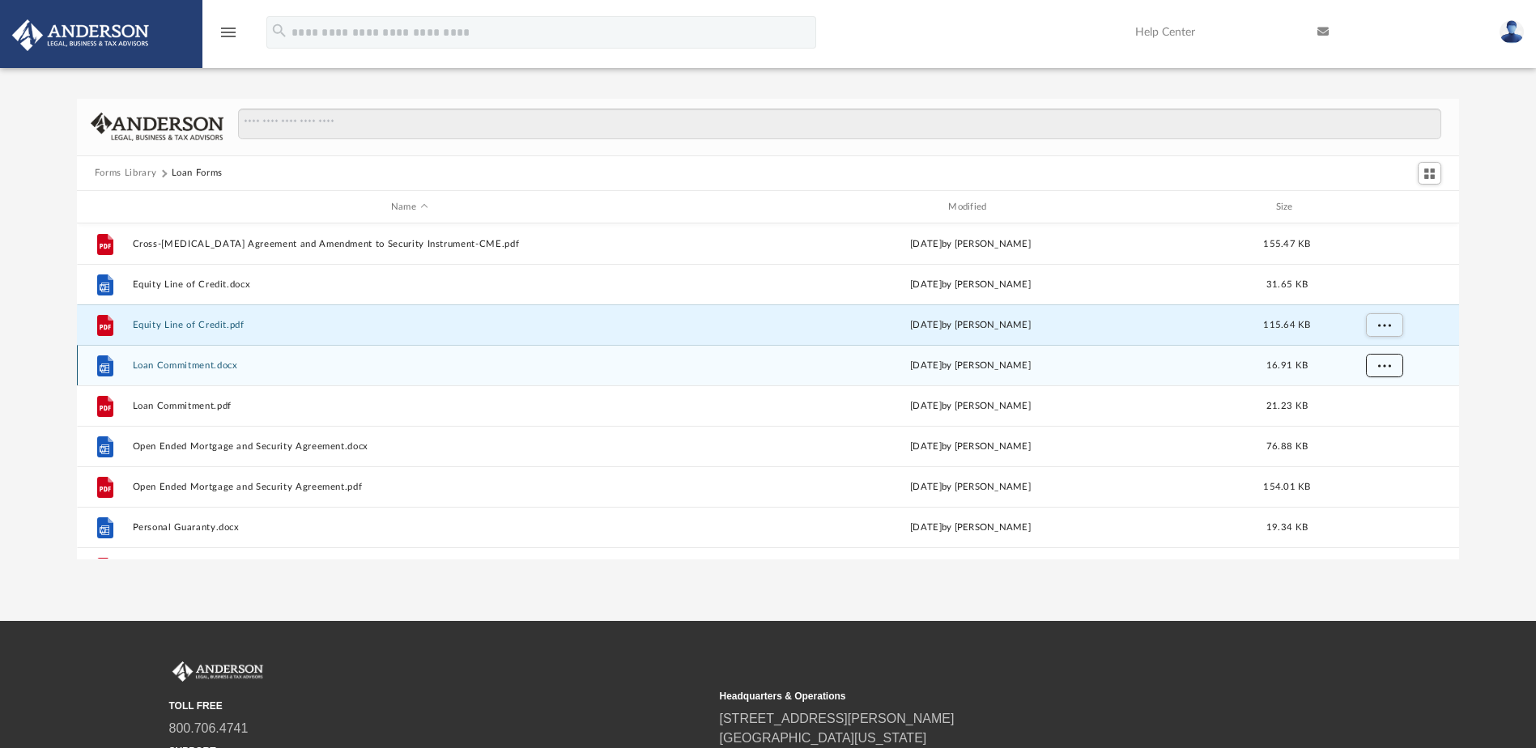
click at [1388, 366] on span "More options" at bounding box center [1383, 365] width 13 height 9
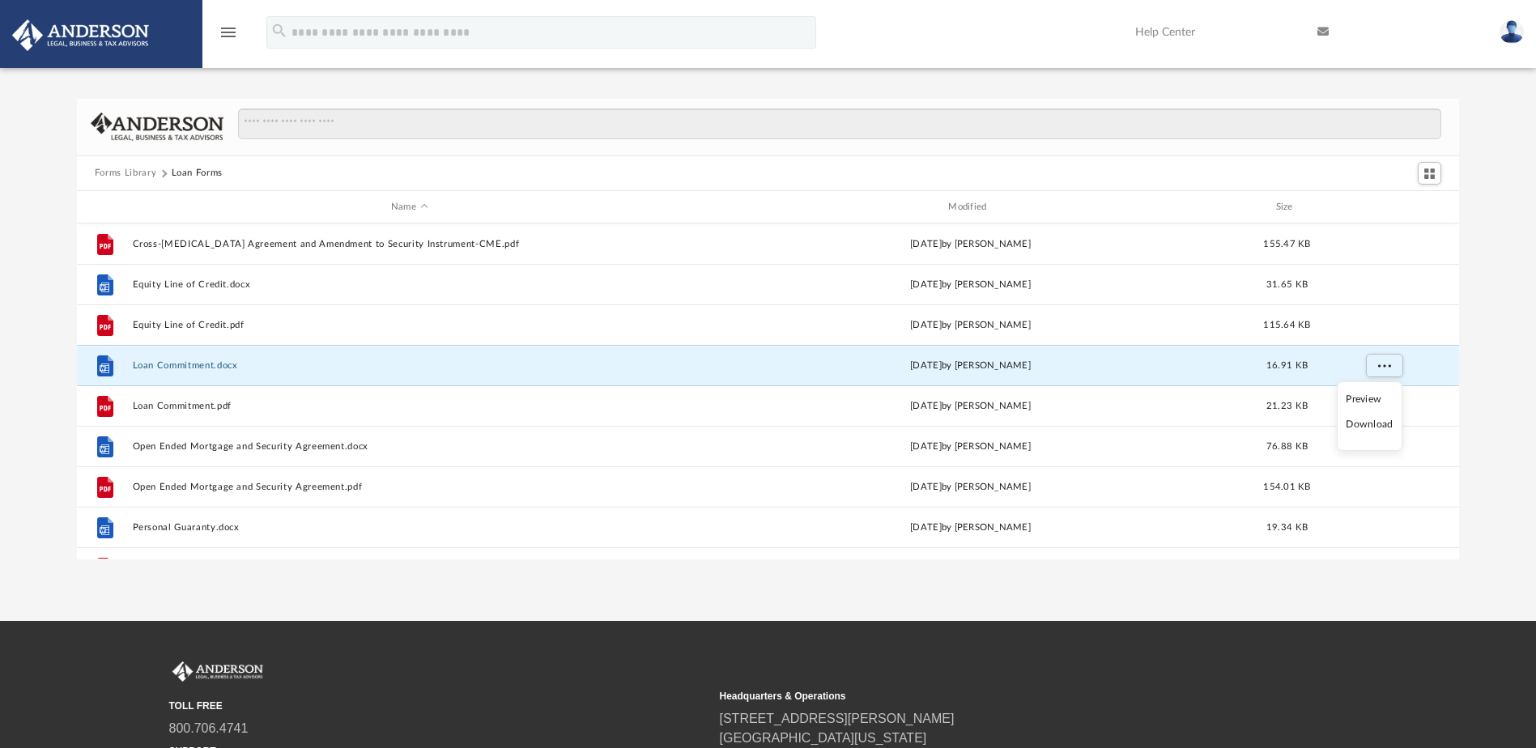
click at [1378, 419] on li "Download" at bounding box center [1369, 424] width 47 height 17
click at [1494, 364] on div "Forms Library Loan Forms Name Modified Size File Cross-[MEDICAL_DATA] Agreement…" at bounding box center [768, 329] width 1536 height 461
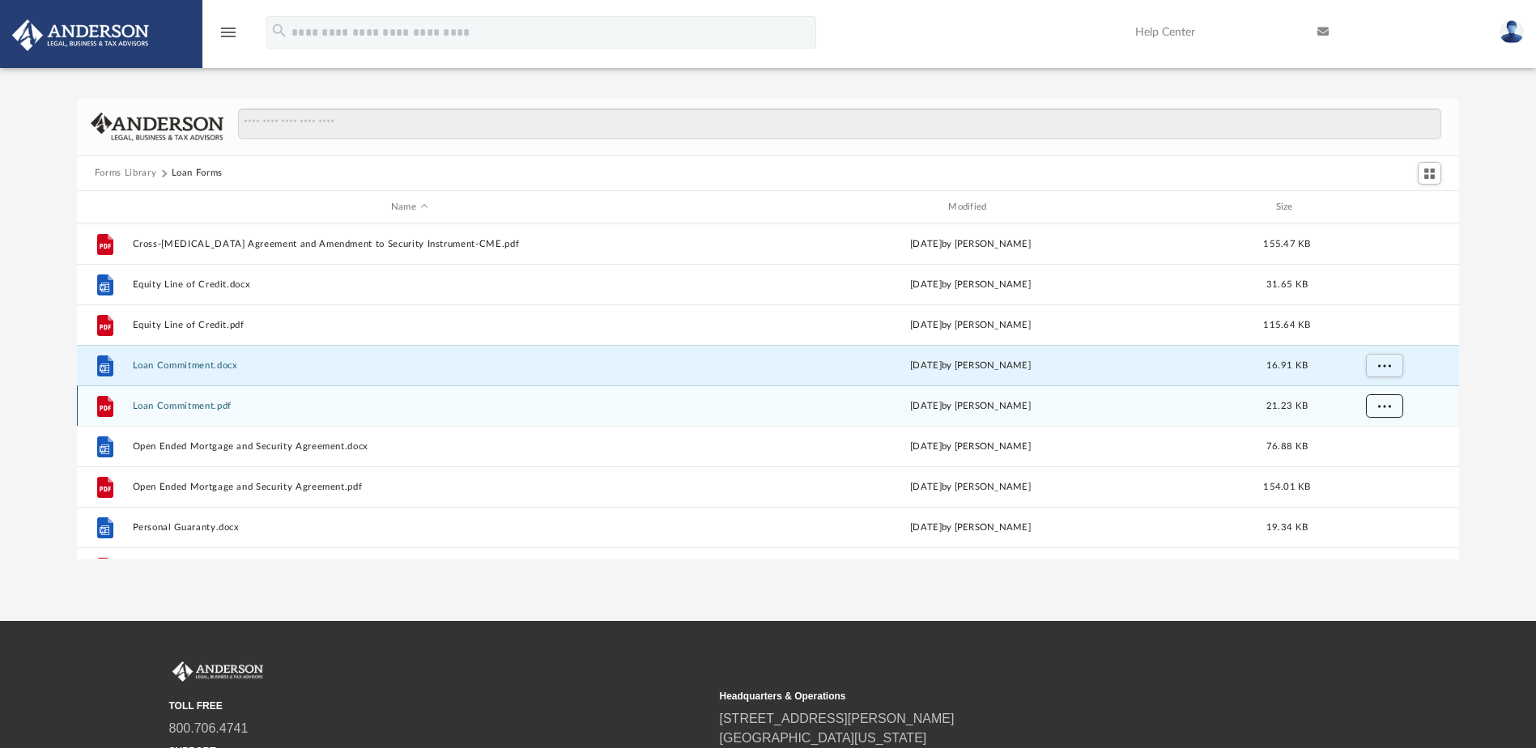
click at [1393, 402] on button "More options" at bounding box center [1383, 406] width 37 height 24
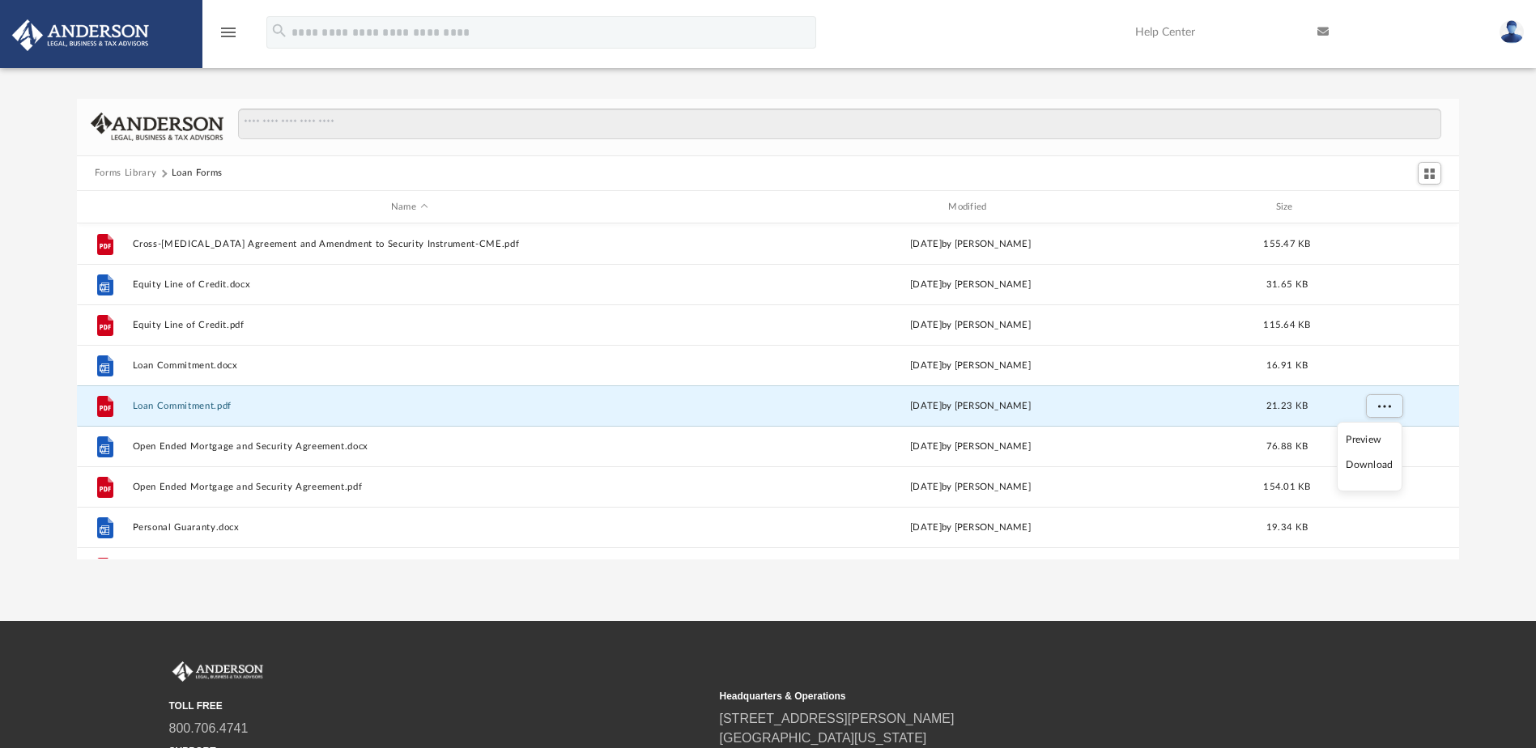
click at [1371, 463] on li "Download" at bounding box center [1369, 465] width 47 height 17
drag, startPoint x: 1499, startPoint y: 422, endPoint x: 1478, endPoint y: 423, distance: 20.3
click at [1499, 422] on div "Forms Library Loan Forms Name Modified Size File Cross-[MEDICAL_DATA] Agreement…" at bounding box center [768, 329] width 1536 height 461
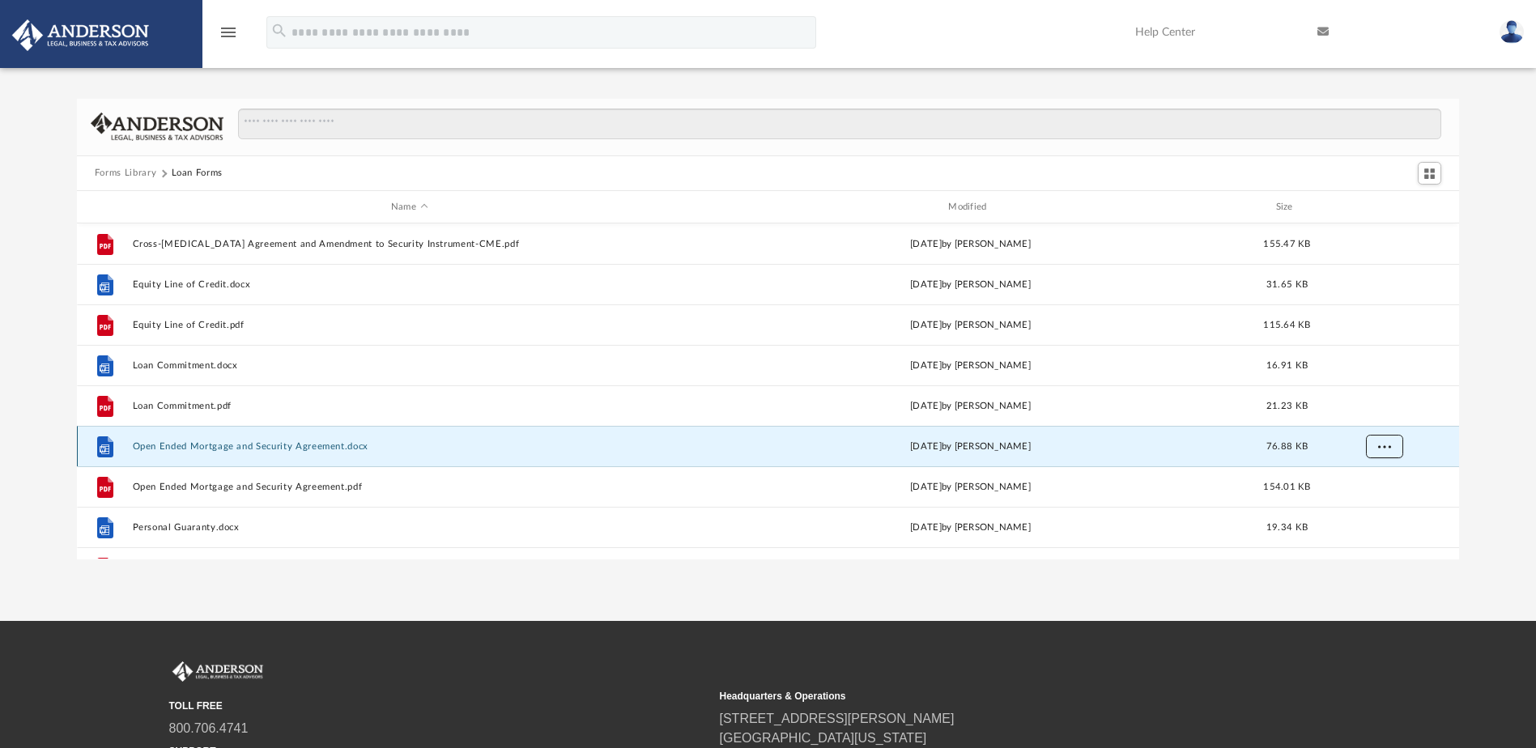
click at [1383, 452] on button "More options" at bounding box center [1383, 447] width 37 height 24
click at [1363, 506] on li "Download" at bounding box center [1369, 505] width 47 height 17
click at [1505, 446] on div "Forms Library Loan Forms Name Modified Size File Cross-[MEDICAL_DATA] Agreement…" at bounding box center [768, 329] width 1536 height 461
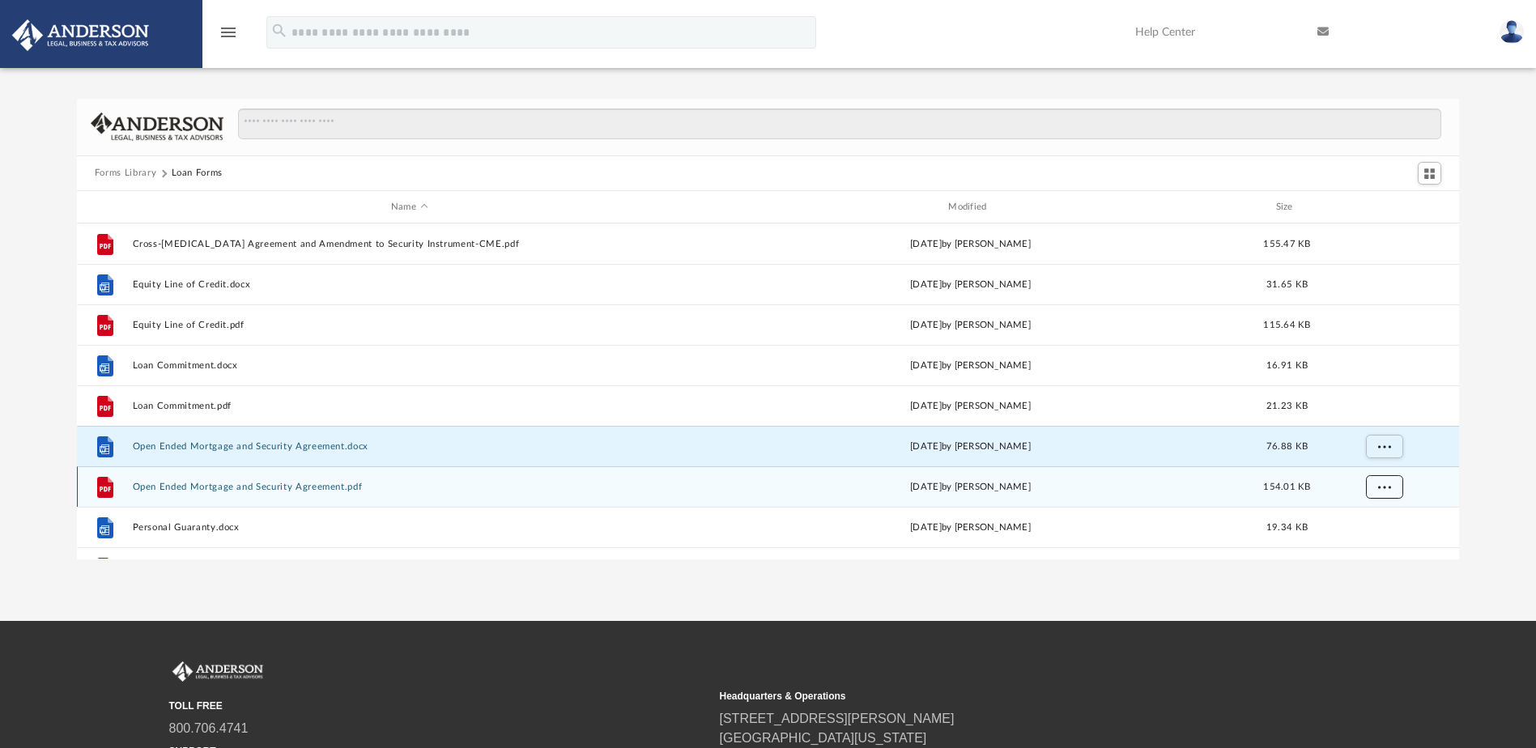
click at [1388, 484] on span "More options" at bounding box center [1383, 487] width 13 height 9
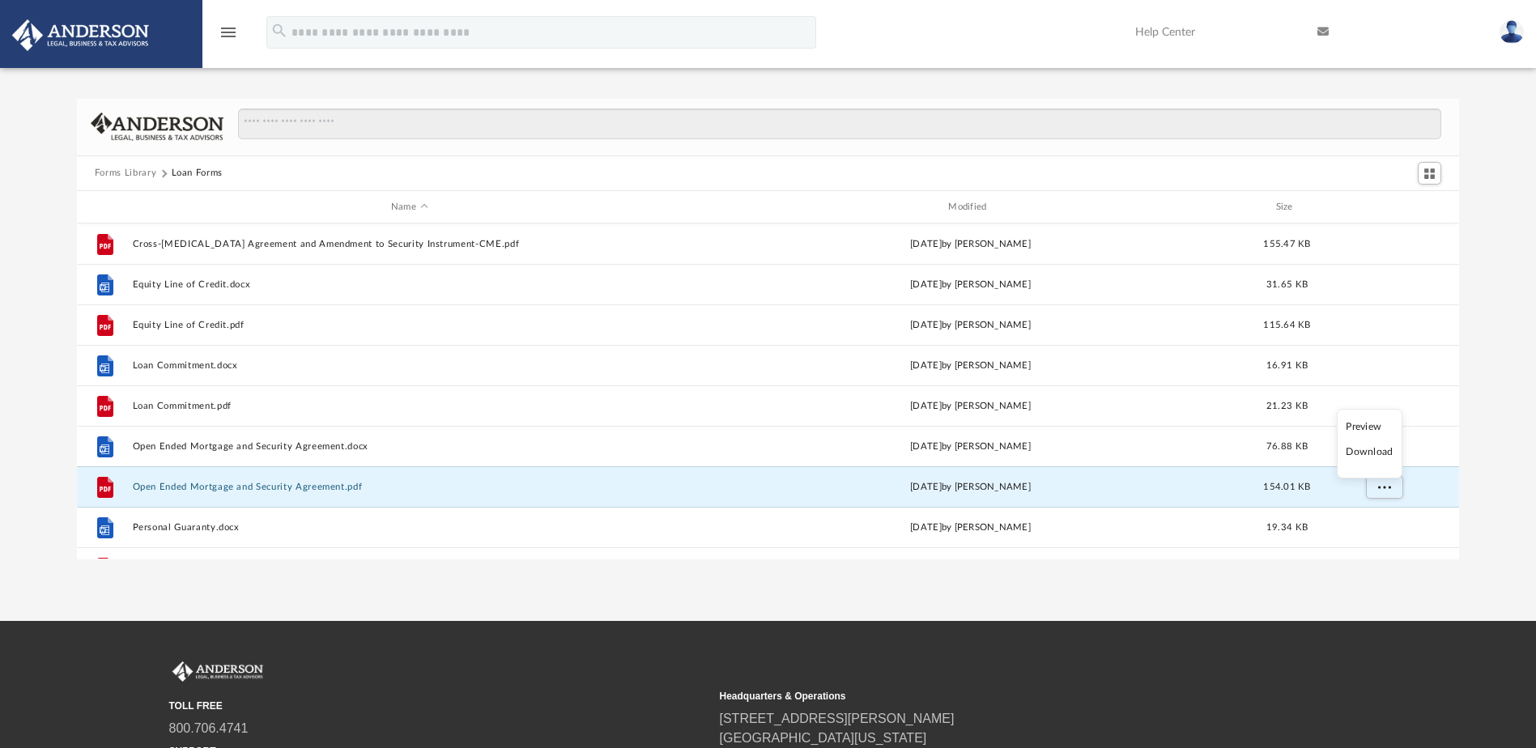
click at [1384, 452] on li "Download" at bounding box center [1369, 452] width 47 height 17
click at [1501, 476] on div "Forms Library Loan Forms Name Modified Size File Cross-[MEDICAL_DATA] Agreement…" at bounding box center [768, 329] width 1536 height 461
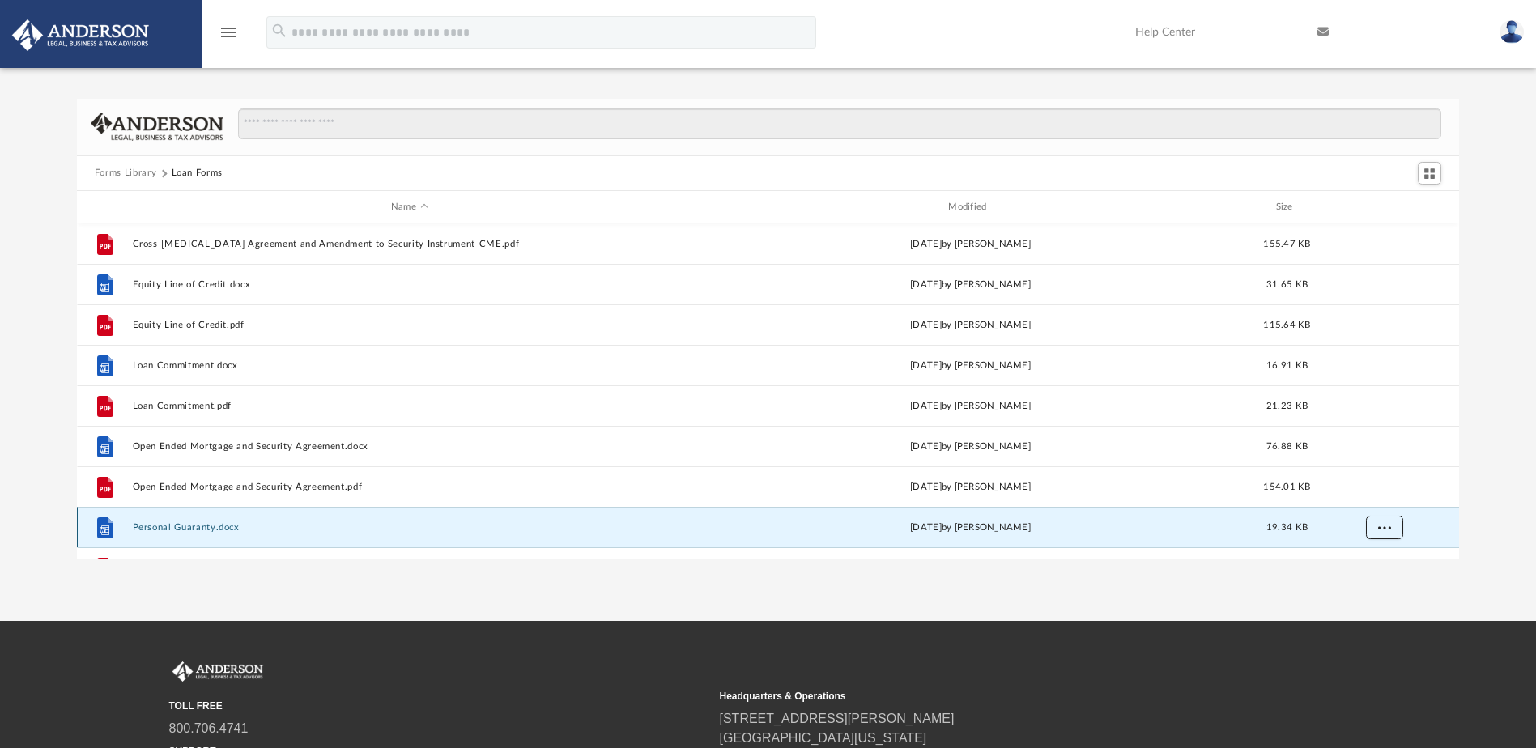
click at [1383, 521] on button "More options" at bounding box center [1383, 528] width 37 height 24
click at [1385, 494] on li "Download" at bounding box center [1369, 492] width 47 height 17
click at [1484, 458] on div "Forms Library Loan Forms Name Modified Size File Cross-[MEDICAL_DATA] Agreement…" at bounding box center [768, 329] width 1536 height 461
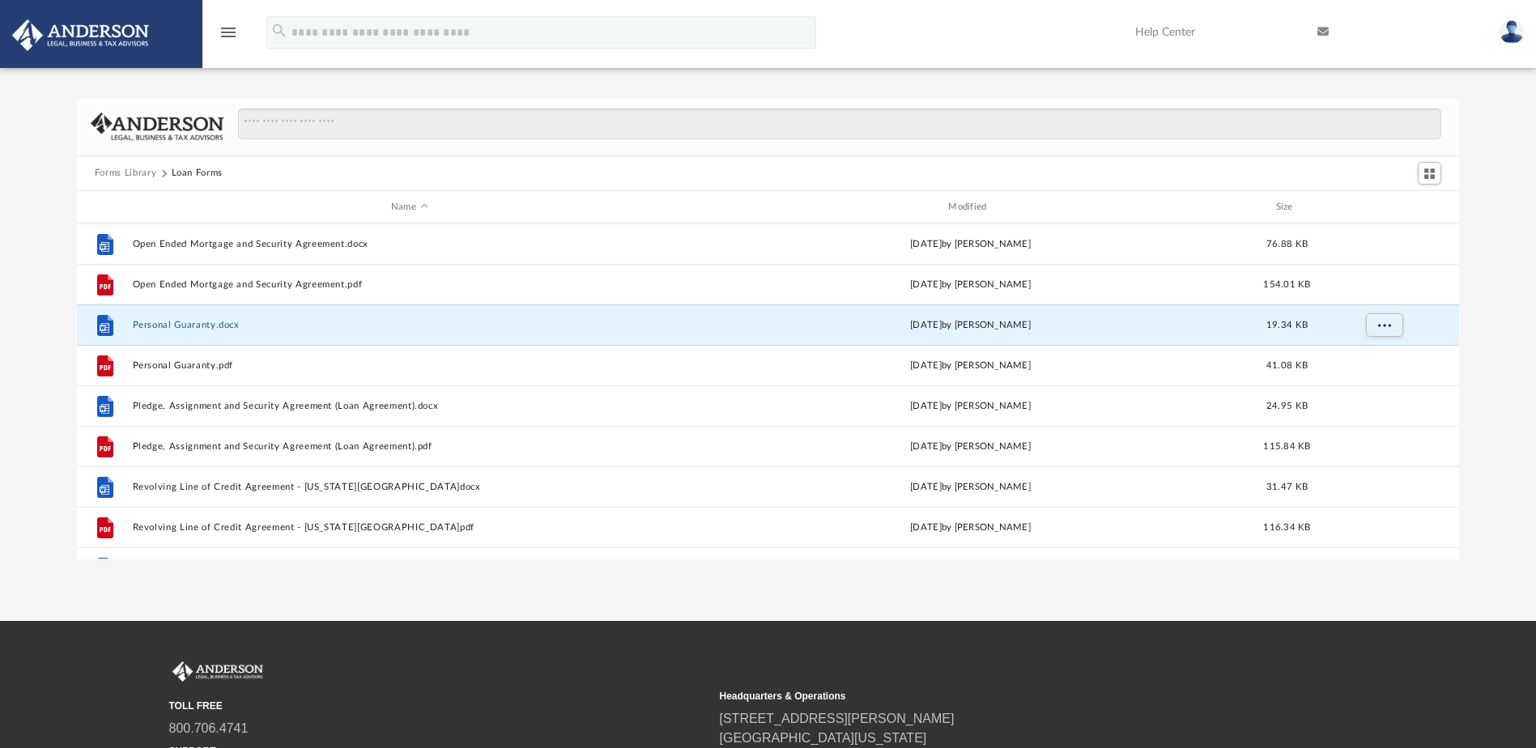
scroll to position [243, 0]
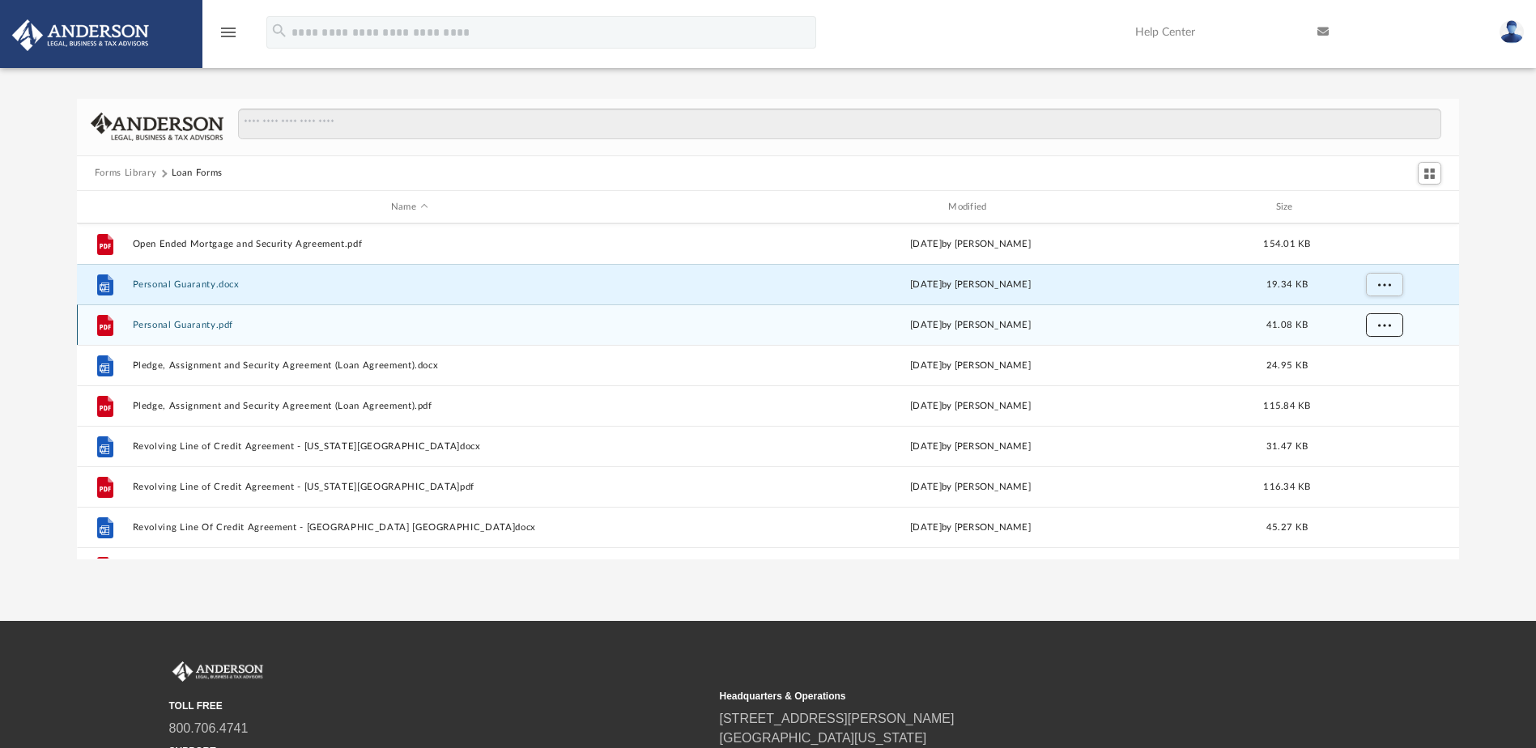
click at [1382, 328] on span "More options" at bounding box center [1383, 325] width 13 height 9
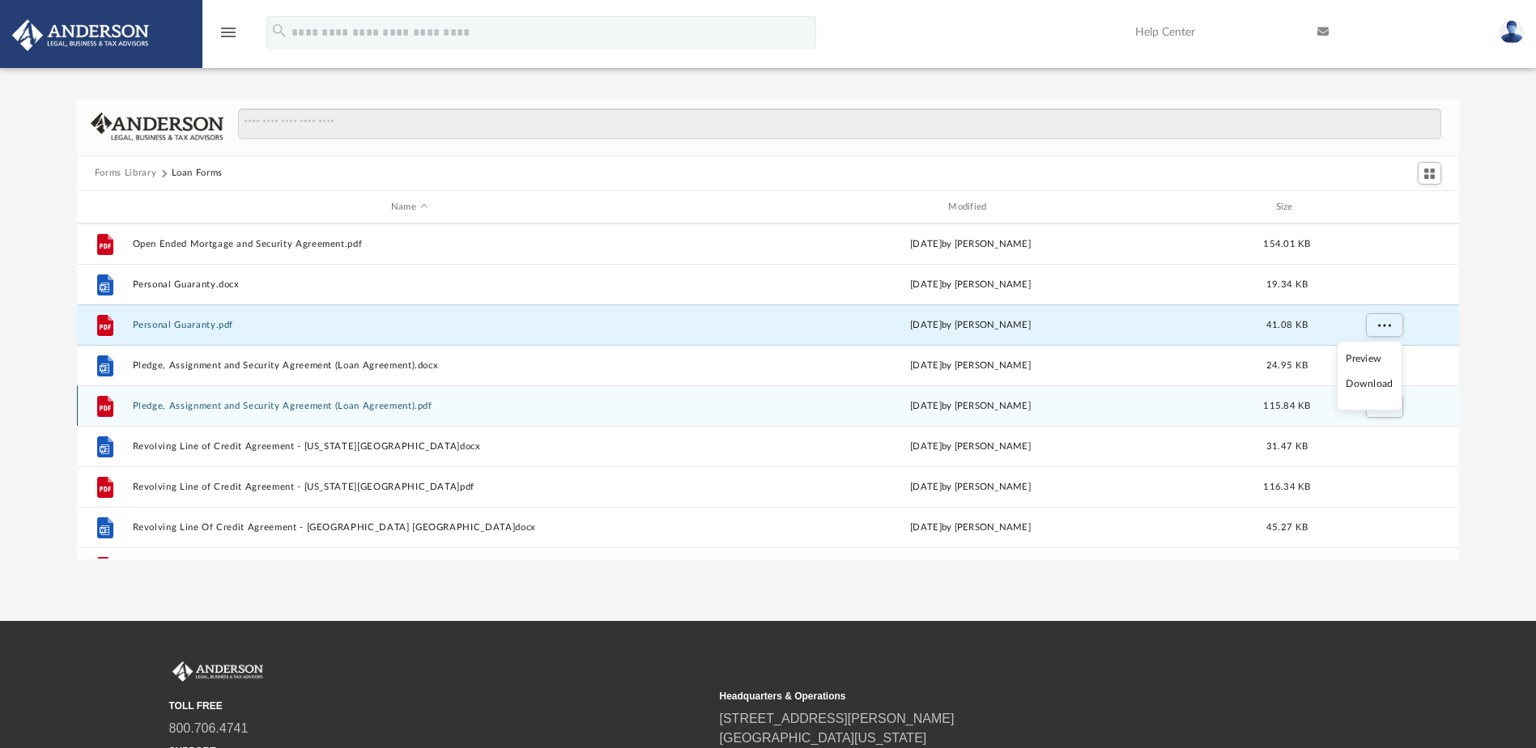
click at [1379, 390] on li "Download" at bounding box center [1369, 384] width 47 height 17
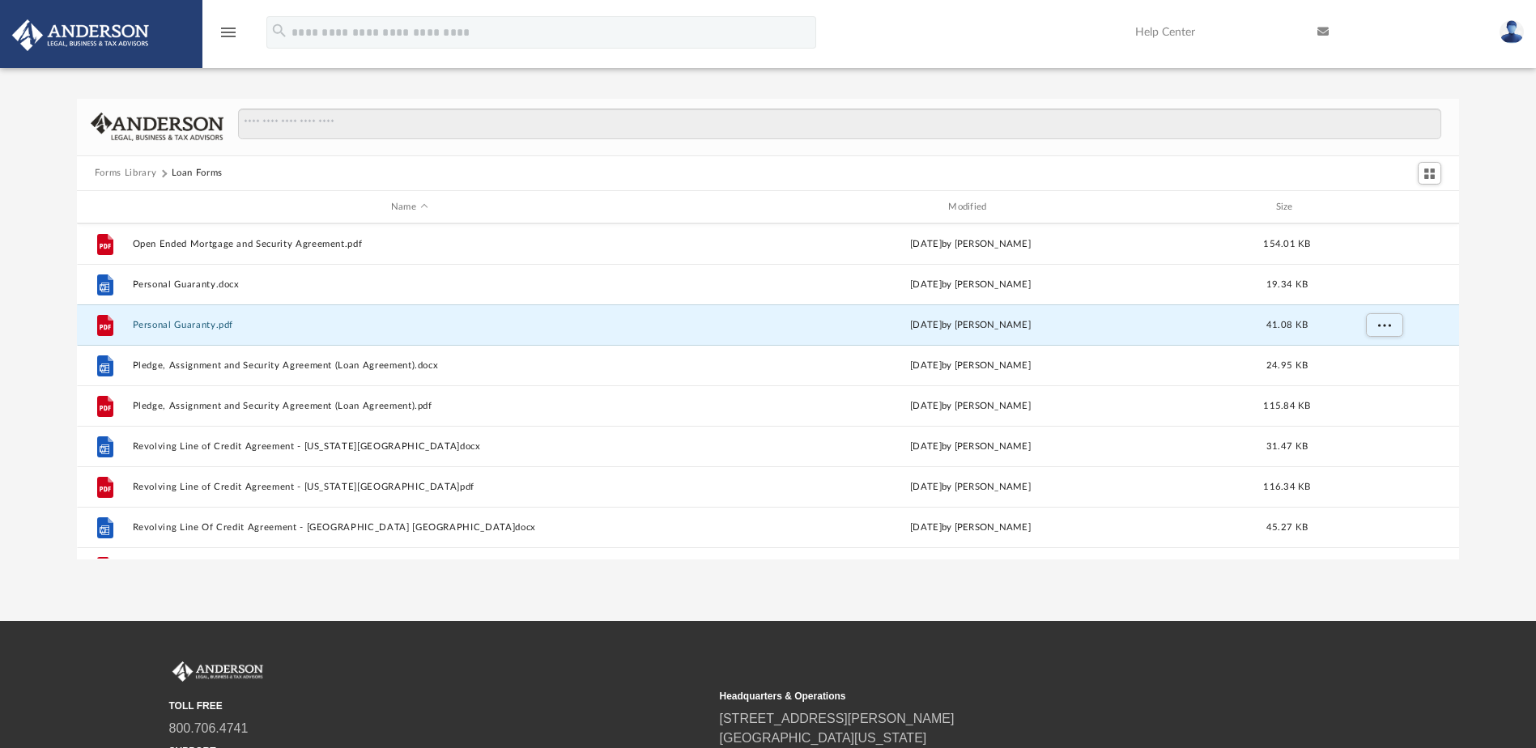
click at [1480, 339] on div "Forms Library Loan Forms Name Modified Size File Open Ended Mortgage and Securi…" at bounding box center [768, 329] width 1536 height 461
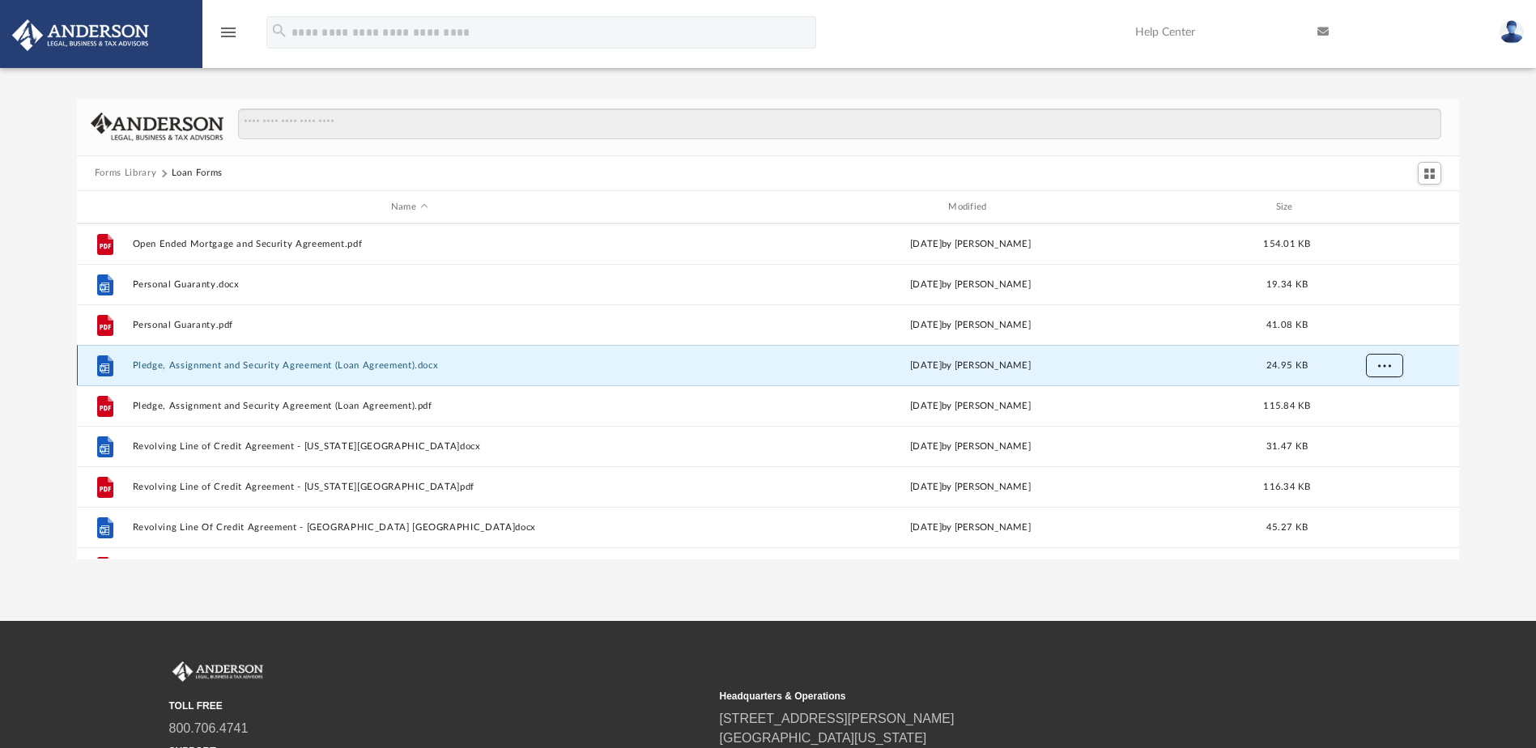
click at [1392, 367] on button "More options" at bounding box center [1383, 366] width 37 height 24
click at [1384, 428] on li "Download" at bounding box center [1369, 424] width 47 height 17
click at [1499, 399] on div "Forms Library Loan Forms Name Modified Size File Open Ended Mortgage and Securi…" at bounding box center [768, 329] width 1536 height 461
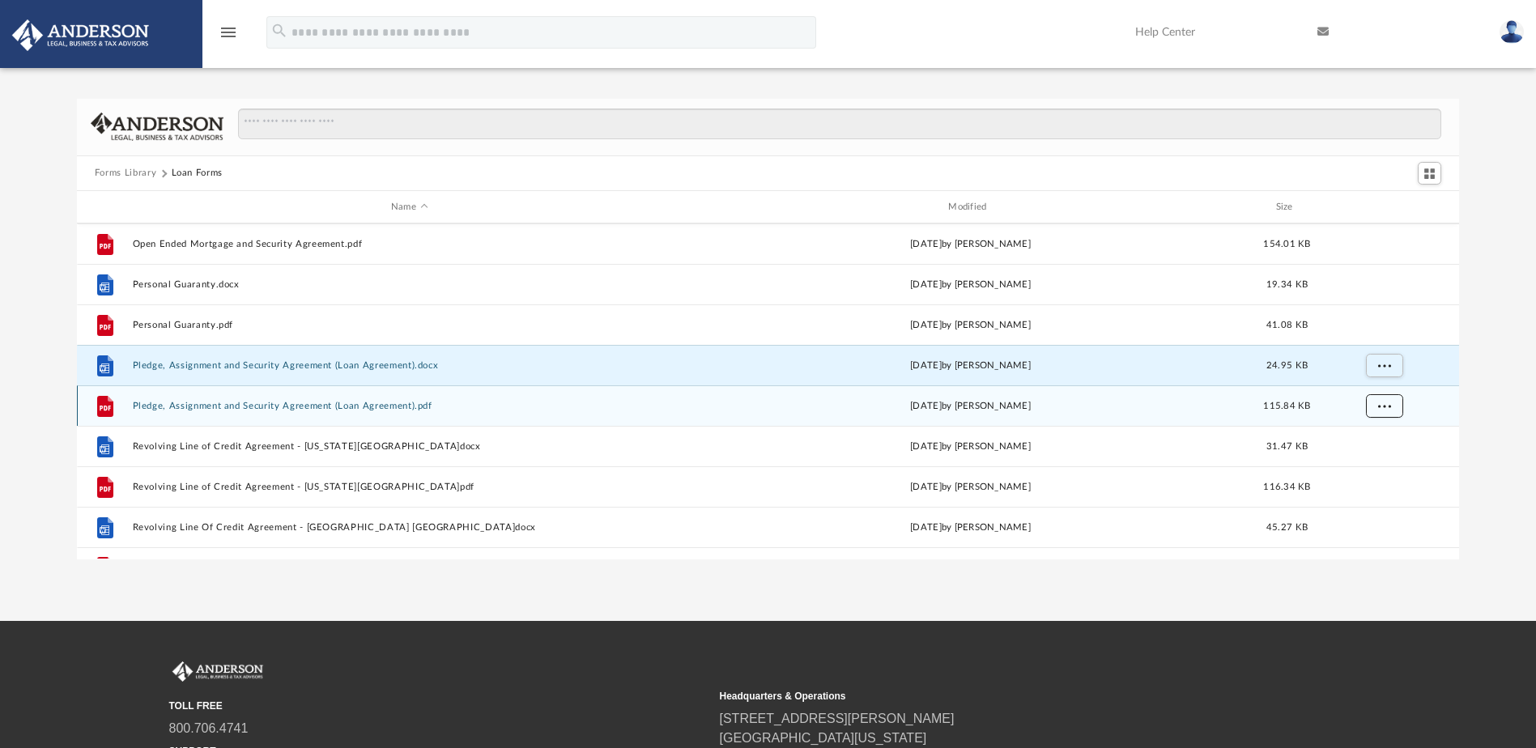
click at [1388, 406] on span "More options" at bounding box center [1383, 406] width 13 height 9
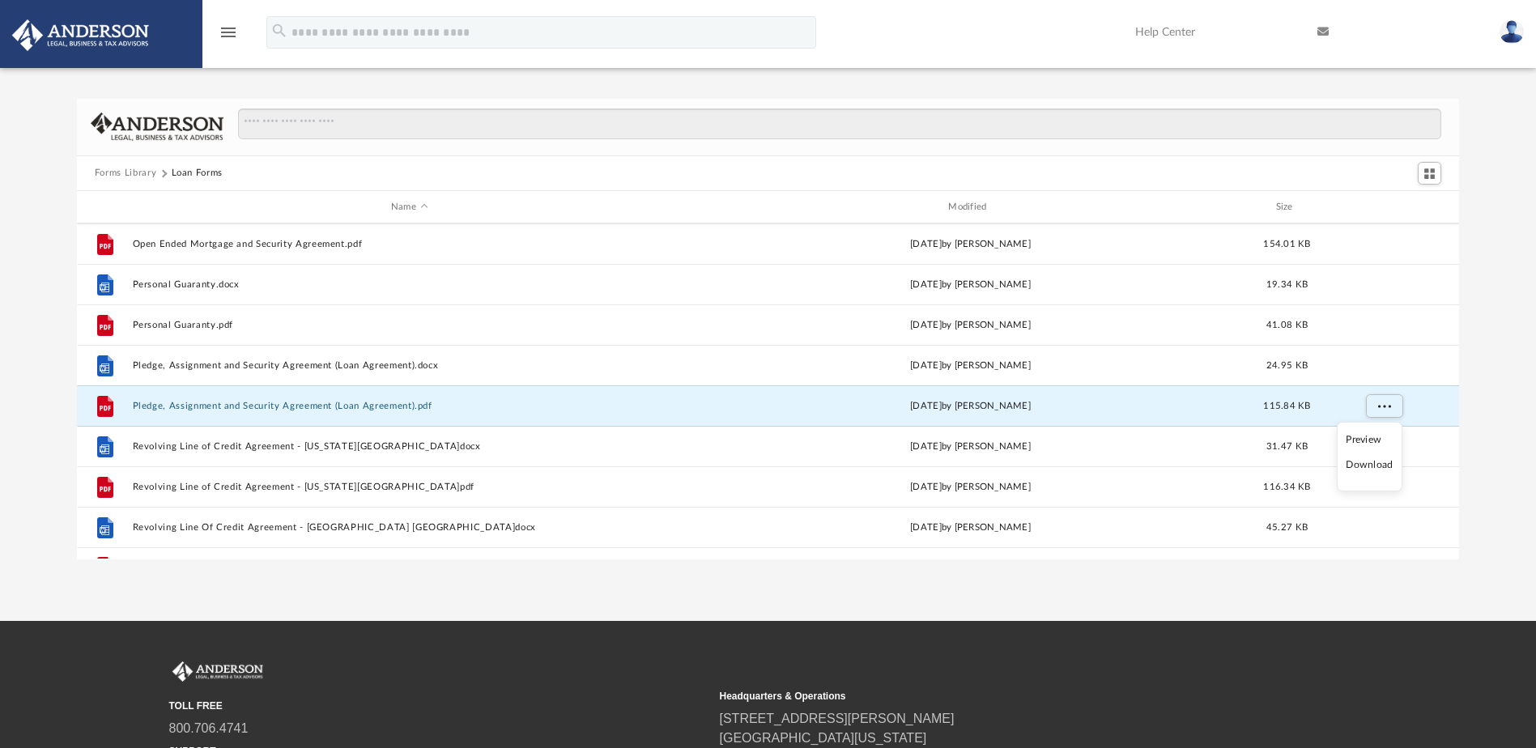
click at [1384, 469] on li "Download" at bounding box center [1369, 465] width 47 height 17
click at [1493, 433] on div "Forms Library Loan Forms Name Modified Size File Open Ended Mortgage and Securi…" at bounding box center [768, 329] width 1536 height 461
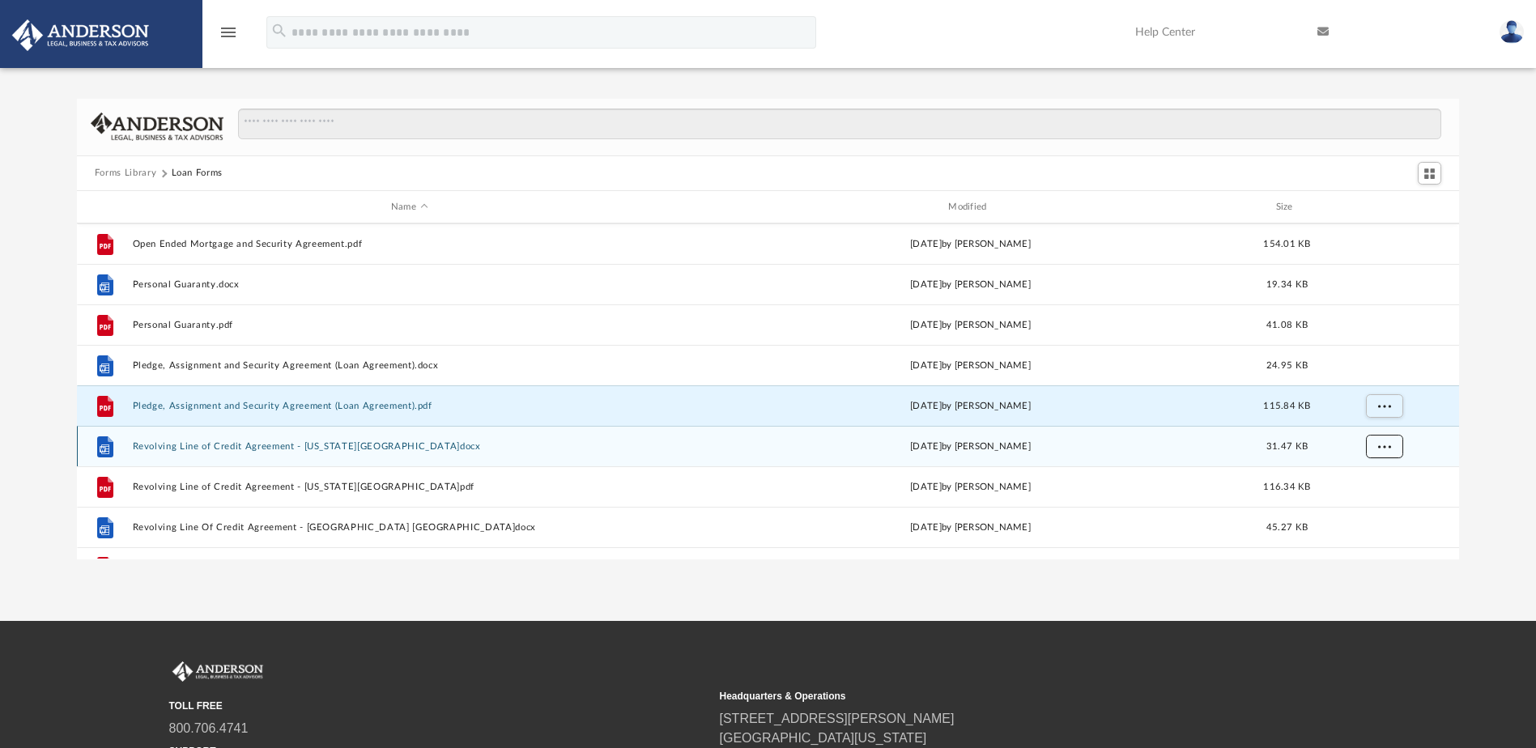
click at [1390, 447] on span "More options" at bounding box center [1383, 446] width 13 height 9
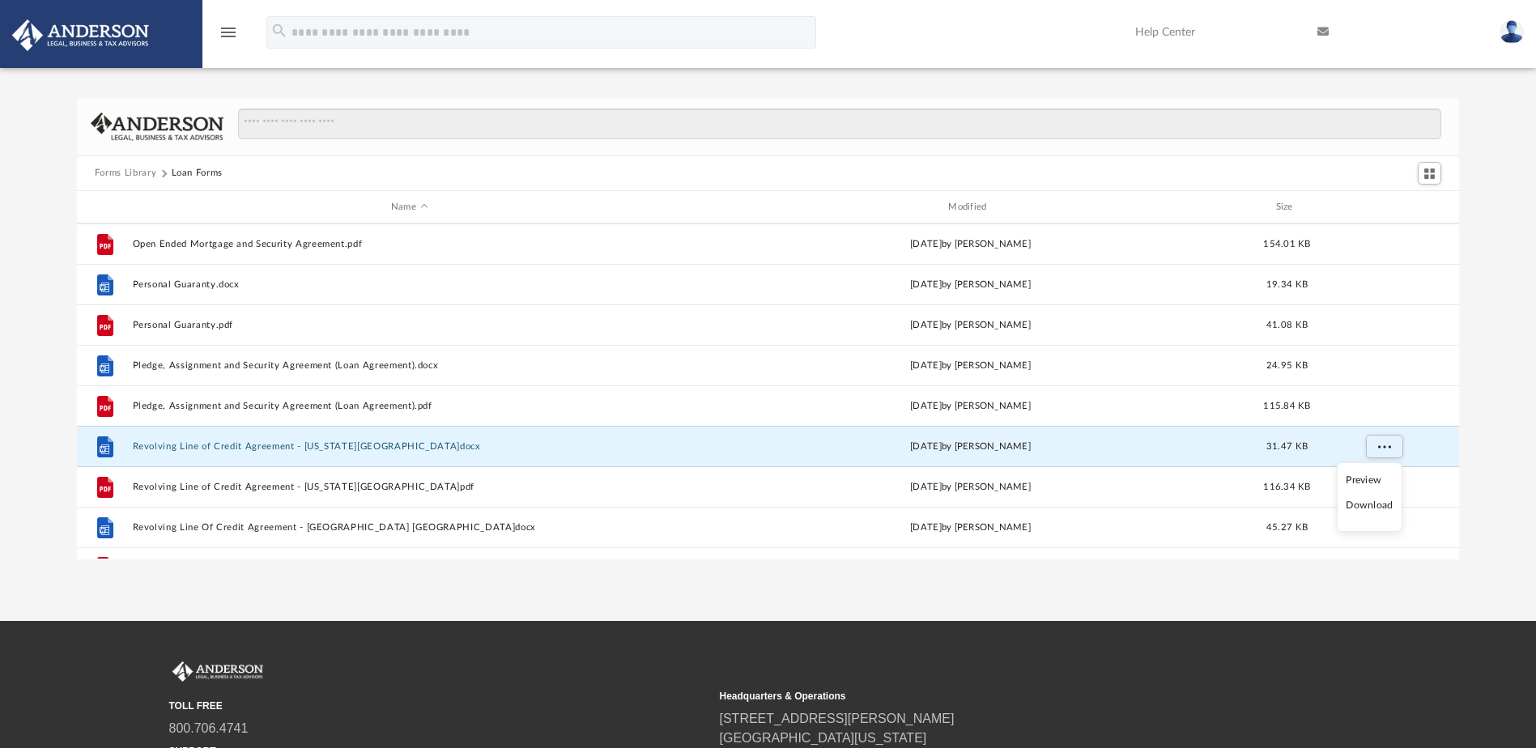
click at [1370, 511] on li "Download" at bounding box center [1369, 505] width 47 height 17
click at [1484, 441] on div "Forms Library Loan Forms Name Modified Size File Open Ended Mortgage and Securi…" at bounding box center [768, 329] width 1536 height 461
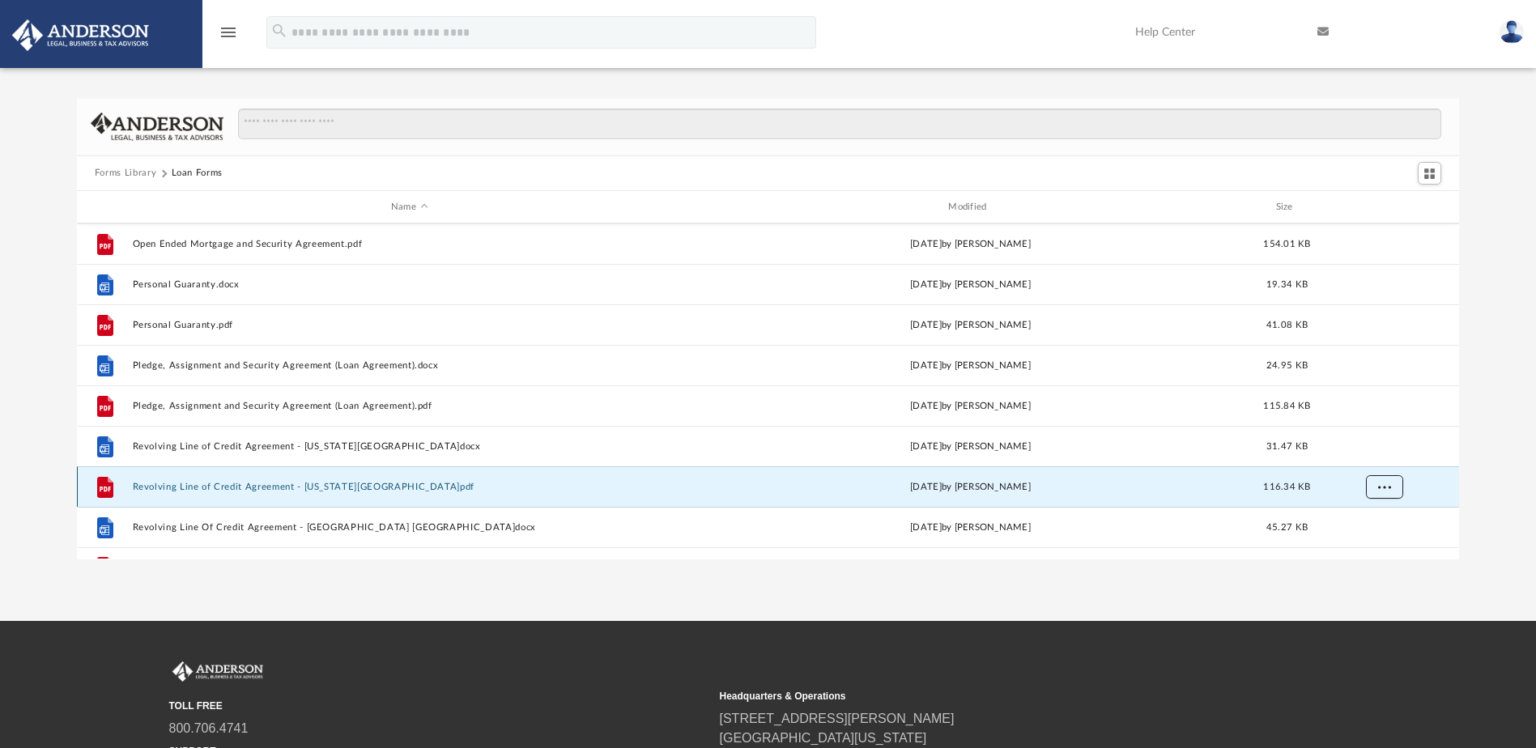
click at [1388, 491] on button "More options" at bounding box center [1383, 487] width 37 height 24
click at [1387, 455] on li "Download" at bounding box center [1369, 452] width 47 height 17
click at [1484, 478] on div "Forms Library Loan Forms Name Modified Size File Open Ended Mortgage and Securi…" at bounding box center [768, 329] width 1536 height 461
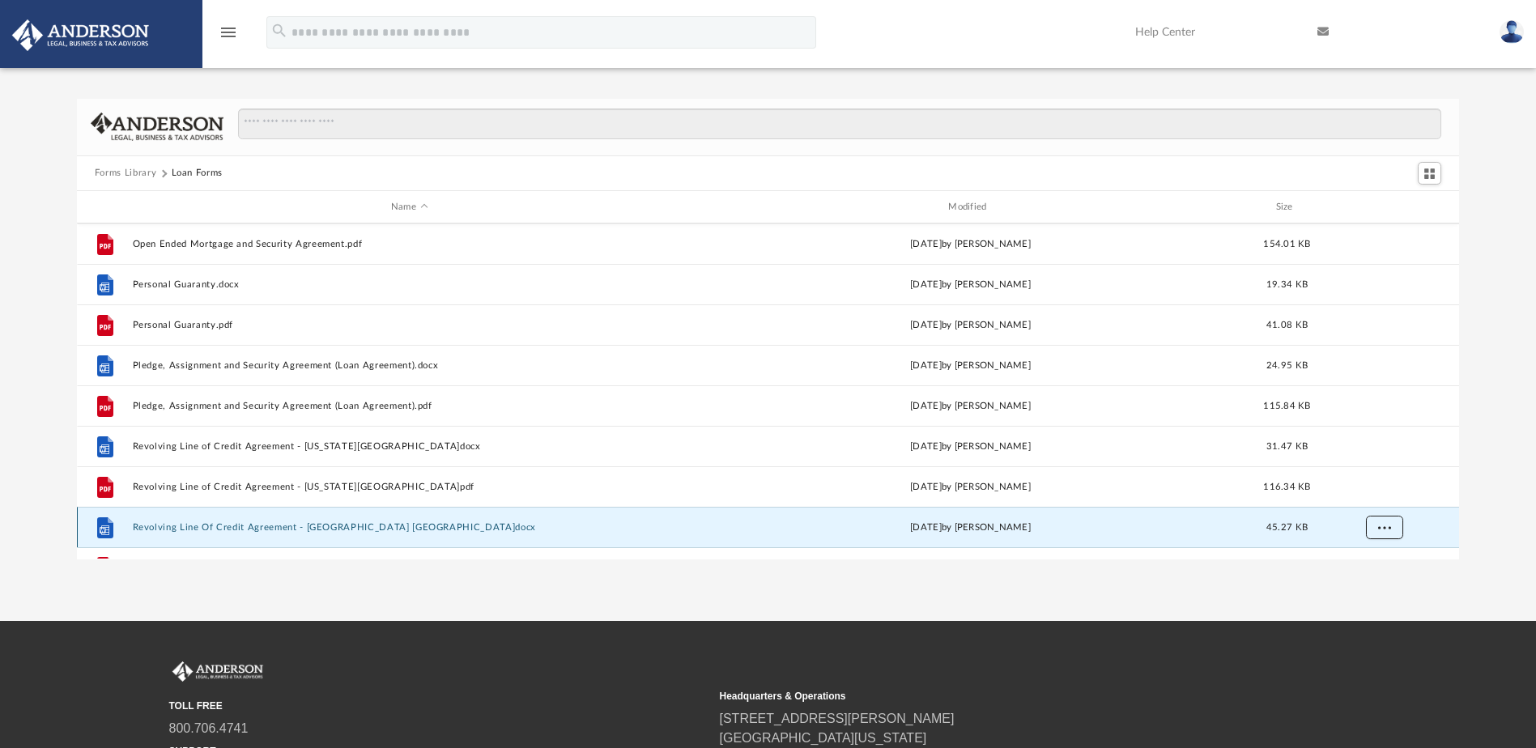
click at [1386, 525] on span "More options" at bounding box center [1383, 527] width 13 height 9
click at [1385, 495] on li "Download" at bounding box center [1369, 492] width 47 height 17
click at [1501, 484] on div "Forms Library Loan Forms Name Modified Size File Open Ended Mortgage and Securi…" at bounding box center [768, 329] width 1536 height 461
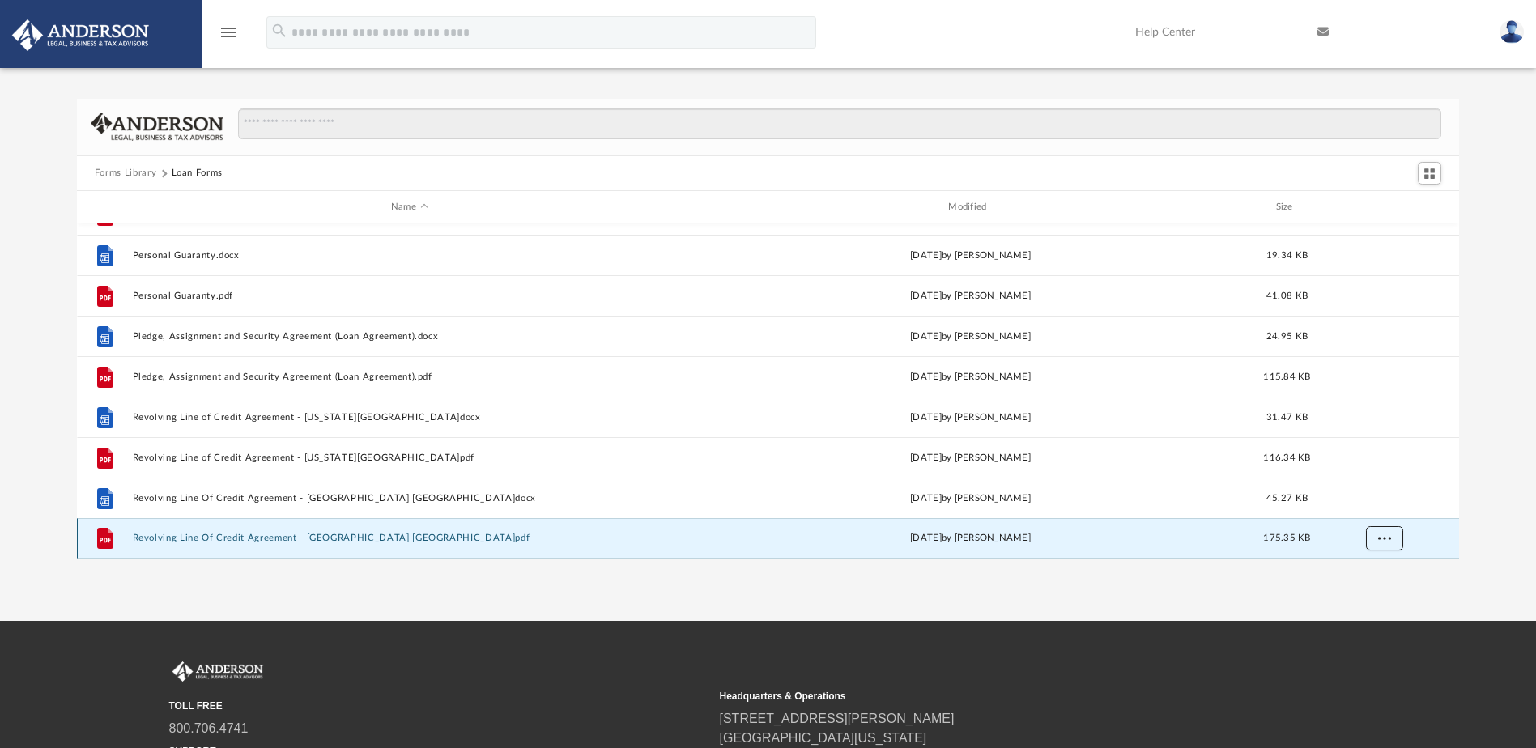
click at [1393, 538] on button "More options" at bounding box center [1383, 539] width 37 height 24
click at [1382, 505] on li "Download" at bounding box center [1369, 503] width 47 height 17
click at [136, 176] on button "Forms Library" at bounding box center [126, 173] width 62 height 15
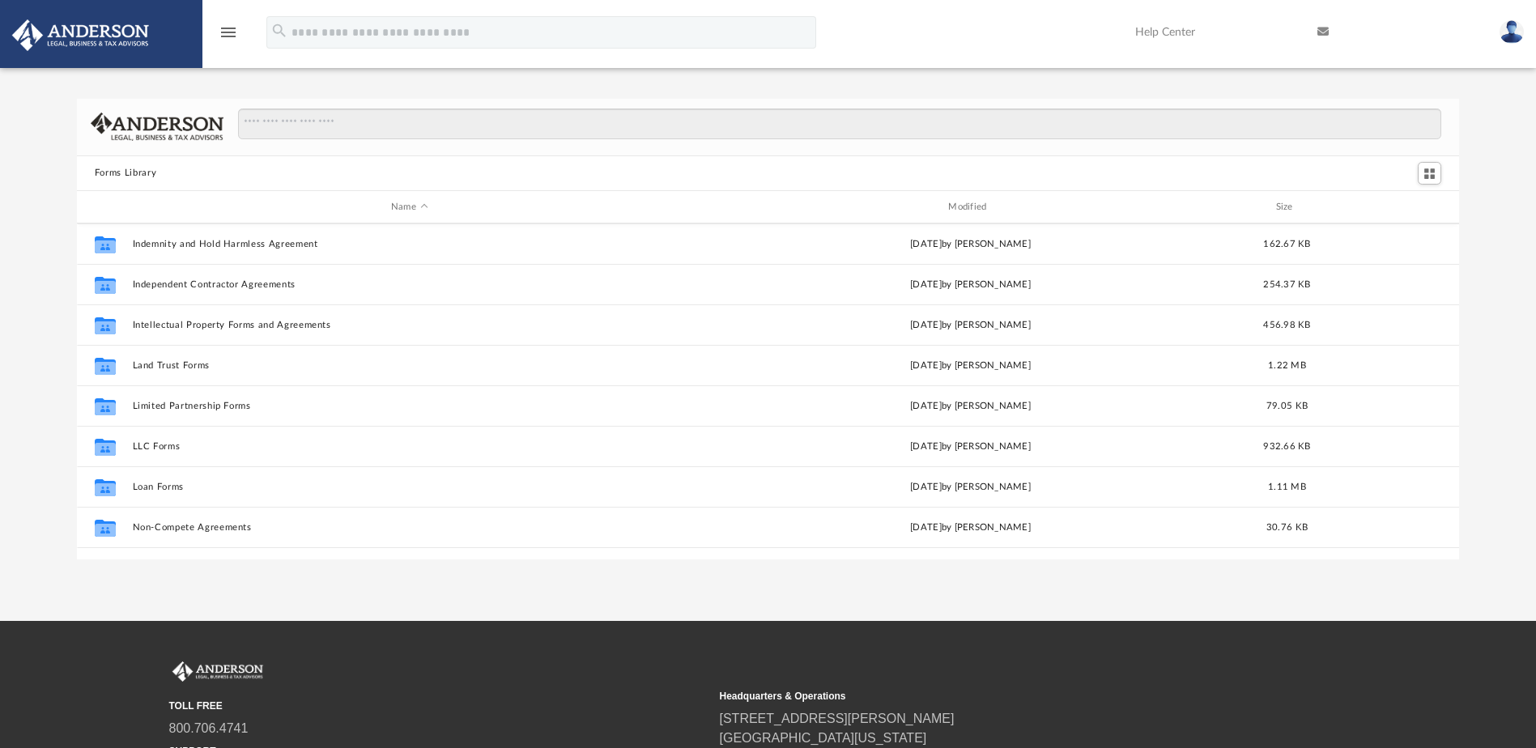
scroll to position [648, 0]
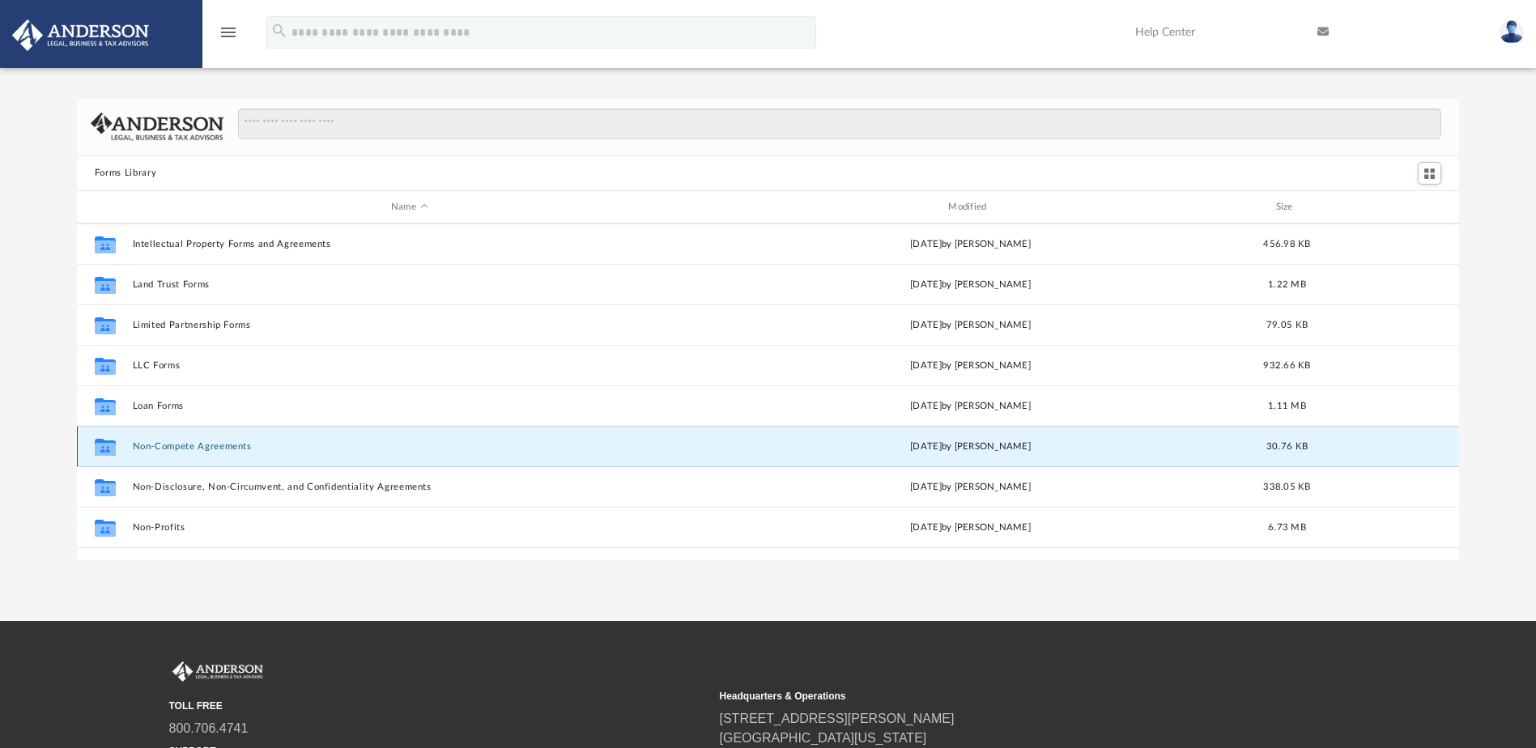
click at [228, 445] on button "Non-Compete Agreements" at bounding box center [409, 446] width 554 height 11
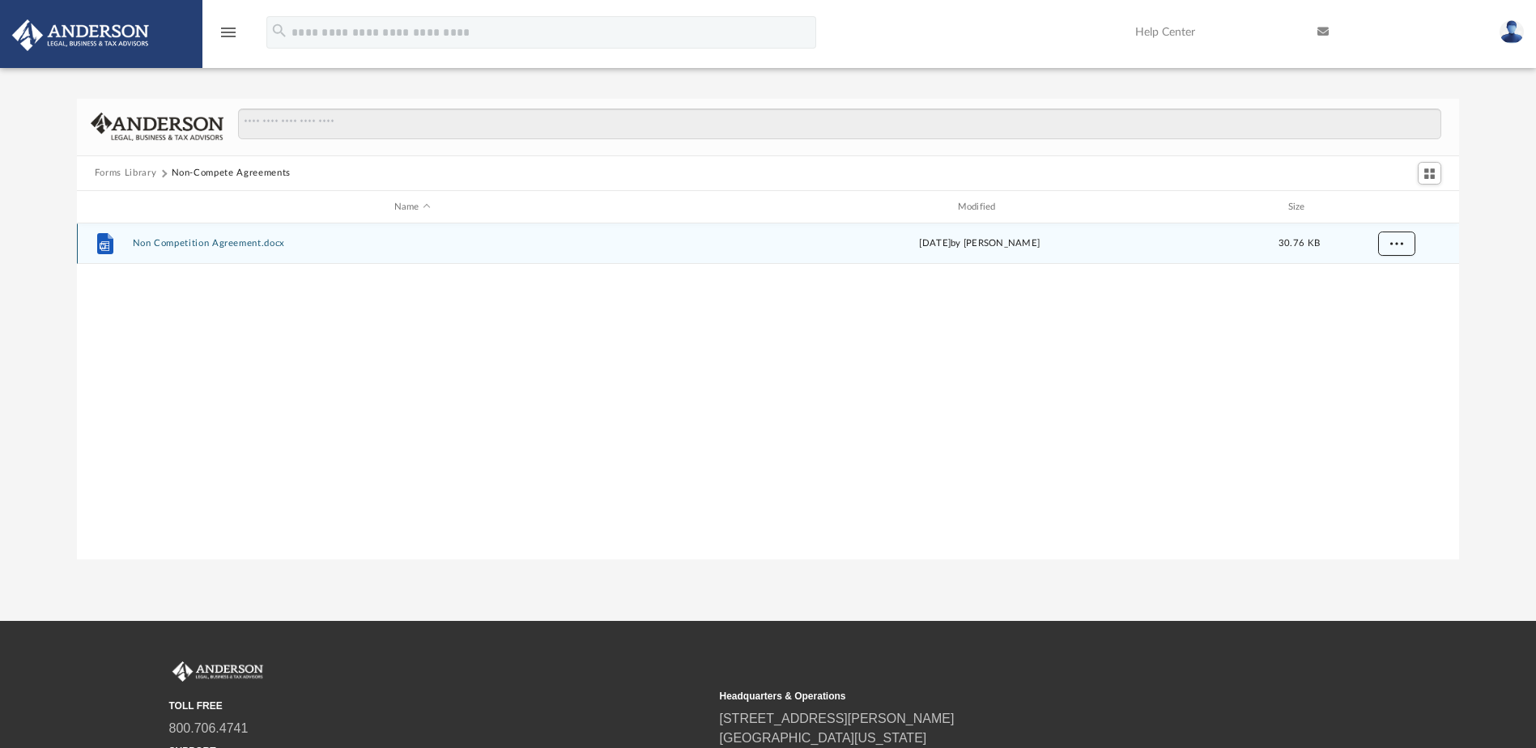
click at [1388, 237] on button "More options" at bounding box center [1395, 244] width 37 height 24
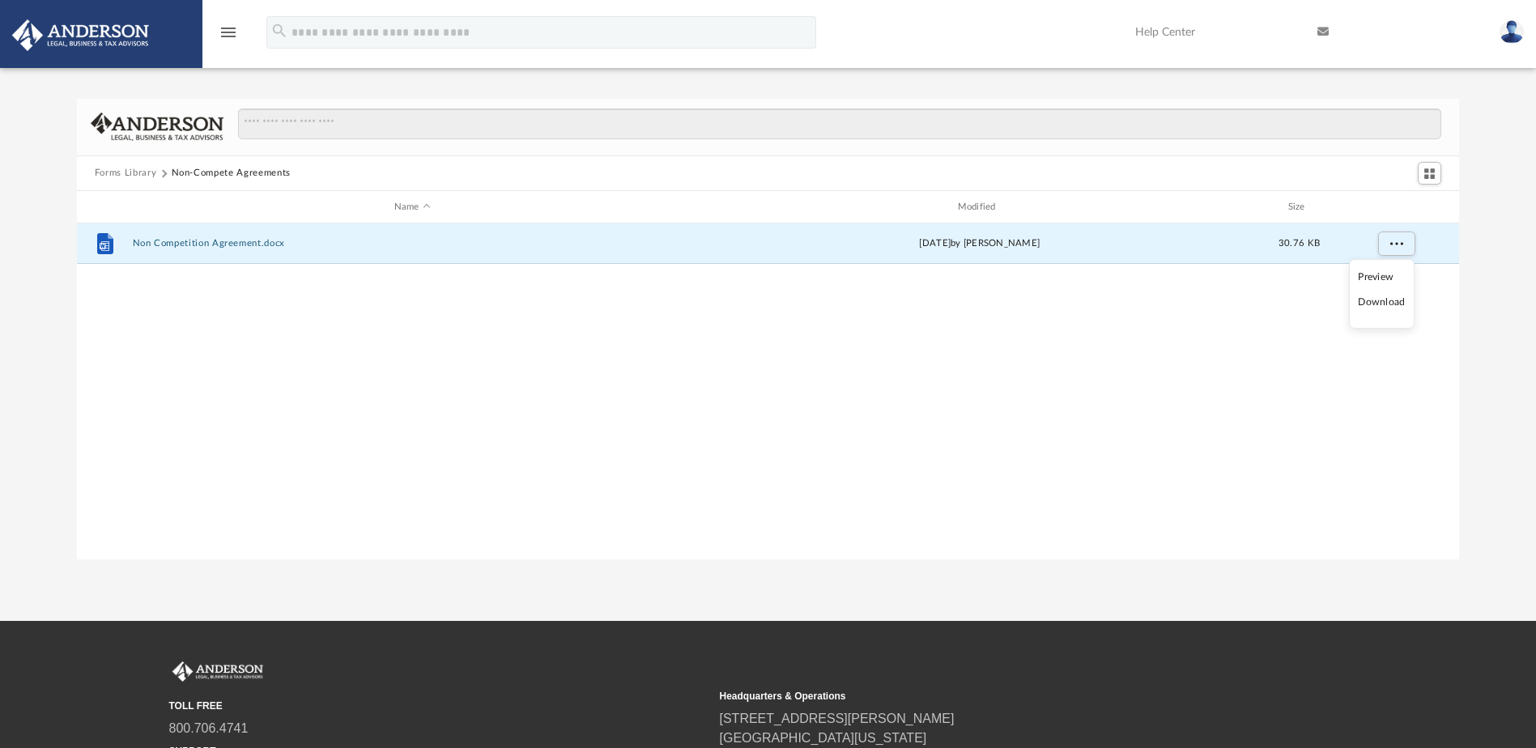
click at [1380, 303] on li "Download" at bounding box center [1381, 302] width 47 height 17
click at [121, 172] on button "Forms Library" at bounding box center [126, 173] width 62 height 15
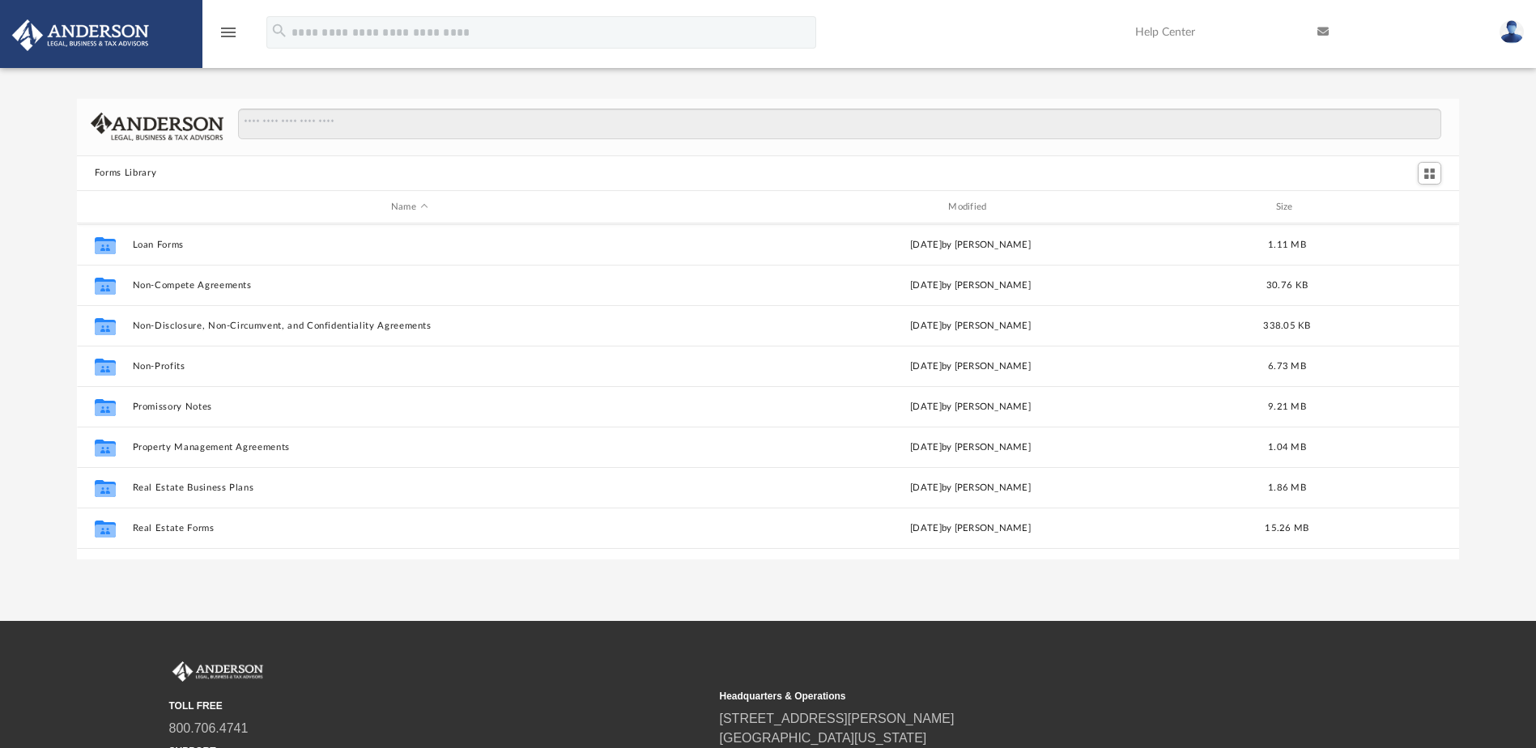
scroll to position [810, 0]
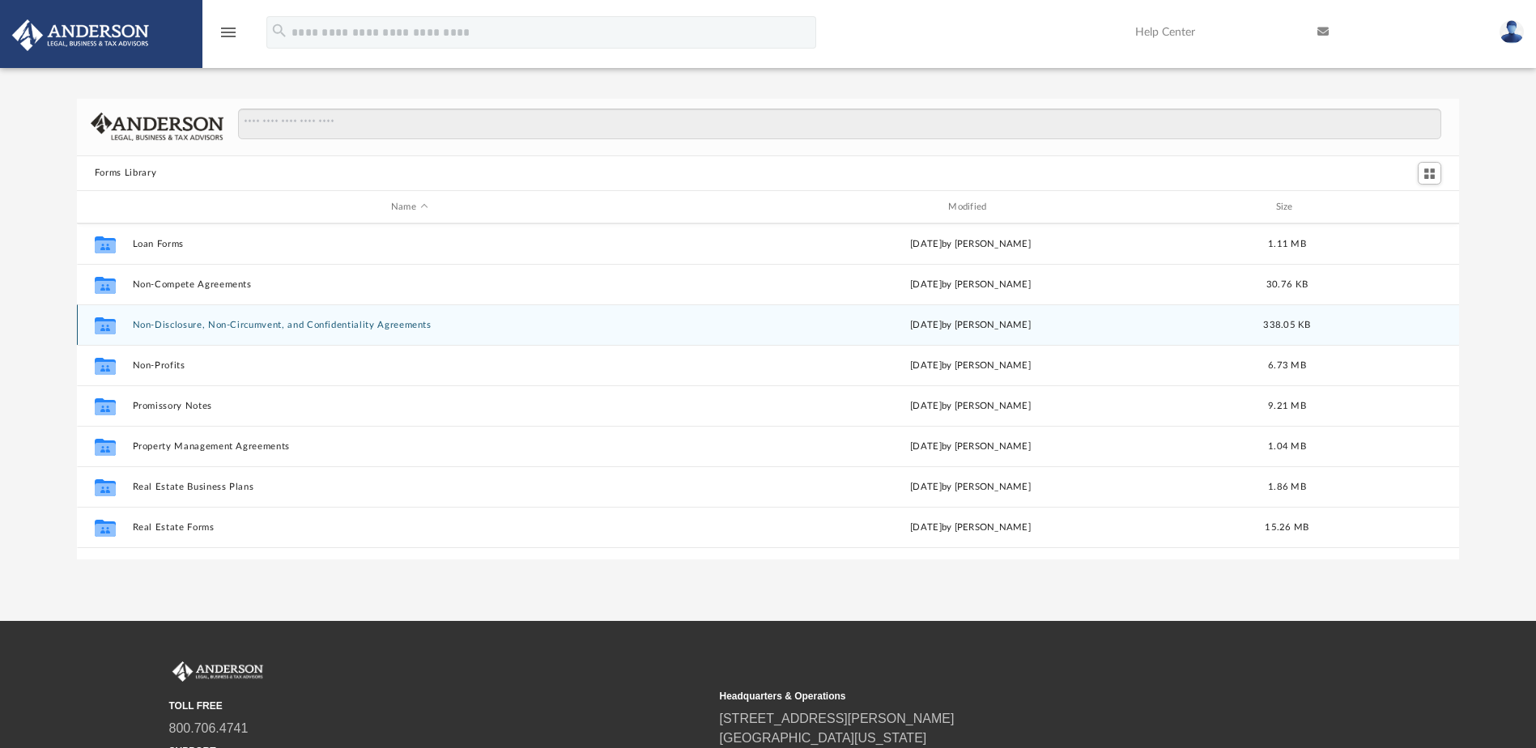
click at [176, 322] on button "Non-Disclosure, Non-Circumvent, and Confidentiality Agreements" at bounding box center [409, 325] width 554 height 11
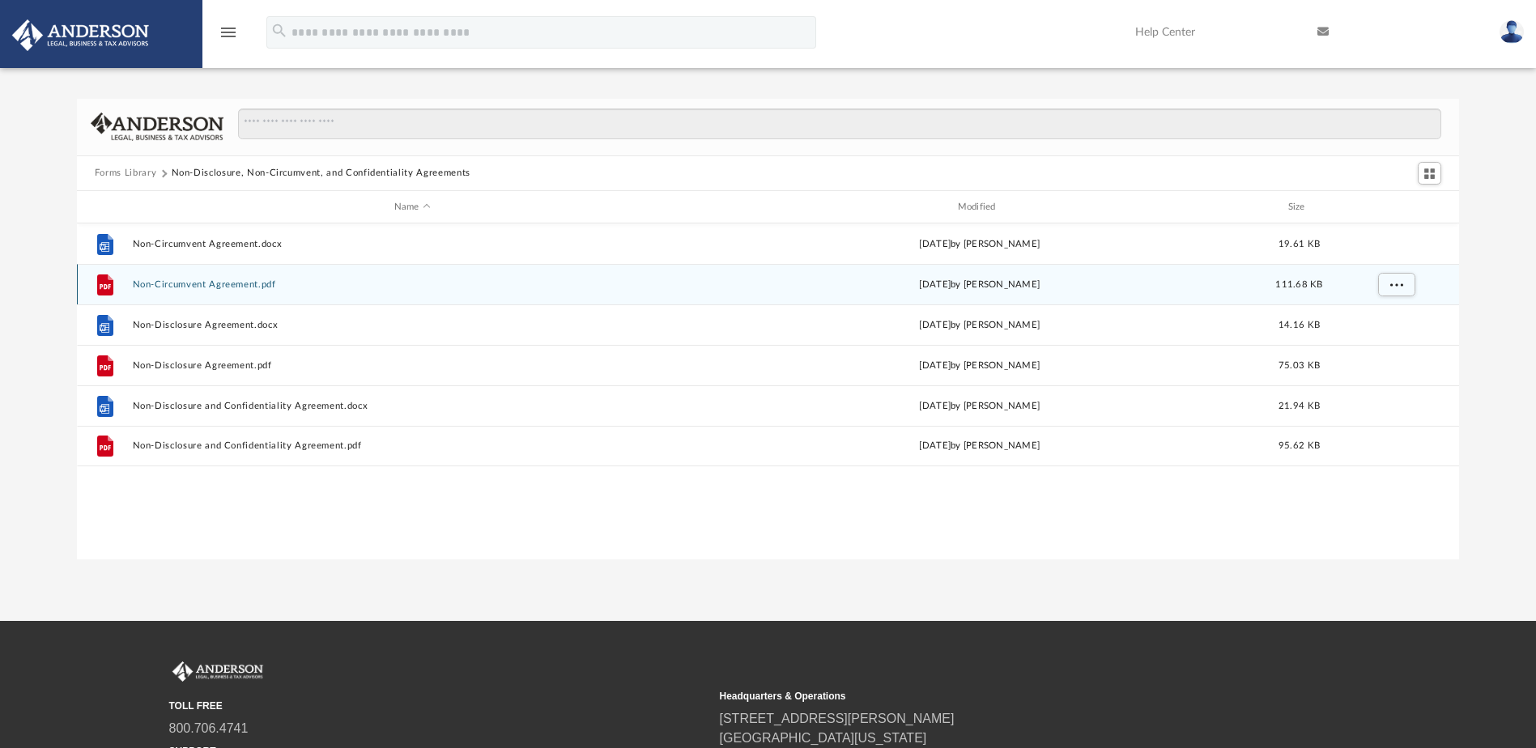
scroll to position [0, 0]
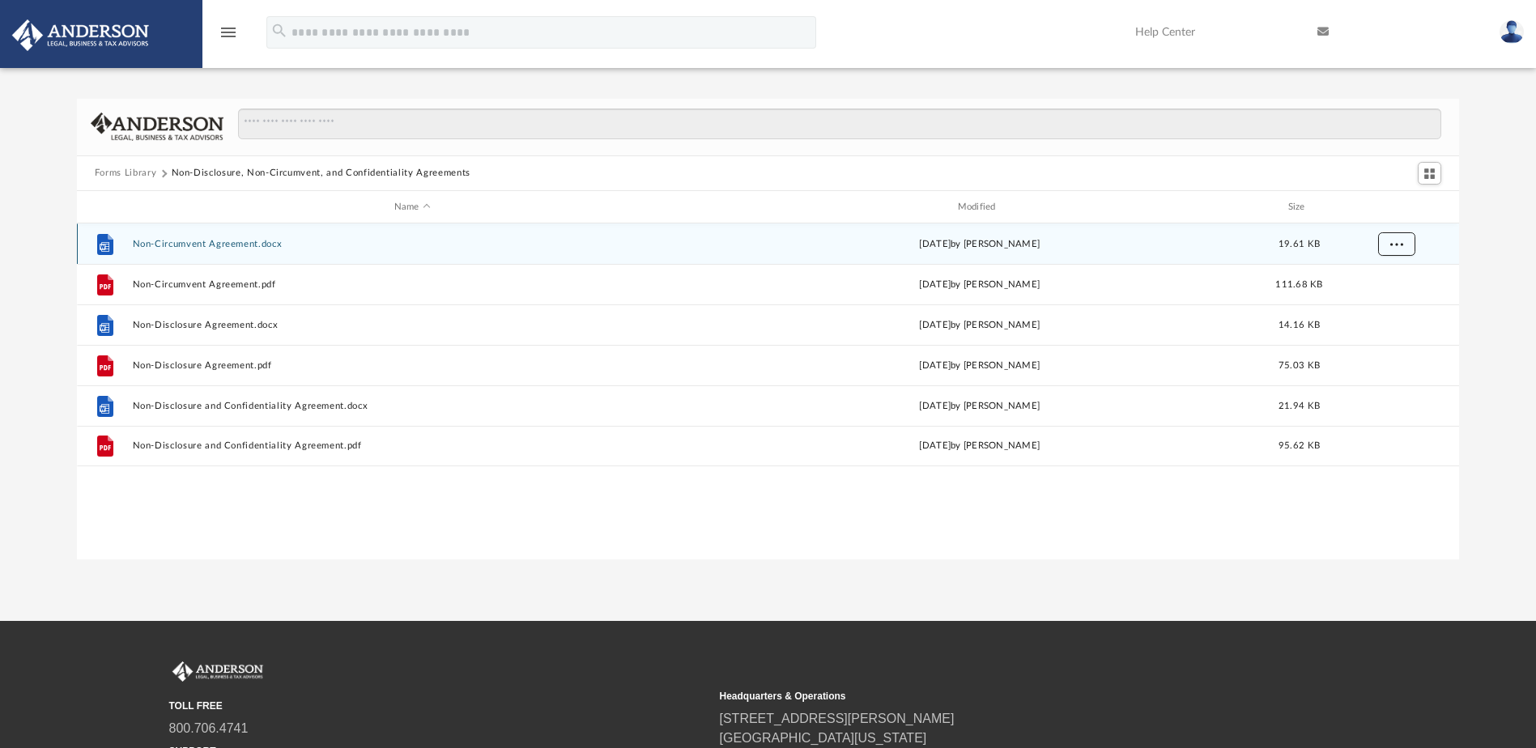
click at [1396, 244] on span "More options" at bounding box center [1395, 244] width 13 height 9
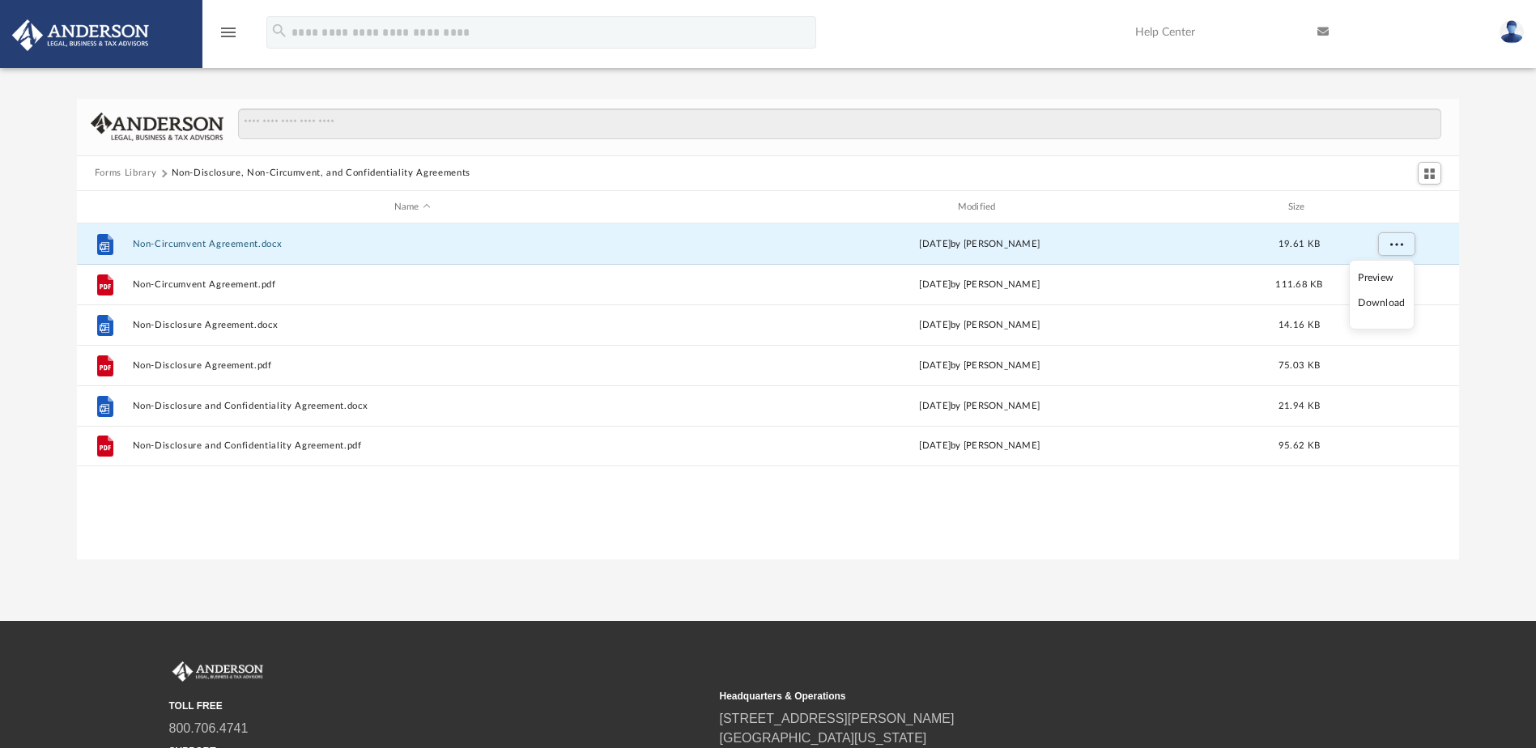
click at [1389, 307] on li "Download" at bounding box center [1381, 303] width 47 height 17
click at [1491, 285] on div "Forms Library Non-Disclosure, Non-Circumvent, and Confidentiality Agreements Na…" at bounding box center [768, 329] width 1536 height 461
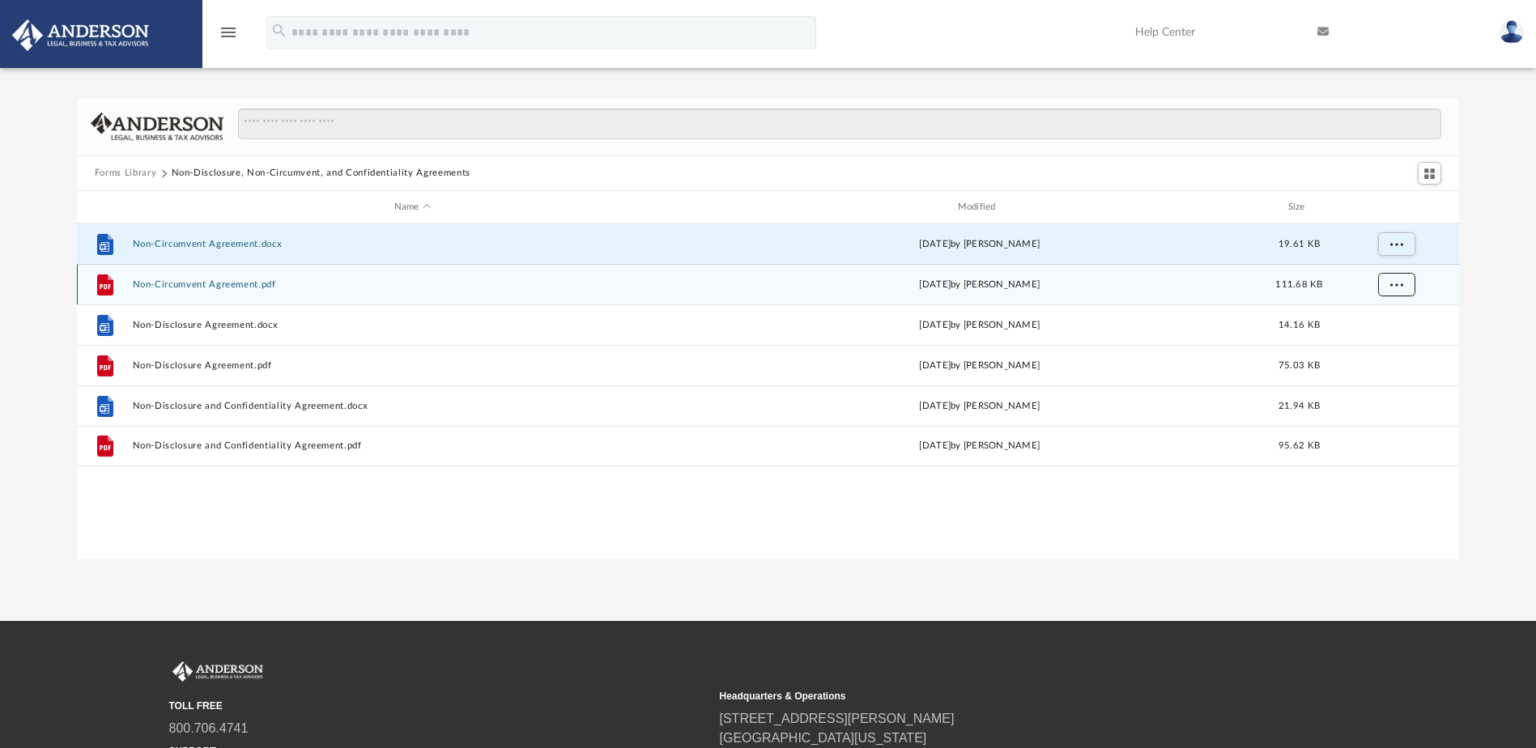
click at [1401, 287] on span "More options" at bounding box center [1395, 284] width 13 height 9
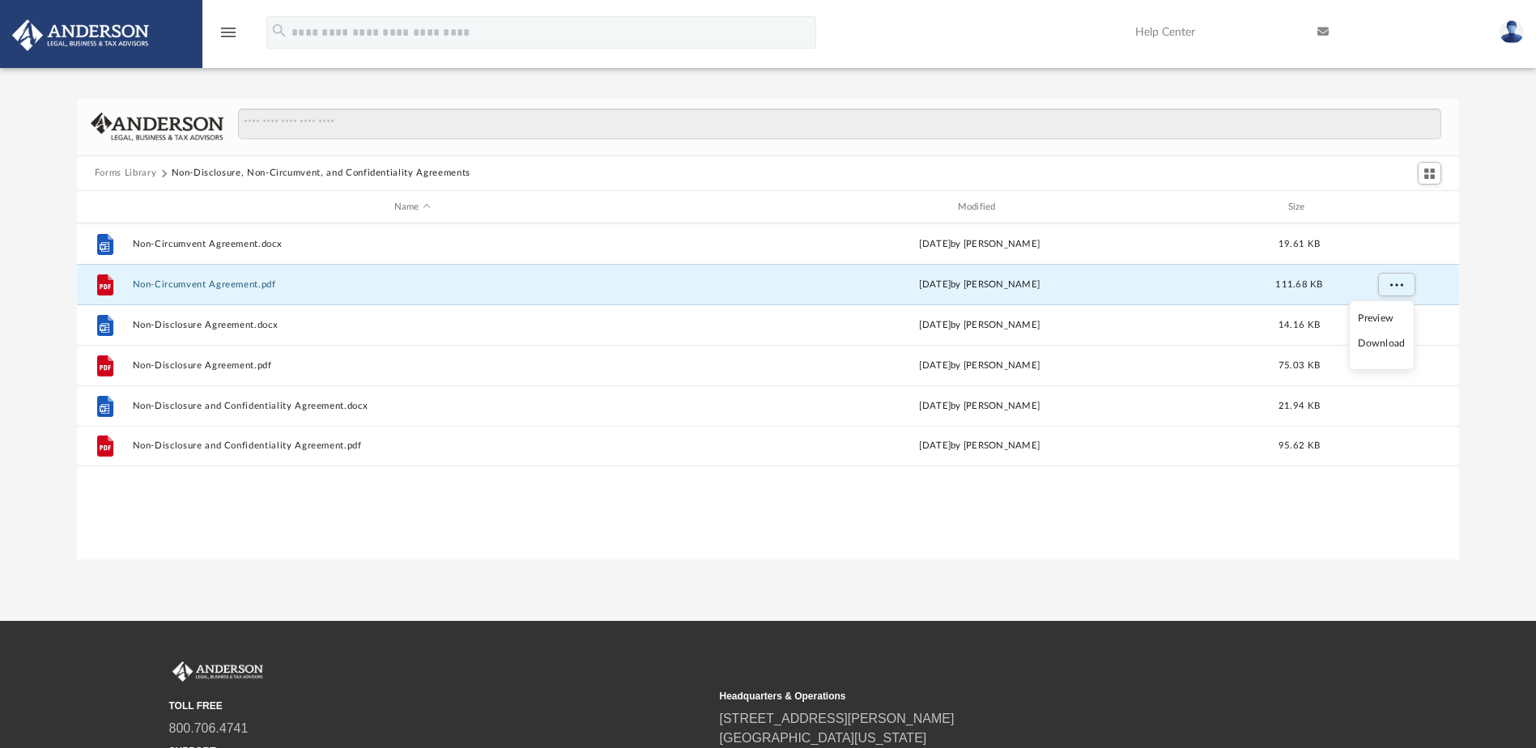
click at [1387, 350] on li "Download" at bounding box center [1381, 343] width 47 height 17
click at [1490, 320] on div "Forms Library Non-Disclosure, Non-Circumvent, and Confidentiality Agreements Na…" at bounding box center [768, 329] width 1536 height 461
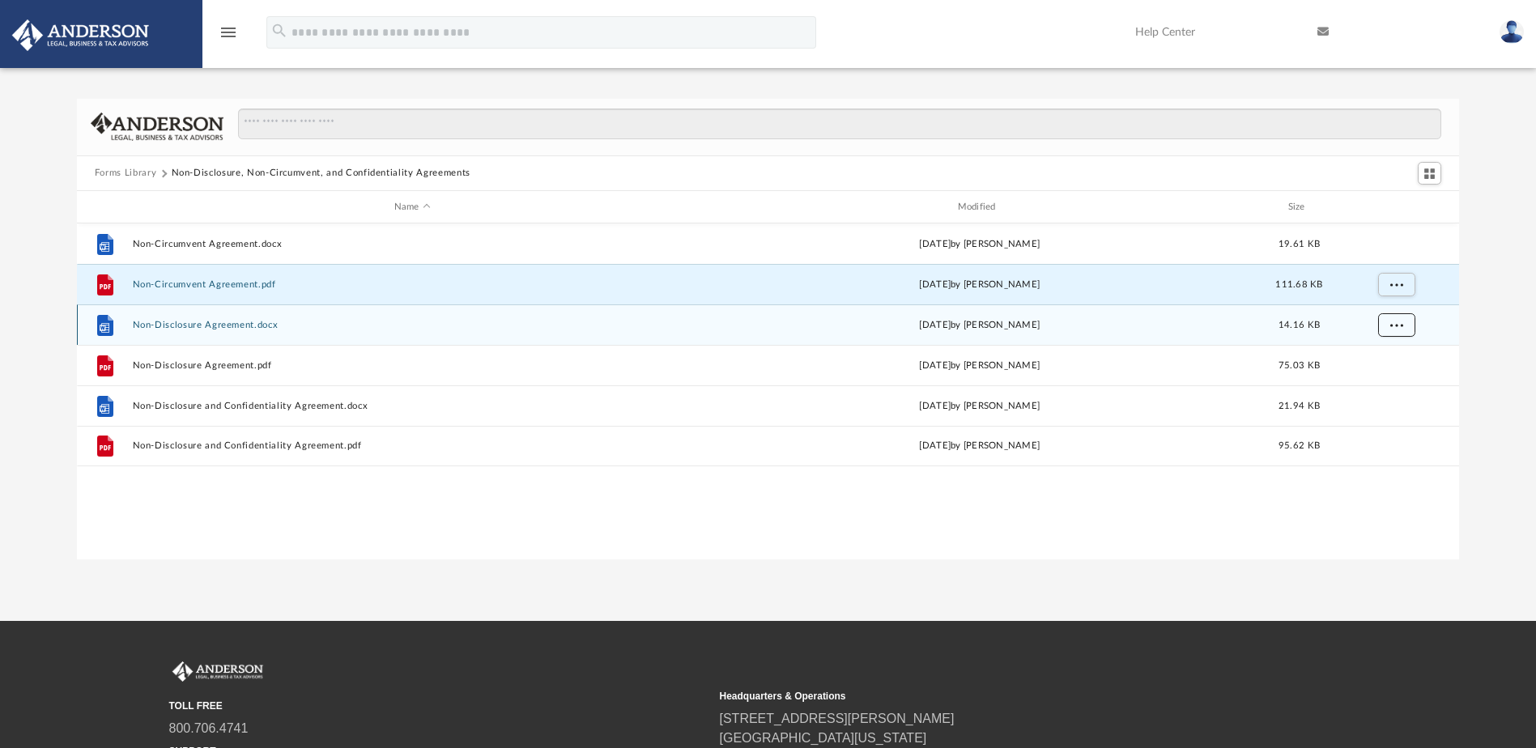
click at [1402, 328] on span "More options" at bounding box center [1395, 325] width 13 height 9
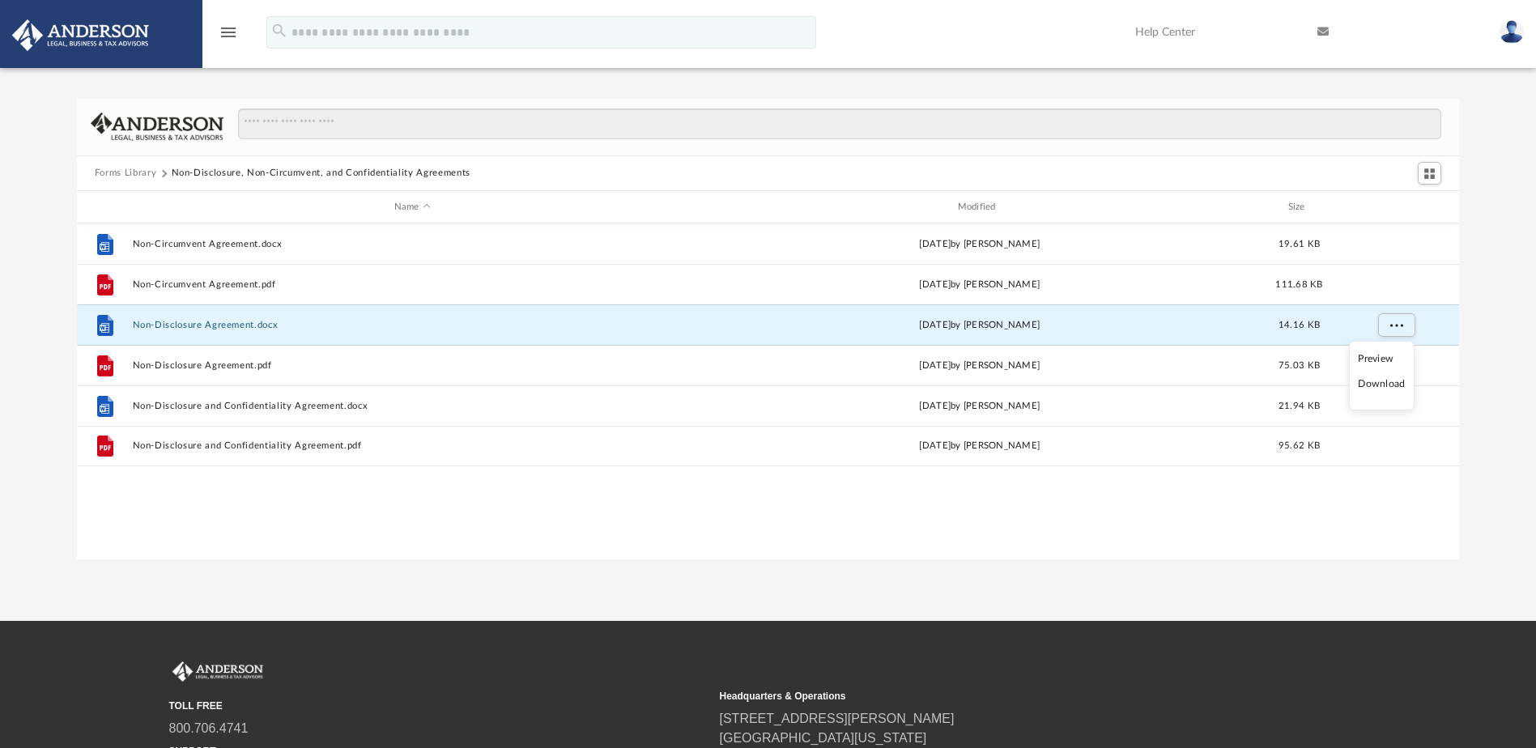
click at [1381, 384] on li "Download" at bounding box center [1381, 384] width 47 height 17
drag, startPoint x: 1490, startPoint y: 364, endPoint x: 1475, endPoint y: 364, distance: 15.4
click at [1490, 364] on div "Forms Library Non-Disclosure, Non-Circumvent, and Confidentiality Agreements Na…" at bounding box center [768, 329] width 1536 height 461
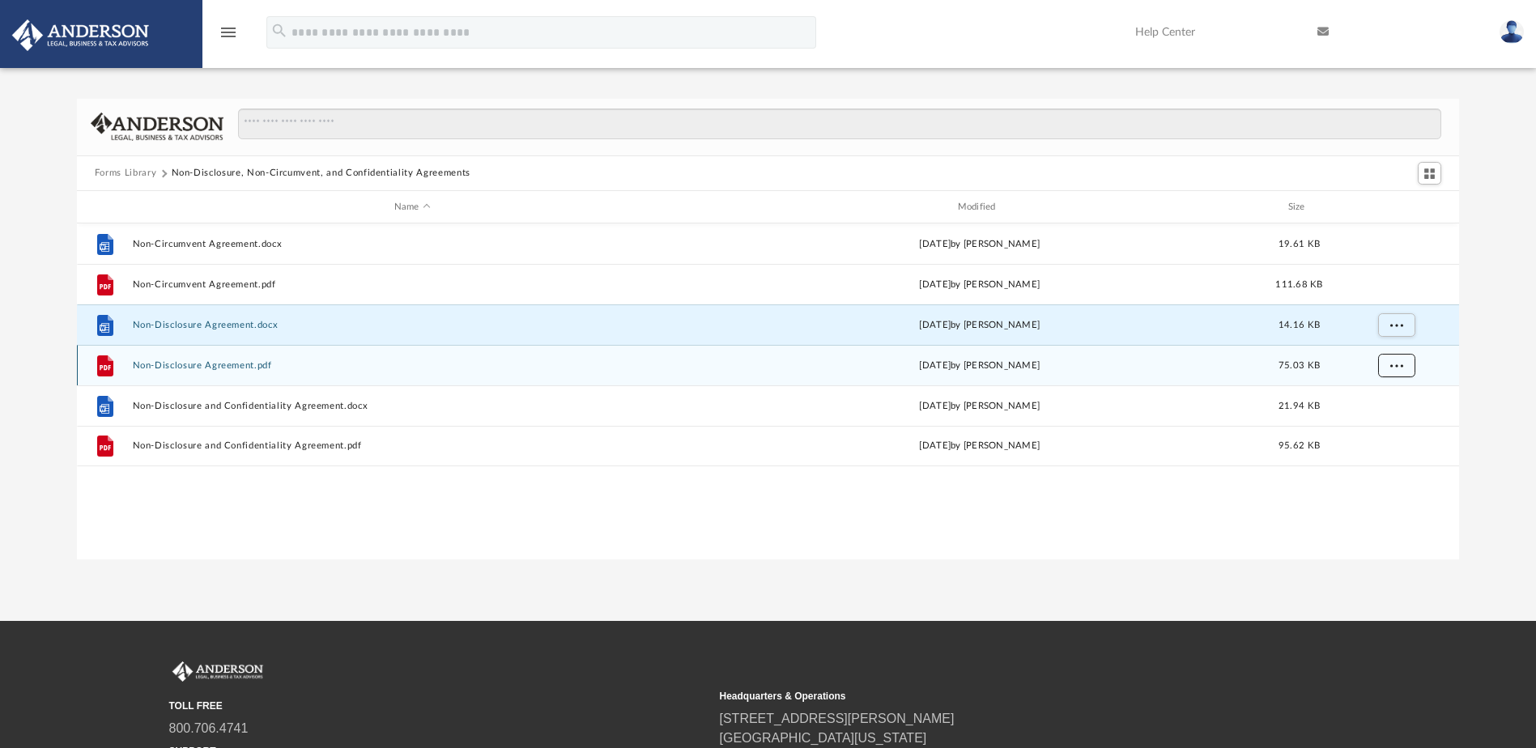
click at [1405, 364] on button "More options" at bounding box center [1395, 366] width 37 height 24
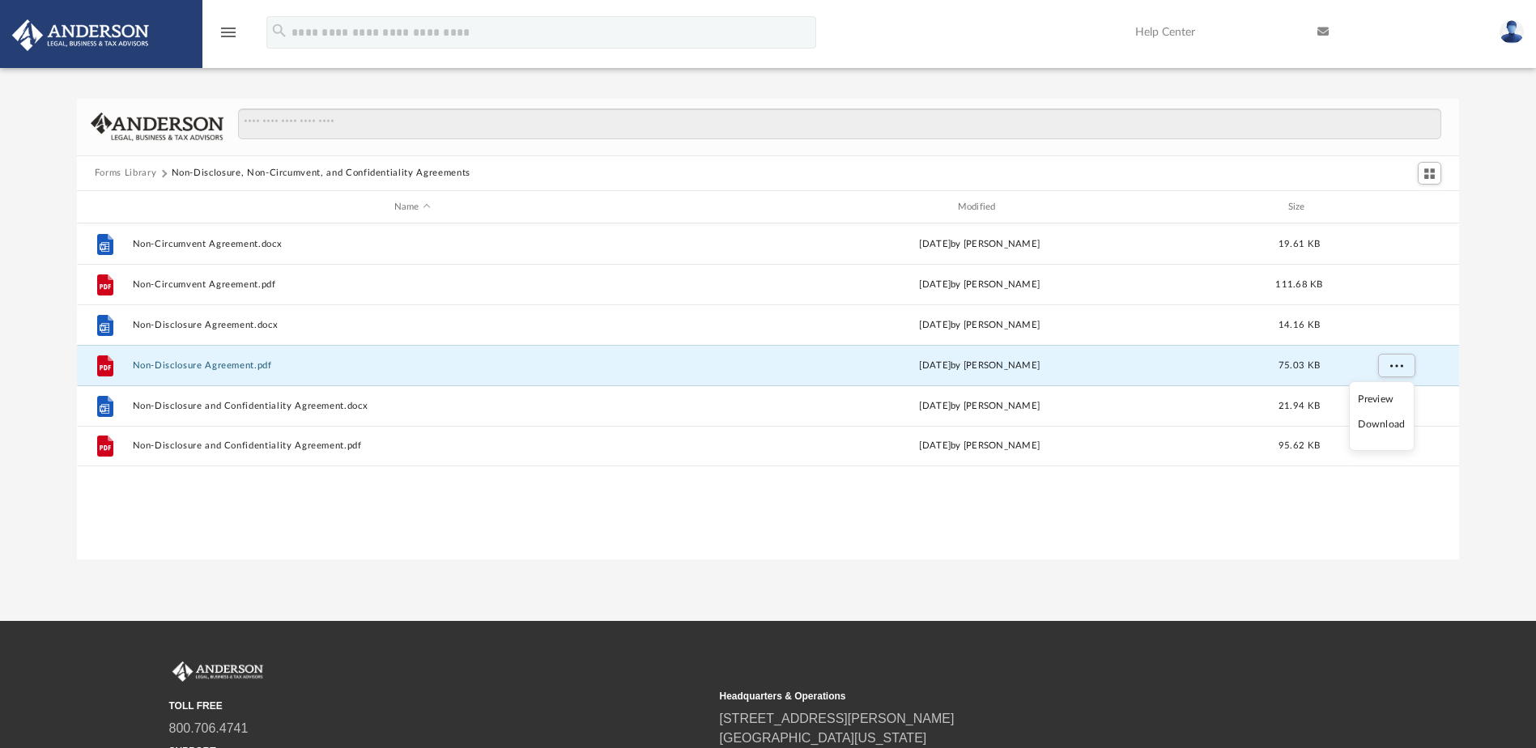
click at [1389, 424] on li "Download" at bounding box center [1381, 424] width 47 height 17
click at [1482, 406] on div "Forms Library Non-Disclosure, Non-Circumvent, and Confidentiality Agreements Na…" at bounding box center [768, 329] width 1536 height 461
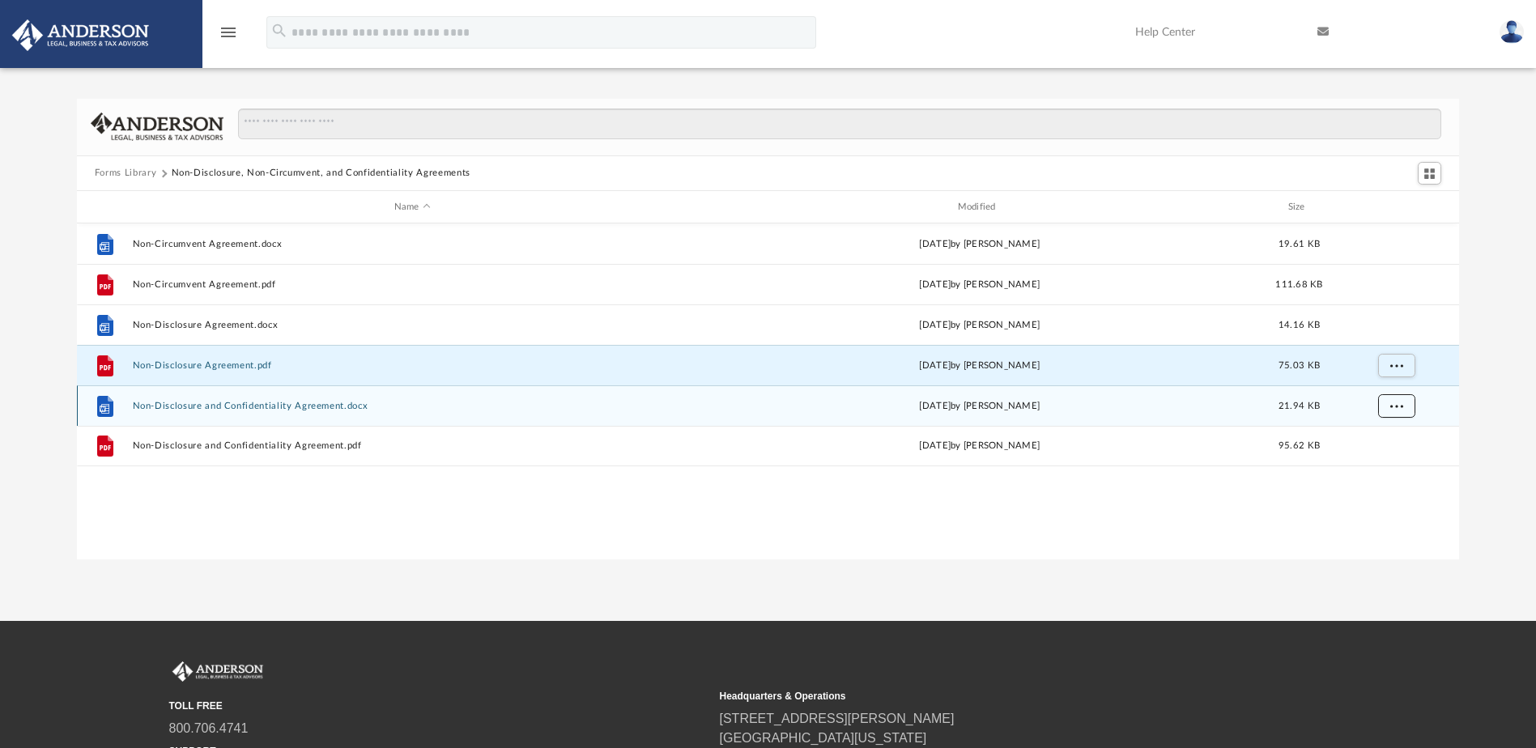
click at [1402, 410] on button "More options" at bounding box center [1395, 406] width 37 height 24
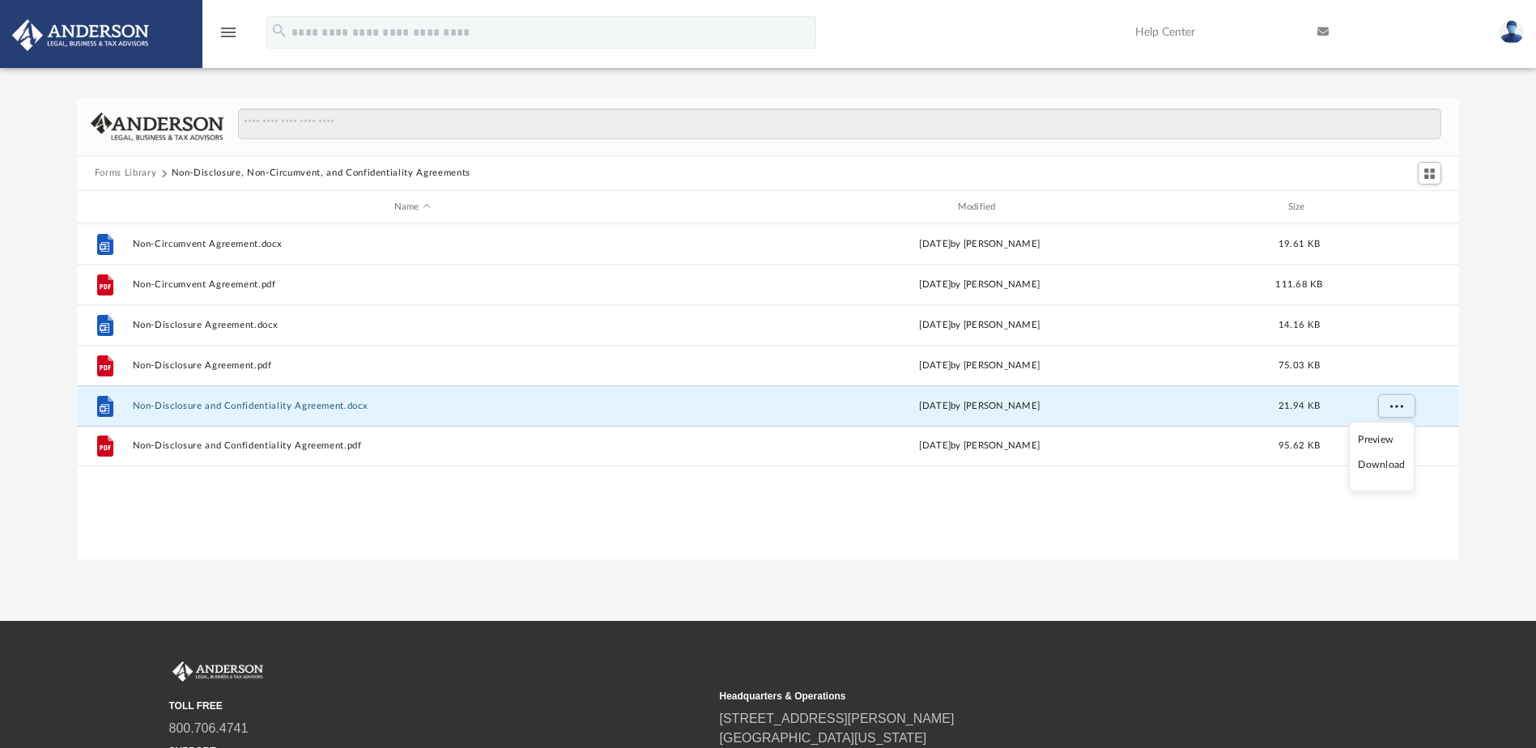
click at [1380, 464] on li "Download" at bounding box center [1381, 465] width 47 height 17
click at [1487, 432] on div "Forms Library Non-Disclosure, Non-Circumvent, and Confidentiality Agreements Na…" at bounding box center [768, 329] width 1536 height 461
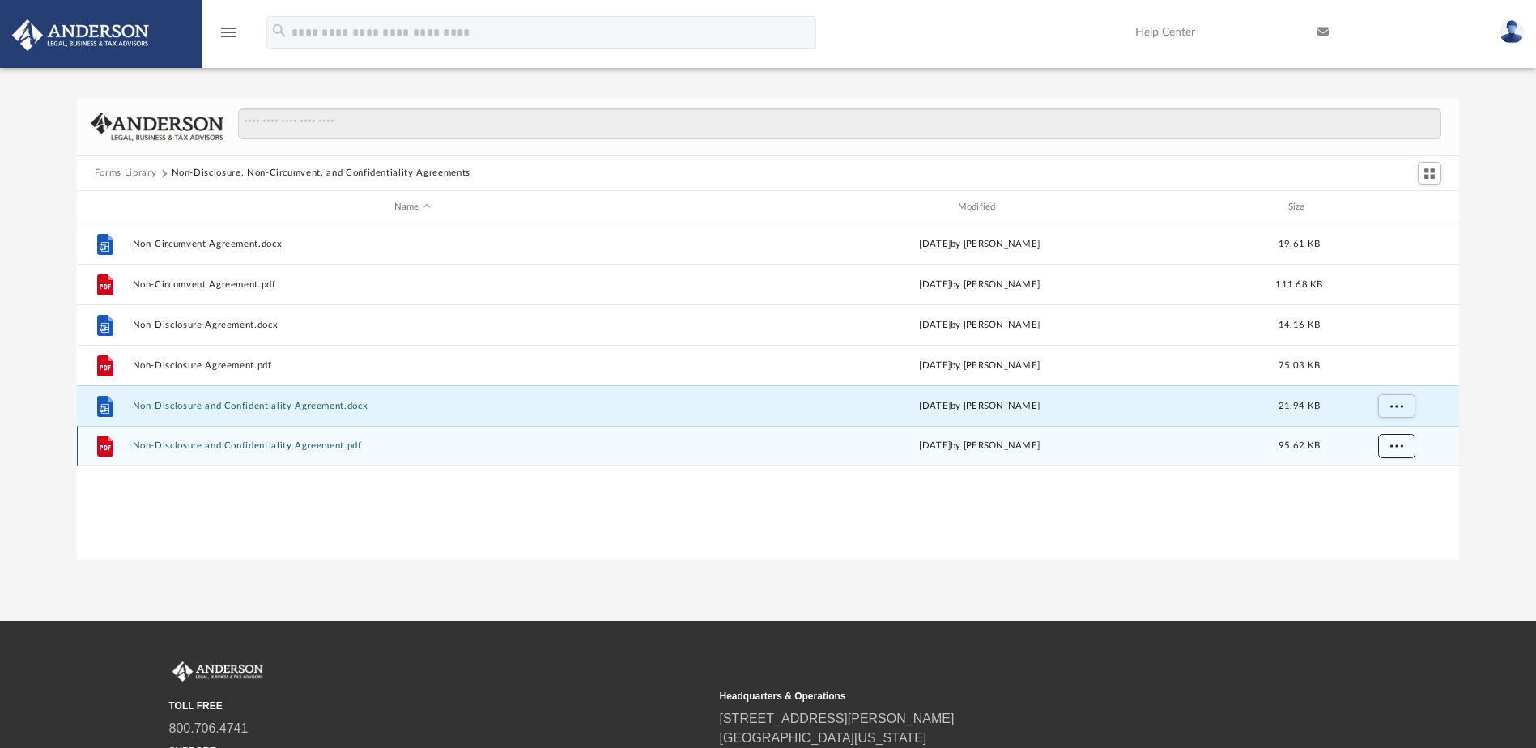
click at [1403, 444] on button "More options" at bounding box center [1395, 447] width 37 height 24
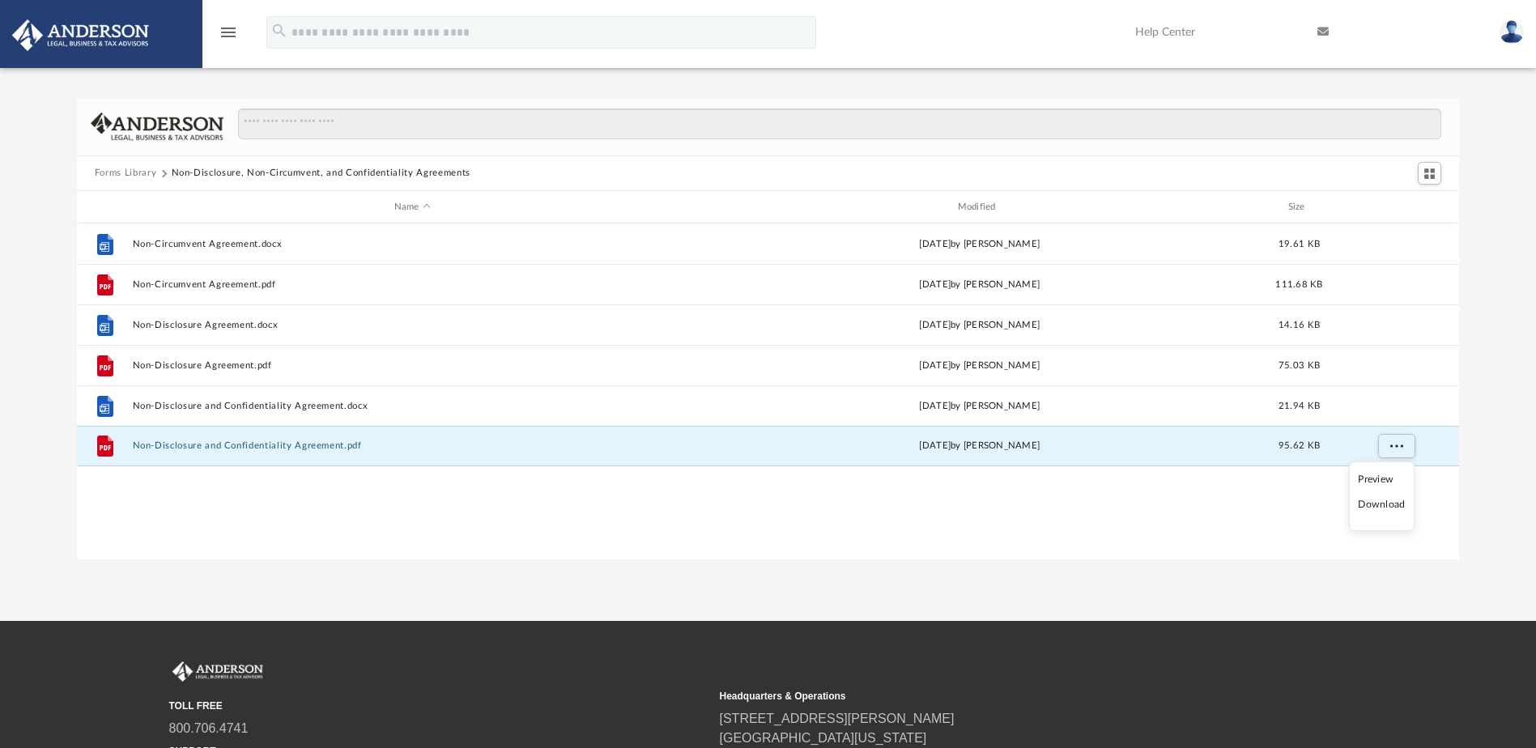
click at [1379, 508] on li "Download" at bounding box center [1381, 504] width 47 height 17
drag, startPoint x: 1154, startPoint y: 532, endPoint x: 1136, endPoint y: 526, distance: 18.7
click at [1154, 532] on div "File Non-Circumvent Agreement.docx [DATE] by [PERSON_NAME] 19.61 KB File Non-Ci…" at bounding box center [768, 390] width 1382 height 335
click at [135, 173] on button "Forms Library" at bounding box center [126, 173] width 62 height 15
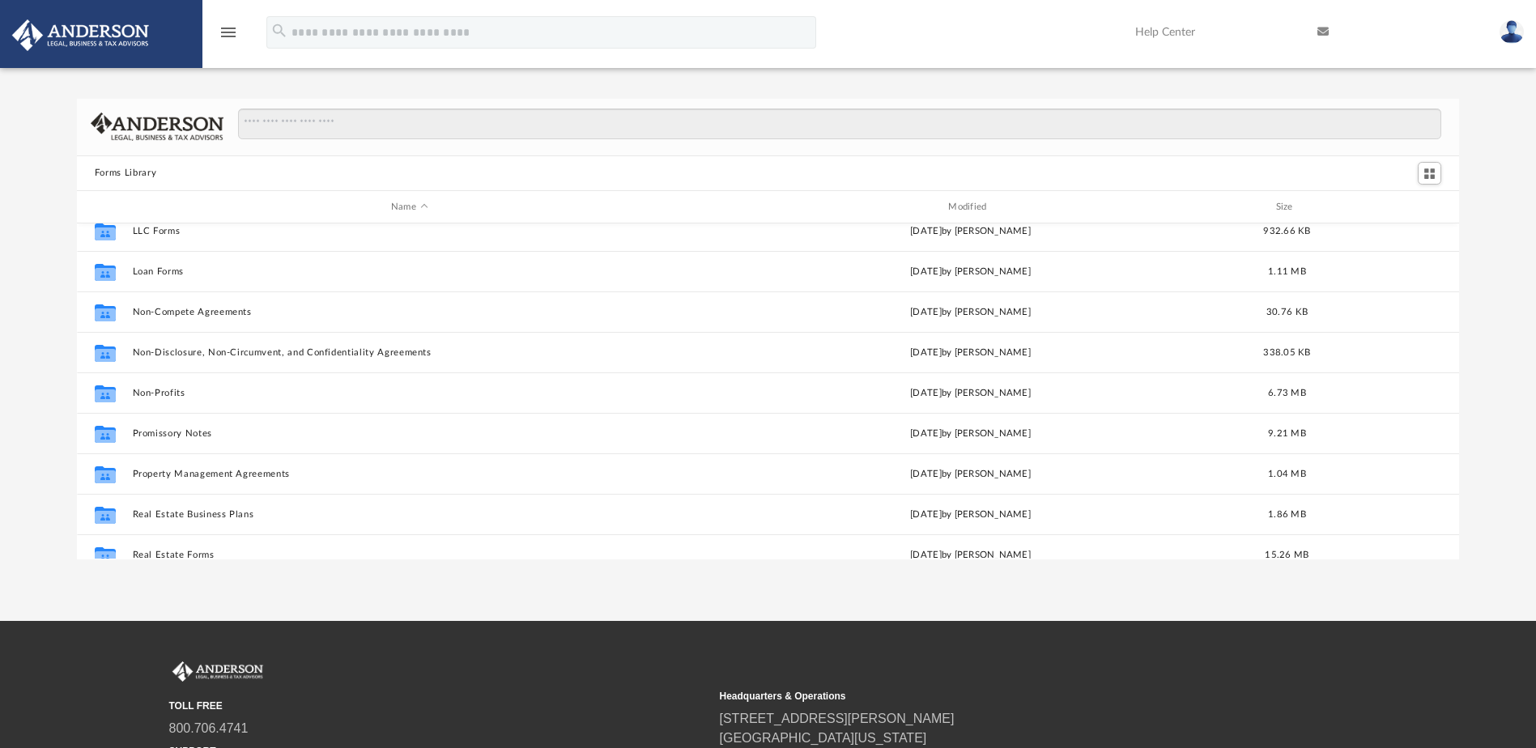
scroll to position [810, 0]
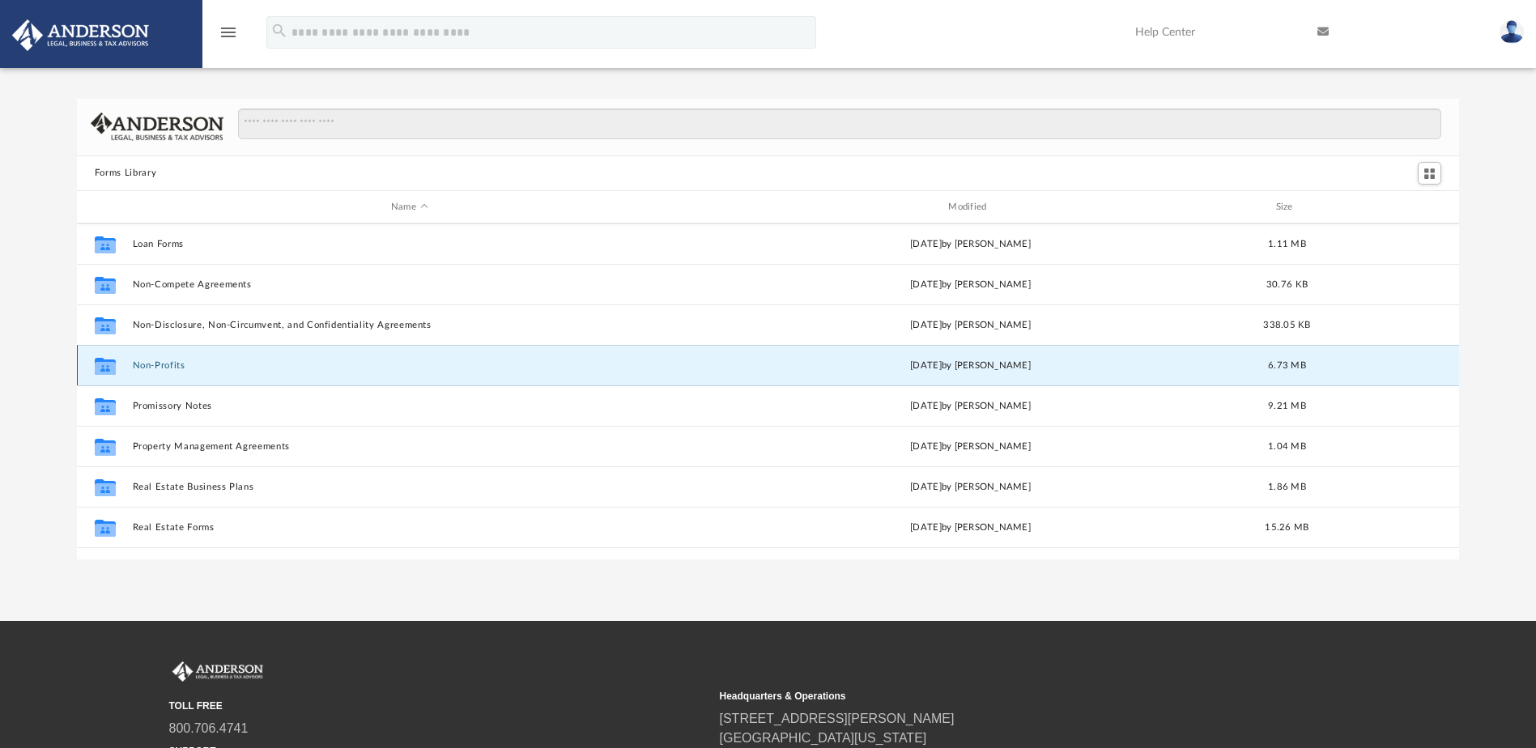
click at [159, 364] on button "Non-Profits" at bounding box center [409, 365] width 554 height 11
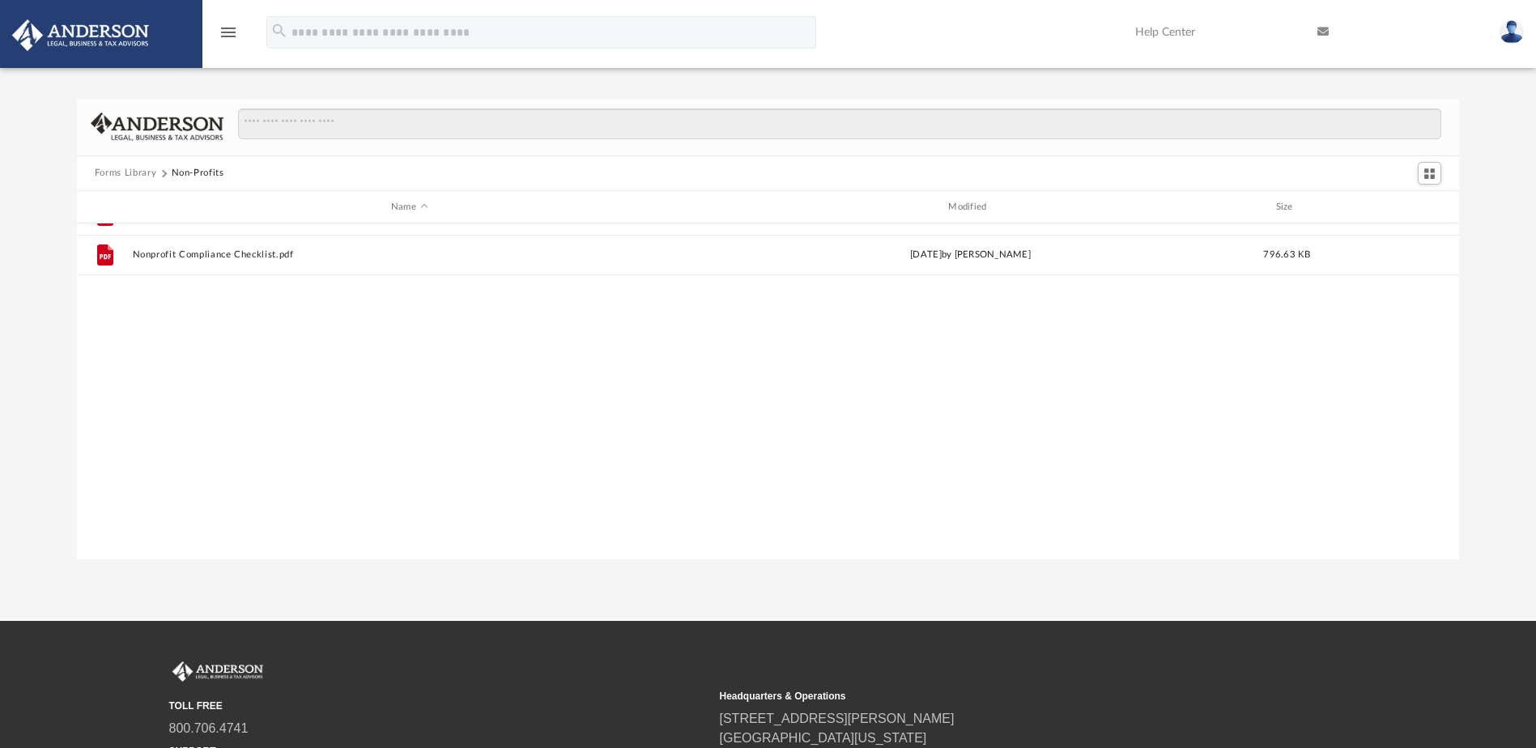
scroll to position [0, 0]
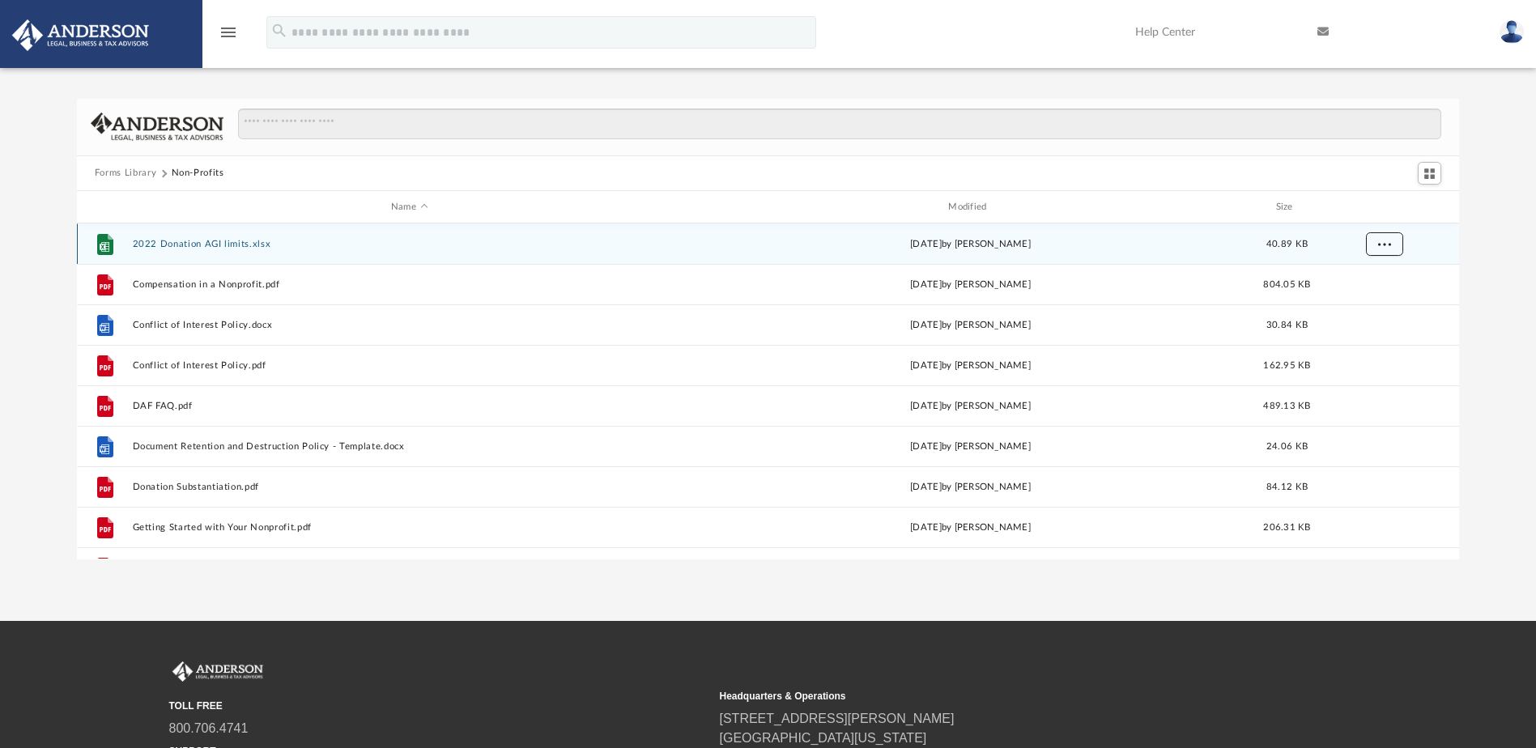
click at [1384, 249] on button "More options" at bounding box center [1383, 244] width 37 height 24
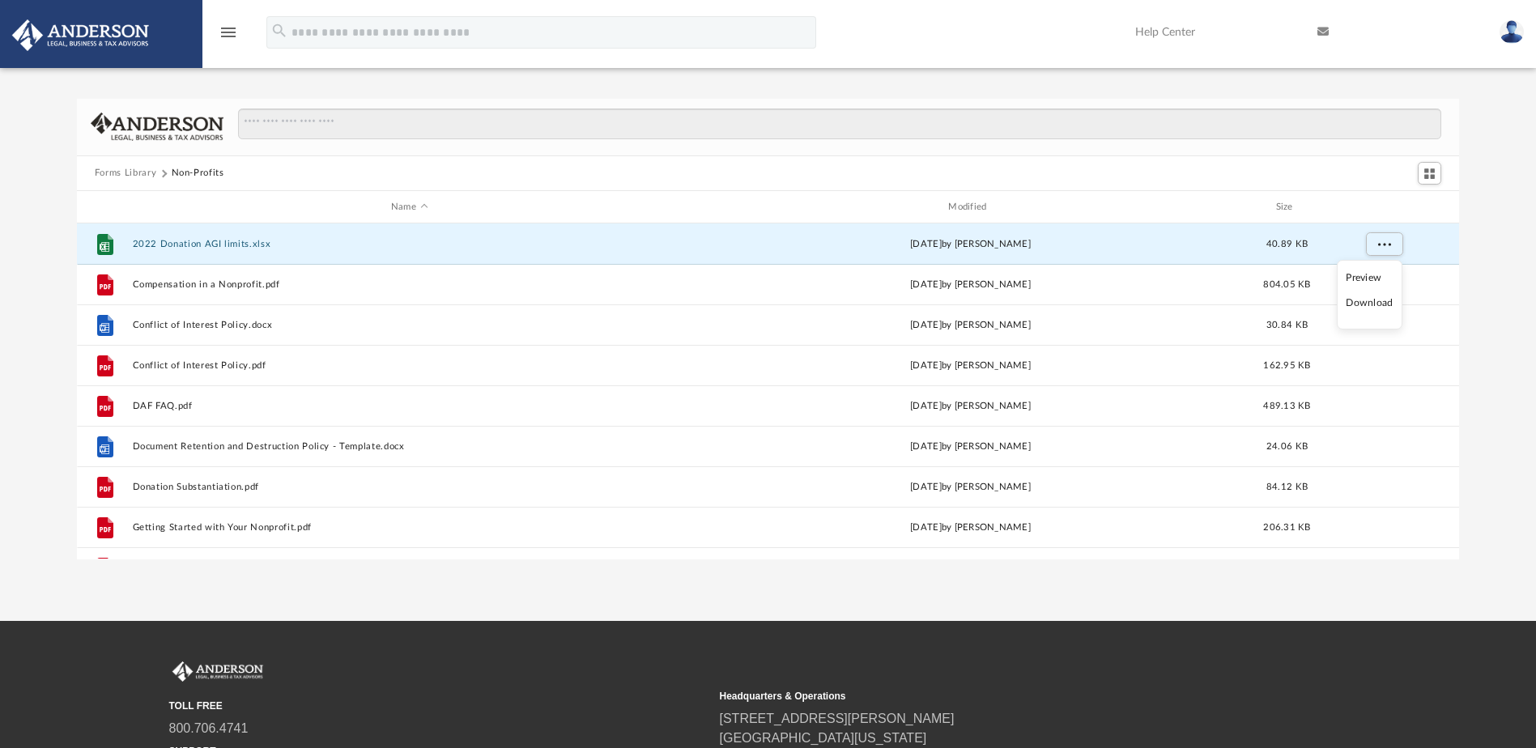
click at [1370, 304] on li "Download" at bounding box center [1369, 303] width 47 height 17
click at [1497, 258] on div "Forms Library Non-Profits Name Modified Size File 2022 Donation AGI limits.xlsx…" at bounding box center [768, 329] width 1536 height 461
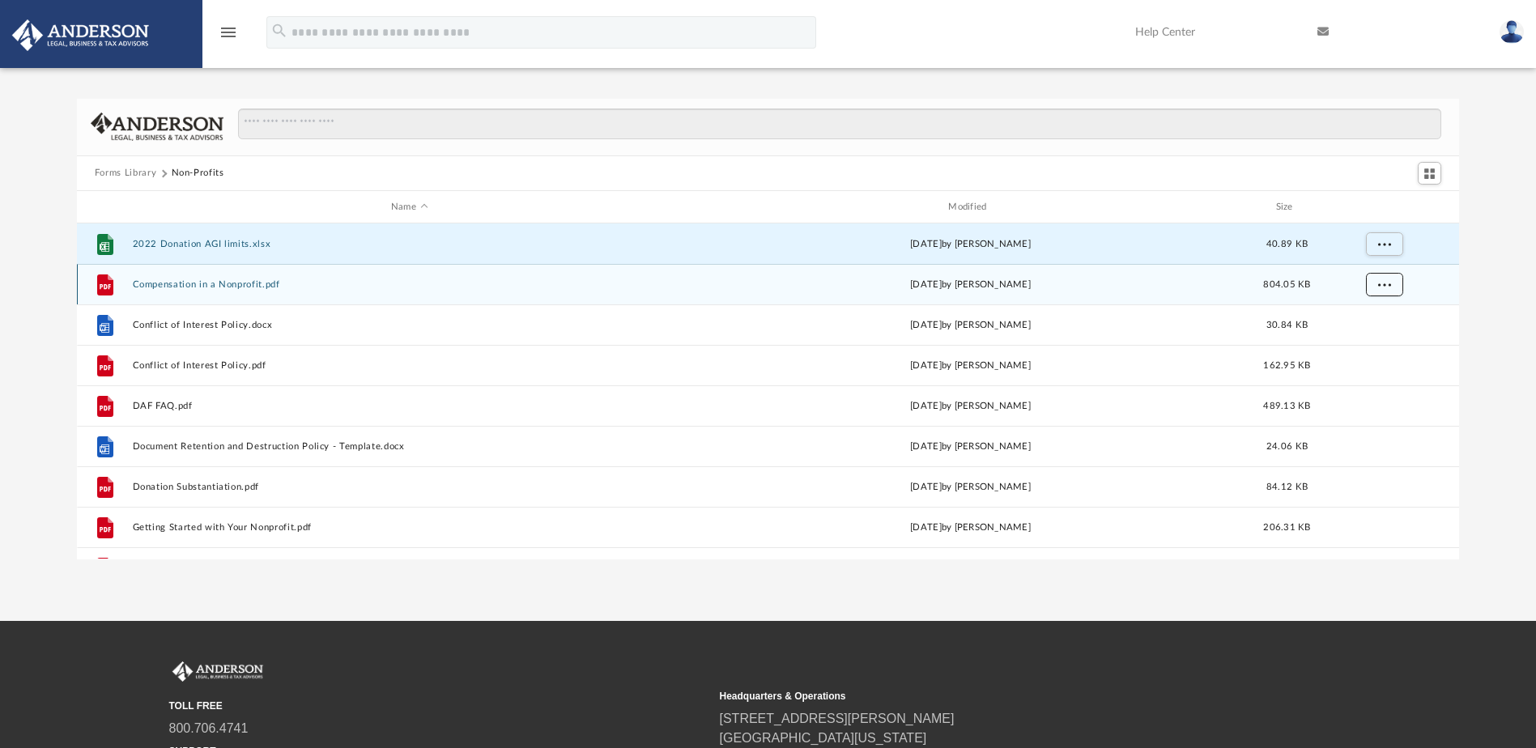
click at [1373, 280] on button "More options" at bounding box center [1383, 285] width 37 height 24
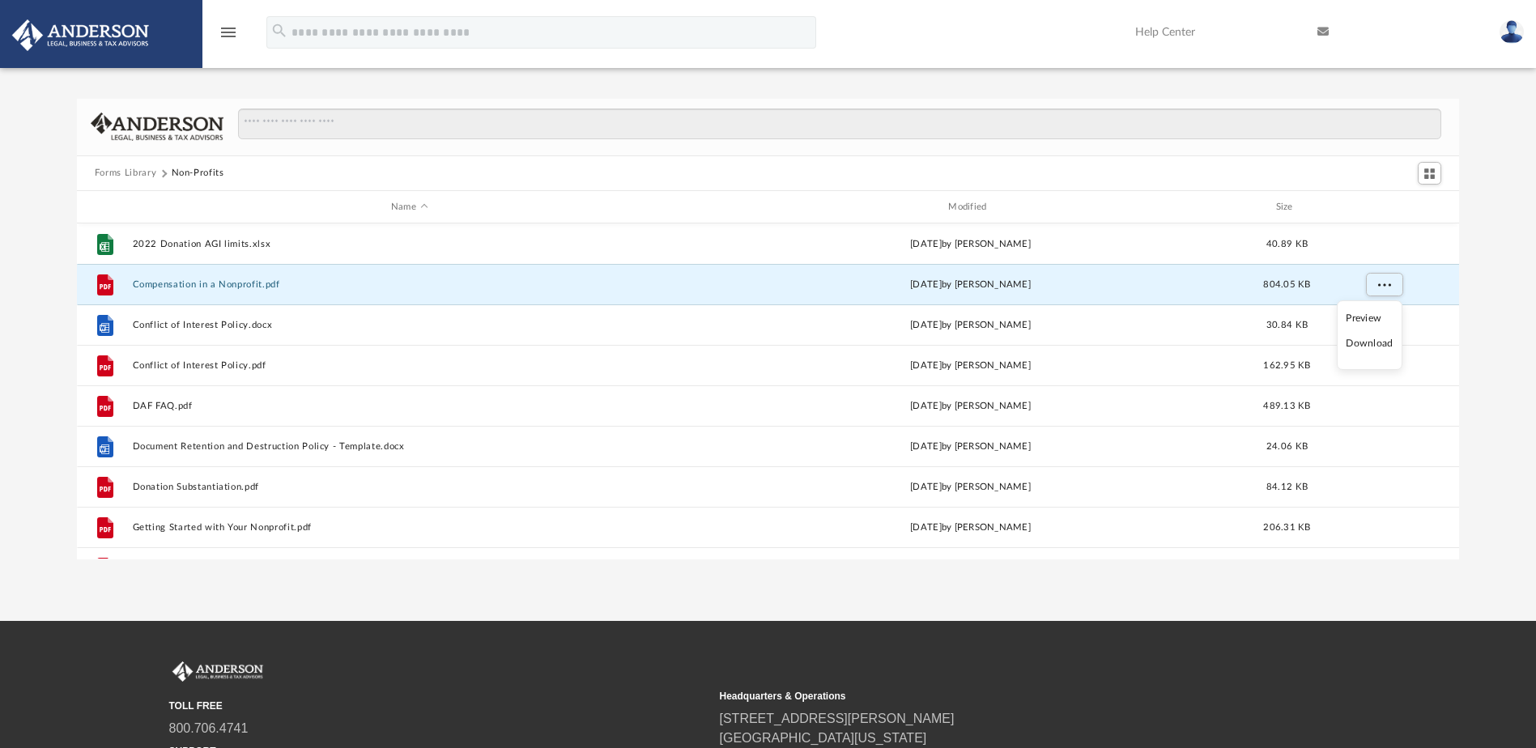
click at [1380, 342] on li "Download" at bounding box center [1369, 343] width 47 height 17
click at [1493, 311] on div "Forms Library Non-Profits Name Modified Size File 2022 Donation AGI limits.xlsx…" at bounding box center [768, 329] width 1536 height 461
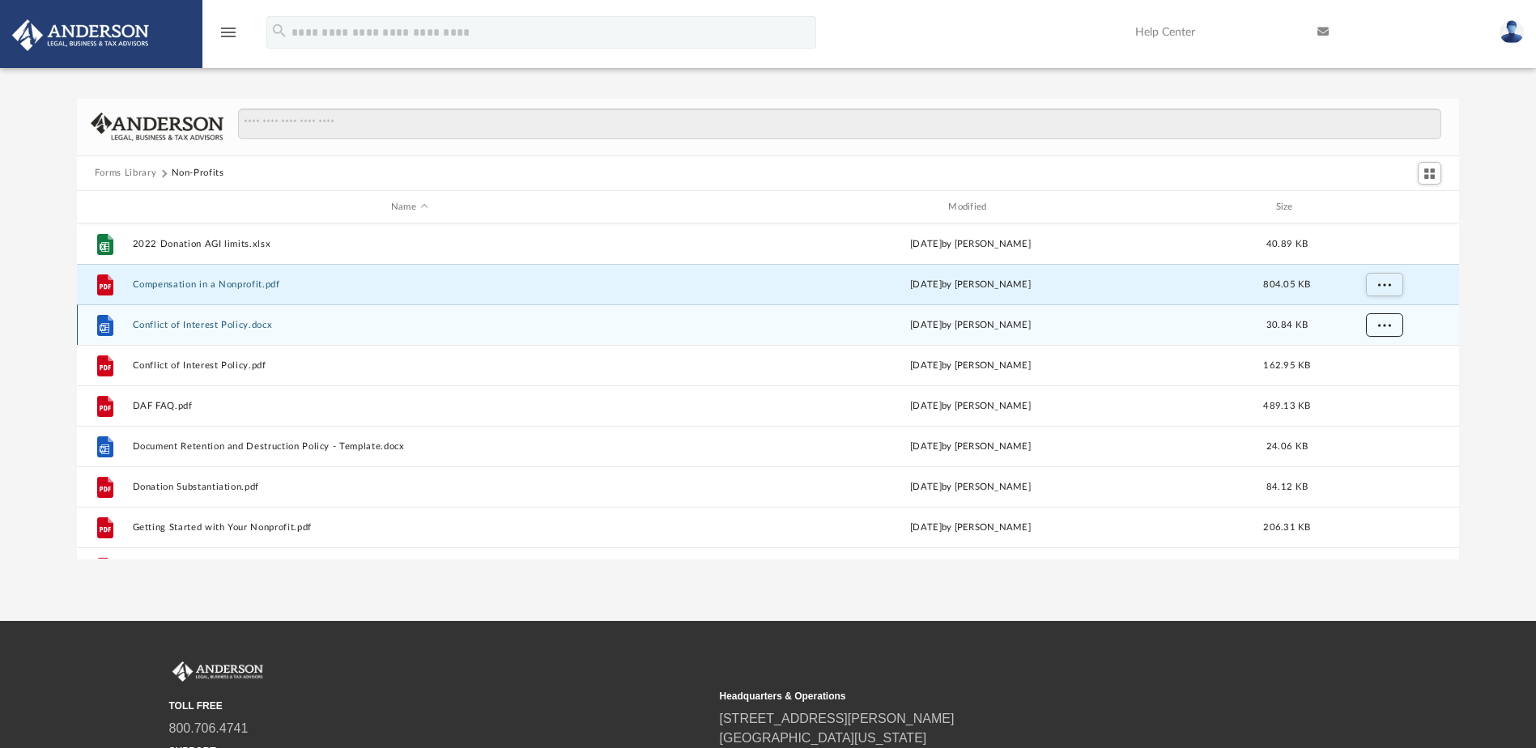
click at [1386, 321] on span "More options" at bounding box center [1383, 325] width 13 height 9
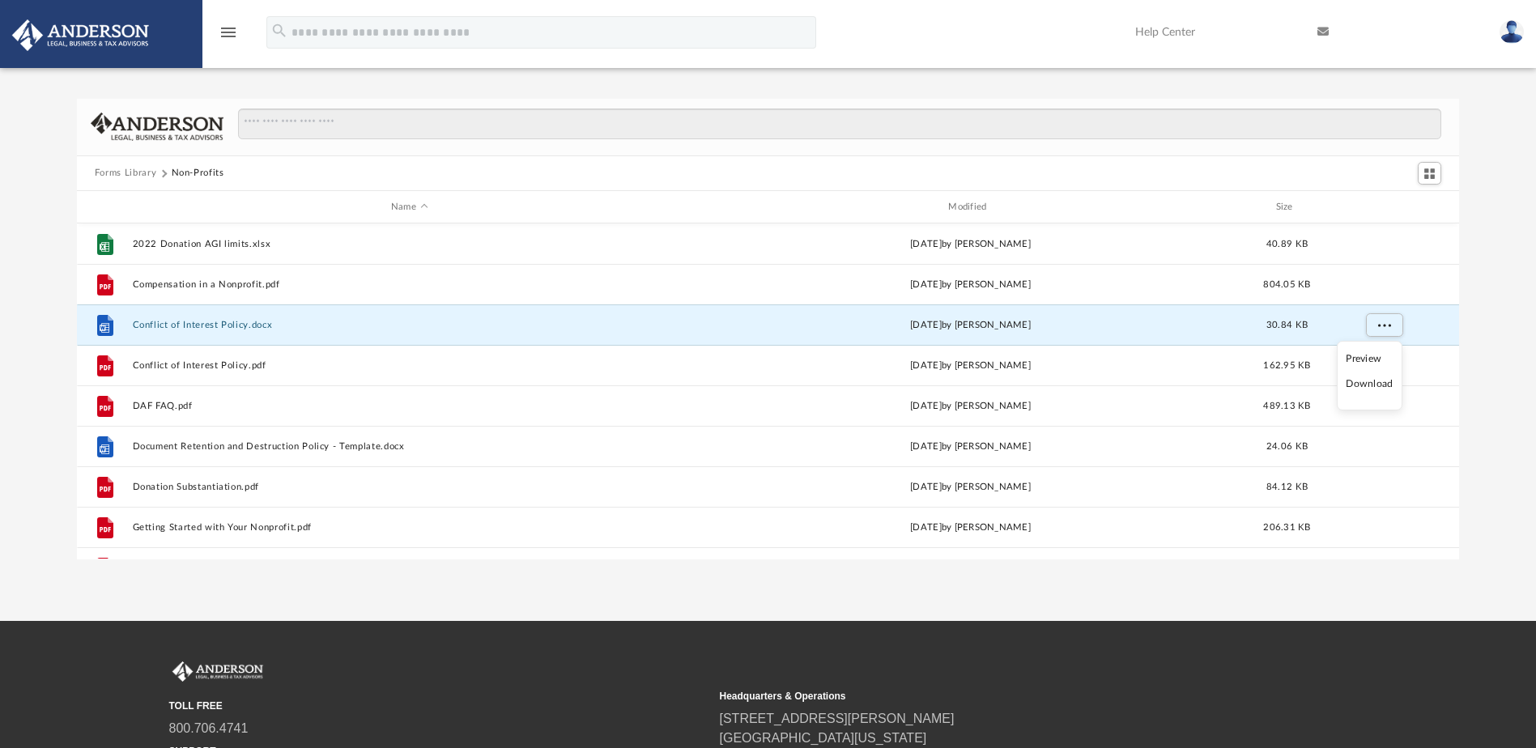
click at [1371, 381] on li "Download" at bounding box center [1369, 384] width 47 height 17
click at [1499, 349] on div "Forms Library Non-Profits Name Modified Size File 2022 Donation AGI limits.xlsx…" at bounding box center [768, 329] width 1536 height 461
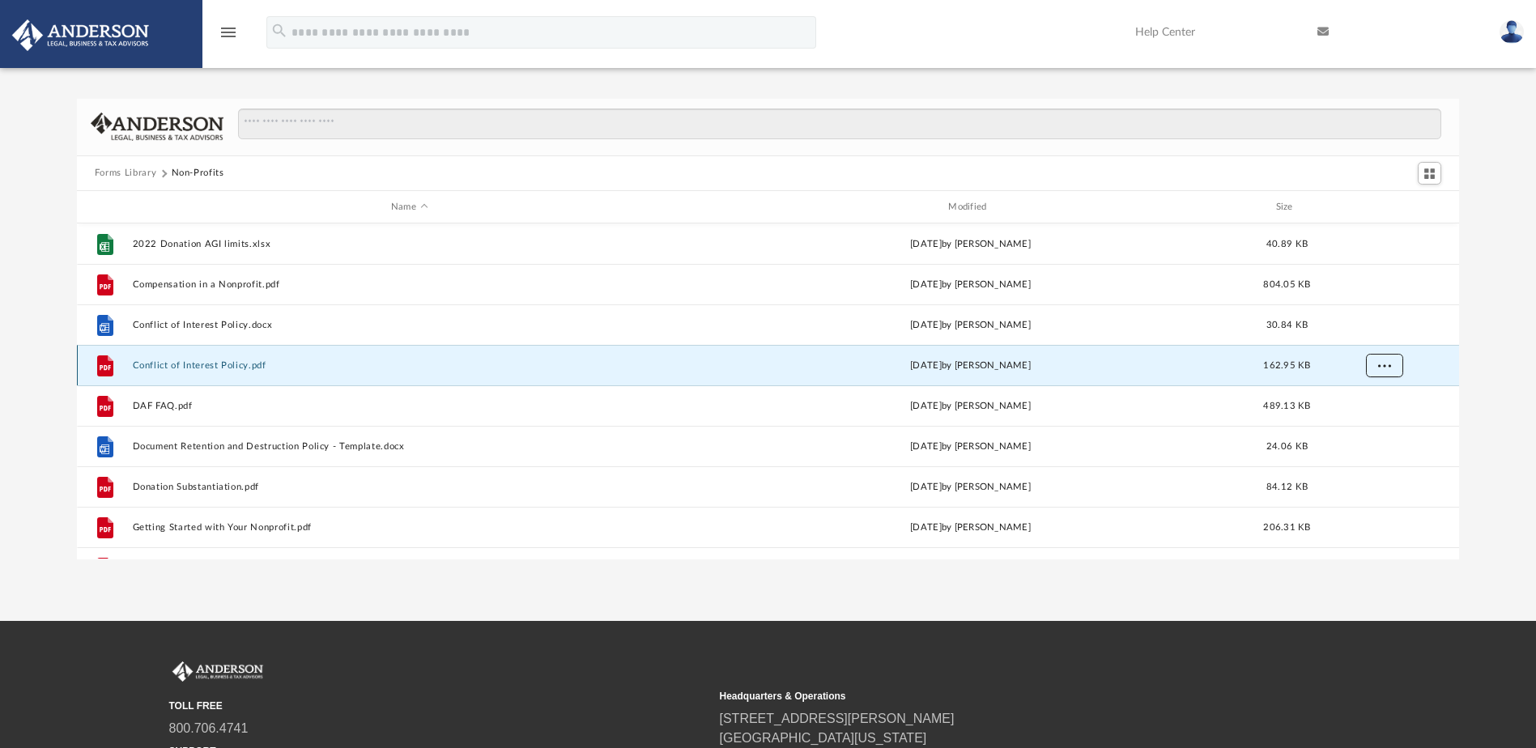
click at [1390, 363] on span "More options" at bounding box center [1383, 365] width 13 height 9
click at [1355, 422] on li "Download" at bounding box center [1369, 424] width 47 height 17
click at [1496, 389] on div "Forms Library Non-Profits Name Modified Size File 2022 Donation AGI limits.xlsx…" at bounding box center [768, 329] width 1536 height 461
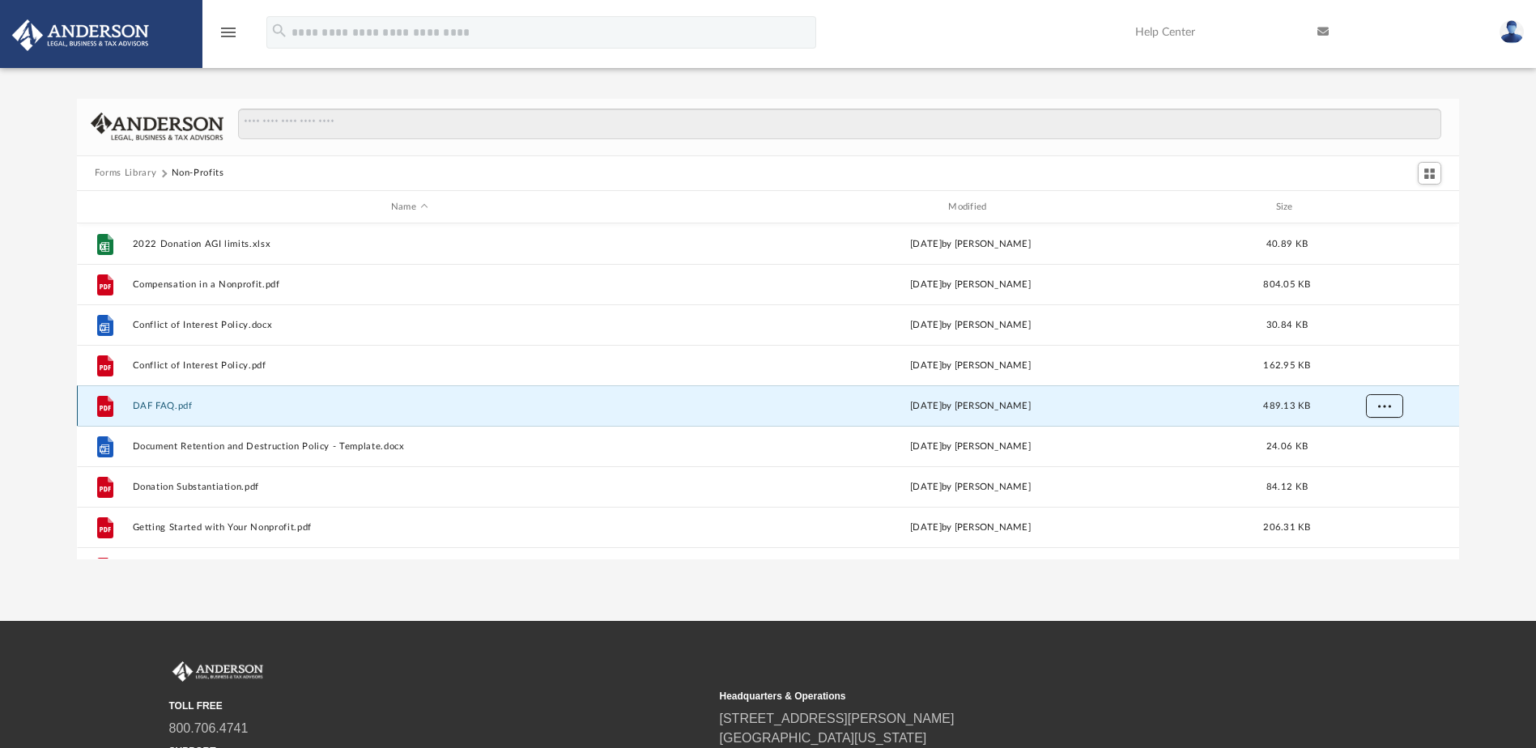
click at [1384, 405] on span "More options" at bounding box center [1383, 406] width 13 height 9
click at [1367, 466] on li "Download" at bounding box center [1369, 465] width 47 height 17
click at [1508, 410] on div "Forms Library Non-Profits Name Modified Size File 2022 Donation AGI limits.xlsx…" at bounding box center [768, 329] width 1536 height 461
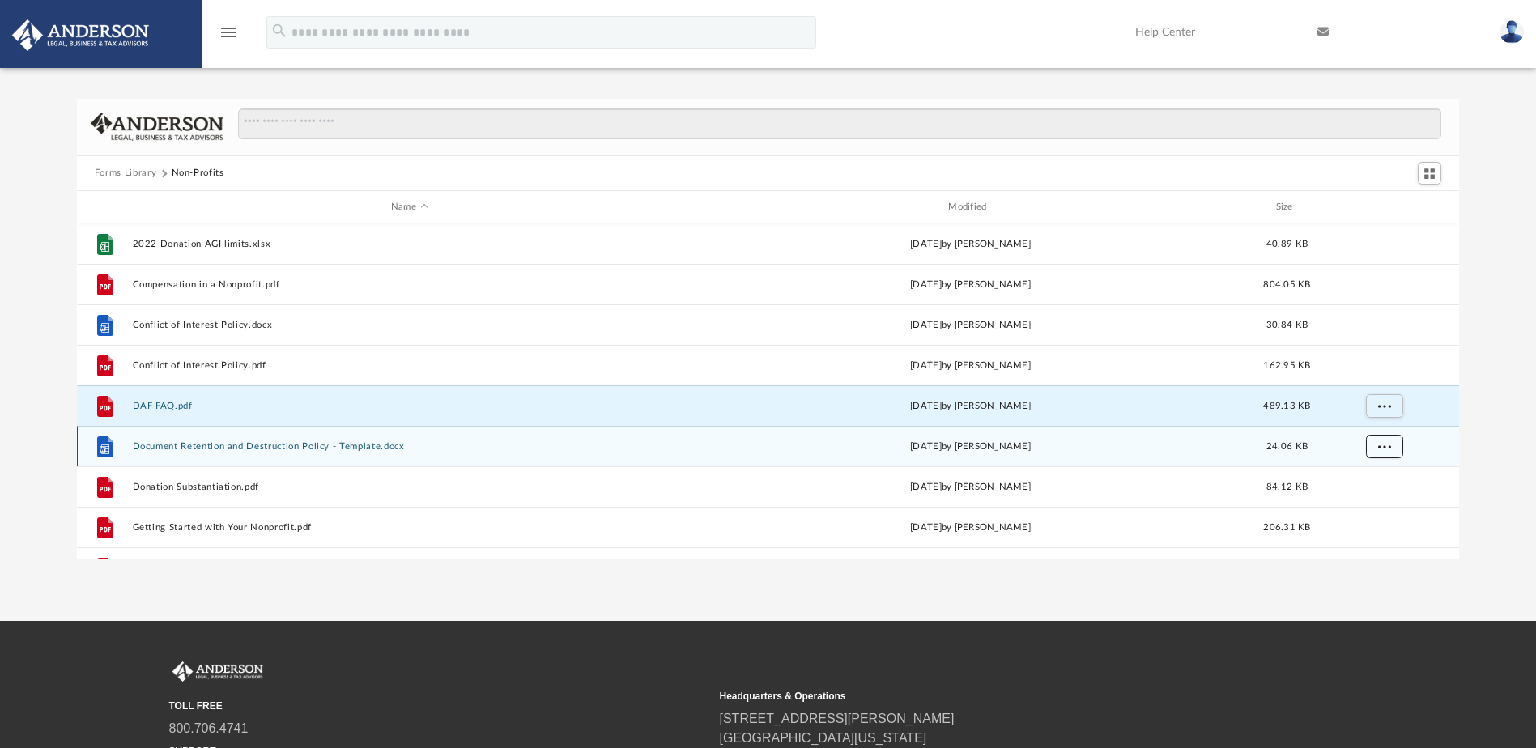
click at [1392, 445] on button "More options" at bounding box center [1383, 447] width 37 height 24
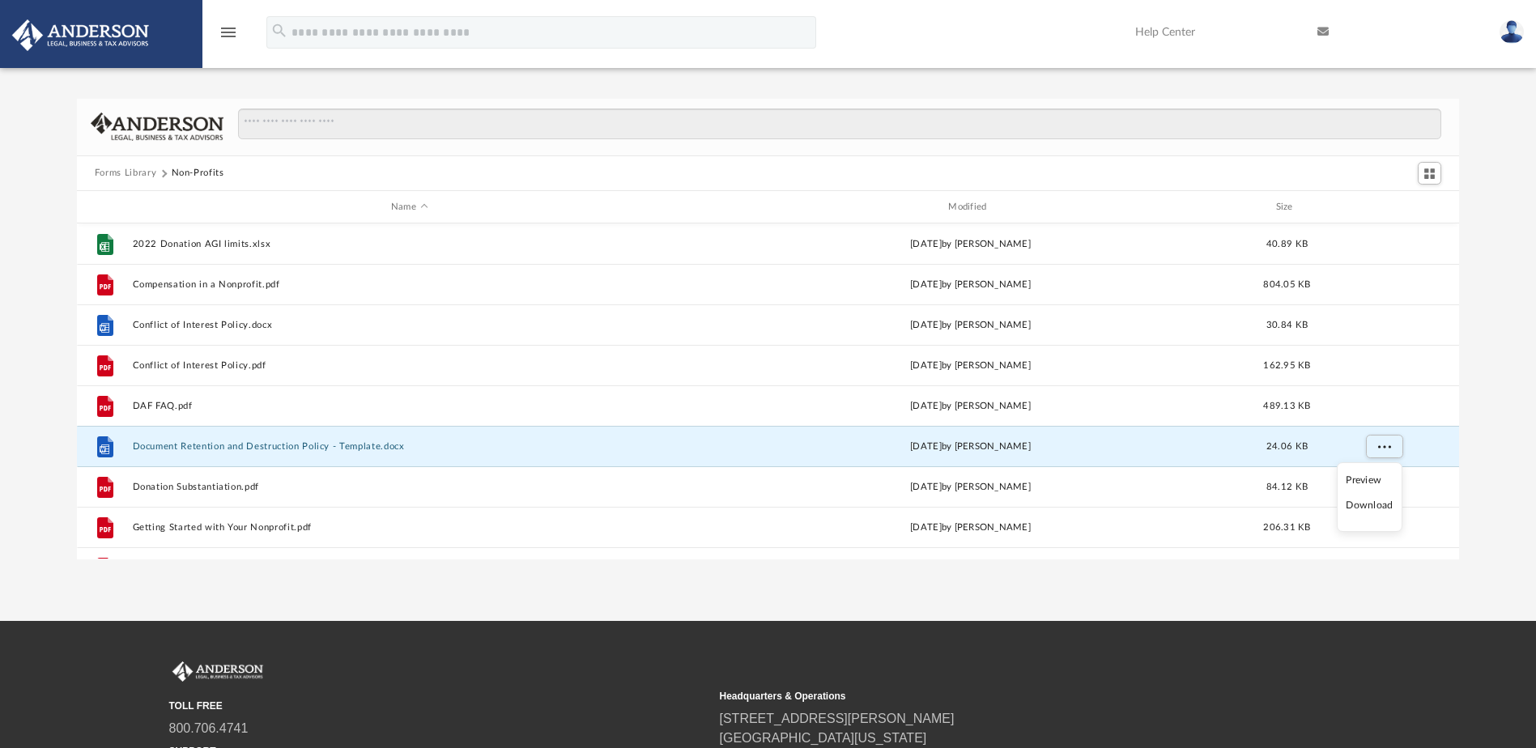
click at [1358, 508] on li "Download" at bounding box center [1369, 505] width 47 height 17
click at [1490, 461] on div "Forms Library Non-Profits Name Modified Size File 2022 Donation AGI limits.xlsx…" at bounding box center [768, 329] width 1536 height 461
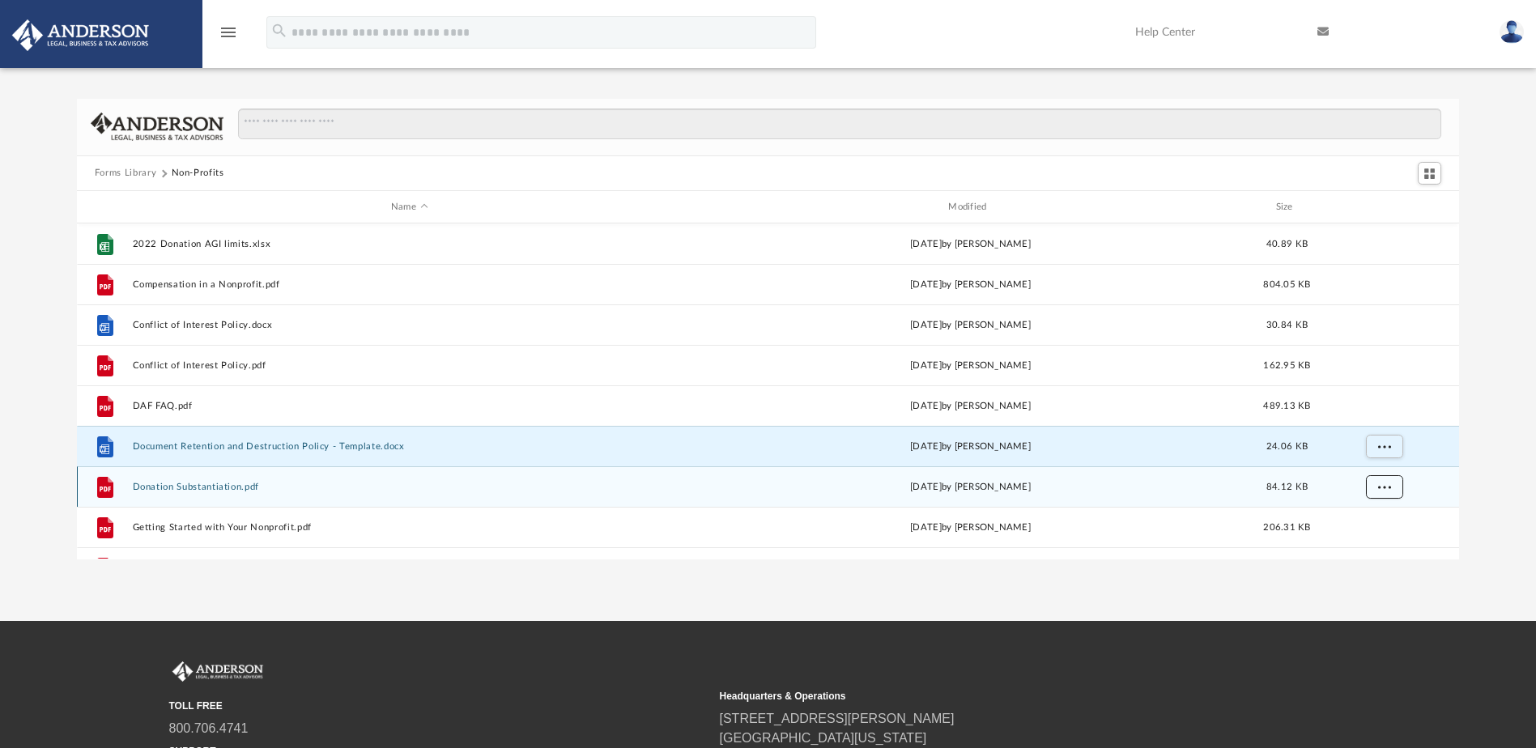
click at [1383, 487] on span "More options" at bounding box center [1383, 487] width 13 height 9
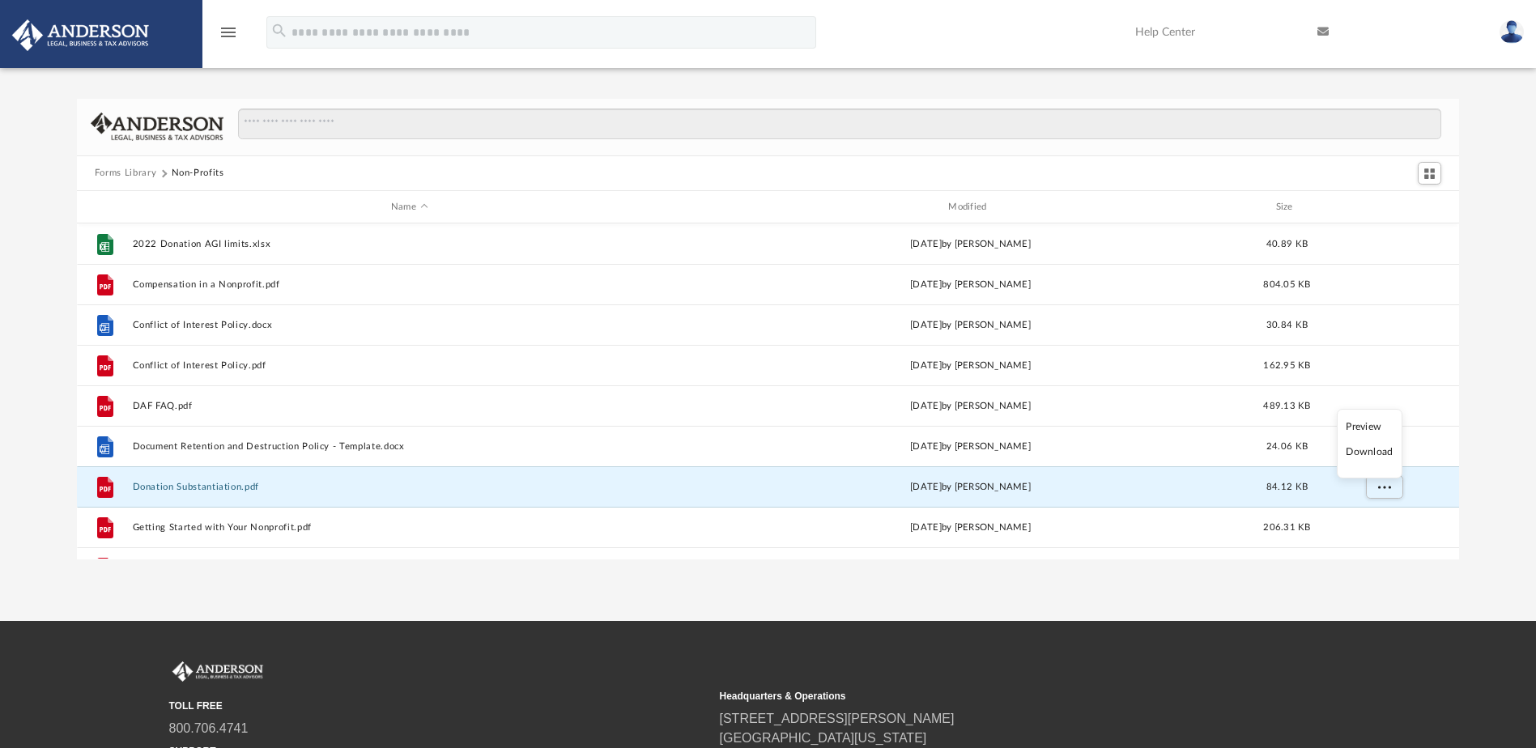
click at [1383, 450] on li "Download" at bounding box center [1369, 452] width 47 height 17
click at [1482, 447] on div "Forms Library Non-Profits Name Modified Size File 2022 Donation AGI limits.xlsx…" at bounding box center [768, 329] width 1536 height 461
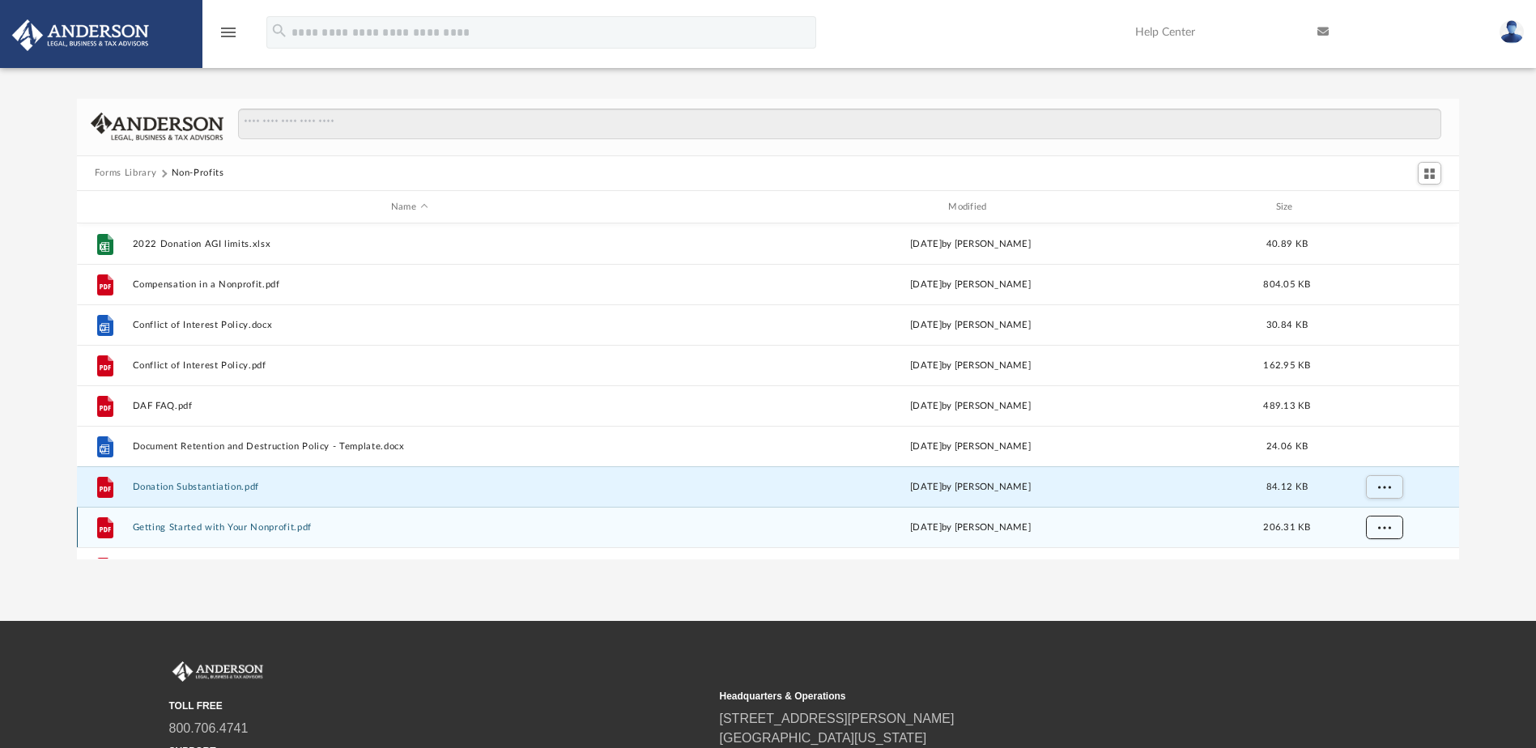
click at [1388, 532] on button "More options" at bounding box center [1383, 528] width 37 height 24
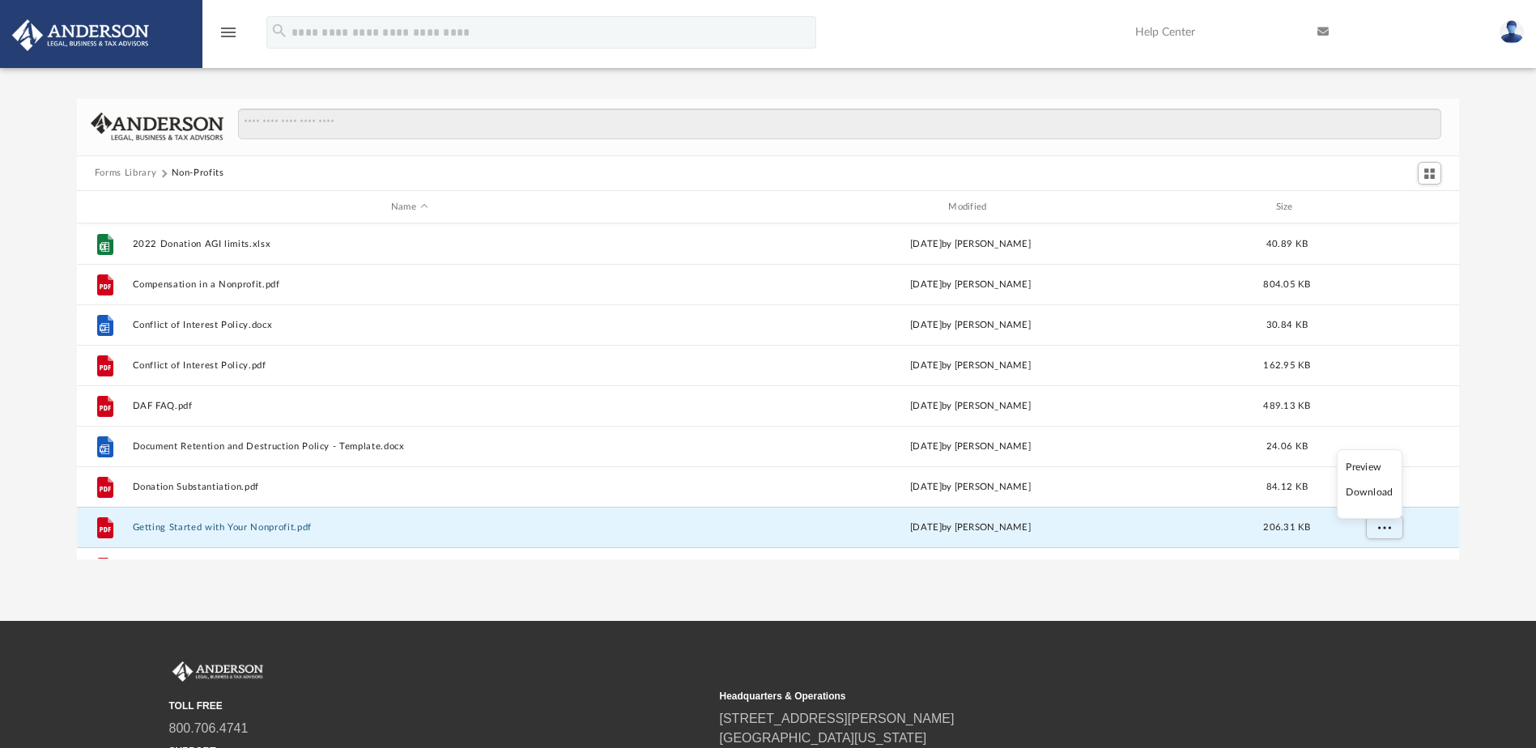
click at [1379, 497] on li "Download" at bounding box center [1369, 492] width 47 height 17
click at [1494, 451] on div "Forms Library Non-Profits Name Modified Size File 2022 Donation AGI limits.xlsx…" at bounding box center [768, 329] width 1536 height 461
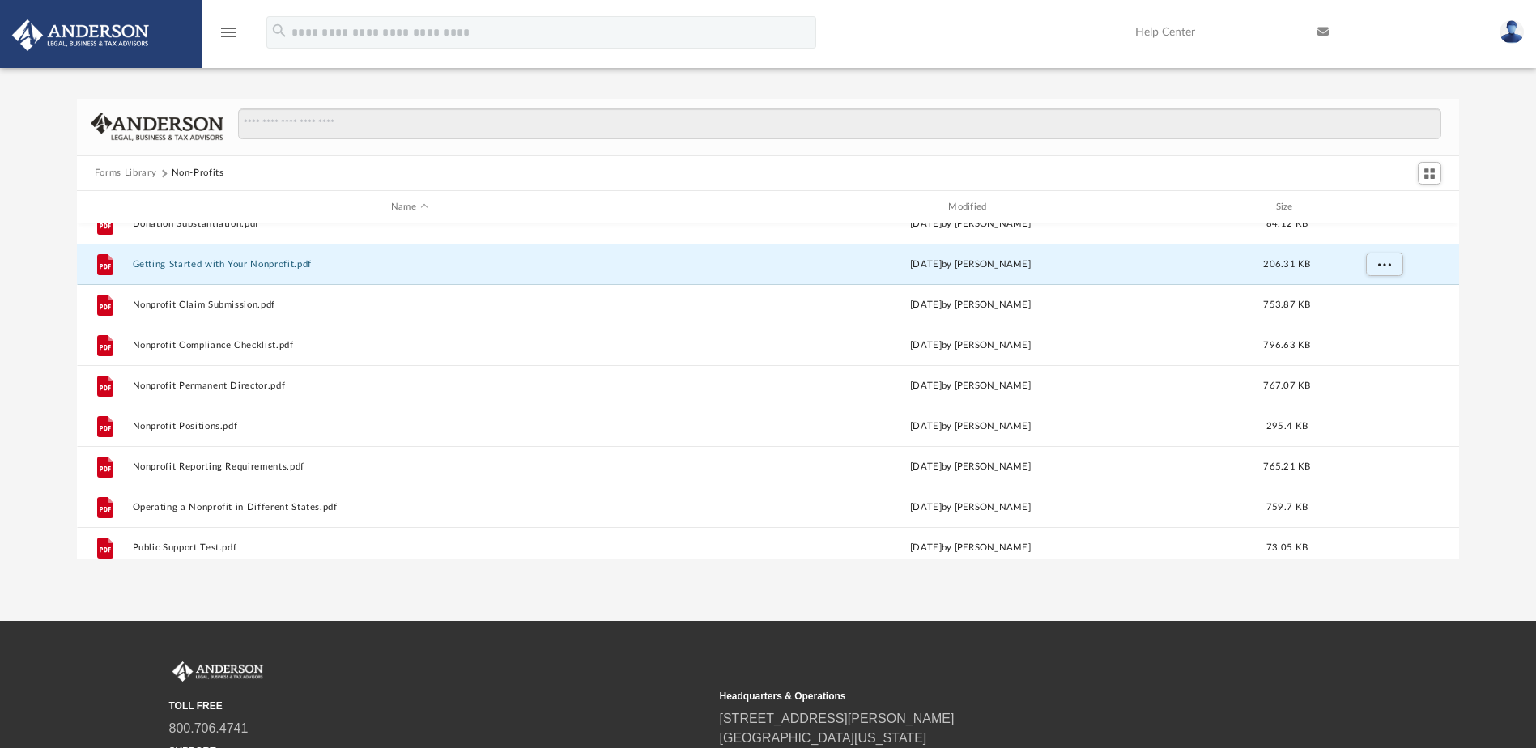
scroll to position [269, 0]
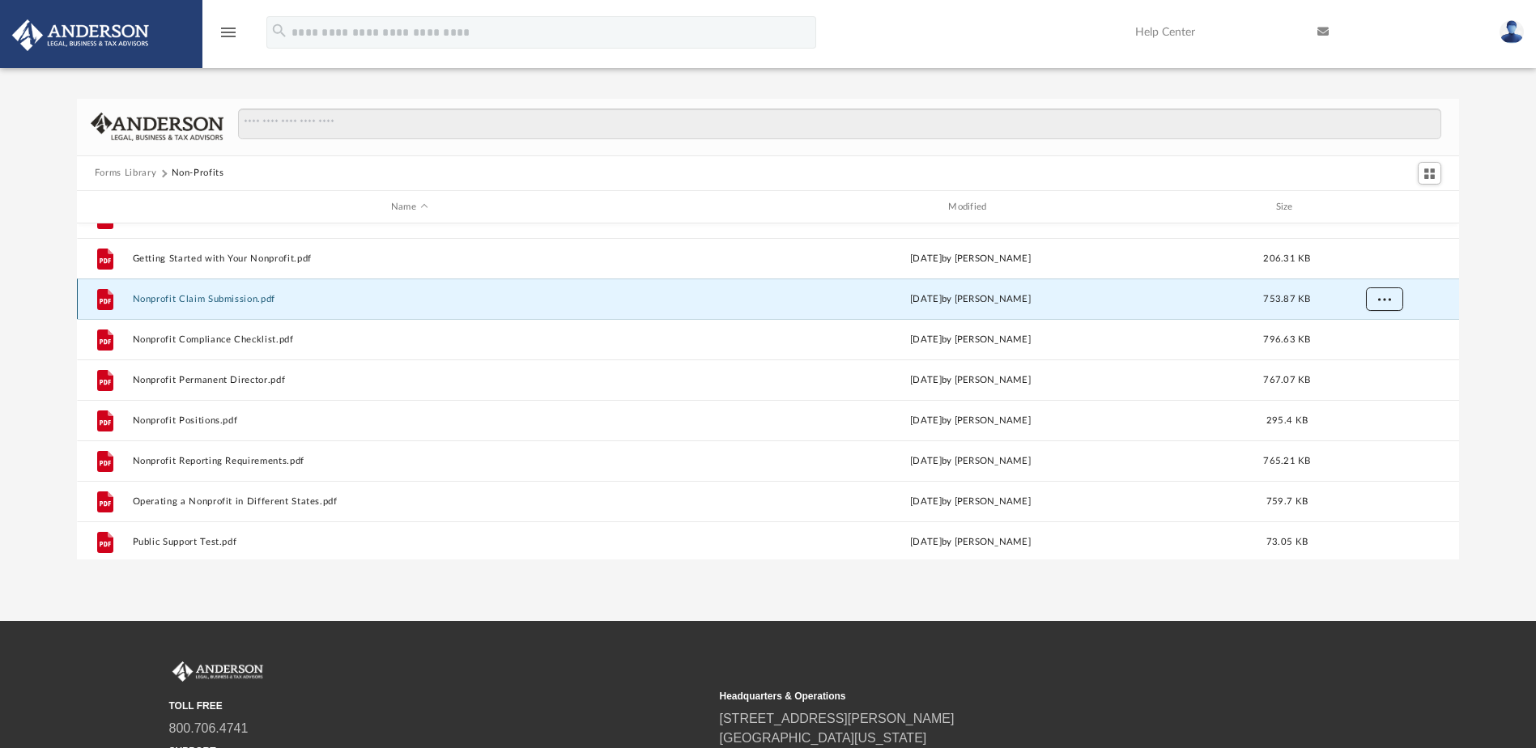
click at [1390, 301] on span "More options" at bounding box center [1383, 299] width 13 height 9
click at [1375, 355] on li "Download" at bounding box center [1369, 358] width 47 height 17
click at [1489, 327] on div "Forms Library Non-Profits Name Modified Size File Document Retention and Destru…" at bounding box center [768, 329] width 1536 height 461
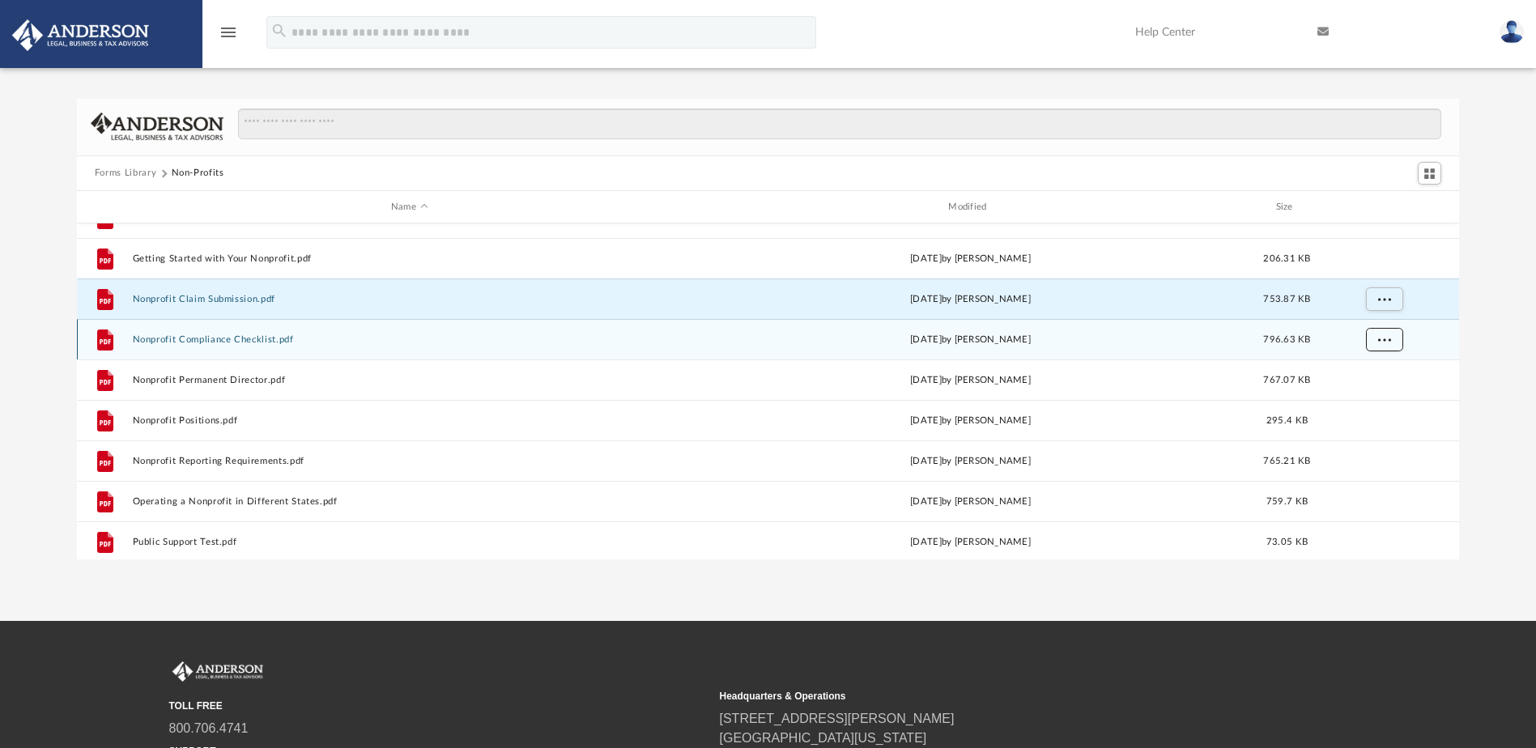
click at [1380, 338] on span "More options" at bounding box center [1383, 339] width 13 height 9
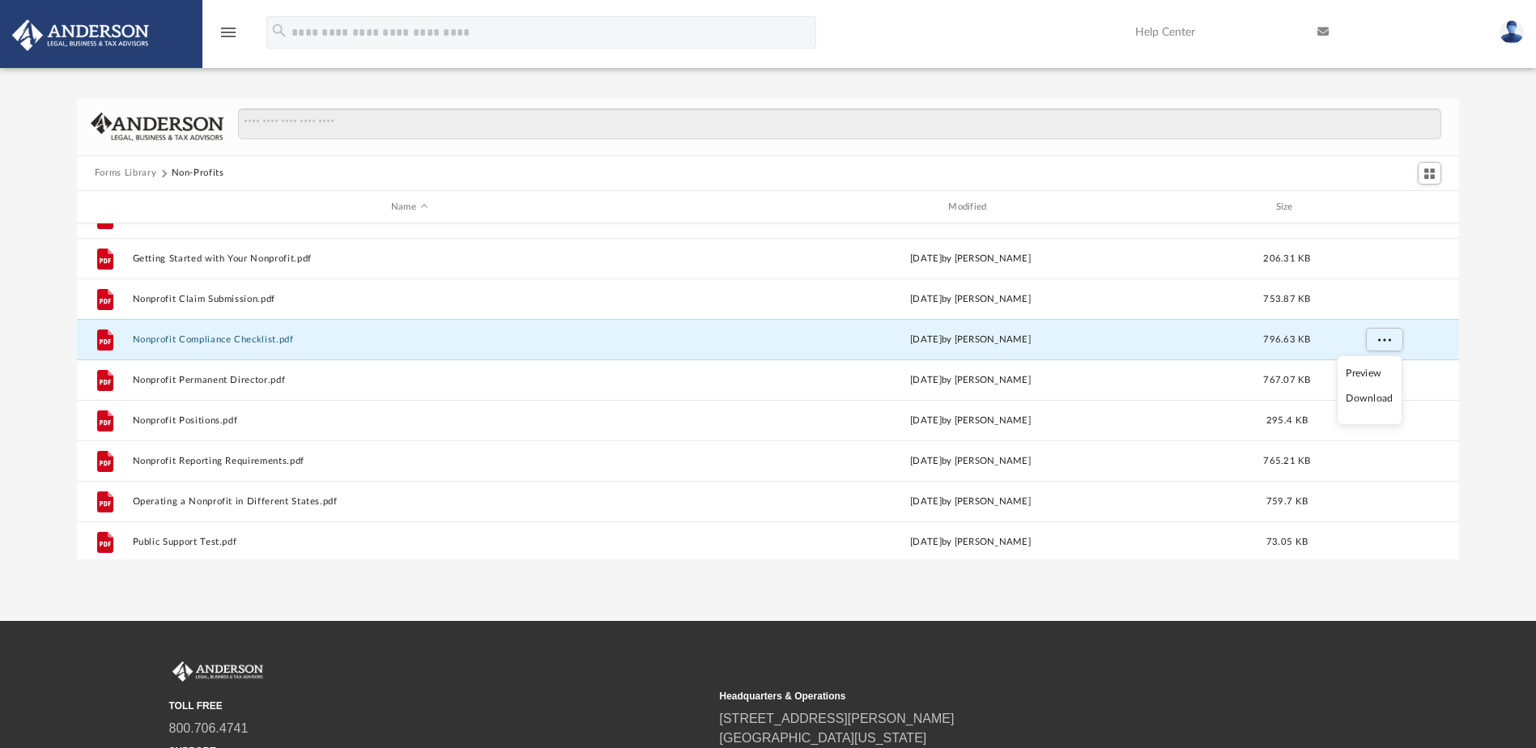
click at [1373, 402] on li "Download" at bounding box center [1369, 398] width 47 height 17
click at [1490, 376] on div "Forms Library Non-Profits Name Modified Size File Document Retention and Destru…" at bounding box center [768, 329] width 1536 height 461
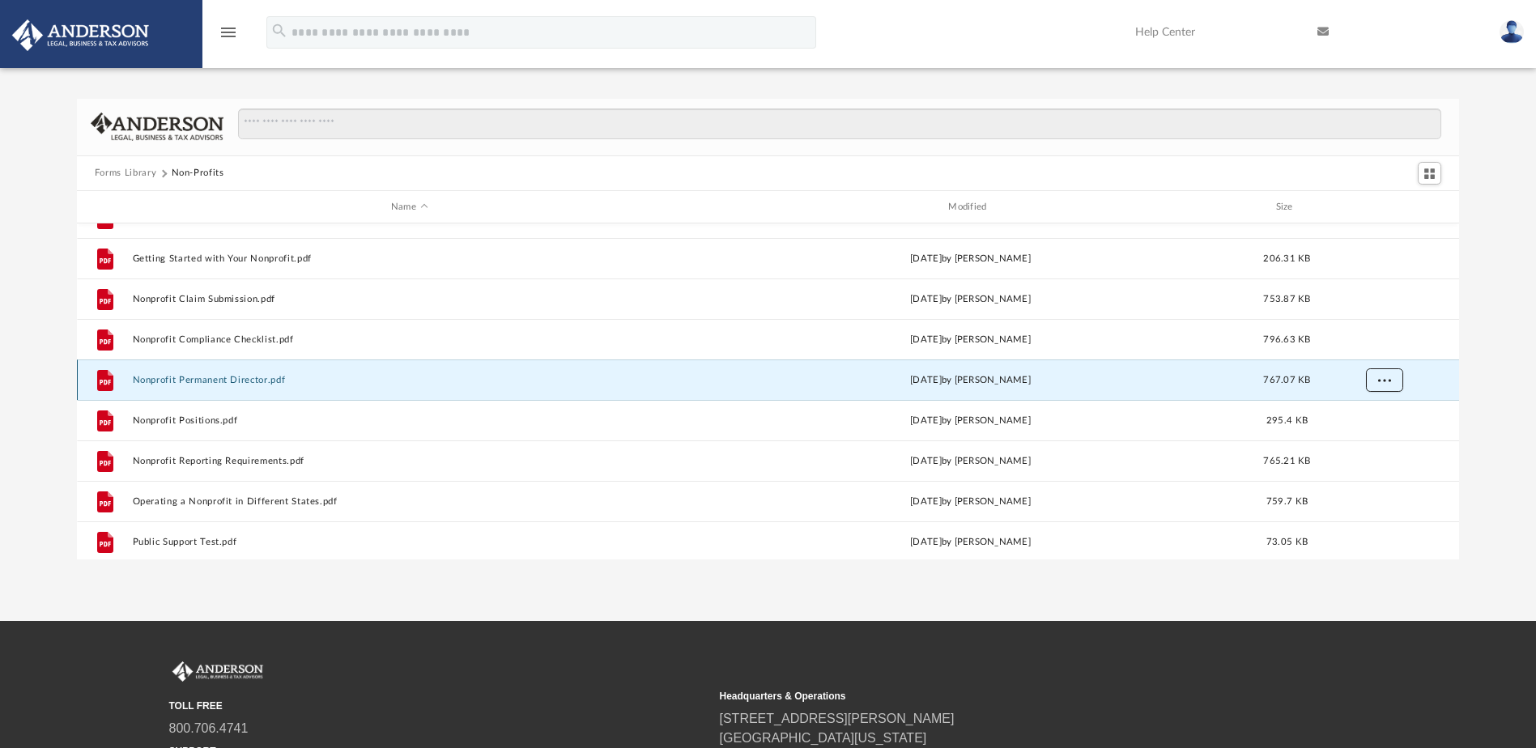
click at [1381, 376] on span "More options" at bounding box center [1383, 380] width 13 height 9
click at [1368, 443] on li "Download" at bounding box center [1369, 439] width 47 height 17
click at [1500, 402] on div "Forms Library Non-Profits Name Modified Size File Document Retention and Destru…" at bounding box center [768, 329] width 1536 height 461
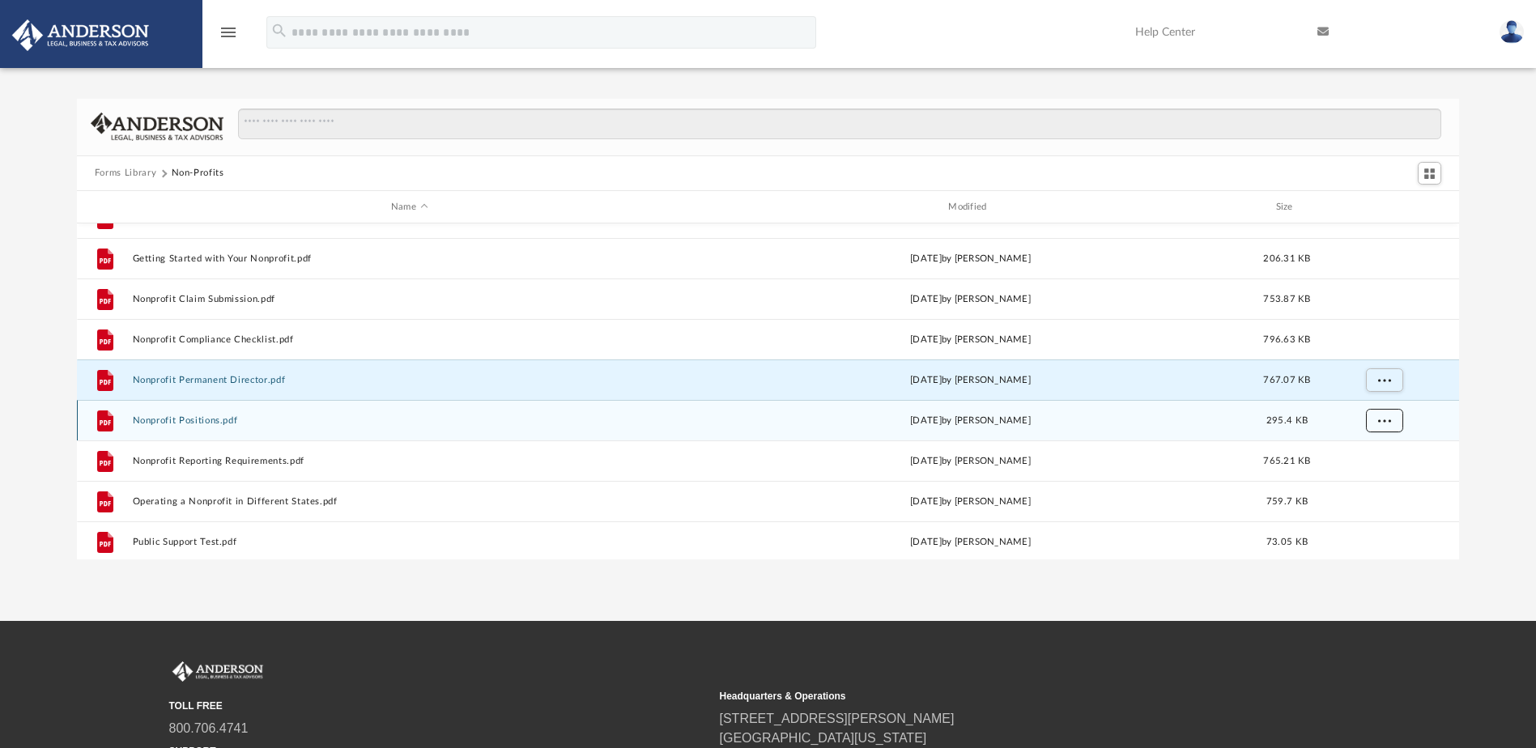
click at [1395, 418] on button "More options" at bounding box center [1383, 421] width 37 height 24
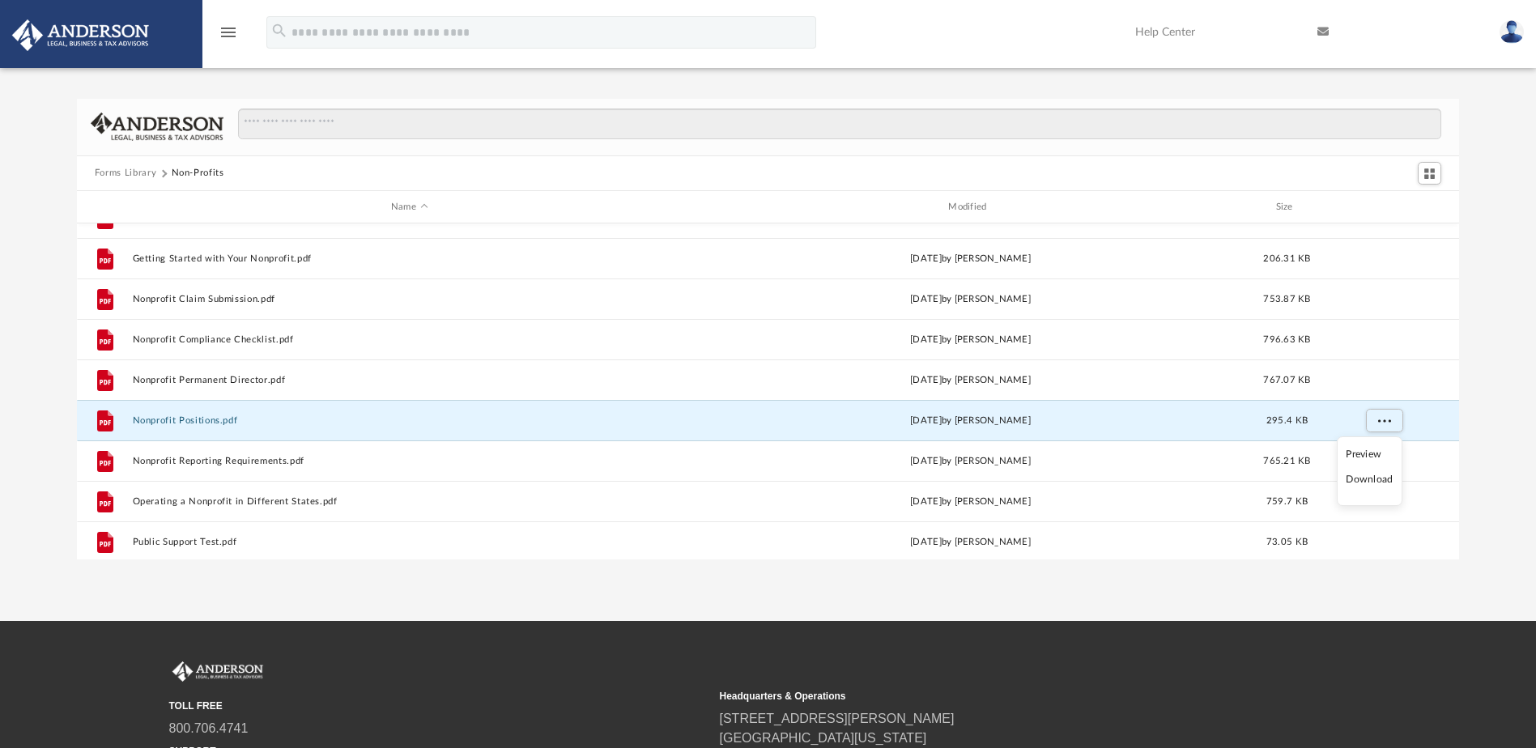
click at [1363, 483] on li "Download" at bounding box center [1369, 479] width 47 height 17
click at [1490, 423] on div "Forms Library Non-Profits Name Modified Size File Document Retention and Destru…" at bounding box center [768, 329] width 1536 height 461
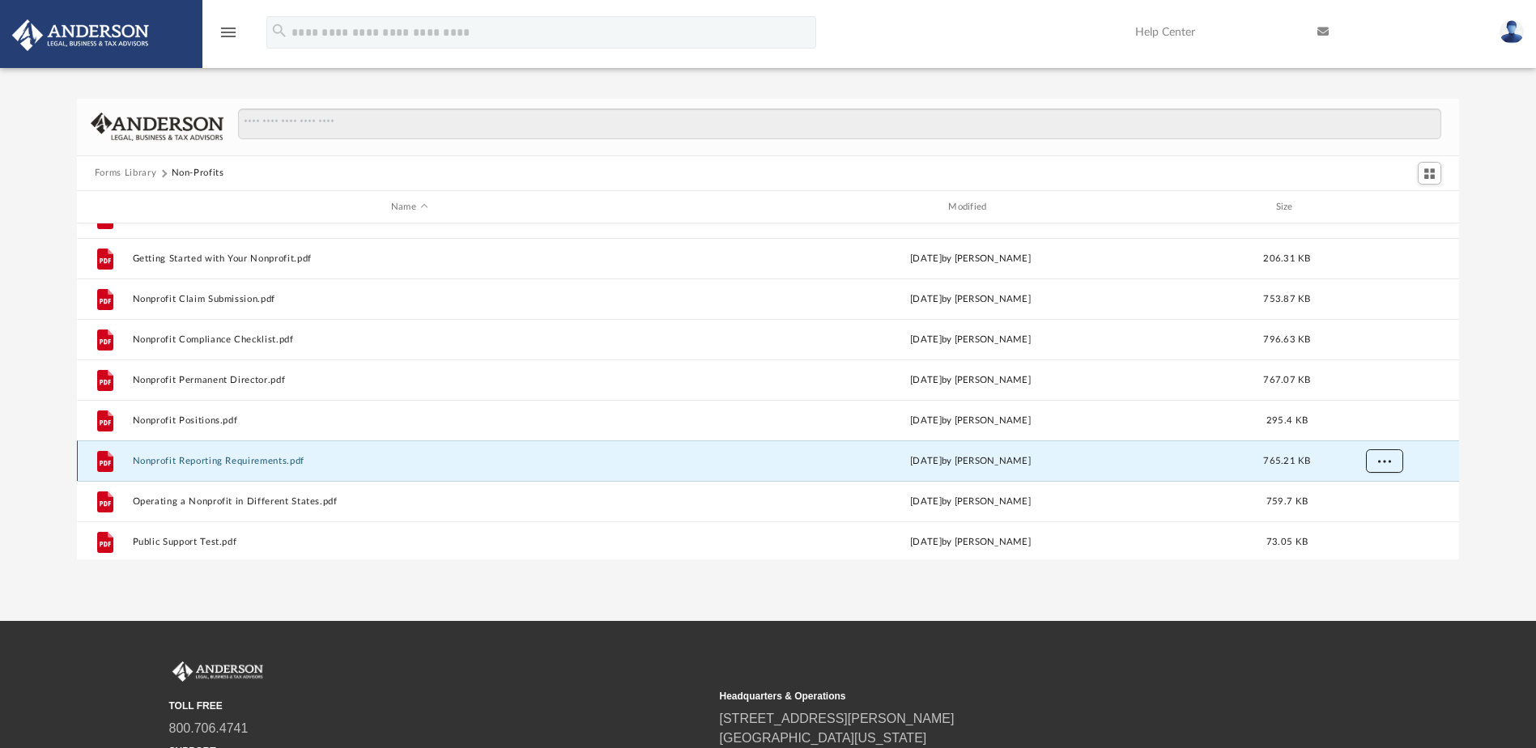
click at [1393, 467] on button "More options" at bounding box center [1383, 461] width 37 height 24
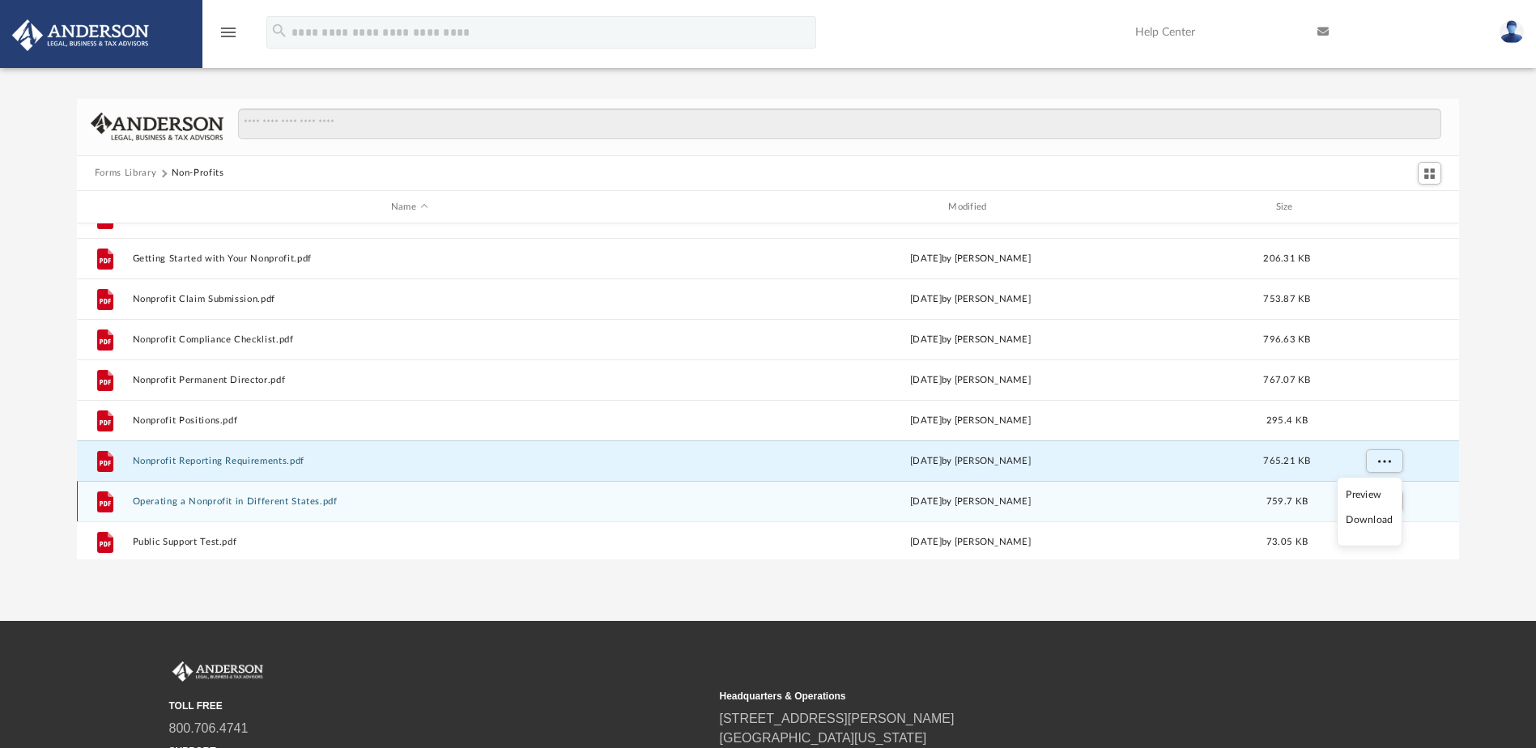
click at [1367, 519] on li "Download" at bounding box center [1369, 520] width 47 height 17
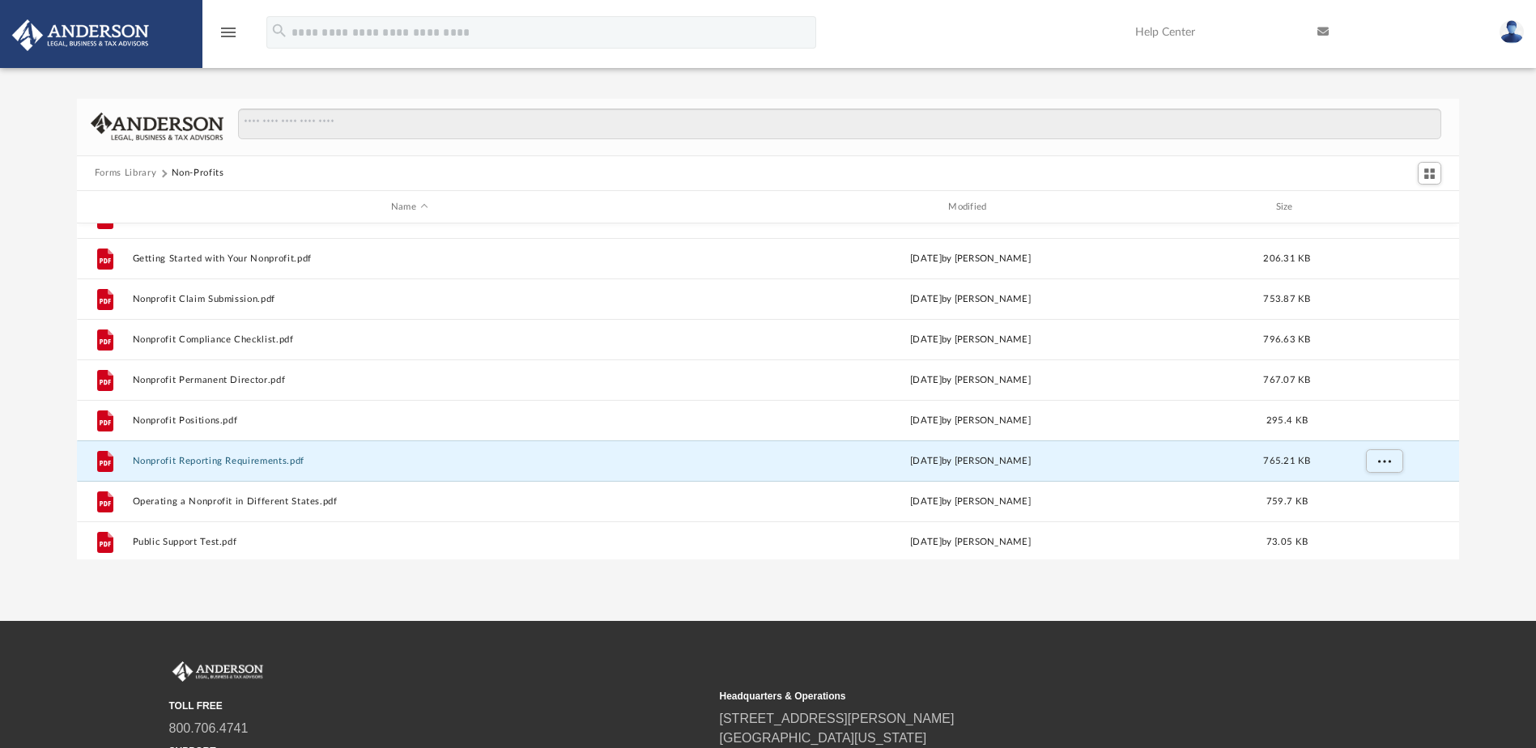
click at [1484, 460] on div "Forms Library Non-Profits Name Modified Size File Document Retention and Destru…" at bounding box center [768, 329] width 1536 height 461
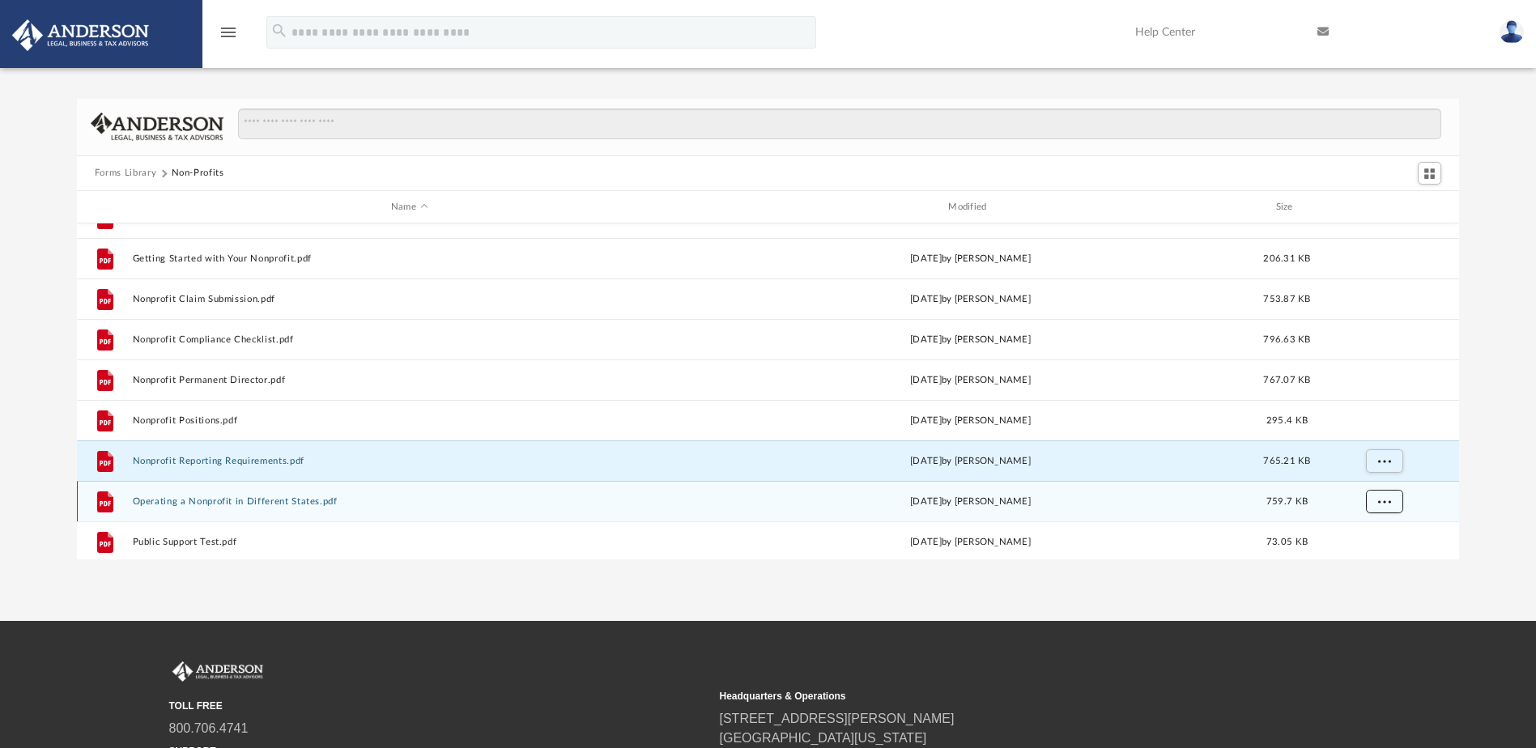
click at [1391, 502] on button "More options" at bounding box center [1383, 502] width 37 height 24
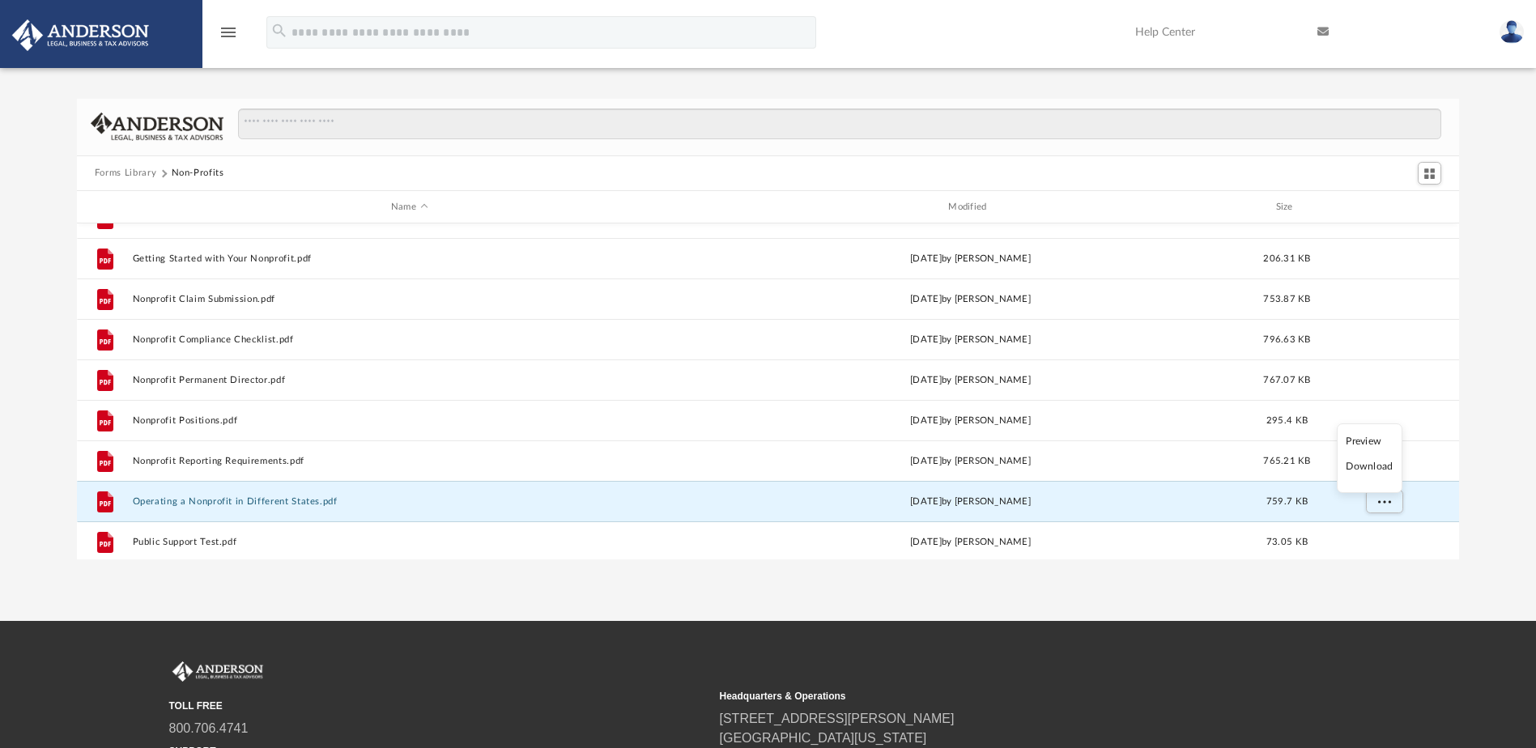
click at [1382, 467] on li "Download" at bounding box center [1369, 466] width 47 height 17
click at [1503, 469] on div "Forms Library Non-Profits Name Modified Size File Document Retention and Destru…" at bounding box center [768, 329] width 1536 height 461
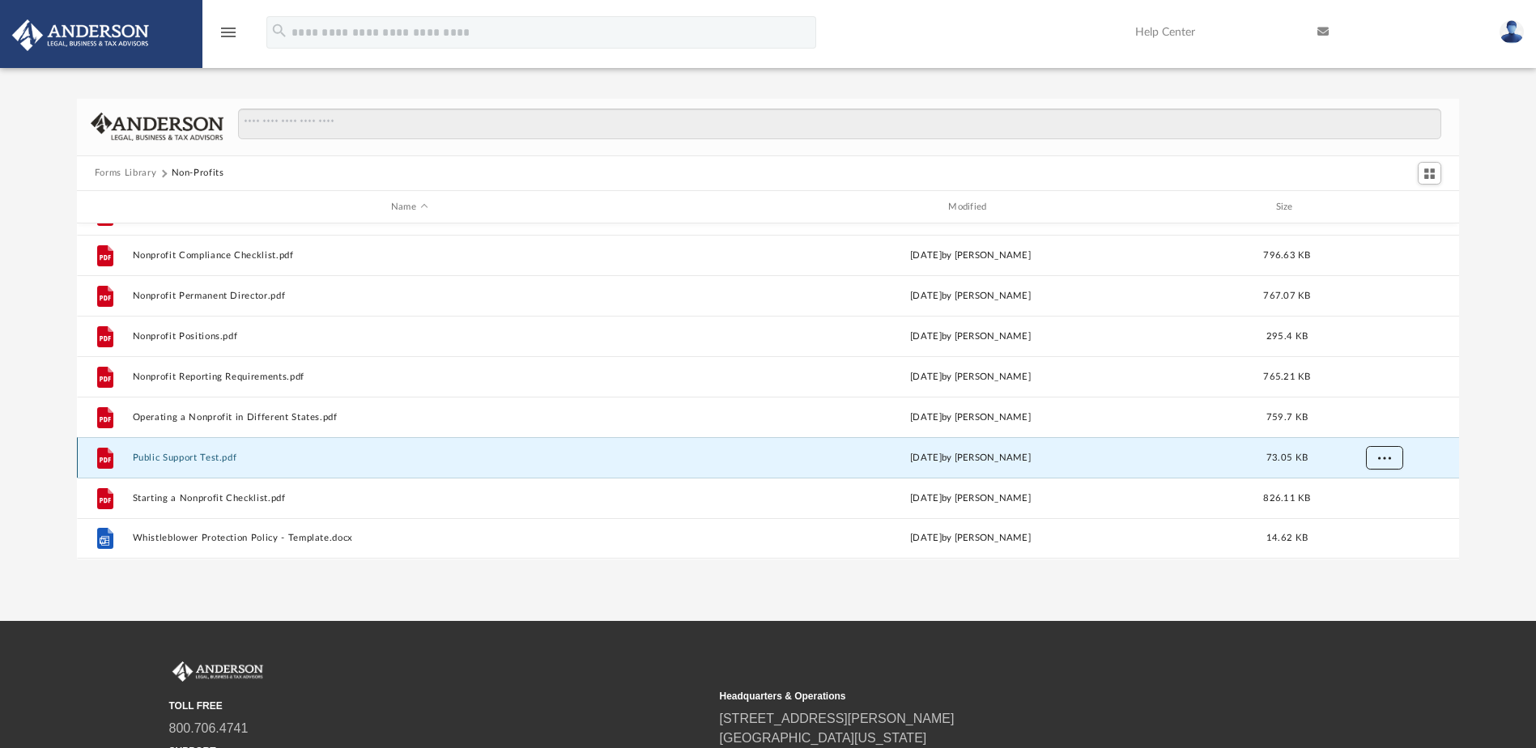
click at [1377, 452] on button "More options" at bounding box center [1383, 458] width 37 height 24
click at [1373, 517] on li "Download" at bounding box center [1369, 516] width 47 height 17
click at [1479, 473] on div "Forms Library Non-Profits Name Modified Size File Getting Started with Your Non…" at bounding box center [768, 329] width 1536 height 461
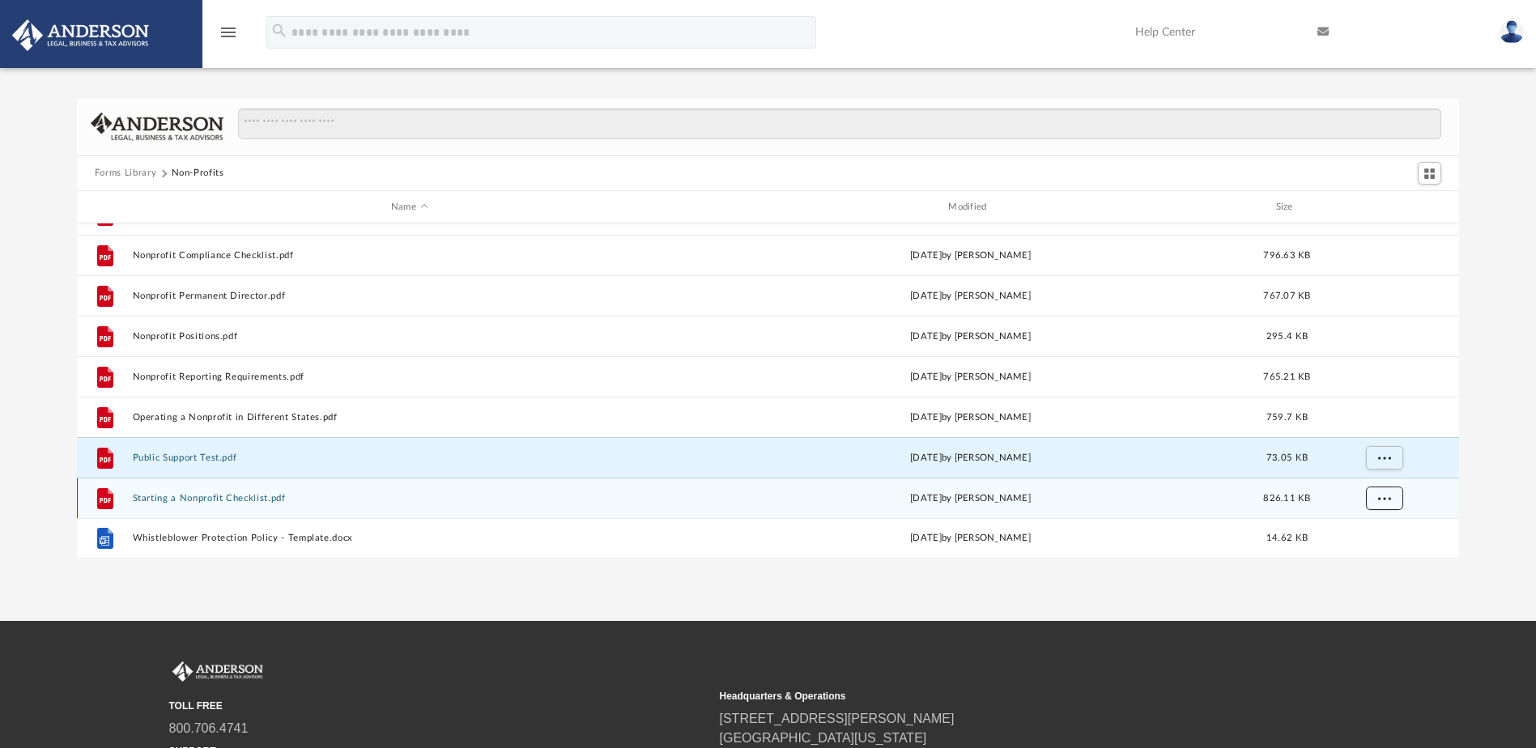
click at [1395, 495] on button "More options" at bounding box center [1383, 499] width 37 height 24
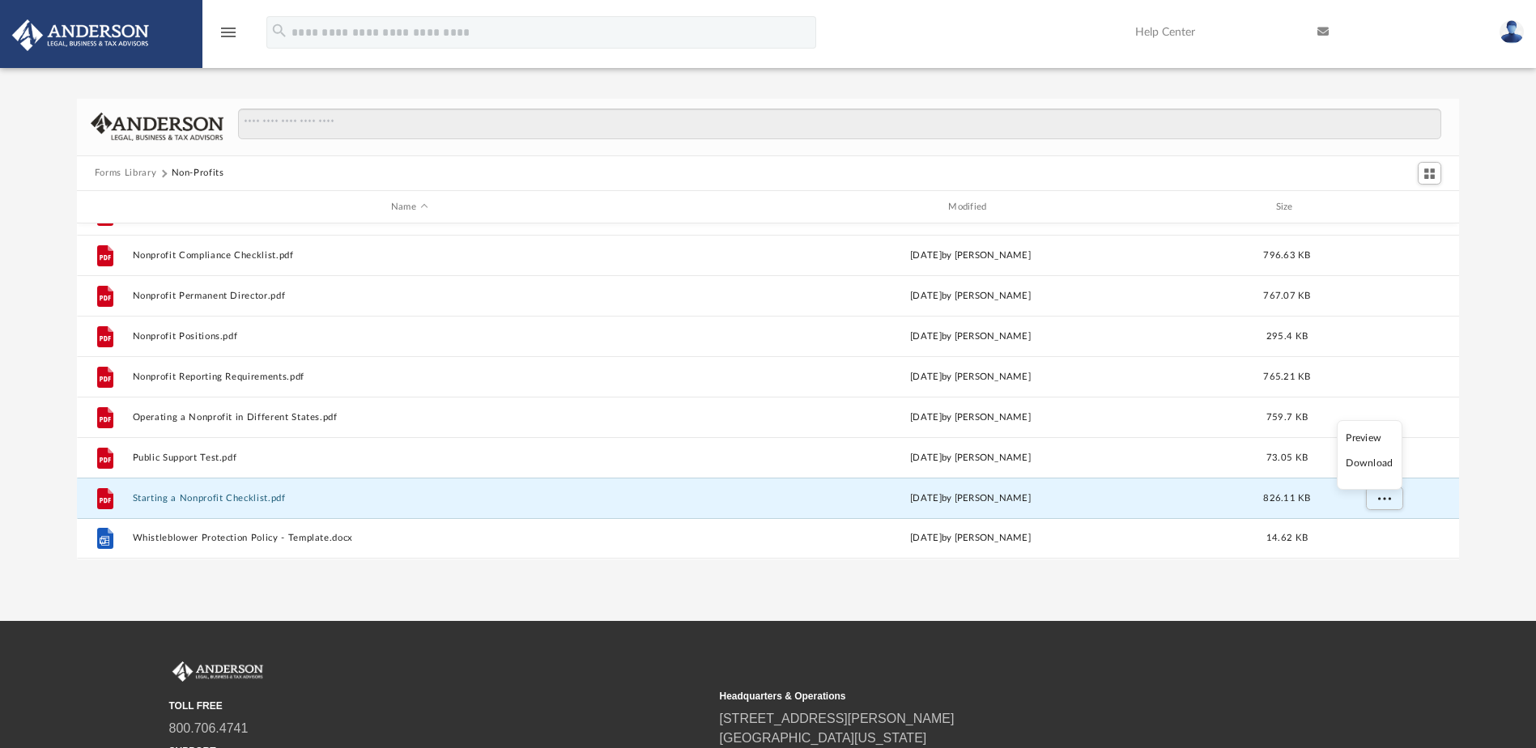
click at [1375, 465] on li "Download" at bounding box center [1369, 463] width 47 height 17
click at [1488, 467] on div "Forms Library Non-Profits Name Modified Size File Getting Started with Your Non…" at bounding box center [768, 329] width 1536 height 461
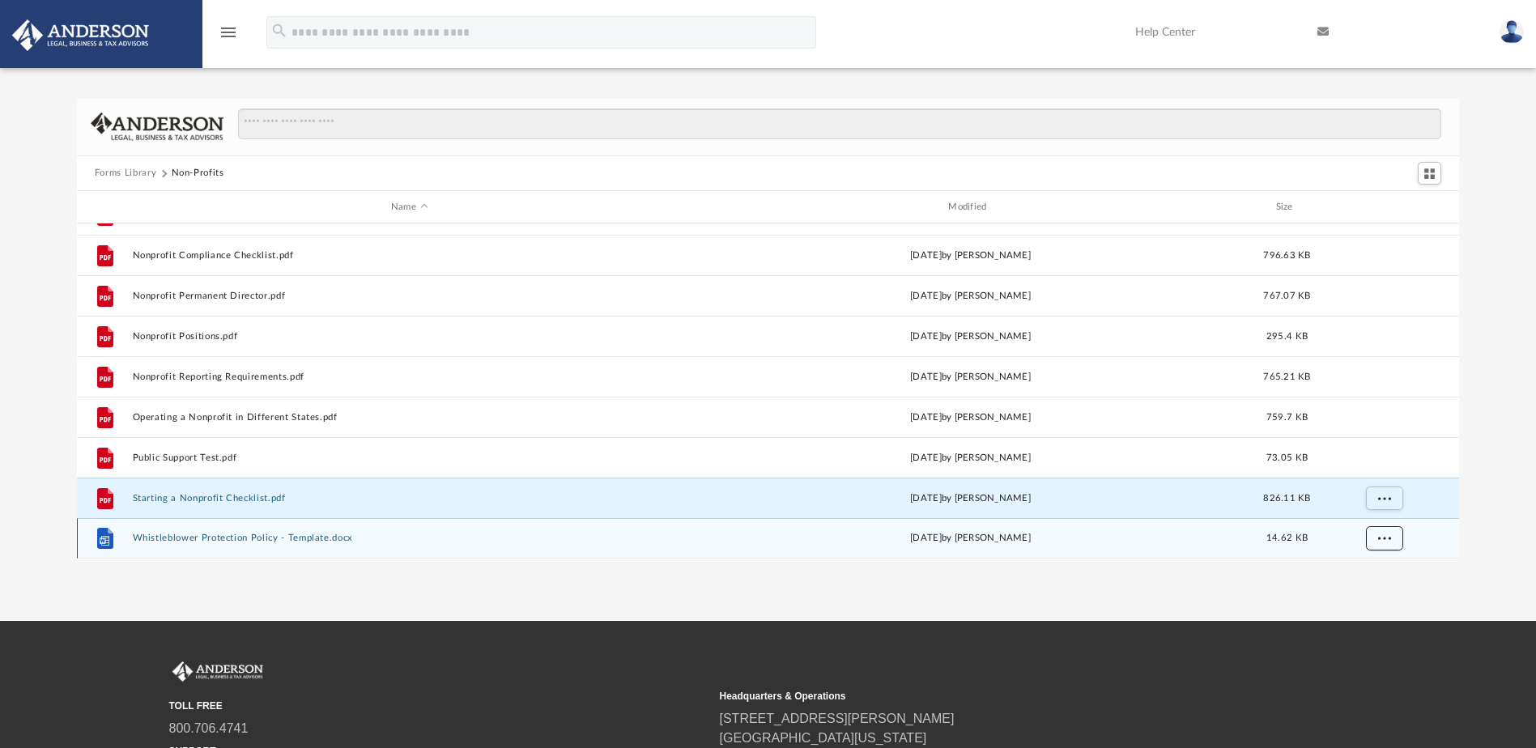
click at [1380, 530] on button "More options" at bounding box center [1383, 539] width 37 height 24
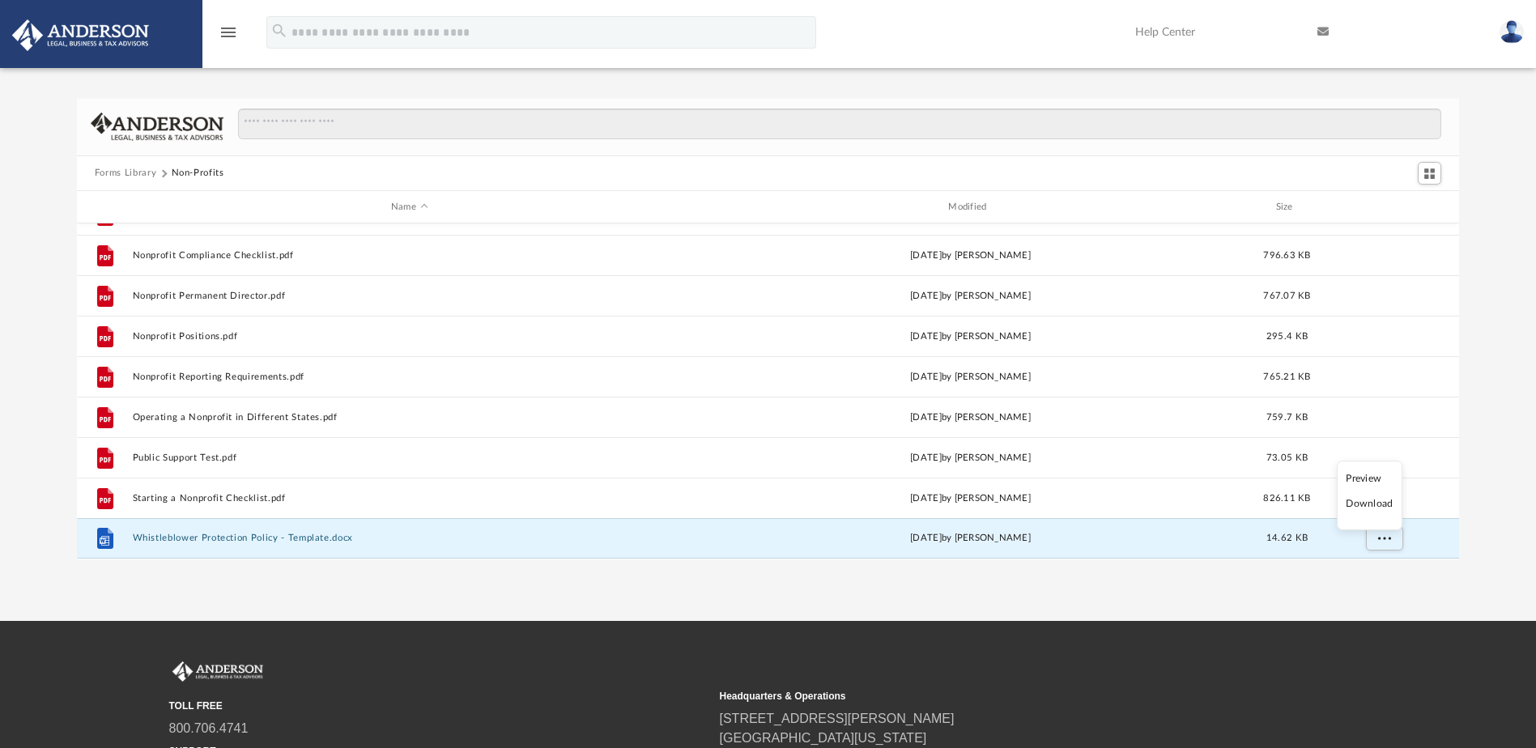
click at [1389, 503] on li "Download" at bounding box center [1369, 503] width 47 height 17
click at [127, 174] on button "Forms Library" at bounding box center [126, 173] width 62 height 15
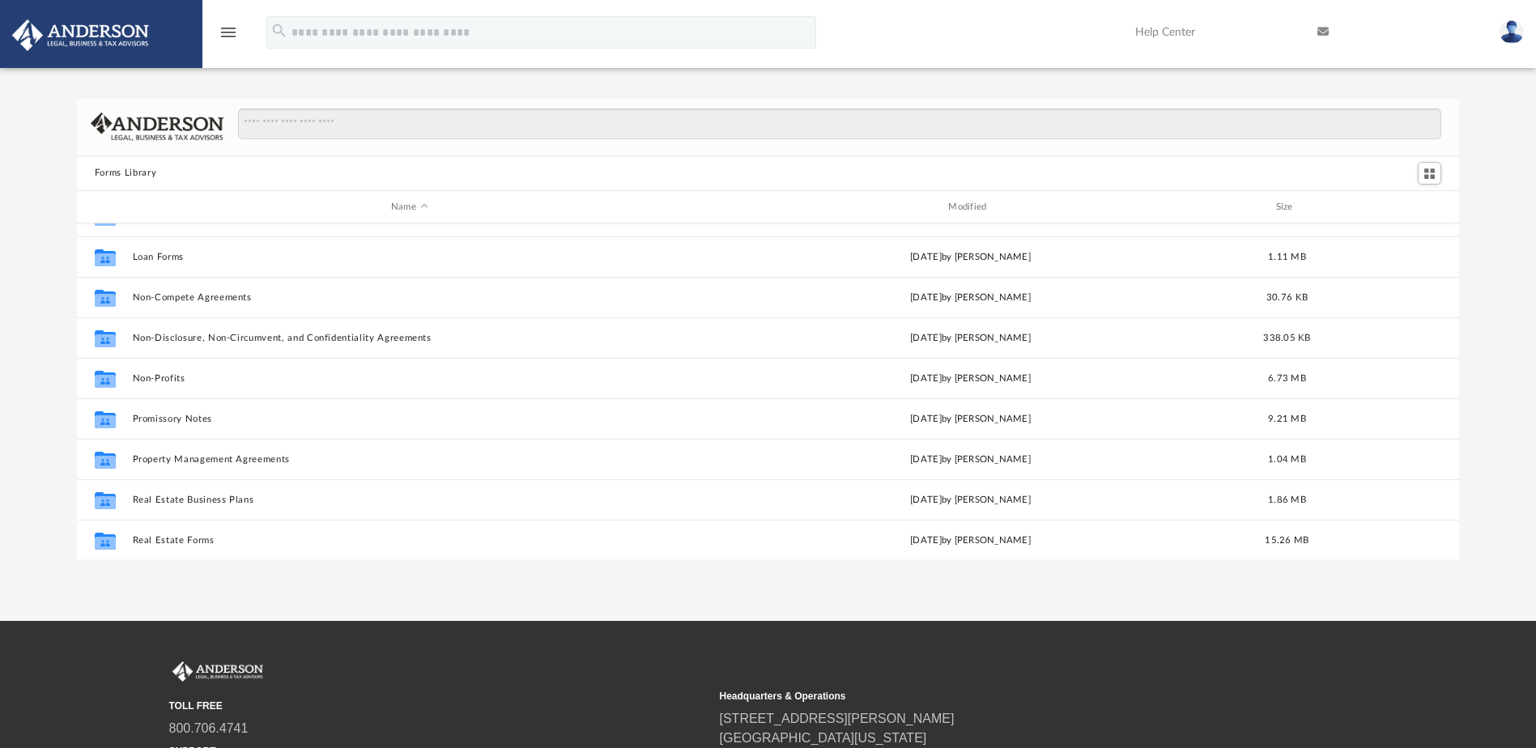
scroll to position [810, 0]
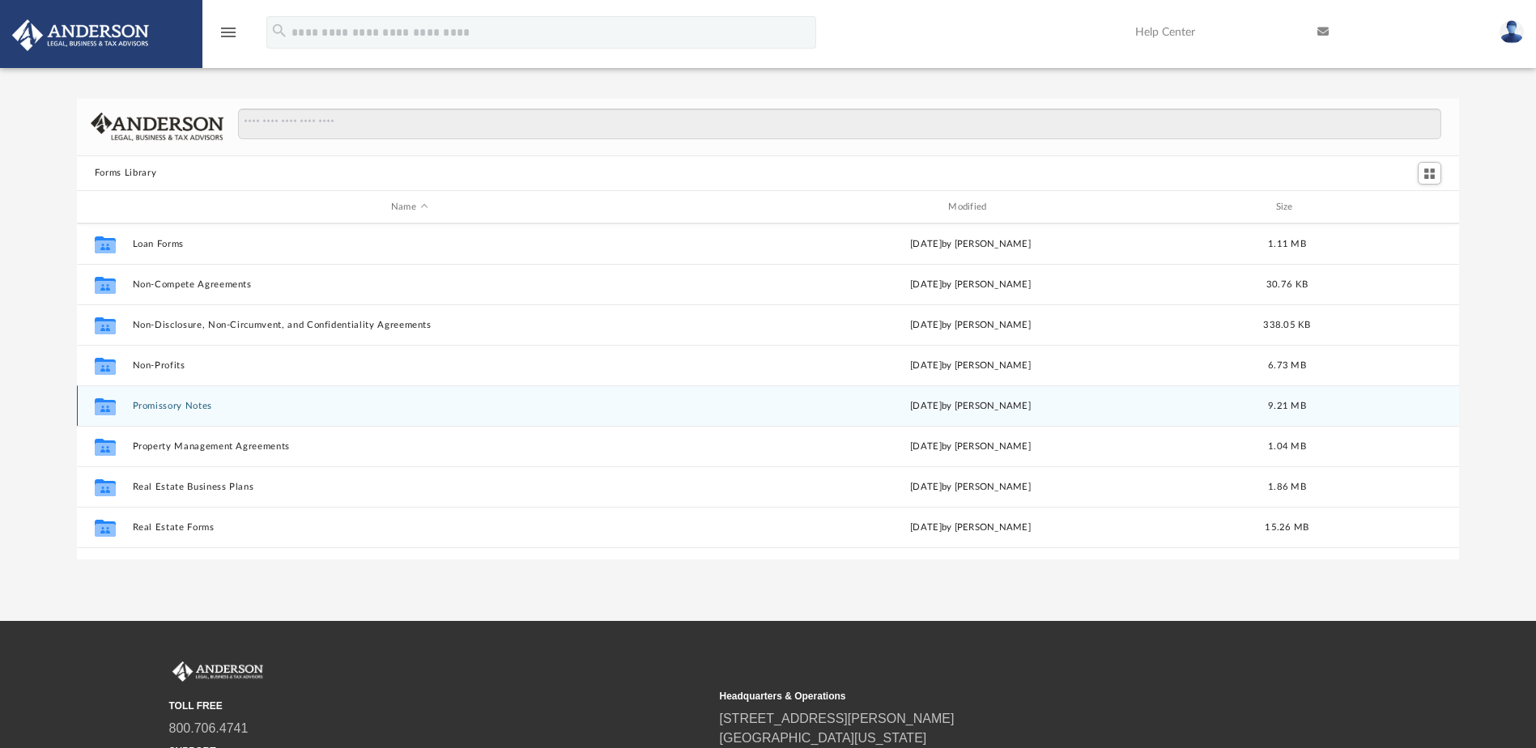
click at [170, 402] on button "Promissory Notes" at bounding box center [409, 406] width 554 height 11
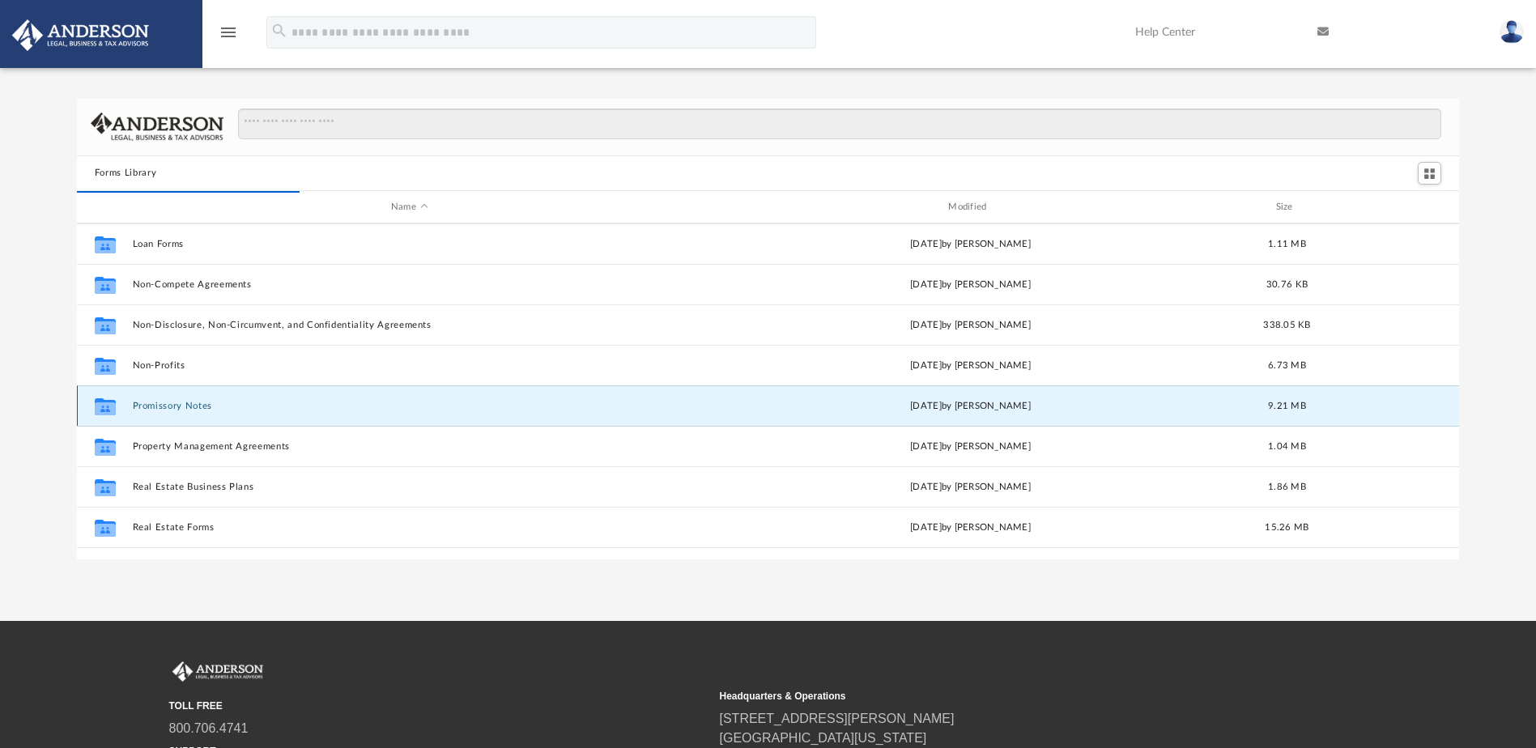
click at [160, 404] on button "Promissory Notes" at bounding box center [409, 406] width 554 height 11
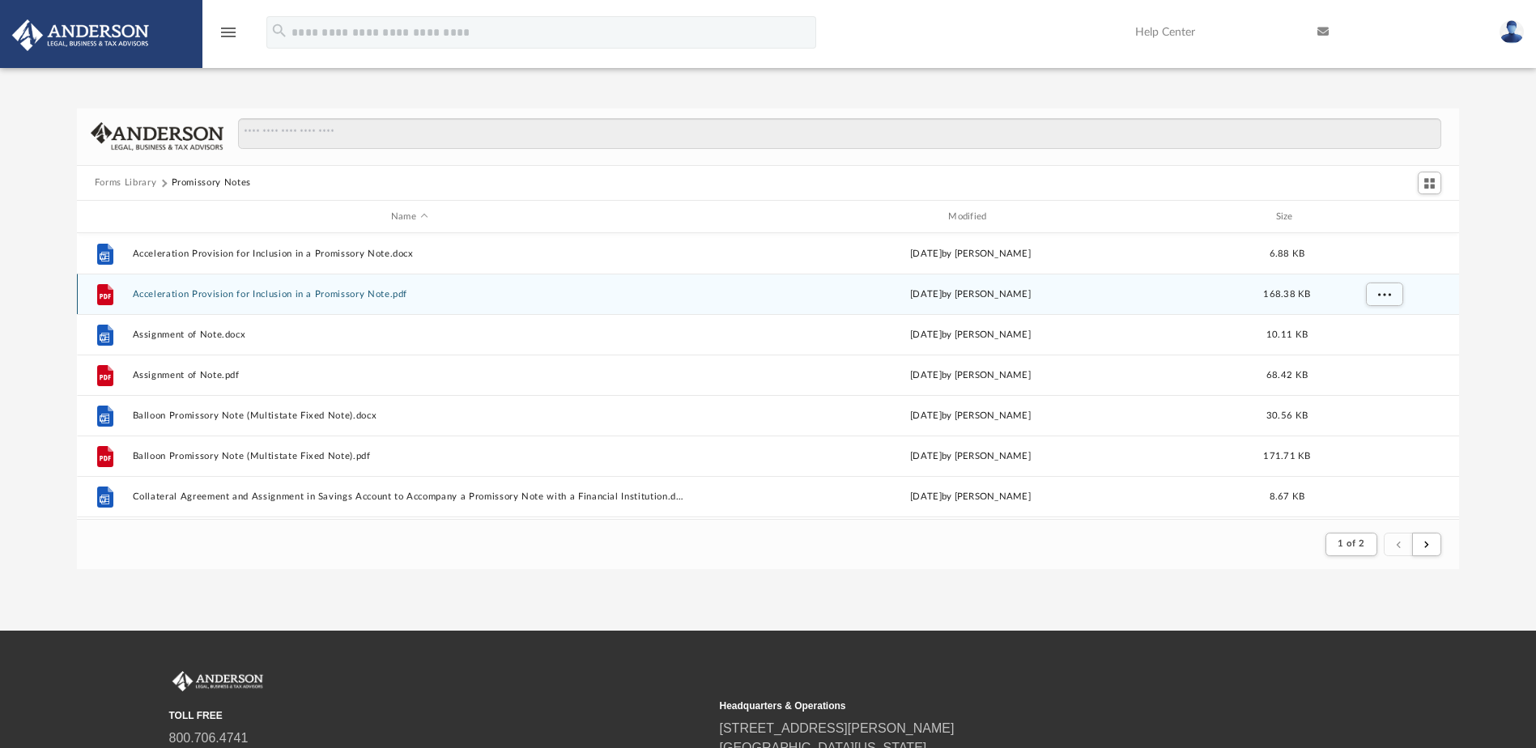
scroll to position [0, 0]
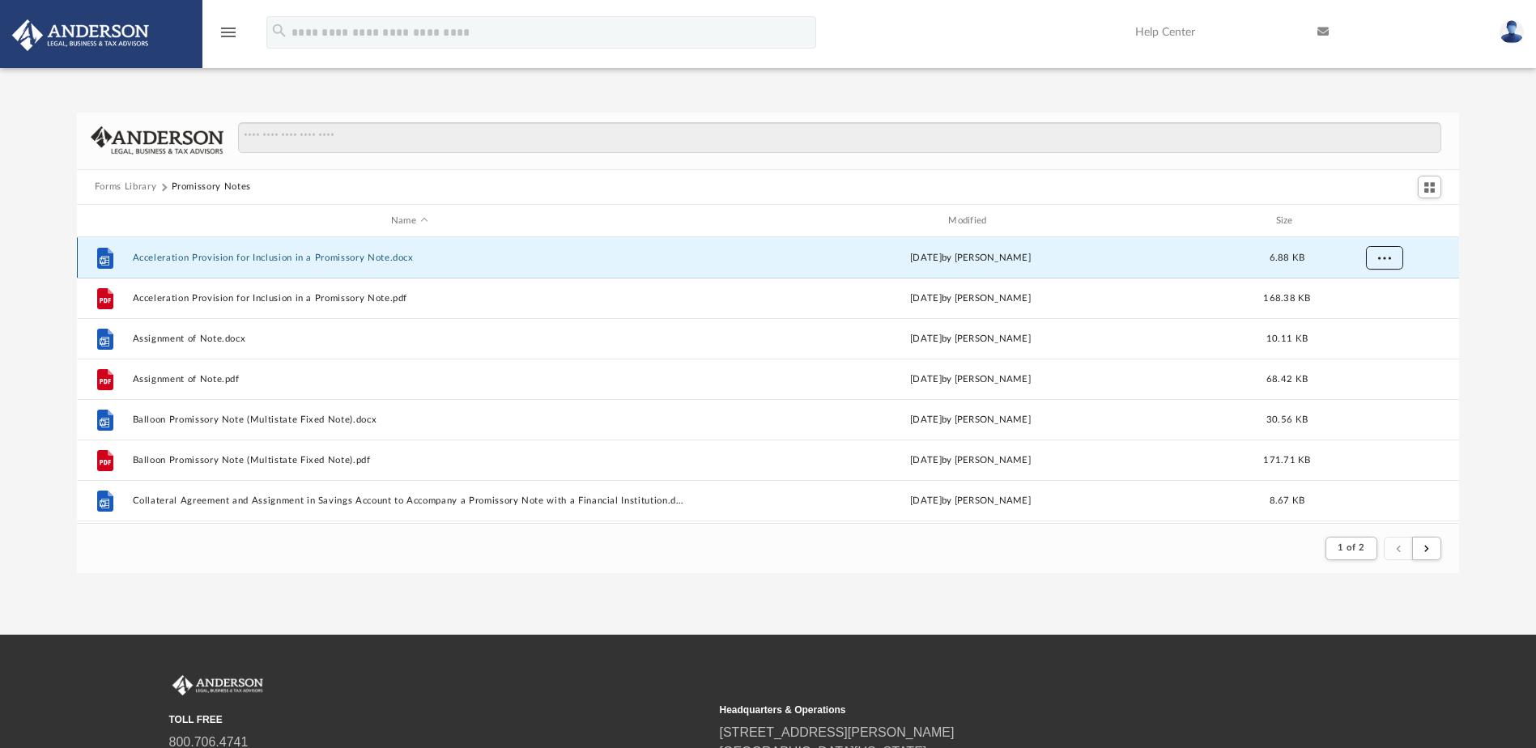
click at [1384, 263] on button "More options" at bounding box center [1383, 258] width 37 height 24
click at [1373, 315] on li "Download" at bounding box center [1369, 316] width 47 height 17
click at [1482, 269] on div "Forms Library Promissory Notes Name Modified Size File Acceleration Provision f…" at bounding box center [768, 343] width 1536 height 461
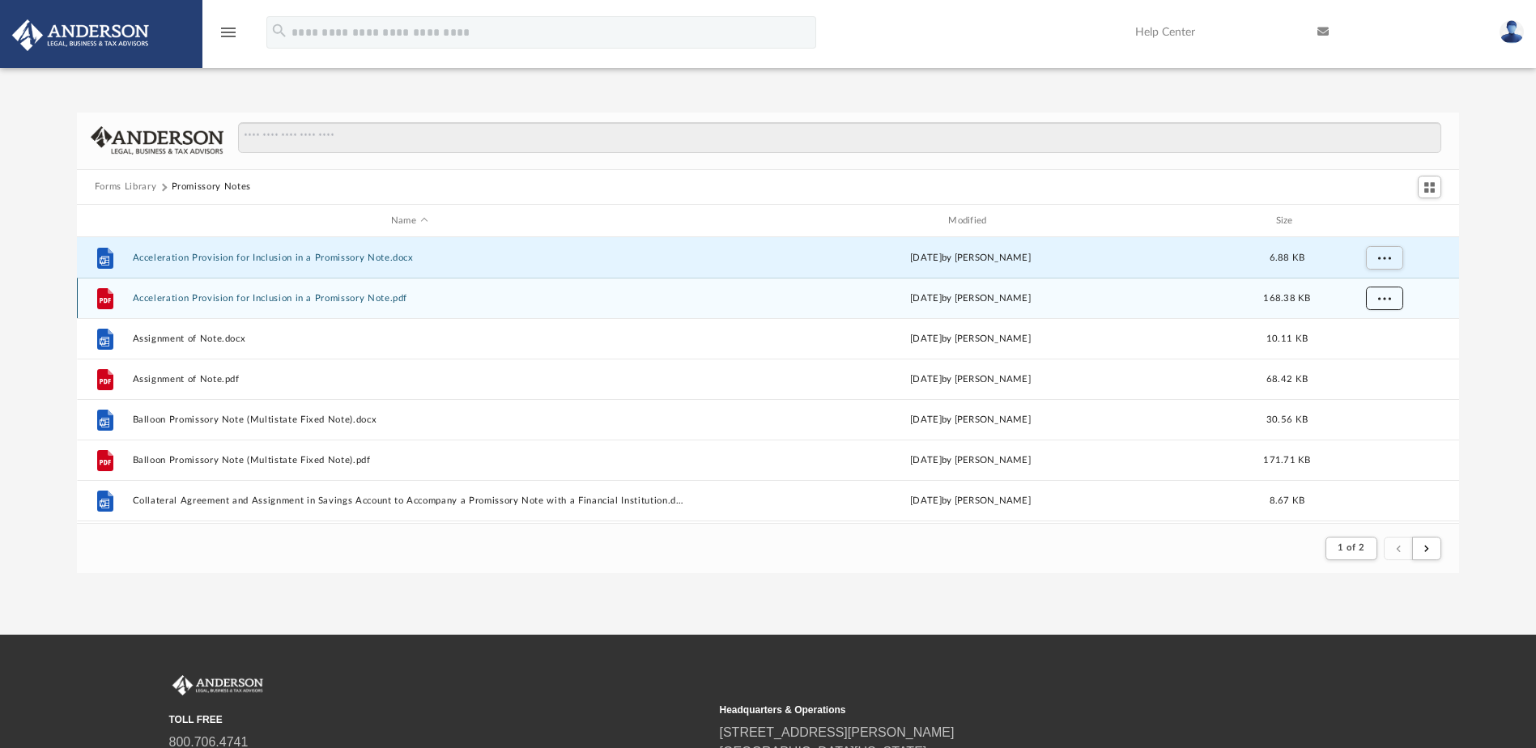
click at [1388, 295] on span "More options" at bounding box center [1383, 298] width 13 height 9
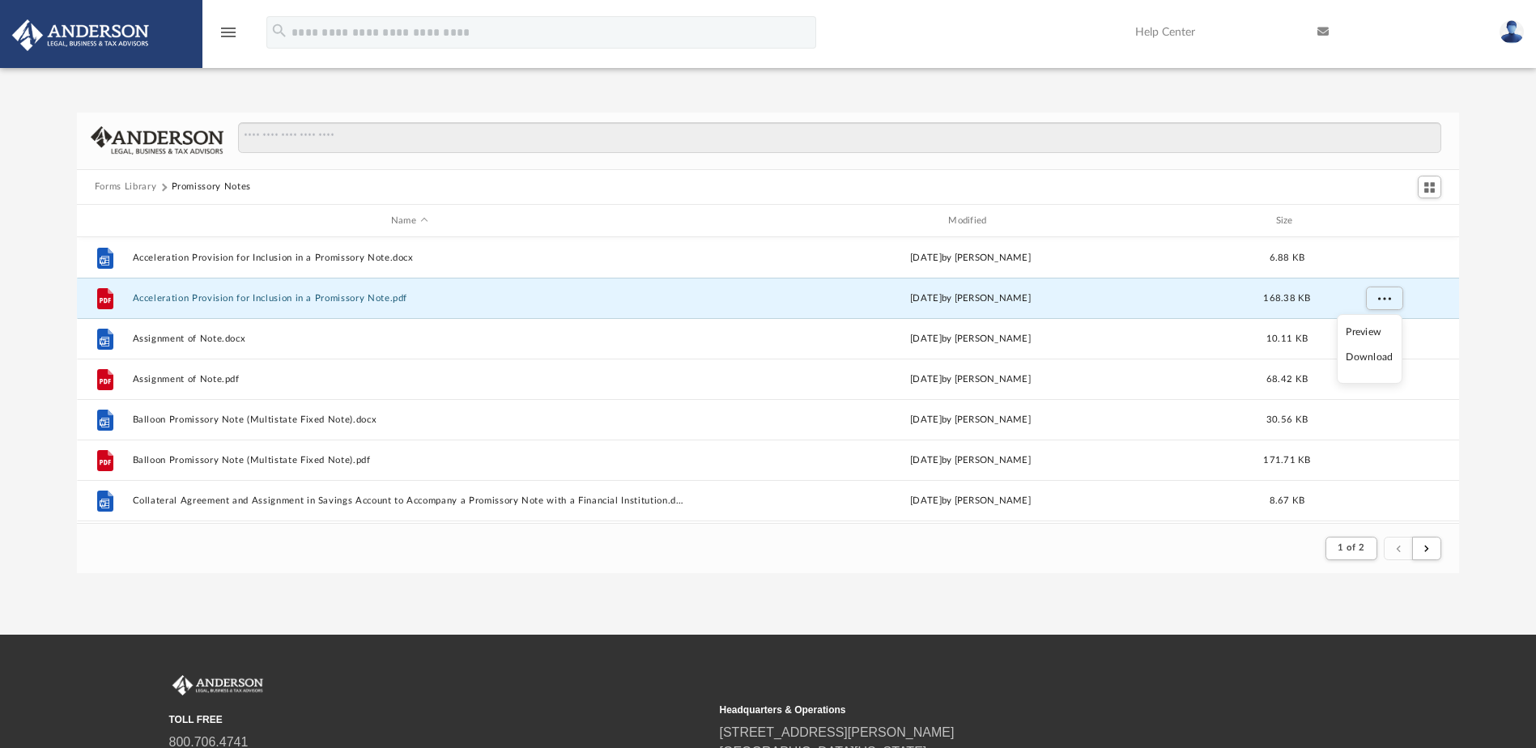
click at [1380, 358] on li "Download" at bounding box center [1369, 357] width 47 height 17
click at [1494, 329] on div "Forms Library Promissory Notes Name Modified Size File Acceleration Provision f…" at bounding box center [768, 343] width 1536 height 461
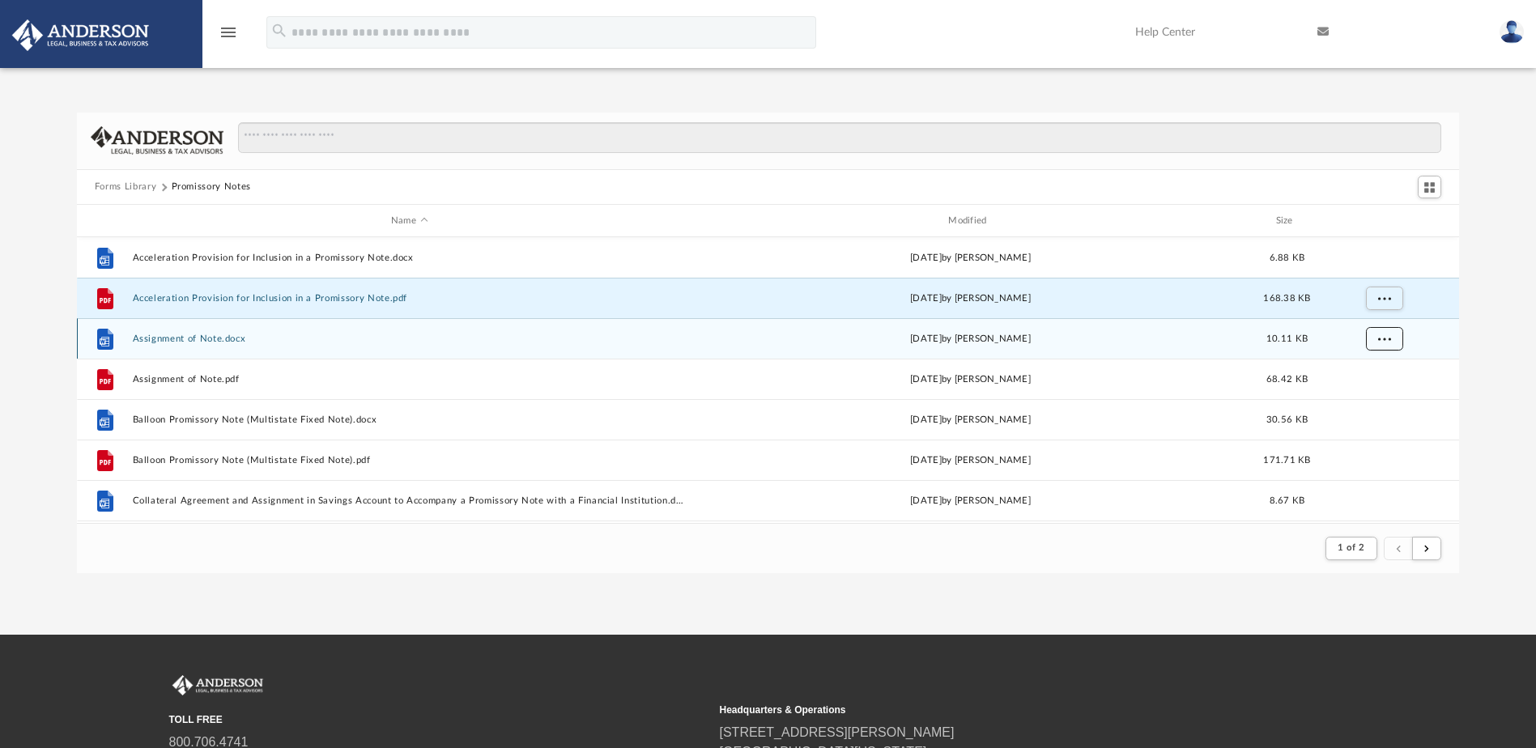
click at [1384, 335] on span "More options" at bounding box center [1383, 338] width 13 height 9
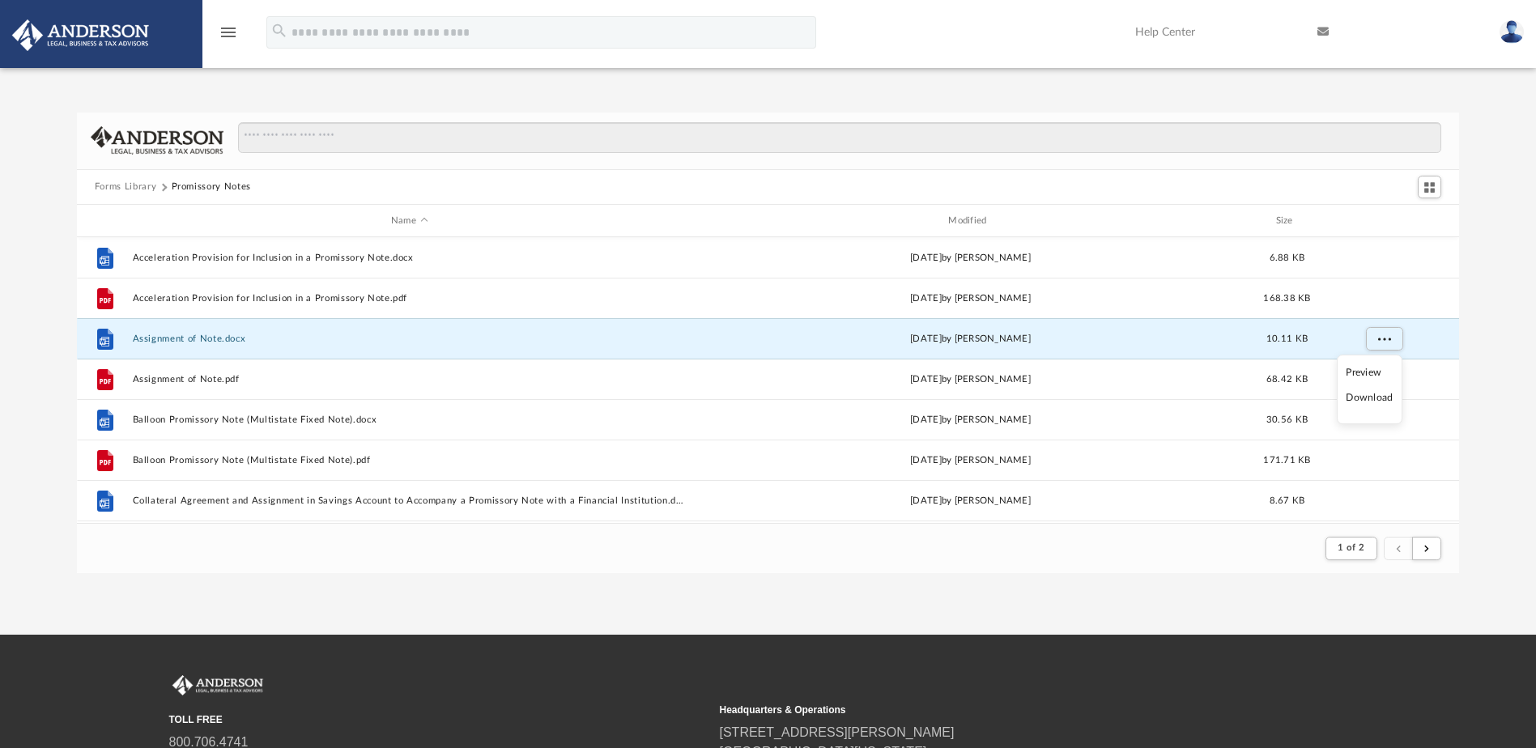
click at [1371, 396] on li "Download" at bounding box center [1369, 397] width 47 height 17
click at [1490, 369] on div "Forms Library Promissory Notes Name Modified Size File Acceleration Provision f…" at bounding box center [768, 343] width 1536 height 461
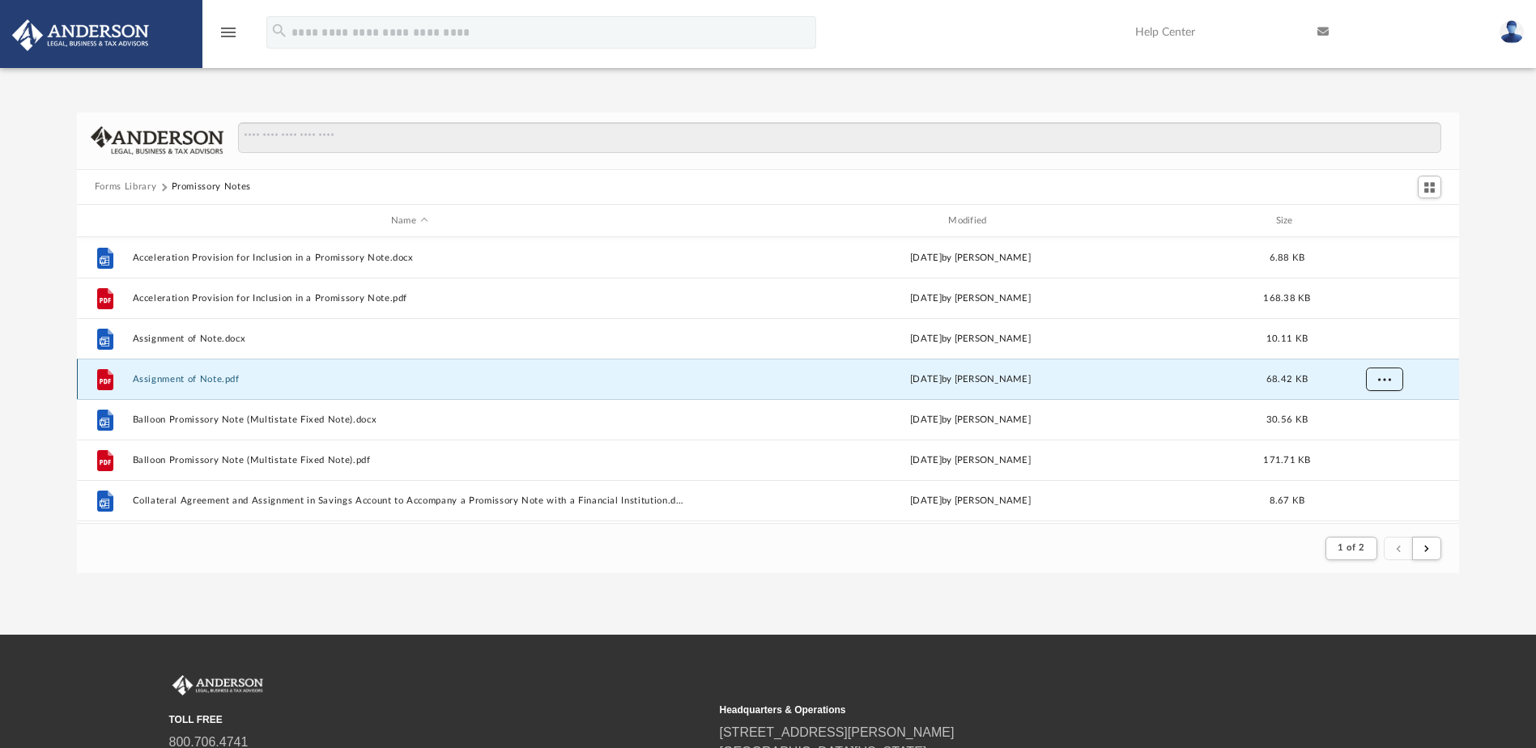
click at [1390, 377] on span "More options" at bounding box center [1383, 379] width 13 height 9
click at [1375, 440] on li "Download" at bounding box center [1369, 438] width 47 height 17
click at [1486, 427] on div "Forms Library Promissory Notes Name Modified Size File Acceleration Provision f…" at bounding box center [768, 343] width 1536 height 461
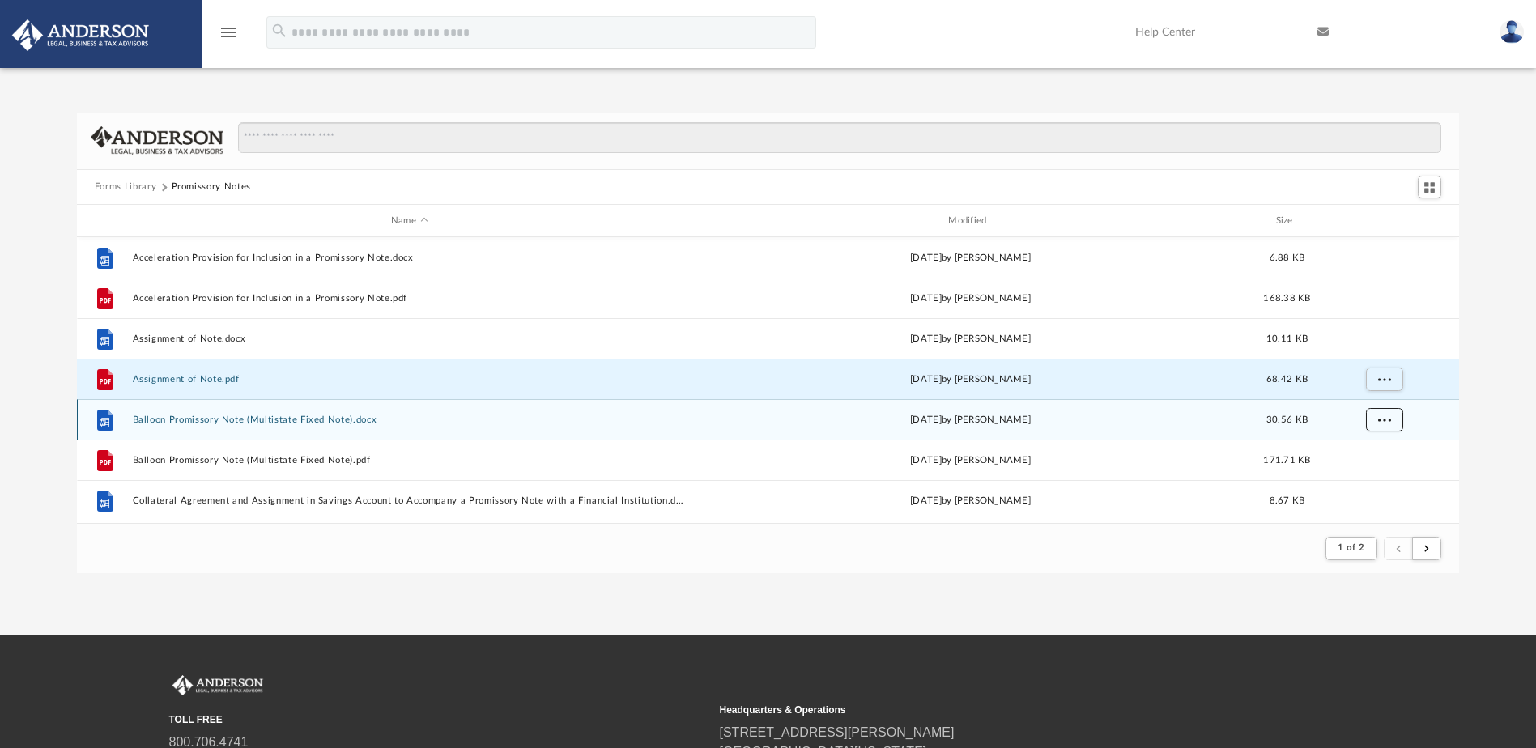
click at [1392, 420] on button "More options" at bounding box center [1383, 420] width 37 height 24
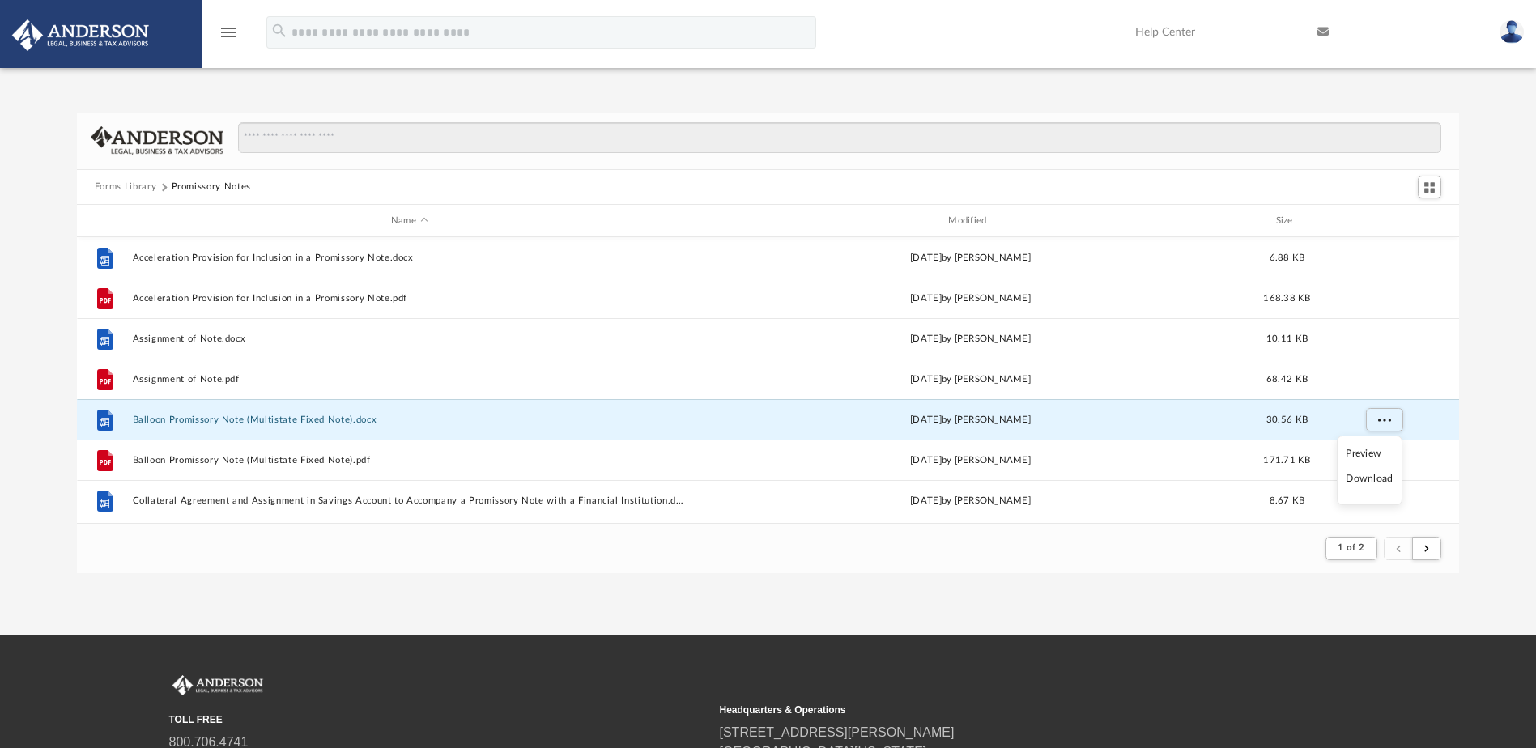
click at [1371, 479] on li "Download" at bounding box center [1369, 478] width 47 height 17
click at [1477, 448] on div "Forms Library Promissory Notes Name Modified Size File Acceleration Provision f…" at bounding box center [768, 343] width 1536 height 461
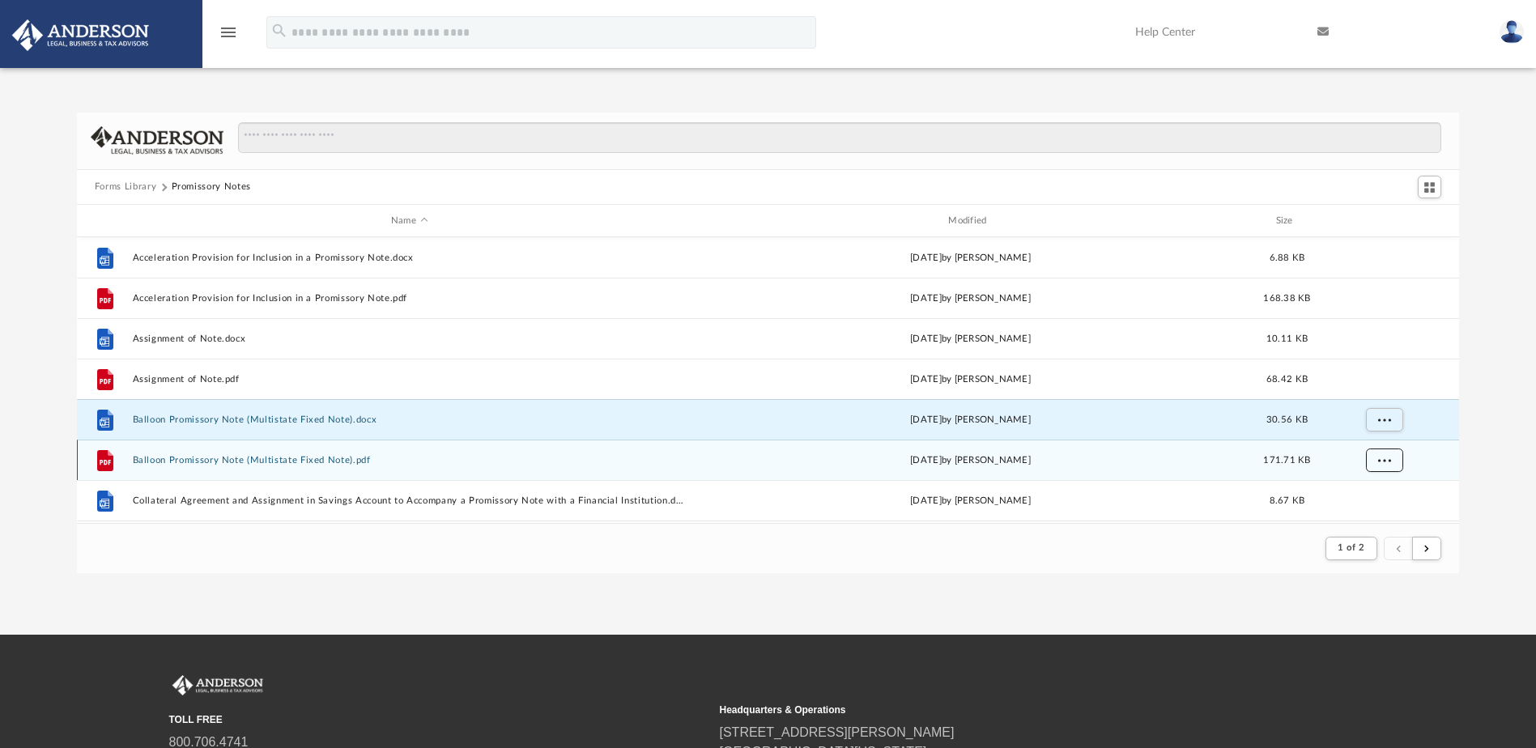
click at [1372, 457] on button "More options" at bounding box center [1383, 461] width 37 height 24
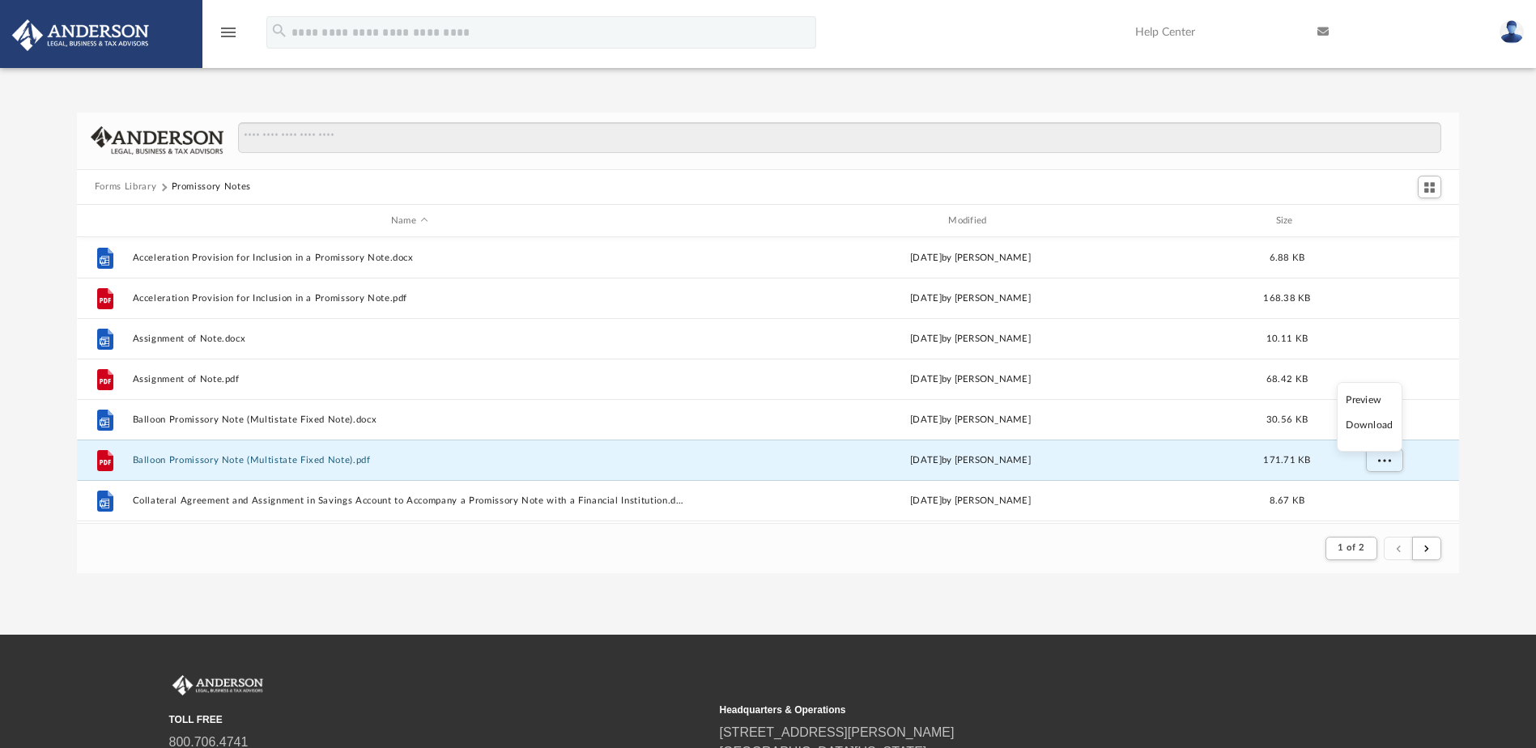
click at [1371, 428] on li "Download" at bounding box center [1369, 425] width 47 height 17
click at [1483, 459] on div "Forms Library Promissory Notes Name Modified Size File Acceleration Provision f…" at bounding box center [768, 343] width 1536 height 461
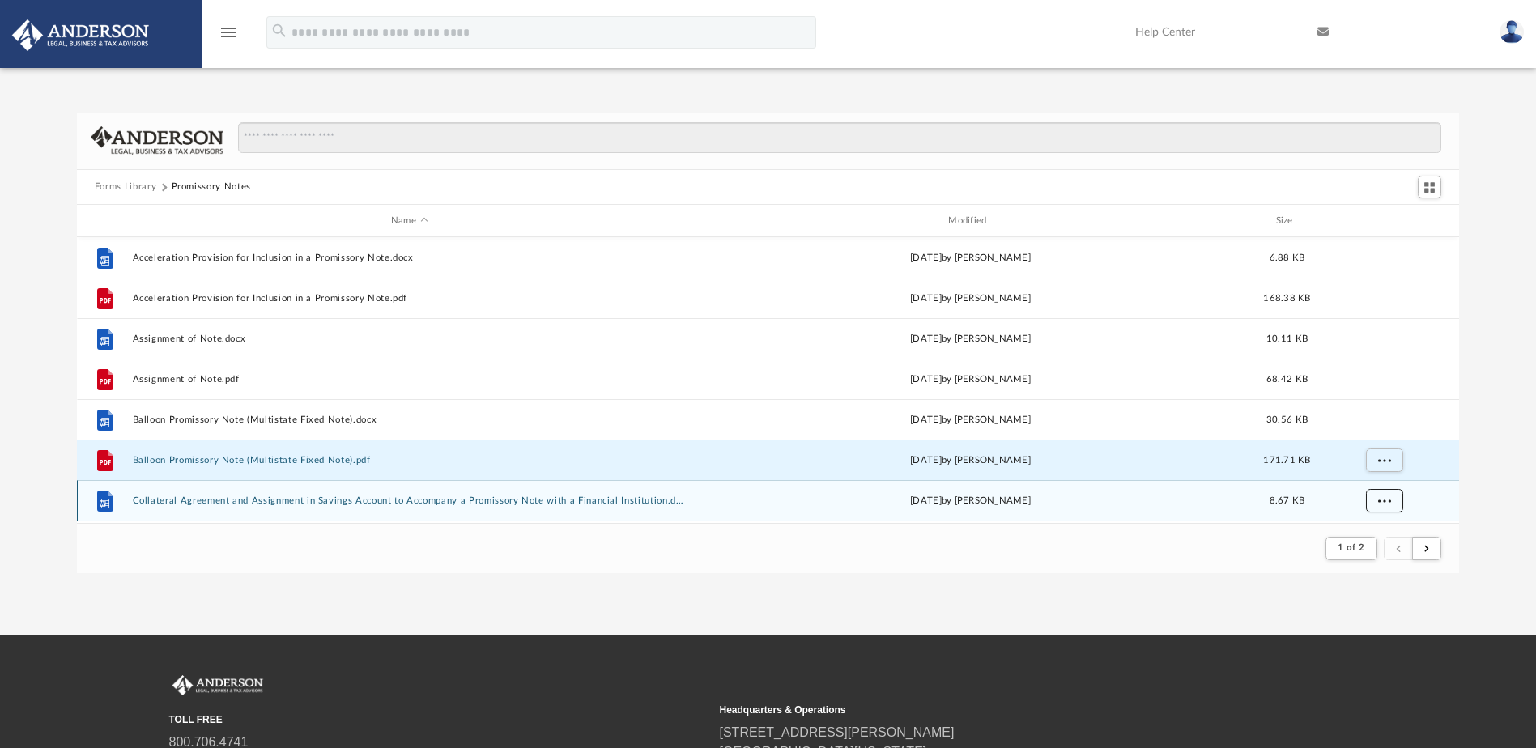
click at [1388, 500] on span "More options" at bounding box center [1383, 500] width 13 height 9
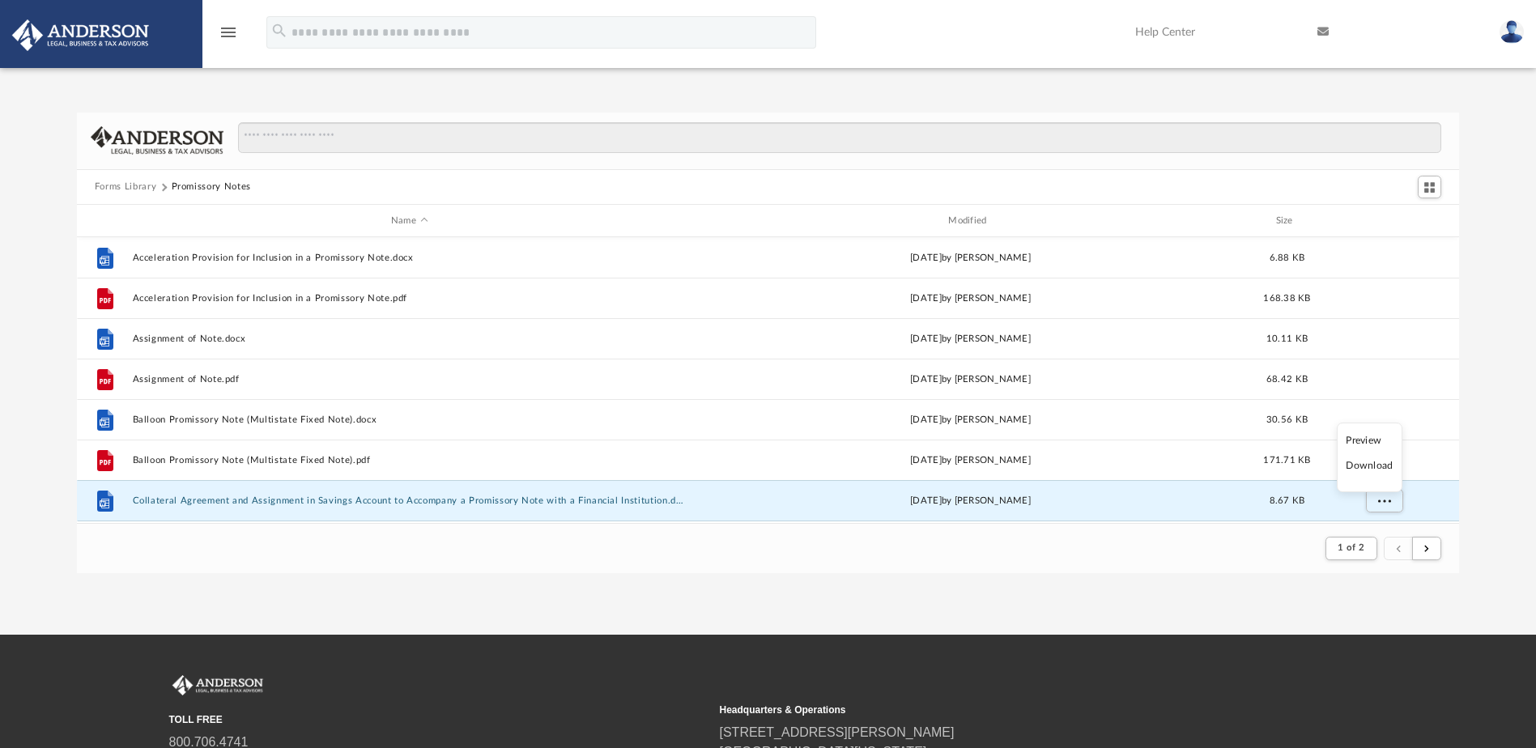
click at [1387, 466] on li "Download" at bounding box center [1369, 465] width 47 height 17
click at [1486, 459] on div "Forms Library Promissory Notes Name Modified Size File Acceleration Provision f…" at bounding box center [768, 343] width 1536 height 461
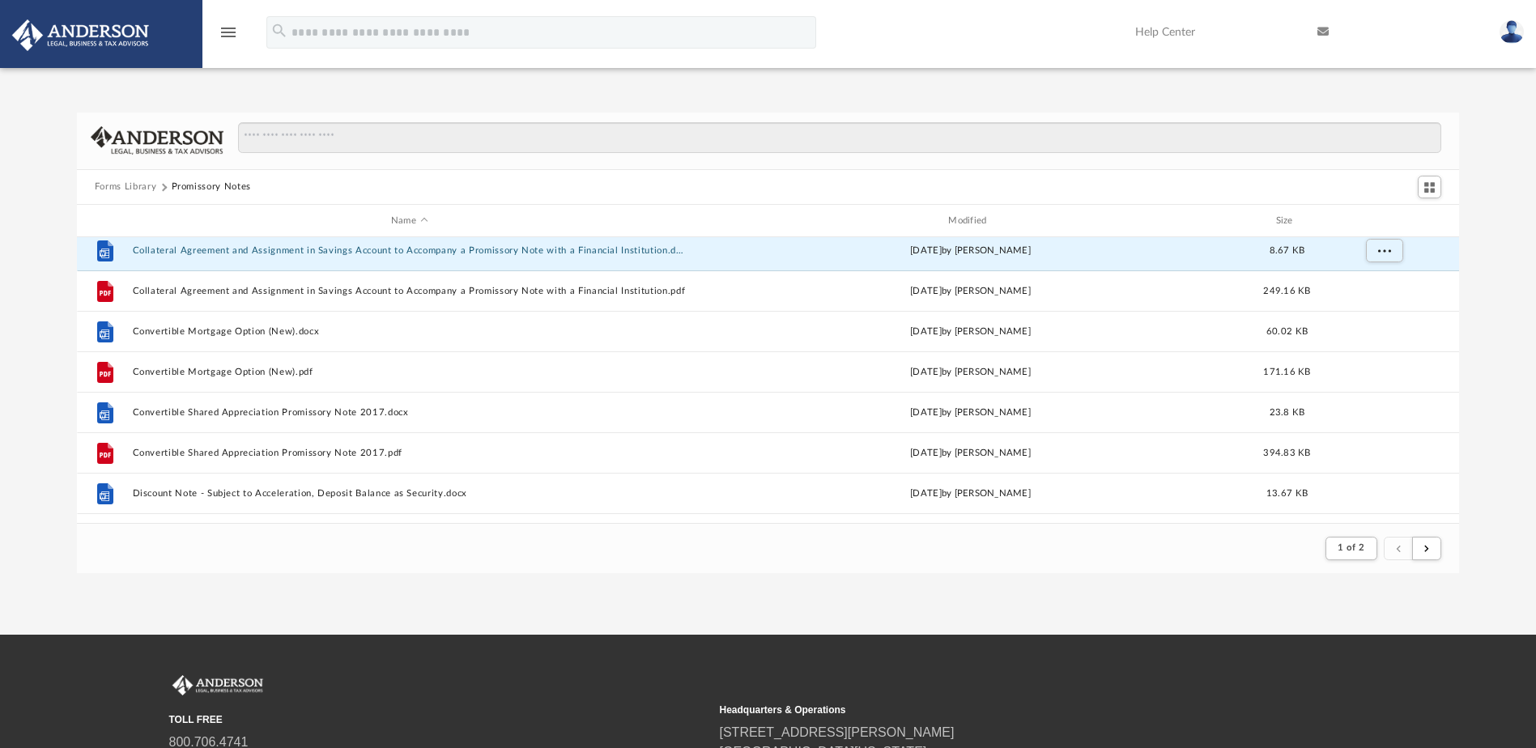
scroll to position [257, 0]
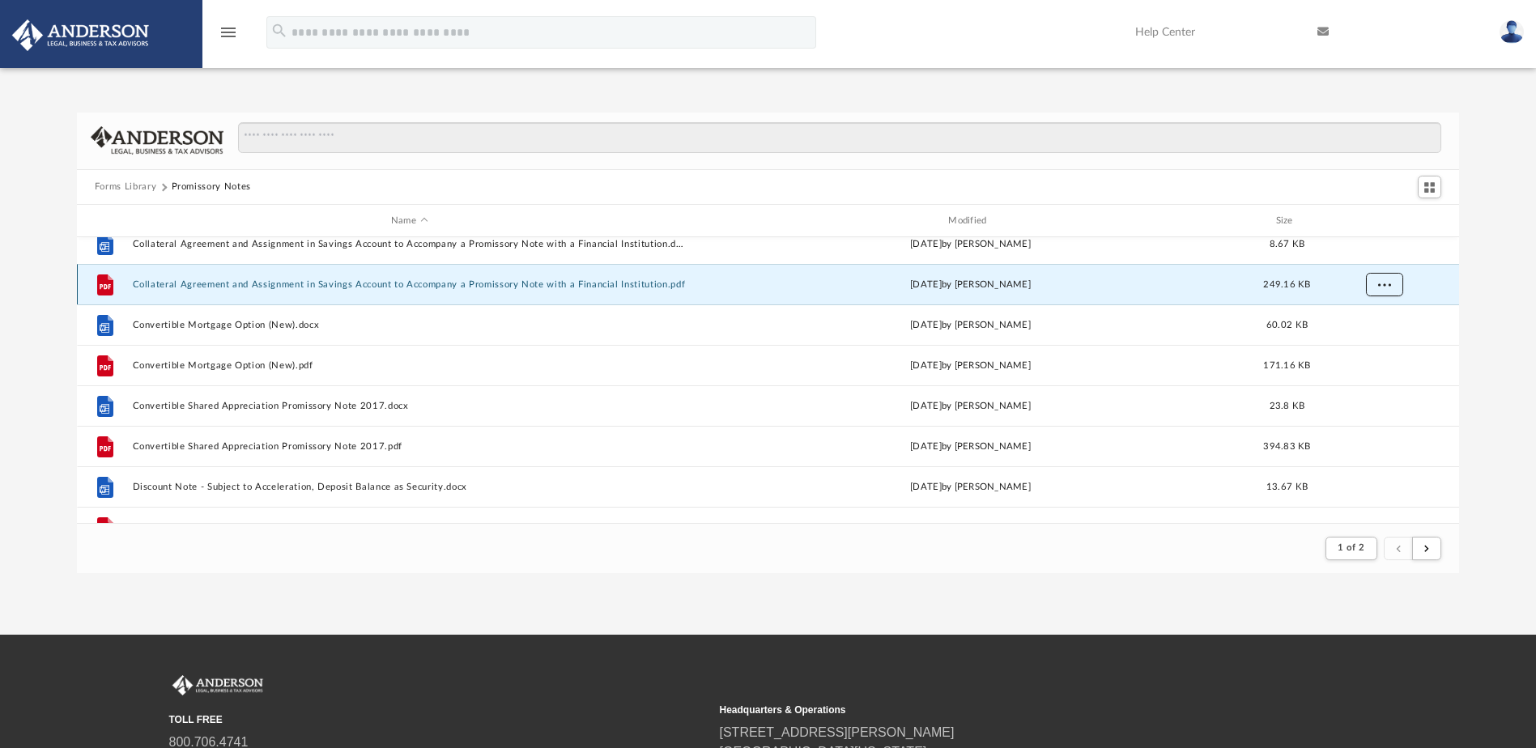
click at [1396, 281] on button "More options" at bounding box center [1383, 285] width 37 height 24
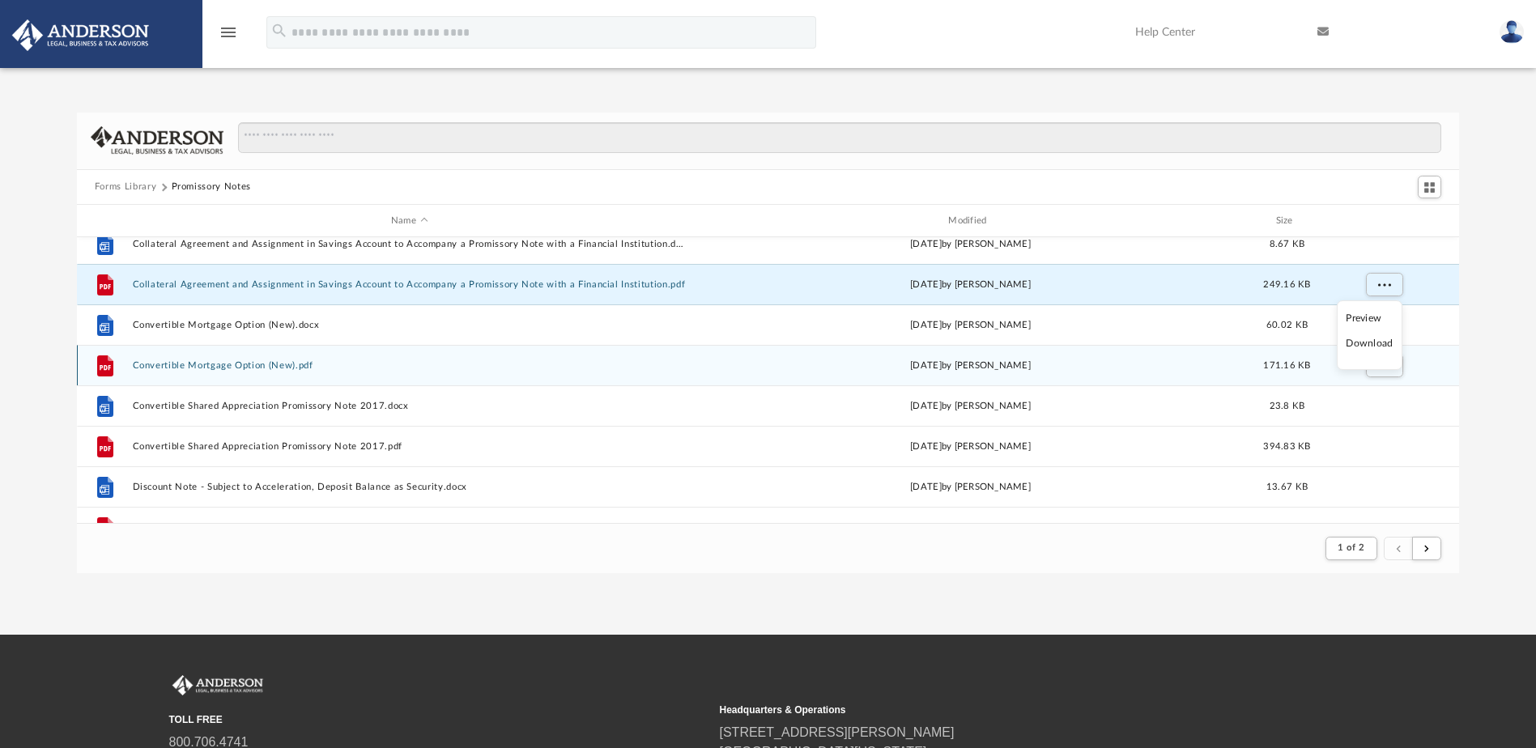
click at [1363, 346] on li "Download" at bounding box center [1369, 343] width 47 height 17
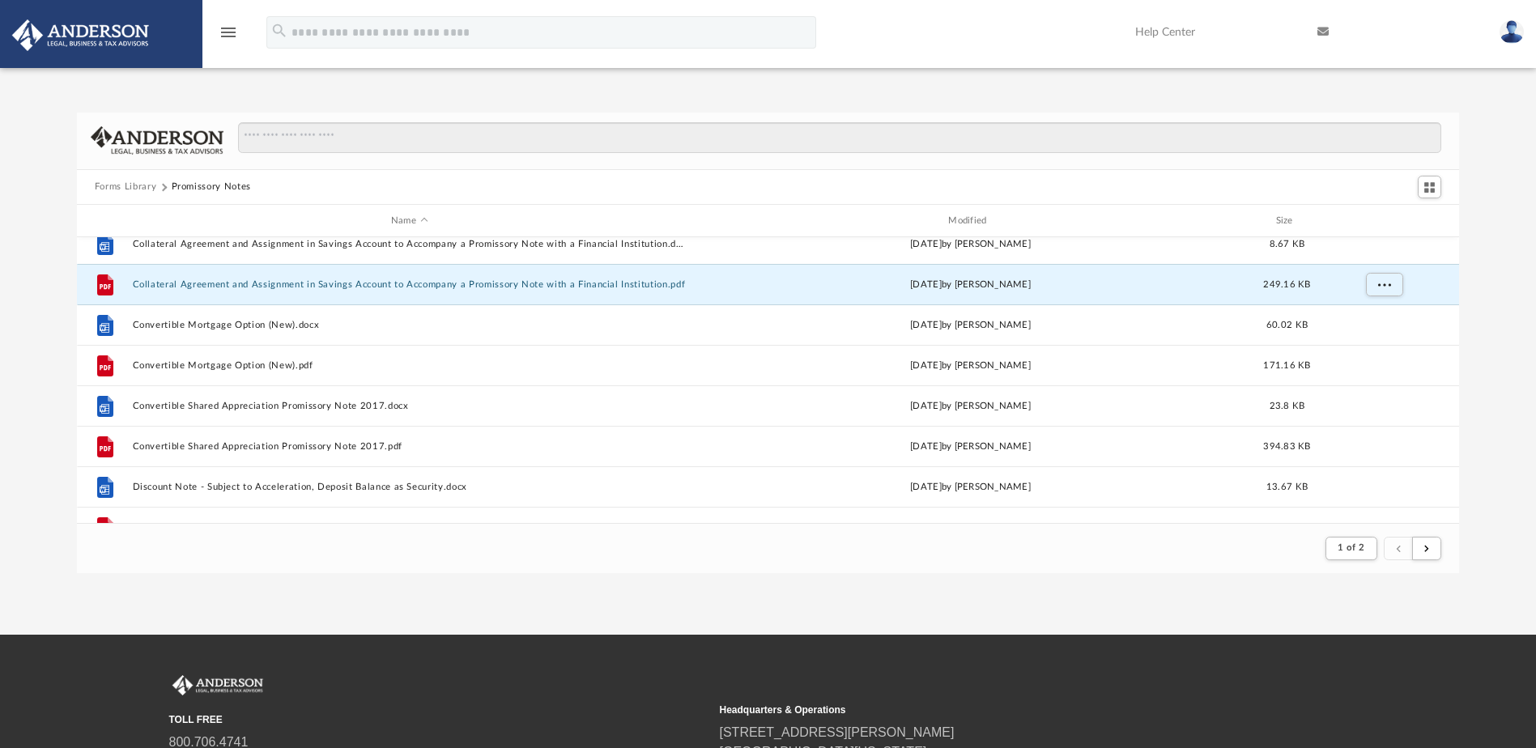
click at [1482, 306] on div "Forms Library Promissory Notes Name Modified Size File Balloon Promissory Note …" at bounding box center [768, 343] width 1536 height 461
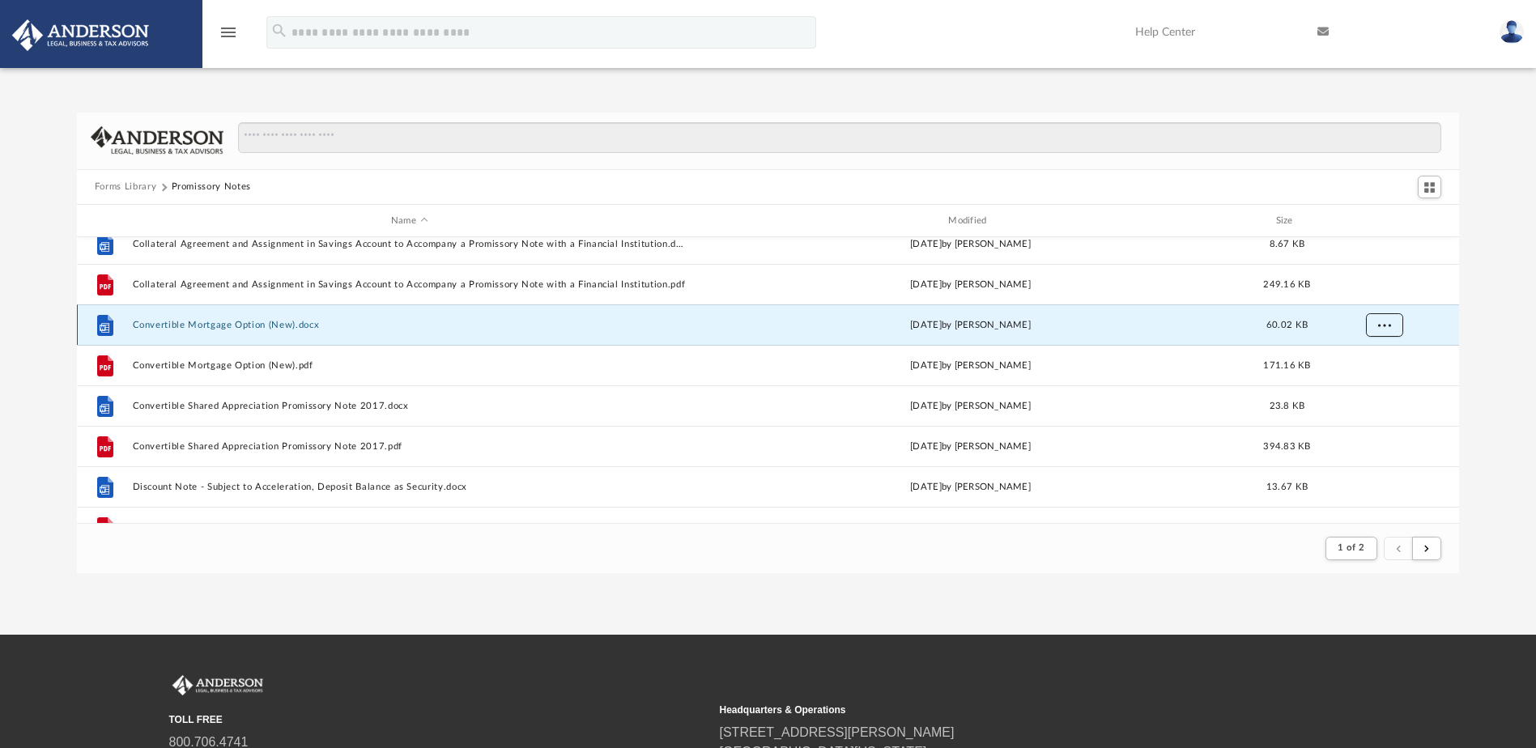
click at [1390, 323] on span "More options" at bounding box center [1383, 325] width 13 height 9
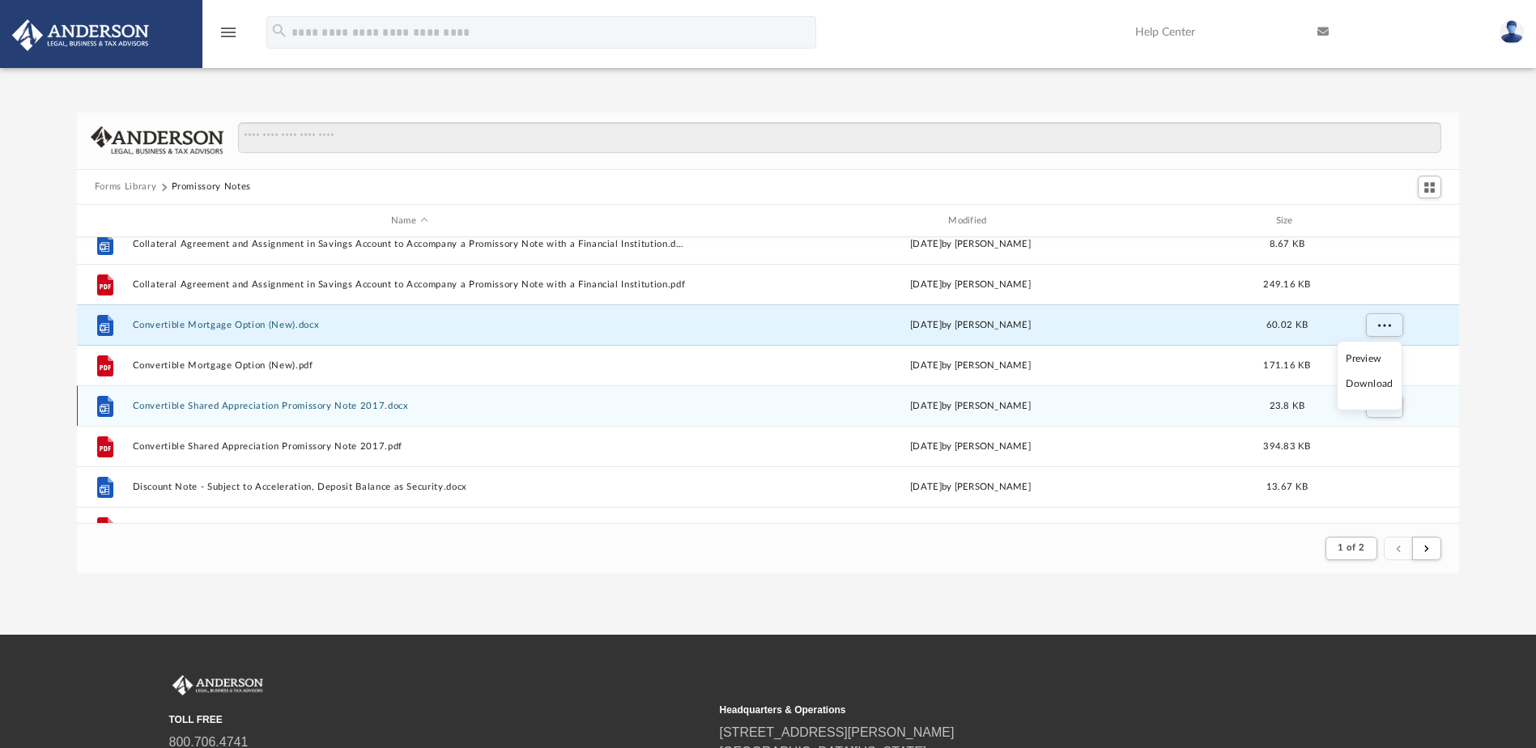
click at [1371, 387] on li "Download" at bounding box center [1369, 384] width 47 height 17
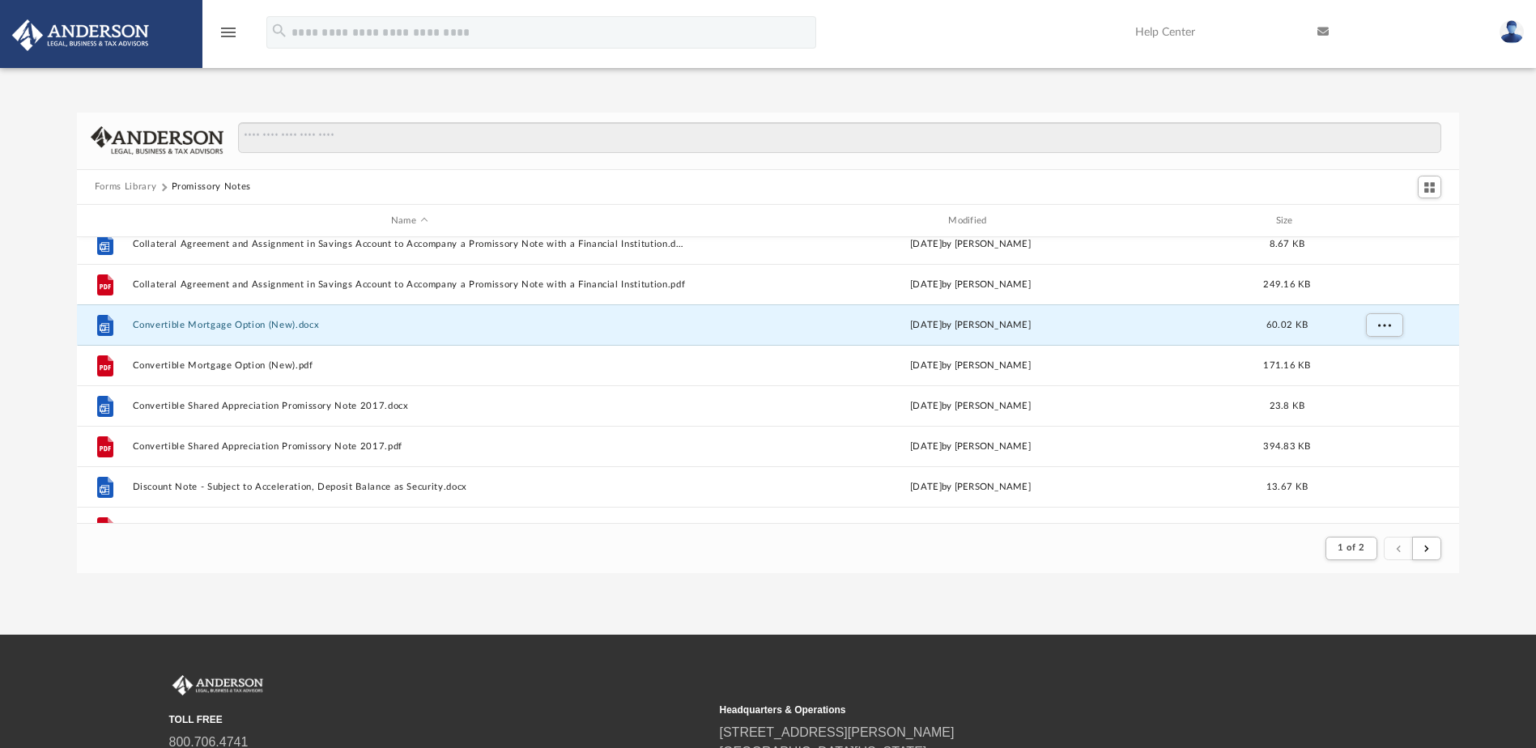
drag, startPoint x: 1494, startPoint y: 344, endPoint x: 1483, endPoint y: 345, distance: 10.6
click at [1494, 344] on div "Forms Library Promissory Notes Name Modified Size File Balloon Promissory Note …" at bounding box center [768, 343] width 1536 height 461
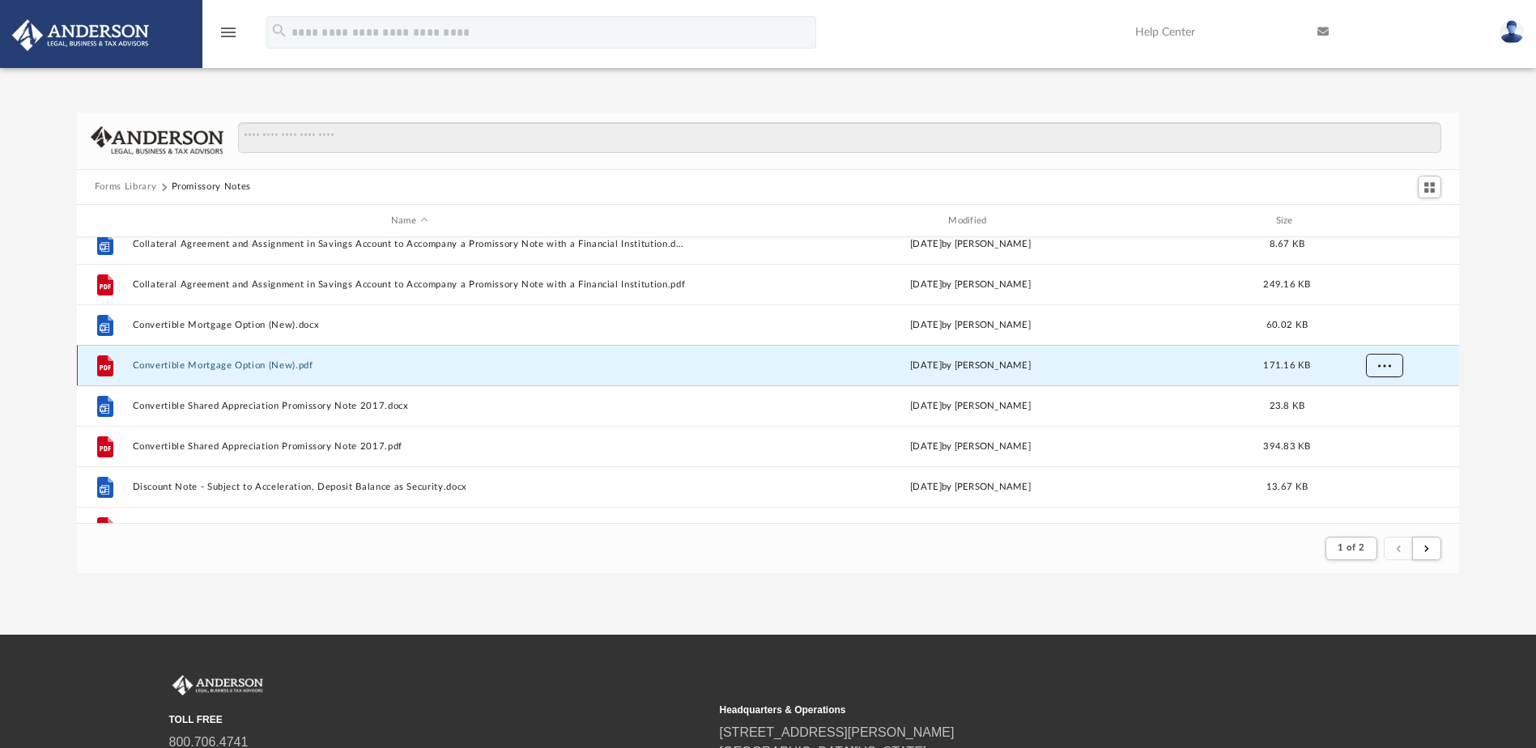
click at [1392, 367] on button "More options" at bounding box center [1383, 366] width 37 height 24
click at [1381, 423] on li "Download" at bounding box center [1369, 424] width 47 height 17
click at [1491, 385] on div "Forms Library Promissory Notes Name Modified Size File Balloon Promissory Note …" at bounding box center [768, 343] width 1536 height 461
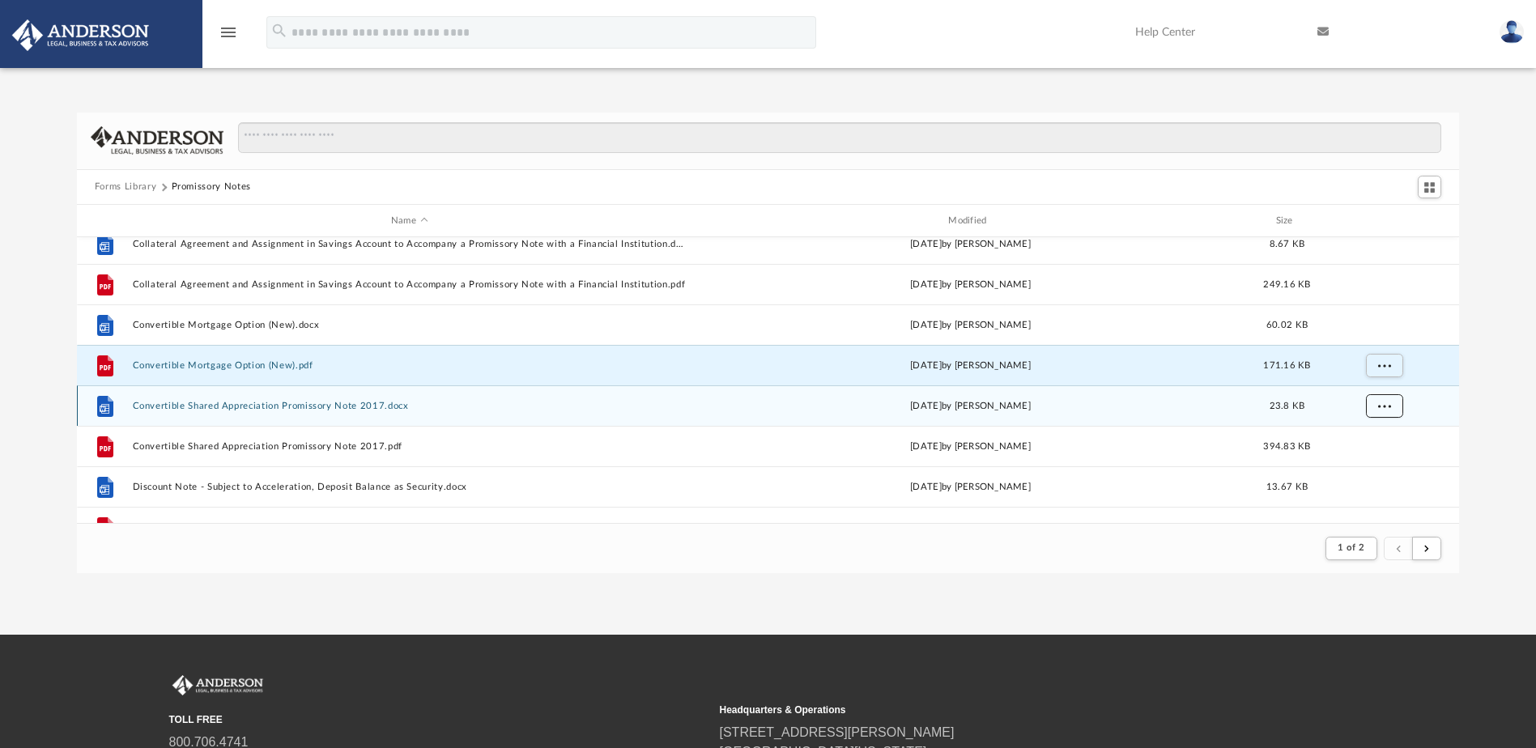
click at [1387, 405] on span "More options" at bounding box center [1383, 406] width 13 height 9
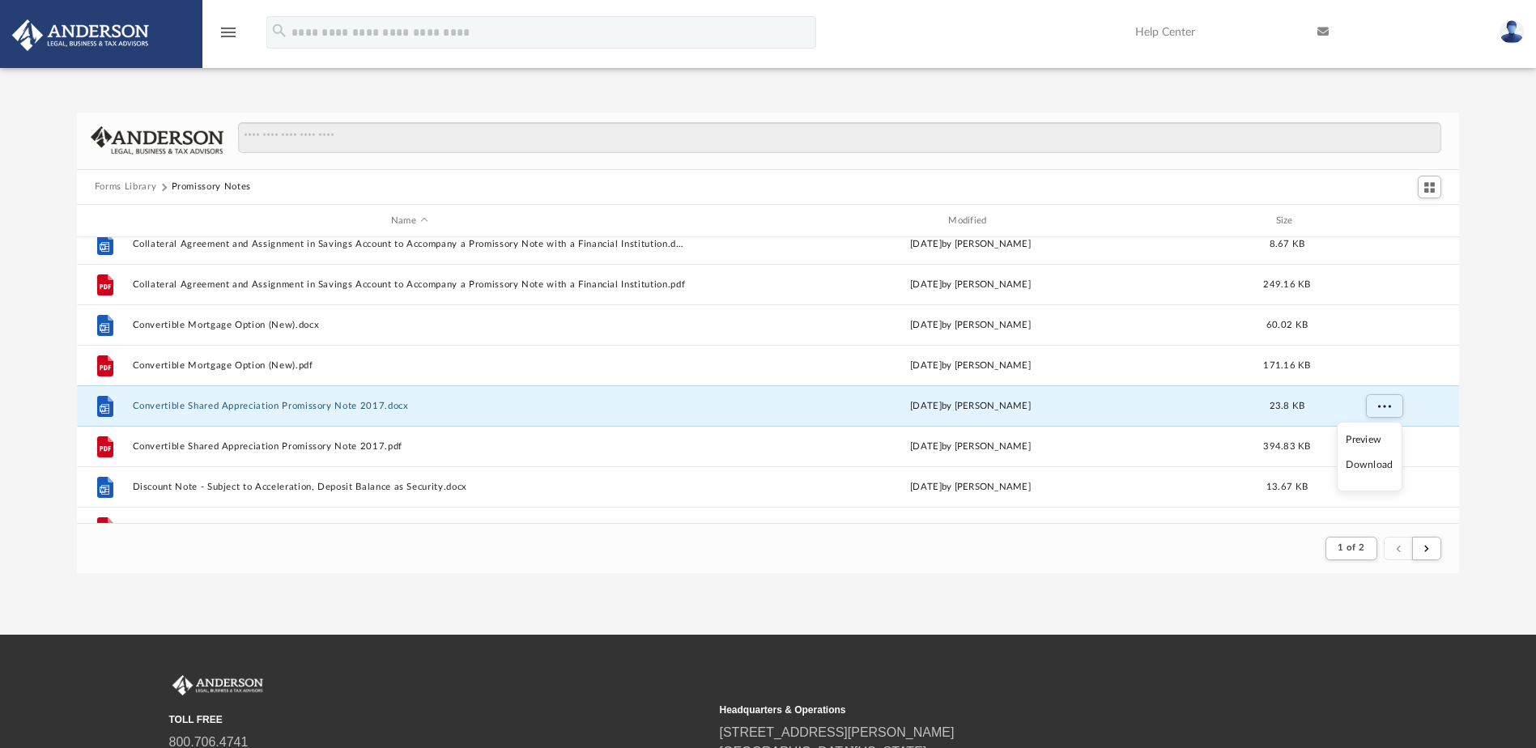
click at [1373, 465] on li "Download" at bounding box center [1369, 465] width 47 height 17
click at [1482, 432] on div "Forms Library Promissory Notes Name Modified Size File Balloon Promissory Note …" at bounding box center [768, 343] width 1536 height 461
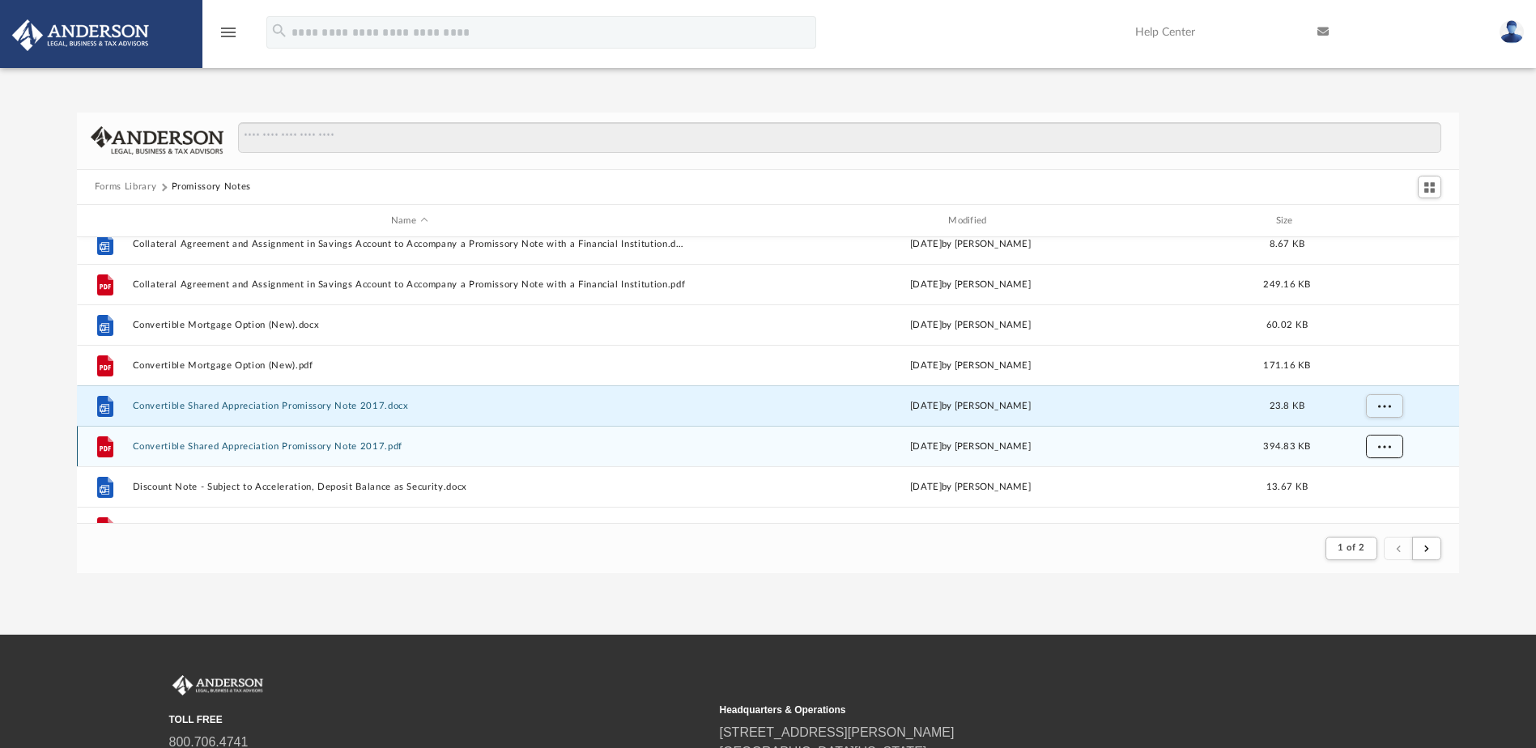
click at [1388, 445] on span "More options" at bounding box center [1383, 446] width 13 height 9
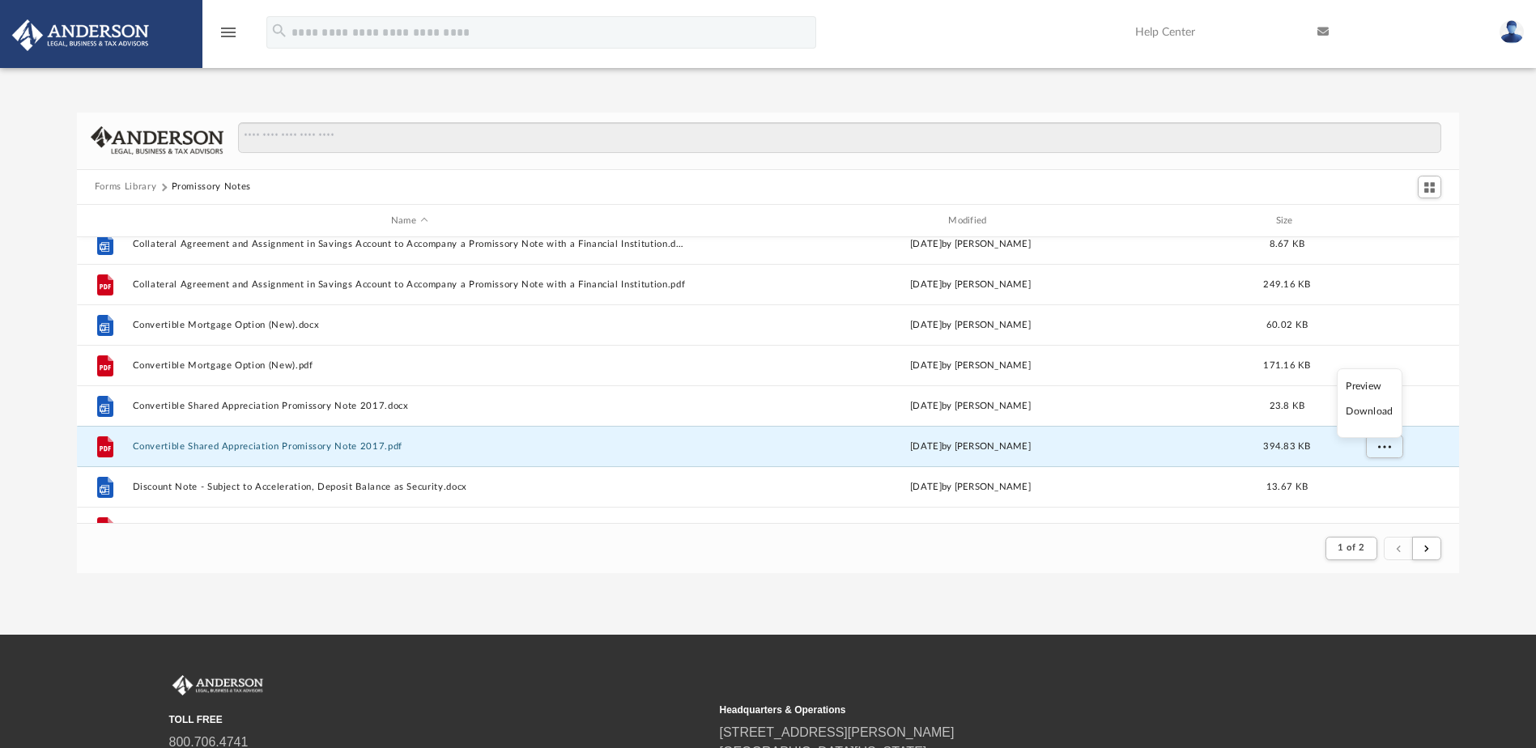
click at [1380, 415] on li "Download" at bounding box center [1369, 411] width 47 height 17
click at [1475, 453] on div "Forms Library Promissory Notes Name Modified Size File Balloon Promissory Note …" at bounding box center [768, 343] width 1536 height 461
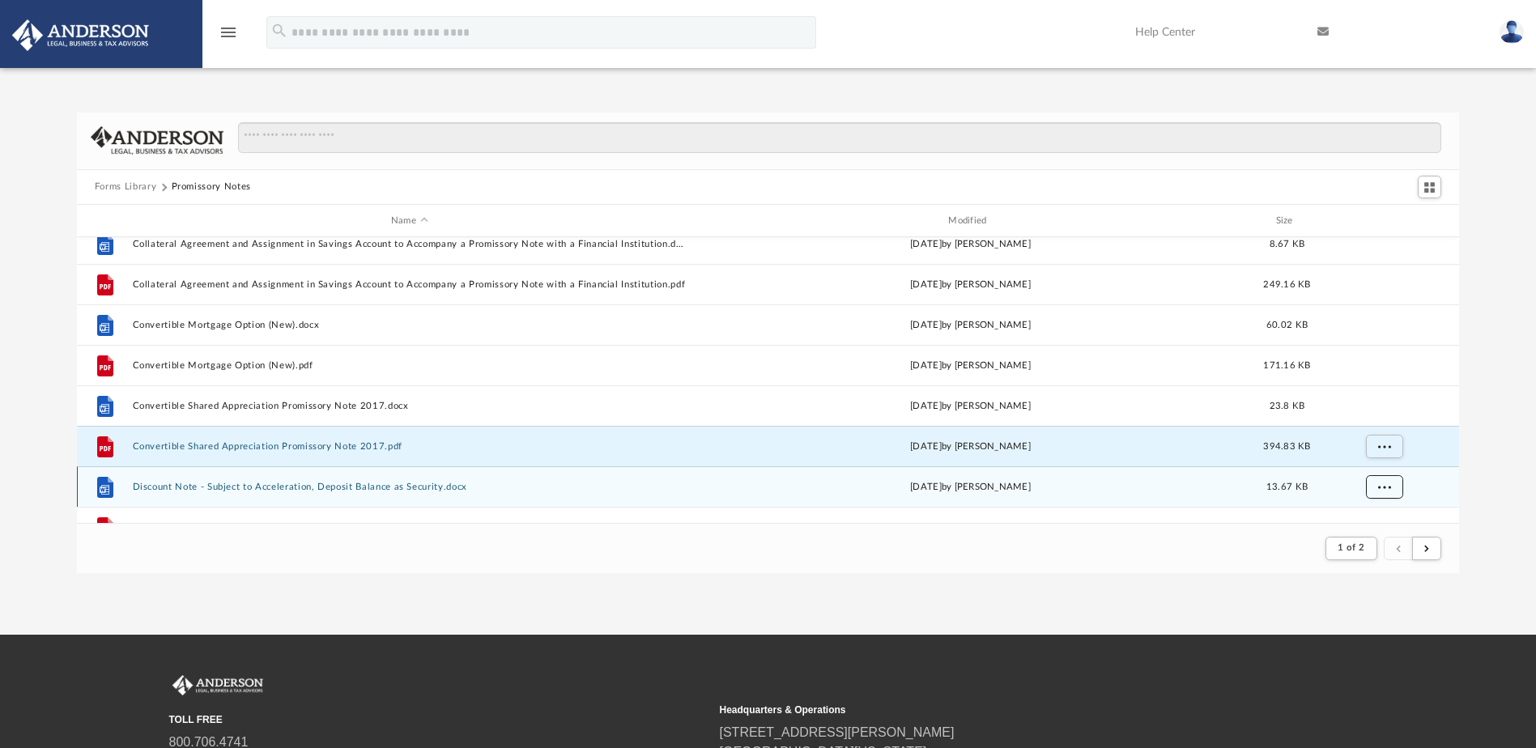
click at [1392, 482] on button "More options" at bounding box center [1383, 487] width 37 height 24
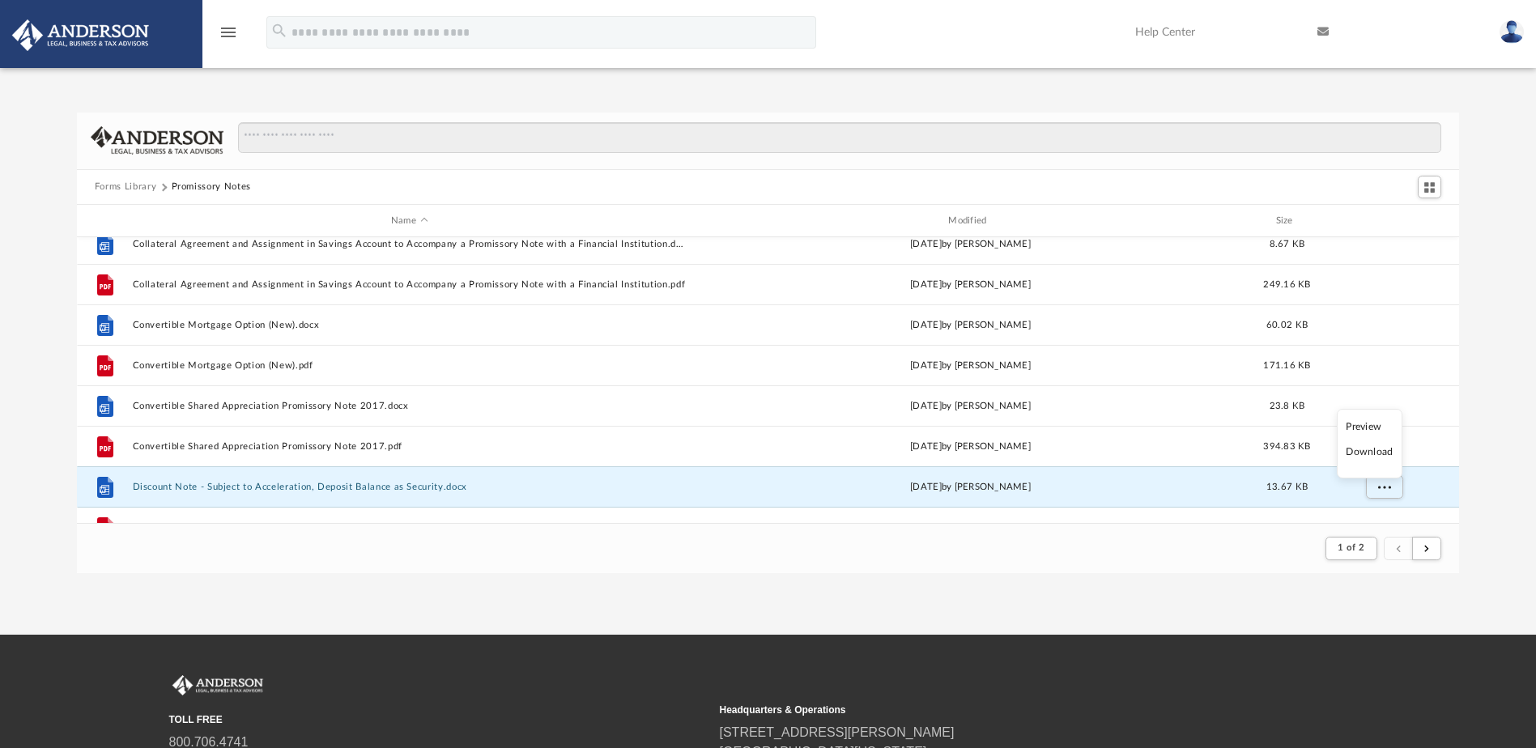
click at [1381, 449] on li "Download" at bounding box center [1369, 452] width 47 height 17
click at [1503, 427] on div "Forms Library Promissory Notes Name Modified Size File Balloon Promissory Note …" at bounding box center [768, 343] width 1536 height 461
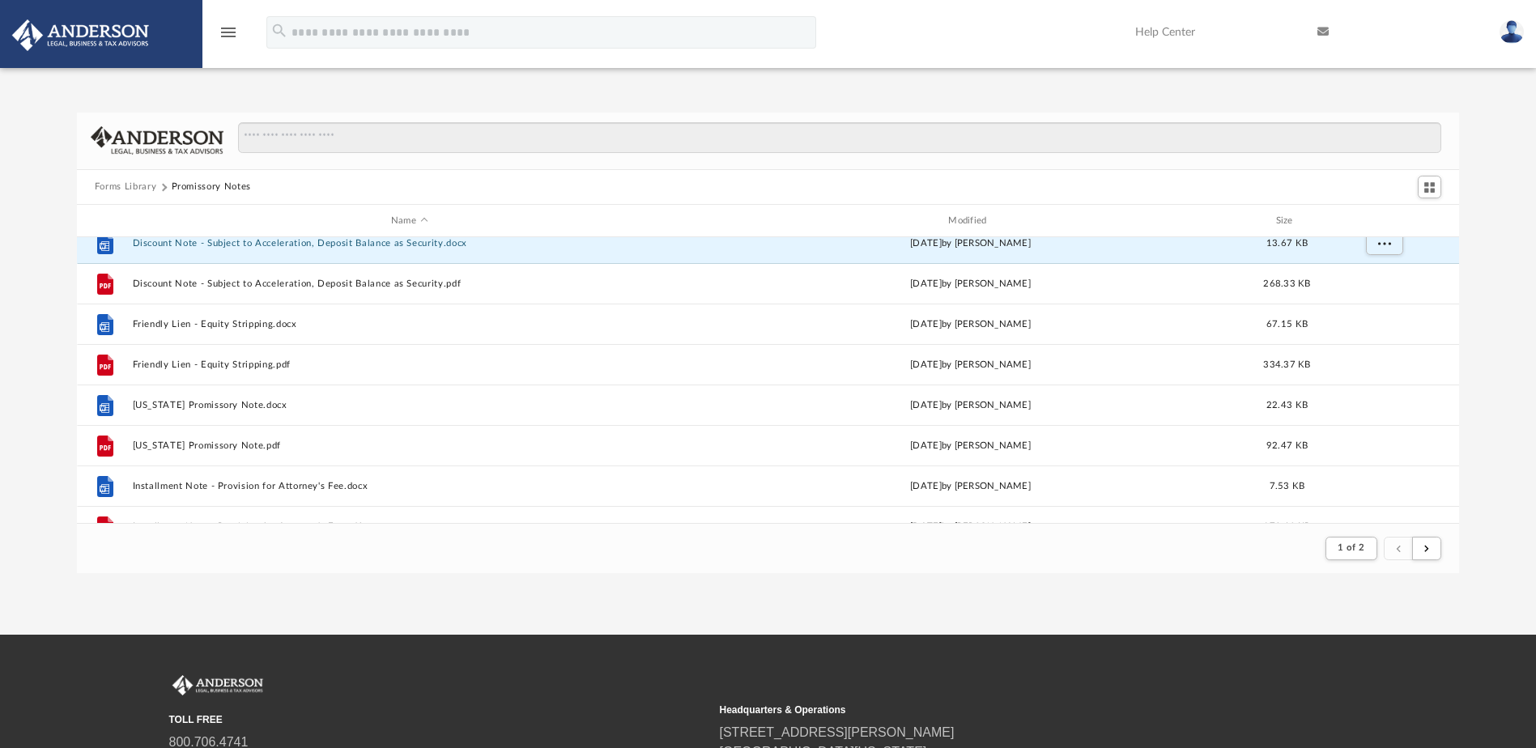
scroll to position [507, 0]
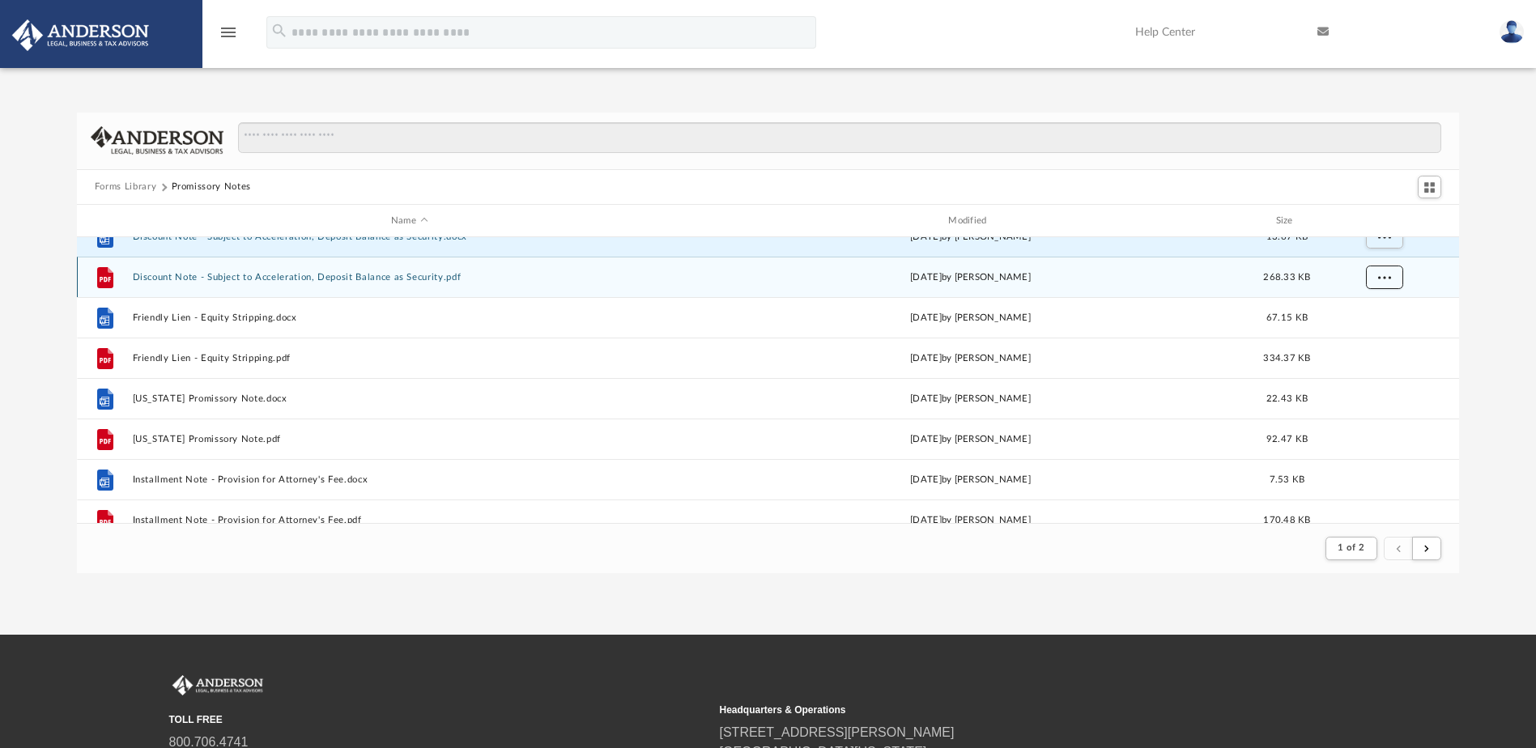
click at [1386, 278] on span "More options" at bounding box center [1383, 277] width 13 height 9
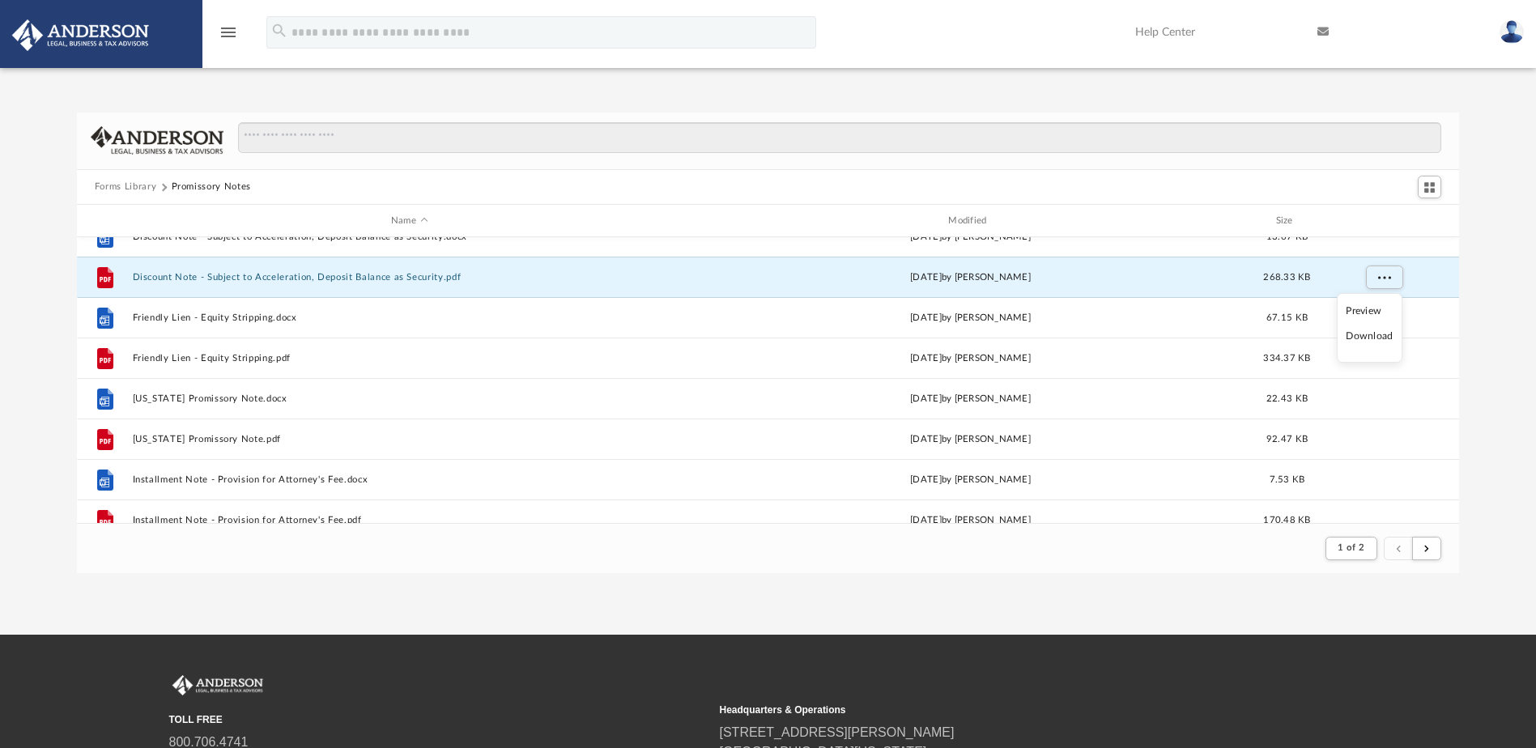
click at [1367, 337] on li "Download" at bounding box center [1369, 336] width 47 height 17
click at [1482, 289] on div "Forms Library Promissory Notes Name Modified Size File Convertible Shared Appre…" at bounding box center [768, 343] width 1536 height 461
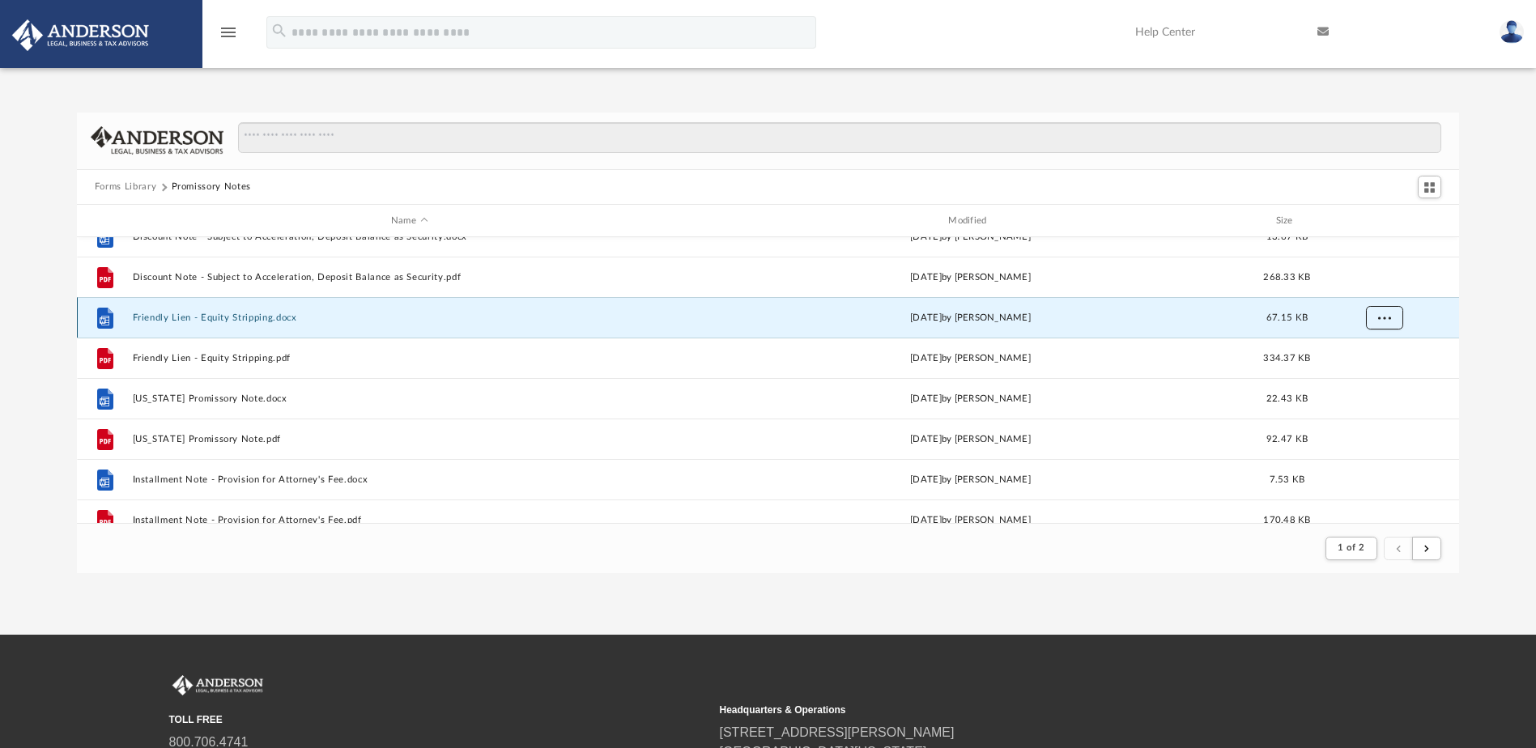
click at [1381, 320] on span "More options" at bounding box center [1383, 317] width 13 height 9
click at [1378, 376] on li "Download" at bounding box center [1369, 376] width 47 height 17
click at [1484, 321] on div "Forms Library Promissory Notes Name Modified Size File Convertible Shared Appre…" at bounding box center [768, 343] width 1536 height 461
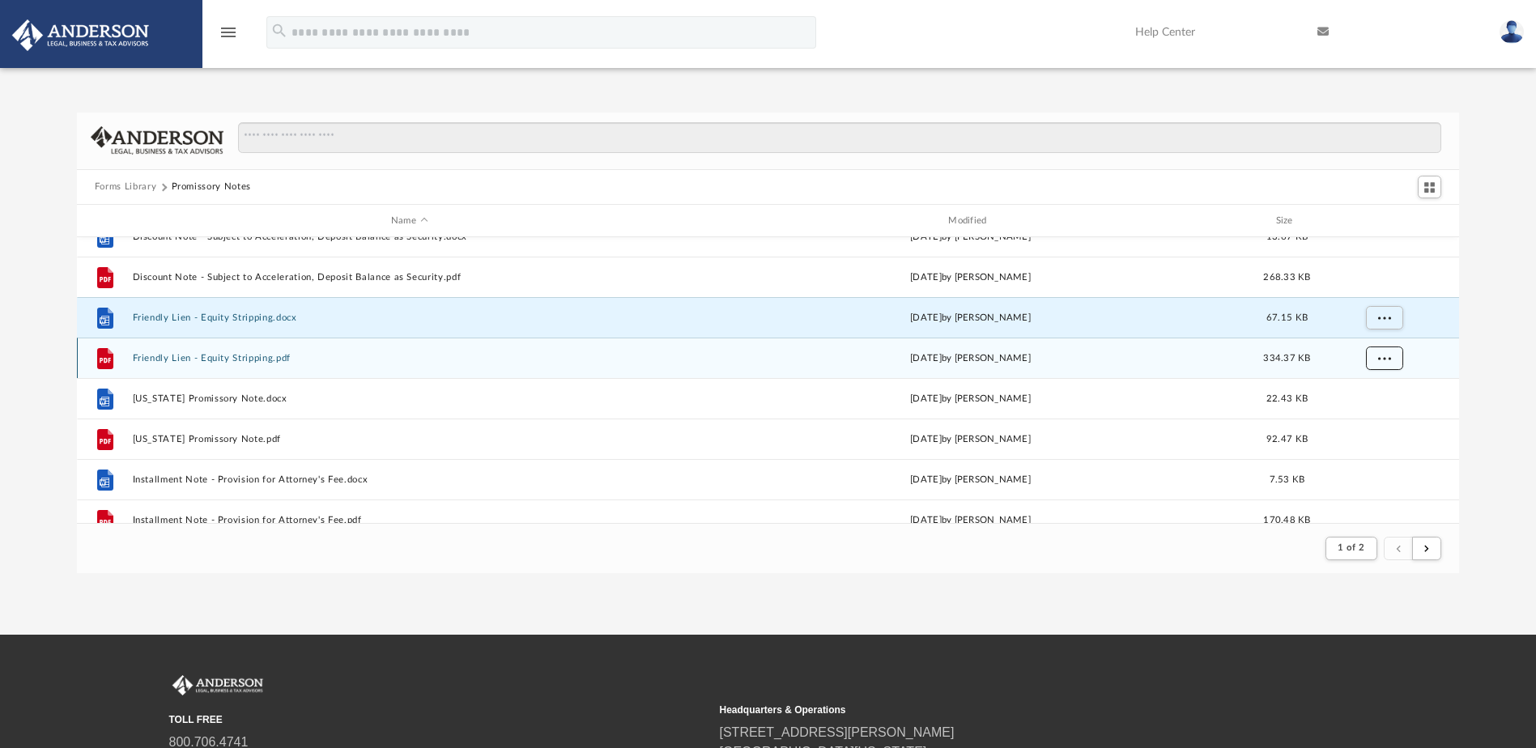
click at [1382, 359] on span "More options" at bounding box center [1383, 358] width 13 height 9
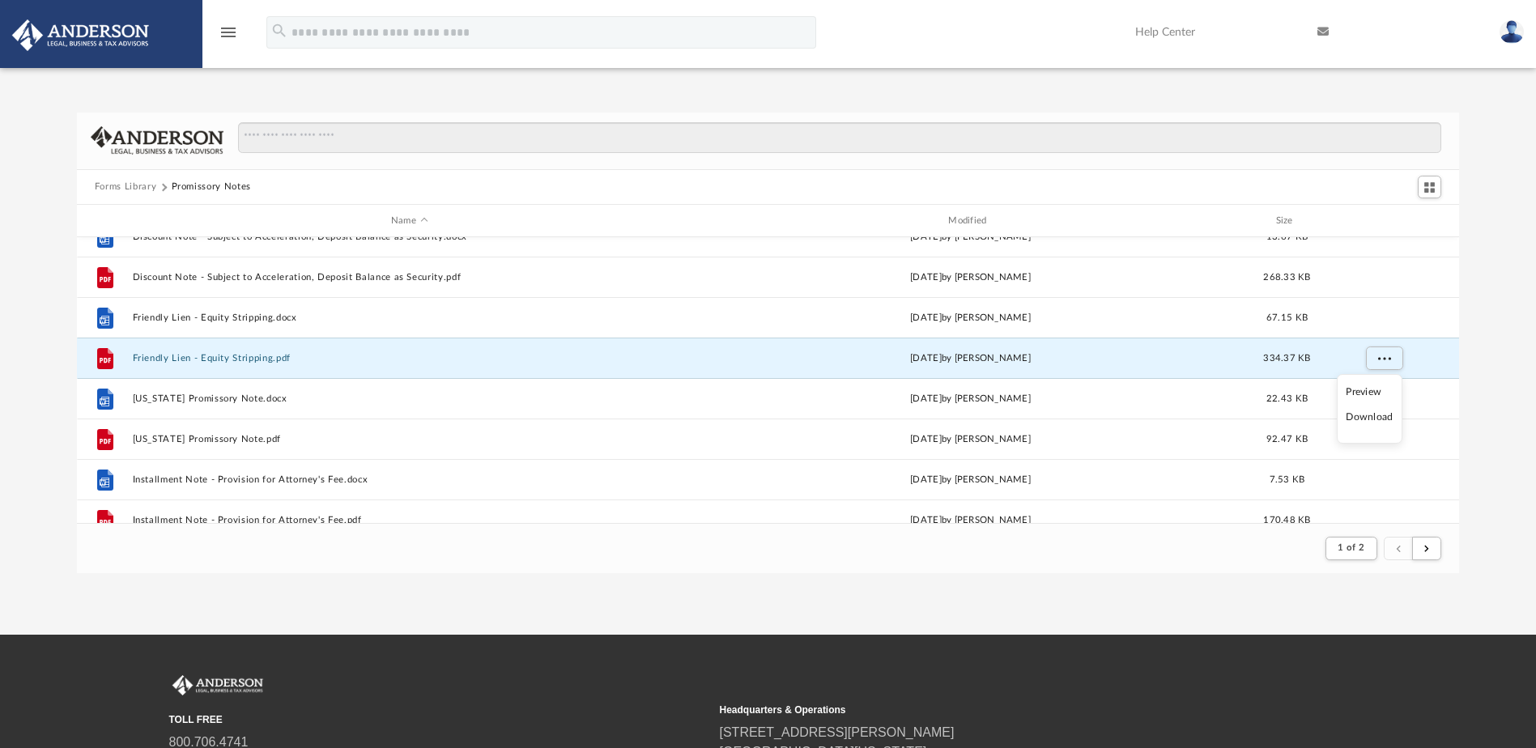
click at [1370, 417] on li "Download" at bounding box center [1369, 417] width 47 height 17
click at [1476, 374] on div "Forms Library Promissory Notes Name Modified Size File Convertible Shared Appre…" at bounding box center [768, 343] width 1536 height 461
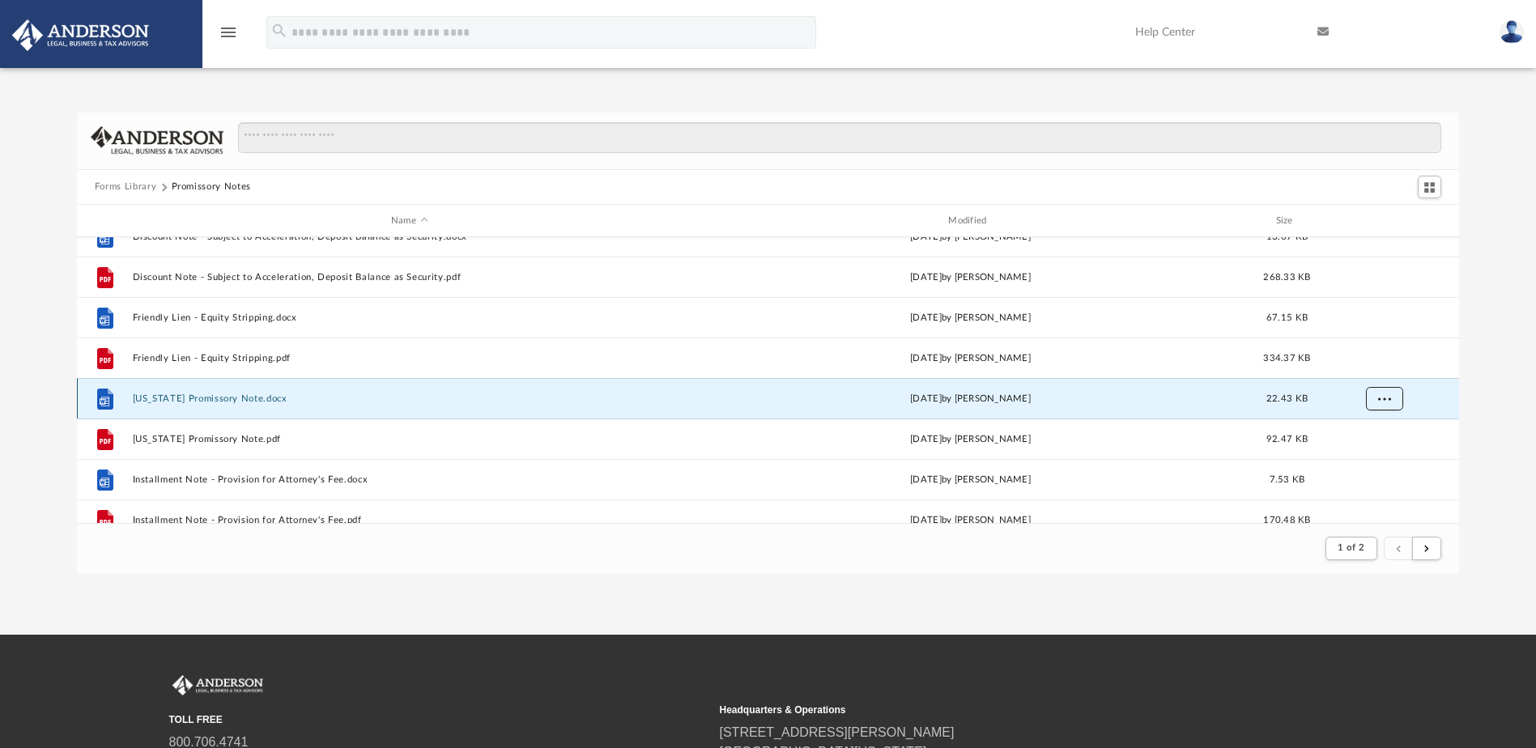
click at [1388, 403] on button "More options" at bounding box center [1383, 399] width 37 height 24
click at [1373, 456] on li "Download" at bounding box center [1369, 457] width 47 height 17
click at [1490, 407] on div "Forms Library Promissory Notes Name Modified Size File Convertible Shared Appre…" at bounding box center [768, 343] width 1536 height 461
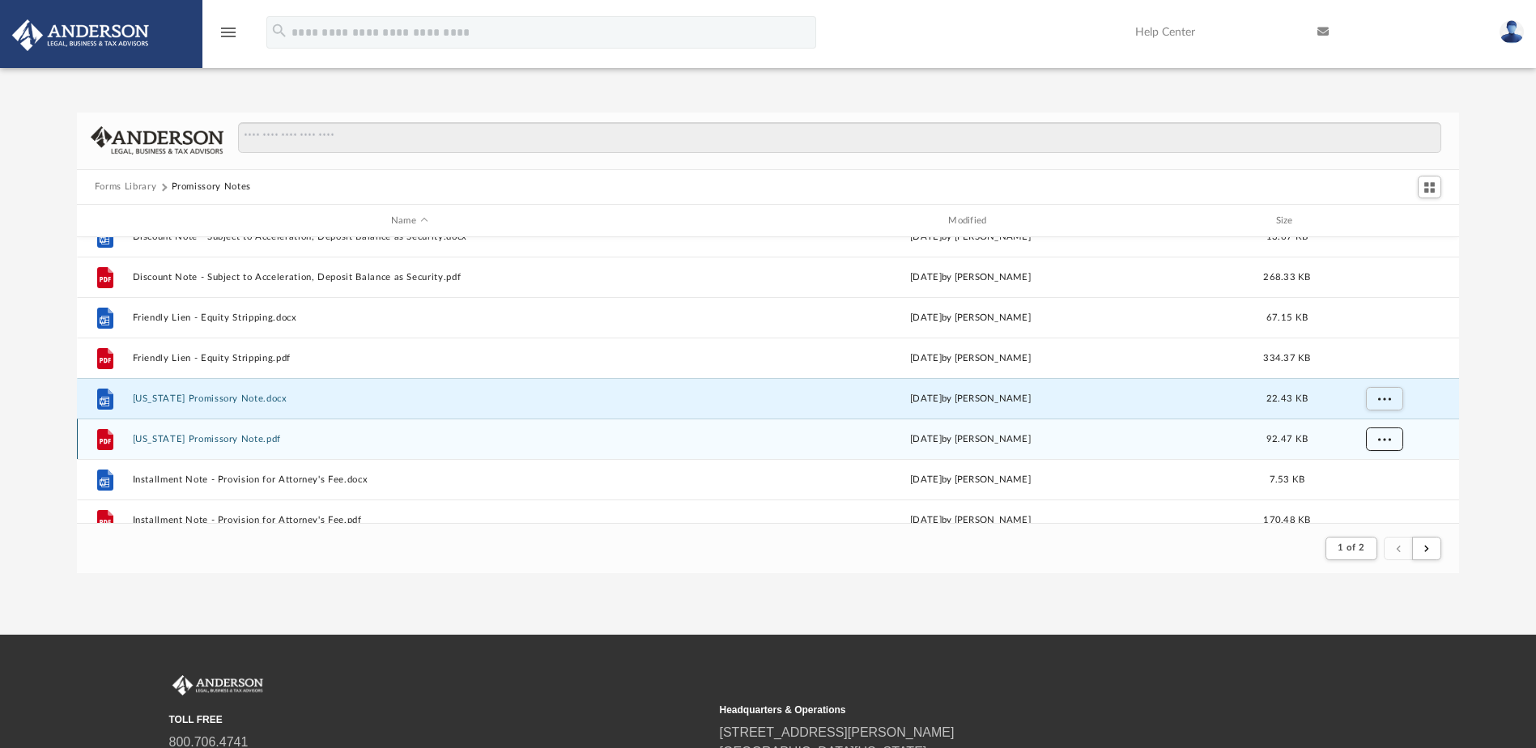
click at [1389, 437] on span "More options" at bounding box center [1383, 439] width 13 height 9
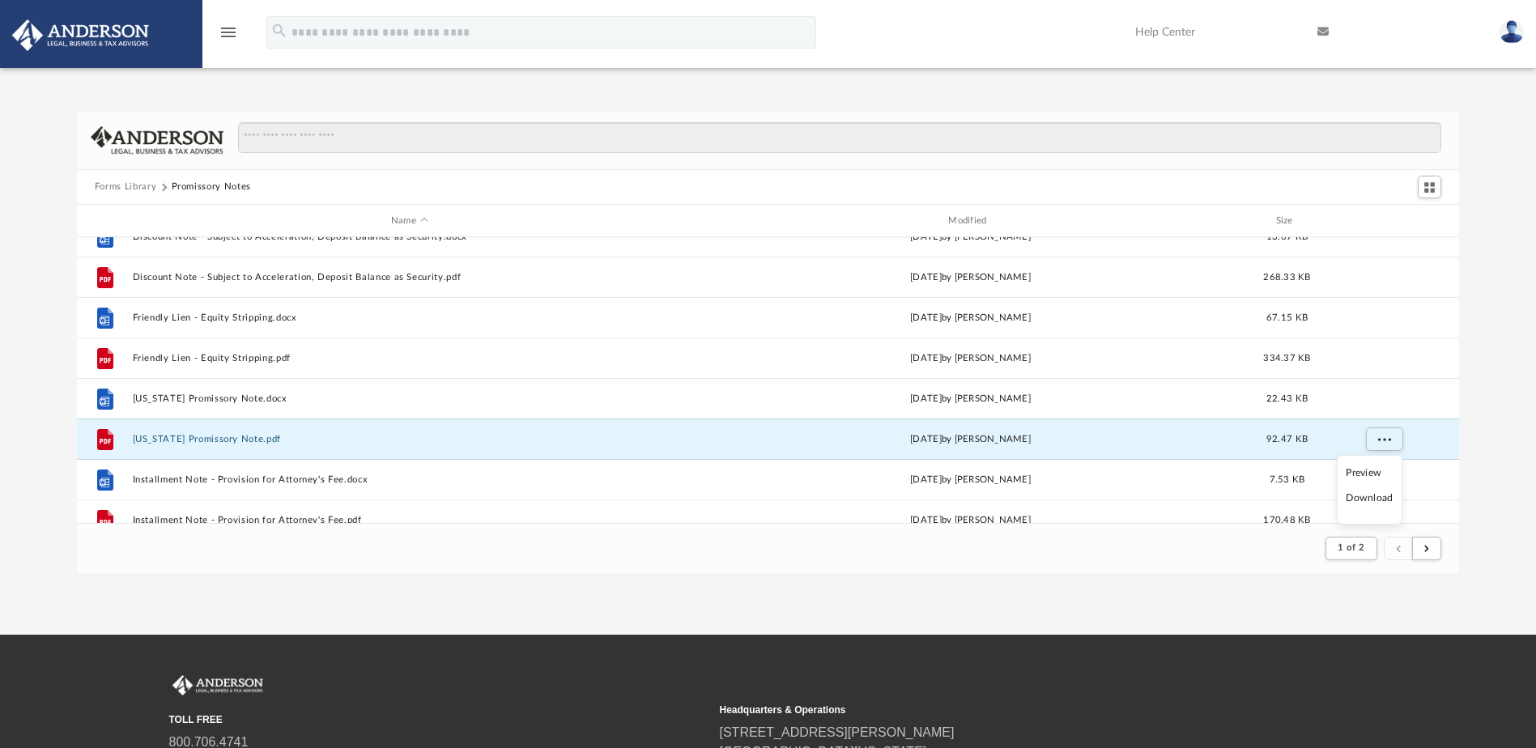
click at [1370, 501] on li "Download" at bounding box center [1369, 498] width 47 height 17
click at [1480, 436] on div "Forms Library Promissory Notes Name Modified Size File Convertible Shared Appre…" at bounding box center [768, 343] width 1536 height 461
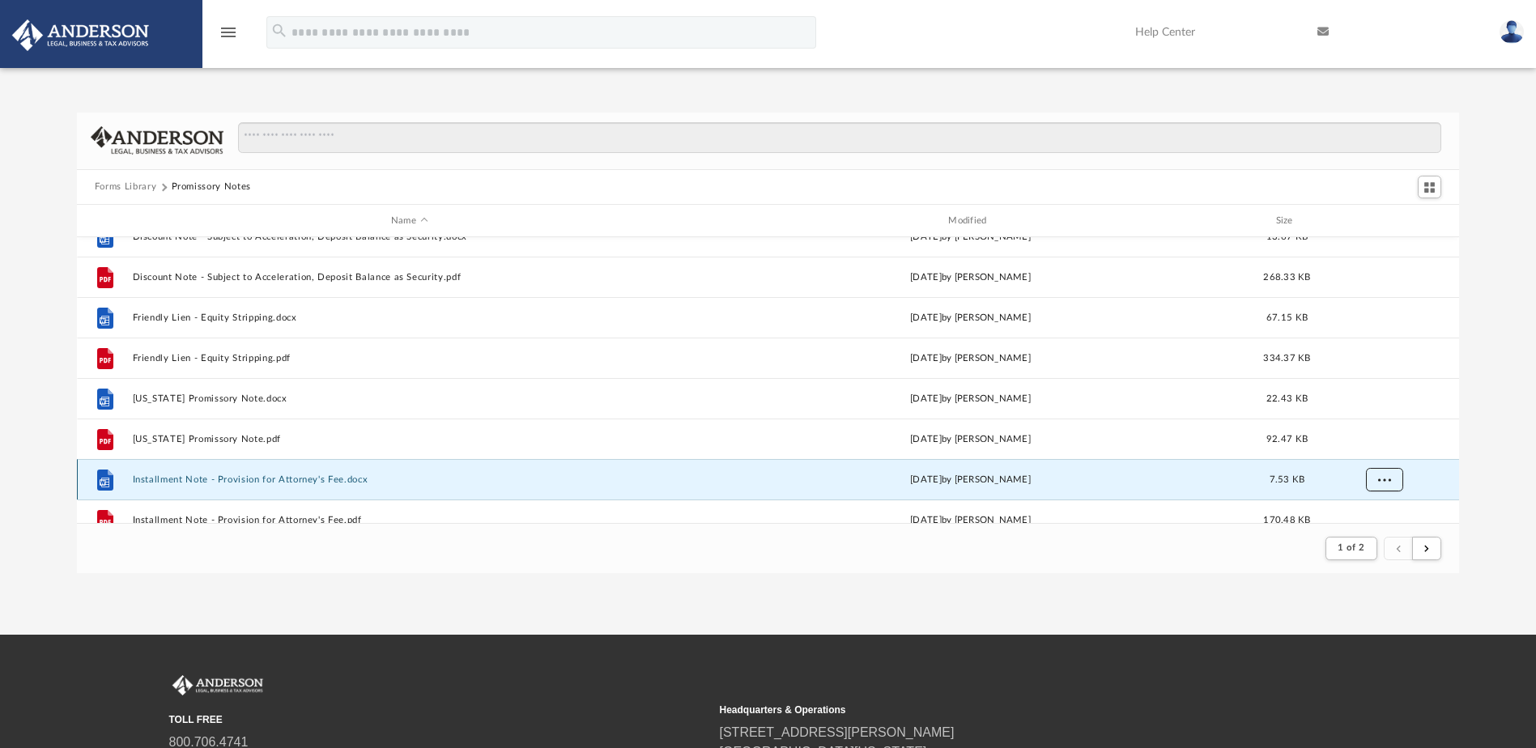
click at [1384, 483] on button "More options" at bounding box center [1383, 480] width 37 height 24
click at [1386, 444] on li "Download" at bounding box center [1369, 444] width 47 height 17
click at [1484, 433] on div "Forms Library Promissory Notes Name Modified Size File Convertible Shared Appre…" at bounding box center [768, 343] width 1536 height 461
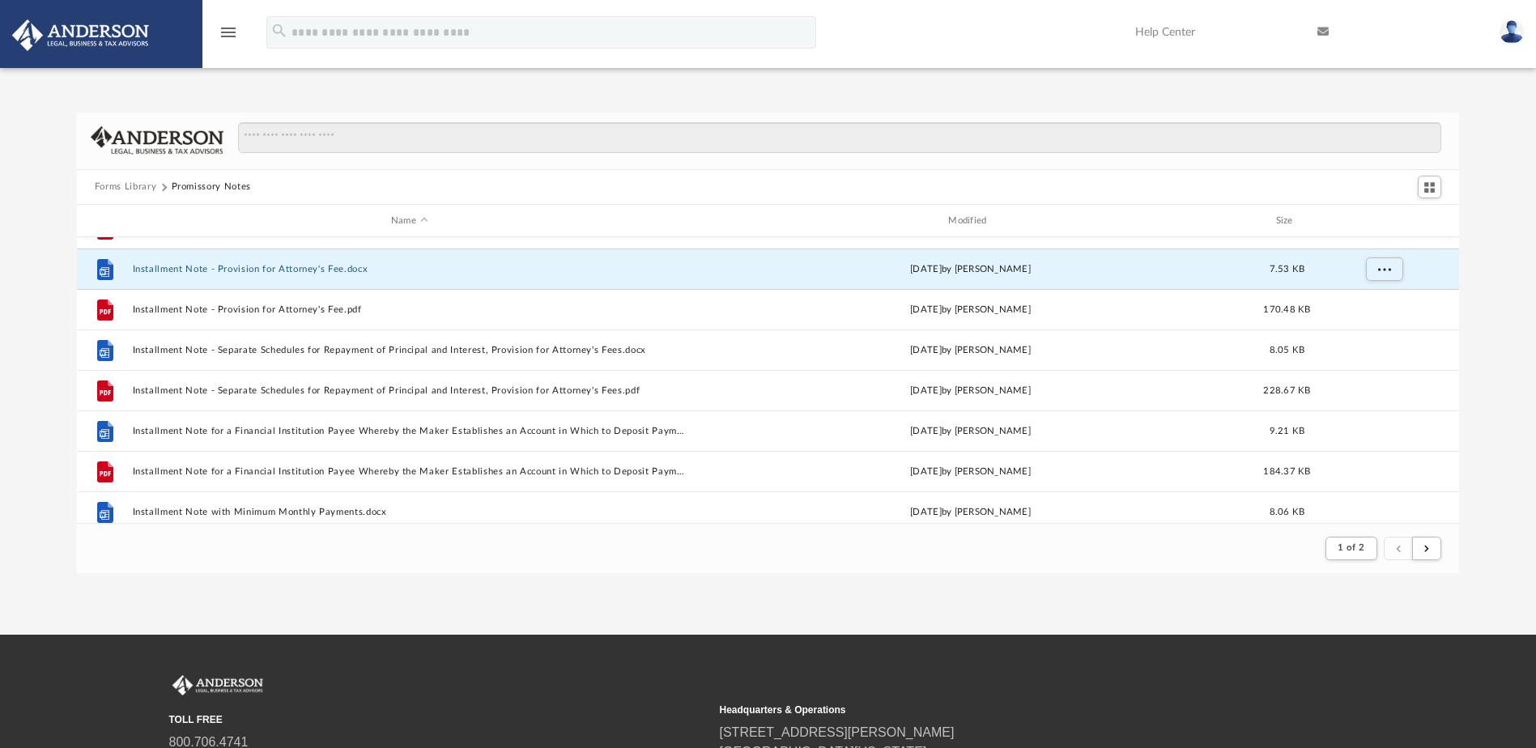
scroll to position [711, 0]
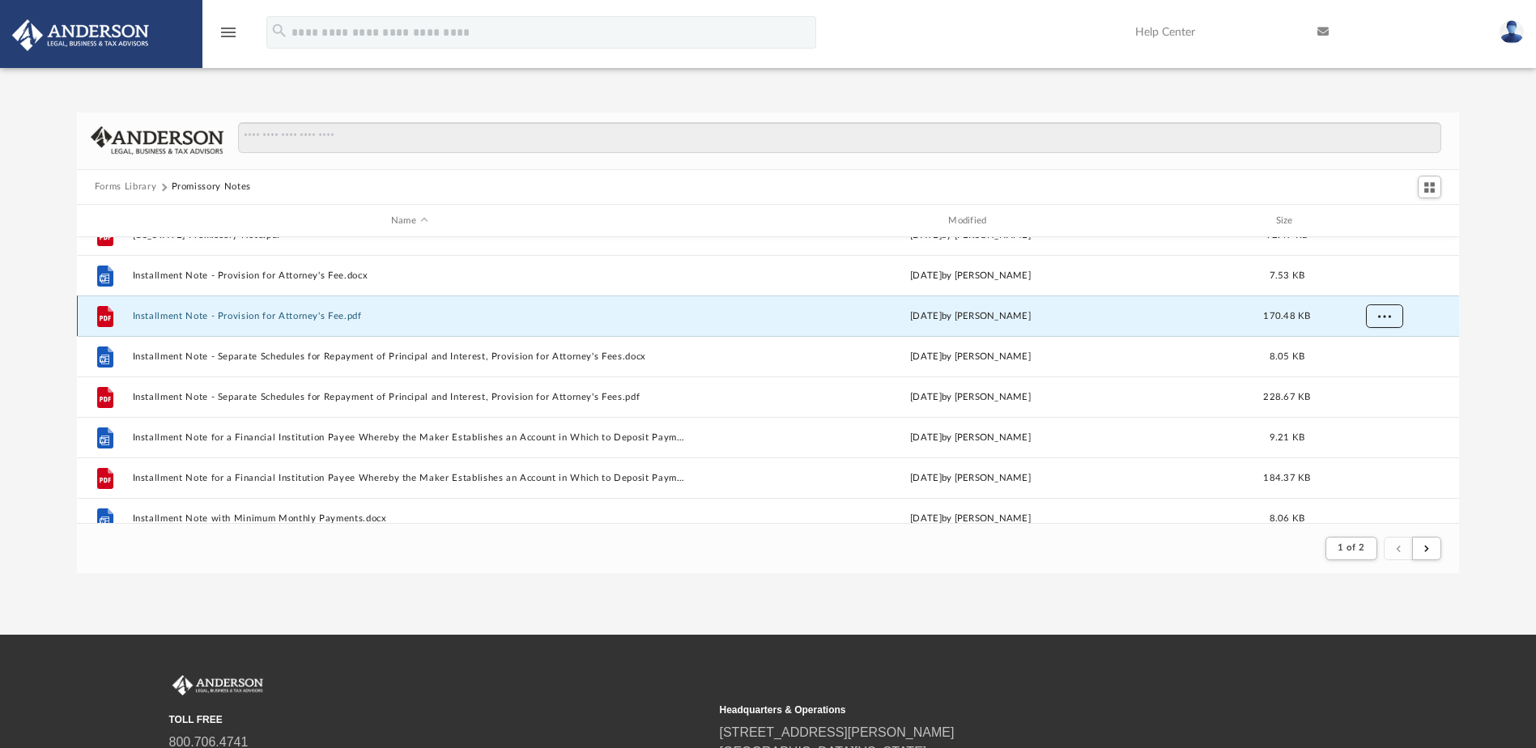
click at [1388, 314] on span "More options" at bounding box center [1383, 316] width 13 height 9
click at [1373, 372] on li "Download" at bounding box center [1369, 375] width 47 height 17
click at [1479, 347] on div "Forms Library Promissory Notes Name Modified Size File Collateral Agreement and…" at bounding box center [768, 343] width 1536 height 461
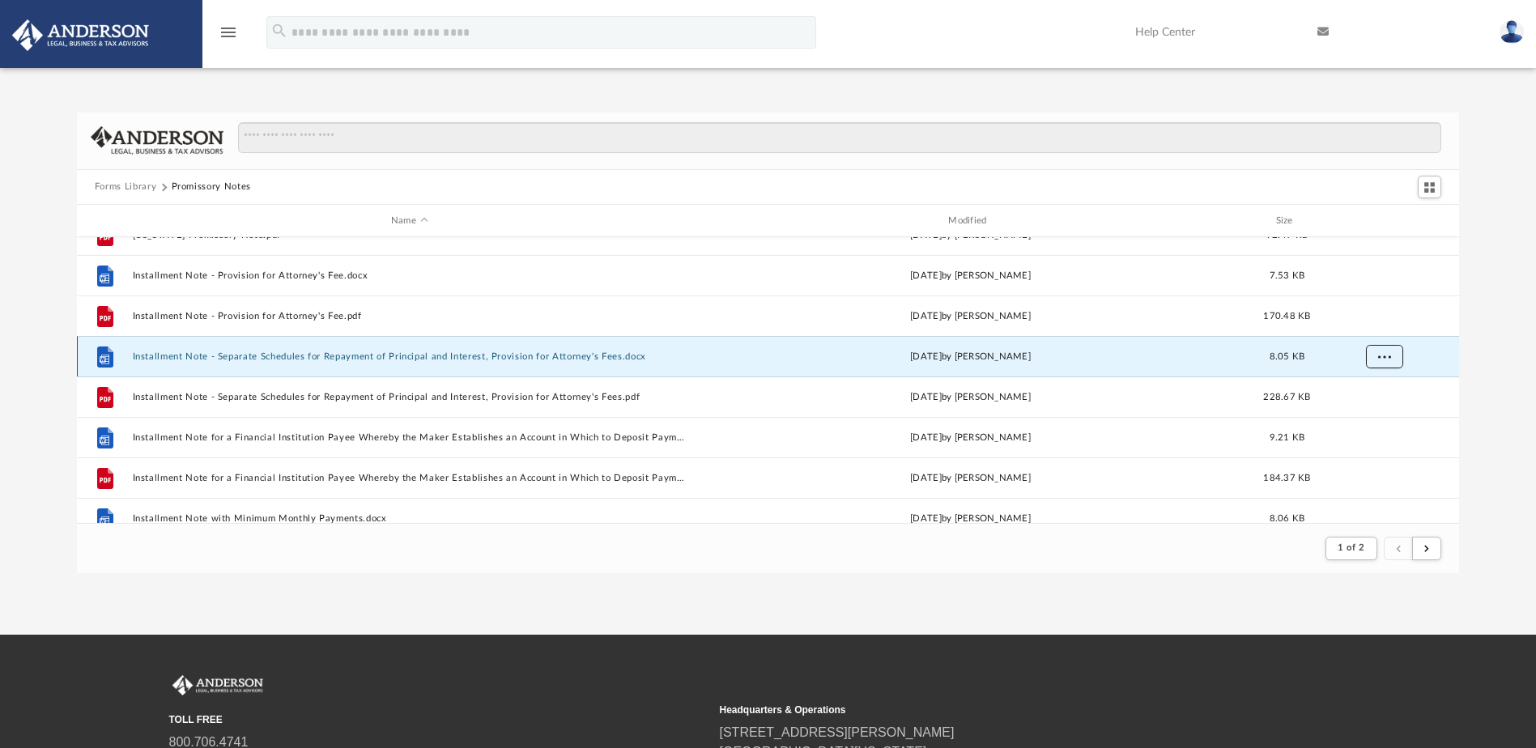
click at [1394, 351] on button "More options" at bounding box center [1383, 357] width 37 height 24
click at [1372, 415] on li "Download" at bounding box center [1369, 415] width 47 height 17
click at [1494, 389] on div "Forms Library Promissory Notes Name Modified Size File Collateral Agreement and…" at bounding box center [768, 343] width 1536 height 461
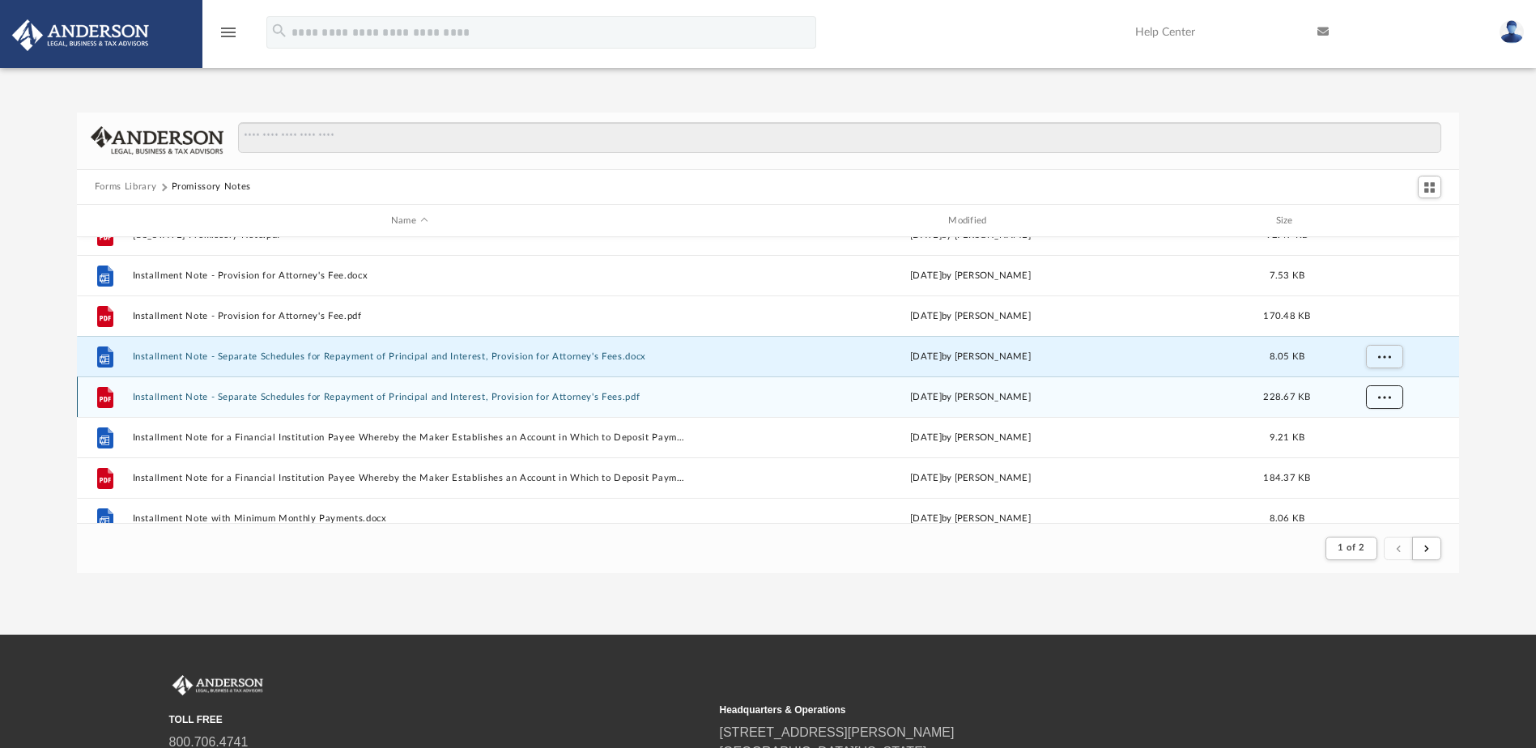
click at [1391, 391] on button "More options" at bounding box center [1383, 397] width 37 height 24
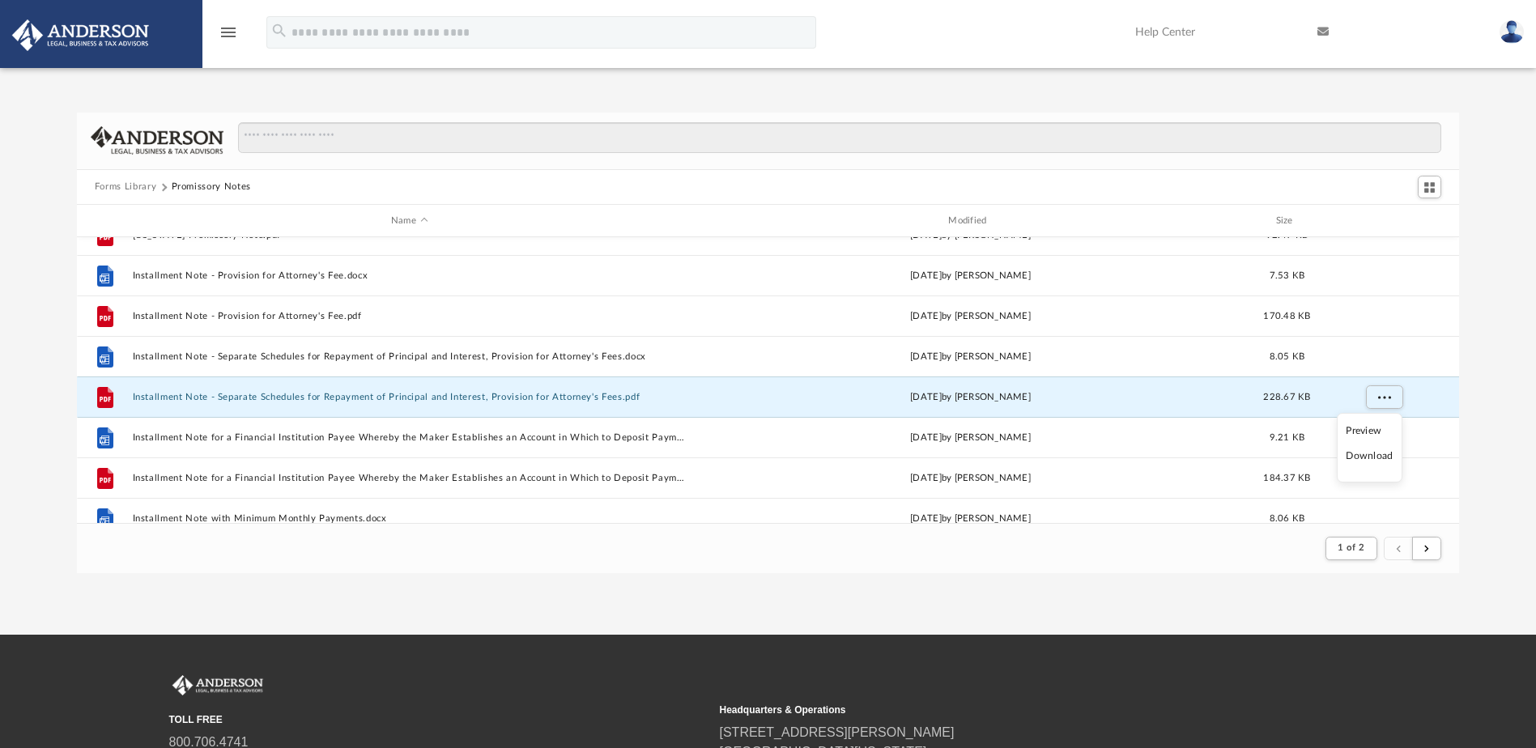
click at [1377, 454] on li "Download" at bounding box center [1369, 456] width 47 height 17
click at [1484, 432] on div "Forms Library Promissory Notes Name Modified Size File Collateral Agreement and…" at bounding box center [768, 343] width 1536 height 461
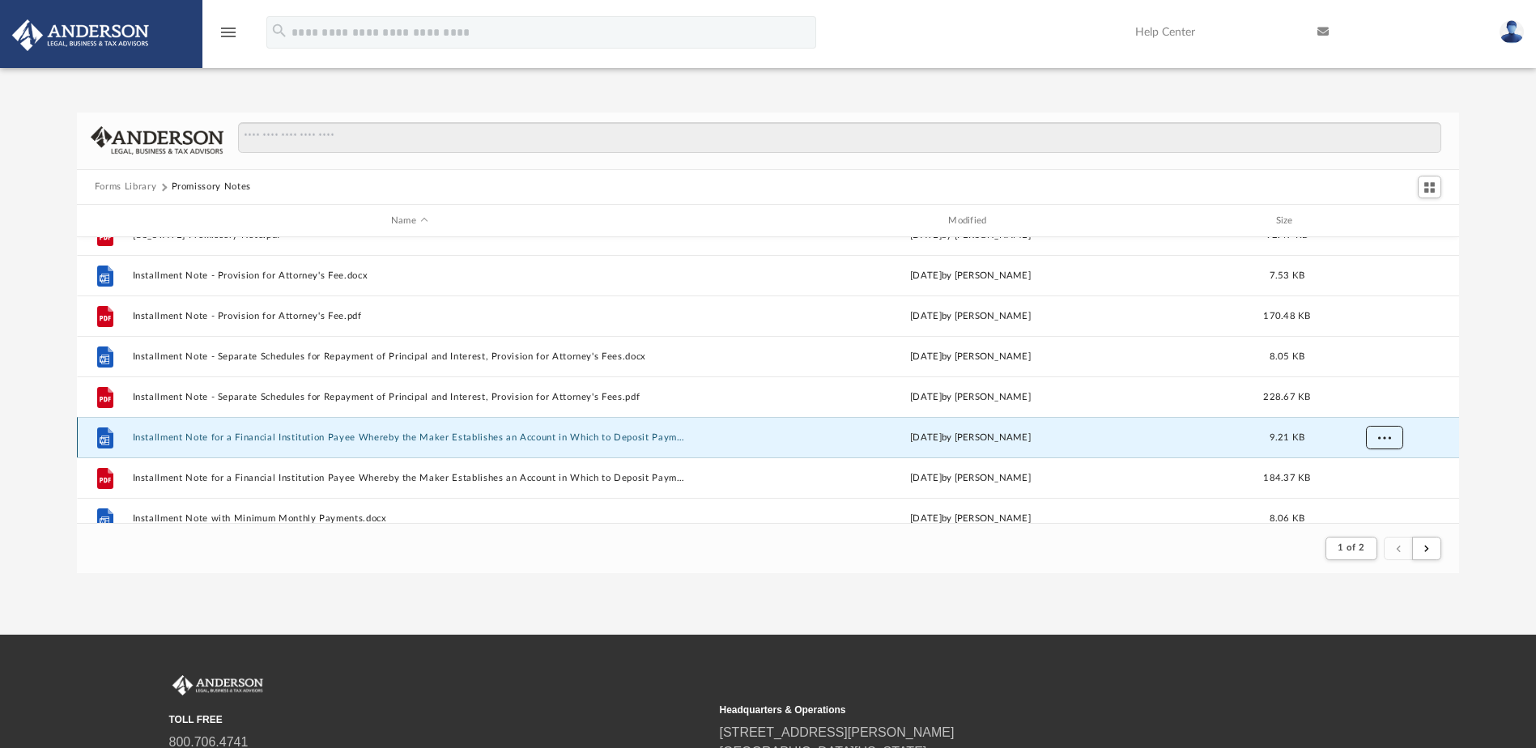
click at [1376, 435] on button "More options" at bounding box center [1383, 438] width 37 height 24
click at [1364, 496] on li "Download" at bounding box center [1369, 496] width 47 height 17
click at [1487, 435] on div "Forms Library Promissory Notes Name Modified Size File Collateral Agreement and…" at bounding box center [768, 343] width 1536 height 461
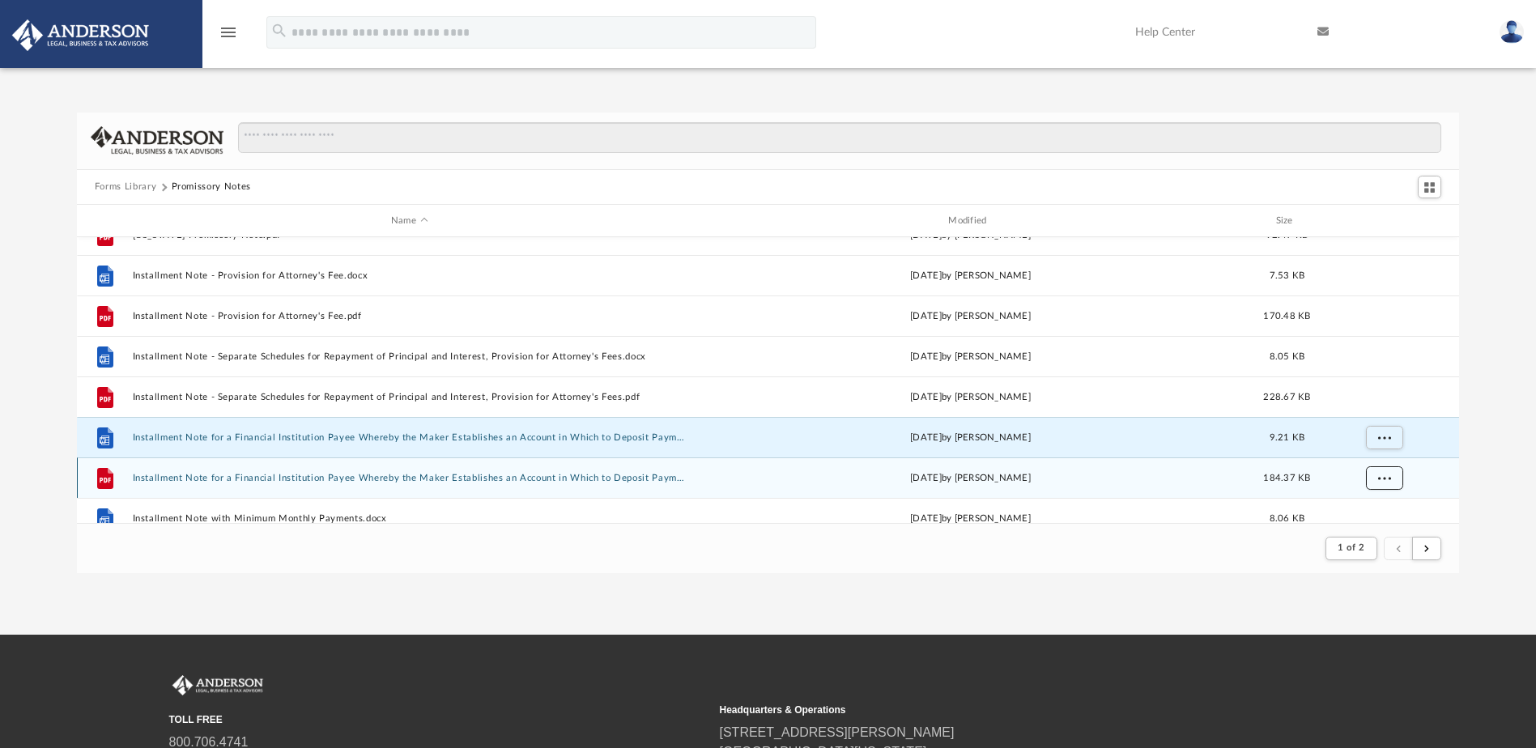
click at [1384, 472] on button "More options" at bounding box center [1383, 478] width 37 height 24
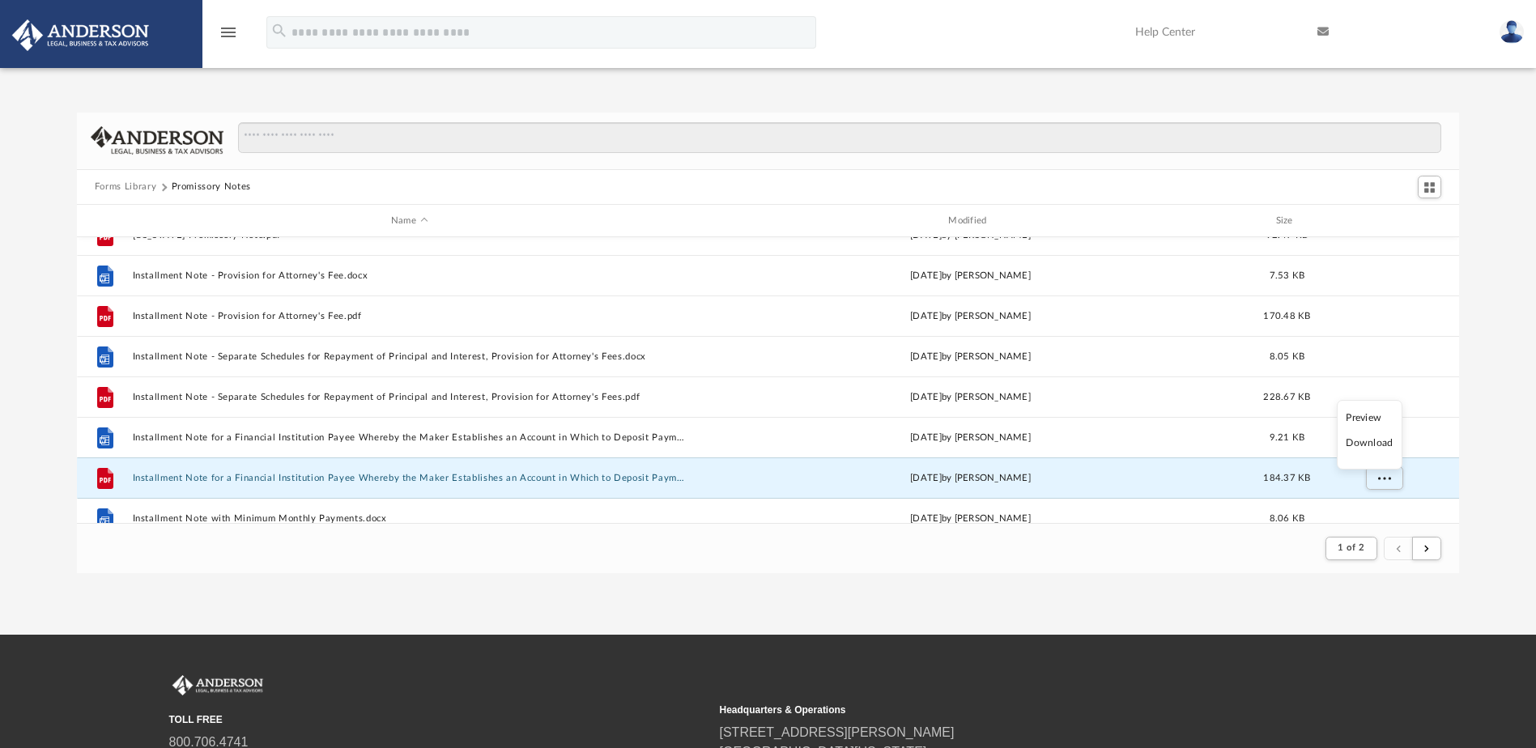
click at [1380, 440] on li "Download" at bounding box center [1369, 443] width 47 height 17
click at [1490, 461] on div "Forms Library Promissory Notes Name Modified Size File Collateral Agreement and…" at bounding box center [768, 343] width 1536 height 461
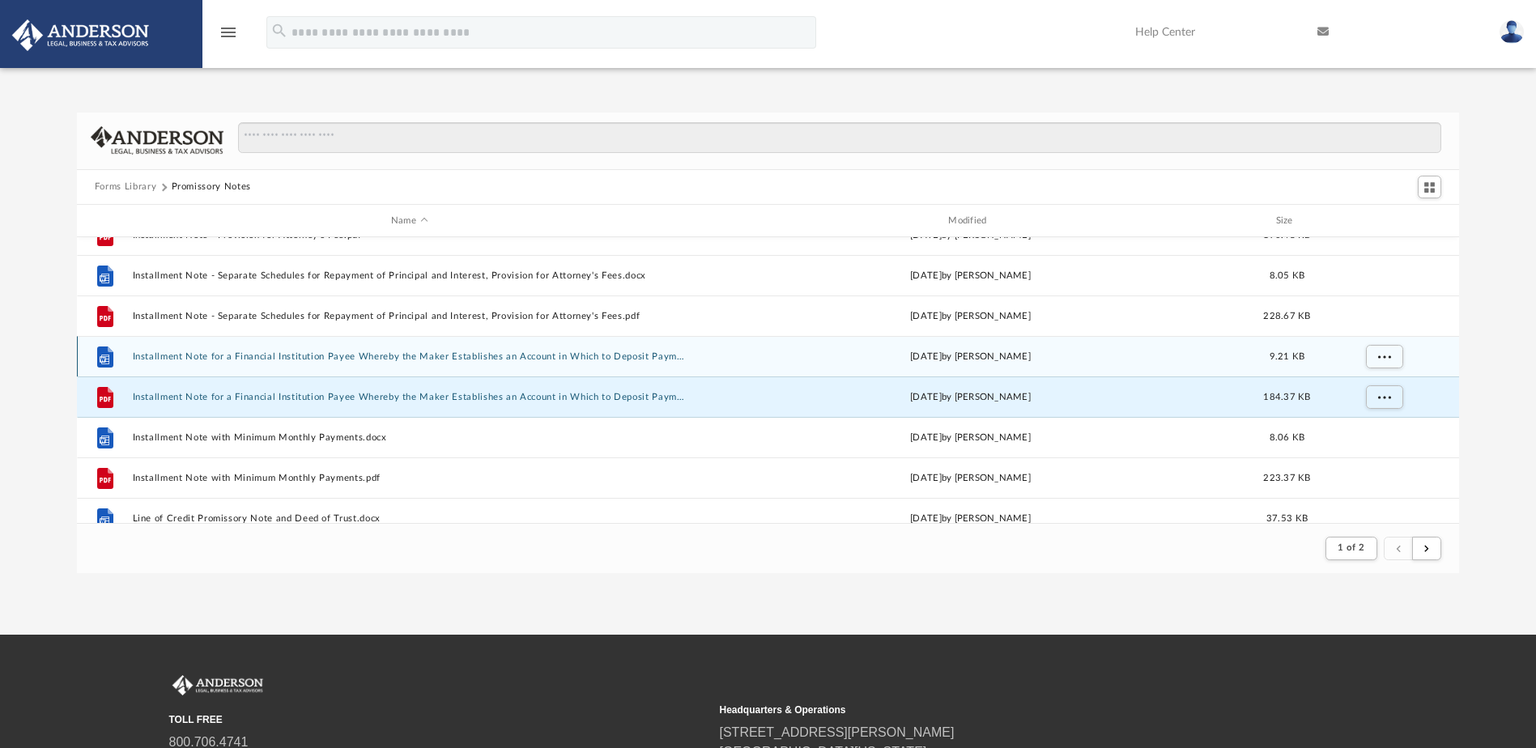
scroll to position [873, 0]
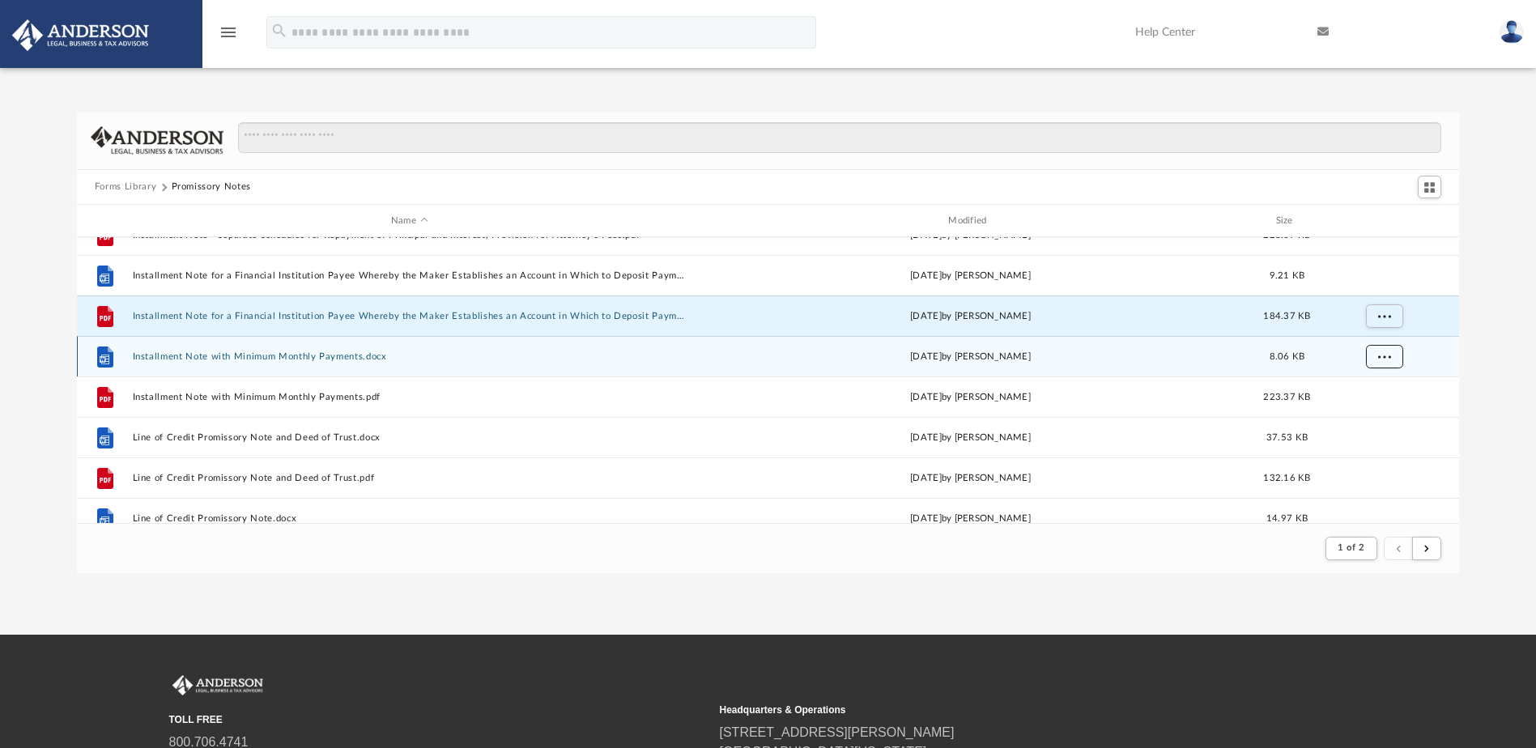
click at [1383, 360] on button "More options" at bounding box center [1383, 357] width 37 height 24
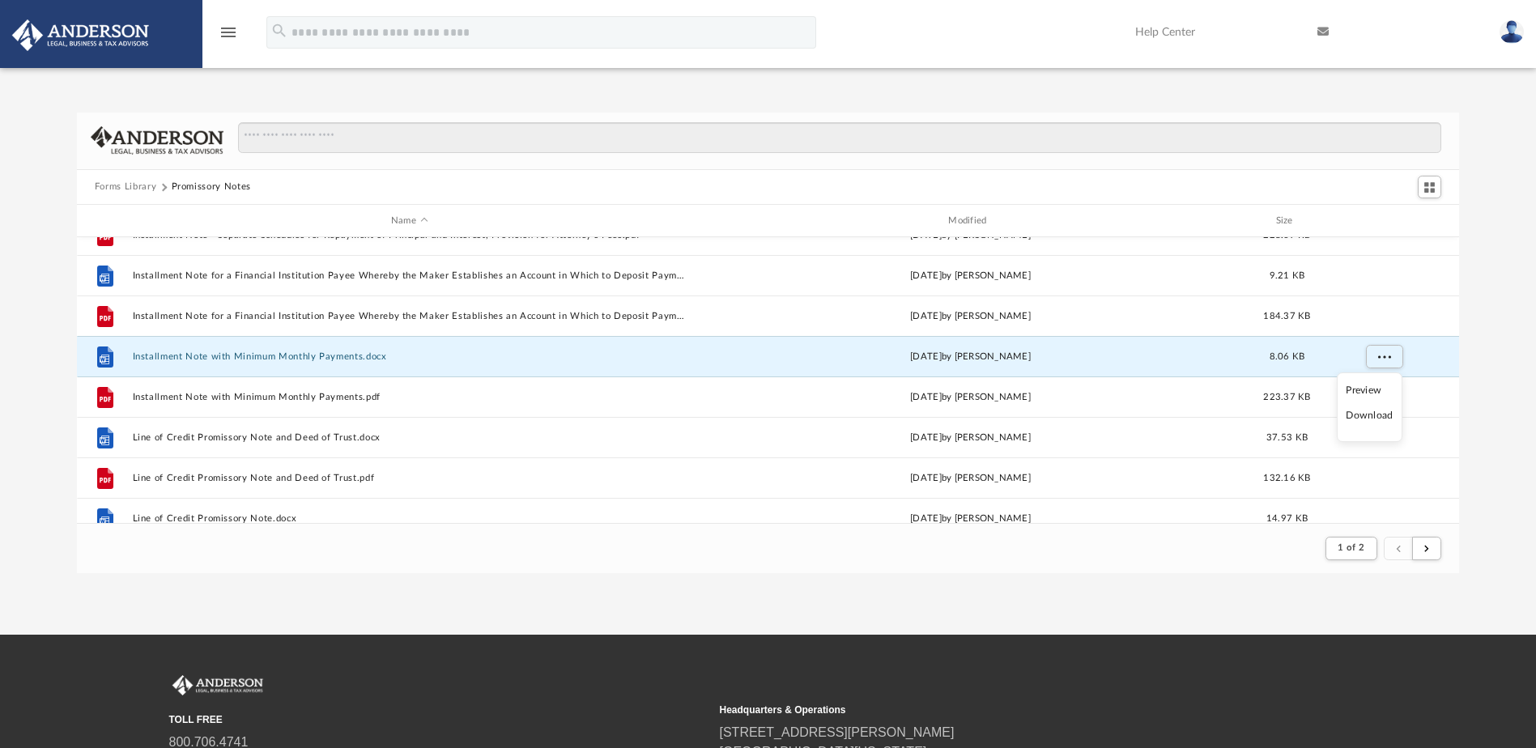
click at [1375, 411] on li "Download" at bounding box center [1369, 415] width 47 height 17
click at [1484, 427] on div "Forms Library Promissory Notes Name Modified Size File Installment Note - Separ…" at bounding box center [768, 343] width 1536 height 461
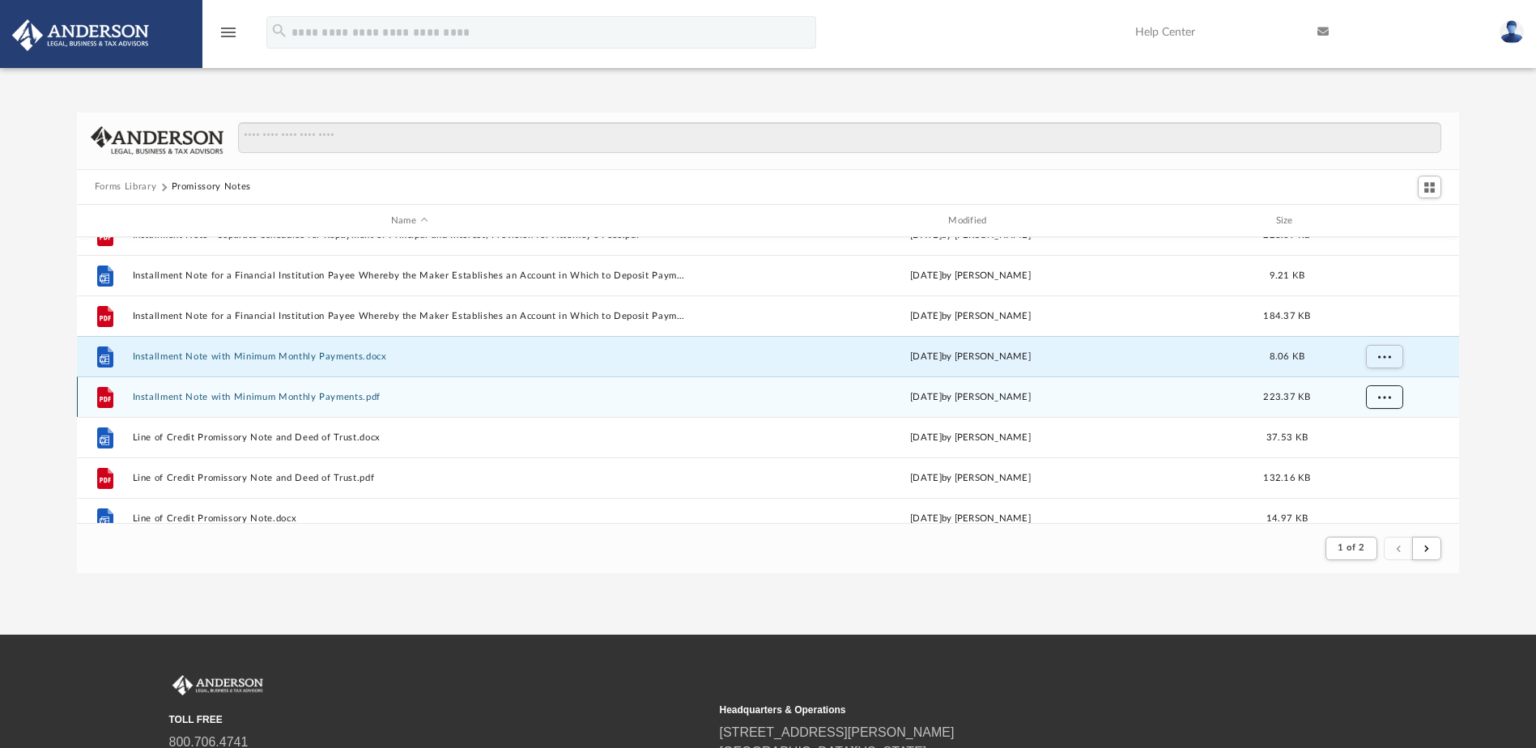
click at [1395, 402] on button "More options" at bounding box center [1383, 397] width 37 height 24
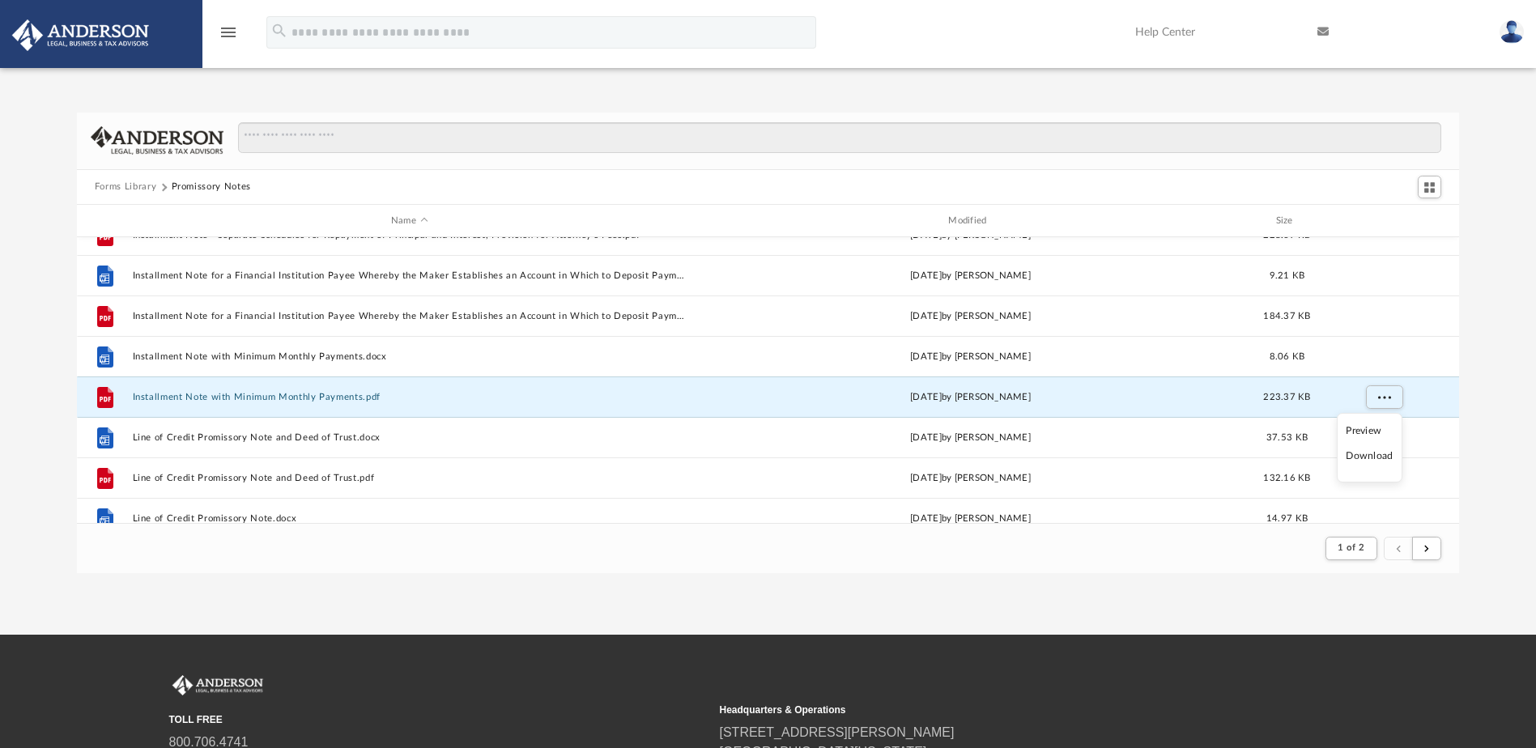
click at [1383, 450] on li "Download" at bounding box center [1369, 456] width 47 height 17
click at [1511, 434] on div "Forms Library Promissory Notes Name Modified Size File Installment Note - Separ…" at bounding box center [768, 343] width 1536 height 461
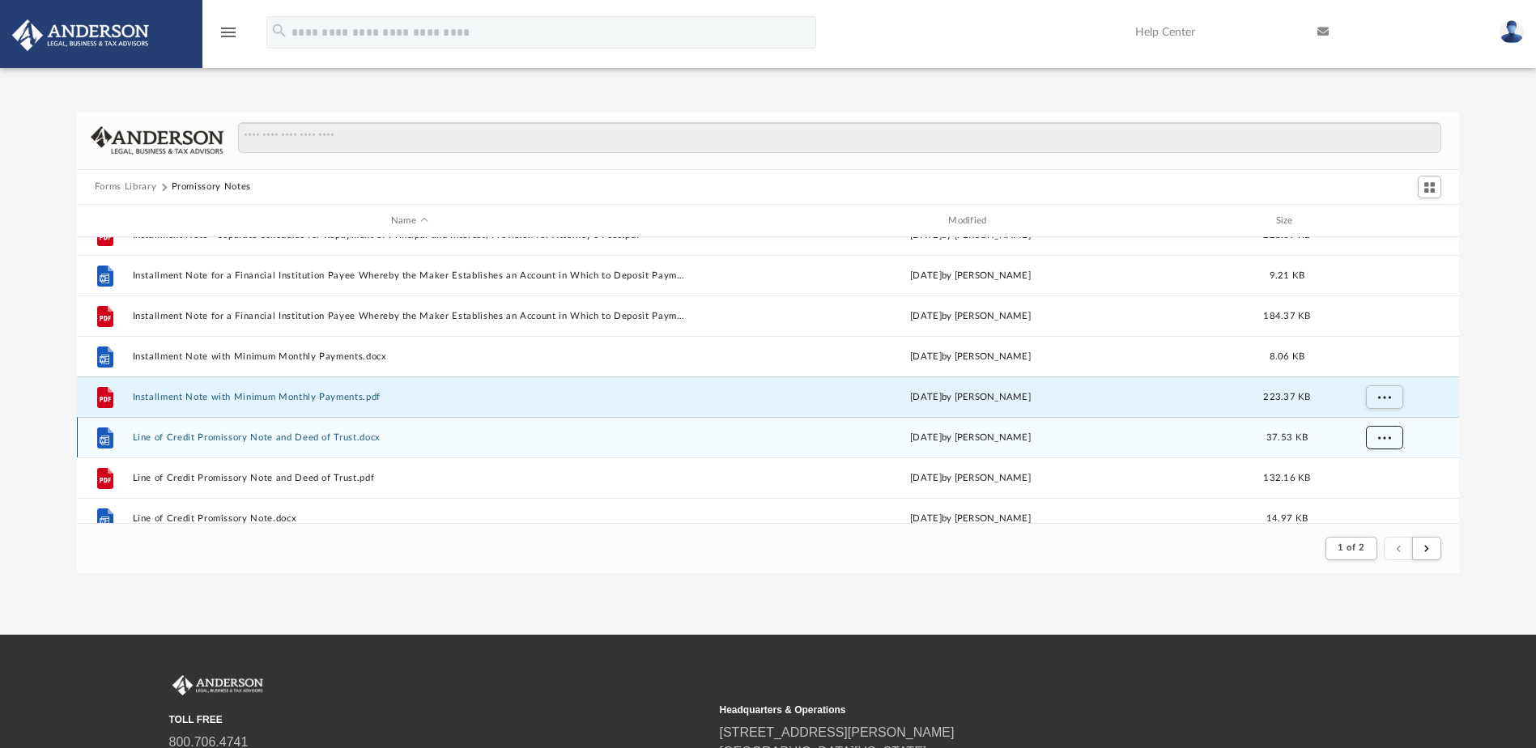
click at [1397, 431] on button "More options" at bounding box center [1383, 438] width 37 height 24
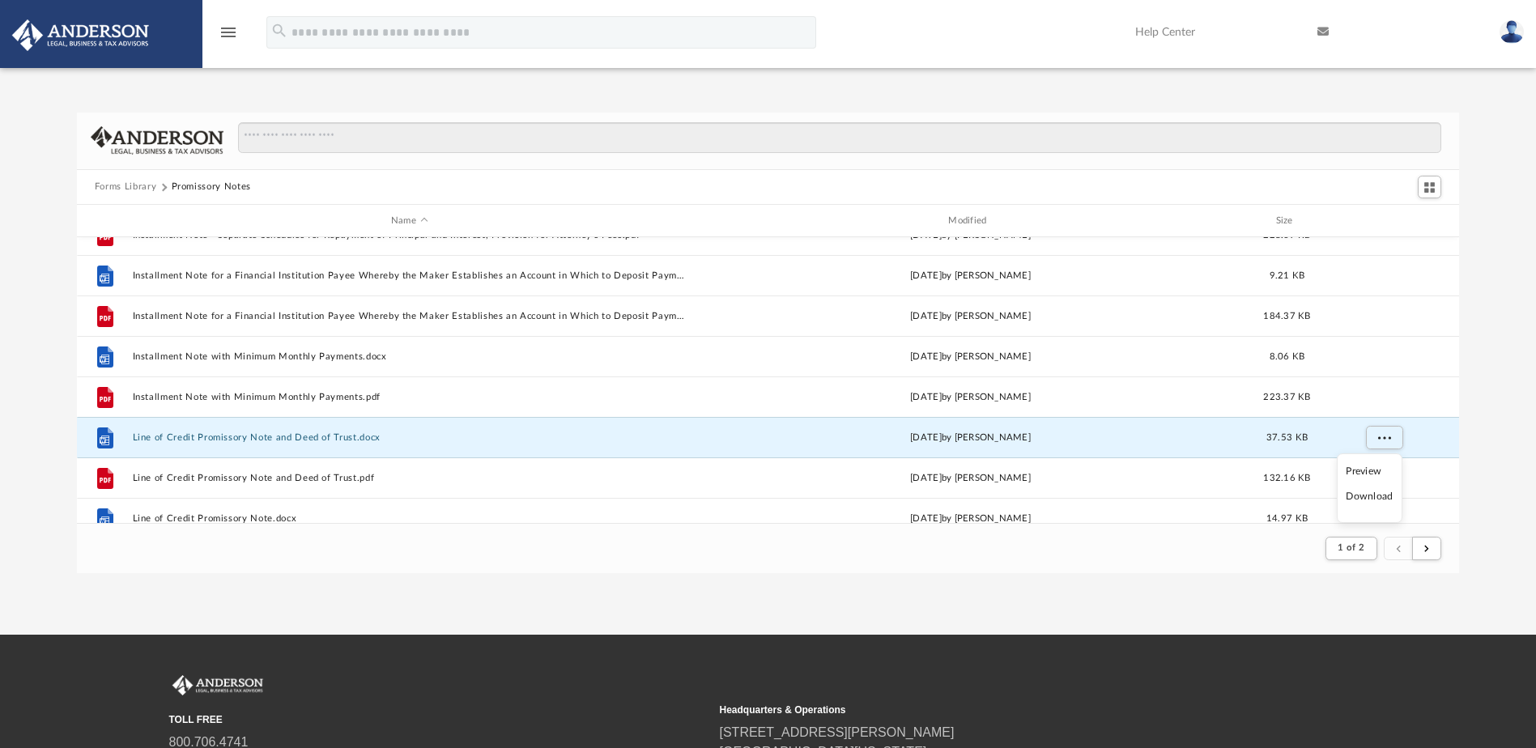
click at [1384, 497] on li "Download" at bounding box center [1369, 496] width 47 height 17
click at [1498, 458] on div "Forms Library Promissory Notes Name Modified Size File Installment Note - Separ…" at bounding box center [768, 343] width 1536 height 461
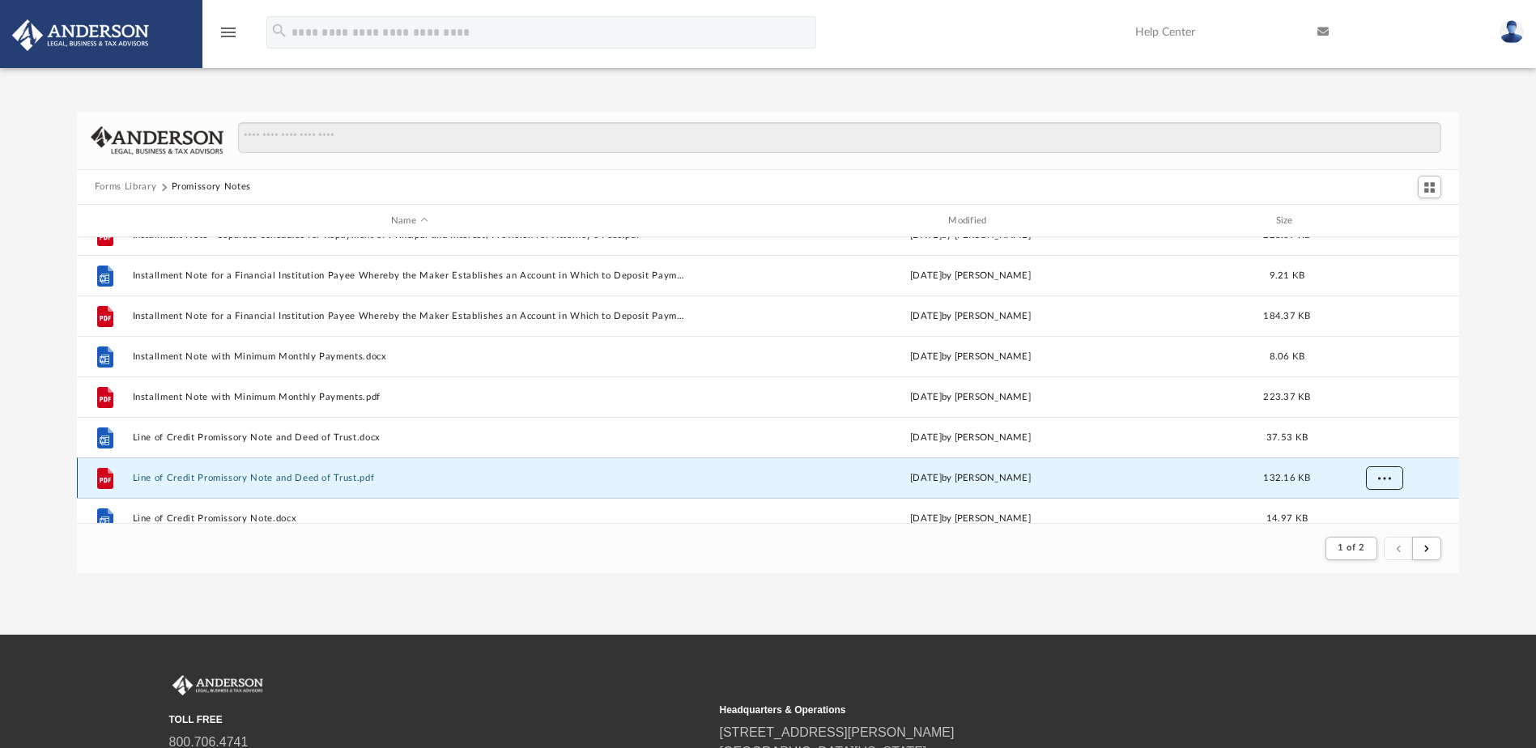
click at [1390, 470] on button "More options" at bounding box center [1383, 478] width 37 height 24
click at [1383, 446] on li "Download" at bounding box center [1369, 443] width 47 height 17
click at [1480, 455] on div "Forms Library Promissory Notes Name Modified Size File Installment Note - Separ…" at bounding box center [768, 343] width 1536 height 461
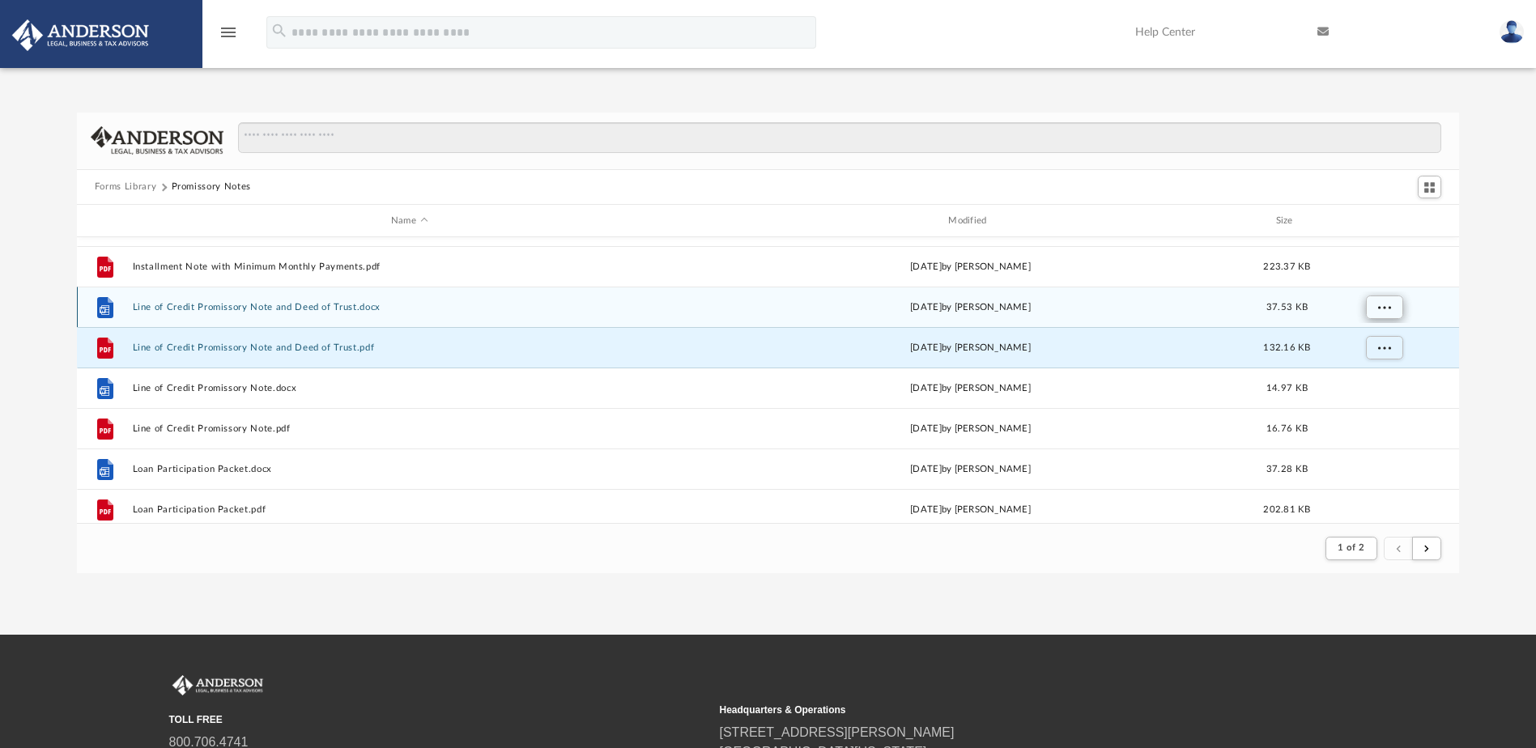
scroll to position [1035, 0]
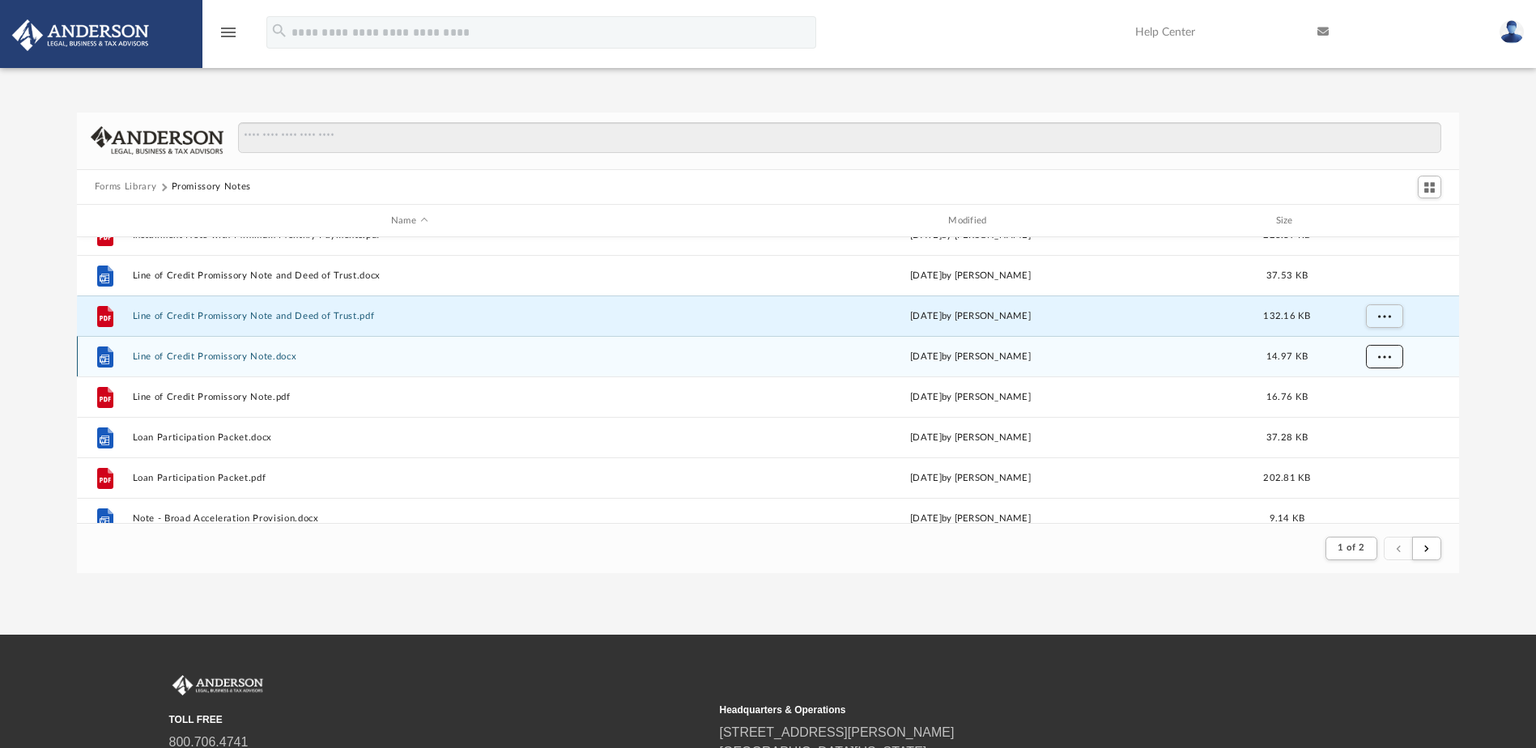
click at [1386, 356] on span "More options" at bounding box center [1383, 356] width 13 height 9
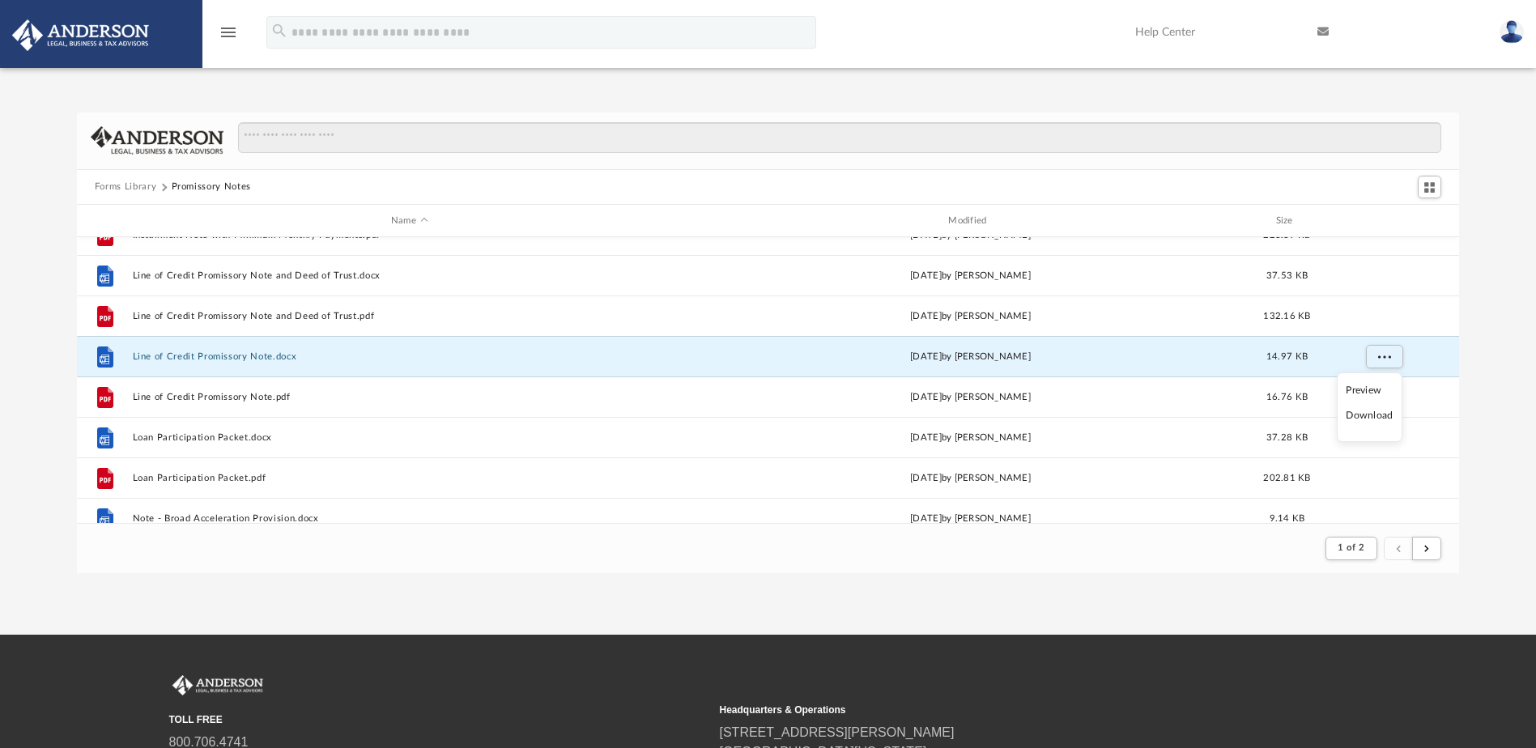
click at [1379, 414] on li "Download" at bounding box center [1369, 415] width 47 height 17
click at [1494, 389] on div "Forms Library Promissory Notes Name Modified Size File Installment Note with Mi…" at bounding box center [768, 343] width 1536 height 461
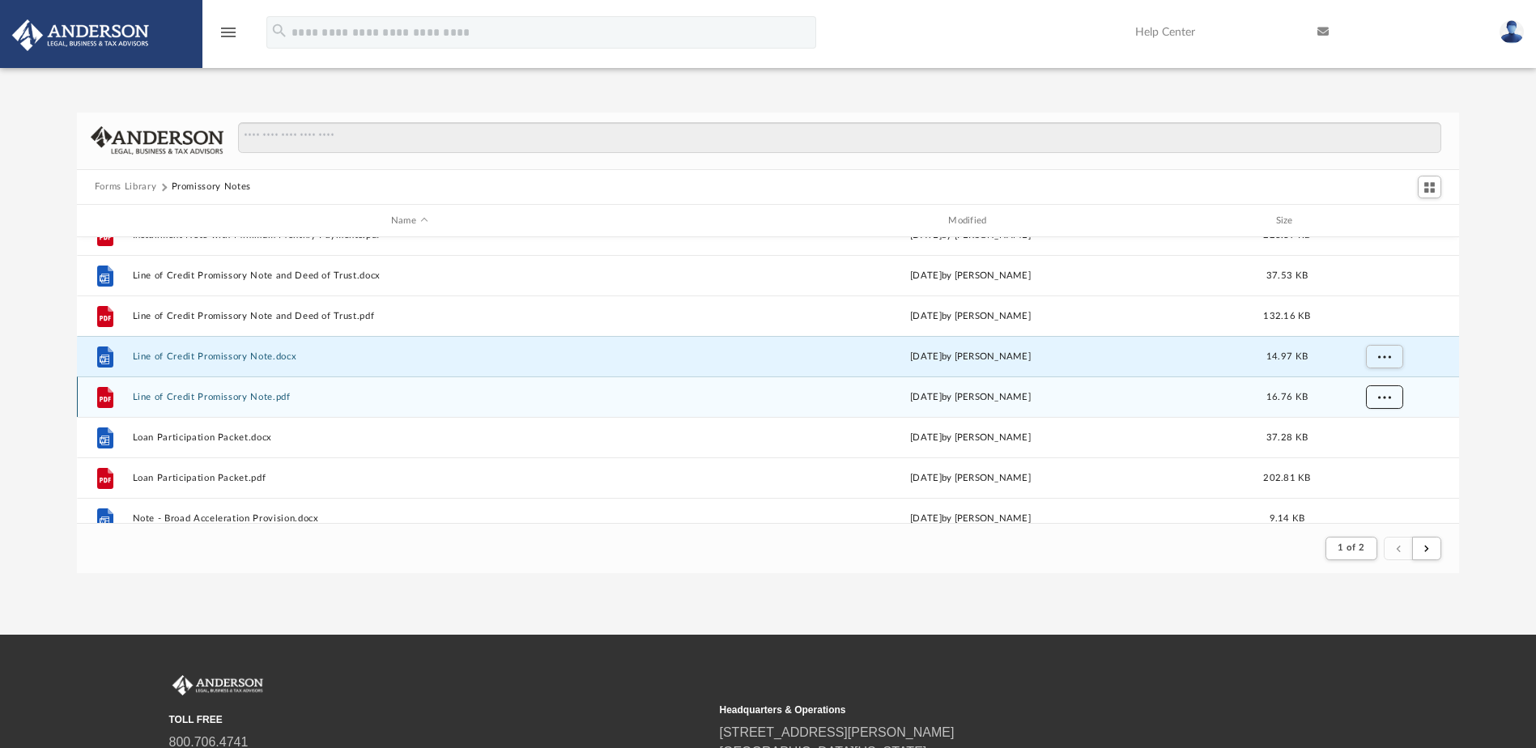
click at [1391, 395] on button "More options" at bounding box center [1383, 397] width 37 height 24
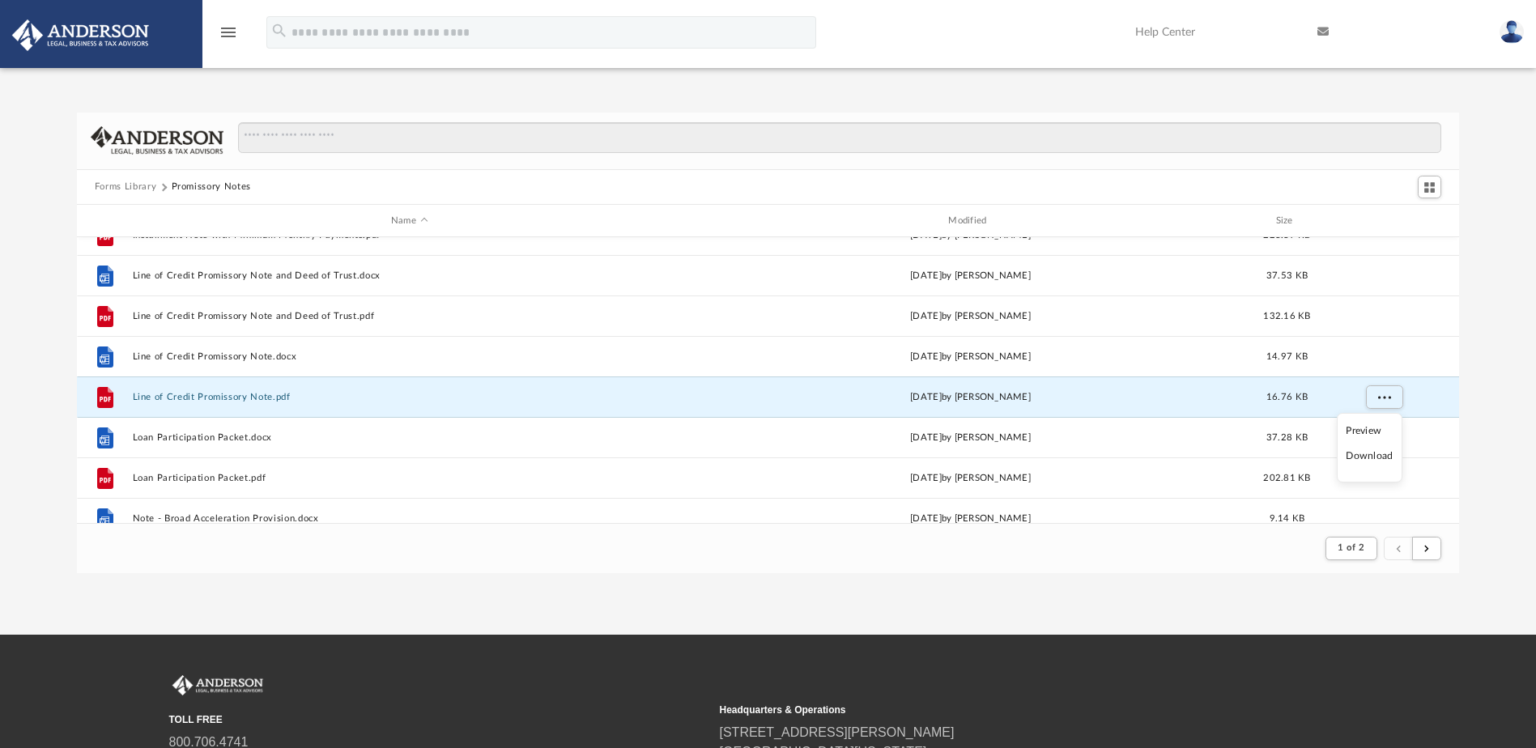
click at [1374, 455] on li "Download" at bounding box center [1369, 456] width 47 height 17
drag, startPoint x: 1476, startPoint y: 440, endPoint x: 1468, endPoint y: 441, distance: 8.3
click at [1476, 440] on div "Forms Library Promissory Notes Name Modified Size File Installment Note with Mi…" at bounding box center [768, 343] width 1536 height 461
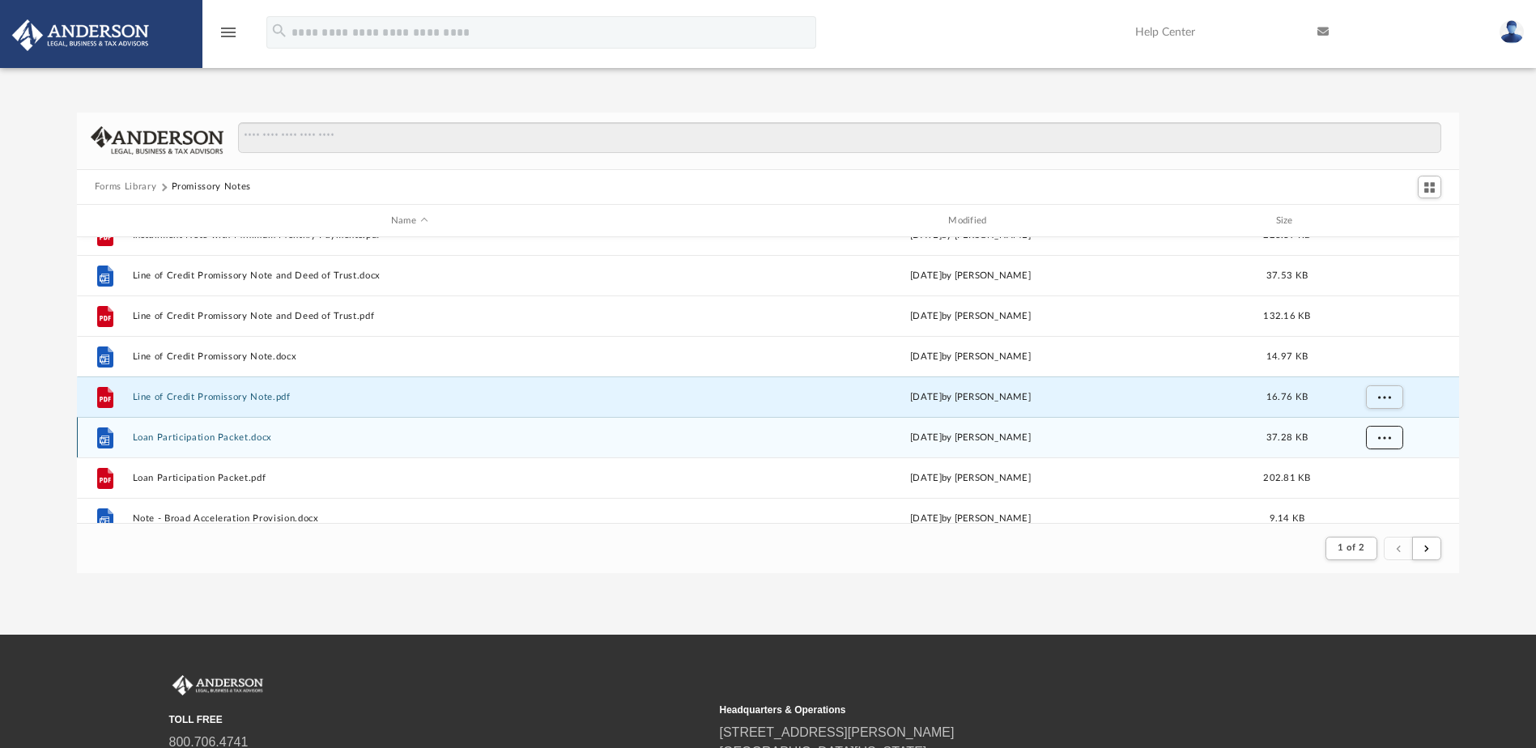
click at [1374, 436] on button "More options" at bounding box center [1383, 438] width 37 height 24
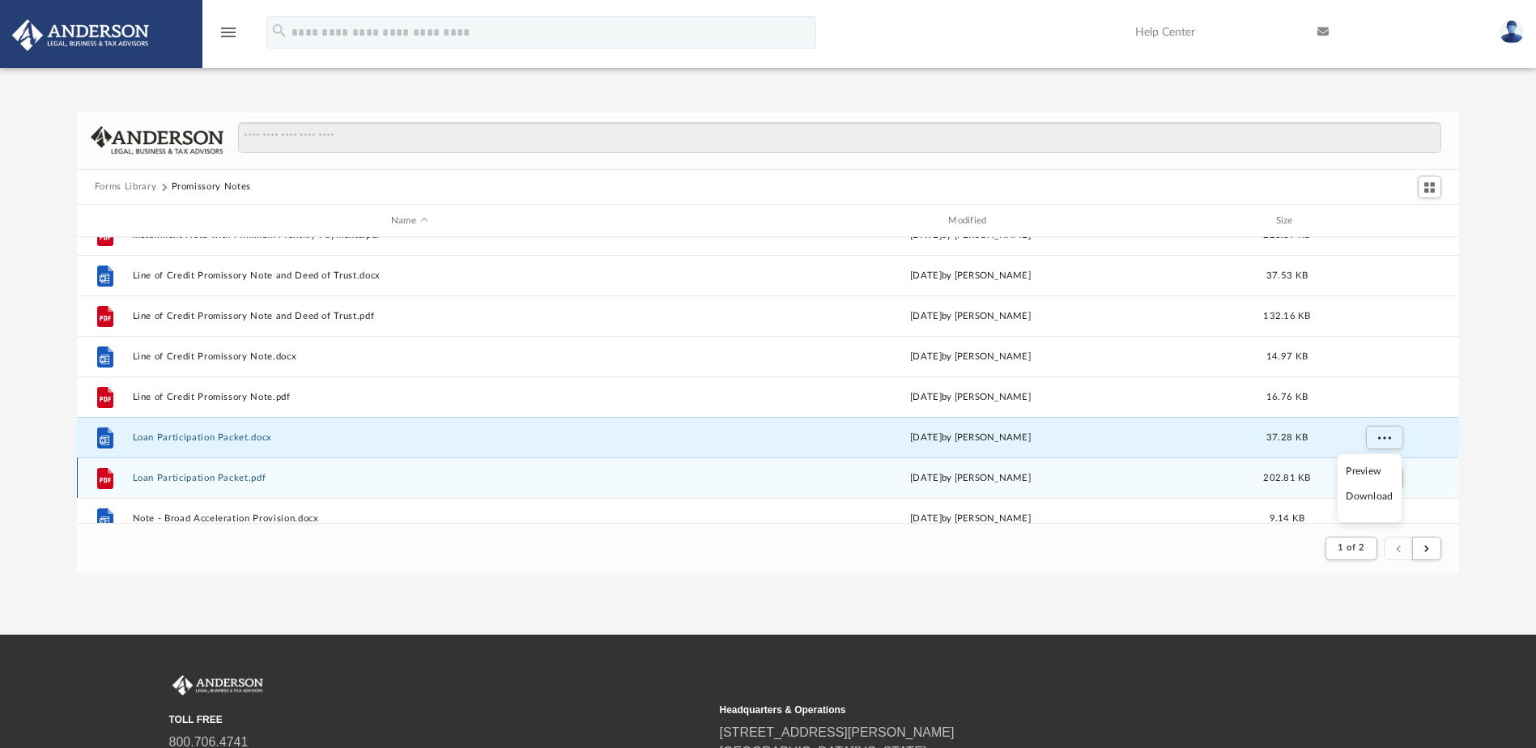
click at [1374, 495] on li "Download" at bounding box center [1369, 496] width 47 height 17
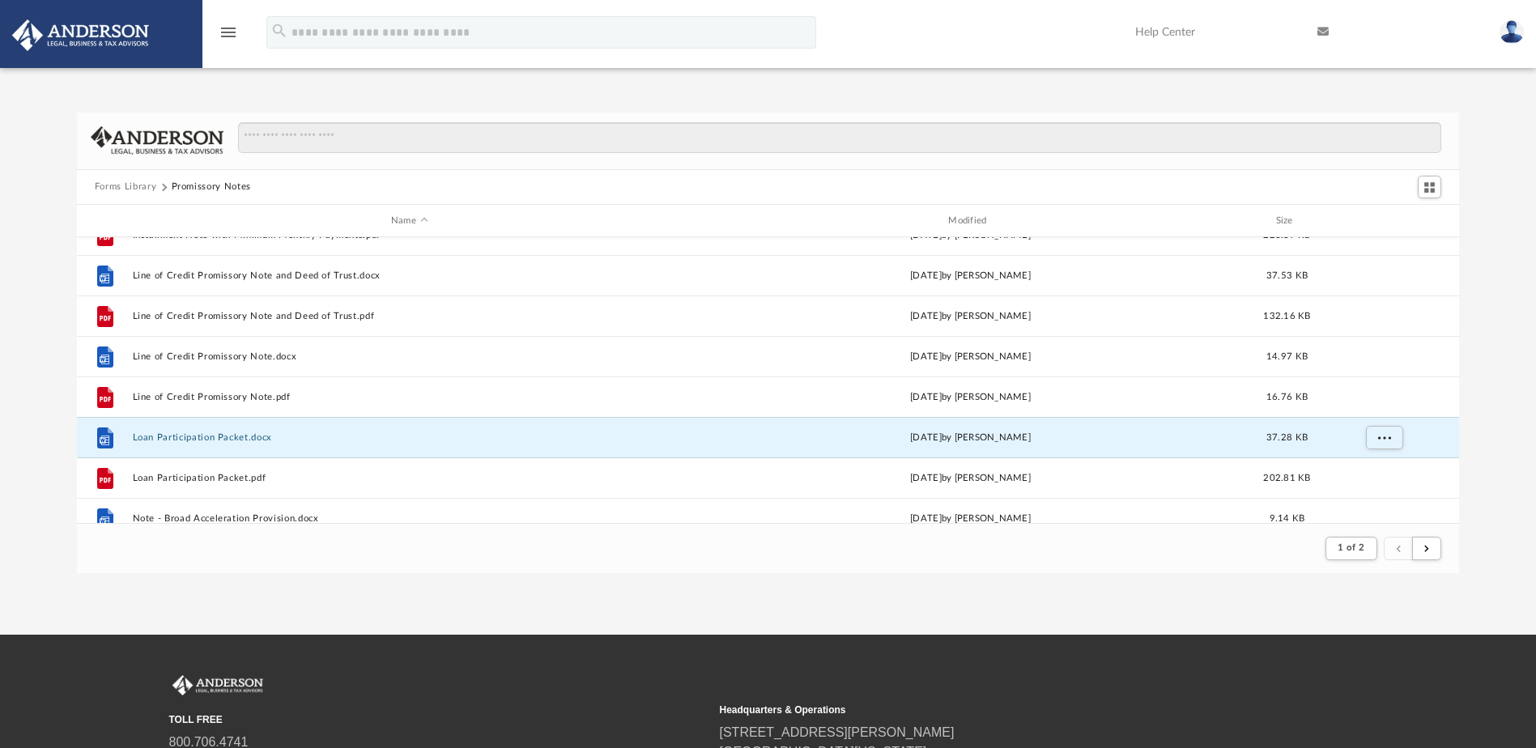
click at [1482, 462] on div "Forms Library Promissory Notes Name Modified Size File Installment Note with Mi…" at bounding box center [768, 343] width 1536 height 461
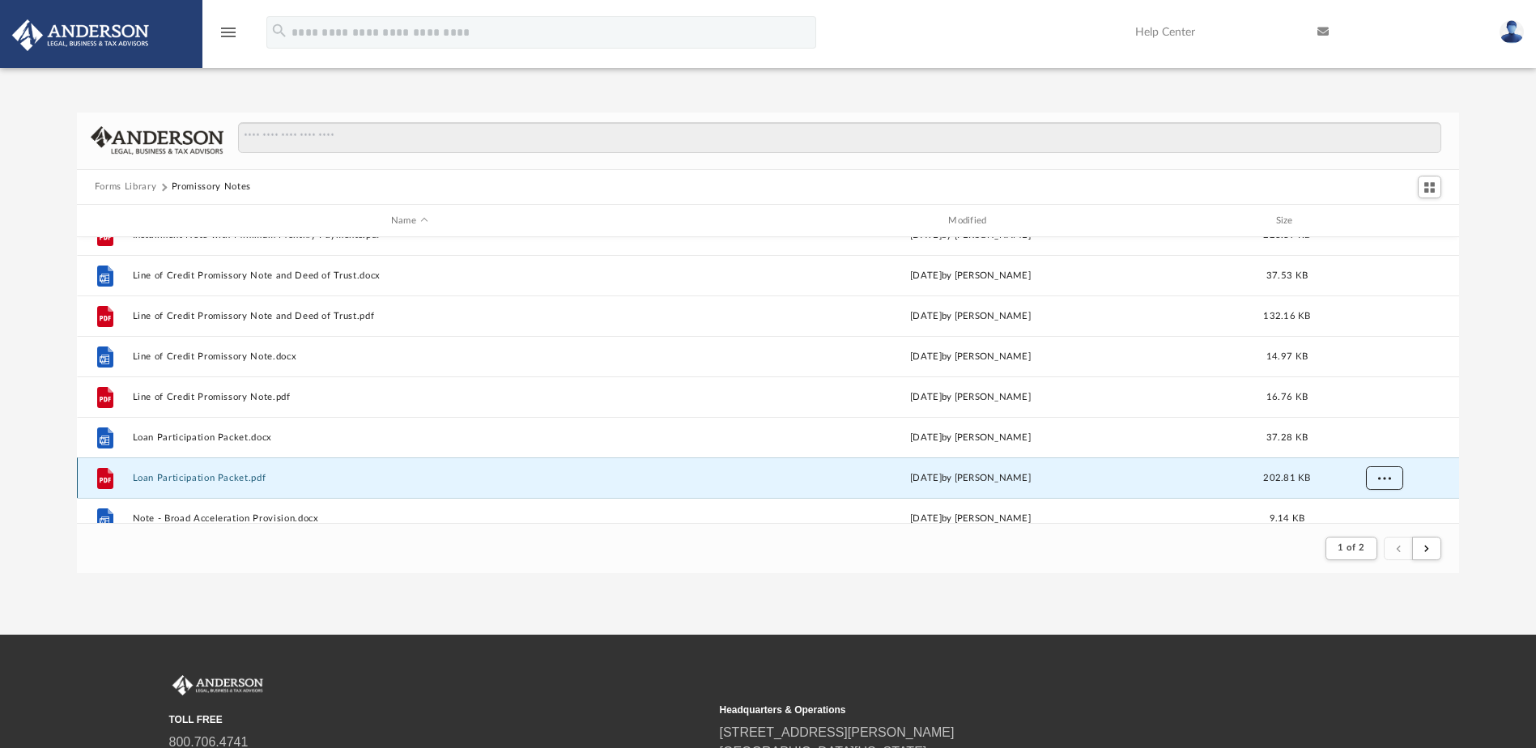
click at [1392, 471] on button "More options" at bounding box center [1383, 478] width 37 height 24
click at [1375, 441] on li "Download" at bounding box center [1369, 443] width 47 height 17
click at [1495, 461] on div "Forms Library Promissory Notes Name Modified Size File Installment Note with Mi…" at bounding box center [768, 343] width 1536 height 461
click at [1387, 510] on button "More options" at bounding box center [1383, 519] width 37 height 24
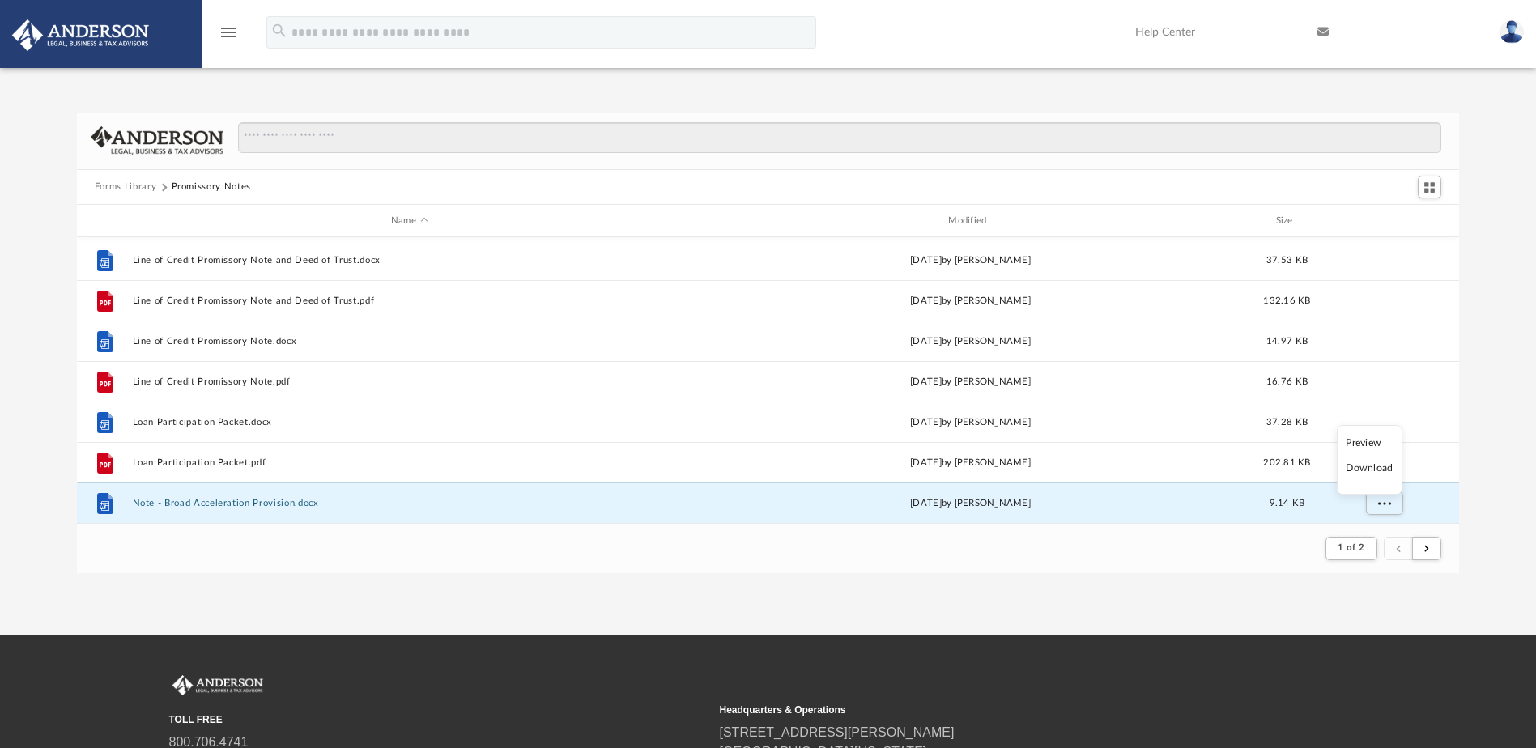
click at [1382, 466] on li "Download" at bounding box center [1369, 468] width 47 height 17
click at [1494, 458] on div "Forms Library Promissory Notes Name Modified Size File Installment Note with Mi…" at bounding box center [768, 343] width 1536 height 461
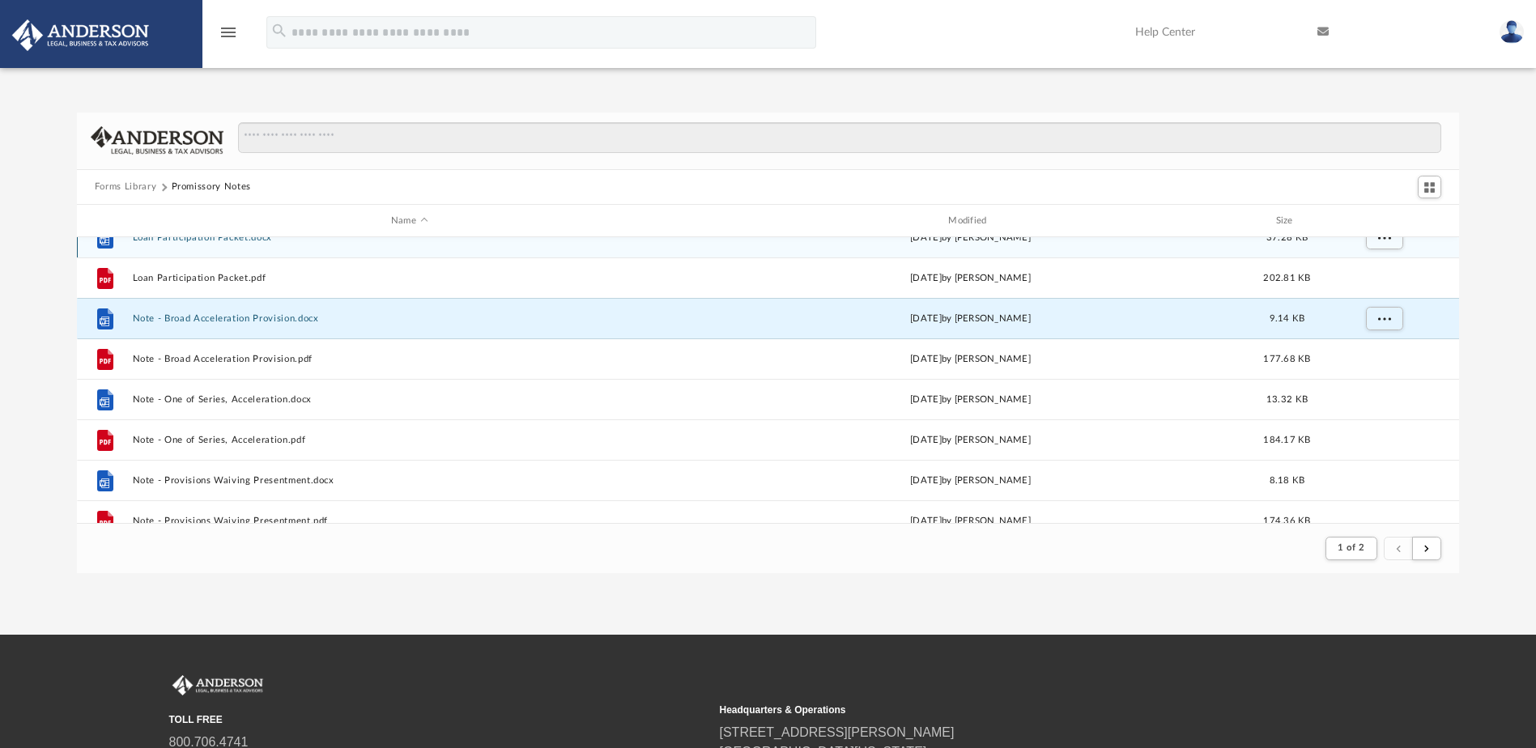
scroll to position [1293, 0]
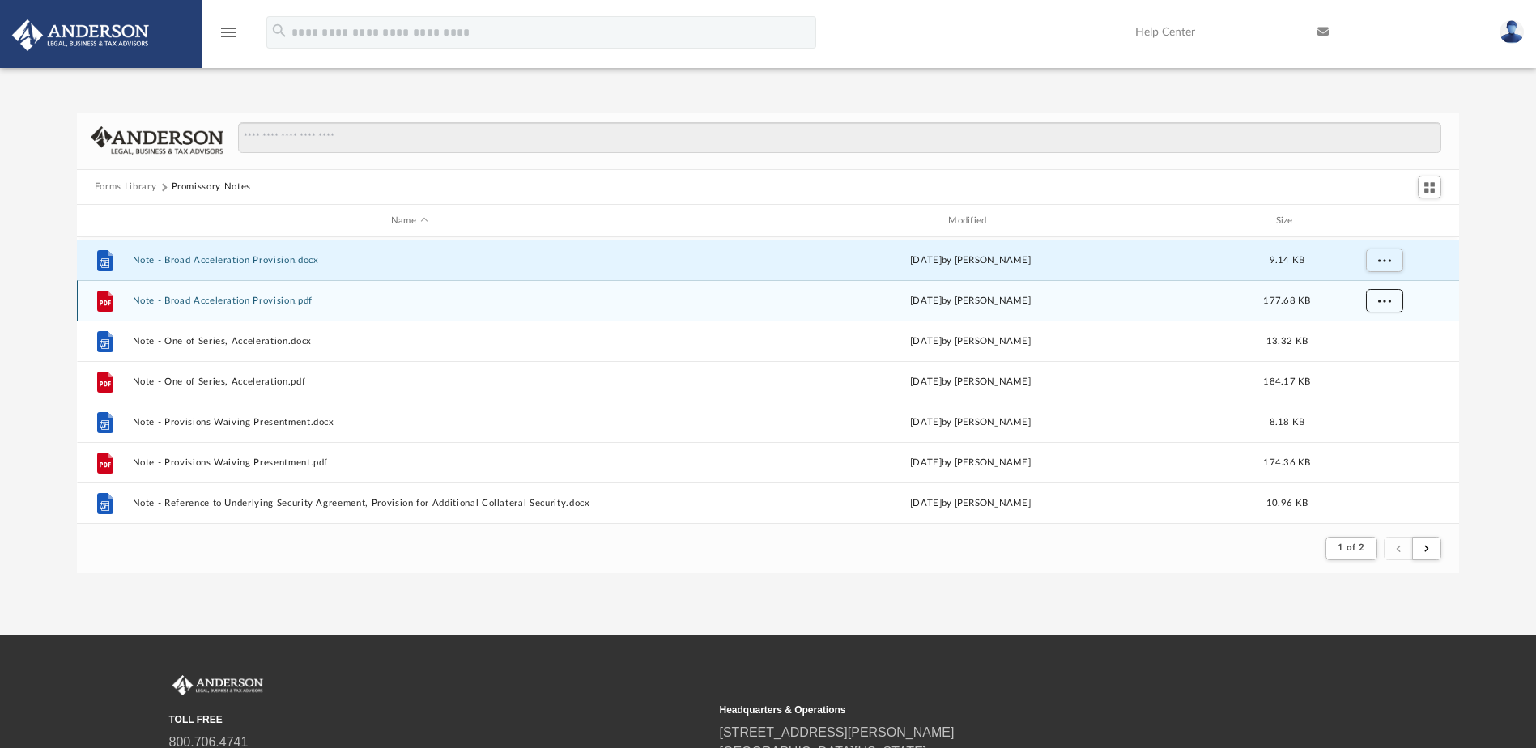
click at [1384, 303] on span "More options" at bounding box center [1383, 300] width 13 height 9
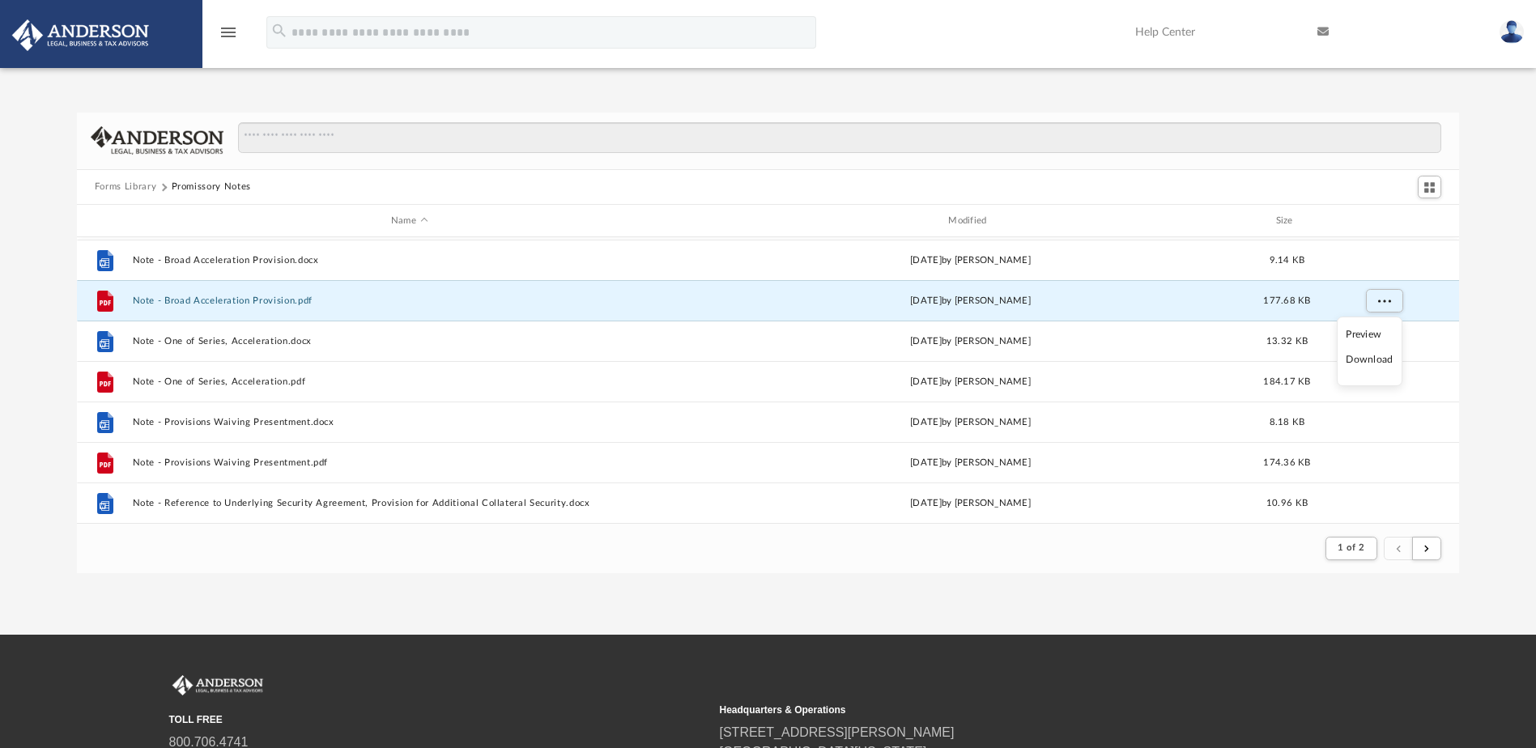
click at [1375, 359] on li "Download" at bounding box center [1369, 359] width 47 height 17
click at [1487, 326] on div "Forms Library Promissory Notes Name Modified Size File Loan Participation Packe…" at bounding box center [768, 343] width 1536 height 461
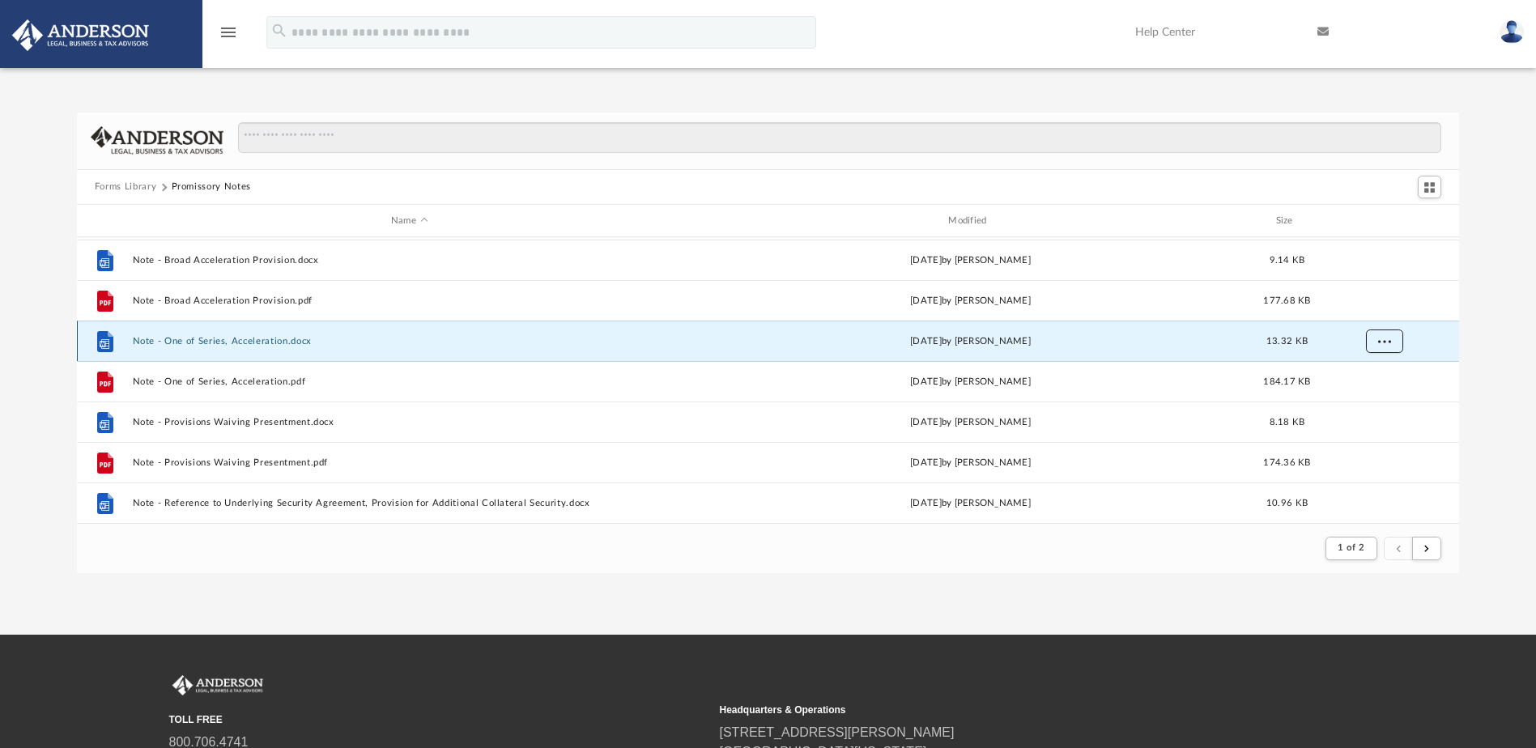
click at [1392, 336] on button "More options" at bounding box center [1383, 341] width 37 height 24
click at [1375, 400] on li "Download" at bounding box center [1369, 400] width 47 height 17
click at [1483, 358] on div "Forms Library Promissory Notes Name Modified Size File Loan Participation Packe…" at bounding box center [768, 343] width 1536 height 461
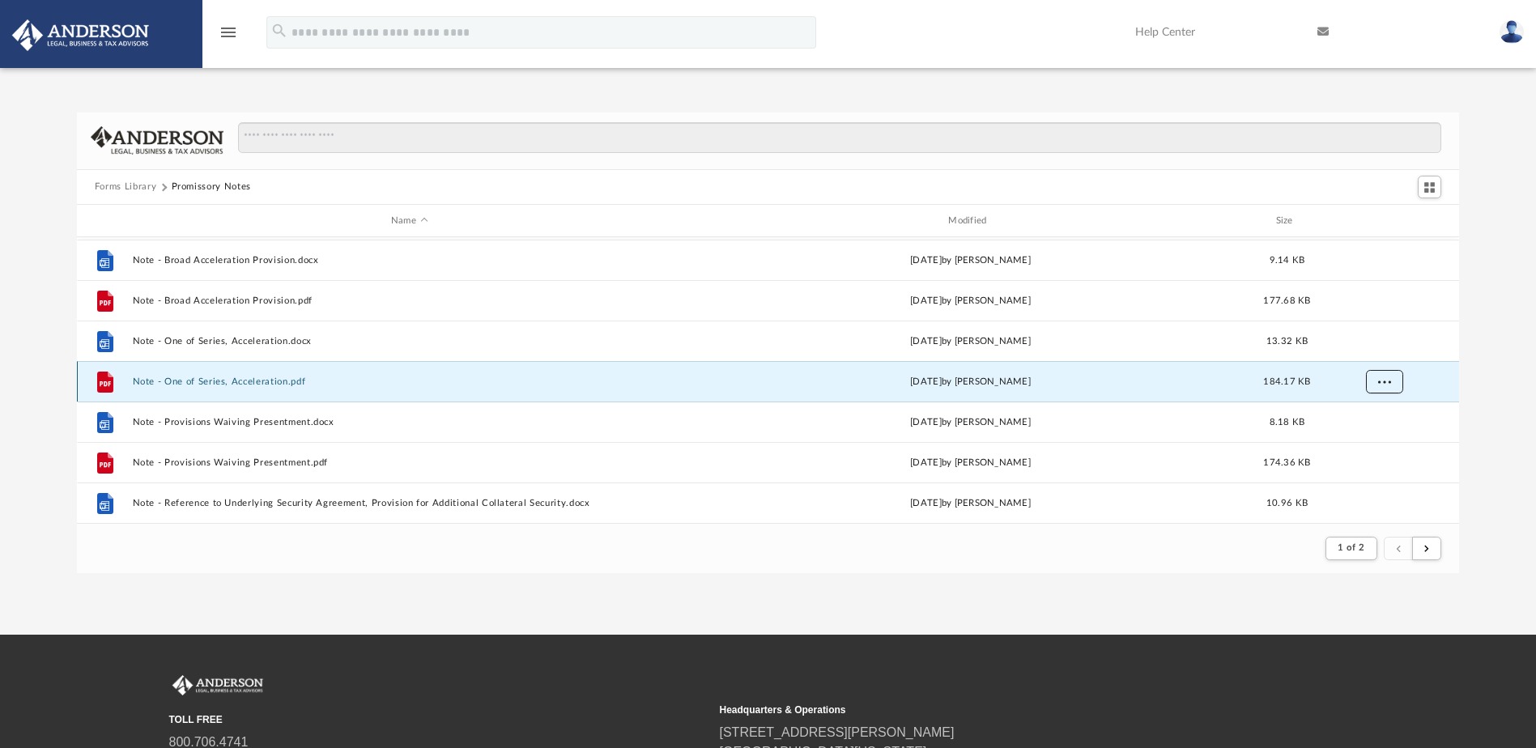
click at [1384, 378] on span "More options" at bounding box center [1383, 381] width 13 height 9
click at [1369, 439] on li "Download" at bounding box center [1369, 440] width 47 height 17
click at [1480, 380] on div "Forms Library Promissory Notes Name Modified Size File Loan Participation Packe…" at bounding box center [768, 343] width 1536 height 461
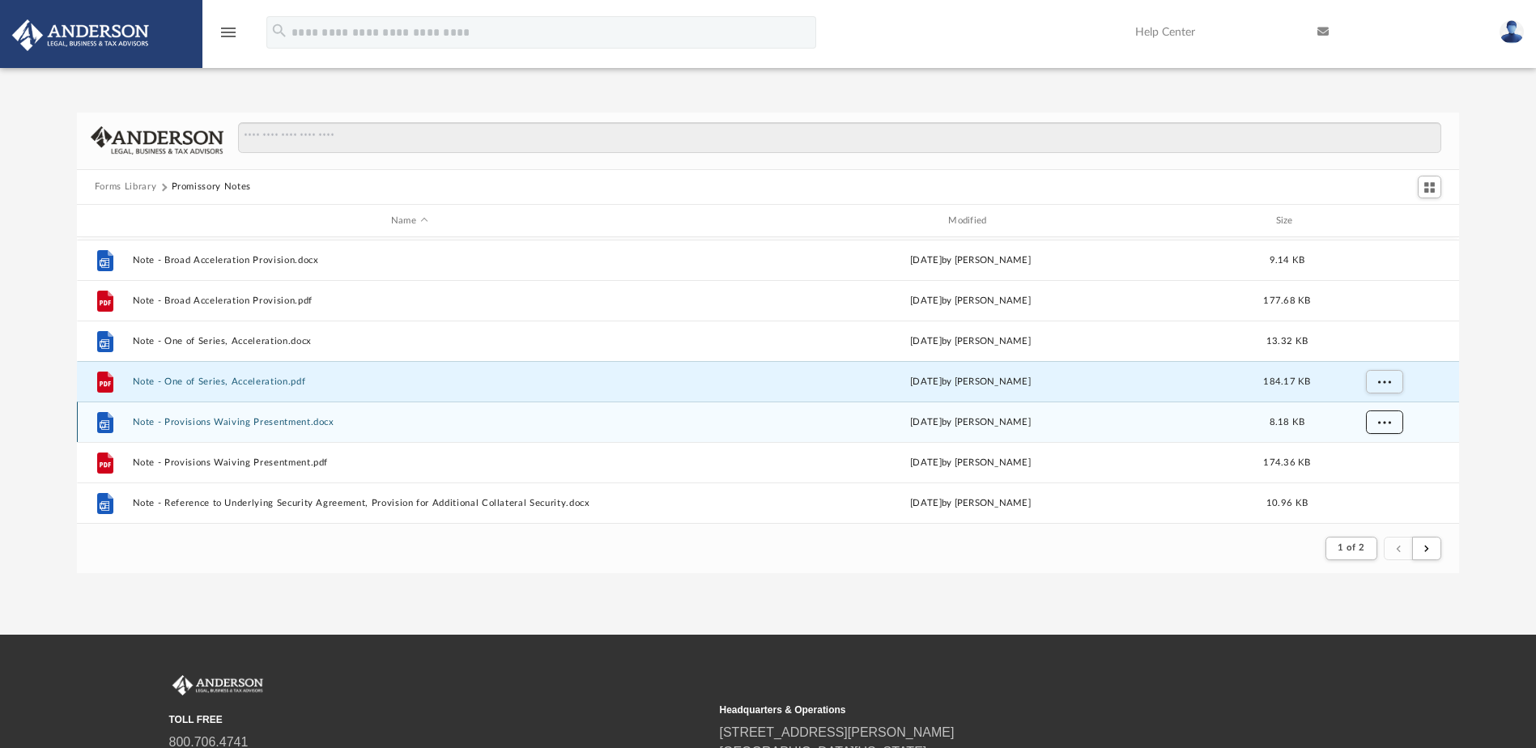
click at [1390, 427] on button "More options" at bounding box center [1383, 422] width 37 height 24
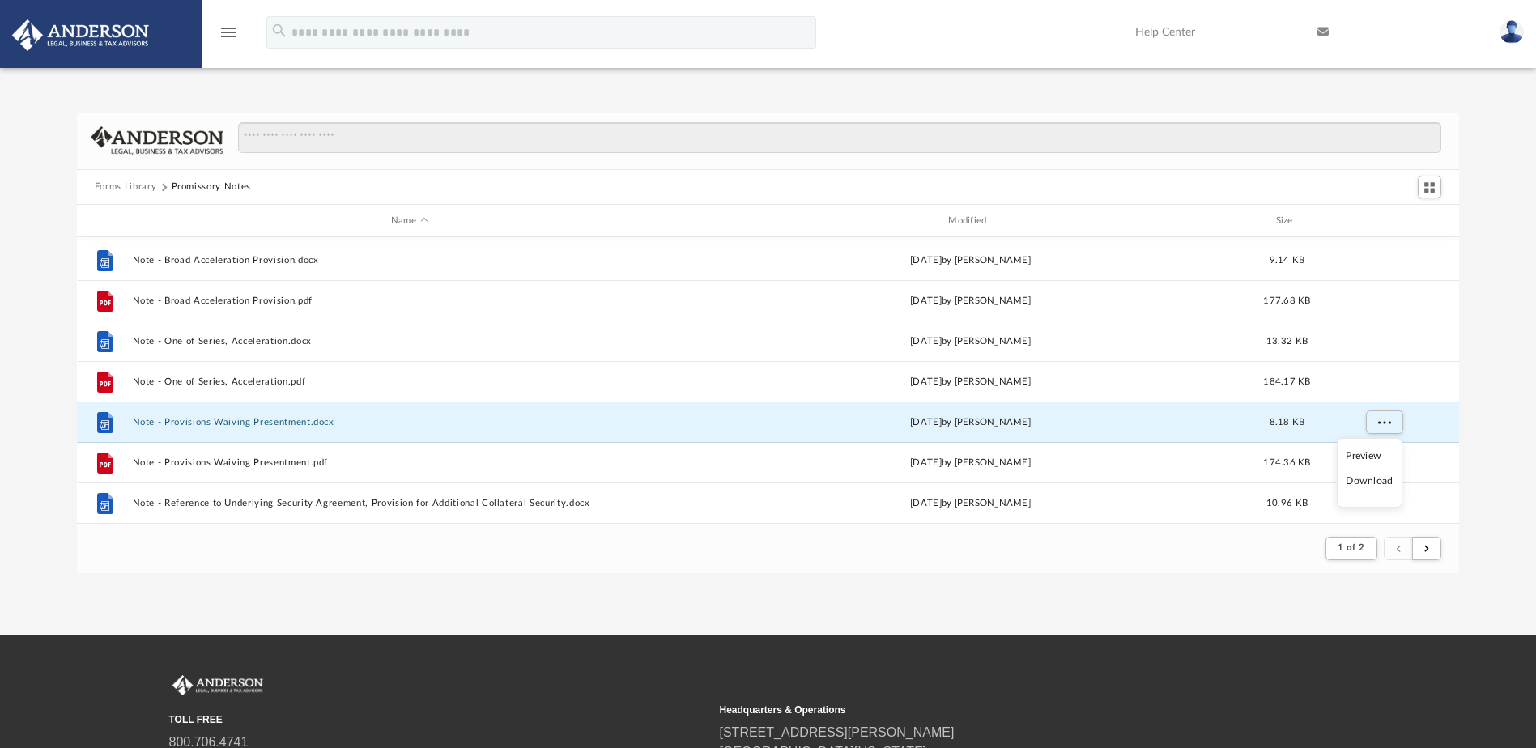
click at [1363, 483] on li "Download" at bounding box center [1369, 481] width 47 height 17
click at [1482, 421] on div "Forms Library Promissory Notes Name Modified Size File Loan Participation Packe…" at bounding box center [768, 343] width 1536 height 461
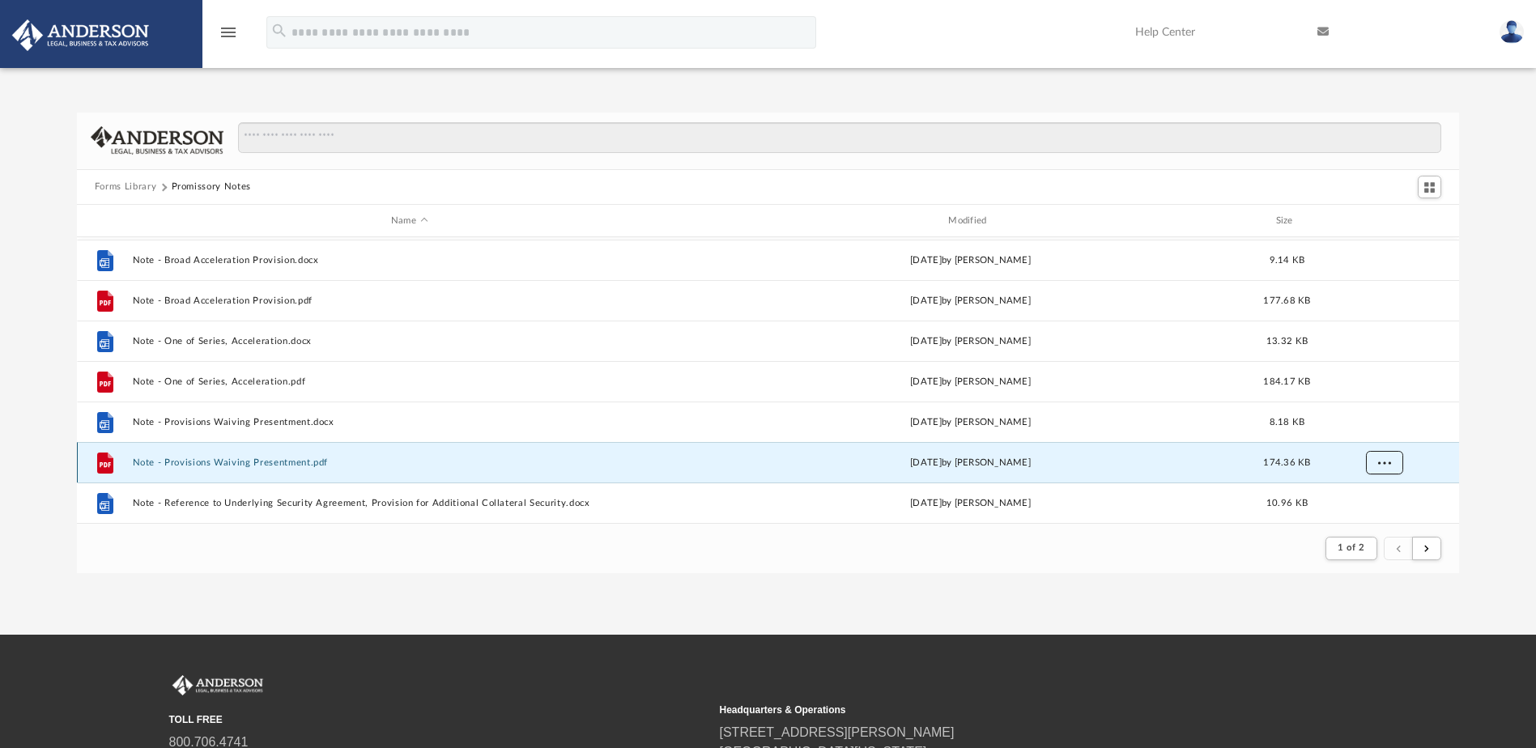
click at [1379, 456] on button "More options" at bounding box center [1383, 463] width 37 height 24
click at [1375, 429] on li "Download" at bounding box center [1369, 427] width 47 height 17
click at [1488, 472] on div "Forms Library Promissory Notes Name Modified Size File Loan Participation Packe…" at bounding box center [768, 343] width 1536 height 461
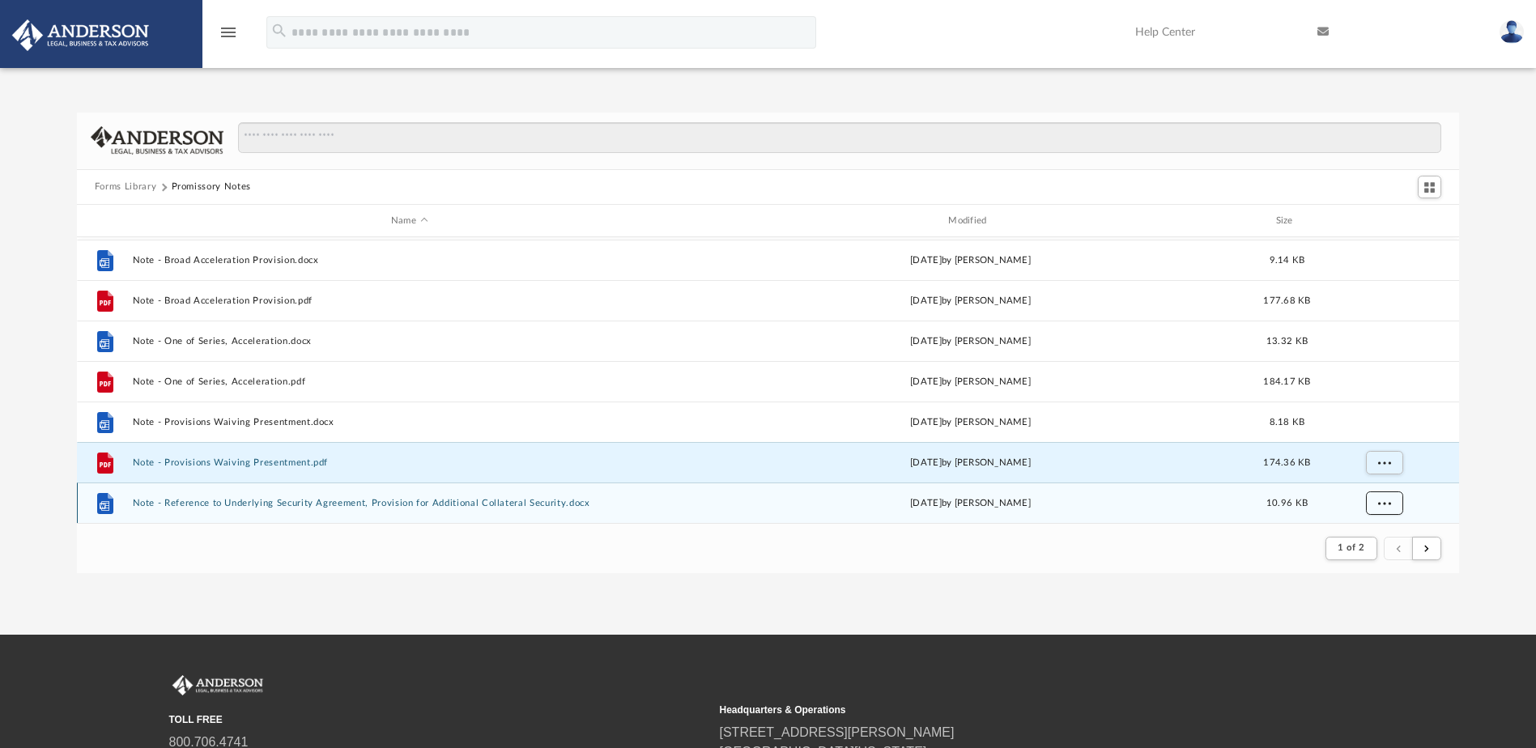
click at [1379, 499] on span "More options" at bounding box center [1383, 503] width 13 height 9
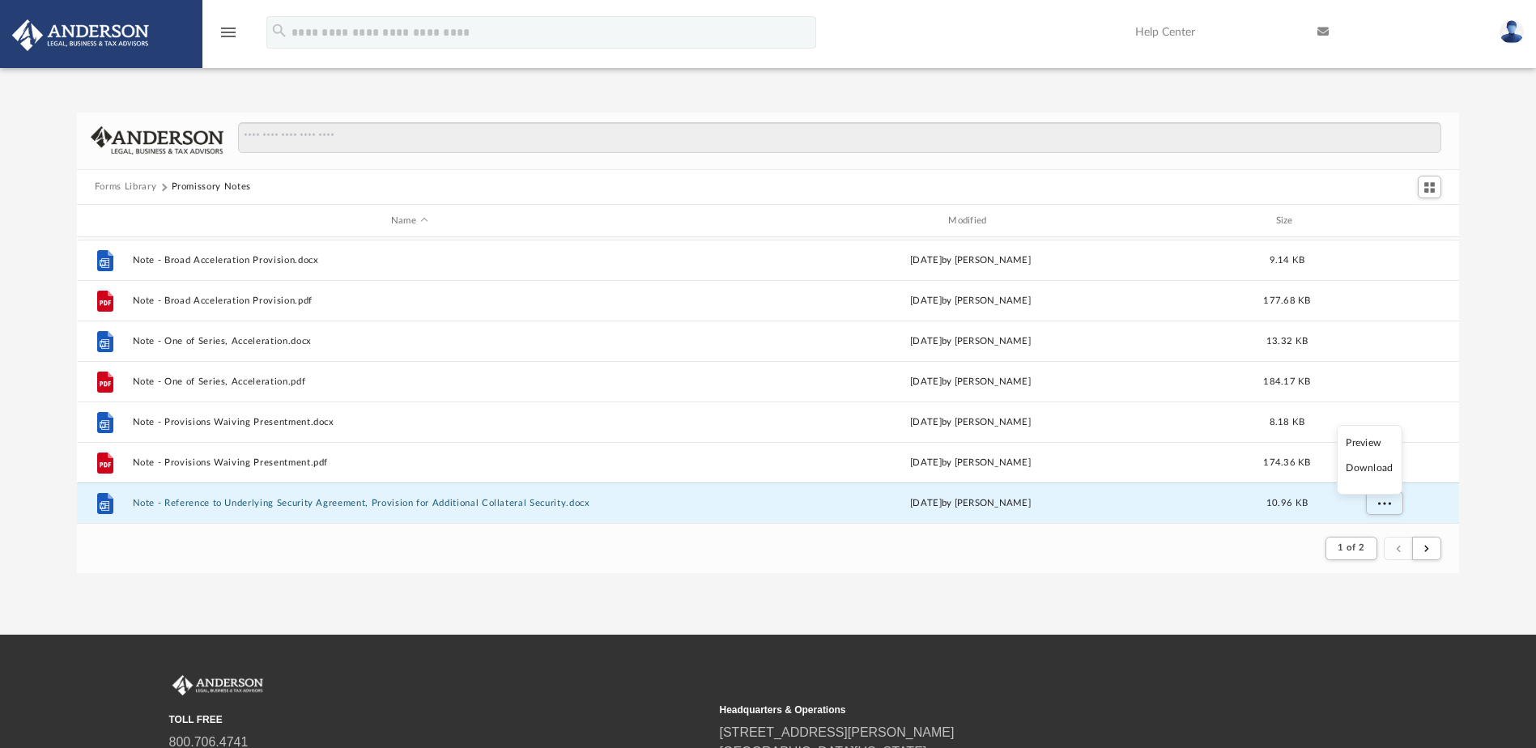
click at [1384, 466] on li "Download" at bounding box center [1369, 468] width 47 height 17
click at [1489, 451] on div "Forms Library Promissory Notes Name Modified Size File Loan Participation Packe…" at bounding box center [768, 343] width 1536 height 461
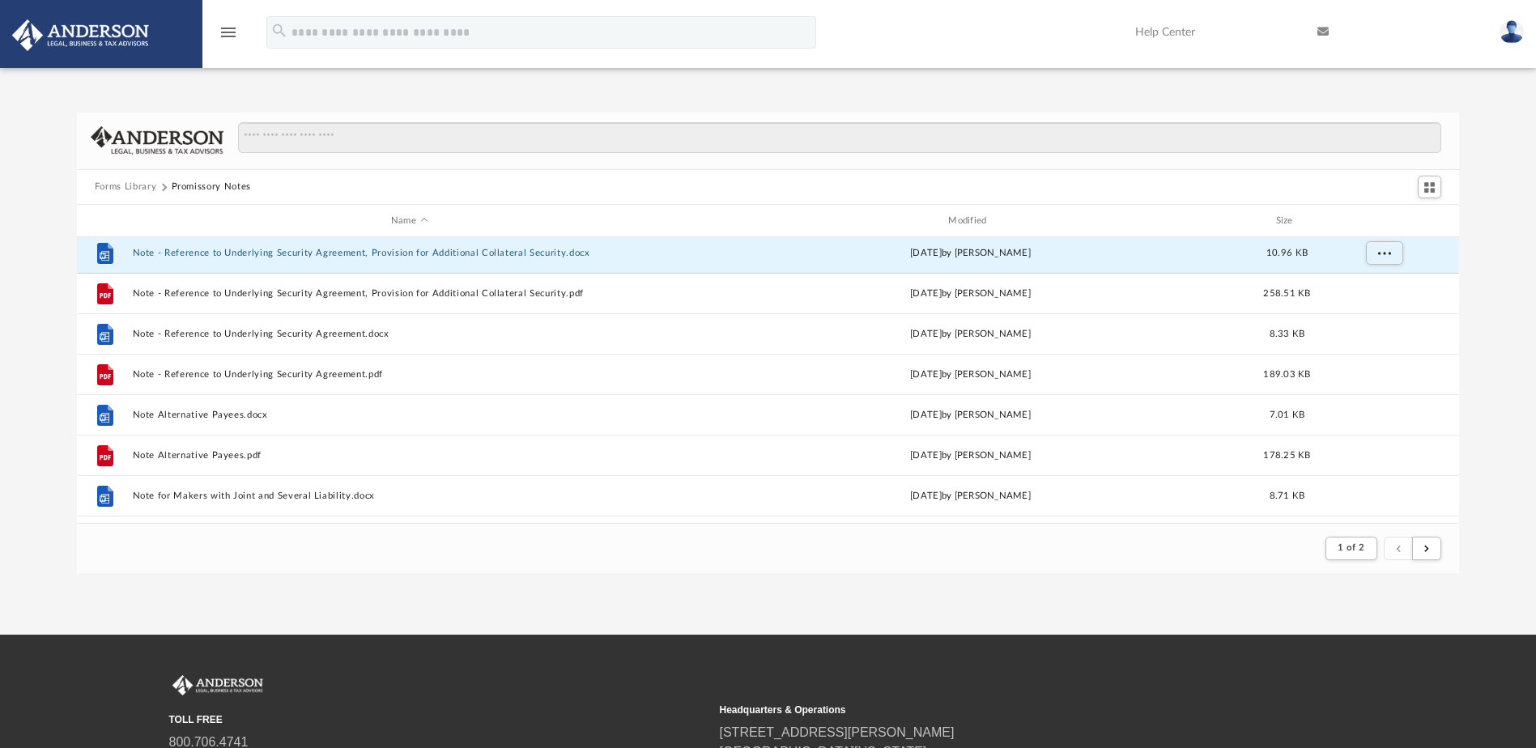
scroll to position [1550, 0]
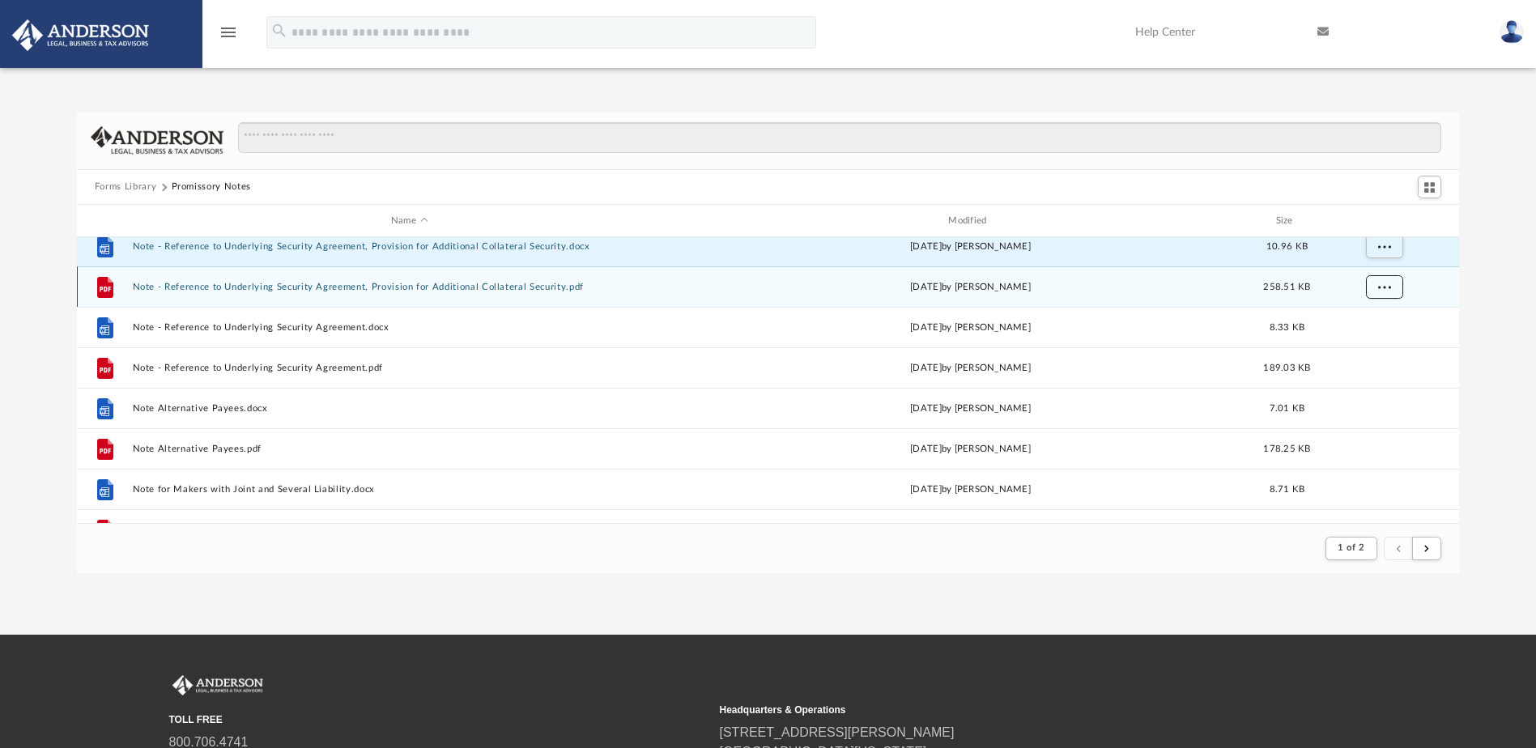
click at [1390, 289] on span "More options" at bounding box center [1383, 287] width 13 height 9
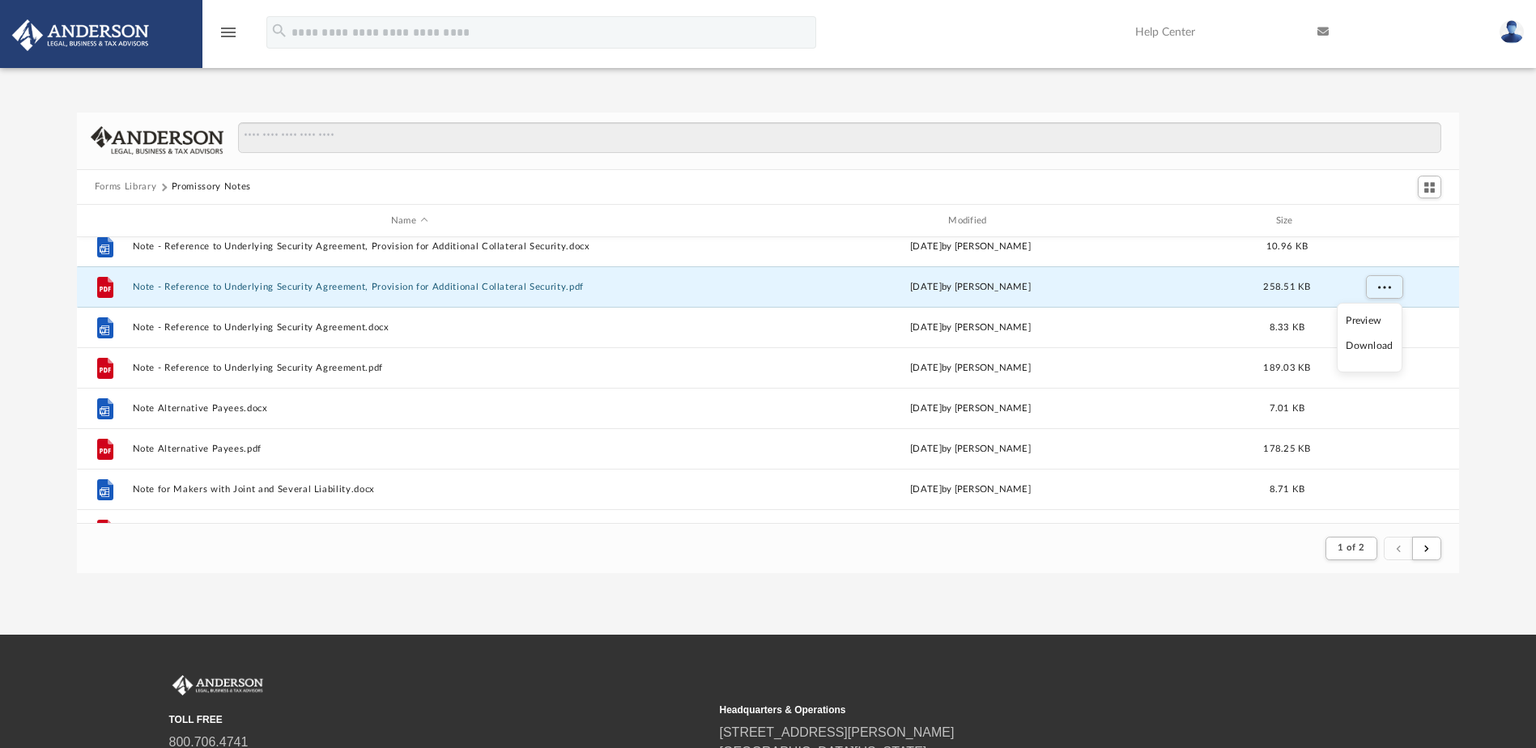
click at [1380, 345] on li "Download" at bounding box center [1369, 346] width 47 height 17
click at [1480, 305] on div "Forms Library Promissory Notes Name Modified Size File Note - Provisions Waivin…" at bounding box center [768, 343] width 1536 height 461
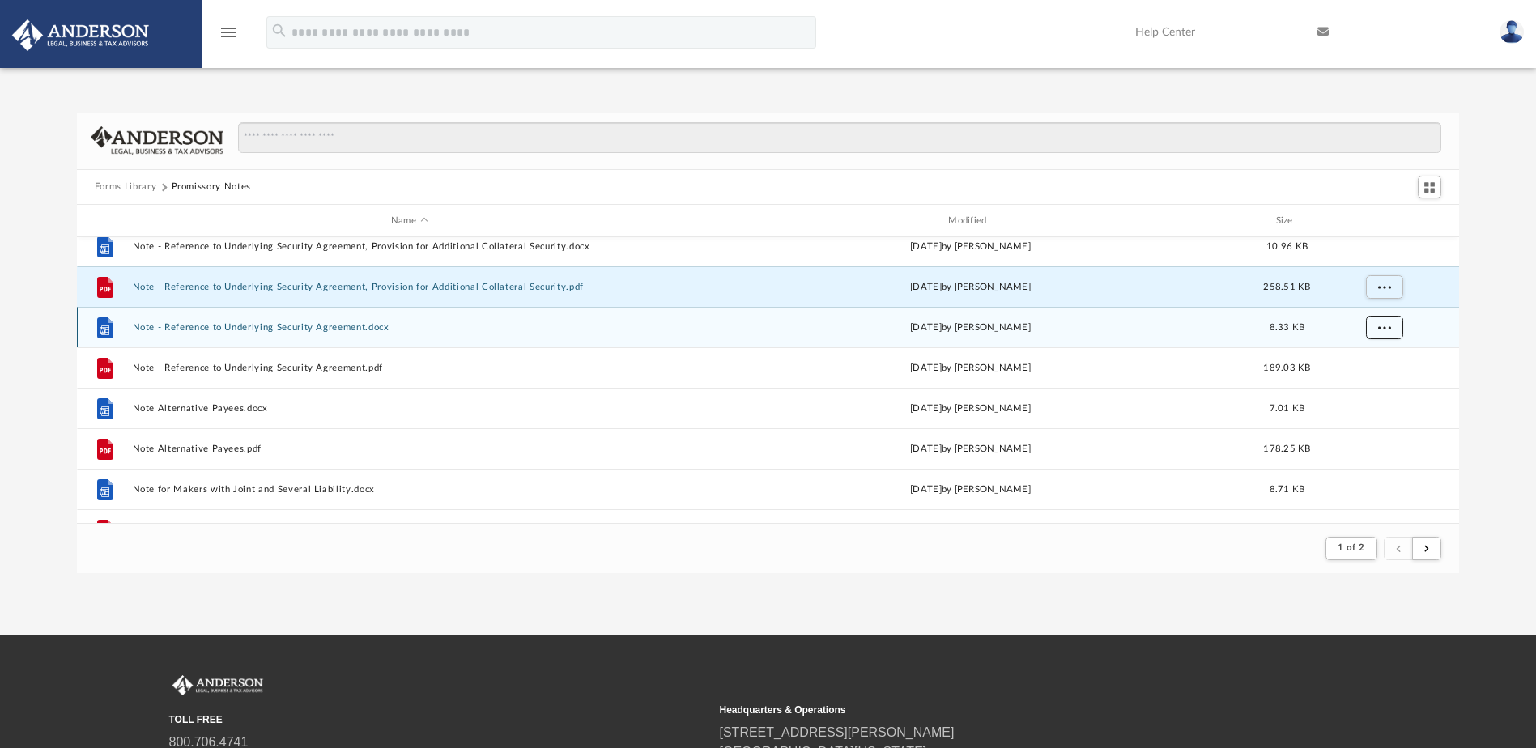
click at [1388, 324] on span "More options" at bounding box center [1383, 327] width 13 height 9
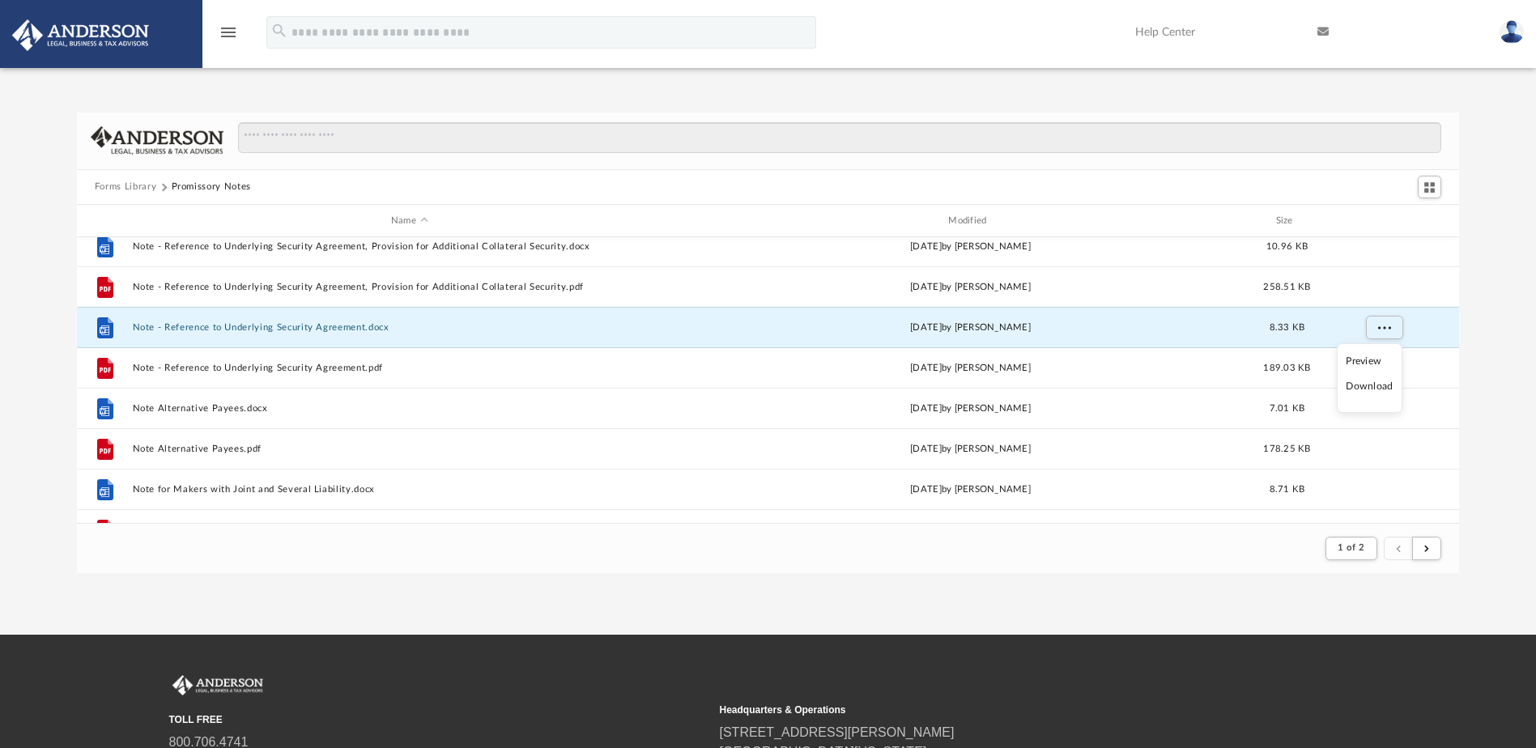
click at [1375, 384] on li "Download" at bounding box center [1369, 386] width 47 height 17
drag, startPoint x: 1488, startPoint y: 331, endPoint x: 1477, endPoint y: 331, distance: 10.5
click at [1488, 331] on div "Forms Library Promissory Notes Name Modified Size File Note - Provisions Waivin…" at bounding box center [768, 343] width 1536 height 461
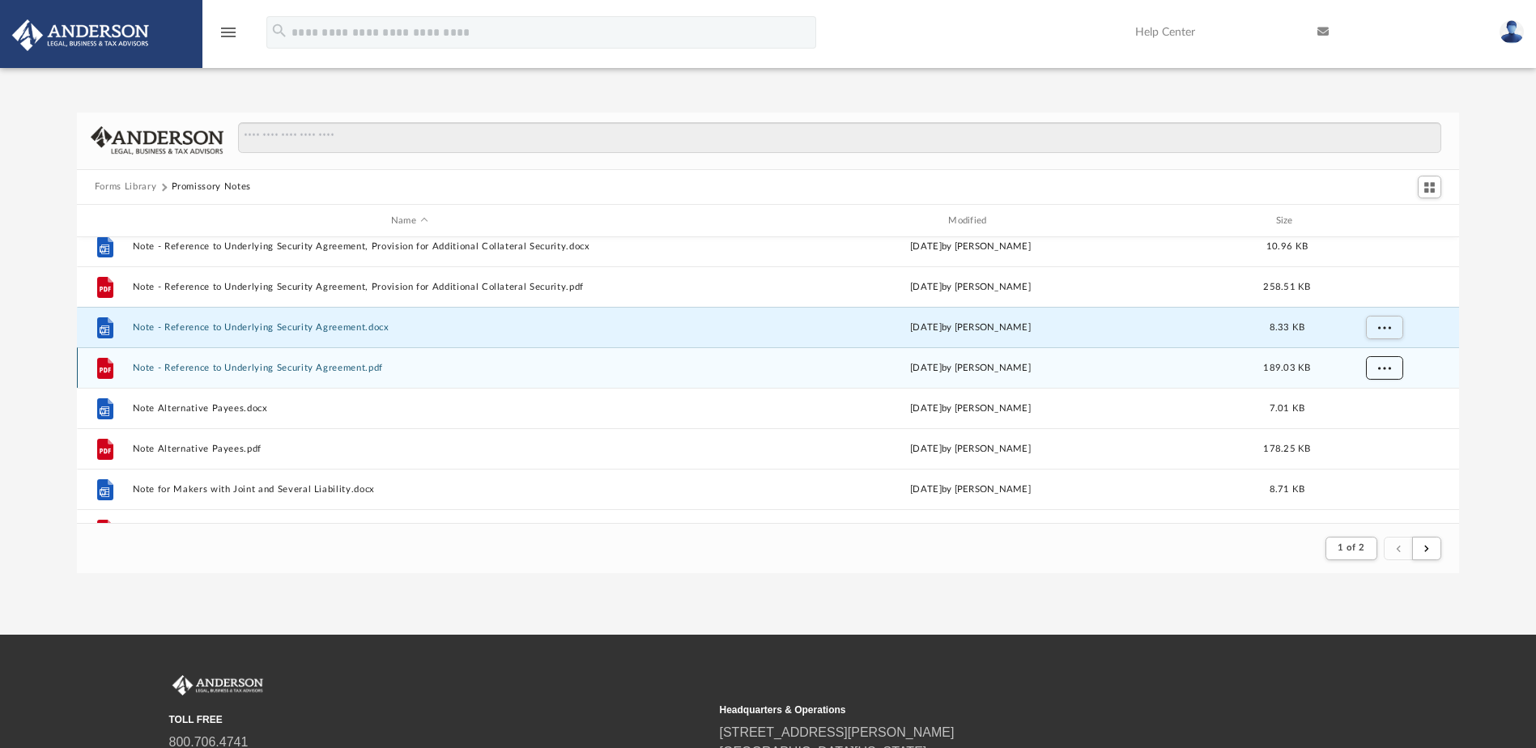
click at [1388, 364] on span "More options" at bounding box center [1383, 368] width 13 height 9
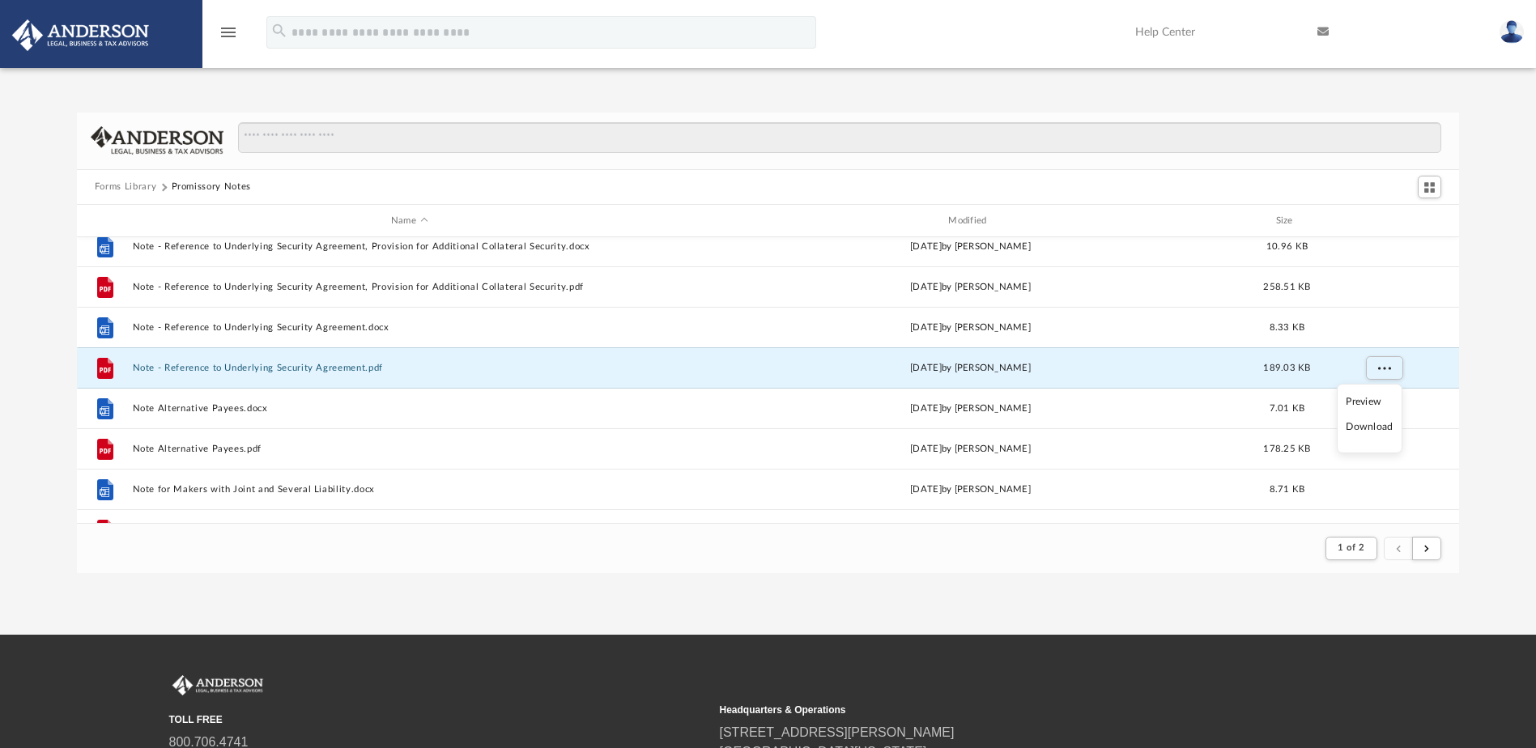
click at [1367, 423] on li "Download" at bounding box center [1369, 427] width 47 height 17
click at [1477, 375] on div "Forms Library Promissory Notes Name Modified Size File Note - Provisions Waivin…" at bounding box center [768, 343] width 1536 height 461
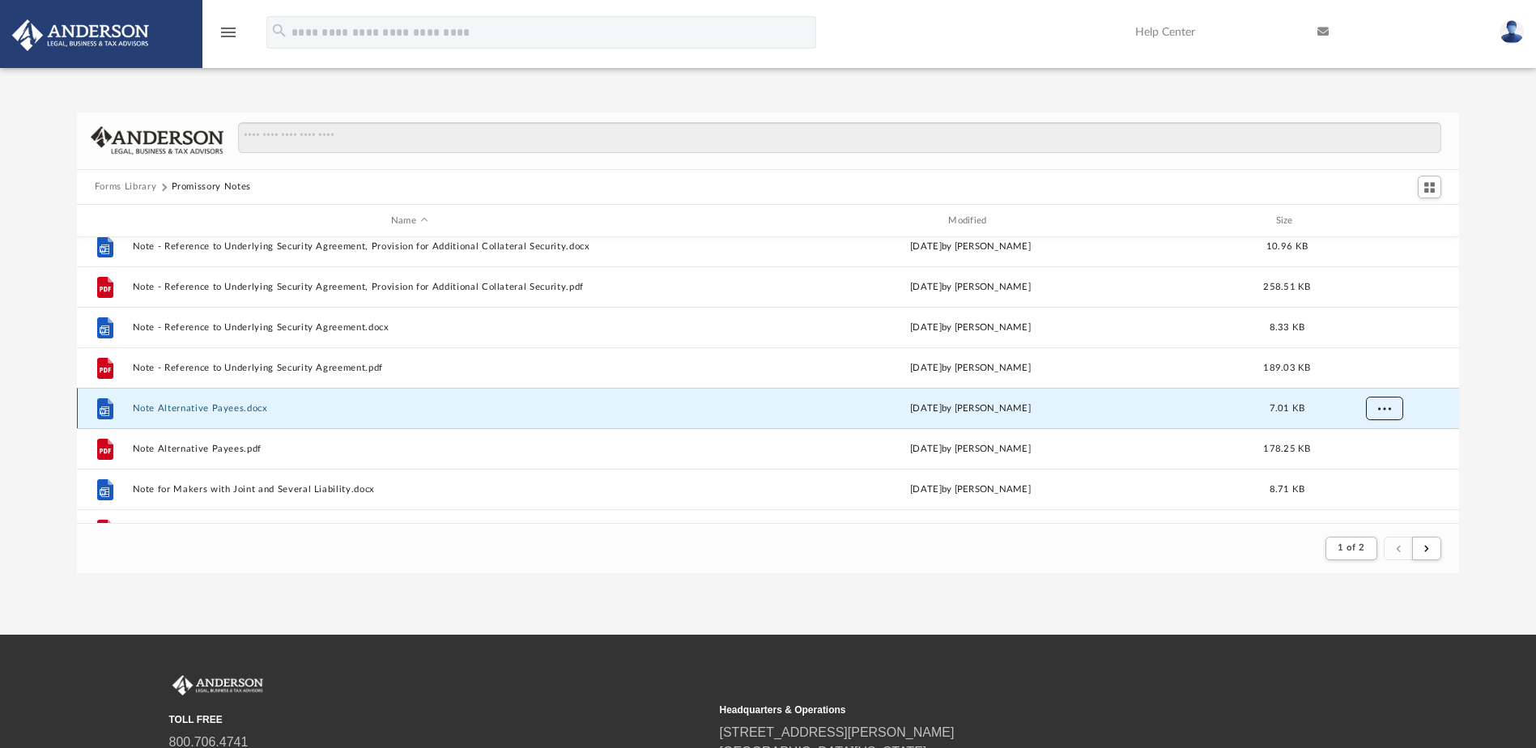
click at [1387, 407] on span "More options" at bounding box center [1383, 408] width 13 height 9
click at [1367, 467] on li "Download" at bounding box center [1369, 467] width 47 height 17
click at [1485, 419] on div "Forms Library Promissory Notes Name Modified Size File Note - Provisions Waivin…" at bounding box center [768, 343] width 1536 height 461
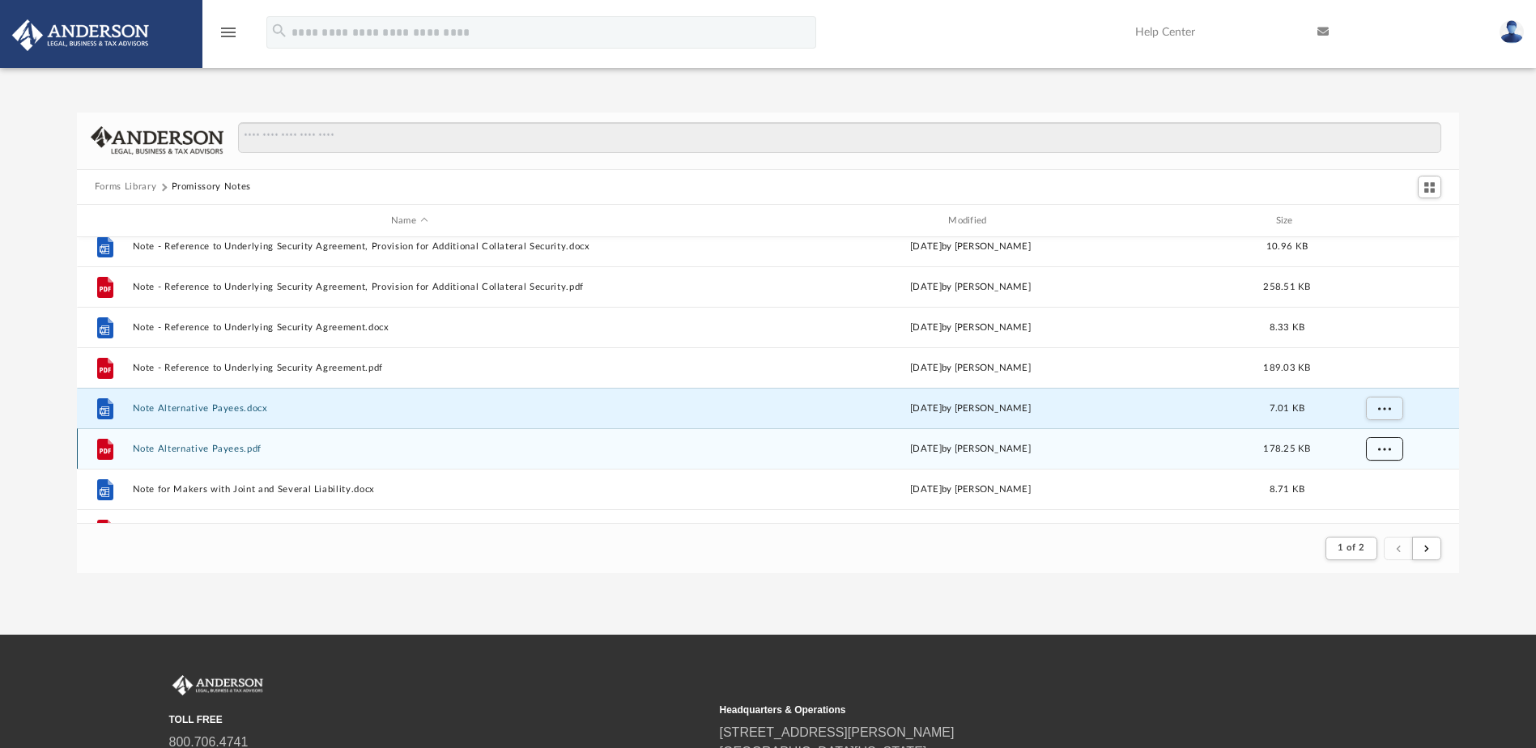
click at [1386, 452] on span "More options" at bounding box center [1383, 448] width 13 height 9
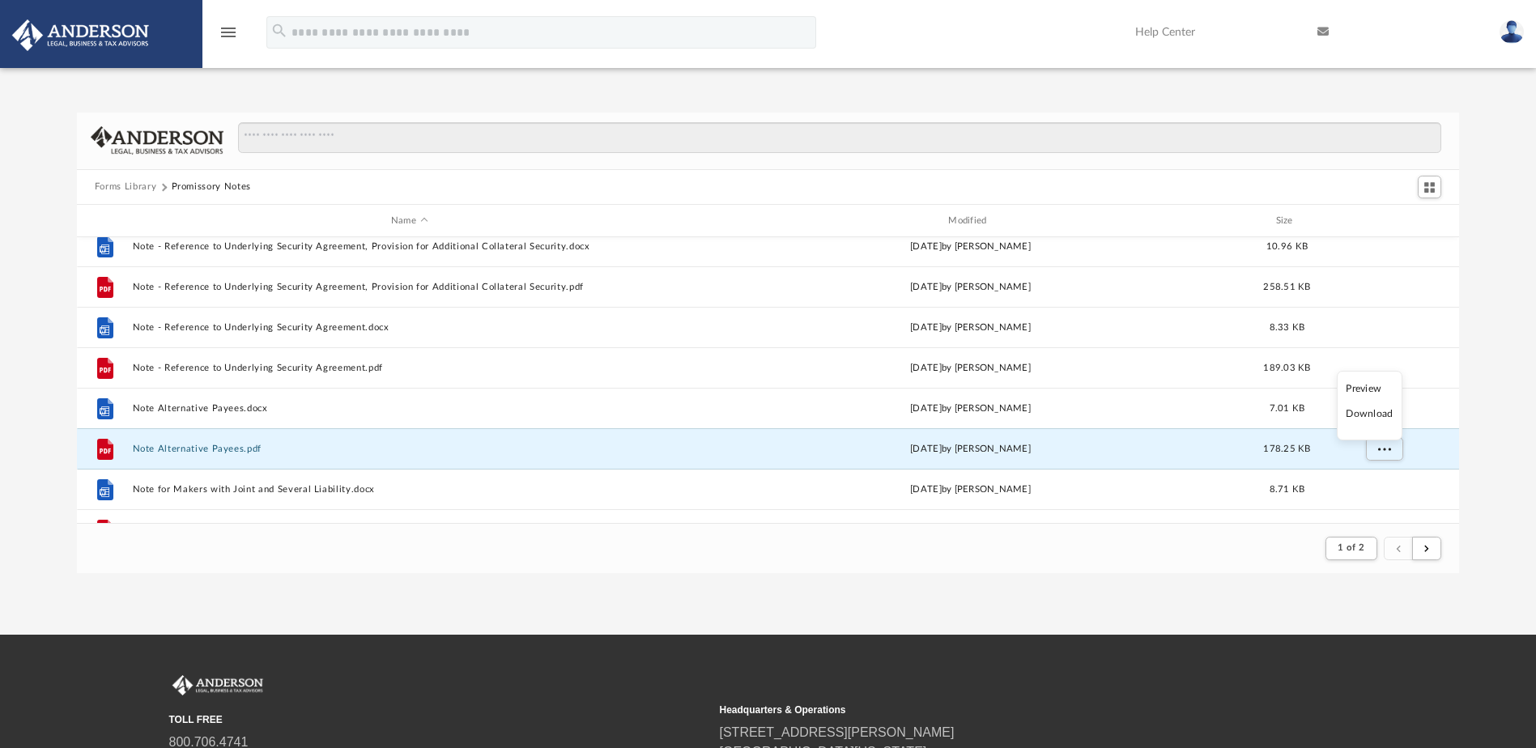
click at [1372, 413] on li "Download" at bounding box center [1369, 414] width 47 height 17
click at [1482, 418] on div "Forms Library Promissory Notes Name Modified Size File Note - Provisions Waivin…" at bounding box center [768, 343] width 1536 height 461
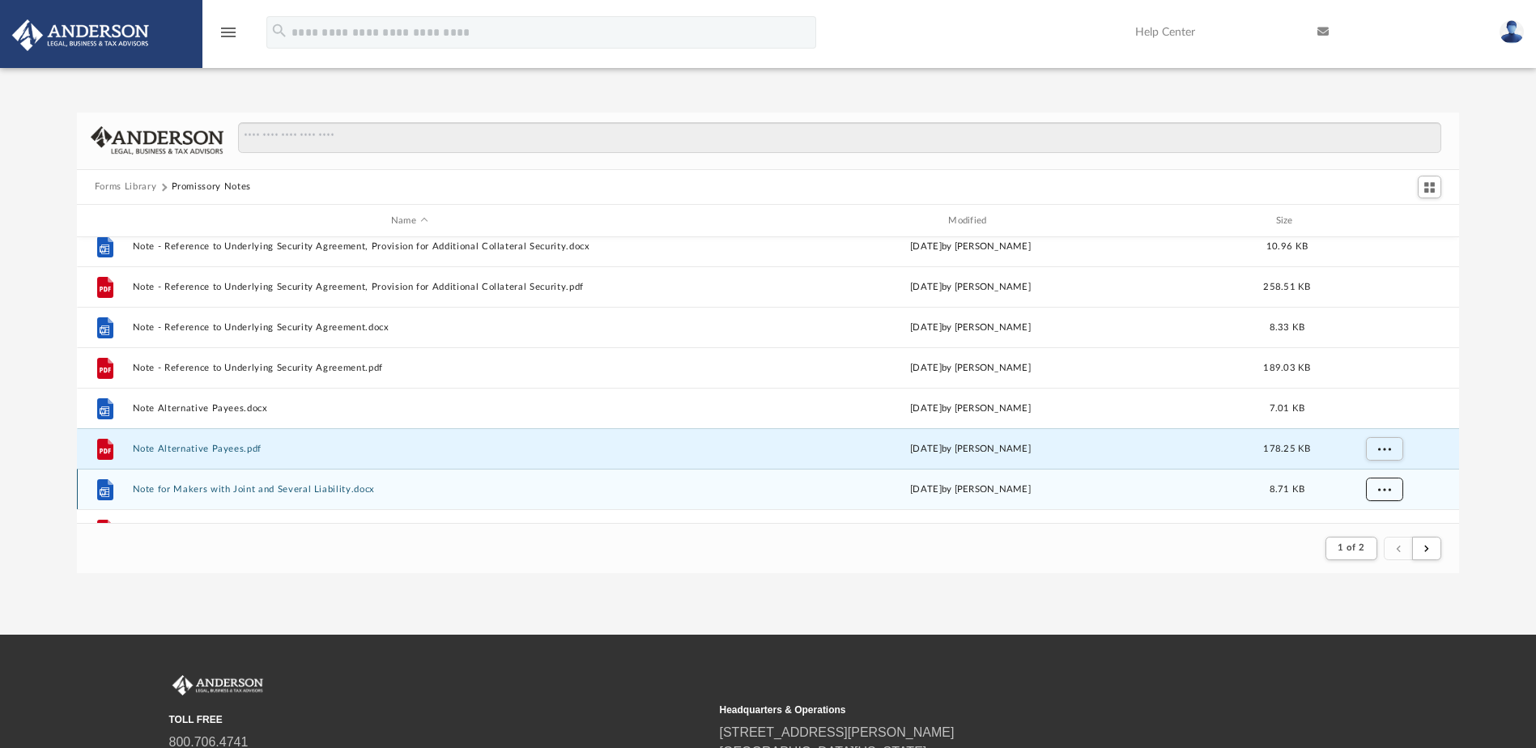
click at [1379, 491] on span "More options" at bounding box center [1383, 489] width 13 height 9
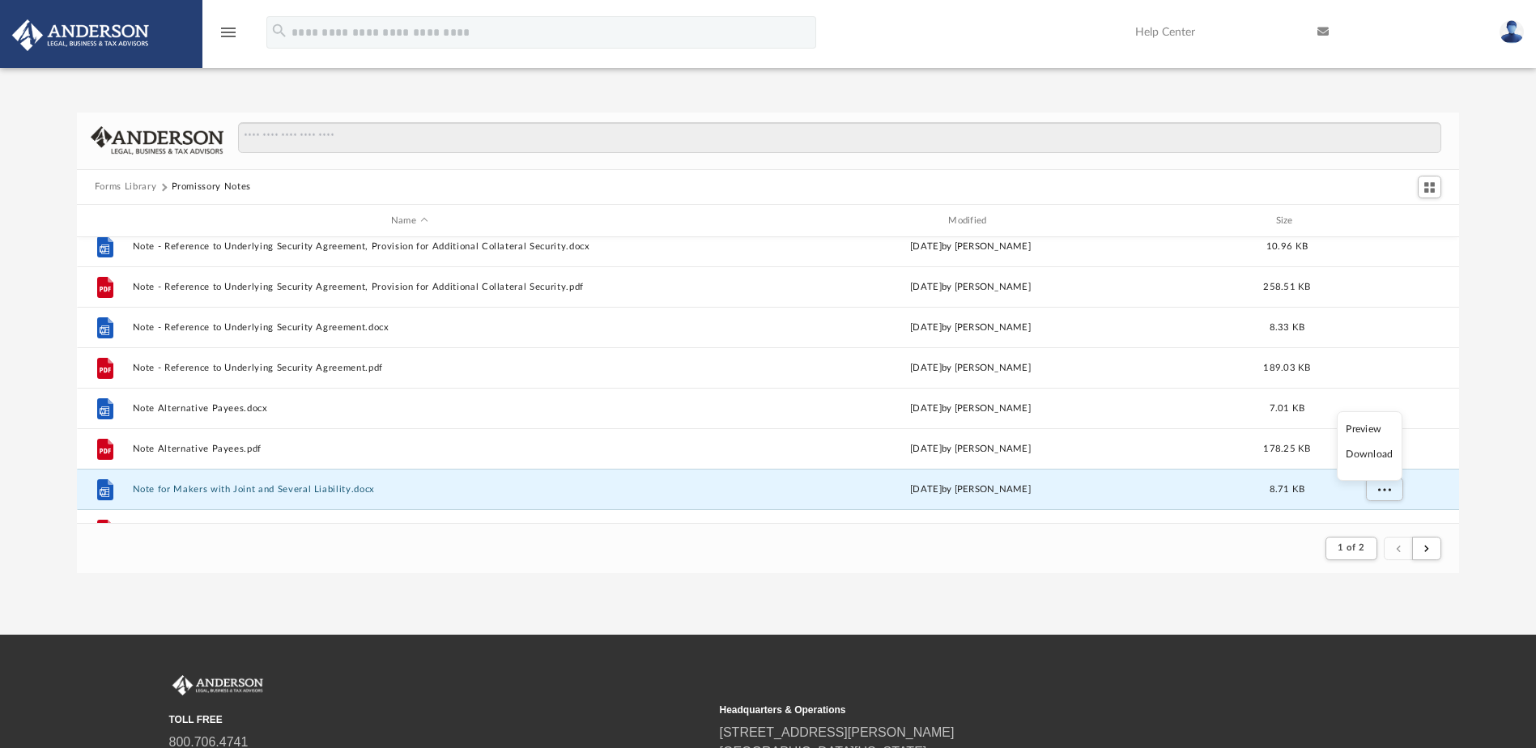
click at [1382, 457] on li "Download" at bounding box center [1369, 454] width 47 height 17
click at [1491, 436] on div "Forms Library Promissory Notes Name Modified Size File Note - Provisions Waivin…" at bounding box center [768, 343] width 1536 height 461
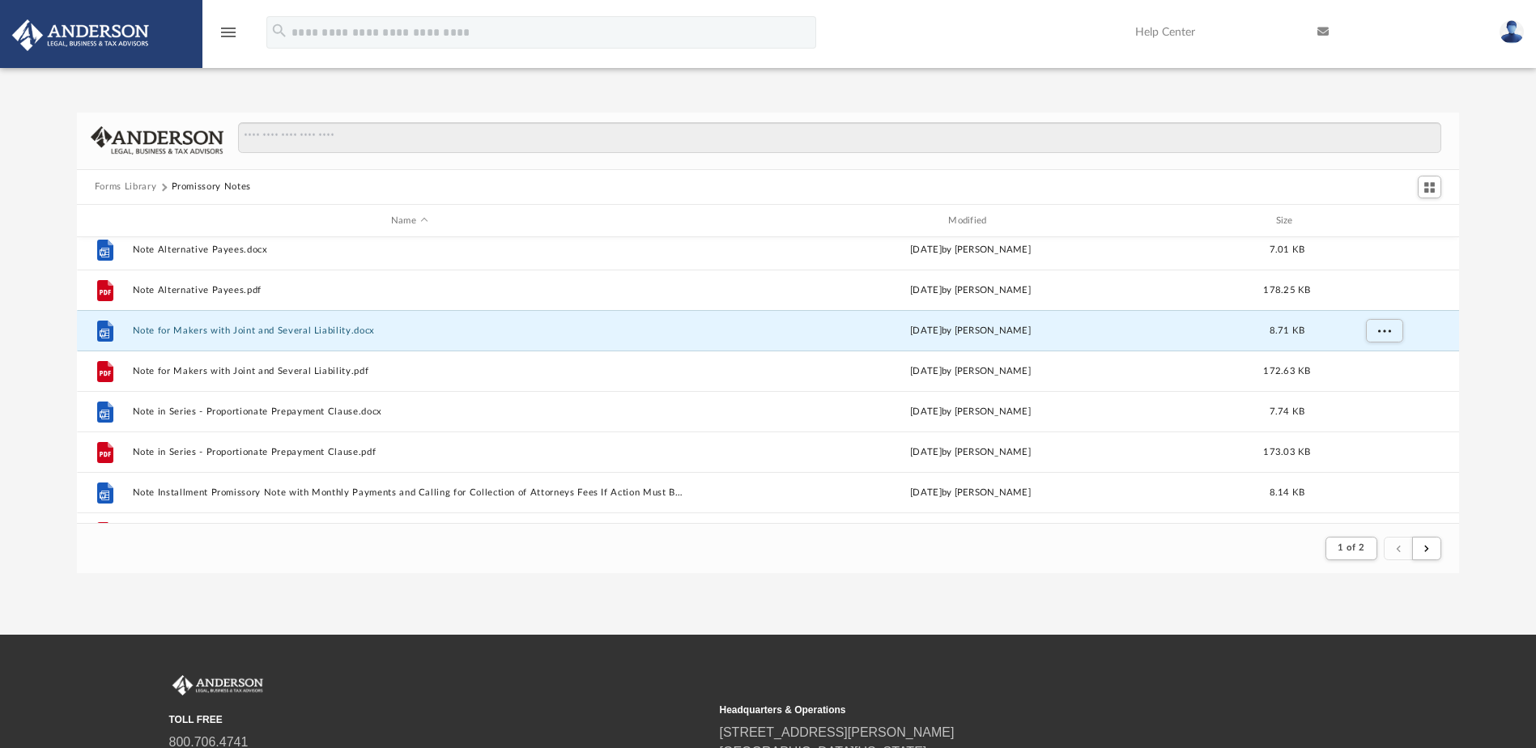
scroll to position [1738, 0]
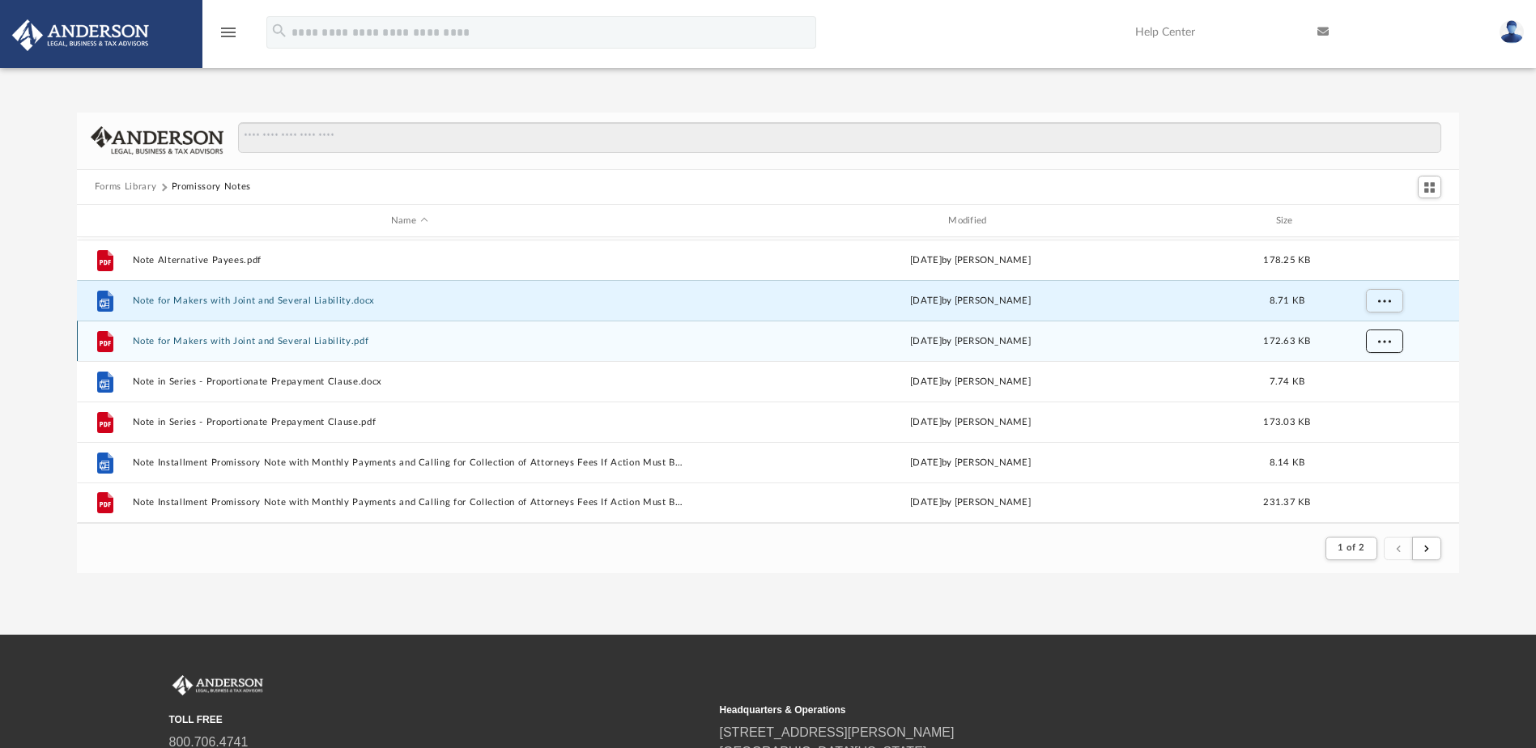
click at [1384, 344] on span "More options" at bounding box center [1383, 341] width 13 height 9
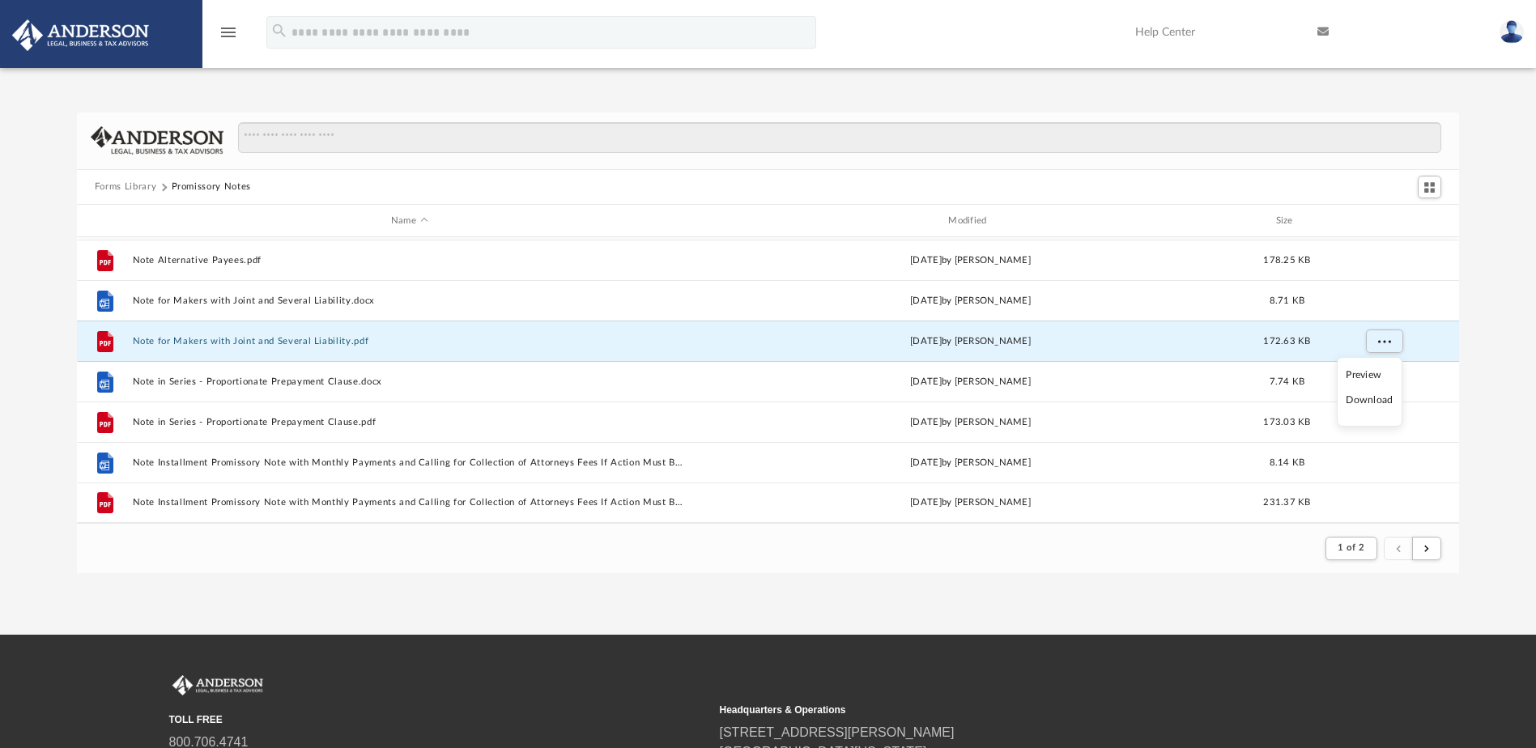
click at [1367, 401] on li "Download" at bounding box center [1369, 400] width 47 height 17
click at [1482, 347] on div "Forms Library Promissory Notes Name Modified Size File Note - Reference to Unde…" at bounding box center [768, 343] width 1536 height 461
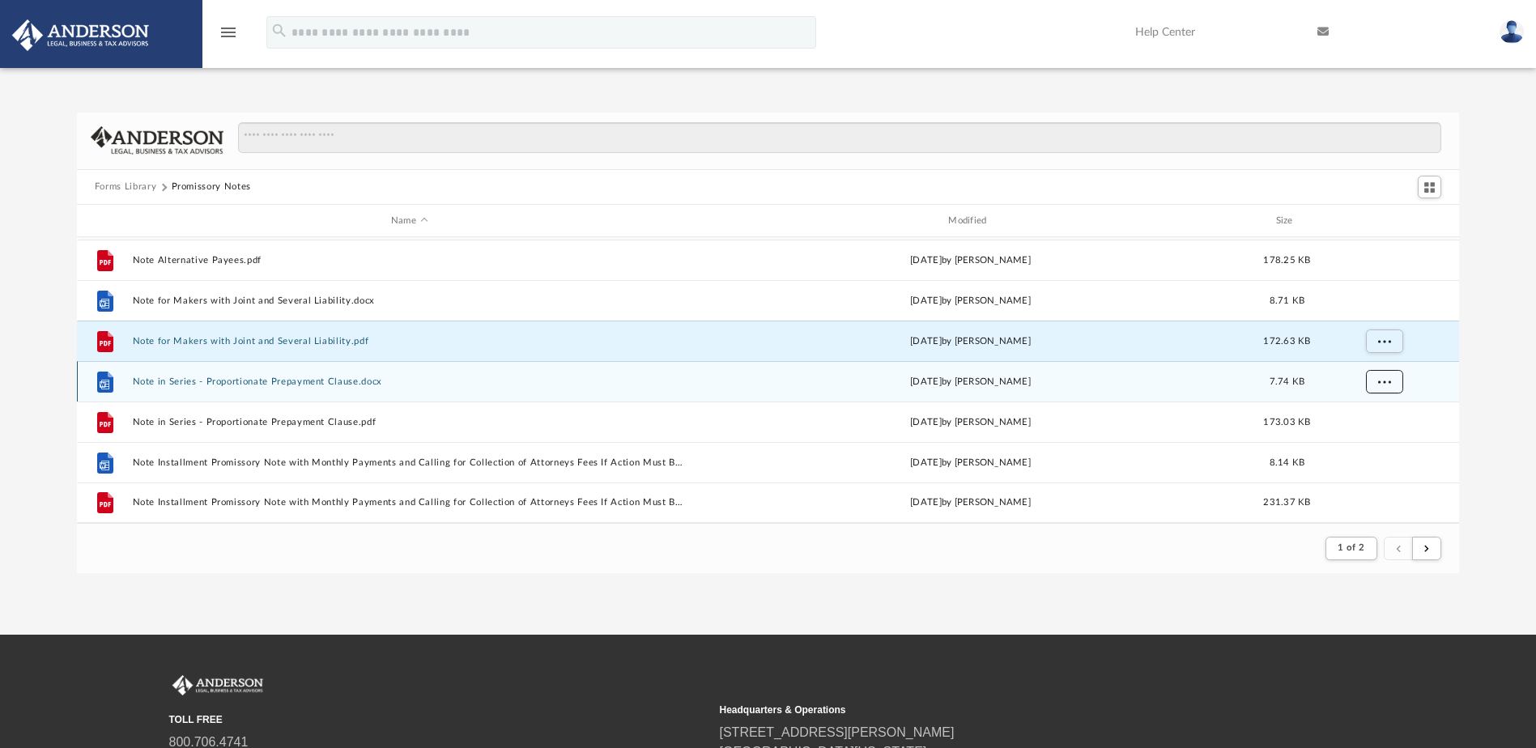
click at [1397, 378] on button "More options" at bounding box center [1383, 382] width 37 height 24
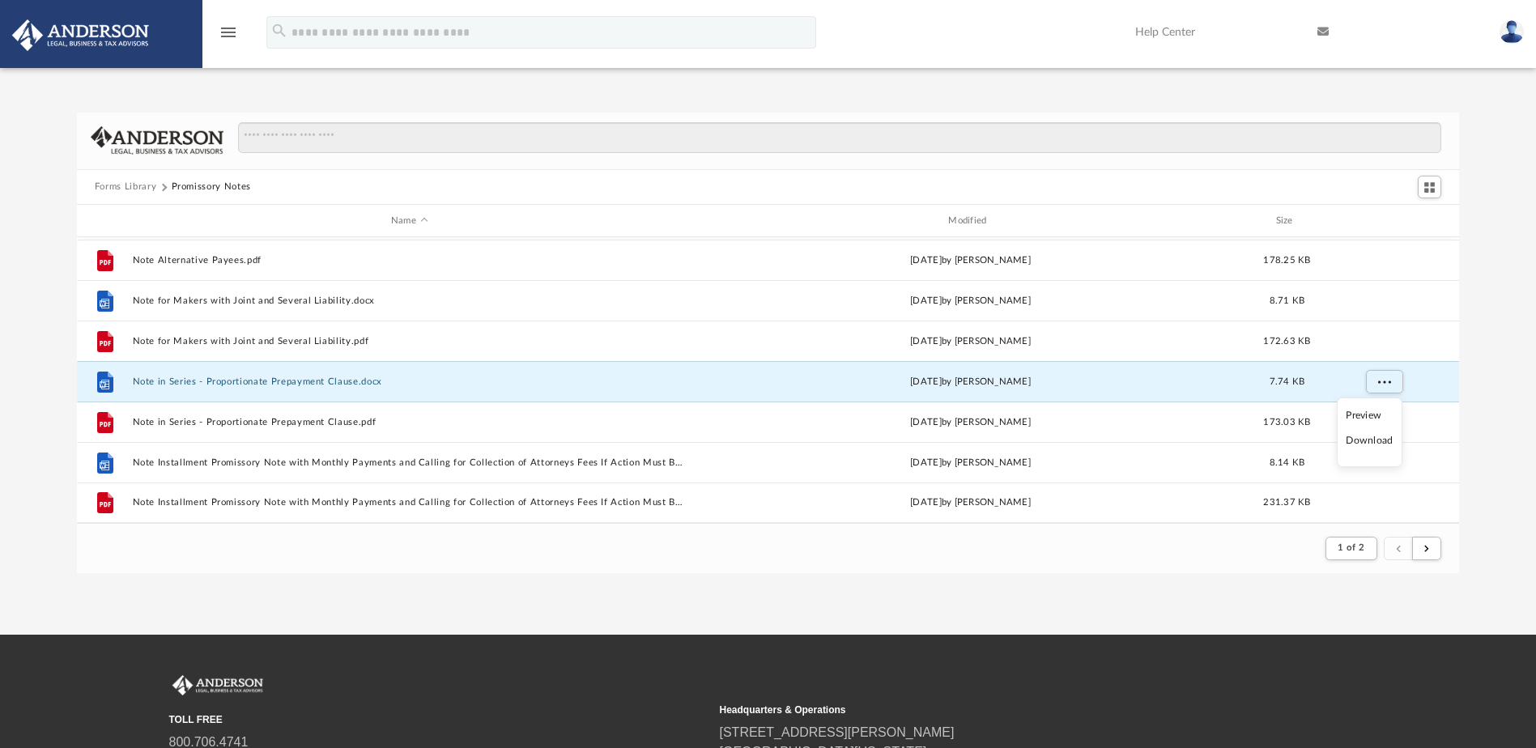
click at [1378, 439] on li "Download" at bounding box center [1369, 440] width 47 height 17
drag, startPoint x: 1484, startPoint y: 385, endPoint x: 1467, endPoint y: 385, distance: 17.0
click at [1484, 385] on div "Forms Library Promissory Notes Name Modified Size File Note - Reference to Unde…" at bounding box center [768, 343] width 1536 height 461
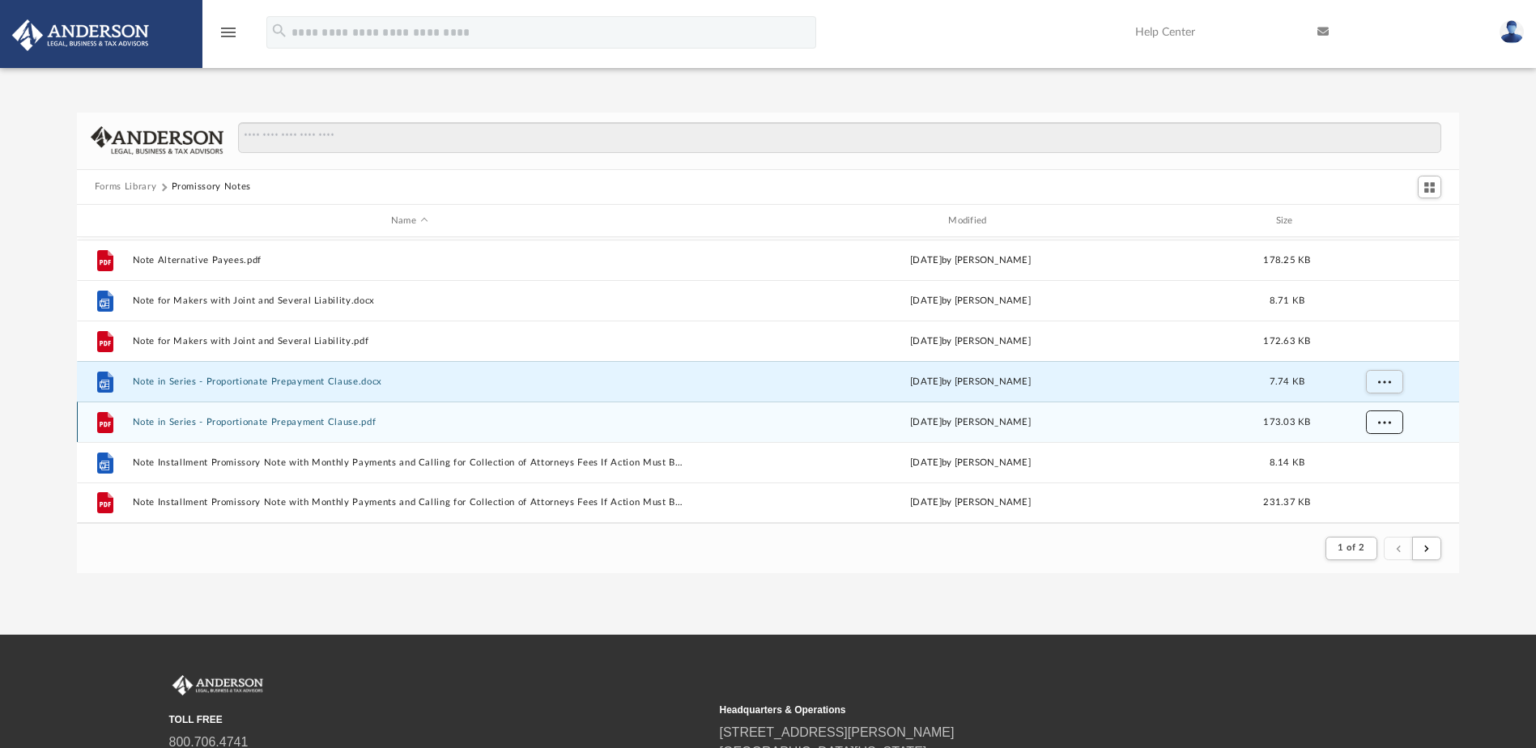
click at [1373, 423] on button "More options" at bounding box center [1383, 422] width 37 height 24
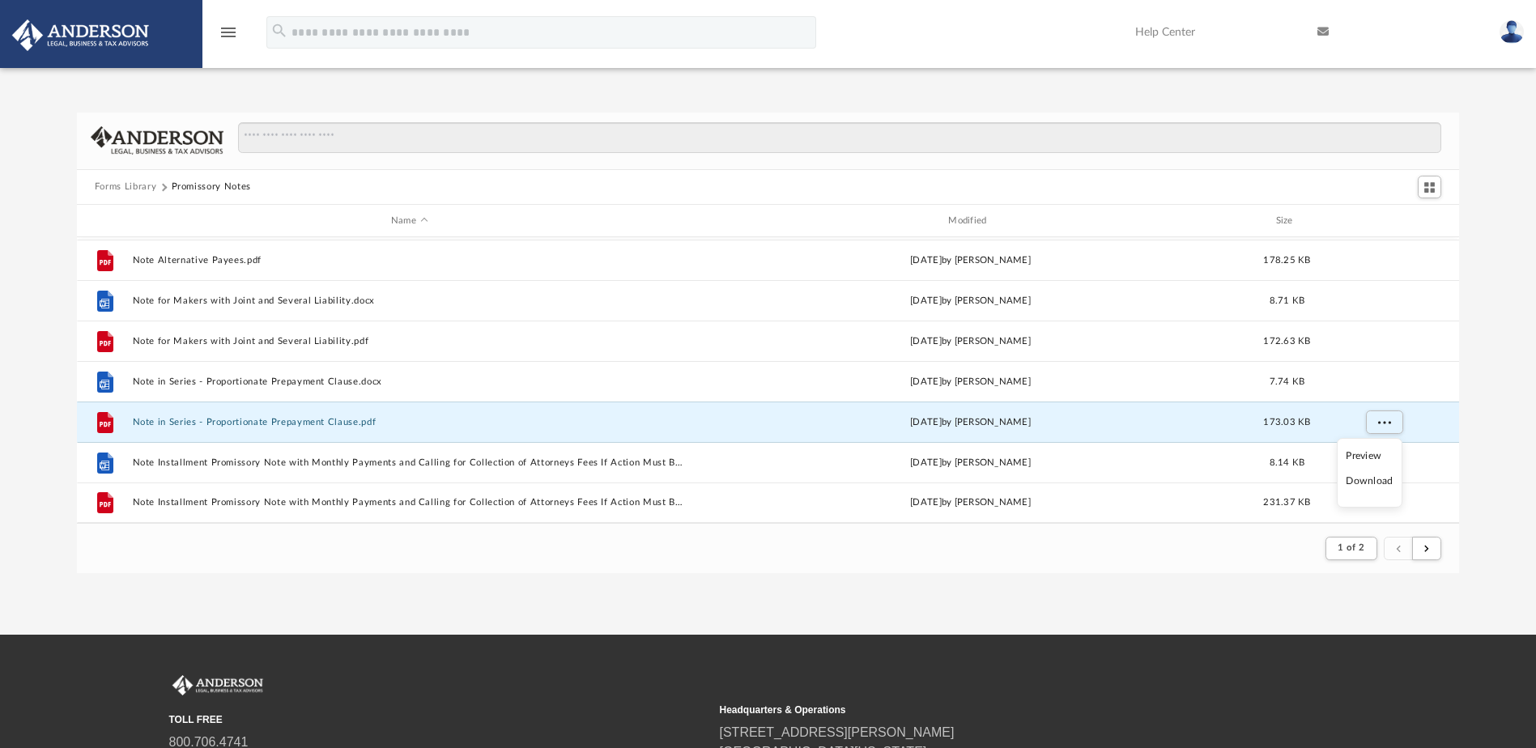
click at [1352, 479] on li "Download" at bounding box center [1369, 481] width 47 height 17
click at [1481, 433] on div "Forms Library Promissory Notes Name Modified Size File Note - Reference to Unde…" at bounding box center [768, 343] width 1536 height 461
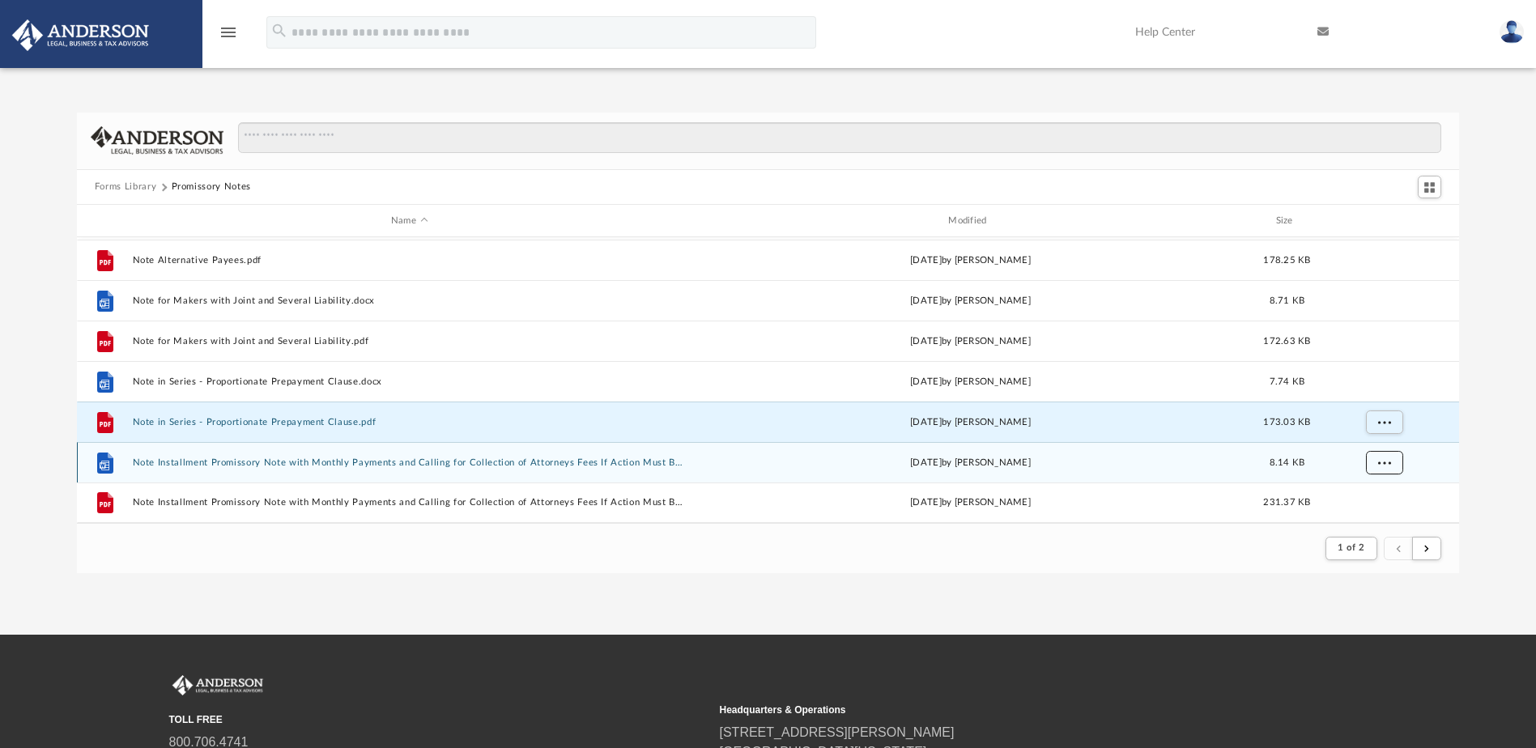
click at [1377, 461] on button "More options" at bounding box center [1383, 463] width 37 height 24
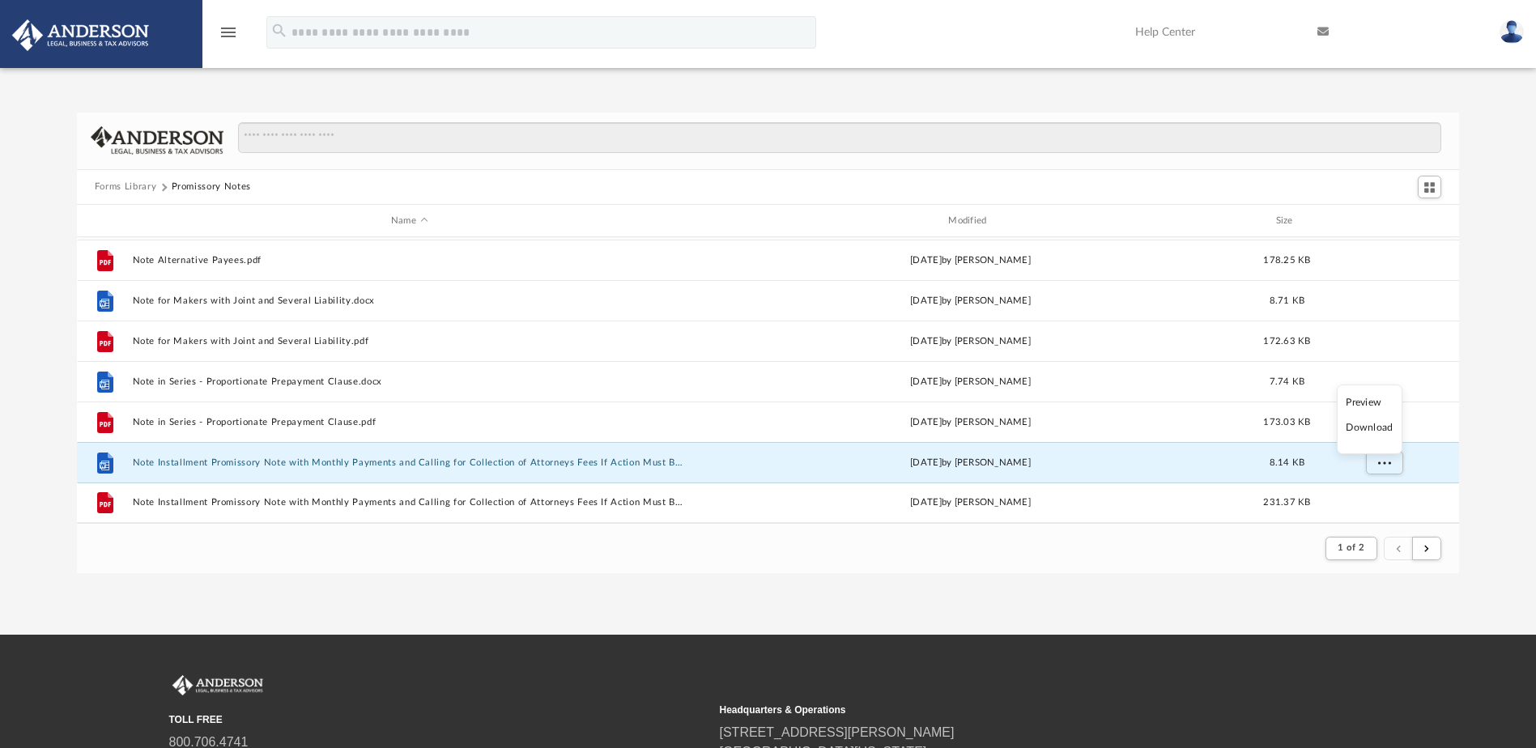
click at [1380, 429] on li "Download" at bounding box center [1369, 427] width 47 height 17
click at [1477, 434] on div "Forms Library Promissory Notes Name Modified Size File Note - Reference to Unde…" at bounding box center [768, 343] width 1536 height 461
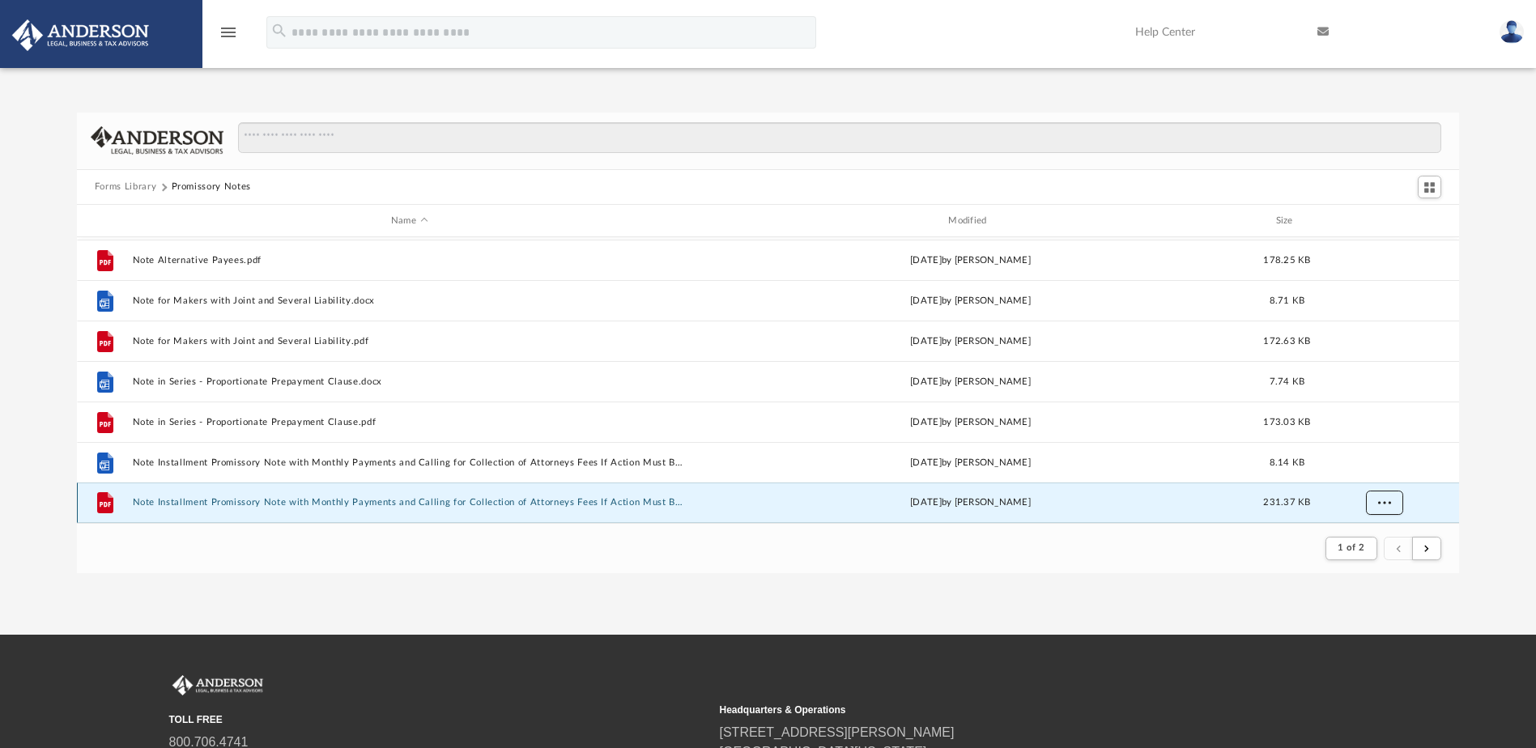
click at [1390, 501] on span "More options" at bounding box center [1383, 502] width 13 height 9
click at [1384, 466] on li "Download" at bounding box center [1369, 468] width 47 height 17
click at [122, 185] on button "Forms Library" at bounding box center [126, 187] width 62 height 15
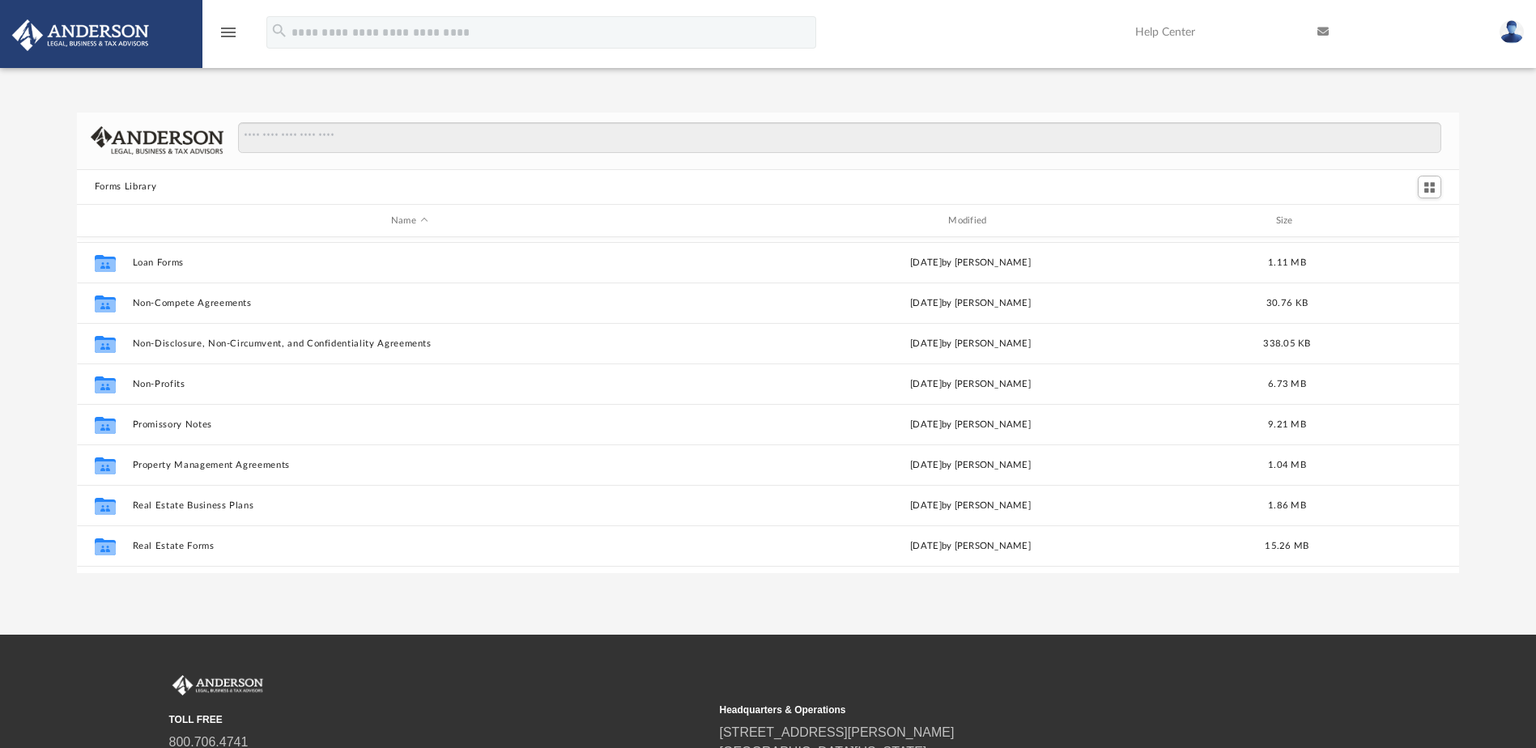
scroll to position [810, 0]
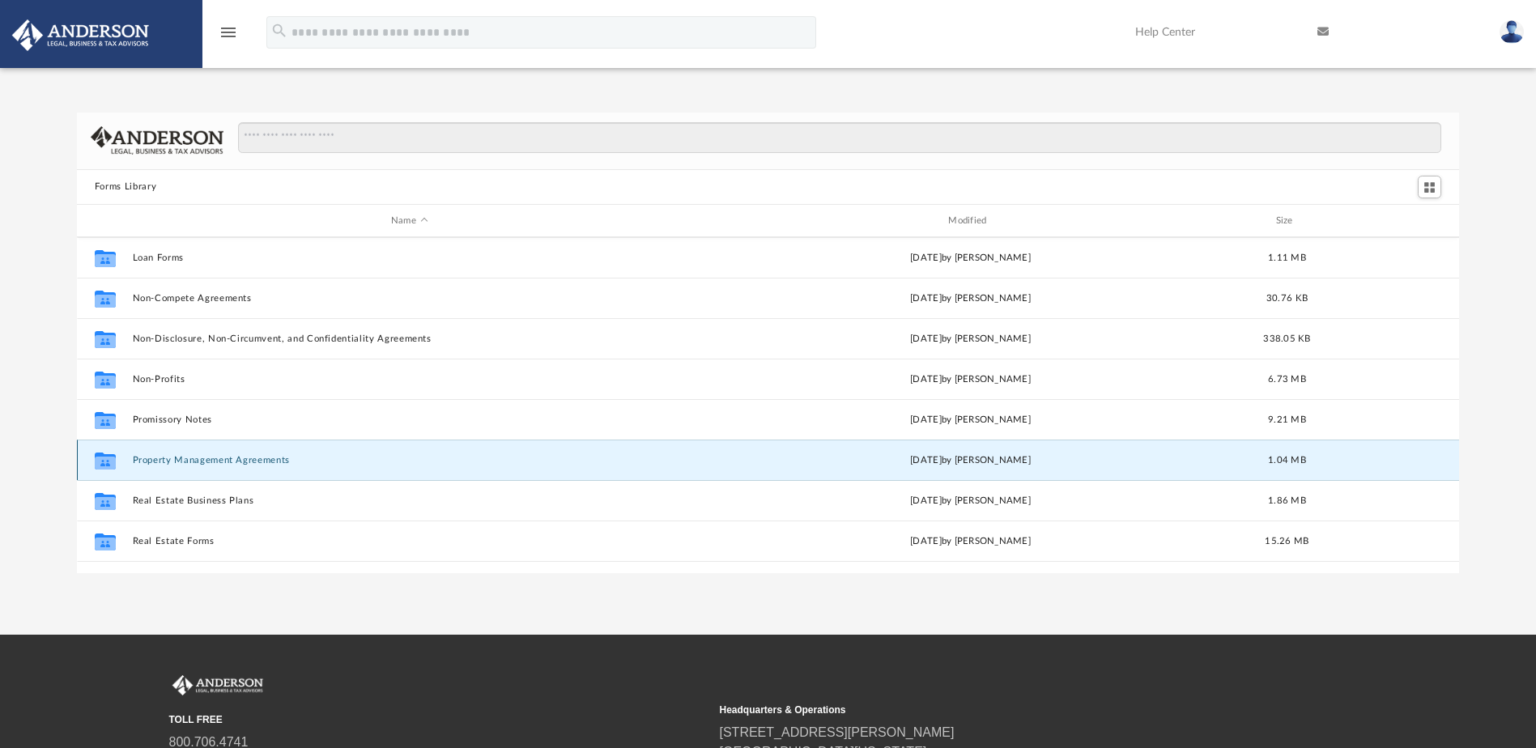
click at [144, 455] on button "Property Management Agreements" at bounding box center [409, 460] width 554 height 11
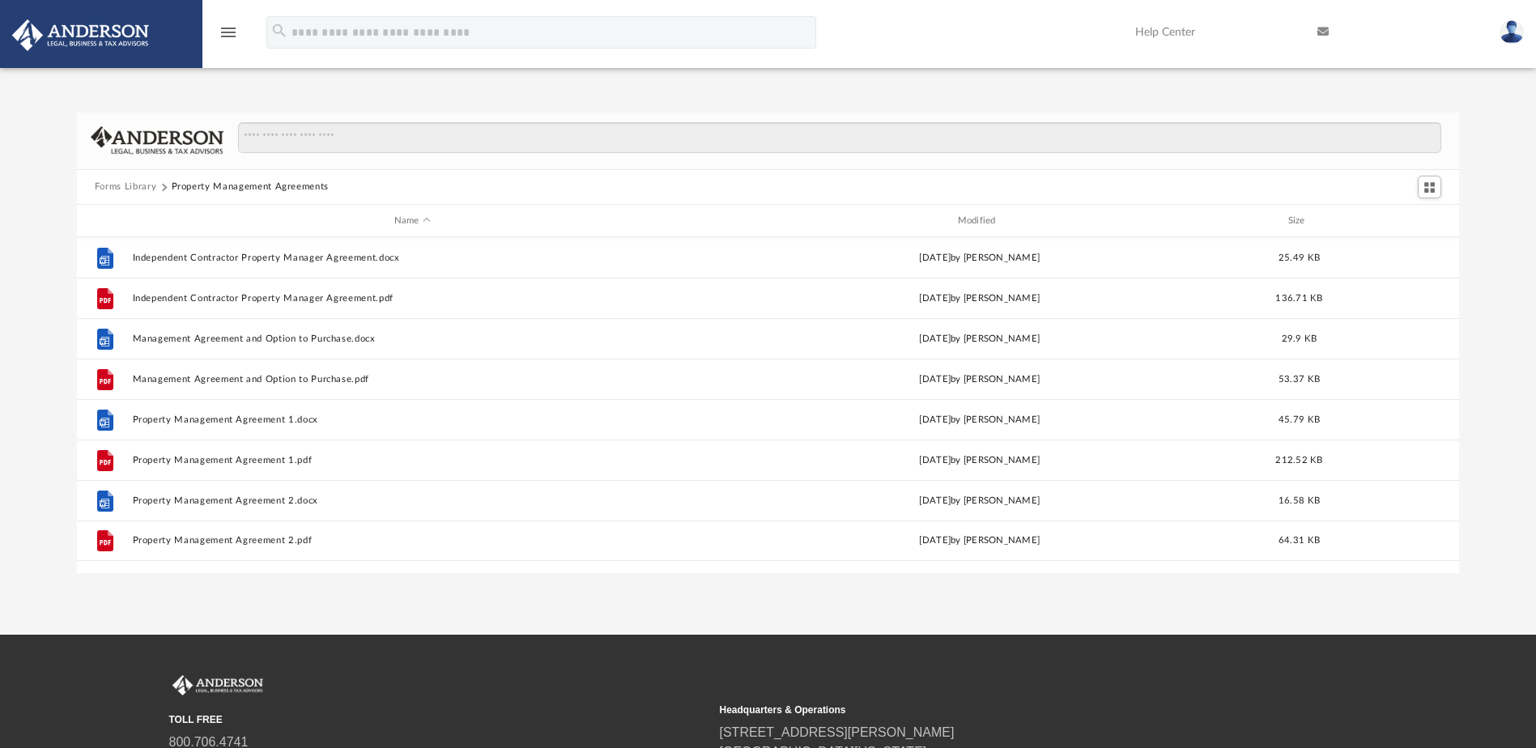
scroll to position [0, 0]
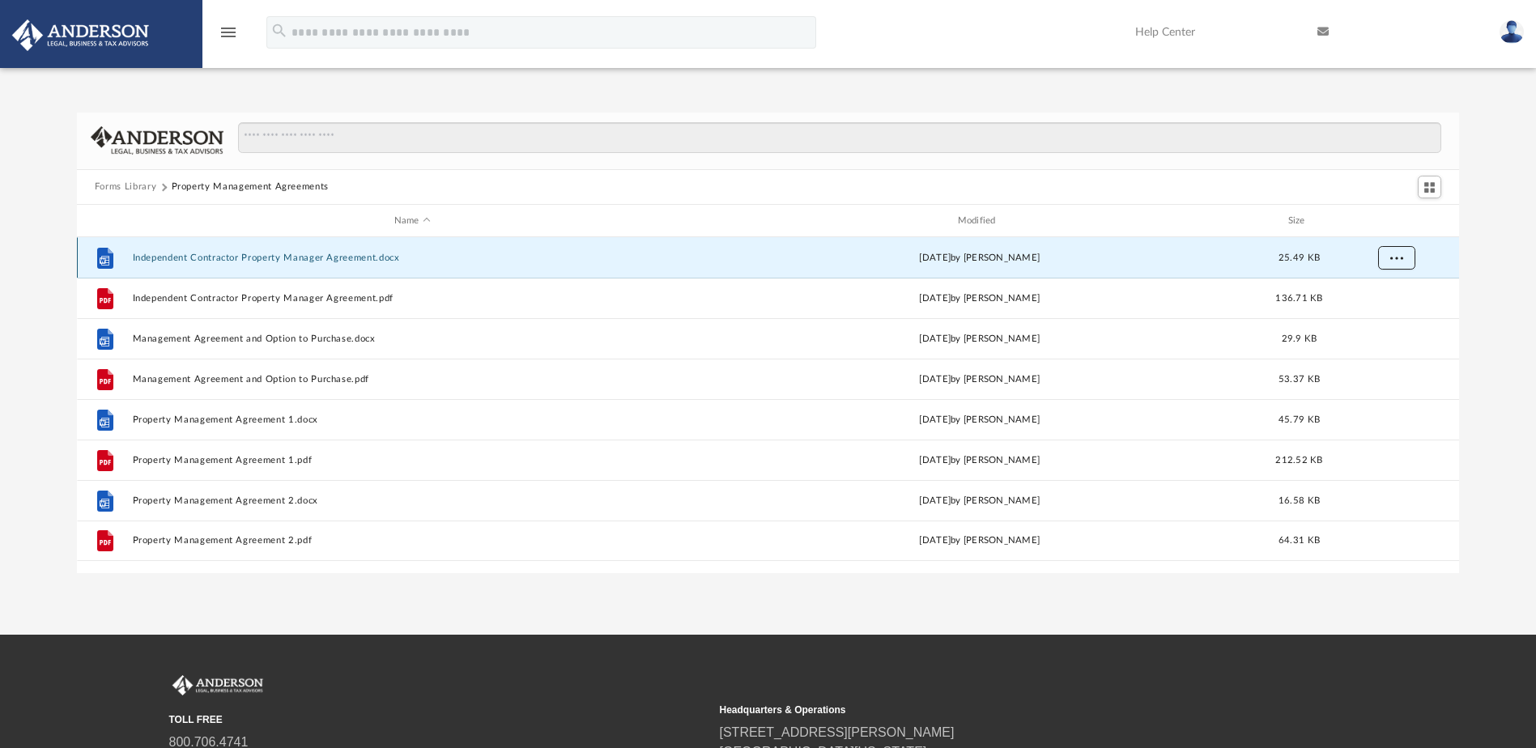
click at [1396, 256] on span "More options" at bounding box center [1395, 257] width 13 height 9
click at [1383, 317] on li "Download" at bounding box center [1381, 316] width 47 height 17
click at [1505, 262] on div "Forms Library Property Management Agreements Name Modified Size File Independen…" at bounding box center [768, 343] width 1536 height 461
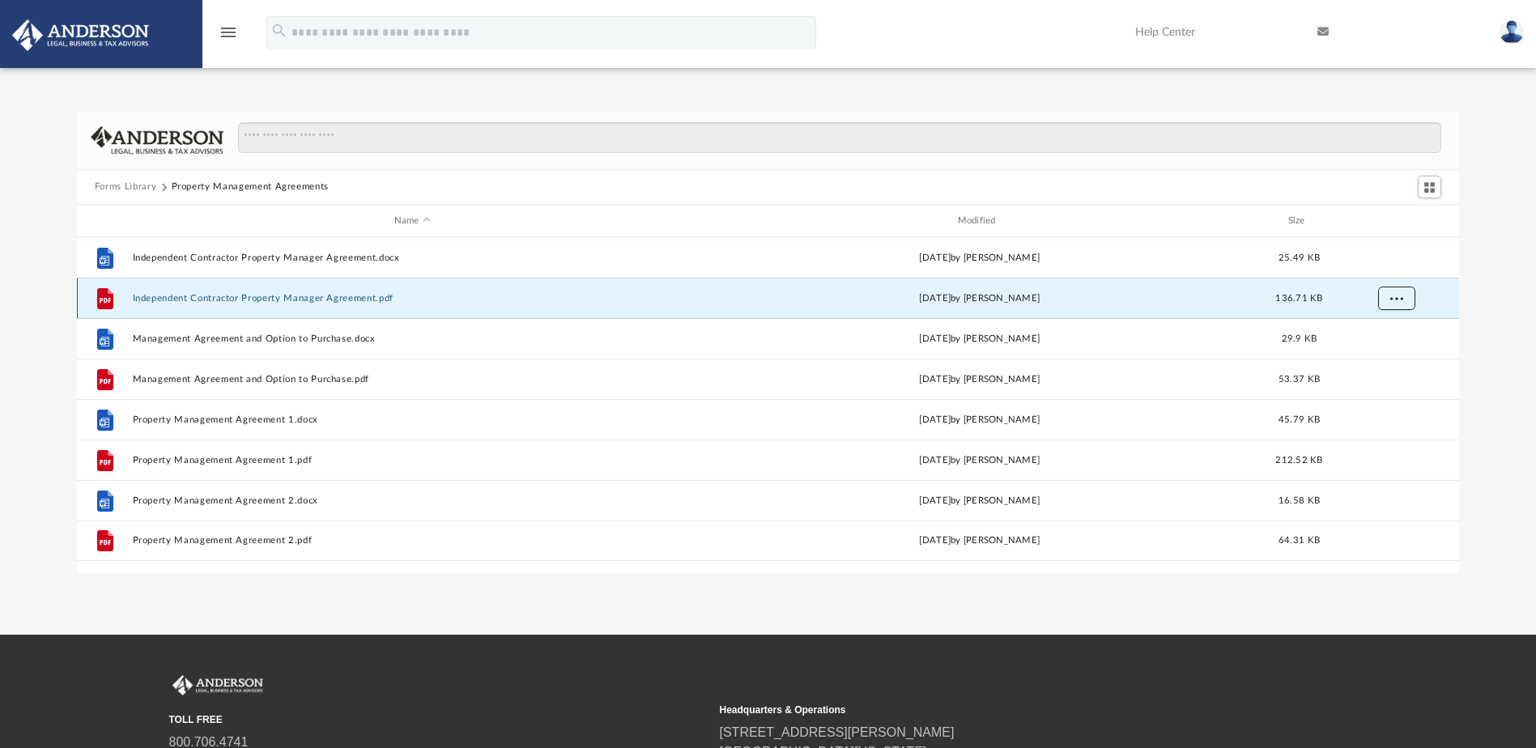
click at [1394, 294] on span "More options" at bounding box center [1395, 298] width 13 height 9
click at [1375, 360] on li "Download" at bounding box center [1381, 357] width 47 height 17
drag, startPoint x: 1490, startPoint y: 331, endPoint x: 1473, endPoint y: 331, distance: 16.2
click at [1490, 331] on div "Forms Library Property Management Agreements Name Modified Size File Independen…" at bounding box center [768, 343] width 1536 height 461
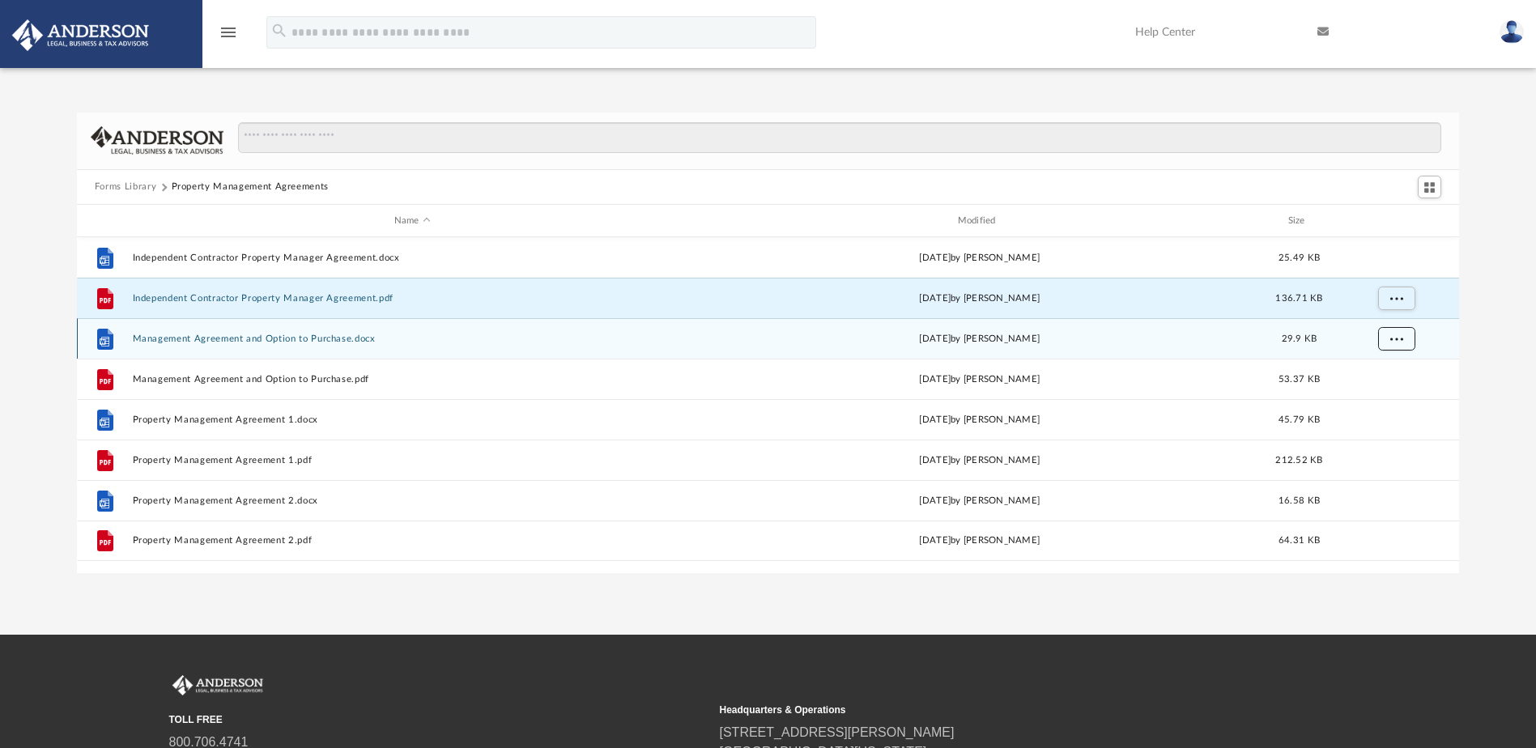
click at [1394, 339] on span "More options" at bounding box center [1395, 338] width 13 height 9
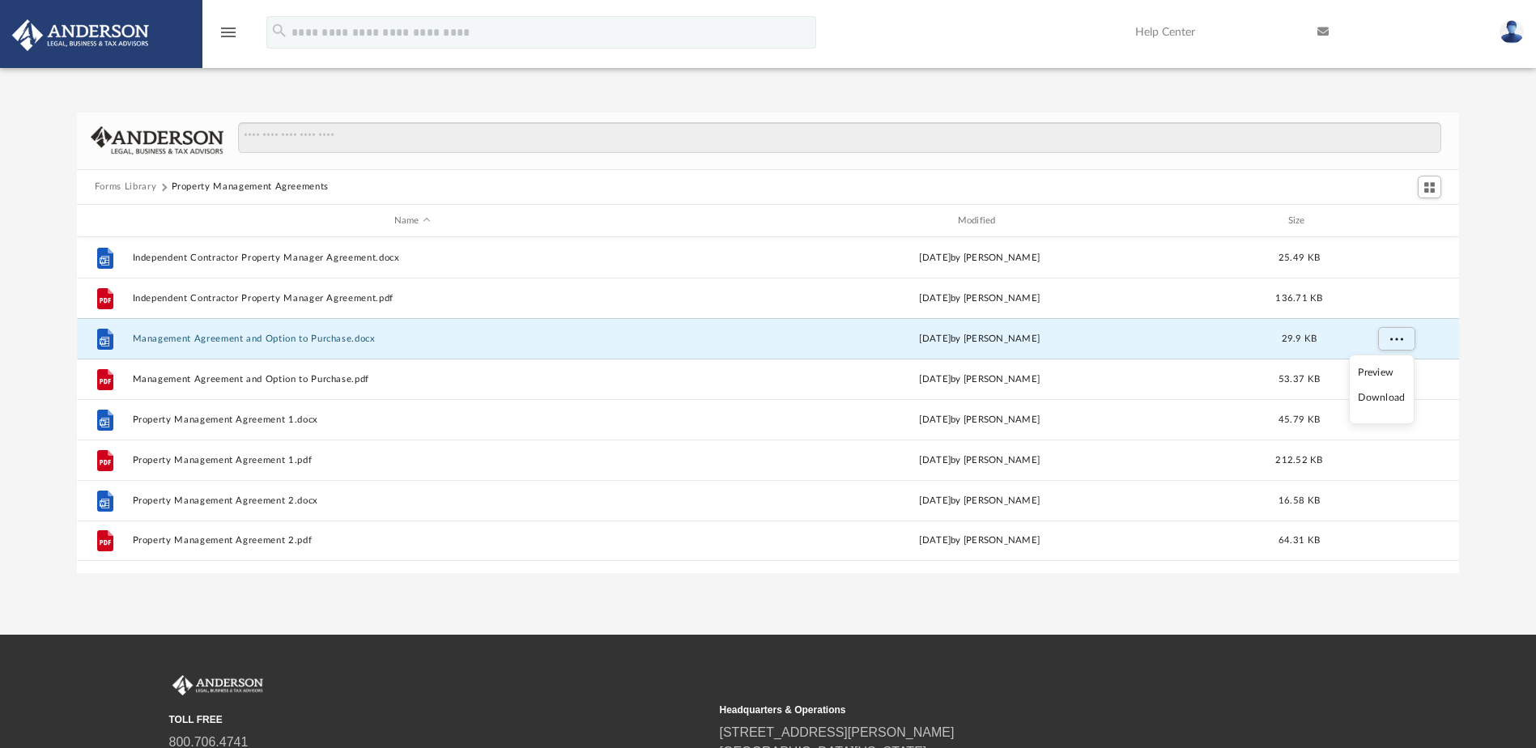
click at [1368, 397] on li "Download" at bounding box center [1381, 397] width 47 height 17
click at [1495, 360] on div "Forms Library Property Management Agreements Name Modified Size File Independen…" at bounding box center [768, 343] width 1536 height 461
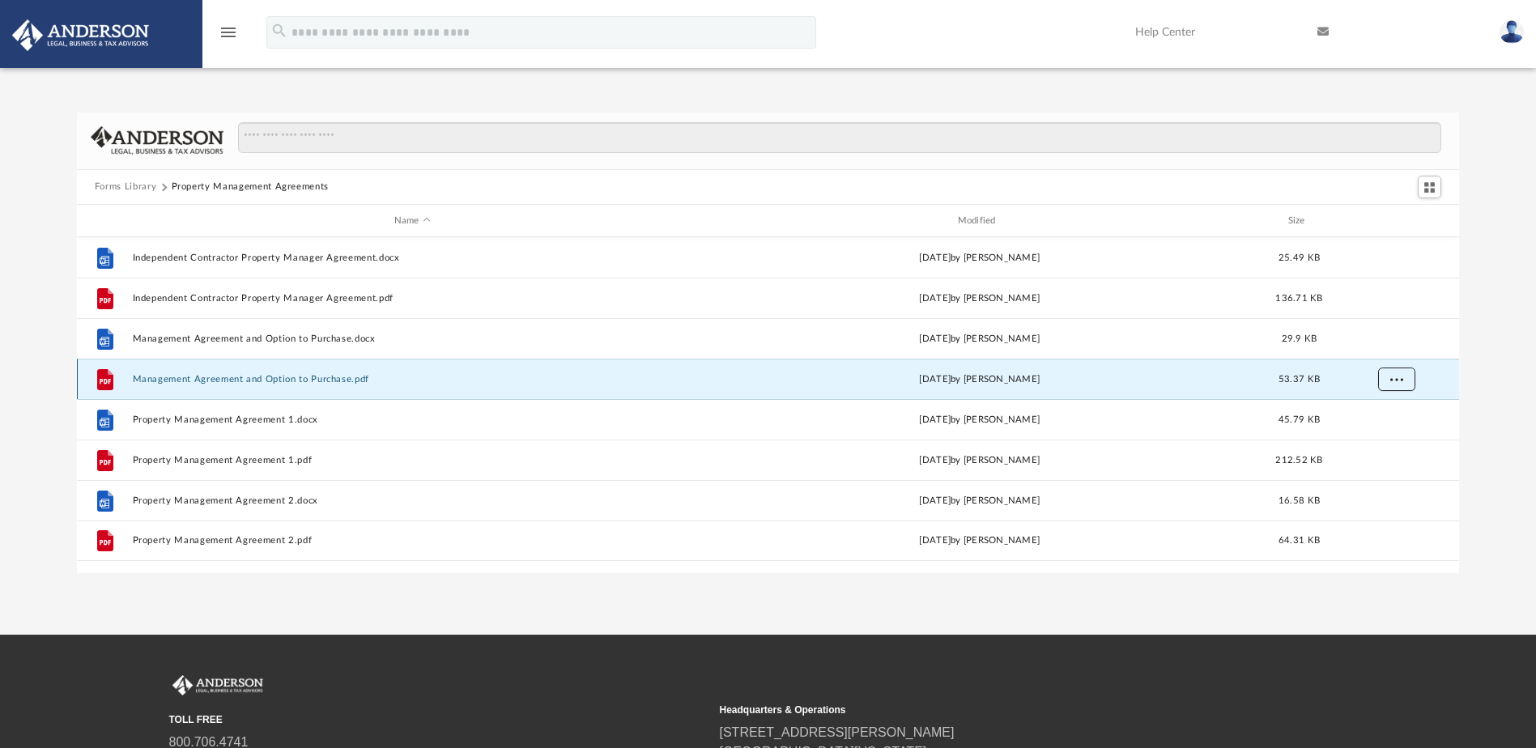
click at [1399, 386] on button "More options" at bounding box center [1395, 380] width 37 height 24
click at [1384, 442] on li "Download" at bounding box center [1381, 438] width 47 height 17
click at [1492, 397] on div "Forms Library Property Management Agreements Name Modified Size File Independen…" at bounding box center [768, 343] width 1536 height 461
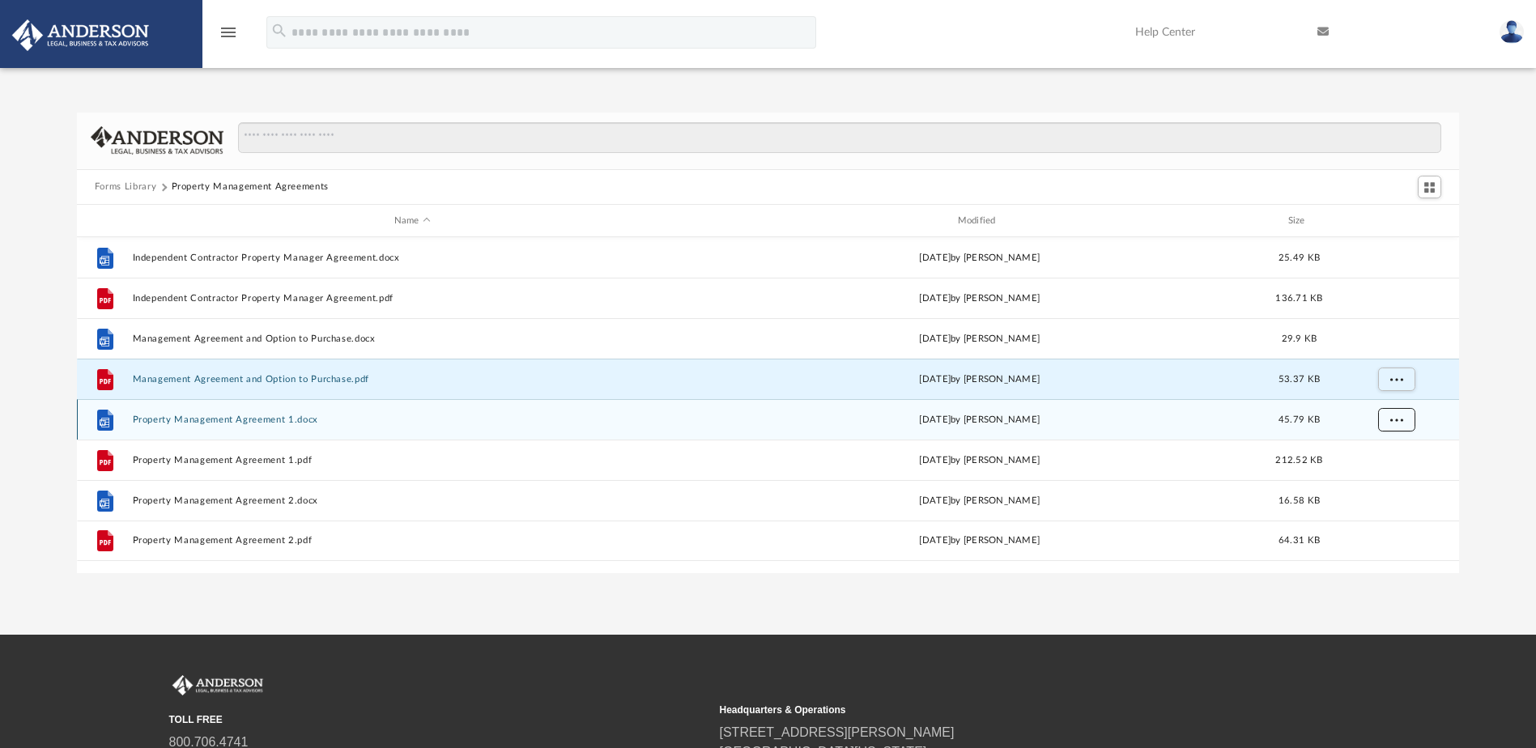
click at [1397, 422] on span "More options" at bounding box center [1395, 419] width 13 height 9
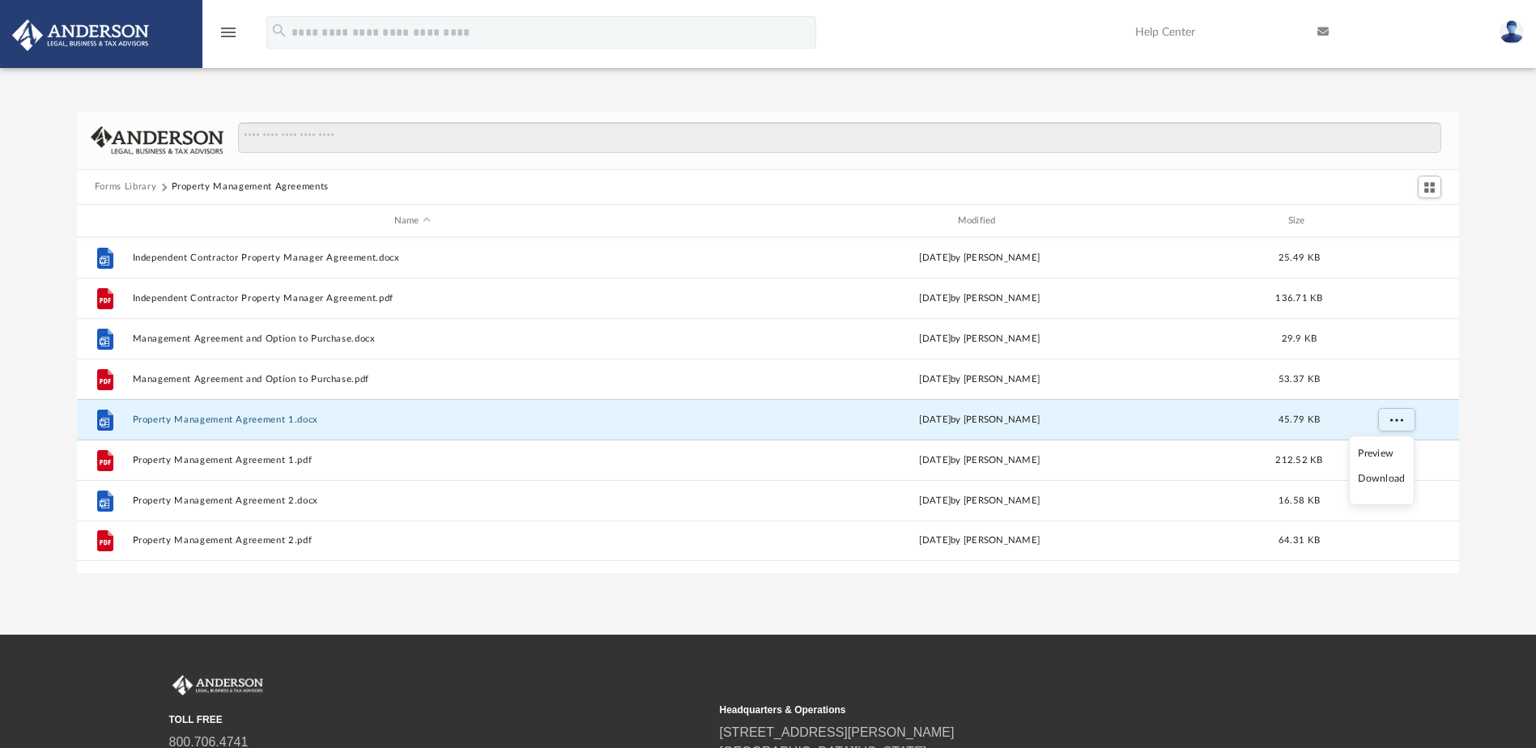
click at [1375, 480] on li "Download" at bounding box center [1381, 478] width 47 height 17
click at [1488, 462] on div "Forms Library Property Management Agreements Name Modified Size File Independen…" at bounding box center [768, 343] width 1536 height 461
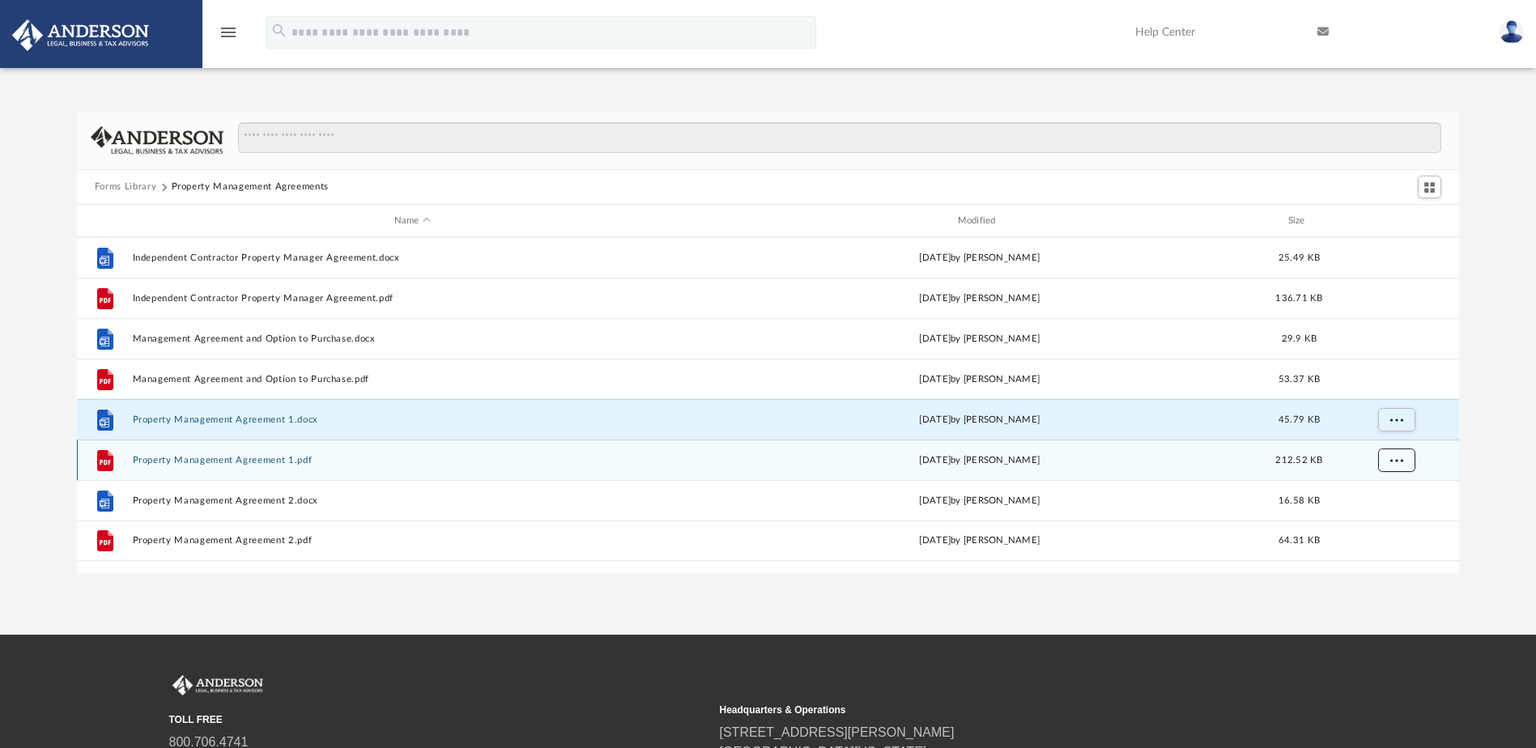
click at [1399, 461] on span "More options" at bounding box center [1395, 460] width 13 height 9
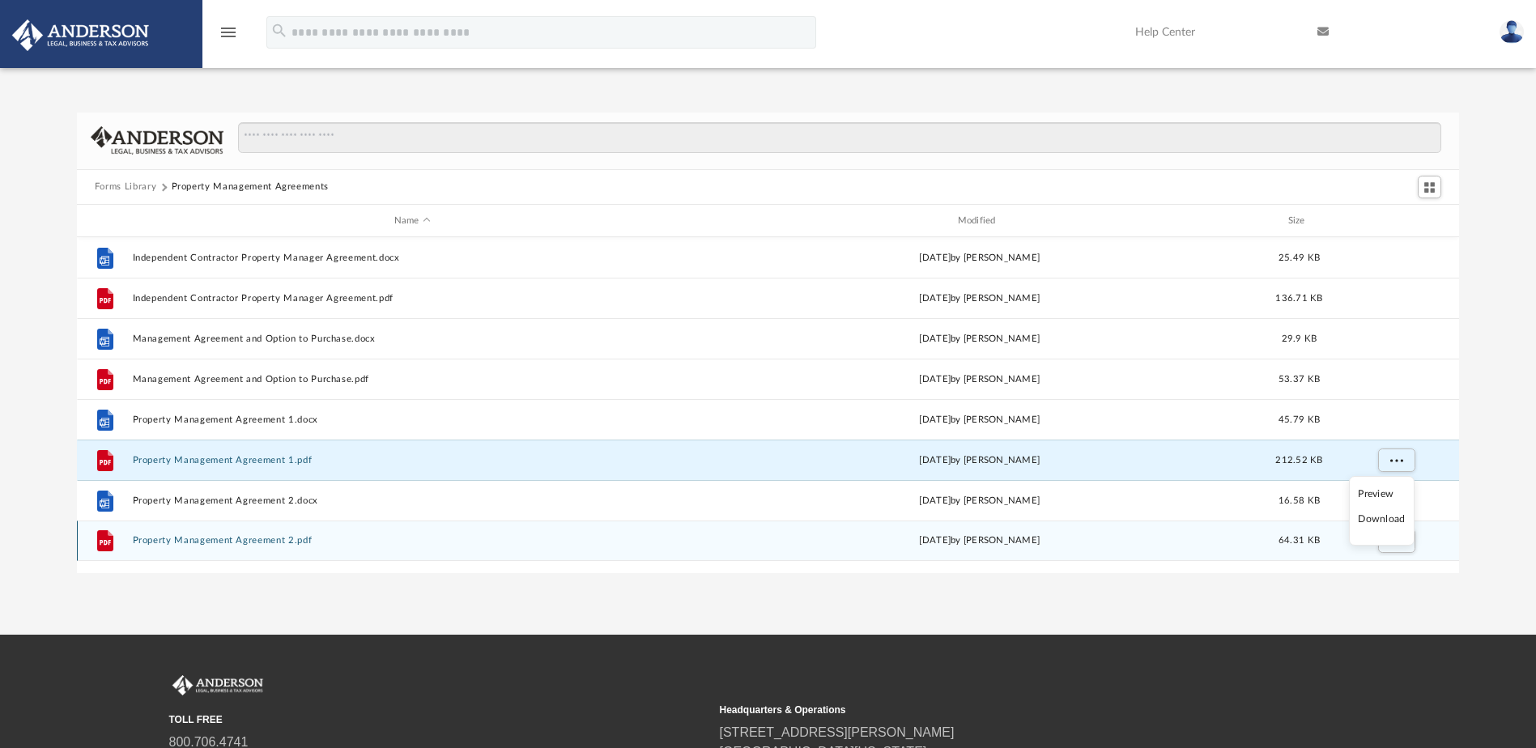
click at [1388, 521] on li "Download" at bounding box center [1381, 519] width 47 height 17
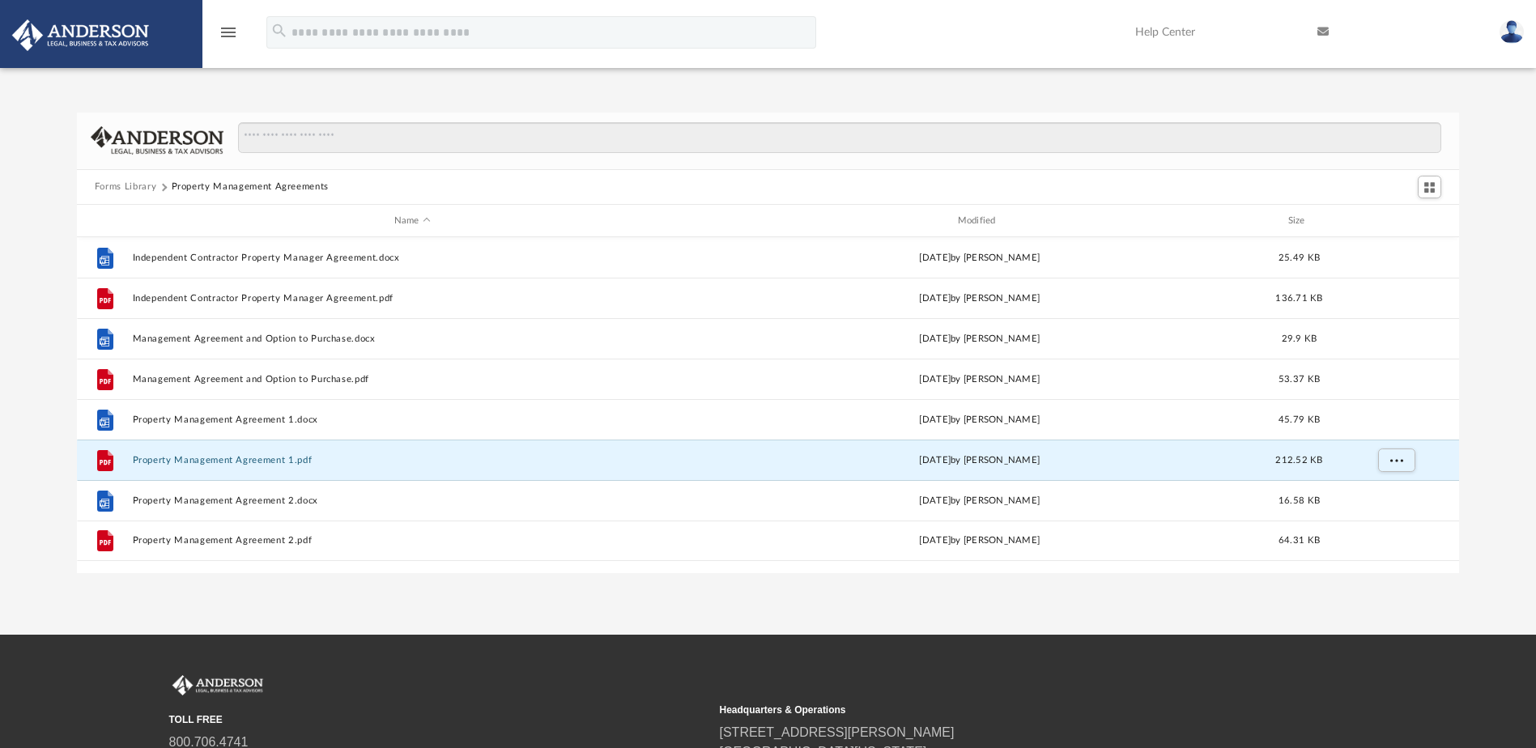
click at [1499, 423] on div "Forms Library Property Management Agreements Name Modified Size File Independen…" at bounding box center [768, 343] width 1536 height 461
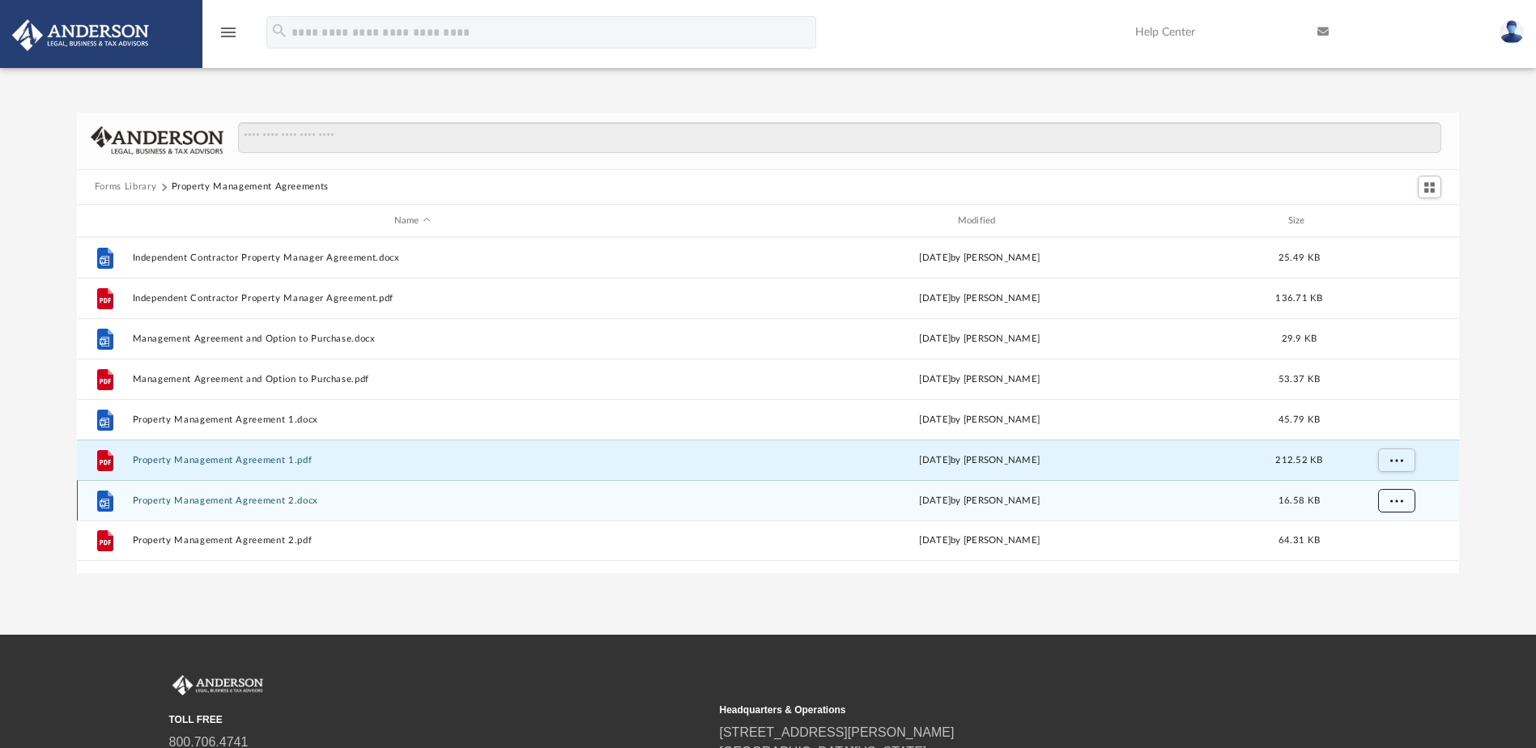
click at [1399, 506] on button "More options" at bounding box center [1395, 501] width 37 height 24
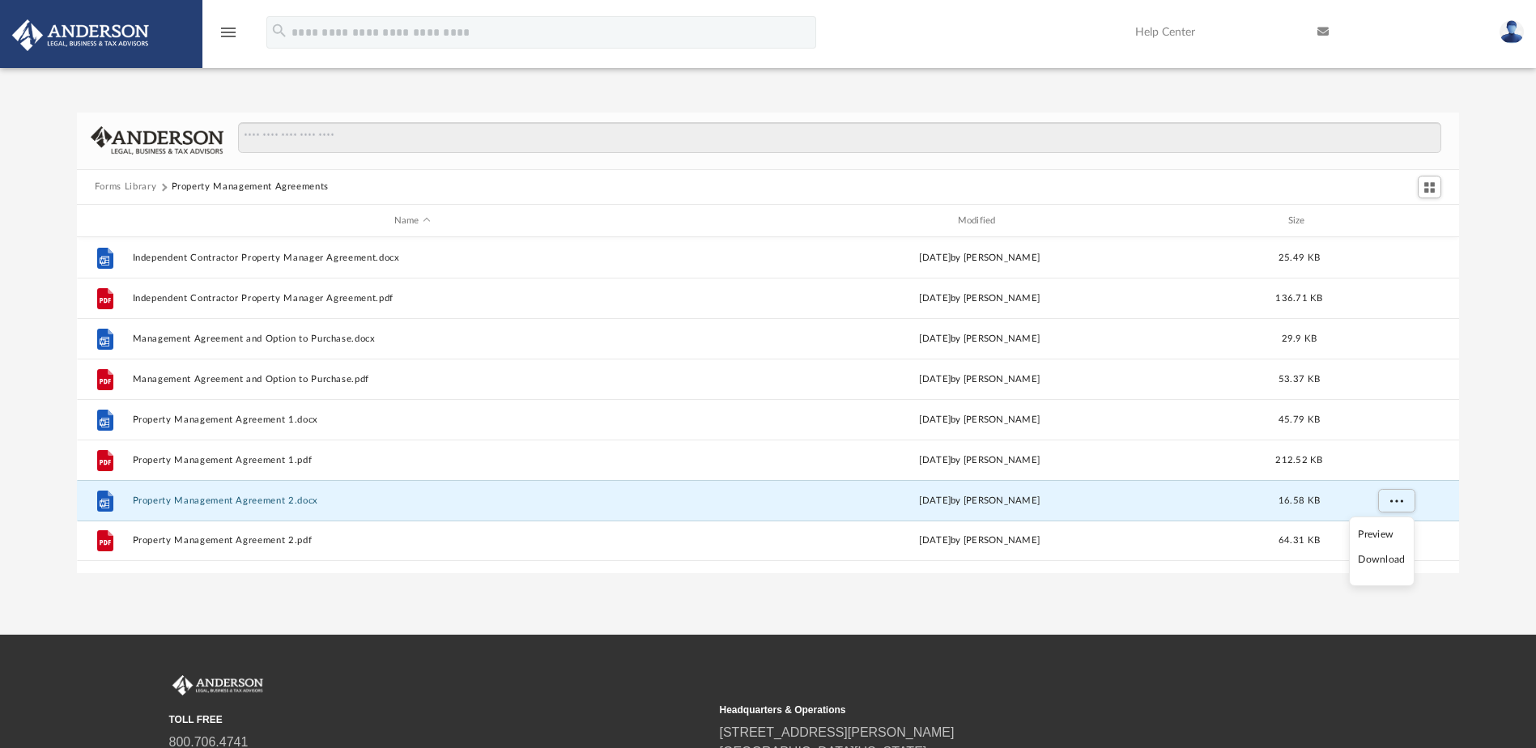
click at [1384, 561] on li "Download" at bounding box center [1381, 559] width 47 height 17
click at [1484, 477] on div "Forms Library Property Management Agreements Name Modified Size File Independen…" at bounding box center [768, 343] width 1536 height 461
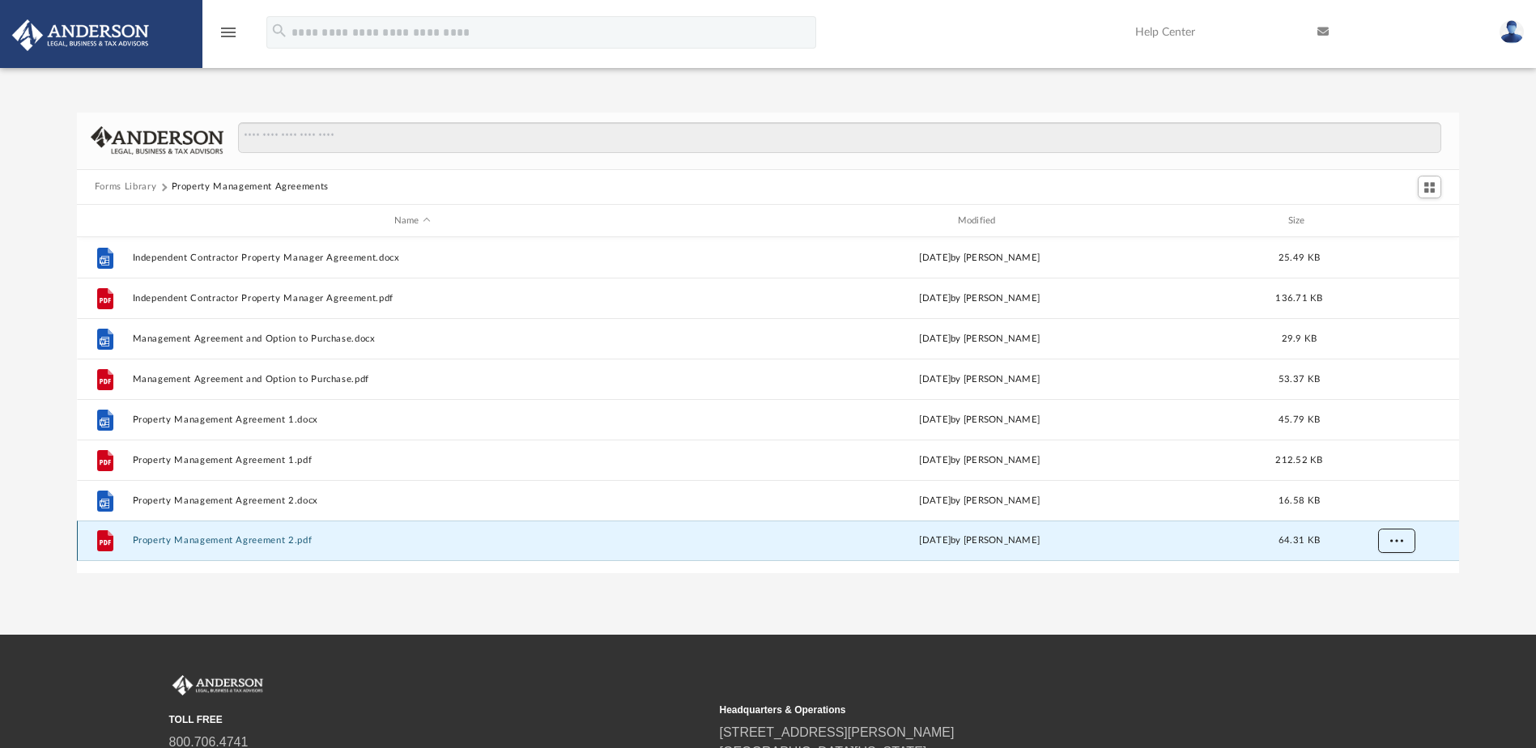
click at [1391, 544] on span "More options" at bounding box center [1395, 540] width 13 height 9
click at [1384, 599] on li "Download" at bounding box center [1381, 599] width 47 height 17
click at [1503, 467] on div "Forms Library Property Management Agreements Name Modified Size File Independen…" at bounding box center [768, 343] width 1536 height 461
click at [128, 181] on button "Forms Library" at bounding box center [126, 187] width 62 height 15
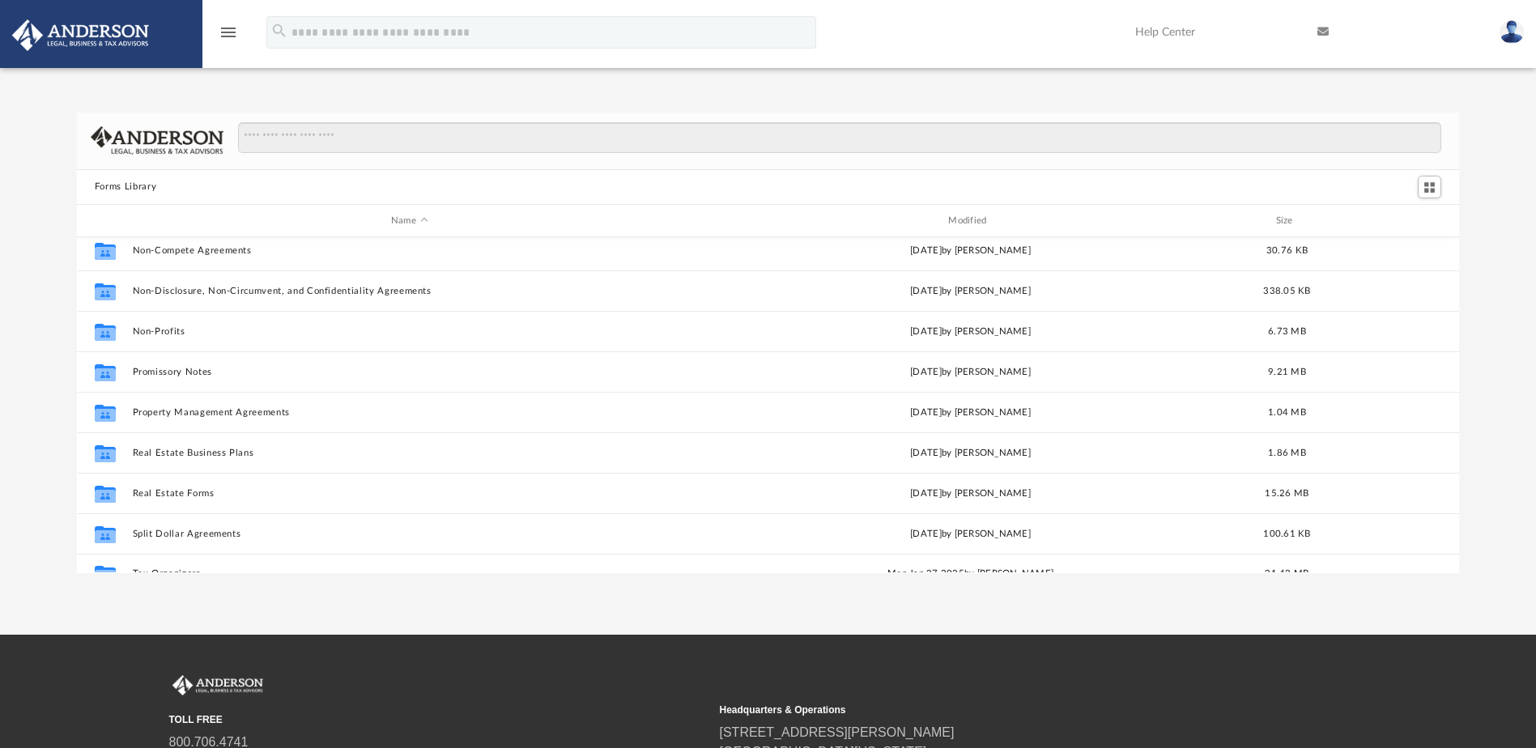
scroll to position [879, 0]
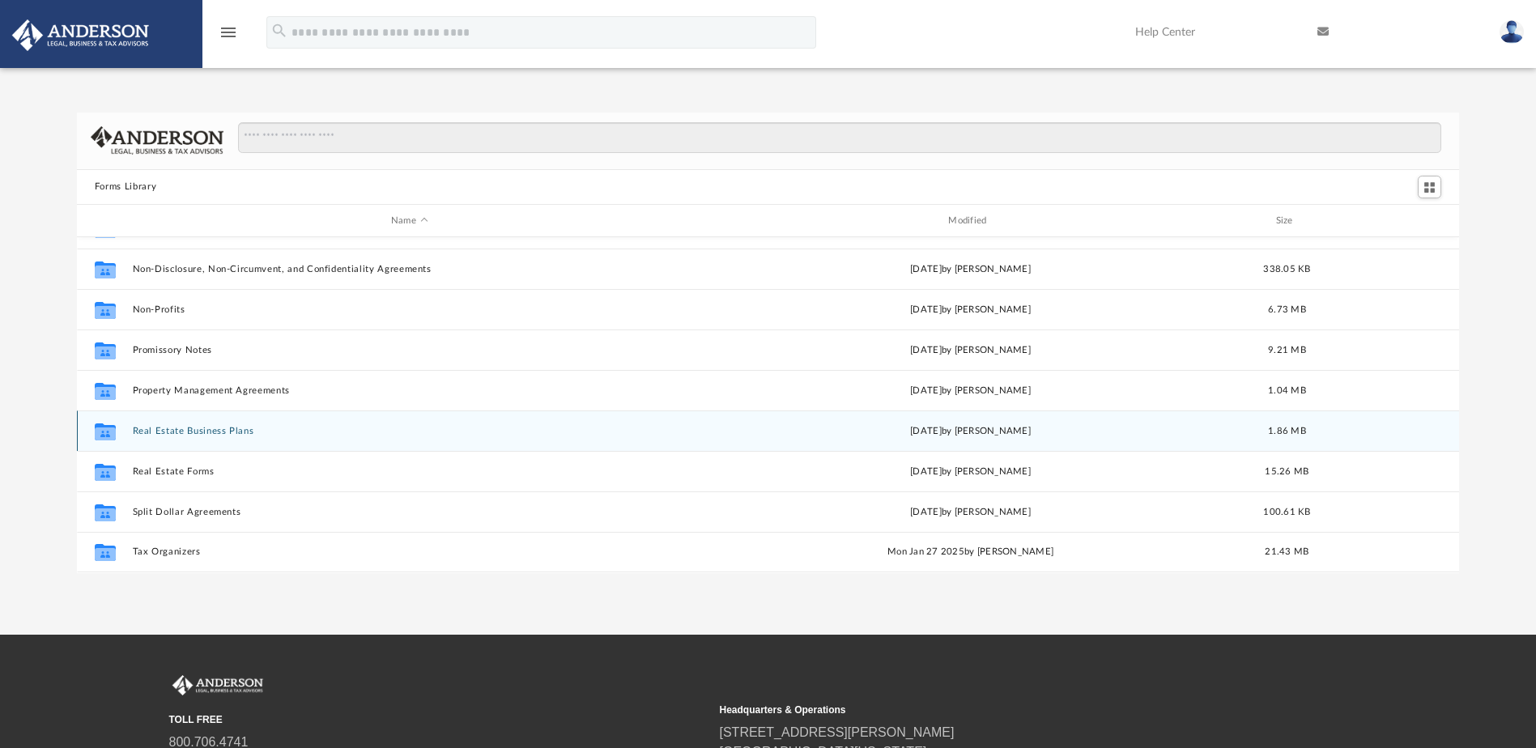
click at [200, 431] on button "Real Estate Business Plans" at bounding box center [409, 431] width 554 height 11
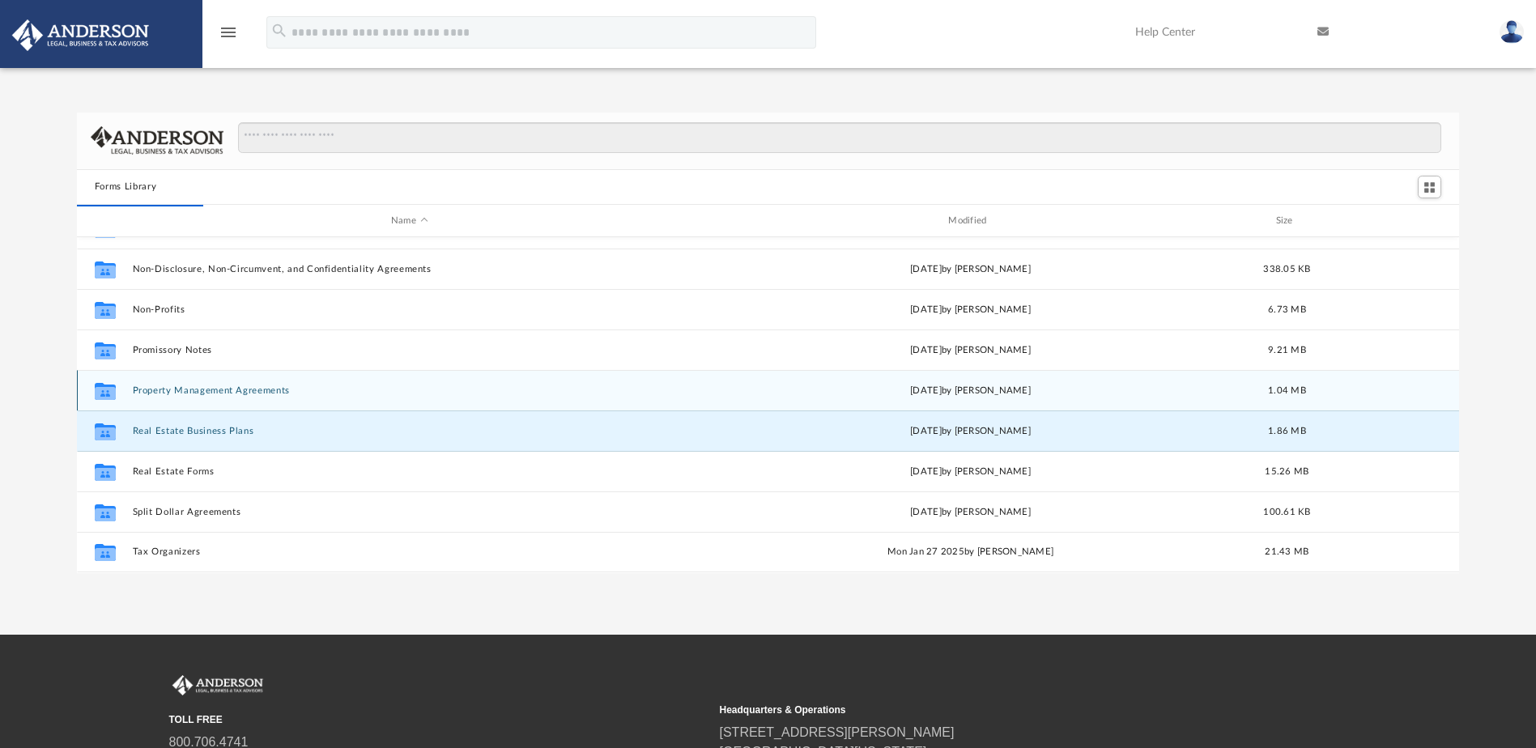
scroll to position [0, 0]
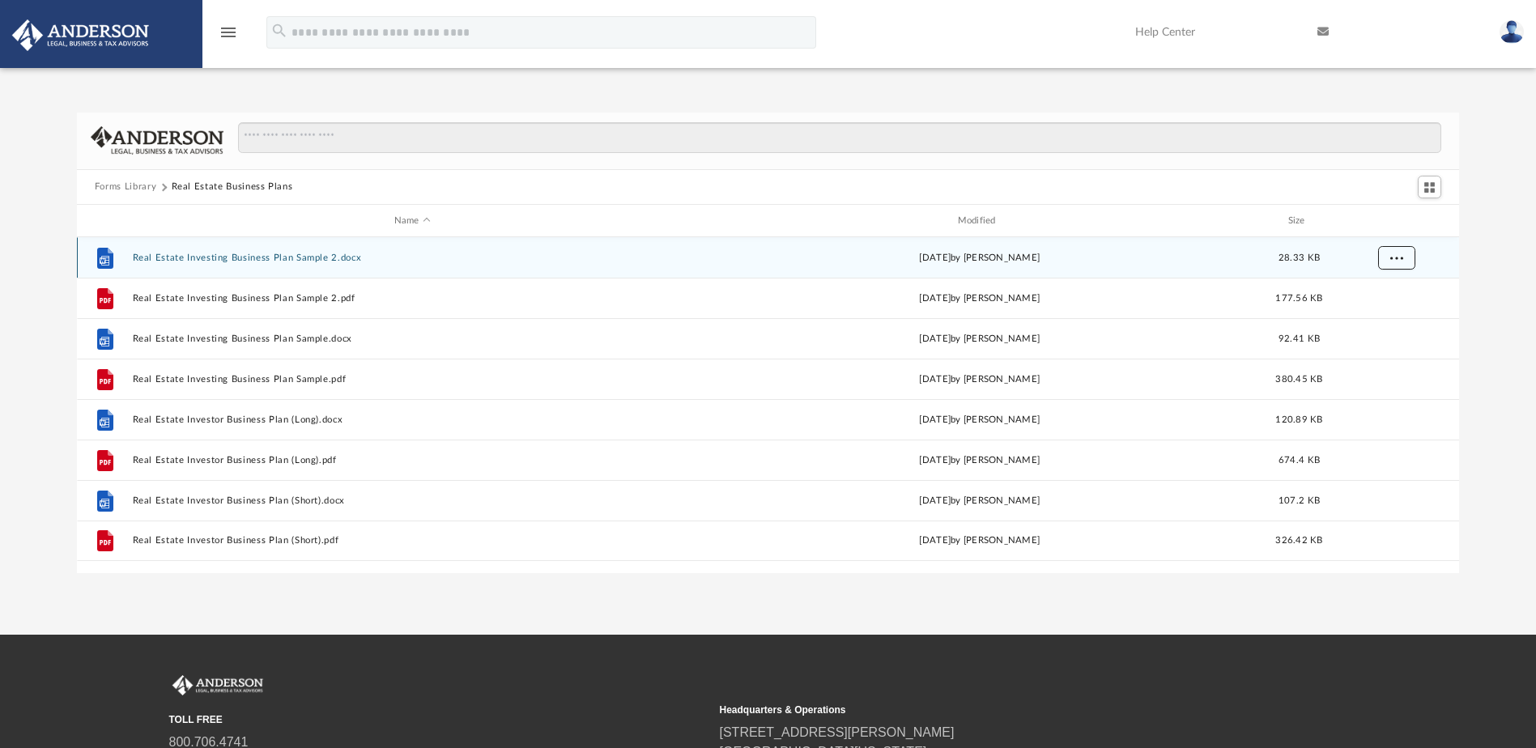
click at [1398, 259] on span "More options" at bounding box center [1395, 257] width 13 height 9
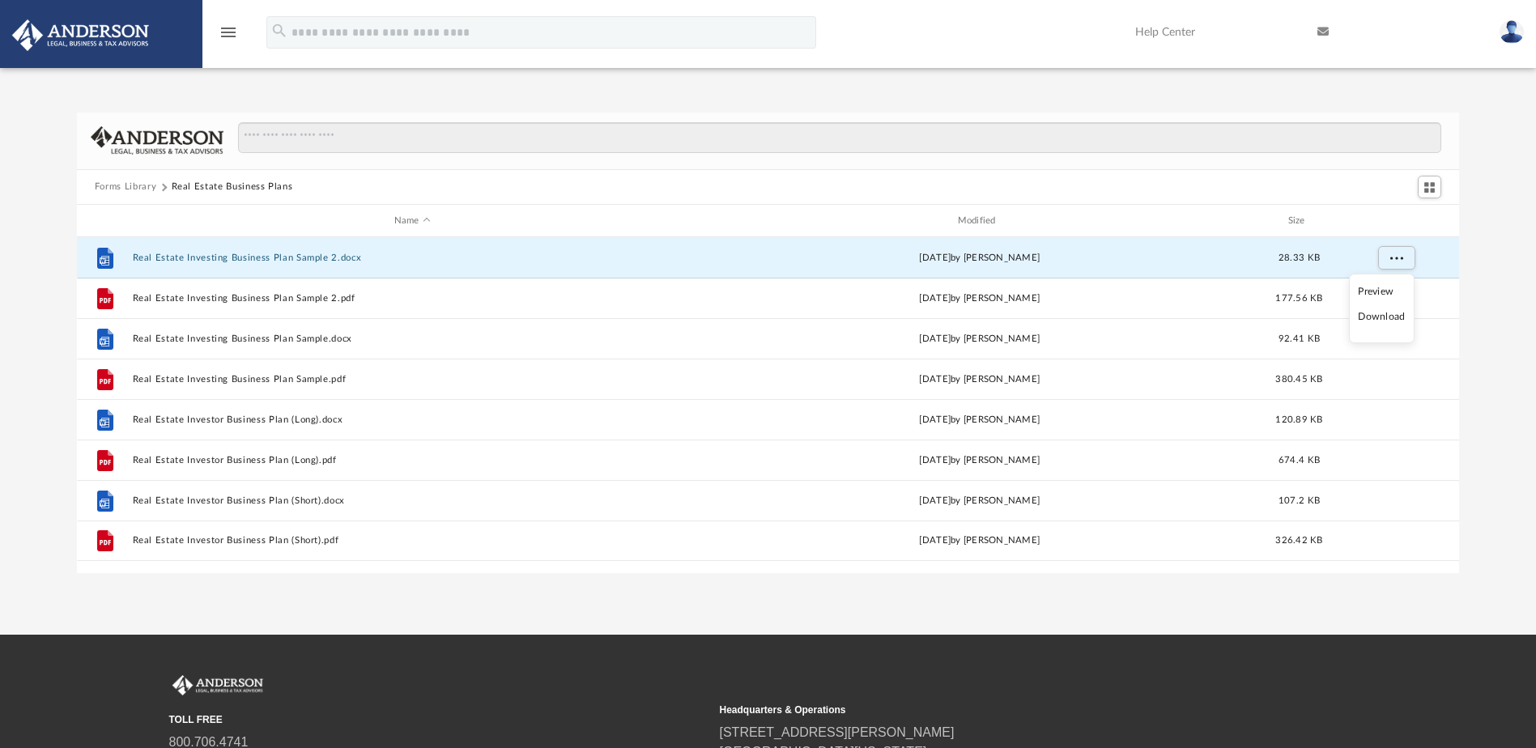
click at [1386, 316] on li "Download" at bounding box center [1381, 316] width 47 height 17
click at [1489, 279] on div "Forms Library Real Estate Business Plans Name Modified Size File Real Estate In…" at bounding box center [768, 343] width 1536 height 461
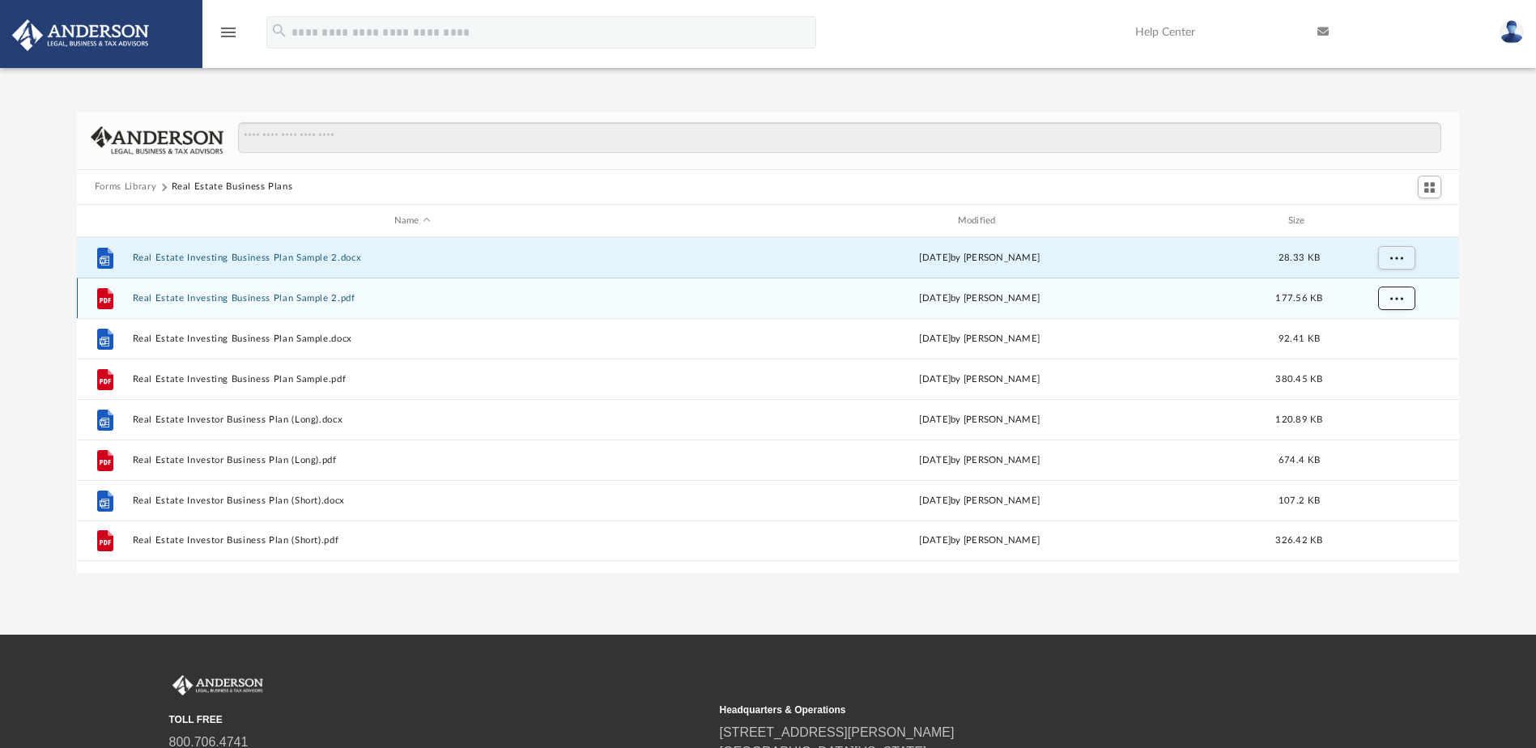
click at [1396, 295] on span "More options" at bounding box center [1395, 298] width 13 height 9
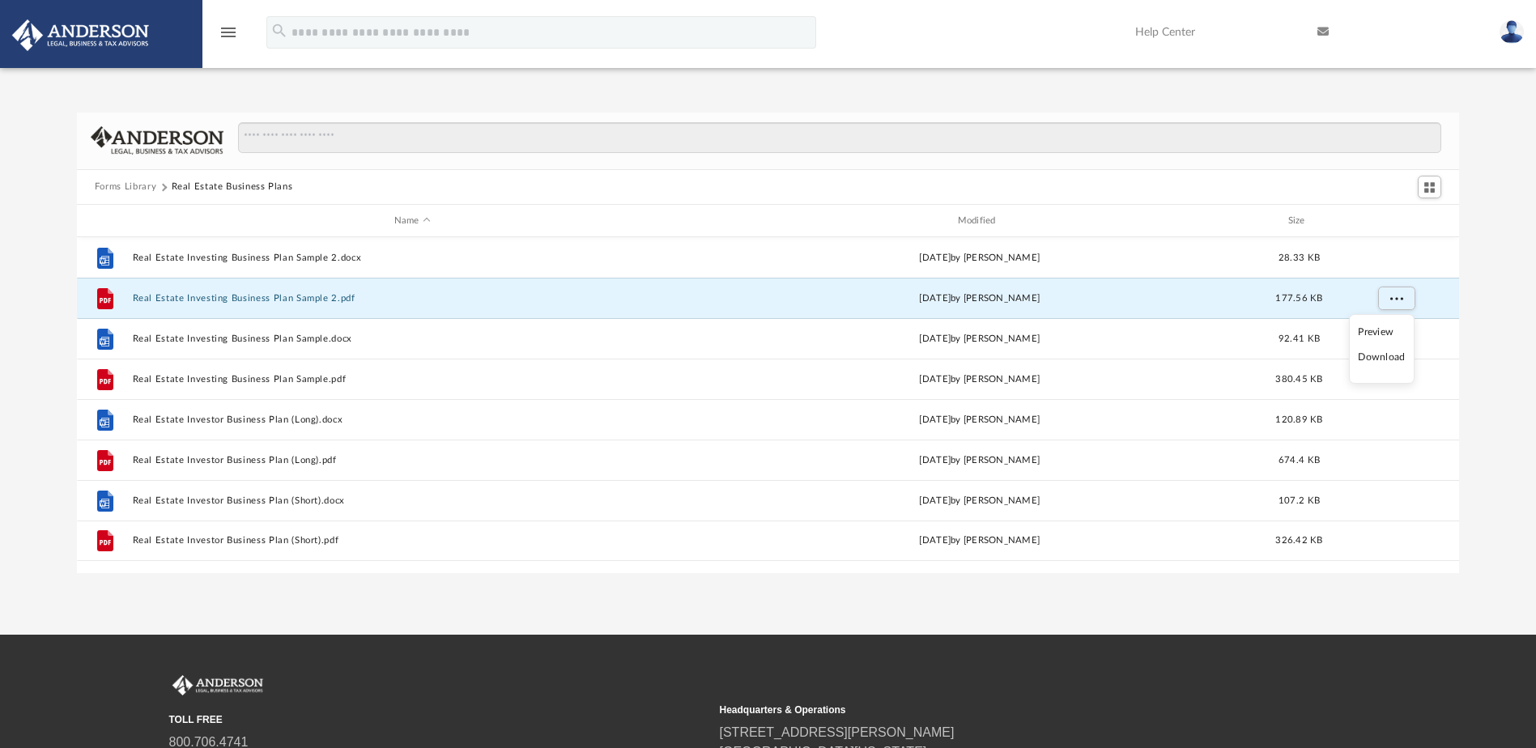
click at [1396, 360] on li "Download" at bounding box center [1381, 357] width 47 height 17
click at [1490, 344] on div "Forms Library Real Estate Business Plans Name Modified Size File Real Estate In…" at bounding box center [768, 343] width 1536 height 461
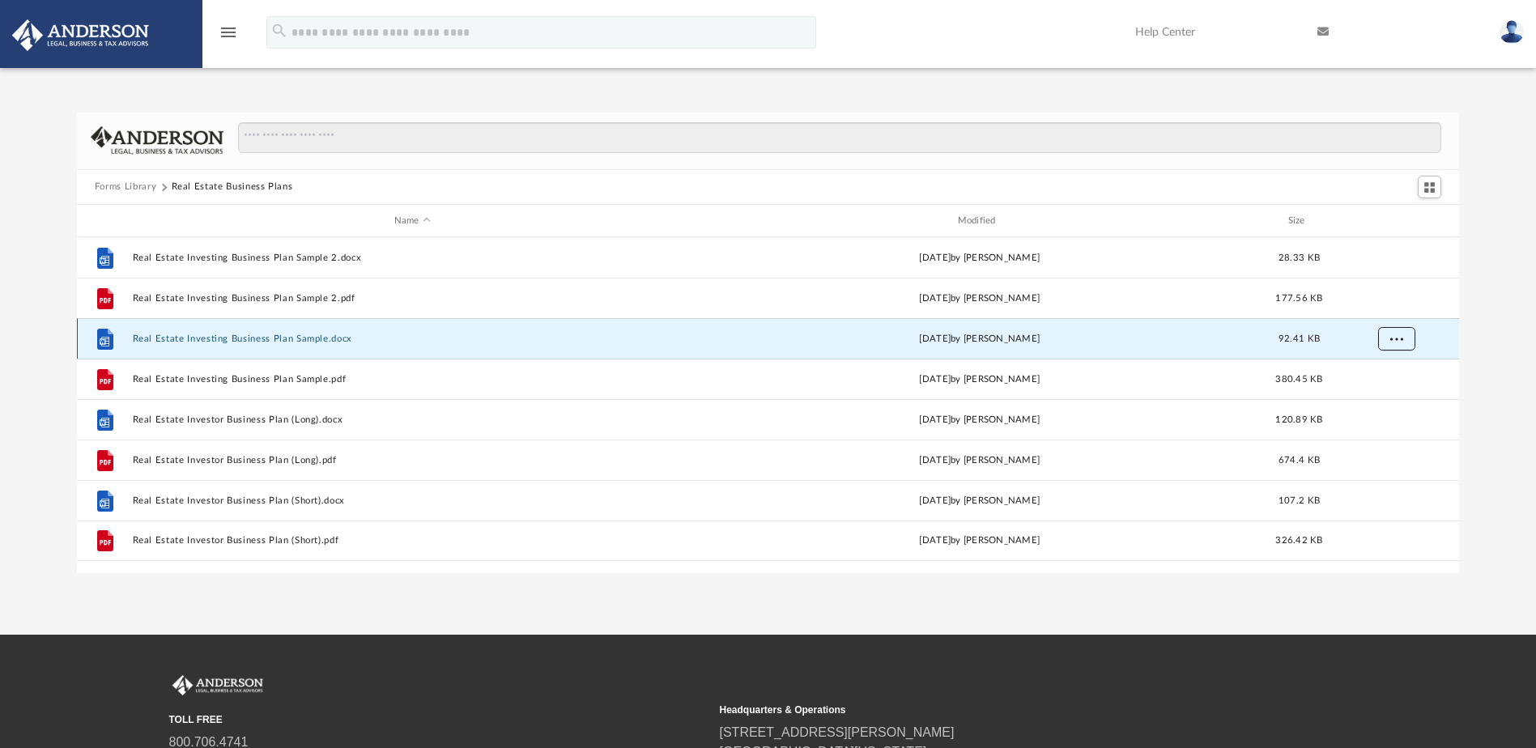
click at [1403, 338] on button "More options" at bounding box center [1395, 339] width 37 height 24
click at [1397, 393] on li "Download" at bounding box center [1381, 397] width 47 height 17
click at [1487, 362] on div "Forms Library Real Estate Business Plans Name Modified Size File Real Estate In…" at bounding box center [768, 343] width 1536 height 461
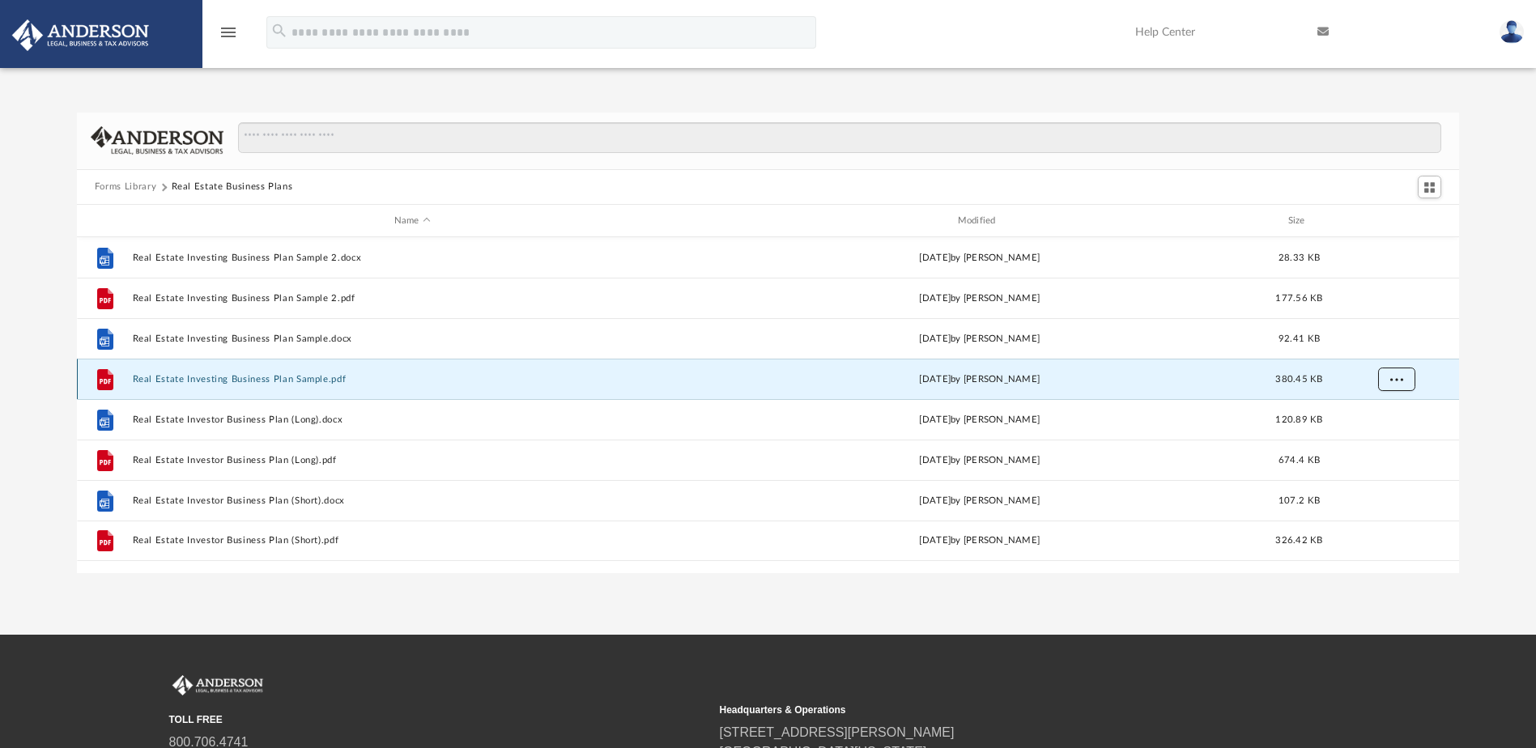
click at [1395, 380] on span "More options" at bounding box center [1395, 379] width 13 height 9
click at [1384, 441] on li "Download" at bounding box center [1381, 438] width 47 height 17
click at [1484, 411] on div "Forms Library Real Estate Business Plans Name Modified Size File Real Estate In…" at bounding box center [768, 343] width 1536 height 461
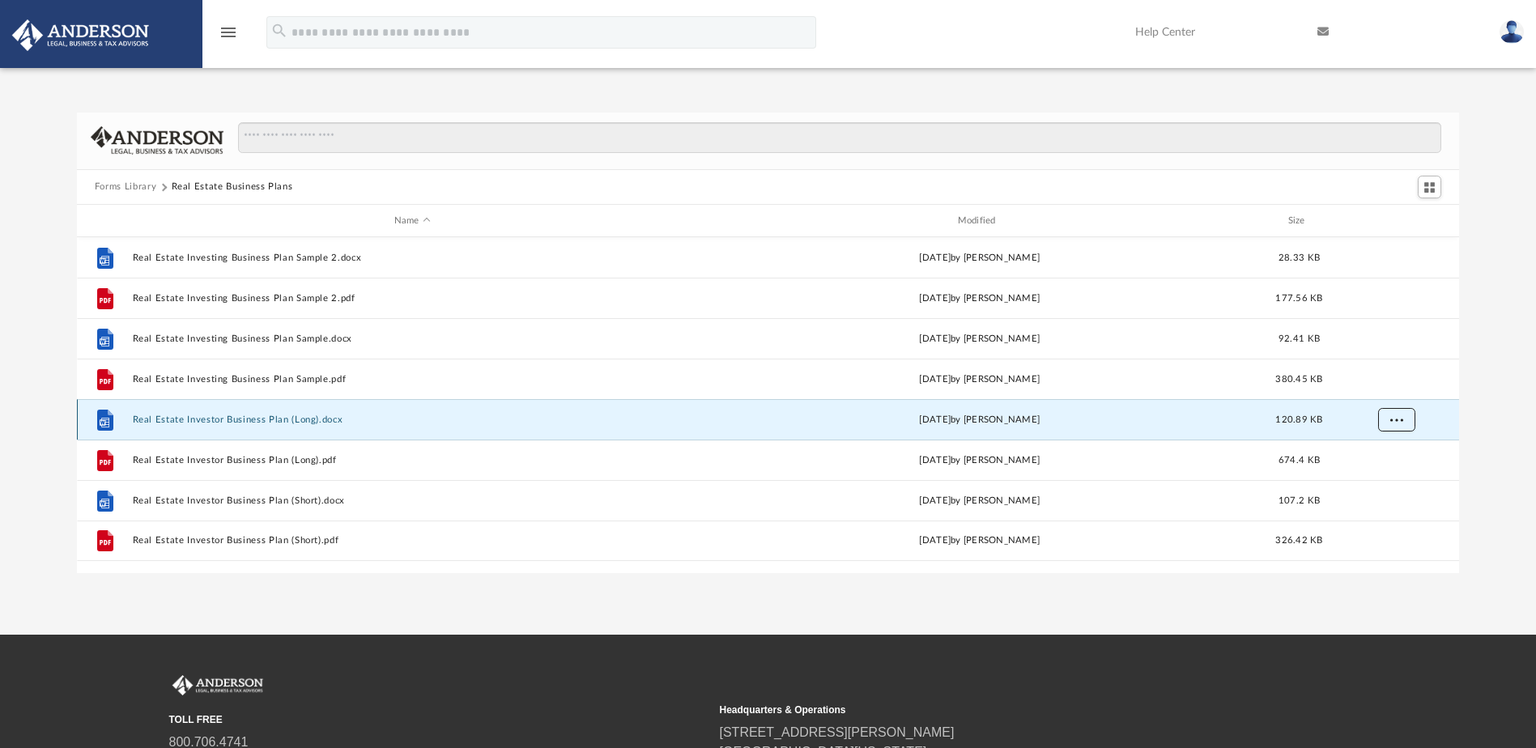
click at [1407, 422] on button "More options" at bounding box center [1395, 420] width 37 height 24
click at [1388, 479] on li "Download" at bounding box center [1381, 478] width 47 height 17
click at [1482, 460] on div "Forms Library Real Estate Business Plans Name Modified Size File Real Estate In…" at bounding box center [768, 343] width 1536 height 461
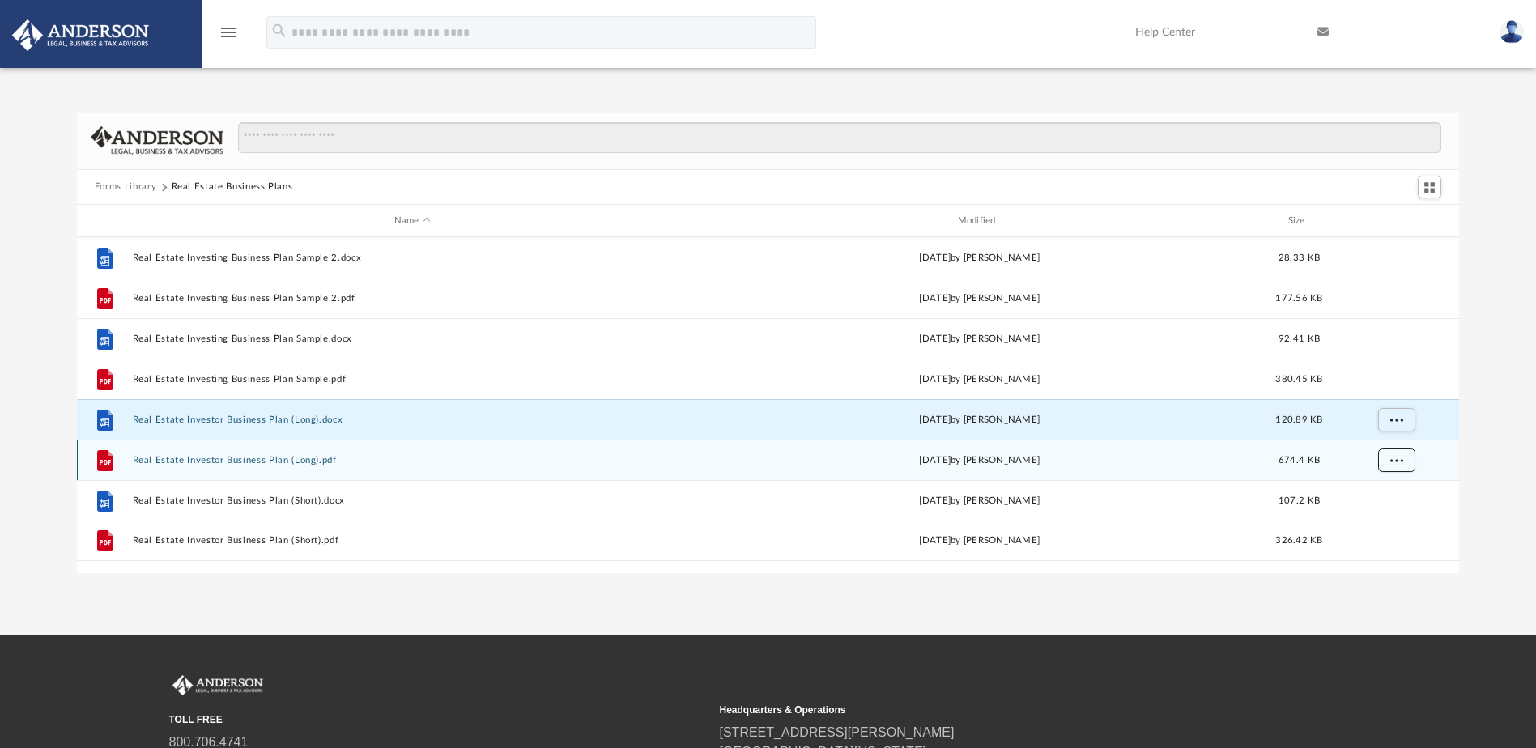
click at [1397, 464] on button "More options" at bounding box center [1395, 461] width 37 height 24
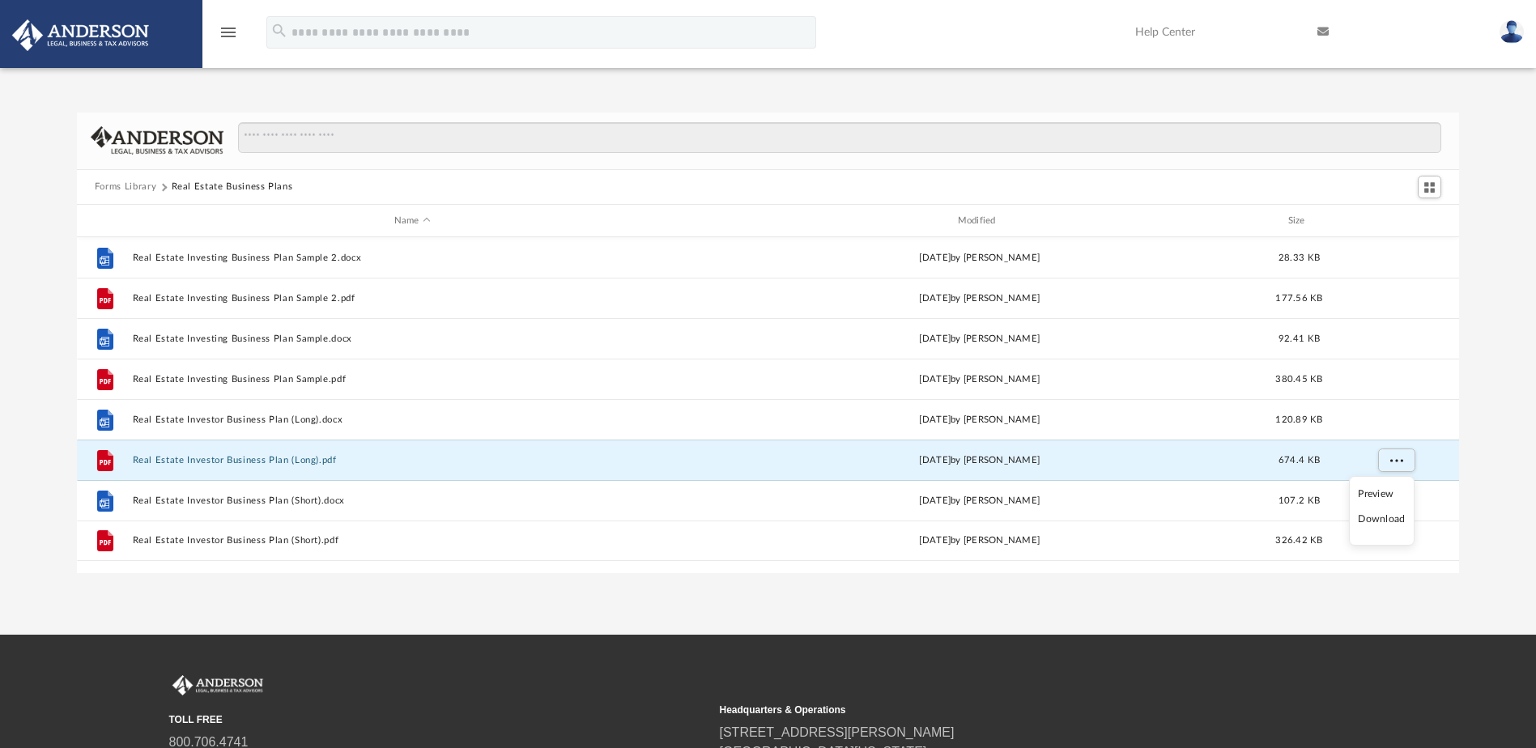
click at [1377, 518] on li "Download" at bounding box center [1381, 519] width 47 height 17
click at [1486, 479] on div "Forms Library Real Estate Business Plans Name Modified Size File Real Estate In…" at bounding box center [768, 343] width 1536 height 461
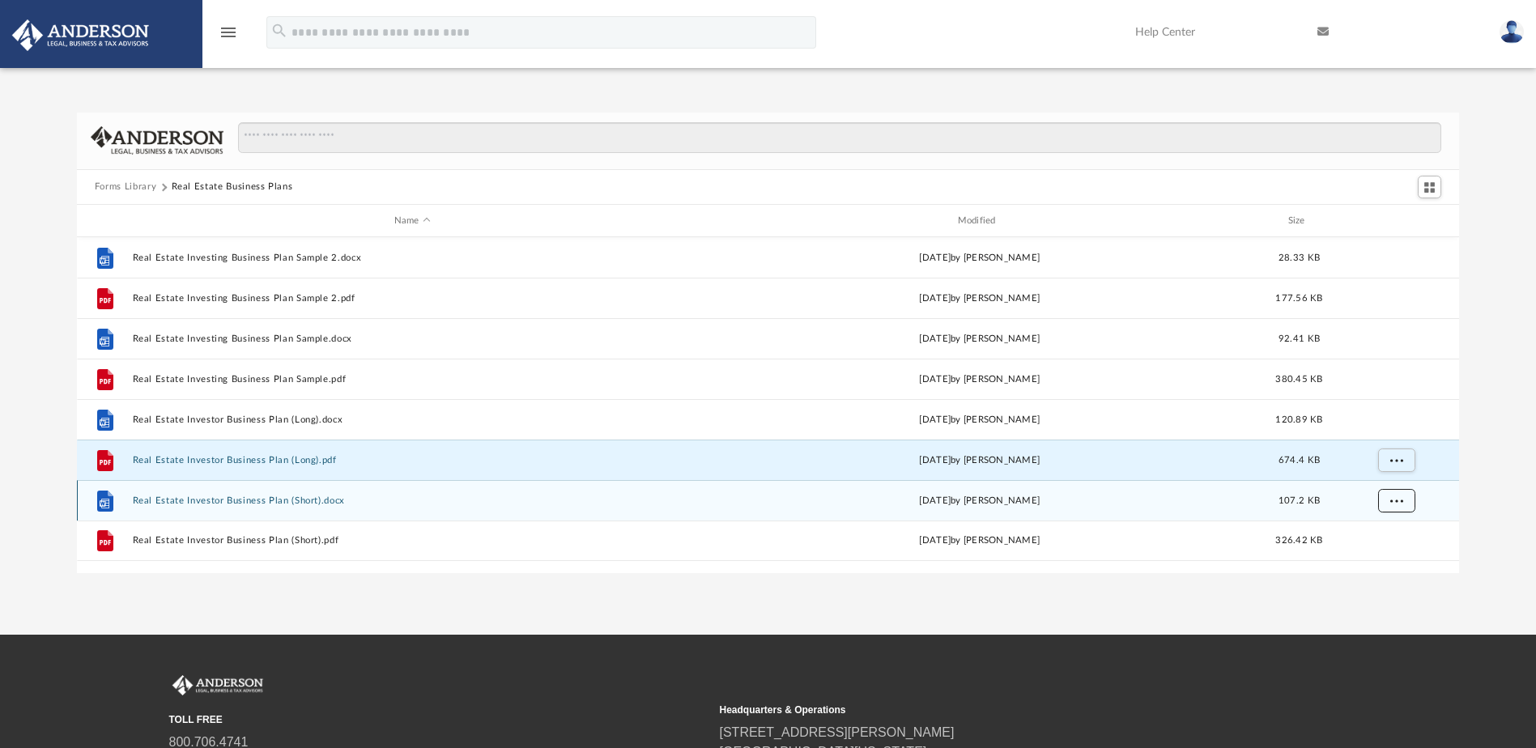
click at [1390, 500] on span "More options" at bounding box center [1395, 500] width 13 height 9
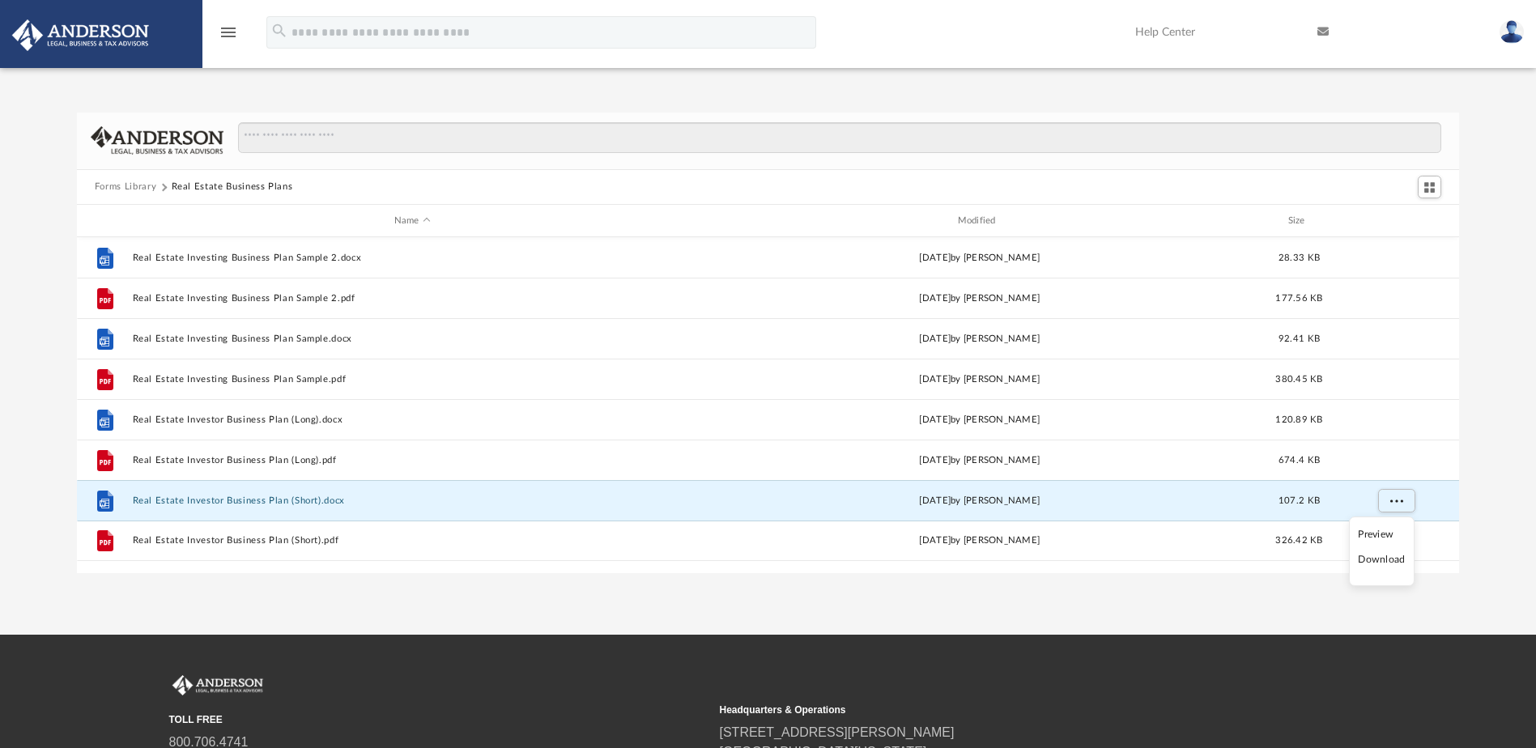
click at [1379, 560] on li "Download" at bounding box center [1381, 559] width 47 height 17
click at [1483, 511] on div "Forms Library Real Estate Business Plans Name Modified Size File Real Estate In…" at bounding box center [768, 343] width 1536 height 461
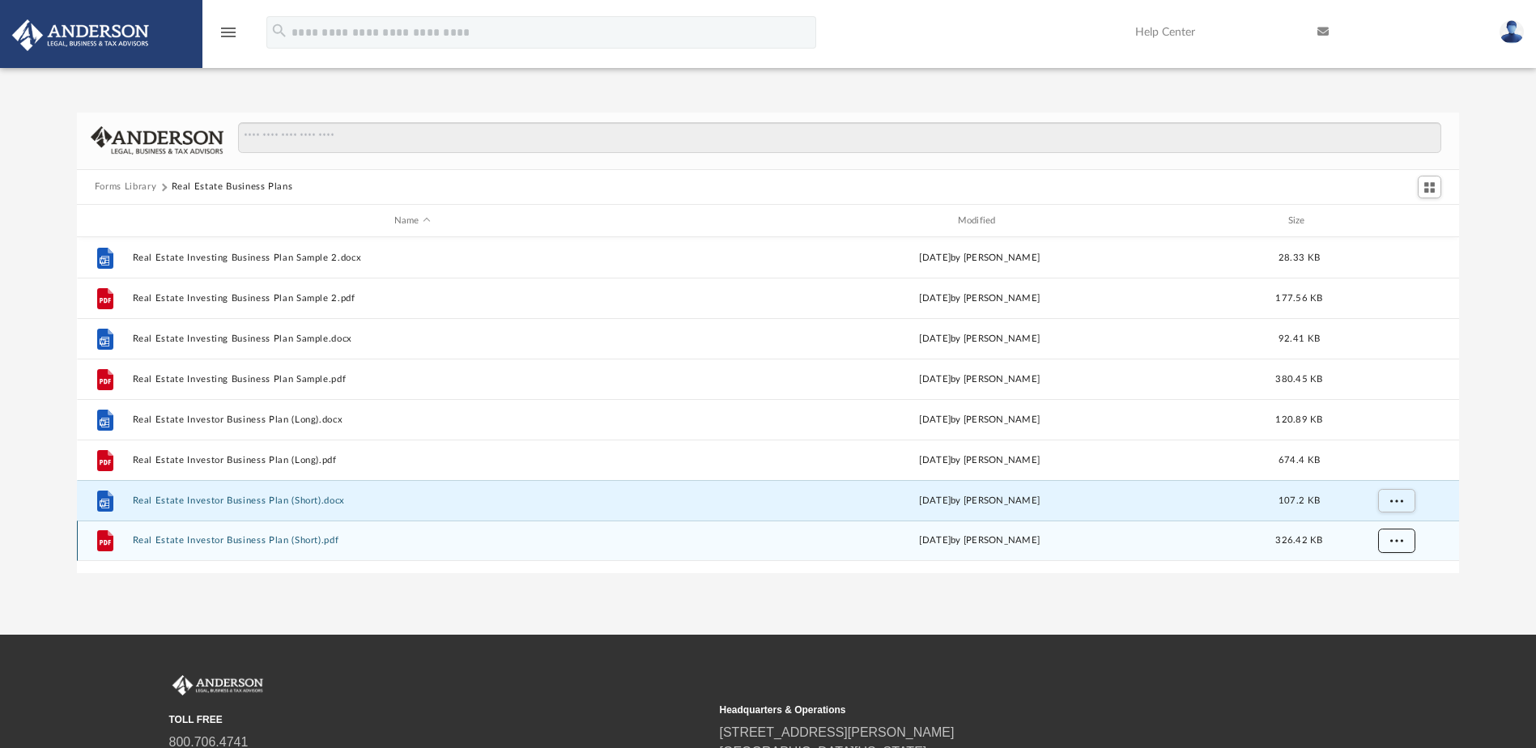
click at [1405, 542] on button "More options" at bounding box center [1395, 541] width 37 height 24
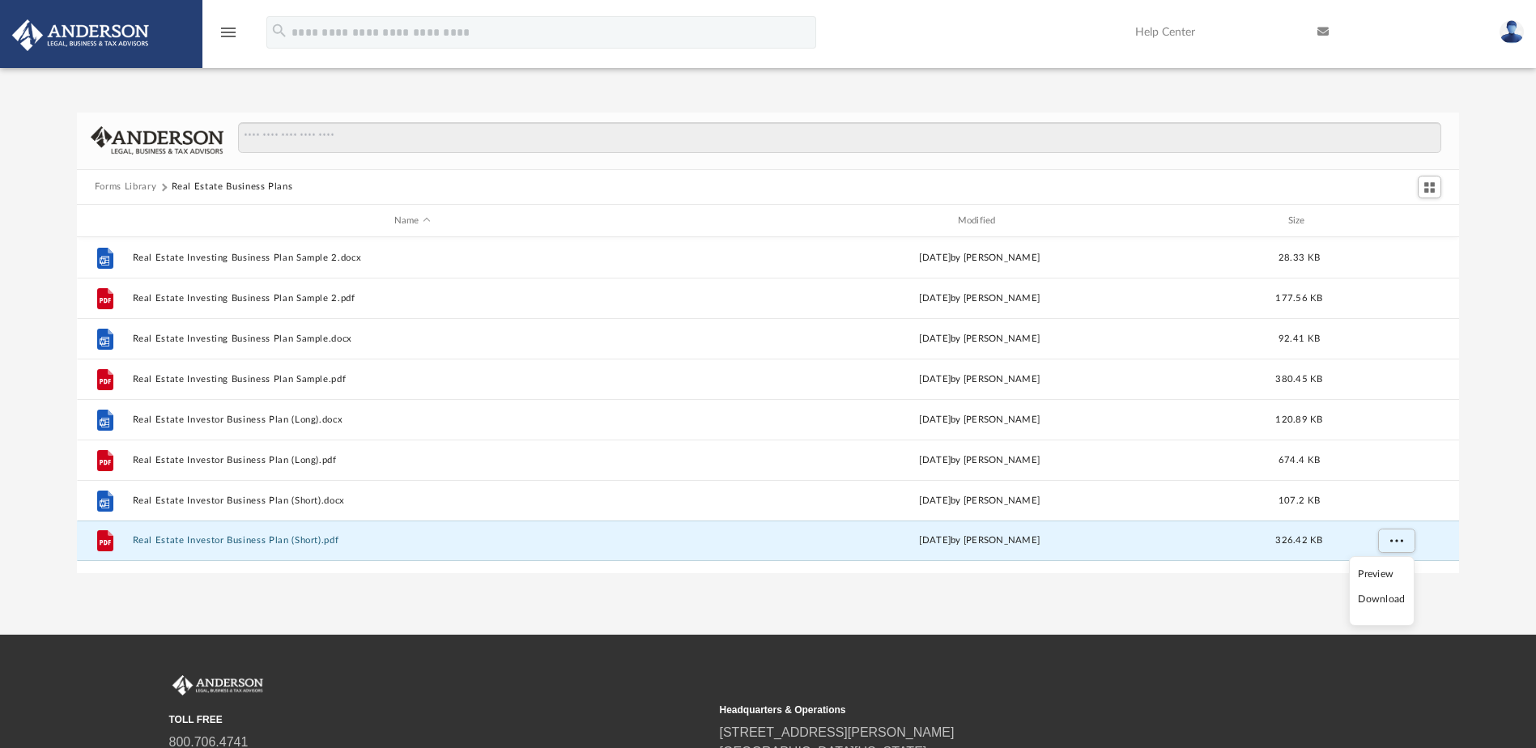
click at [1380, 602] on li "Download" at bounding box center [1381, 599] width 47 height 17
click at [119, 180] on button "Forms Library" at bounding box center [126, 187] width 62 height 15
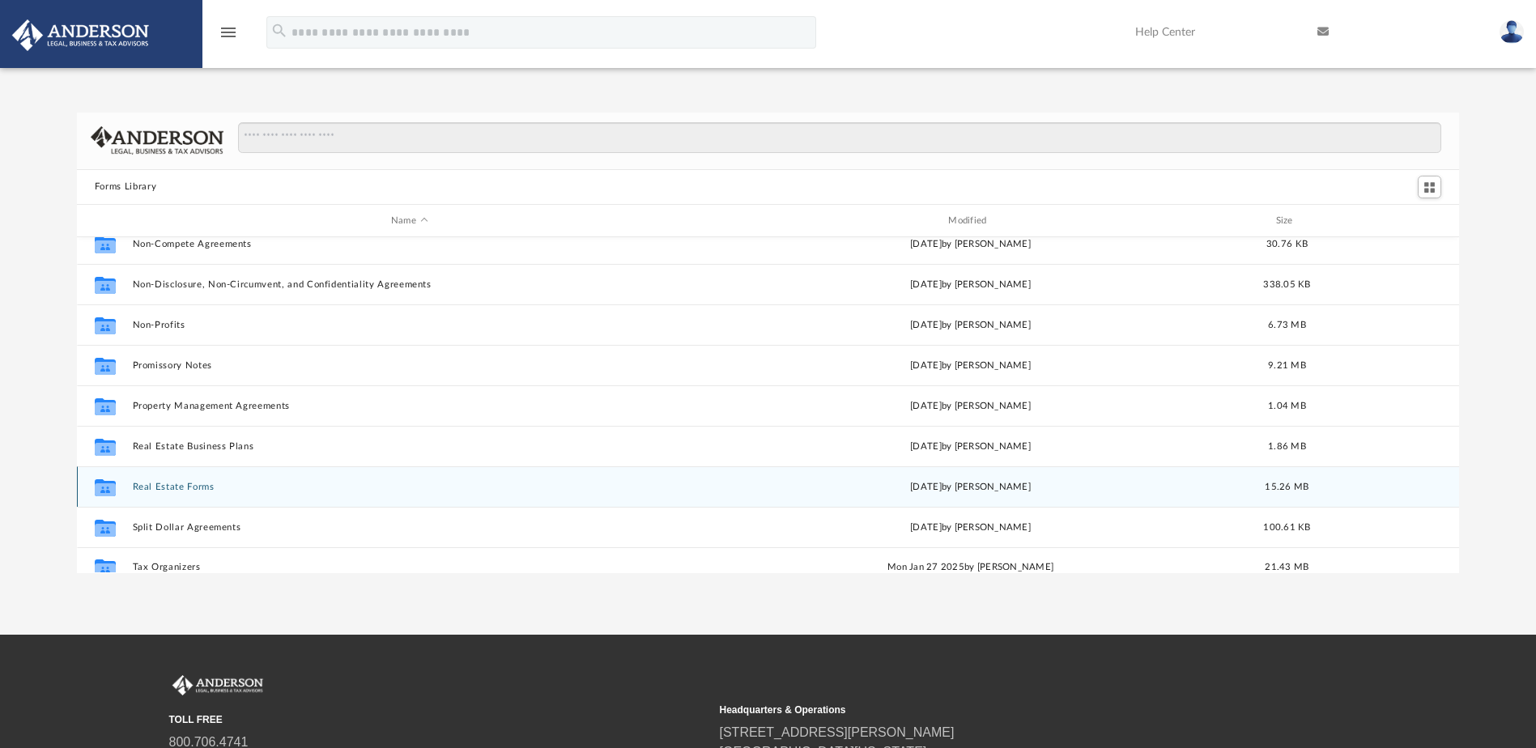
scroll to position [879, 0]
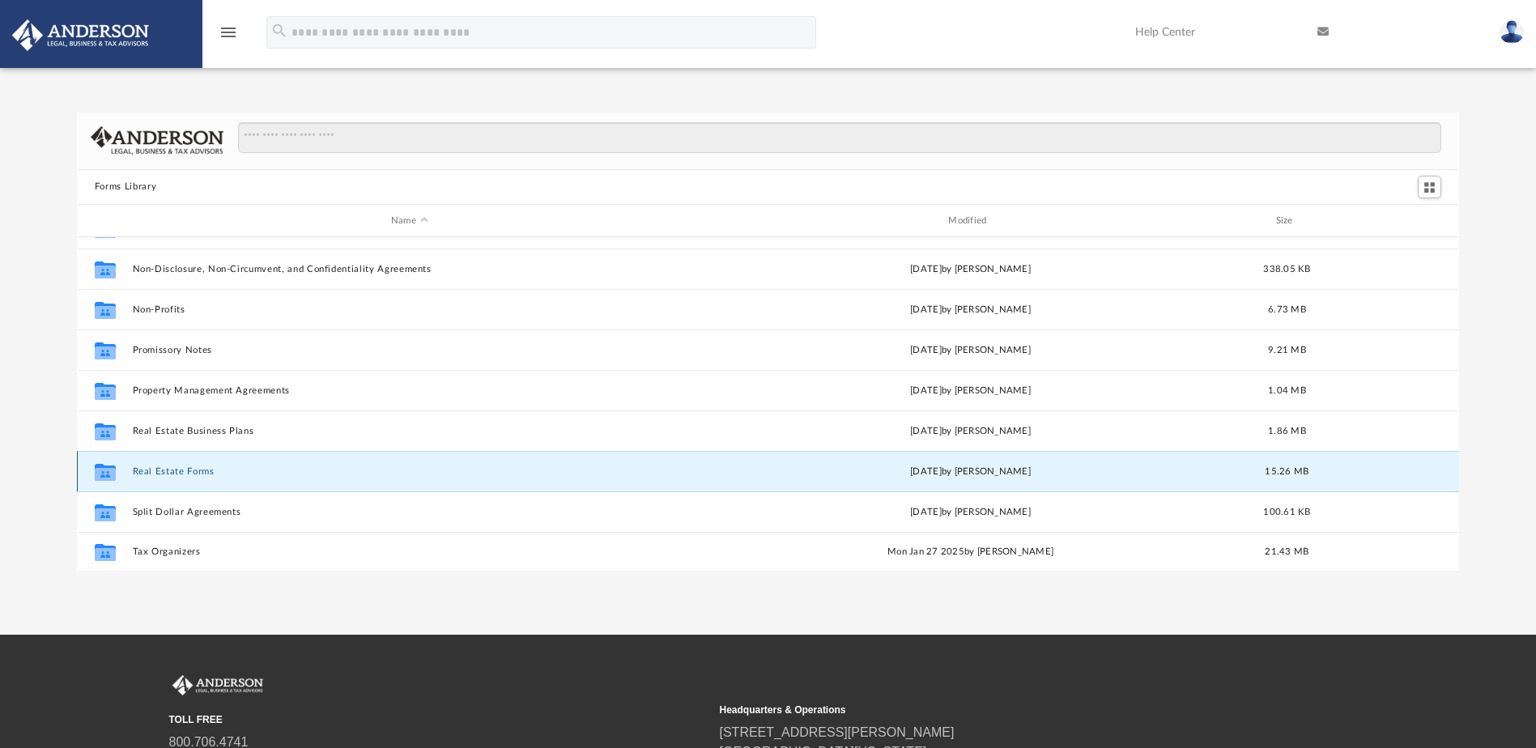
click at [183, 467] on button "Real Estate Forms" at bounding box center [409, 471] width 554 height 11
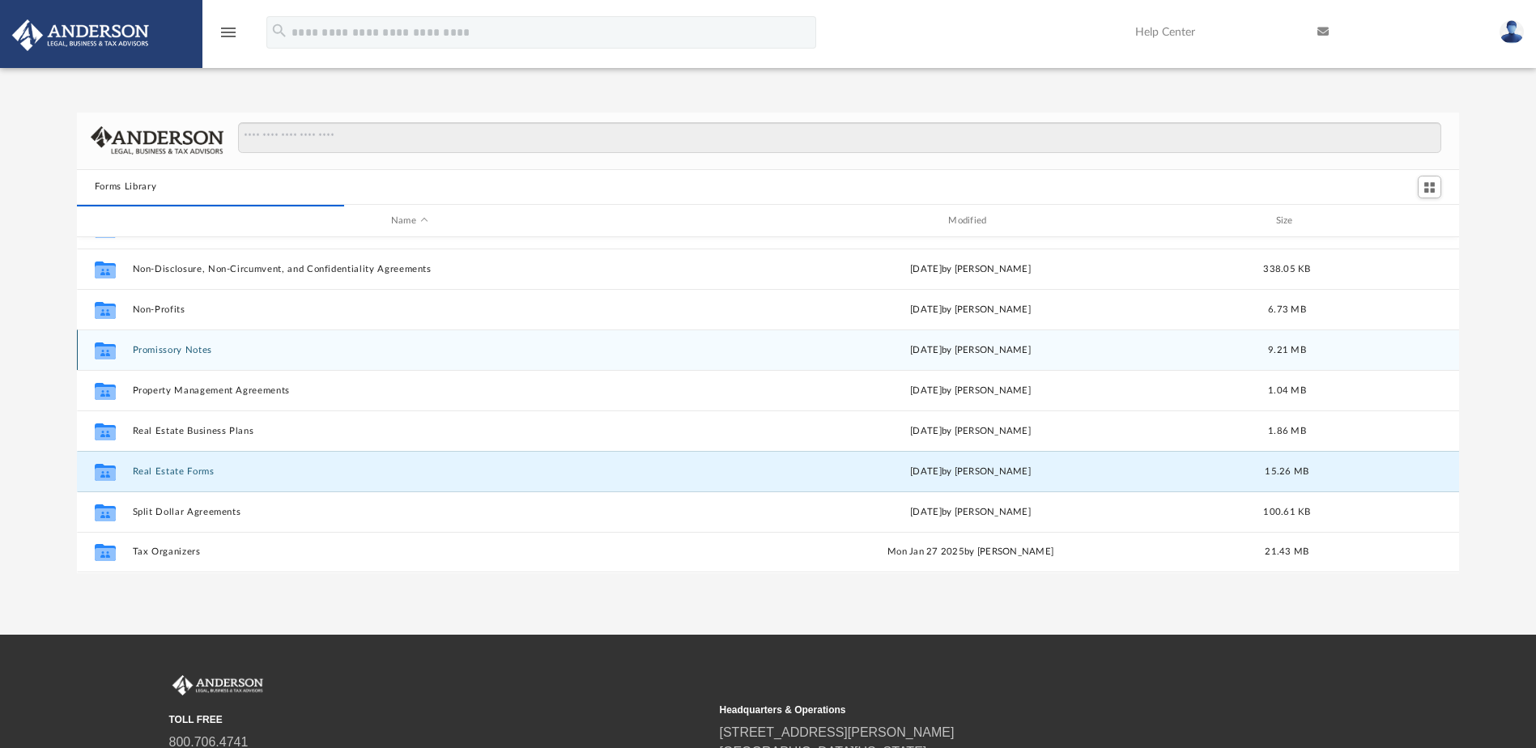
scroll to position [306, 1371]
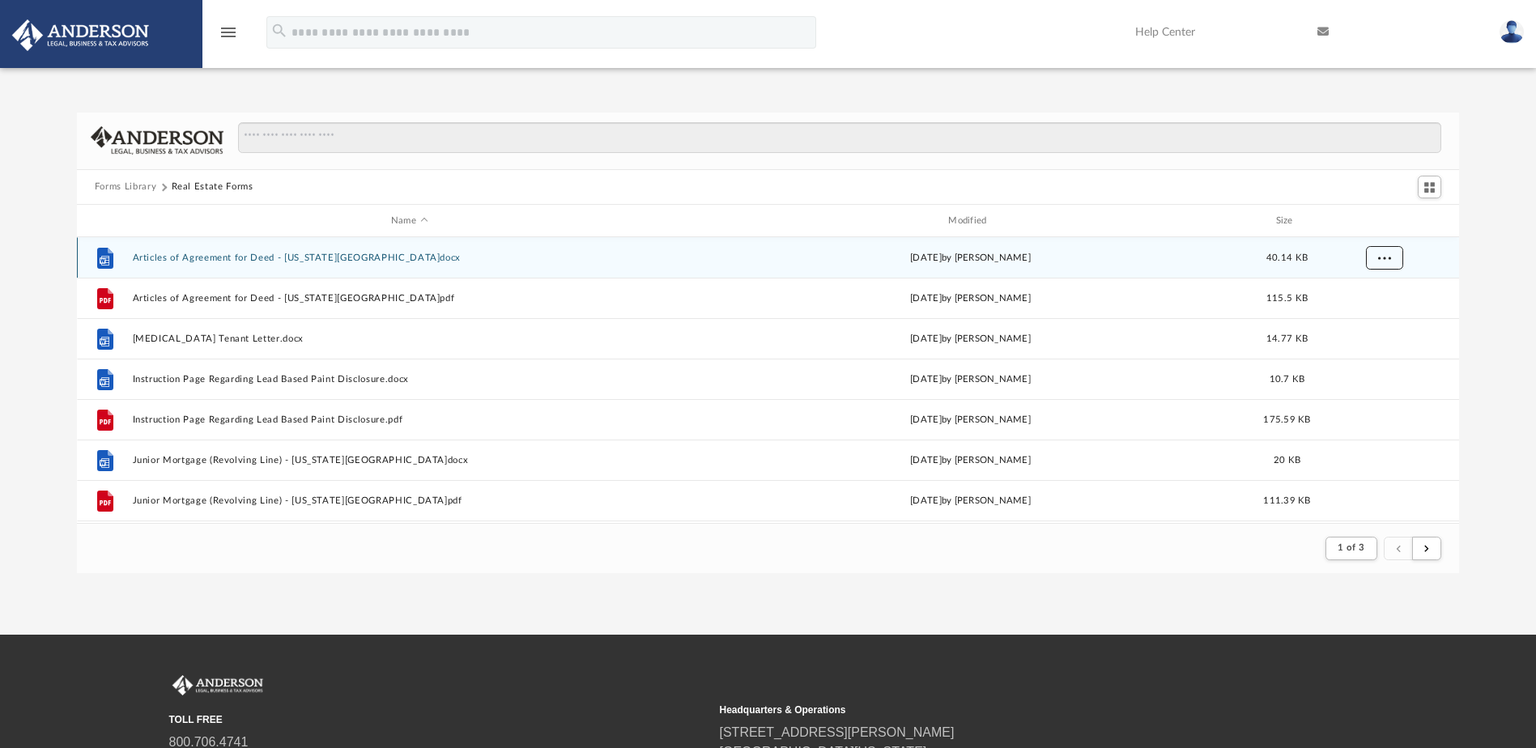
click at [1386, 257] on span "More options" at bounding box center [1383, 257] width 13 height 9
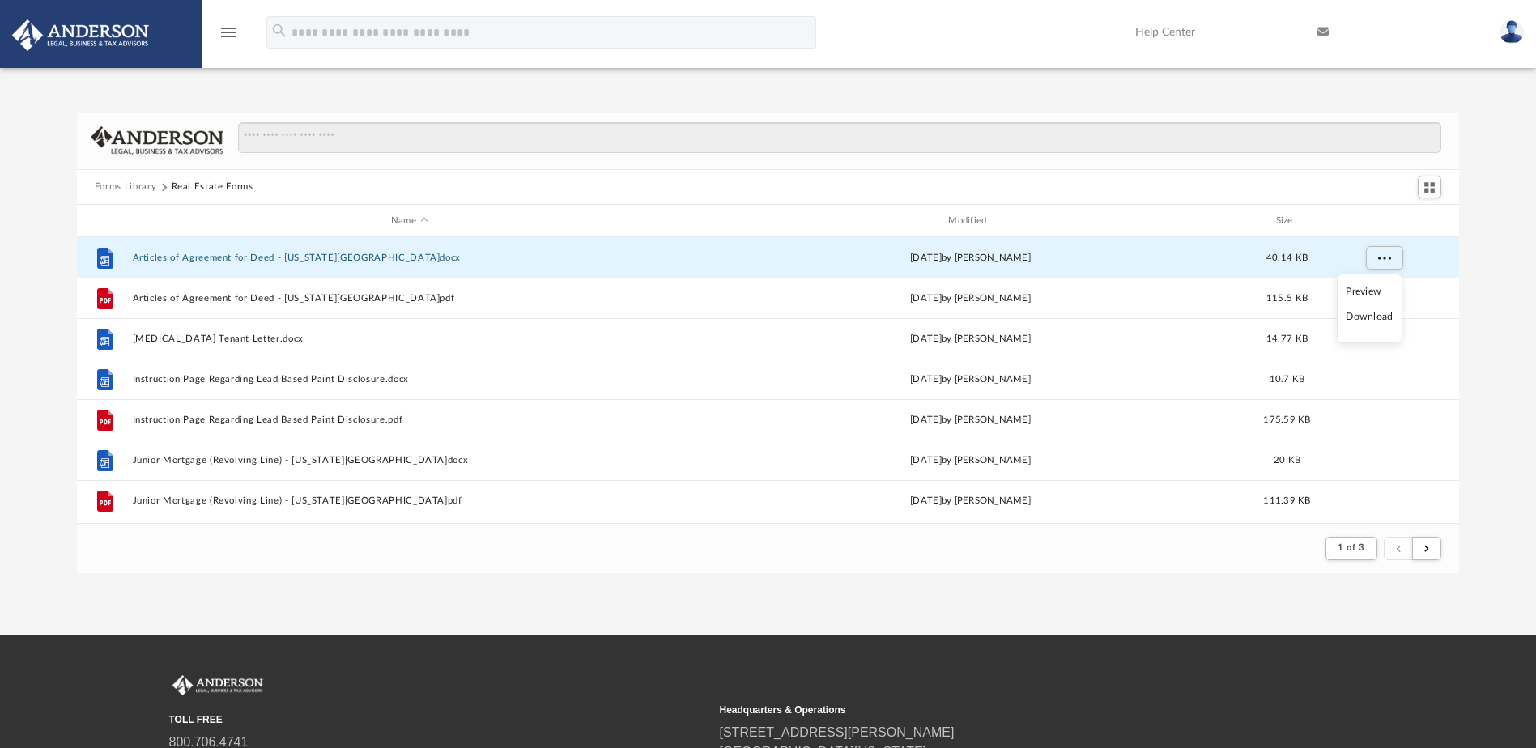
click at [1374, 314] on li "Download" at bounding box center [1369, 316] width 47 height 17
click at [1506, 300] on div "Forms Library Real Estate Forms Name Modified Size File Articles of Agreement f…" at bounding box center [768, 343] width 1536 height 461
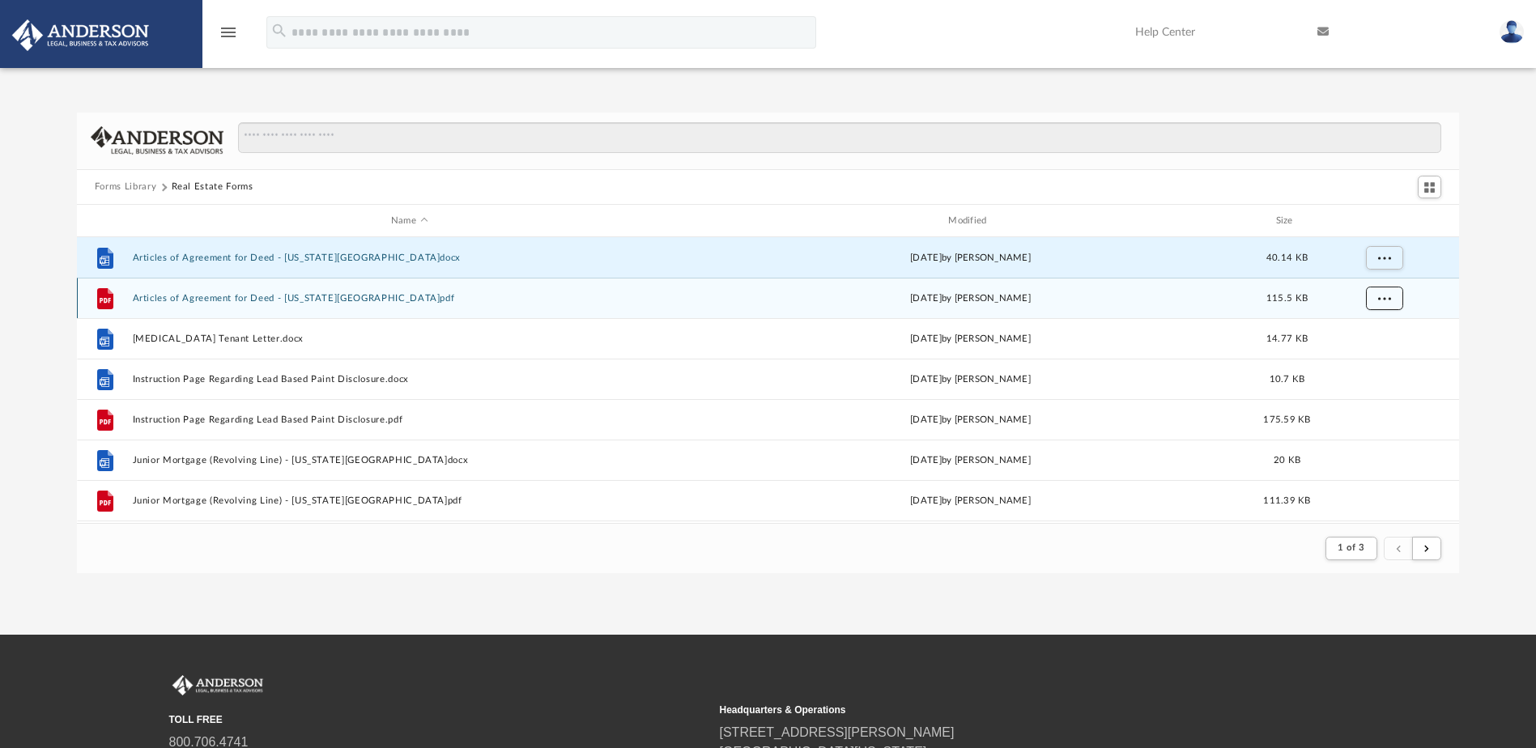
click at [1392, 295] on button "More options" at bounding box center [1383, 299] width 37 height 24
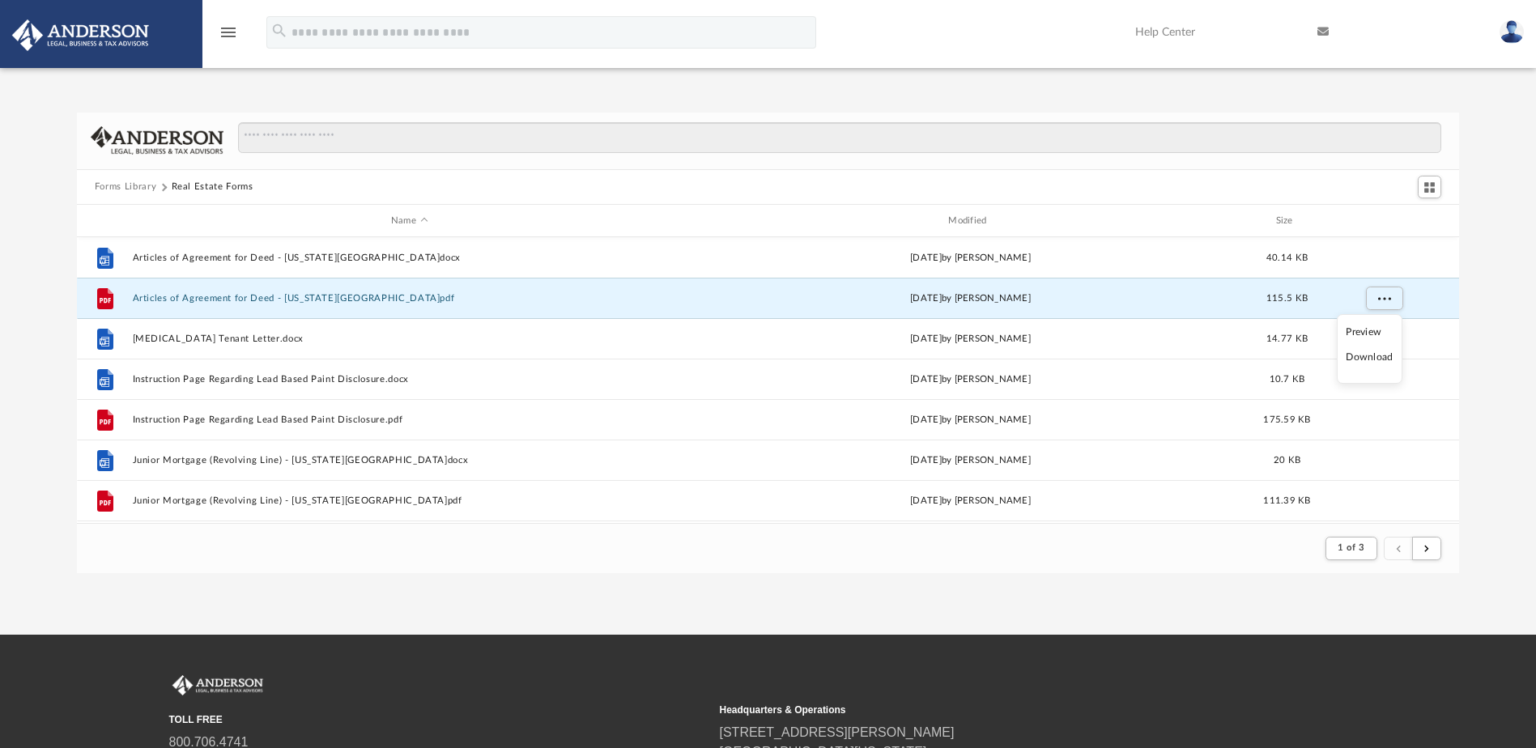
click at [1371, 355] on li "Download" at bounding box center [1369, 357] width 47 height 17
click at [1494, 349] on div "Forms Library Real Estate Forms Name Modified Size File Articles of Agreement f…" at bounding box center [768, 343] width 1536 height 461
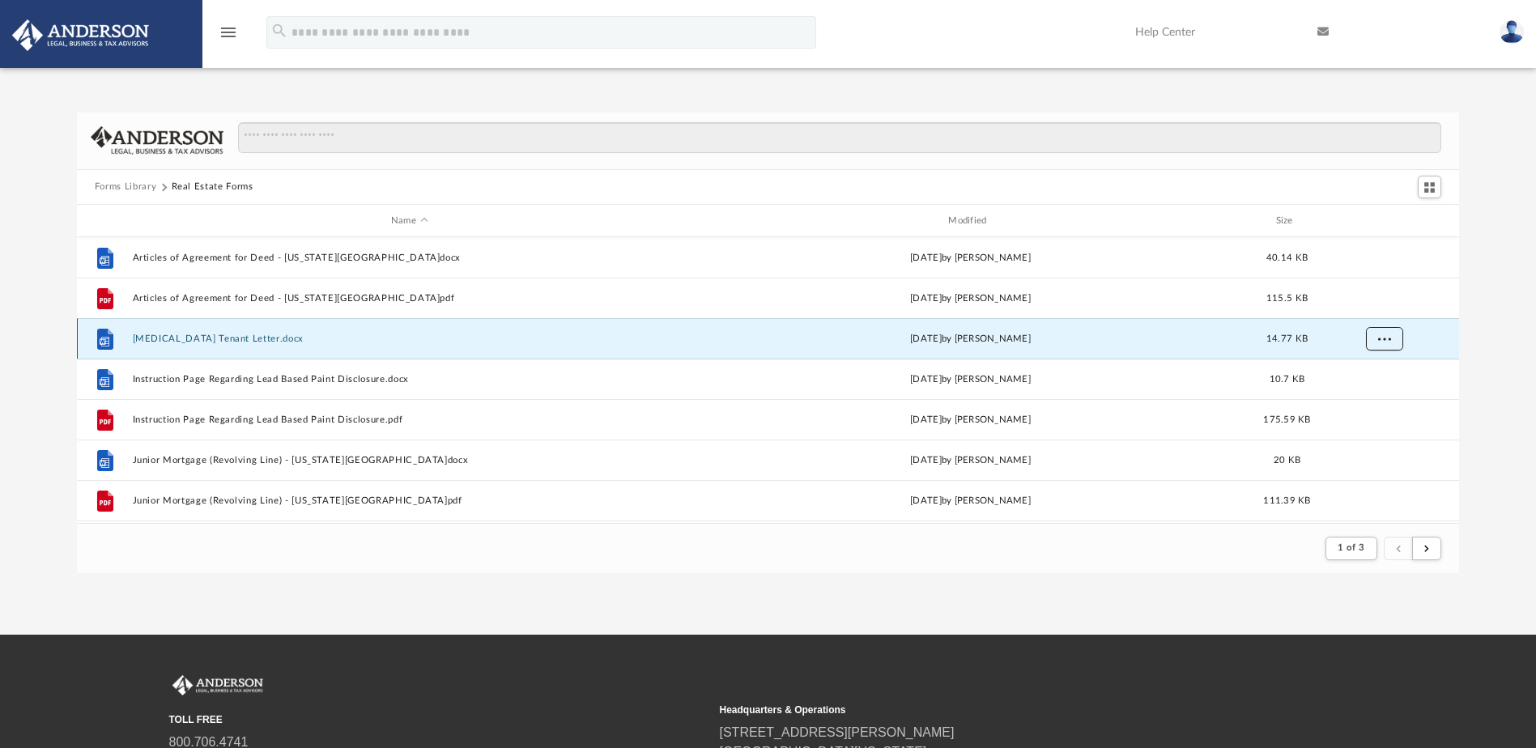
click at [1388, 334] on span "More options" at bounding box center [1383, 338] width 13 height 9
click at [1375, 398] on li "Download" at bounding box center [1369, 397] width 47 height 17
click at [1499, 376] on div "Forms Library Real Estate Forms Name Modified Size File Articles of Agreement f…" at bounding box center [768, 343] width 1536 height 461
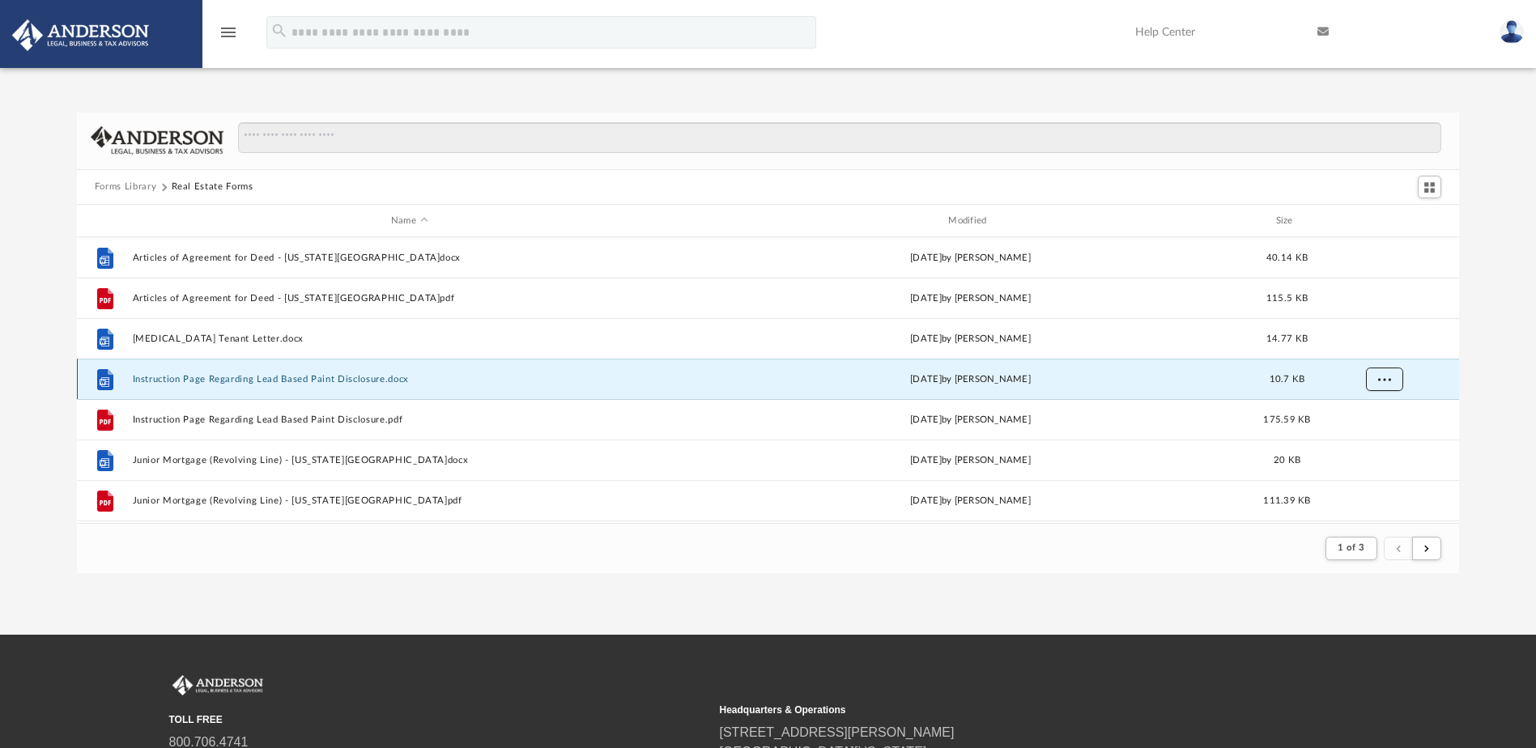
click at [1398, 383] on button "More options" at bounding box center [1383, 380] width 37 height 24
click at [1372, 439] on li "Download" at bounding box center [1369, 438] width 47 height 17
click at [1484, 376] on div "Forms Library Real Estate Forms Name Modified Size File Articles of Agreement f…" at bounding box center [768, 343] width 1536 height 461
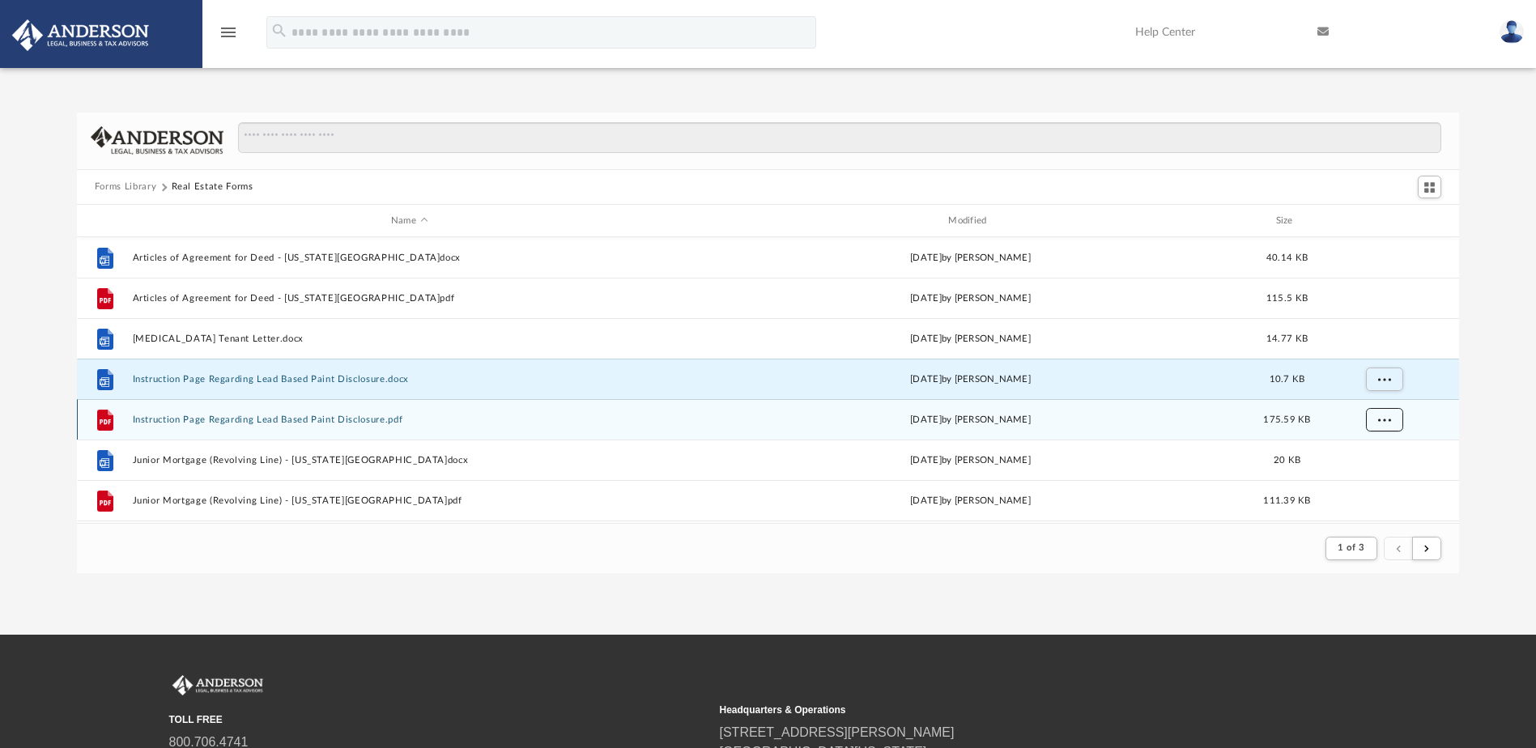
click at [1384, 424] on button "More options" at bounding box center [1383, 420] width 37 height 24
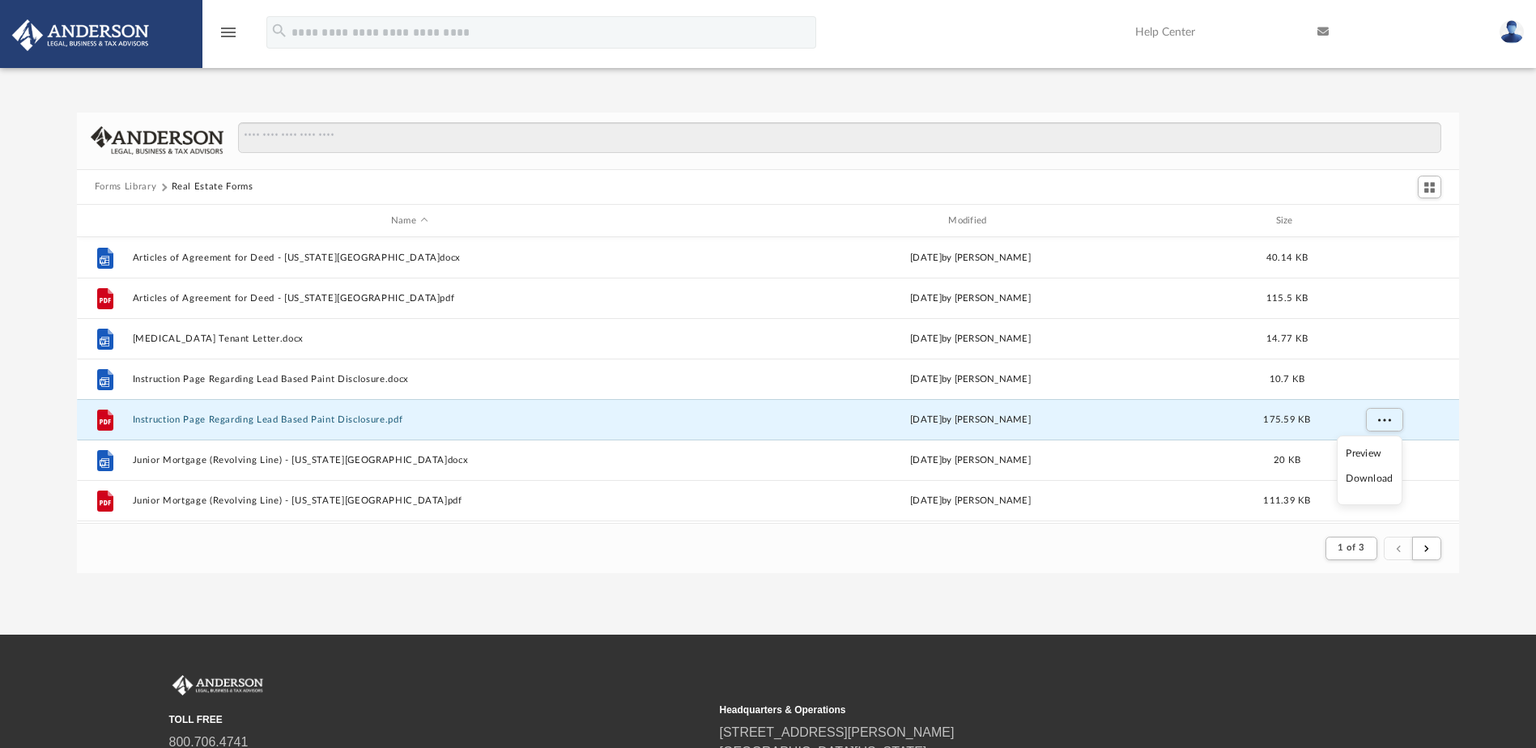
click at [1372, 479] on li "Download" at bounding box center [1369, 478] width 47 height 17
click at [1500, 438] on div "Forms Library Real Estate Forms Name Modified Size File Articles of Agreement f…" at bounding box center [768, 343] width 1536 height 461
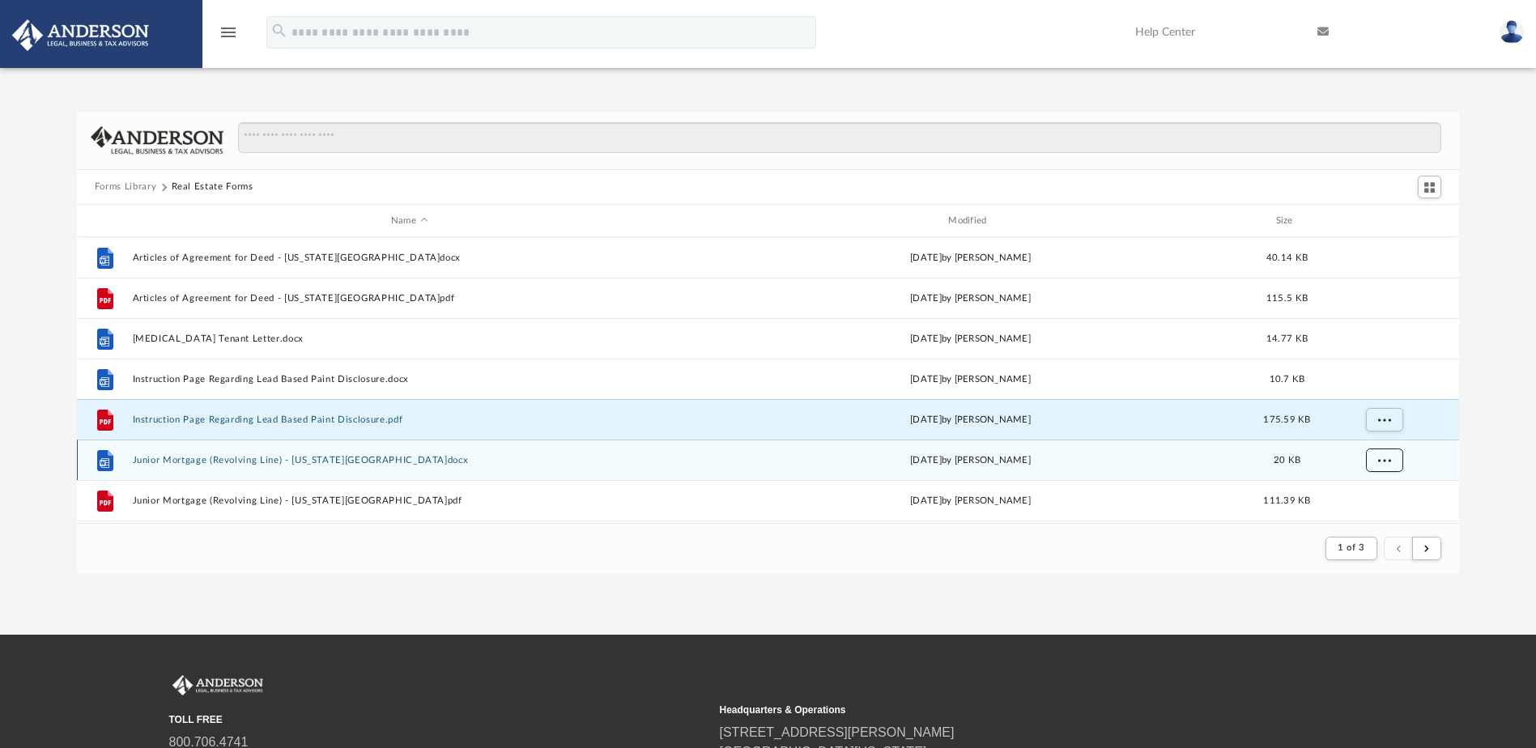
click at [1385, 458] on span "More options" at bounding box center [1383, 460] width 13 height 9
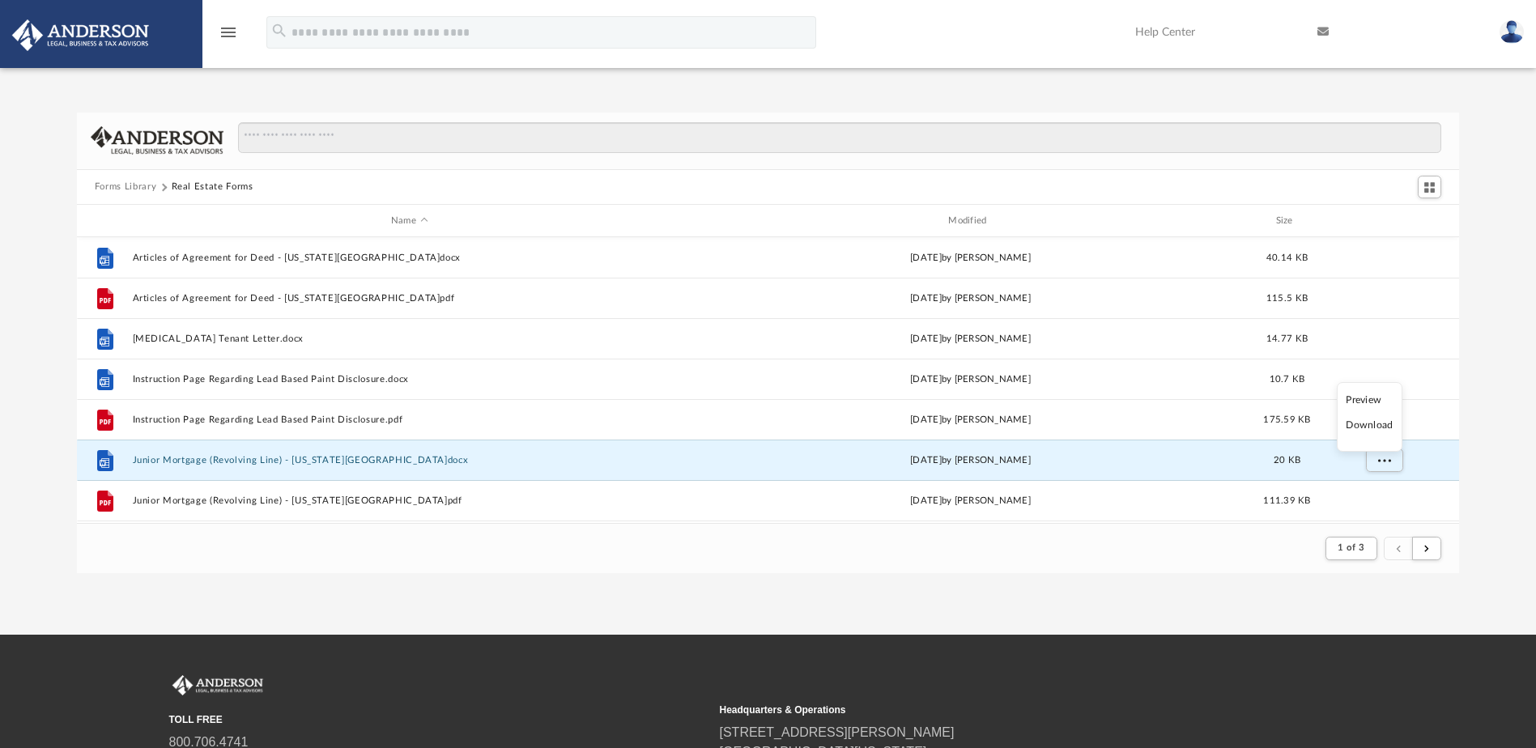
click at [1375, 426] on li "Download" at bounding box center [1369, 425] width 47 height 17
click at [1476, 454] on div "Forms Library Real Estate Forms Name Modified Size File Articles of Agreement f…" at bounding box center [768, 343] width 1536 height 461
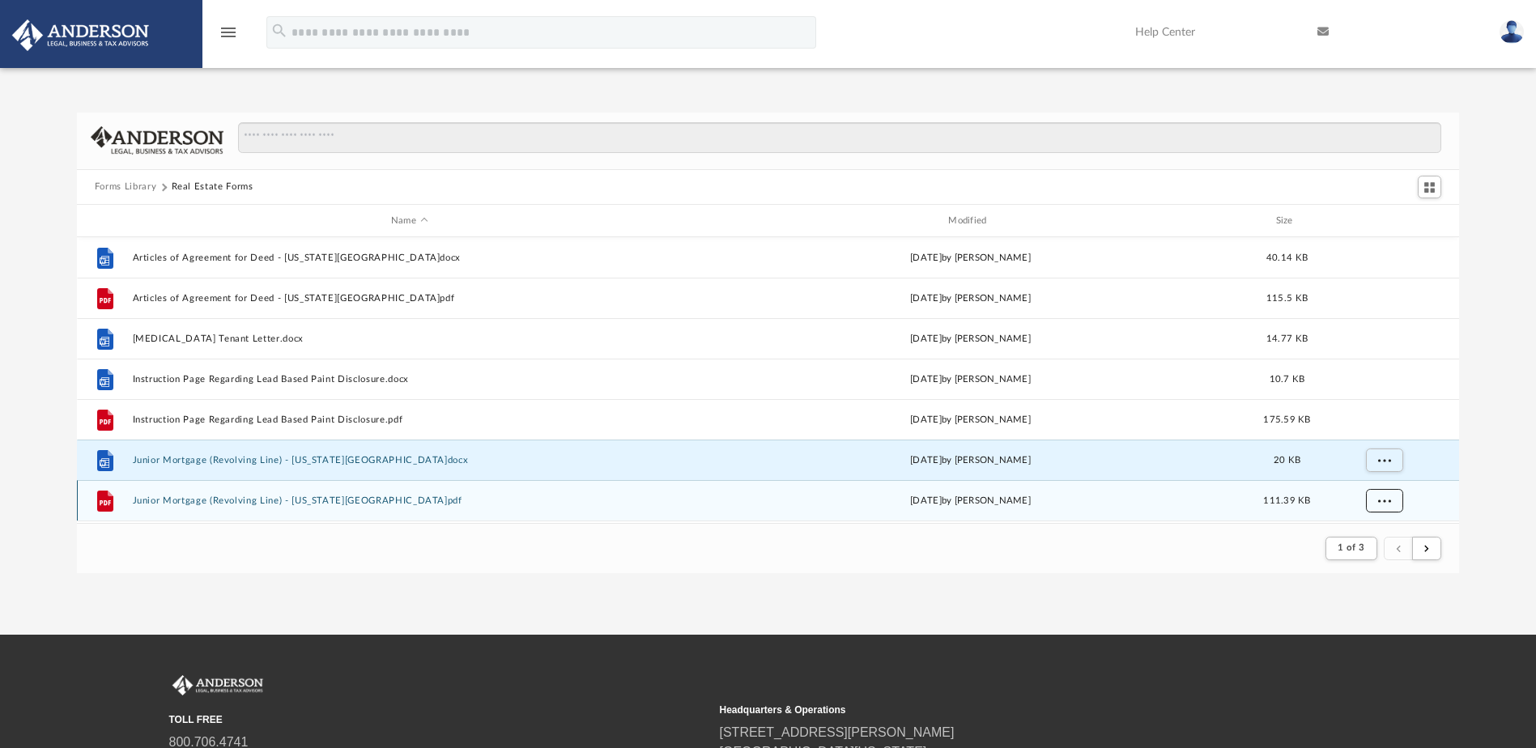
click at [1394, 499] on button "More options" at bounding box center [1383, 501] width 37 height 24
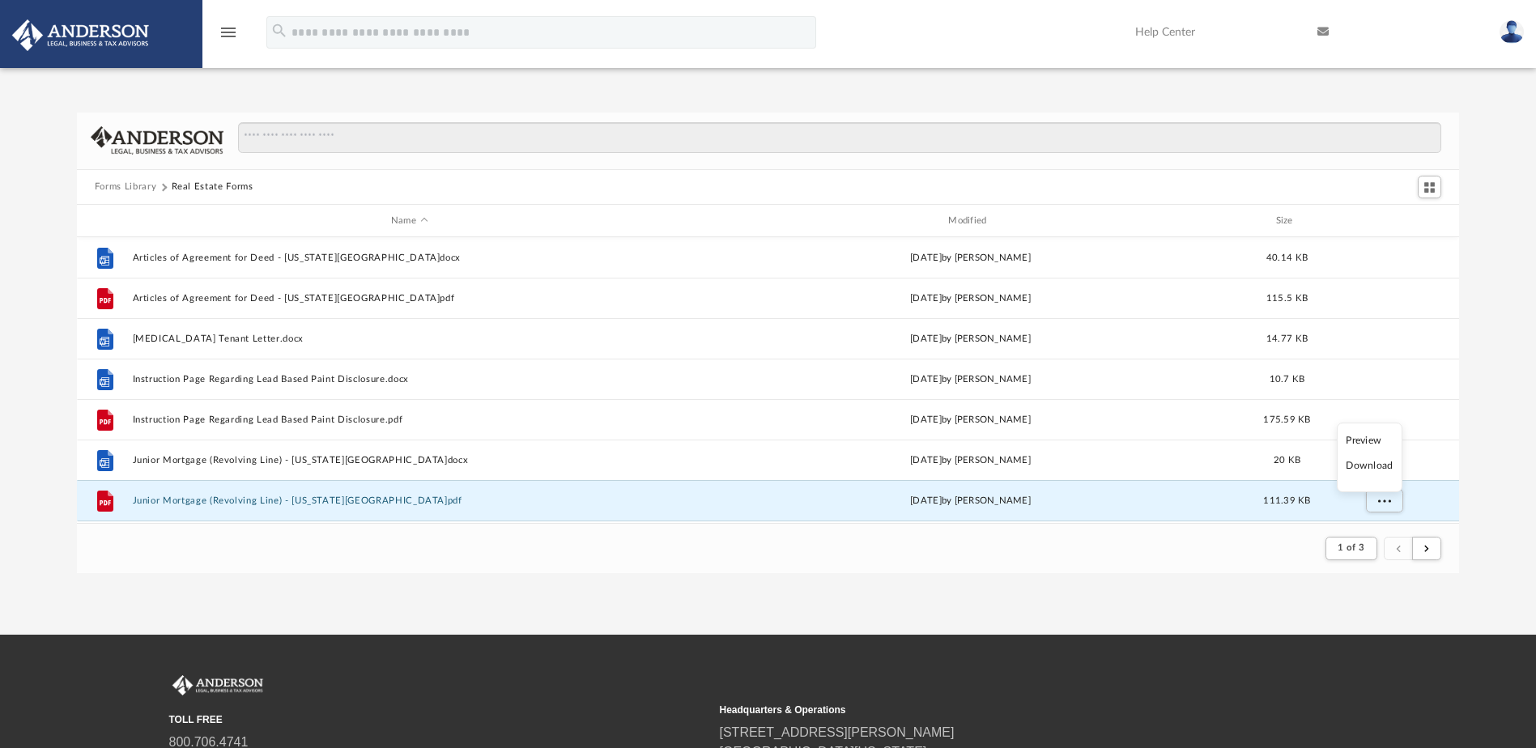
click at [1388, 468] on li "Download" at bounding box center [1369, 465] width 47 height 17
click at [1471, 445] on div "Forms Library Real Estate Forms Name Modified Size File Articles of Agreement f…" at bounding box center [768, 343] width 1536 height 461
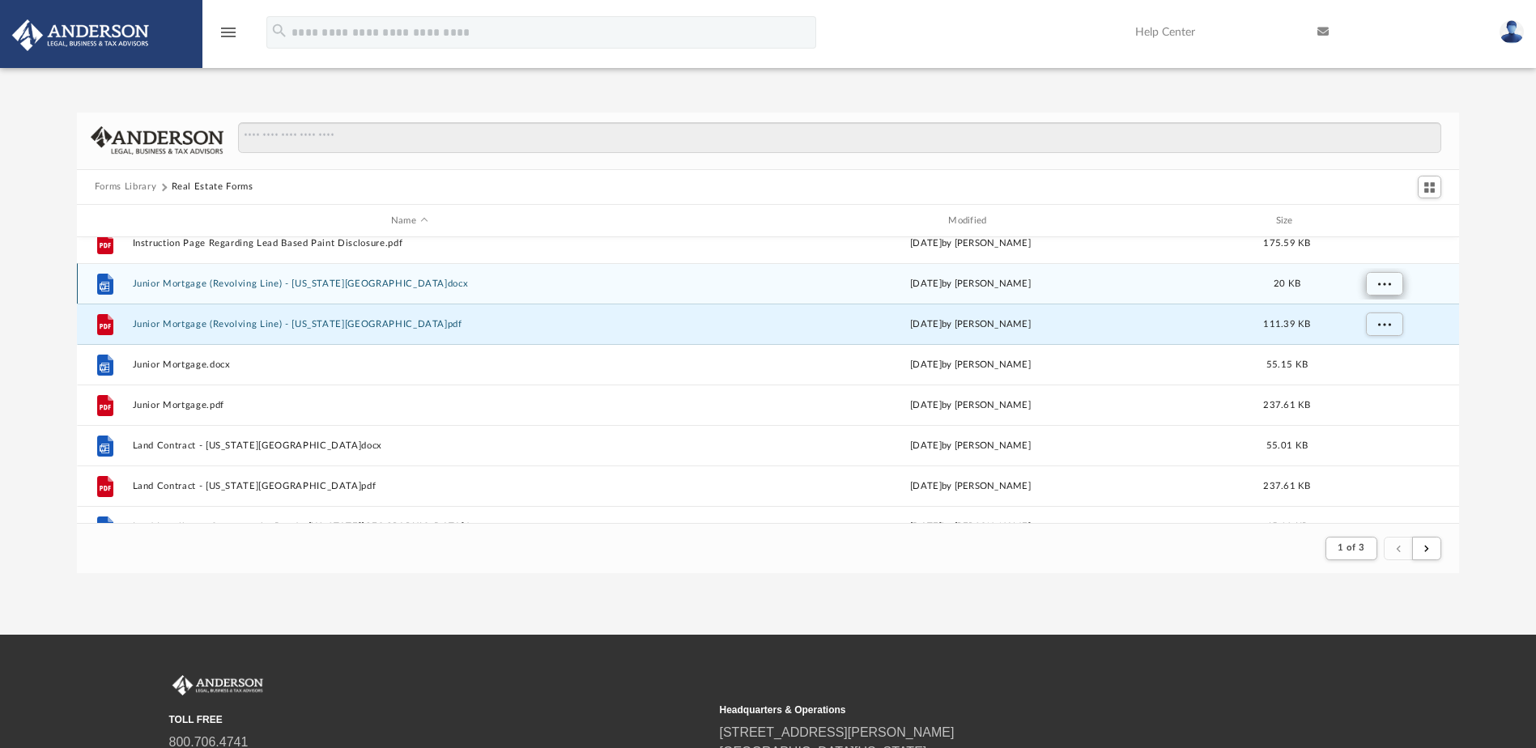
scroll to position [243, 0]
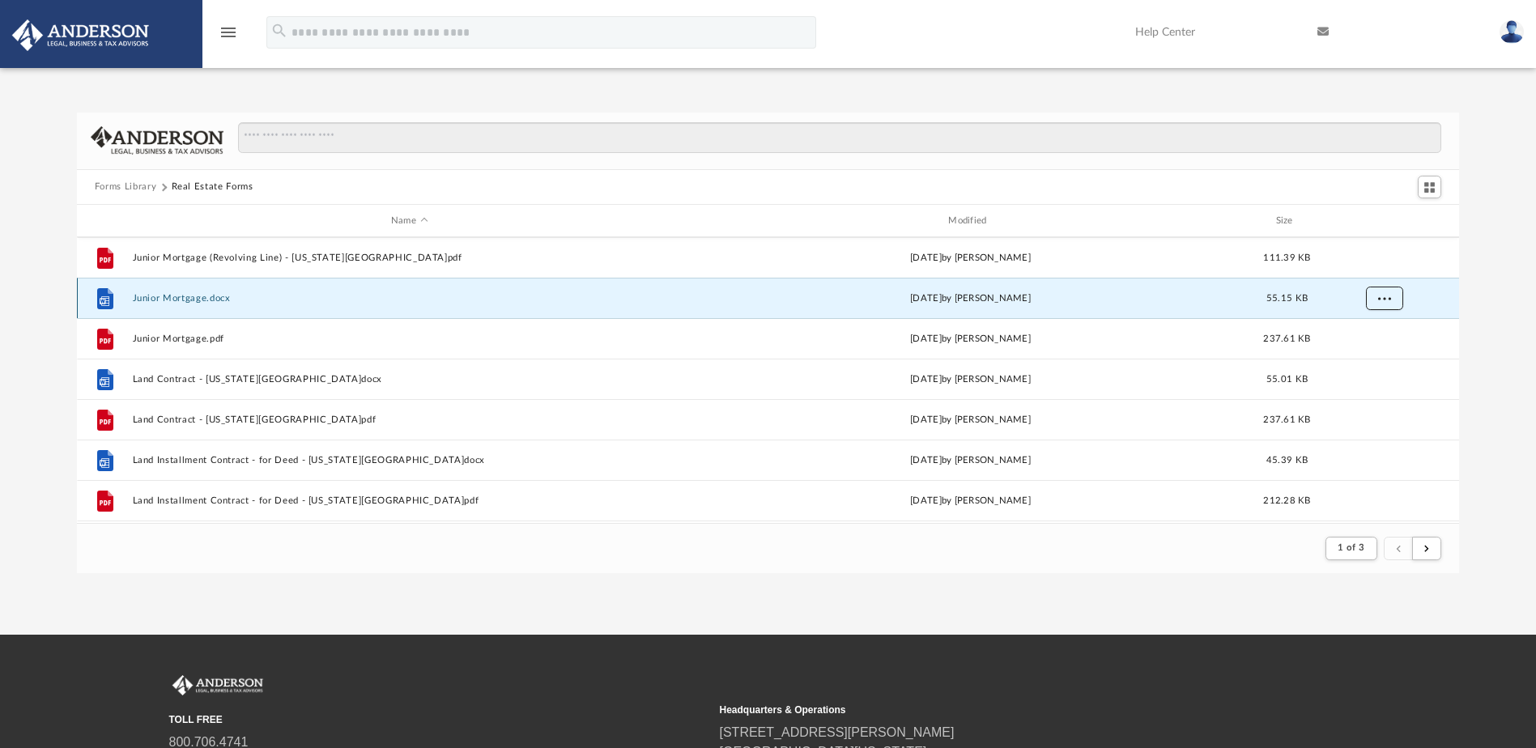
click at [1387, 290] on button "More options" at bounding box center [1383, 299] width 37 height 24
click at [1384, 356] on li "Download" at bounding box center [1369, 357] width 47 height 17
click at [1479, 338] on div "Forms Library Real Estate Forms Name Modified Size File Junior Mortgage (Revolv…" at bounding box center [768, 343] width 1536 height 461
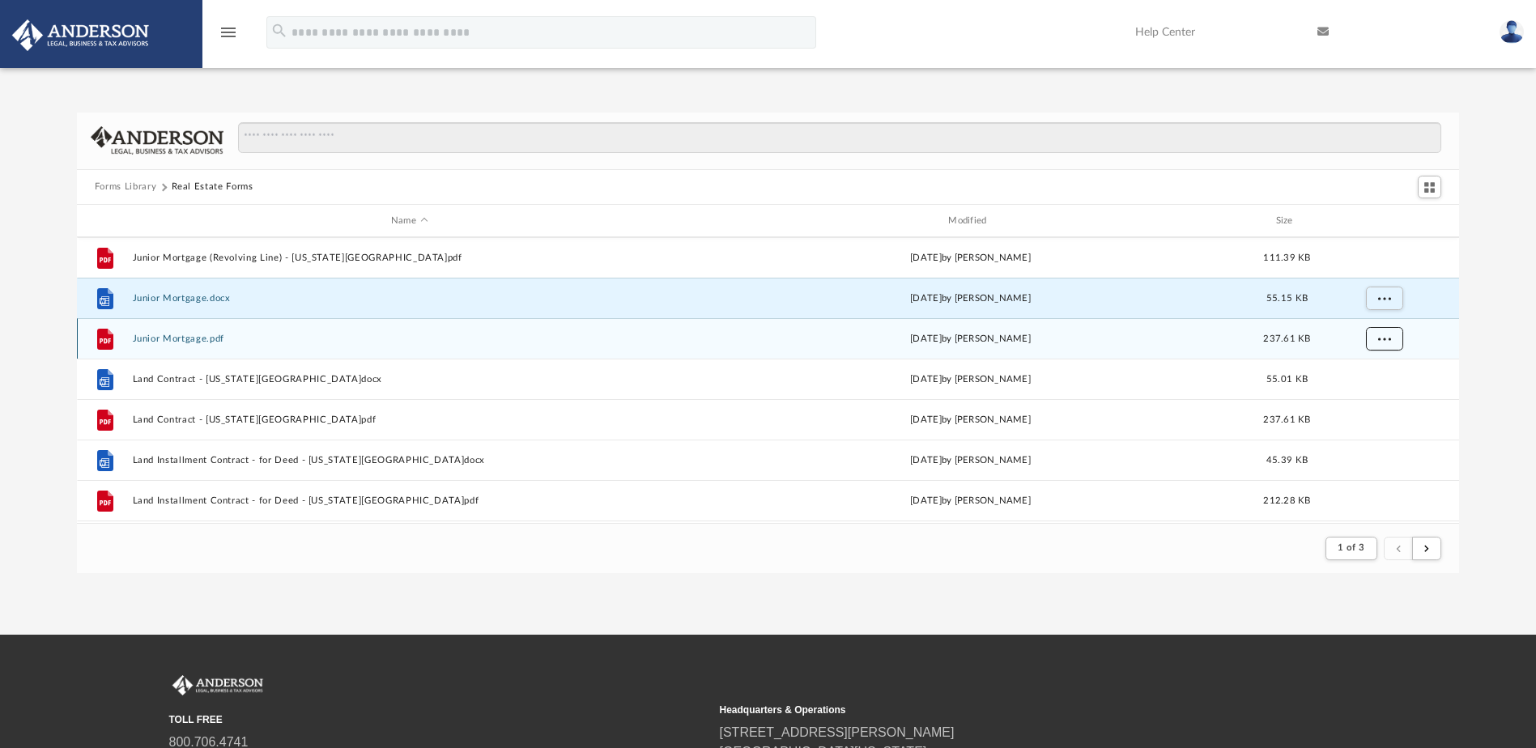
click at [1384, 340] on span "More options" at bounding box center [1383, 338] width 13 height 9
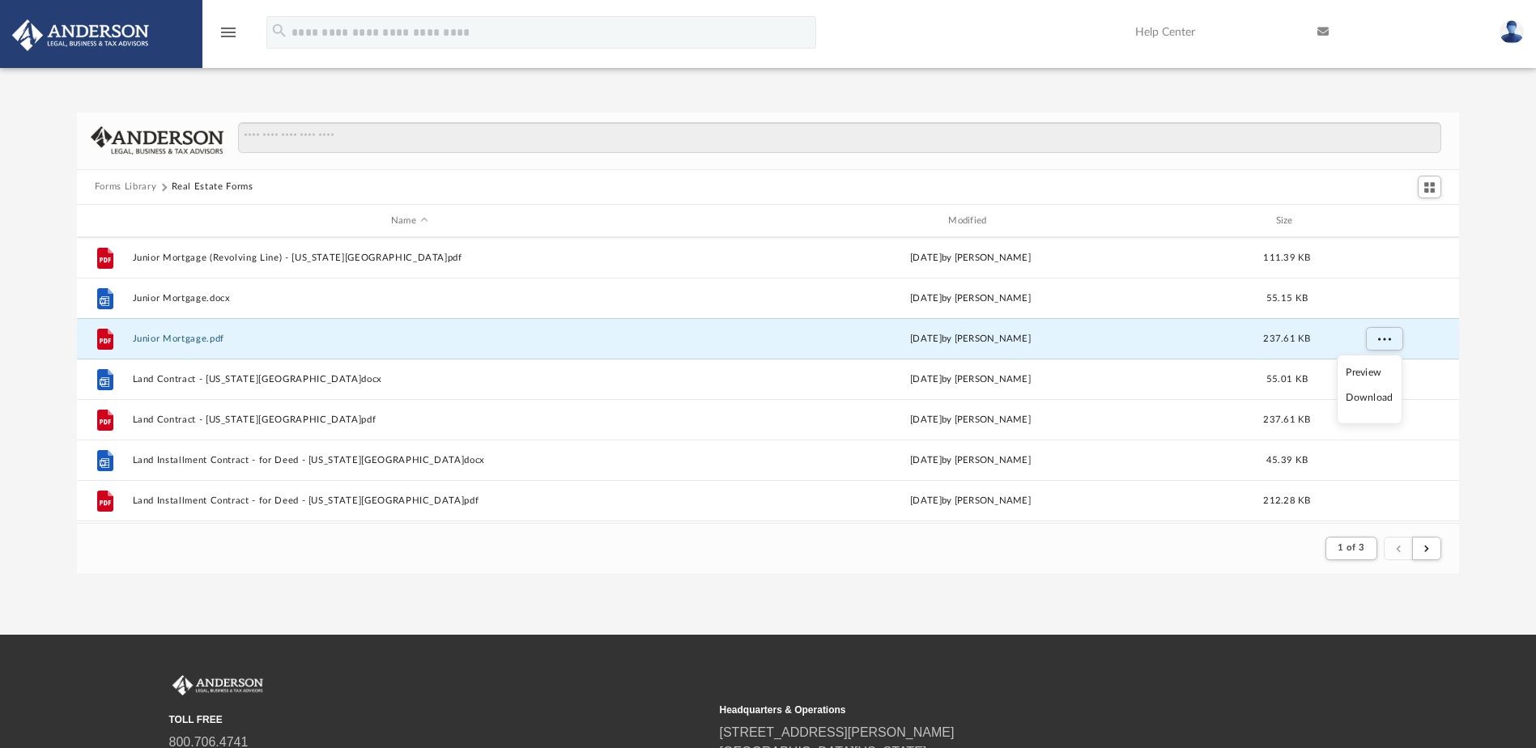
click at [1386, 400] on li "Download" at bounding box center [1369, 397] width 47 height 17
click at [1477, 365] on div "Forms Library Real Estate Forms Name Modified Size File Junior Mortgage (Revolv…" at bounding box center [768, 343] width 1536 height 461
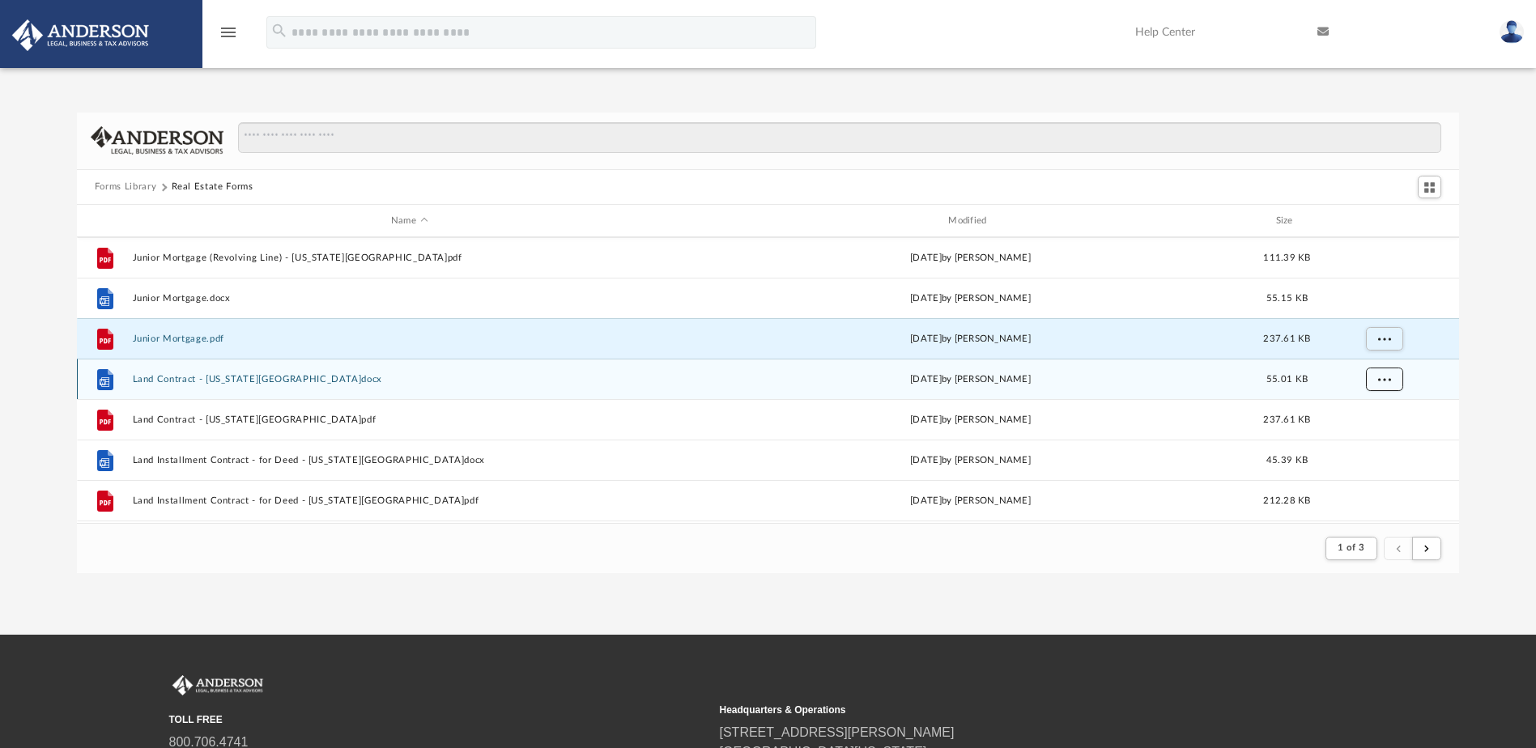
click at [1381, 375] on span "More options" at bounding box center [1383, 379] width 13 height 9
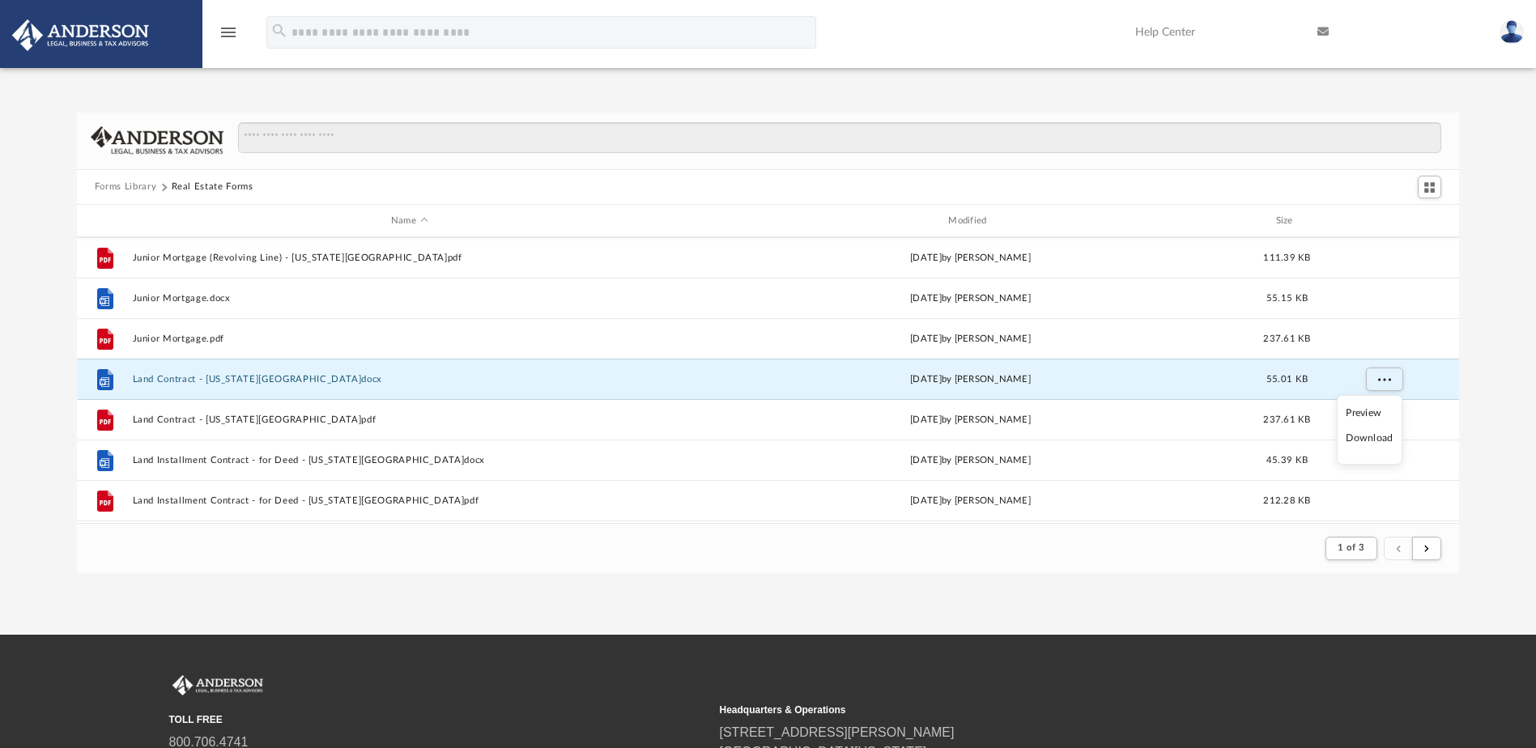
click at [1376, 437] on li "Download" at bounding box center [1369, 438] width 47 height 17
click at [1489, 397] on div "Forms Library Real Estate Forms Name Modified Size File Junior Mortgage (Revolv…" at bounding box center [768, 343] width 1536 height 461
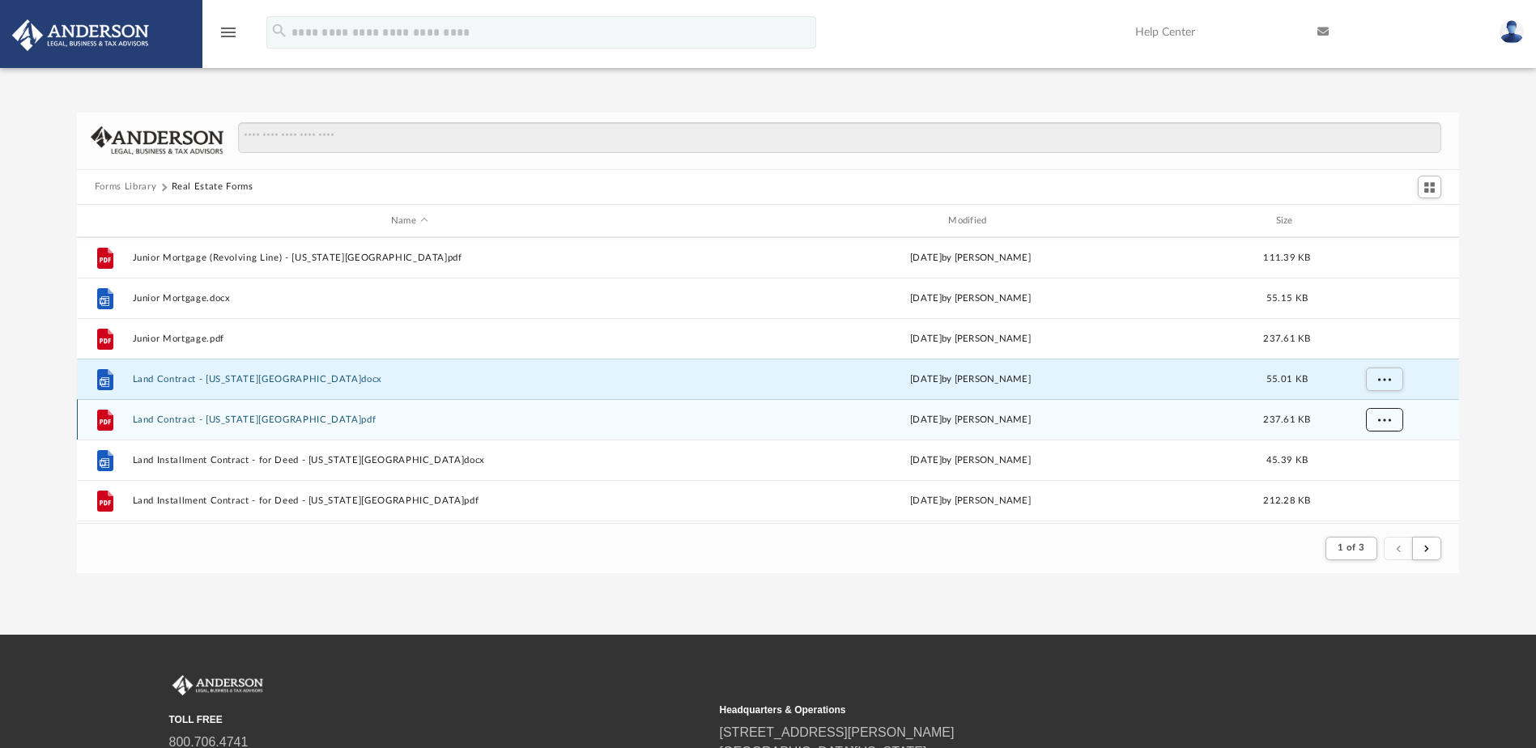
click at [1385, 422] on span "More options" at bounding box center [1383, 419] width 13 height 9
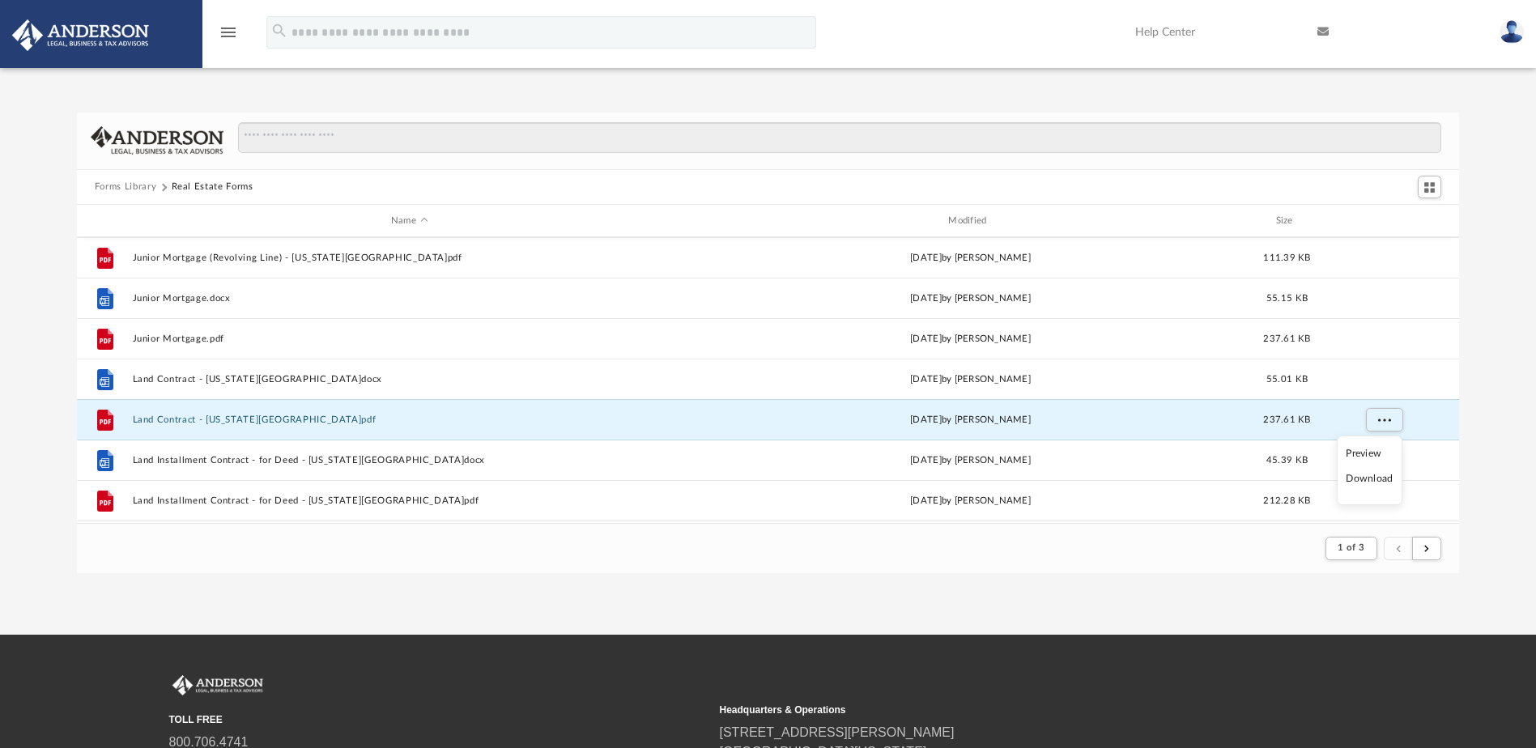
click at [1366, 477] on li "Download" at bounding box center [1369, 478] width 47 height 17
click at [1484, 430] on div "Forms Library Real Estate Forms Name Modified Size File Junior Mortgage (Revolv…" at bounding box center [768, 343] width 1536 height 461
click at [1494, 456] on div "Forms Library Real Estate Forms Name Modified Size File Junior Mortgage (Revolv…" at bounding box center [768, 343] width 1536 height 461
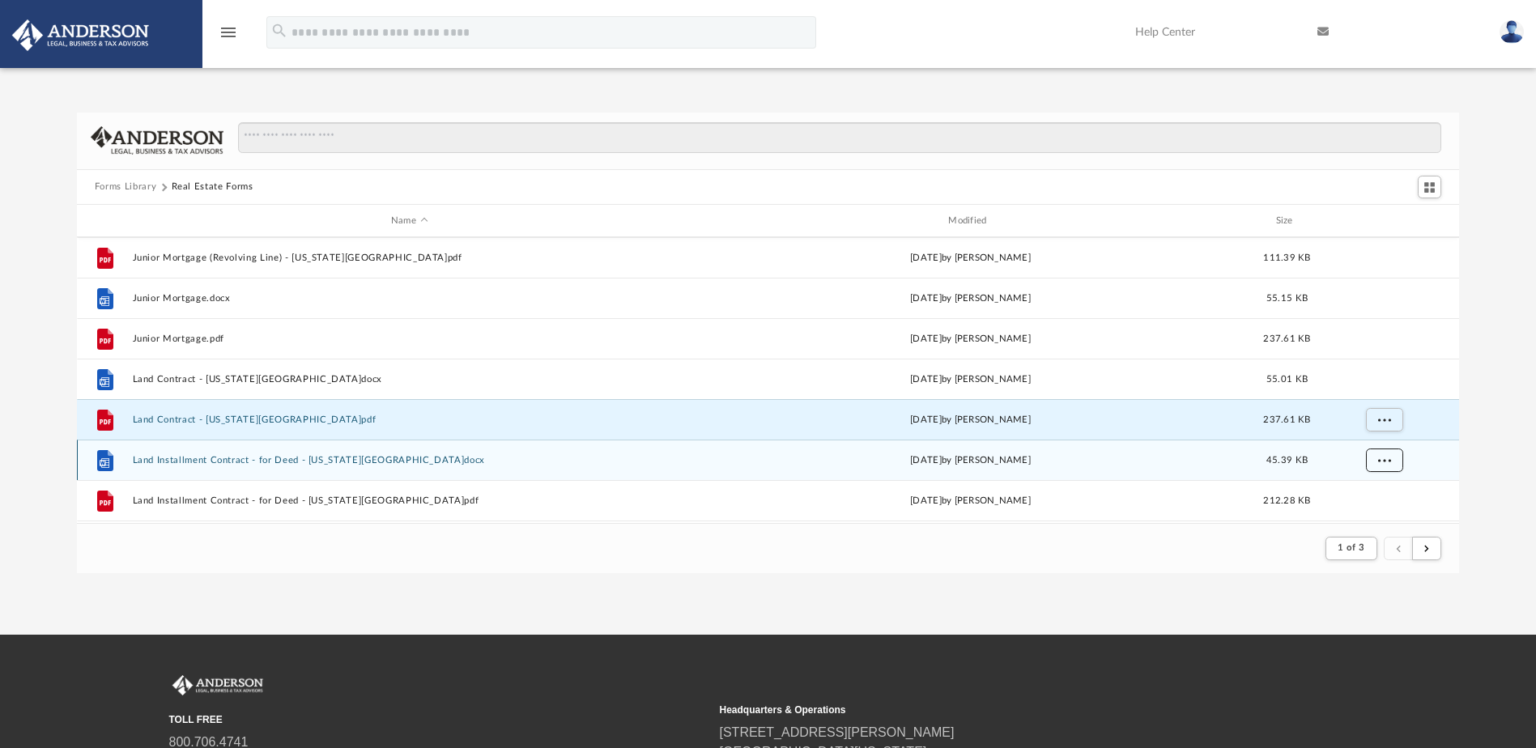
click at [1383, 458] on span "More options" at bounding box center [1383, 460] width 13 height 9
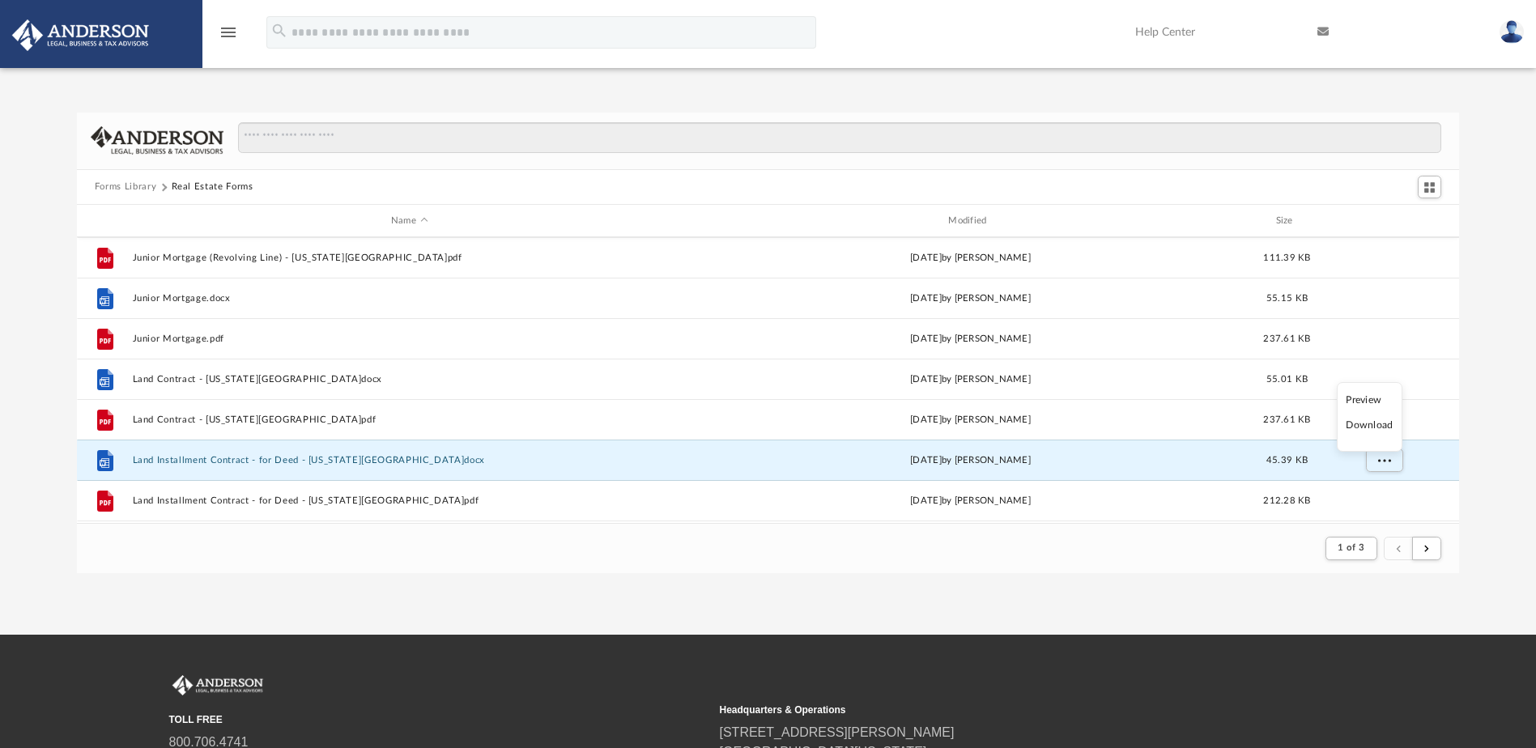
click at [1380, 426] on li "Download" at bounding box center [1369, 425] width 47 height 17
click at [1477, 483] on div "Forms Library Real Estate Forms Name Modified Size File Junior Mortgage (Revolv…" at bounding box center [768, 343] width 1536 height 461
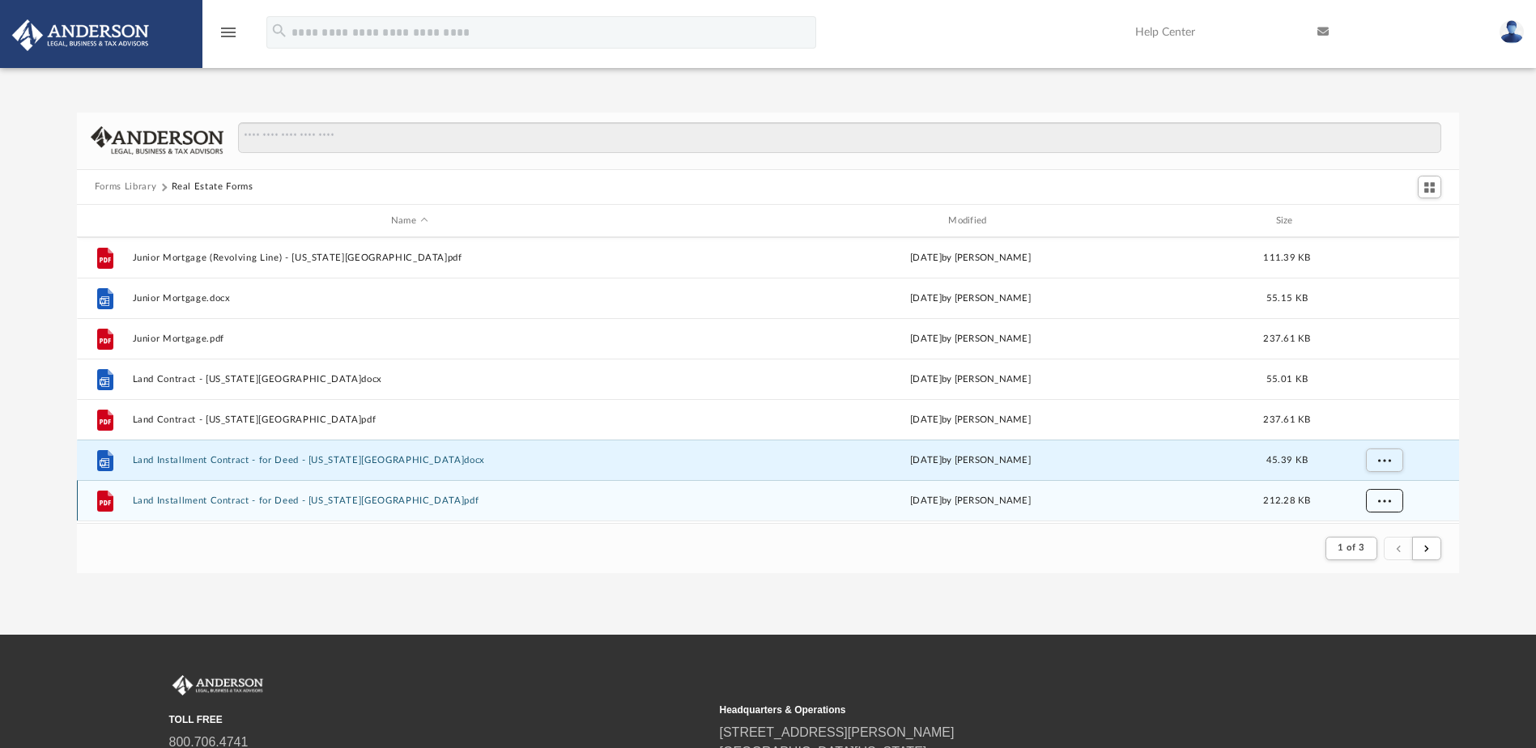
click at [1392, 495] on button "More options" at bounding box center [1383, 501] width 37 height 24
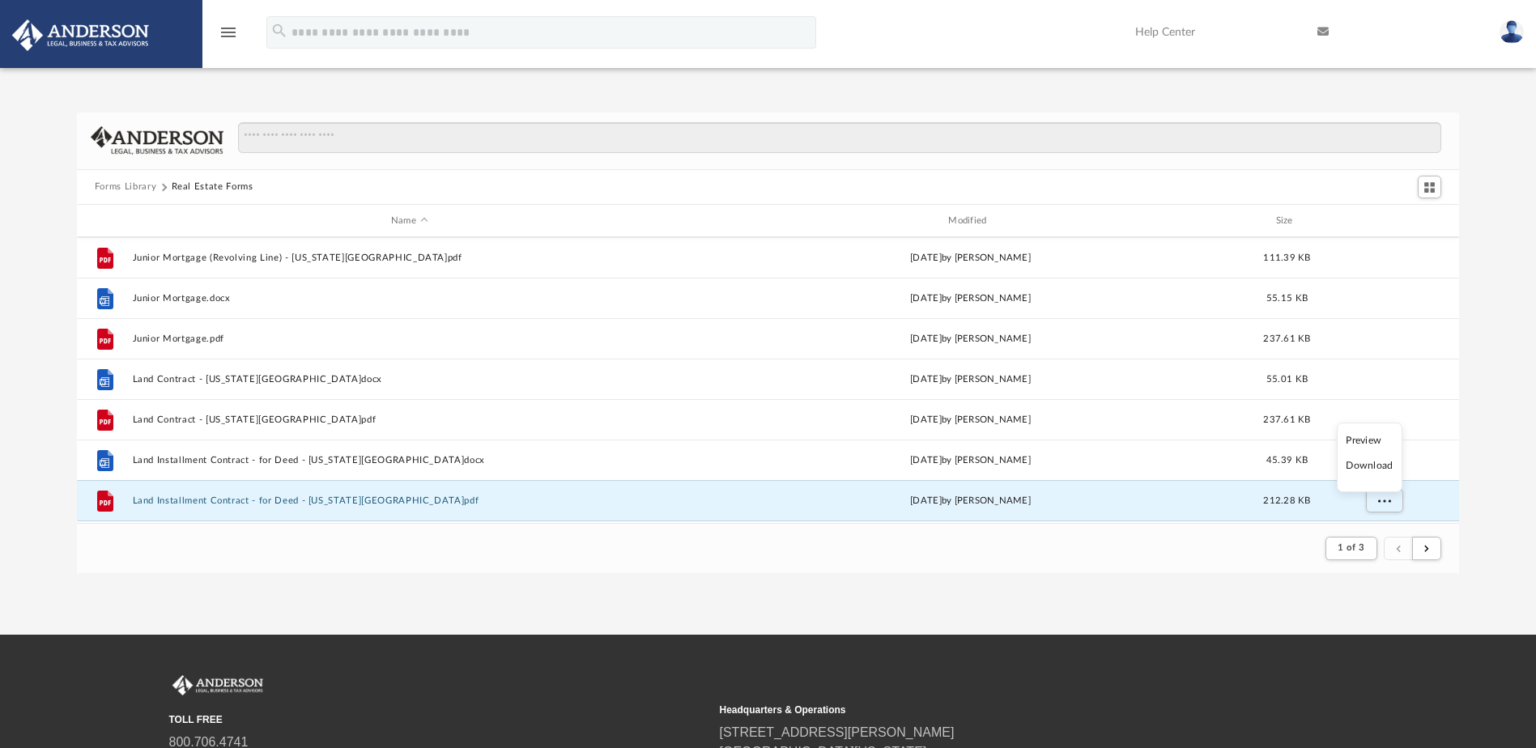
click at [1381, 469] on li "Download" at bounding box center [1369, 465] width 47 height 17
click at [1484, 496] on div "Forms Library Real Estate Forms Name Modified Size File Junior Mortgage (Revolv…" at bounding box center [768, 343] width 1536 height 461
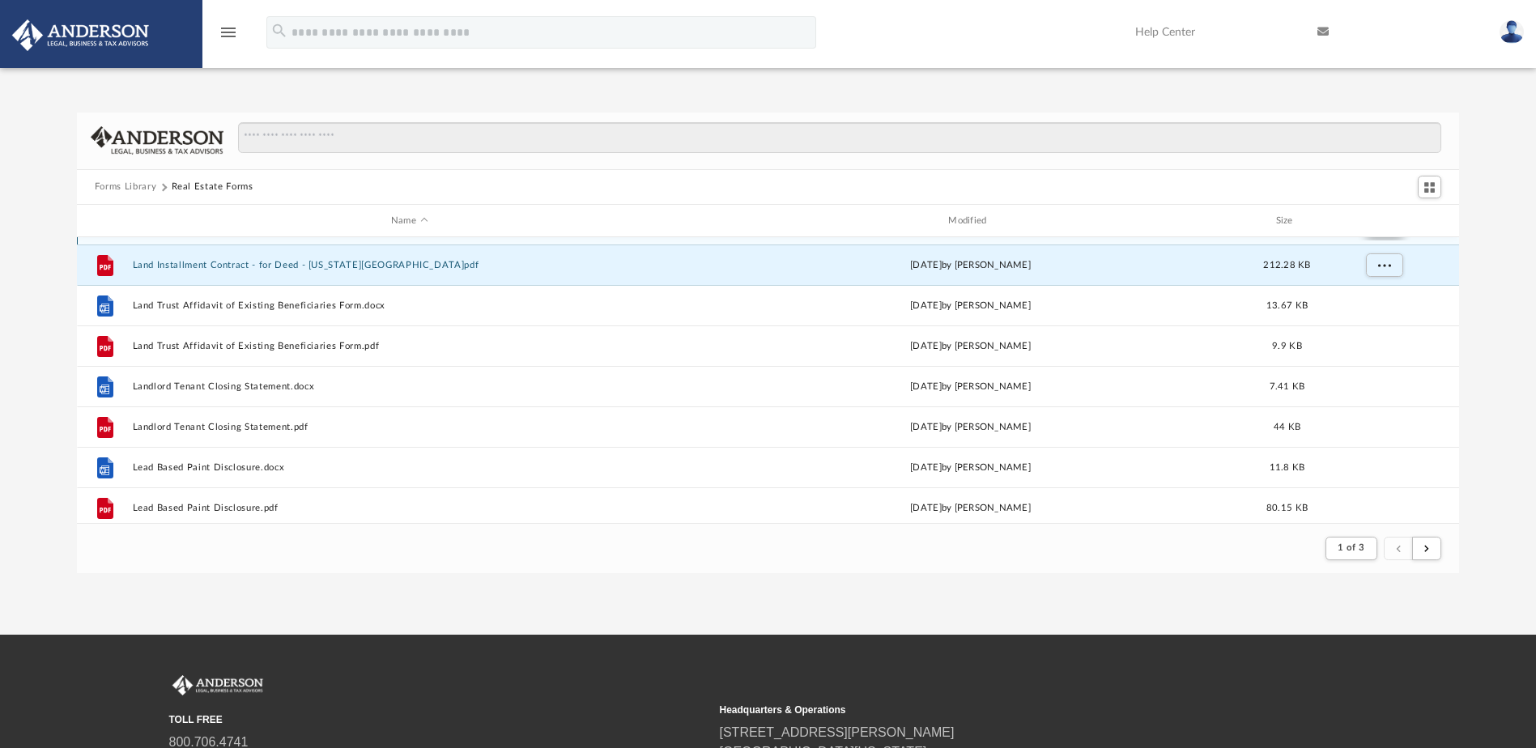
scroll to position [486, 0]
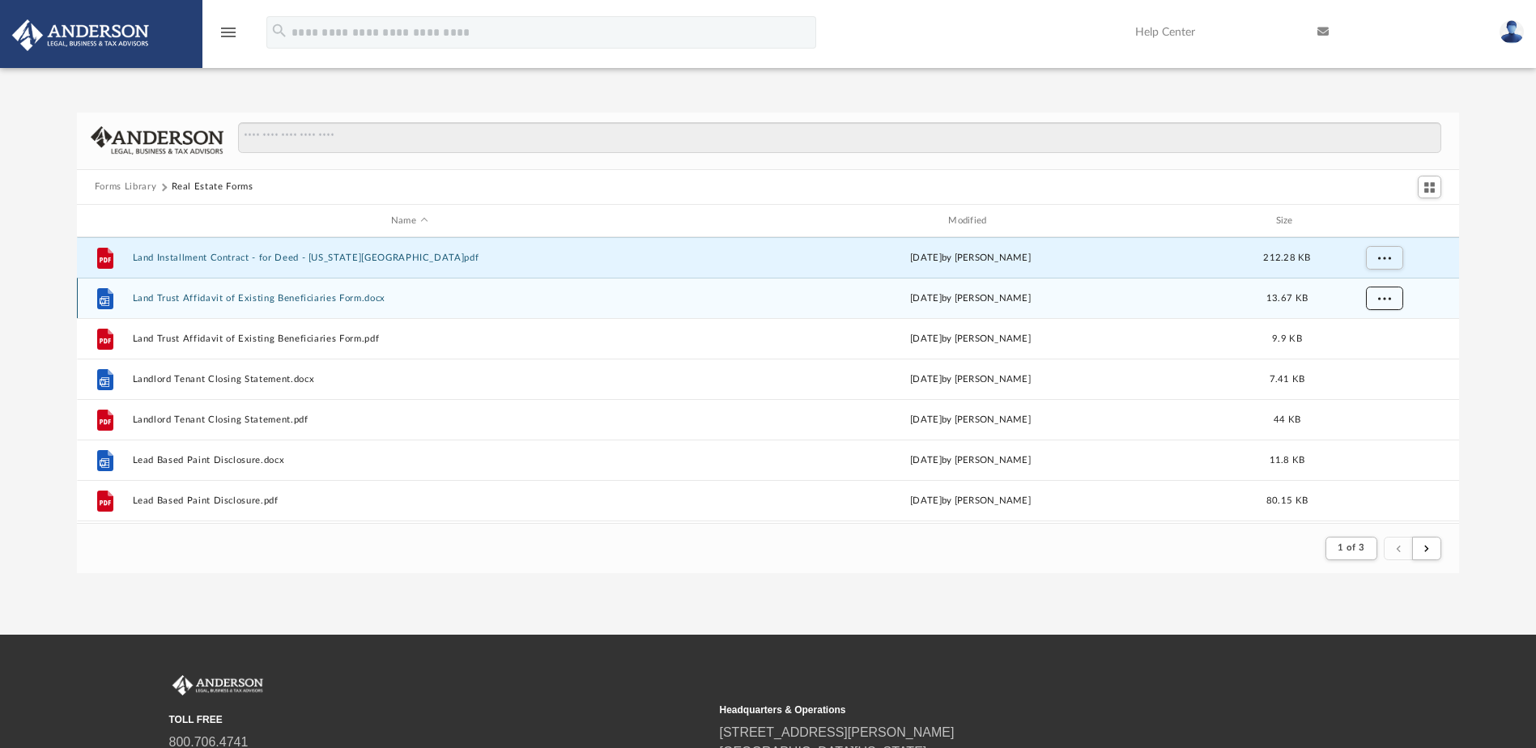
click at [1391, 299] on button "More options" at bounding box center [1383, 299] width 37 height 24
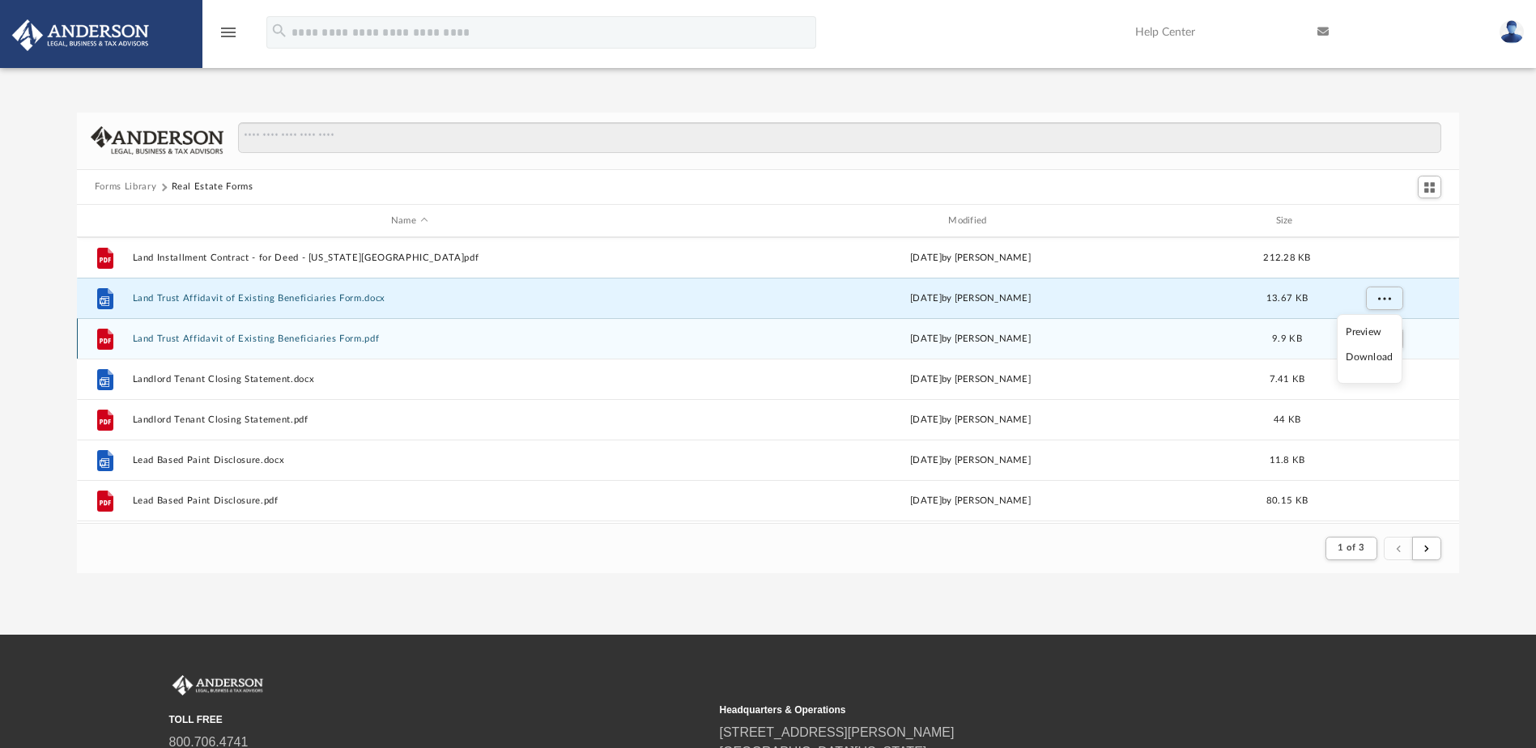
click at [1363, 356] on li "Download" at bounding box center [1369, 357] width 47 height 17
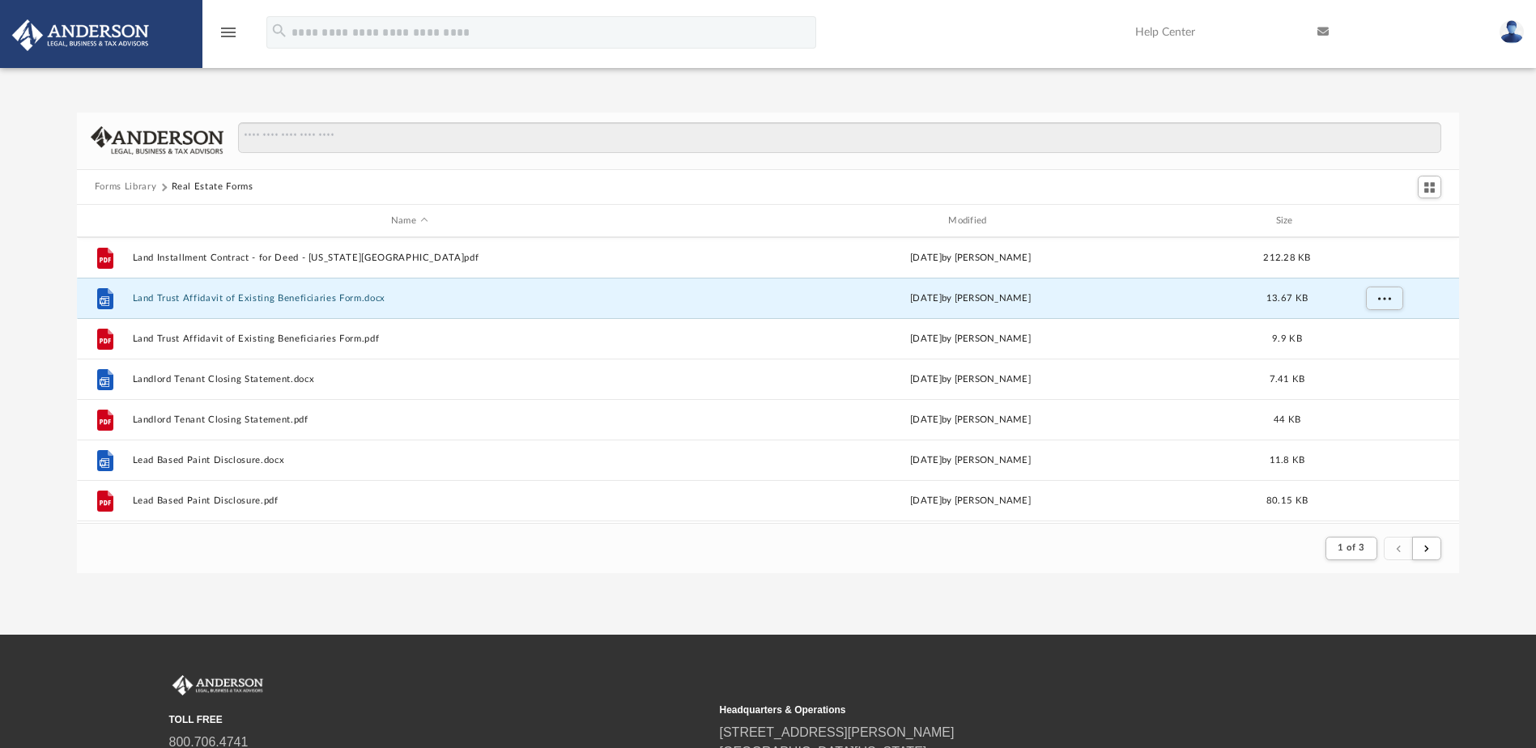
click at [1481, 325] on div "Forms Library Real Estate Forms Name Modified Size File Land Installment Contra…" at bounding box center [768, 343] width 1536 height 461
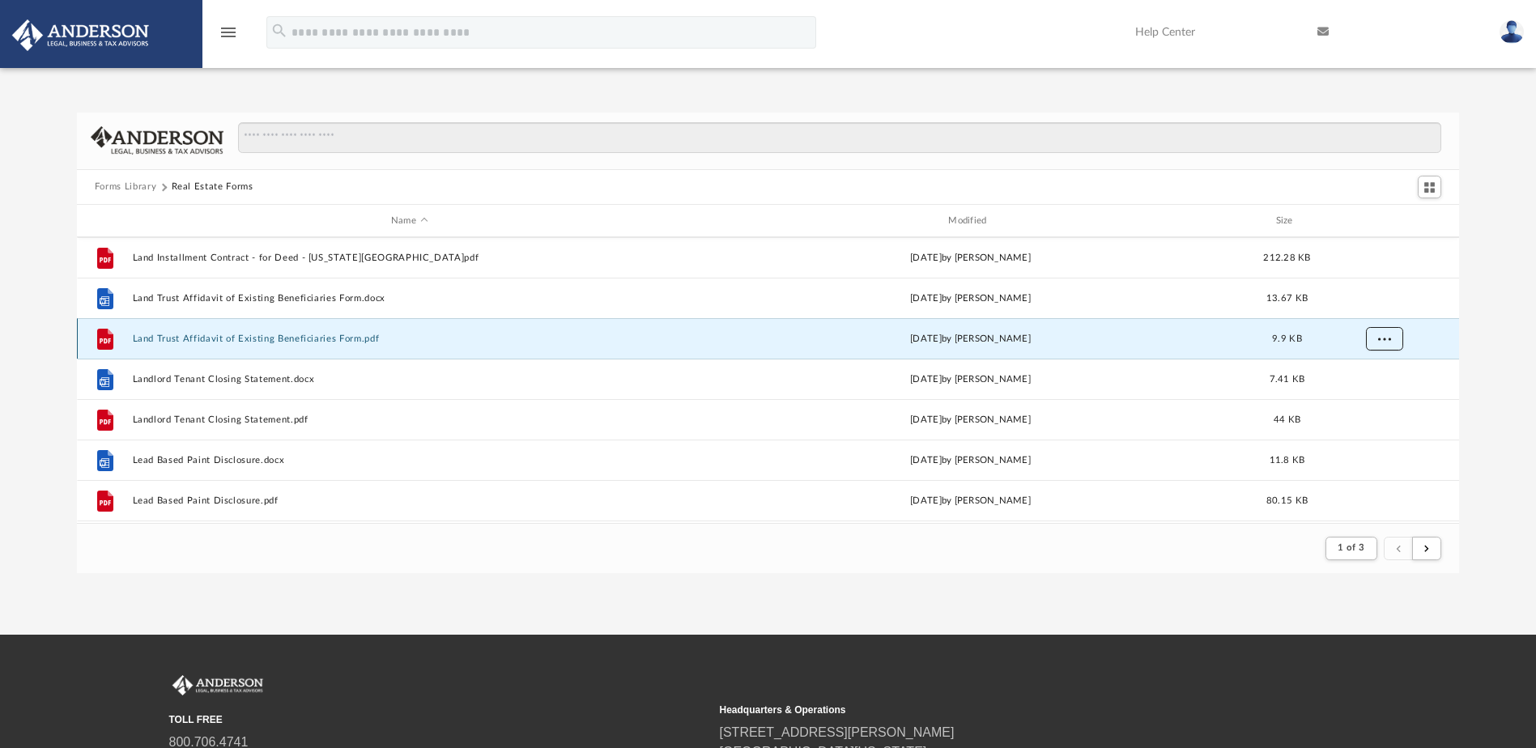
click at [1395, 337] on button "More options" at bounding box center [1383, 339] width 37 height 24
click at [1378, 400] on li "Download" at bounding box center [1369, 397] width 47 height 17
click at [1480, 374] on div "Forms Library Real Estate Forms Name Modified Size File Land Installment Contra…" at bounding box center [768, 343] width 1536 height 461
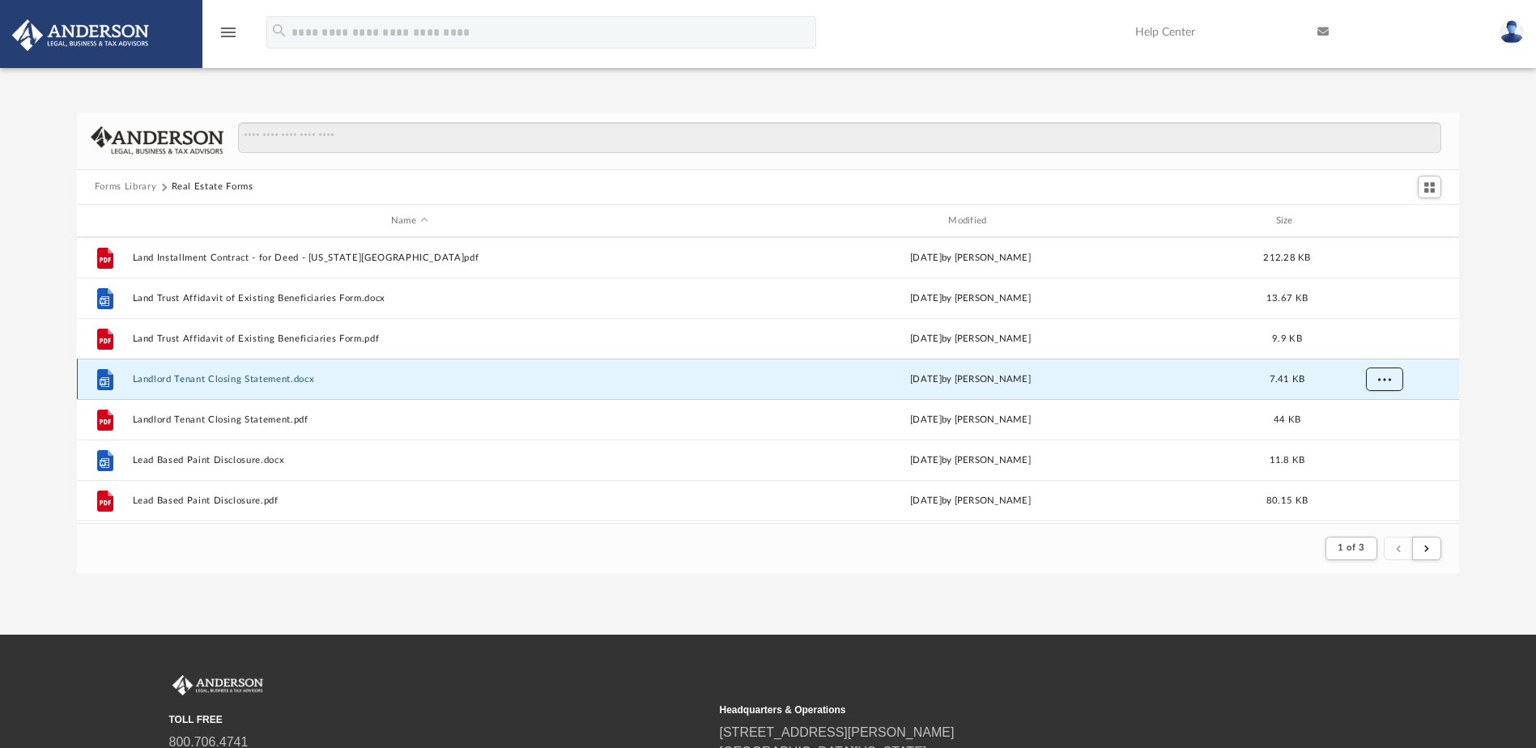
click at [1392, 374] on button "More options" at bounding box center [1383, 380] width 37 height 24
click at [1377, 439] on li "Download" at bounding box center [1369, 438] width 47 height 17
click at [1490, 384] on div "Forms Library Real Estate Forms Name Modified Size File Land Installment Contra…" at bounding box center [768, 343] width 1536 height 461
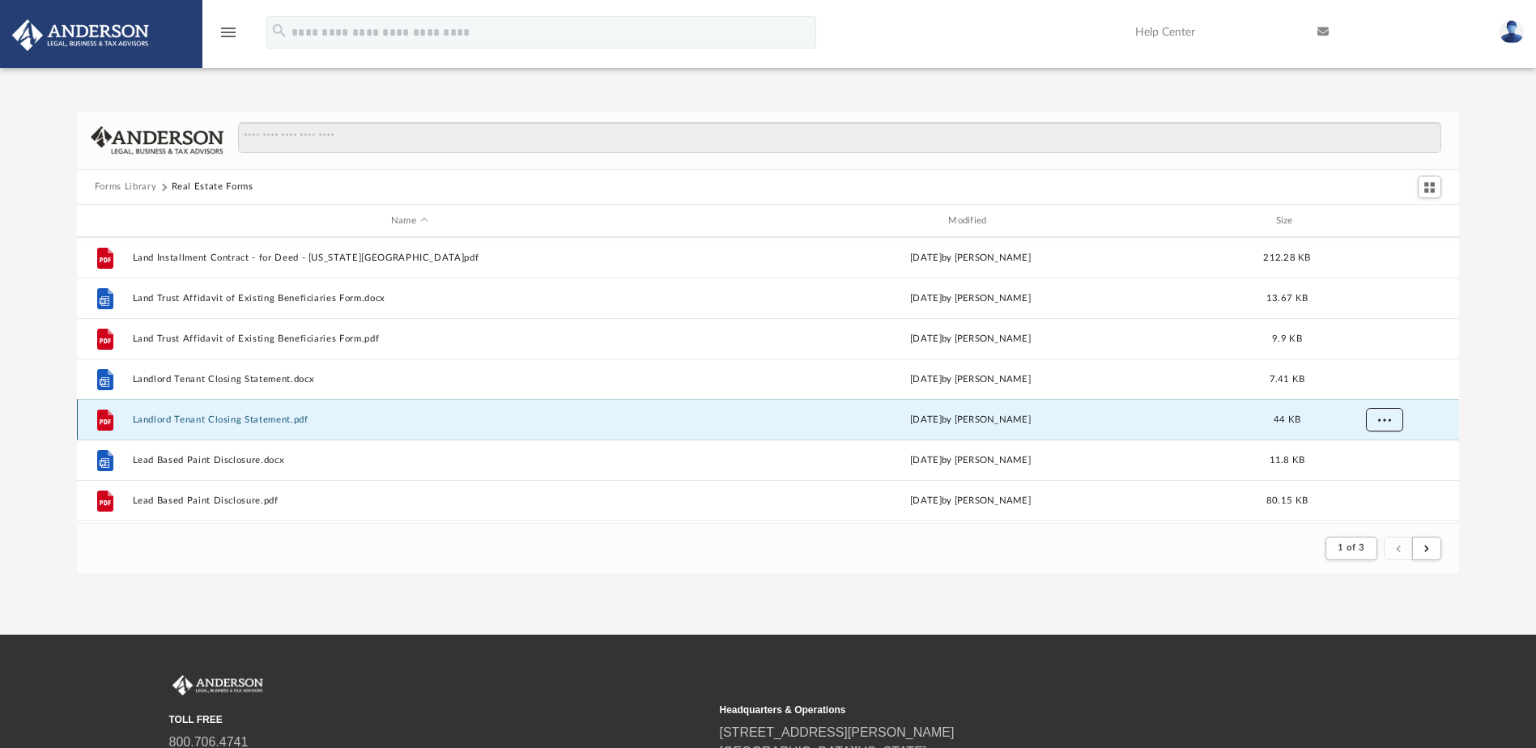
click at [1380, 418] on span "More options" at bounding box center [1383, 419] width 13 height 9
click at [1361, 481] on li "Download" at bounding box center [1369, 478] width 47 height 17
click at [1488, 425] on div "Forms Library Real Estate Forms Name Modified Size File Land Installment Contra…" at bounding box center [768, 343] width 1536 height 461
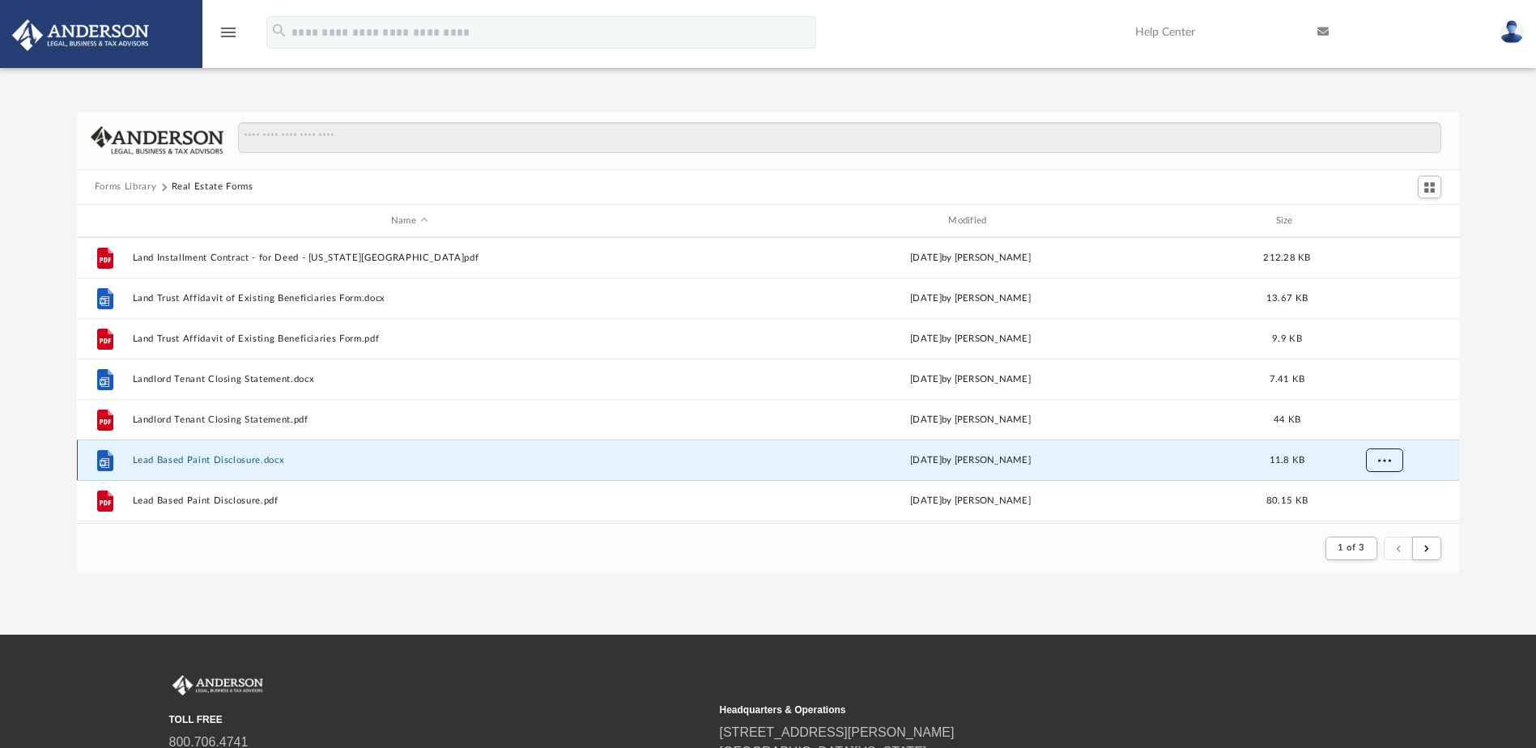
click at [1388, 456] on span "More options" at bounding box center [1383, 460] width 13 height 9
click at [1380, 427] on li "Download" at bounding box center [1369, 425] width 47 height 17
click at [1483, 452] on div "Forms Library Real Estate Forms Name Modified Size File Land Installment Contra…" at bounding box center [768, 343] width 1536 height 461
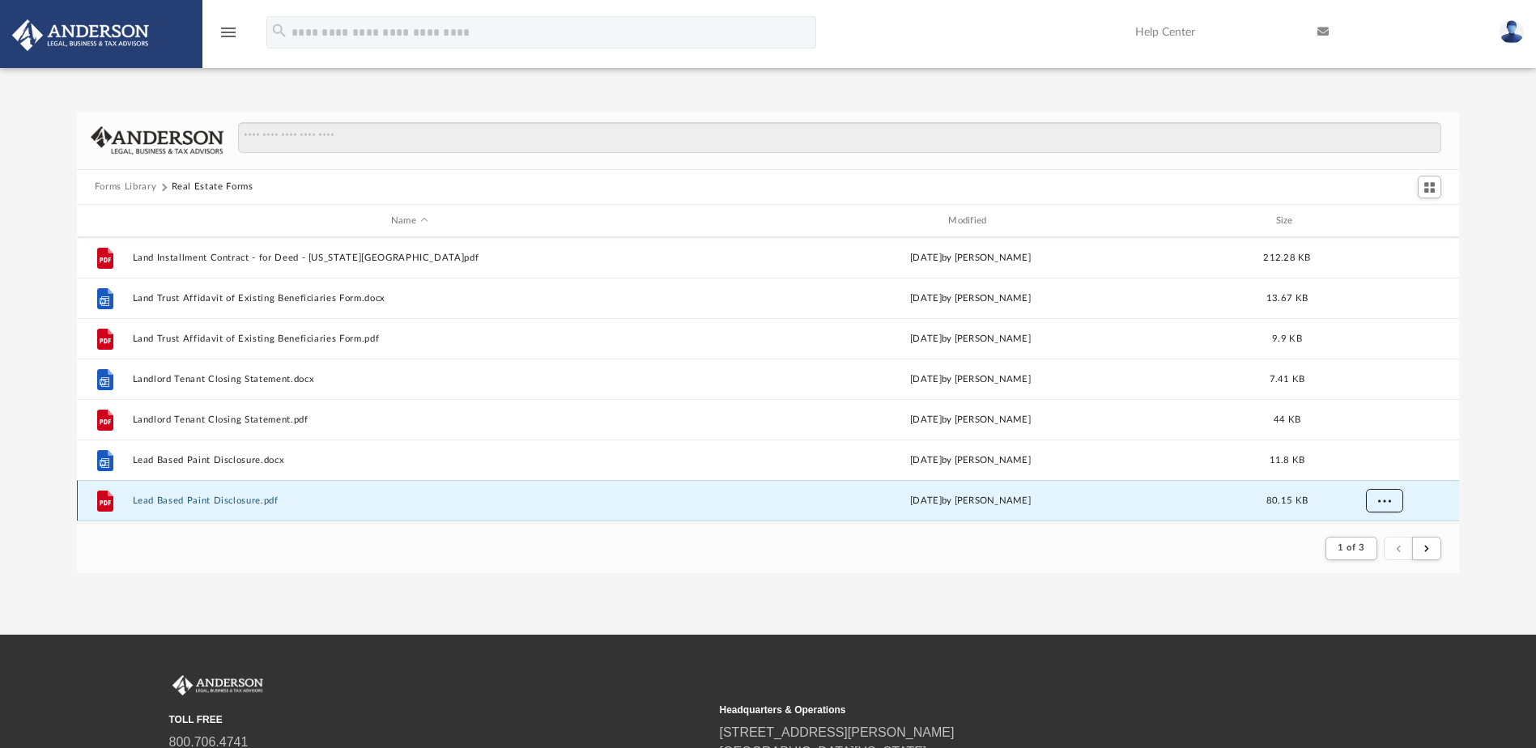
click at [1391, 493] on button "More options" at bounding box center [1383, 501] width 37 height 24
click at [1381, 463] on li "Download" at bounding box center [1369, 465] width 47 height 17
click at [1490, 468] on div "Forms Library Real Estate Forms Name Modified Size File Land Installment Contra…" at bounding box center [768, 343] width 1536 height 461
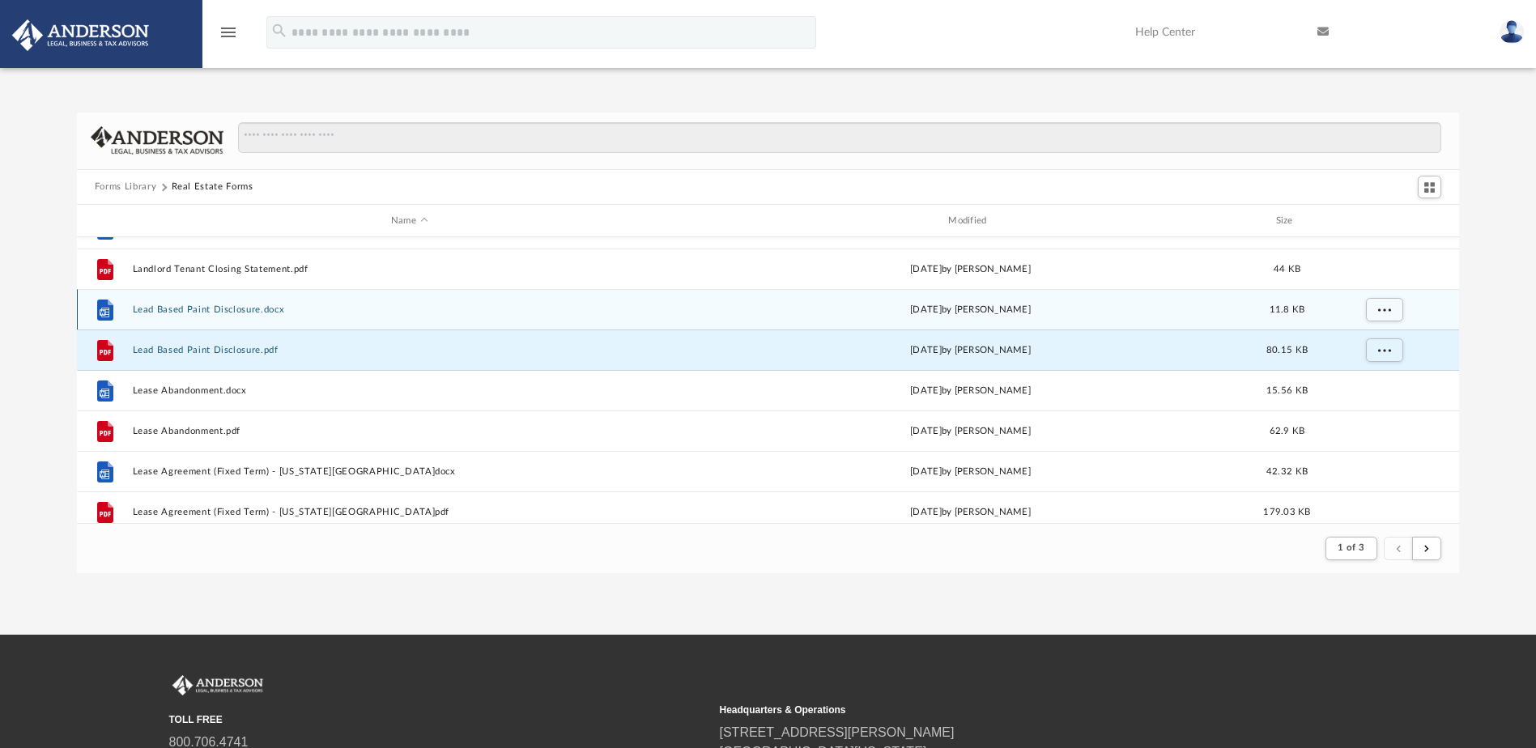
scroll to position [729, 0]
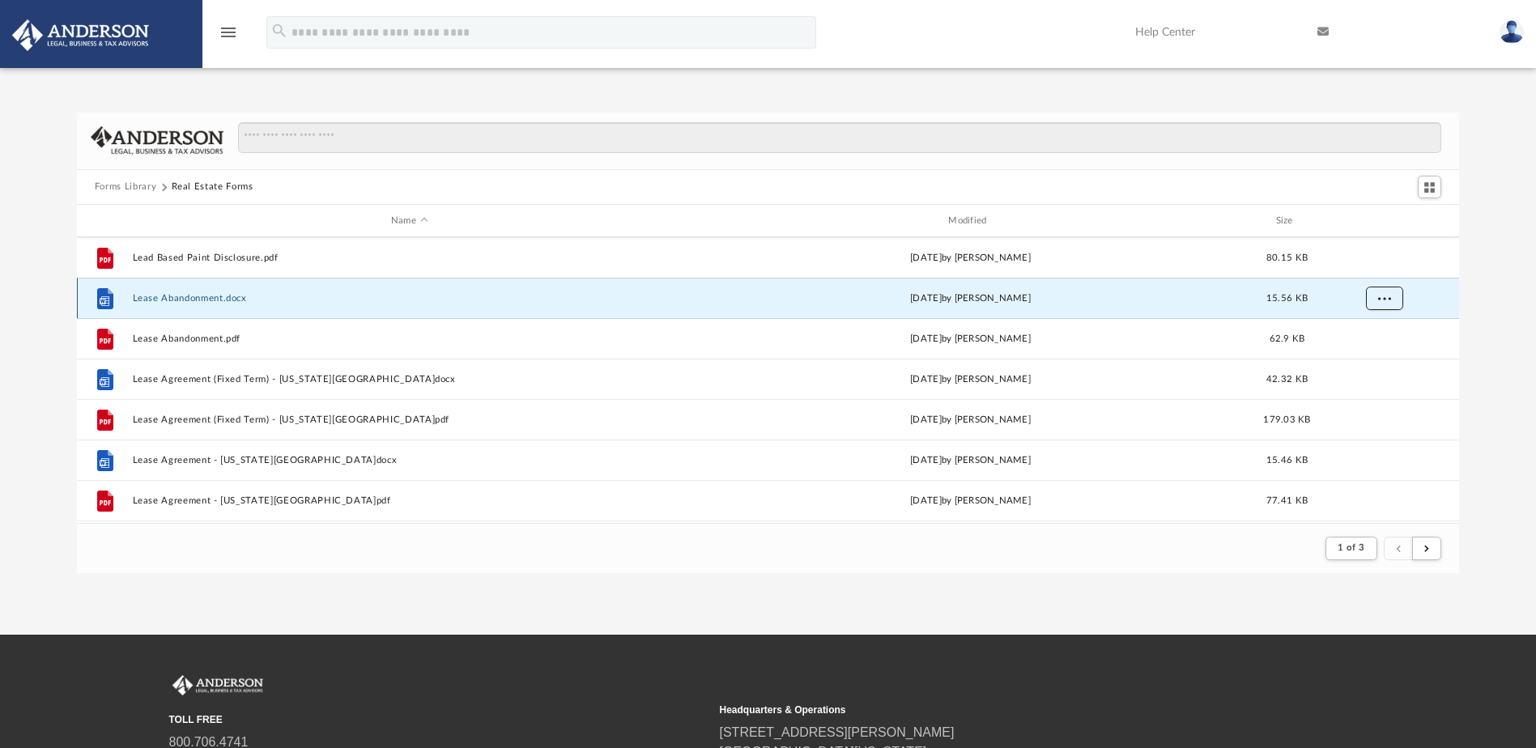
click at [1391, 302] on button "More options" at bounding box center [1383, 299] width 37 height 24
click at [1378, 356] on li "Download" at bounding box center [1369, 357] width 47 height 17
click at [1482, 304] on div "Forms Library Real Estate Forms Name Modified Size File Lead Based Paint Disclo…" at bounding box center [768, 343] width 1536 height 461
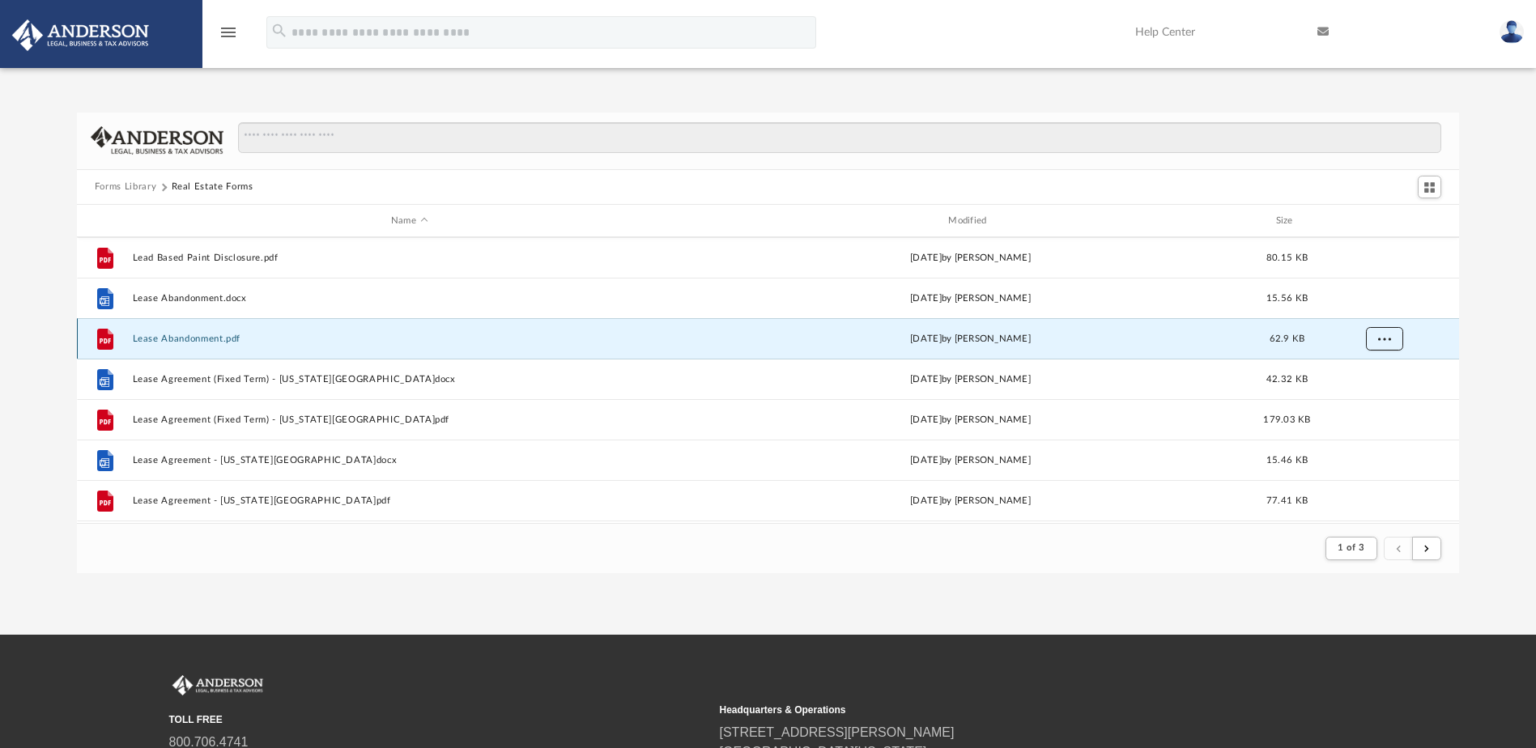
click at [1389, 333] on button "More options" at bounding box center [1383, 339] width 37 height 24
click at [1360, 400] on li "Download" at bounding box center [1369, 397] width 47 height 17
click at [1485, 353] on div "Forms Library Real Estate Forms Name Modified Size File Lead Based Paint Disclo…" at bounding box center [768, 343] width 1536 height 461
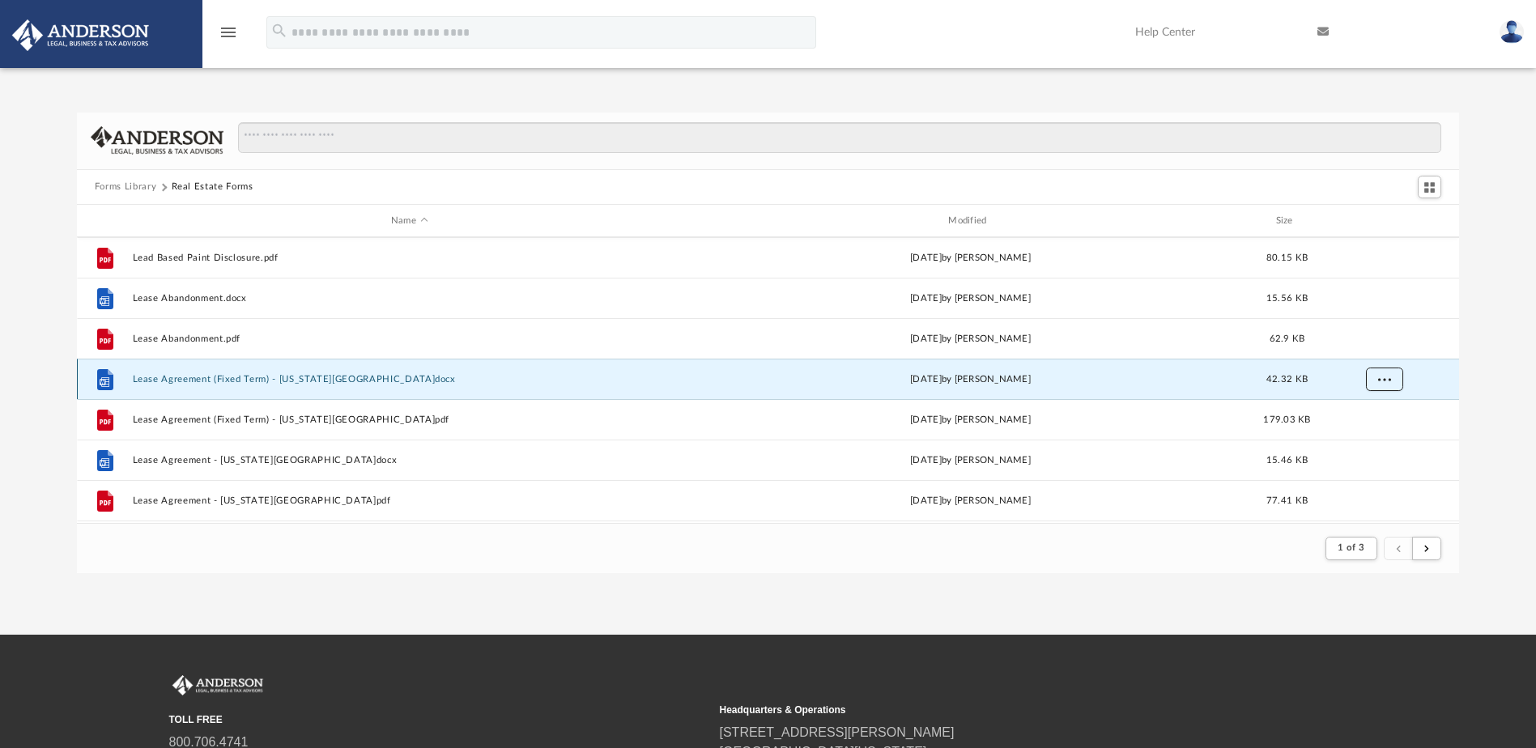
click at [1394, 376] on button "More options" at bounding box center [1383, 380] width 37 height 24
click at [1362, 442] on li "Download" at bounding box center [1369, 438] width 47 height 17
click at [1500, 390] on div "Forms Library Real Estate Forms Name Modified Size File Lead Based Paint Disclo…" at bounding box center [768, 343] width 1536 height 461
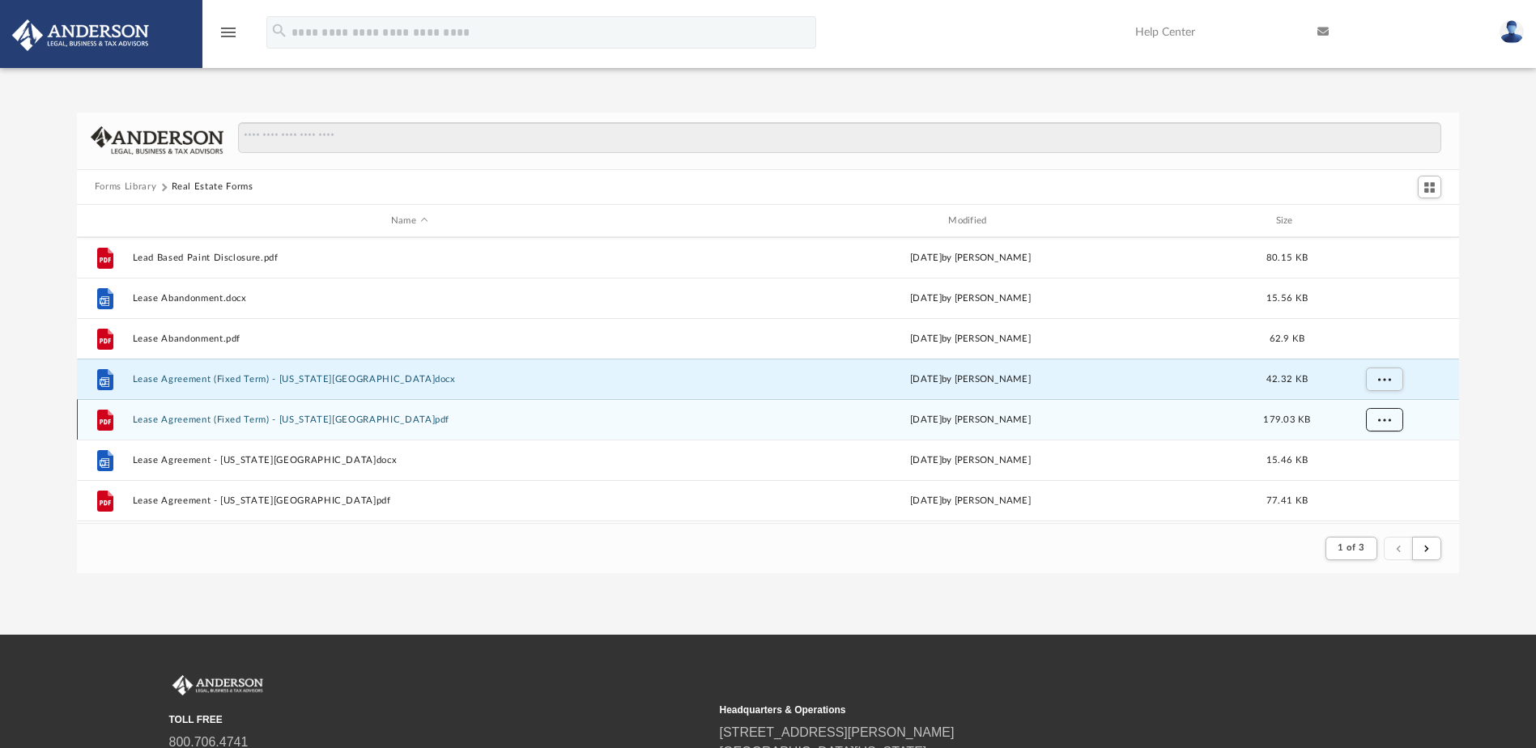
click at [1386, 424] on button "More options" at bounding box center [1383, 420] width 37 height 24
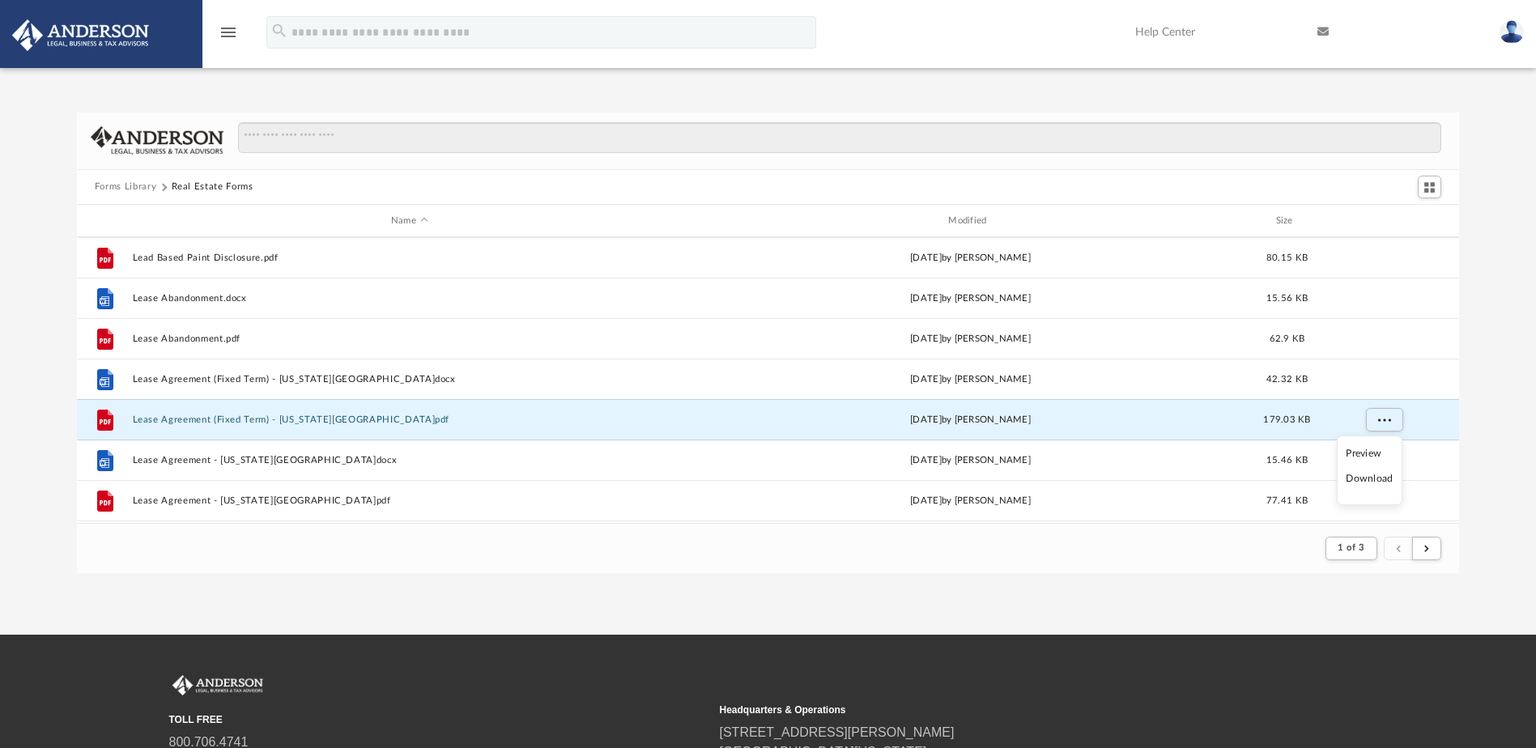
click at [1362, 479] on li "Download" at bounding box center [1369, 478] width 47 height 17
click at [1480, 420] on div "Forms Library Real Estate Forms Name Modified Size File Lead Based Paint Disclo…" at bounding box center [768, 343] width 1536 height 461
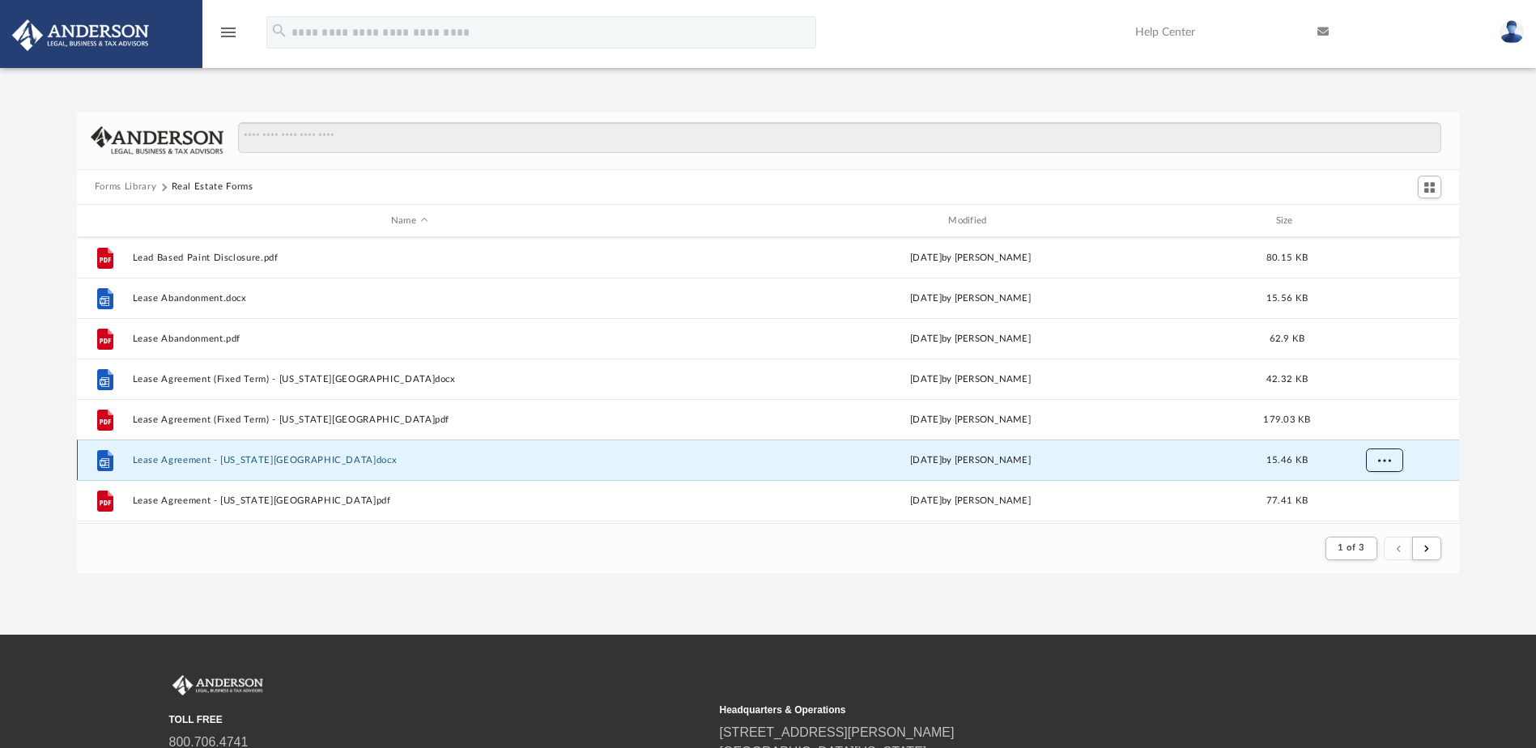
click at [1380, 458] on span "More options" at bounding box center [1383, 460] width 13 height 9
click at [1368, 425] on li "Download" at bounding box center [1369, 425] width 47 height 17
drag, startPoint x: 1491, startPoint y: 461, endPoint x: 1482, endPoint y: 464, distance: 10.0
click at [1491, 461] on div "Forms Library Real Estate Forms Name Modified Size File Lead Based Paint Disclo…" at bounding box center [768, 343] width 1536 height 461
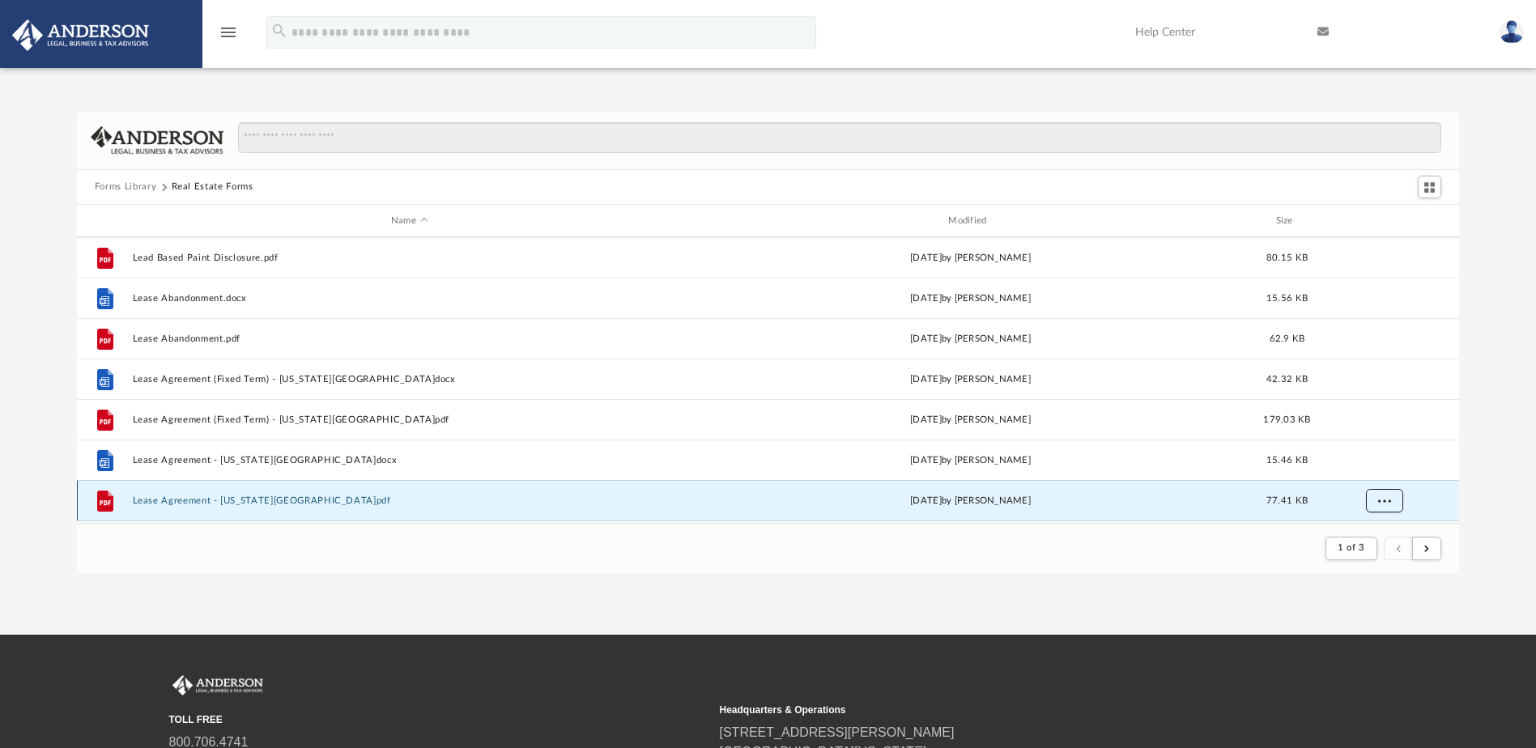
click at [1392, 504] on button "More options" at bounding box center [1383, 501] width 37 height 24
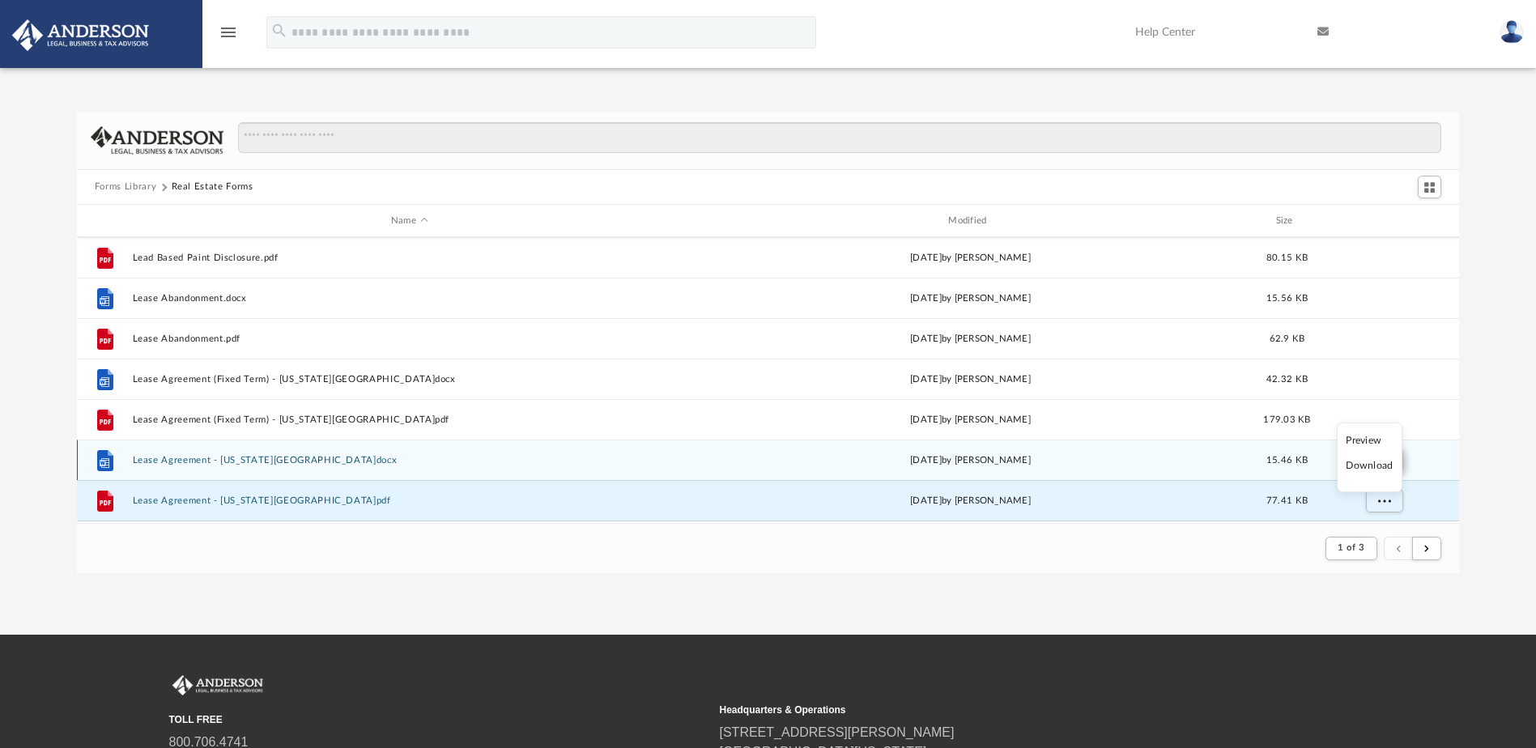
click at [1388, 466] on li "Download" at bounding box center [1369, 465] width 47 height 17
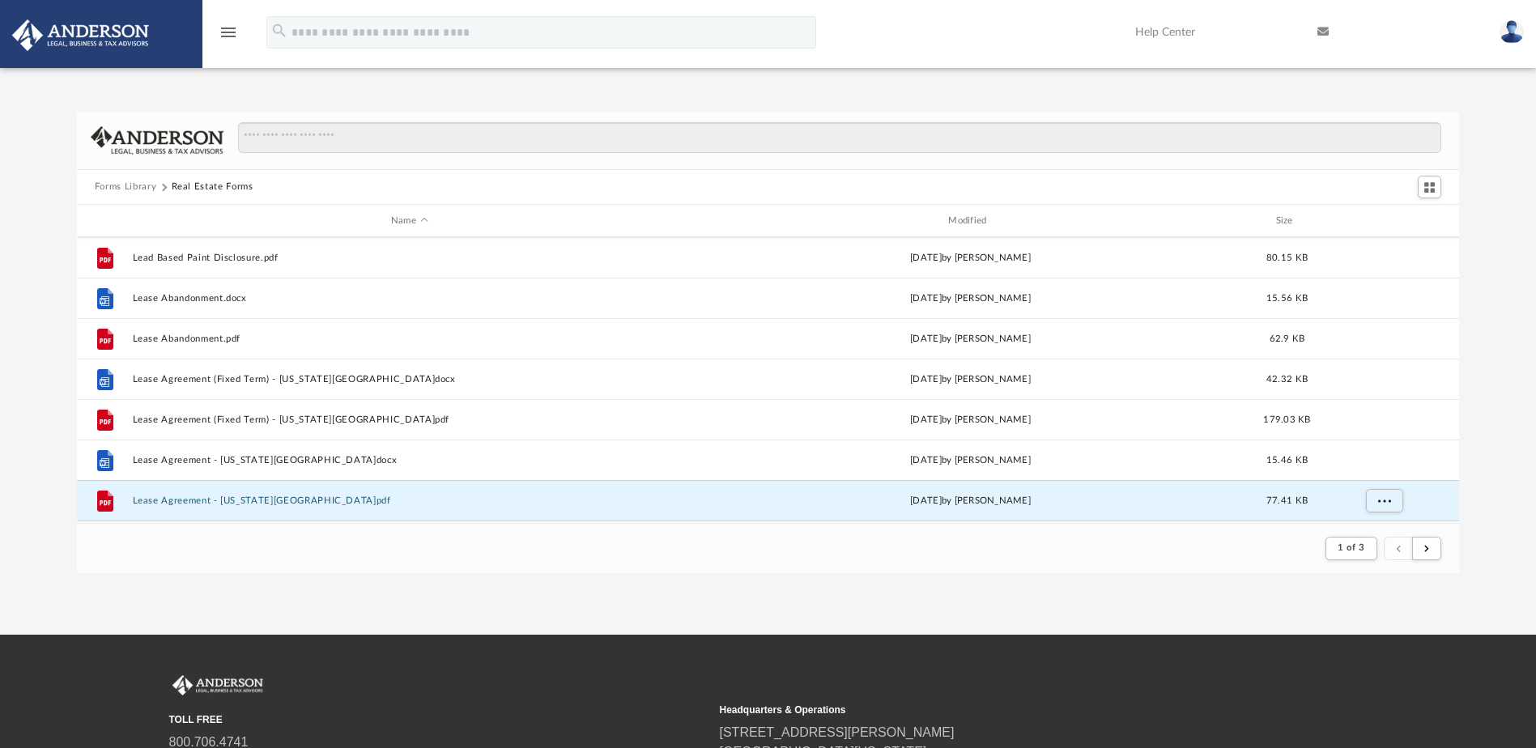
click at [1502, 465] on div "Forms Library Real Estate Forms Name Modified Size File Lead Based Paint Disclo…" at bounding box center [768, 343] width 1536 height 461
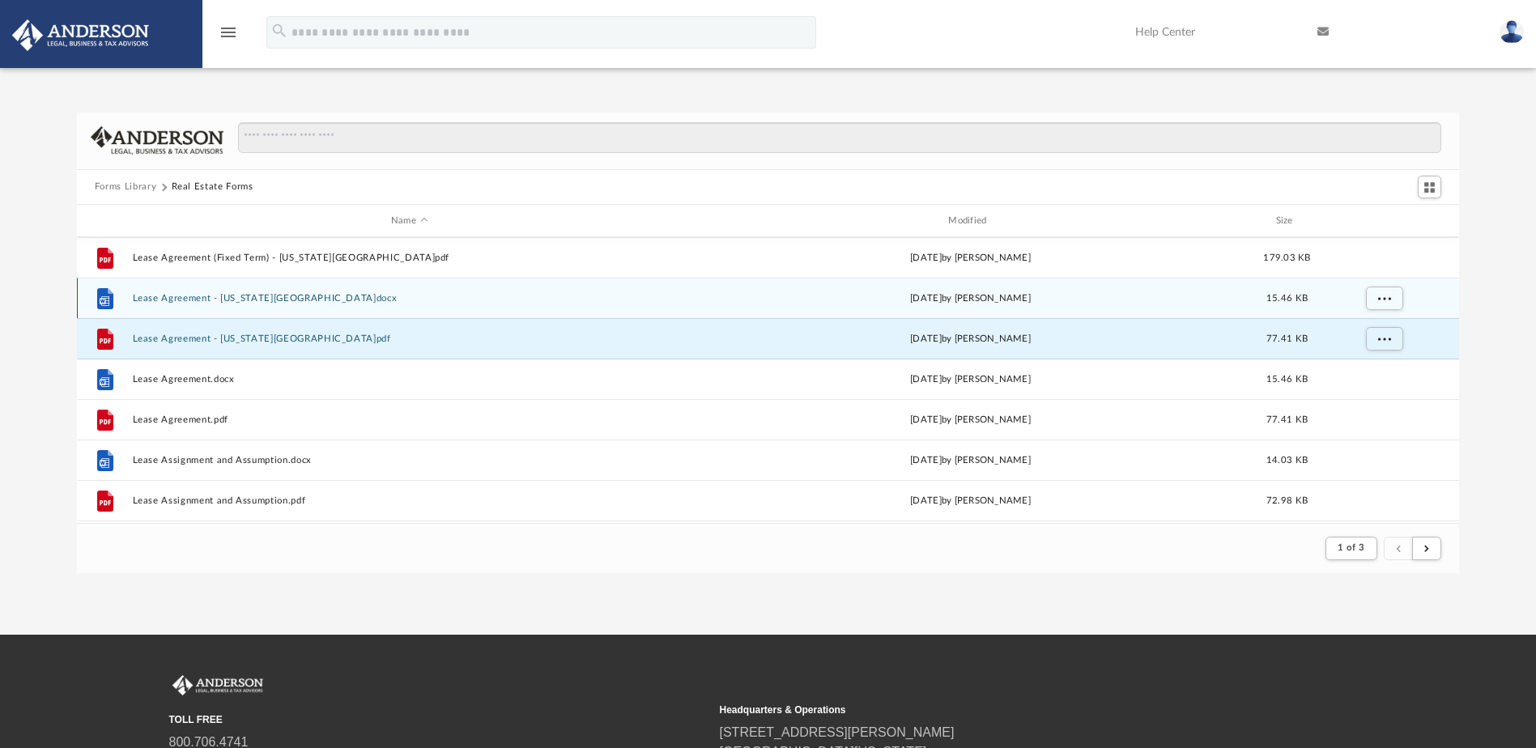
scroll to position [971, 0]
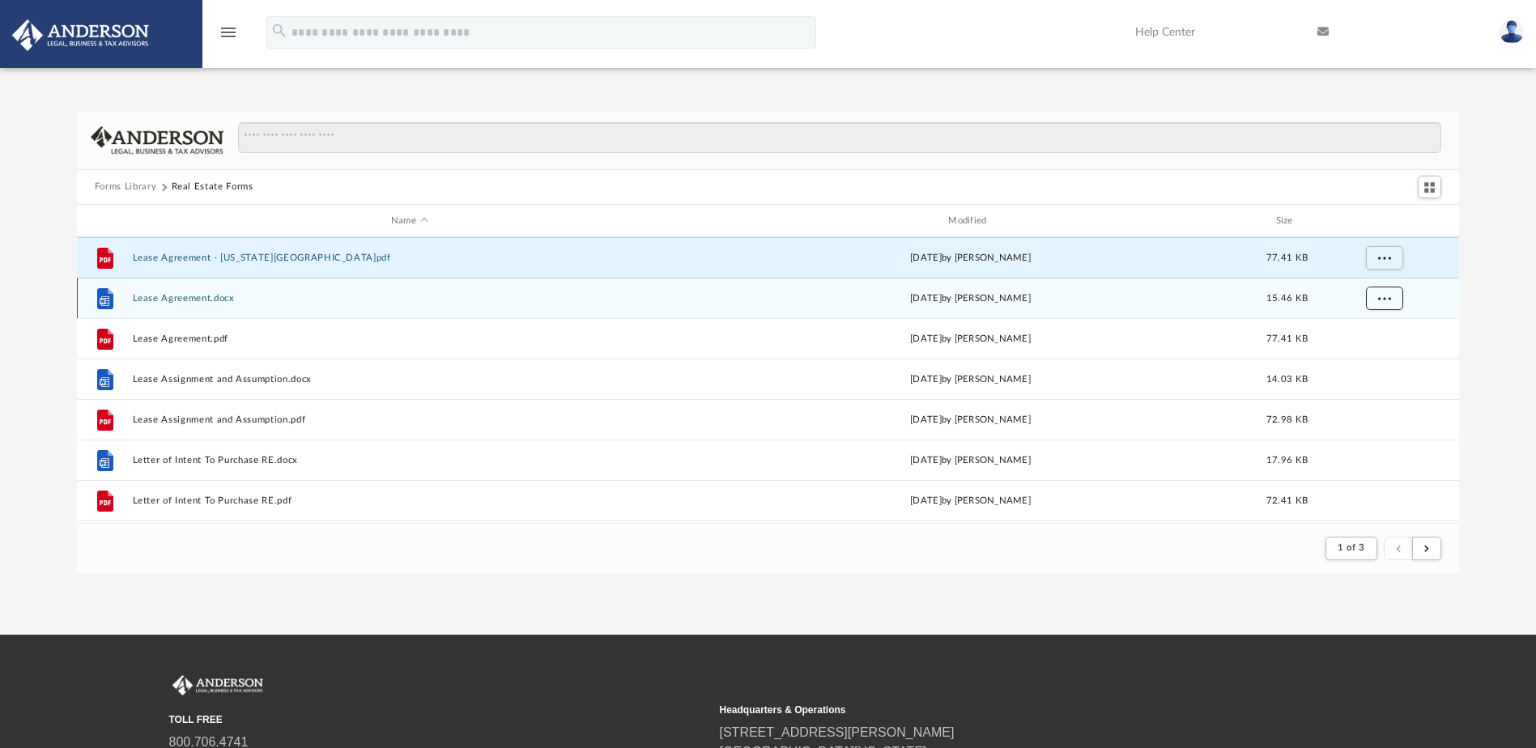
click at [1387, 299] on span "More options" at bounding box center [1383, 298] width 13 height 9
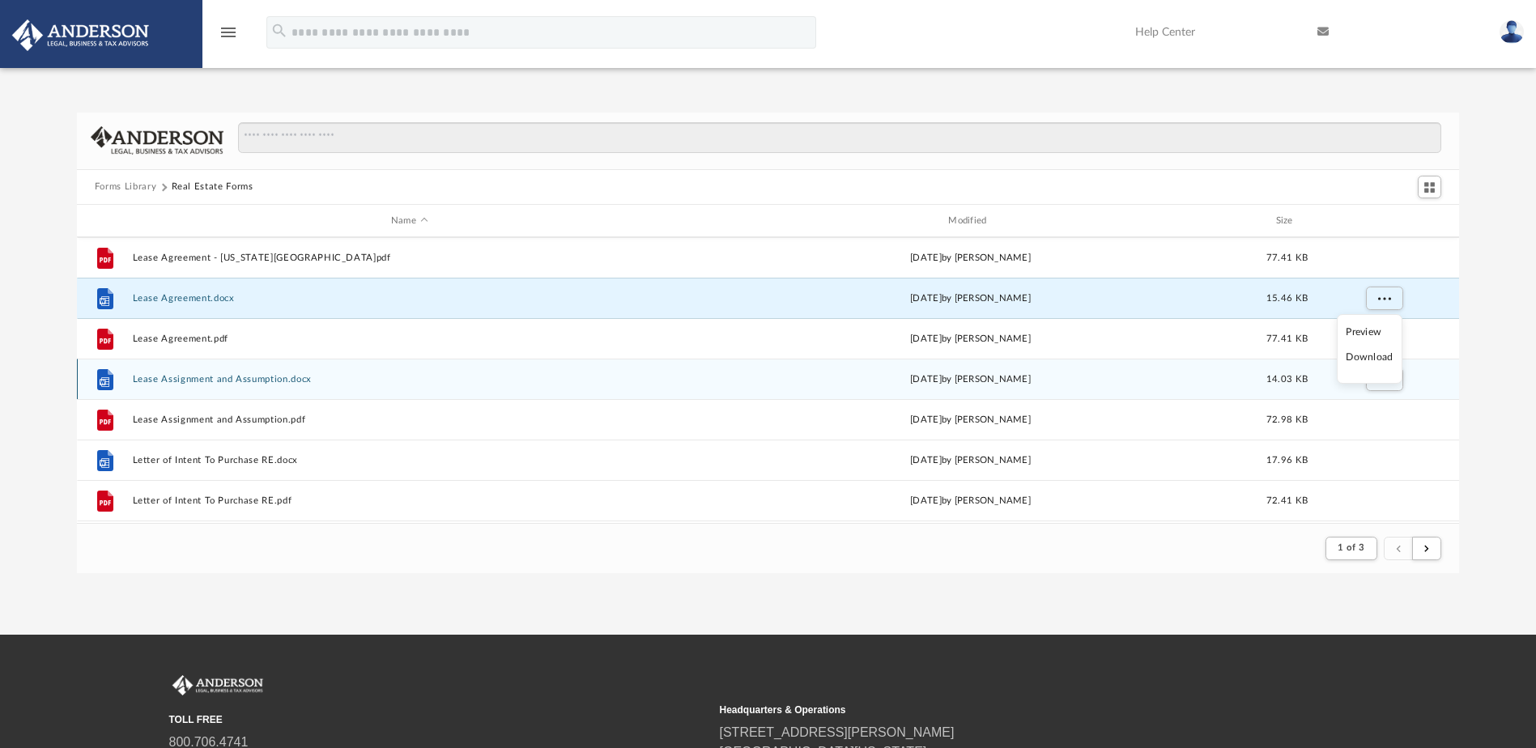
click at [1365, 360] on li "Download" at bounding box center [1369, 357] width 47 height 17
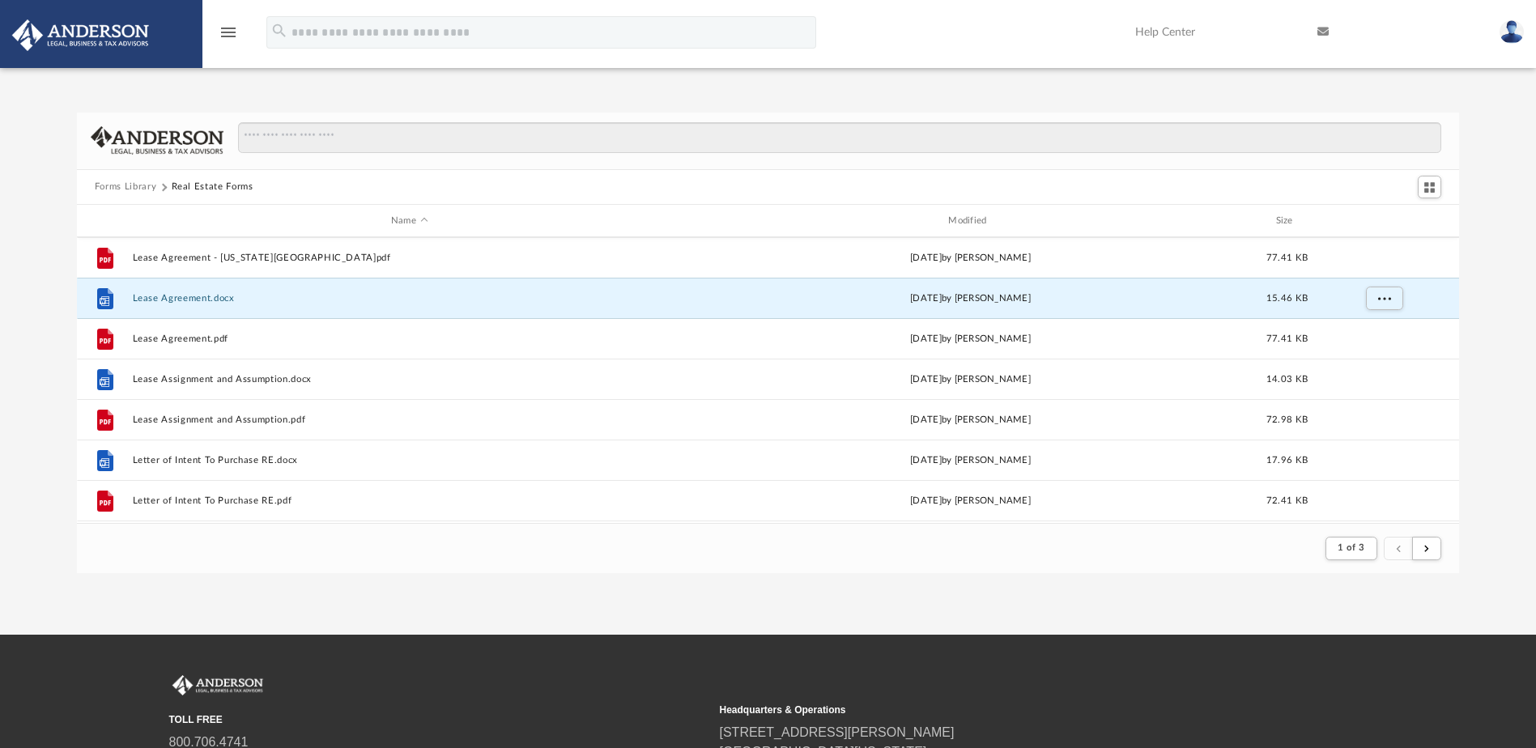
click at [1490, 312] on div "Forms Library Real Estate Forms Name Modified Size File Lease Agreement - [US_S…" at bounding box center [768, 343] width 1536 height 461
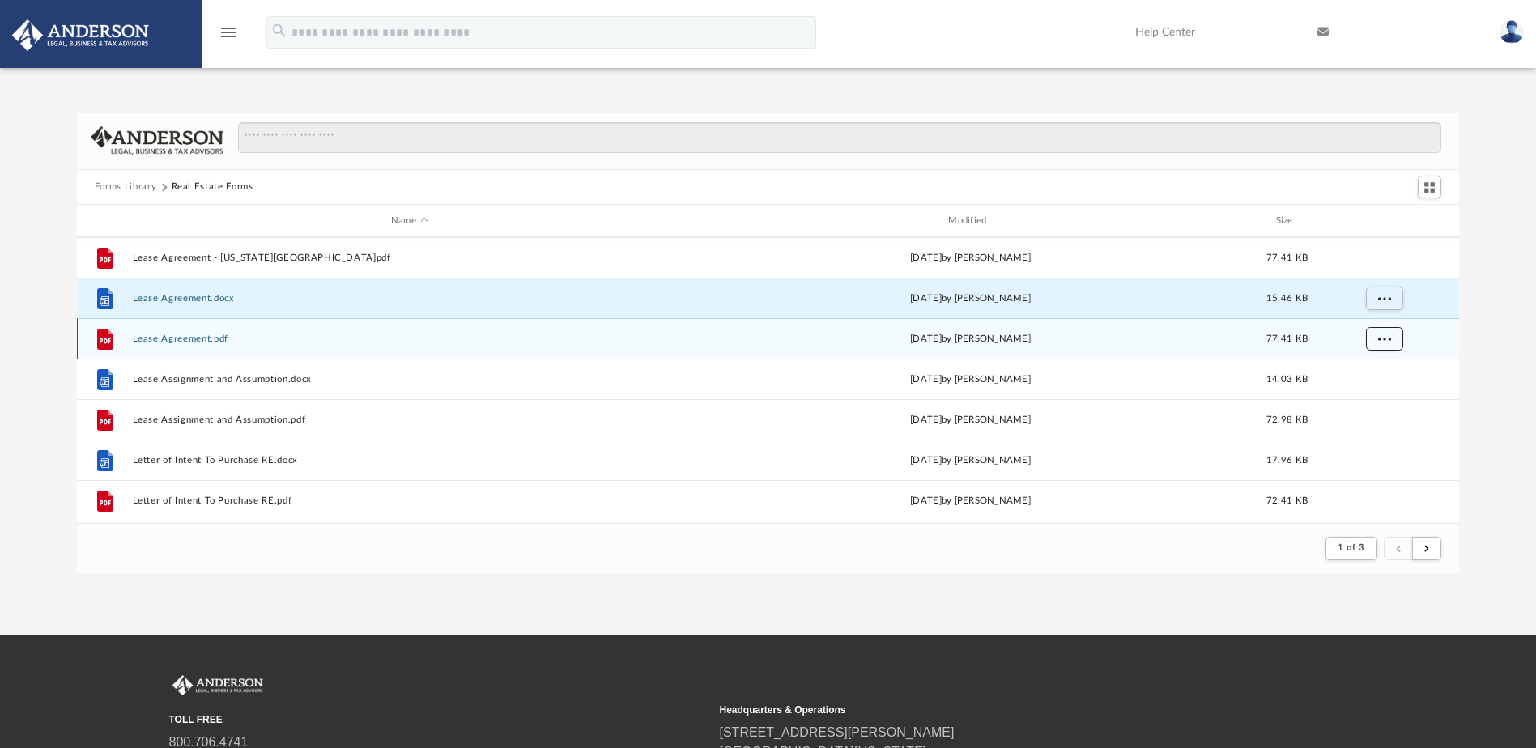
click at [1384, 338] on span "More options" at bounding box center [1383, 338] width 13 height 9
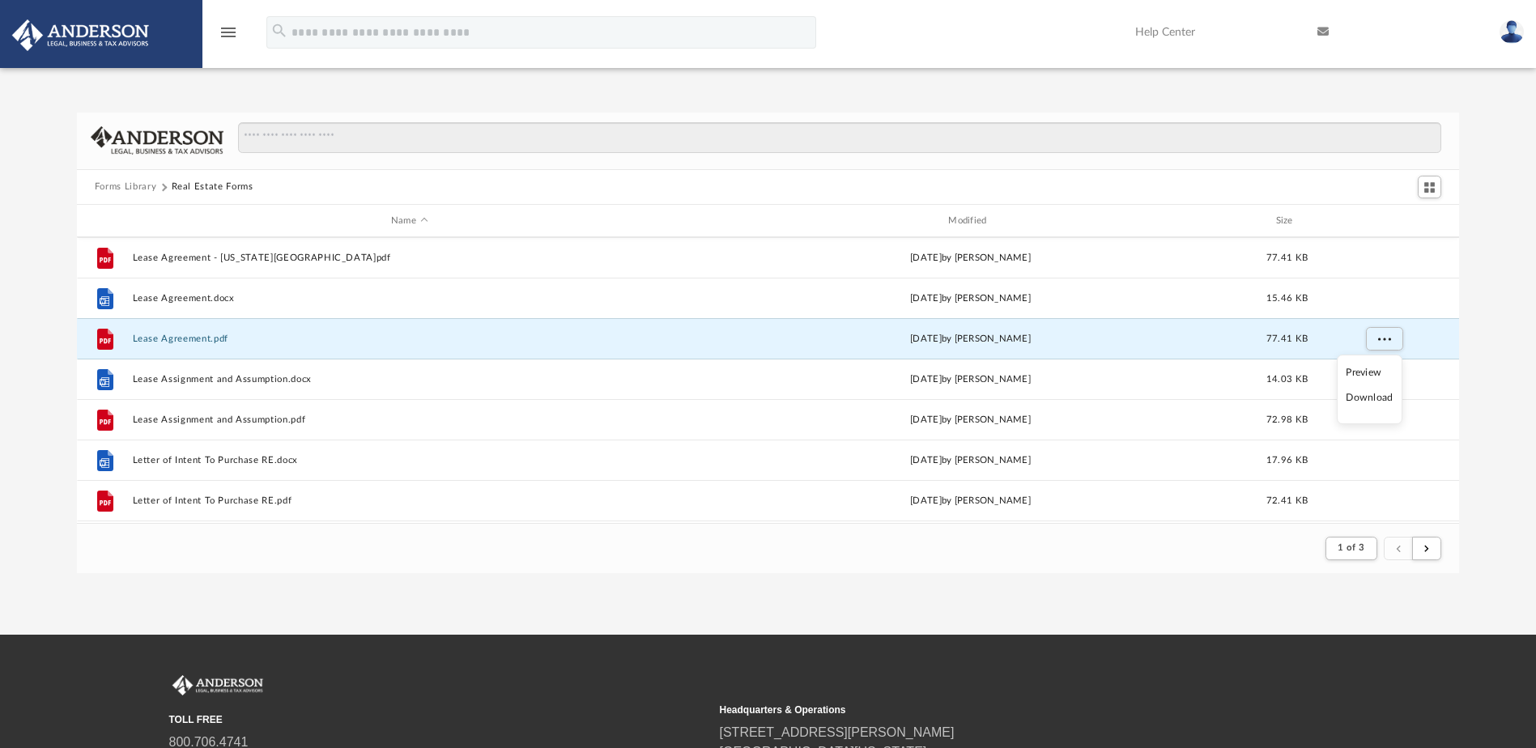
click at [1383, 393] on li "Download" at bounding box center [1369, 397] width 47 height 17
click at [1476, 359] on div "Forms Library Real Estate Forms Name Modified Size File Lease Agreement - [US_S…" at bounding box center [768, 343] width 1536 height 461
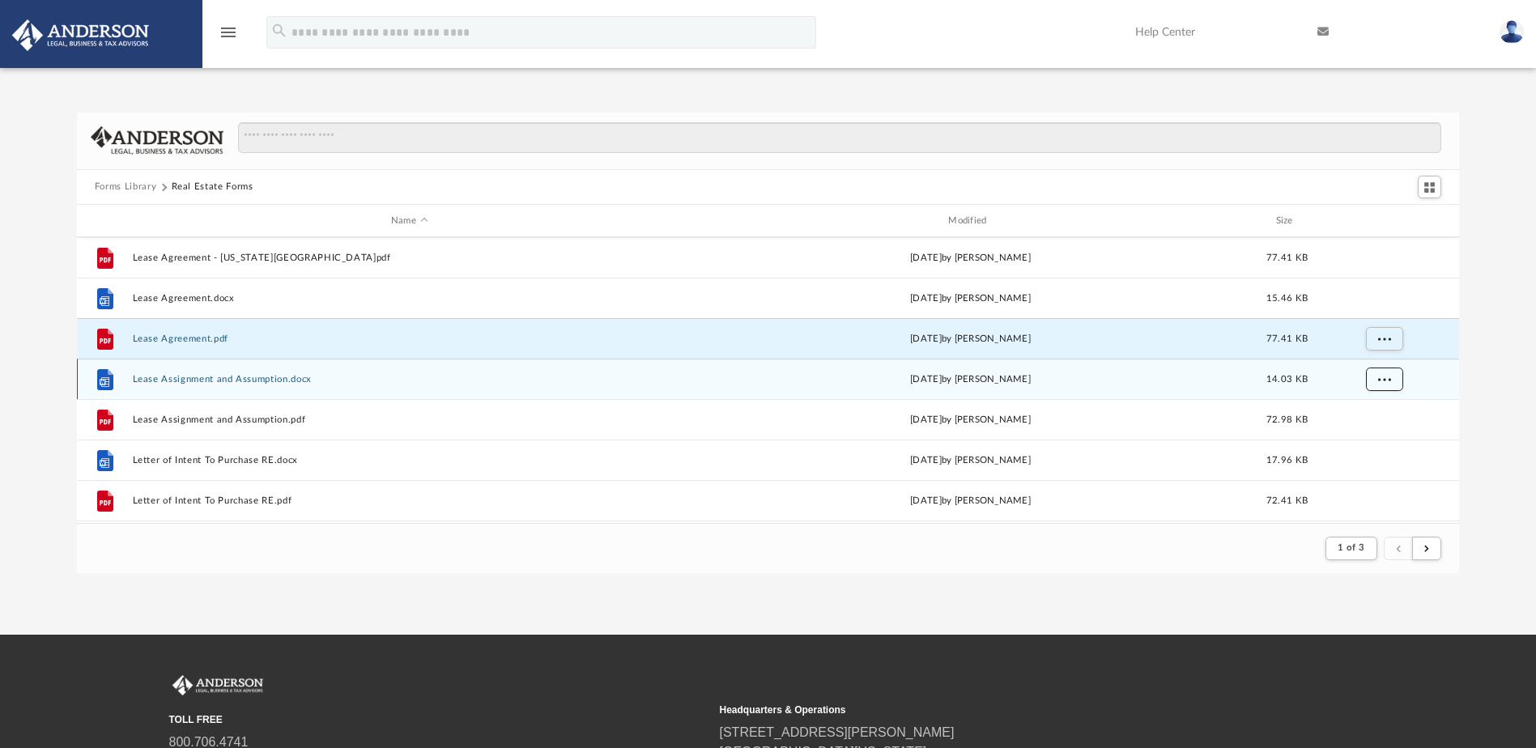
click at [1380, 381] on span "More options" at bounding box center [1383, 379] width 13 height 9
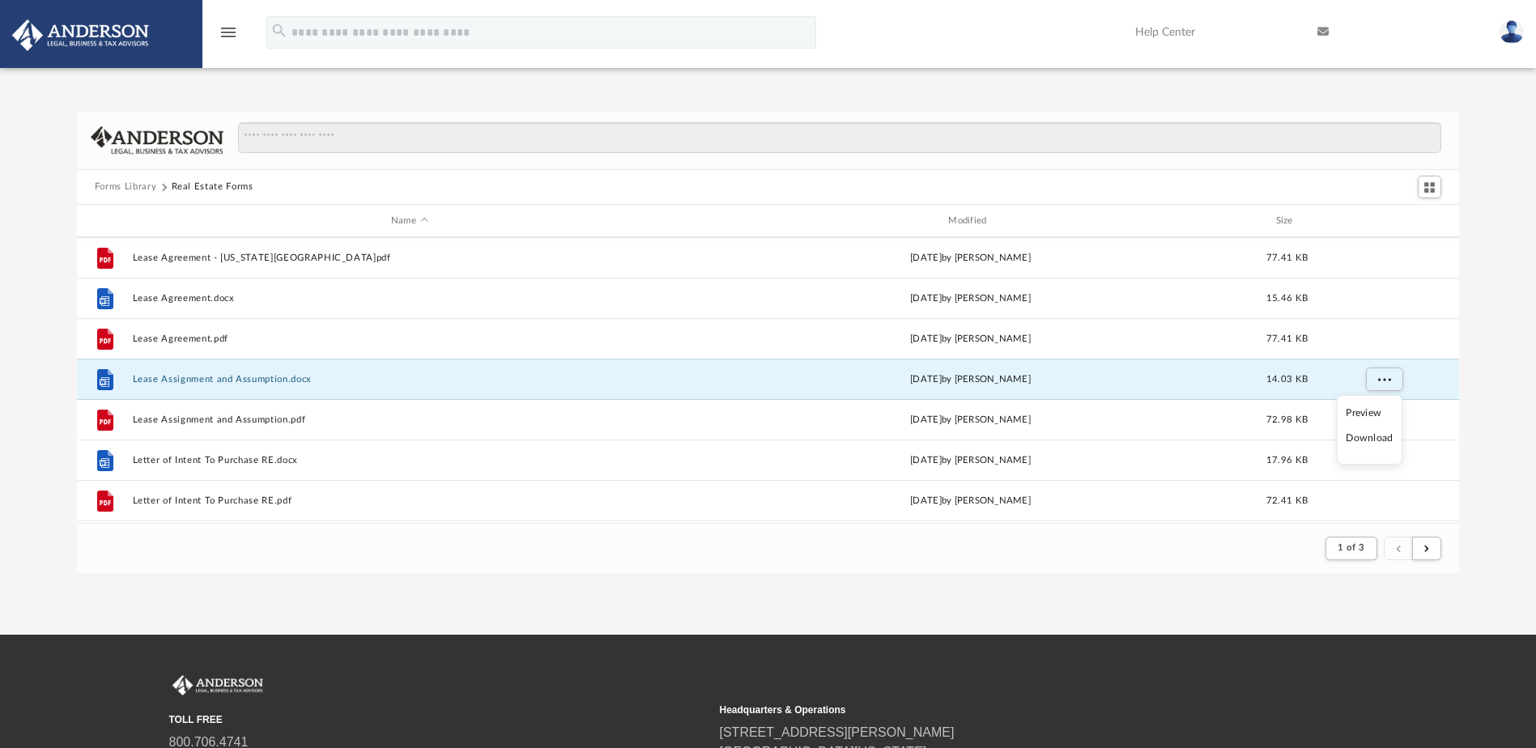
click at [1381, 436] on li "Download" at bounding box center [1369, 438] width 47 height 17
click at [1482, 374] on div "Forms Library Real Estate Forms Name Modified Size File Lease Agreement - [US_S…" at bounding box center [768, 343] width 1536 height 461
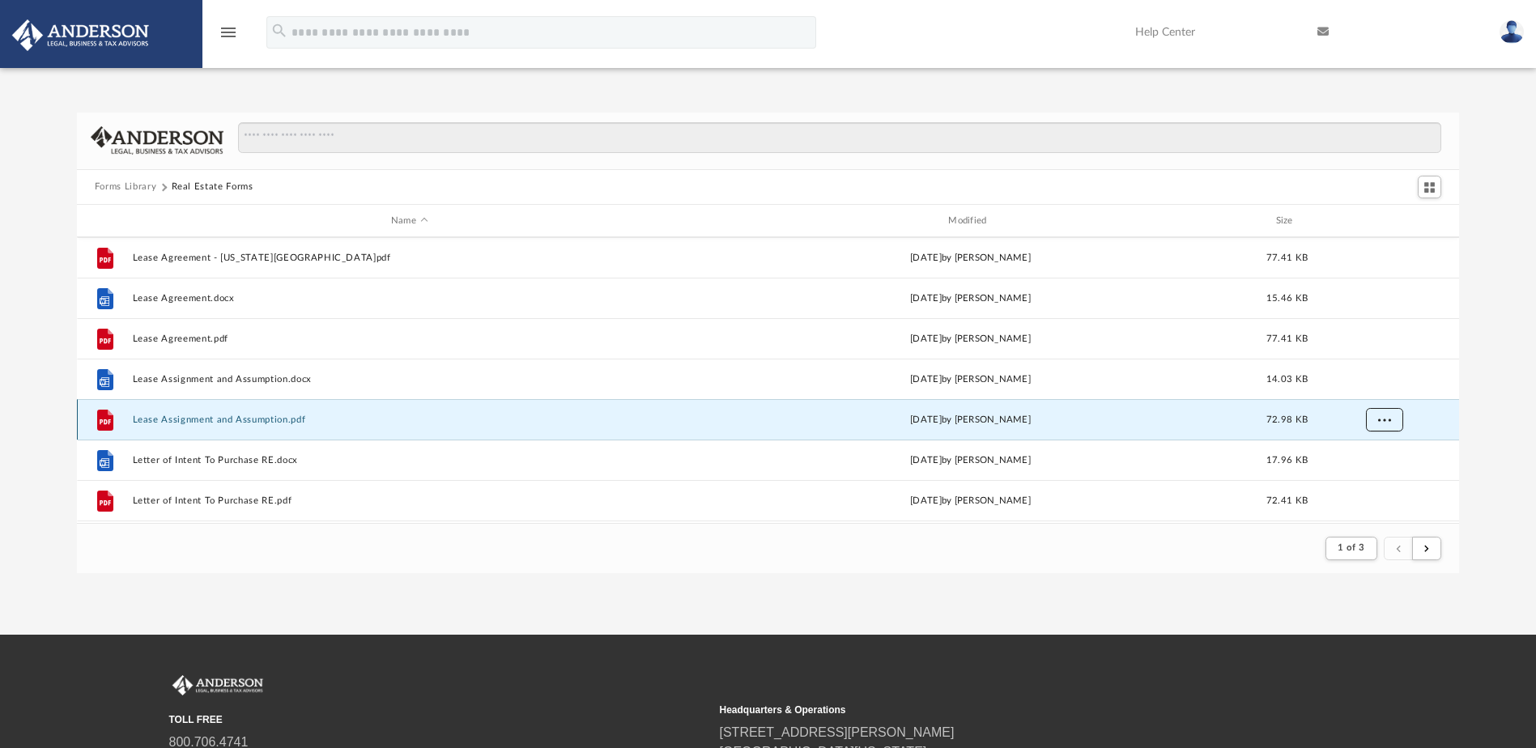
click at [1388, 415] on span "More options" at bounding box center [1383, 419] width 13 height 9
click at [1375, 479] on li "Download" at bounding box center [1369, 478] width 47 height 17
click at [1486, 442] on div "Forms Library Real Estate Forms Name Modified Size File Lease Agreement - [US_S…" at bounding box center [768, 343] width 1536 height 461
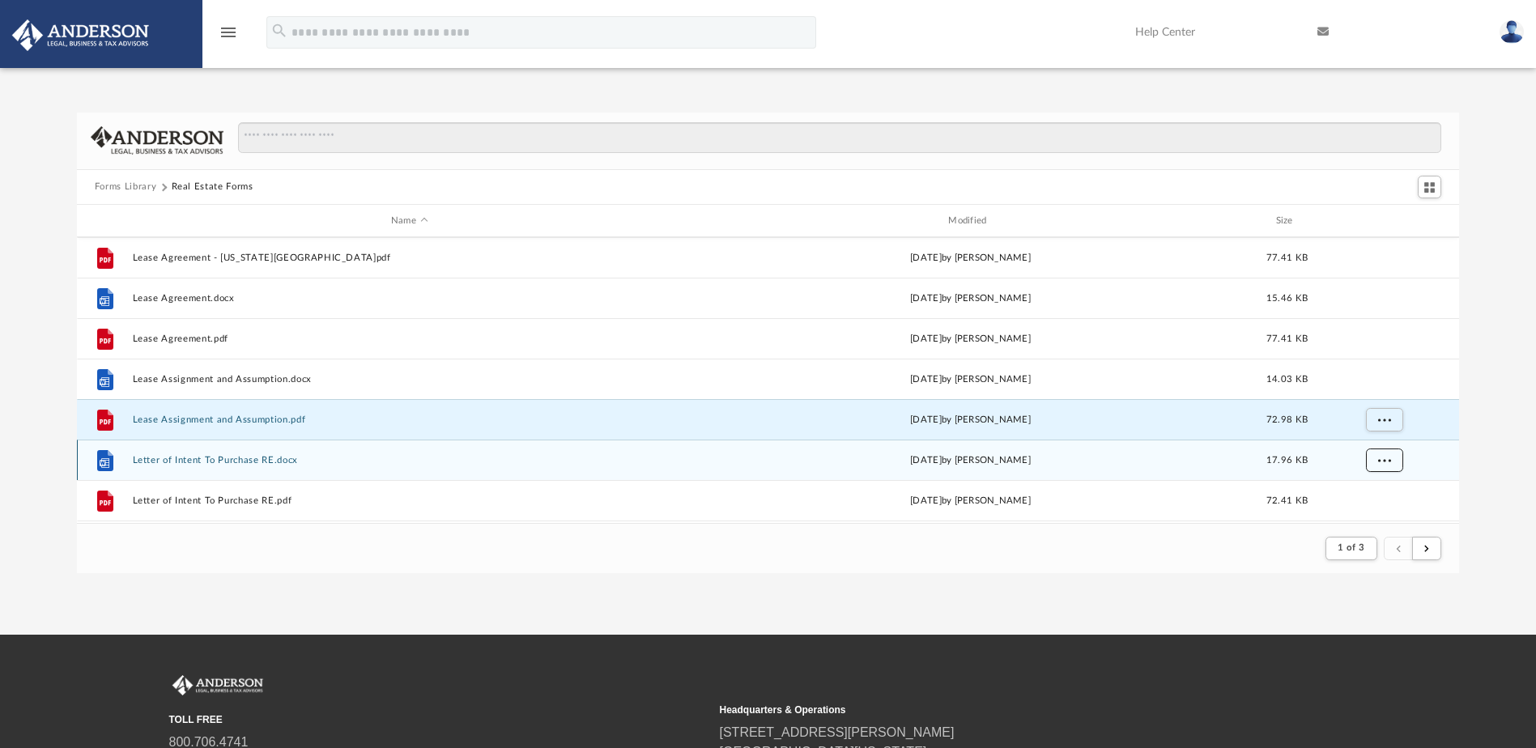
click at [1380, 452] on button "More options" at bounding box center [1383, 461] width 37 height 24
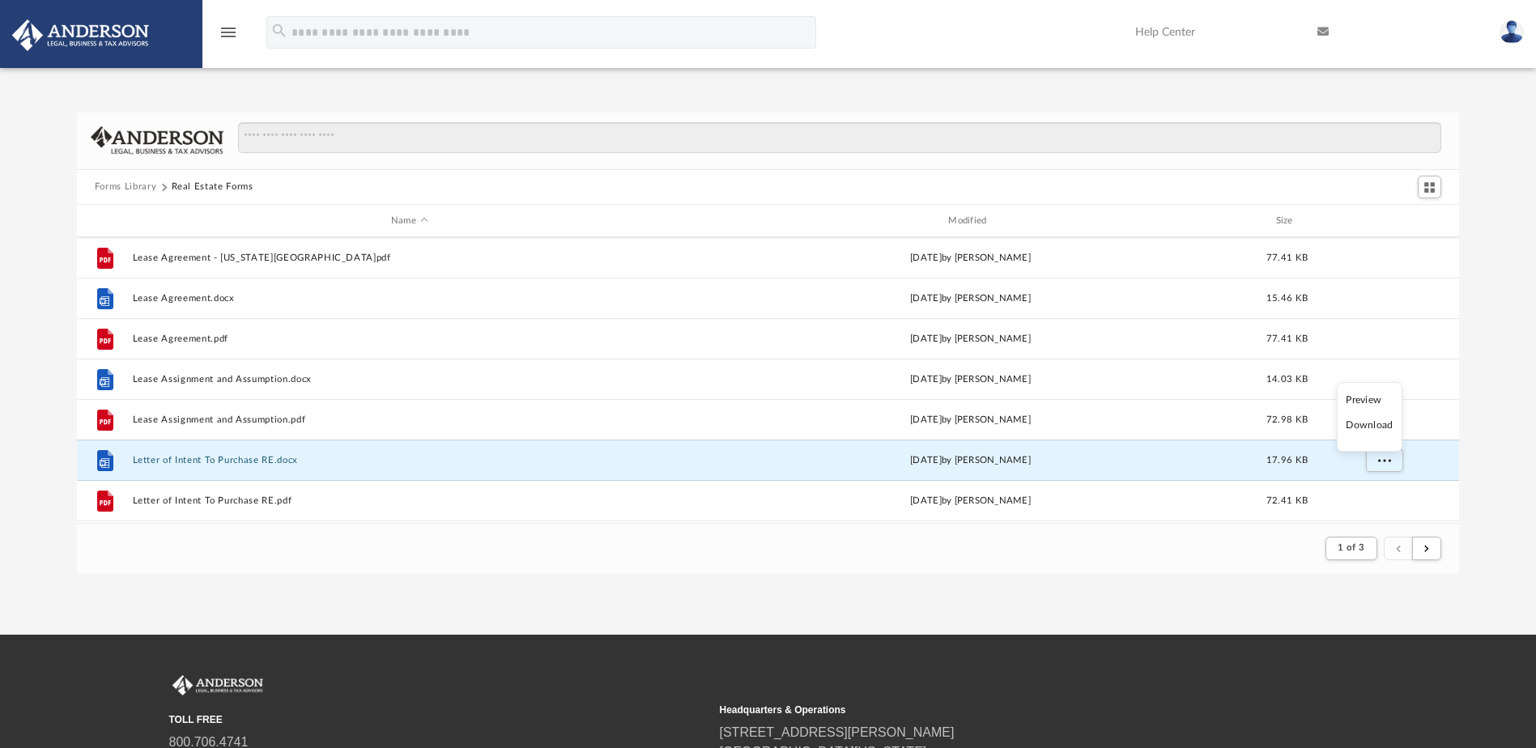
click at [1384, 424] on li "Download" at bounding box center [1369, 425] width 47 height 17
click at [1482, 465] on div "Forms Library Real Estate Forms Name Modified Size File Lease Agreement - [US_S…" at bounding box center [768, 343] width 1536 height 461
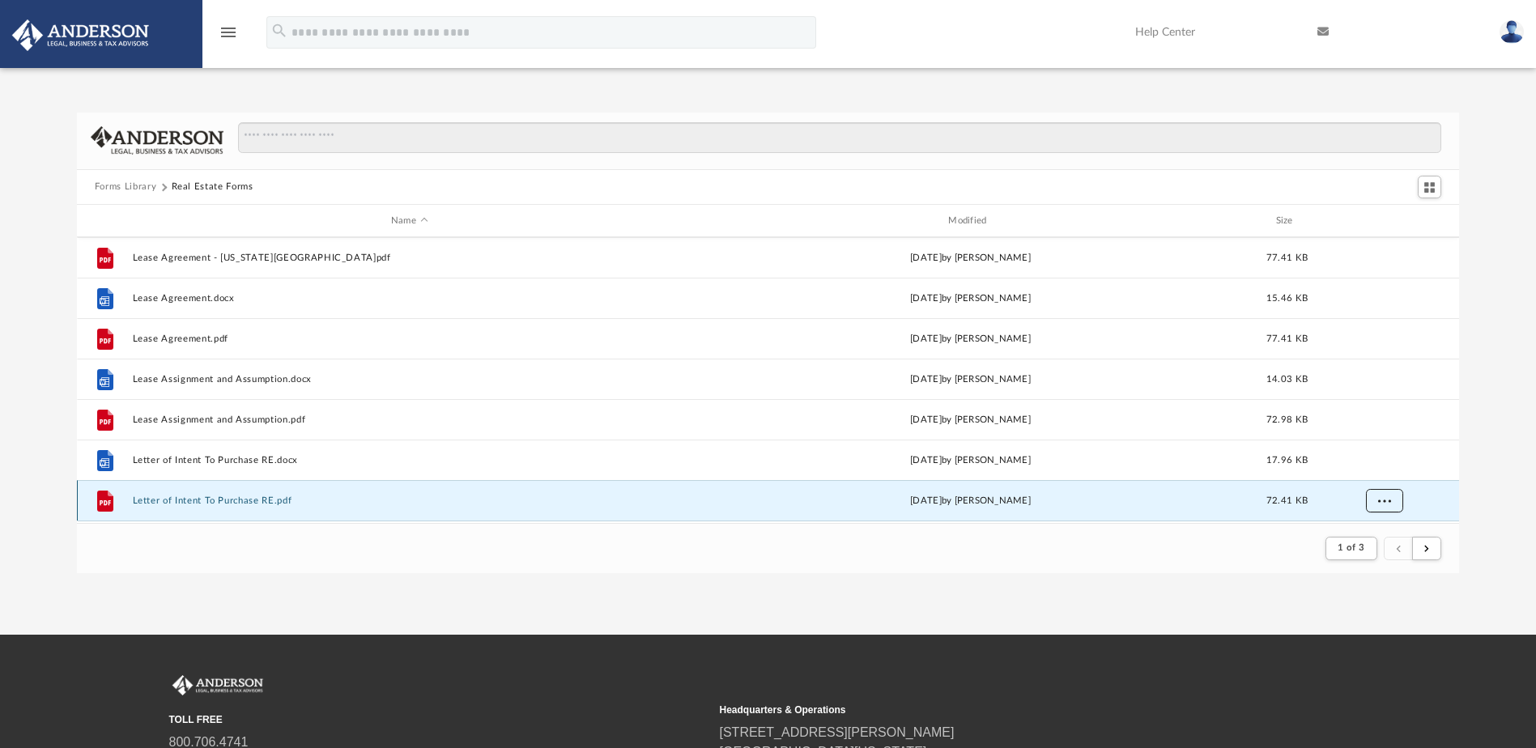
click at [1387, 502] on span "More options" at bounding box center [1383, 500] width 13 height 9
click at [1387, 466] on li "Download" at bounding box center [1369, 465] width 47 height 17
click at [1486, 467] on div "Forms Library Real Estate Forms Name Modified Size File Lease Agreement - [US_S…" at bounding box center [768, 343] width 1536 height 461
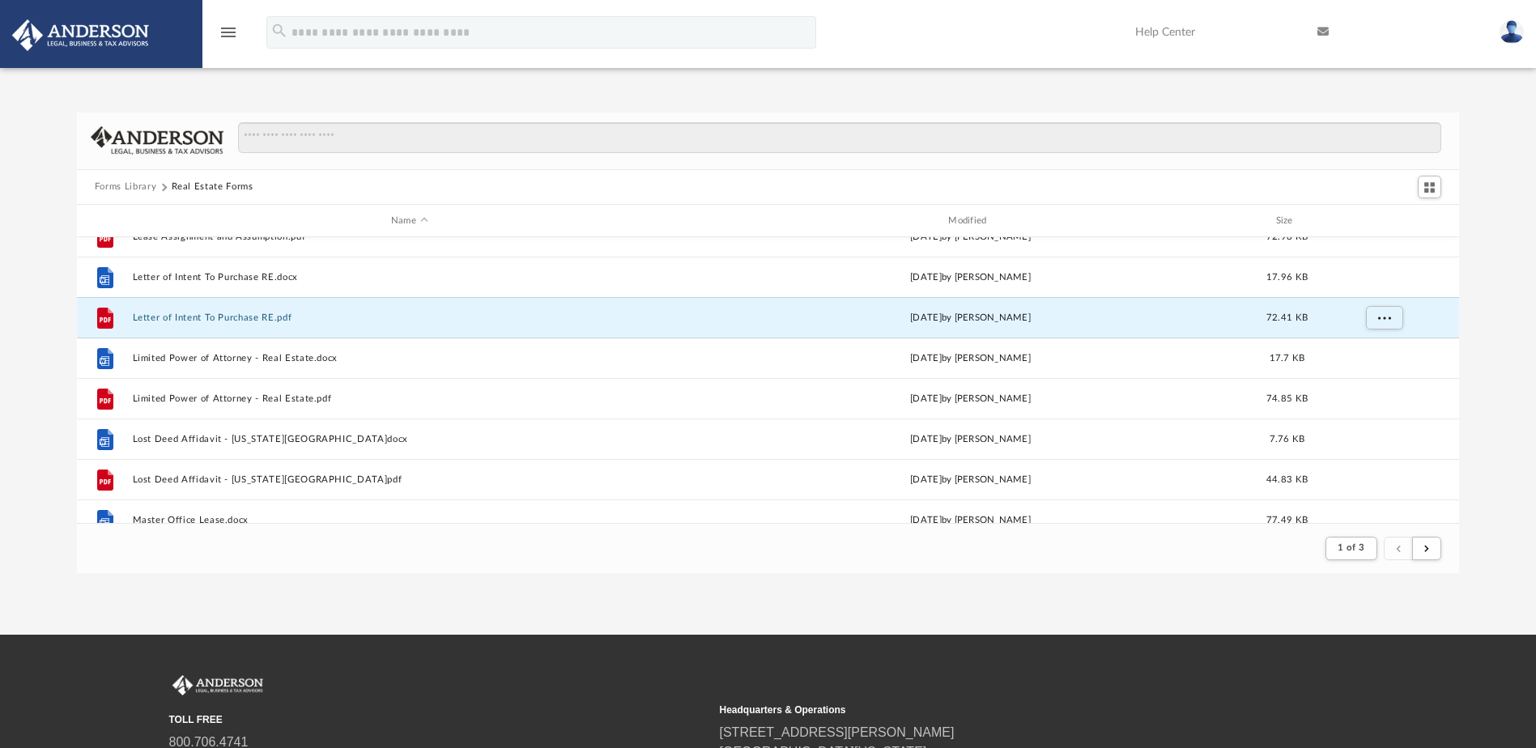
scroll to position [1214, 0]
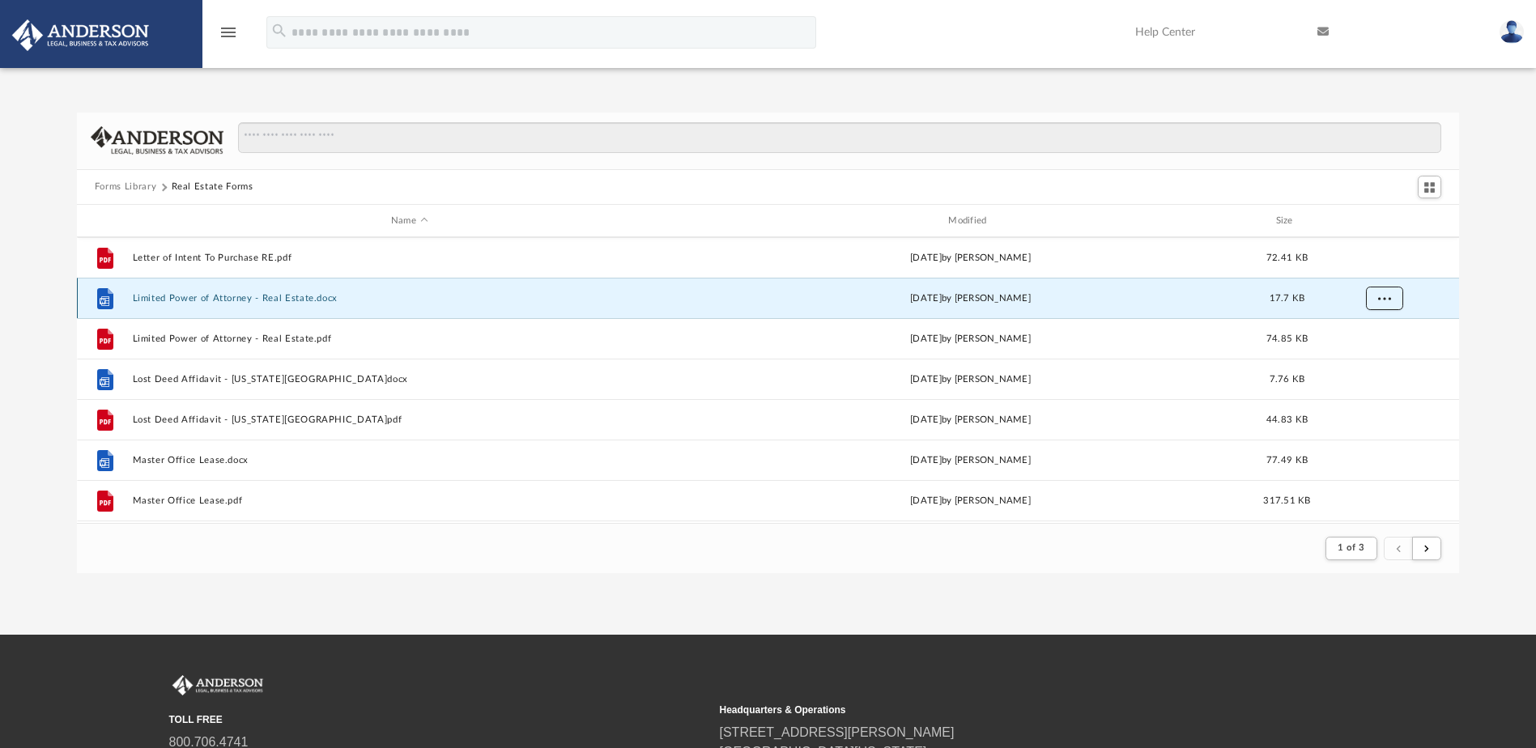
click at [1392, 299] on button "More options" at bounding box center [1383, 299] width 37 height 24
click at [1373, 358] on li "Download" at bounding box center [1369, 357] width 47 height 17
click at [1493, 302] on div "Forms Library Real Estate Forms Name Modified Size File Letter of Intent To Pur…" at bounding box center [768, 343] width 1536 height 461
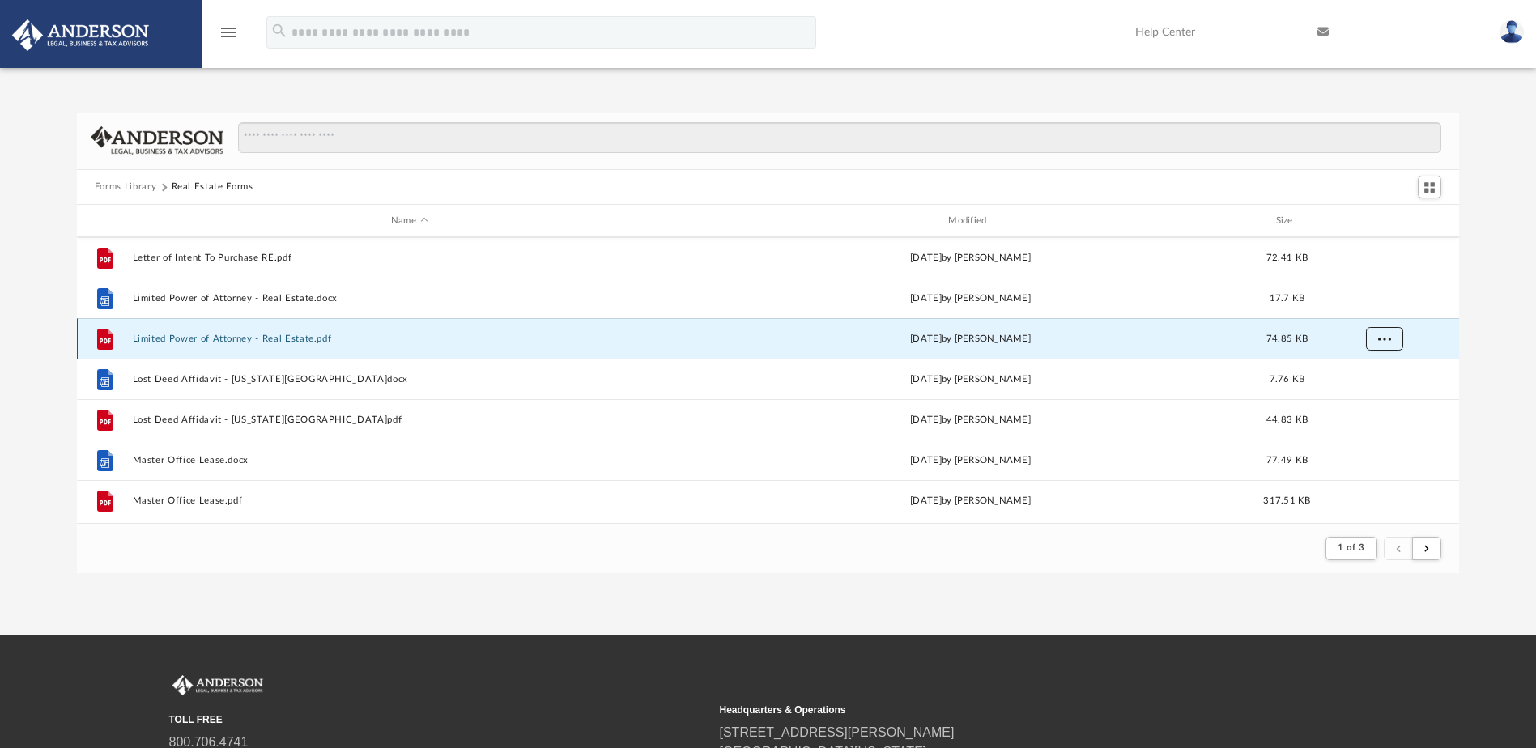
click at [1392, 336] on button "More options" at bounding box center [1383, 339] width 37 height 24
click at [1378, 399] on li "Download" at bounding box center [1369, 397] width 47 height 17
click at [1482, 366] on div "Forms Library Real Estate Forms Name Modified Size File Letter of Intent To Pur…" at bounding box center [768, 343] width 1536 height 461
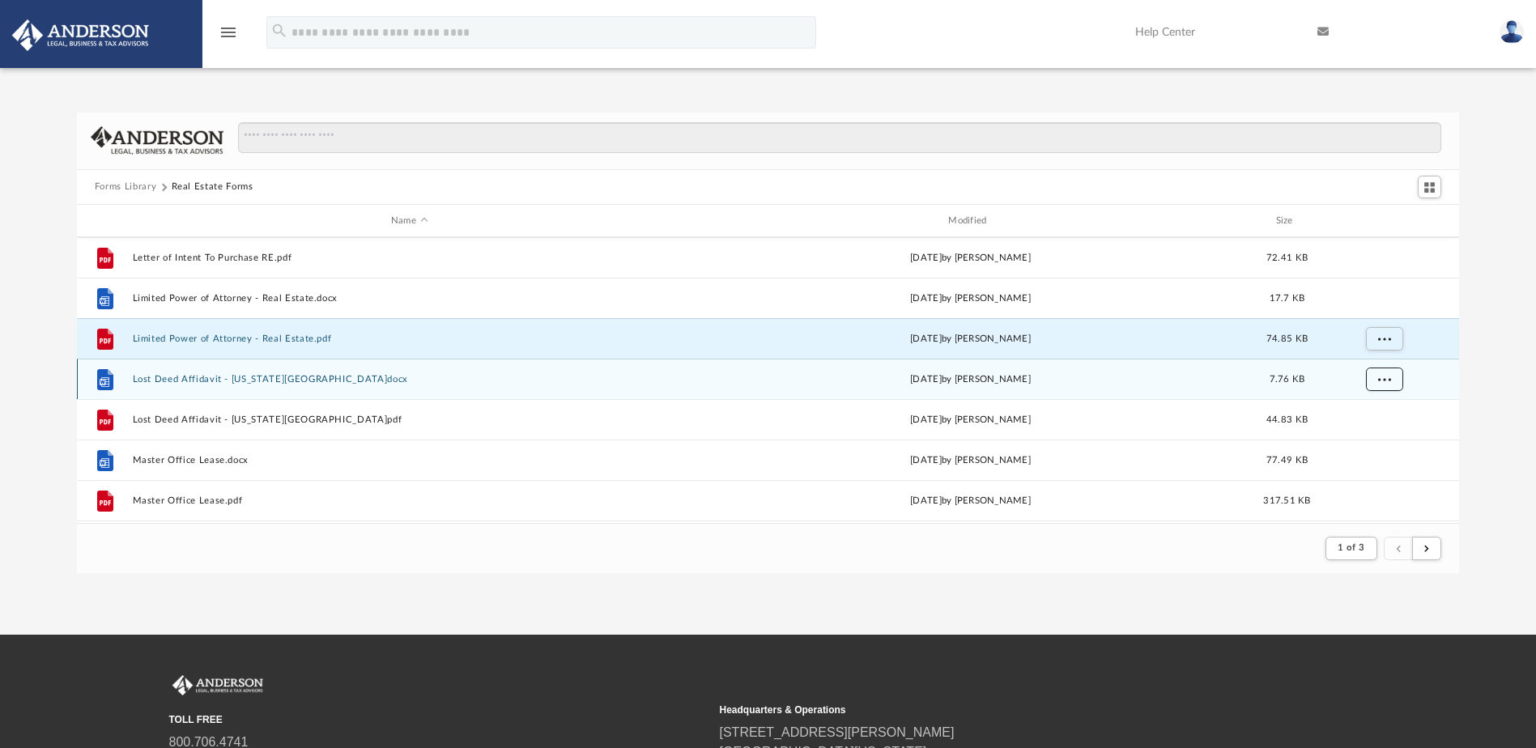
click at [1387, 378] on span "More options" at bounding box center [1383, 379] width 13 height 9
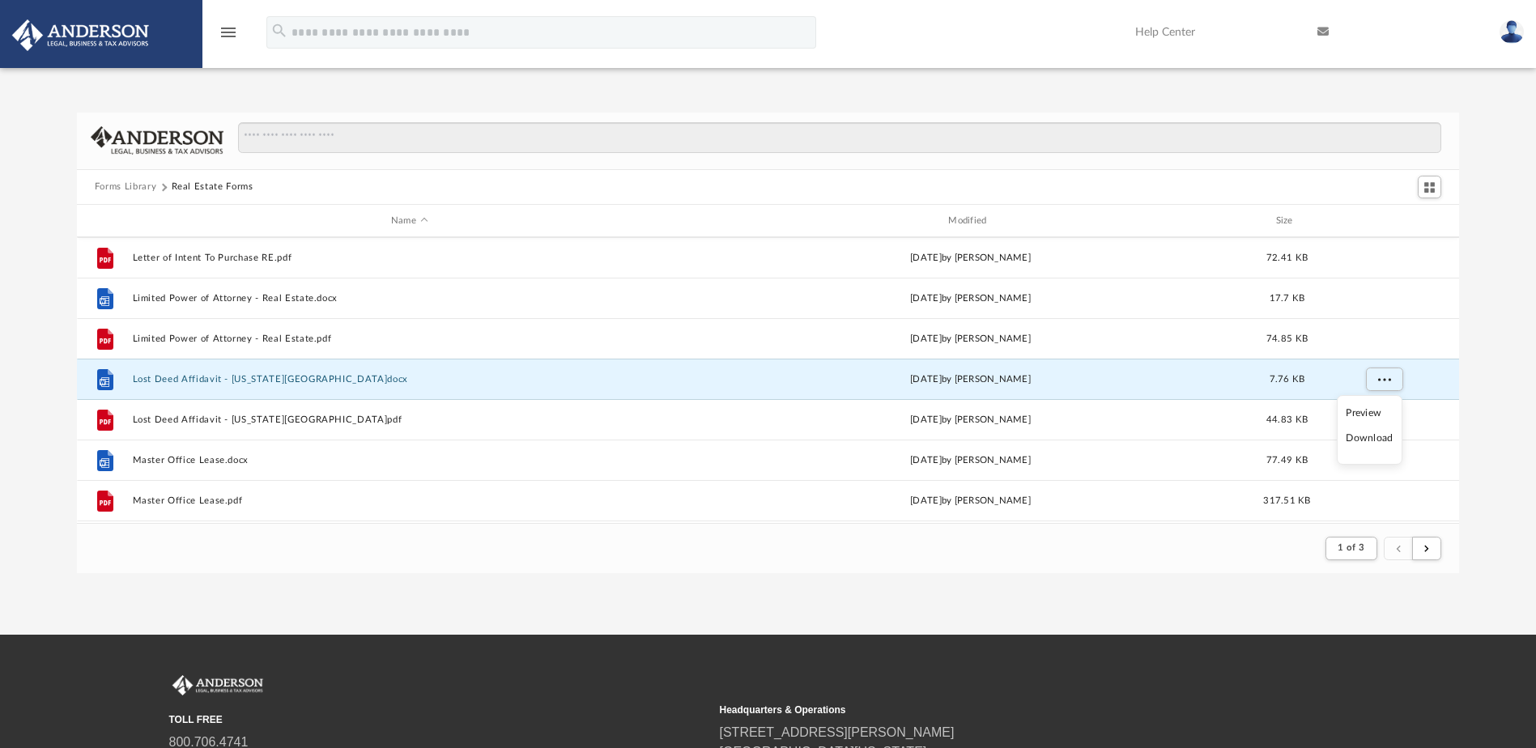
click at [1372, 439] on li "Download" at bounding box center [1369, 438] width 47 height 17
drag, startPoint x: 1496, startPoint y: 406, endPoint x: 1475, endPoint y: 404, distance: 21.2
click at [1496, 406] on div "Forms Library Real Estate Forms Name Modified Size File Letter of Intent To Pur…" at bounding box center [768, 343] width 1536 height 461
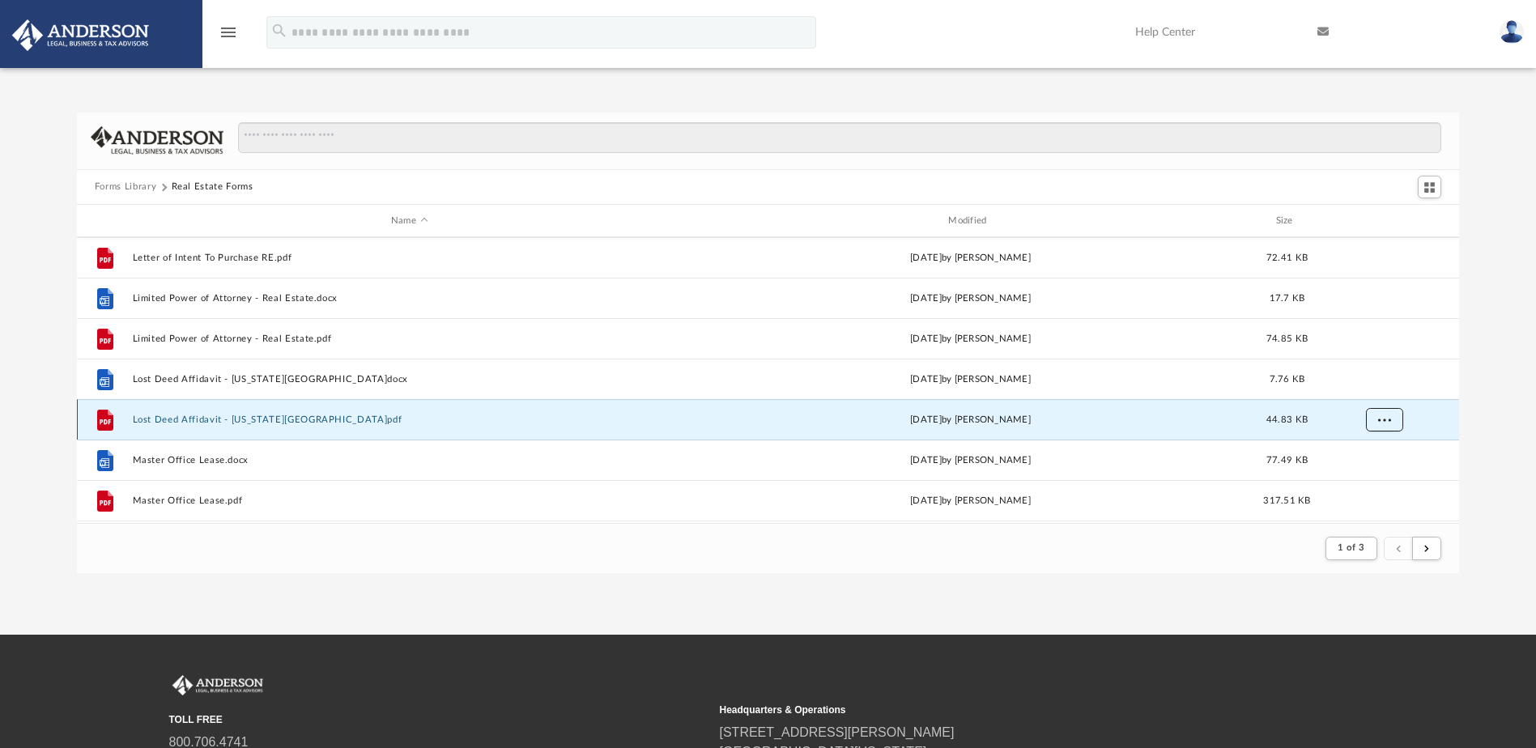
click at [1380, 413] on button "More options" at bounding box center [1383, 420] width 37 height 24
click at [1376, 479] on li "Download" at bounding box center [1369, 478] width 47 height 17
click at [1489, 436] on div "Forms Library Real Estate Forms Name Modified Size File Letter of Intent To Pur…" at bounding box center [768, 343] width 1536 height 461
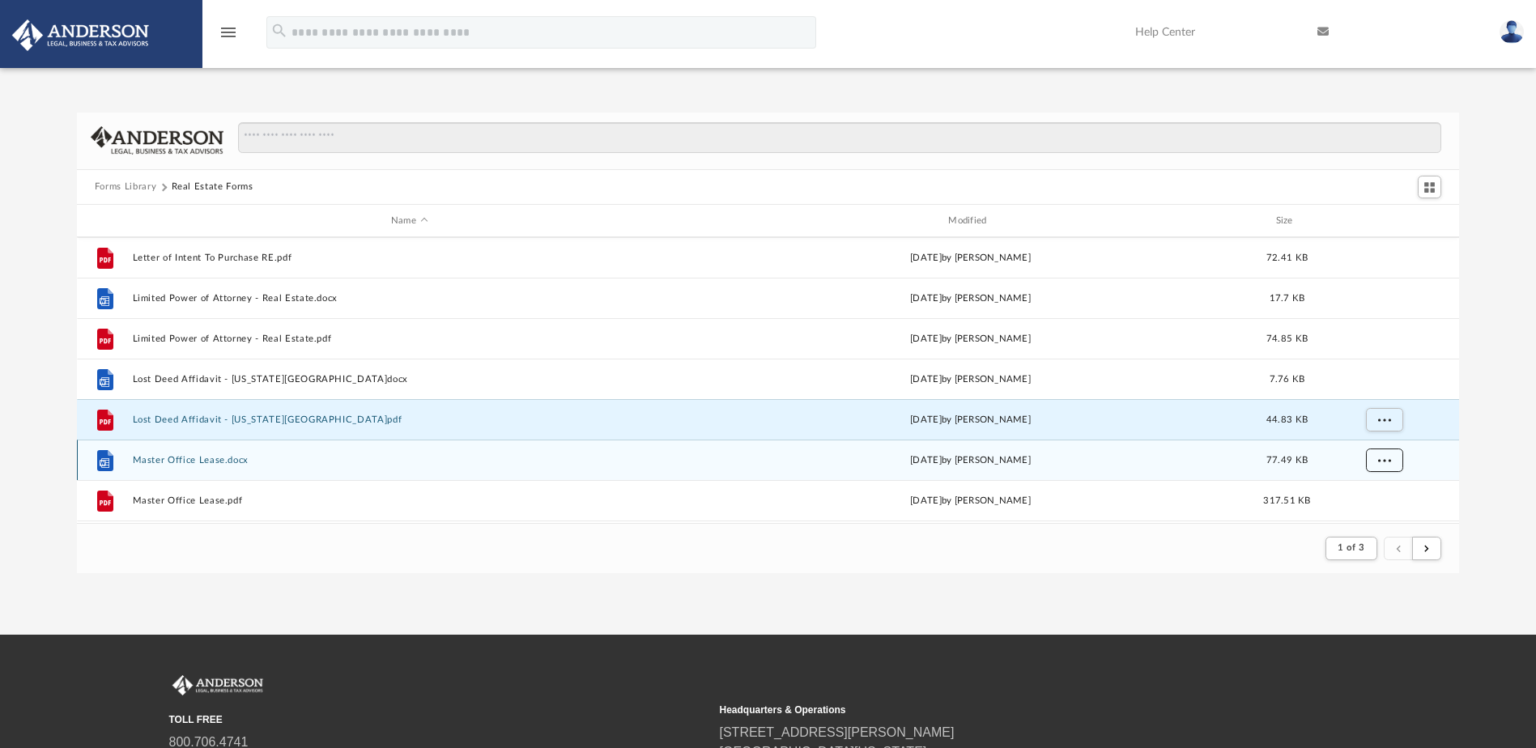
click at [1387, 459] on span "More options" at bounding box center [1383, 460] width 13 height 9
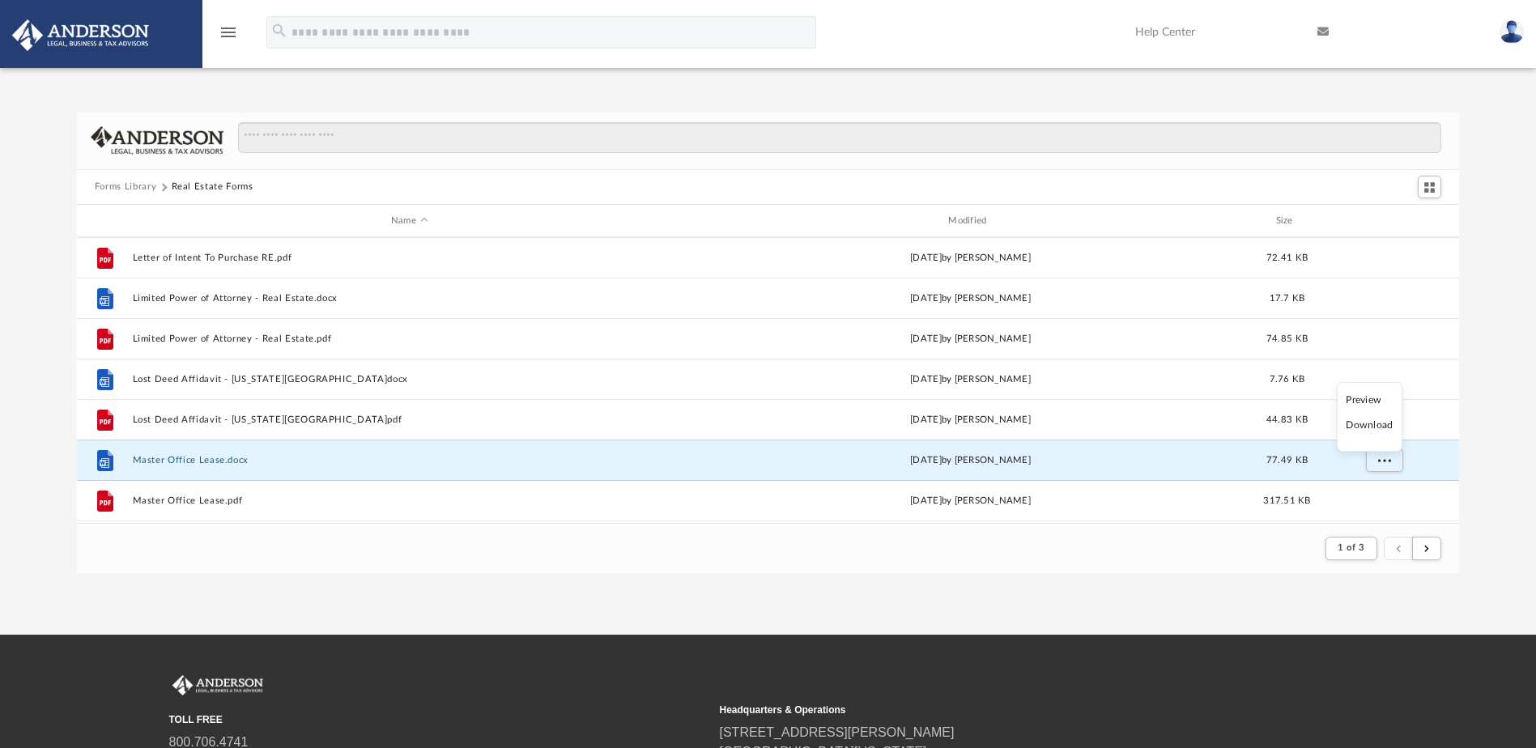
click at [1388, 426] on li "Download" at bounding box center [1369, 425] width 47 height 17
click at [1477, 432] on div "Forms Library Real Estate Forms Name Modified Size File Letter of Intent To Pur…" at bounding box center [768, 343] width 1536 height 461
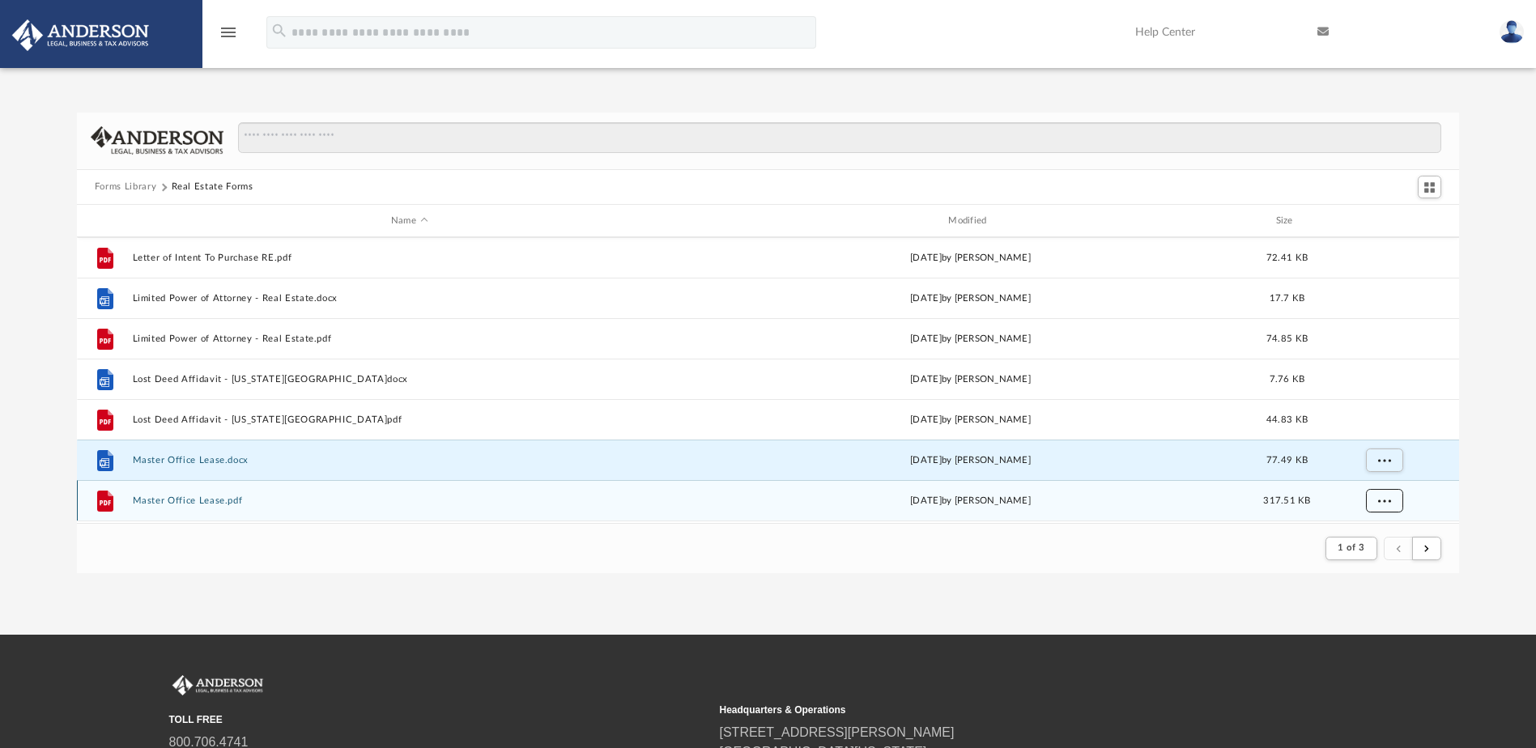
click at [1376, 495] on button "More options" at bounding box center [1383, 501] width 37 height 24
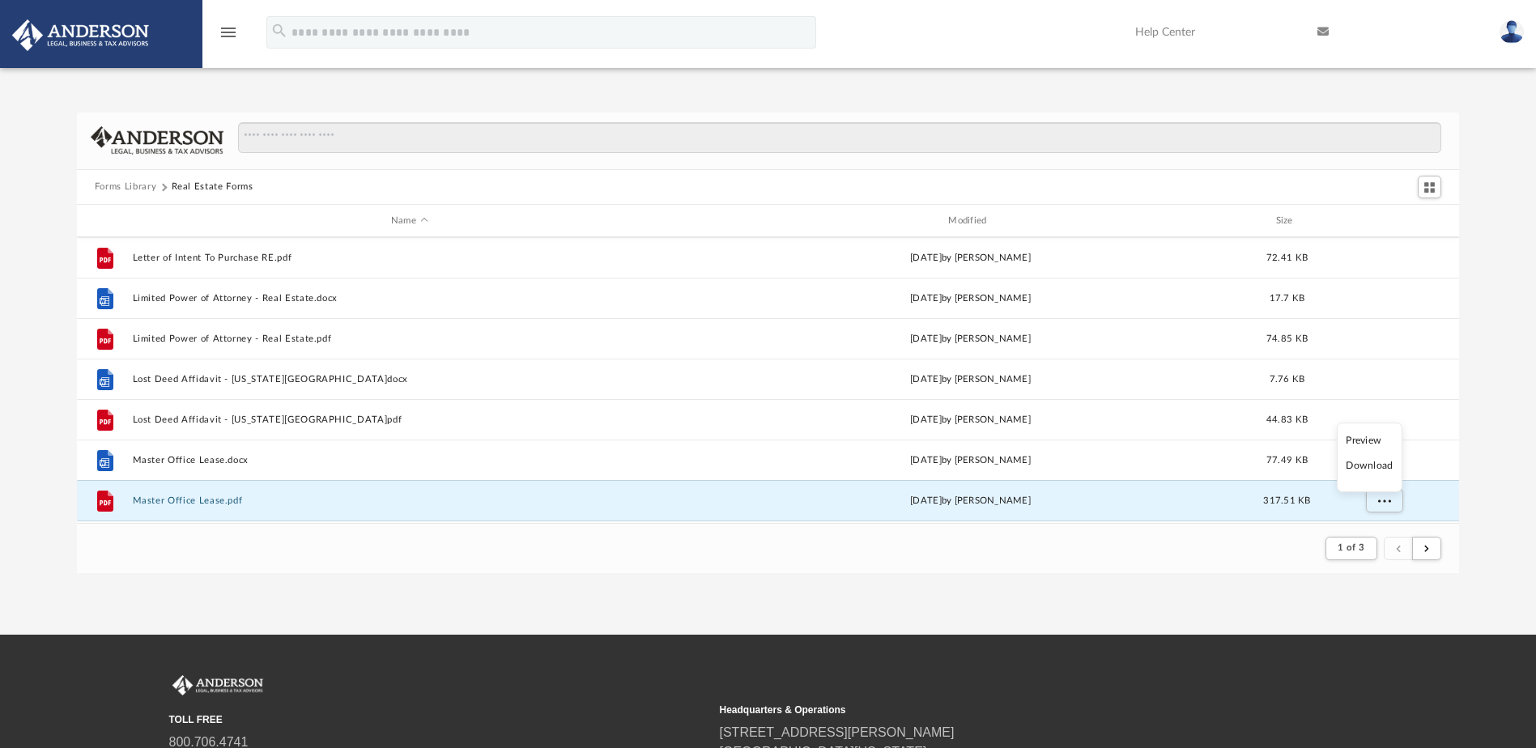
click at [1383, 466] on li "Download" at bounding box center [1369, 465] width 47 height 17
click at [1502, 440] on div "Forms Library Real Estate Forms Name Modified Size File Letter of Intent To Pur…" at bounding box center [768, 343] width 1536 height 461
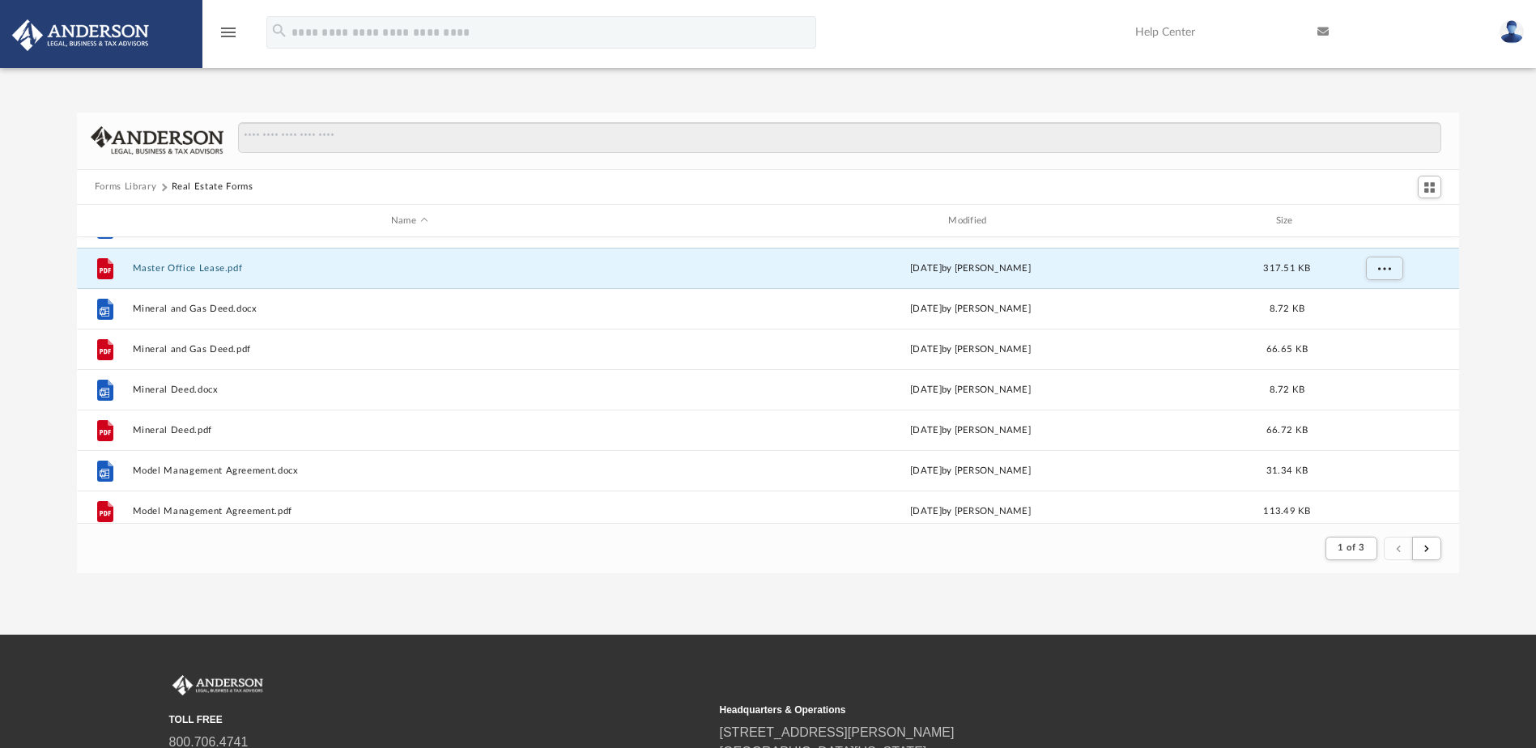
scroll to position [1457, 0]
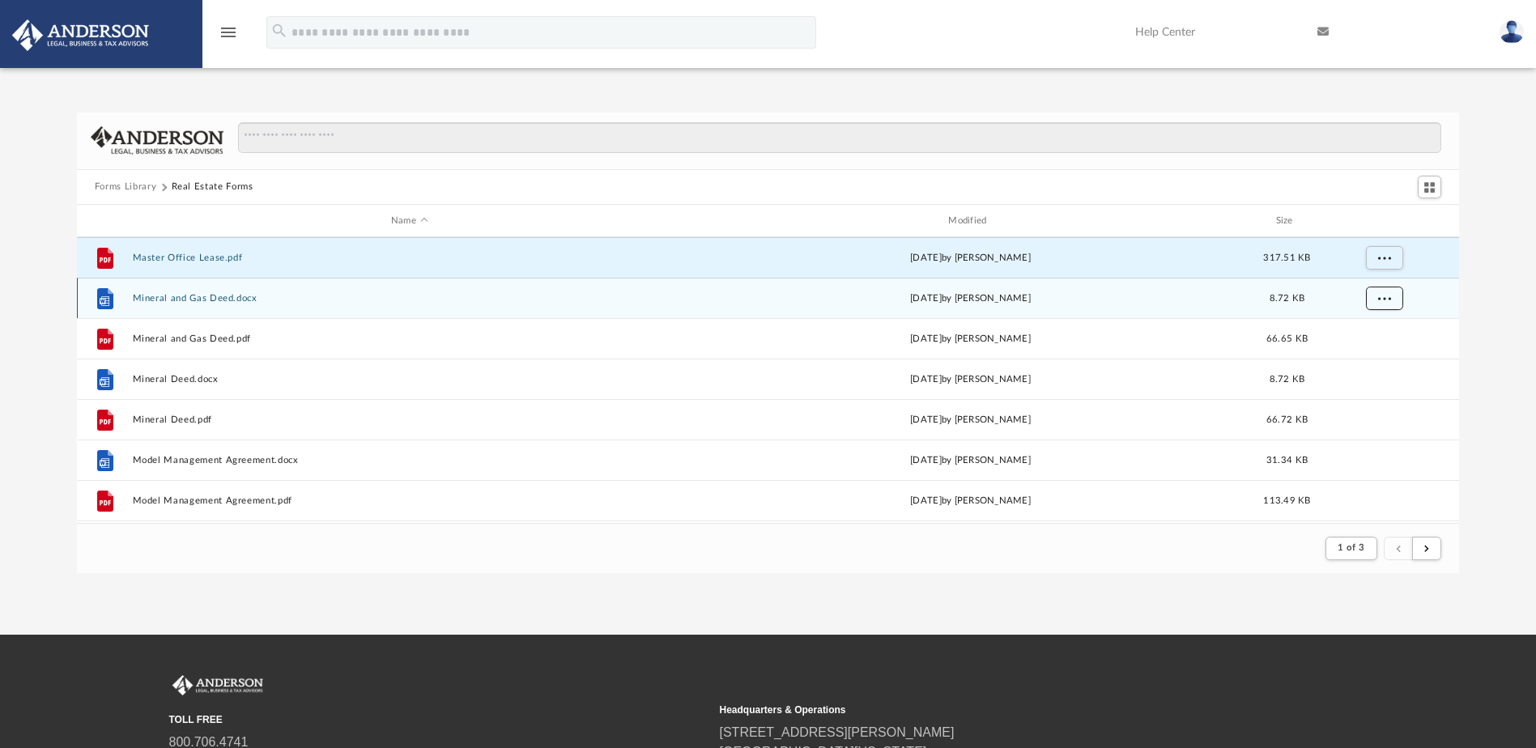
click at [1385, 300] on span "More options" at bounding box center [1383, 298] width 13 height 9
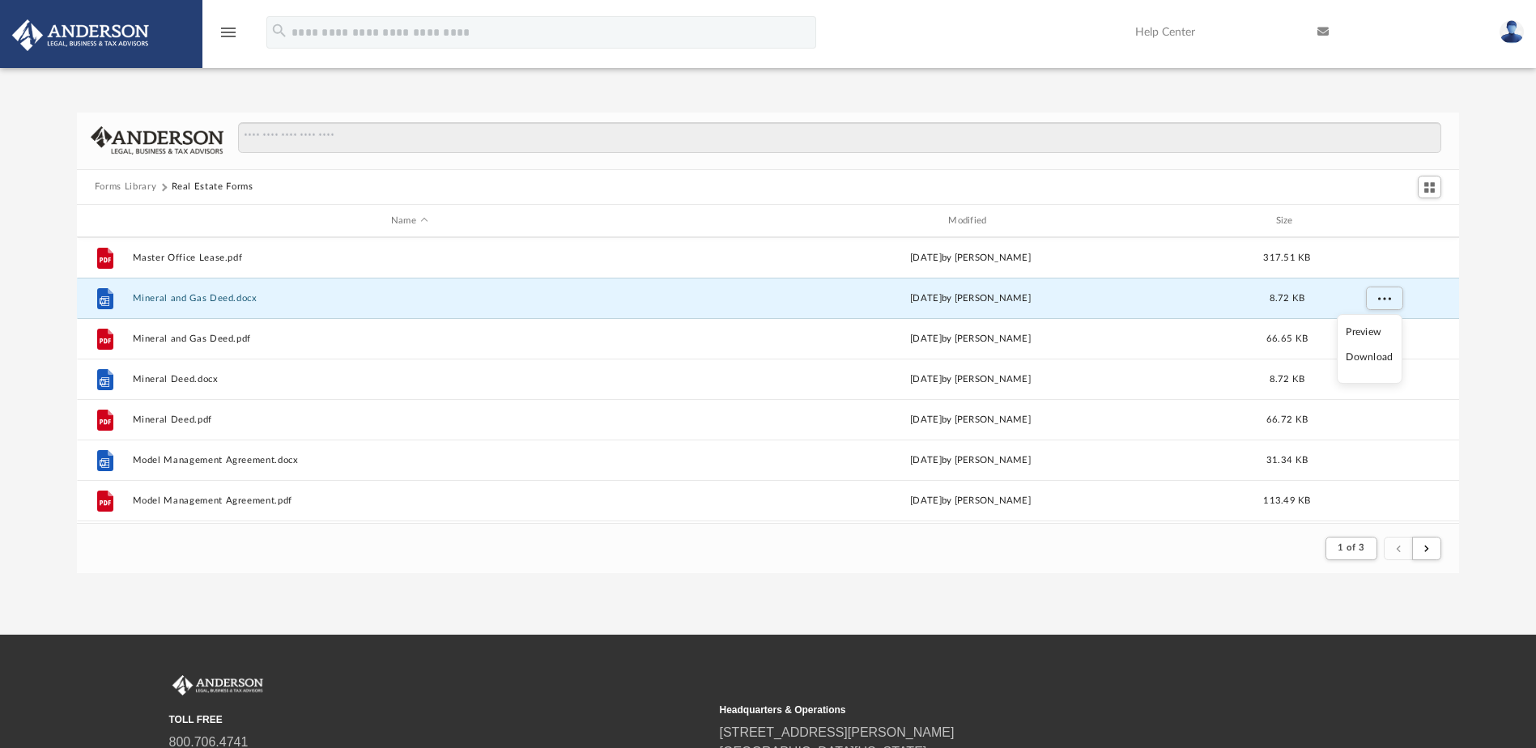
click at [1374, 354] on li "Download" at bounding box center [1369, 357] width 47 height 17
click at [1483, 330] on div "Forms Library Real Estate Forms Name Modified Size File Master Office Lease.doc…" at bounding box center [768, 343] width 1536 height 461
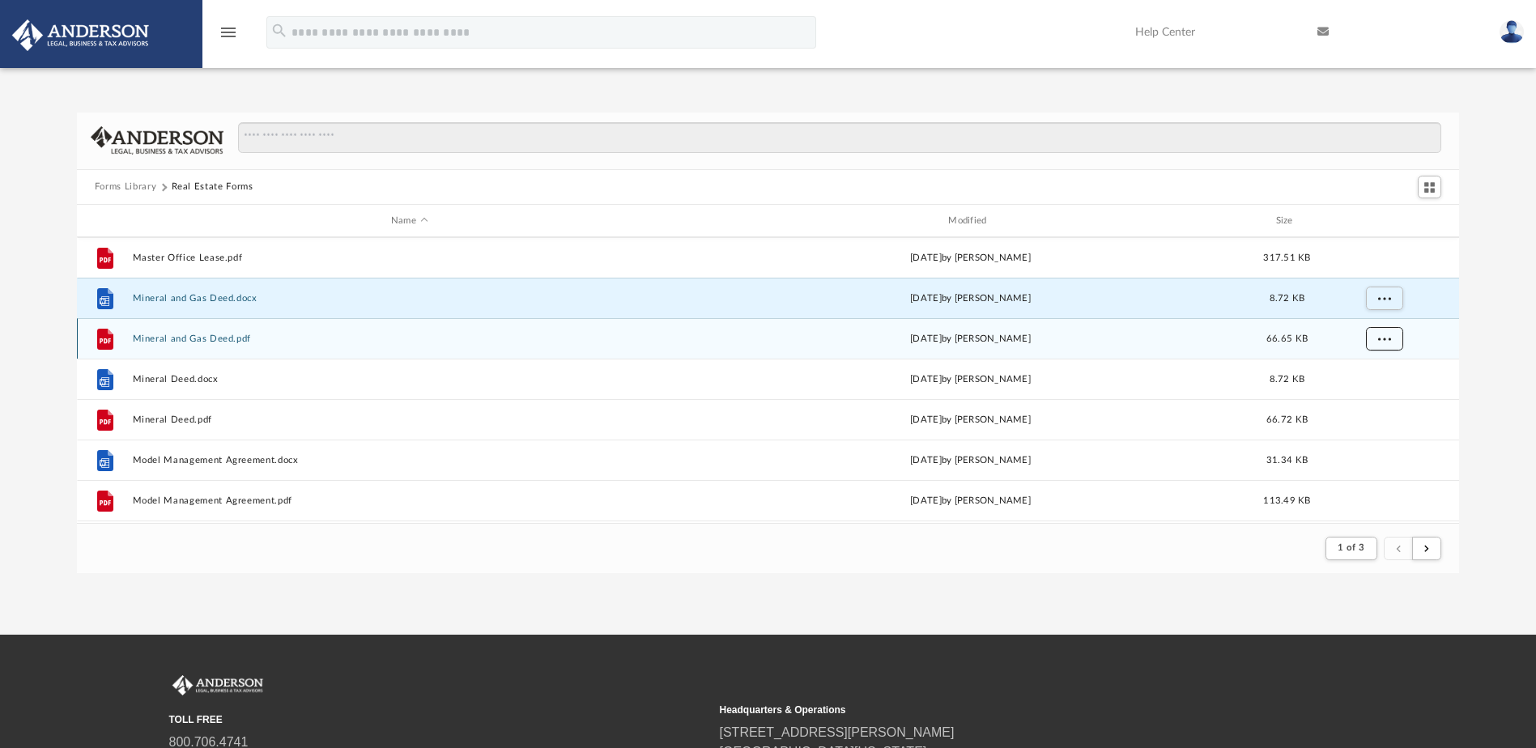
click at [1377, 342] on button "More options" at bounding box center [1383, 339] width 37 height 24
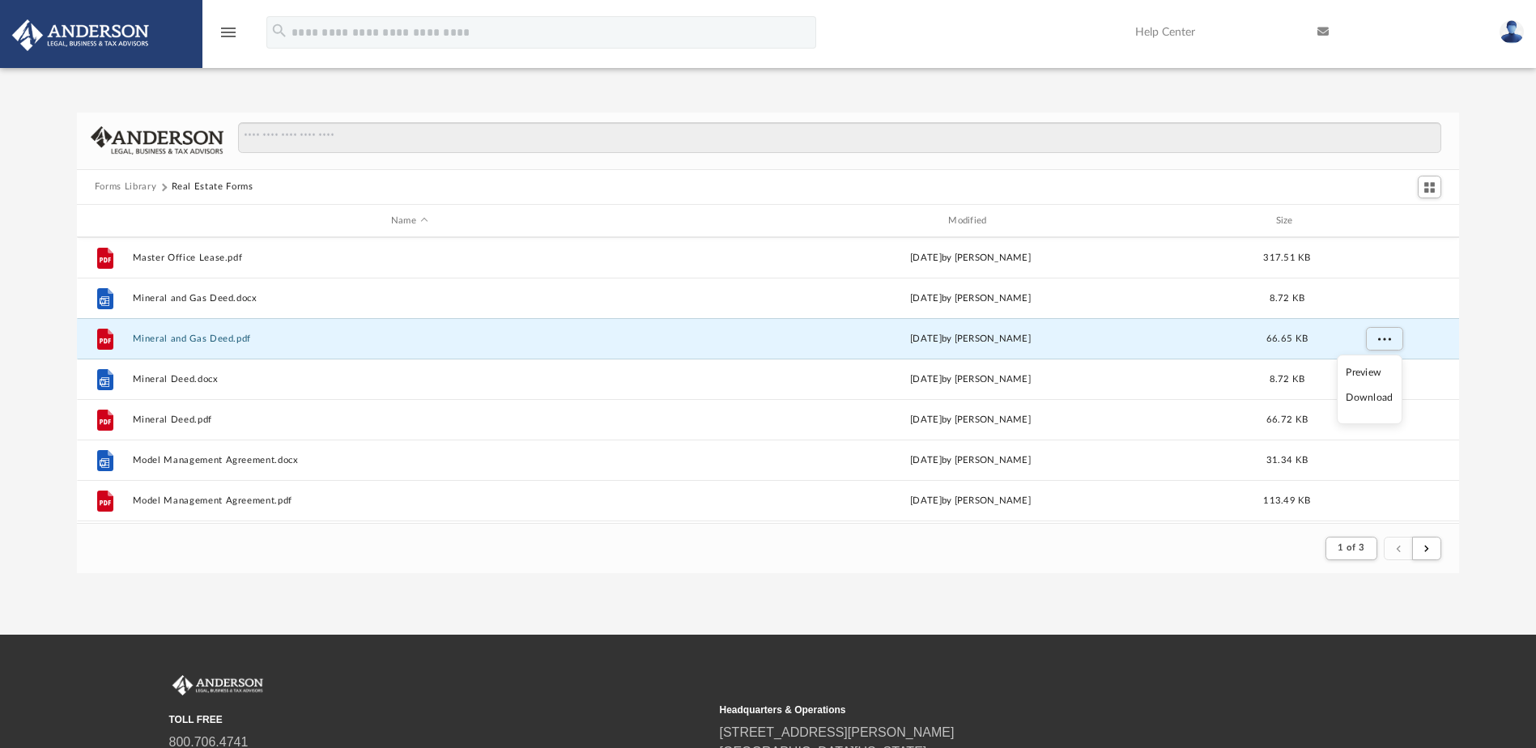
click at [1368, 398] on li "Download" at bounding box center [1369, 397] width 47 height 17
drag, startPoint x: 1480, startPoint y: 372, endPoint x: 1467, endPoint y: 375, distance: 13.2
click at [1475, 373] on div "Forms Library Real Estate Forms Name Modified Size File Master Office Lease.doc…" at bounding box center [768, 343] width 1536 height 461
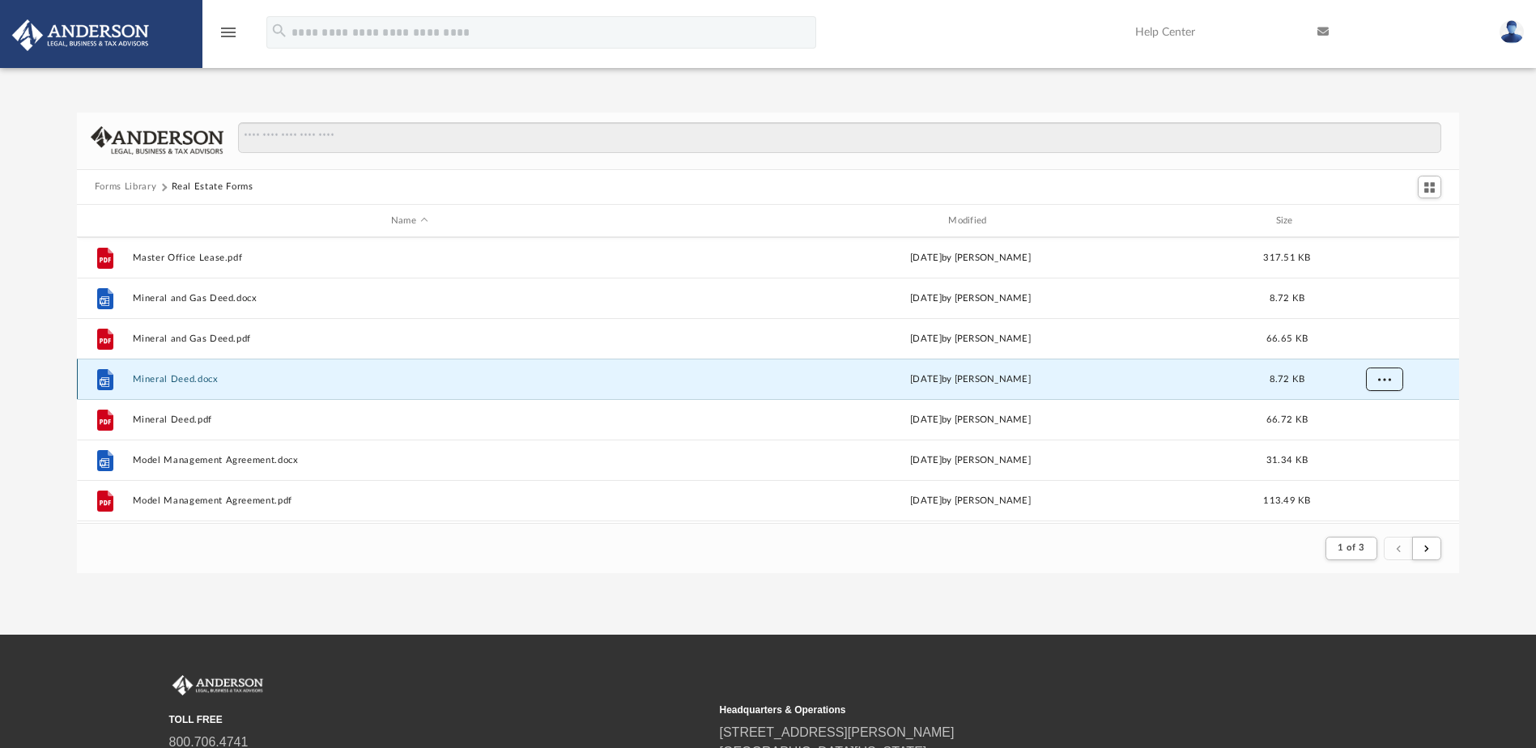
click at [1389, 375] on span "More options" at bounding box center [1383, 379] width 13 height 9
click at [1373, 439] on li "Download" at bounding box center [1369, 438] width 47 height 17
click at [1478, 402] on div "Forms Library Real Estate Forms Name Modified Size File Master Office Lease.doc…" at bounding box center [768, 343] width 1536 height 461
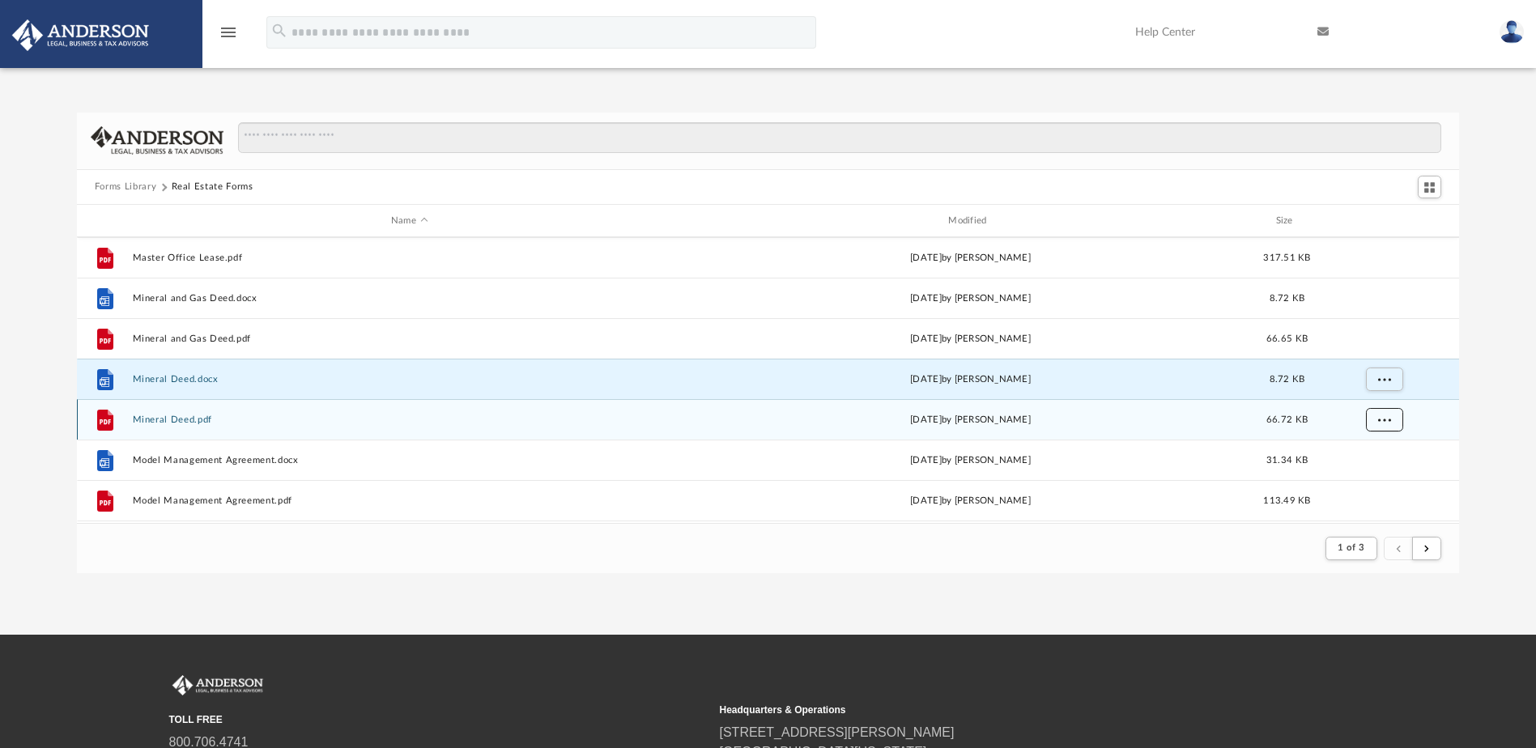
click at [1382, 423] on span "More options" at bounding box center [1383, 419] width 13 height 9
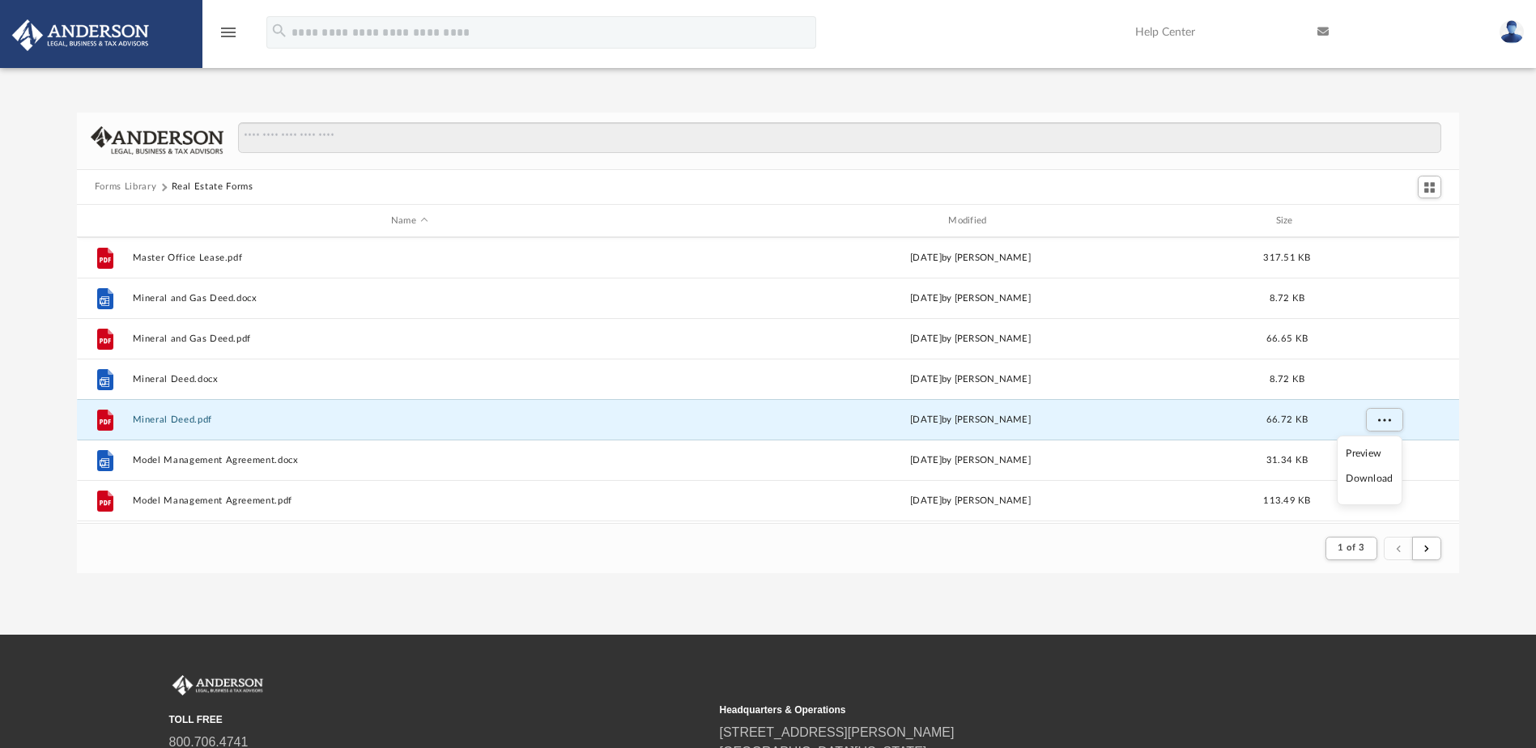
click
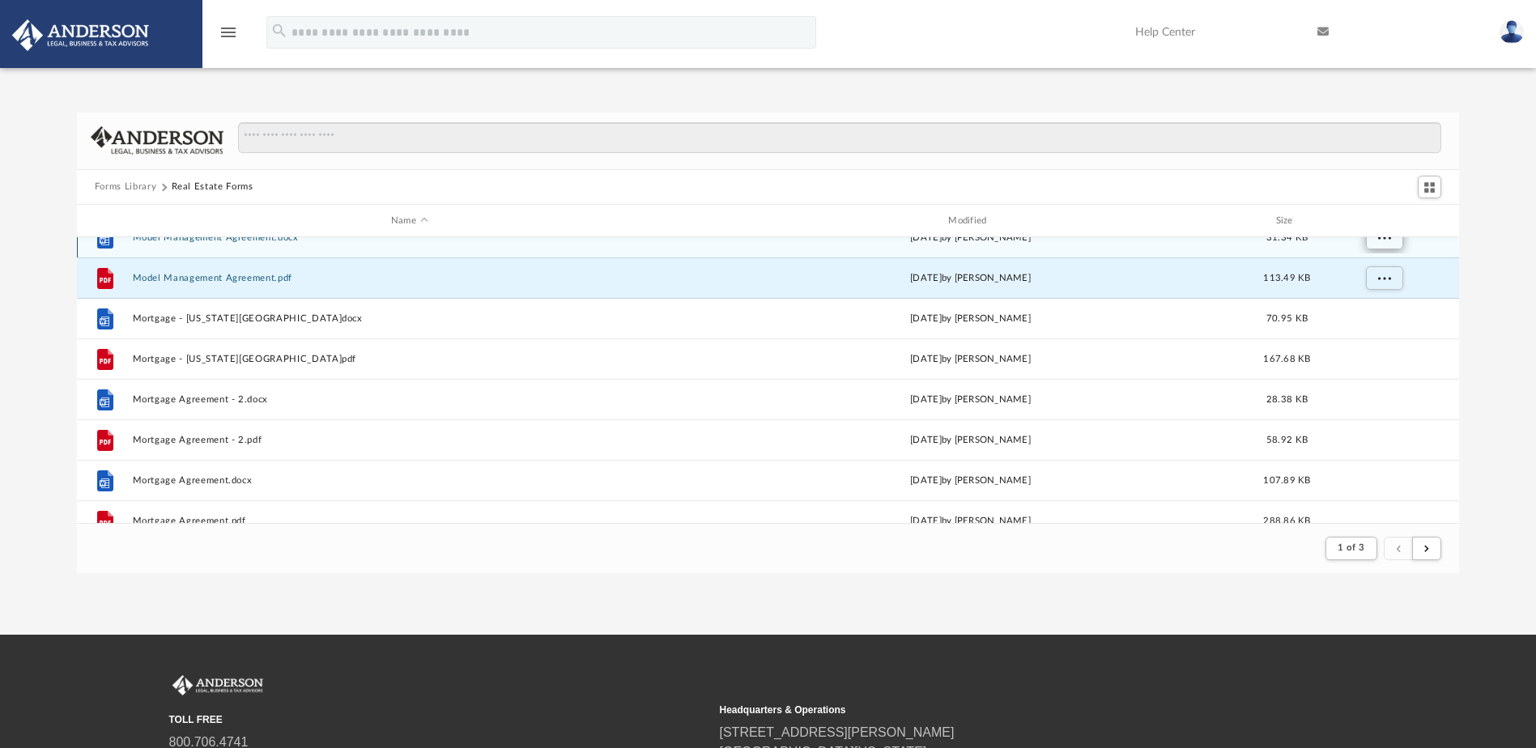
scroll to position [1700, 0]
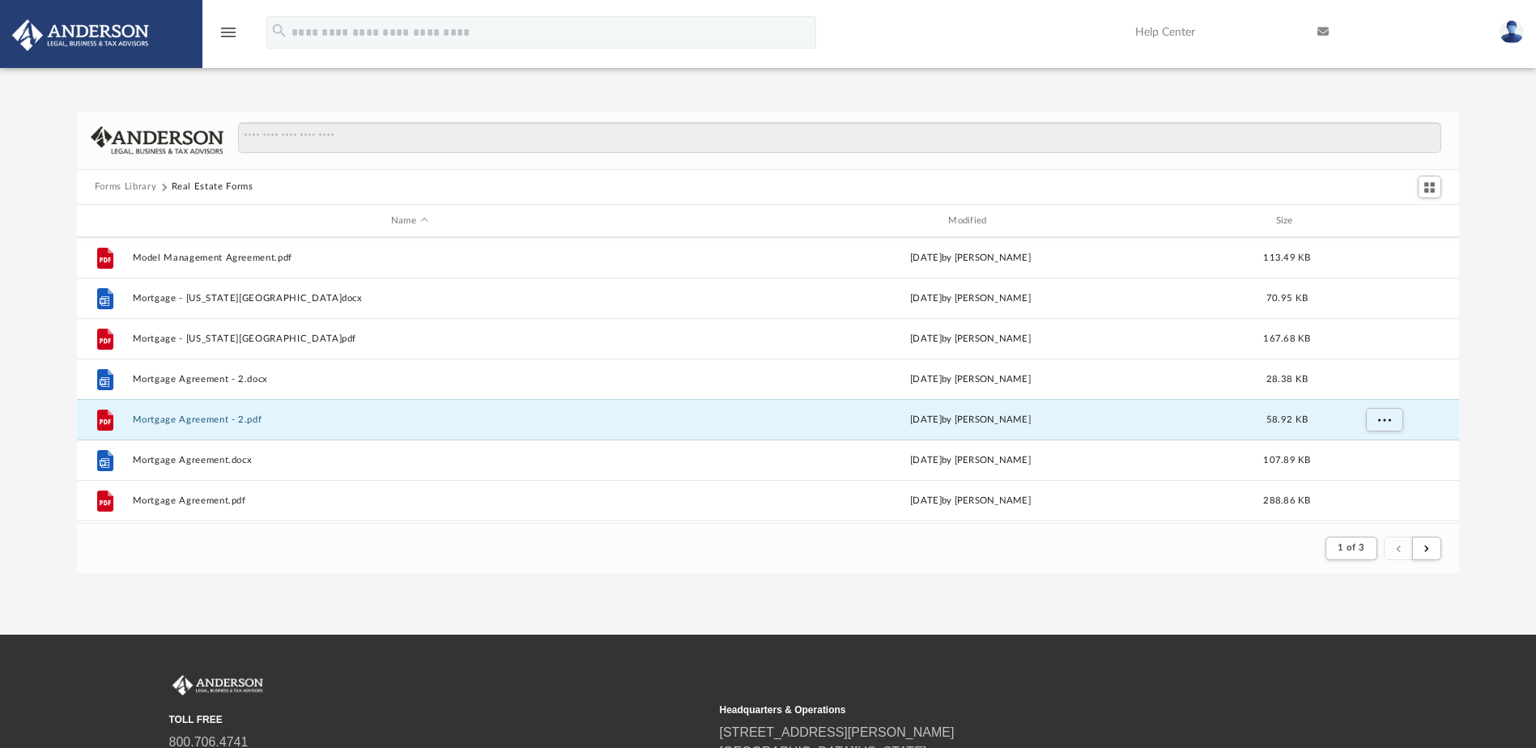
click at [1496, 434] on div "Forms Library Real Estate Forms Name Modified Size File Model Management Agreem…" at bounding box center [768, 343] width 1536 height 461
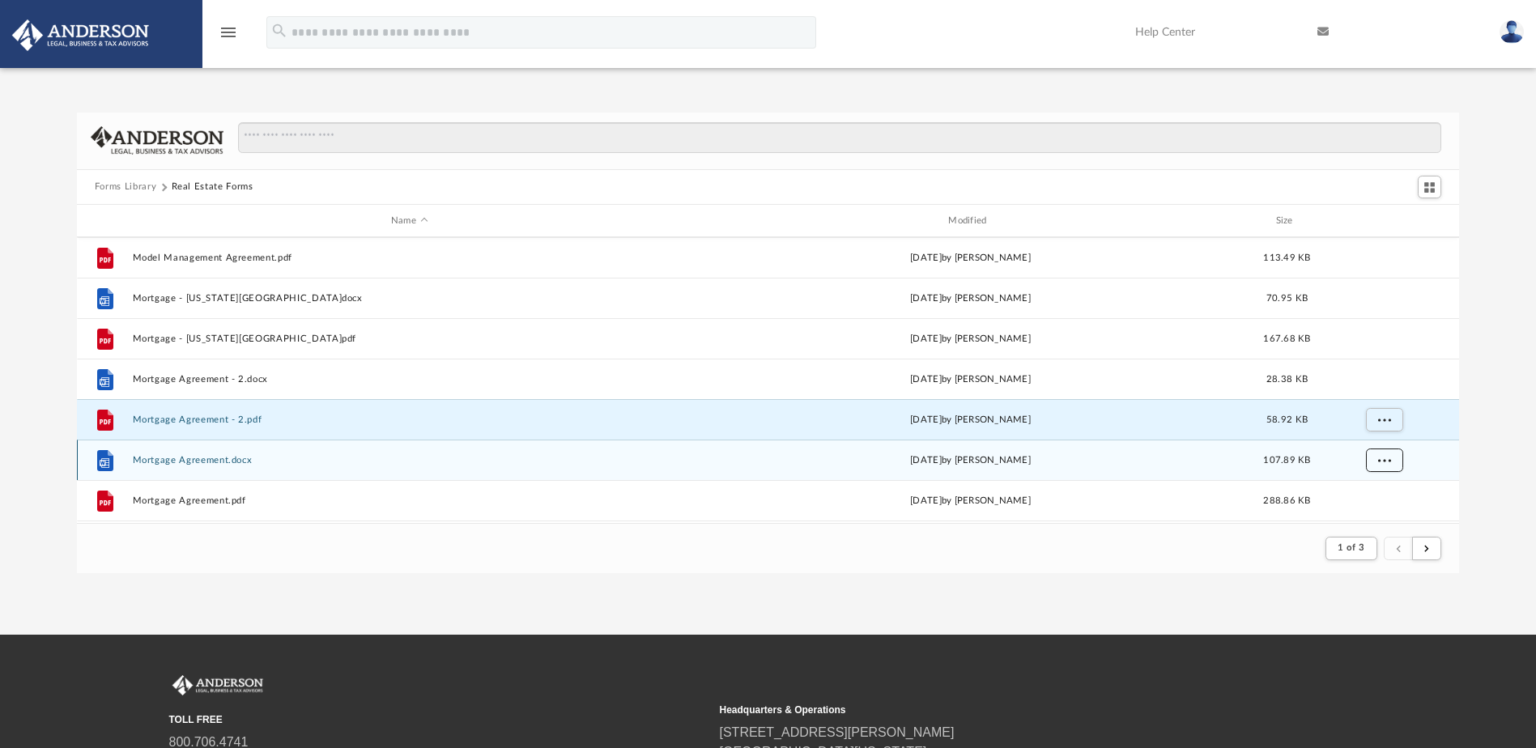
click at [1386, 463] on span "More options" at bounding box center [1383, 460] width 13 height 9
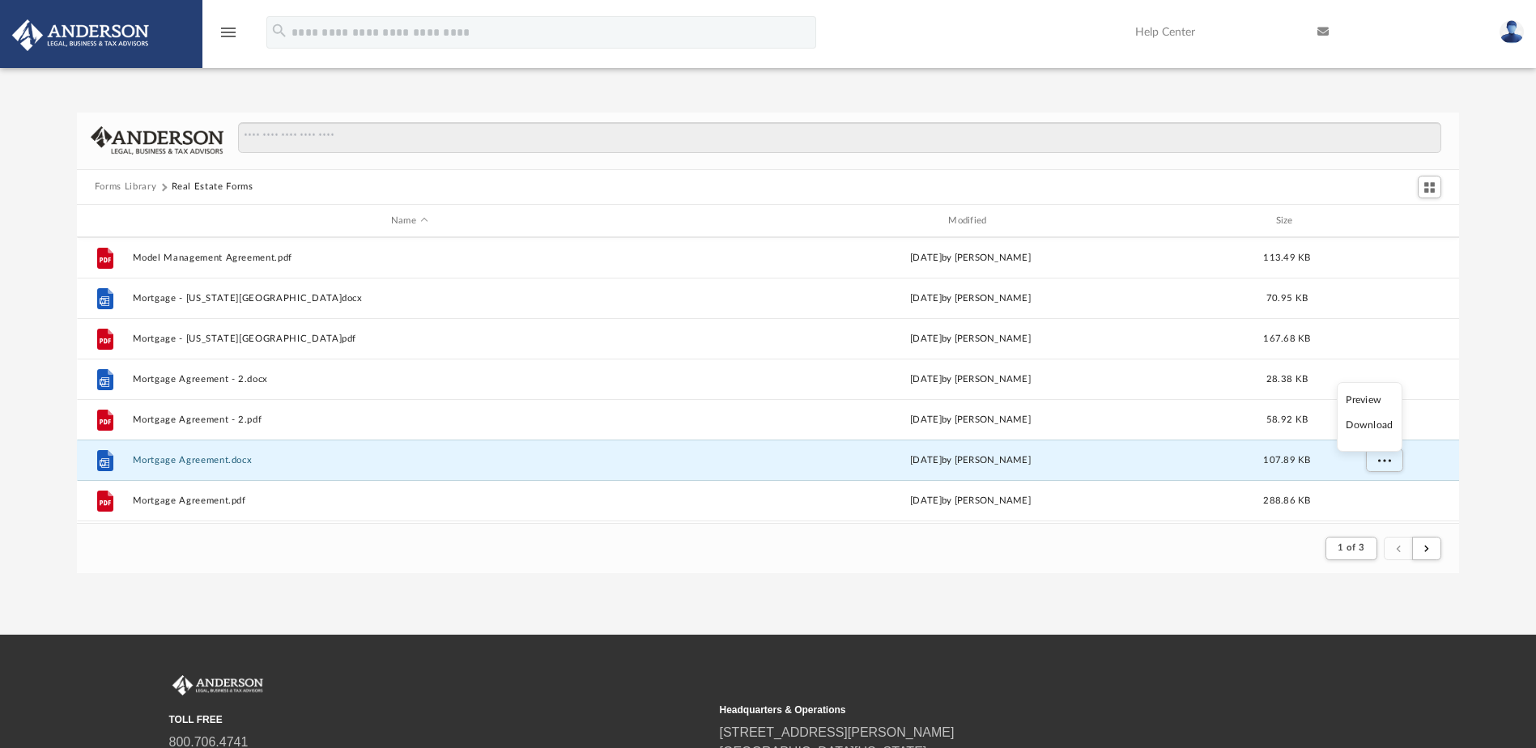
click at [1380, 427] on li "Download" at bounding box center [1369, 425] width 47 height 17
click at [1494, 455] on div "Forms Library Real Estate Forms Name Modified Size File Model Management Agreem…" at bounding box center [768, 343] width 1536 height 461
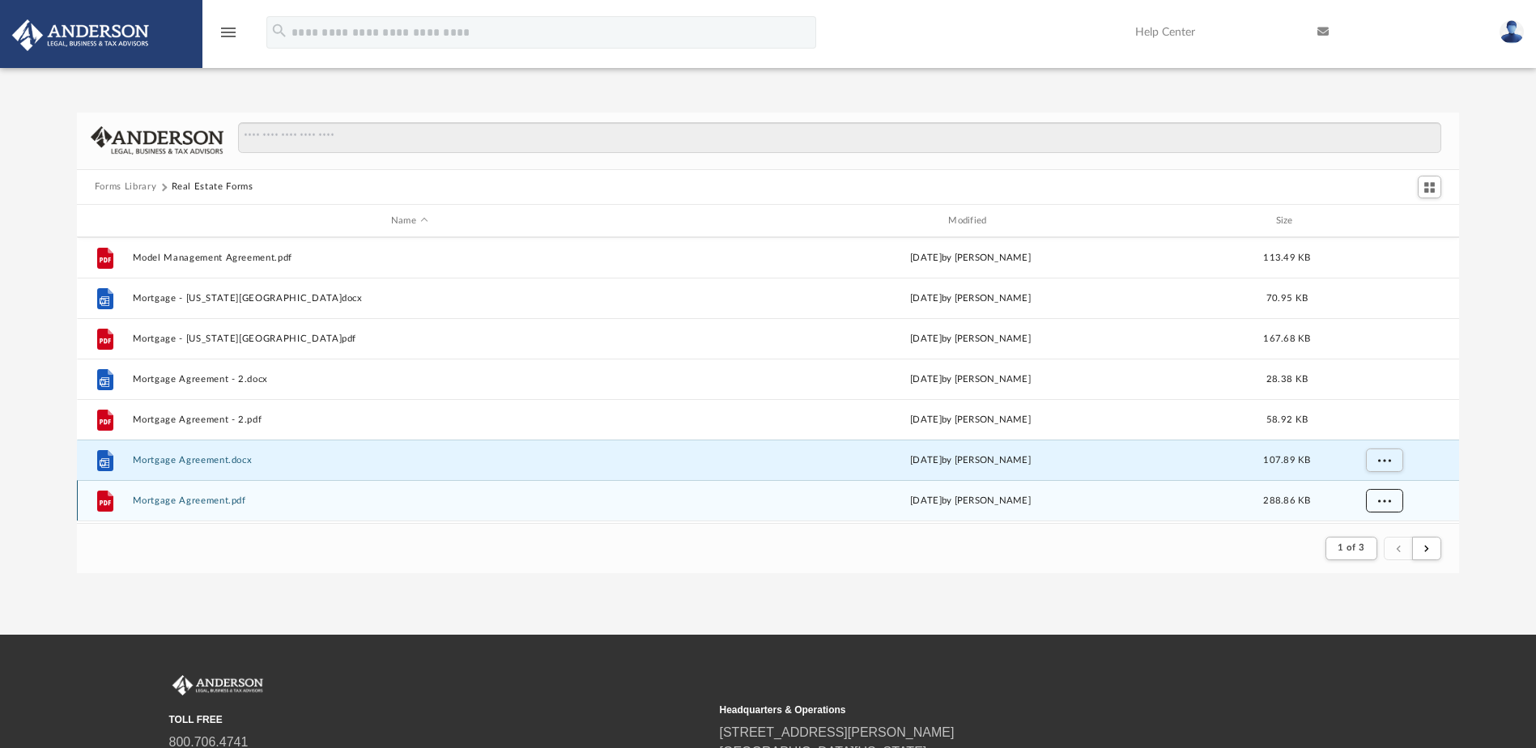
click at [1376, 491] on button "More options" at bounding box center [1383, 501] width 37 height 24
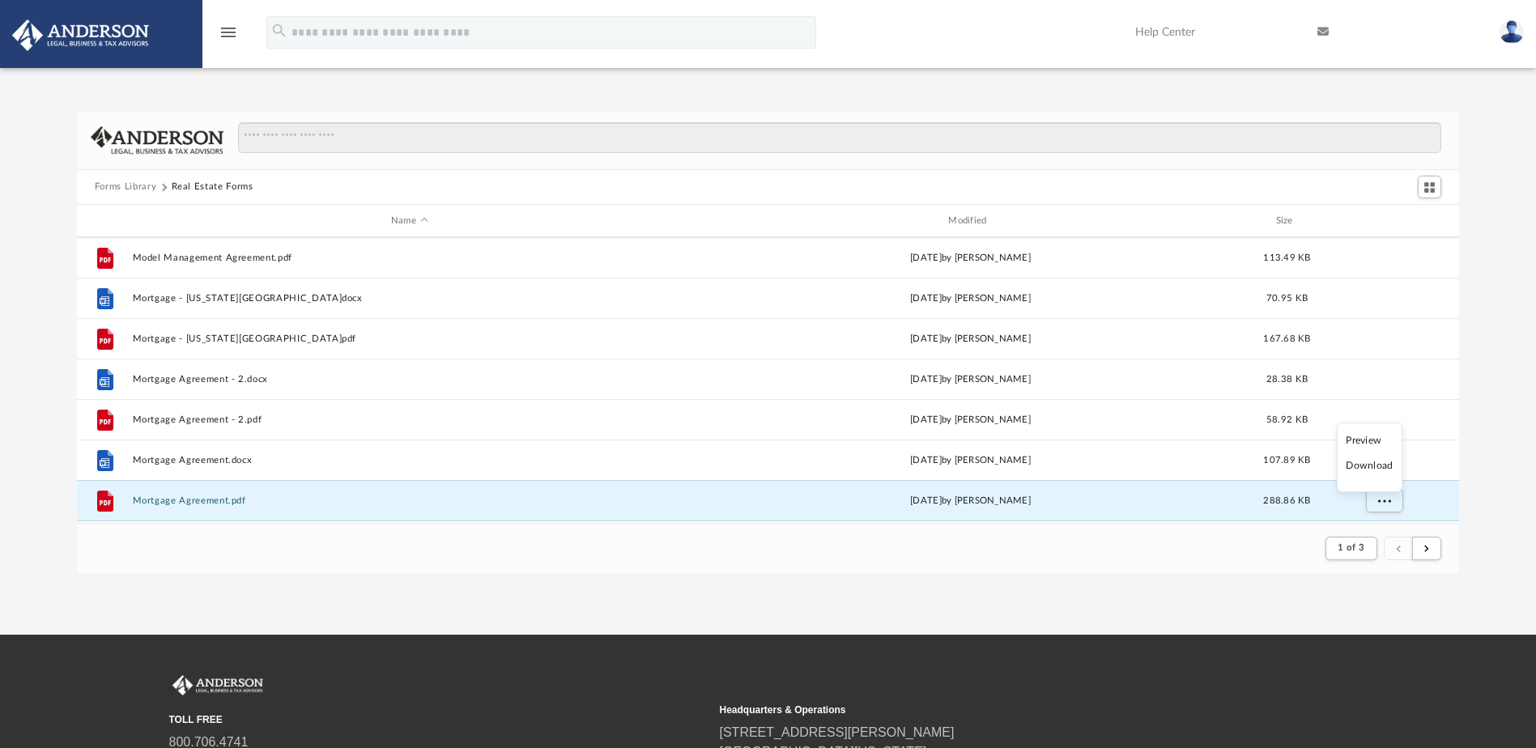
click at [1378, 468] on li "Download" at bounding box center [1369, 465] width 47 height 17
click at [1492, 419] on div "Forms Library Real Estate Forms Name Modified Size File Model Management Agreem…" at bounding box center [768, 343] width 1536 height 461
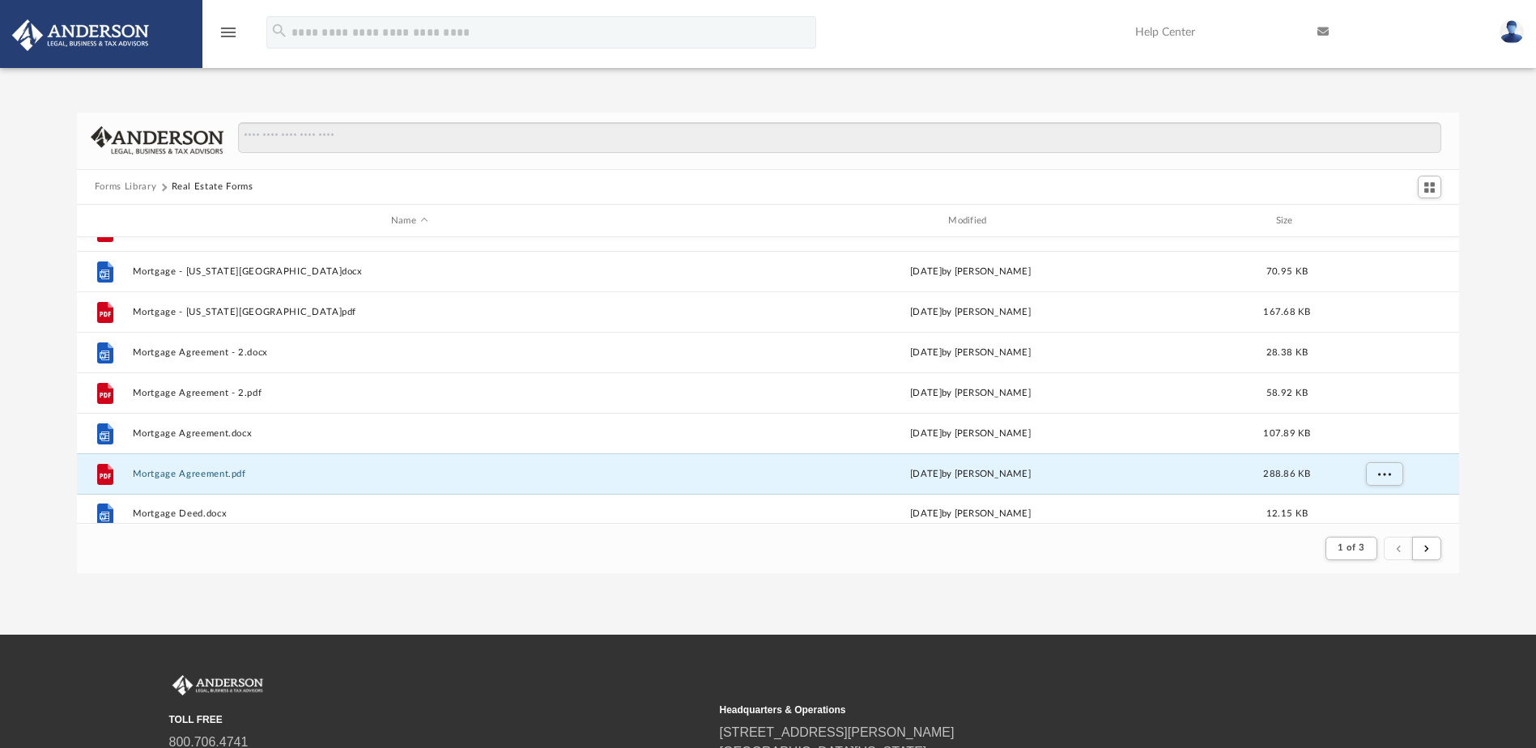
scroll to position [1738, 0]
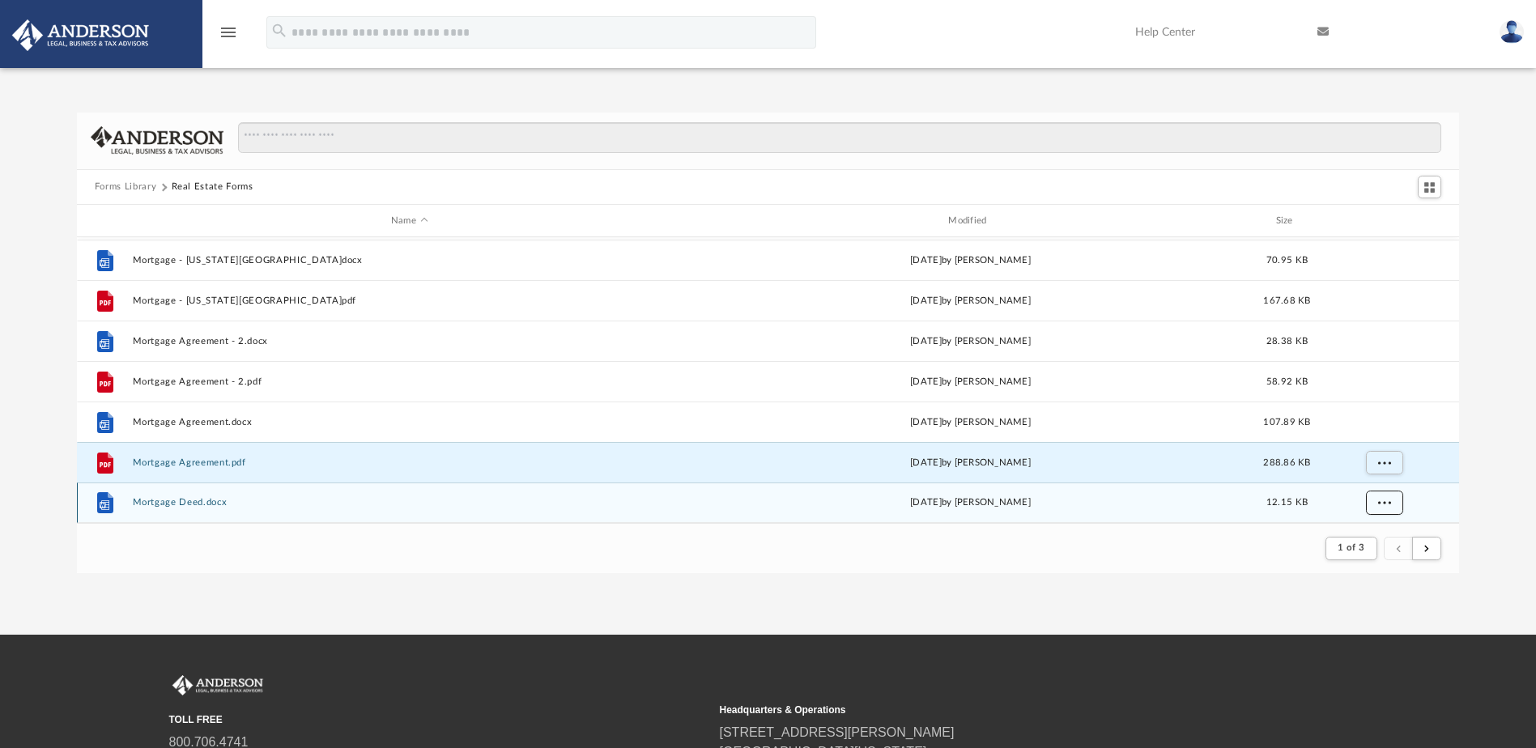
click at [1389, 504] on span "More options" at bounding box center [1383, 502] width 13 height 9
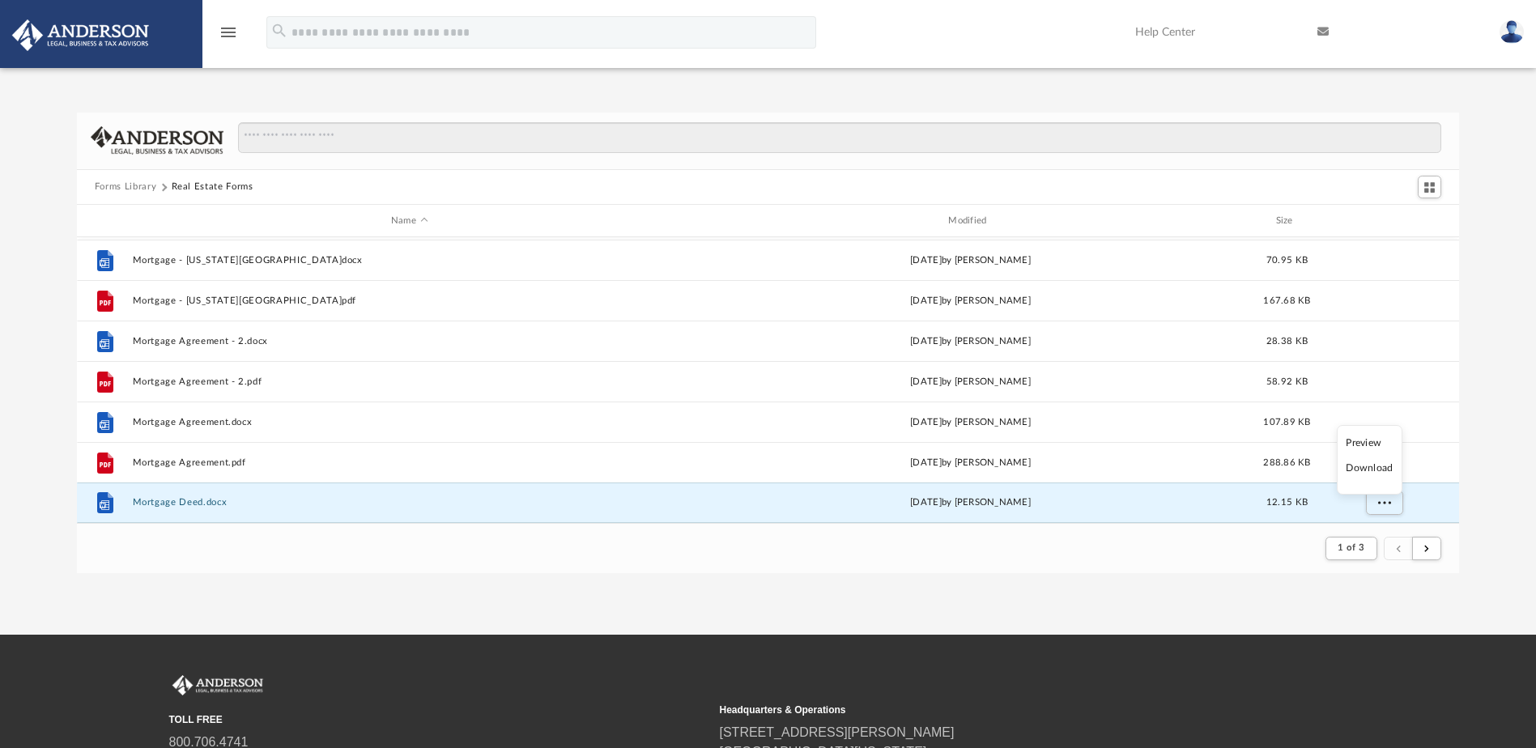
click at [1369, 470] on li "Download" at bounding box center [1369, 468] width 47 height 17
click at [117, 184] on button "Forms Library" at bounding box center [126, 187] width 62 height 15
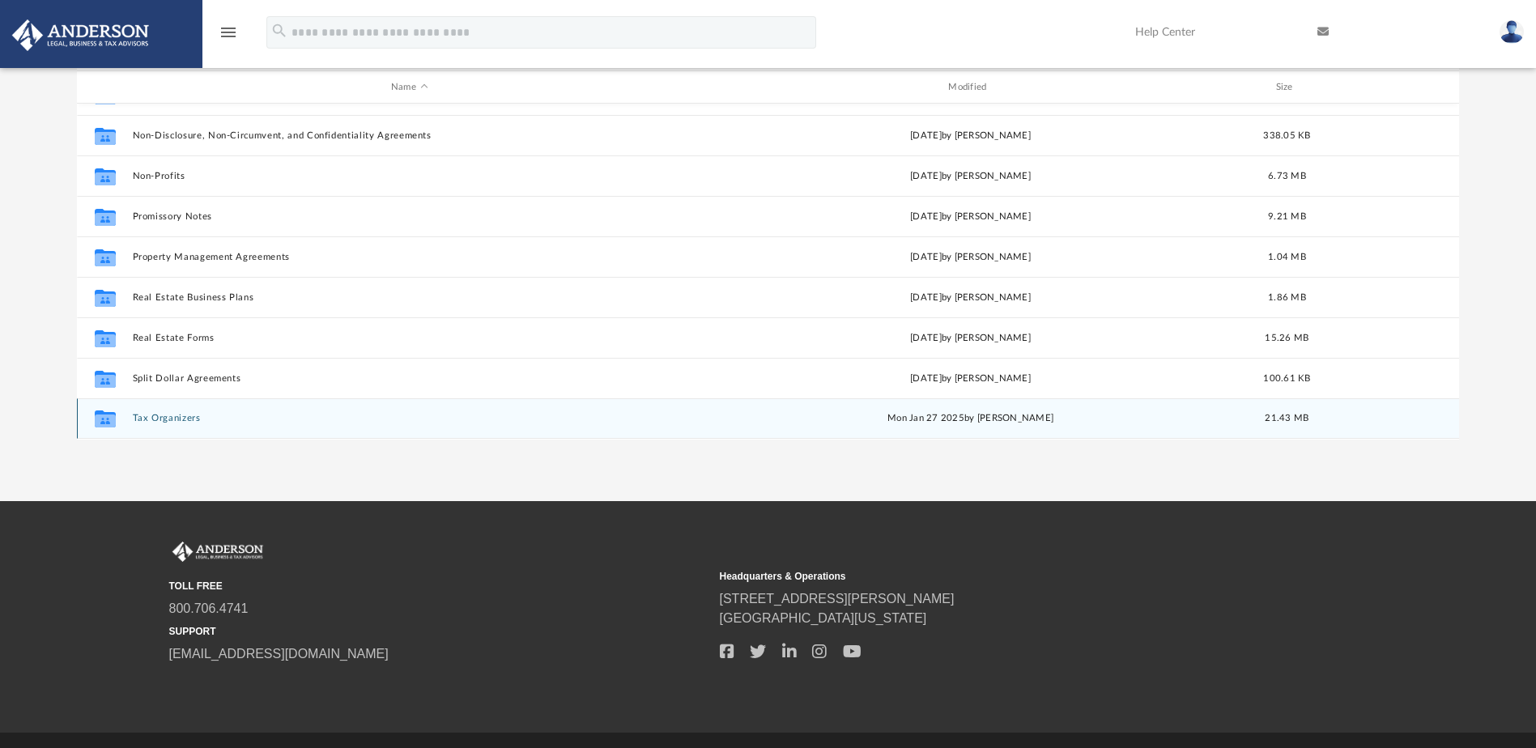
scroll to position [162, 0]
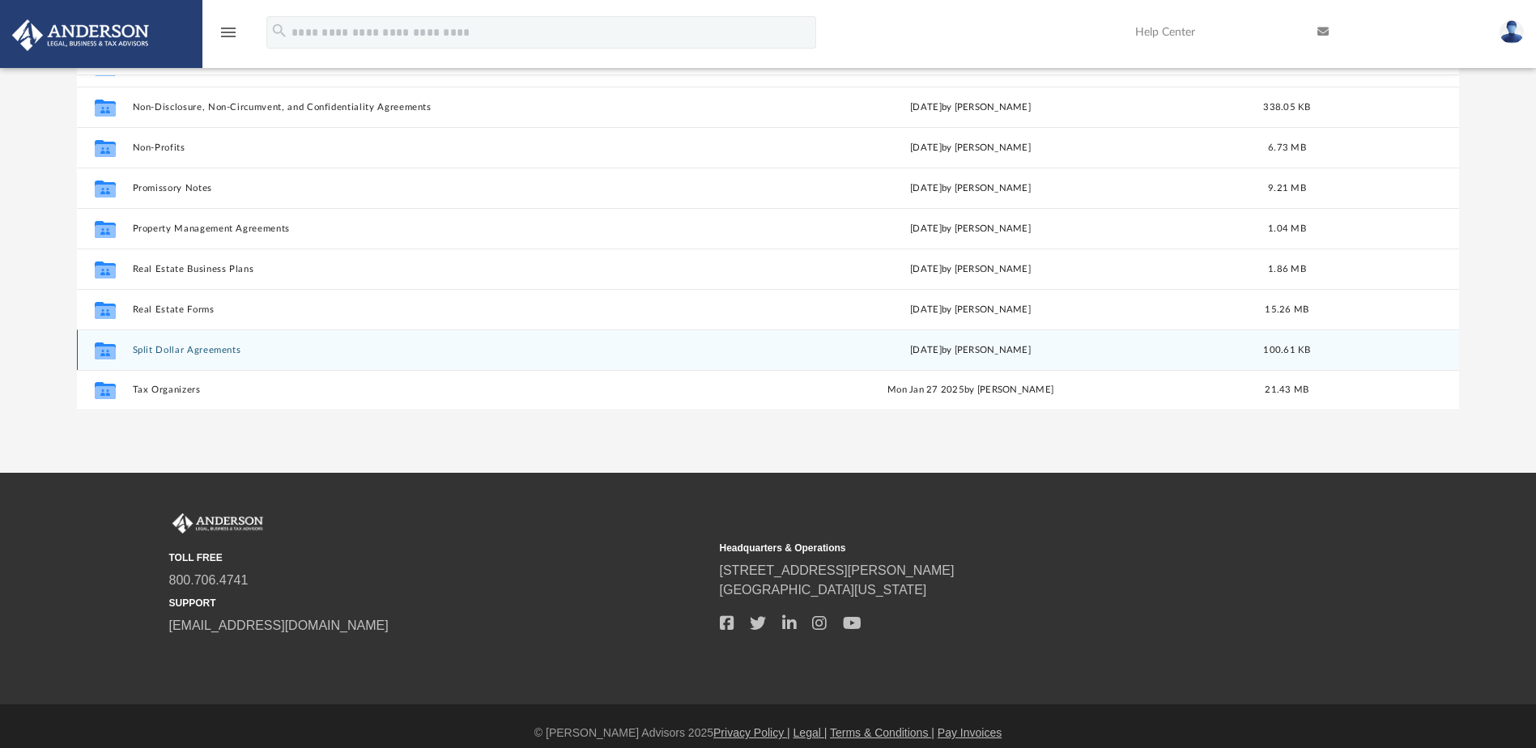
click at [168, 350] on button "Split Dollar Agreements" at bounding box center [409, 350] width 554 height 11
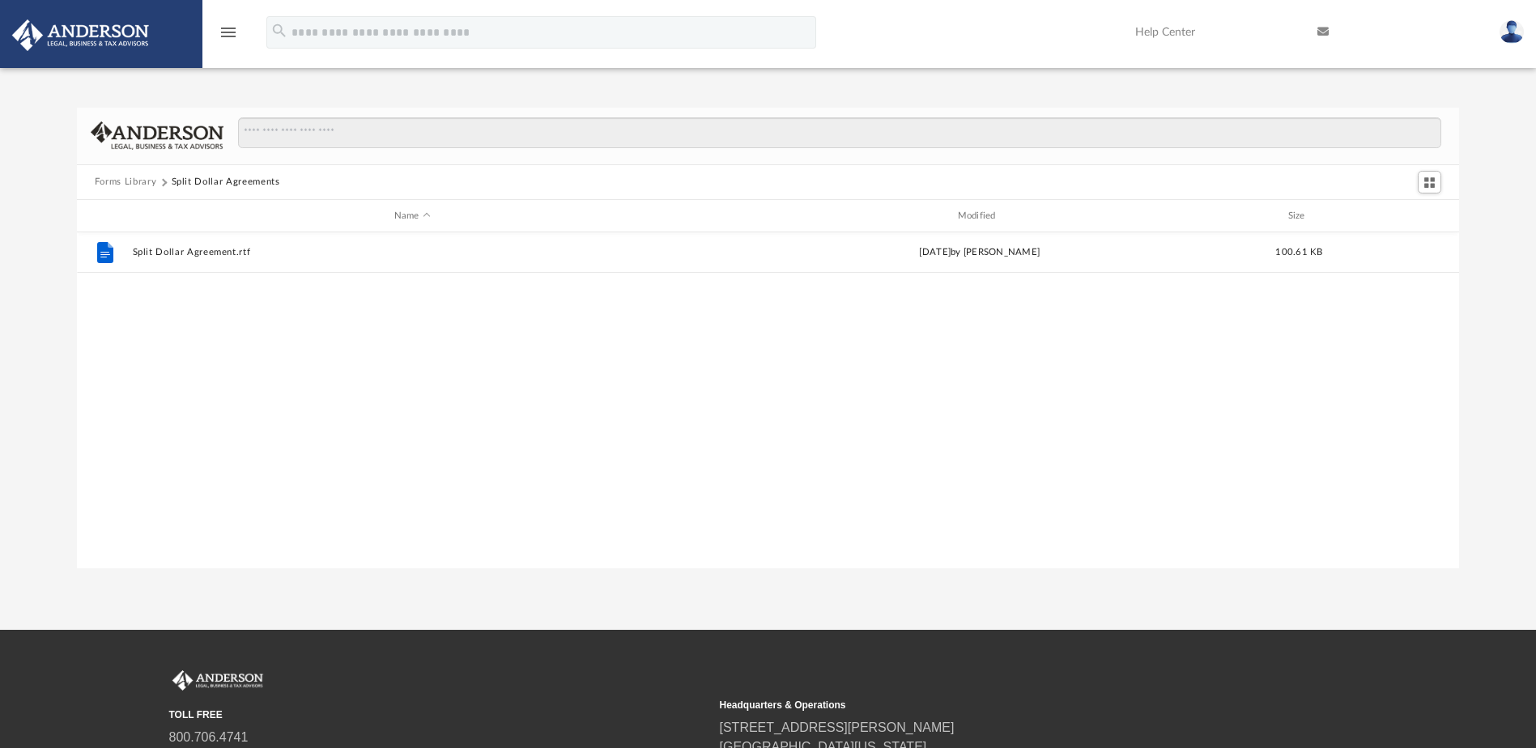
scroll to position [0, 0]
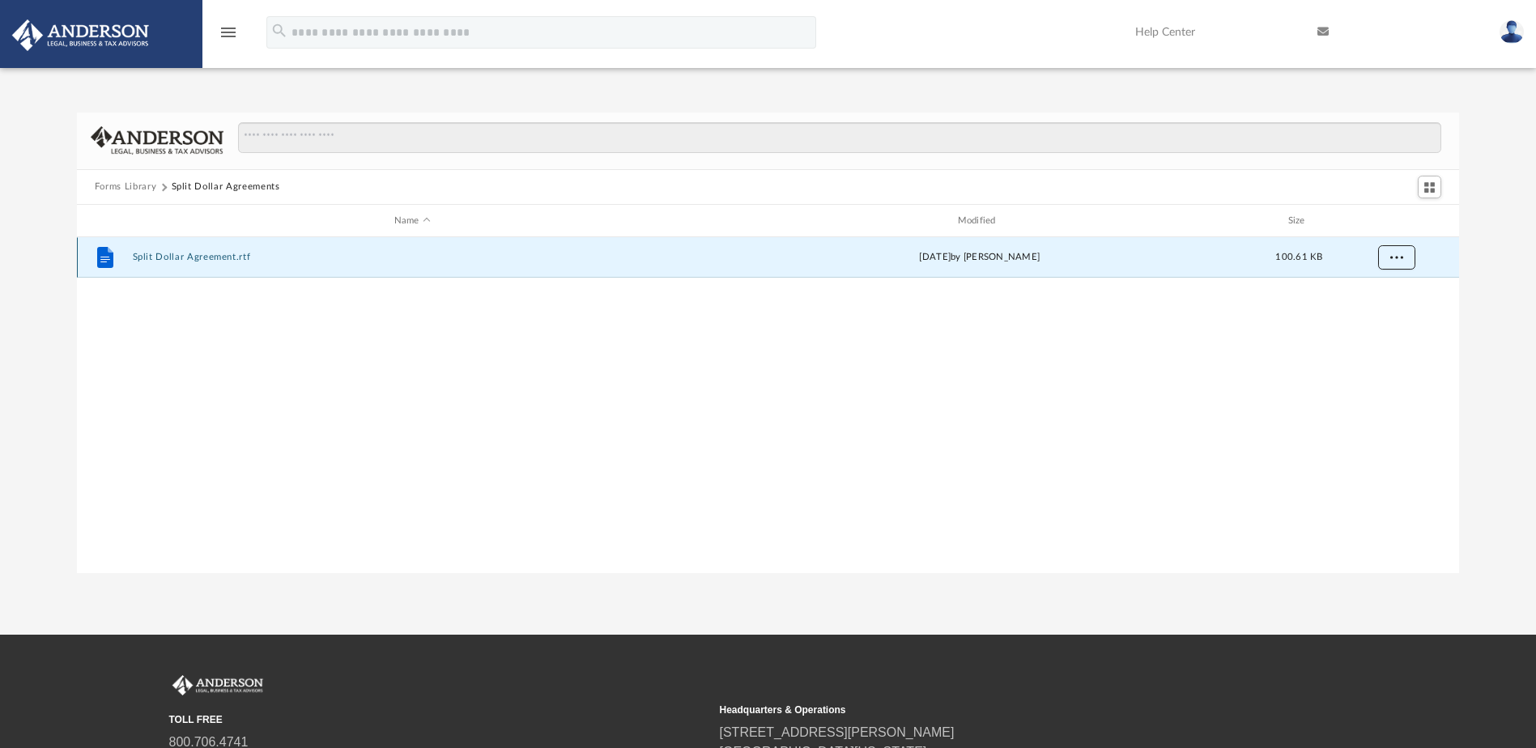
click at [1384, 256] on button "More options" at bounding box center [1395, 258] width 37 height 24
click at [1380, 317] on li "Download" at bounding box center [1381, 316] width 47 height 17
click at [123, 188] on button "Forms Library" at bounding box center [126, 187] width 62 height 15
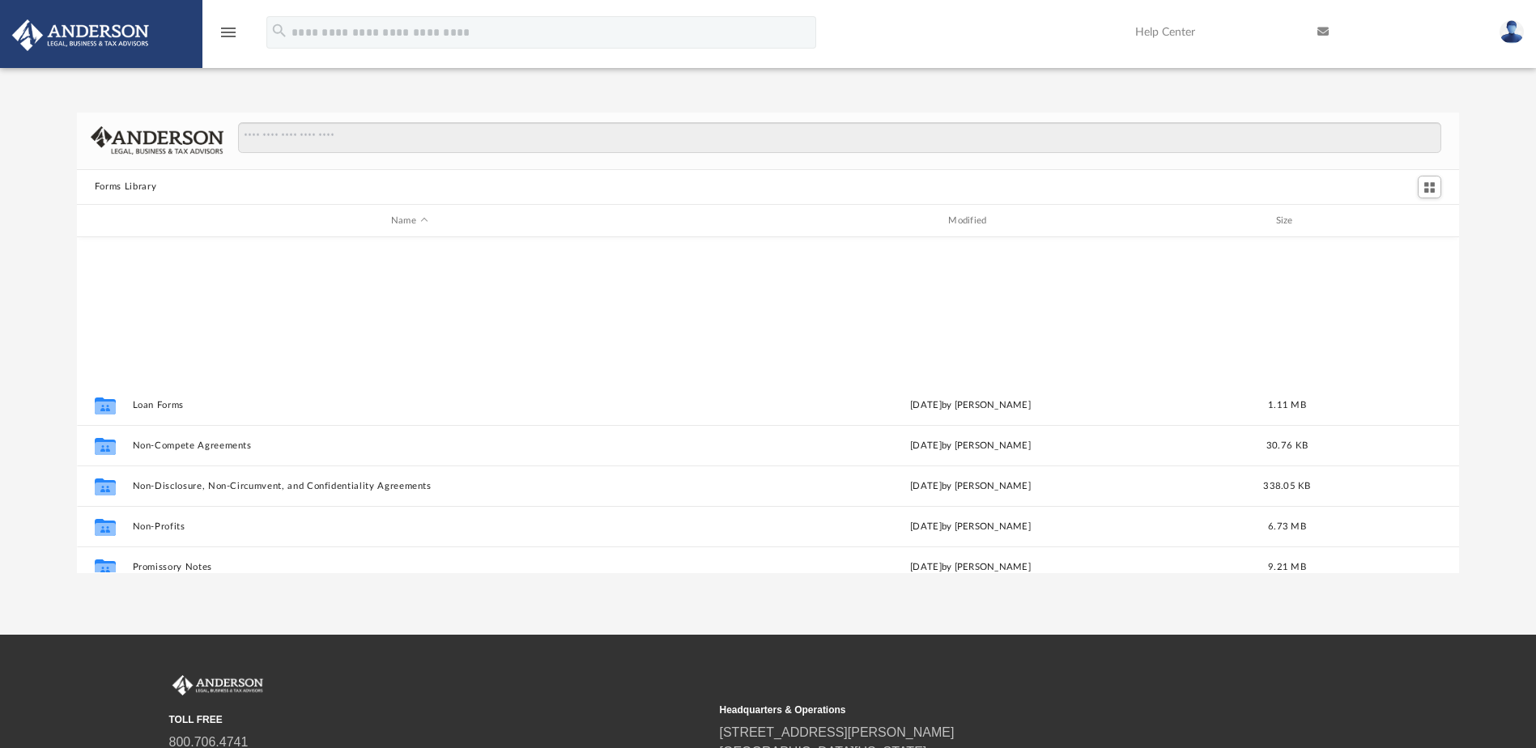
scroll to position [879, 0]
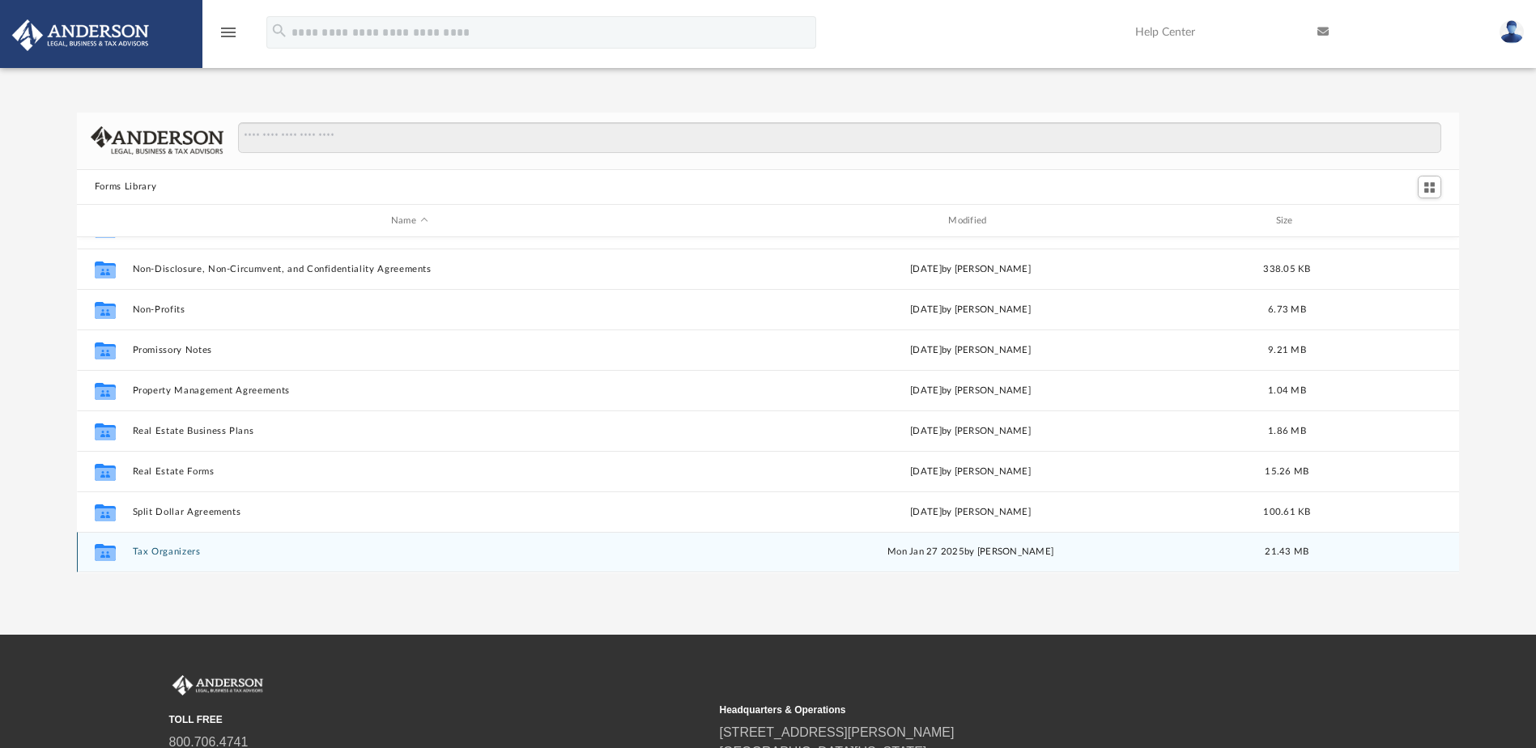
click at [147, 555] on button "Tax Organizers" at bounding box center [409, 552] width 554 height 11
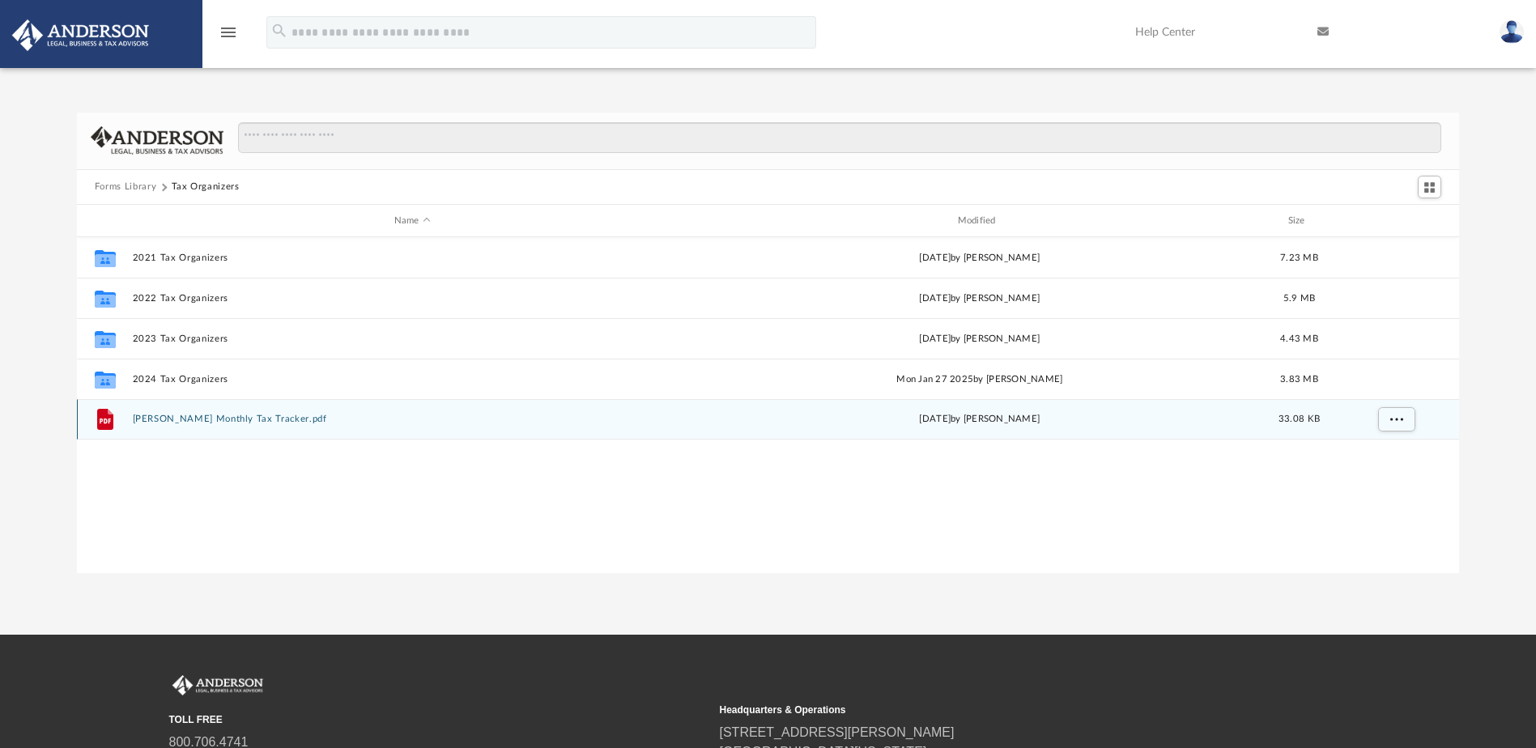
scroll to position [0, 0]
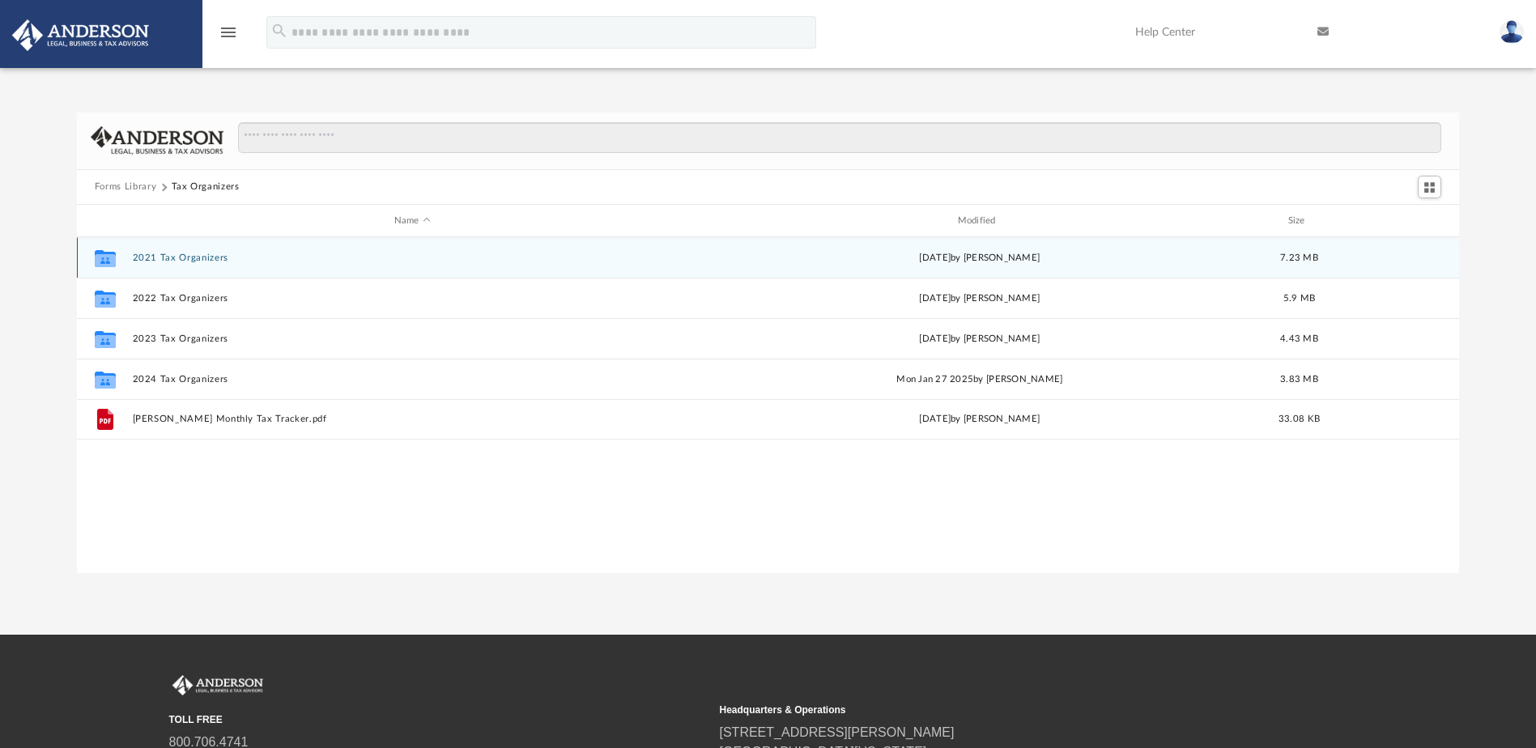
click at [164, 258] on button "2021 Tax Organizers" at bounding box center [412, 258] width 560 height 11
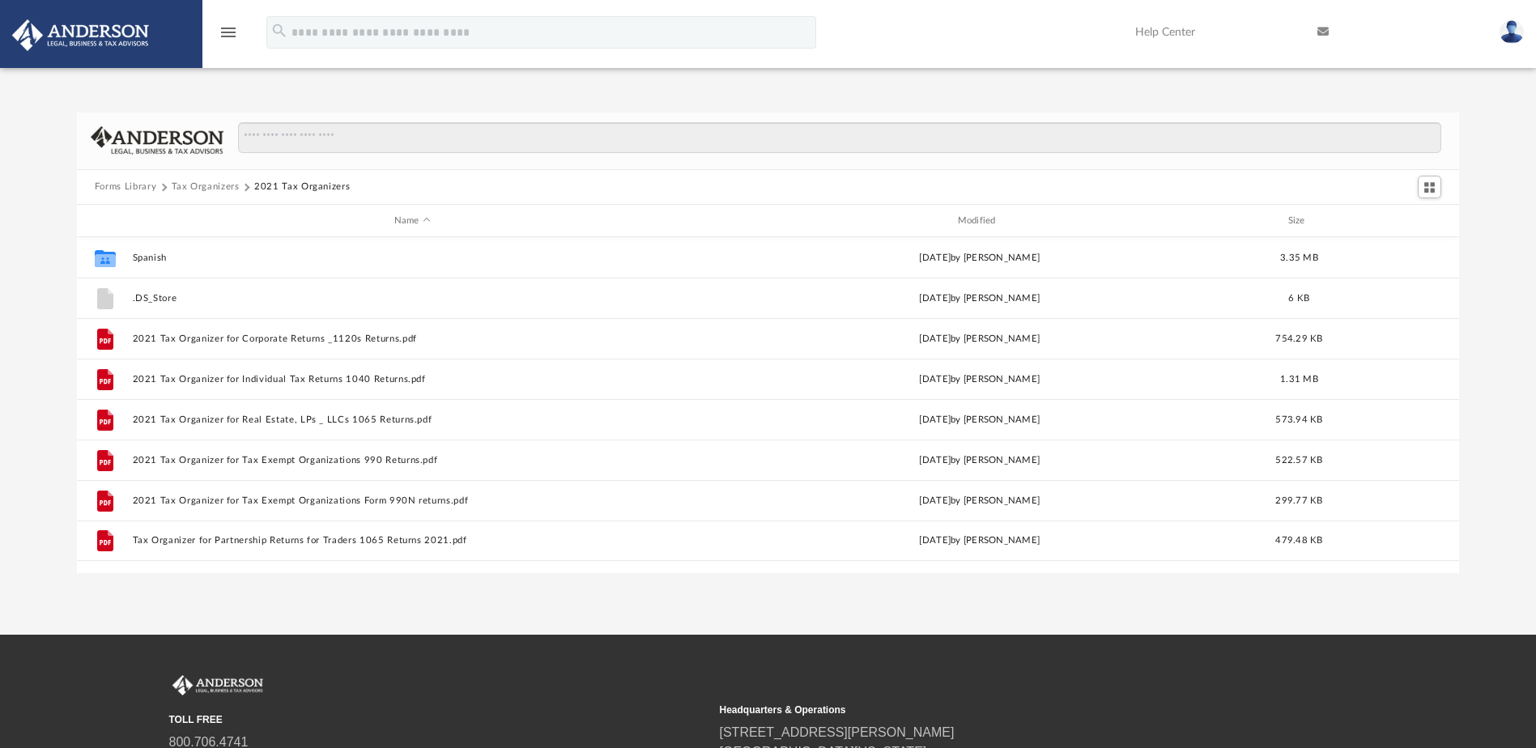
click at [197, 188] on button "Tax Organizers" at bounding box center [206, 187] width 68 height 15
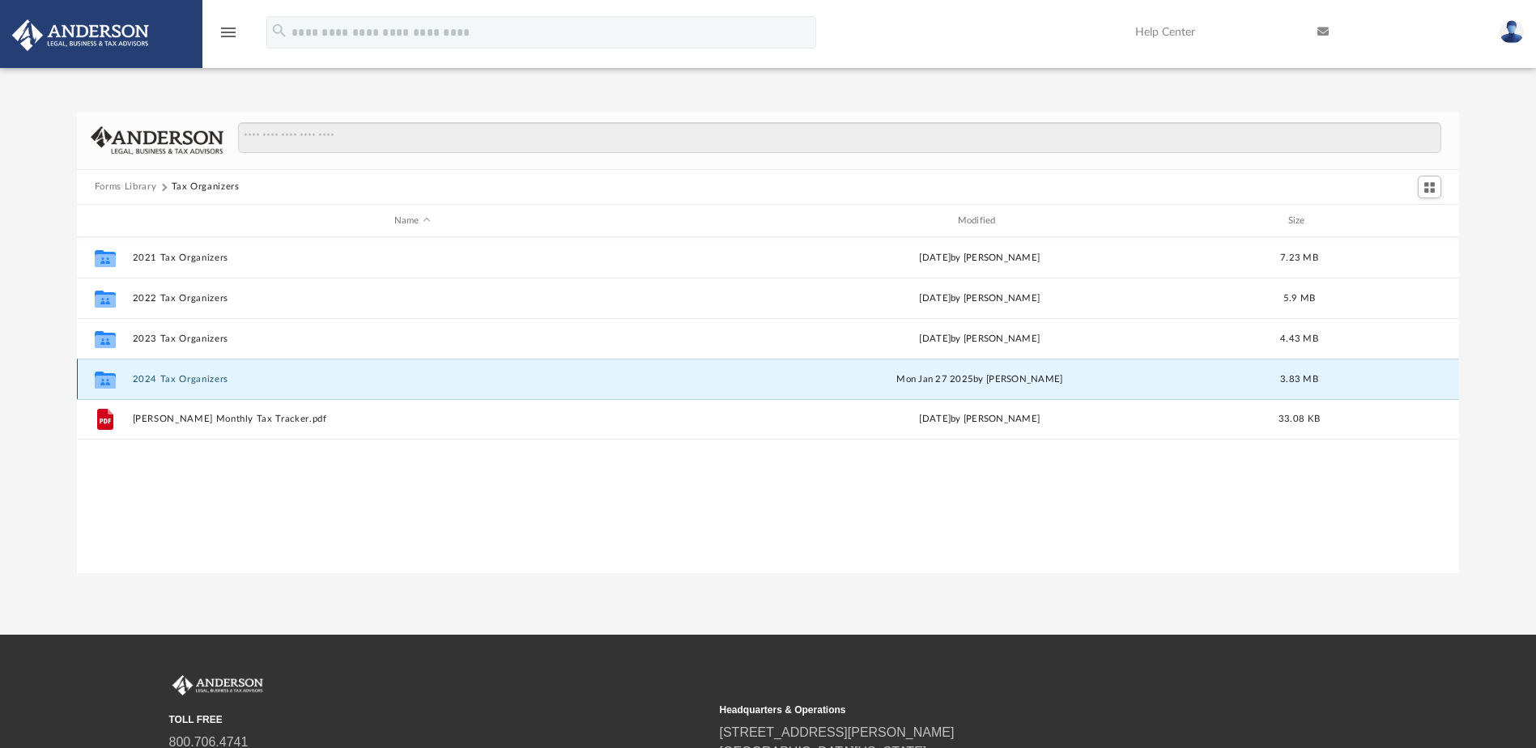
click at [163, 379] on button "2024 Tax Organizers" at bounding box center [412, 379] width 560 height 11
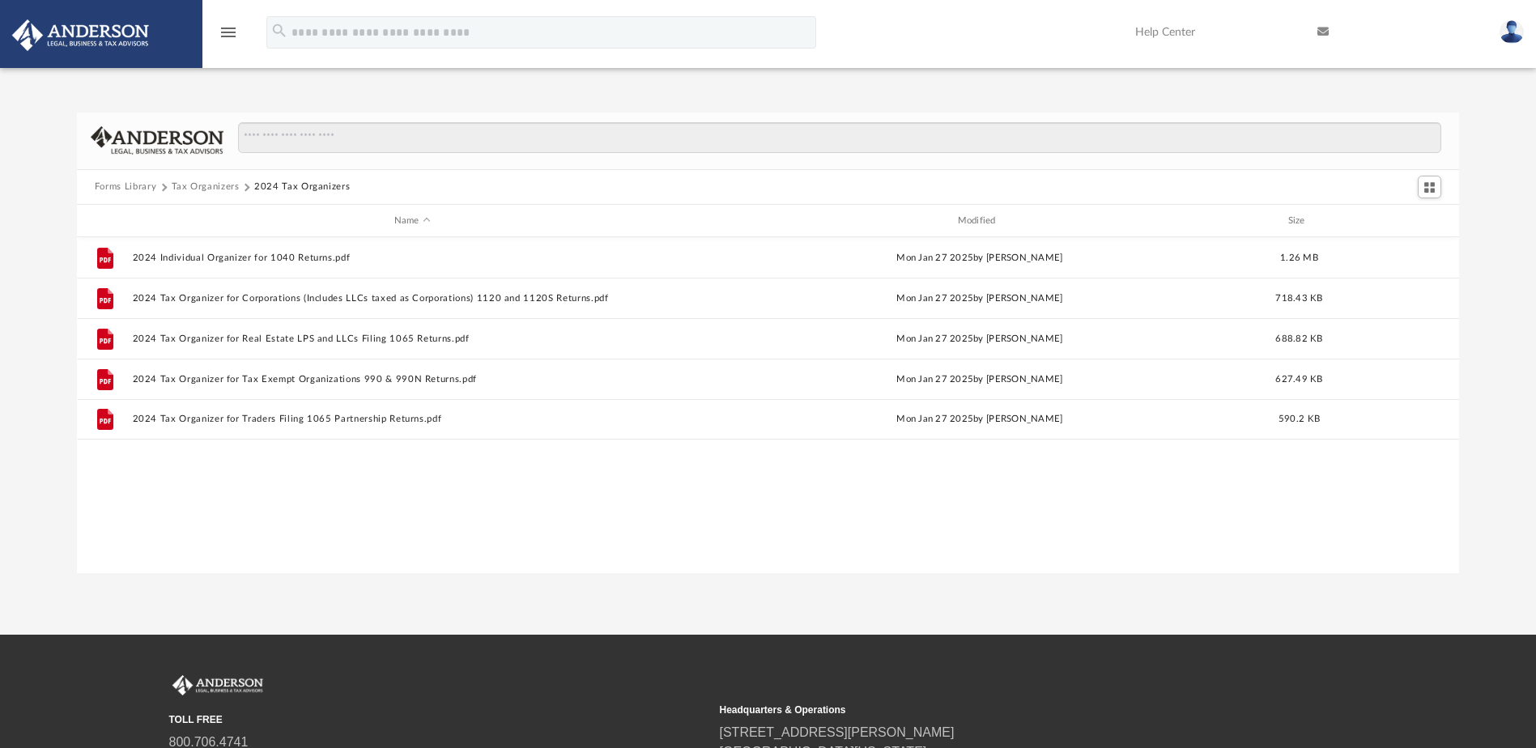
click at [888, 498] on div "File 2024 Individual Organizer for 1040 Returns.pdf [DATE] by [PERSON_NAME] 1.2…" at bounding box center [768, 404] width 1382 height 335
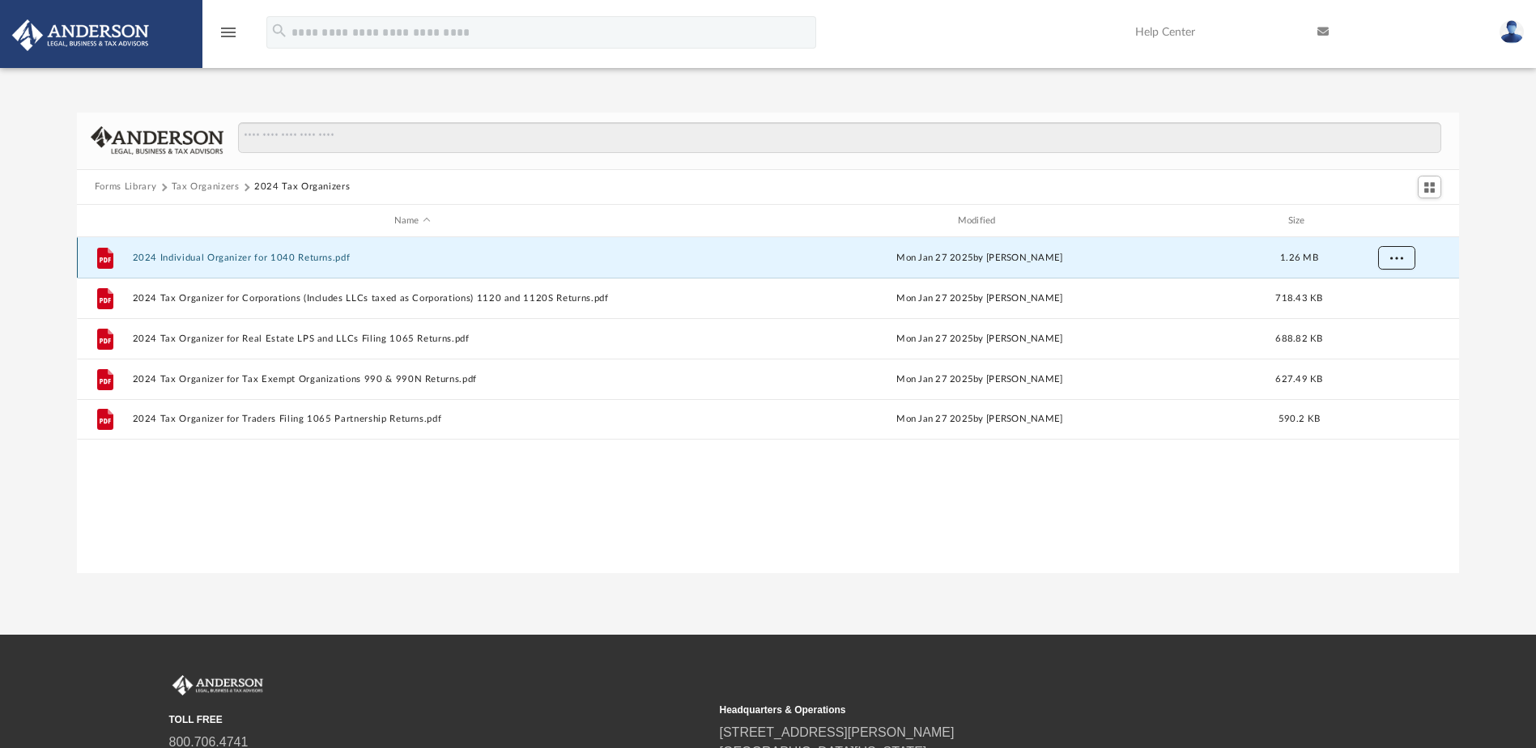
click at [1396, 261] on span "More options" at bounding box center [1395, 257] width 13 height 9
click at [1373, 318] on li "Download" at bounding box center [1381, 316] width 47 height 17
click at [1495, 305] on div "Forms Library Tax Organizers 2024 Tax Organizers Name Modified Size File 2024 I…" at bounding box center [768, 343] width 1536 height 461
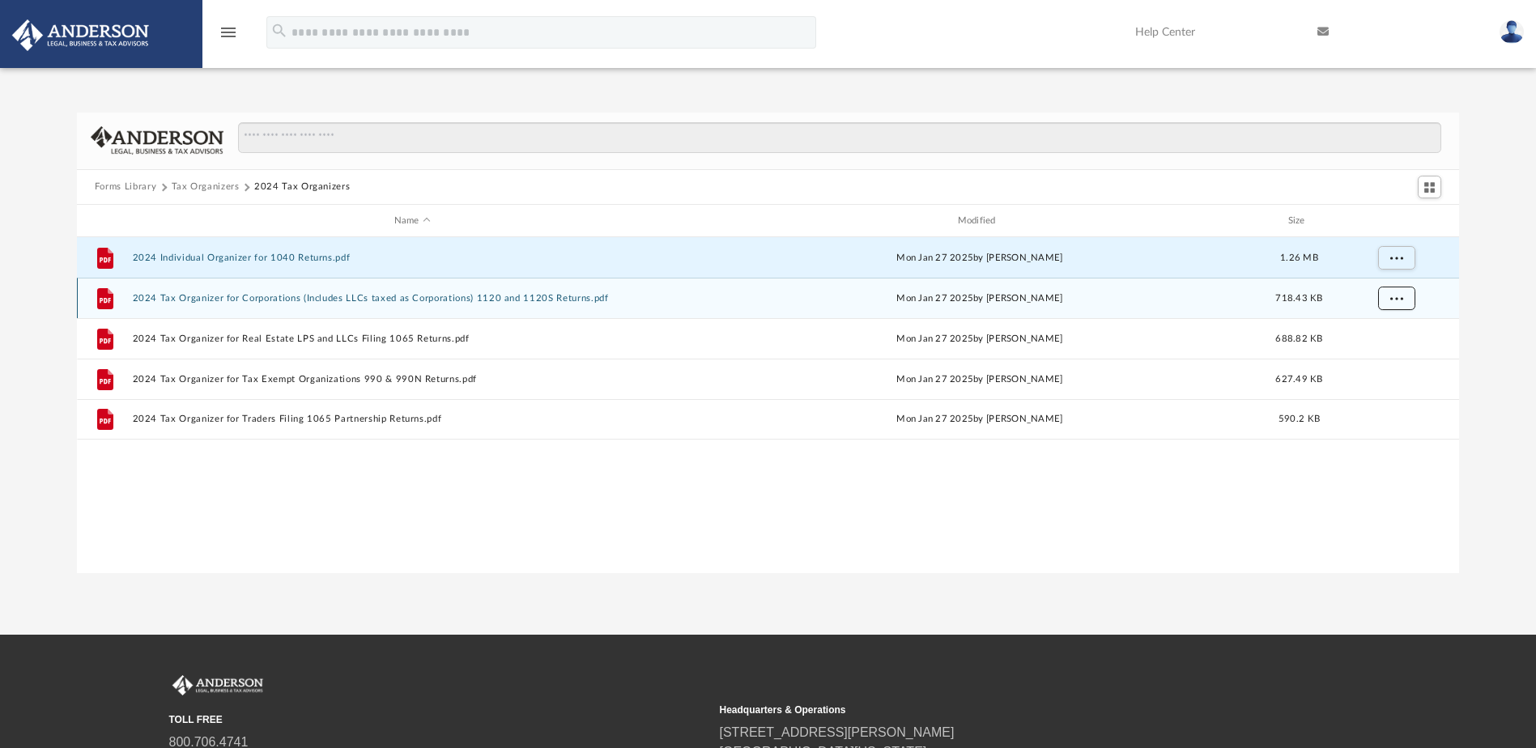
click at [1398, 300] on span "More options" at bounding box center [1395, 298] width 13 height 9
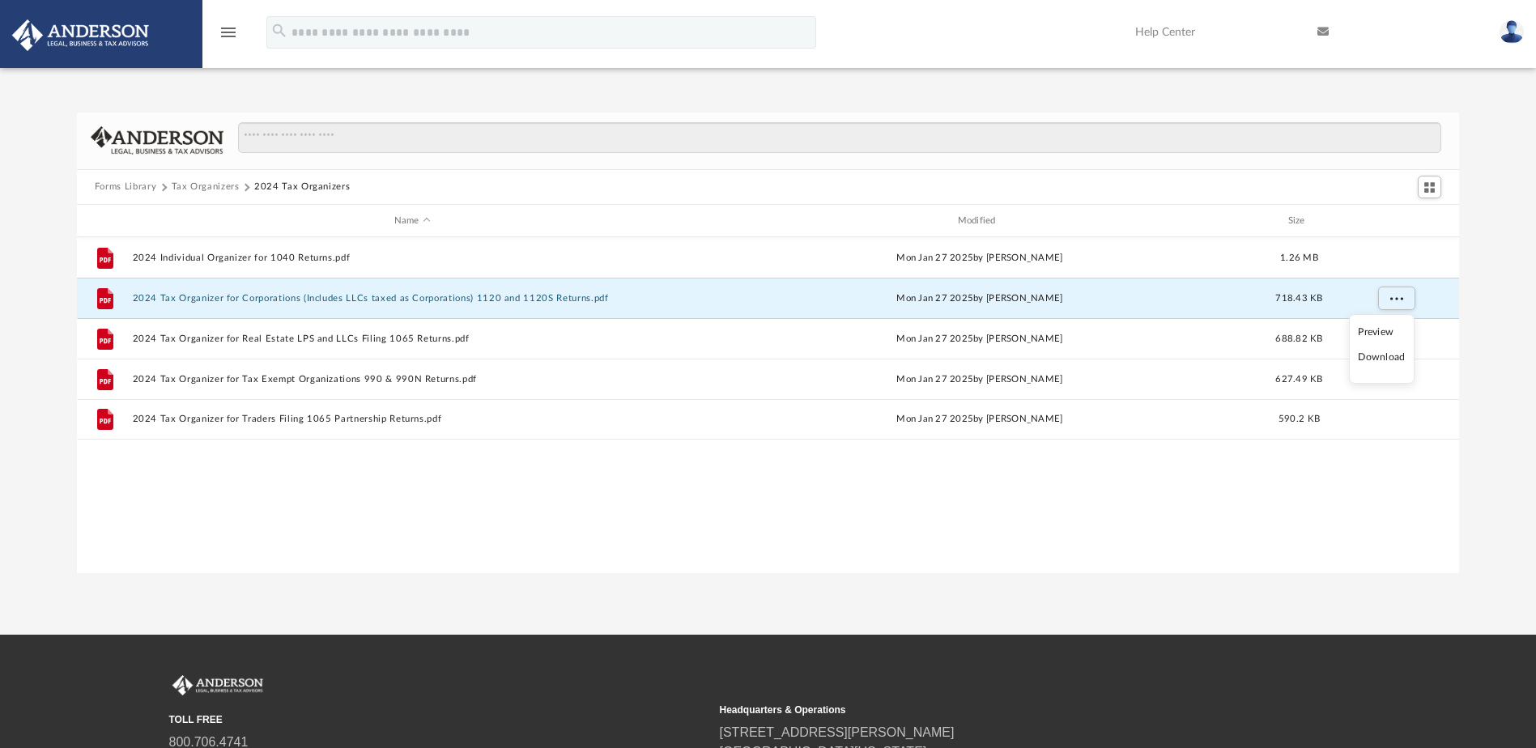
click at [1387, 359] on li "Download" at bounding box center [1381, 357] width 47 height 17
click at [1511, 334] on div "Forms Library Tax Organizers 2024 Tax Organizers Name Modified Size File 2024 I…" at bounding box center [768, 343] width 1536 height 461
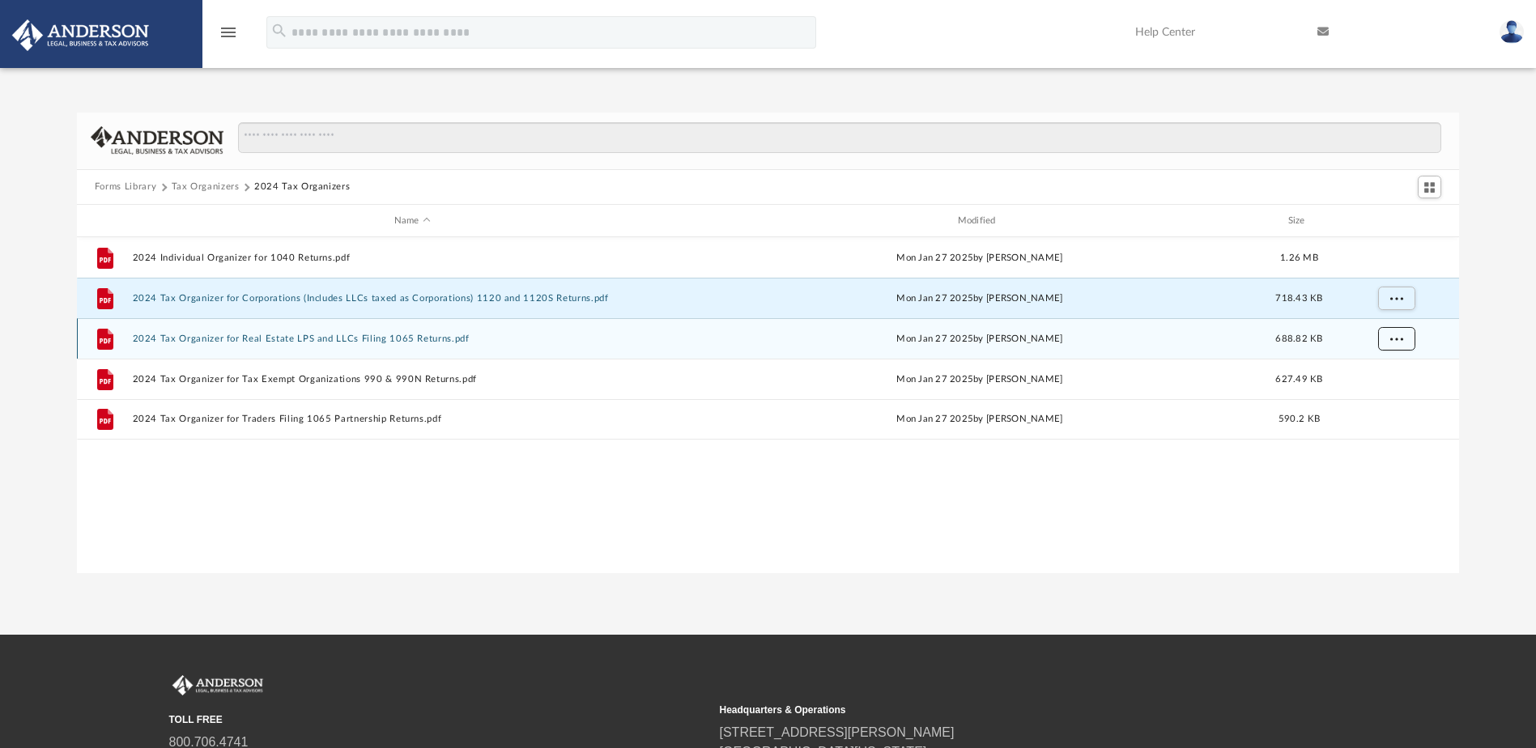
click at [1391, 338] on span "More options" at bounding box center [1395, 338] width 13 height 9
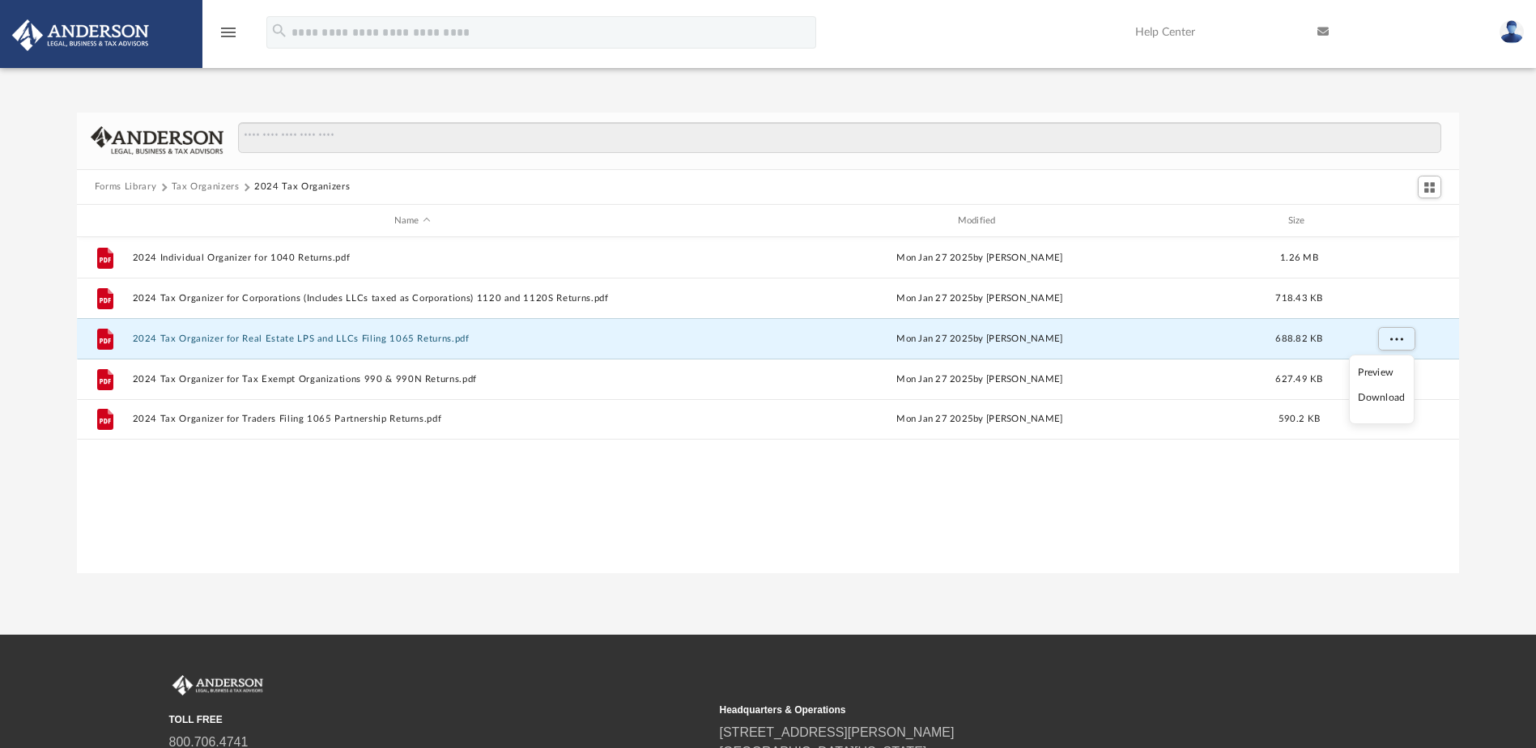
click at [1383, 397] on li "Download" at bounding box center [1381, 397] width 47 height 17
click at [1505, 347] on div "Forms Library Tax Organizers 2024 Tax Organizers Name Modified Size File 2024 I…" at bounding box center [768, 343] width 1536 height 461
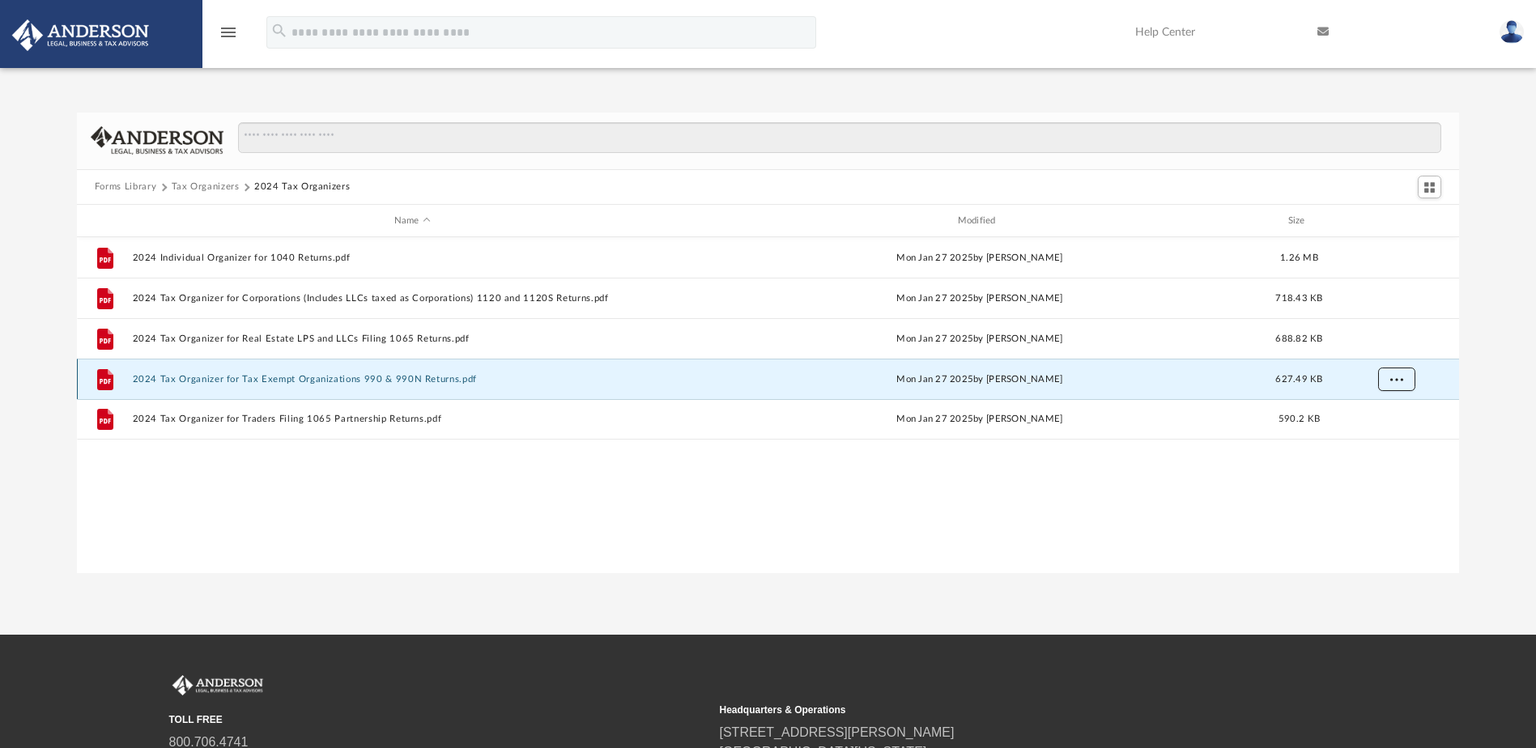
click at [1407, 381] on button "More options" at bounding box center [1395, 380] width 37 height 24
click at [1381, 438] on li "Download" at bounding box center [1381, 438] width 47 height 17
click at [1495, 381] on div "Forms Library Tax Organizers 2024 Tax Organizers Name Modified Size File 2024 I…" at bounding box center [768, 343] width 1536 height 461
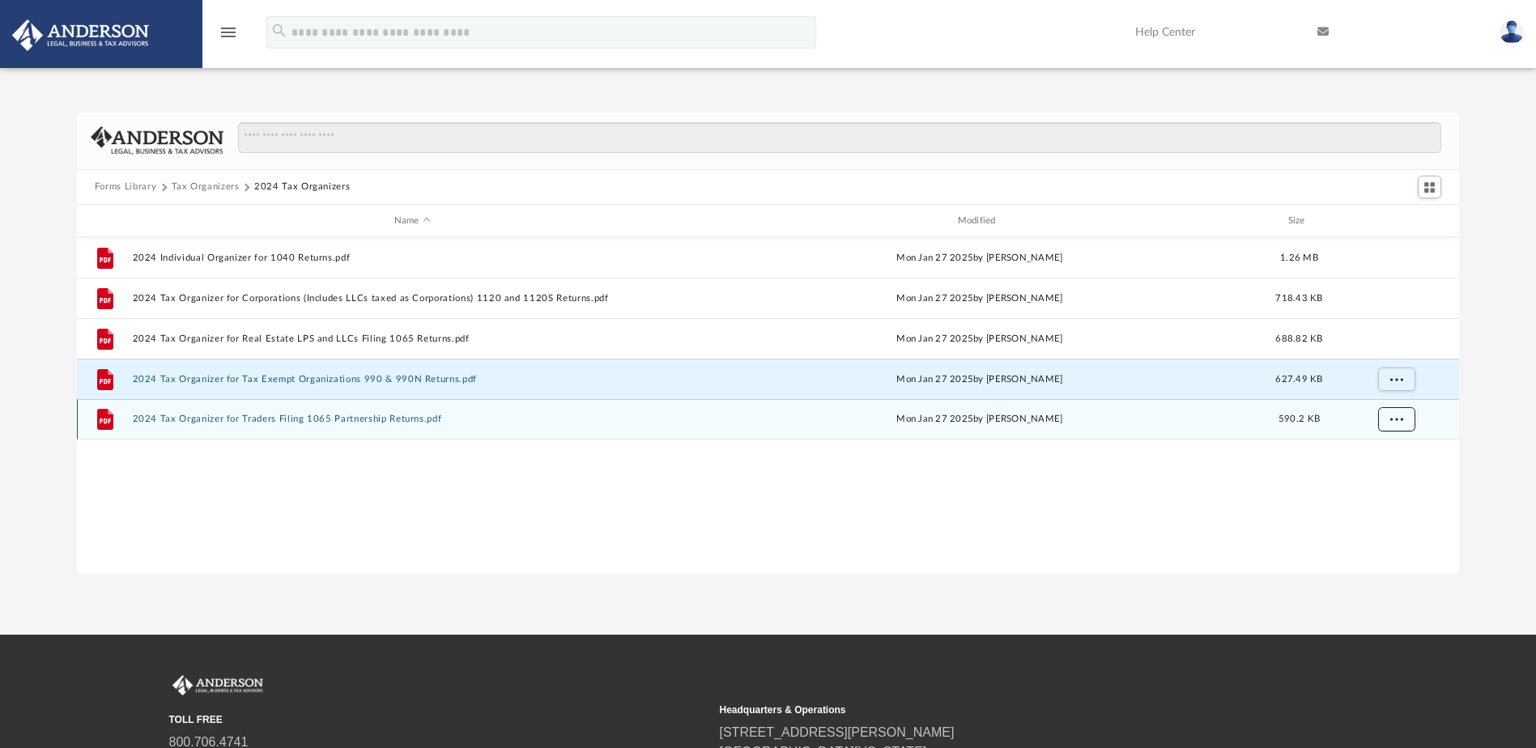
click at [1395, 419] on span "More options" at bounding box center [1395, 419] width 13 height 9
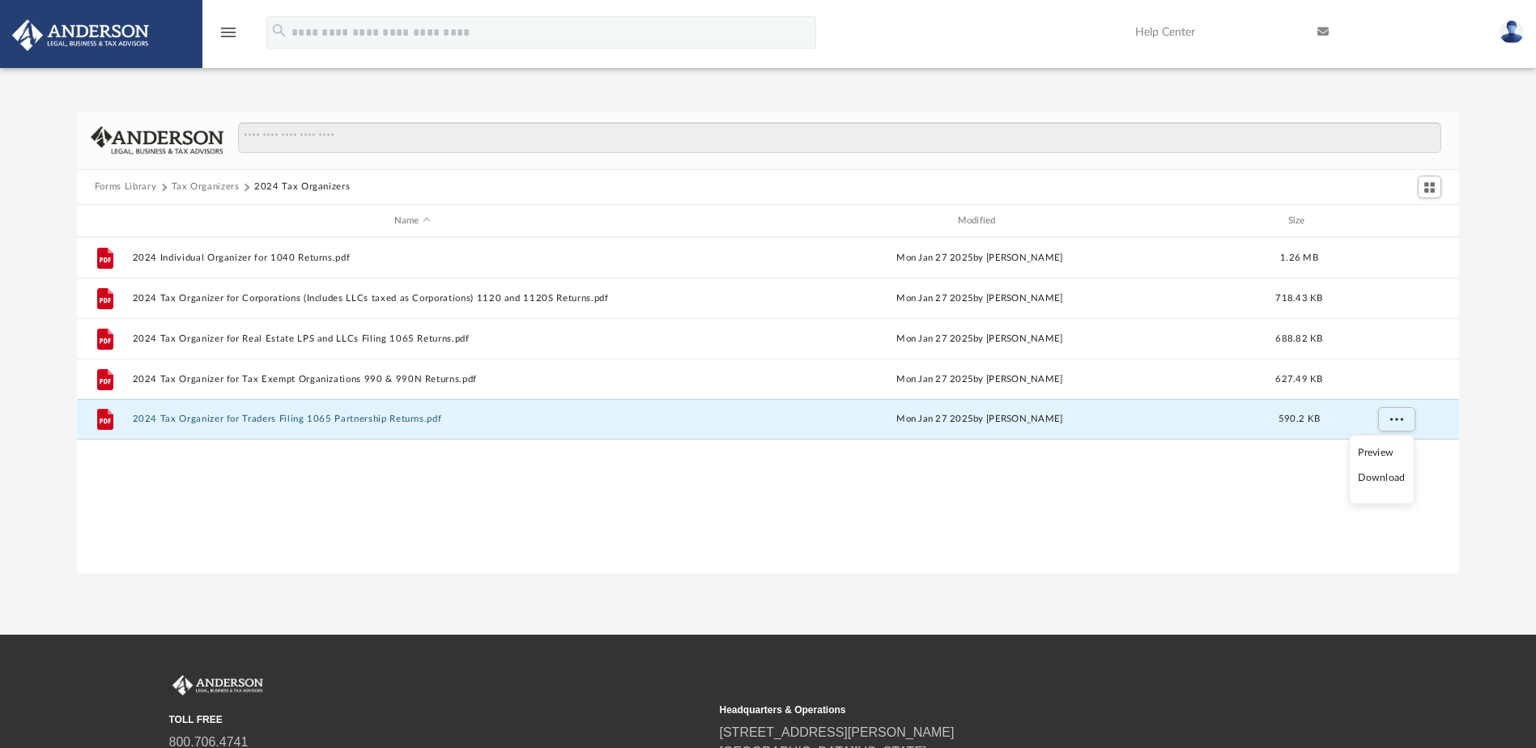
click at [1384, 481] on li "Download" at bounding box center [1381, 478] width 47 height 17
click at [1489, 379] on div "Forms Library Tax Organizers 2024 Tax Organizers Name Modified Size File 2024 I…" at bounding box center [768, 343] width 1536 height 461
click at [223, 185] on button "Tax Organizers" at bounding box center [206, 187] width 68 height 15
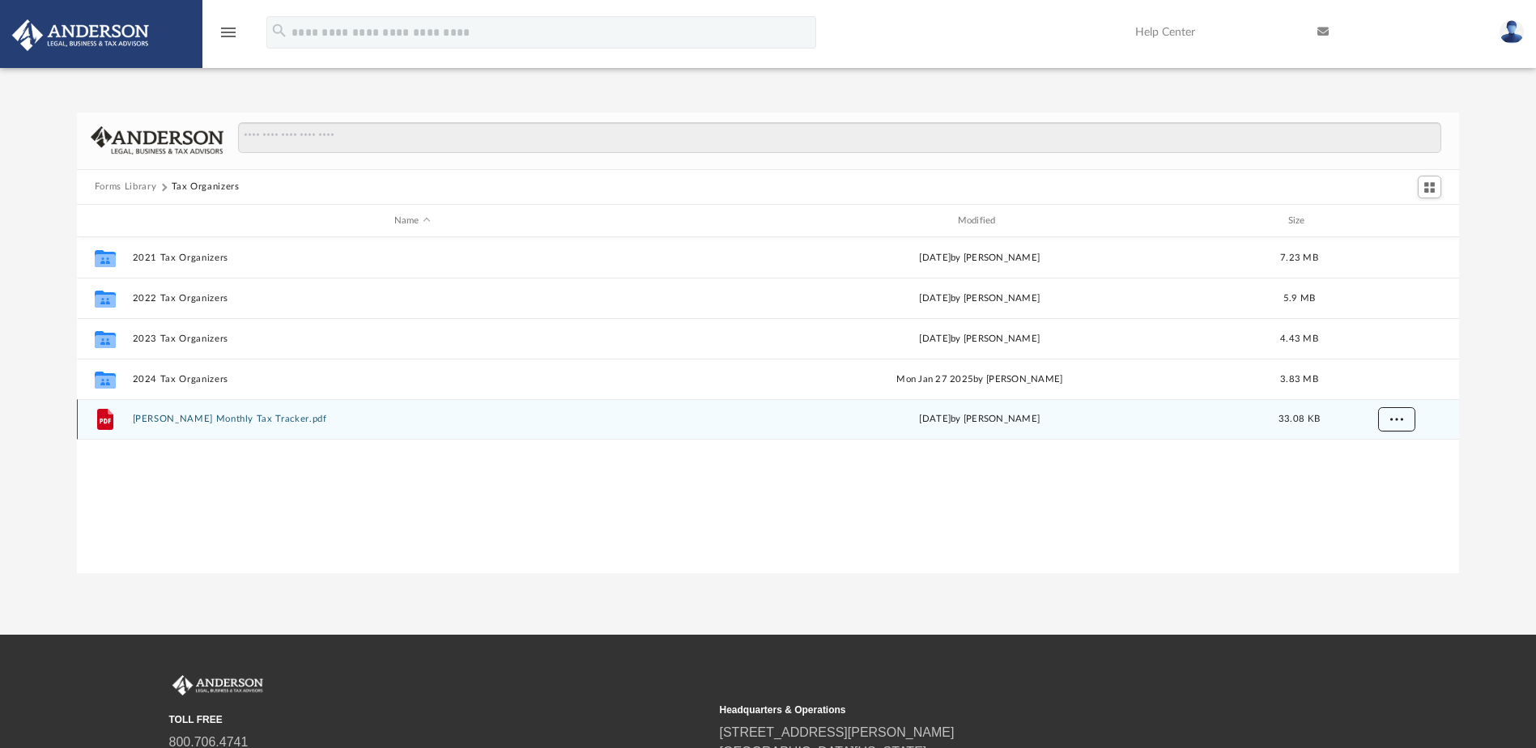
click at [1395, 415] on span "More options" at bounding box center [1395, 419] width 13 height 9
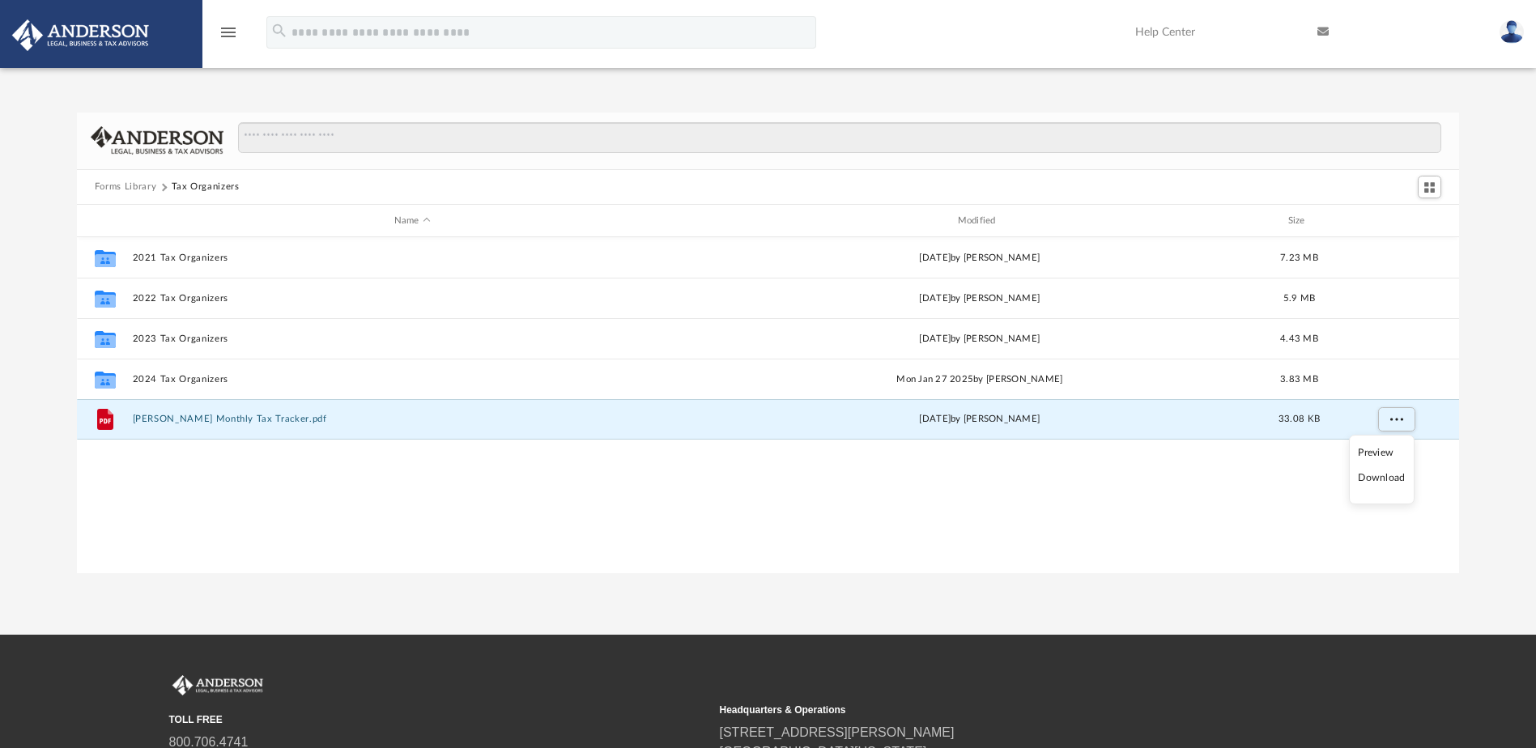
click at [1375, 481] on li "Download" at bounding box center [1381, 478] width 47 height 17
click at [973, 98] on div "Forms Library Tax Organizers Name Modified Size Collaborated Folder 2021 Tax Or…" at bounding box center [768, 326] width 1536 height 495
click at [528, 474] on div "Collaborated Folder 2021 Tax Organizers [DATE] by [PERSON_NAME] 7.23 MB Collabo…" at bounding box center [768, 404] width 1382 height 335
click at [138, 180] on button "Forms Library" at bounding box center [126, 187] width 62 height 15
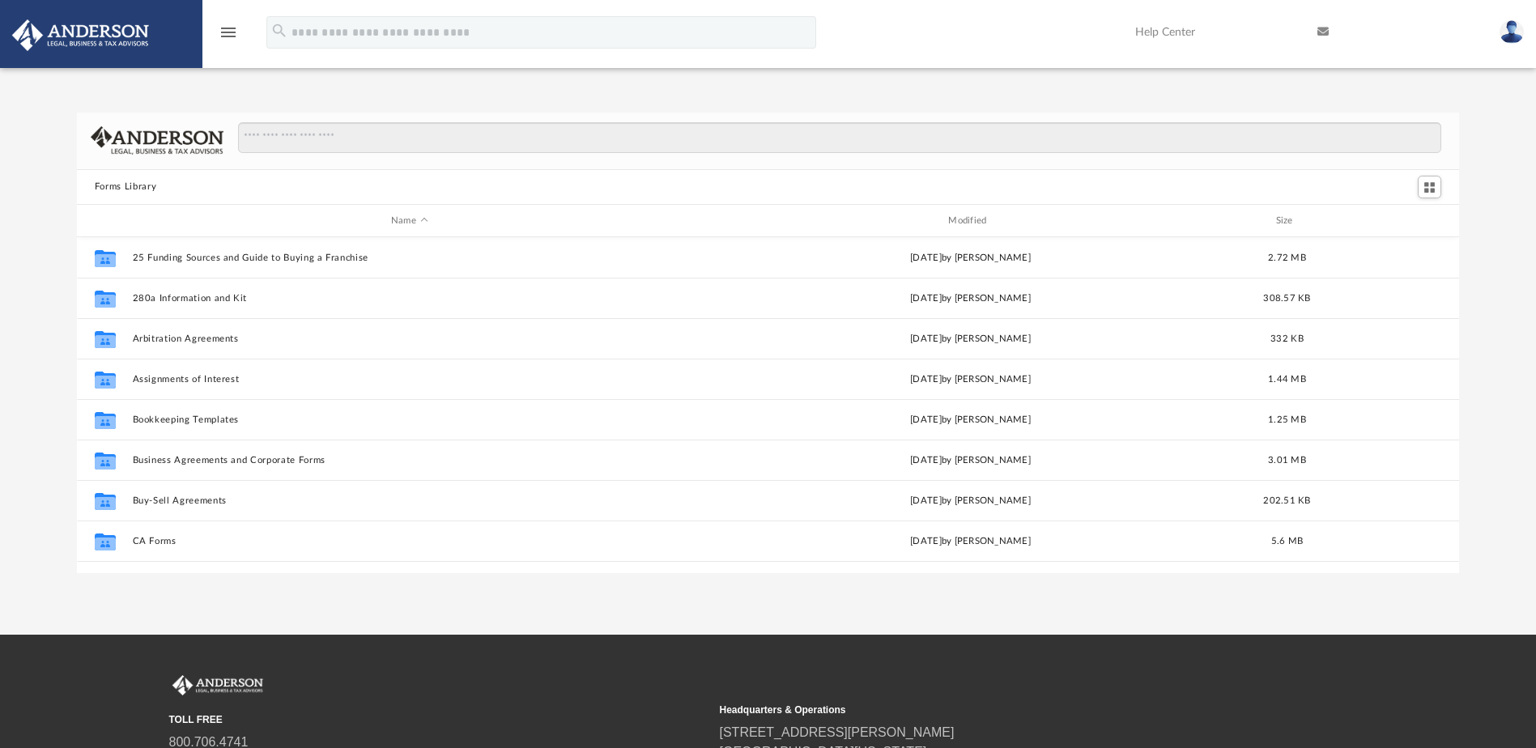
click at [1503, 32] on img at bounding box center [1511, 31] width 24 height 23
click at [1514, 32] on img at bounding box center [1511, 31] width 24 height 23
click at [1510, 40] on img at bounding box center [1511, 31] width 24 height 23
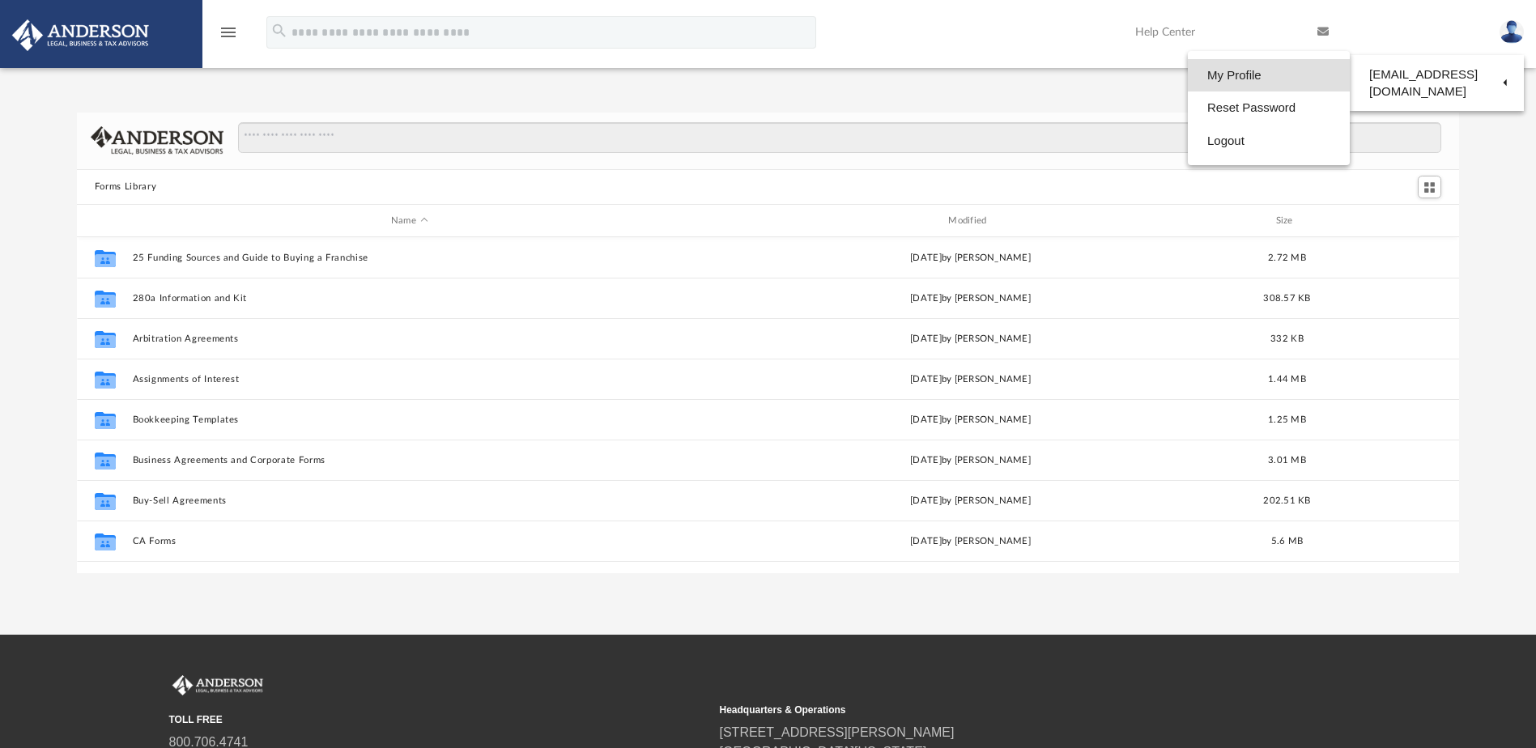
click at [1230, 71] on link "My Profile" at bounding box center [1269, 75] width 162 height 33
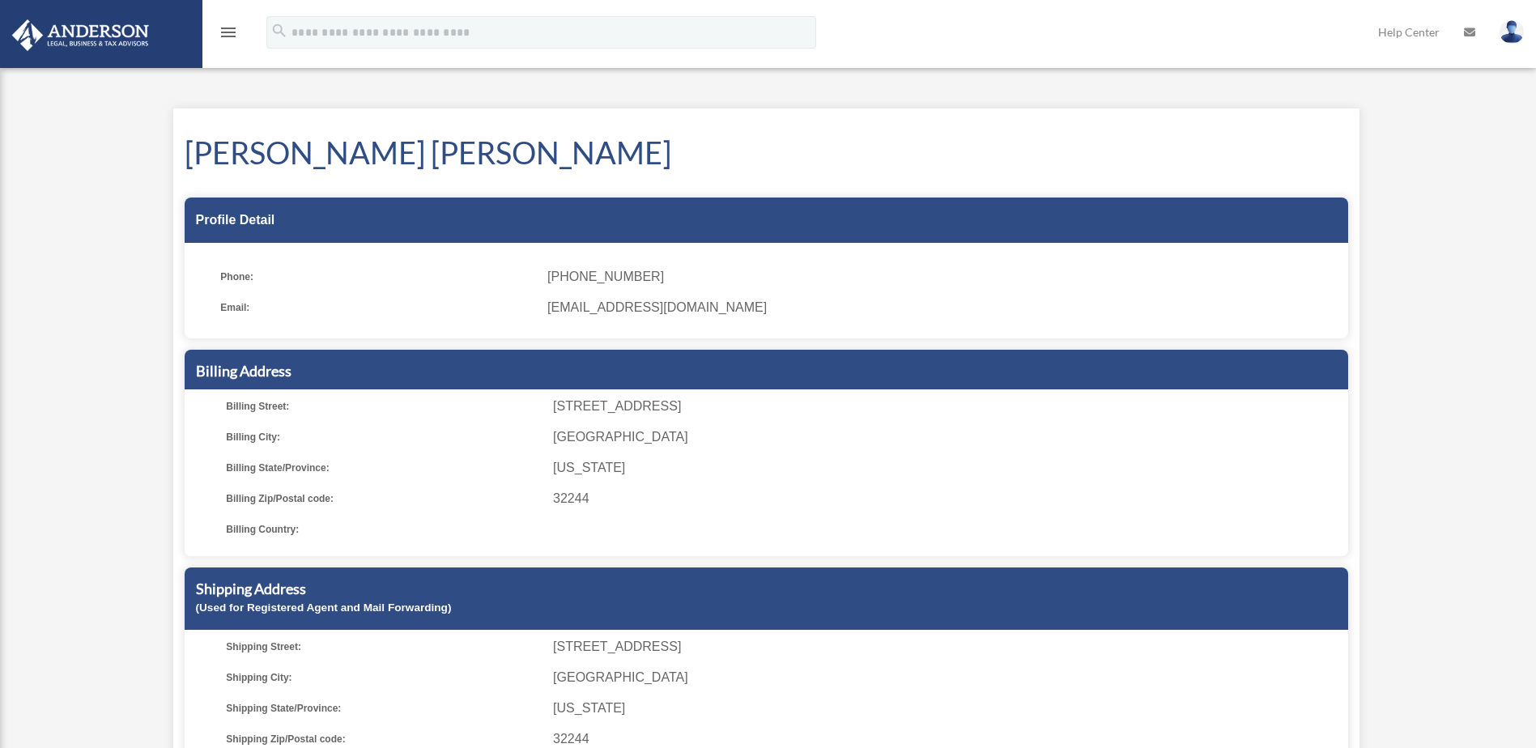
click at [1448, 145] on div "My Profile [EMAIL_ADDRESS][DOMAIN_NAME] Sign Out [EMAIL_ADDRESS][DOMAIN_NAME] H…" at bounding box center [768, 445] width 1536 height 766
